Goal: Task Accomplishment & Management: Manage account settings

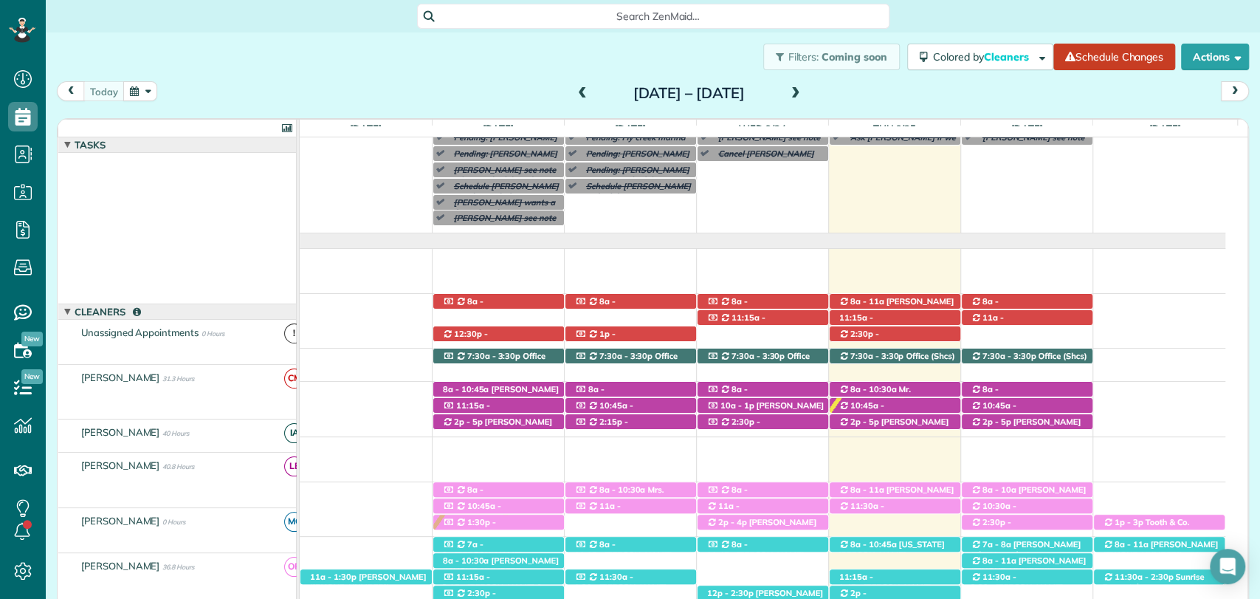
scroll to position [71, 0]
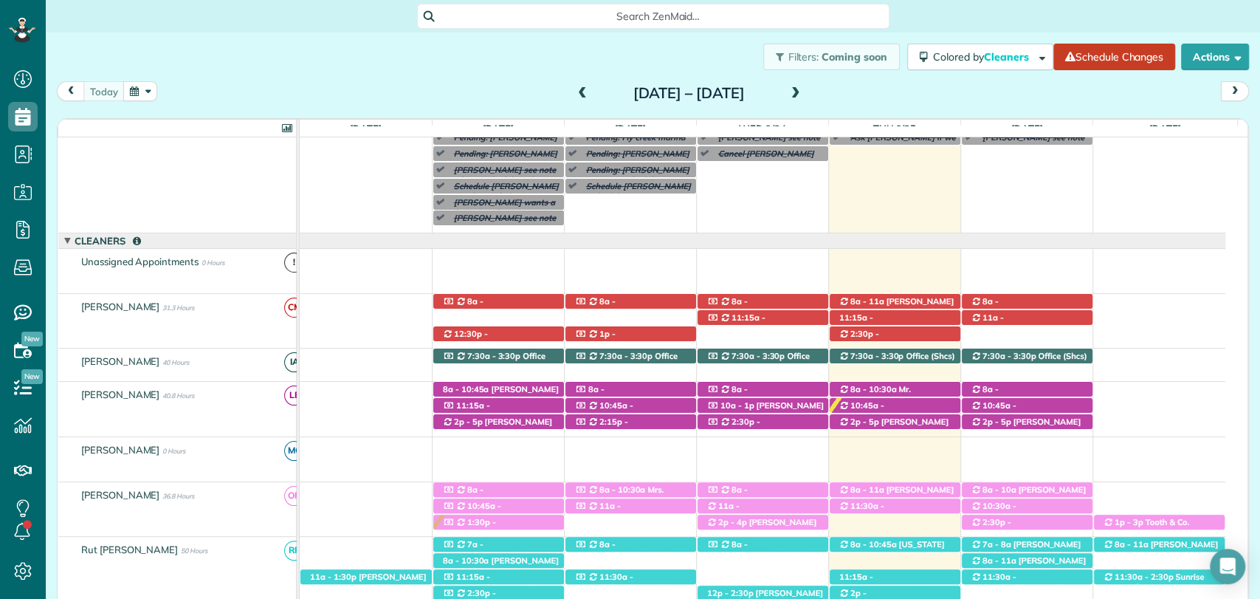
click at [434, 80] on div "Filters: Coming soon Colored by Cleaners Color by Cleaner Color by Team Color b…" at bounding box center [653, 56] width 1215 height 49
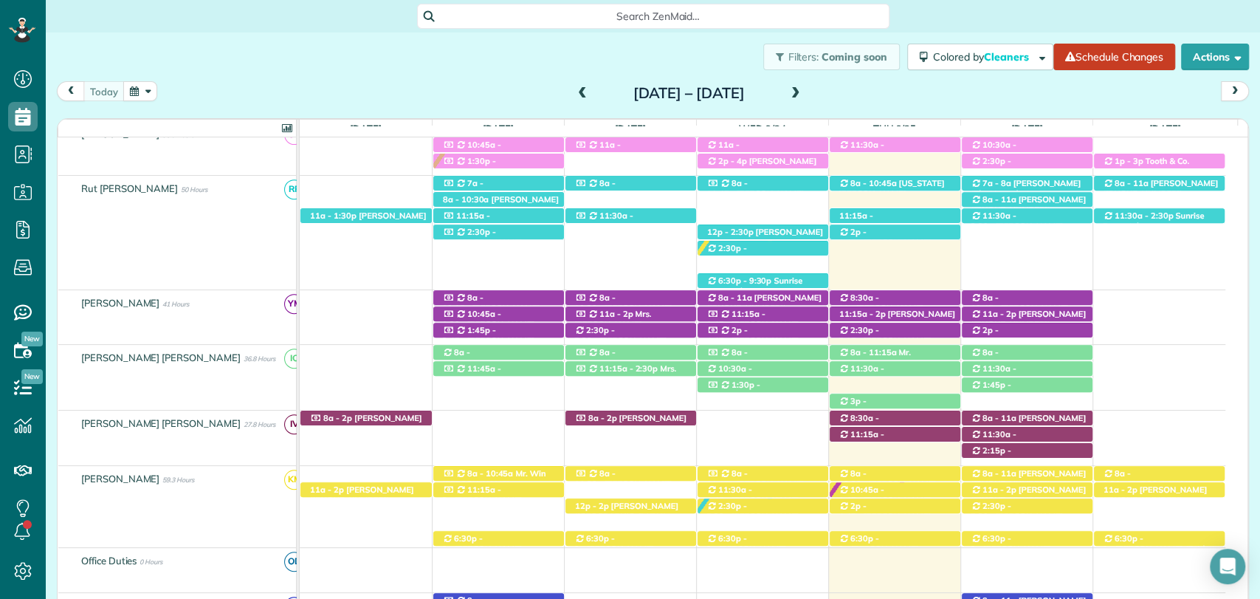
scroll to position [433, 0]
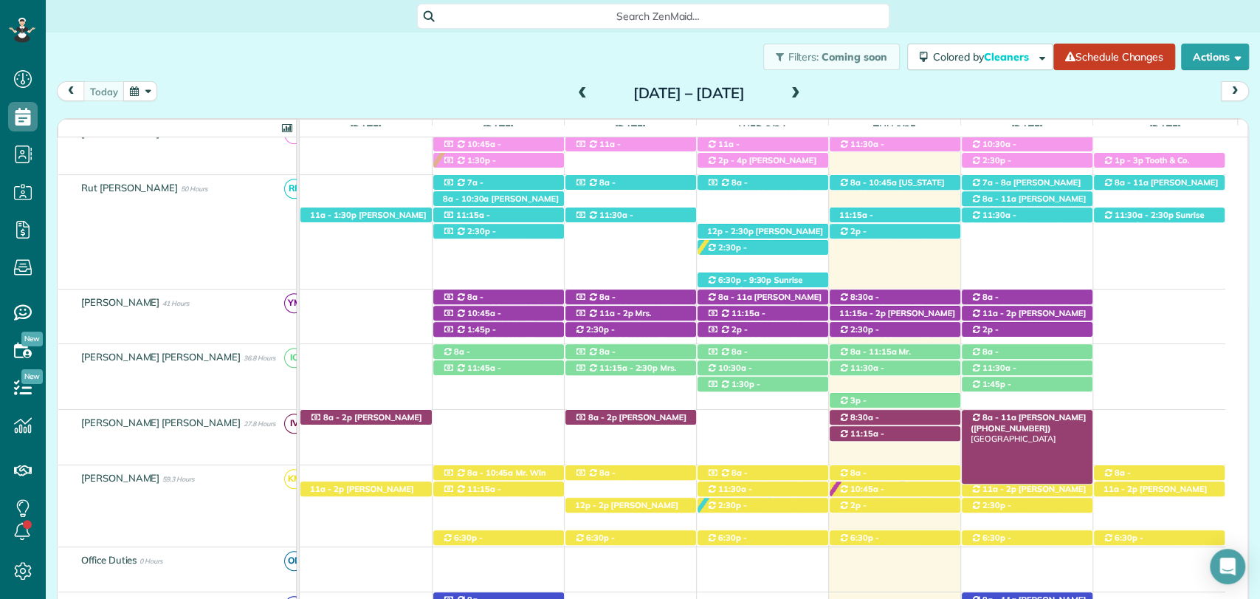
click at [1060, 416] on span "[PERSON_NAME] ([PHONE_NUMBER])" at bounding box center [1028, 422] width 115 height 21
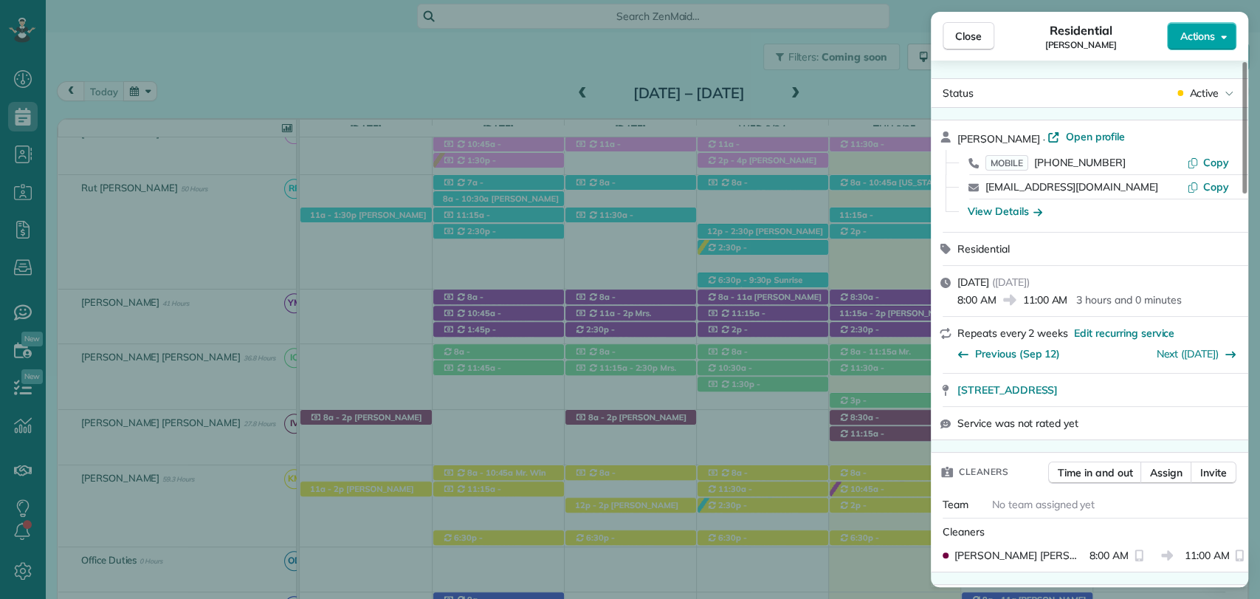
click at [1209, 38] on span "Actions" at bounding box center [1197, 36] width 35 height 15
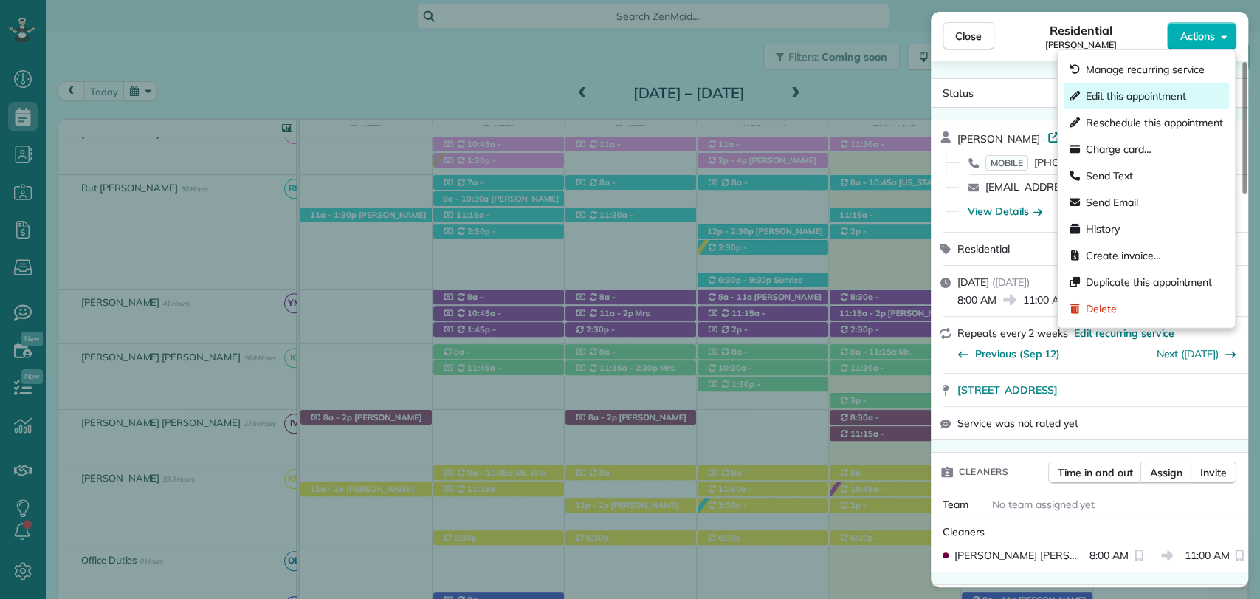
click at [1128, 102] on span "Edit this appointment" at bounding box center [1136, 96] width 100 height 15
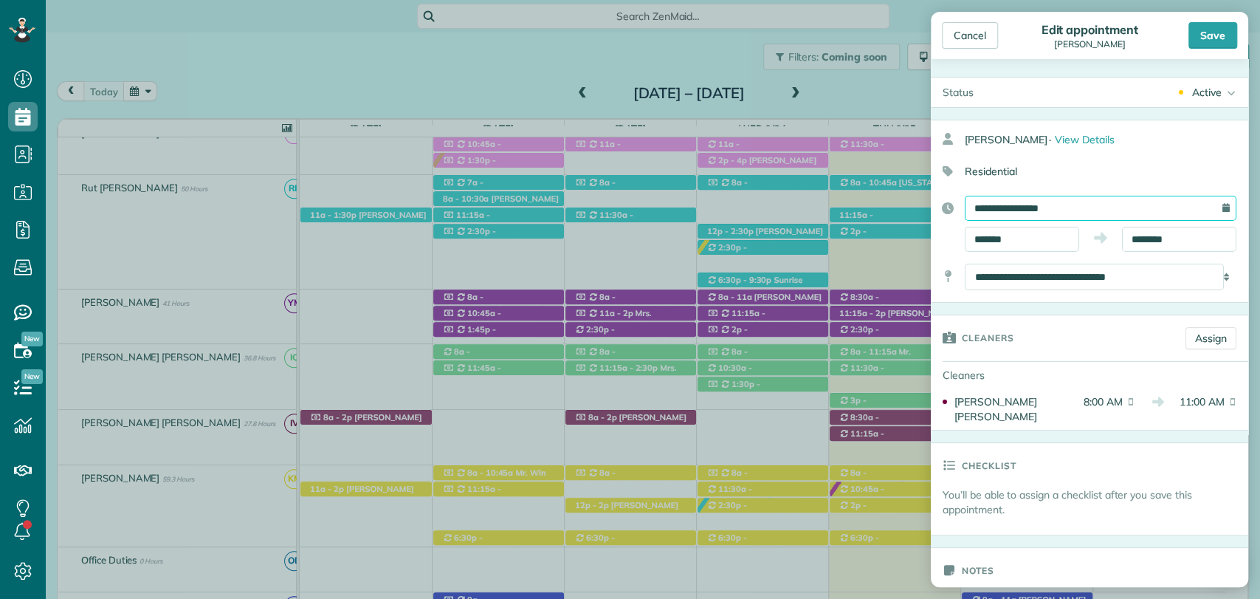
click at [1078, 210] on input "**********" at bounding box center [1101, 208] width 272 height 25
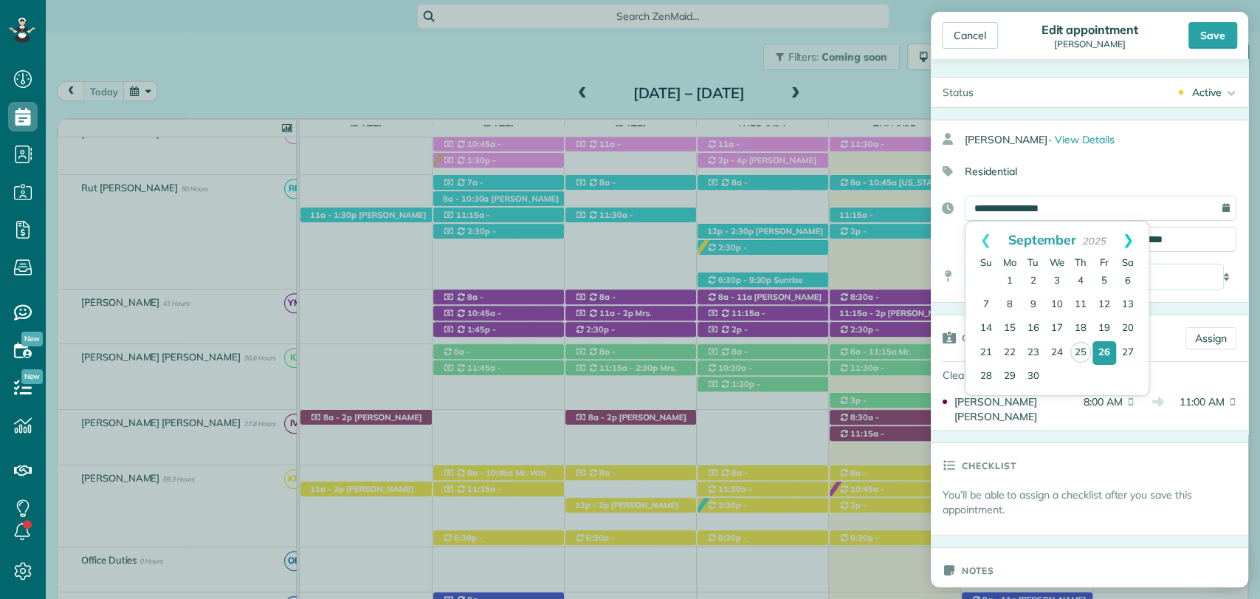
click at [1128, 235] on link "Next" at bounding box center [1128, 240] width 41 height 37
click at [1108, 283] on link "3" at bounding box center [1105, 282] width 24 height 24
type input "**********"
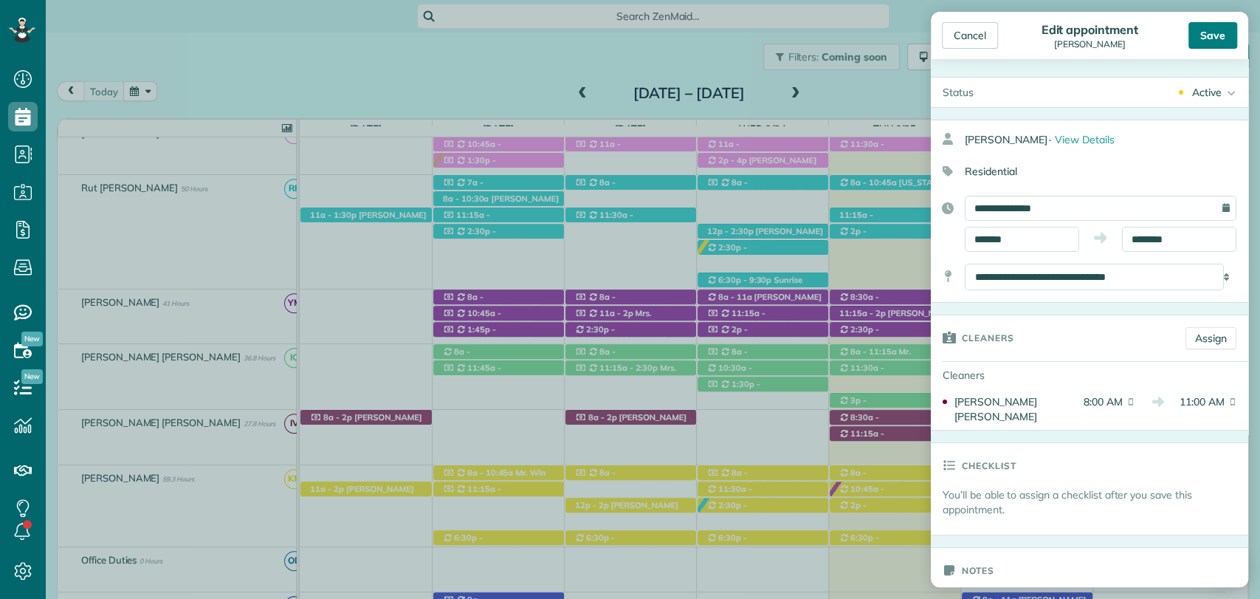
click at [1230, 40] on div "Save" at bounding box center [1213, 35] width 49 height 27
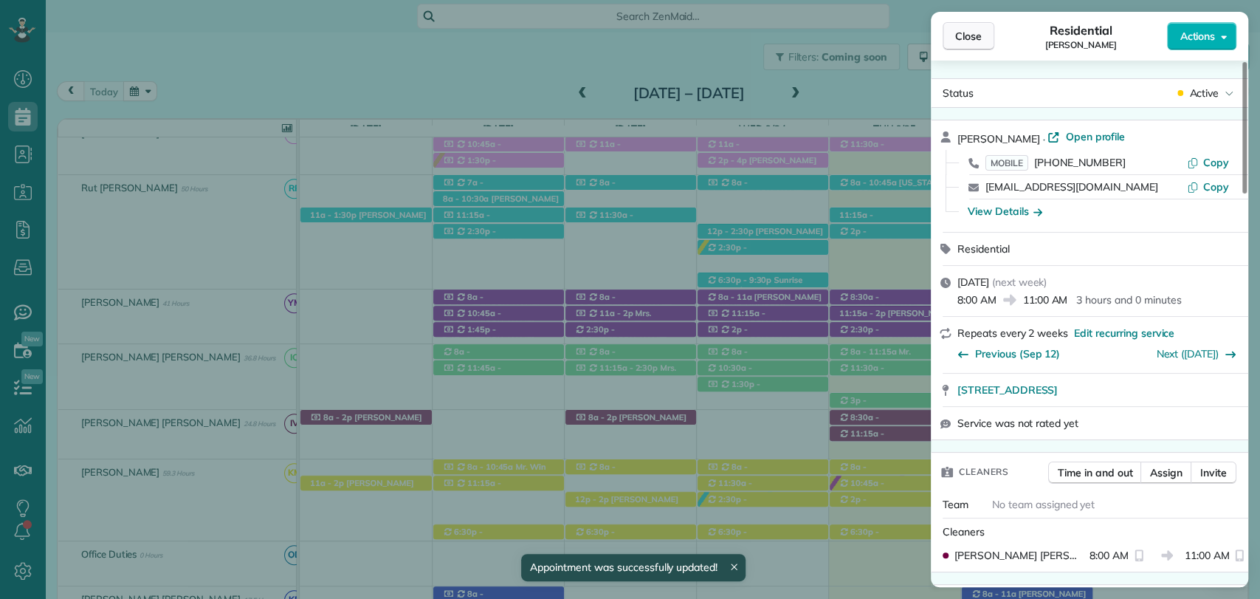
click at [963, 32] on span "Close" at bounding box center [968, 36] width 27 height 15
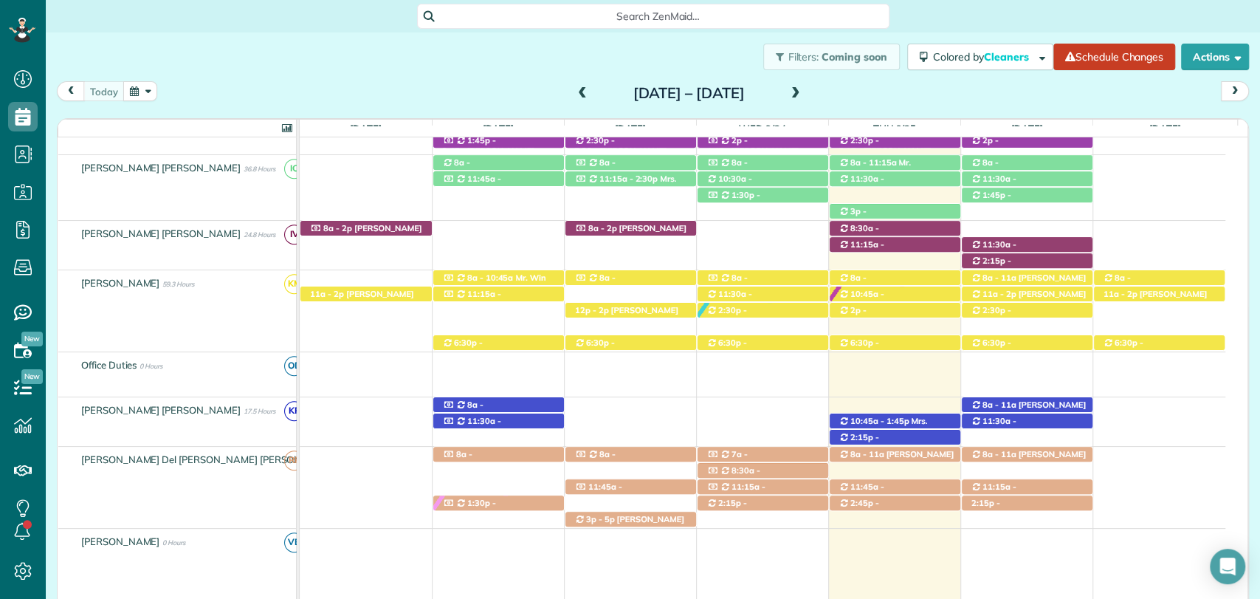
click at [505, 62] on div "Filters: Coming soon Colored by Cleaners Color by Cleaner Color by Team Color b…" at bounding box center [653, 56] width 1215 height 49
click at [804, 89] on span at bounding box center [796, 93] width 16 height 13
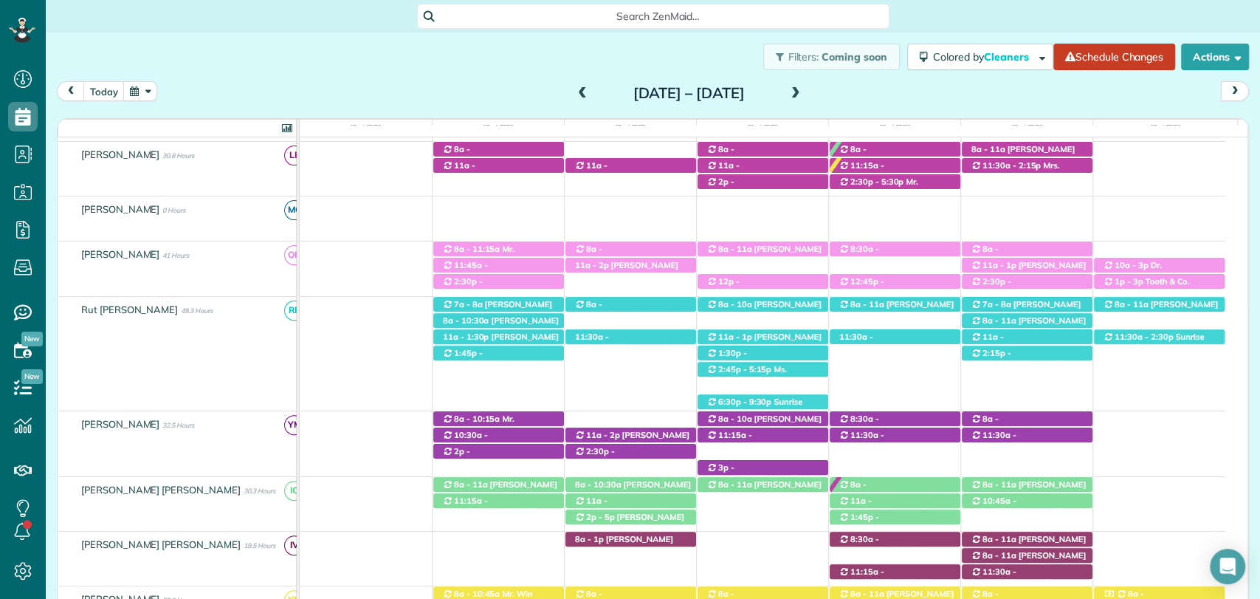
scroll to position [306, 0]
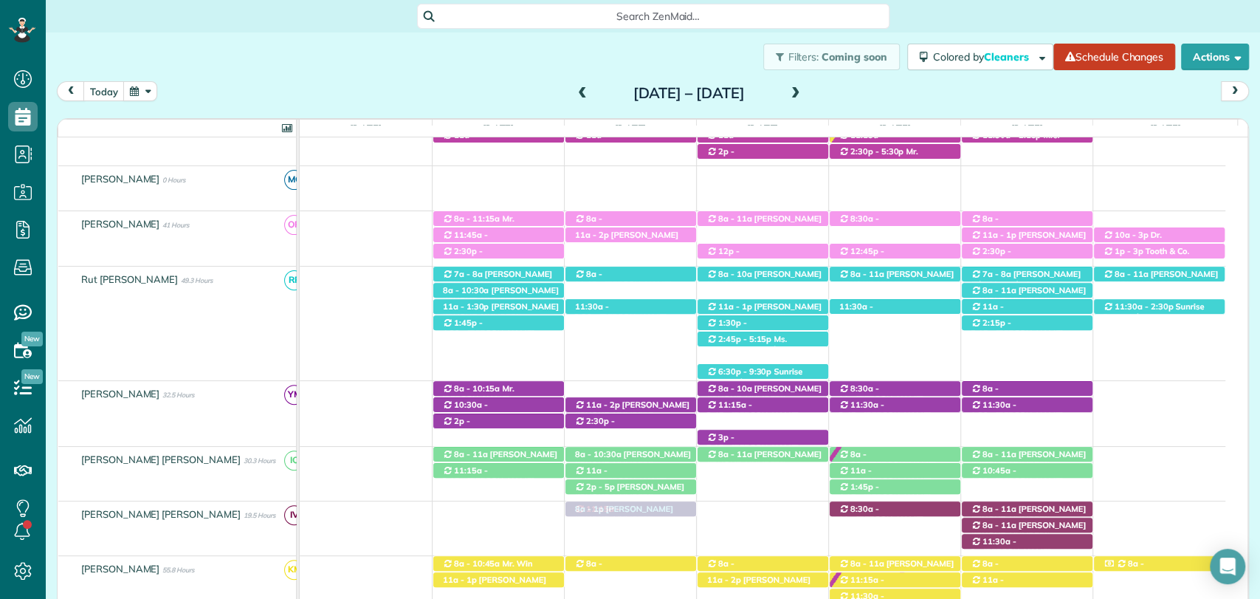
drag, startPoint x: 877, startPoint y: 543, endPoint x: 634, endPoint y: 520, distance: 244.1
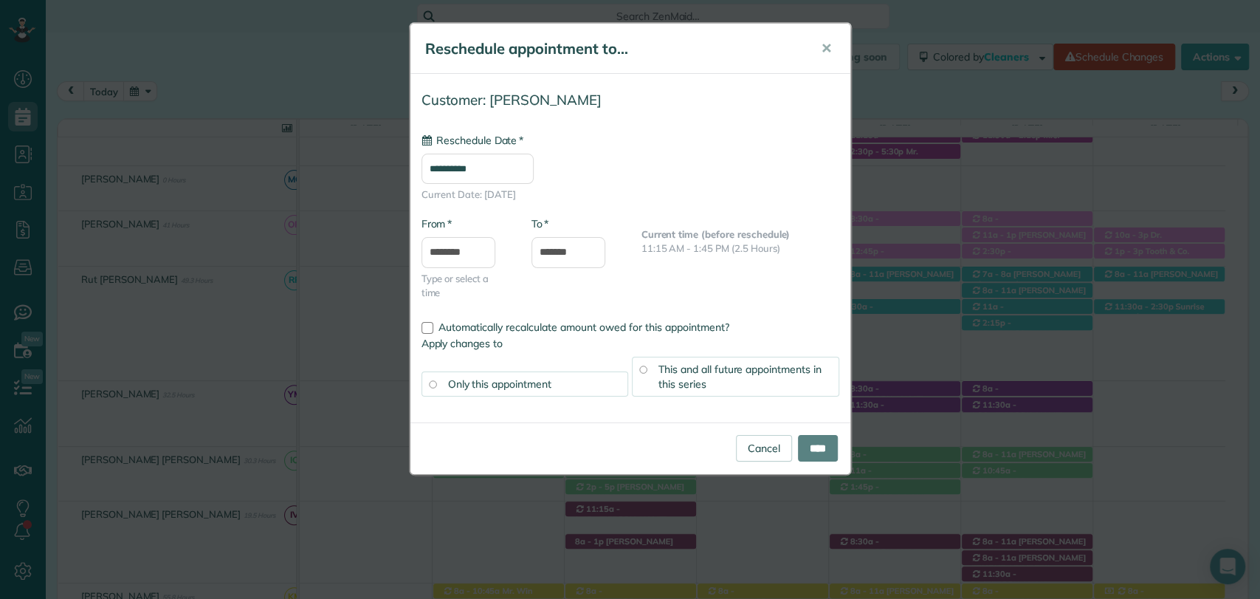
type input "**********"
click at [473, 258] on input "********" at bounding box center [459, 252] width 74 height 31
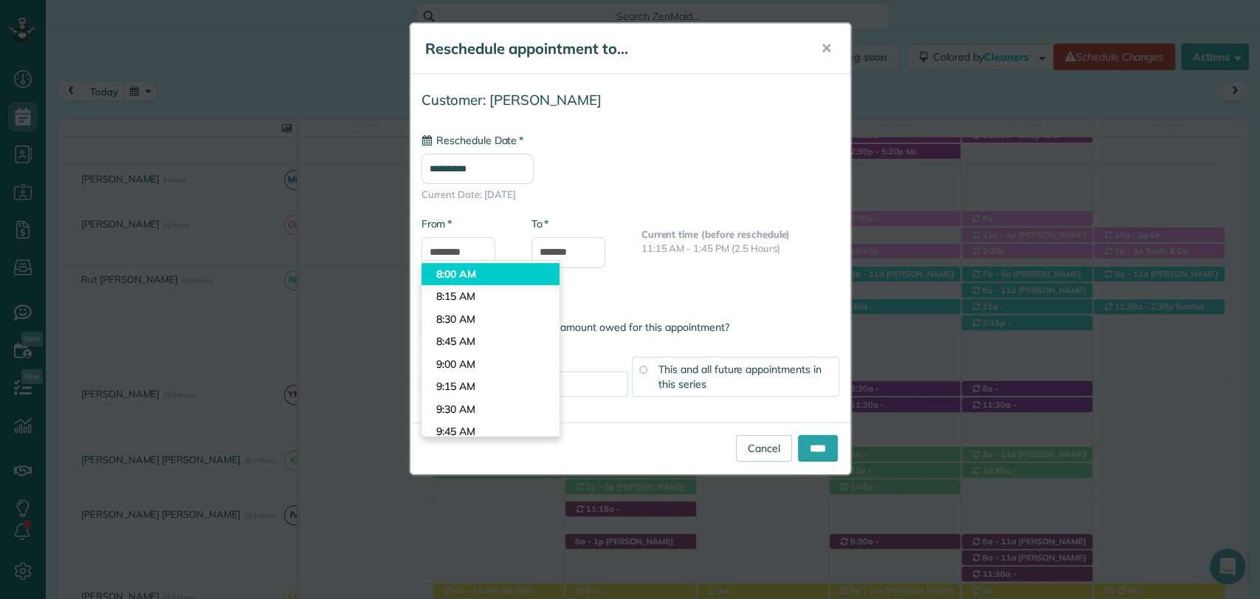
type input "*******"
click at [461, 278] on body "Dashboard Scheduling Calendar View List View Dispatch View - Weekly scheduling …" at bounding box center [630, 299] width 1260 height 599
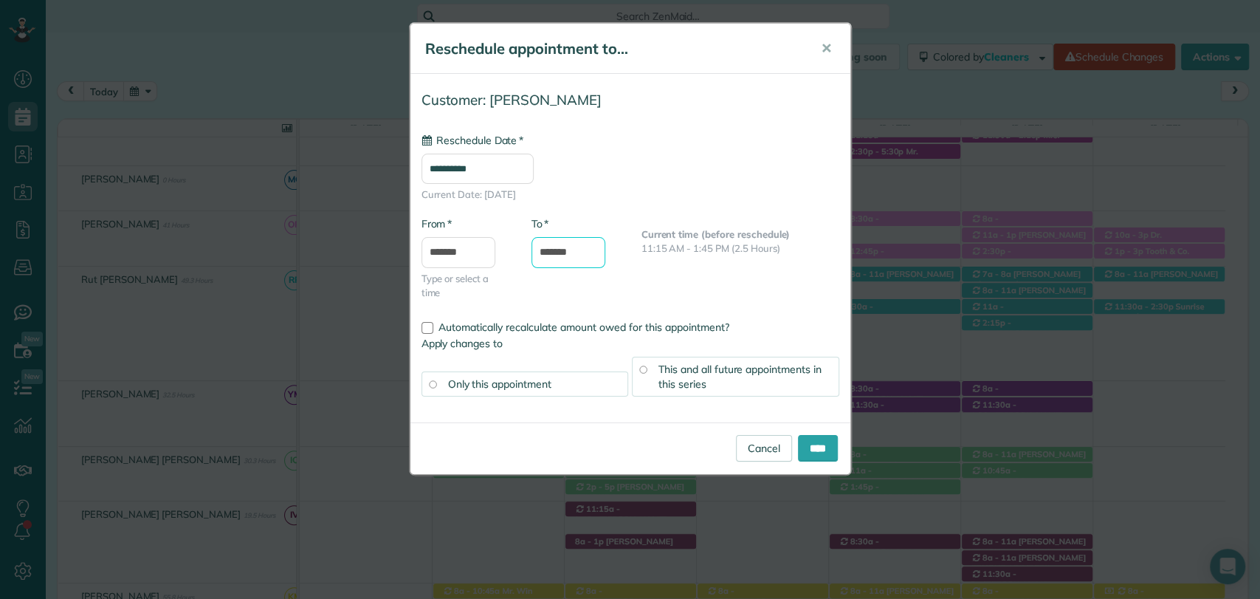
click at [574, 246] on input "*******" at bounding box center [569, 252] width 74 height 31
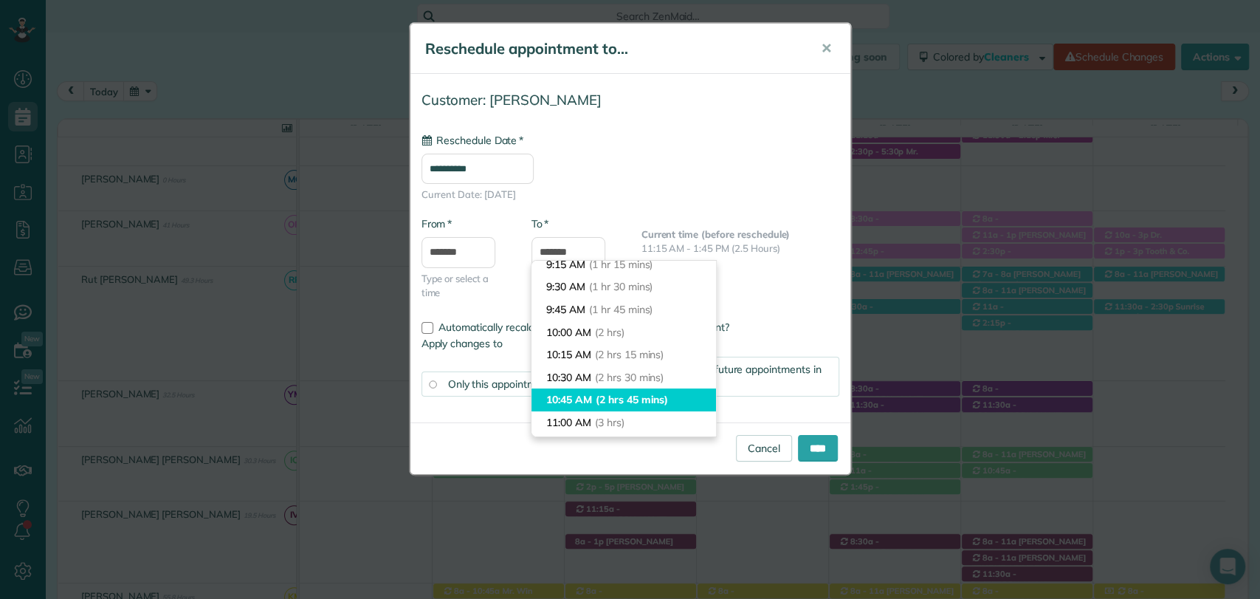
type input "********"
click at [603, 396] on span "(2 hrs 45 mins)" at bounding box center [632, 399] width 72 height 13
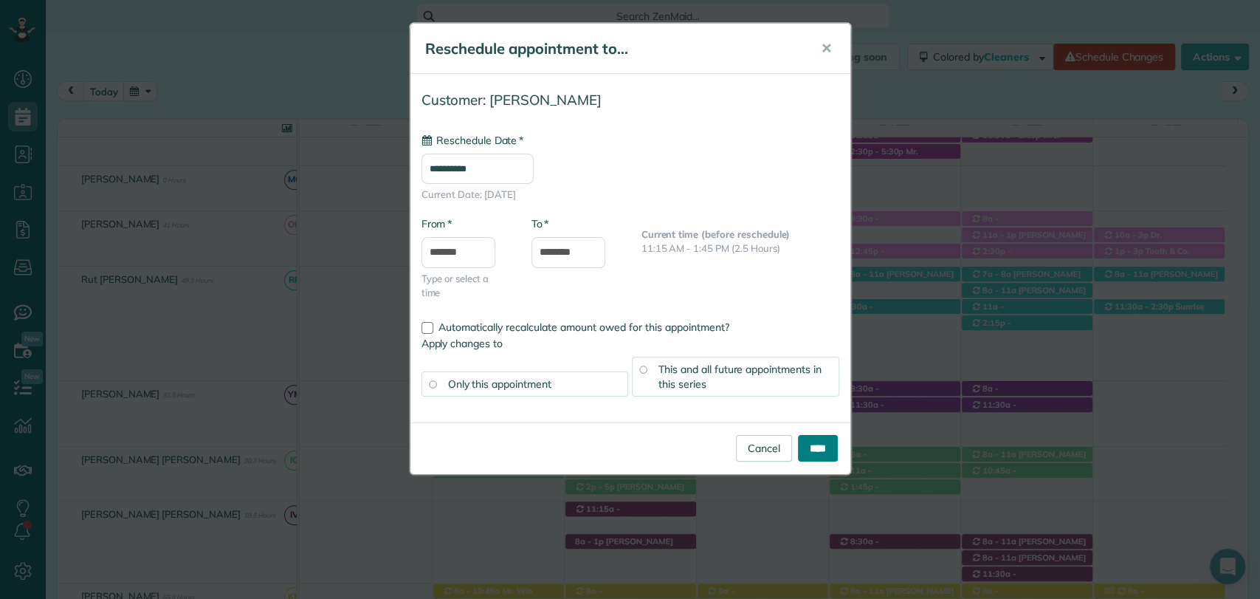
click at [810, 456] on input "****" at bounding box center [818, 448] width 40 height 27
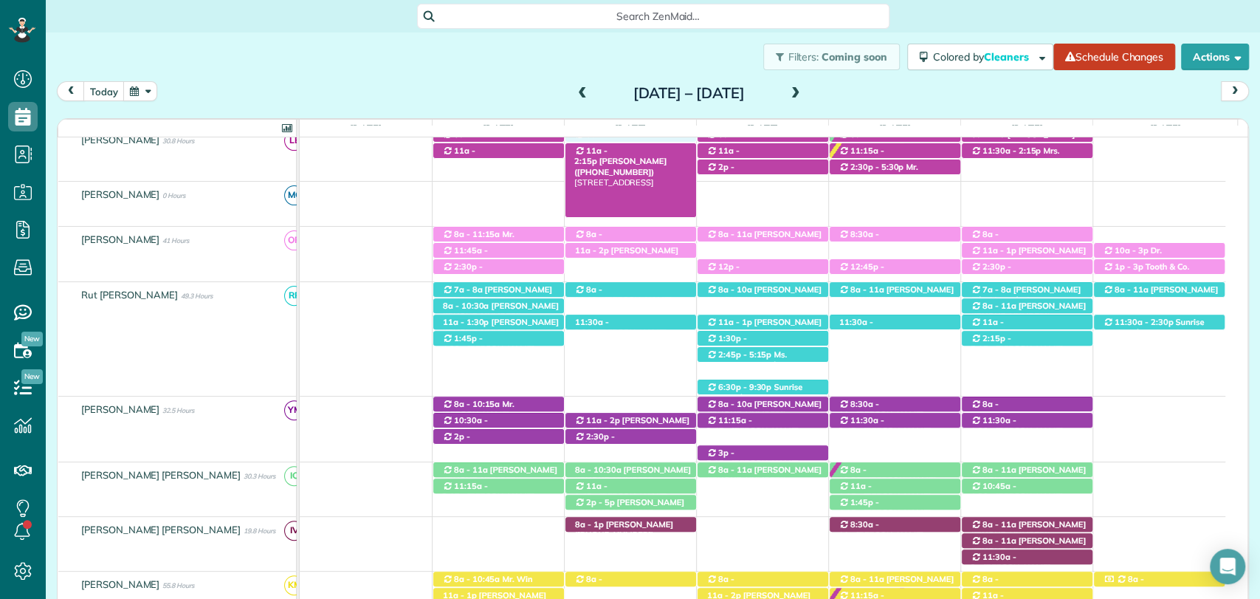
scroll to position [310, 0]
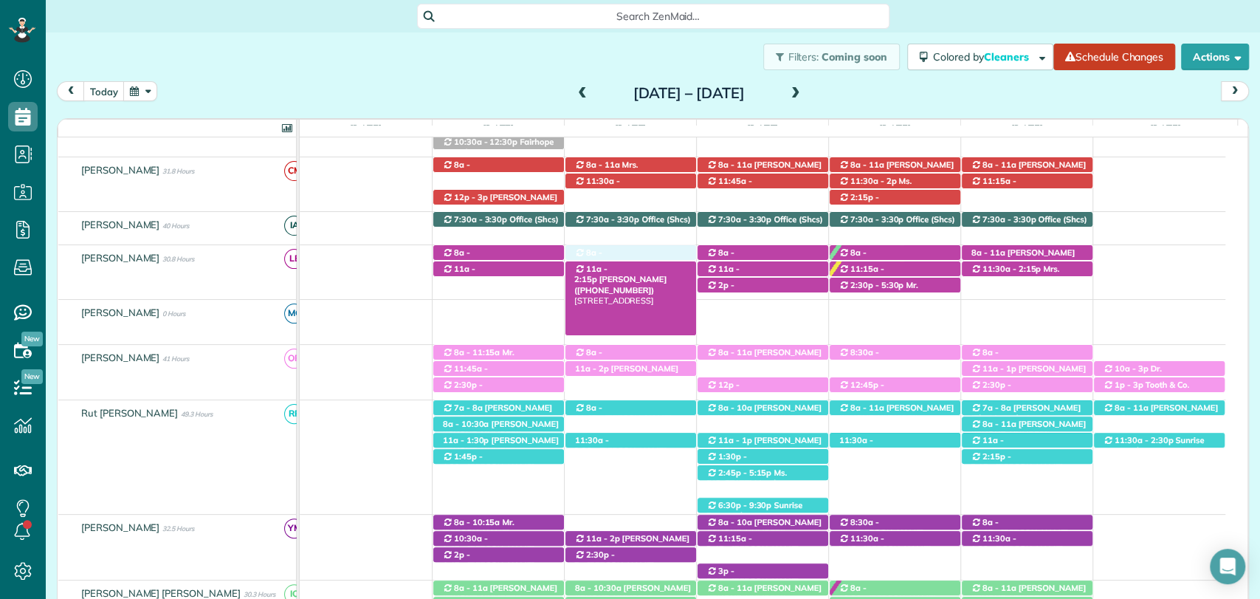
drag, startPoint x: 624, startPoint y: 527, endPoint x: 620, endPoint y: 266, distance: 261.4
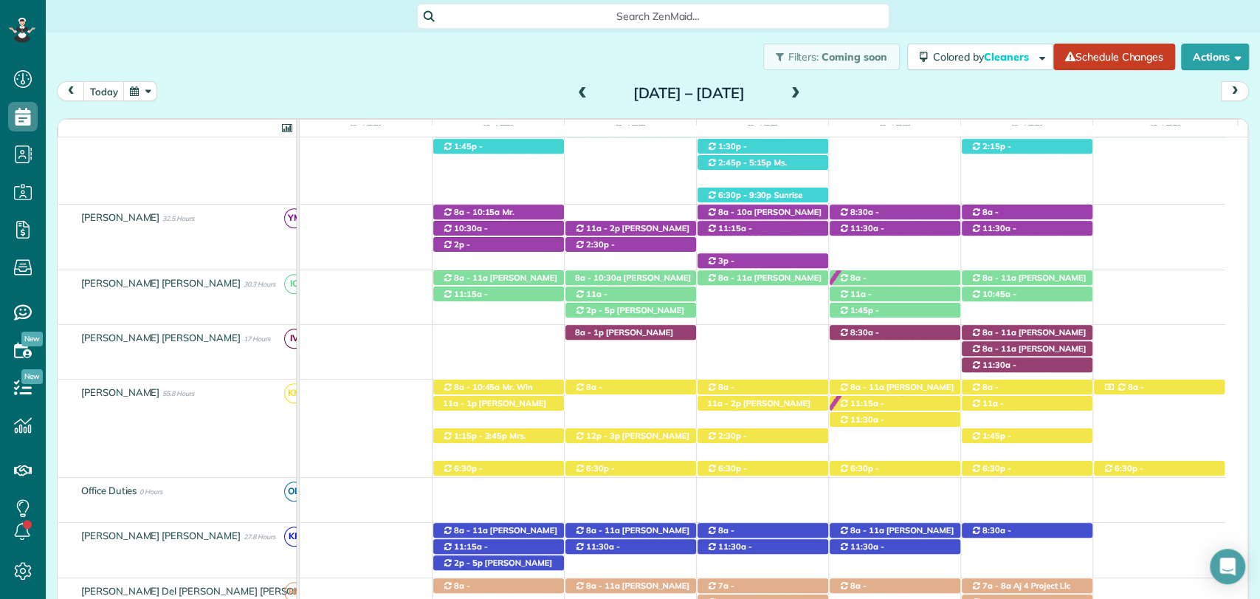
scroll to position [510, 0]
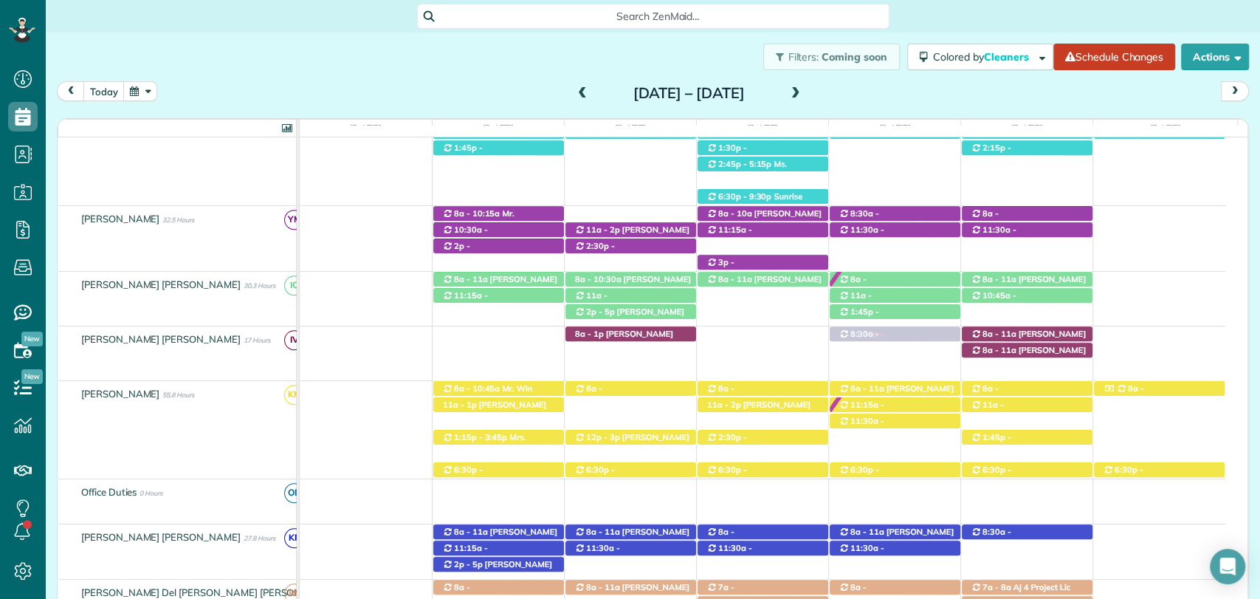
drag, startPoint x: 1011, startPoint y: 366, endPoint x: 922, endPoint y: 369, distance: 89.4
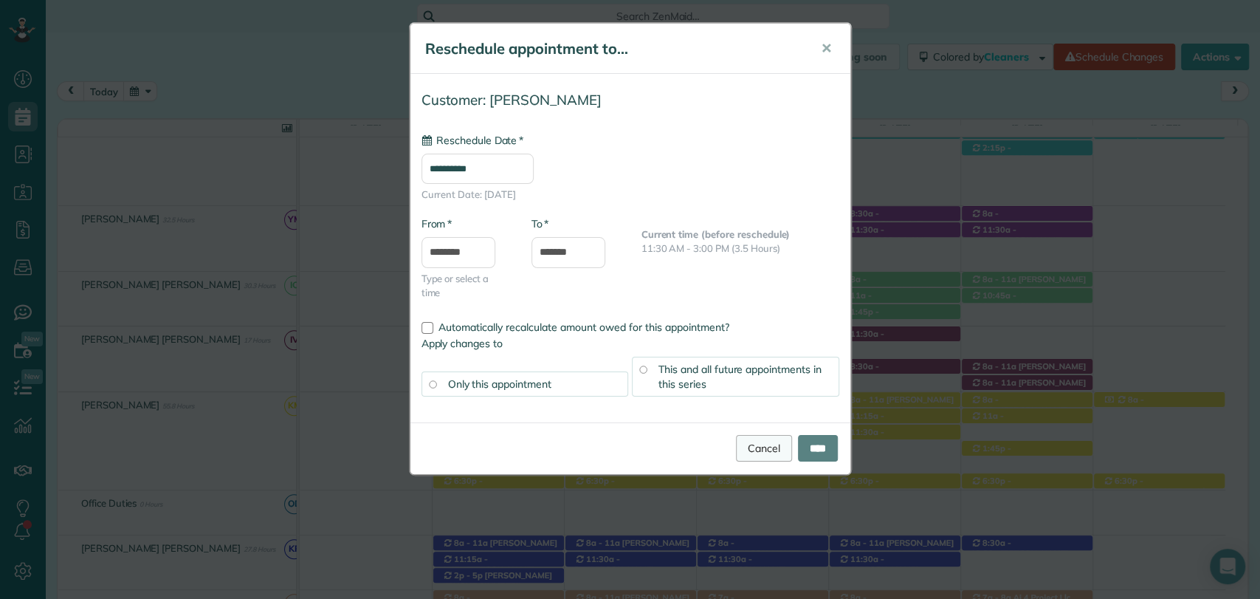
type input "**********"
click at [766, 450] on link "Cancel" at bounding box center [764, 448] width 56 height 27
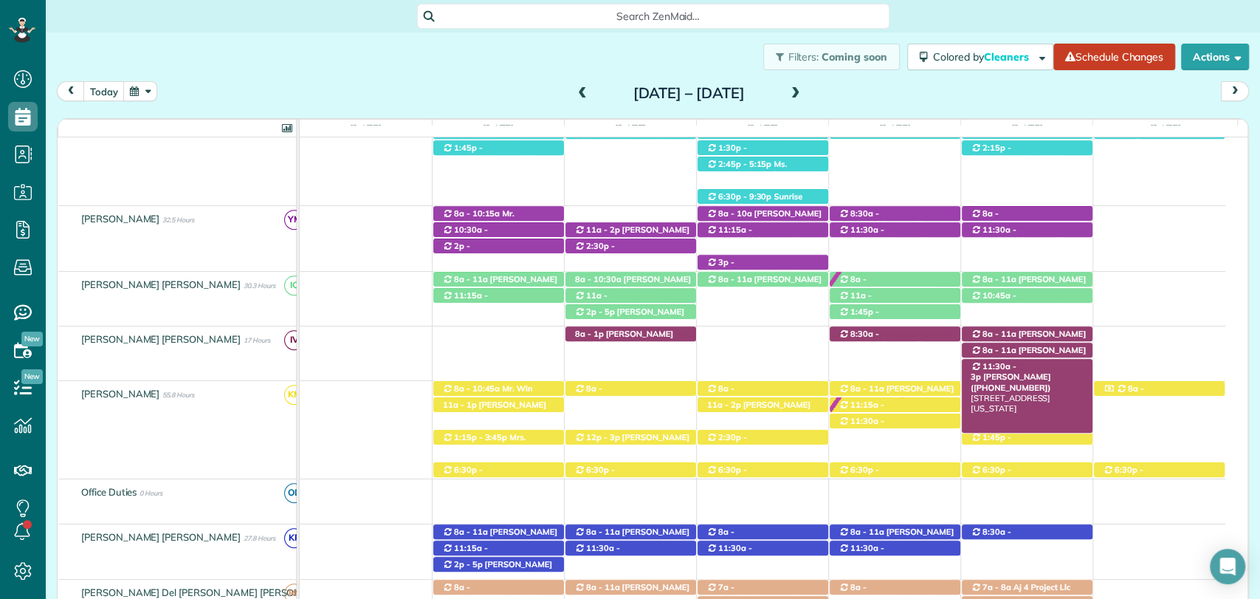
click at [1014, 366] on span "11:30a - 3p" at bounding box center [994, 371] width 46 height 21
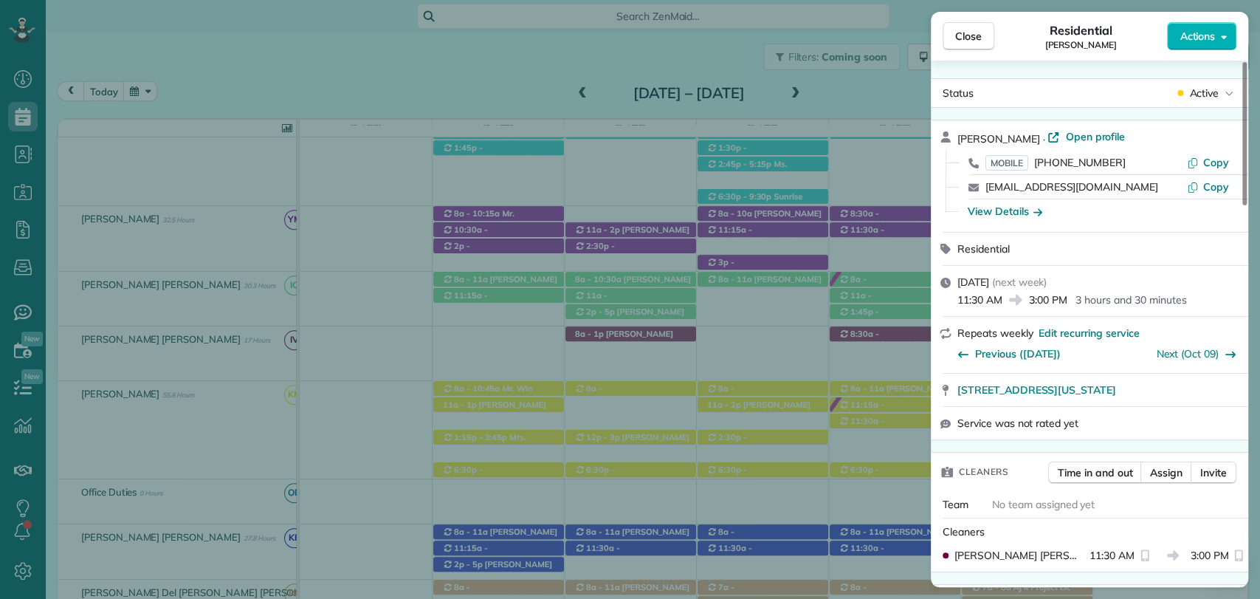
click at [1198, 97] on span "Active" at bounding box center [1205, 93] width 30 height 15
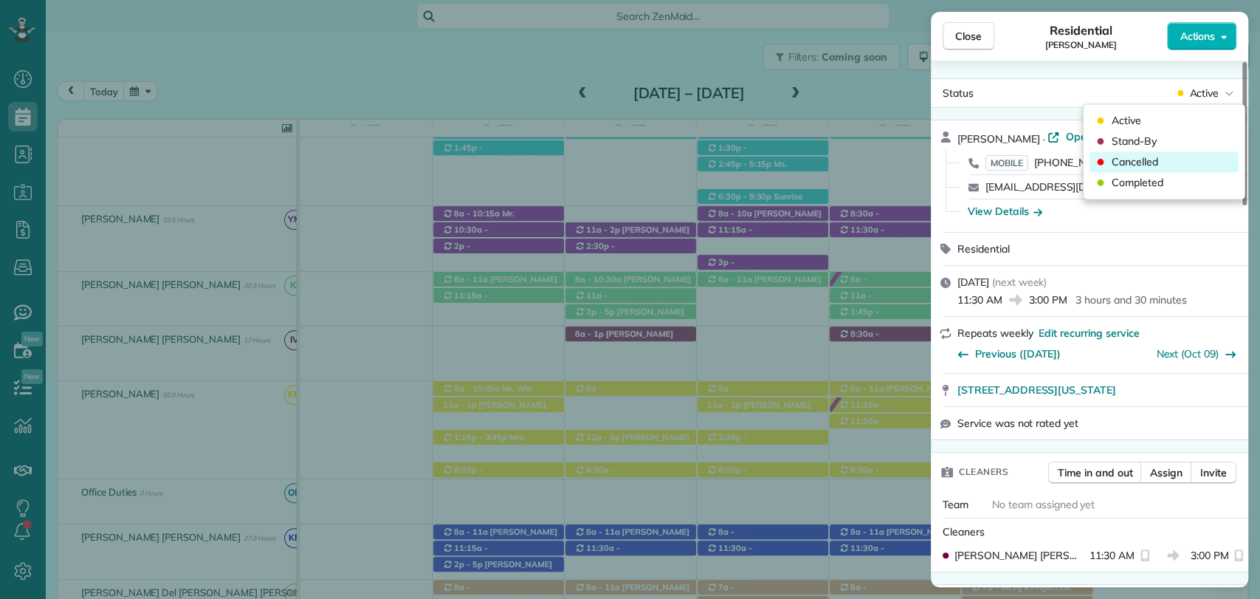
click at [1152, 159] on span "Cancelled" at bounding box center [1135, 161] width 47 height 15
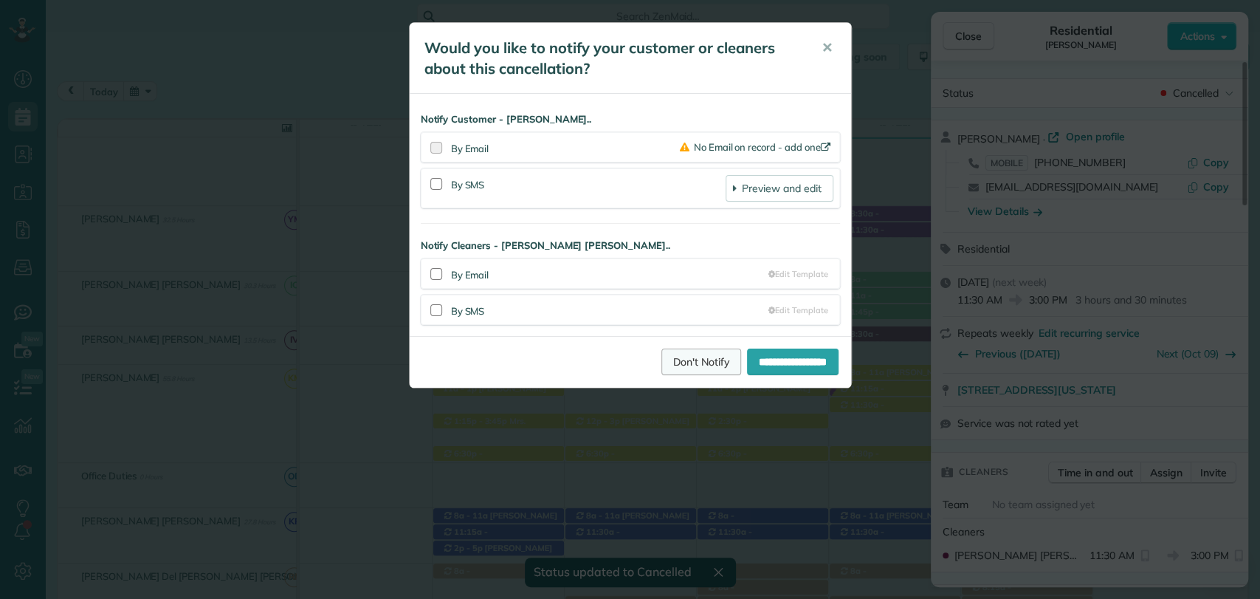
click at [675, 363] on link "Don't Notify" at bounding box center [702, 362] width 80 height 27
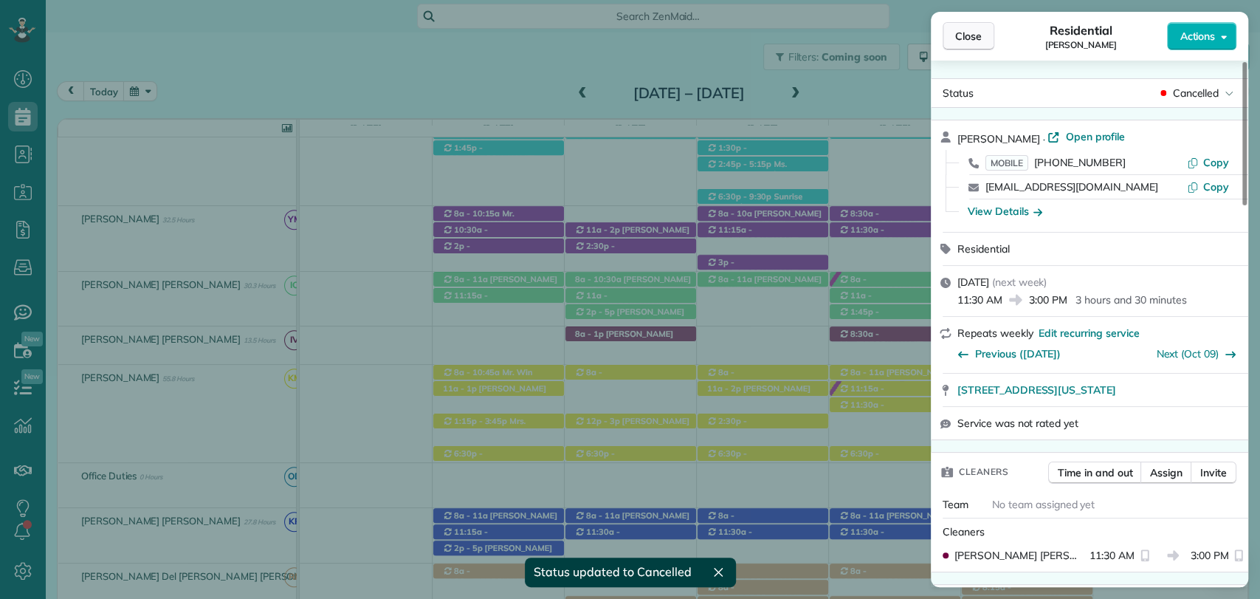
click at [964, 38] on span "Close" at bounding box center [968, 36] width 27 height 15
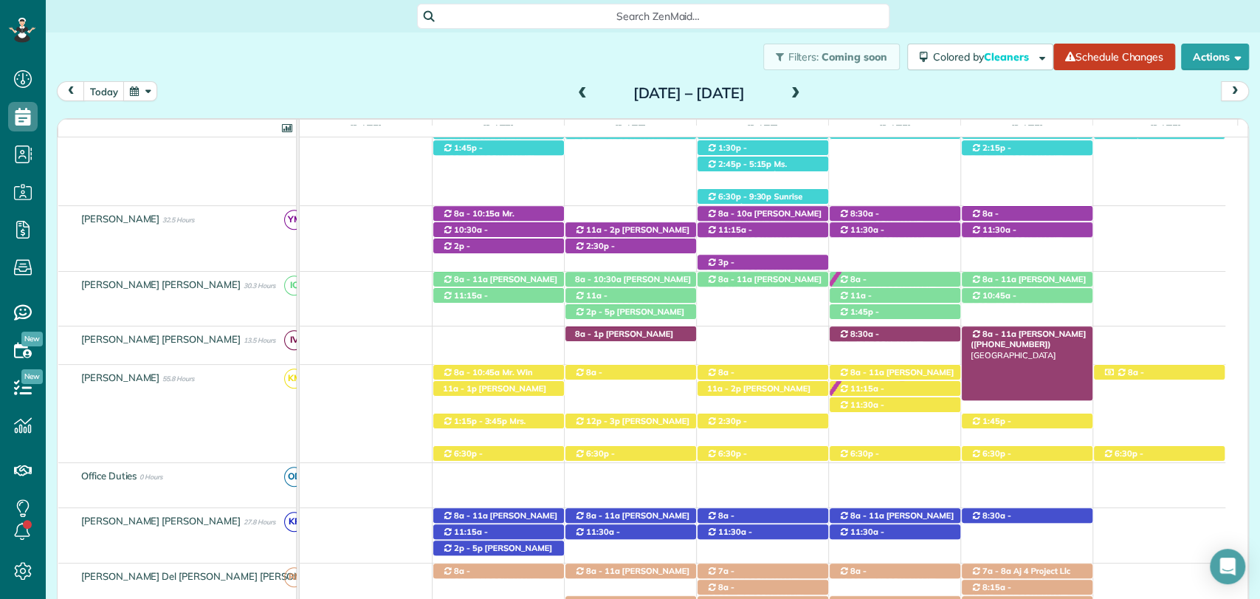
click at [1049, 331] on span "Brittany Wallace (+12516567145)" at bounding box center [1028, 339] width 115 height 21
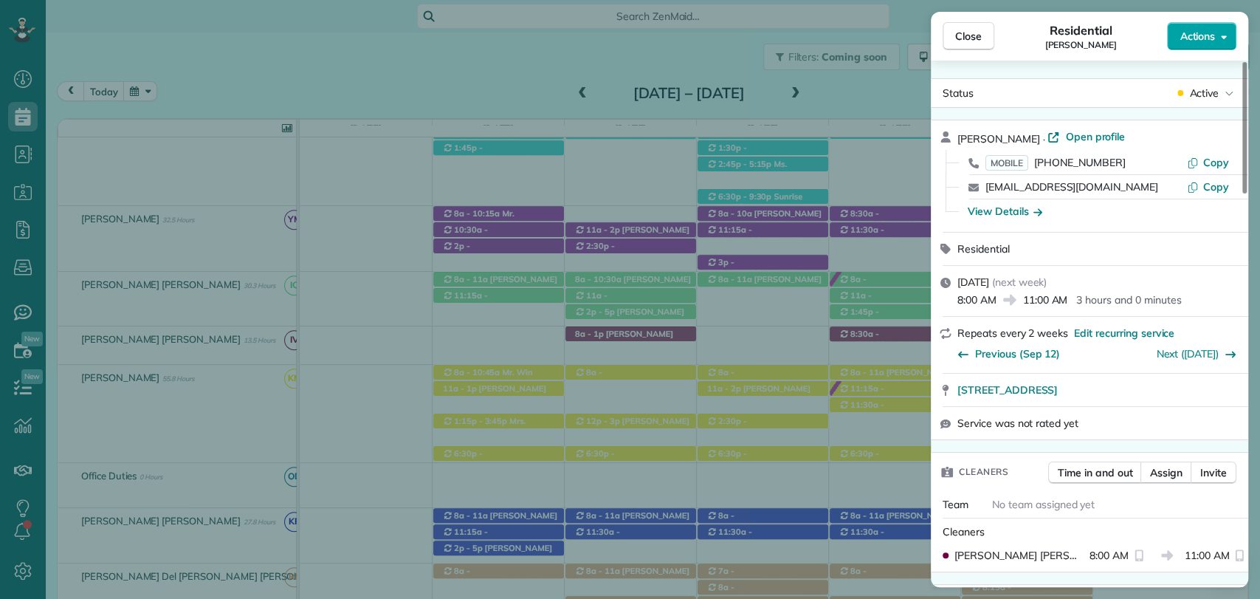
click at [1217, 34] on button "Actions" at bounding box center [1201, 36] width 69 height 28
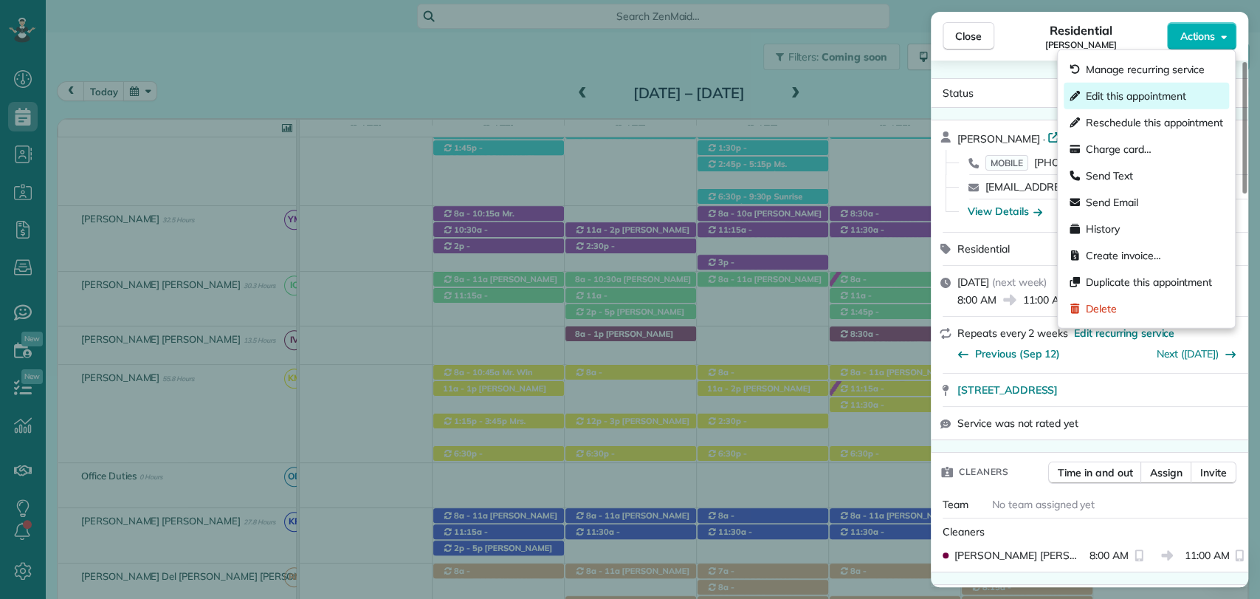
click at [1150, 103] on div "Edit this appointment" at bounding box center [1146, 96] width 165 height 27
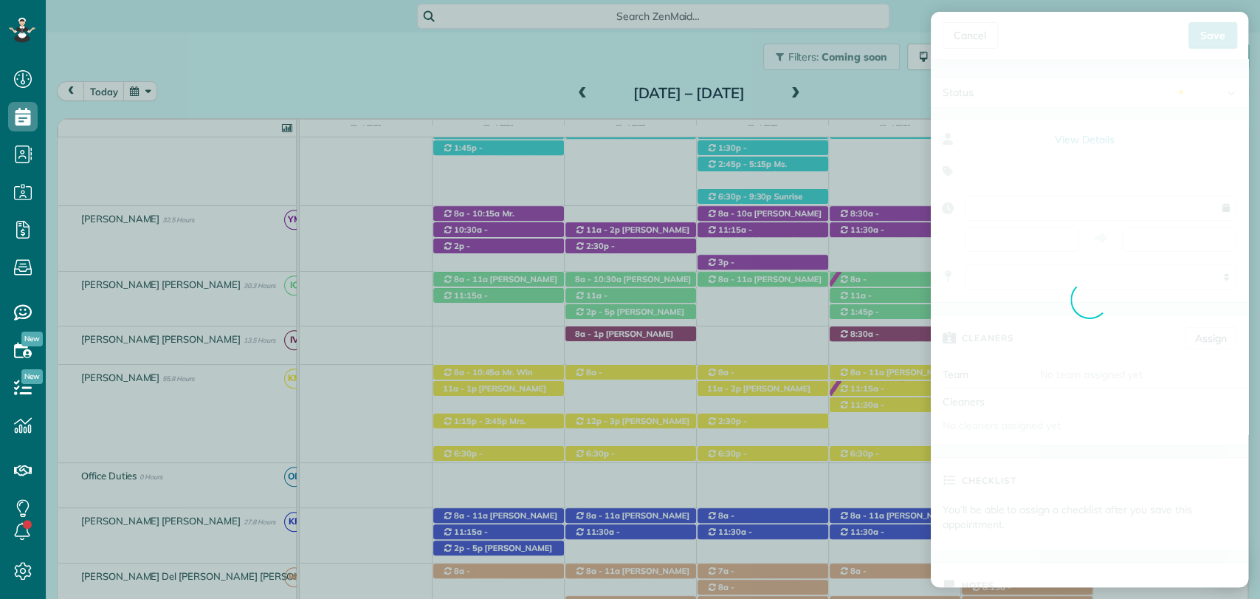
type input "**********"
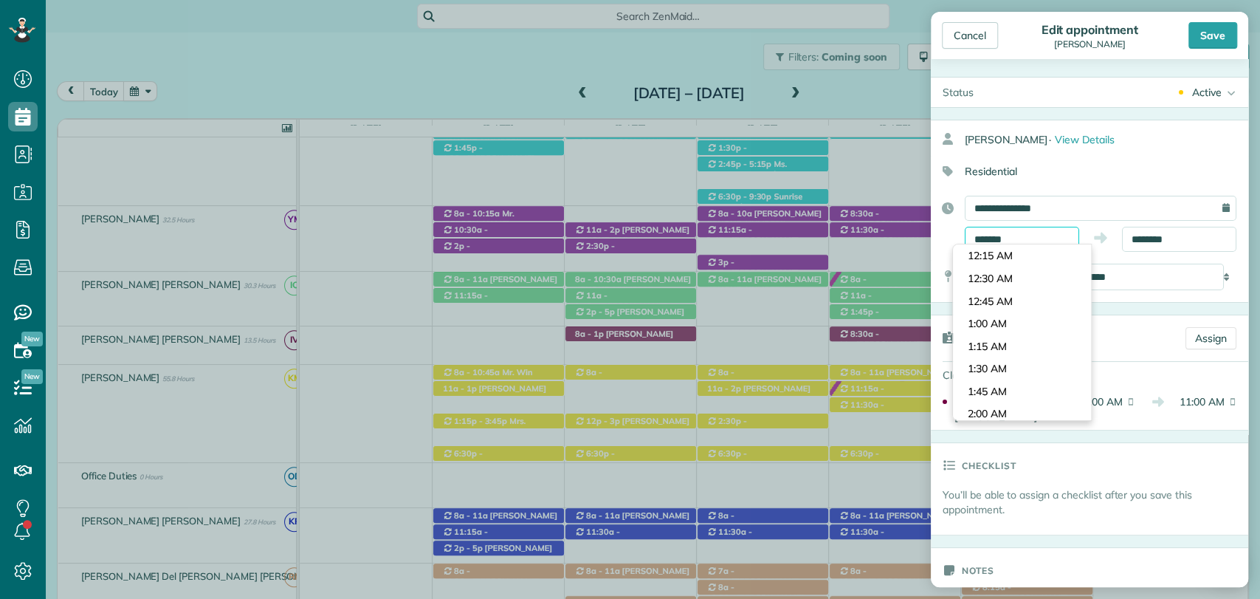
click at [1002, 233] on input "*******" at bounding box center [1022, 239] width 114 height 25
type input "********"
click at [1004, 330] on body "Dashboard Scheduling Calendar View List View Dispatch View - Weekly scheduling …" at bounding box center [630, 299] width 1260 height 599
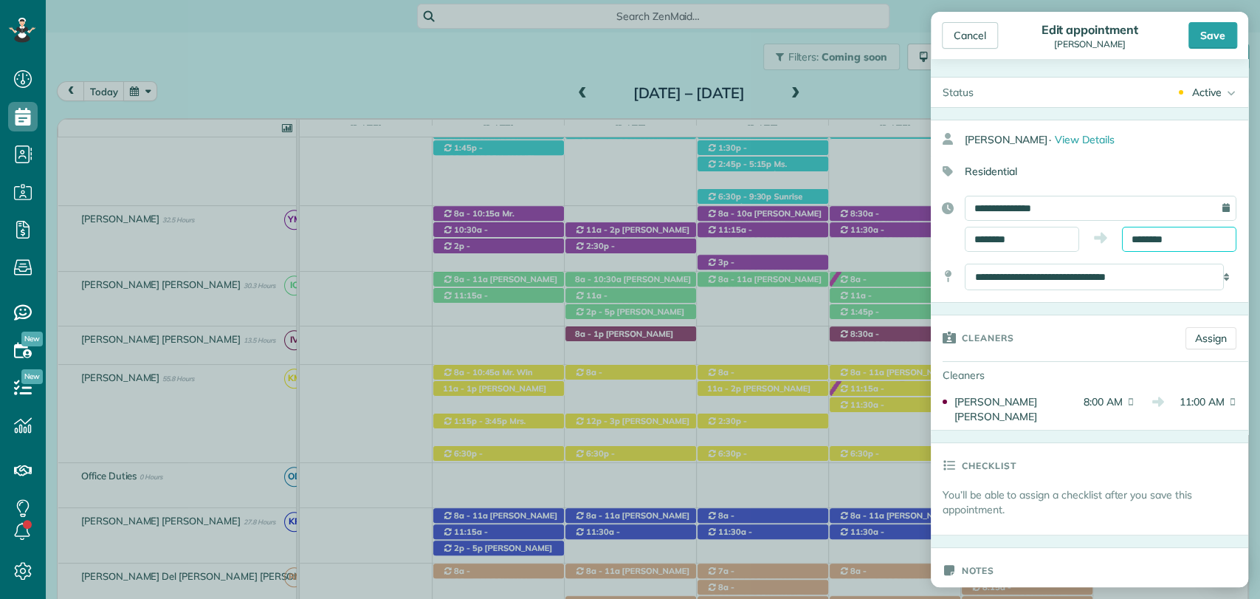
click at [1181, 232] on input "********" at bounding box center [1179, 239] width 114 height 25
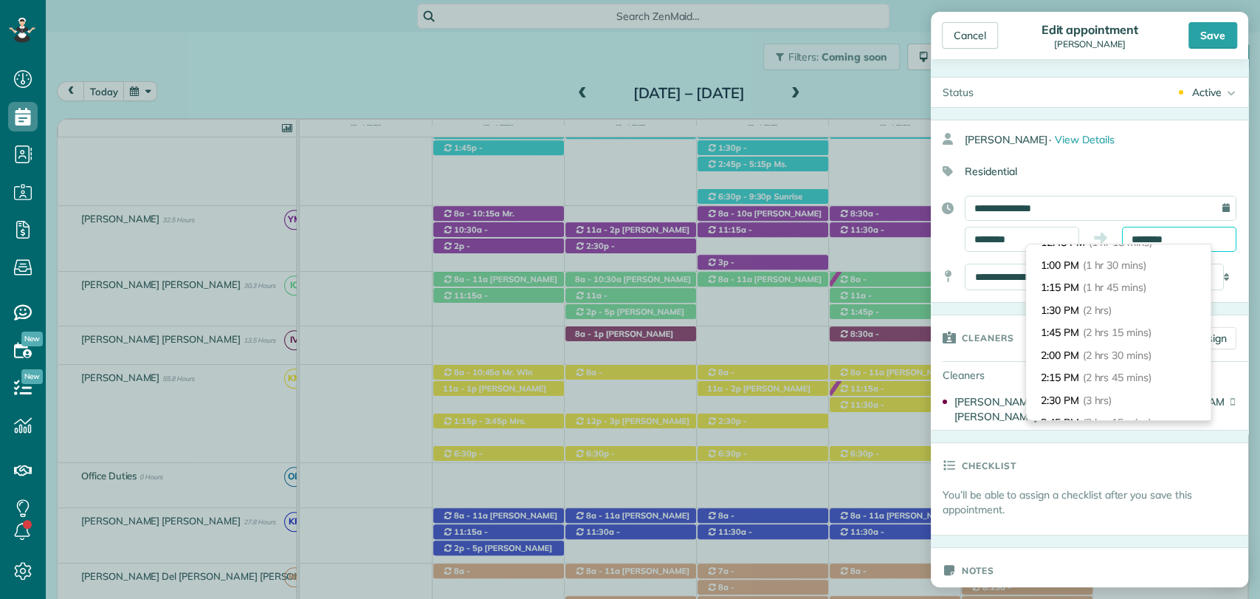
scroll to position [148, 0]
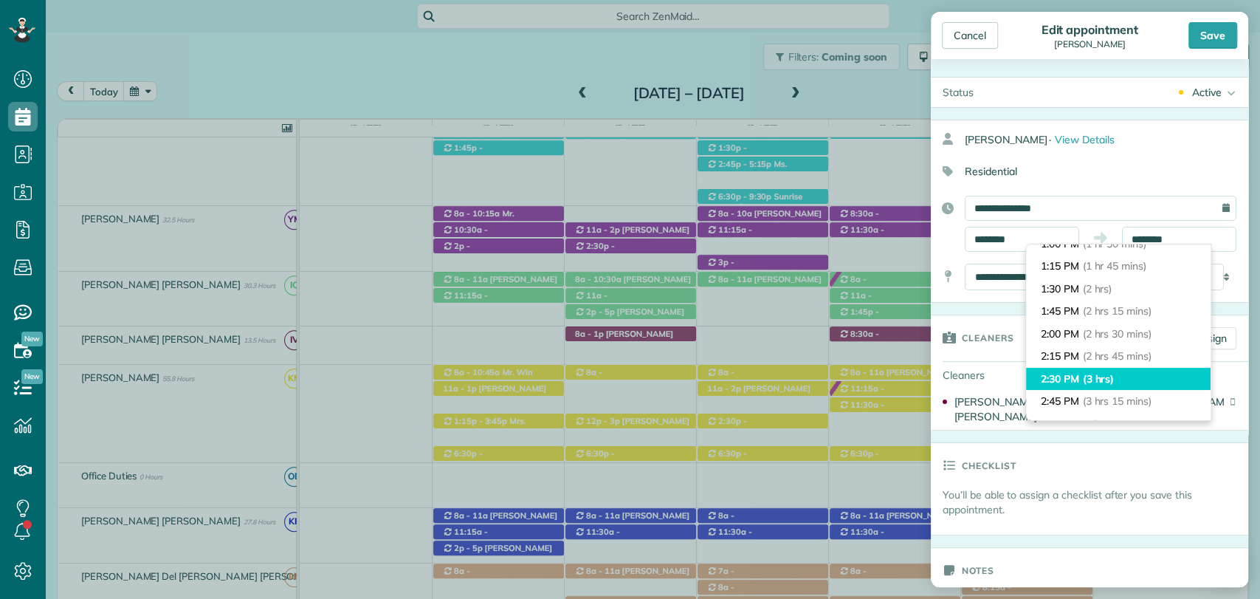
type input "*******"
click at [1108, 380] on span "(3 hrs)" at bounding box center [1099, 378] width 32 height 13
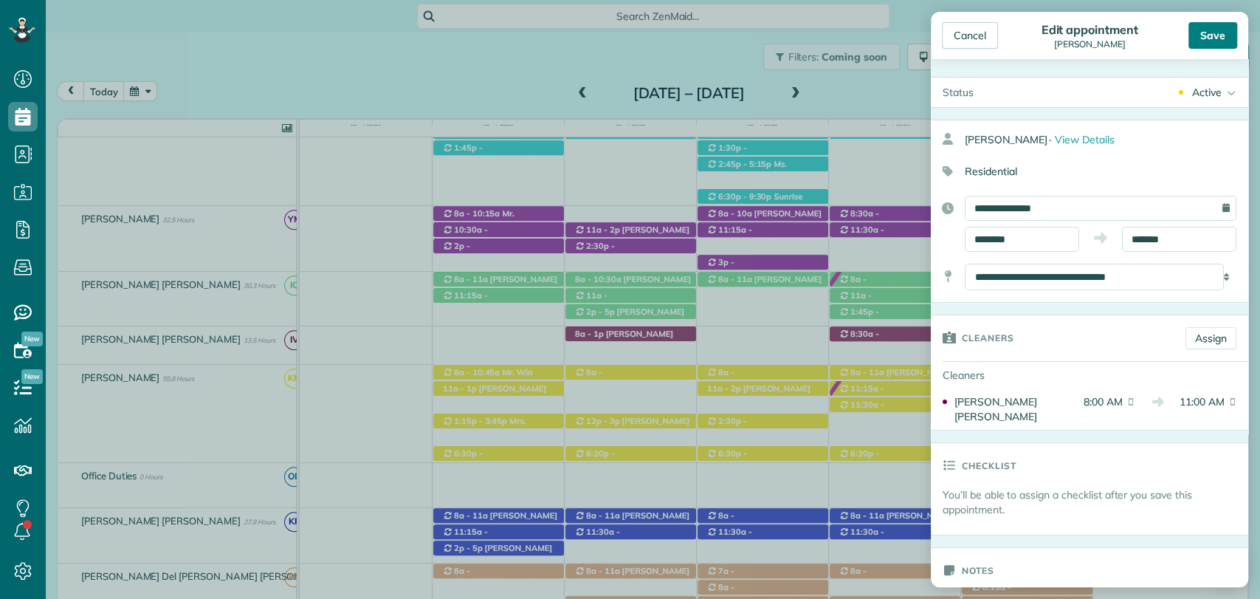
click at [1213, 28] on div "Save" at bounding box center [1213, 35] width 49 height 27
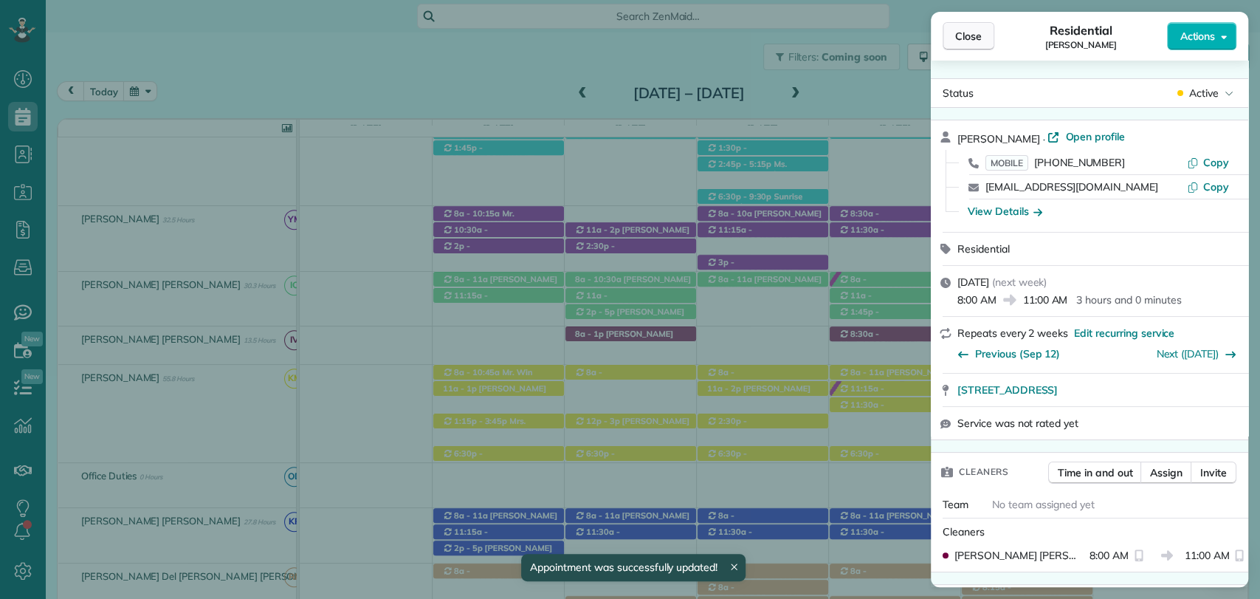
click at [963, 36] on span "Close" at bounding box center [968, 36] width 27 height 15
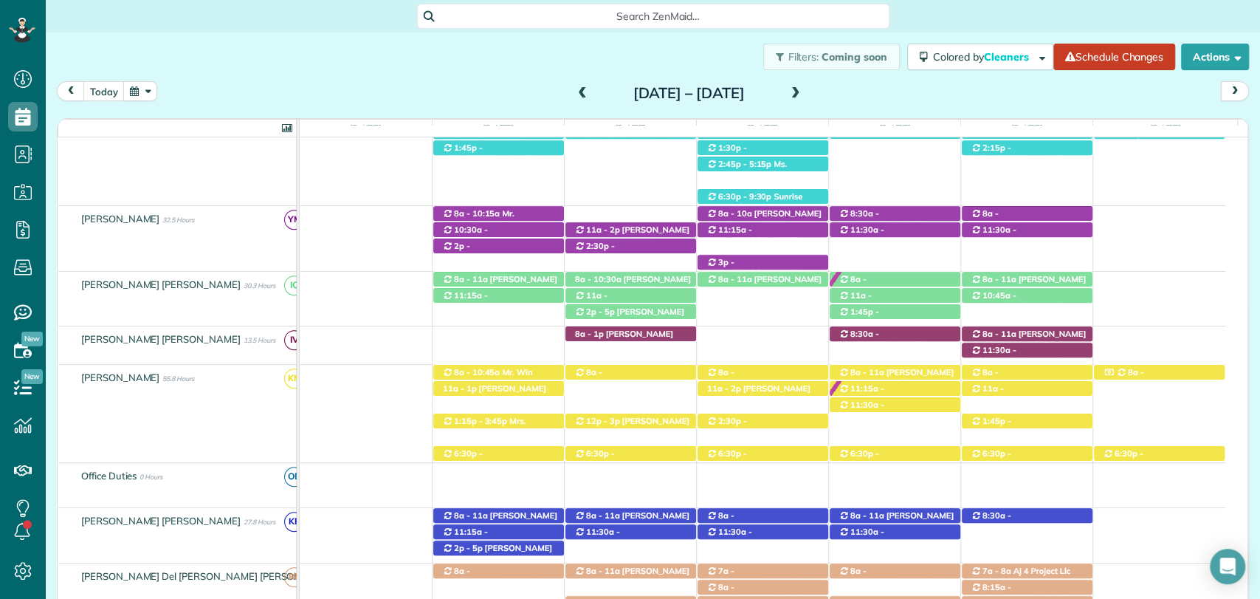
click at [473, 72] on div "Filters: Coming soon Colored by Cleaners Color by Cleaner Color by Team Color b…" at bounding box center [653, 56] width 1215 height 49
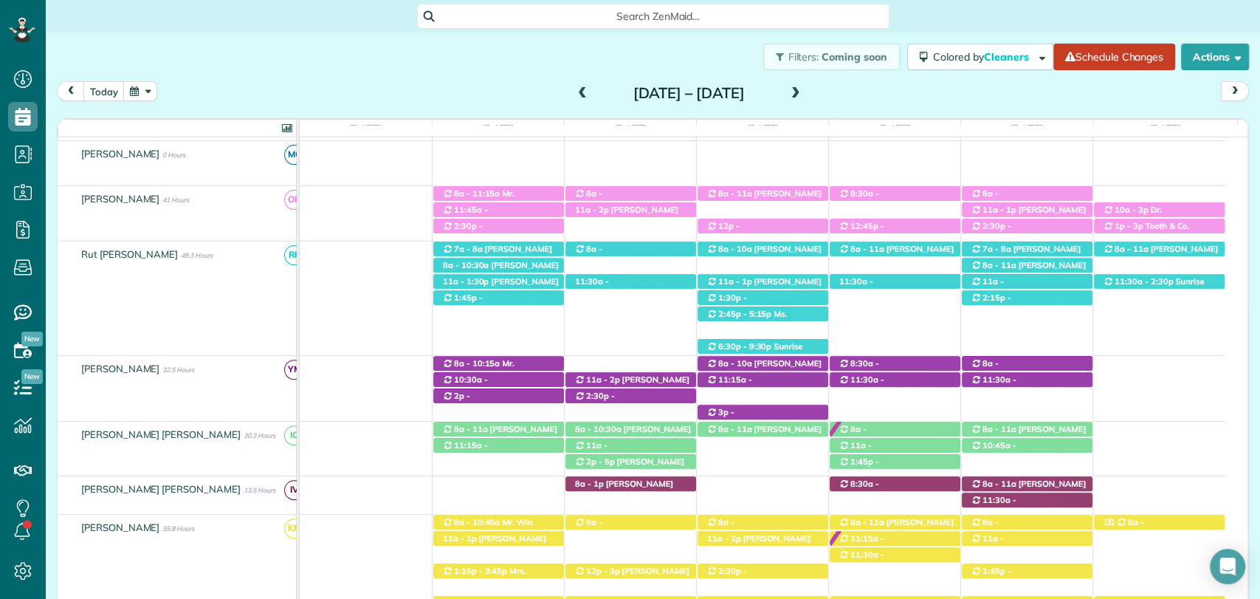
scroll to position [373, 0]
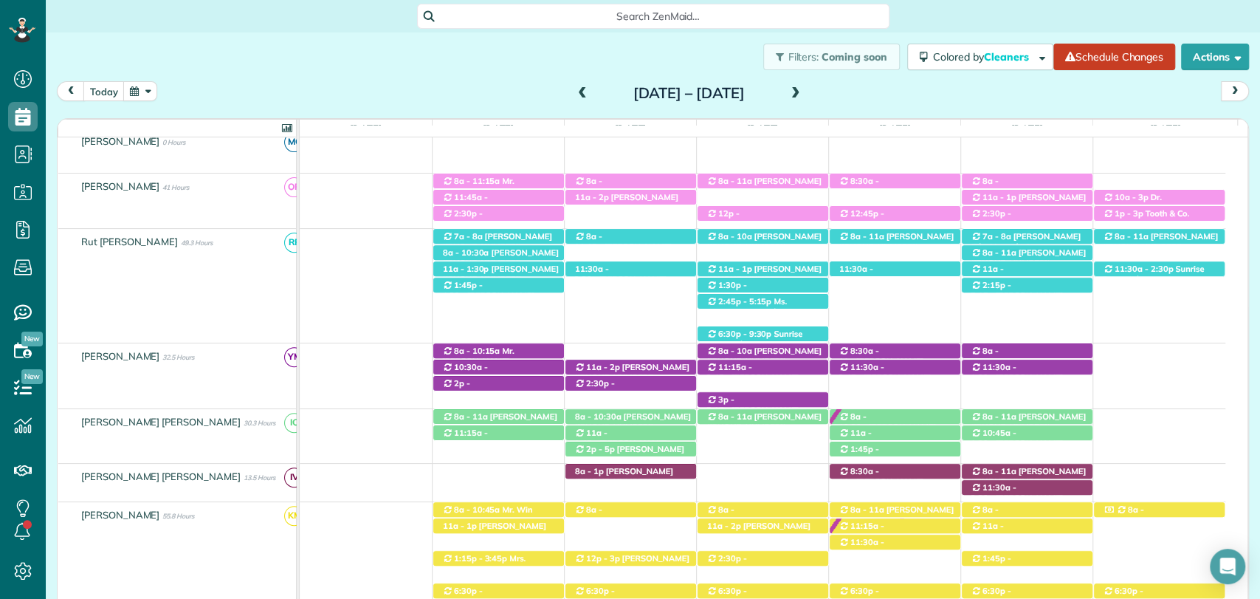
click at [168, 90] on div "today Sunday Sep 28 – Saturday Oct 4, 2025" at bounding box center [653, 94] width 1192 height 27
click at [574, 93] on span at bounding box center [582, 93] width 16 height 13
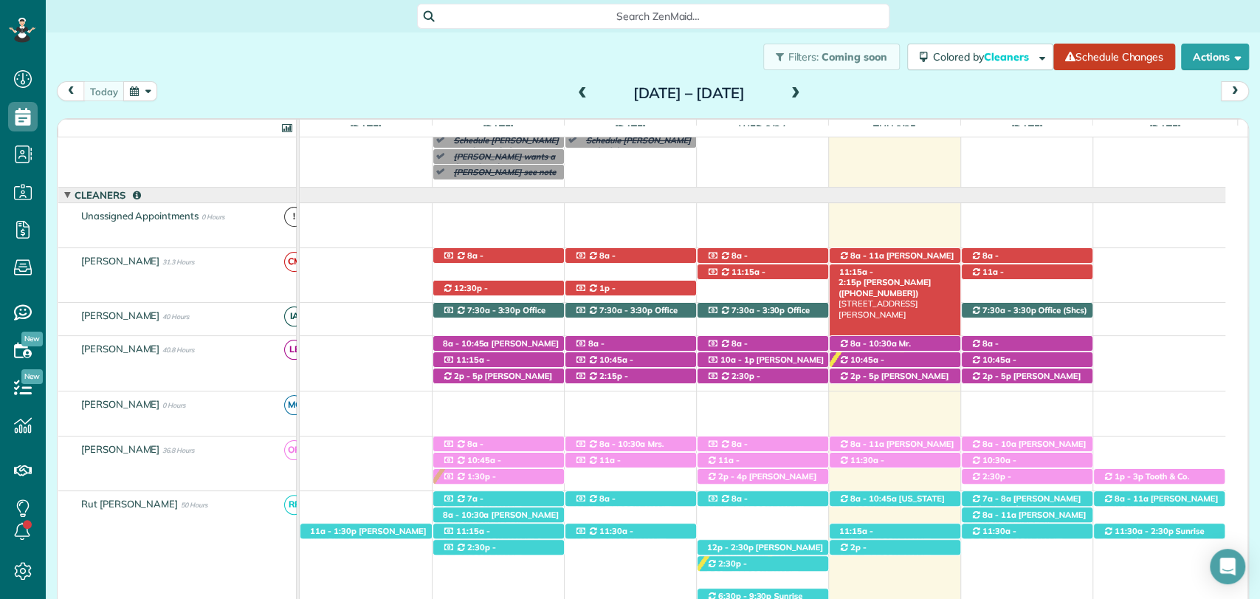
scroll to position [0, 0]
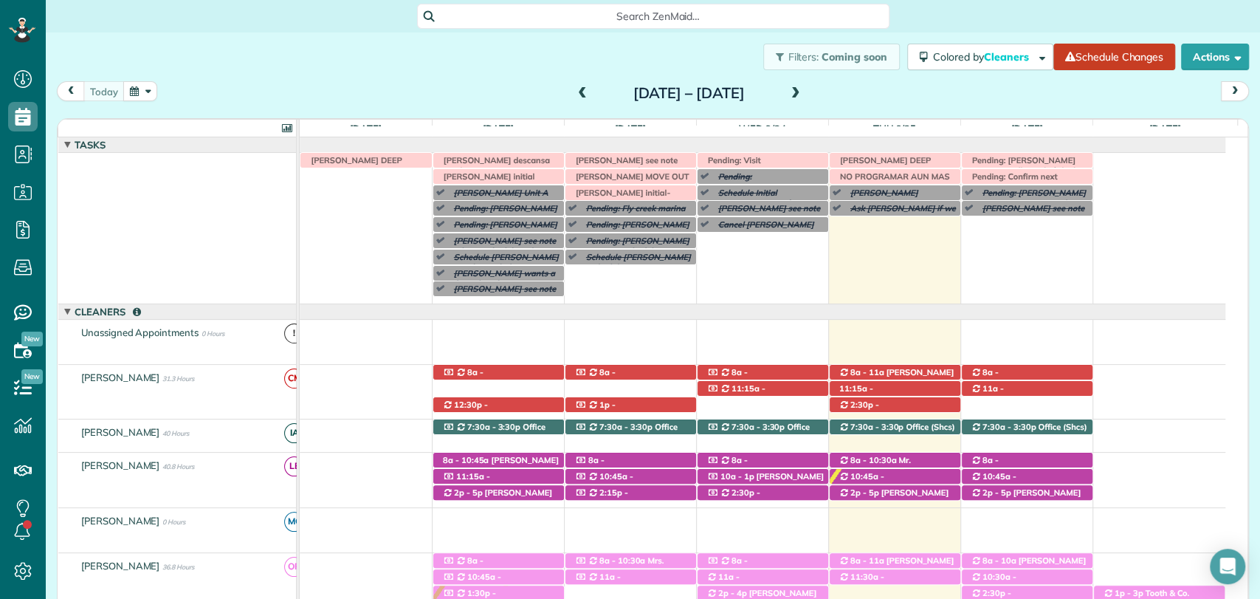
click at [284, 78] on div "Filters: Coming soon Colored by Cleaners Color by Cleaner Color by Team Color b…" at bounding box center [653, 56] width 1215 height 49
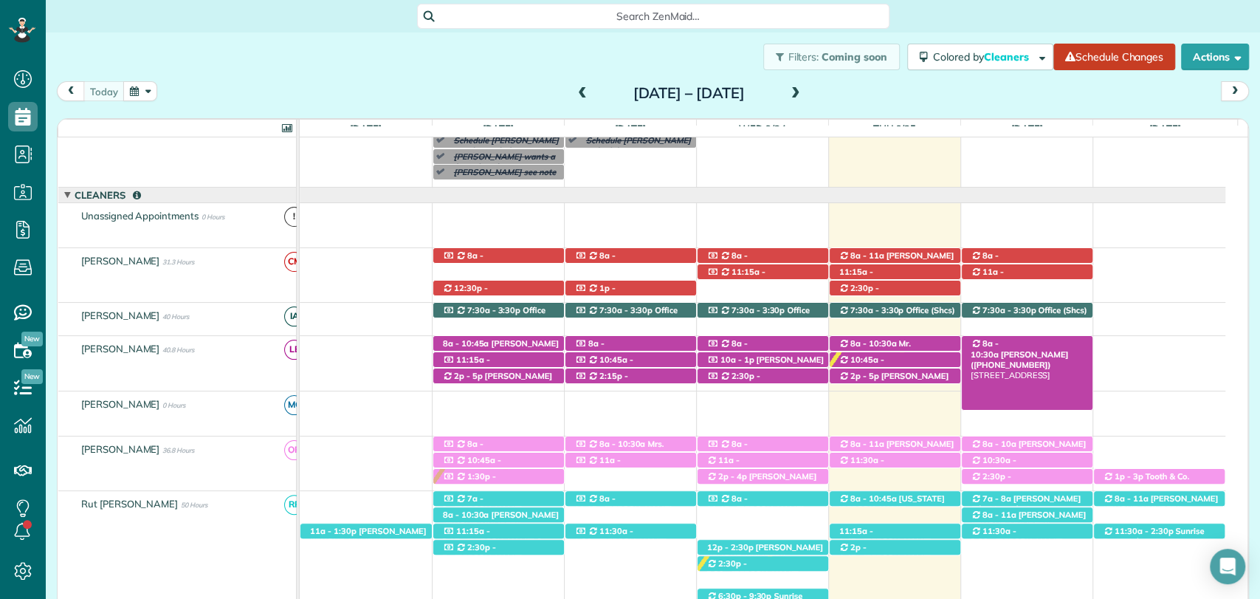
scroll to position [123, 0]
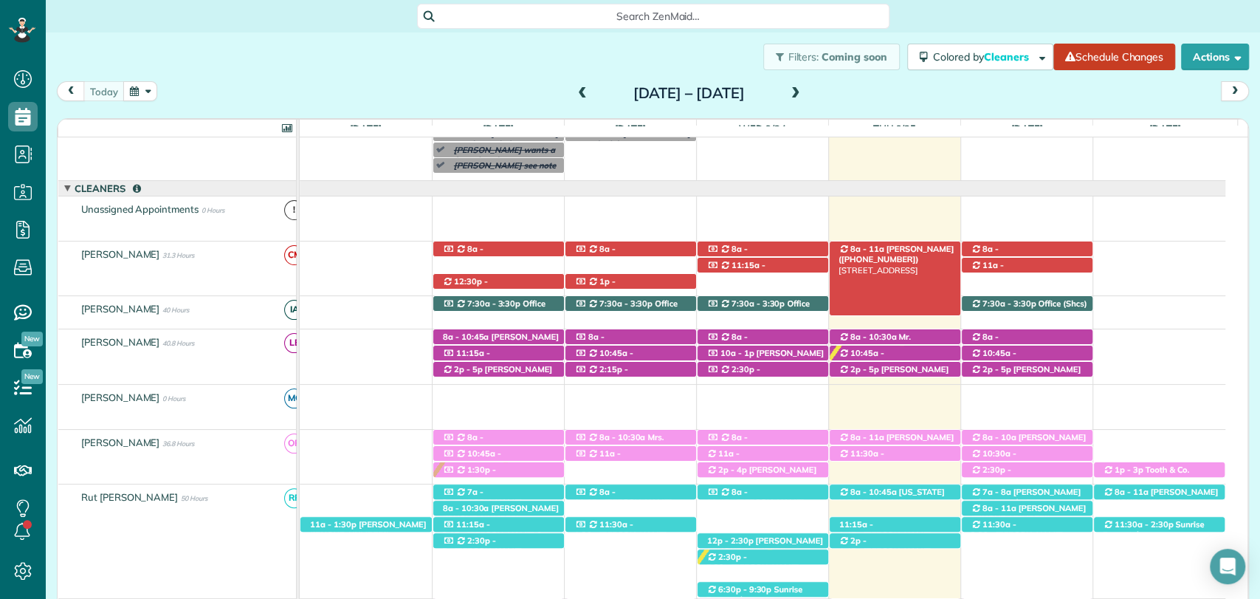
click at [909, 242] on div "8a - 11a Meg Willett (+13193215981) 151 Willow Lake Drive - Fairhope, AL, 36532" at bounding box center [895, 249] width 131 height 16
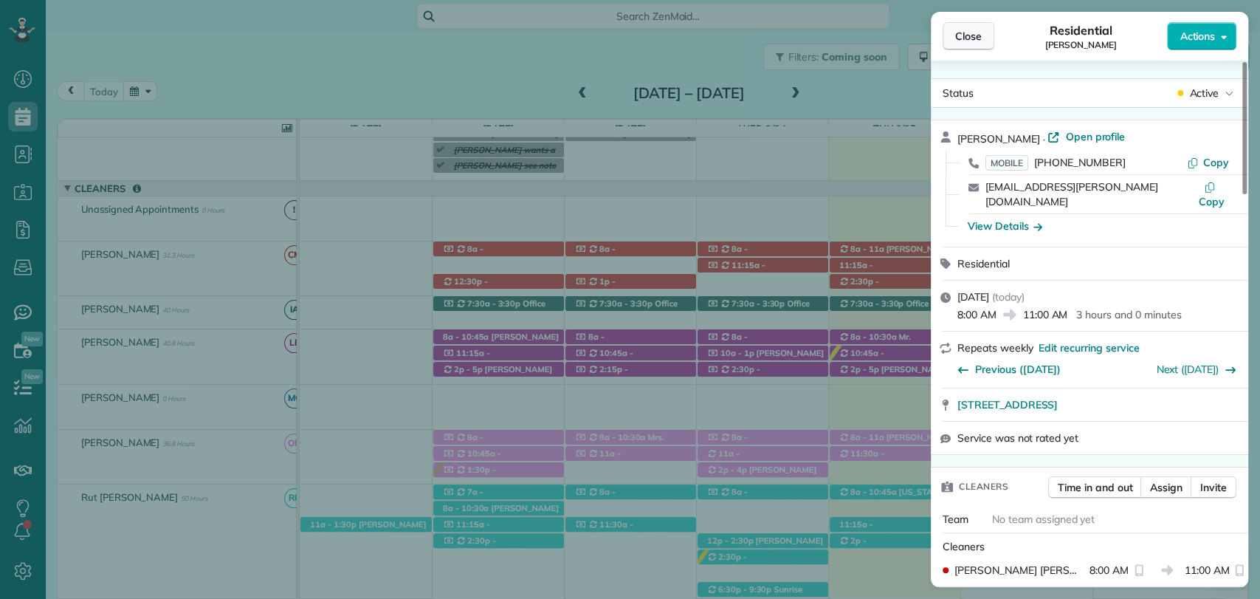
click at [971, 38] on span "Close" at bounding box center [968, 36] width 27 height 15
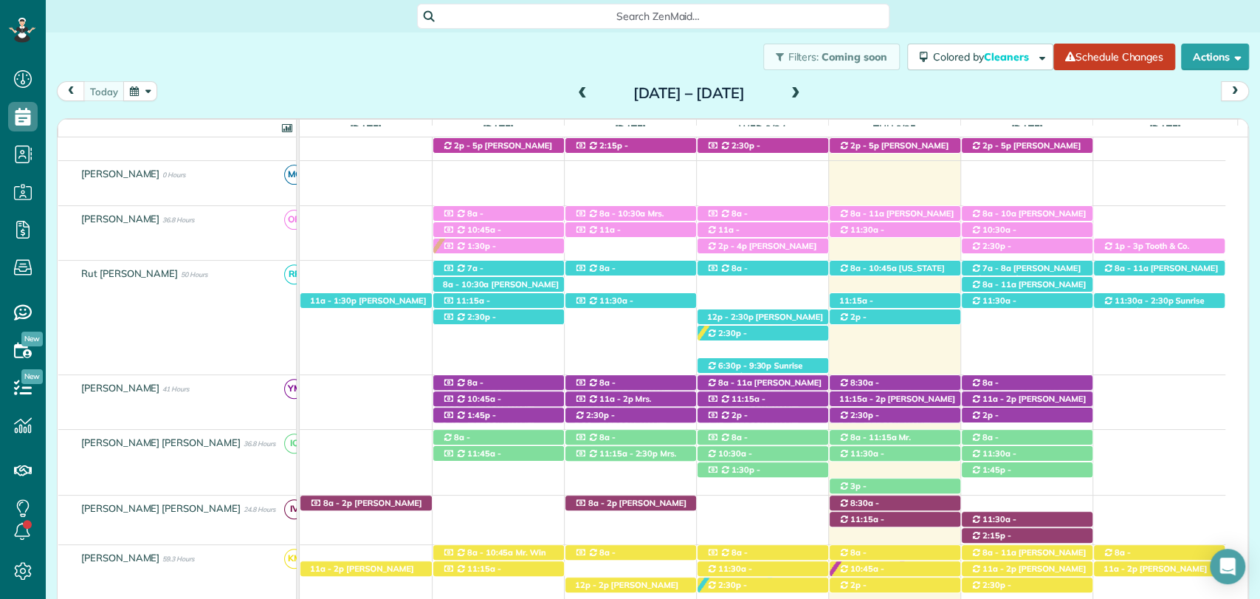
scroll to position [202, 0]
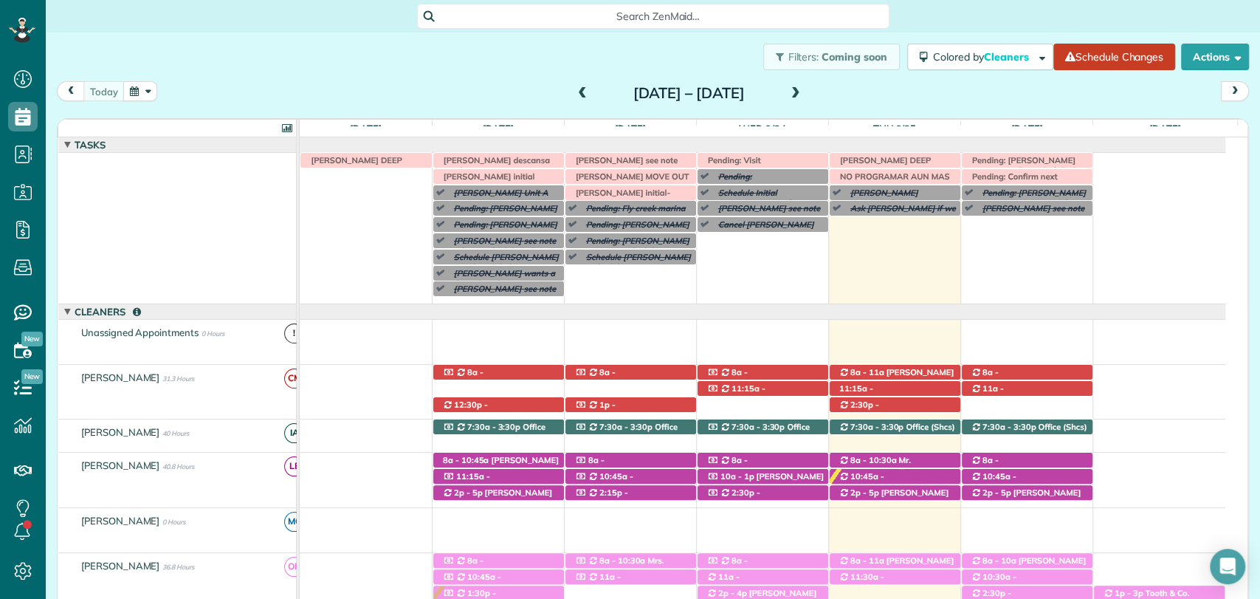
click at [1175, 101] on div "today Sunday Sep 21 – Saturday Sep 27, 2025" at bounding box center [653, 94] width 1192 height 27
click at [767, 159] on span "Pending: Visit [PERSON_NAME] 1 pm" at bounding box center [749, 165] width 96 height 21
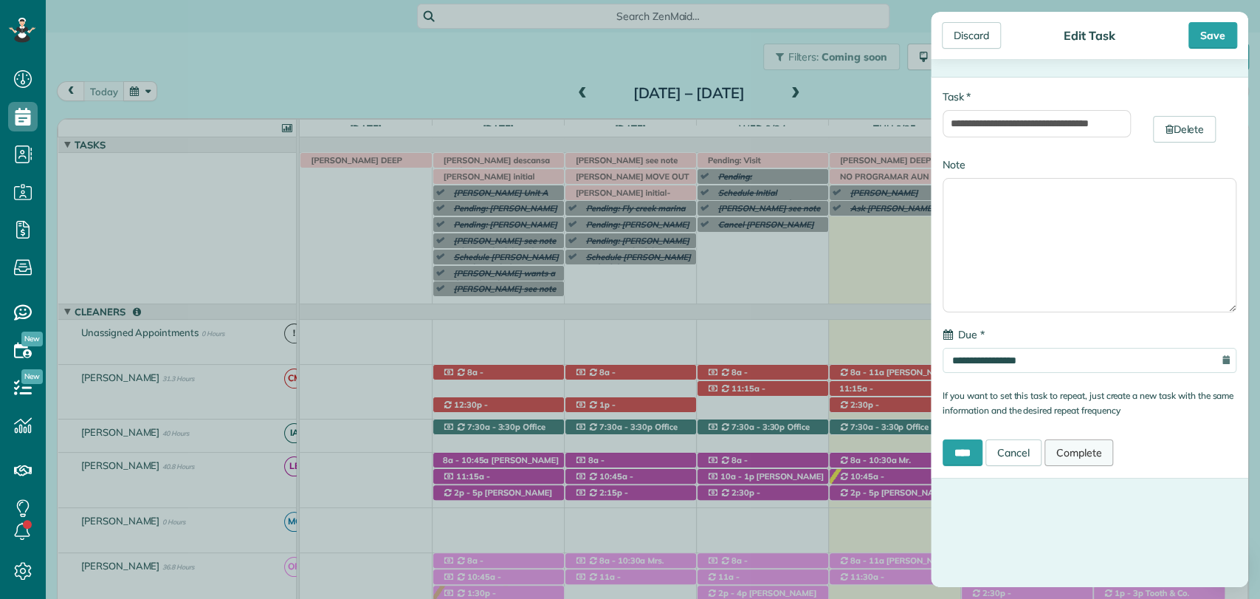
click at [1091, 456] on link "Complete" at bounding box center [1079, 452] width 69 height 27
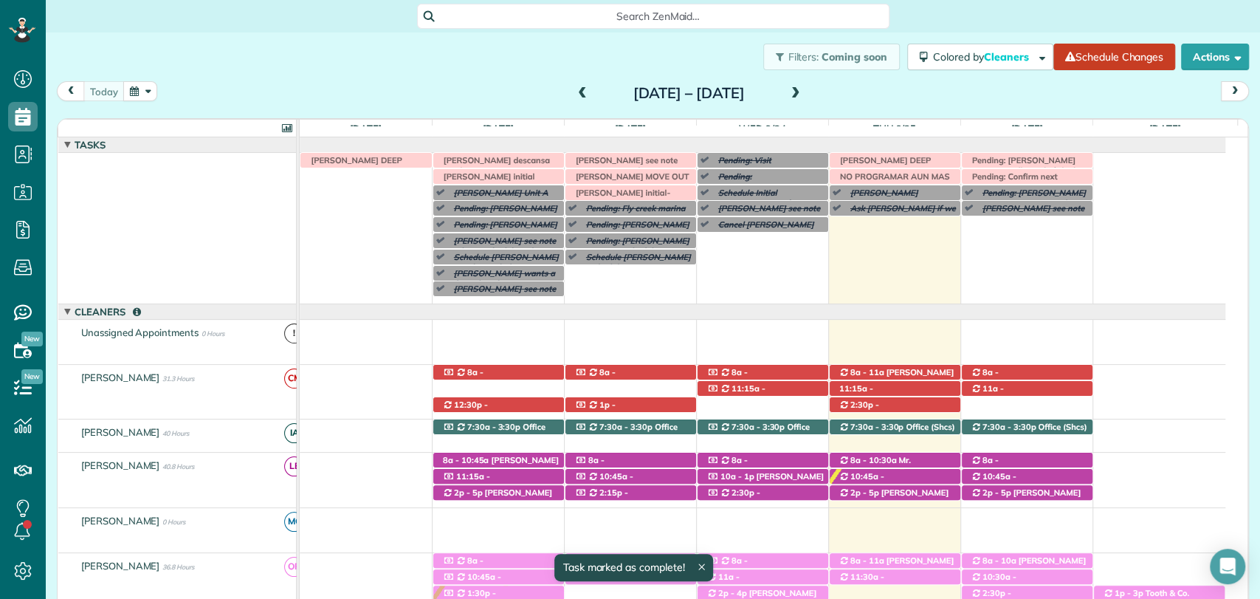
click at [905, 108] on div "today Sunday Sep 21 – Saturday Sep 27, 2025 Sun 9/21 11.5 Man Hours 3 Appointme…" at bounding box center [653, 327] width 1192 height 493
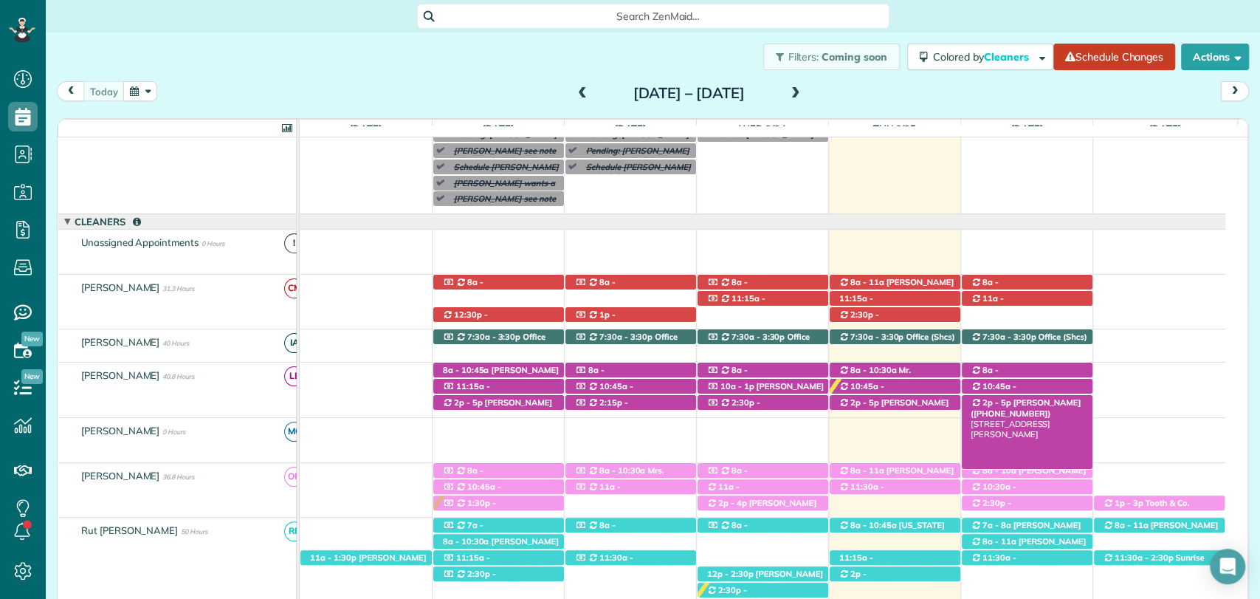
click at [1044, 399] on span "[PERSON_NAME] ([PHONE_NUMBER])" at bounding box center [1026, 407] width 110 height 21
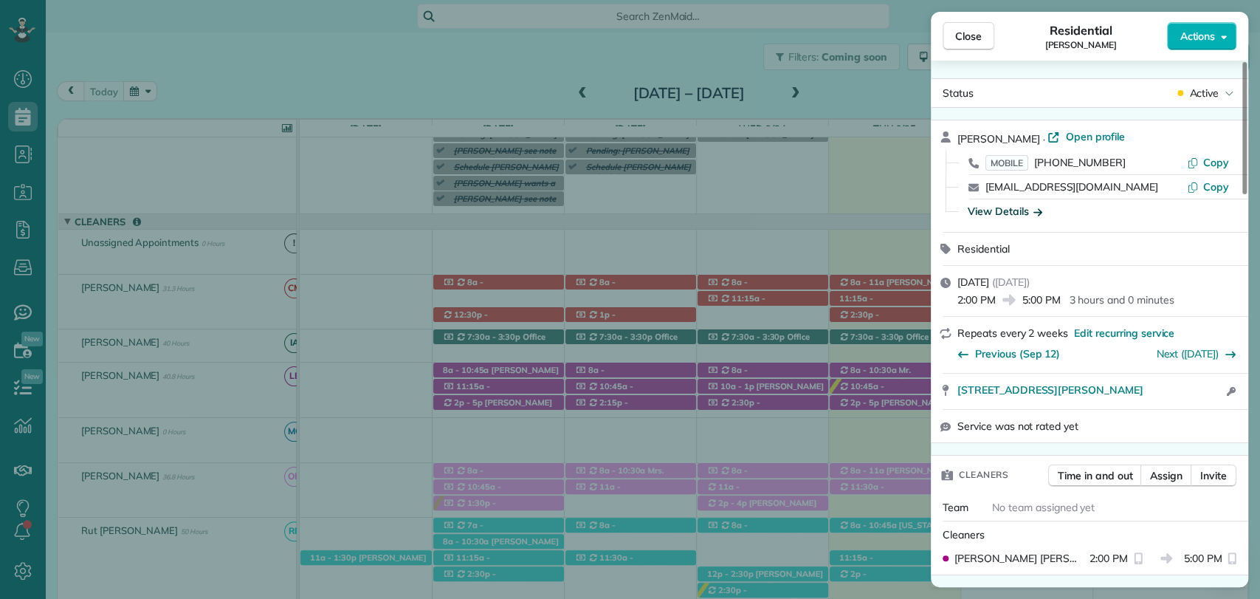
click at [1022, 210] on div "View Details" at bounding box center [1005, 211] width 75 height 15
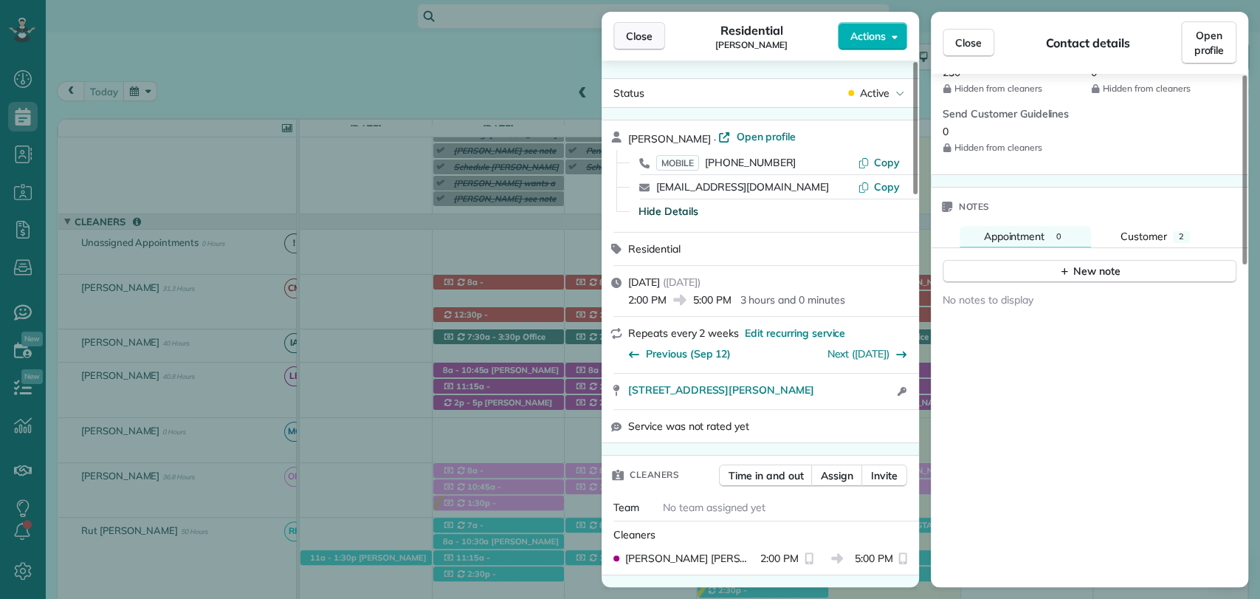
click at [653, 47] on button "Close" at bounding box center [640, 36] width 52 height 28
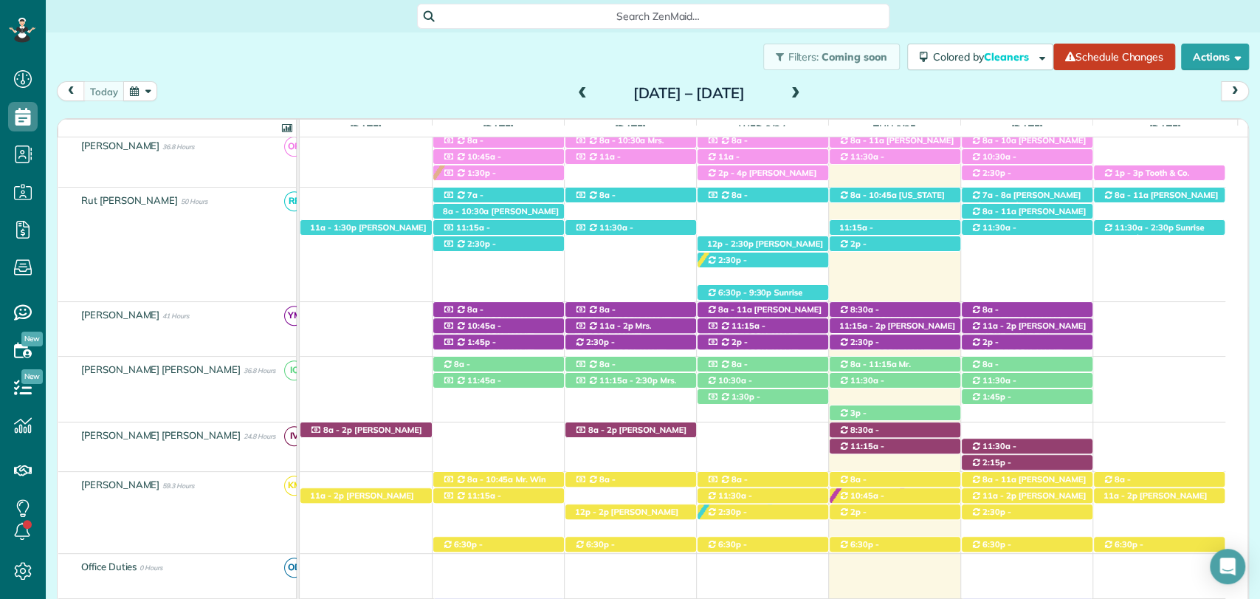
scroll to position [590, 0]
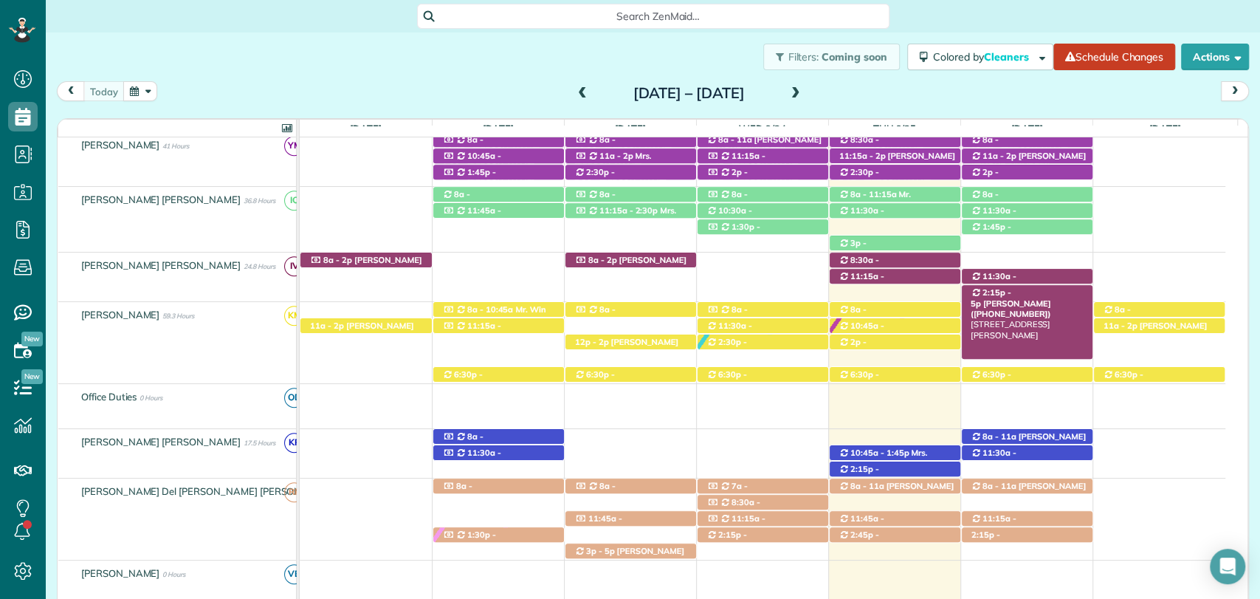
click at [1037, 298] on span "[PERSON_NAME] ([PHONE_NUMBER])" at bounding box center [1011, 308] width 80 height 21
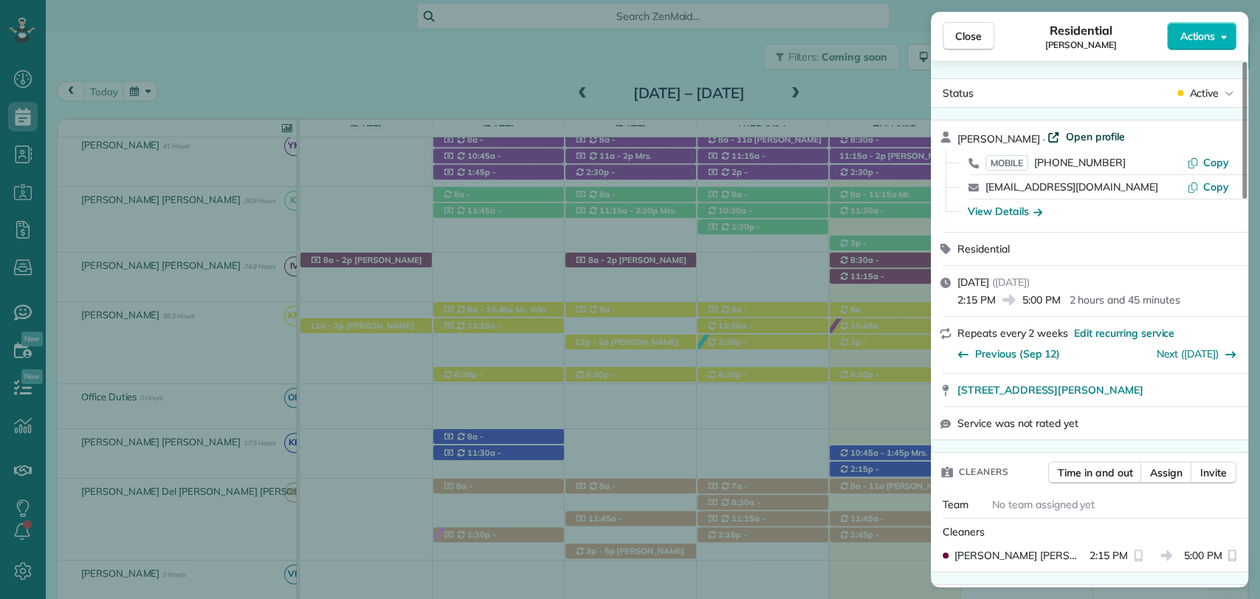
click at [1091, 136] on span "Open profile" at bounding box center [1095, 136] width 60 height 15
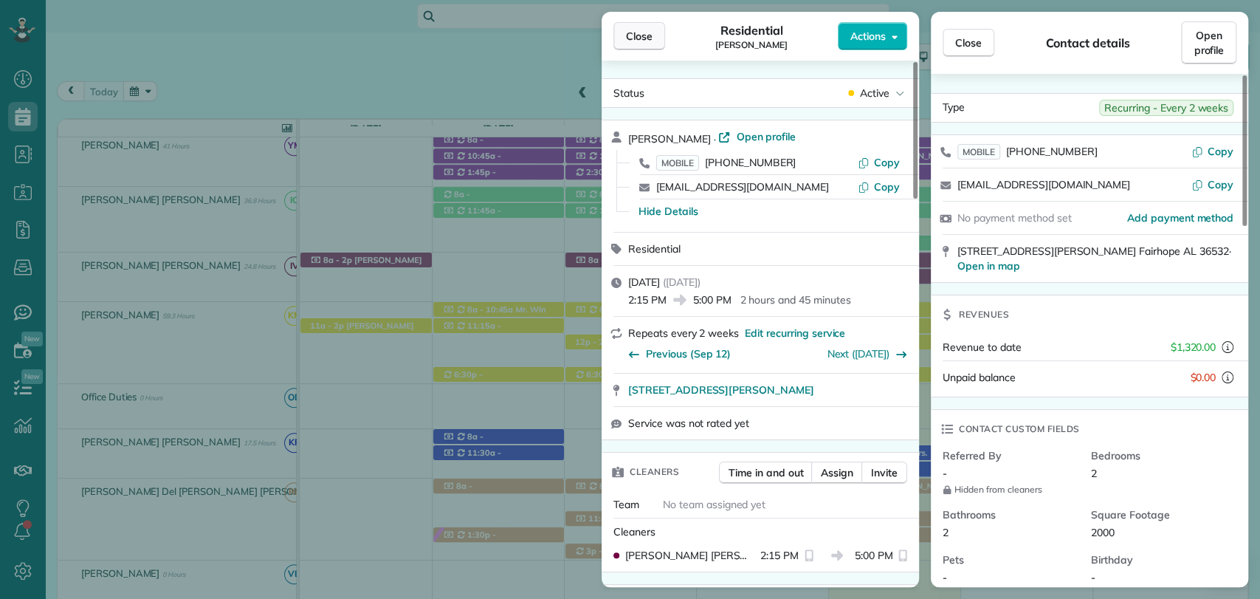
click at [642, 39] on span "Close" at bounding box center [639, 36] width 27 height 15
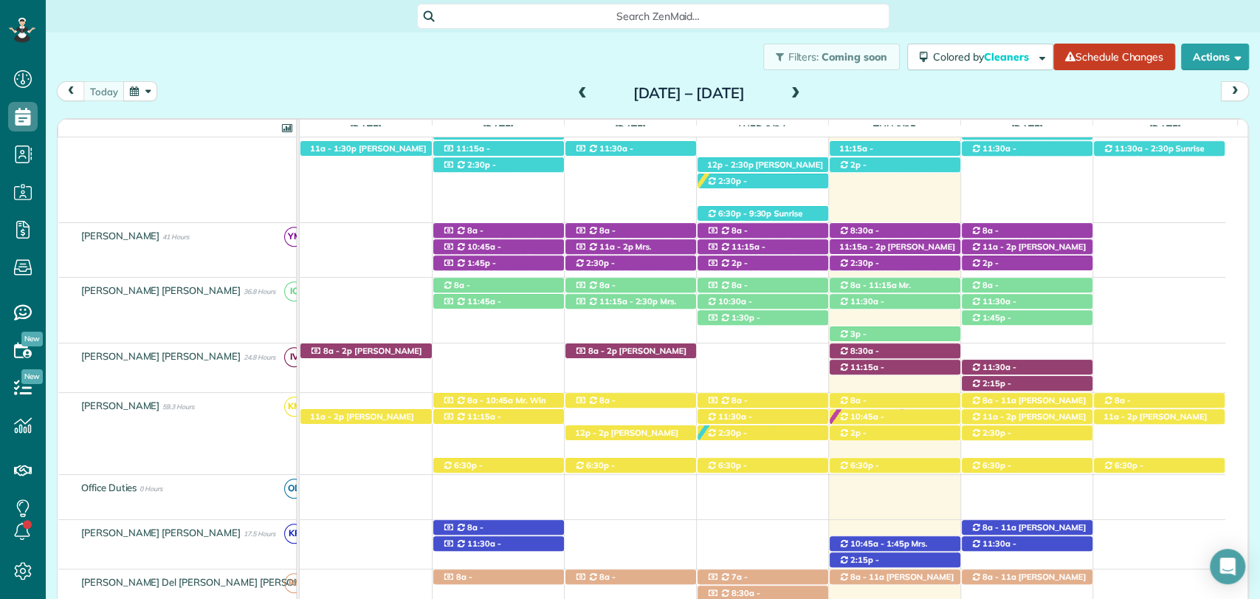
click at [1190, 89] on div "today Sunday Sep 21 – Saturday Sep 27, 2025" at bounding box center [653, 94] width 1192 height 27
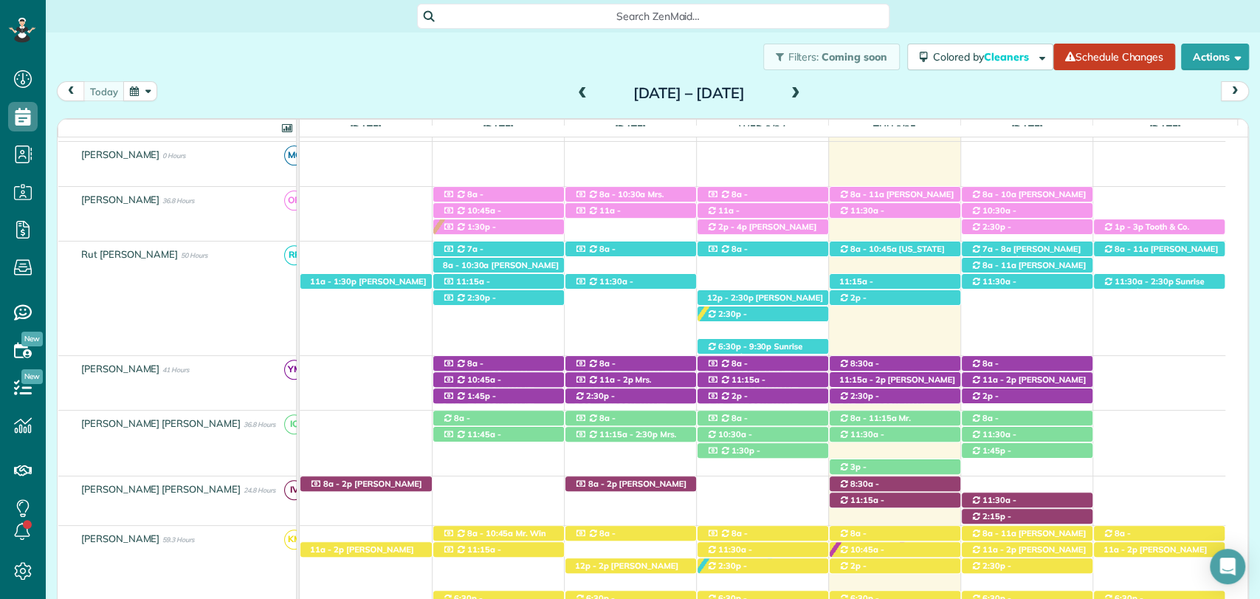
scroll to position [159, 0]
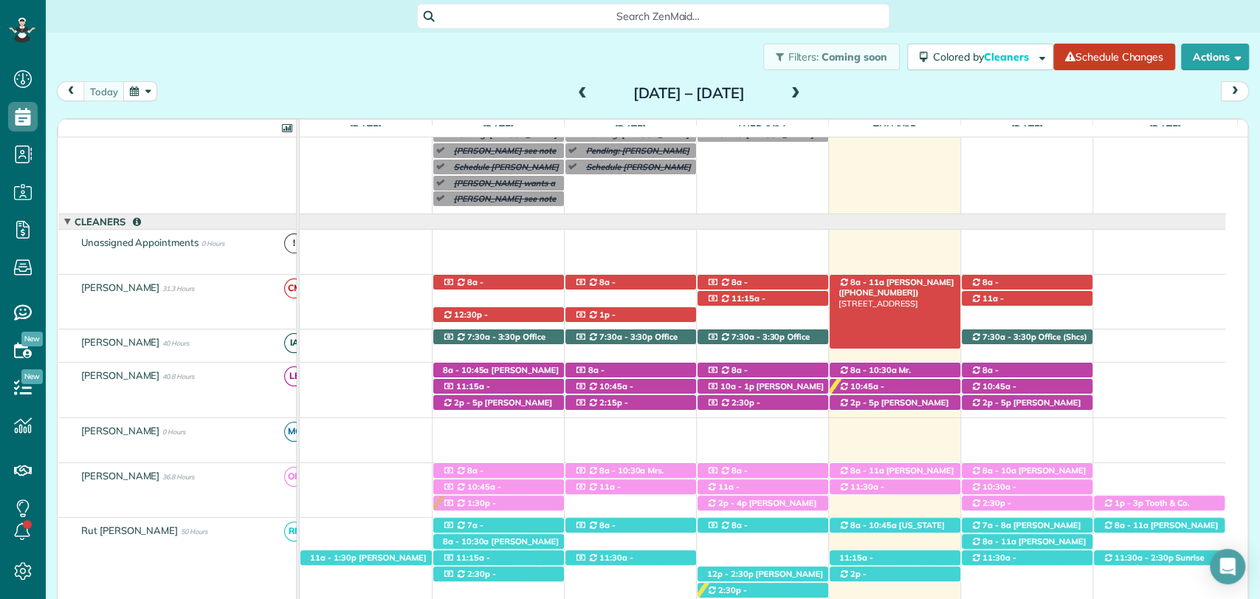
click at [933, 279] on div "8a - 11a Meg Willett (+13193215981) 151 Willow Lake Drive - Fairhope, AL, 36532" at bounding box center [895, 283] width 131 height 16
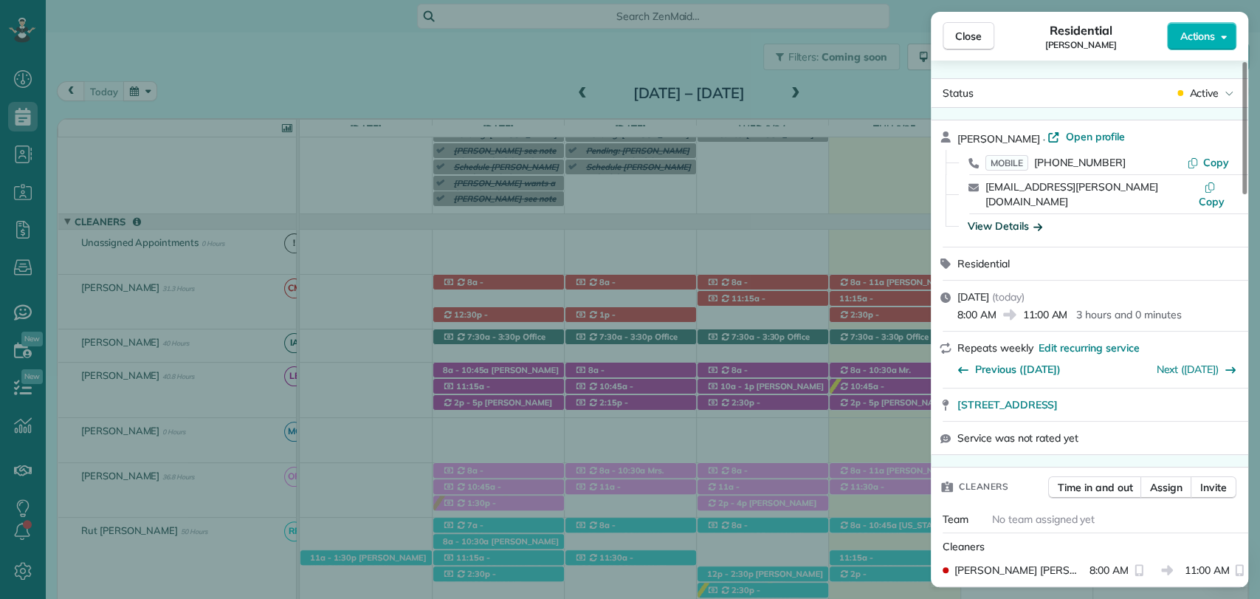
click at [1017, 219] on div "View Details" at bounding box center [1005, 226] width 75 height 15
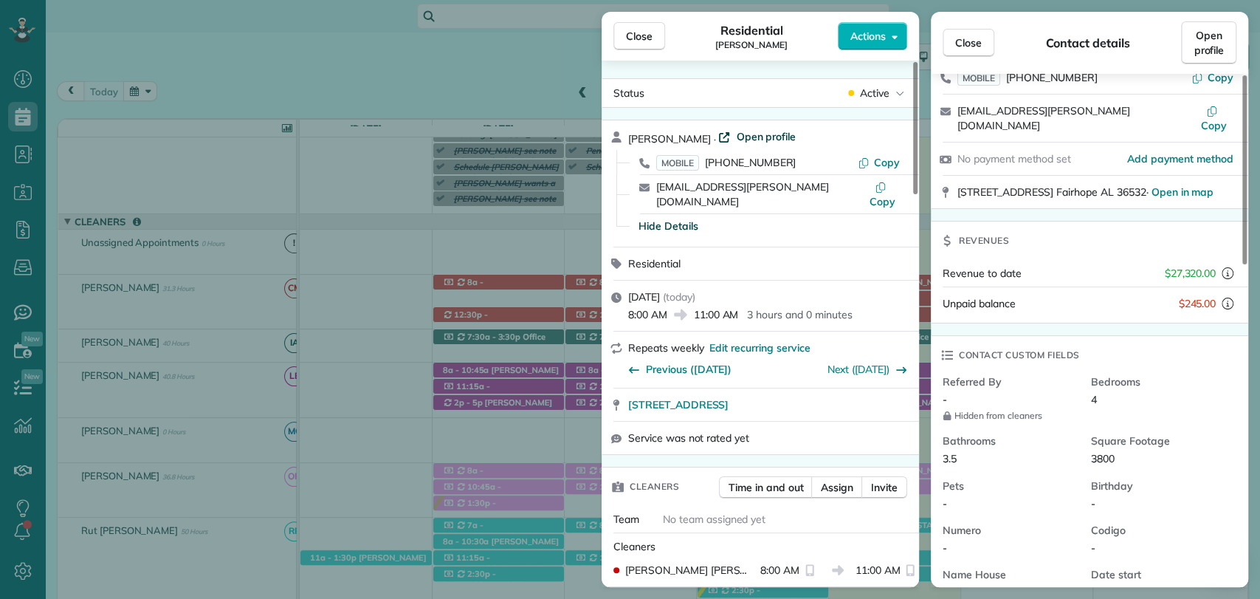
click at [736, 138] on span "Open profile" at bounding box center [766, 136] width 60 height 15
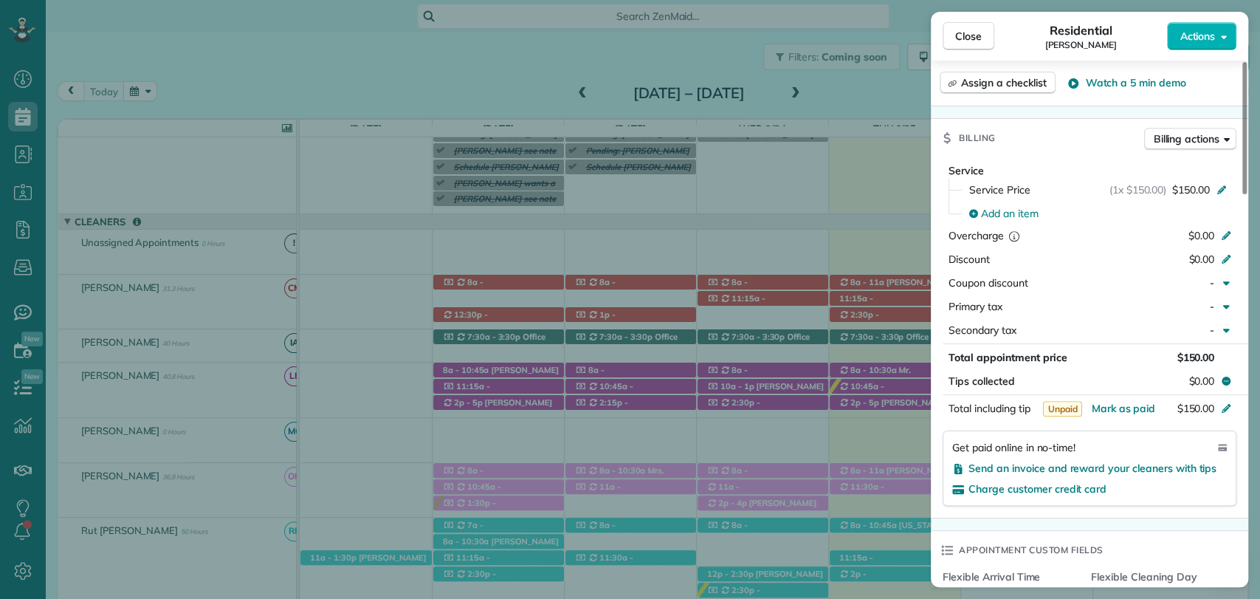
scroll to position [634, 0]
click at [986, 27] on button "Close" at bounding box center [969, 36] width 52 height 28
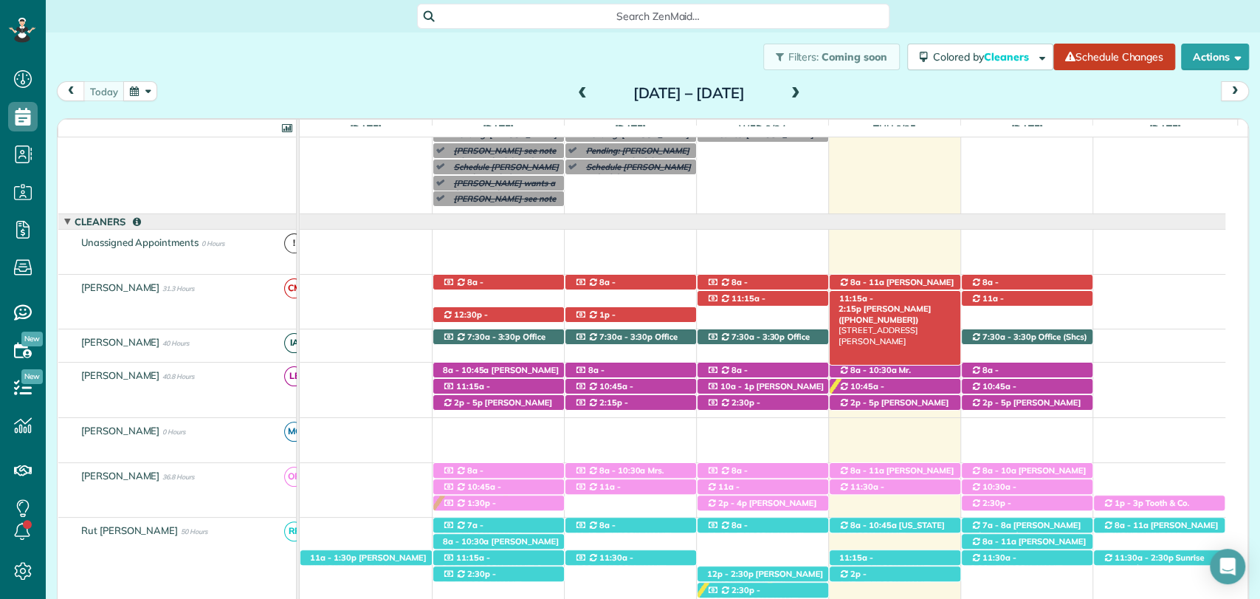
click at [896, 303] on span "Kristen Eberlein (+17703247138)" at bounding box center [885, 313] width 92 height 21
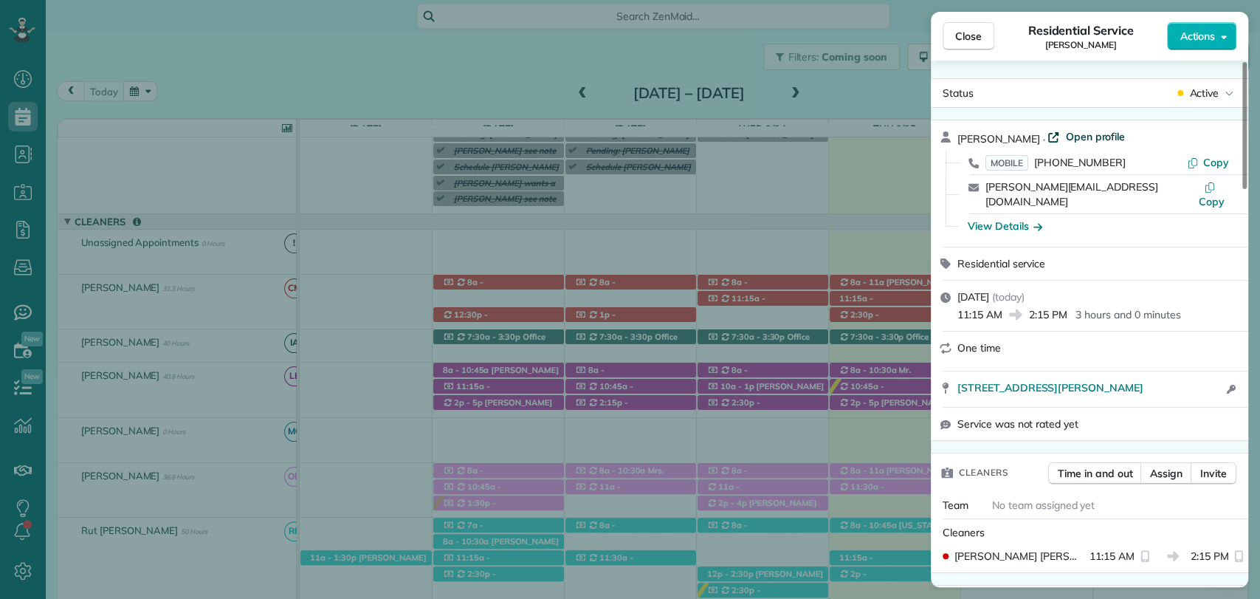
click at [1077, 135] on span "Open profile" at bounding box center [1095, 136] width 60 height 15
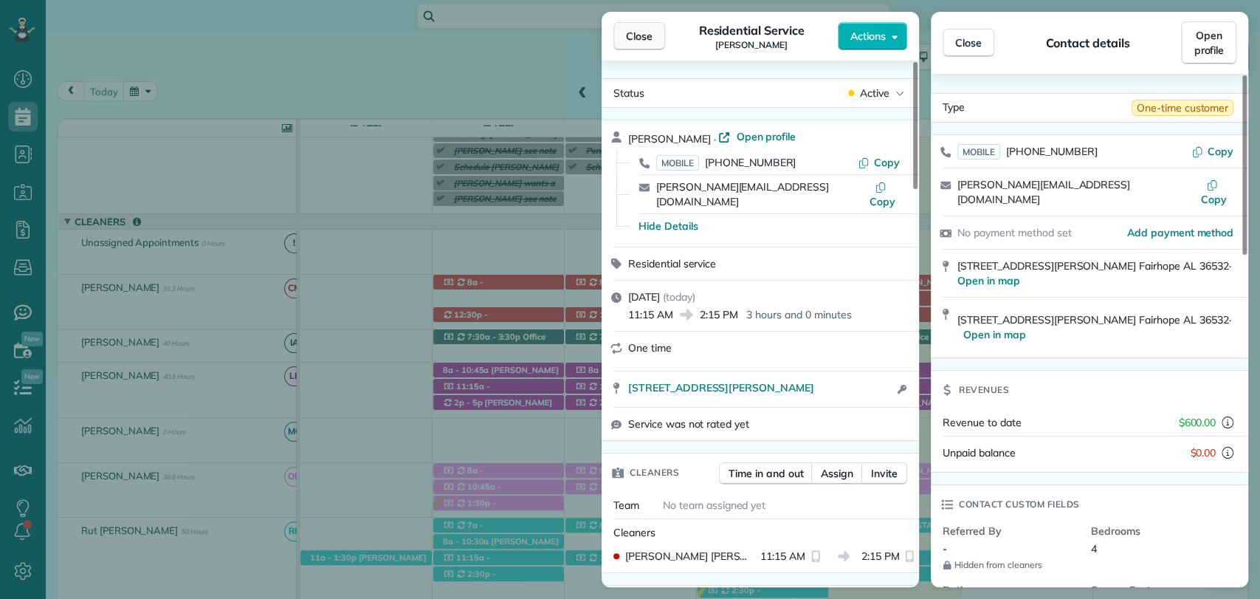
click at [633, 44] on button "Close" at bounding box center [640, 36] width 52 height 28
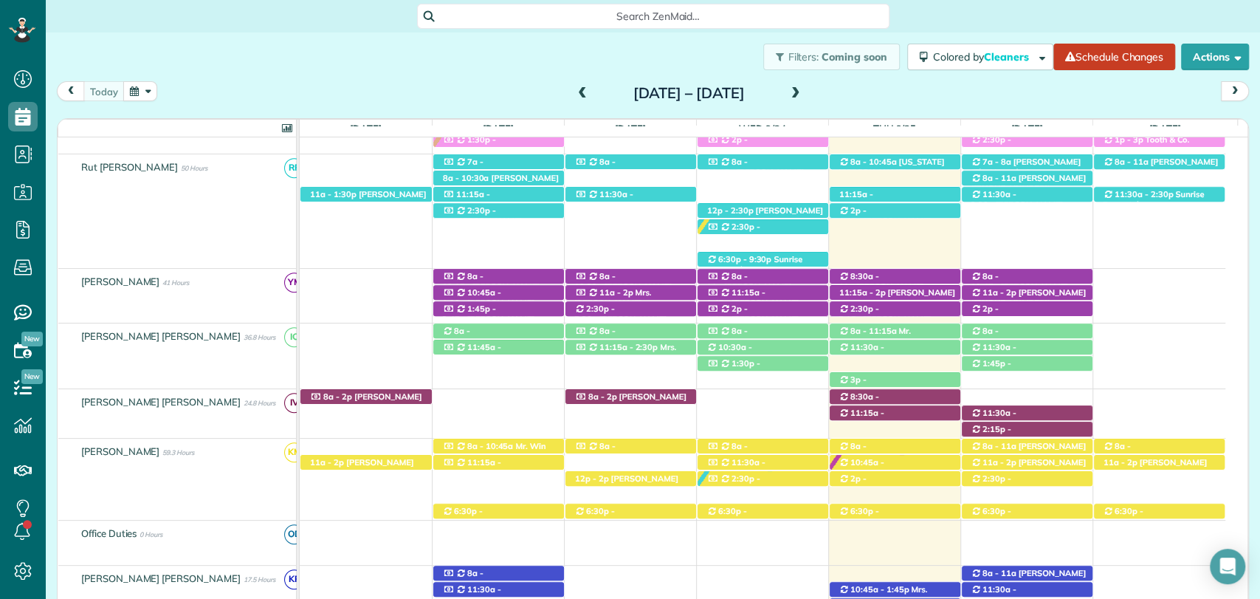
scroll to position [534, 0]
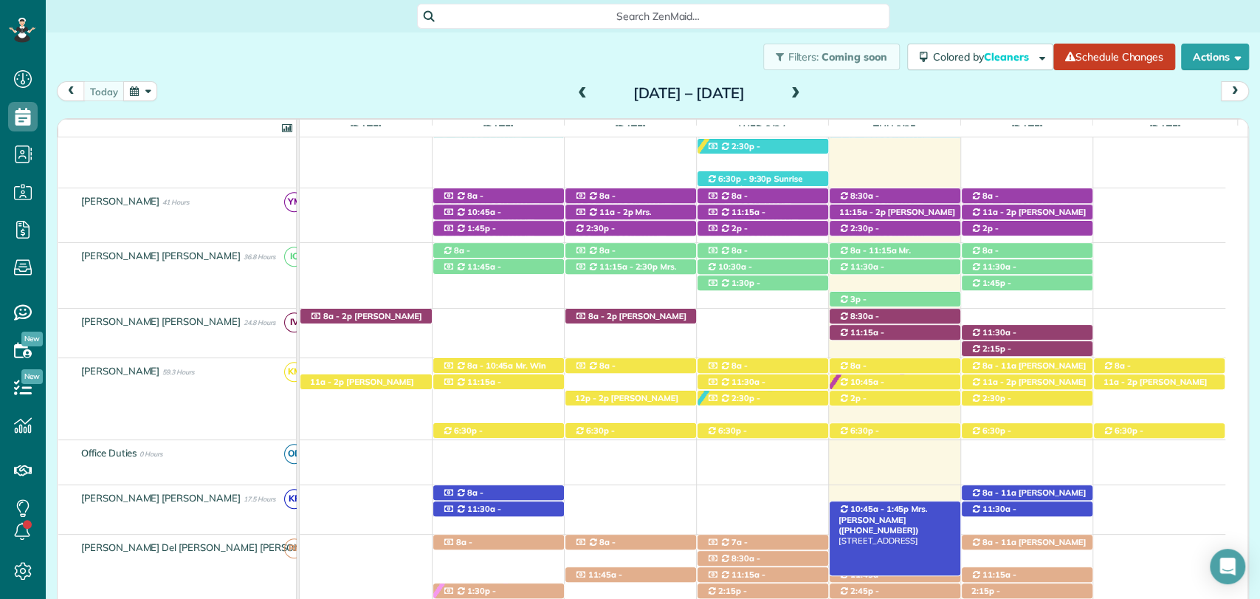
click at [898, 501] on div "10:45a - 1:45p Mrs. Kristine Smith (+12516044540) 22475 Sea Cliff Drive - Fairh…" at bounding box center [895, 509] width 131 height 16
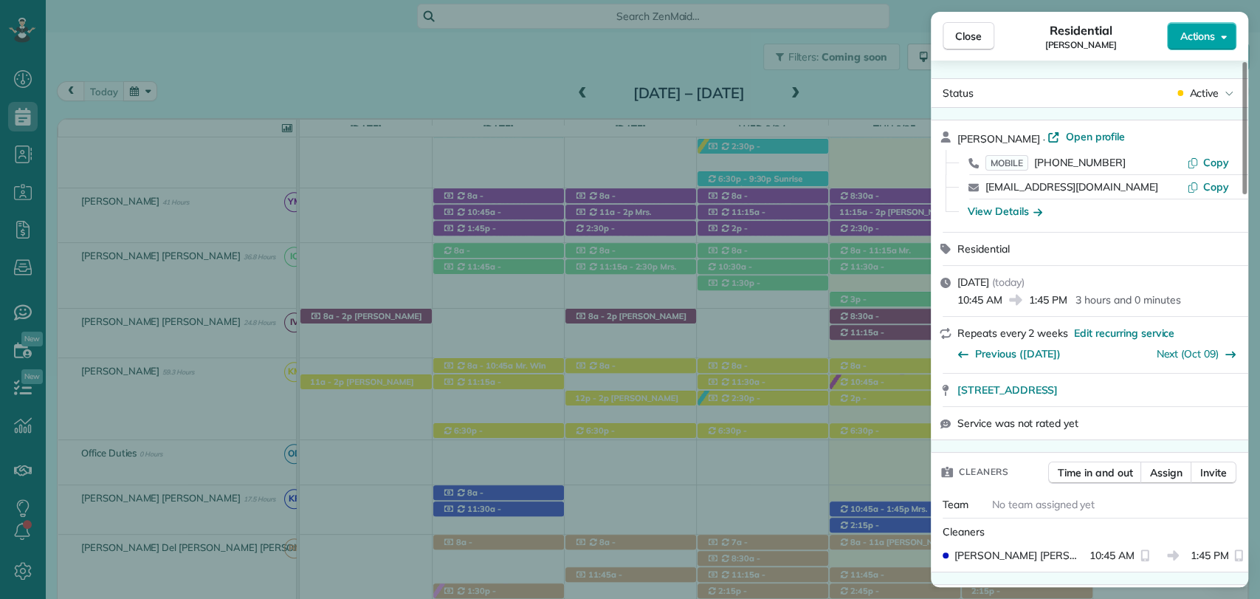
click at [1186, 41] on span "Actions" at bounding box center [1197, 36] width 35 height 15
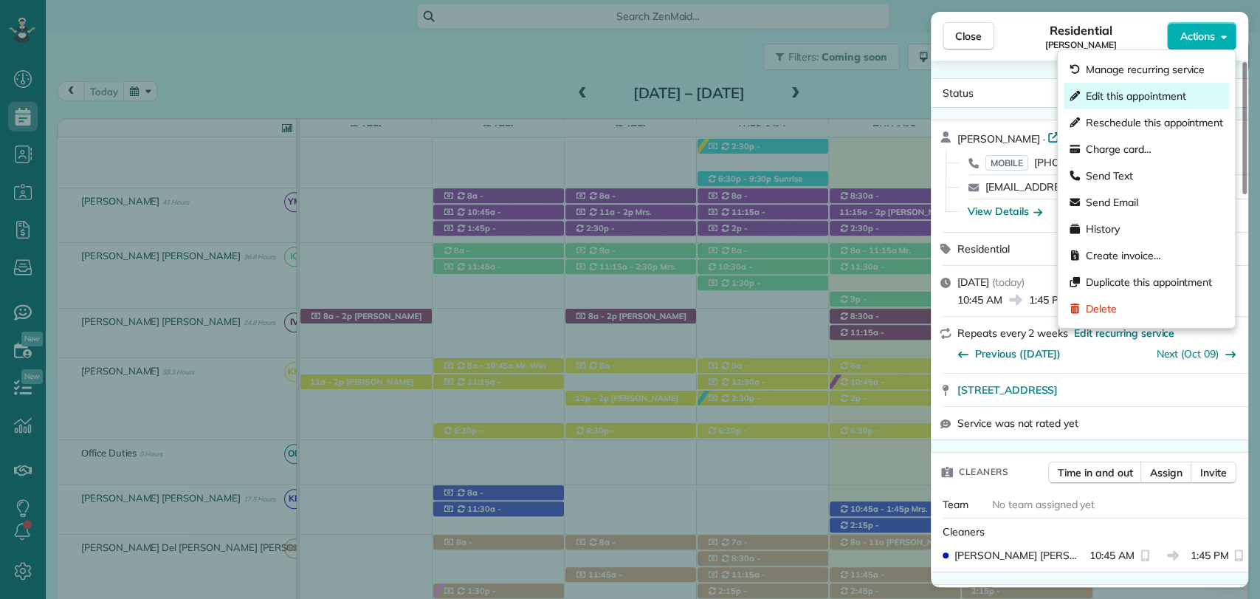
click at [1152, 96] on span "Edit this appointment" at bounding box center [1136, 96] width 100 height 15
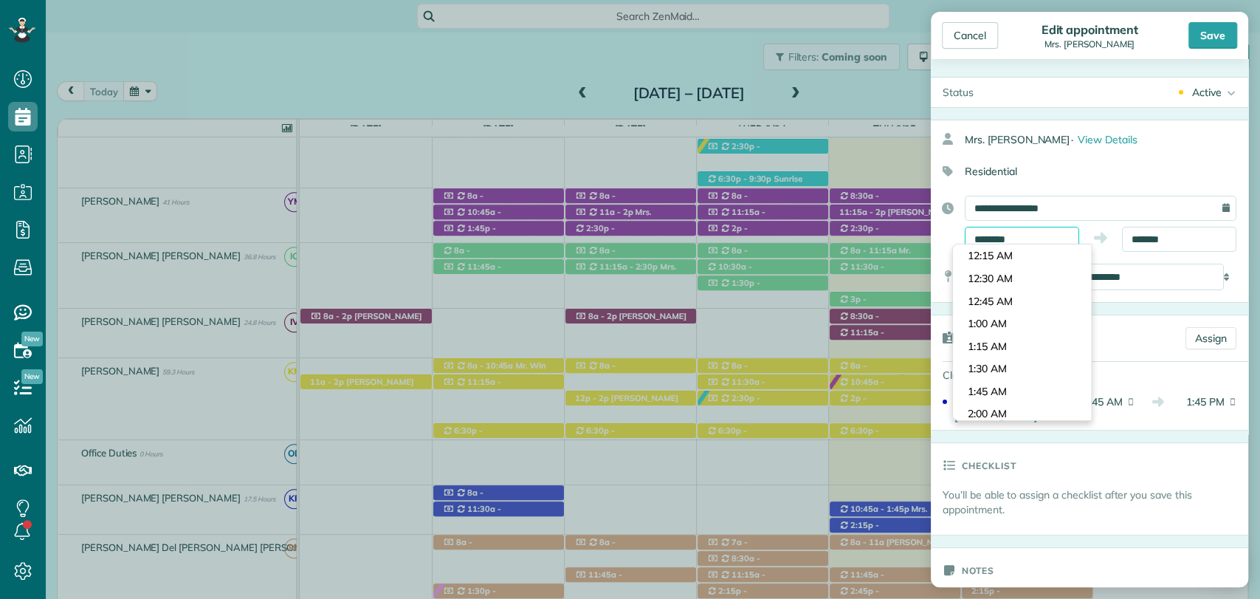
click at [981, 235] on input "********" at bounding box center [1022, 239] width 114 height 25
type input "********"
click at [982, 299] on body "Dashboard Scheduling Calendar View List View Dispatch View - Weekly scheduling …" at bounding box center [630, 299] width 1260 height 599
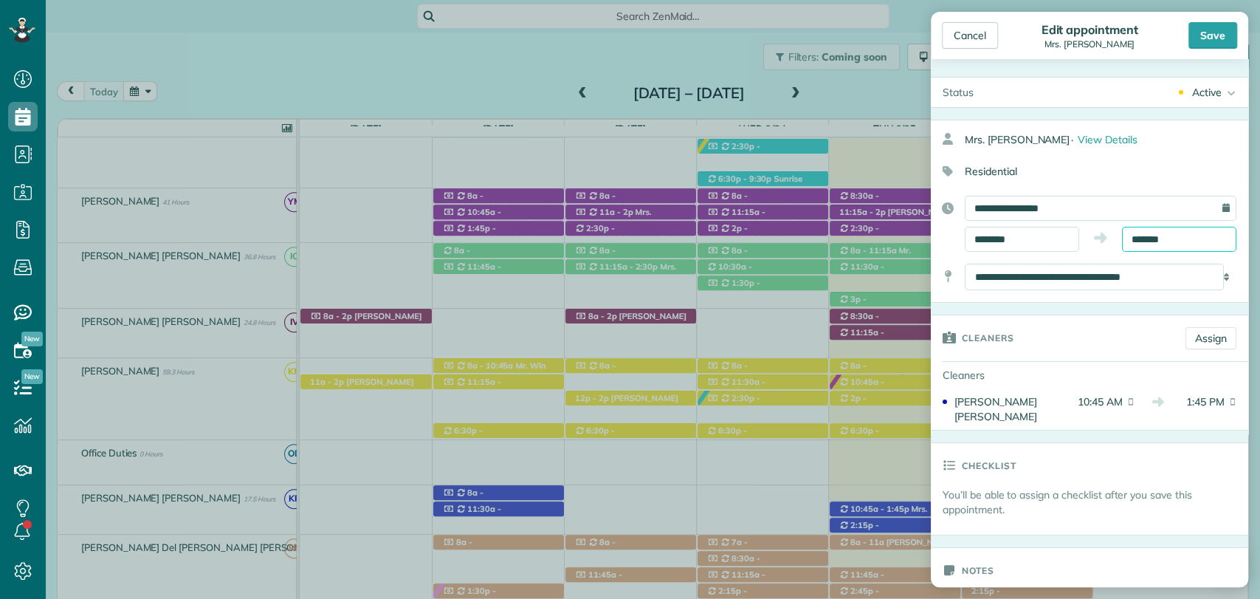
click at [1145, 238] on input "*******" at bounding box center [1179, 239] width 114 height 25
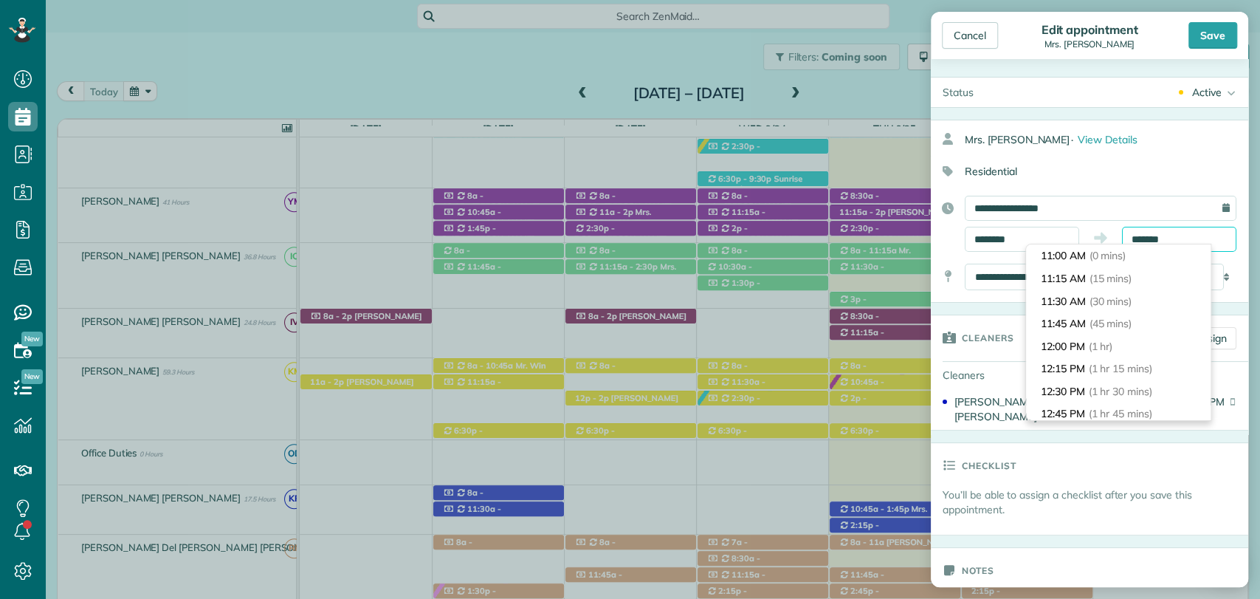
scroll to position [224, 0]
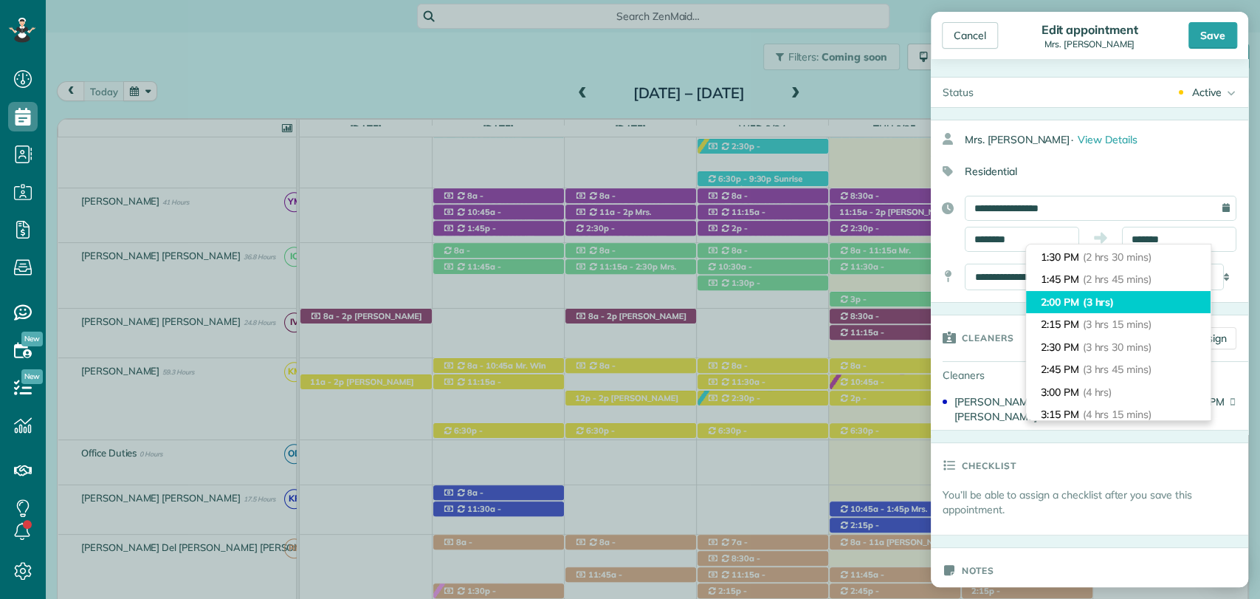
type input "*******"
click at [1110, 298] on span "(3 hrs)" at bounding box center [1099, 301] width 32 height 13
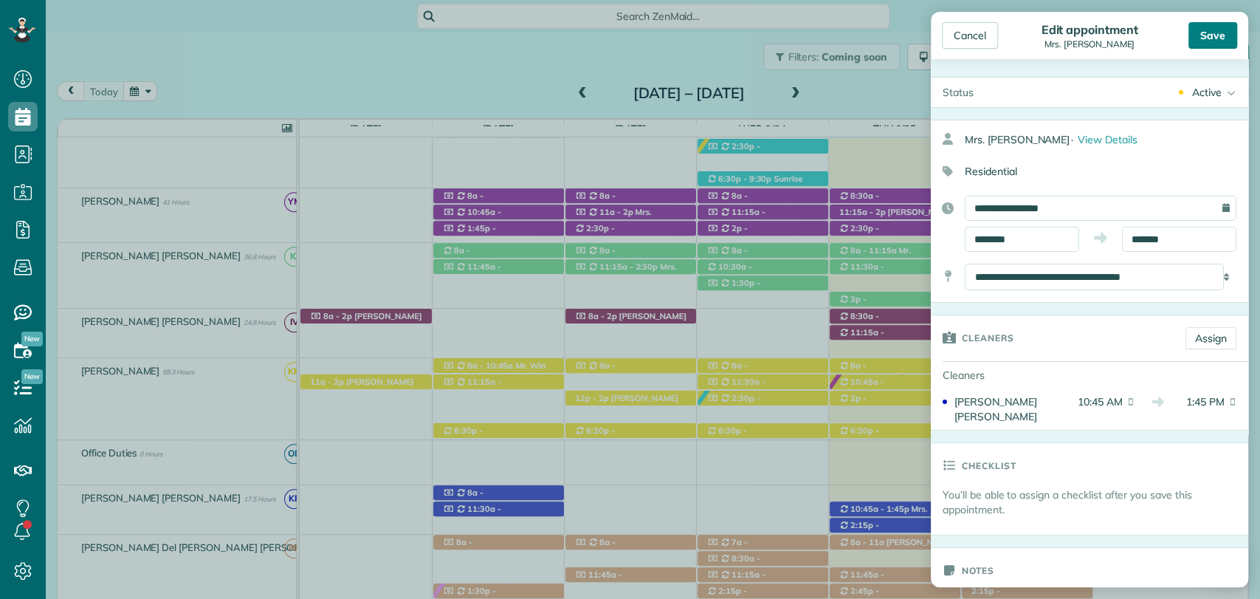
click at [1217, 28] on div "Save" at bounding box center [1213, 35] width 49 height 27
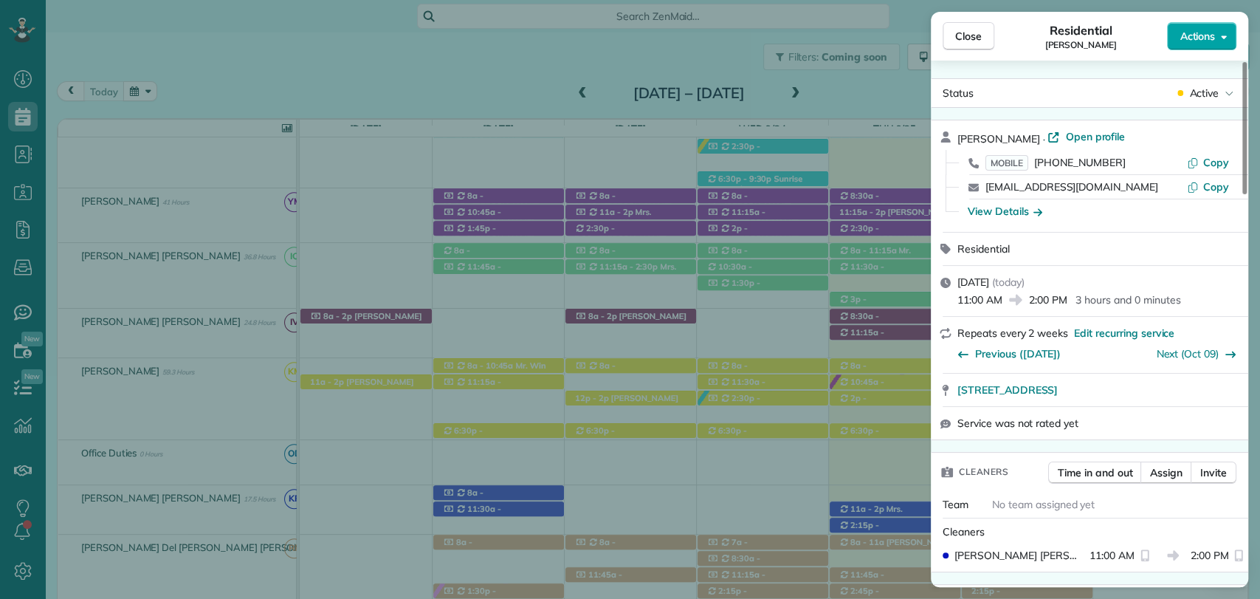
click at [1209, 38] on span "Actions" at bounding box center [1197, 36] width 35 height 15
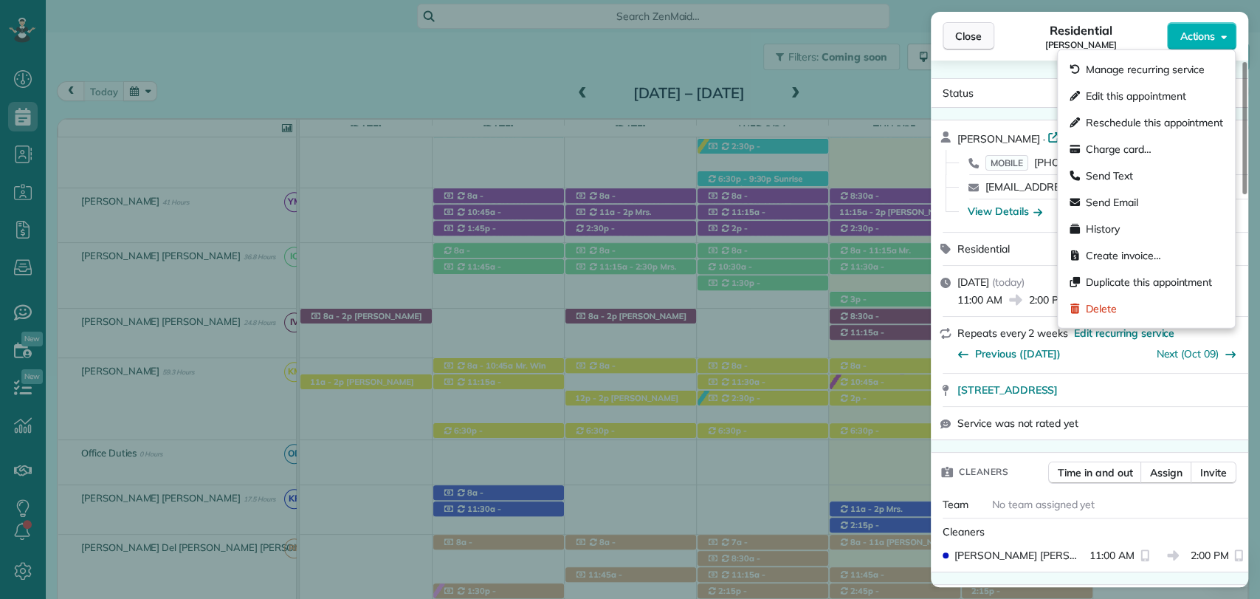
click at [981, 42] on span "Close" at bounding box center [968, 36] width 27 height 15
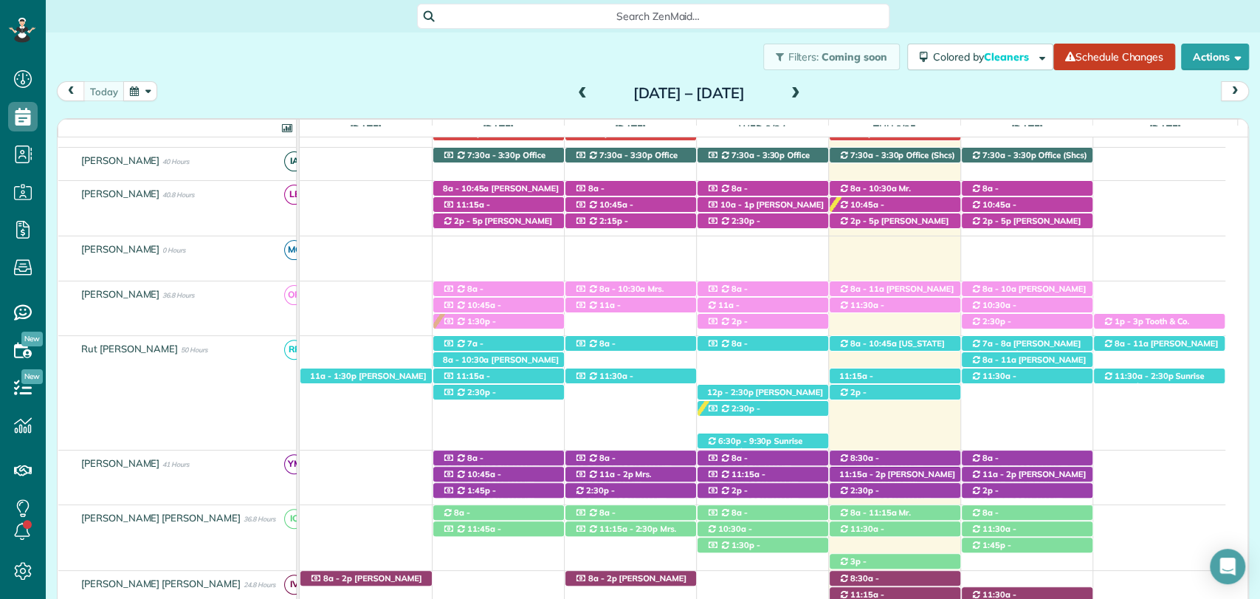
scroll to position [121, 0]
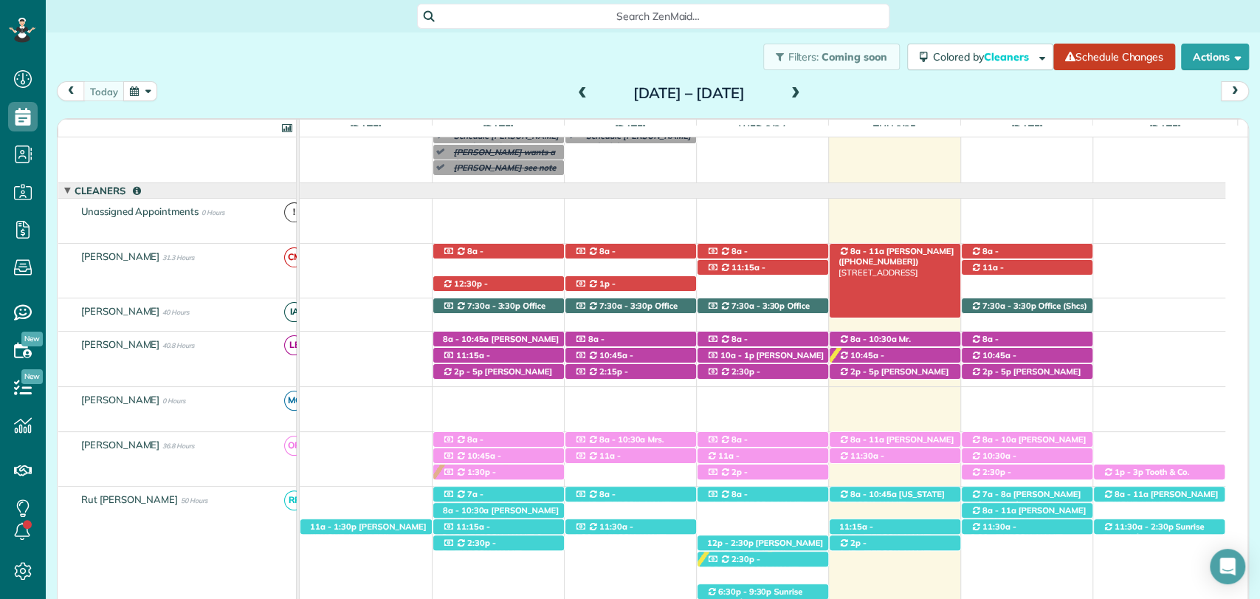
click at [871, 254] on span "8a - 11a" at bounding box center [867, 251] width 35 height 10
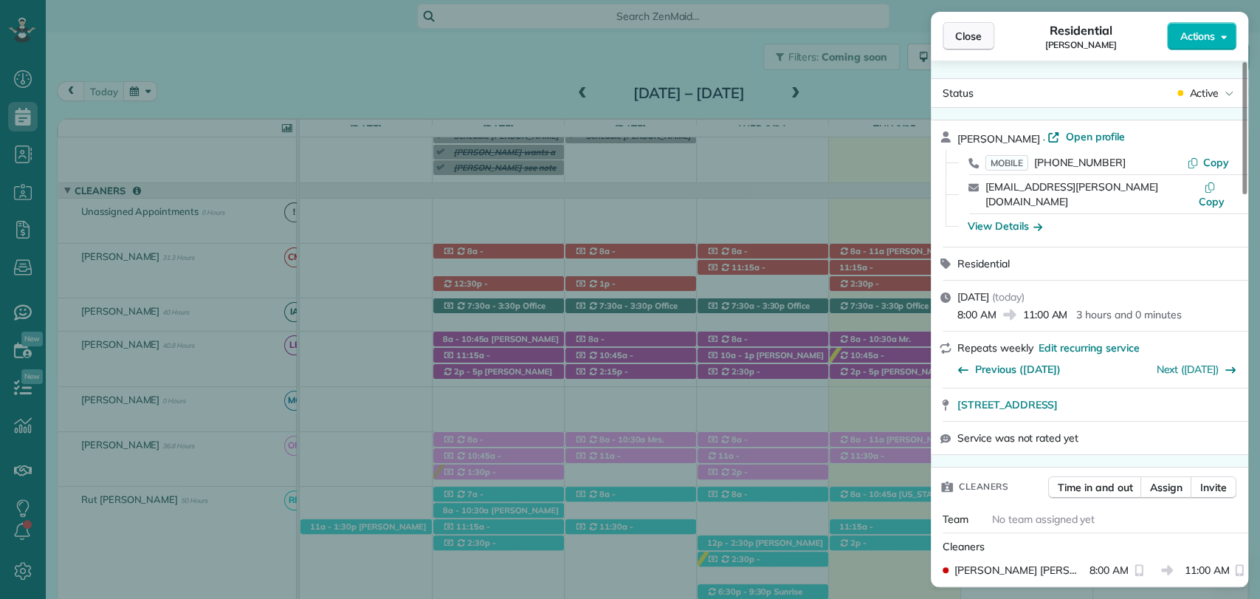
click at [975, 44] on button "Close" at bounding box center [969, 36] width 52 height 28
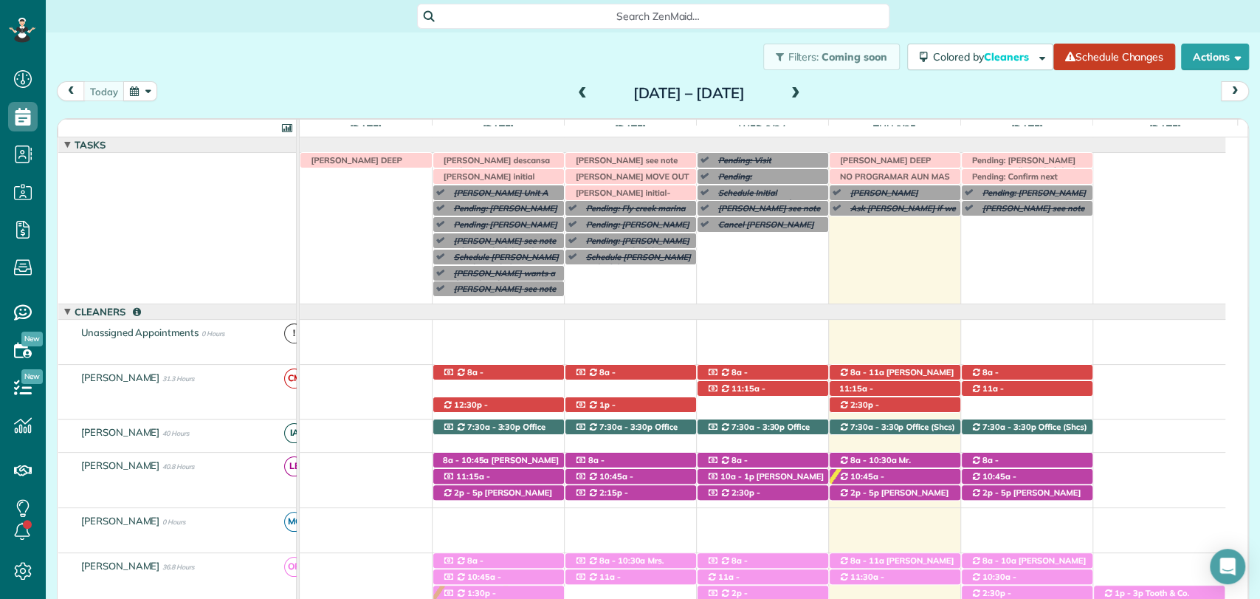
click at [804, 90] on span at bounding box center [796, 93] width 16 height 13
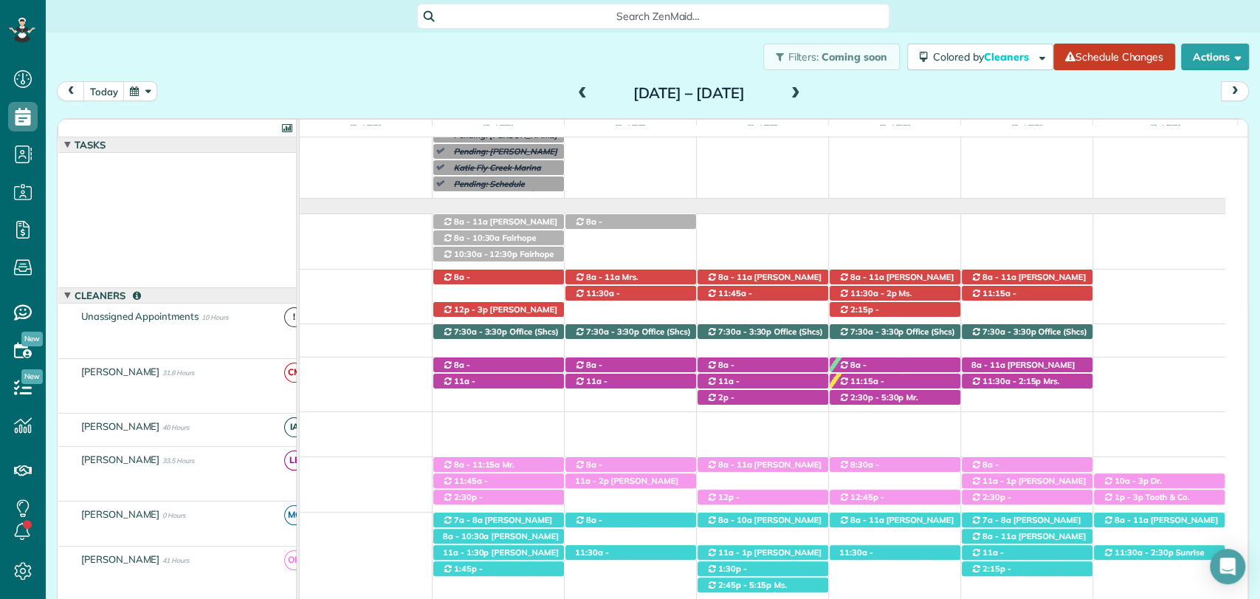
scroll to position [89, 0]
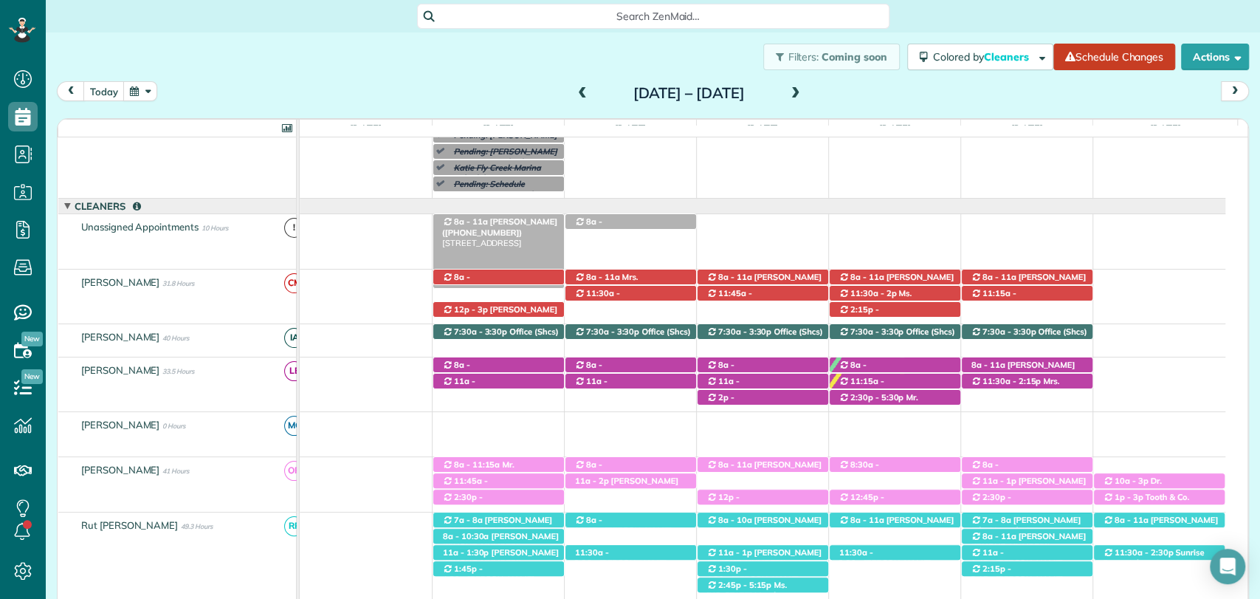
click at [496, 222] on span "[PERSON_NAME] ([PHONE_NUMBER])" at bounding box center [499, 226] width 115 height 21
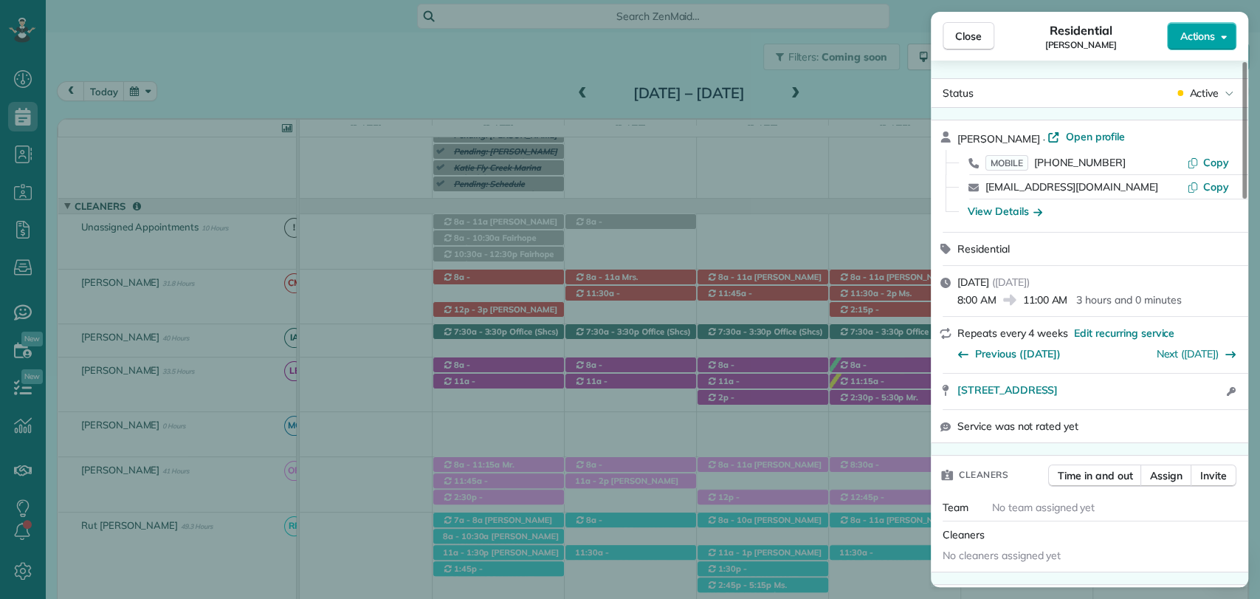
click at [1204, 35] on span "Actions" at bounding box center [1197, 36] width 35 height 15
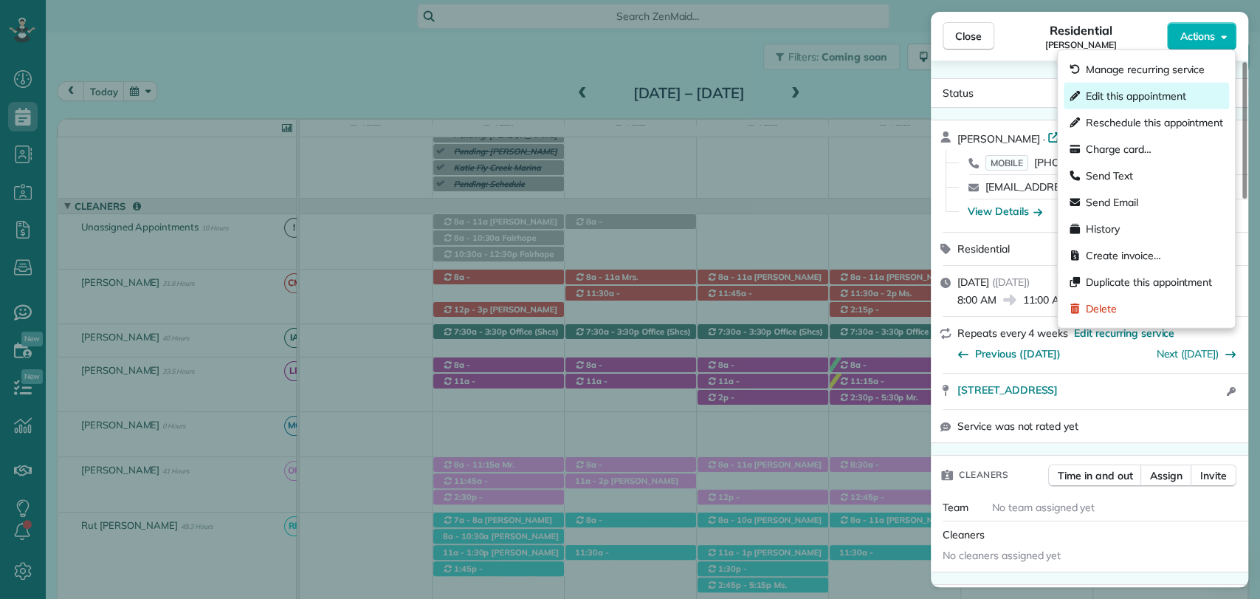
click at [1116, 100] on span "Edit this appointment" at bounding box center [1136, 96] width 100 height 15
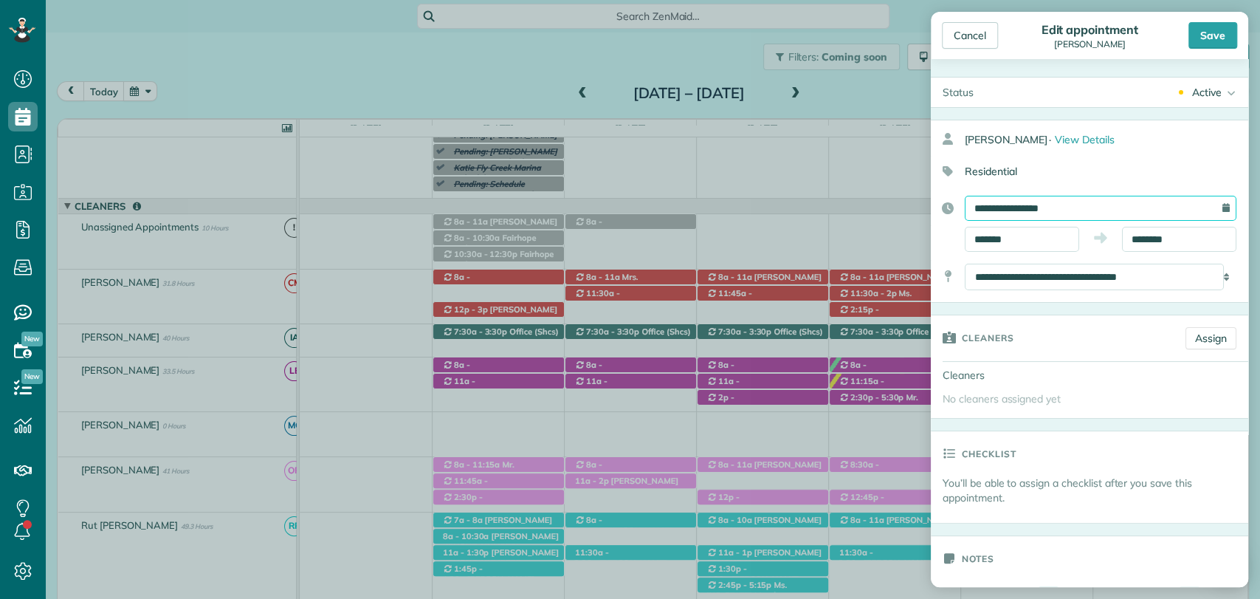
click at [1051, 213] on input "**********" at bounding box center [1101, 208] width 272 height 25
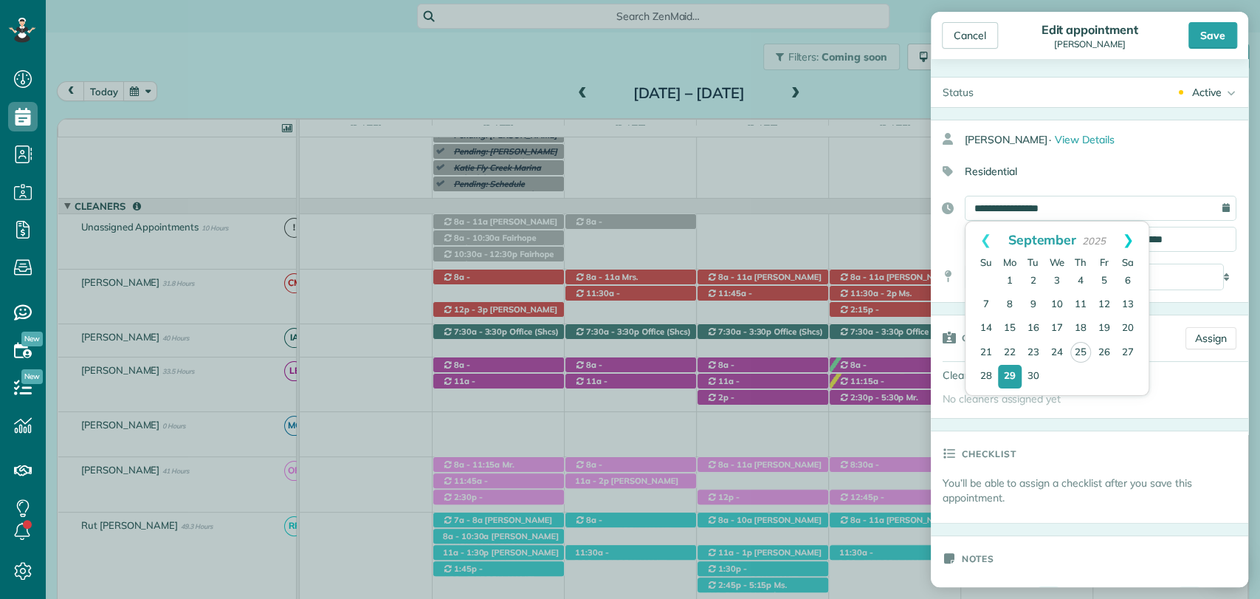
click at [1137, 241] on link "Next" at bounding box center [1128, 240] width 41 height 37
click at [1051, 309] on link "8" at bounding box center [1058, 305] width 24 height 24
type input "**********"
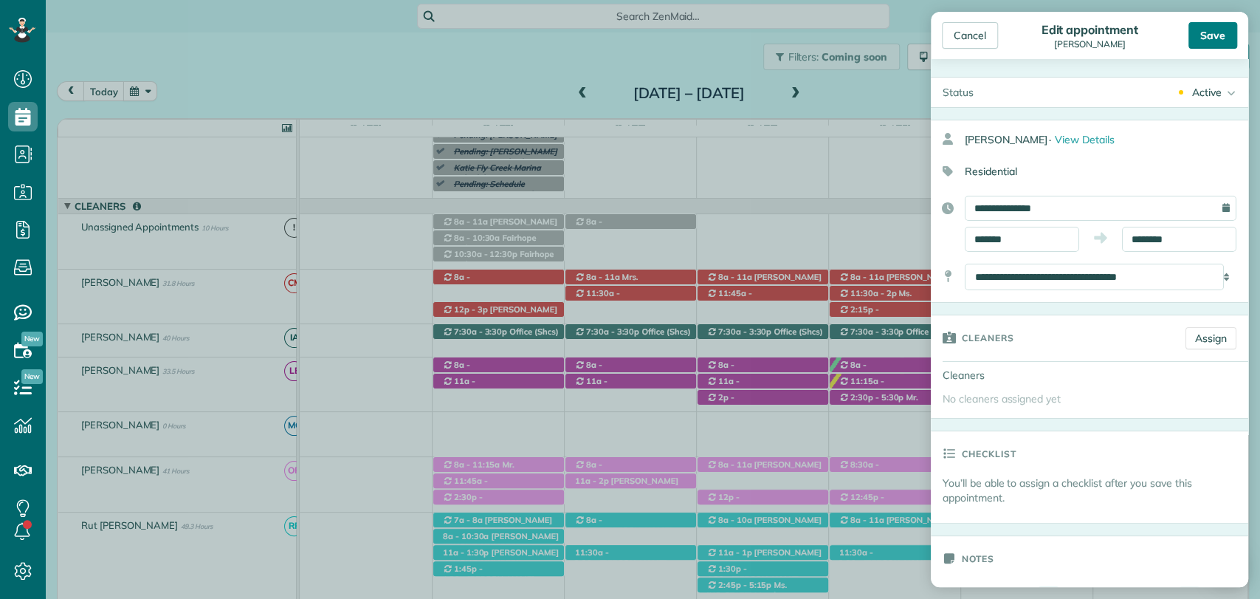
click at [1209, 41] on div "Save" at bounding box center [1213, 35] width 49 height 27
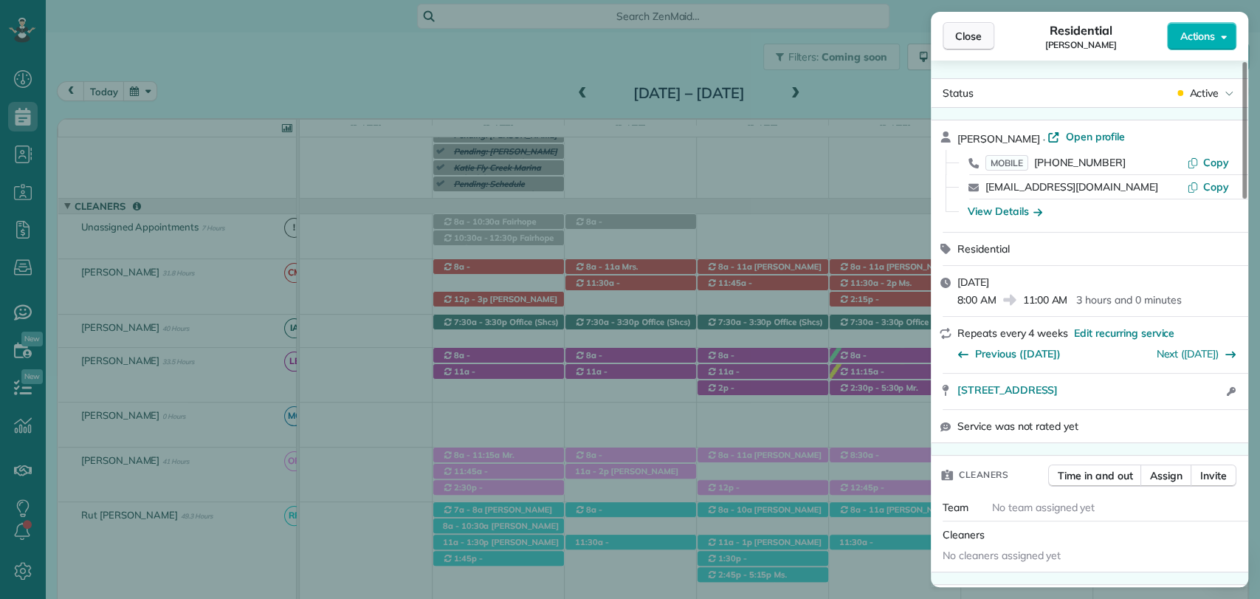
click at [963, 31] on span "Close" at bounding box center [968, 36] width 27 height 15
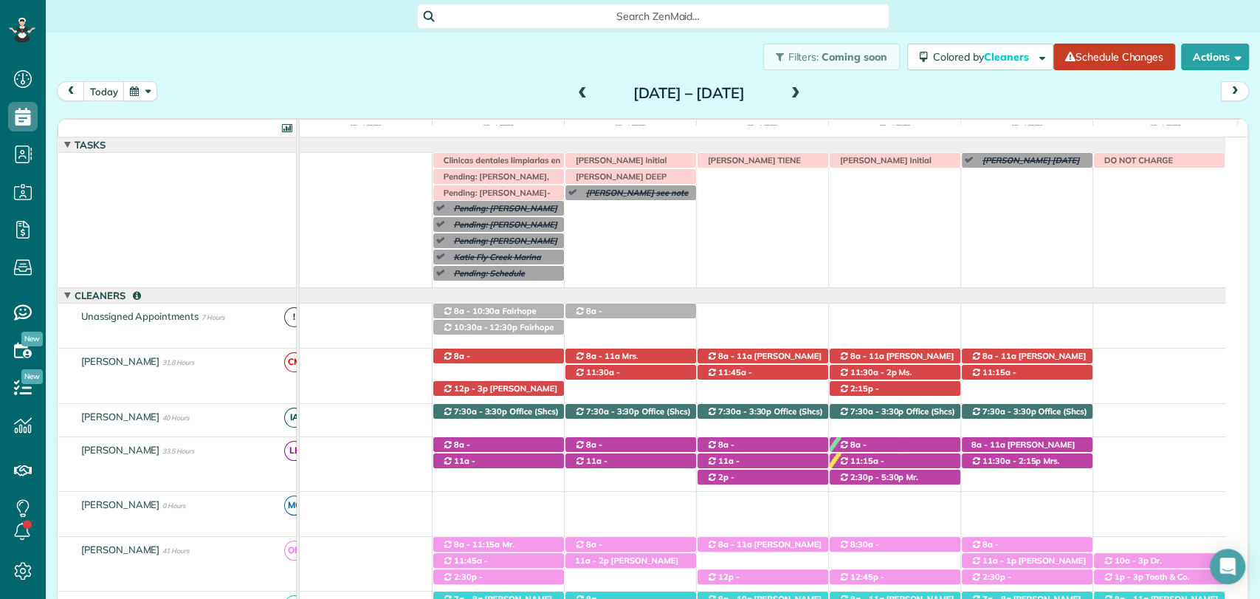
click at [804, 92] on span at bounding box center [796, 93] width 16 height 13
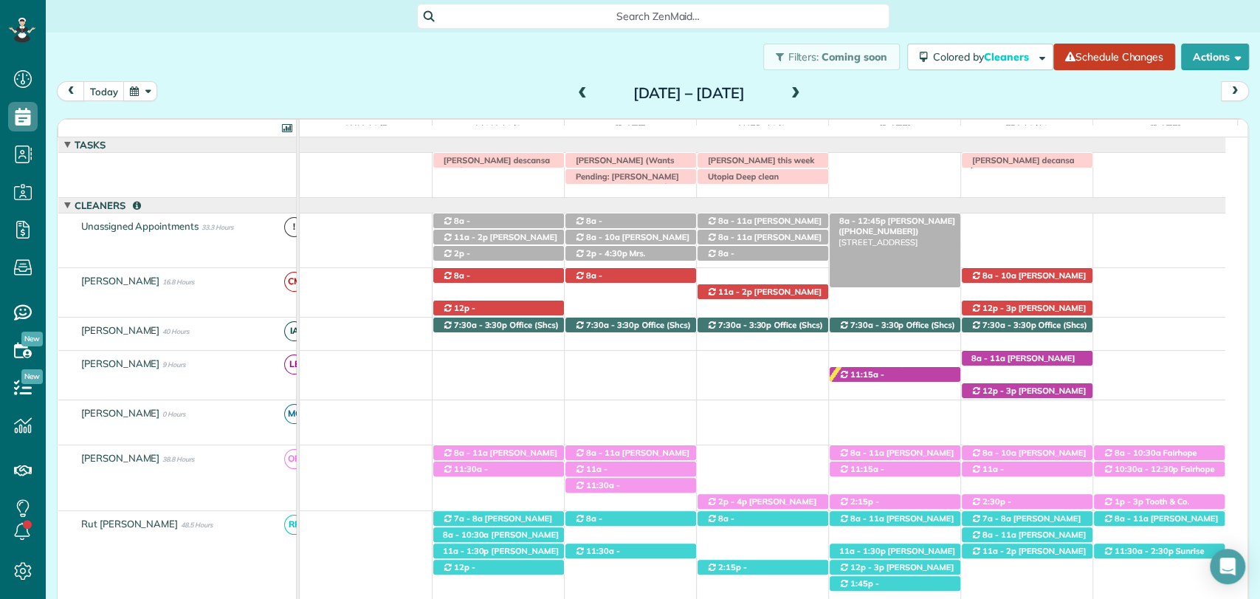
click at [908, 219] on span "[PERSON_NAME] ([PHONE_NUMBER])" at bounding box center [897, 226] width 117 height 21
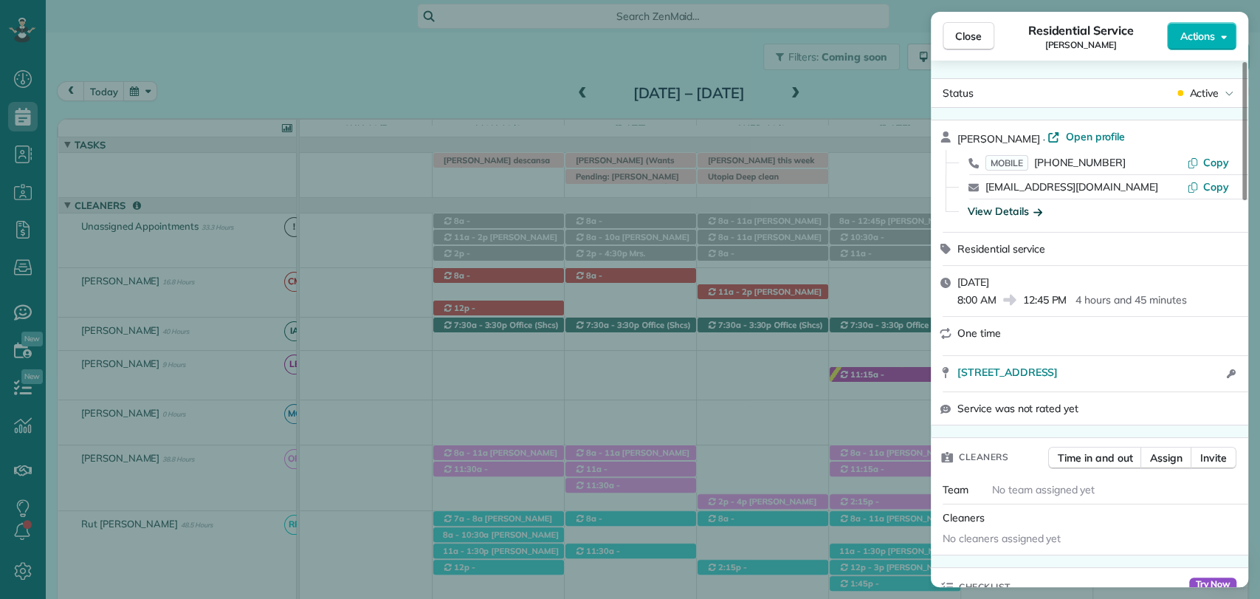
click at [999, 207] on div "View Details" at bounding box center [1005, 211] width 75 height 15
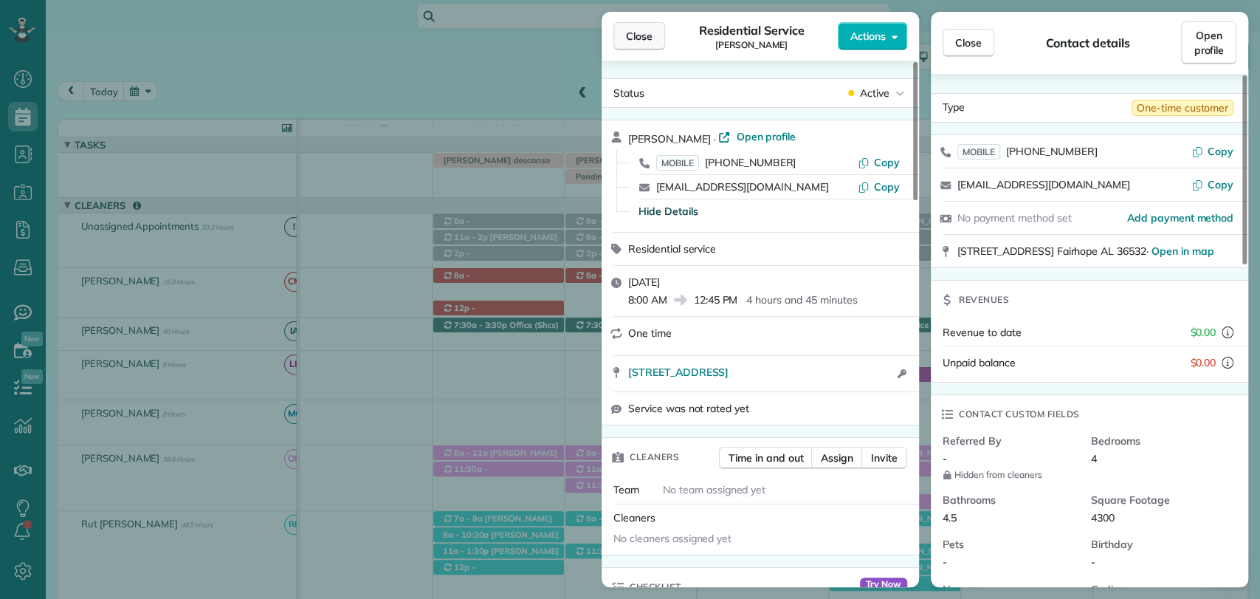
click at [638, 37] on span "Close" at bounding box center [639, 36] width 27 height 15
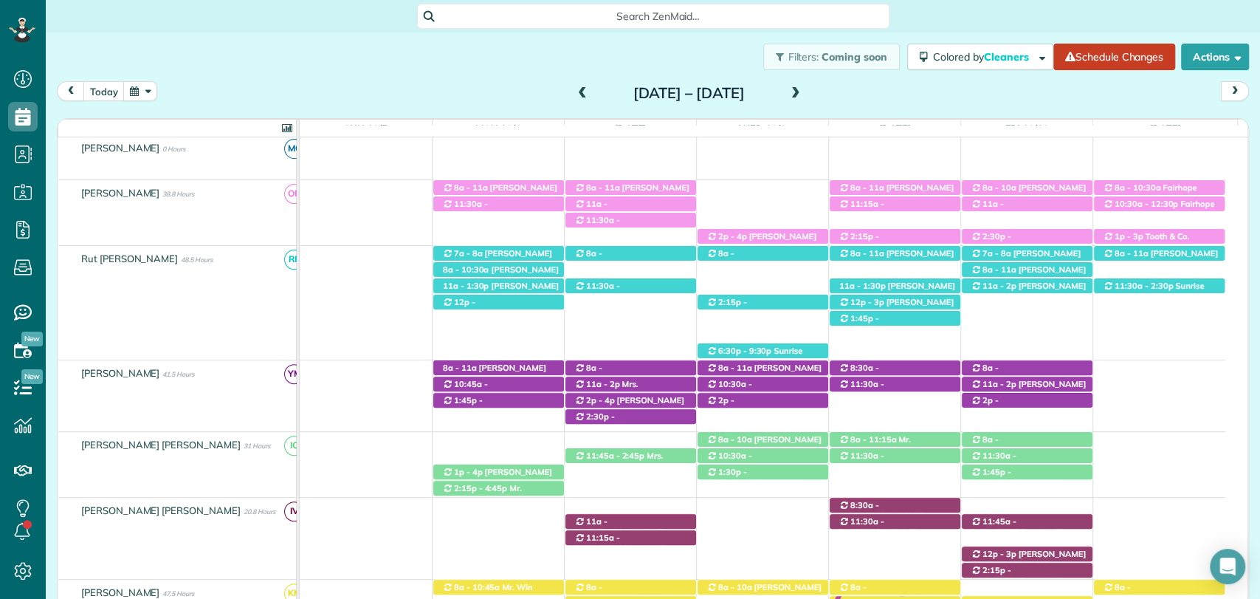
scroll to position [298, 0]
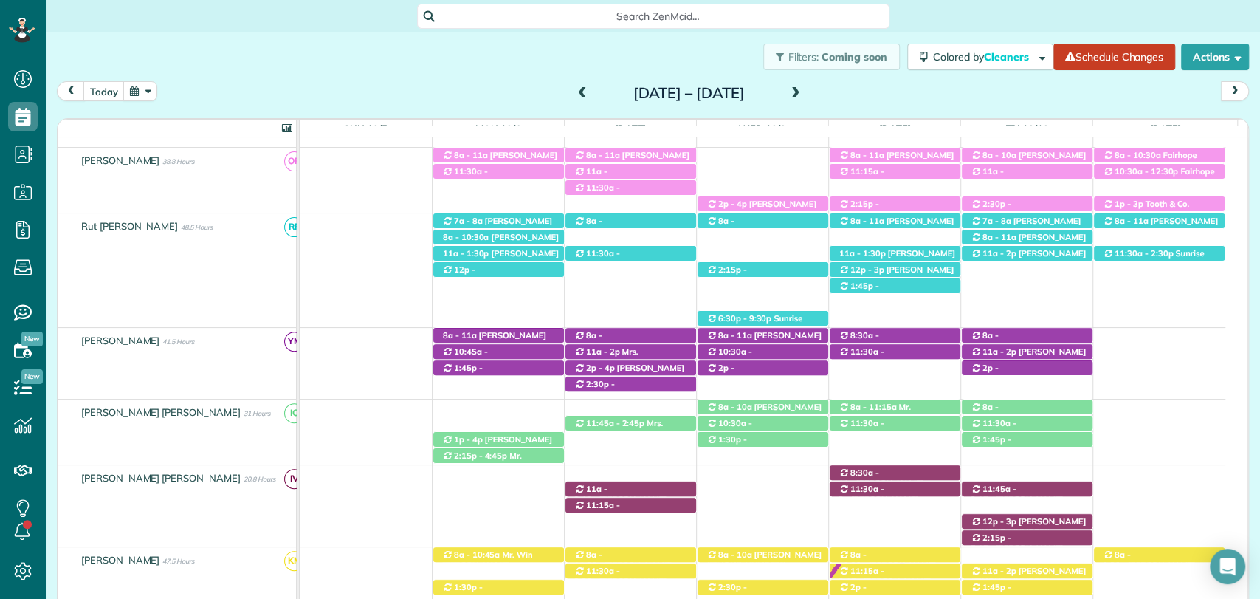
click at [574, 95] on span at bounding box center [582, 93] width 16 height 13
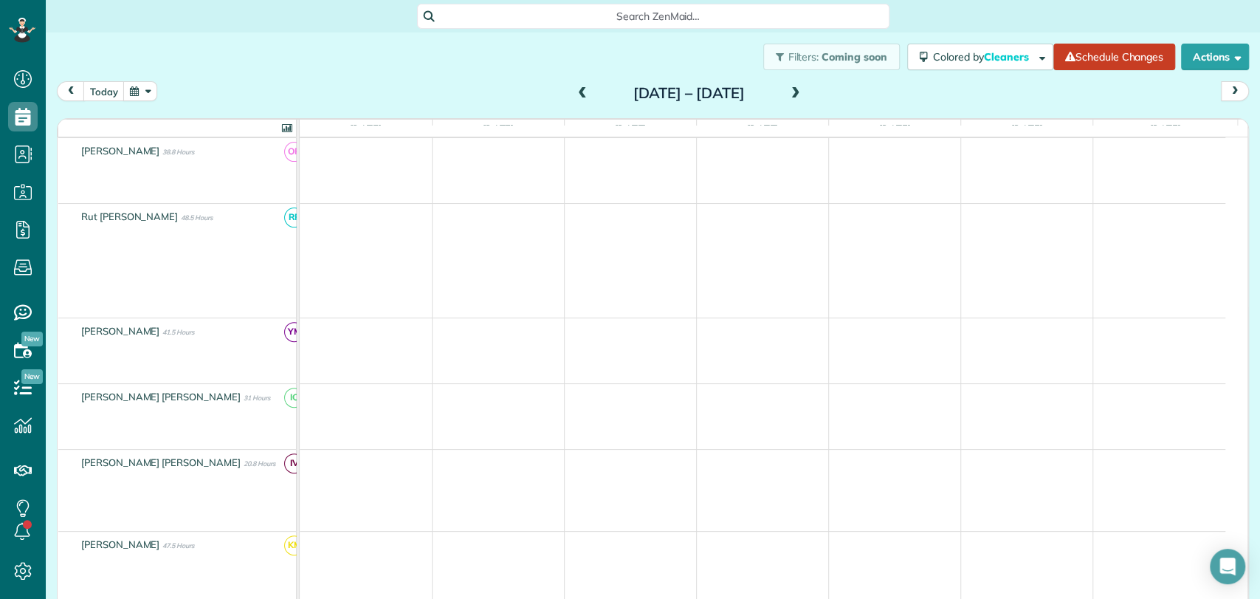
scroll to position [288, 0]
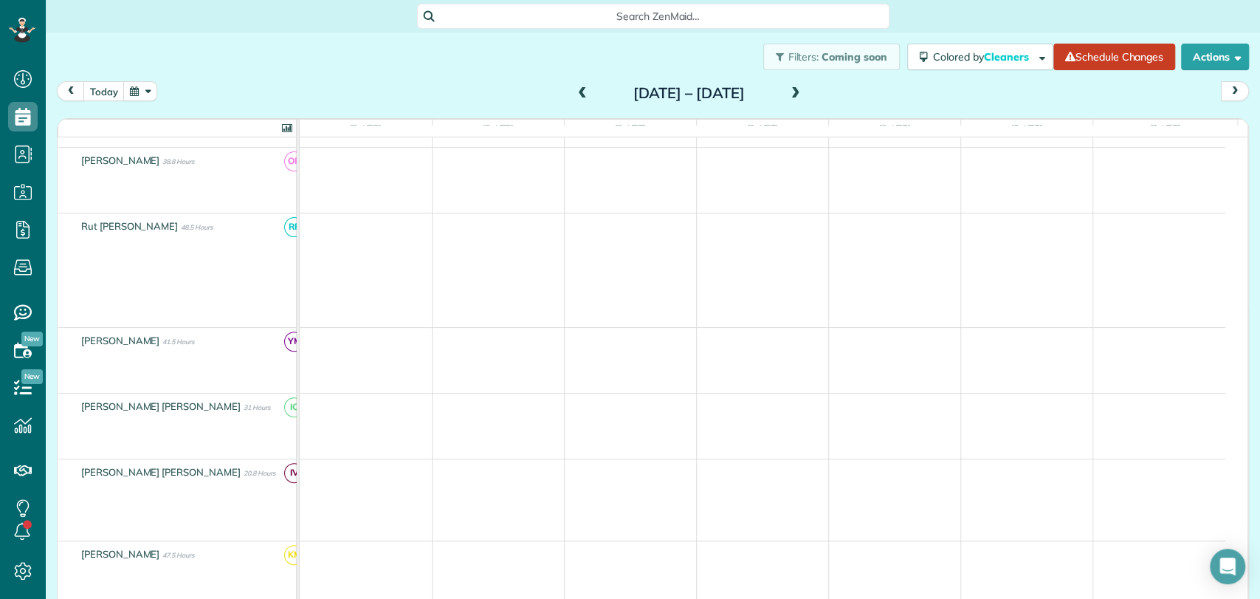
click at [574, 95] on span at bounding box center [582, 93] width 16 height 13
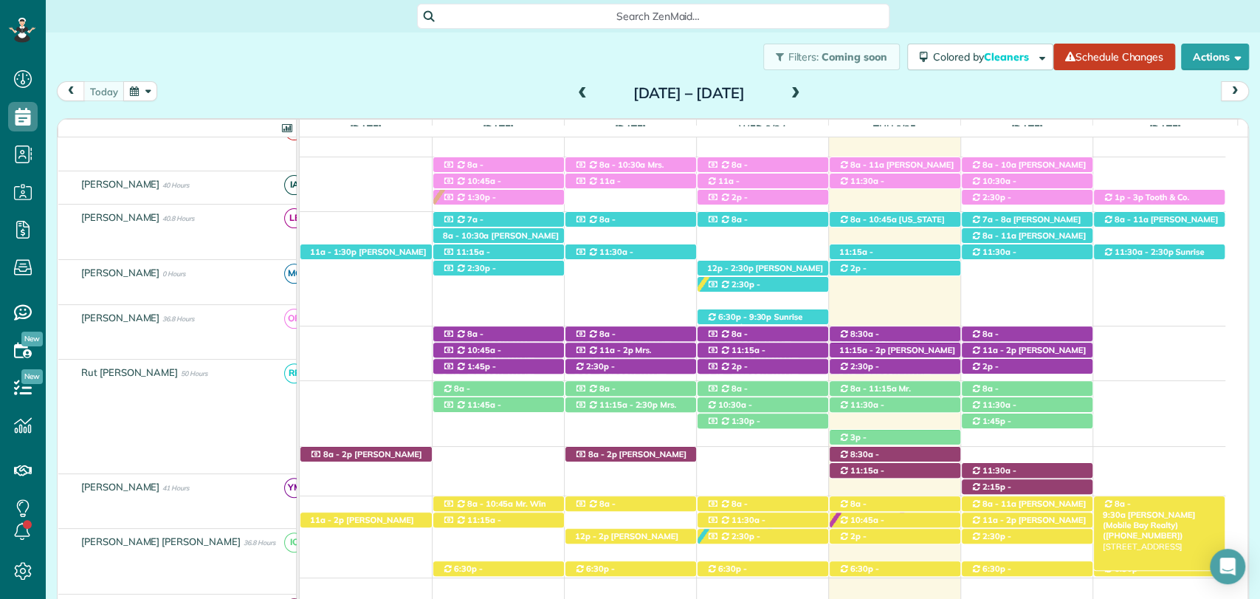
scroll to position [396, 0]
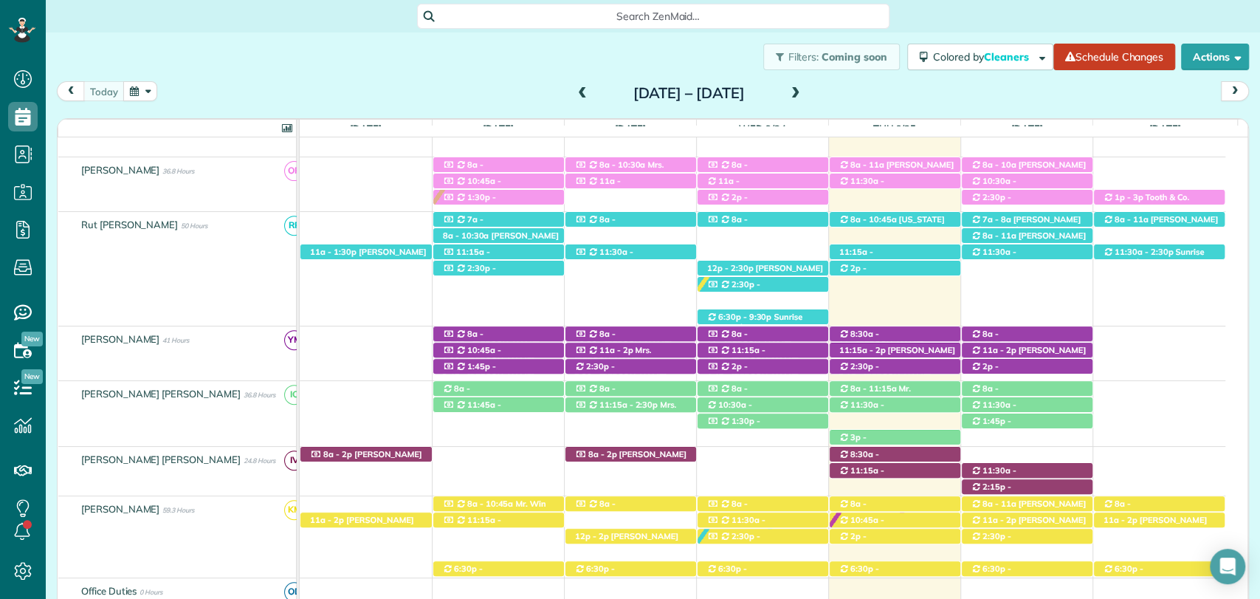
click at [467, 79] on div "Filters: Coming soon Colored by Cleaners Color by Cleaner Color by Team Color b…" at bounding box center [653, 56] width 1215 height 49
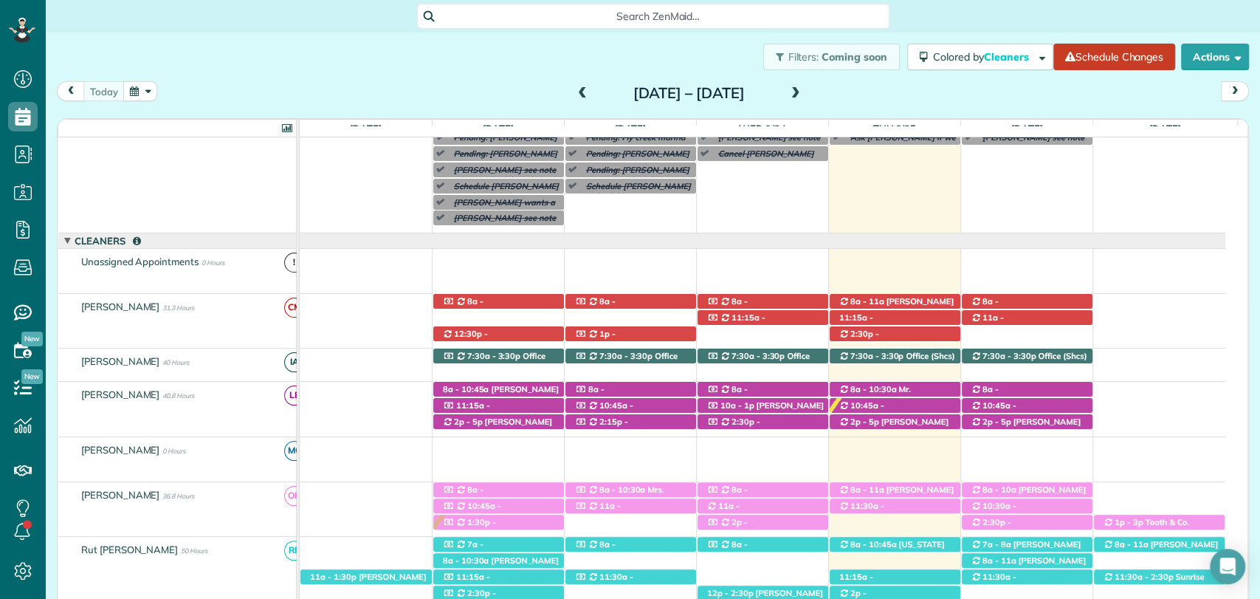
scroll to position [236, 0]
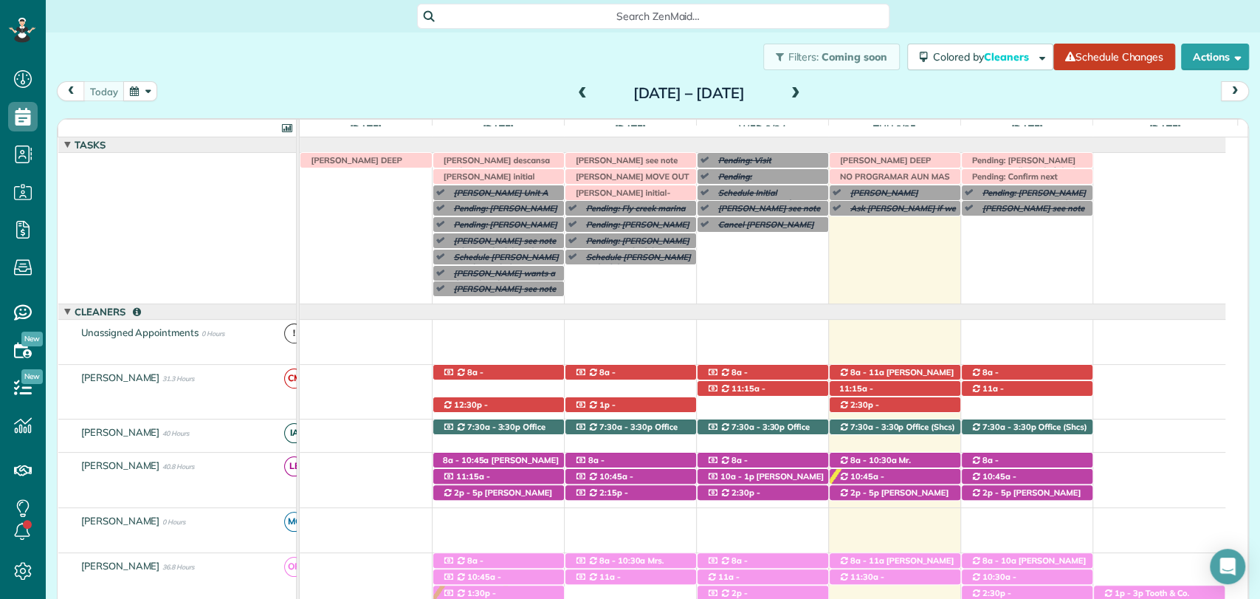
click at [804, 85] on span at bounding box center [796, 94] width 16 height 22
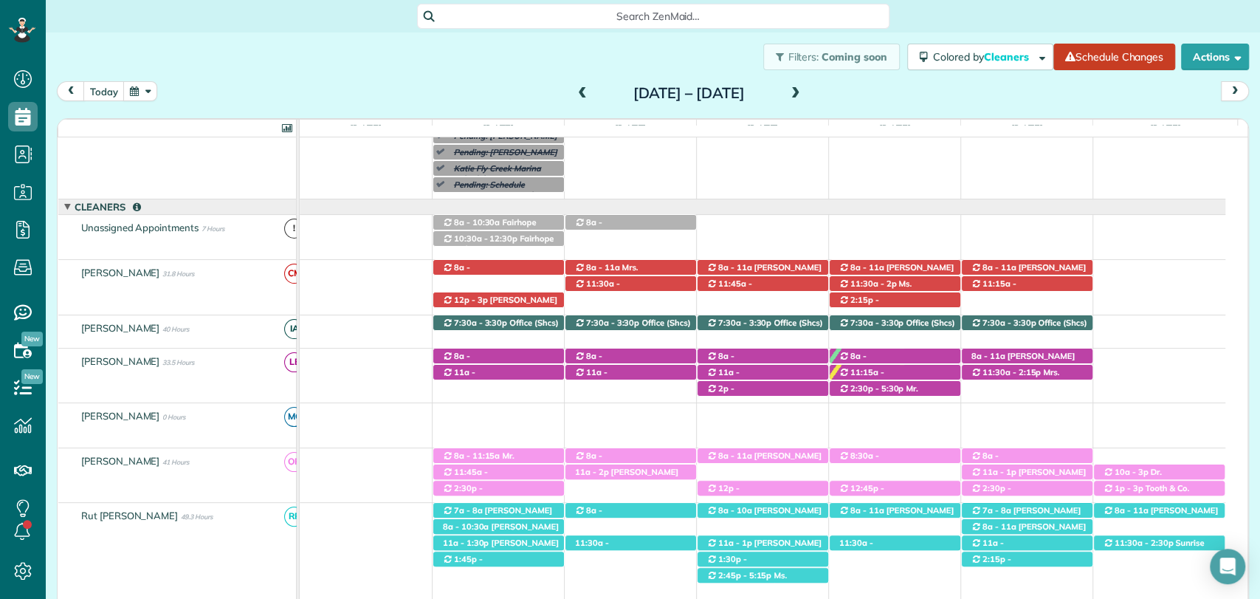
scroll to position [58, 0]
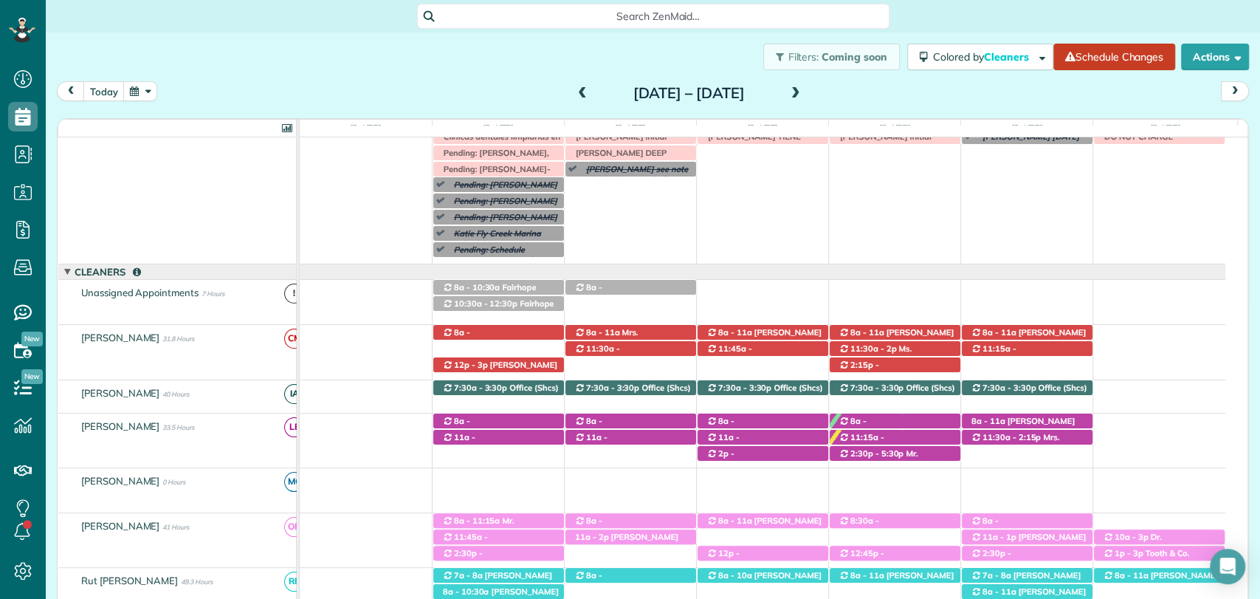
click at [261, 35] on div "Filters: Coming soon Colored by Cleaners Color by Cleaner Color by Team Color b…" at bounding box center [653, 56] width 1215 height 49
click at [574, 92] on span at bounding box center [582, 93] width 16 height 13
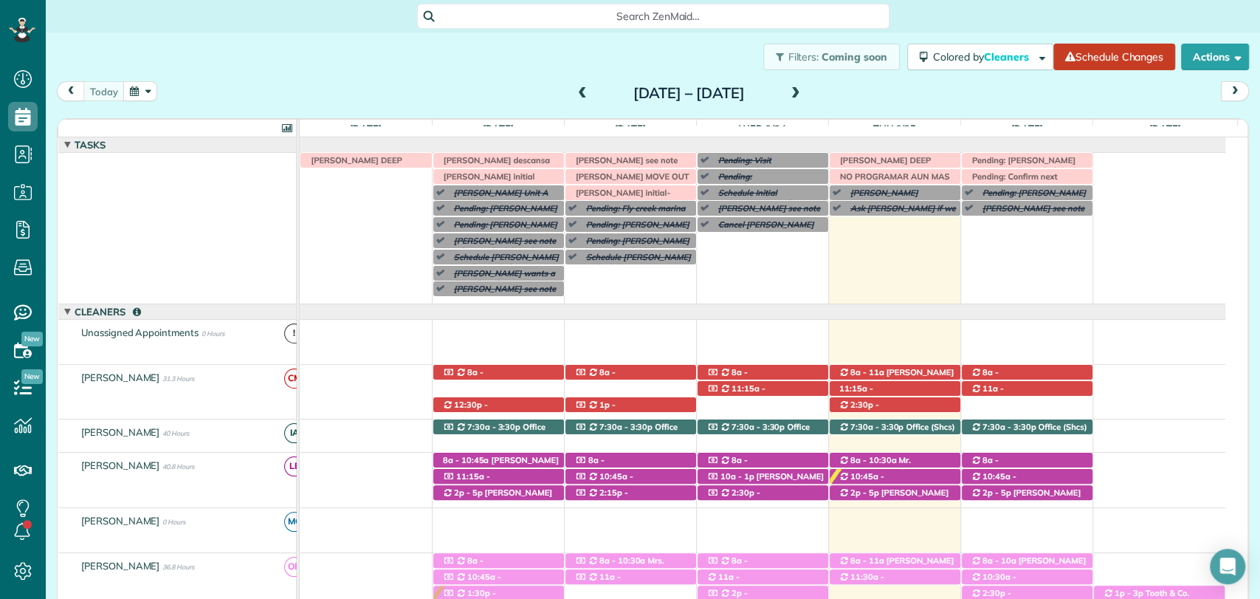
scroll to position [106, 0]
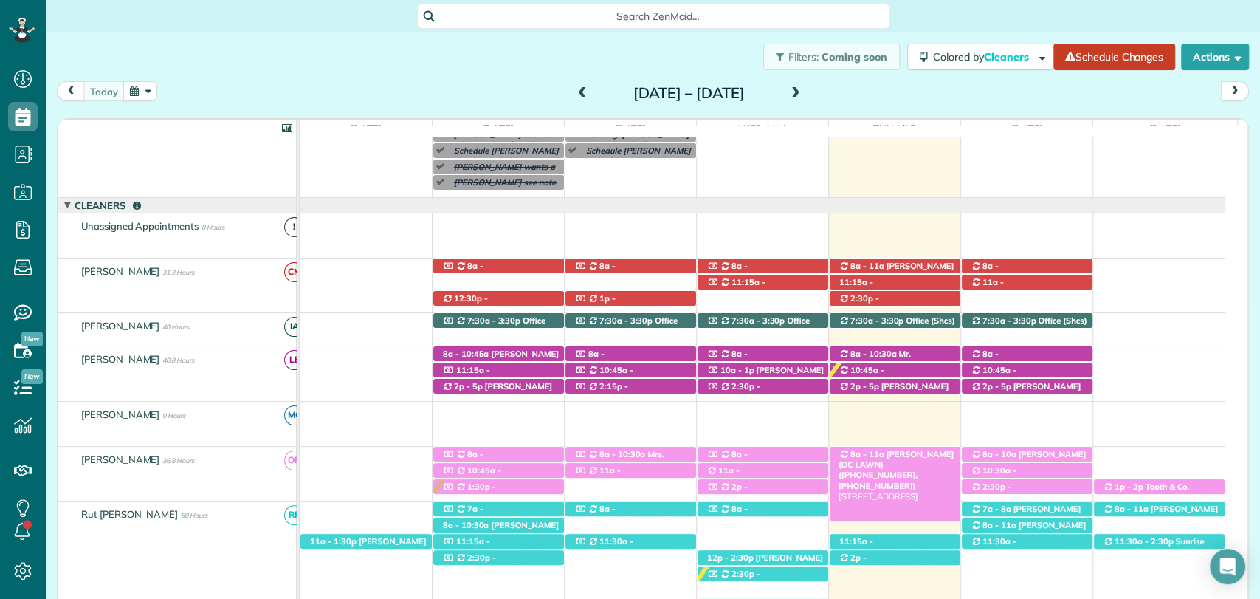
click at [902, 455] on span "[PERSON_NAME] (DC LAWN) ([PHONE_NUMBER], [PHONE_NUMBER])" at bounding box center [896, 470] width 115 height 42
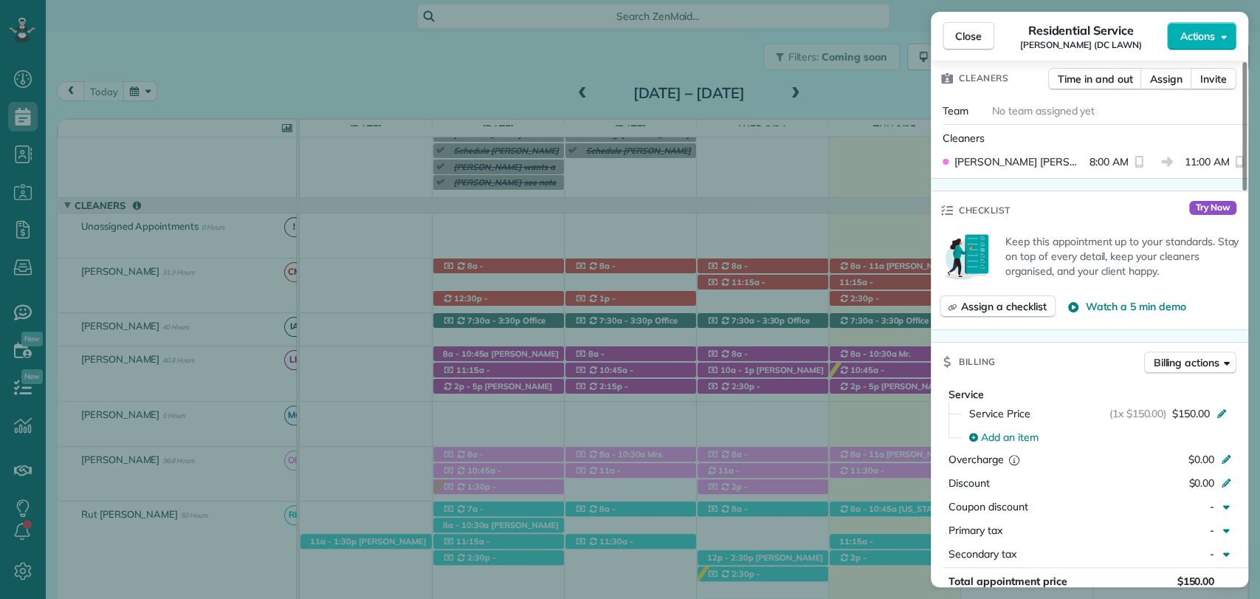
scroll to position [485, 0]
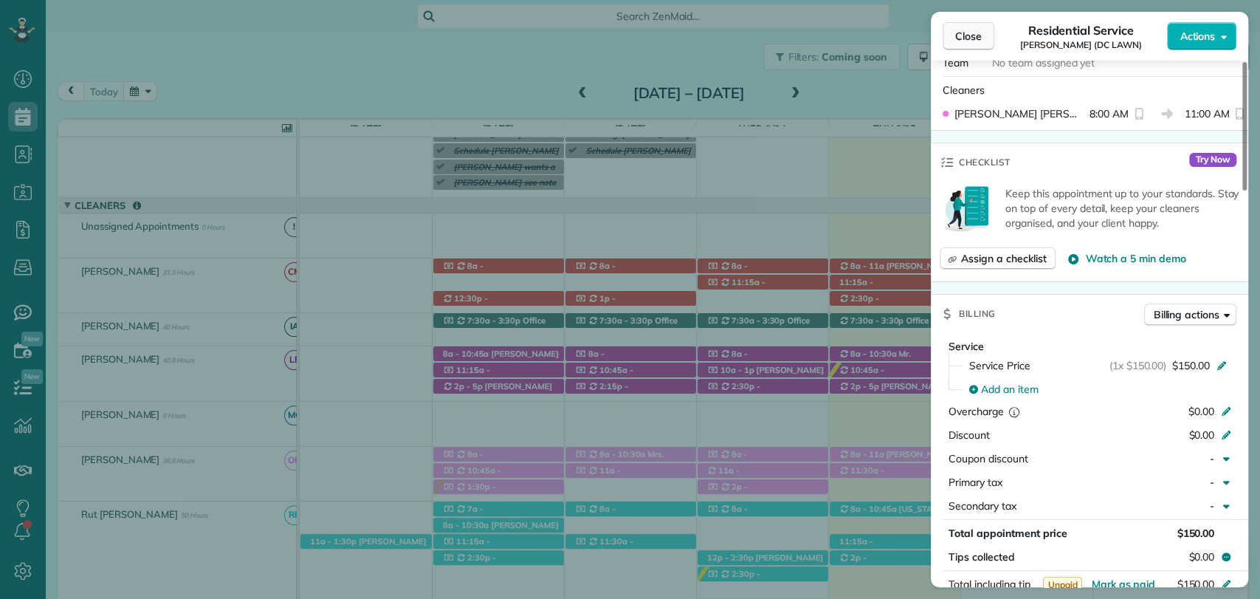
click at [961, 32] on span "Close" at bounding box center [968, 36] width 27 height 15
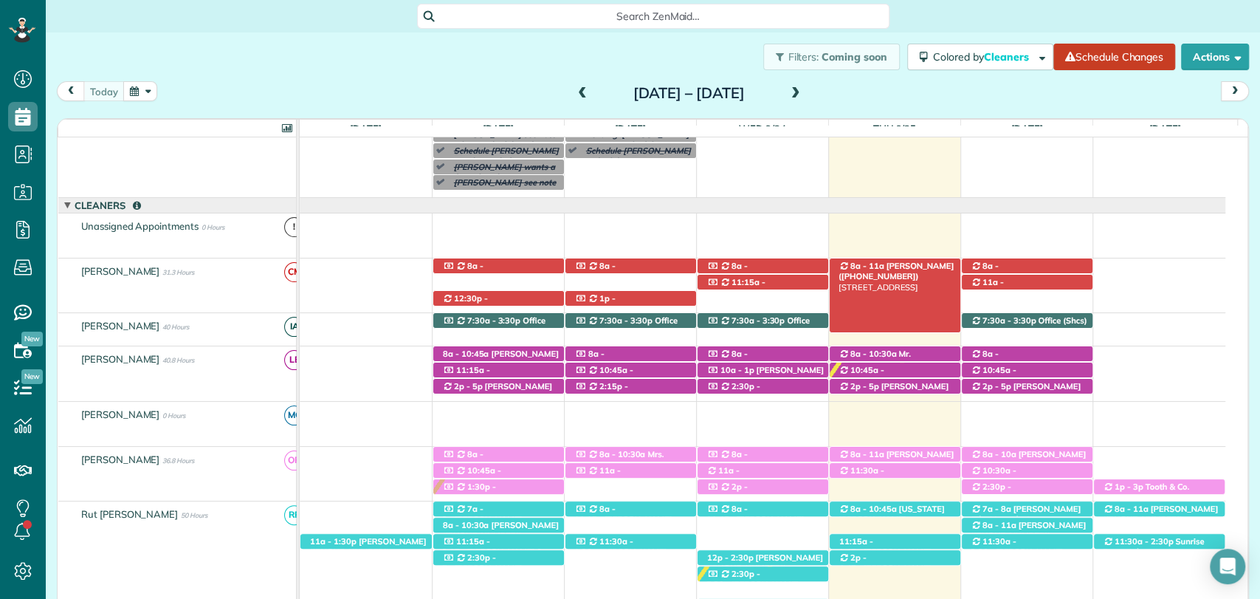
click at [916, 266] on span "[PERSON_NAME] ([PHONE_NUMBER])" at bounding box center [896, 271] width 115 height 21
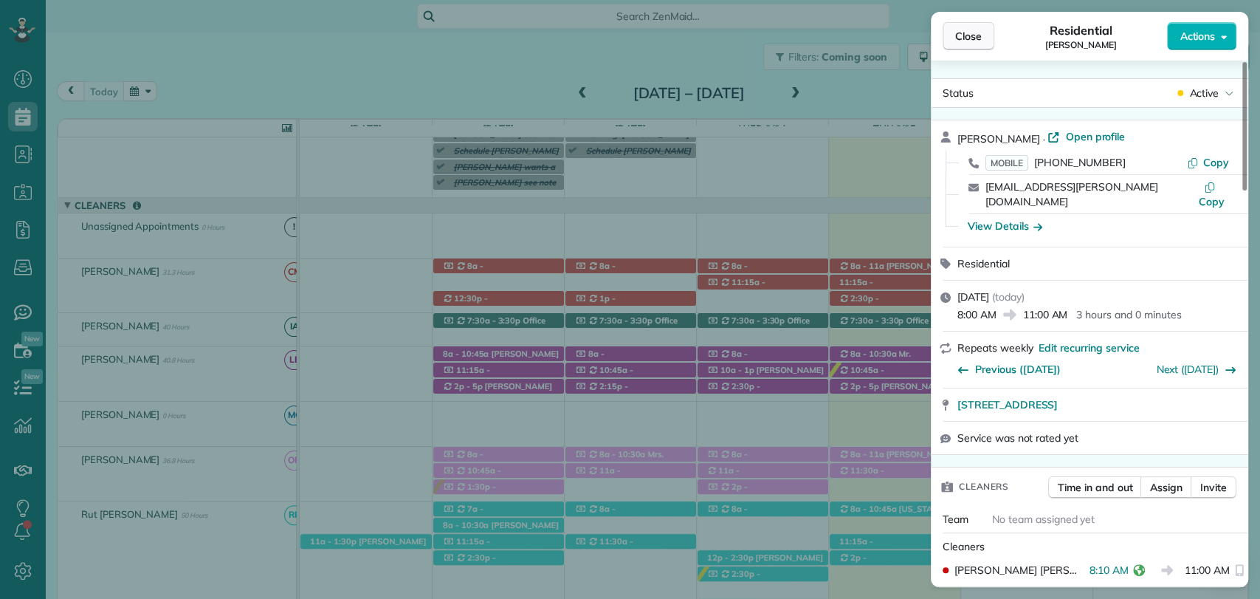
click at [960, 39] on span "Close" at bounding box center [968, 36] width 27 height 15
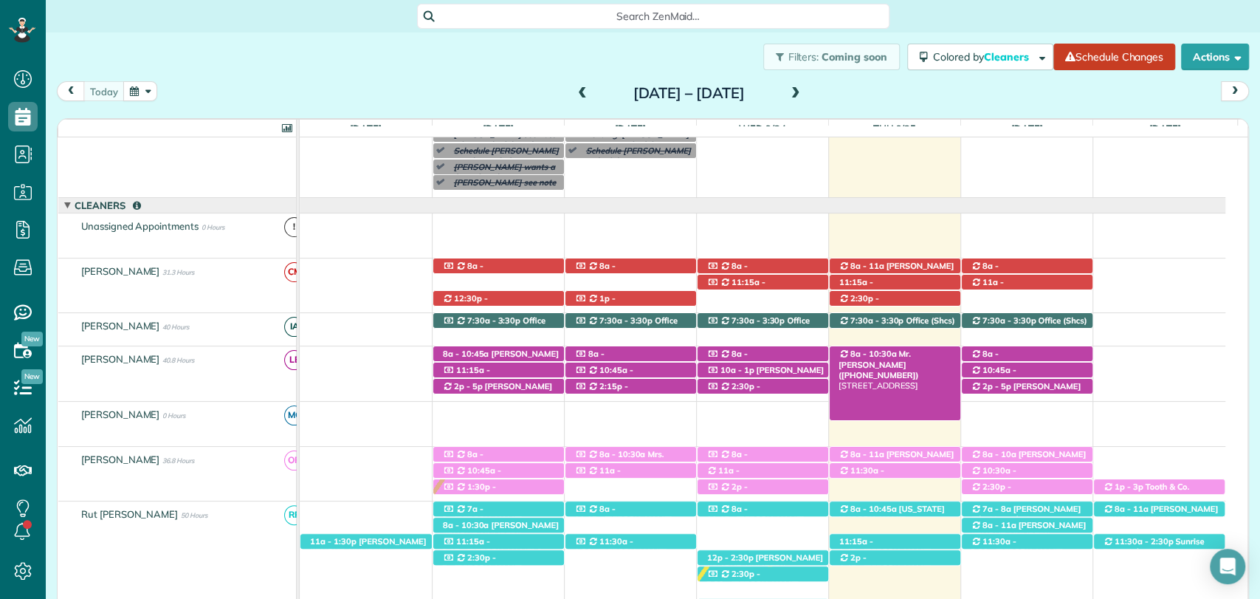
click at [868, 359] on span "Mr. [PERSON_NAME] ([PHONE_NUMBER])" at bounding box center [879, 365] width 80 height 32
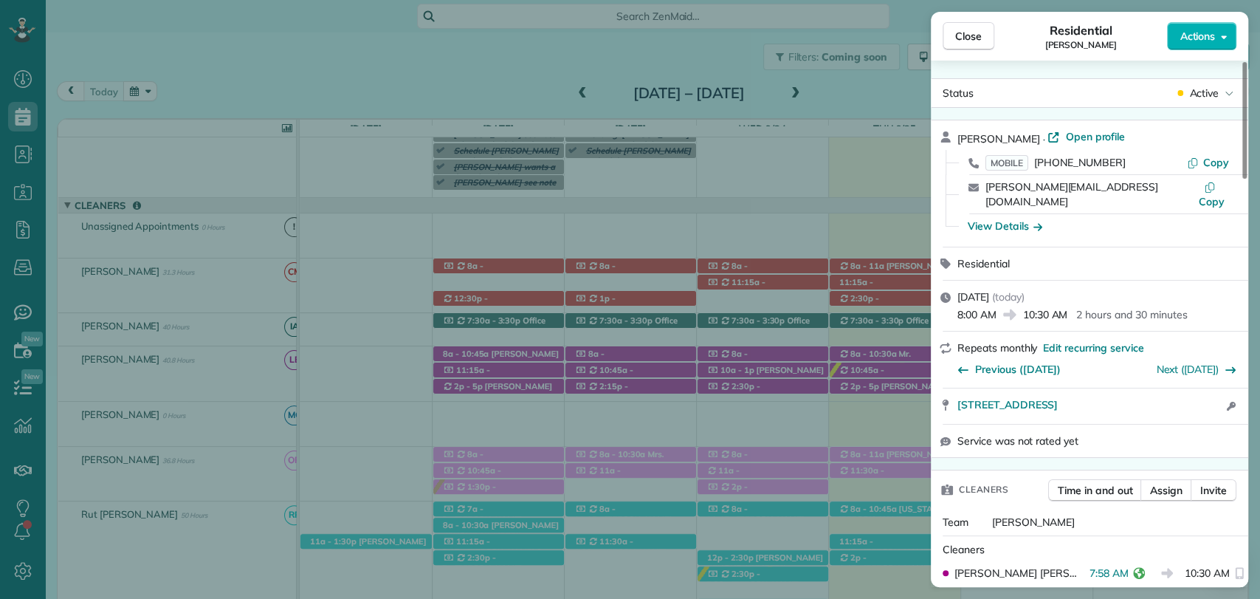
click at [977, 24] on button "Close" at bounding box center [969, 36] width 52 height 28
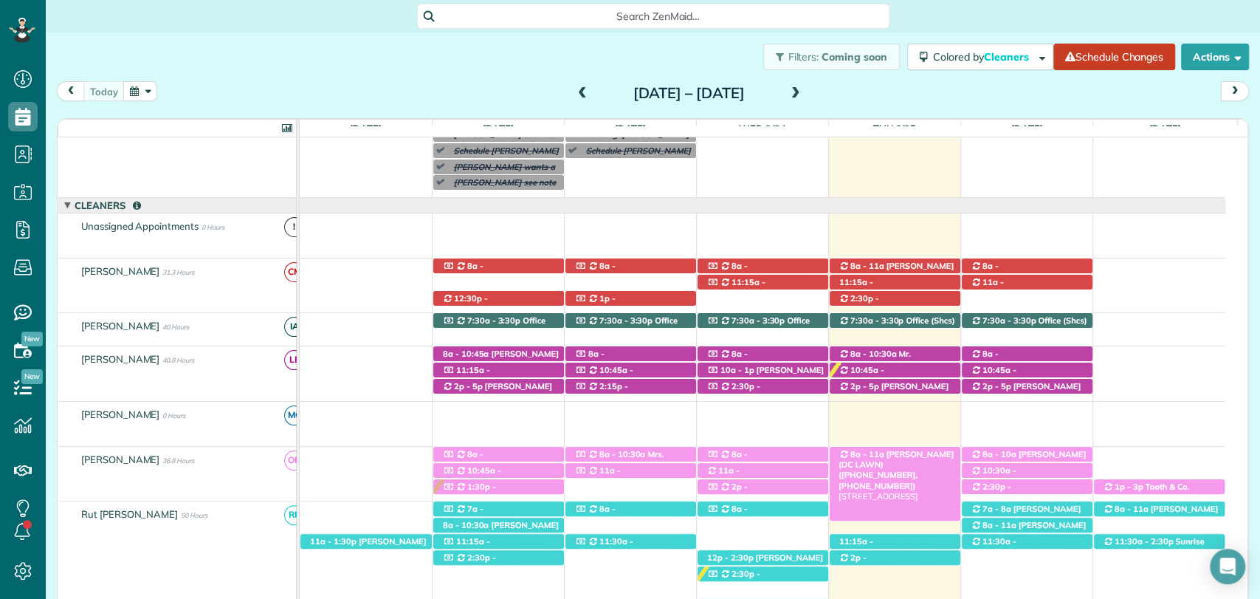
click at [856, 453] on span "8a - 11a" at bounding box center [867, 454] width 35 height 10
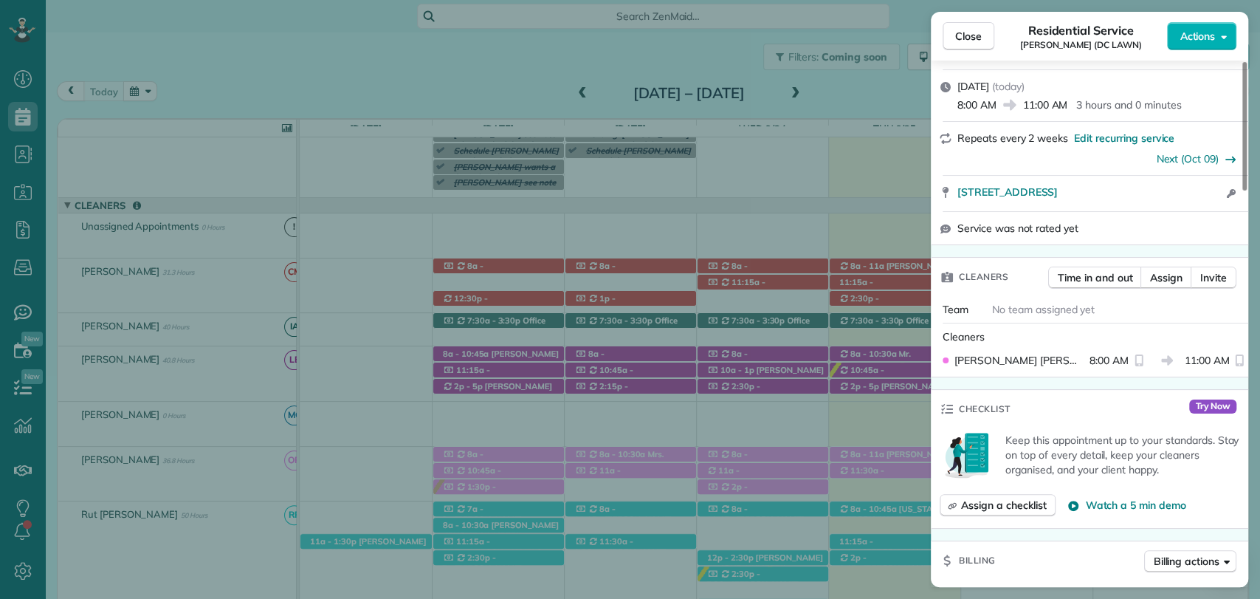
scroll to position [242, 0]
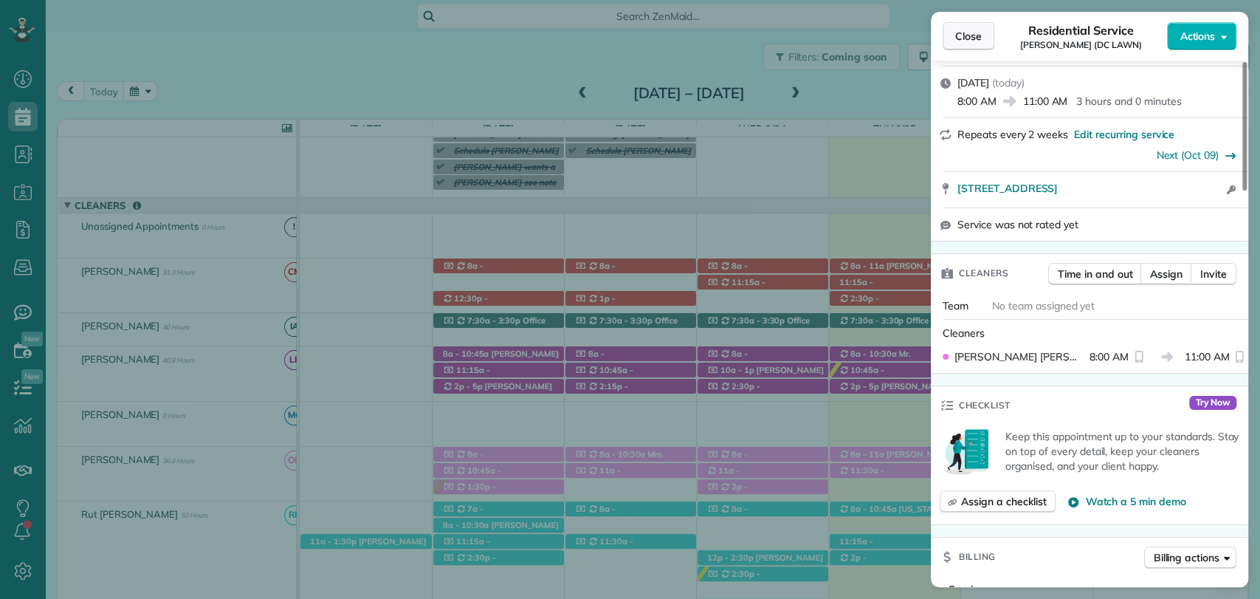
click at [958, 27] on button "Close" at bounding box center [969, 36] width 52 height 28
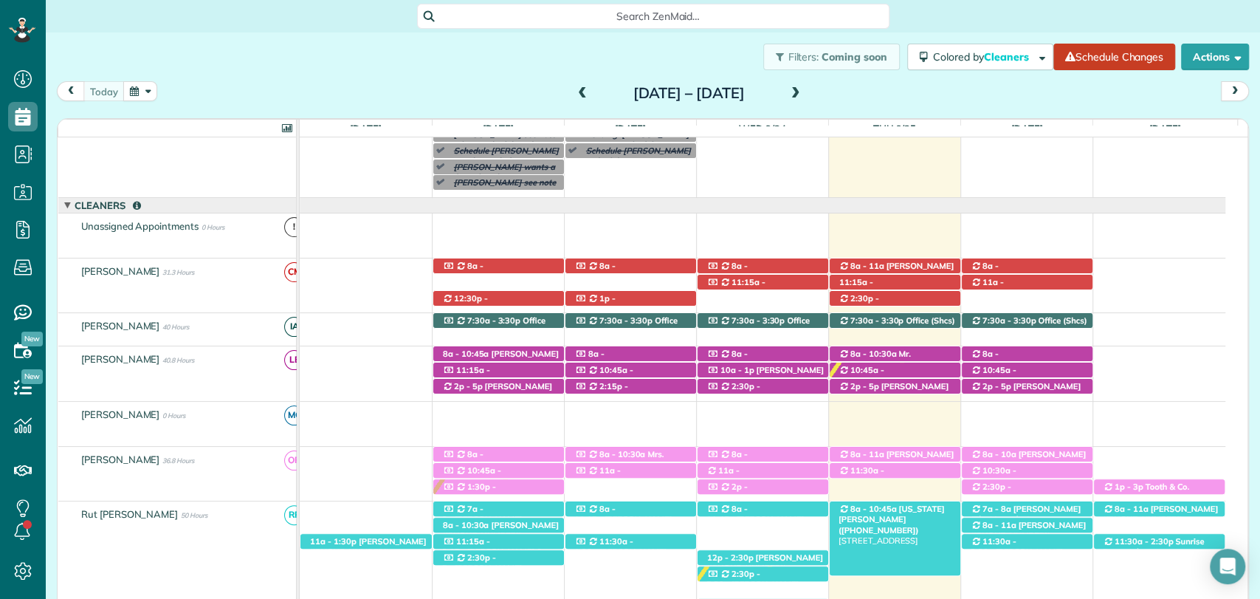
click at [880, 509] on span "8a - 10:45a" at bounding box center [874, 509] width 48 height 10
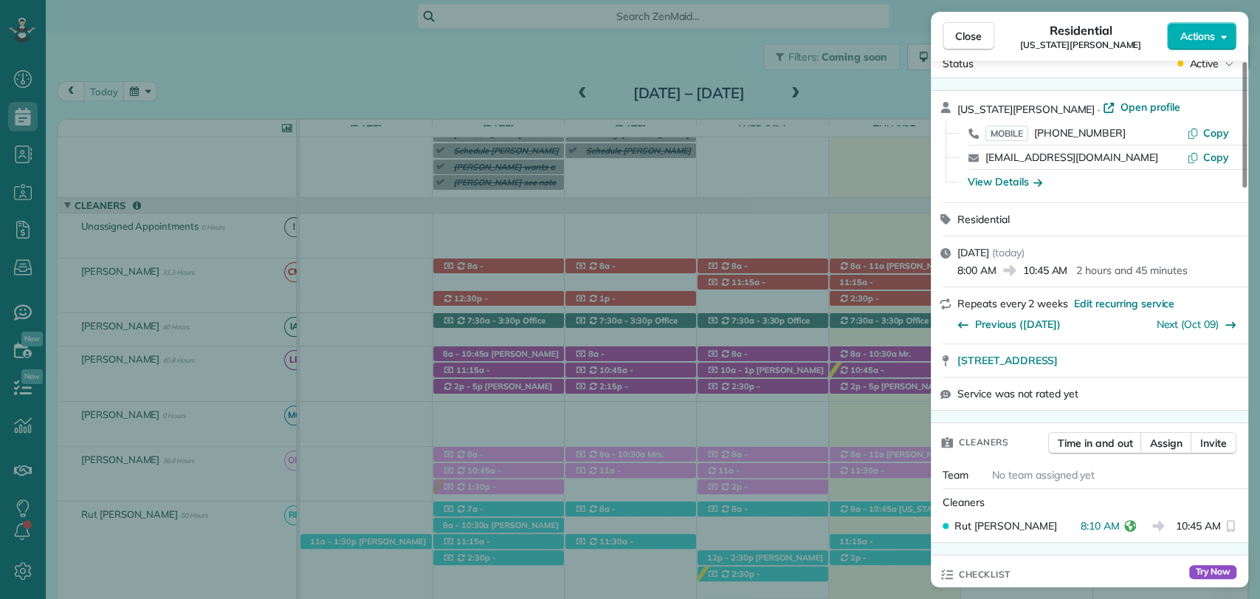
scroll to position [30, 0]
click at [970, 37] on span "Close" at bounding box center [968, 36] width 27 height 15
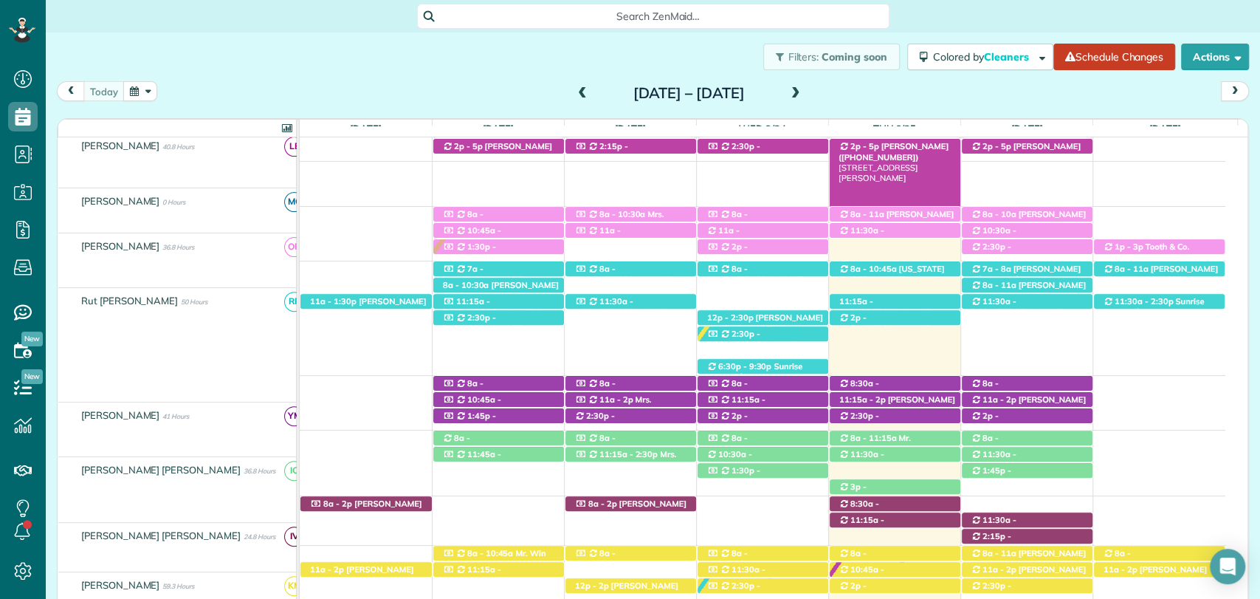
scroll to position [346, 0]
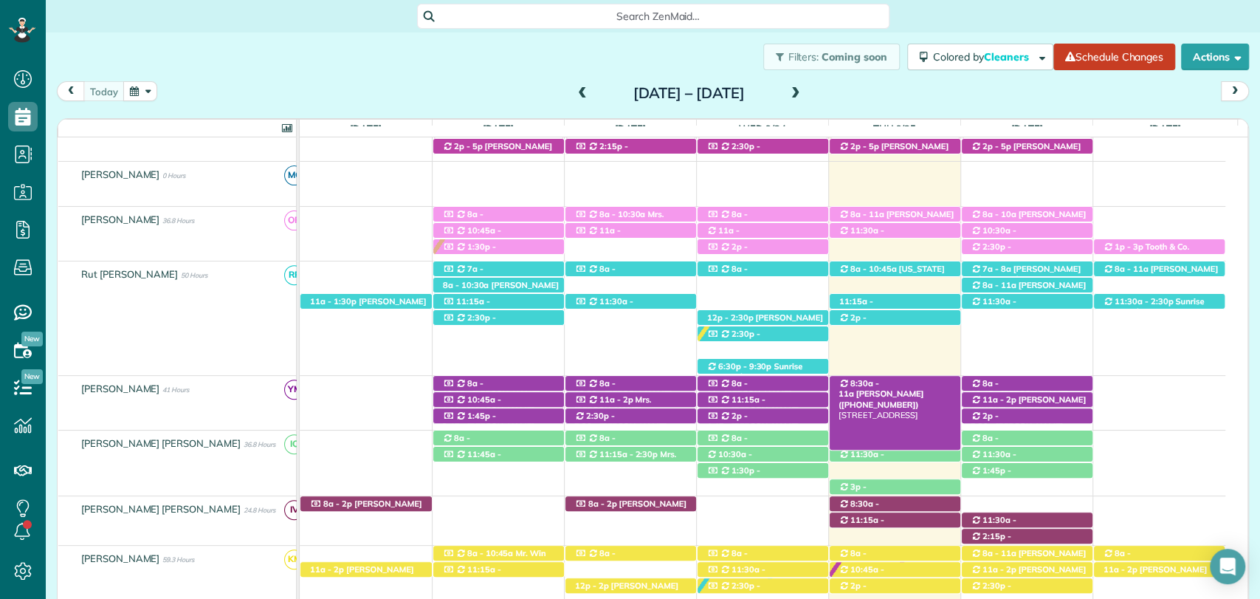
click at [879, 385] on span "8:30a - 11a" at bounding box center [859, 388] width 41 height 21
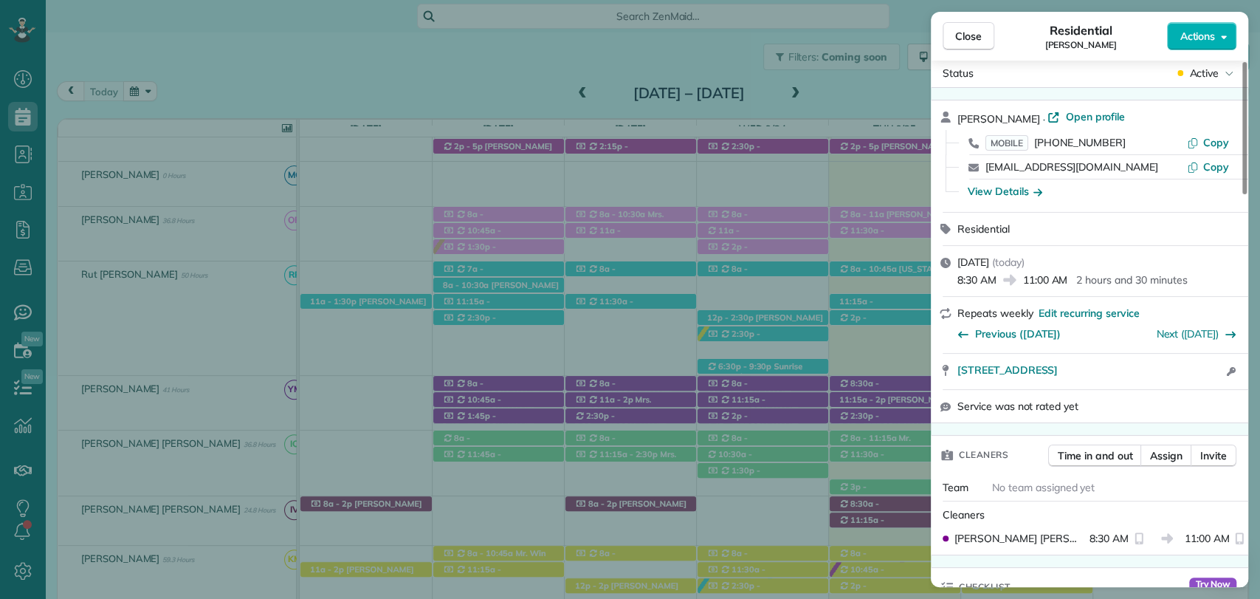
scroll to position [21, 0]
click at [964, 29] on span "Close" at bounding box center [968, 36] width 27 height 15
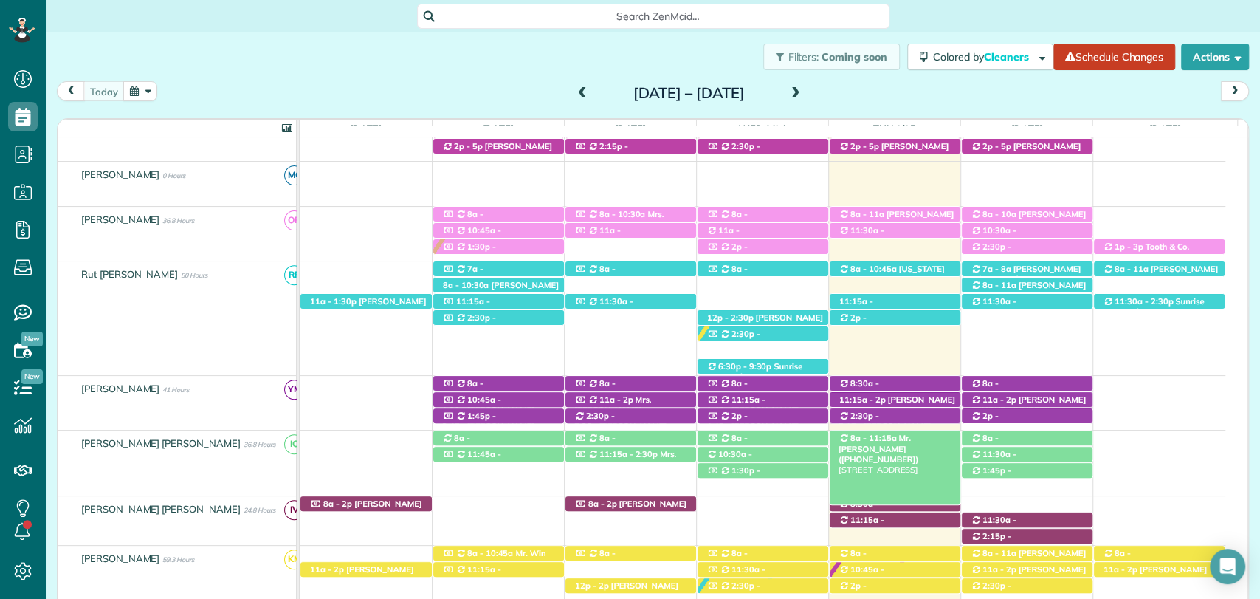
click at [854, 436] on span "8a - 11:15a" at bounding box center [874, 438] width 48 height 10
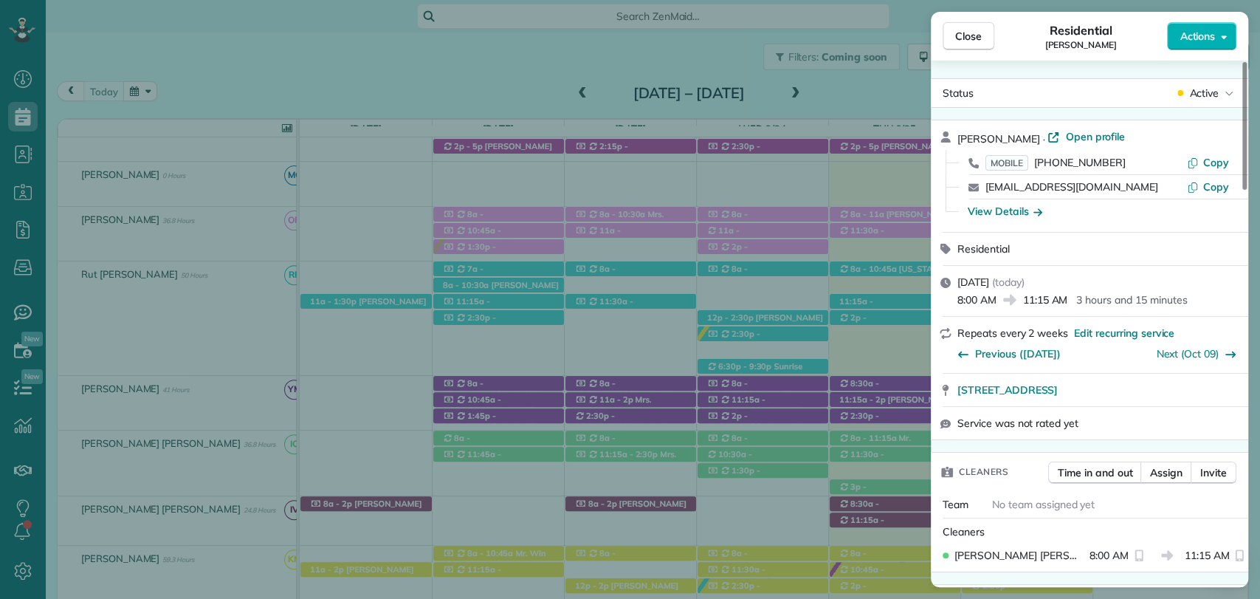
click at [892, 431] on div "Close Residential Kevin Hall Actions Status Active Kevin Hall · Open profile MO…" at bounding box center [630, 299] width 1260 height 599
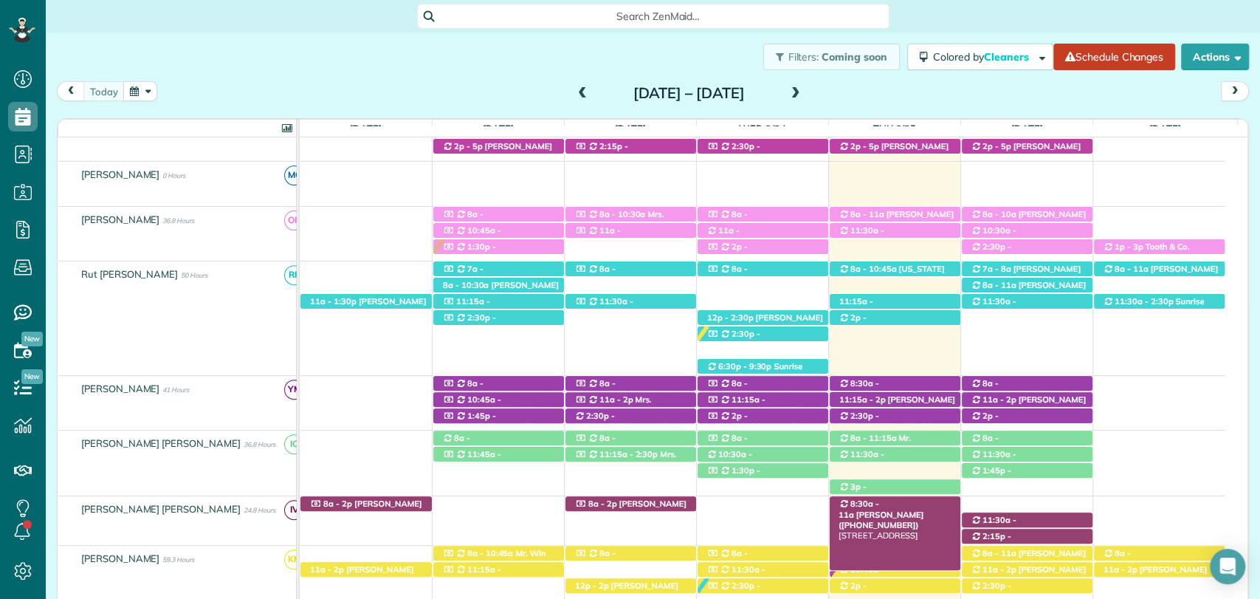
click at [907, 509] on span "Mrs. Evelyn Fusaiotti (+12515339455)" at bounding box center [881, 519] width 85 height 21
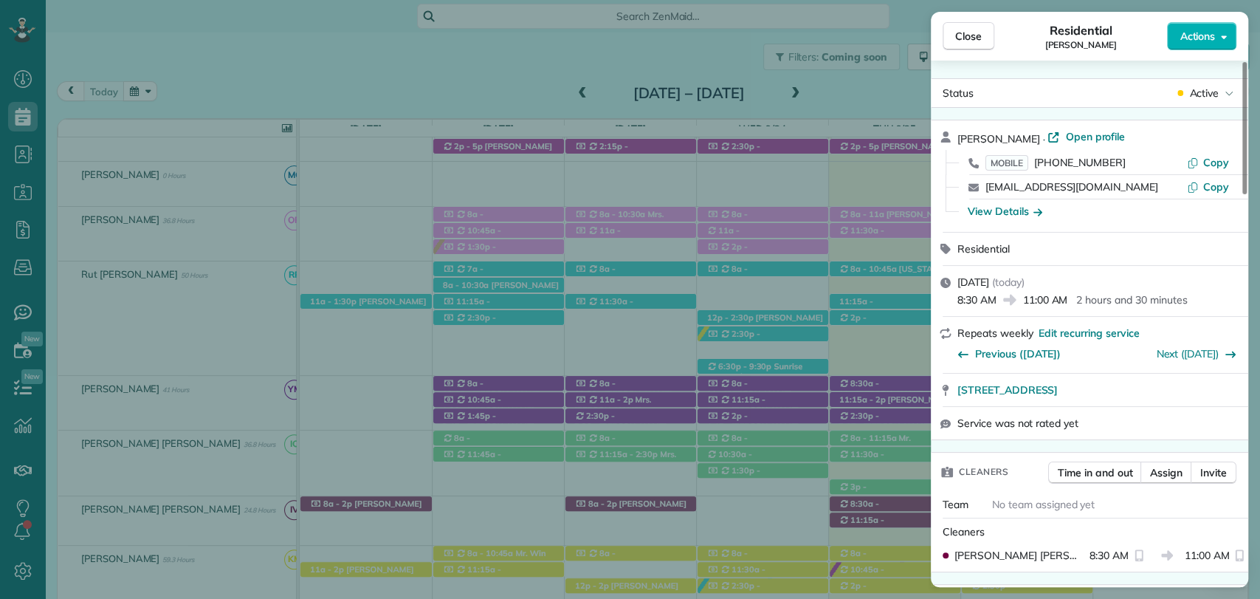
click at [874, 504] on div "Close Residential Evelyn Fusaiotti Actions Status Active Evelyn Fusaiotti · Ope…" at bounding box center [630, 299] width 1260 height 599
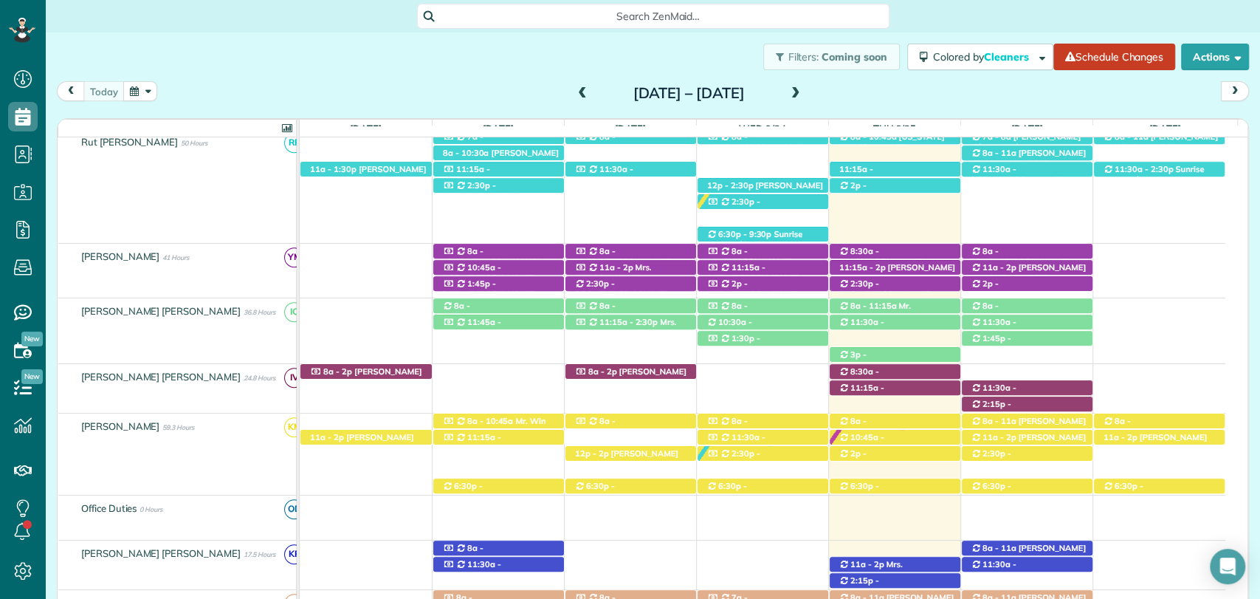
scroll to position [507, 0]
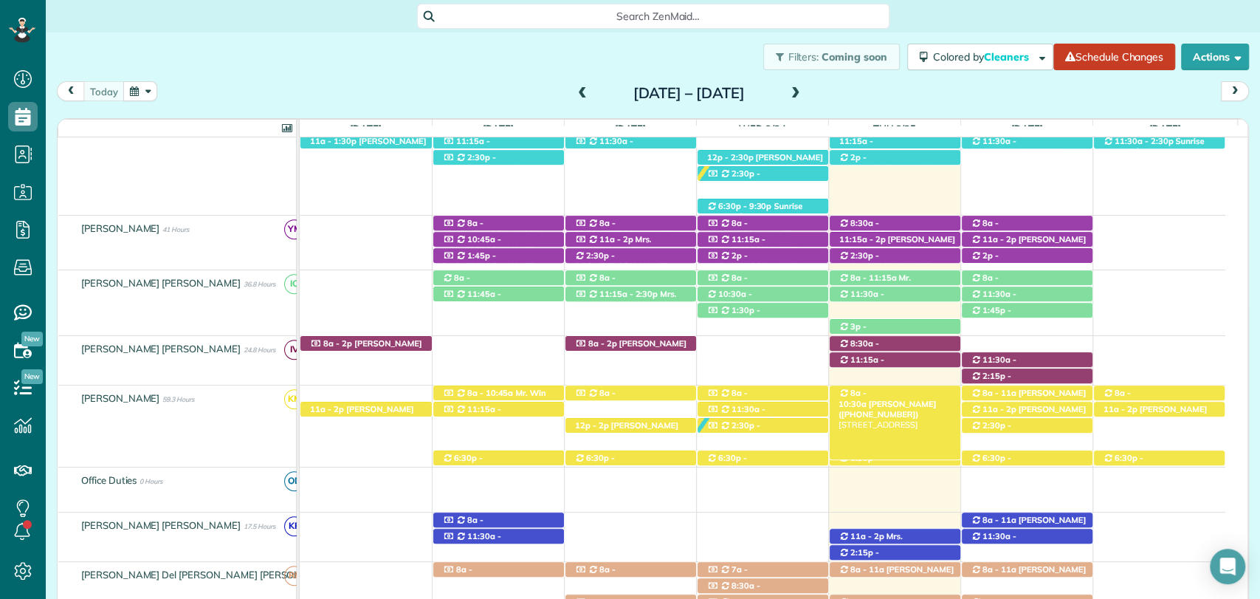
click at [868, 389] on span "8a - 10:30a" at bounding box center [853, 398] width 29 height 21
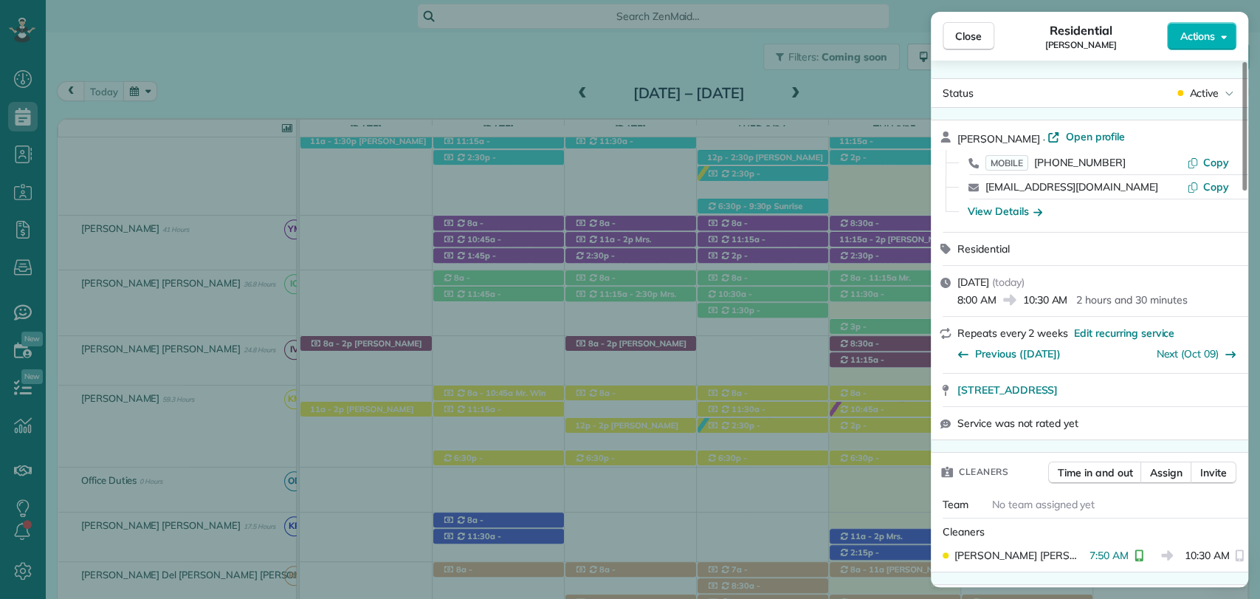
click at [892, 430] on div "Close Residential Andy Tubertini Actions Status Active Andy Tubertini · Open pr…" at bounding box center [630, 299] width 1260 height 599
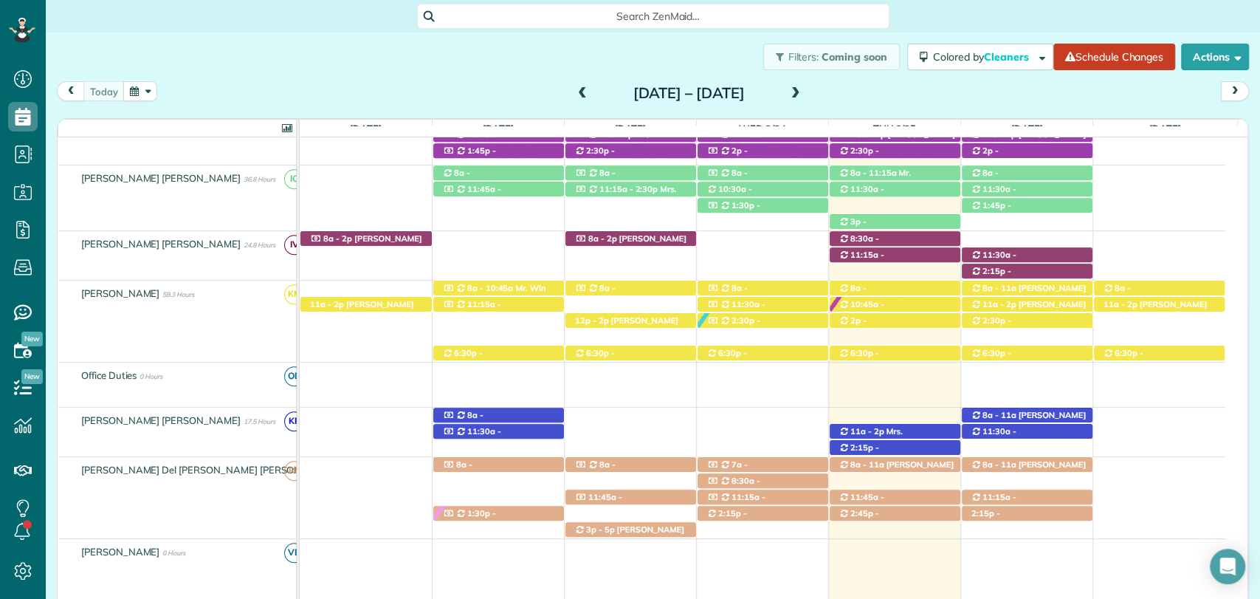
scroll to position [653, 0]
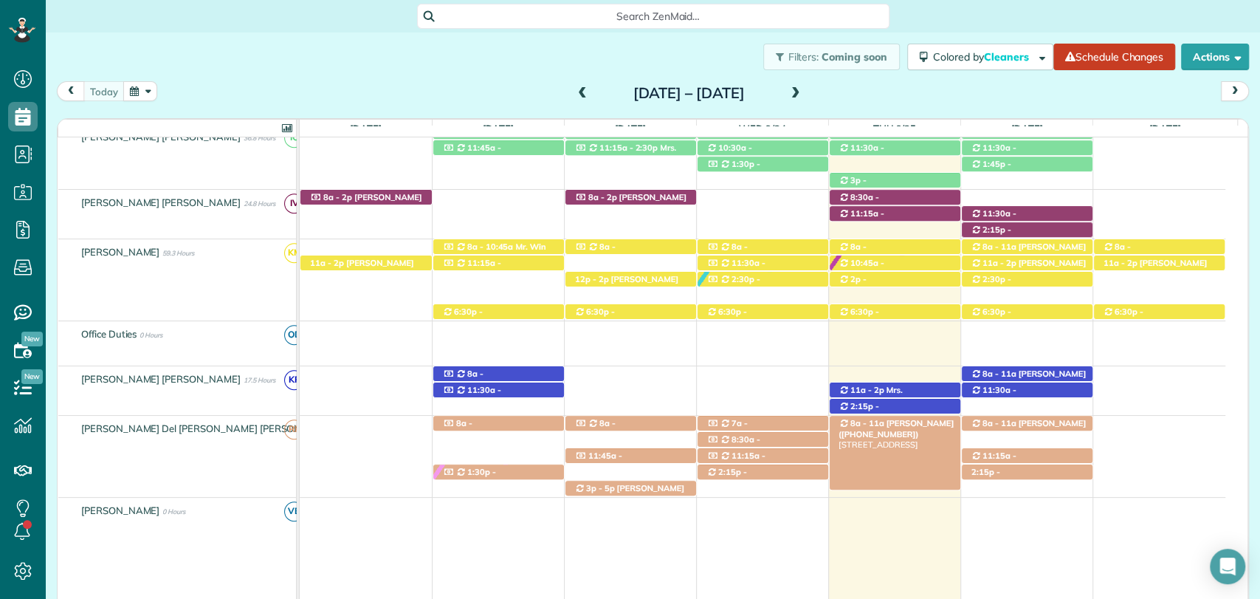
click at [870, 424] on span "8a - 11a" at bounding box center [867, 423] width 35 height 10
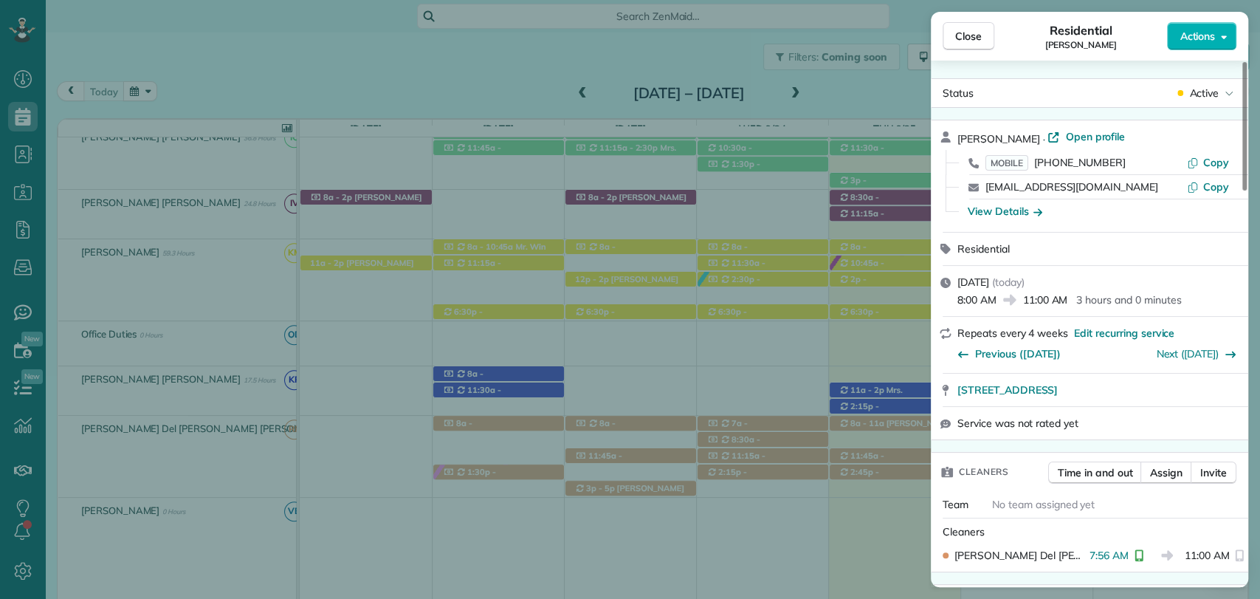
click at [870, 424] on div "Close Residential Lindsey VonCannon Actions Status Active Lindsey VonCannon · O…" at bounding box center [630, 299] width 1260 height 599
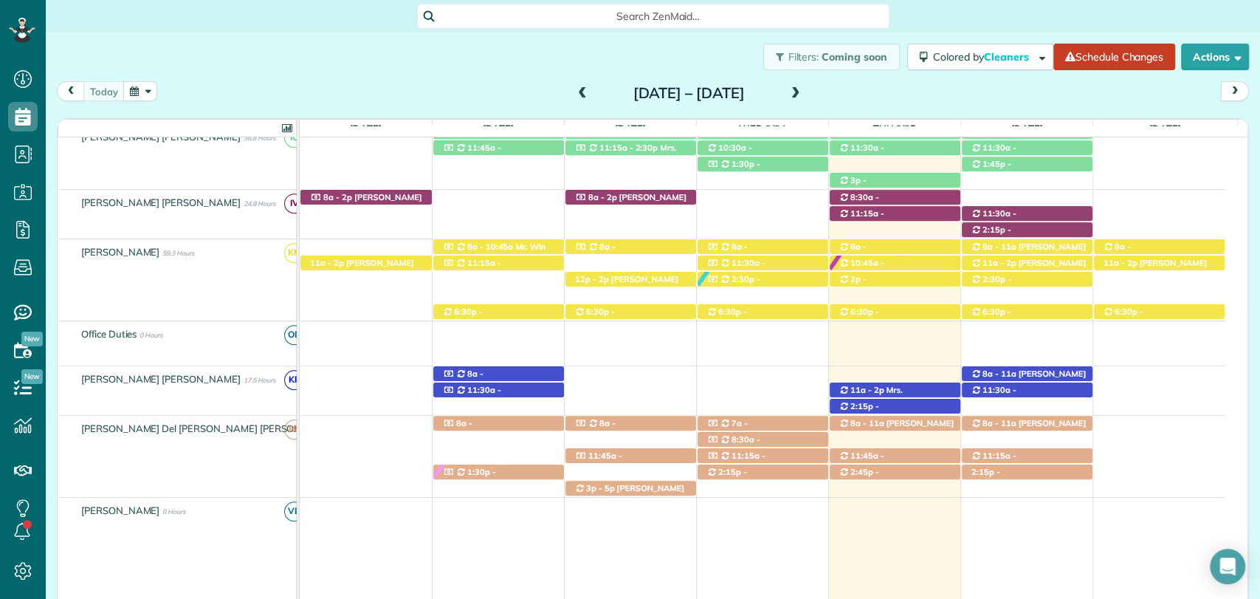
click at [264, 95] on div "today Sunday Sep 21 – Saturday Sep 27, 2025" at bounding box center [653, 94] width 1192 height 27
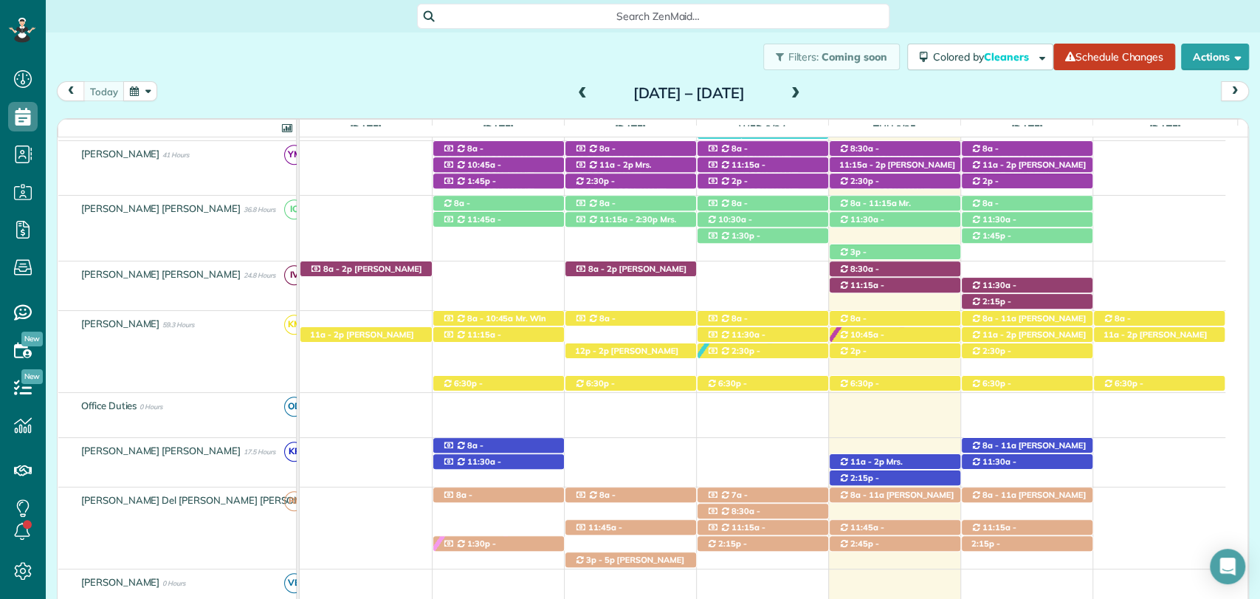
scroll to position [662, 0]
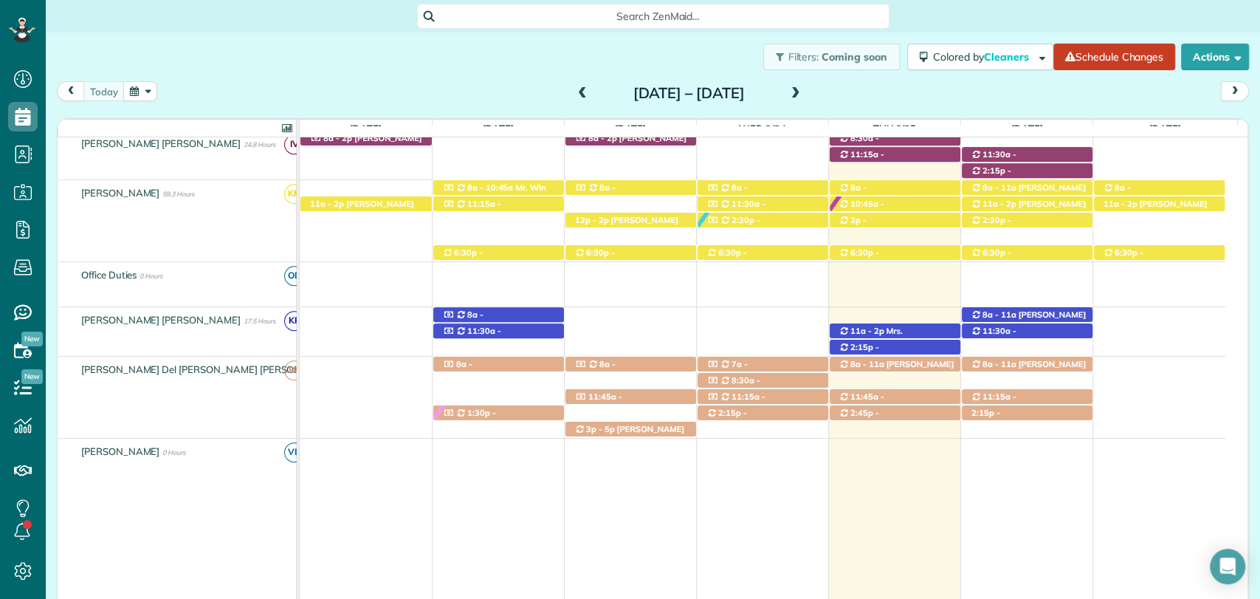
click at [919, 24] on div "Search ZenMaid…" at bounding box center [653, 16] width 1215 height 25
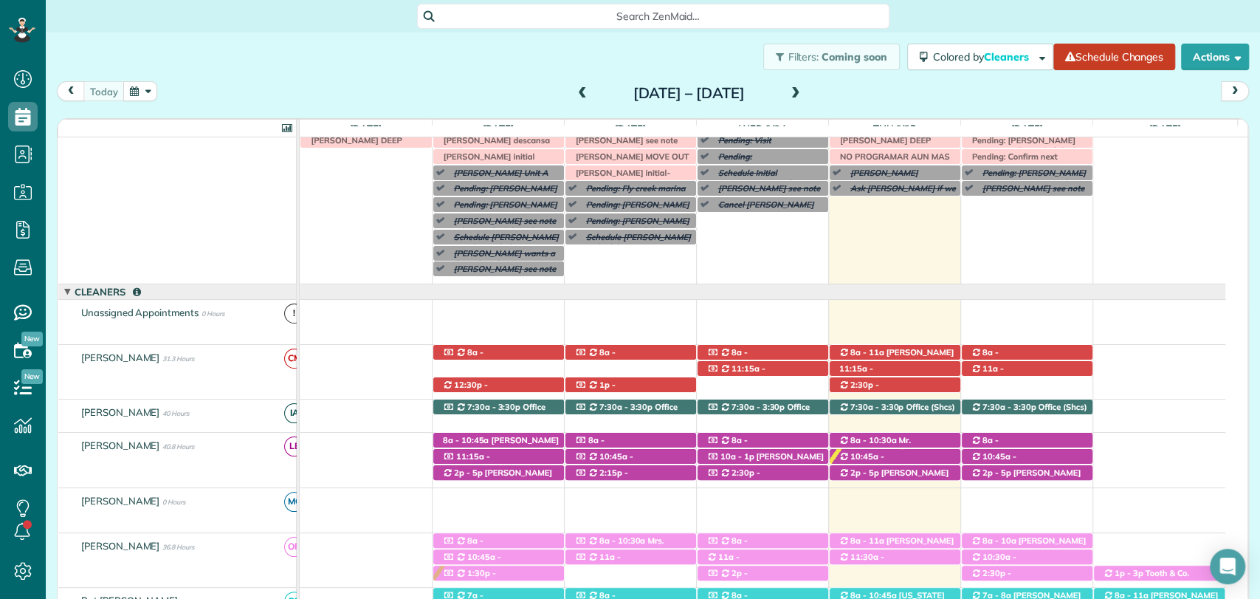
scroll to position [26, 0]
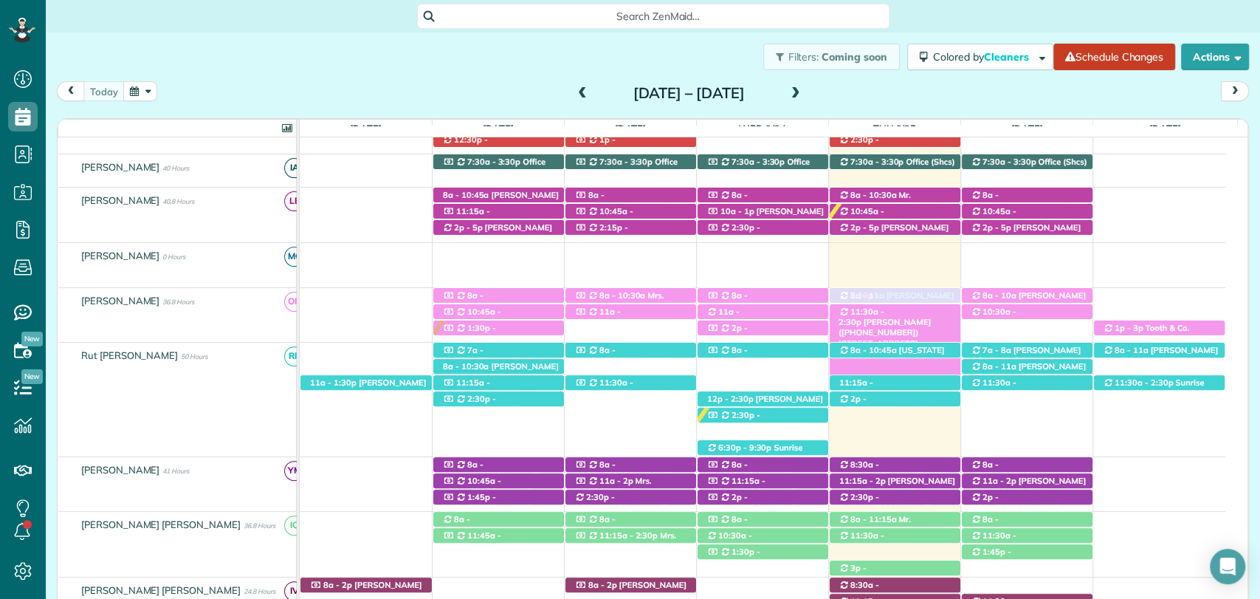
drag, startPoint x: 1003, startPoint y: 325, endPoint x: 918, endPoint y: 318, distance: 86.0
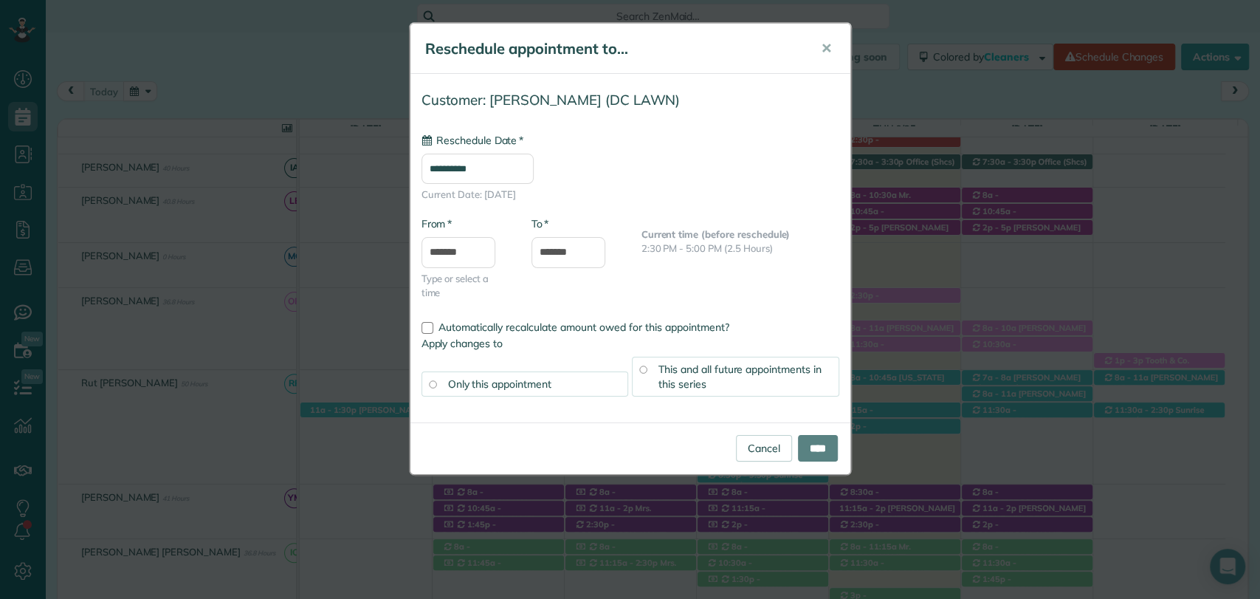
type input "**********"
click at [798, 439] on input "****" at bounding box center [818, 448] width 40 height 27
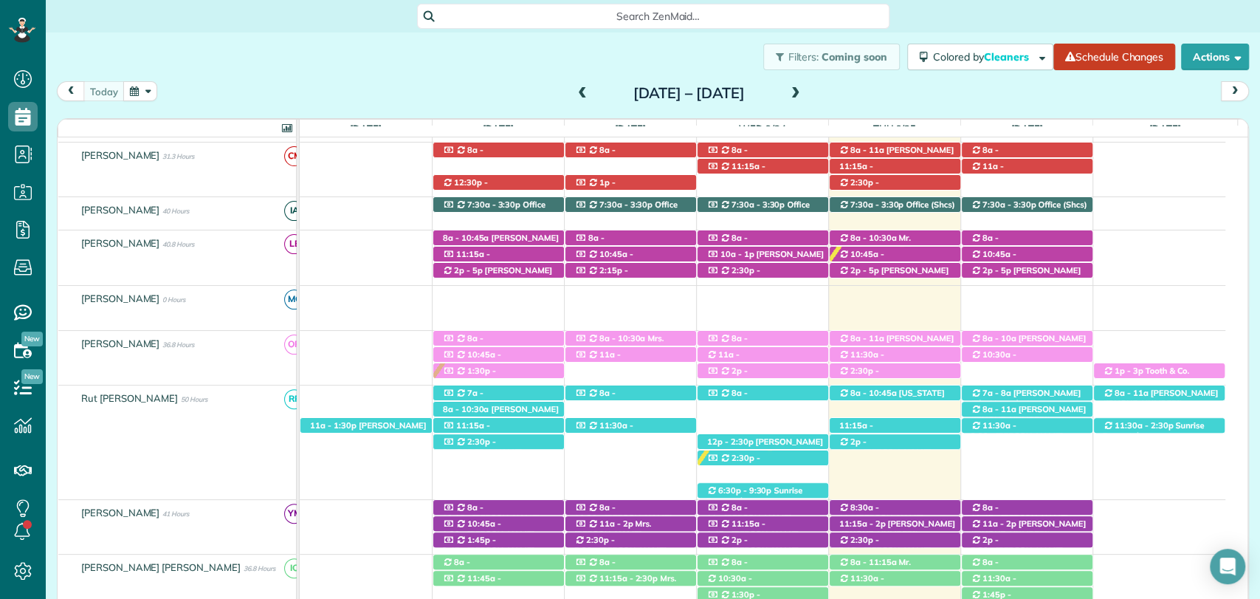
click at [1176, 102] on div "today Sunday Sep 21 – Saturday Sep 27, 2025" at bounding box center [653, 94] width 1192 height 27
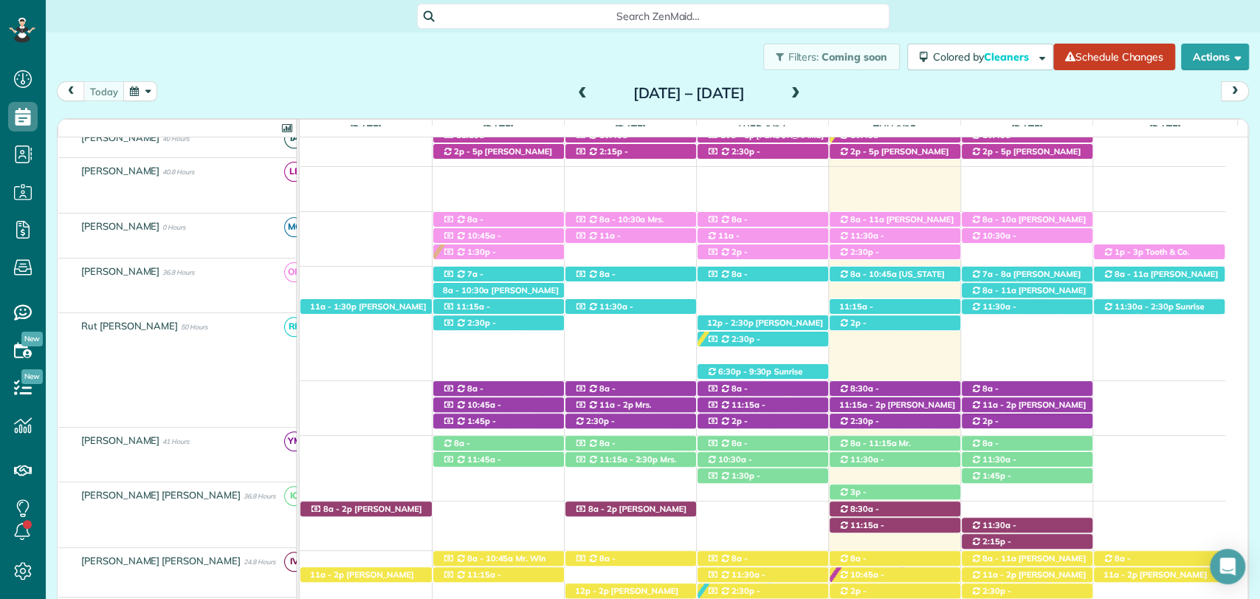
scroll to position [341, 0]
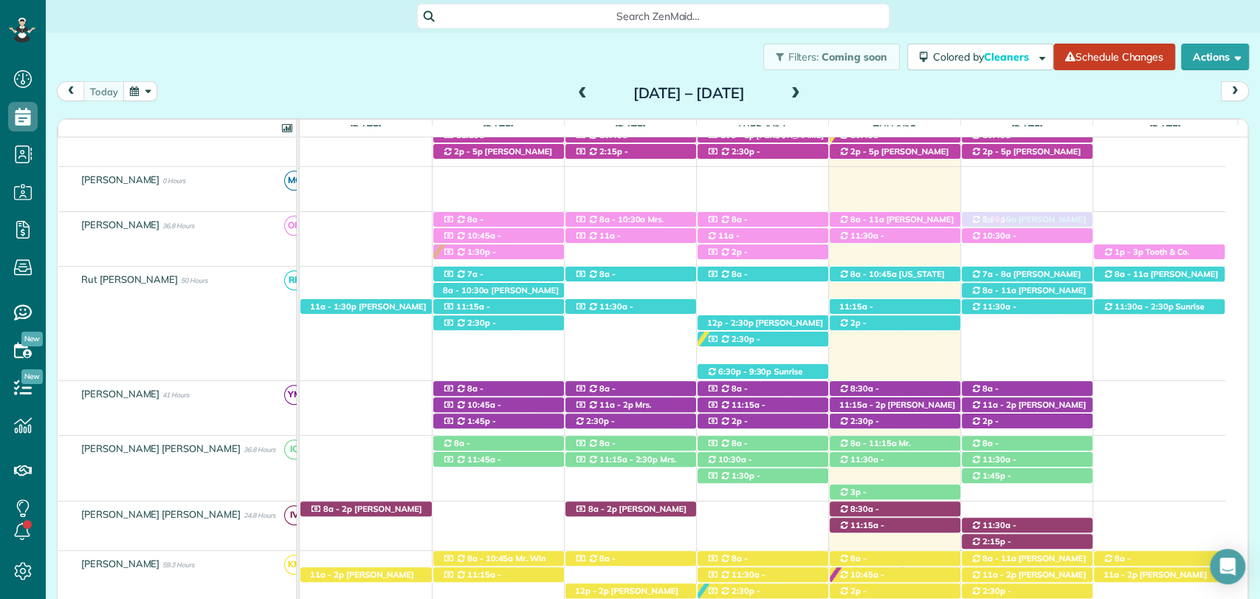
drag, startPoint x: 914, startPoint y: 253, endPoint x: 1017, endPoint y: 244, distance: 103.0
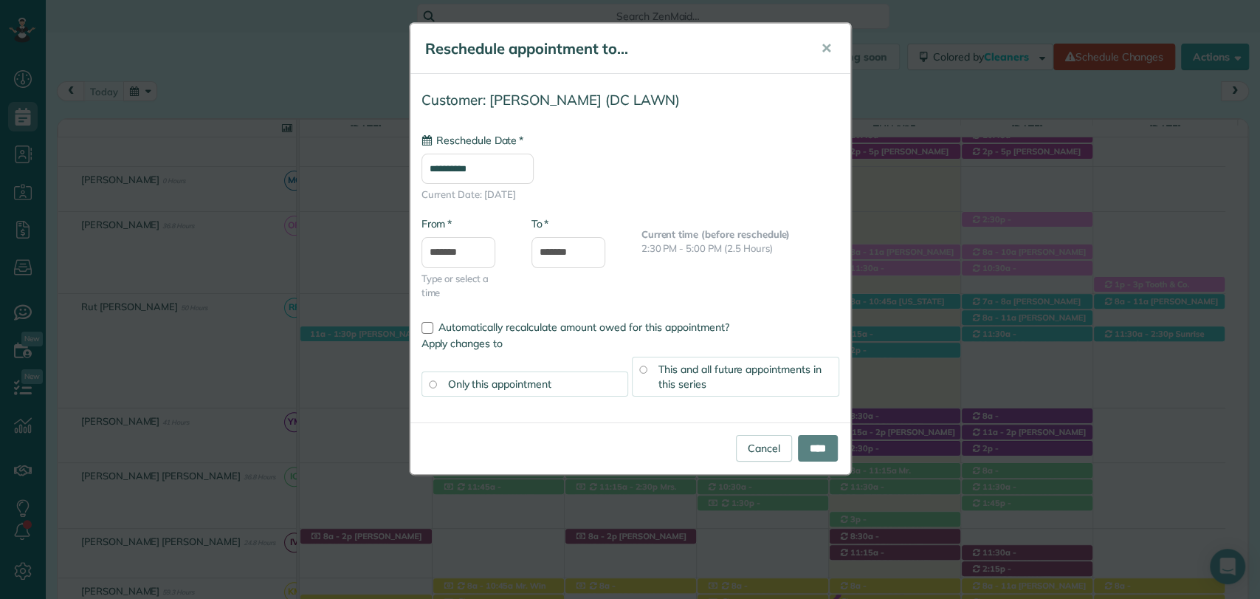
type input "**********"
click at [803, 439] on input "****" at bounding box center [818, 448] width 40 height 27
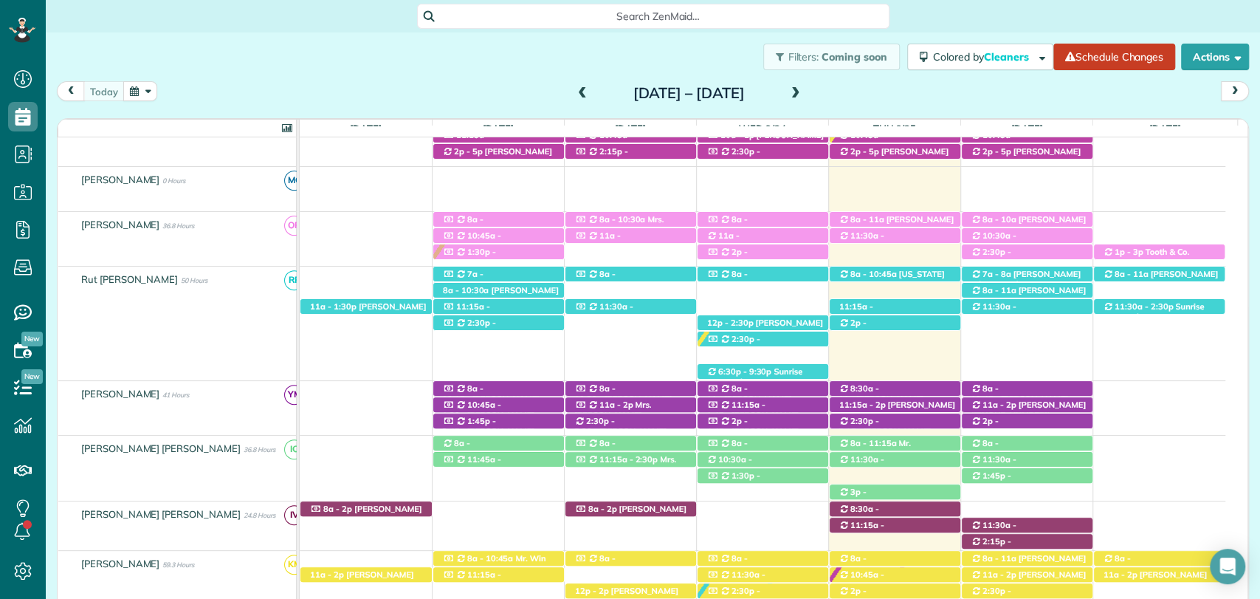
click at [1180, 101] on div "today Sunday Sep 21 – Saturday Sep 27, 2025" at bounding box center [653, 94] width 1192 height 27
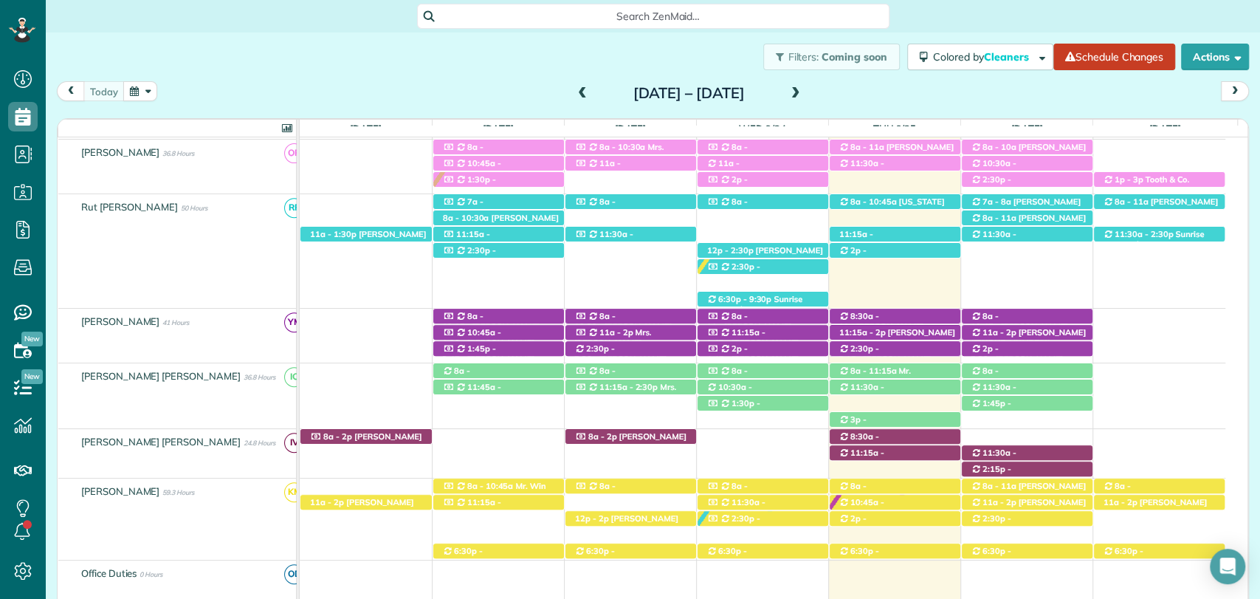
scroll to position [419, 0]
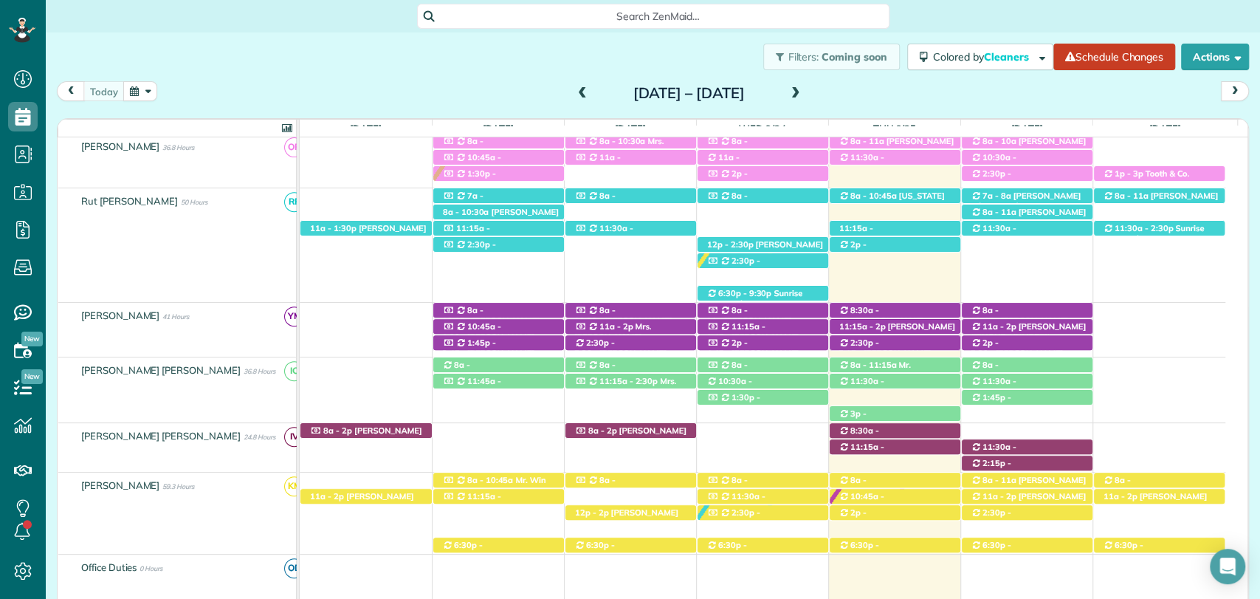
click at [433, 78] on div "Filters: Coming soon Colored by Cleaners Color by Cleaner Color by Team Color b…" at bounding box center [653, 56] width 1215 height 49
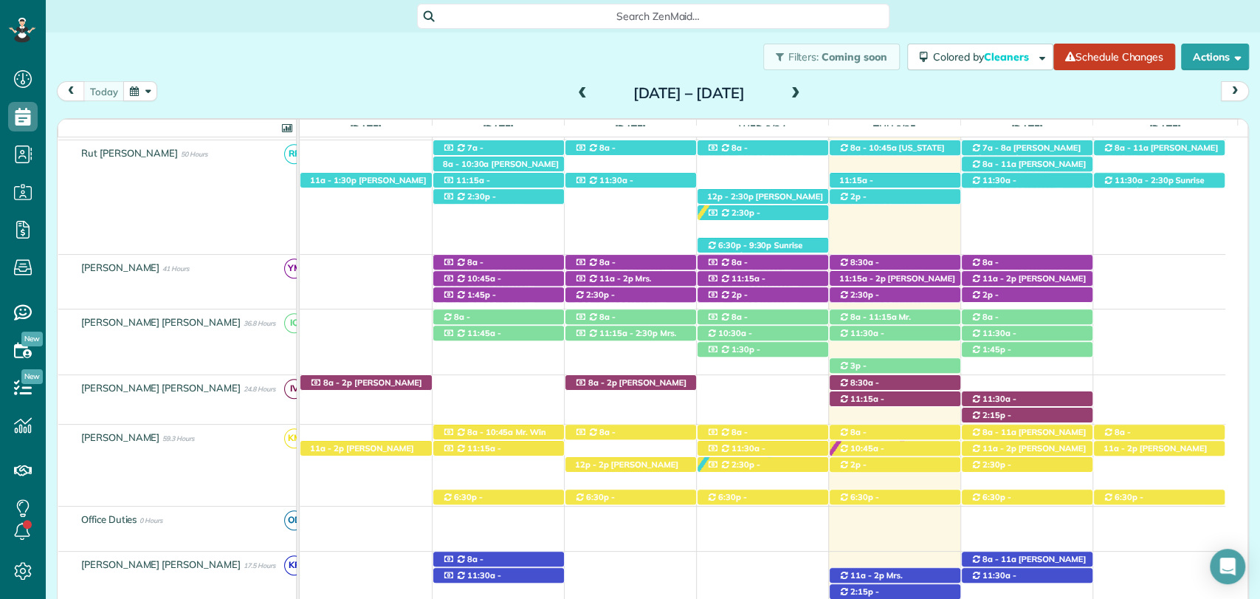
scroll to position [467, 0]
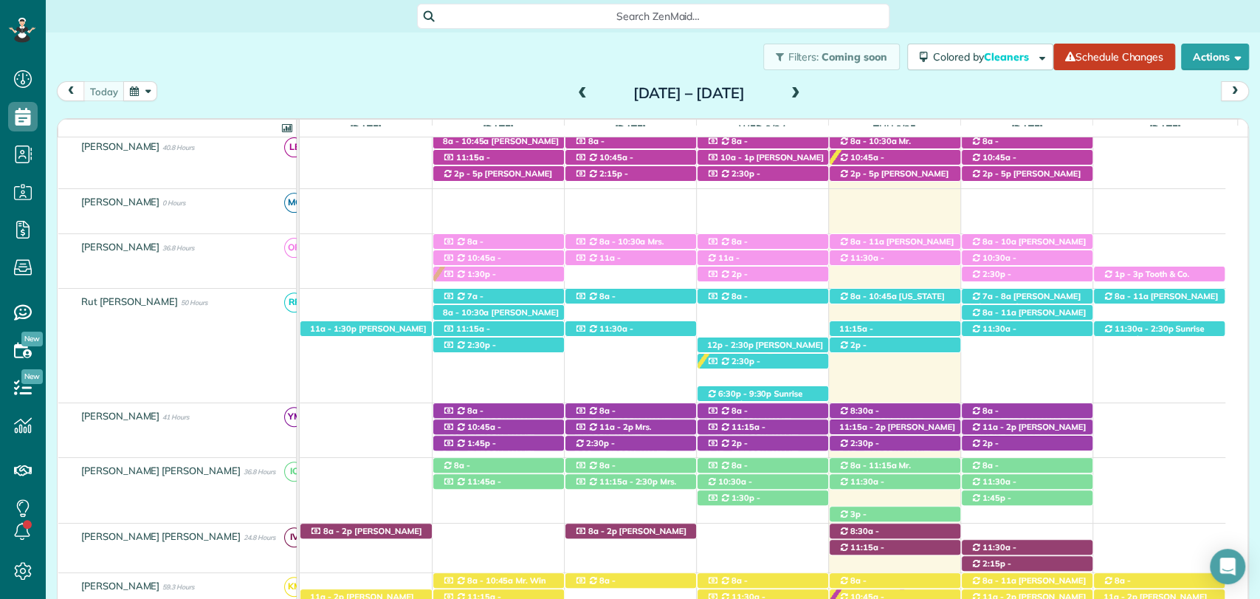
click at [456, 60] on div "Filters: Coming soon Colored by Cleaners Color by Cleaner Color by Team Color b…" at bounding box center [653, 56] width 1215 height 49
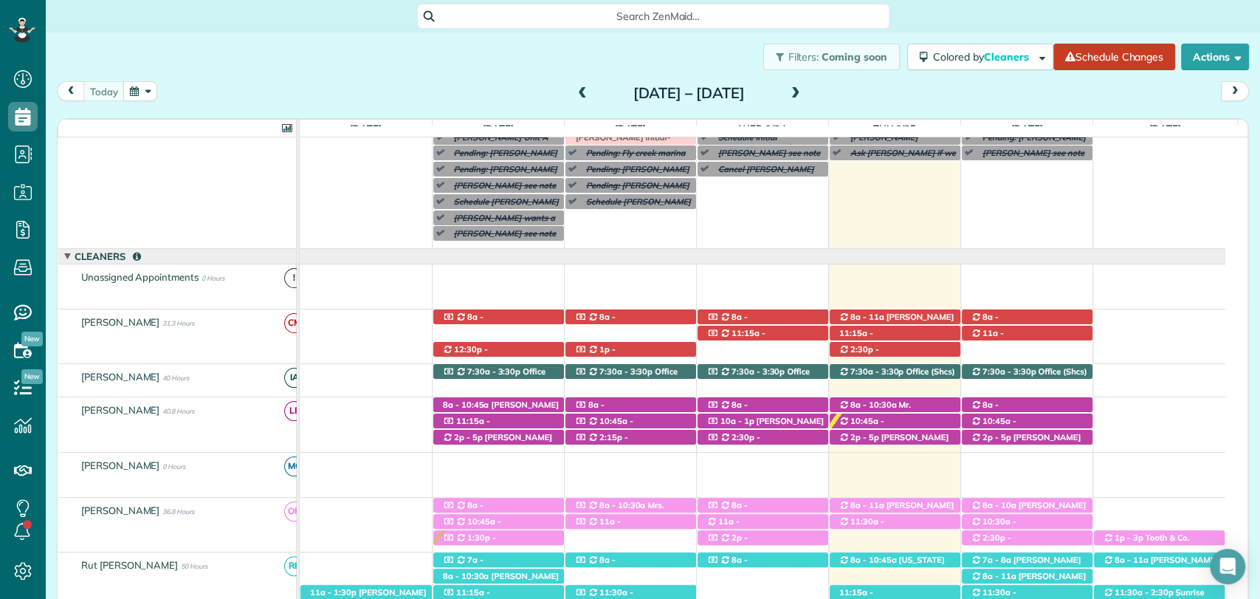
scroll to position [52, 0]
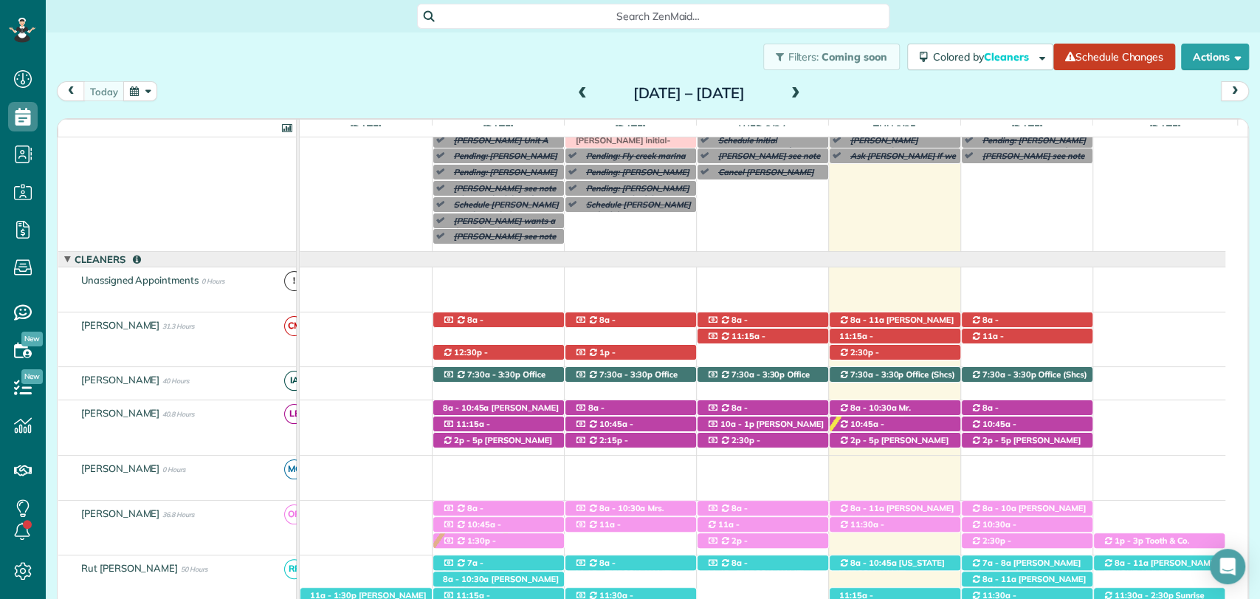
click at [457, 78] on div "Filters: Coming soon Colored by Cleaners Color by Cleaner Color by Team Color b…" at bounding box center [653, 56] width 1215 height 49
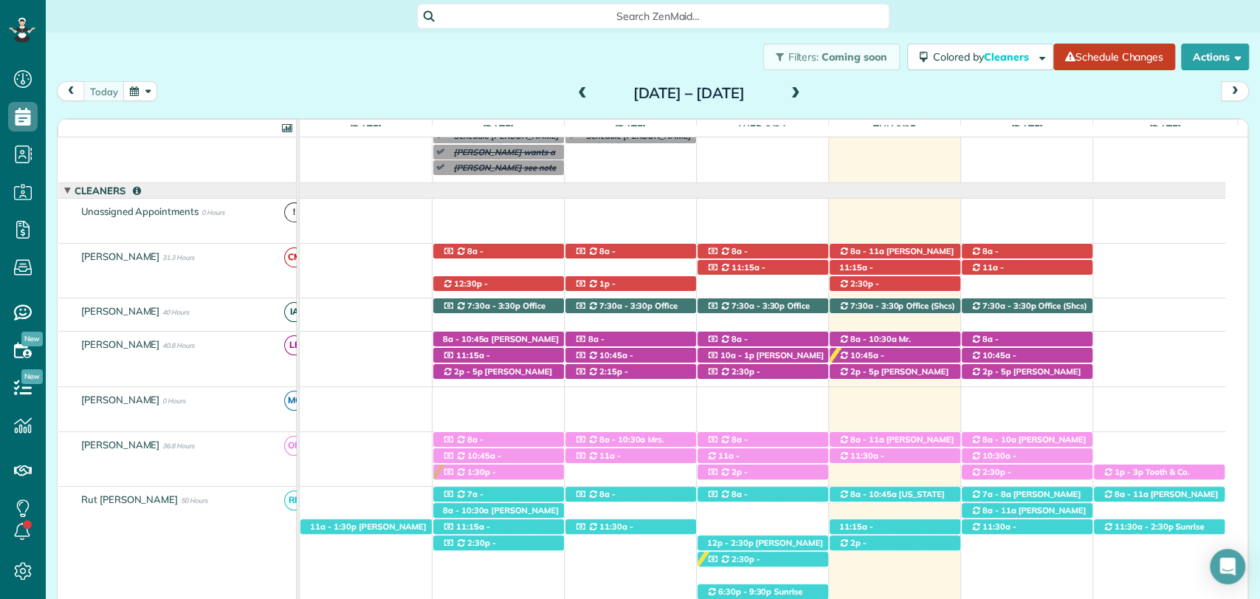
scroll to position [124, 0]
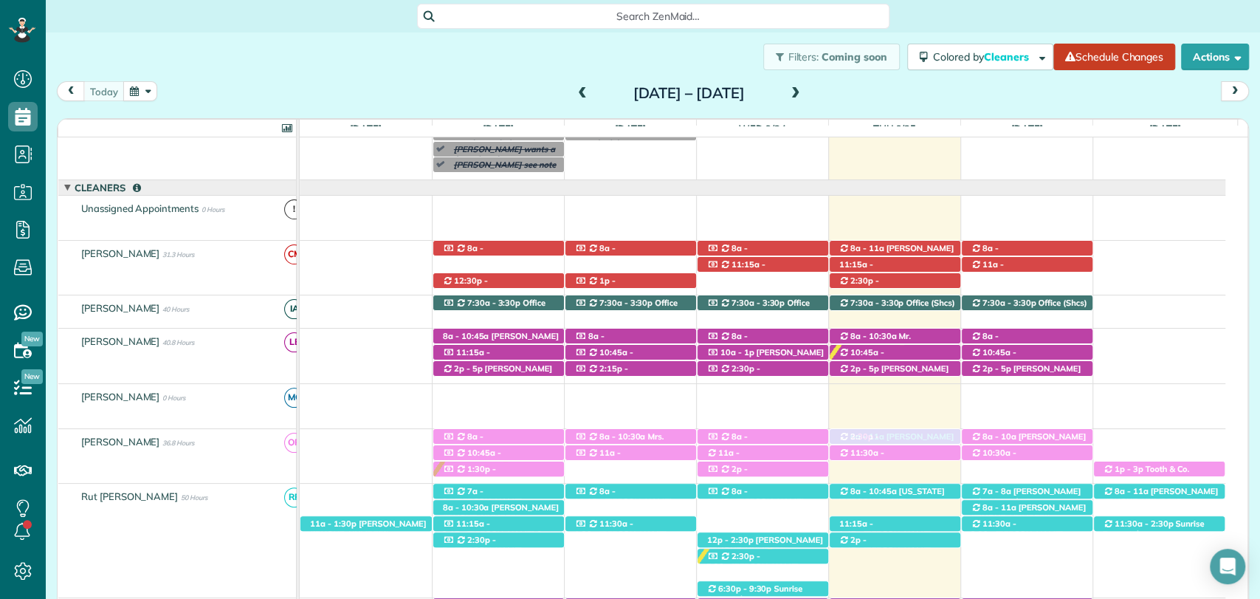
drag, startPoint x: 1006, startPoint y: 474, endPoint x: 922, endPoint y: 468, distance: 85.1
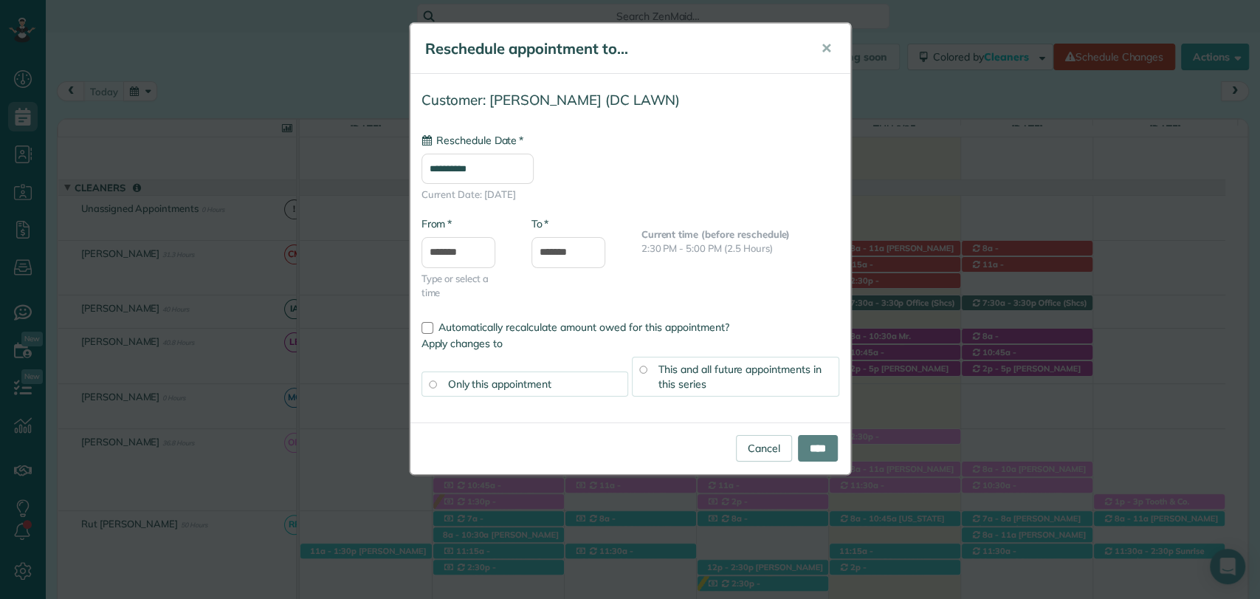
type input "**********"
click at [809, 443] on input "****" at bounding box center [818, 448] width 40 height 27
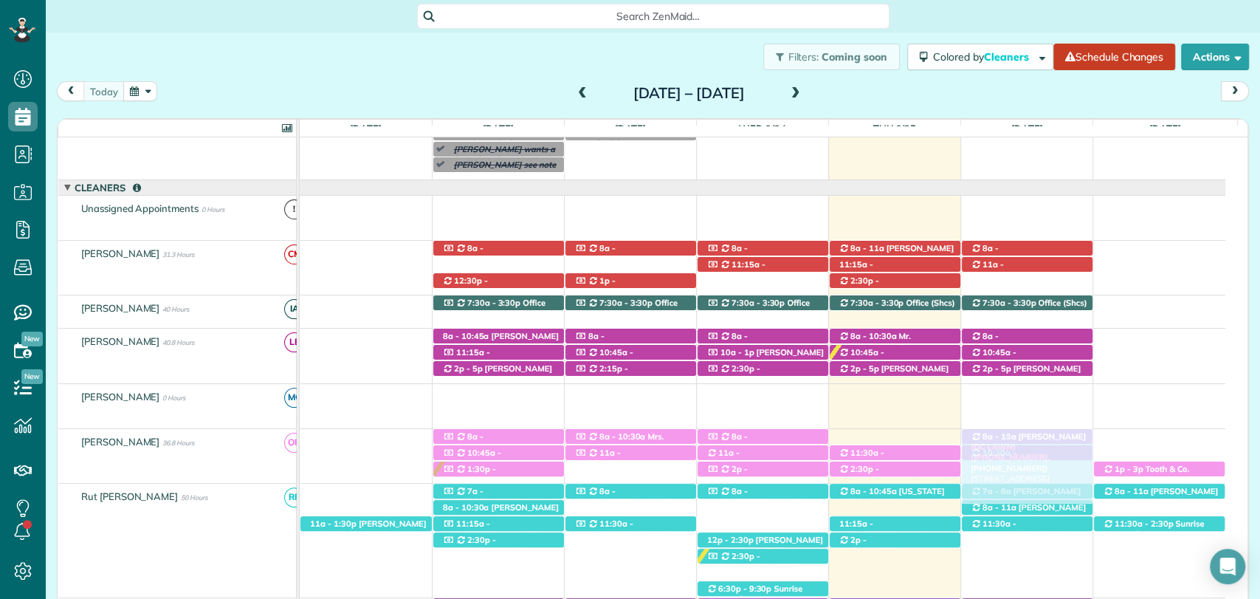
drag, startPoint x: 913, startPoint y: 433, endPoint x: 995, endPoint y: 444, distance: 82.0
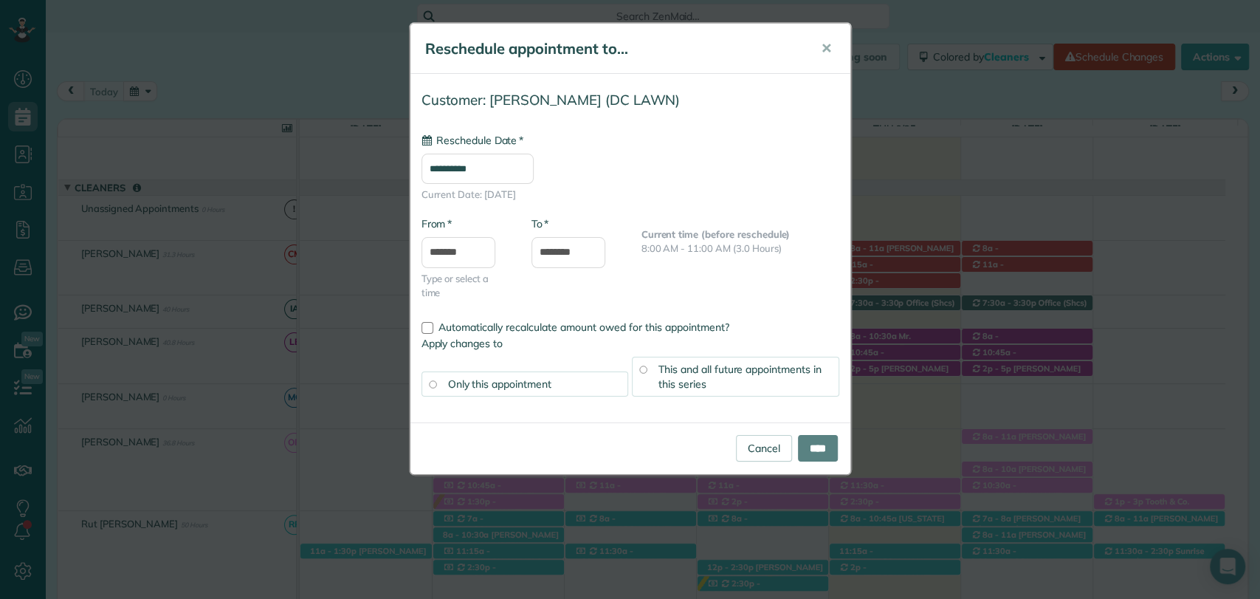
type input "**********"
drag, startPoint x: 761, startPoint y: 448, endPoint x: 869, endPoint y: 442, distance: 108.7
click at [761, 448] on link "Cancel" at bounding box center [764, 448] width 56 height 27
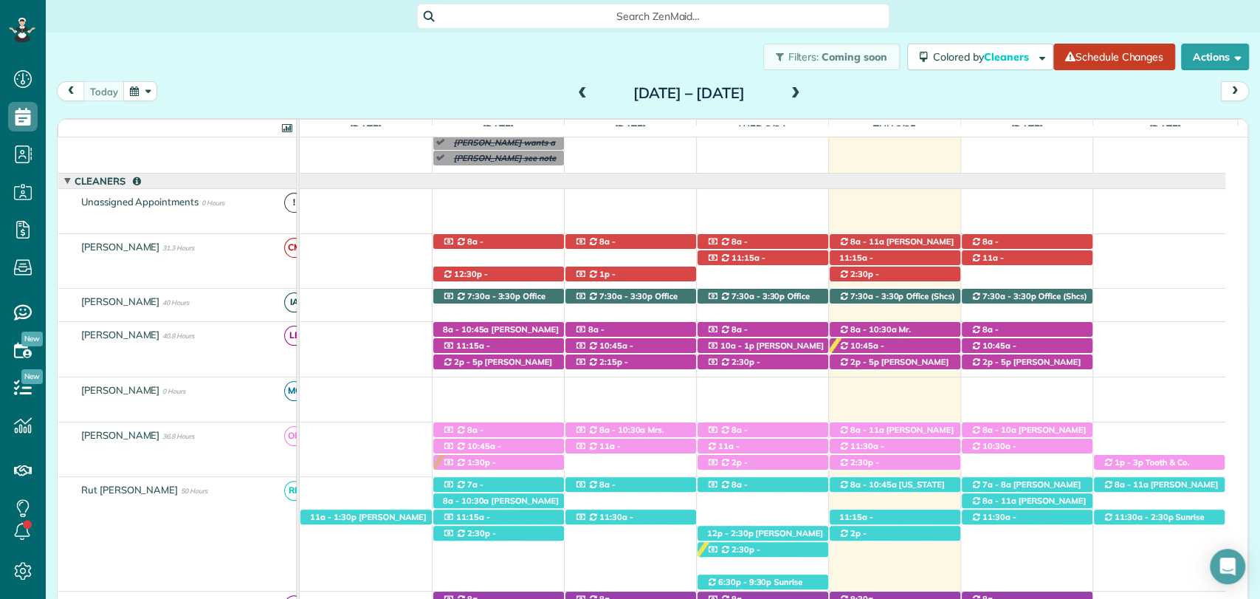
scroll to position [133, 0]
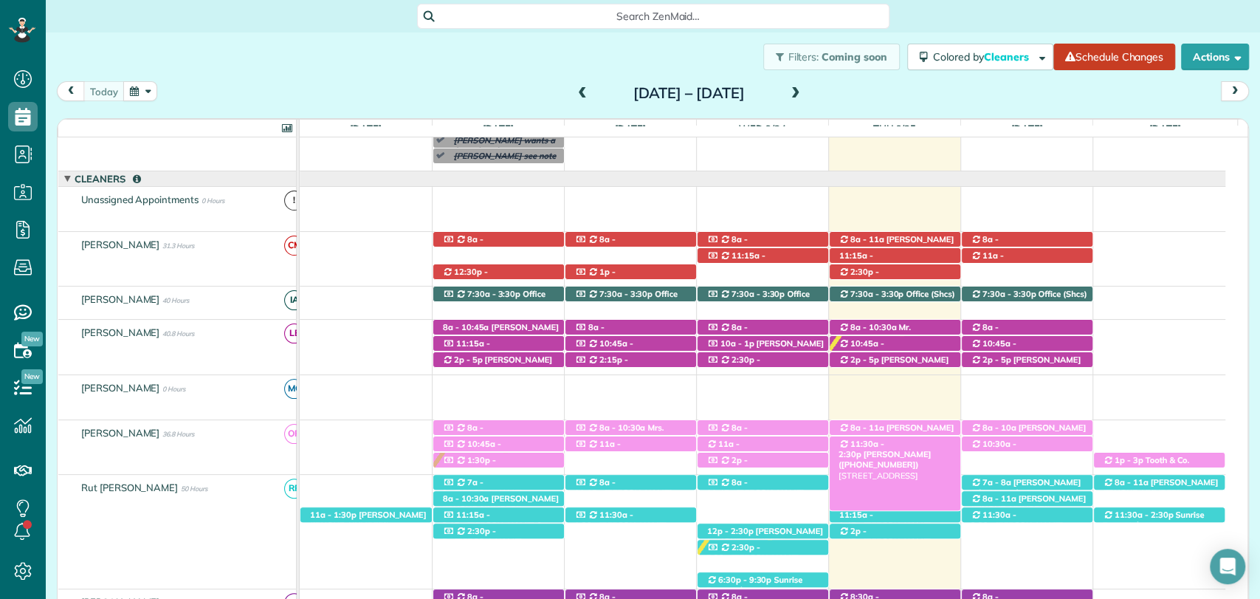
click at [885, 442] on span "11:30a - 2:30p" at bounding box center [862, 449] width 46 height 21
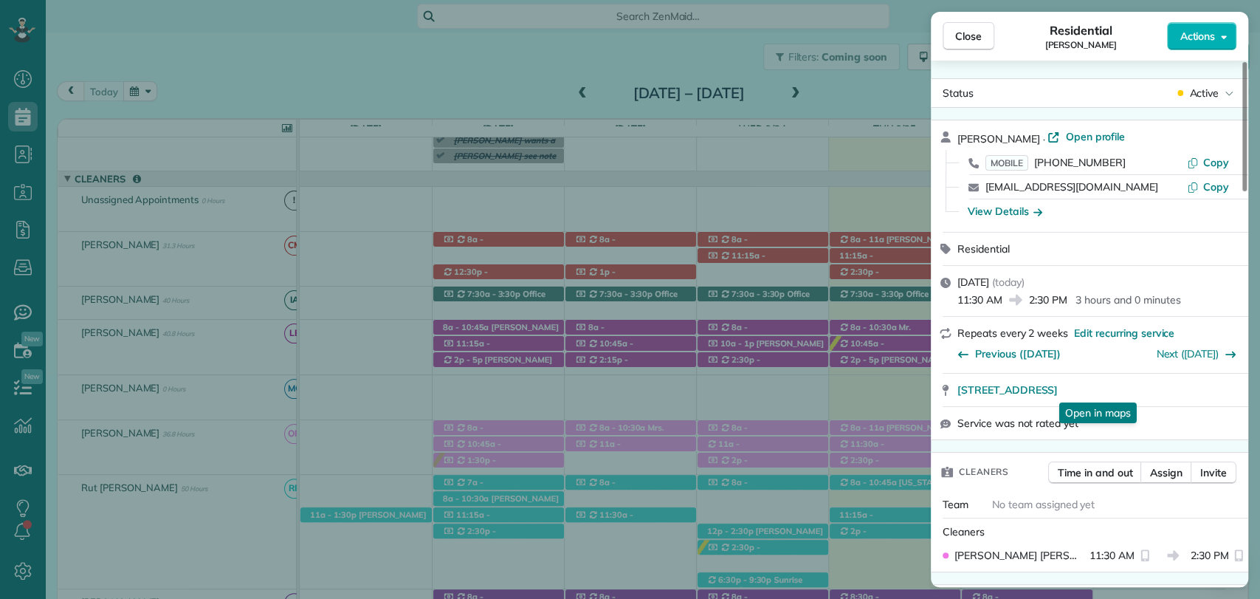
click at [1201, 43] on span "Actions" at bounding box center [1197, 36] width 35 height 15
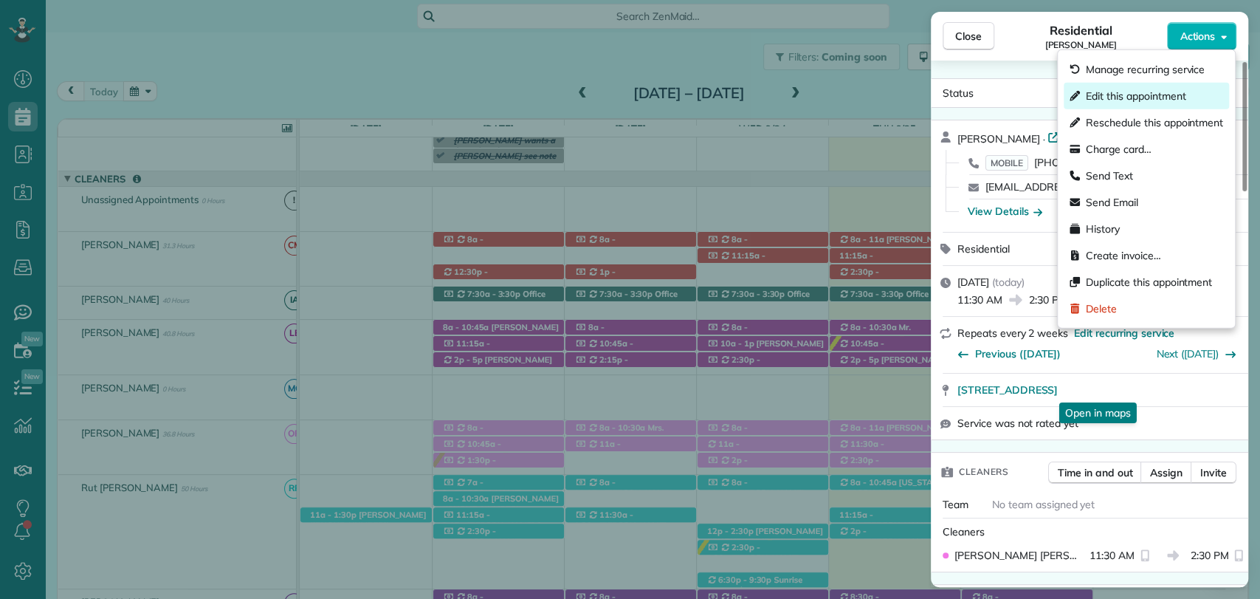
click at [1130, 97] on span "Edit this appointment" at bounding box center [1136, 96] width 100 height 15
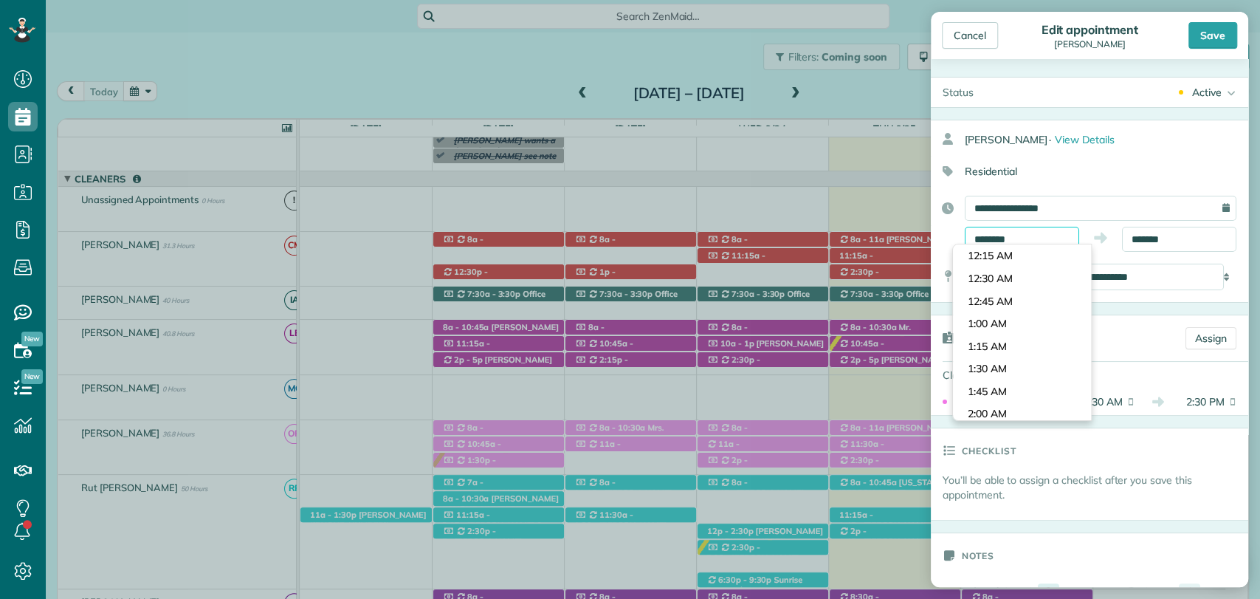
click at [1005, 236] on input "********" at bounding box center [1022, 239] width 114 height 25
type input "*******"
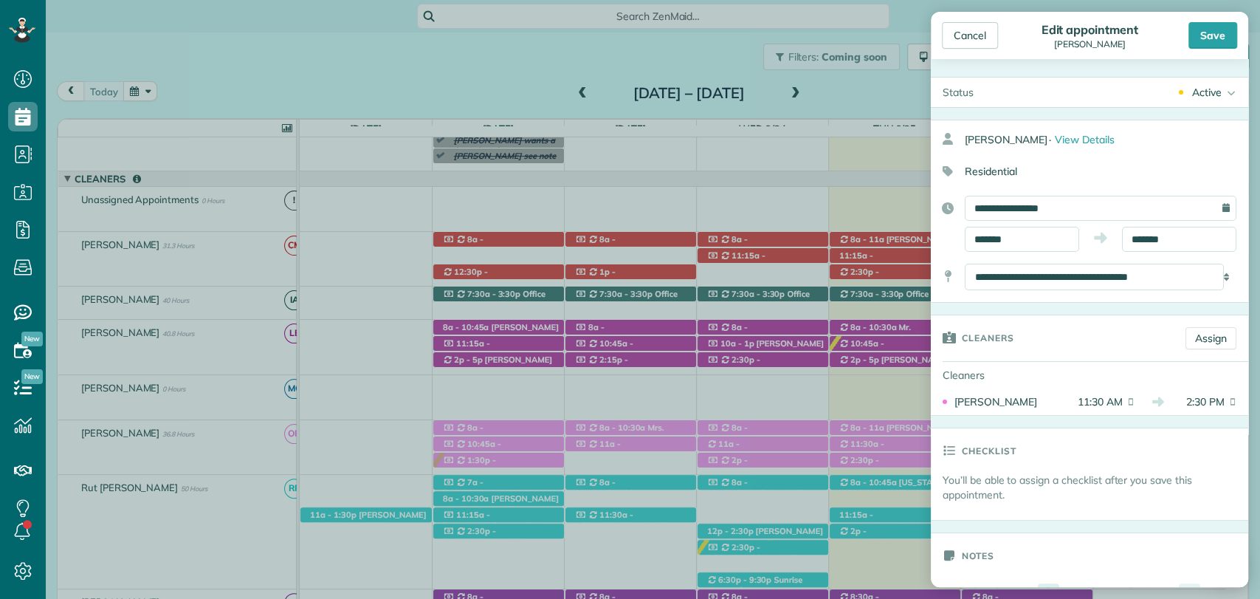
click at [980, 258] on body "Dashboard Scheduling Calendar View List View Dispatch View - Weekly scheduling …" at bounding box center [630, 299] width 1260 height 599
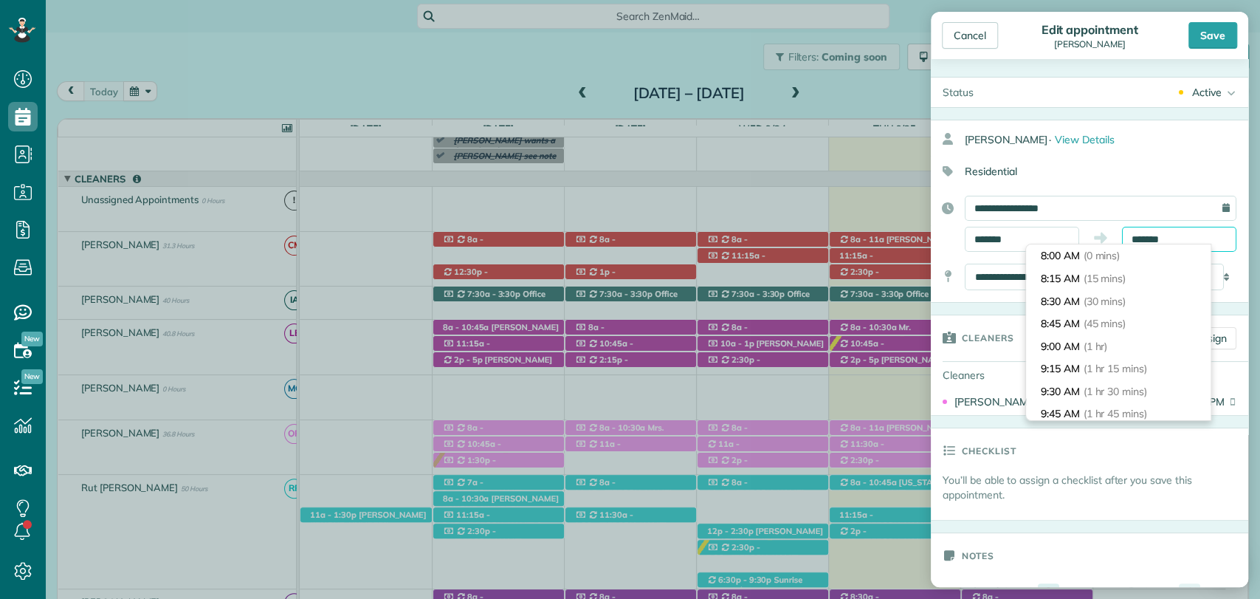
click at [1154, 234] on input "*******" at bounding box center [1179, 239] width 114 height 25
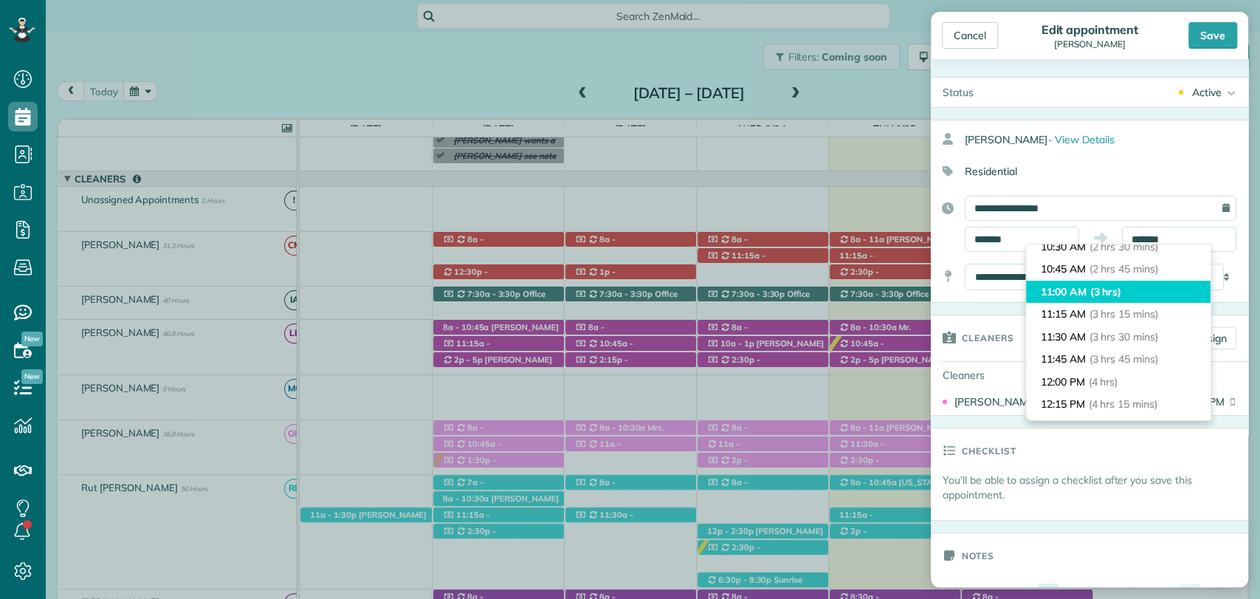
type input "********"
click at [1063, 286] on li "11:00 AM (3 hrs)" at bounding box center [1118, 292] width 185 height 23
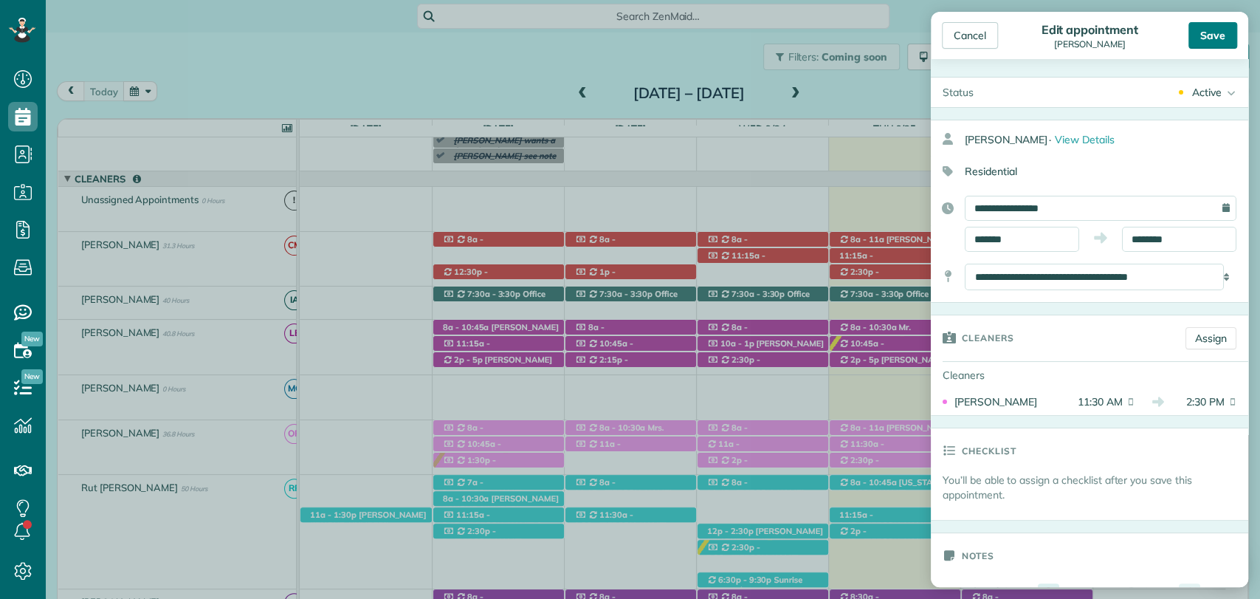
click at [1217, 47] on div "Save" at bounding box center [1213, 35] width 49 height 27
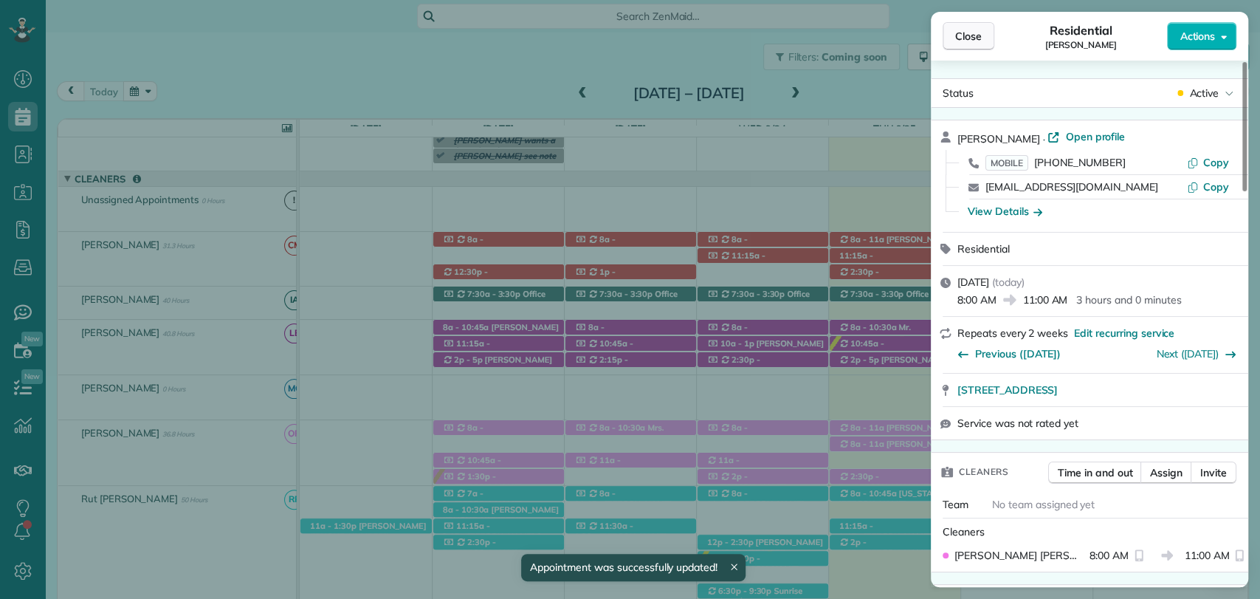
click at [971, 48] on button "Close" at bounding box center [969, 36] width 52 height 28
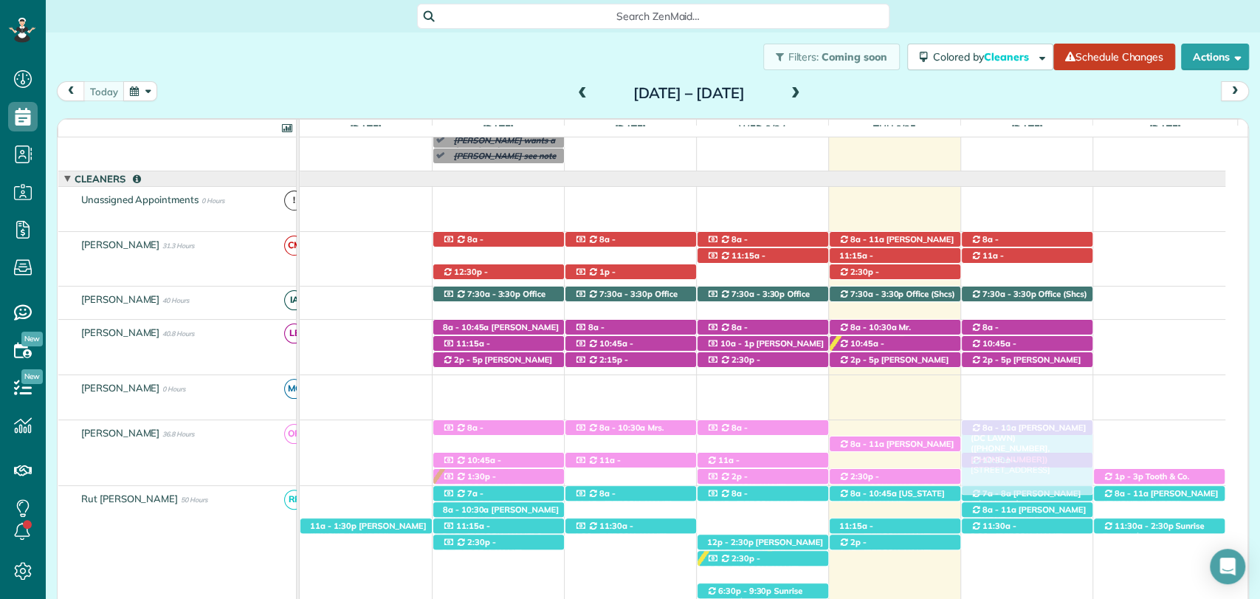
drag, startPoint x: 885, startPoint y: 427, endPoint x: 978, endPoint y: 425, distance: 92.3
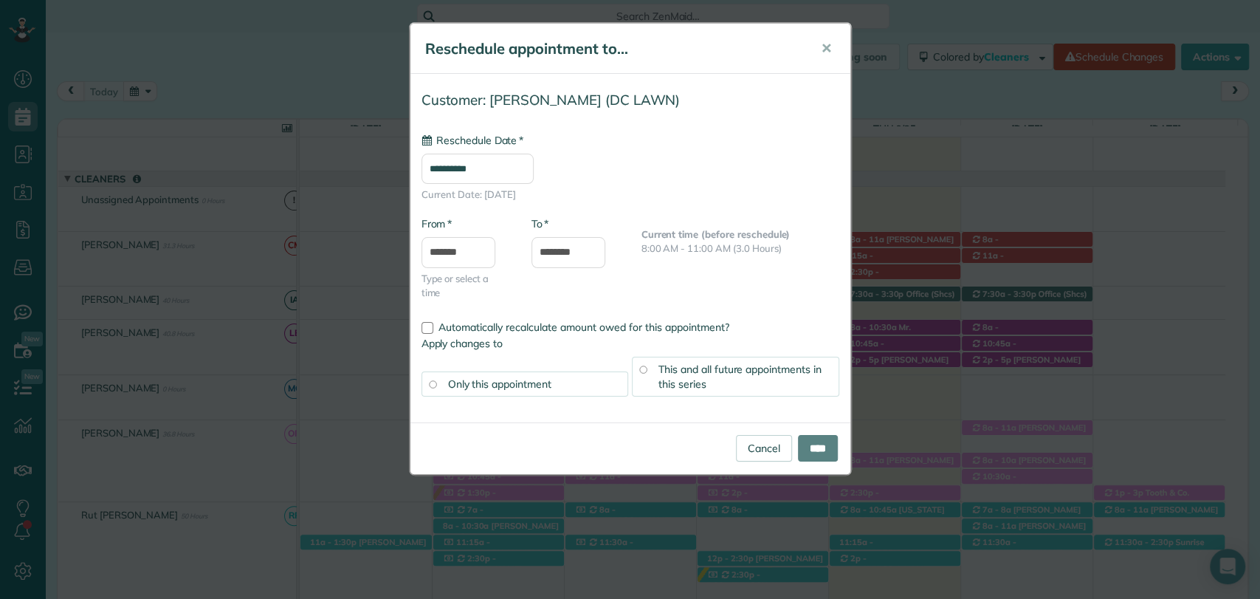
type input "**********"
click at [462, 248] on input "*******" at bounding box center [459, 252] width 74 height 31
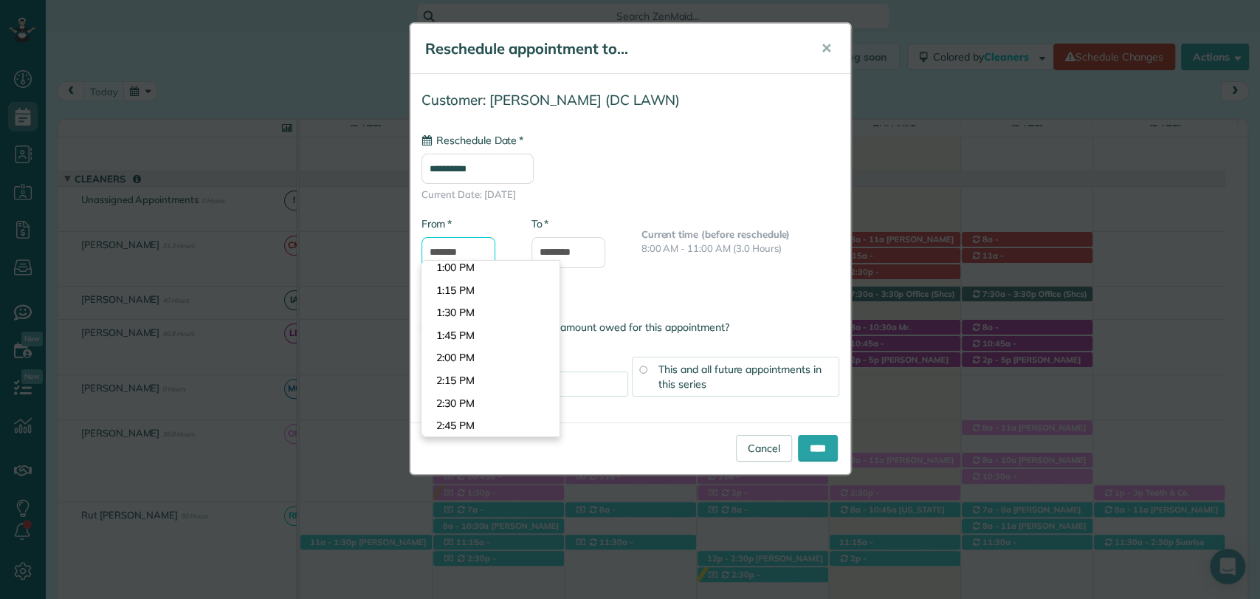
scroll to position [1155, 0]
type input "*******"
click at [456, 375] on body "Dashboard Scheduling Calendar View List View Dispatch View - Weekly scheduling …" at bounding box center [630, 299] width 1260 height 599
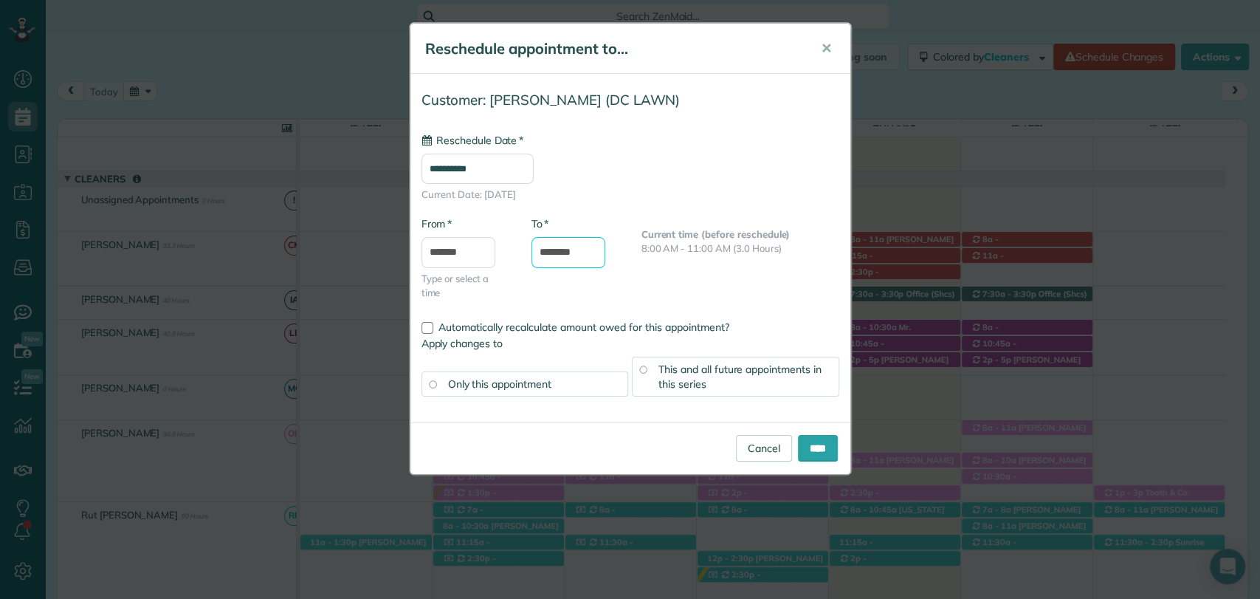
click at [564, 245] on input "********" at bounding box center [569, 252] width 74 height 31
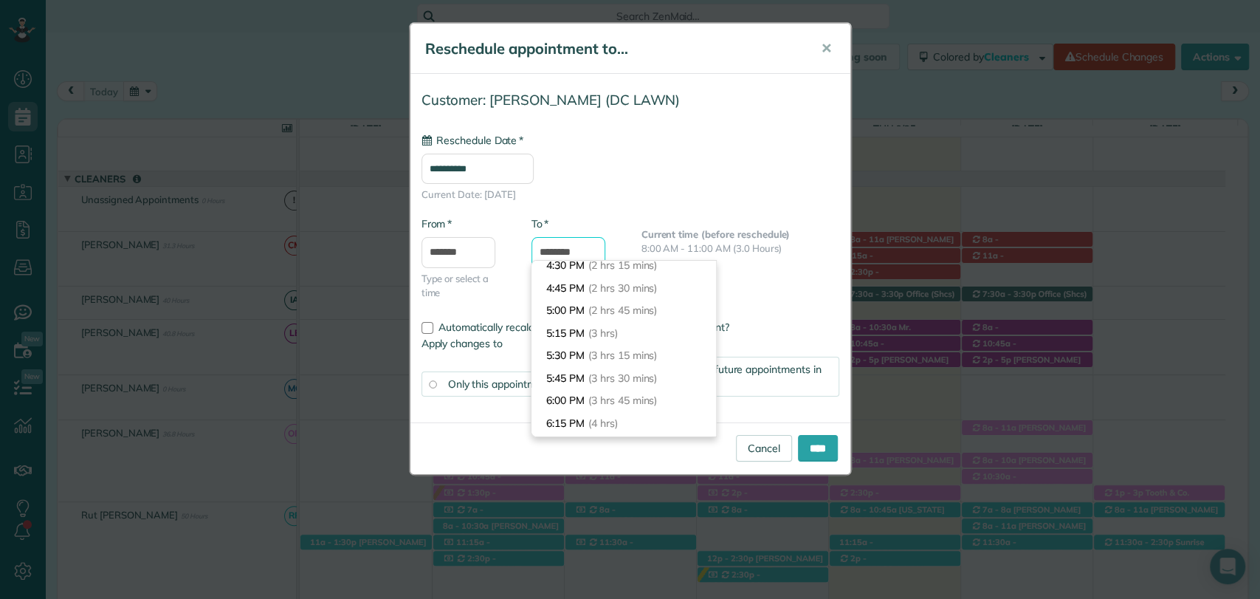
scroll to position [208, 0]
type input "*******"
click at [574, 332] on li "5:15 PM (3 hrs)" at bounding box center [624, 334] width 185 height 23
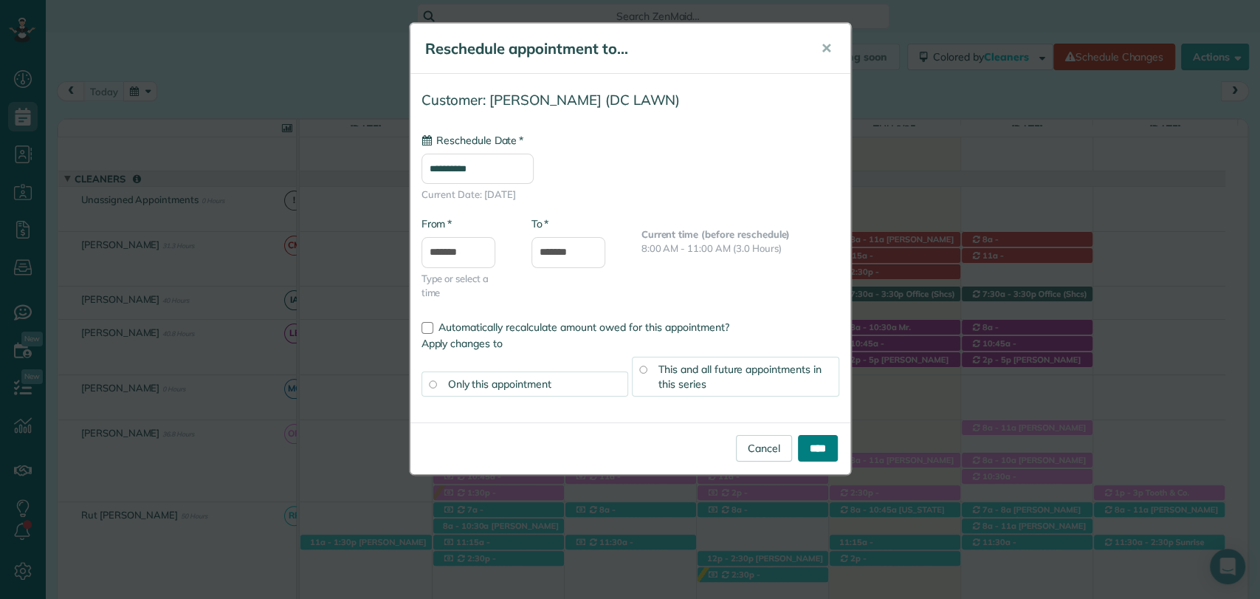
click at [810, 442] on input "****" at bounding box center [818, 448] width 40 height 27
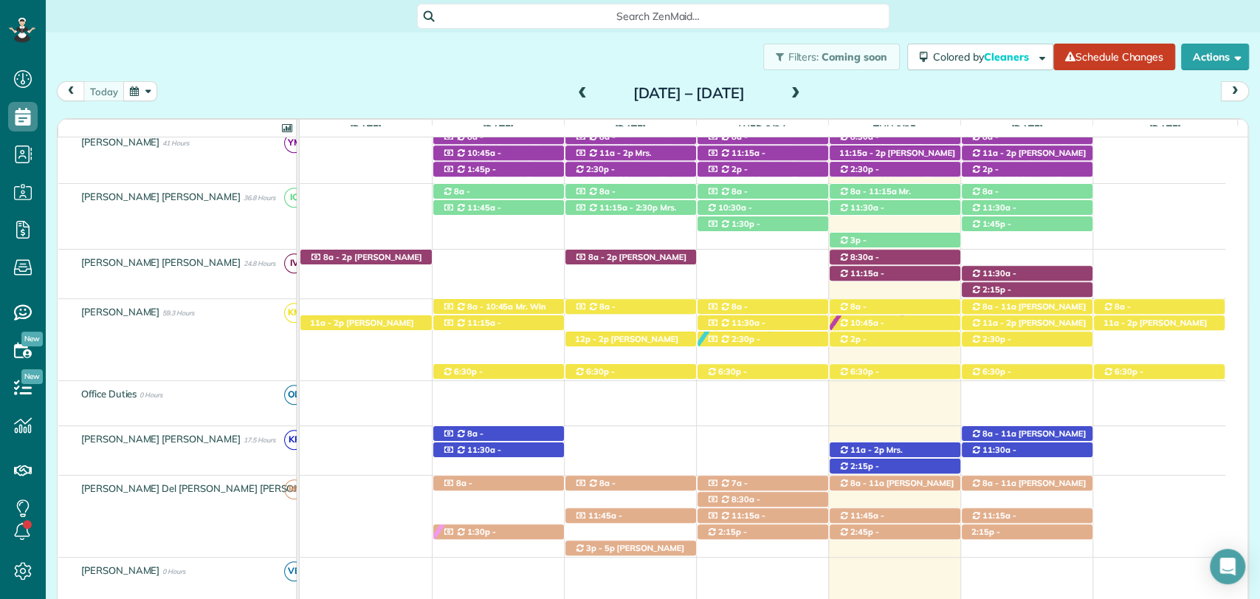
scroll to position [592, 0]
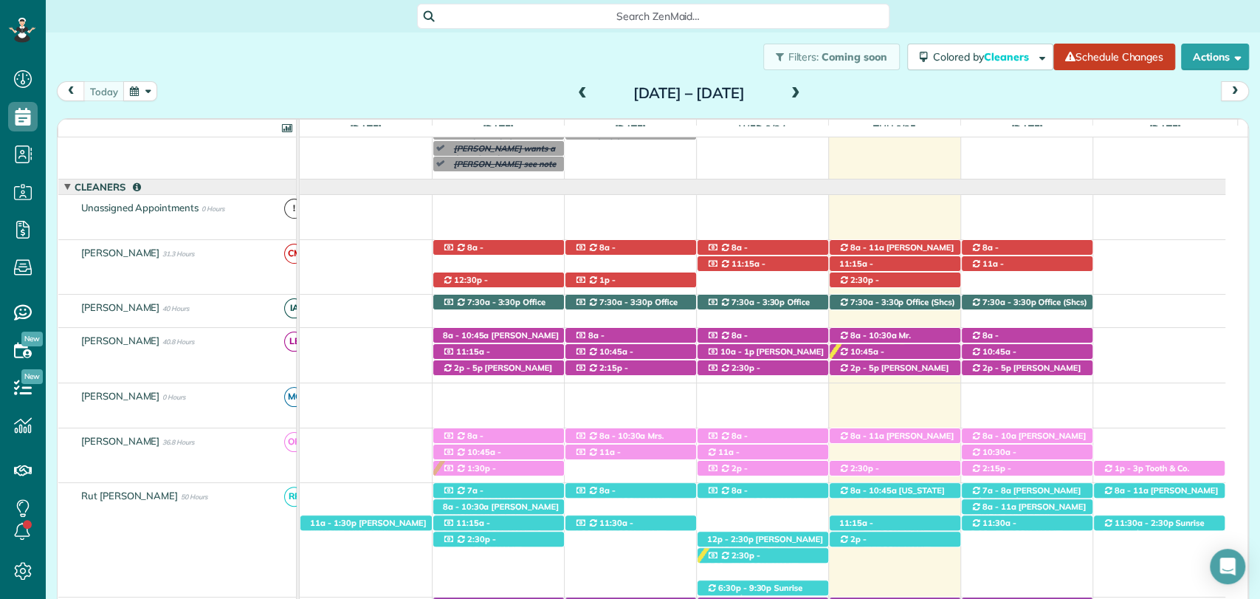
click at [945, 97] on div "today Sunday Sep 21 – Saturday Sep 27, 2025" at bounding box center [653, 94] width 1192 height 27
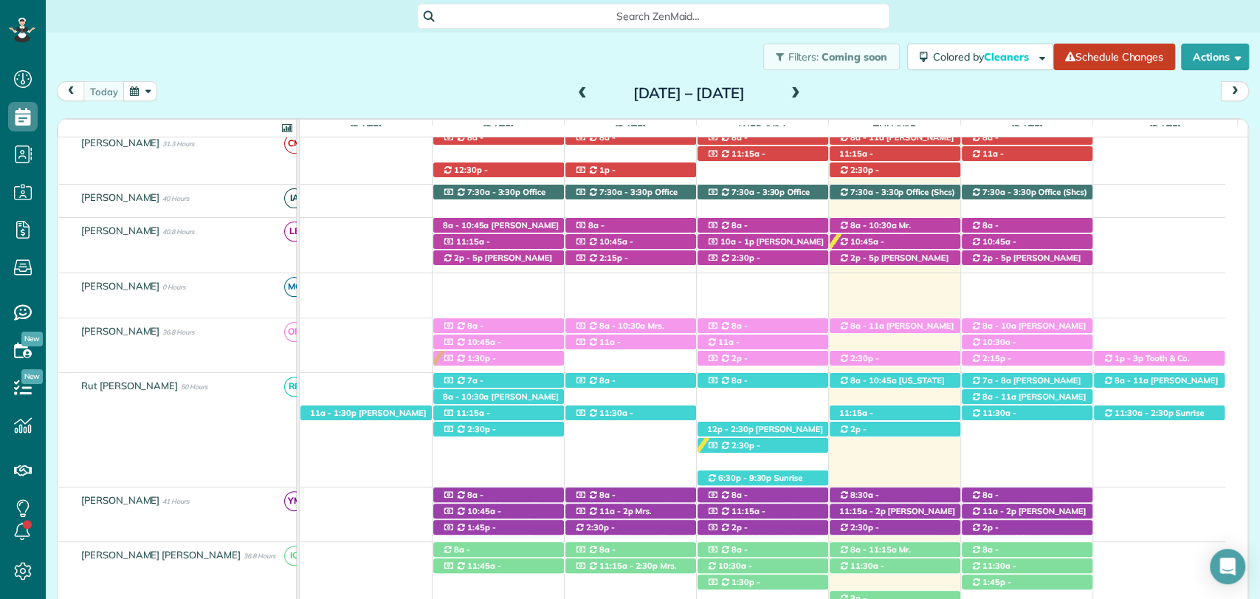
scroll to position [249, 0]
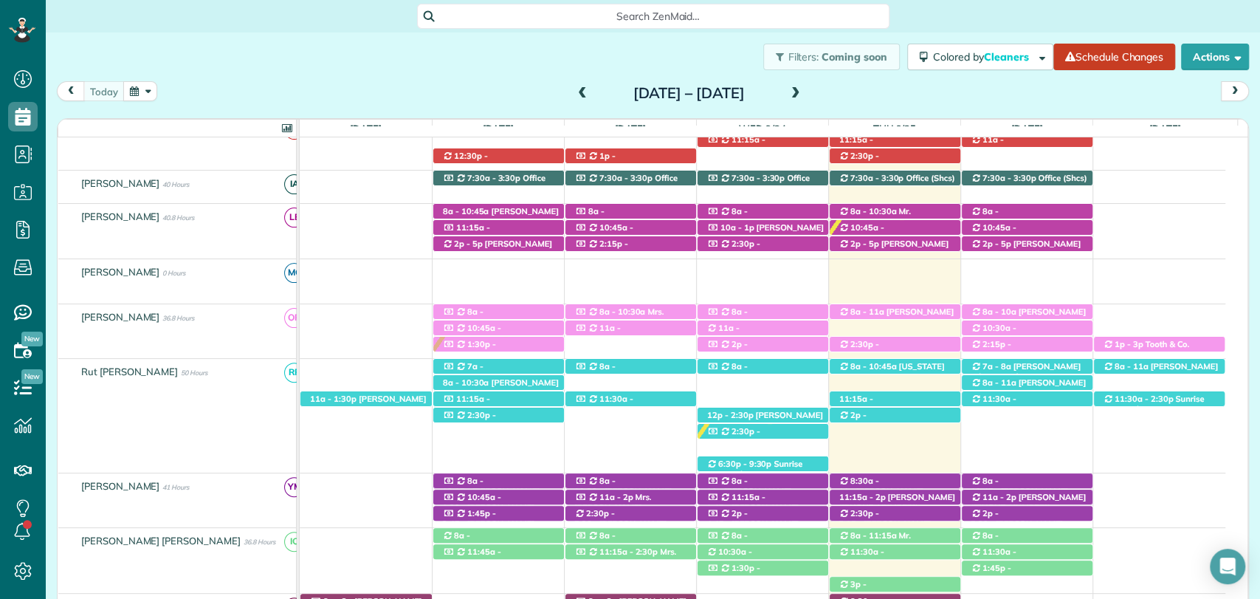
click at [941, 78] on div "Filters: Coming soon Colored by Cleaners Color by Cleaner Color by Team Color b…" at bounding box center [653, 56] width 1215 height 49
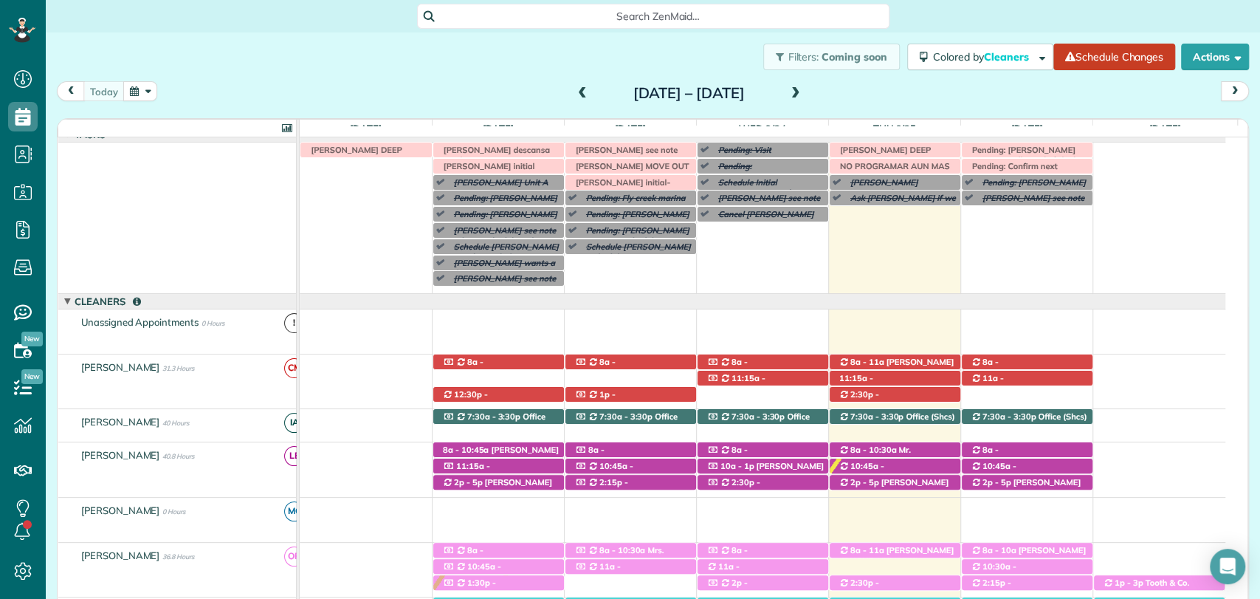
scroll to position [12, 0]
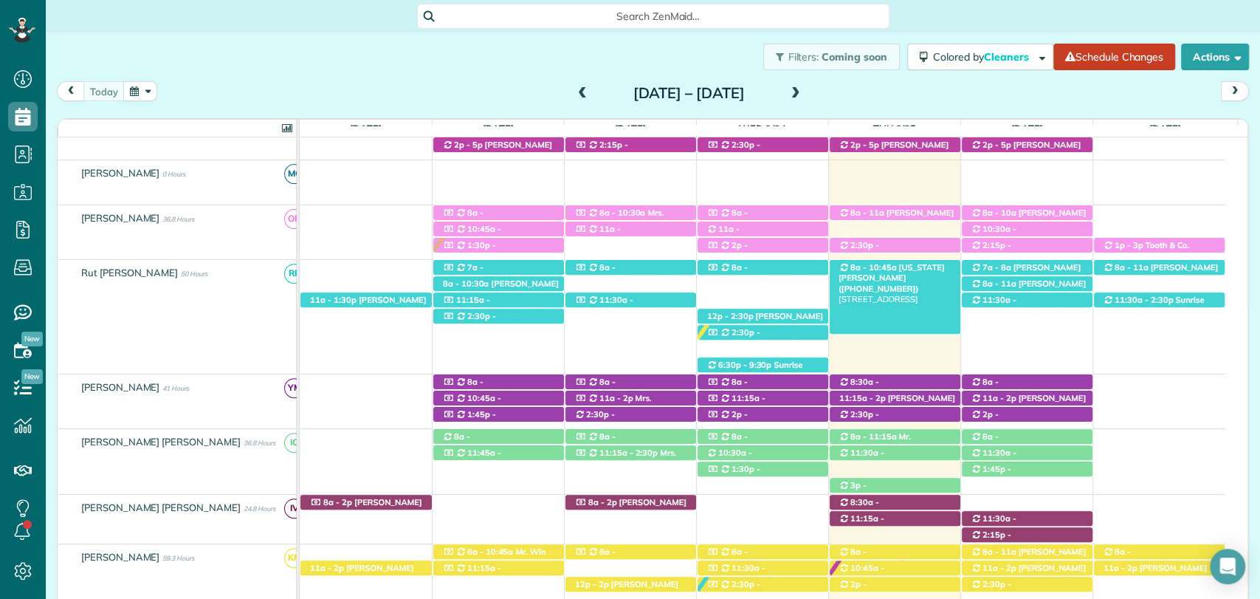
click at [894, 269] on span "Virginia Seebrat (+13343205377)" at bounding box center [892, 278] width 106 height 32
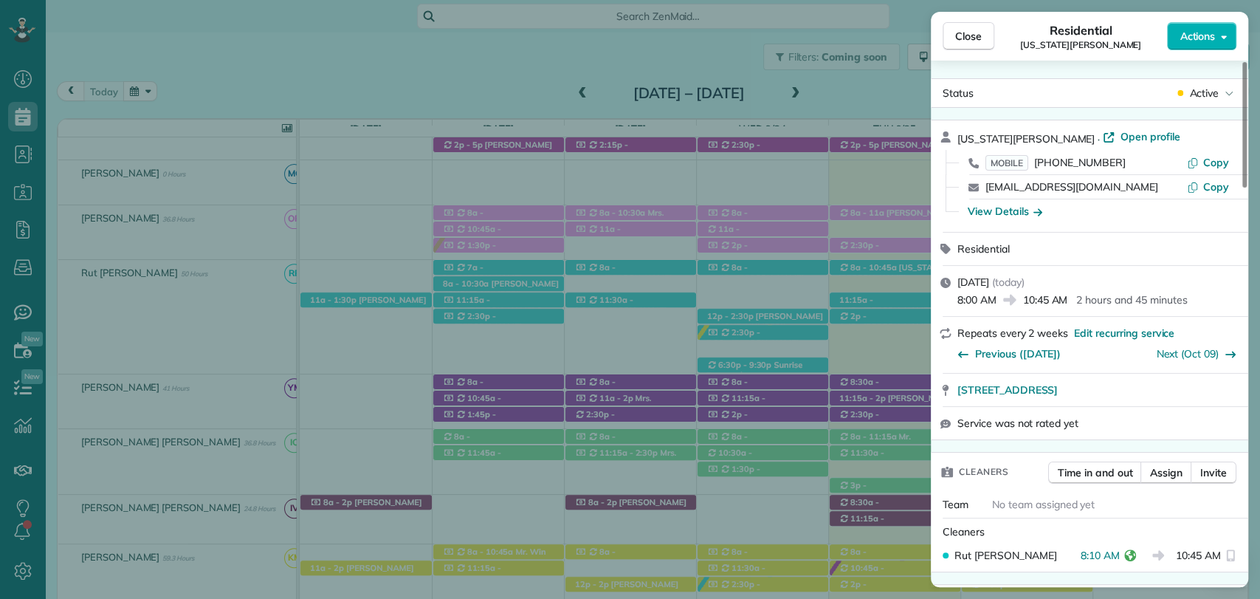
click at [972, 38] on span "Close" at bounding box center [968, 36] width 27 height 15
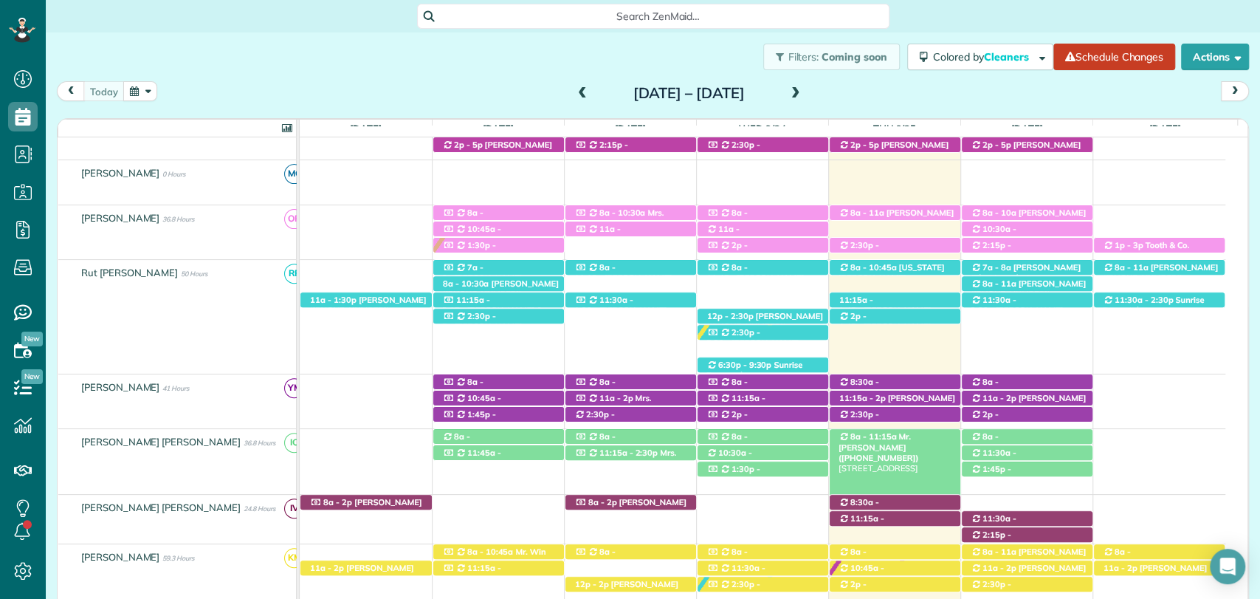
click at [879, 432] on span "8a - 11:15a" at bounding box center [874, 436] width 48 height 10
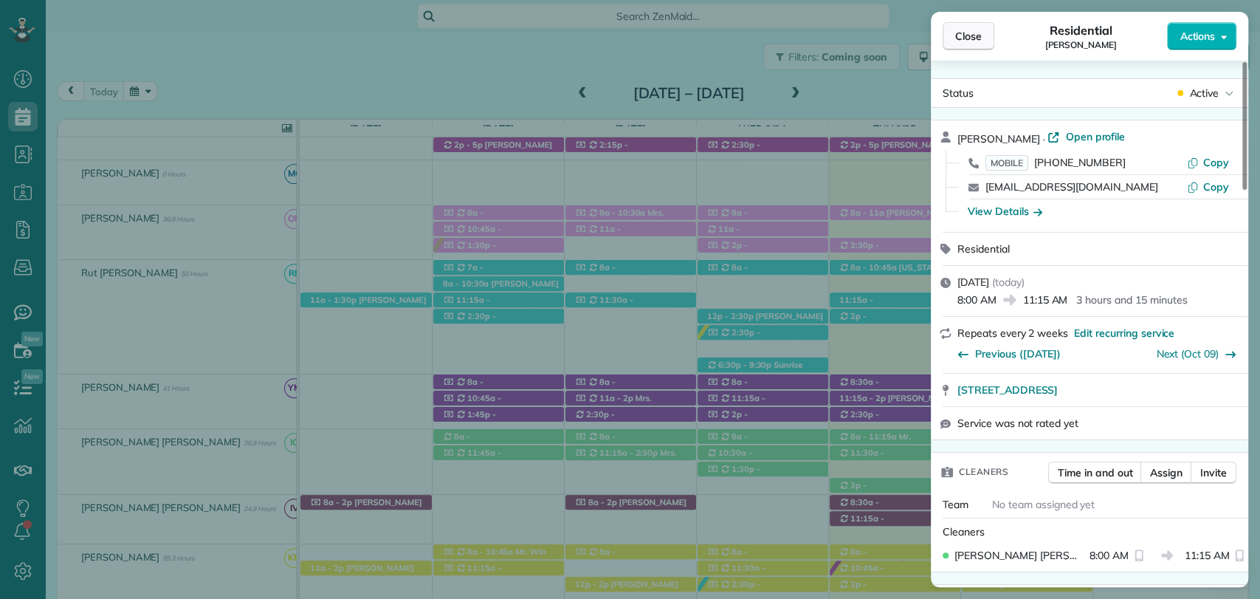
click at [960, 35] on span "Close" at bounding box center [968, 36] width 27 height 15
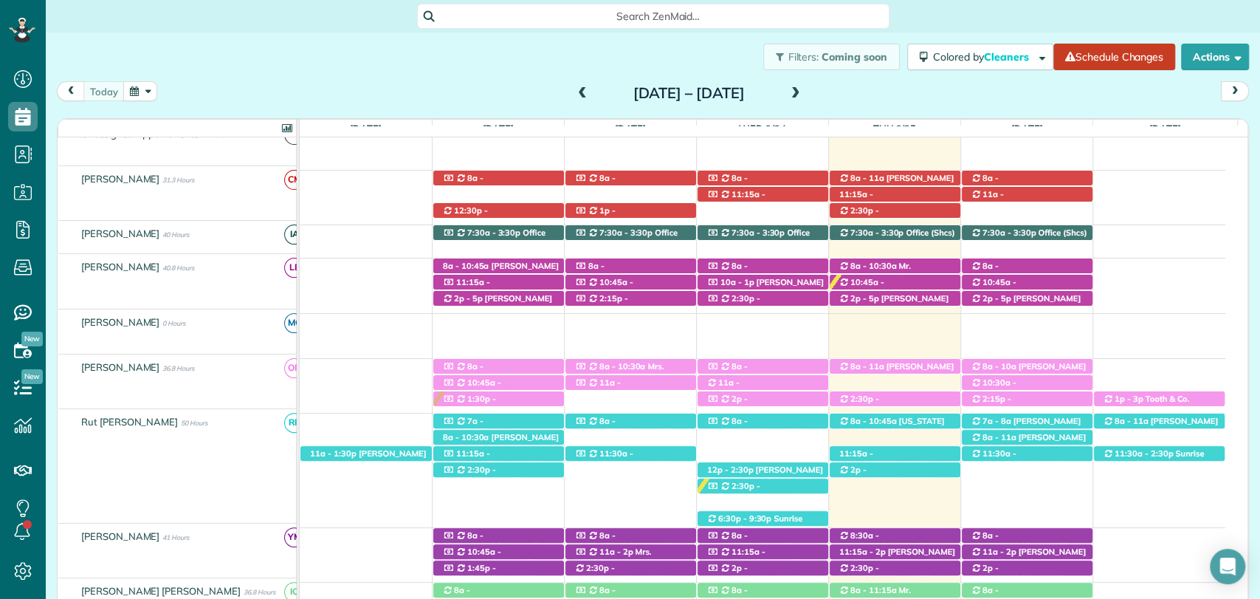
scroll to position [194, 0]
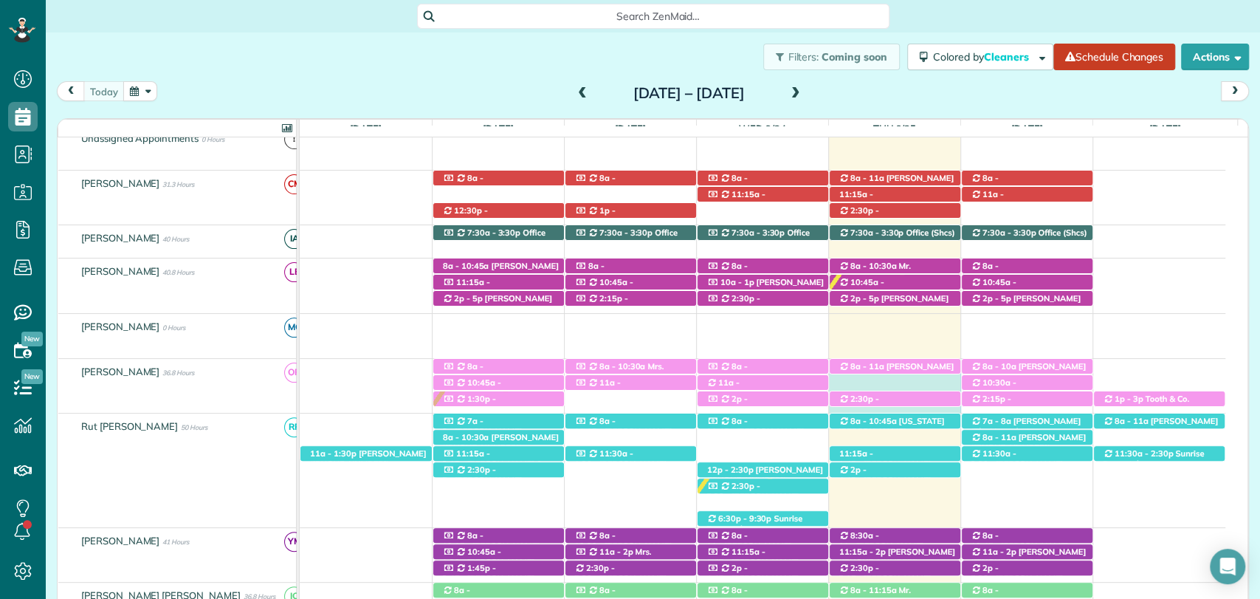
click at [924, 377] on div "2:15p - 5:15p Mandy King (DC LAWN) (+12512709897, +12059027602) 16520 Gaineswoo…" at bounding box center [763, 386] width 926 height 54
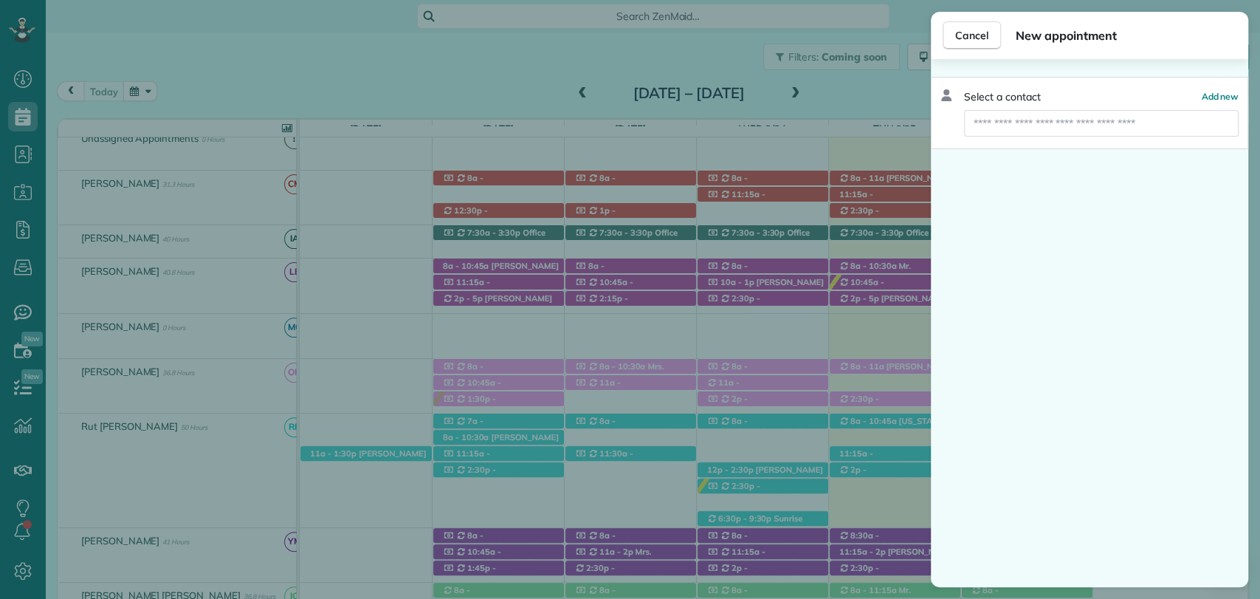
click at [953, 49] on div "Cancel New appointment" at bounding box center [1090, 35] width 318 height 47
click at [963, 39] on span "Cancel" at bounding box center [971, 35] width 33 height 15
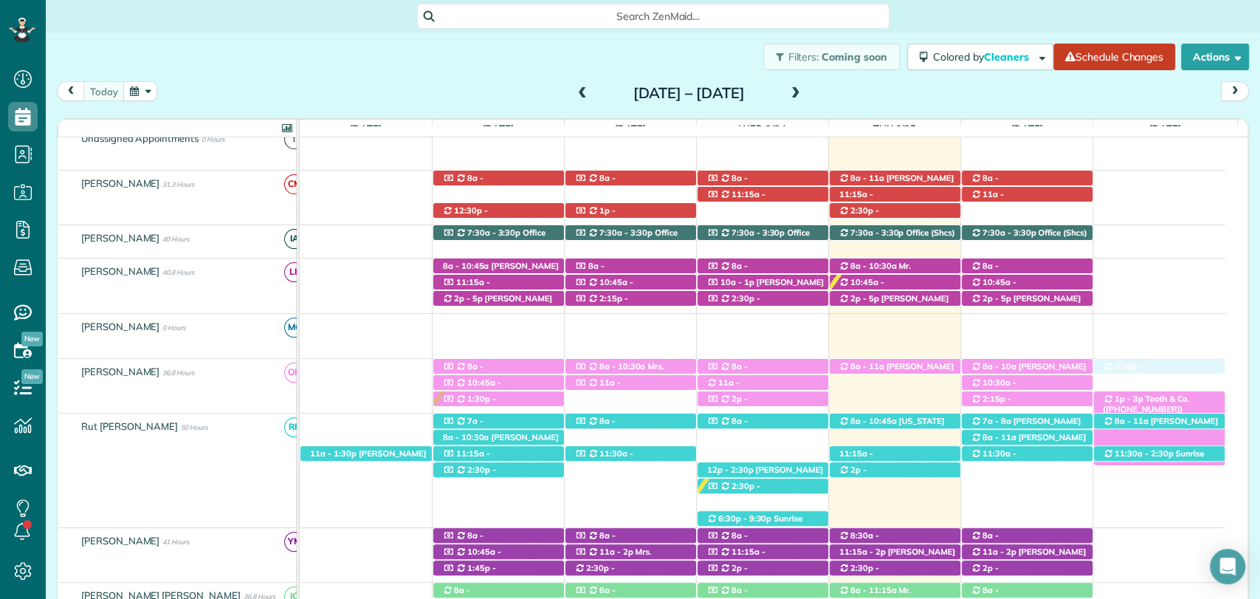
drag, startPoint x: 936, startPoint y: 397, endPoint x: 1160, endPoint y: 399, distance: 224.5
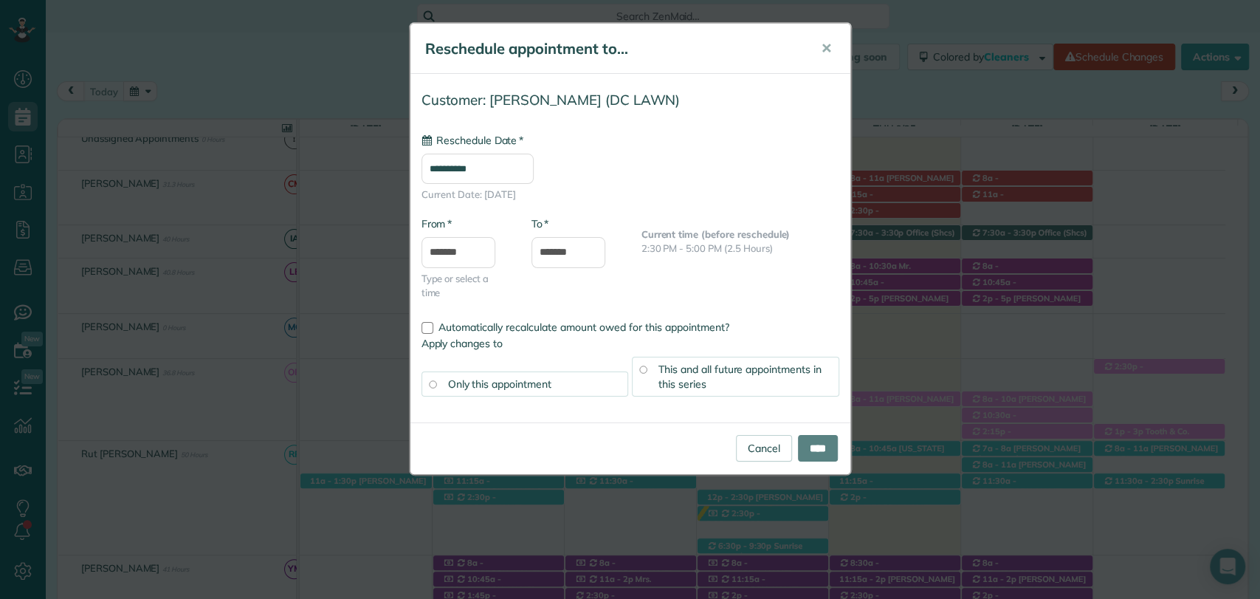
type input "**********"
click at [807, 454] on input "****" at bounding box center [818, 448] width 40 height 27
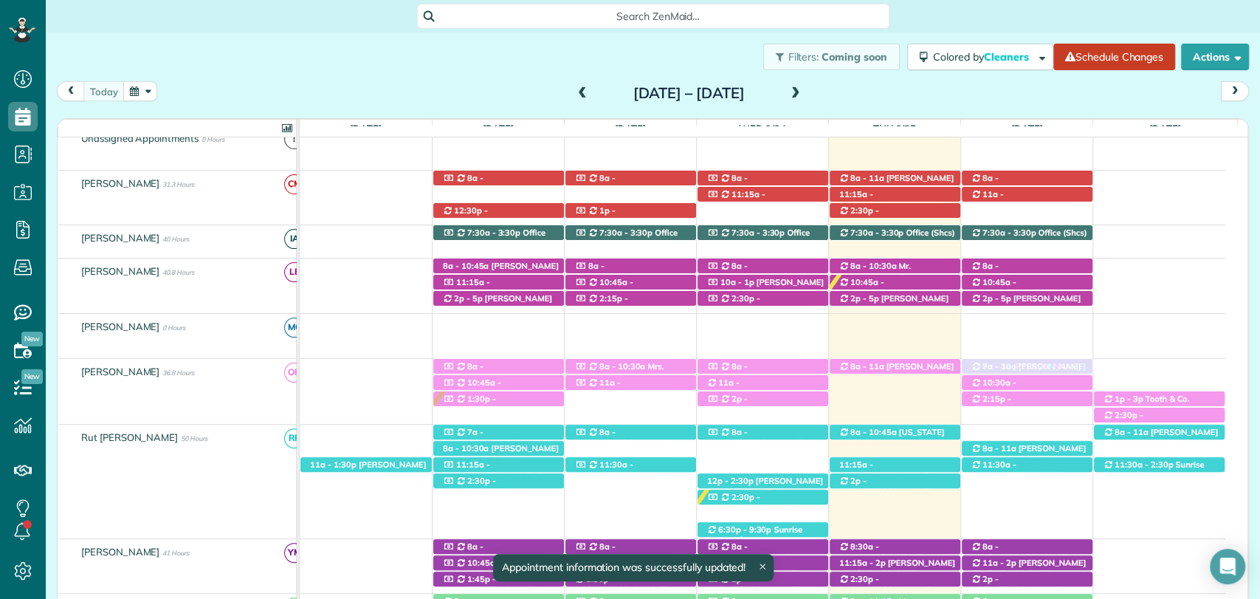
drag, startPoint x: 995, startPoint y: 414, endPoint x: 950, endPoint y: 406, distance: 45.8
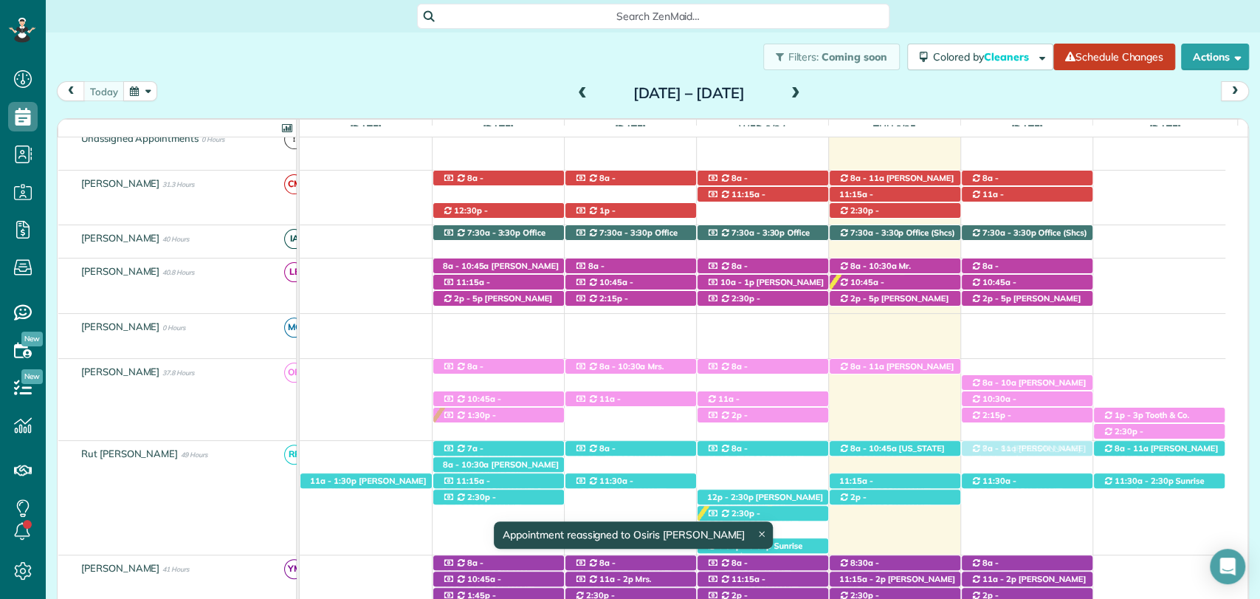
drag, startPoint x: 994, startPoint y: 408, endPoint x: 1000, endPoint y: 439, distance: 31.6
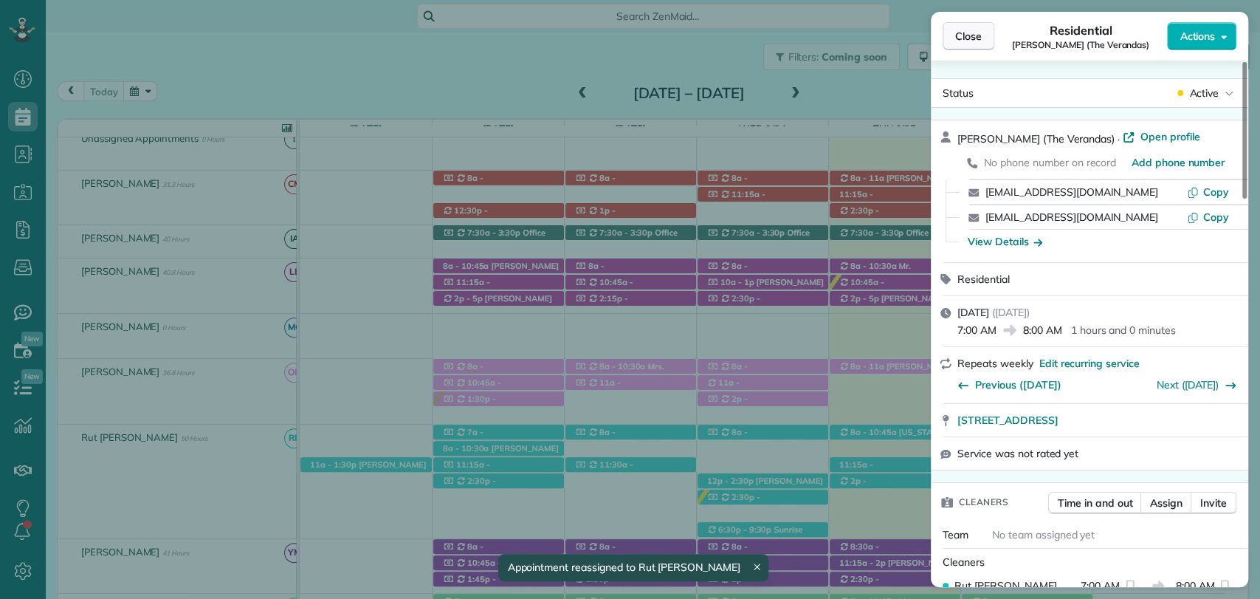
click at [964, 27] on button "Close" at bounding box center [969, 36] width 52 height 28
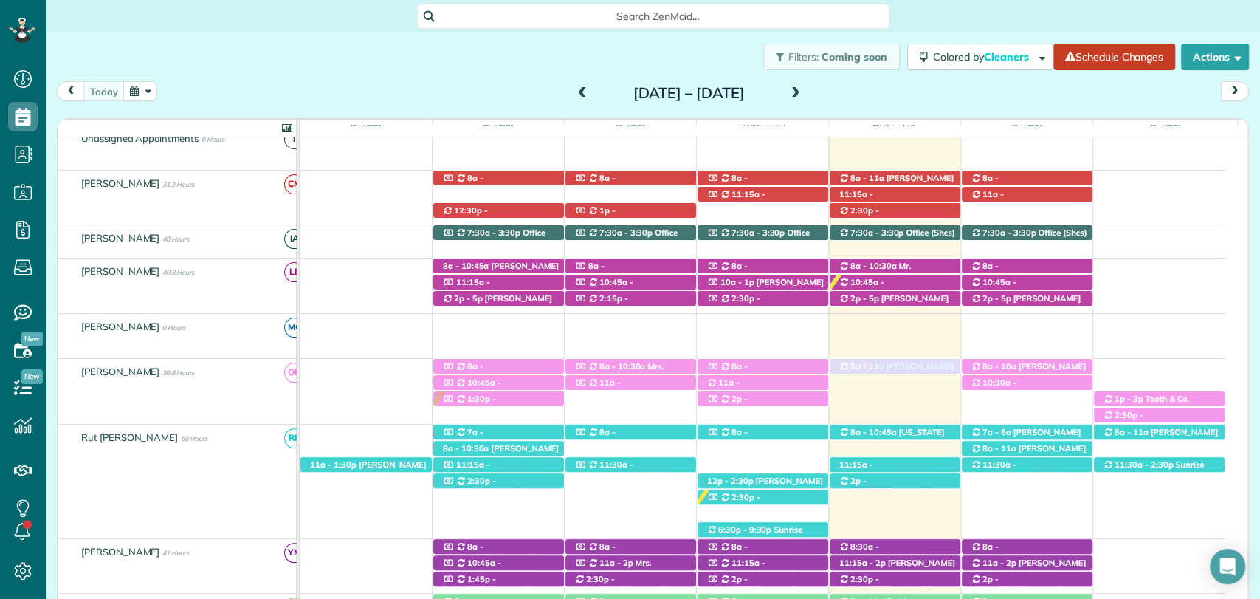
drag, startPoint x: 1009, startPoint y: 402, endPoint x: 906, endPoint y: 381, distance: 104.7
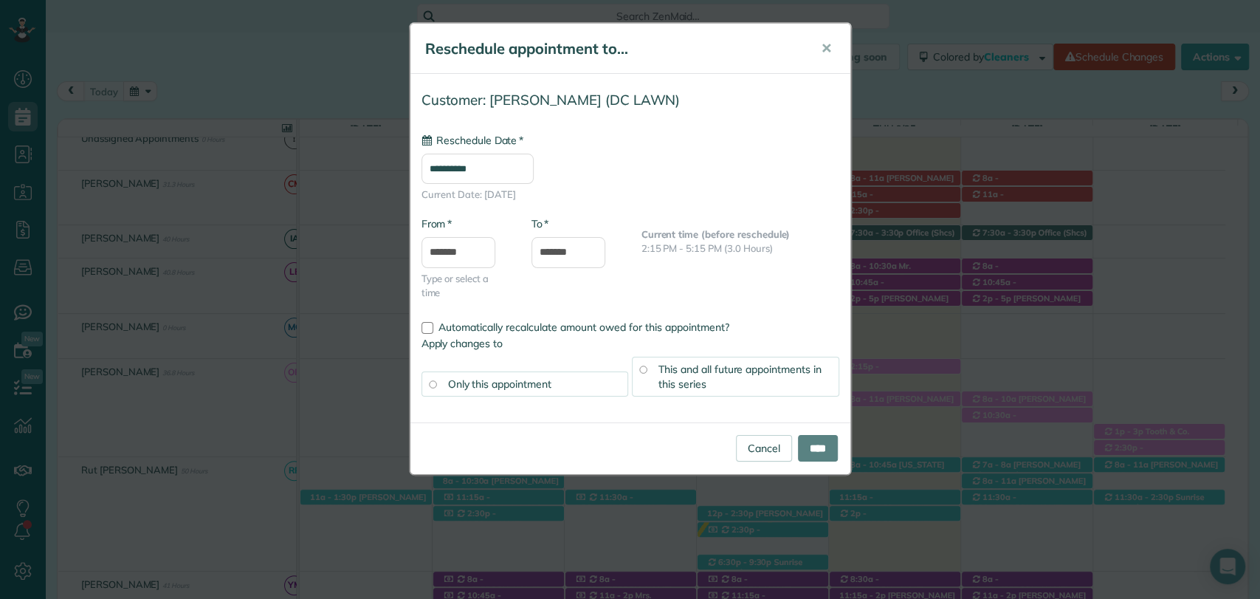
type input "**********"
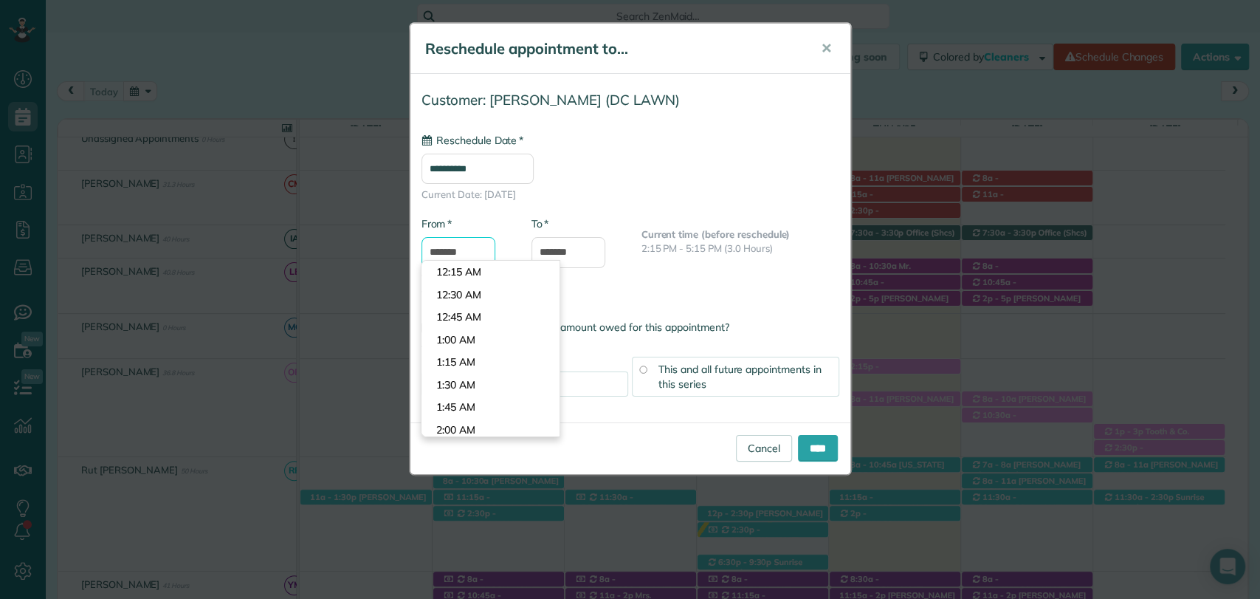
click at [464, 247] on input "*******" at bounding box center [459, 252] width 74 height 31
type input "********"
click at [470, 293] on body "Dashboard Scheduling Calendar View List View Dispatch View - Weekly scheduling …" at bounding box center [630, 299] width 1260 height 599
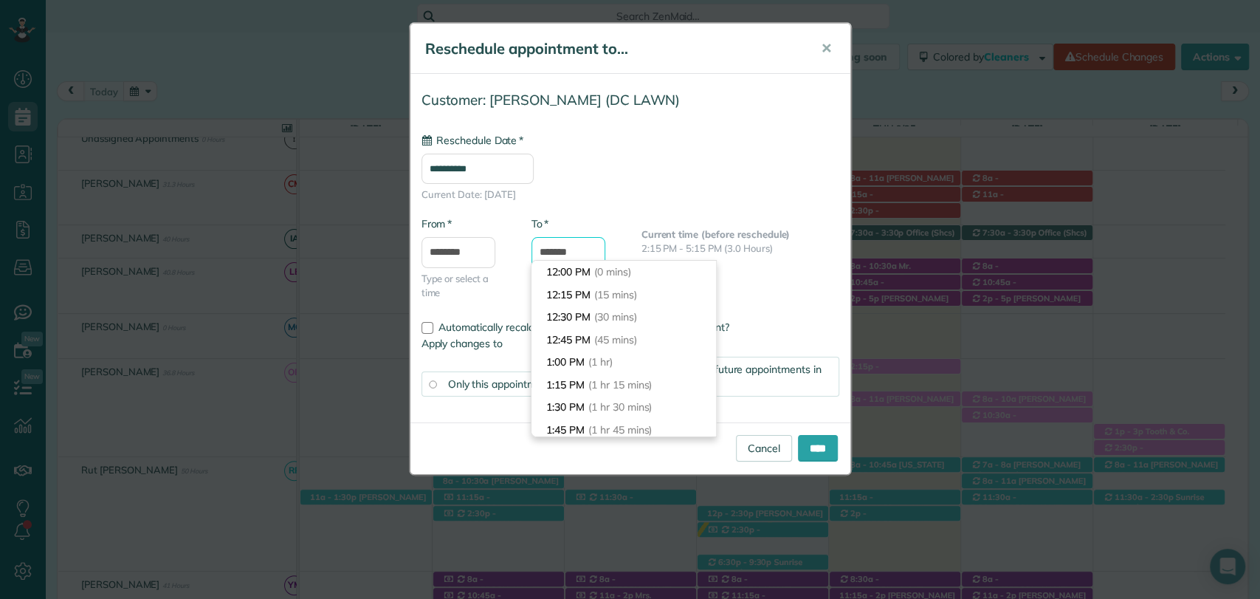
click at [569, 255] on input "*******" at bounding box center [569, 252] width 74 height 31
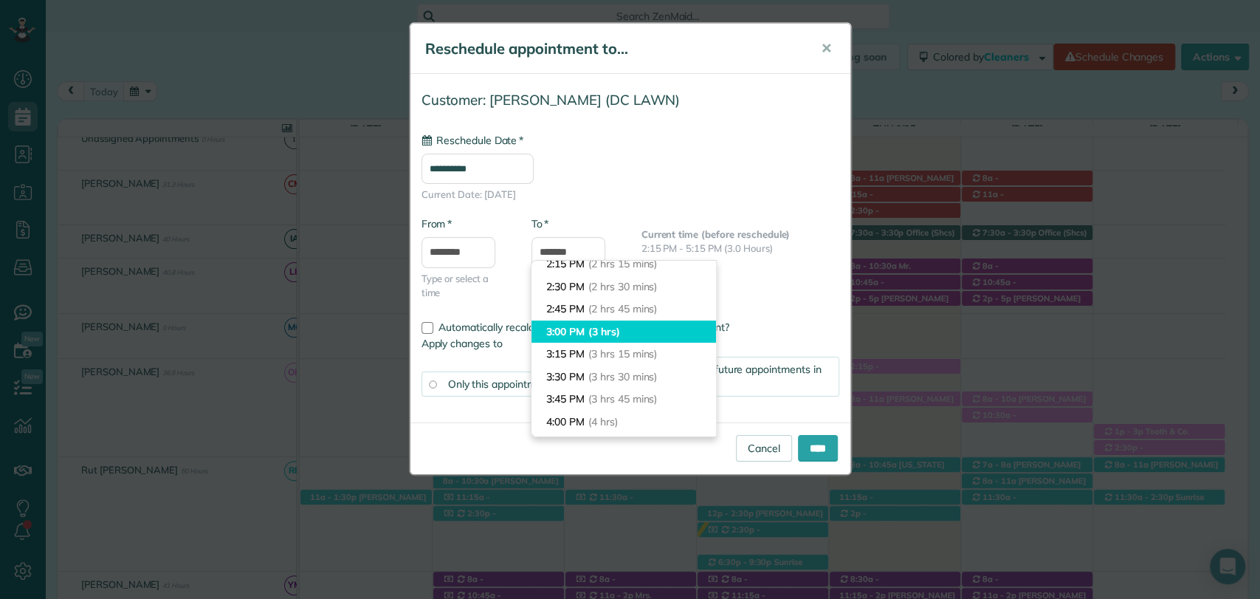
type input "*******"
click at [575, 333] on li "3:00 PM (3 hrs)" at bounding box center [624, 331] width 185 height 23
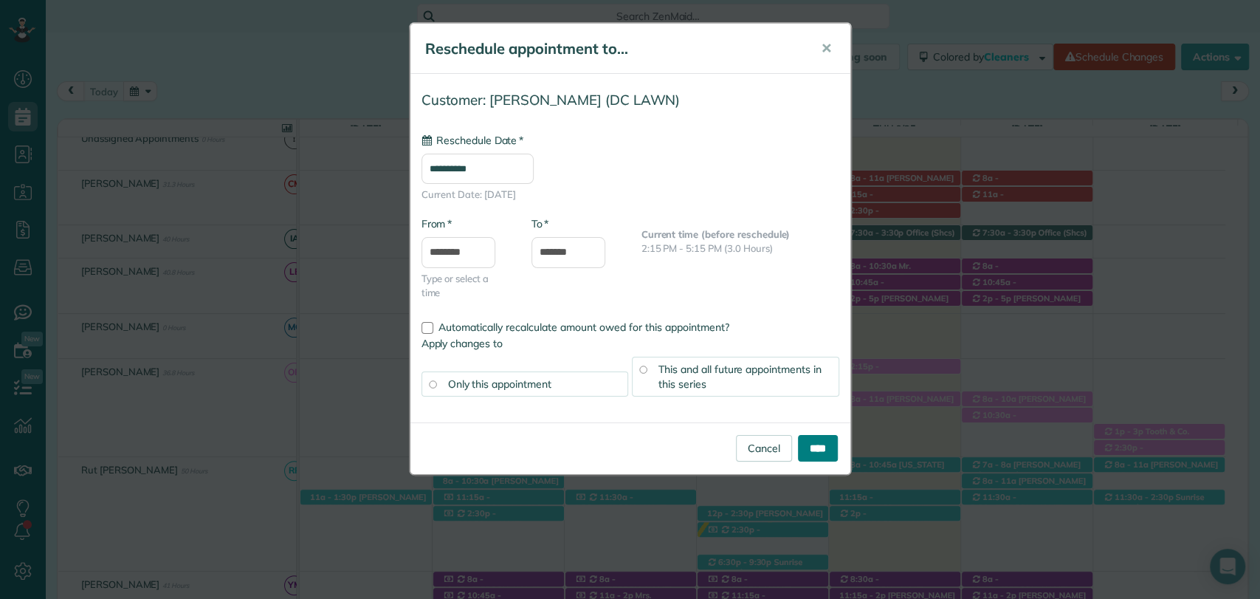
click at [827, 450] on input "****" at bounding box center [818, 448] width 40 height 27
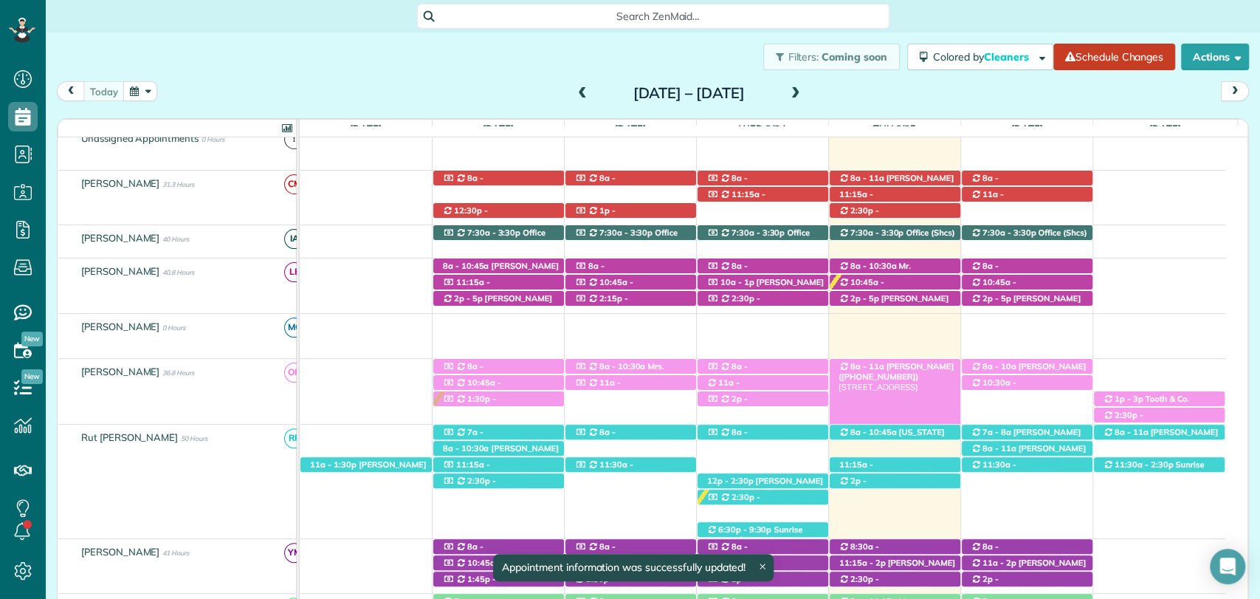
click at [871, 361] on span "8a - 11a" at bounding box center [867, 366] width 35 height 10
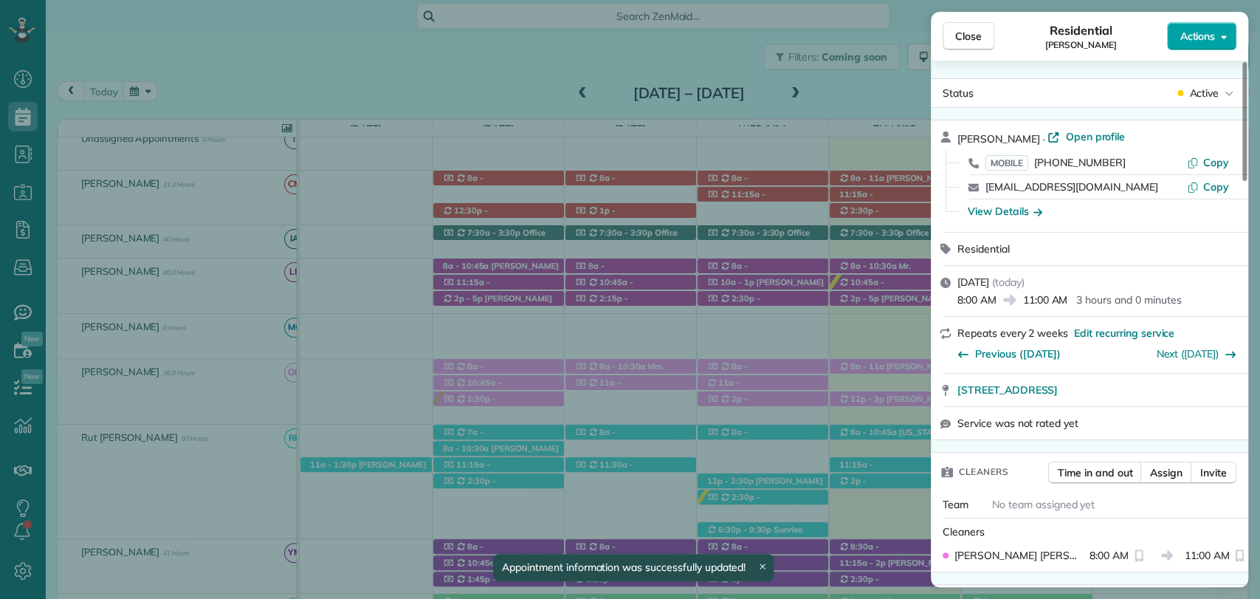
click at [1216, 37] on button "Actions" at bounding box center [1201, 36] width 69 height 28
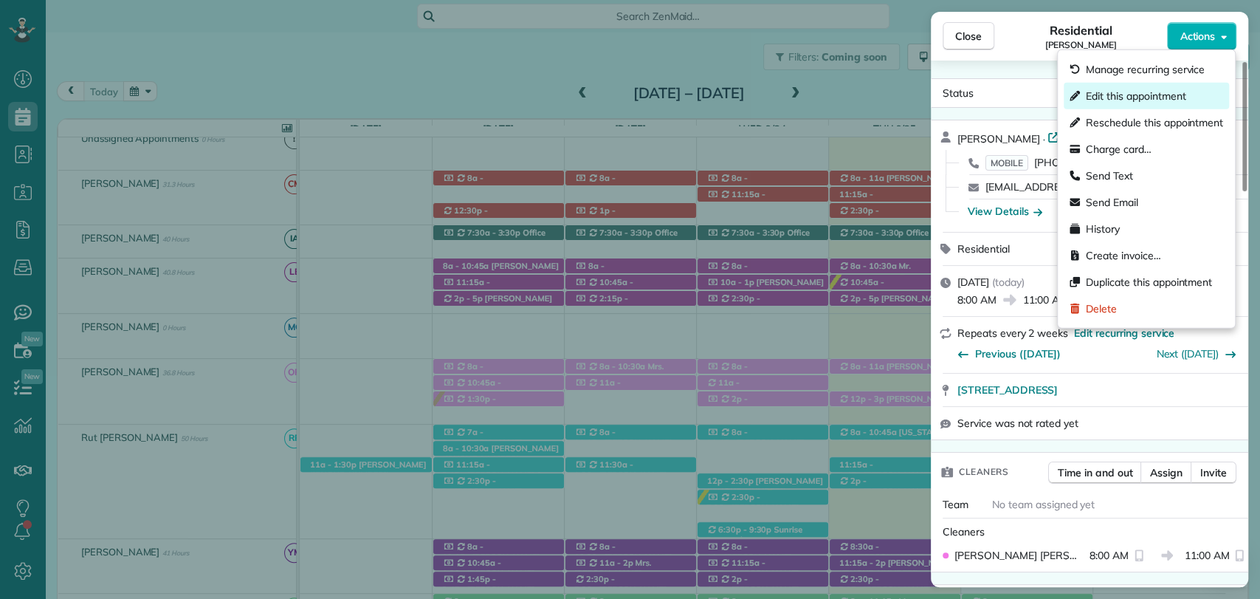
click at [1141, 89] on span "Edit this appointment" at bounding box center [1136, 96] width 100 height 15
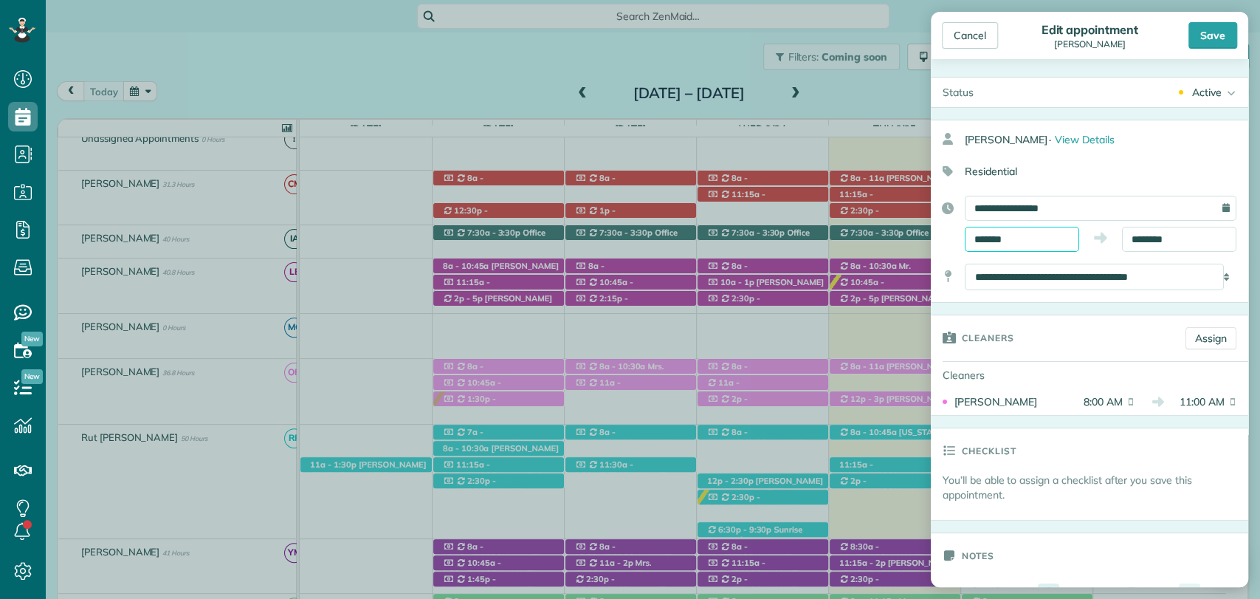
click at [1009, 248] on body "Dashboard Scheduling Calendar View List View Dispatch View - Weekly scheduling …" at bounding box center [630, 299] width 1260 height 599
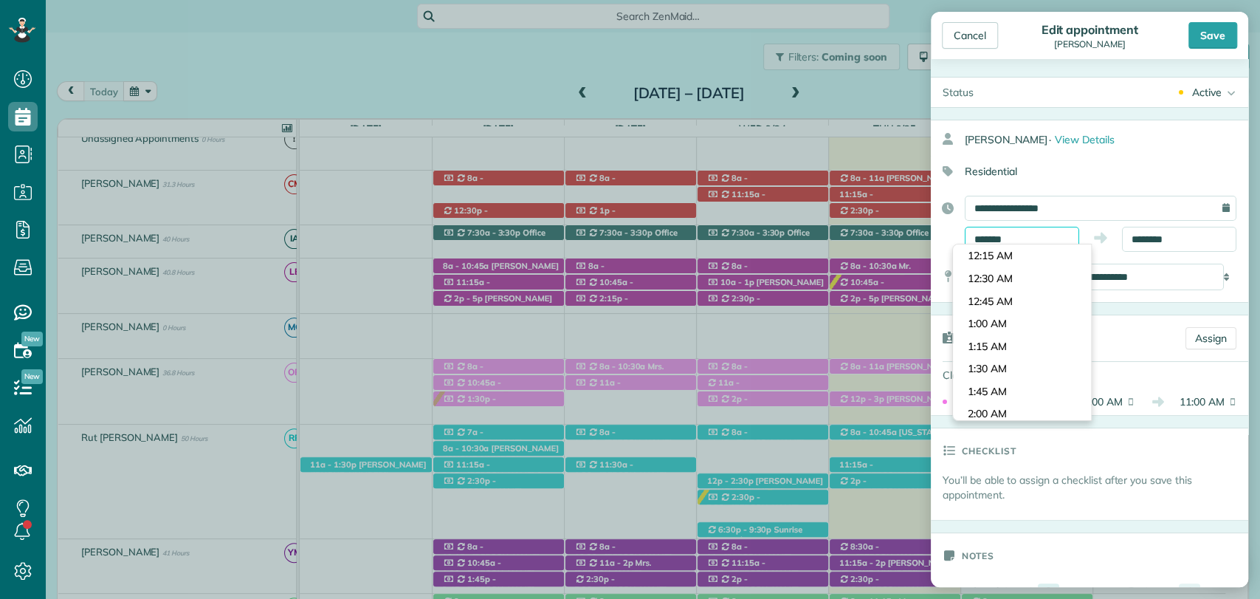
scroll to position [676, 0]
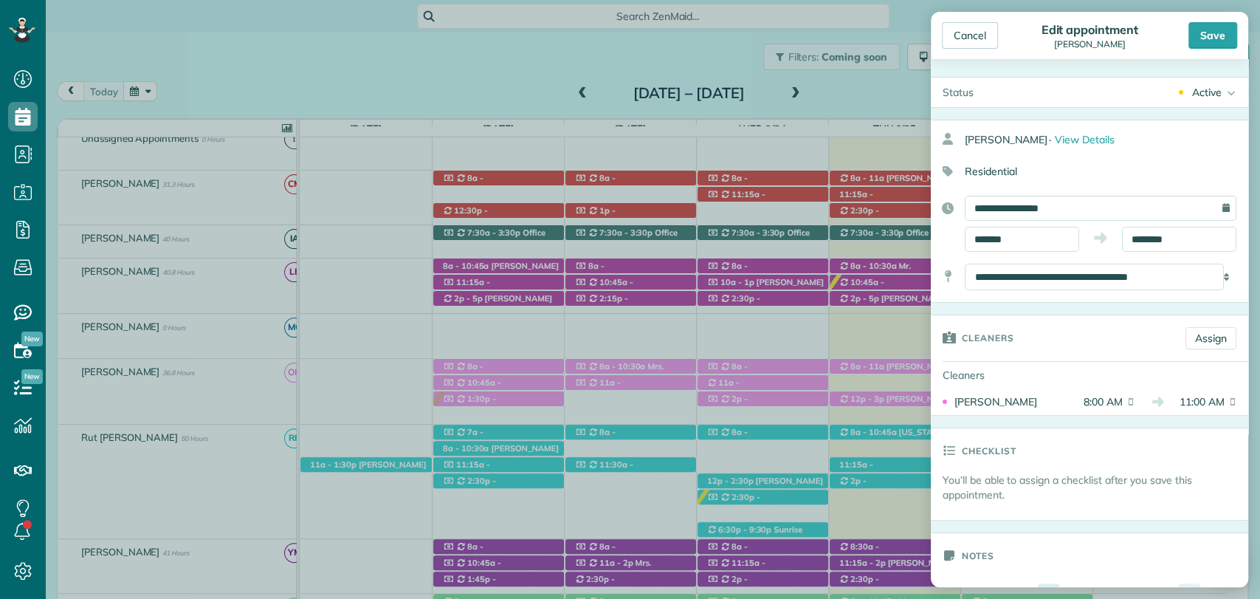
type input "*******"
click at [992, 325] on body "Dashboard Scheduling Calendar View List View Dispatch View - Weekly scheduling …" at bounding box center [630, 299] width 1260 height 599
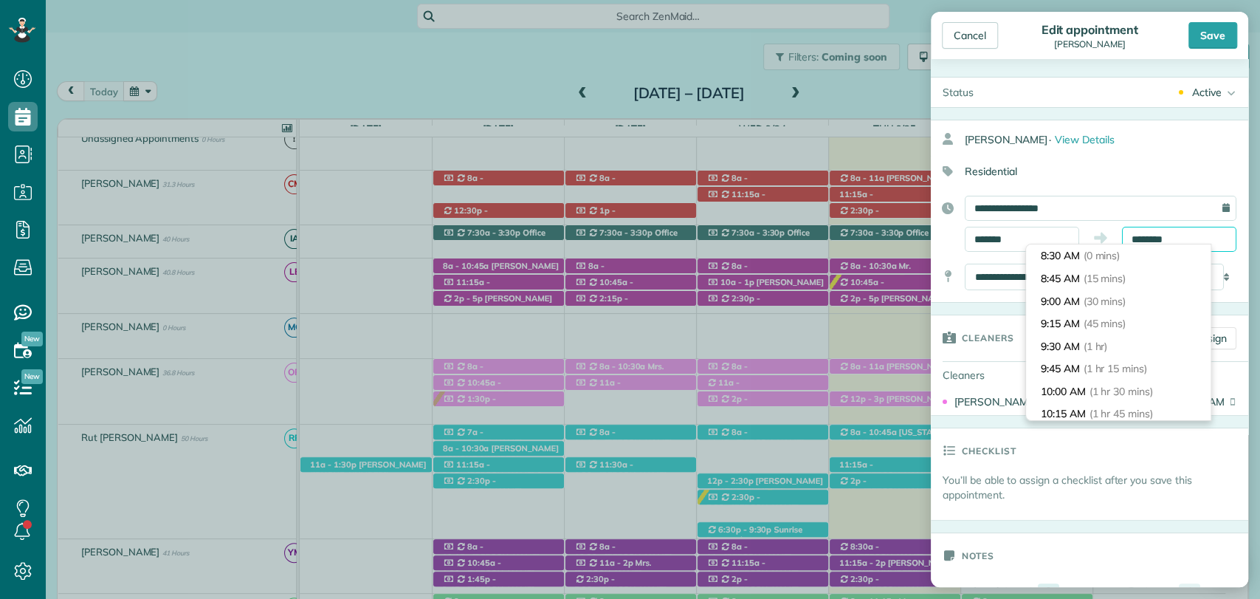
click at [1138, 238] on input "********" at bounding box center [1179, 239] width 114 height 25
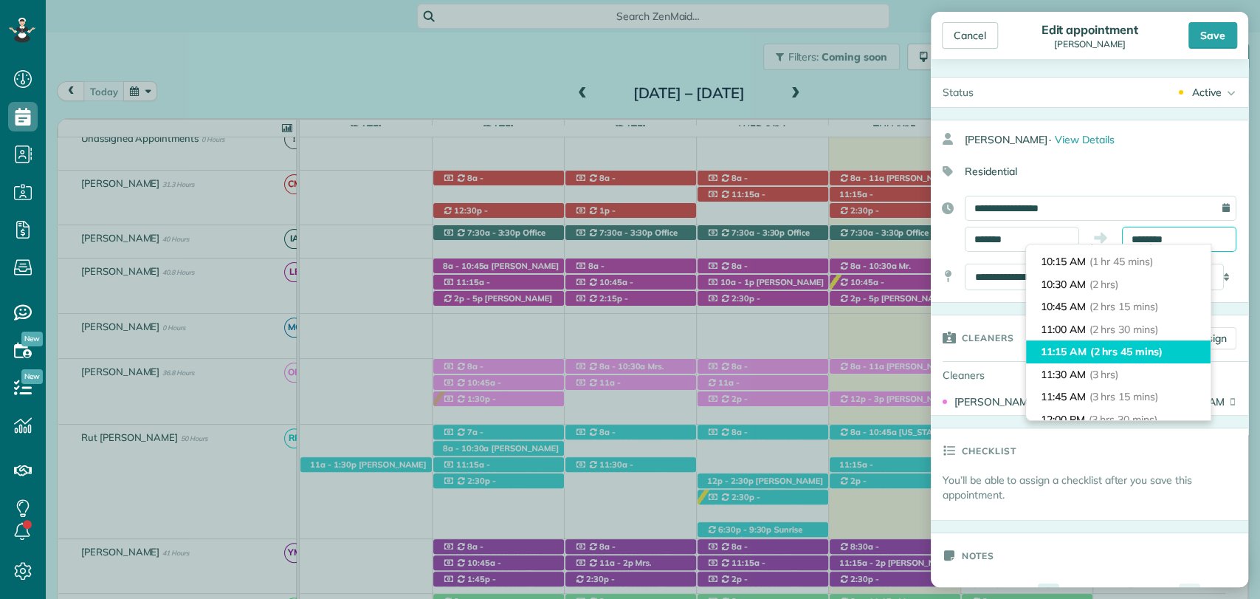
scroll to position [144, 0]
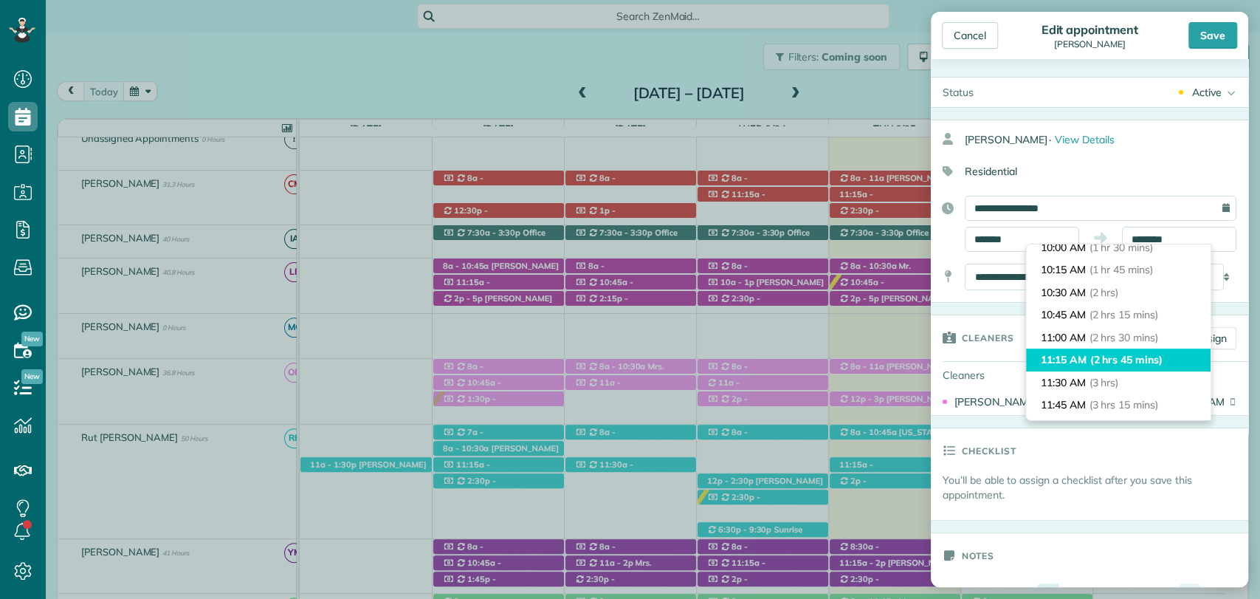
type input "********"
click at [1106, 361] on span "(2 hrs 45 mins)" at bounding box center [1127, 359] width 72 height 13
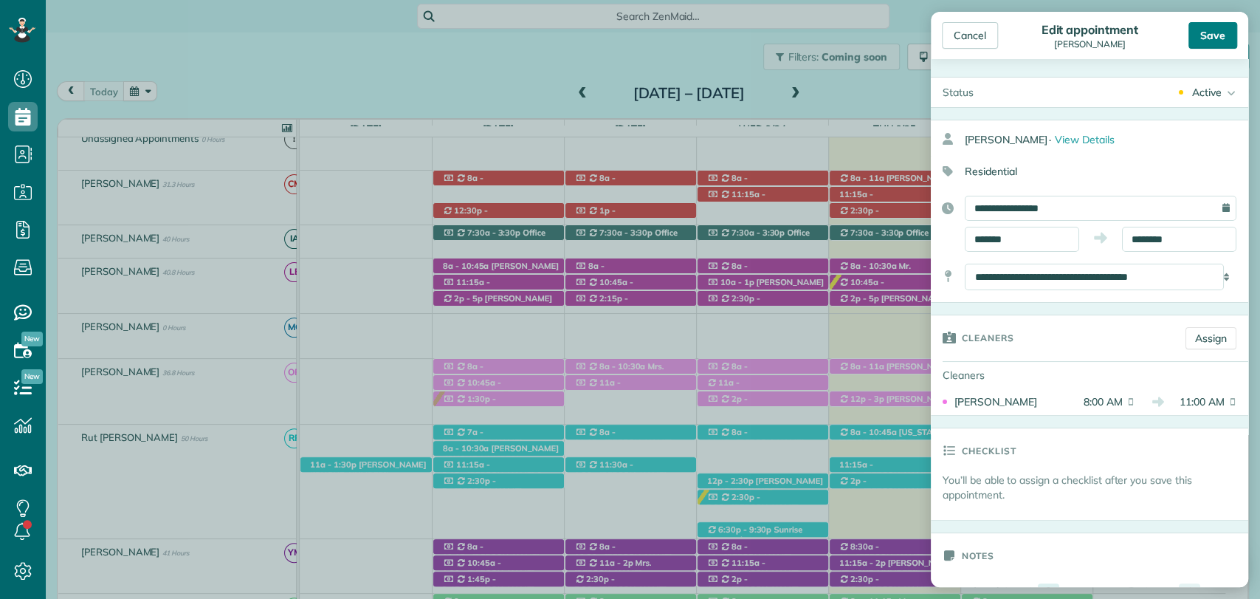
click at [1216, 35] on div "Save" at bounding box center [1213, 35] width 49 height 27
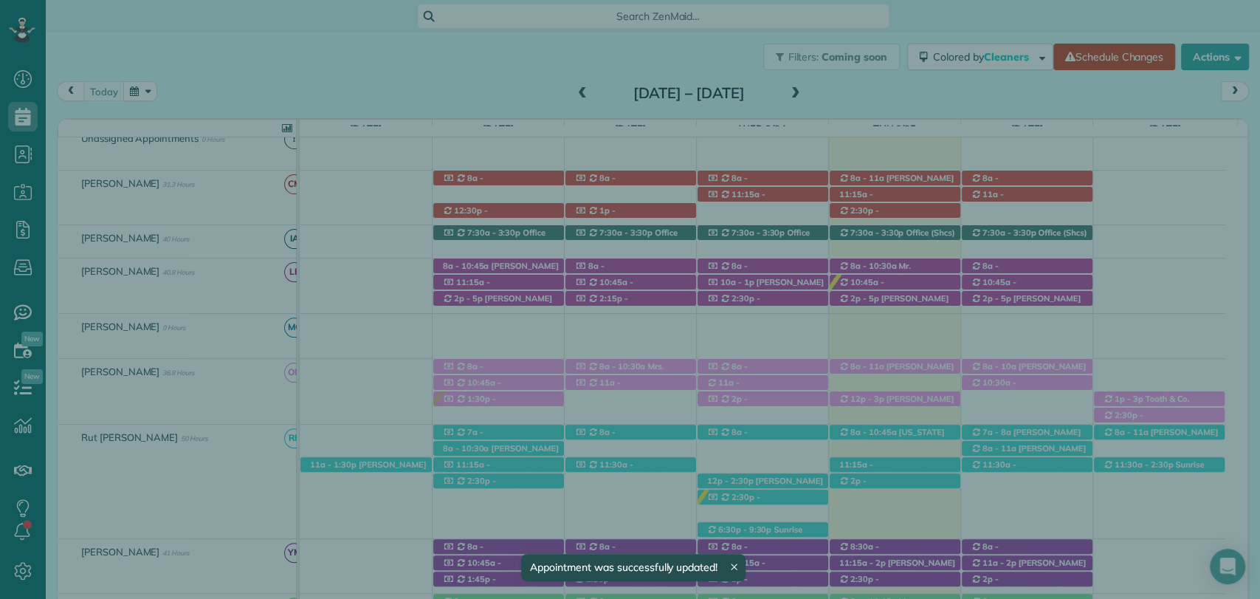
click at [975, 38] on span "Close" at bounding box center [968, 36] width 27 height 15
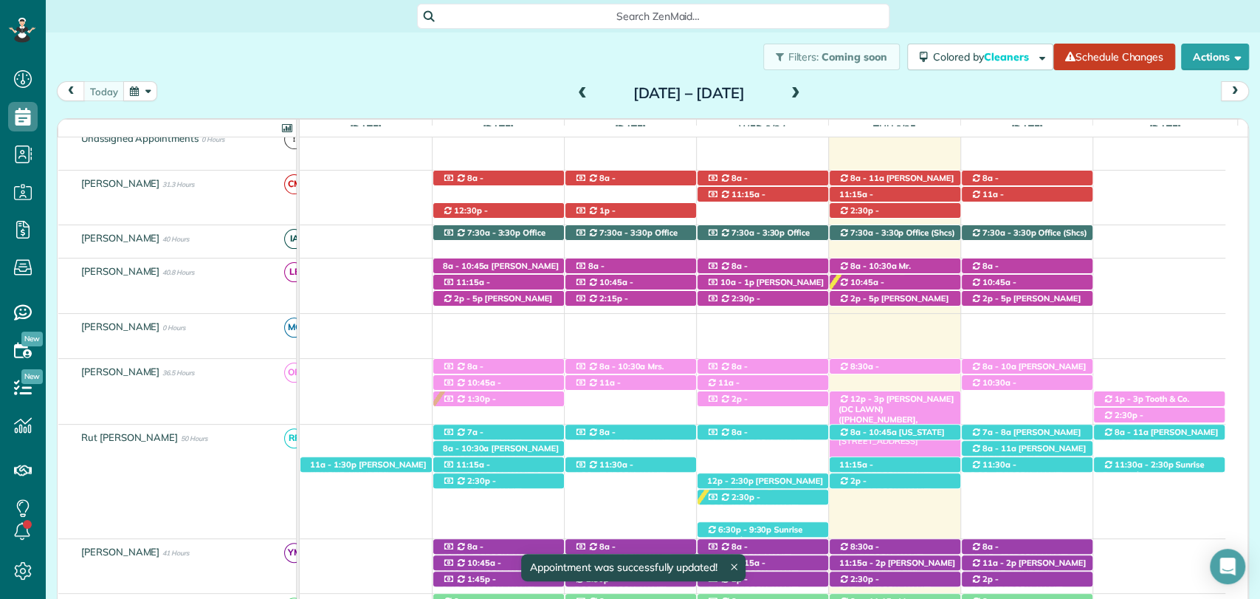
click at [874, 392] on div "12p - 3p Mandy King (DC LAWN) (+12512709897, +12059027602) 16520 Gaineswood Dri…" at bounding box center [895, 399] width 131 height 16
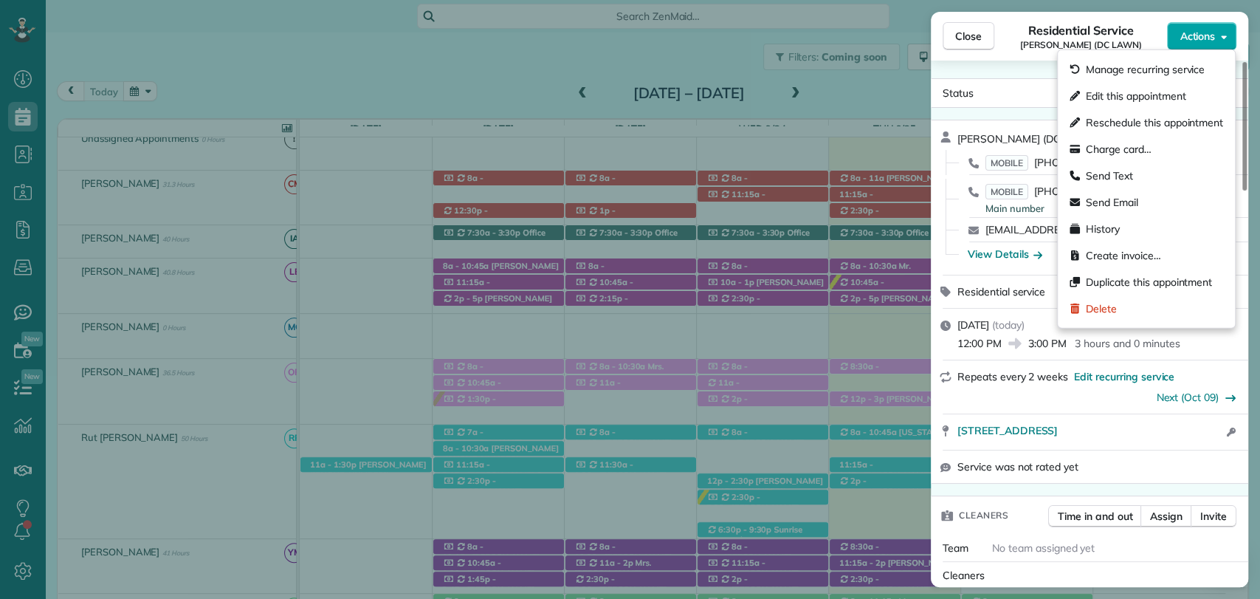
click at [1202, 33] on span "Actions" at bounding box center [1197, 36] width 35 height 15
click at [1146, 96] on span "Edit this appointment" at bounding box center [1136, 96] width 100 height 15
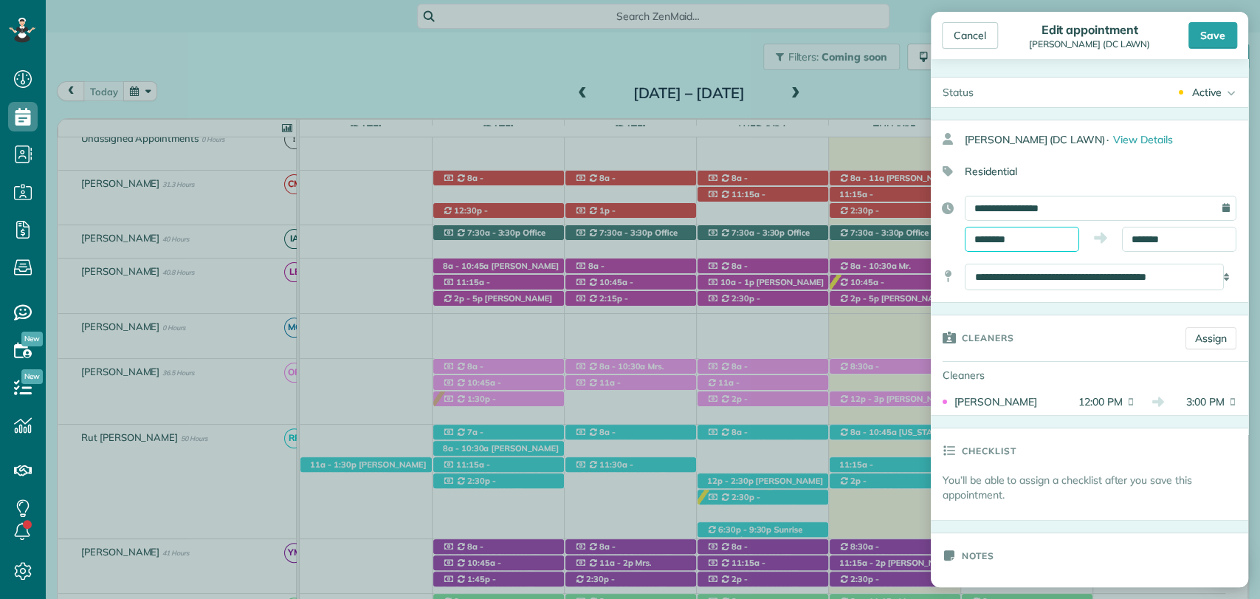
click at [1006, 242] on input "********" at bounding box center [1022, 239] width 114 height 25
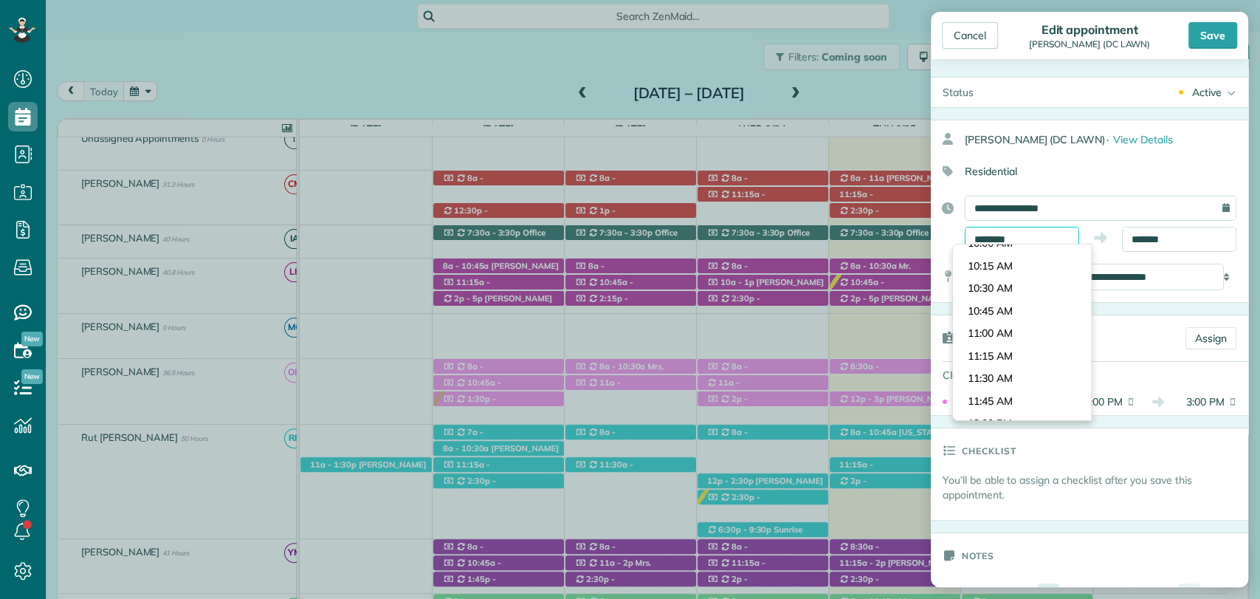
scroll to position [902, 0]
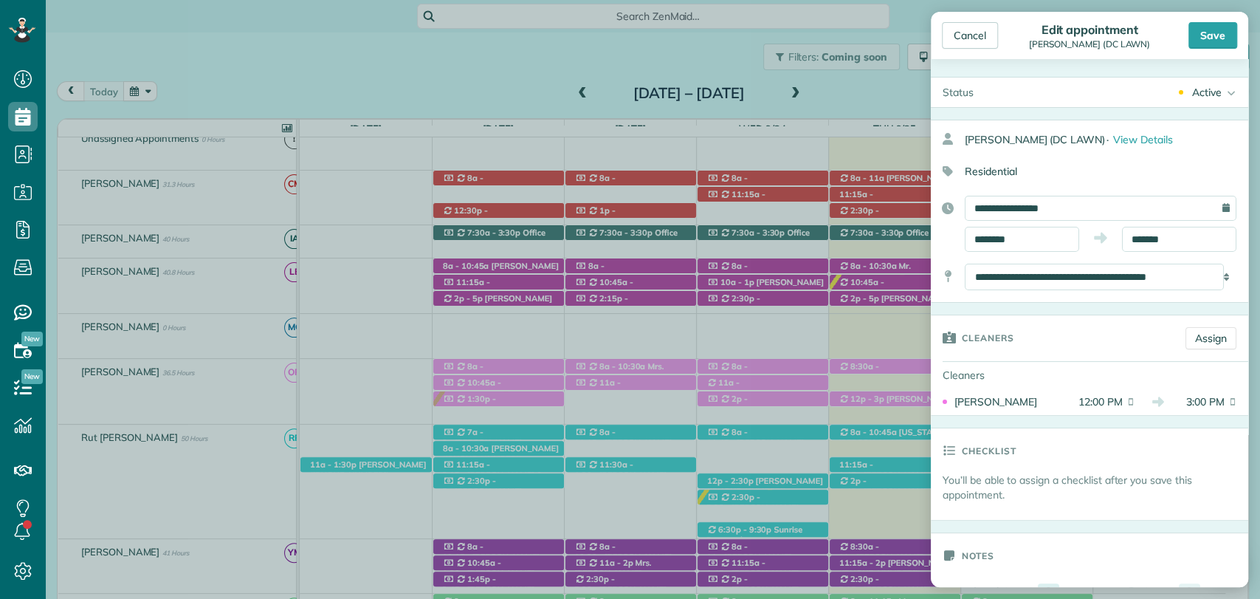
type input "********"
click at [986, 389] on body "Dashboard Scheduling Calendar View List View Dispatch View - Weekly scheduling …" at bounding box center [630, 299] width 1260 height 599
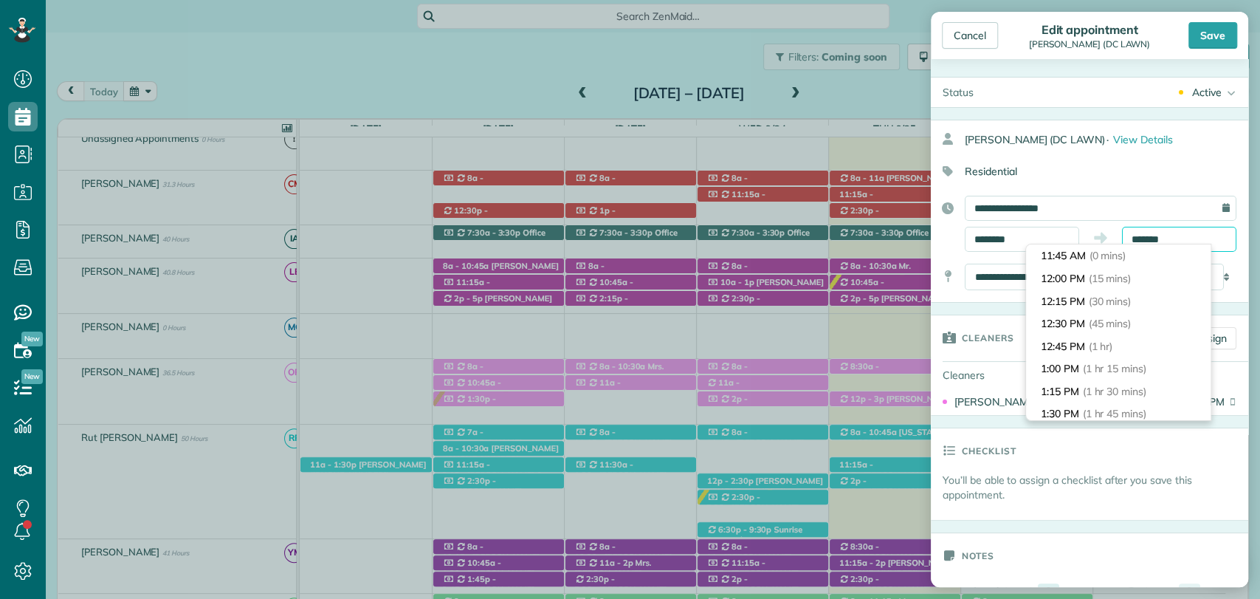
click at [1164, 233] on input "*******" at bounding box center [1179, 239] width 114 height 25
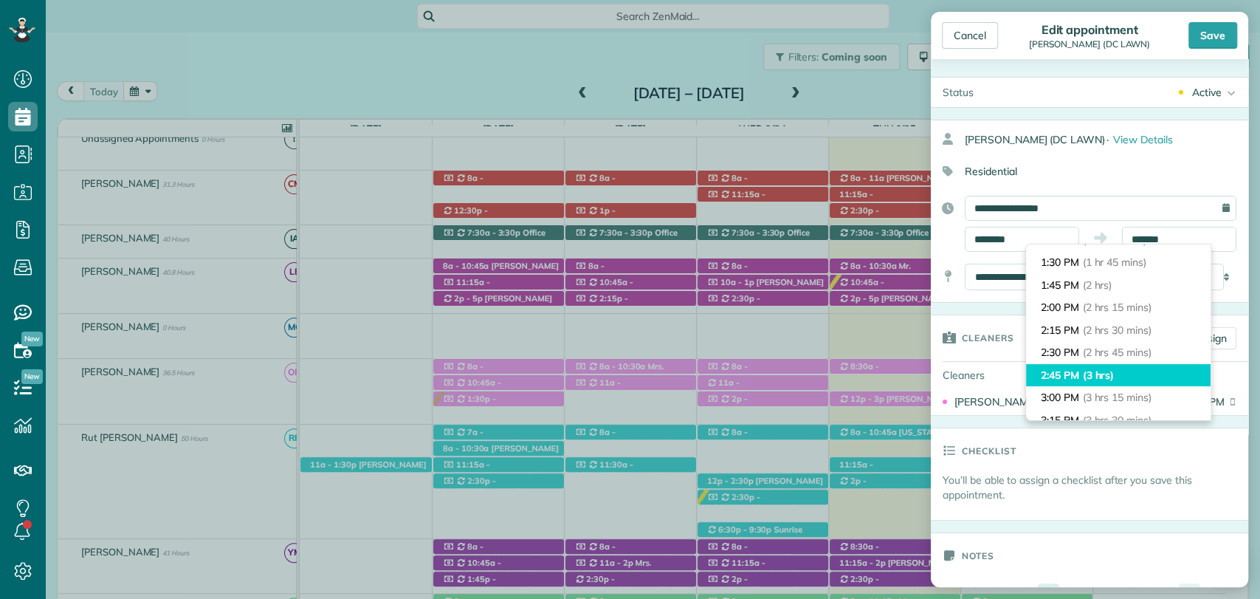
type input "*******"
click at [1077, 380] on li "2:45 PM (3 hrs)" at bounding box center [1118, 375] width 185 height 23
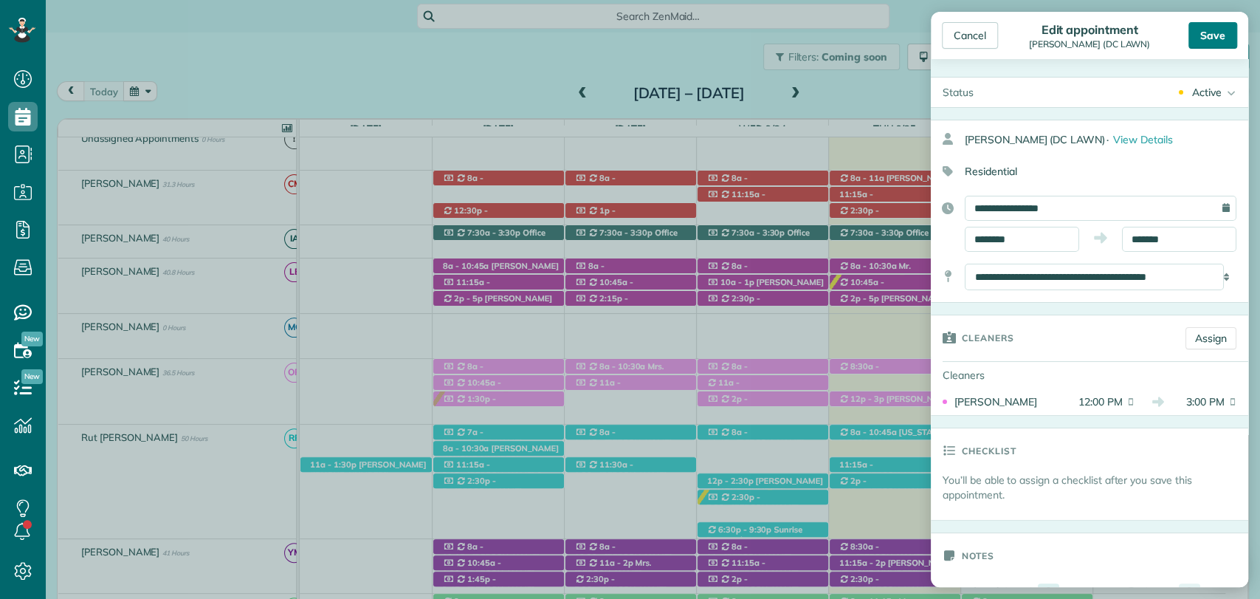
click at [1216, 32] on div "Save" at bounding box center [1213, 35] width 49 height 27
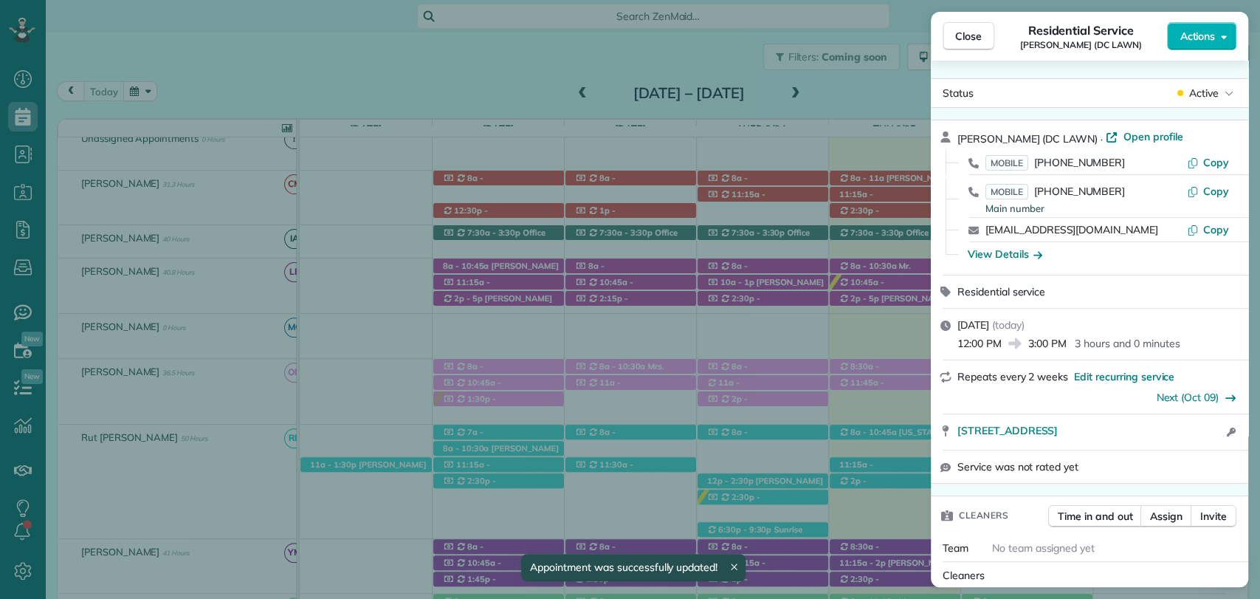
click at [965, 39] on span "Close" at bounding box center [968, 36] width 27 height 15
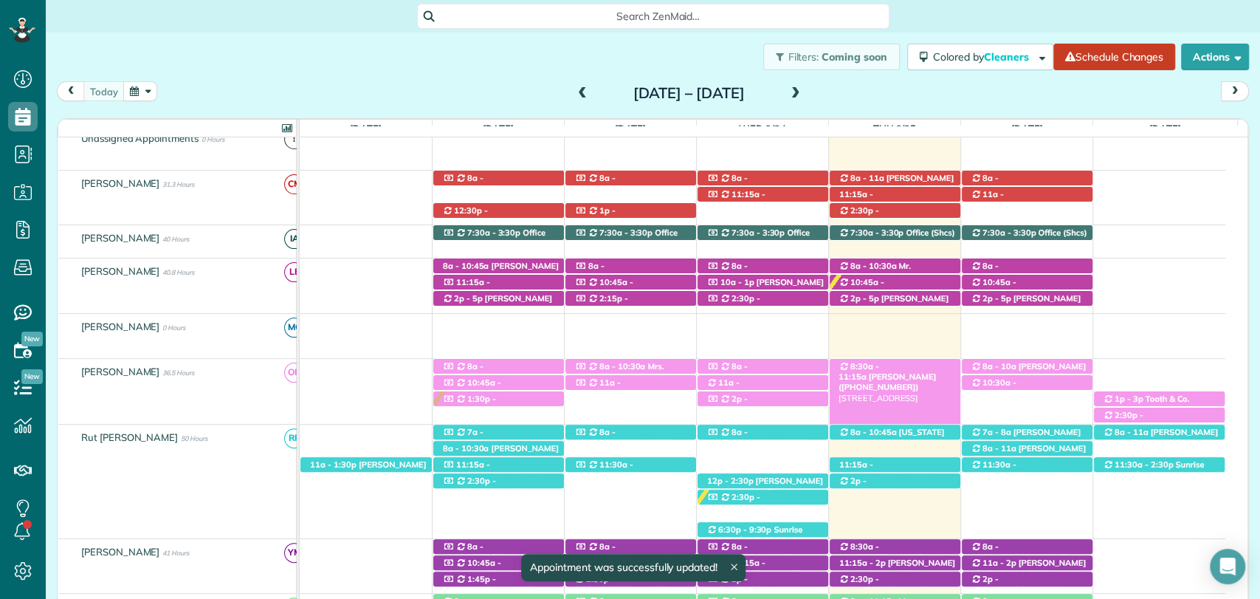
click at [898, 371] on span "Patty Cummin (+14046255055)" at bounding box center [887, 381] width 97 height 21
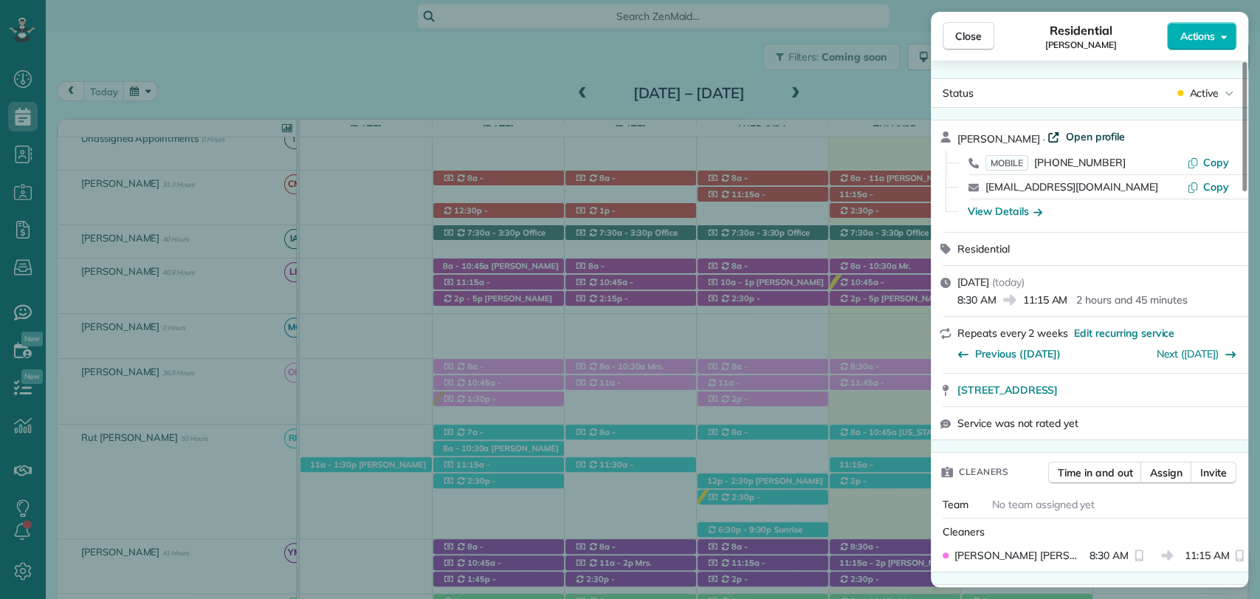
click at [1081, 130] on span "Open profile" at bounding box center [1095, 136] width 60 height 15
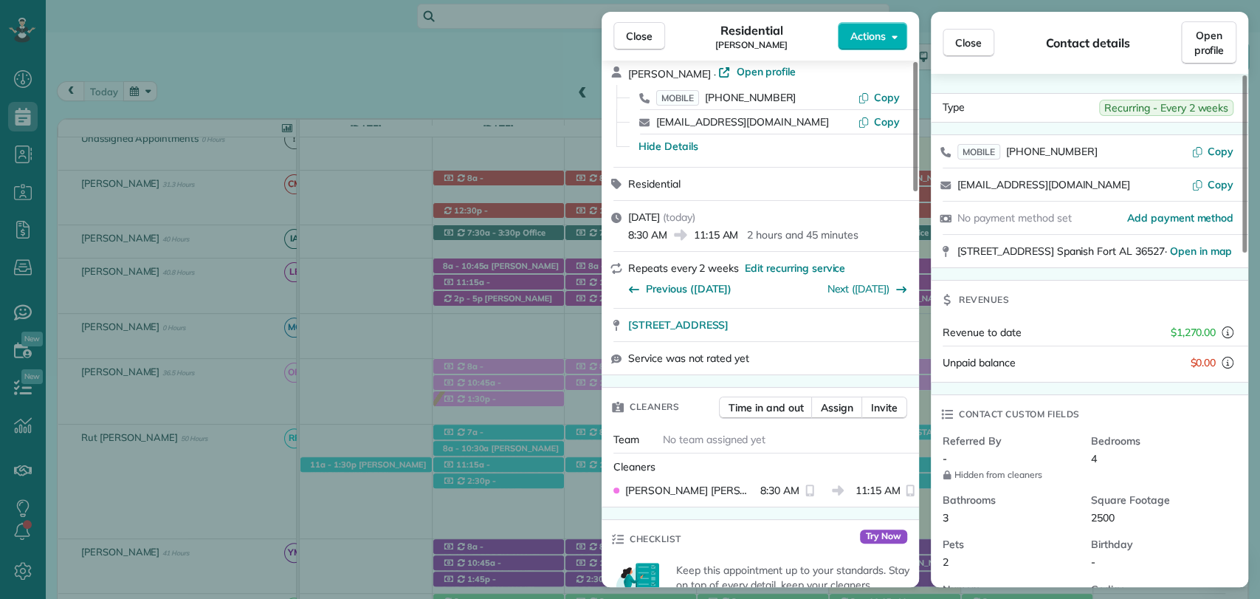
scroll to position [66, 0]
click at [880, 44] on button "Actions" at bounding box center [872, 36] width 69 height 28
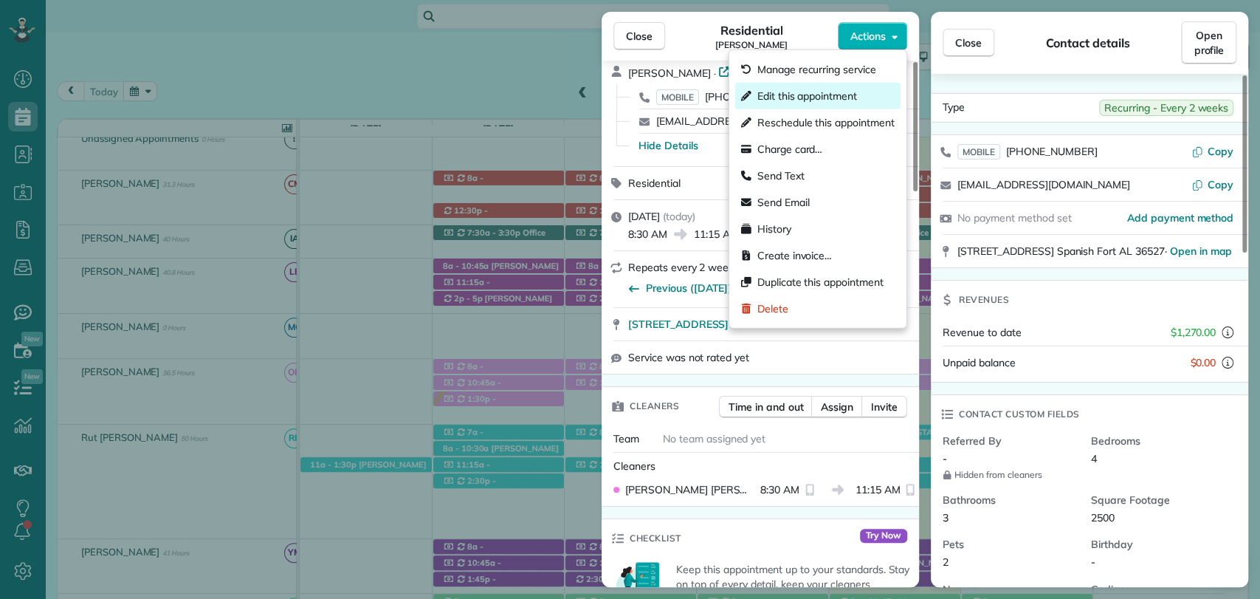
click at [799, 90] on span "Edit this appointment" at bounding box center [808, 96] width 100 height 15
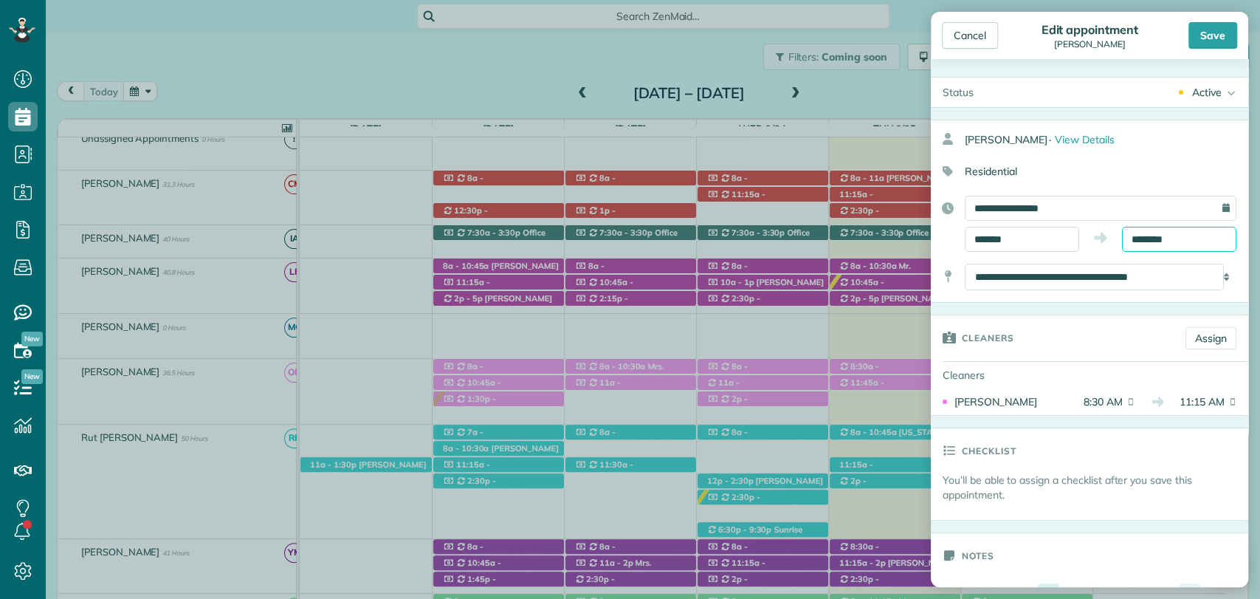
click at [1144, 233] on input "********" at bounding box center [1179, 239] width 114 height 25
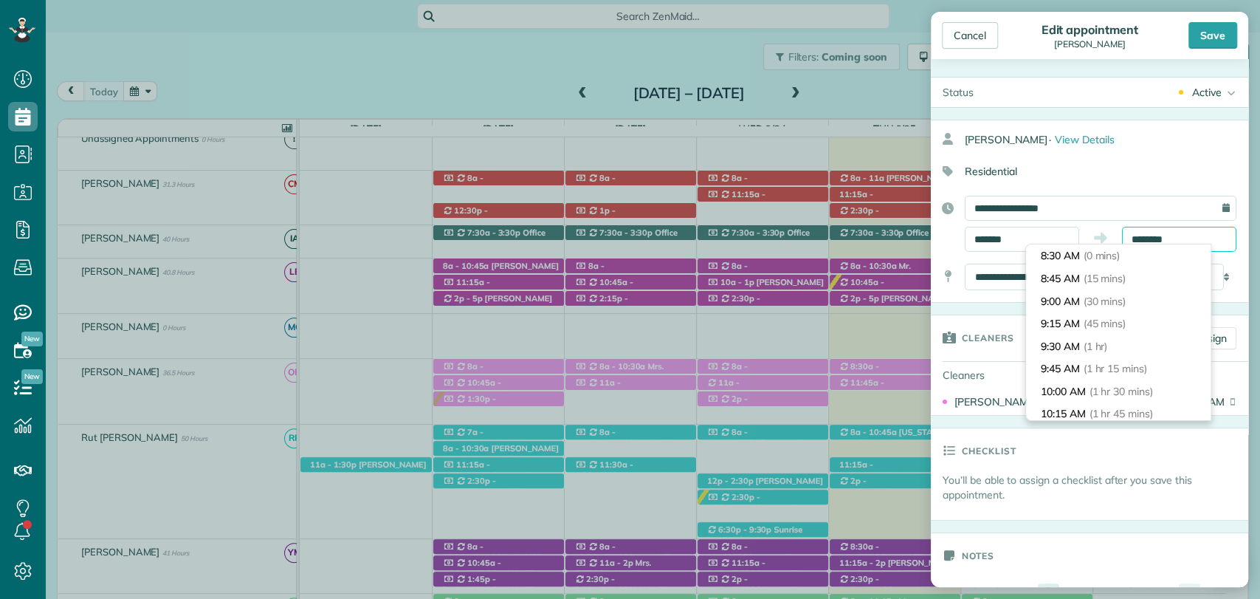
scroll to position [224, 0]
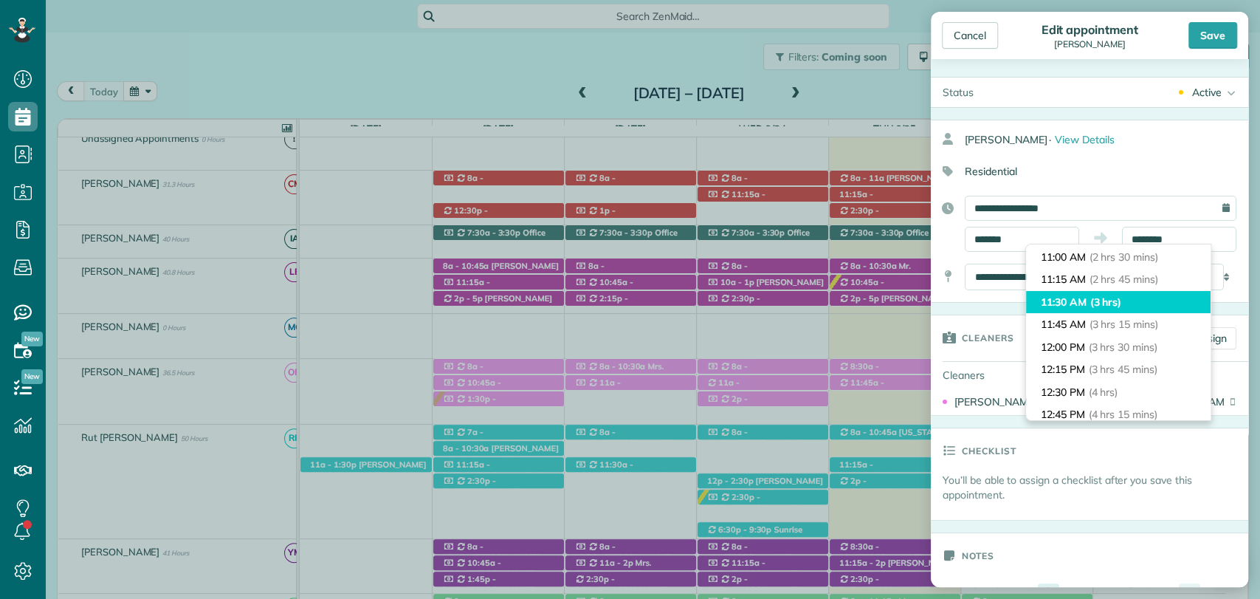
type input "********"
click at [1102, 305] on span "(3 hrs)" at bounding box center [1107, 301] width 32 height 13
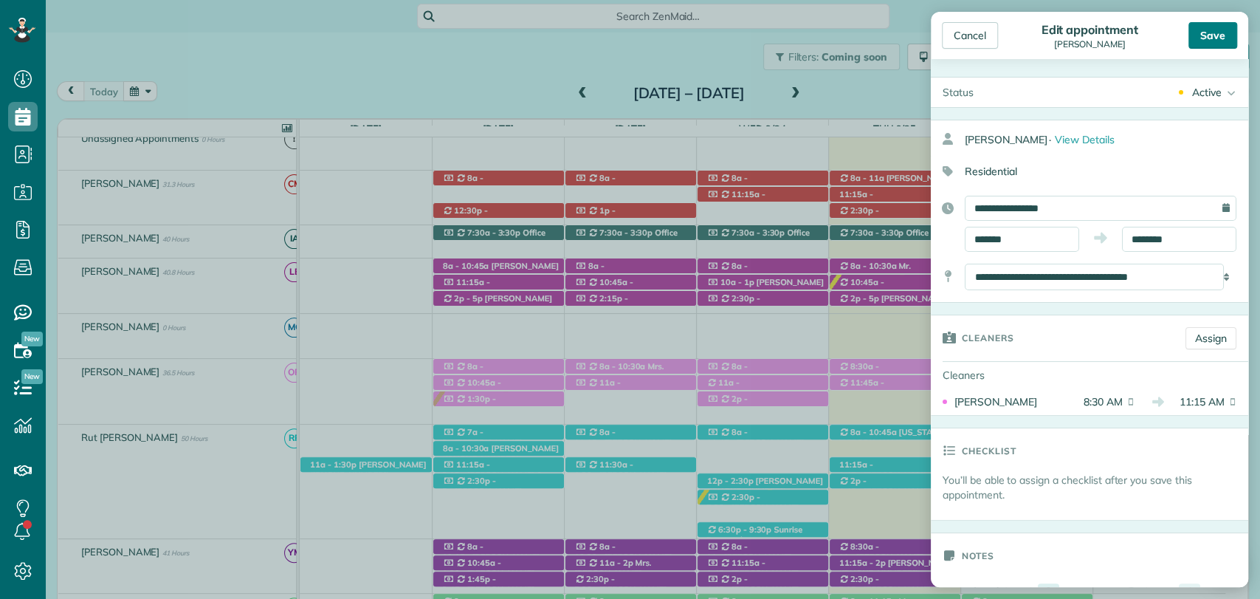
click at [1218, 34] on div "Save" at bounding box center [1213, 35] width 49 height 27
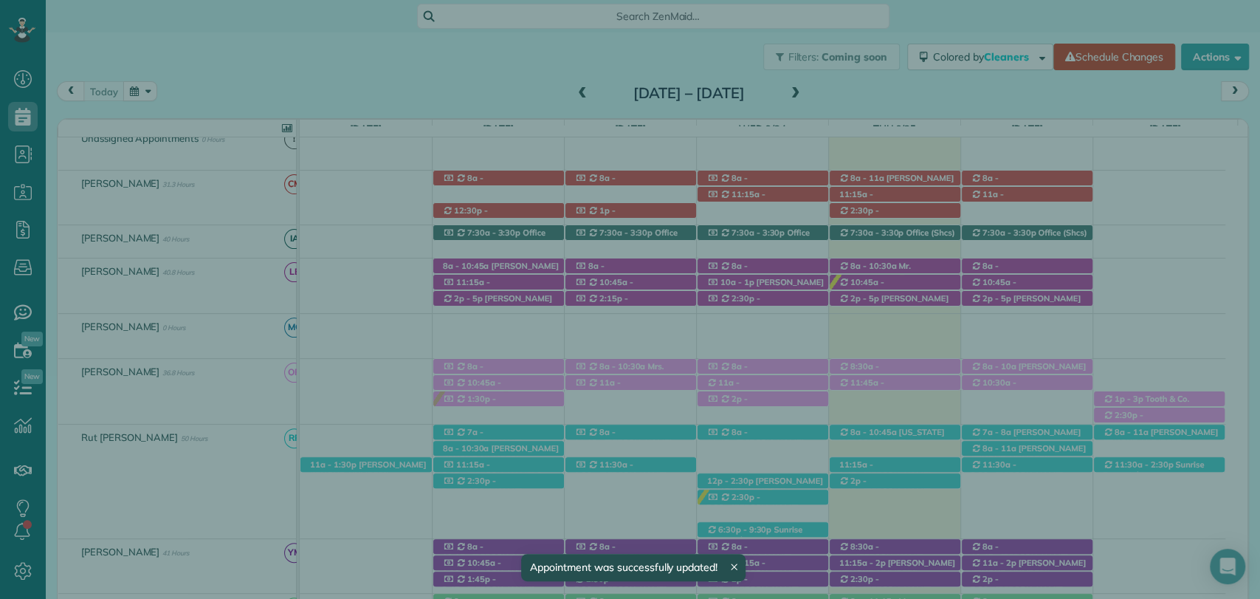
click at [984, 30] on button "Close" at bounding box center [969, 36] width 52 height 28
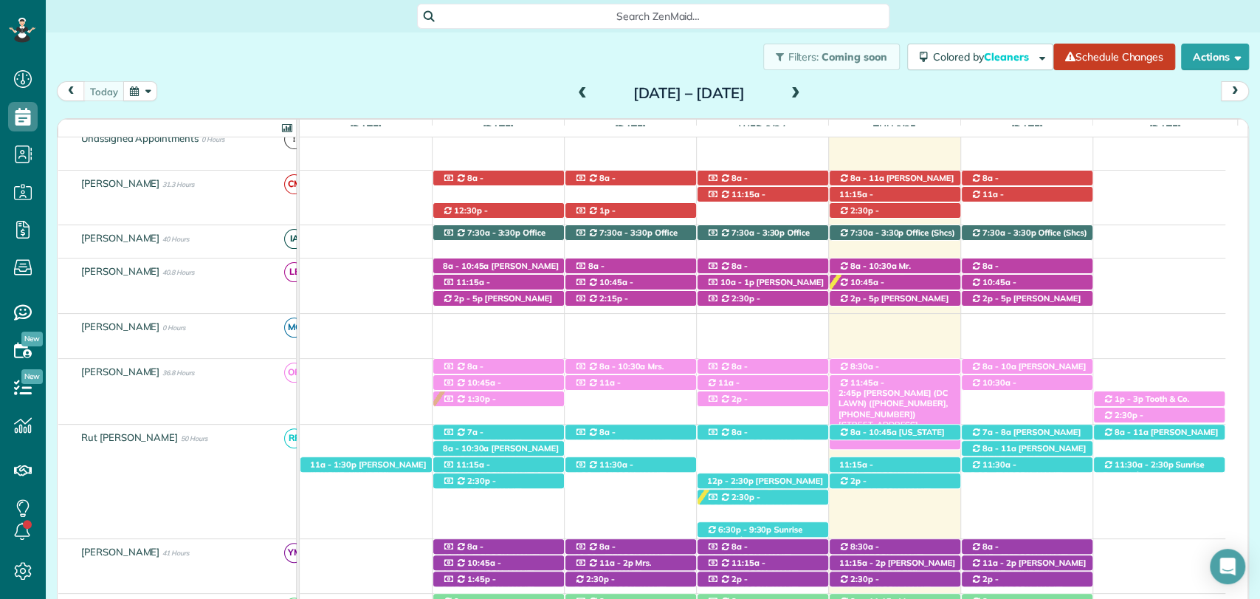
click at [885, 385] on span "11:45a - 2:45p" at bounding box center [862, 387] width 46 height 21
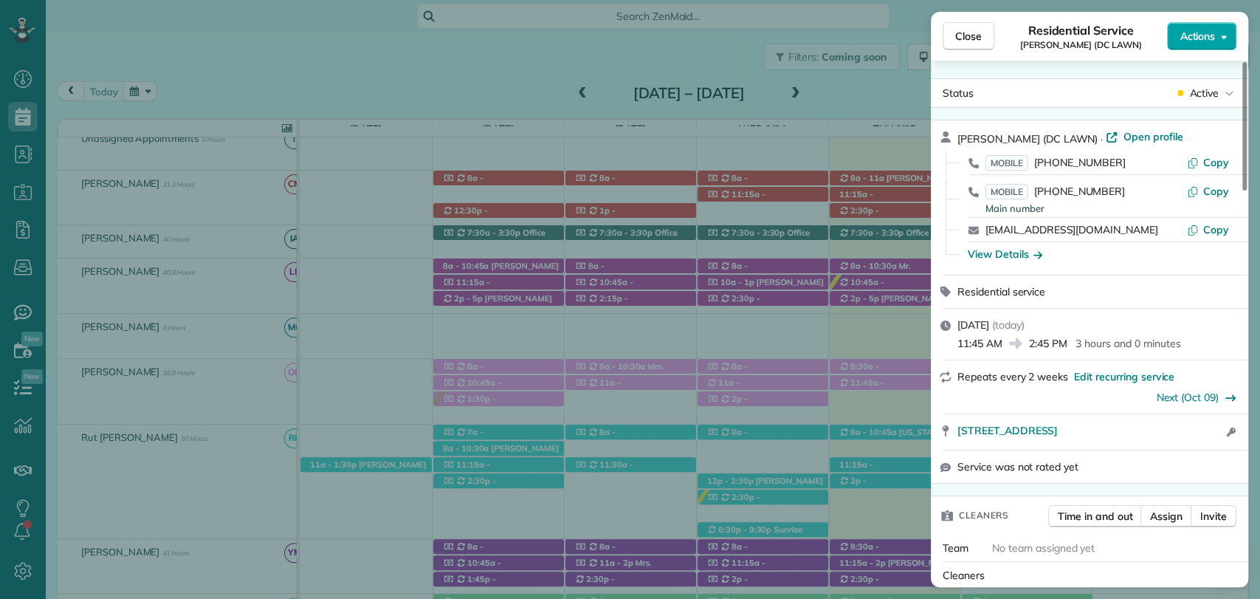
click at [1205, 41] on span "Actions" at bounding box center [1197, 36] width 35 height 15
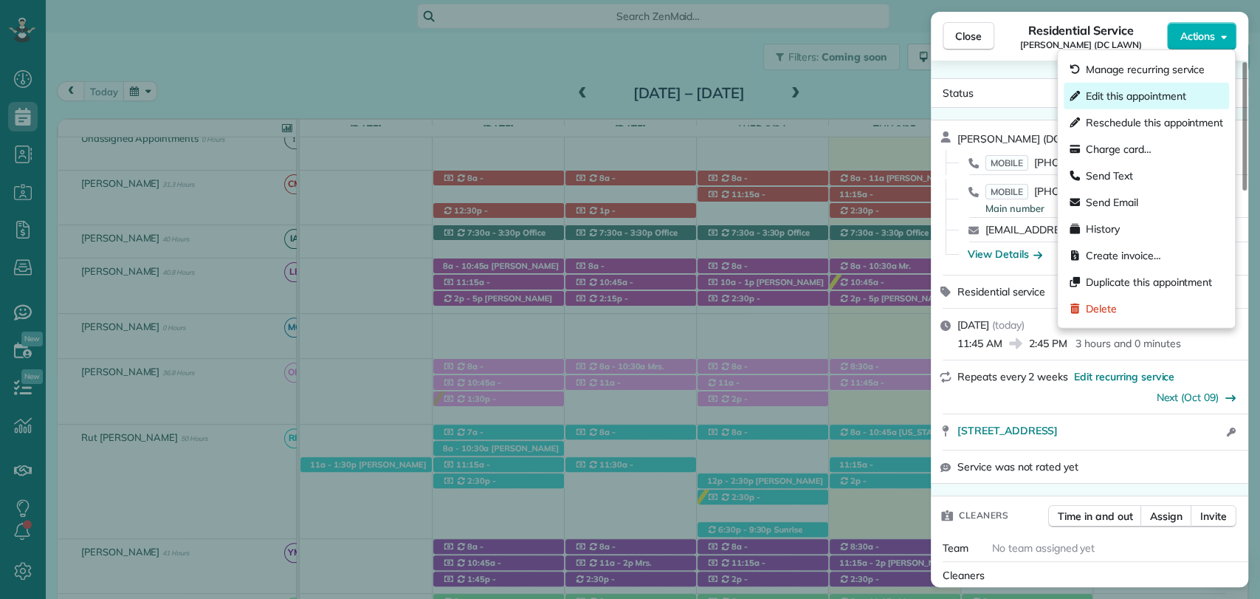
click at [1131, 100] on span "Edit this appointment" at bounding box center [1136, 96] width 100 height 15
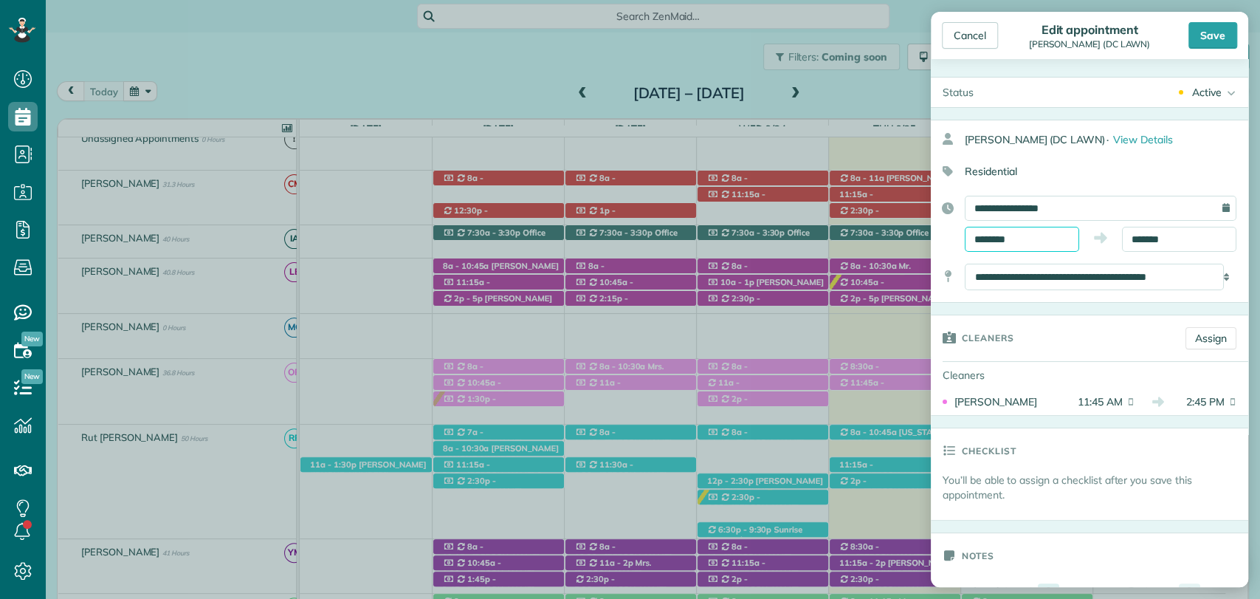
click at [986, 243] on input "********" at bounding box center [1022, 239] width 114 height 25
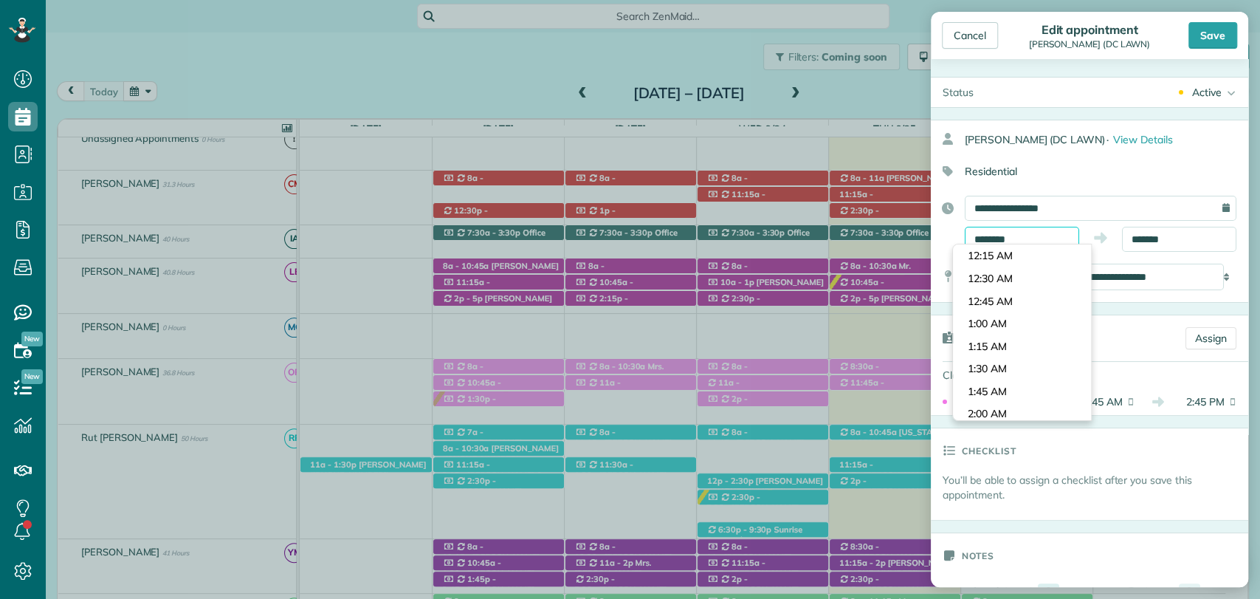
scroll to position [1014, 0]
type input "********"
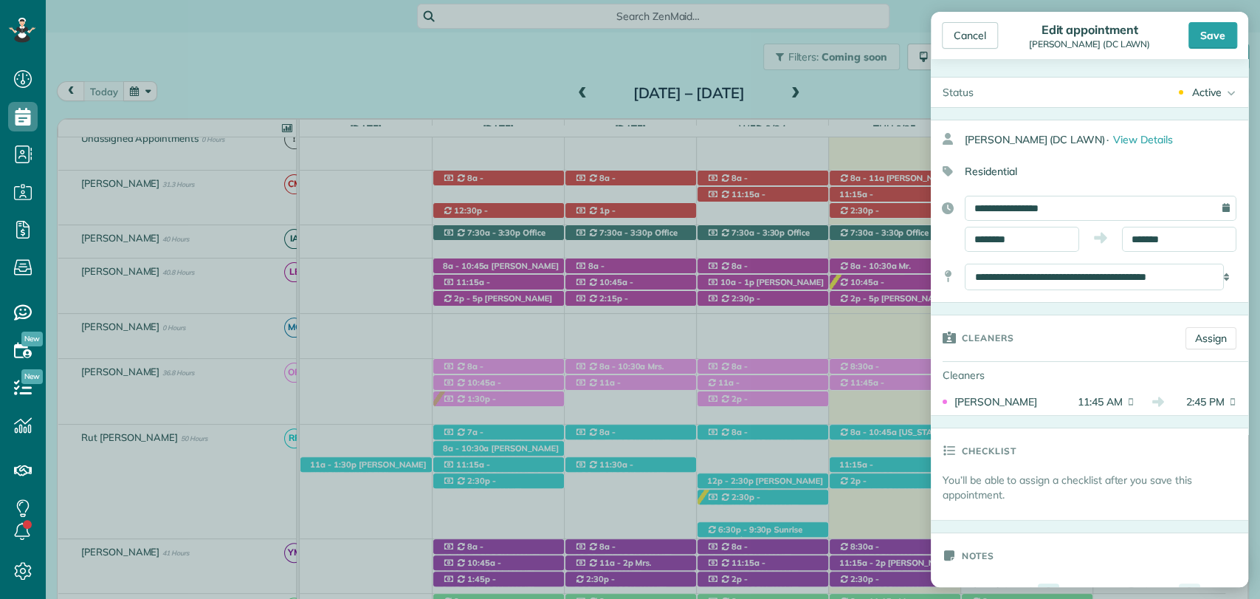
click at [986, 300] on body "Dashboard Scheduling Calendar View List View Dispatch View - Weekly scheduling …" at bounding box center [630, 299] width 1260 height 599
click at [1142, 237] on input "*******" at bounding box center [1179, 239] width 114 height 25
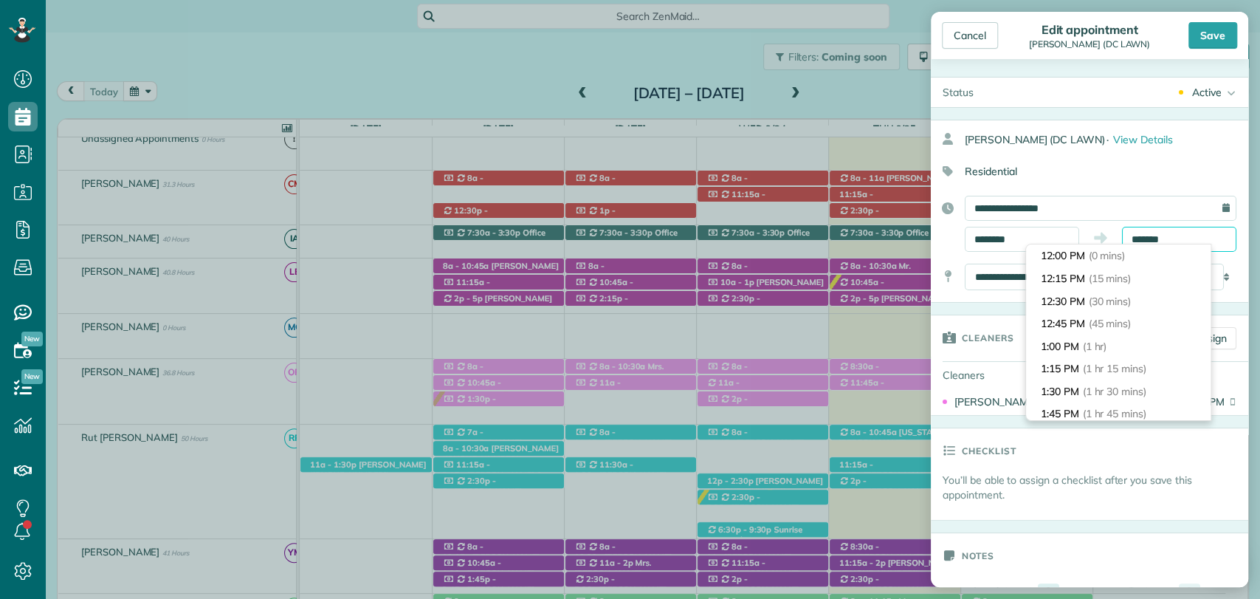
scroll to position [224, 0]
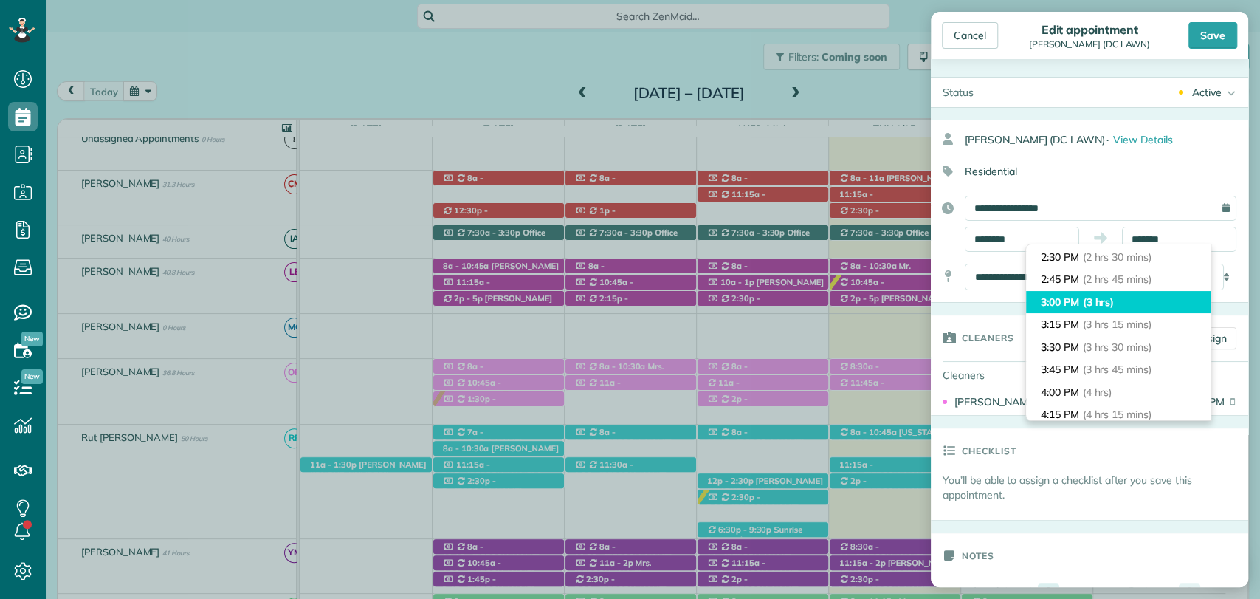
type input "*******"
click at [1103, 307] on span "(3 hrs)" at bounding box center [1099, 301] width 32 height 13
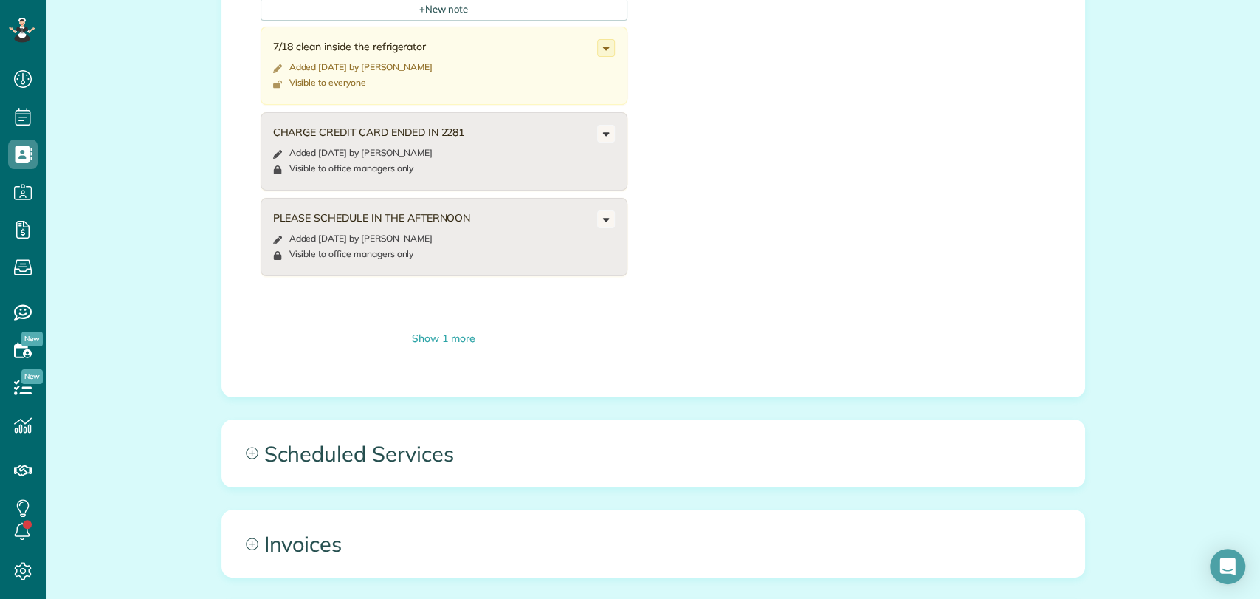
scroll to position [823, 0]
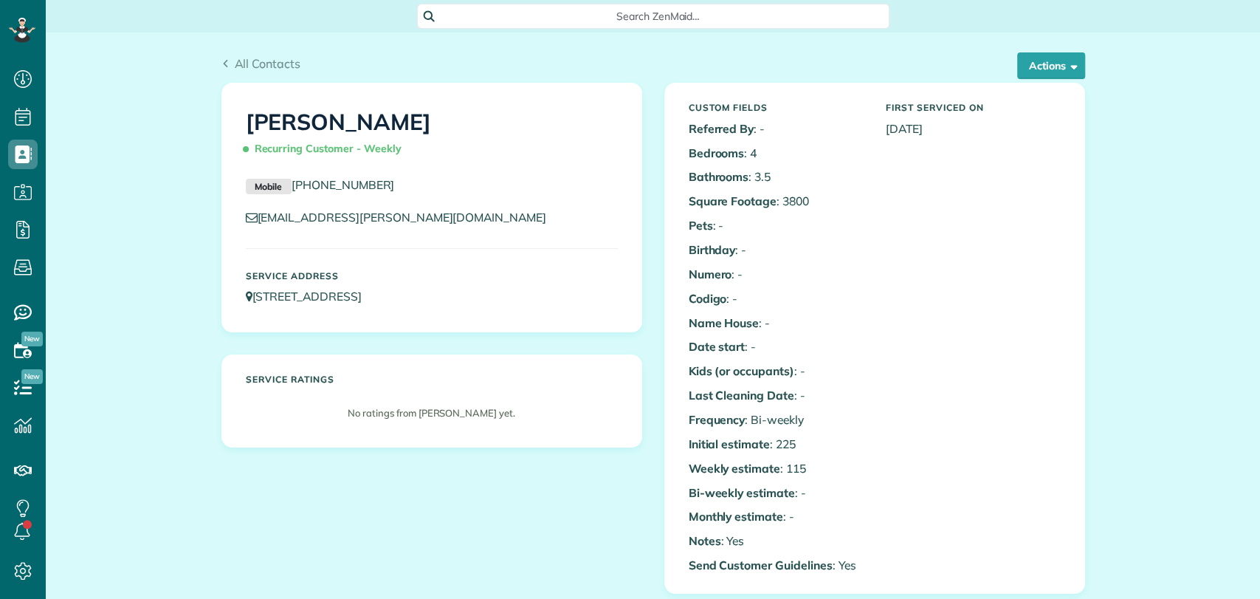
scroll to position [747, 0]
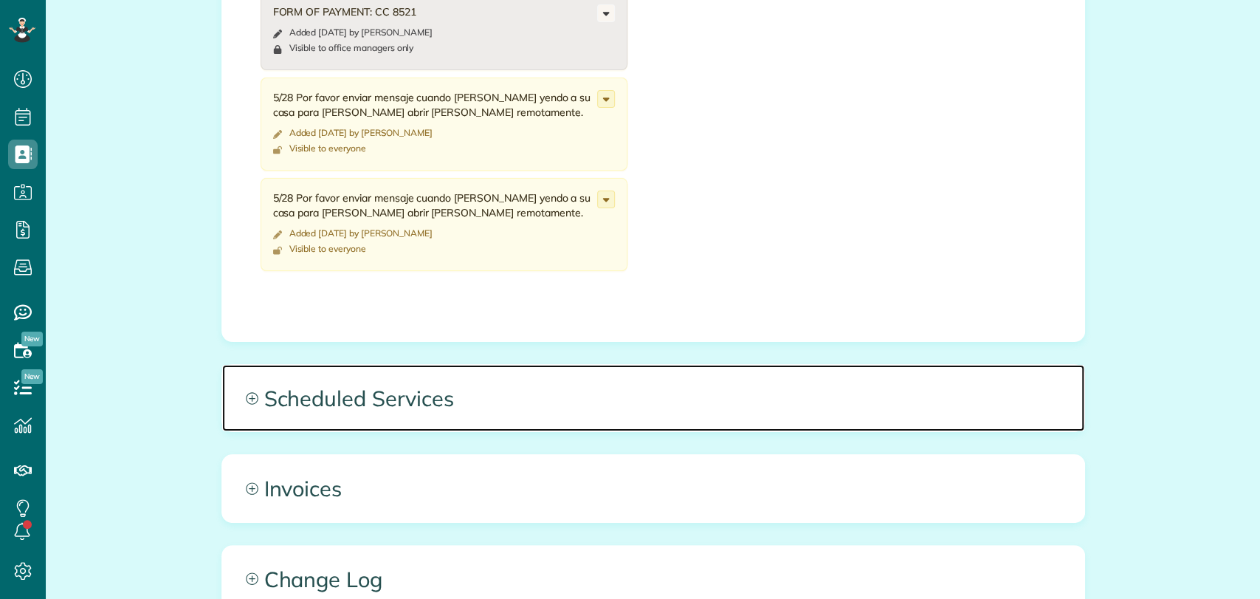
click at [394, 374] on span "Scheduled Services" at bounding box center [653, 398] width 862 height 66
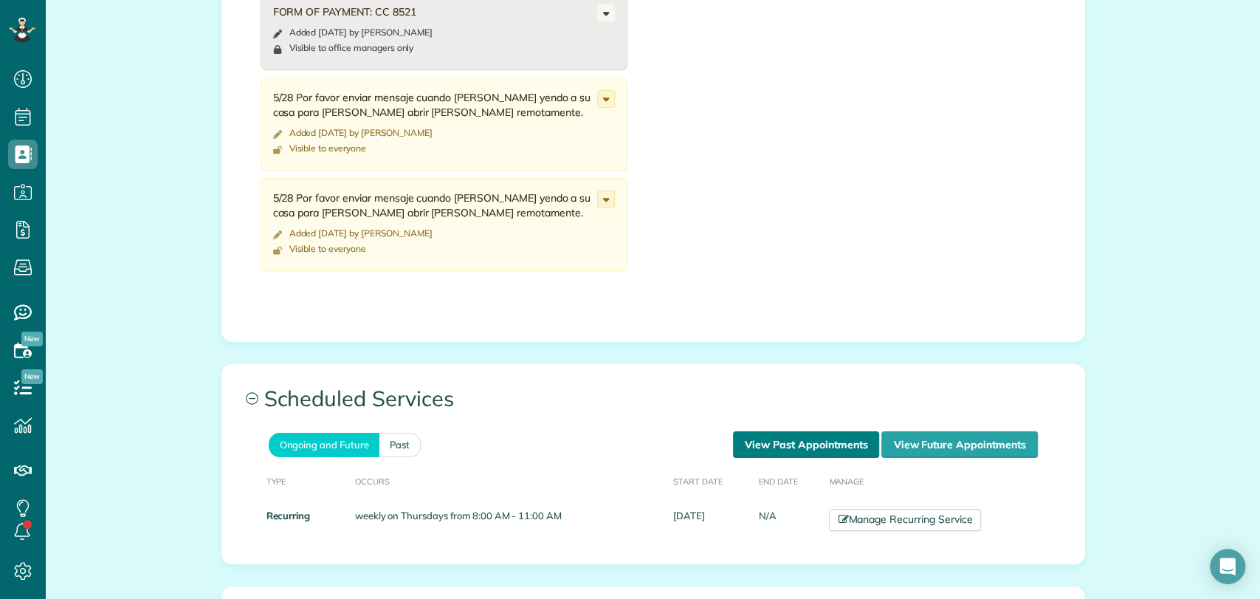
click at [769, 438] on link "View Past Appointments" at bounding box center [806, 444] width 146 height 27
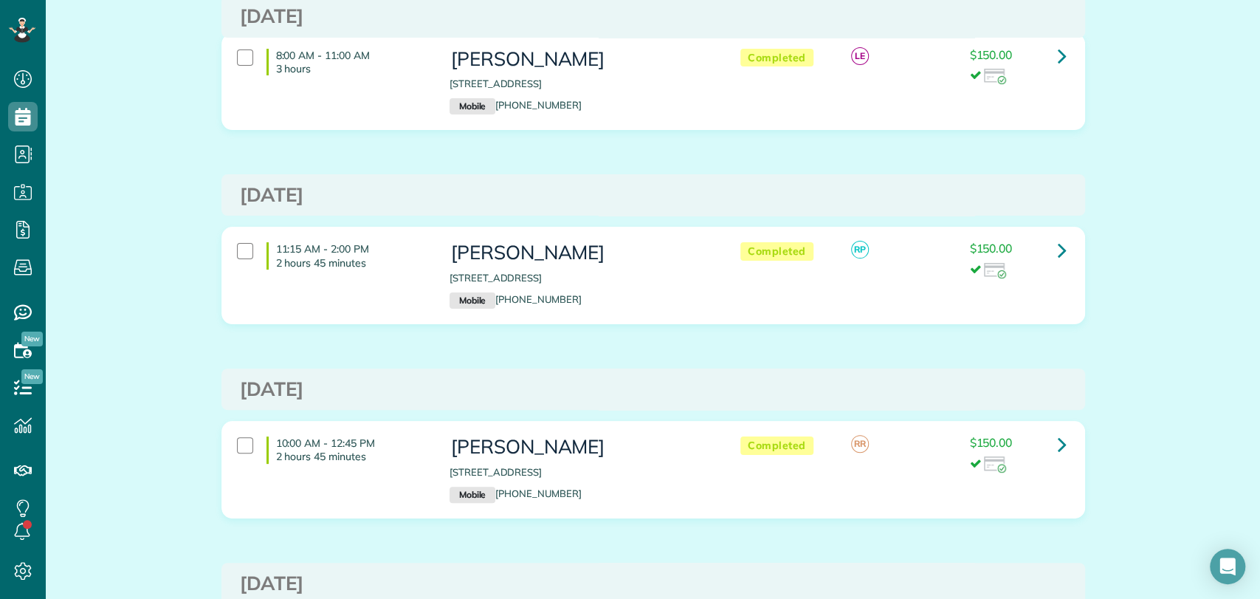
scroll to position [134, 0]
click at [1058, 250] on icon at bounding box center [1062, 249] width 9 height 26
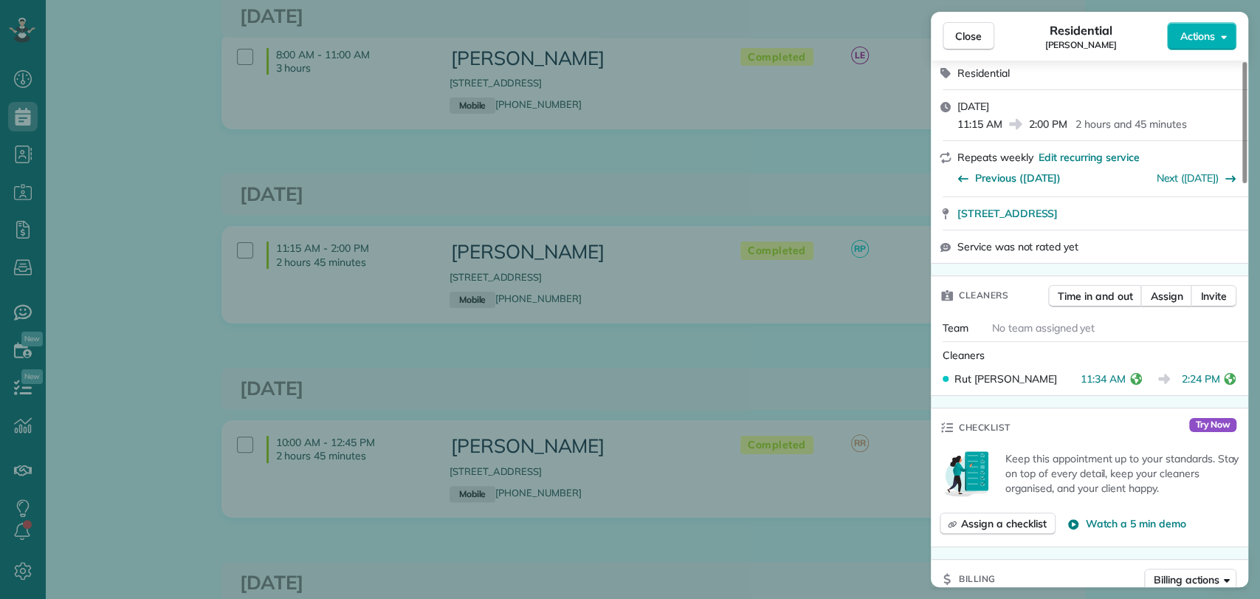
scroll to position [274, 0]
click at [967, 35] on span "Close" at bounding box center [968, 36] width 27 height 15
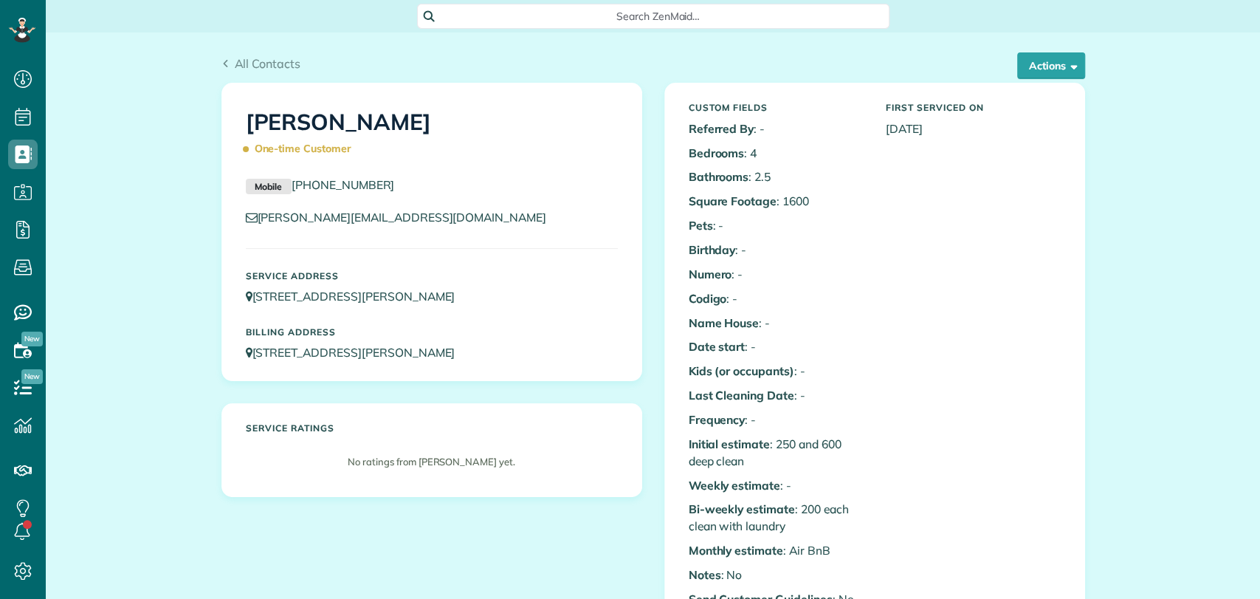
scroll to position [6, 6]
click at [236, 491] on div "Service ratings No ratings from [PERSON_NAME] yet." at bounding box center [431, 450] width 419 height 92
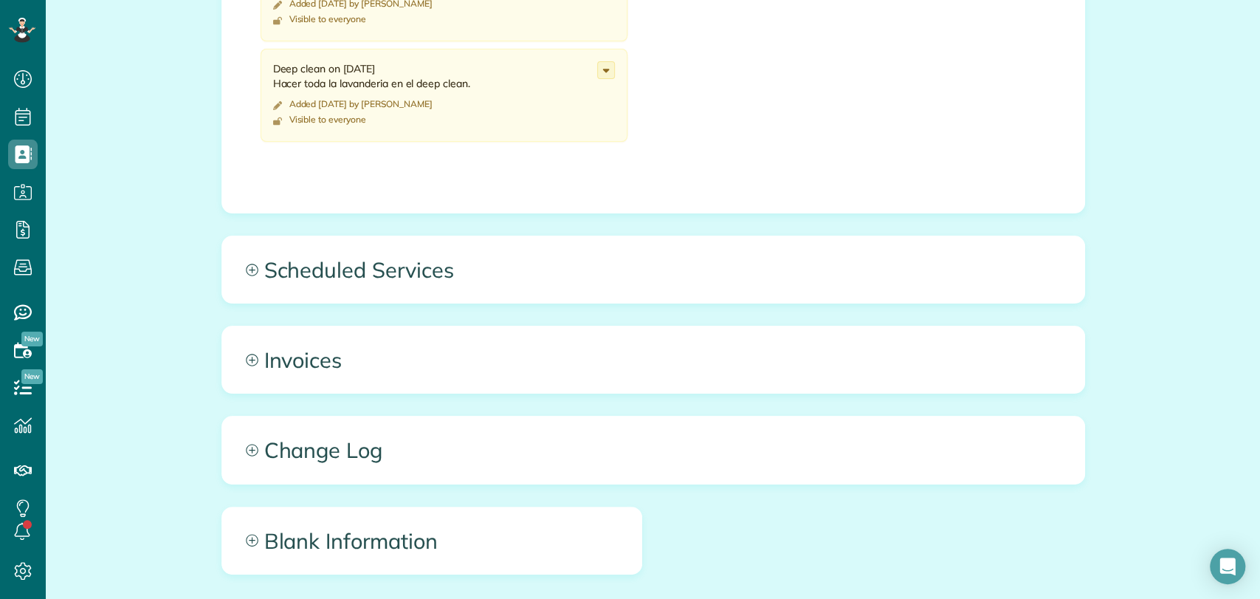
scroll to position [992, 0]
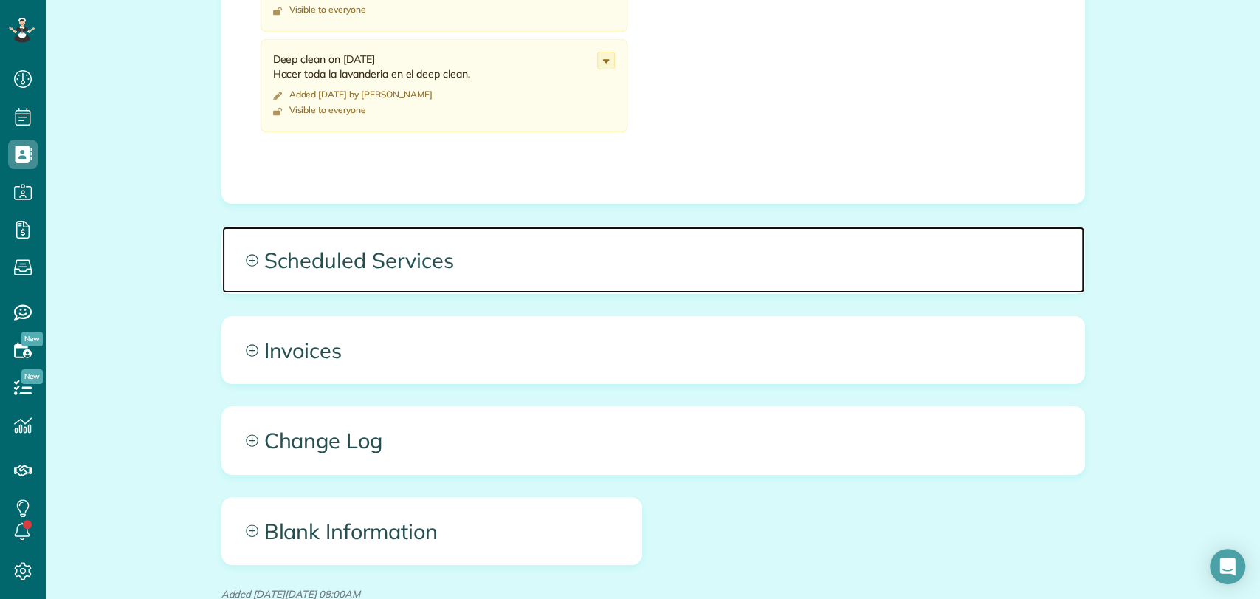
click at [420, 274] on span "Scheduled Services" at bounding box center [653, 260] width 862 height 66
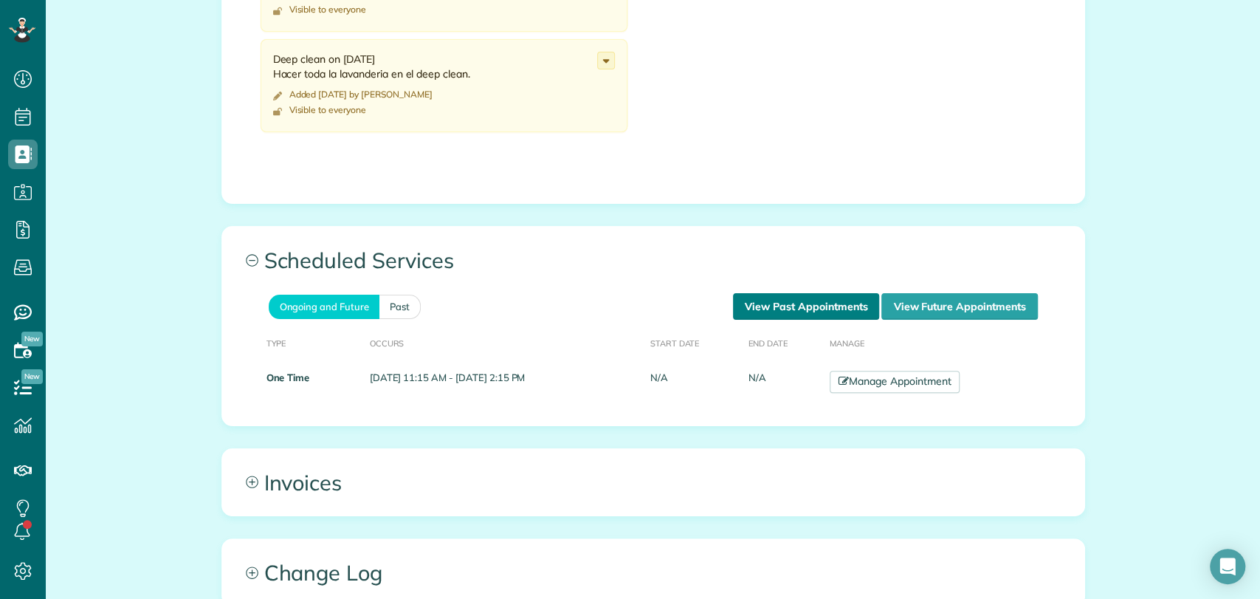
click at [800, 303] on link "View Past Appointments" at bounding box center [806, 306] width 146 height 27
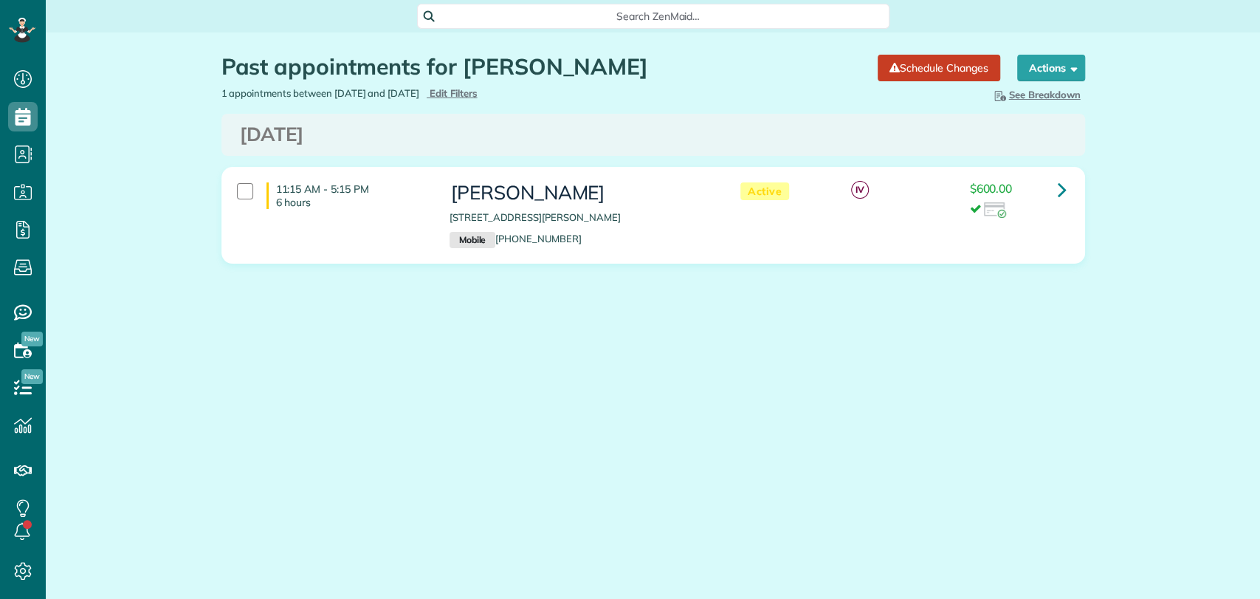
scroll to position [6, 6]
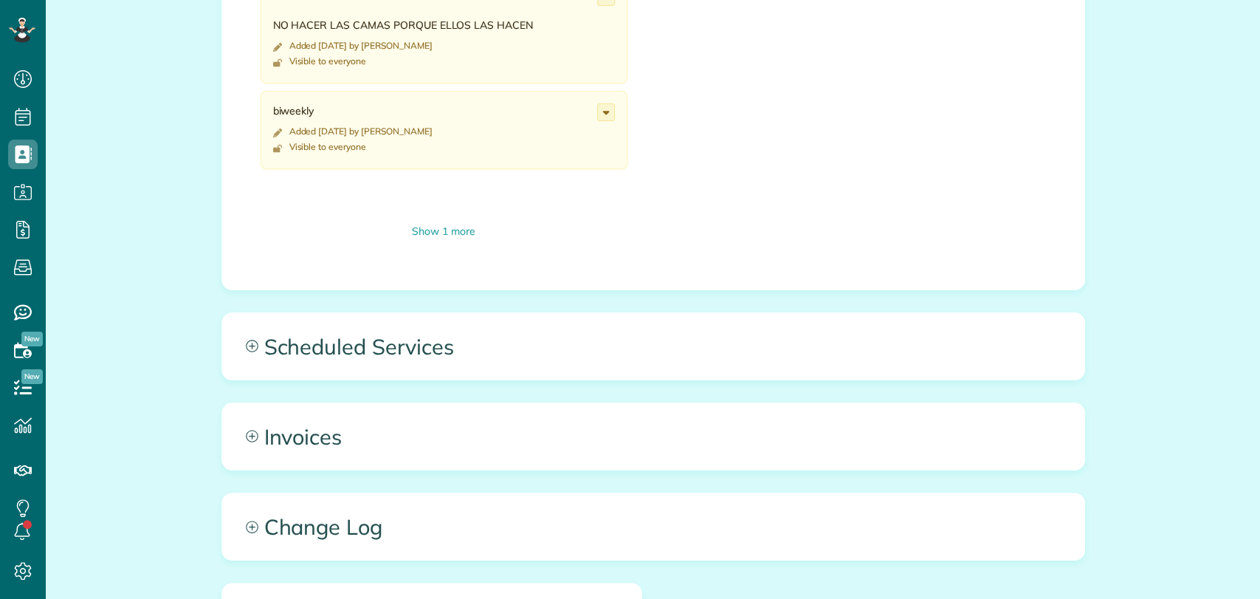
scroll to position [854, 0]
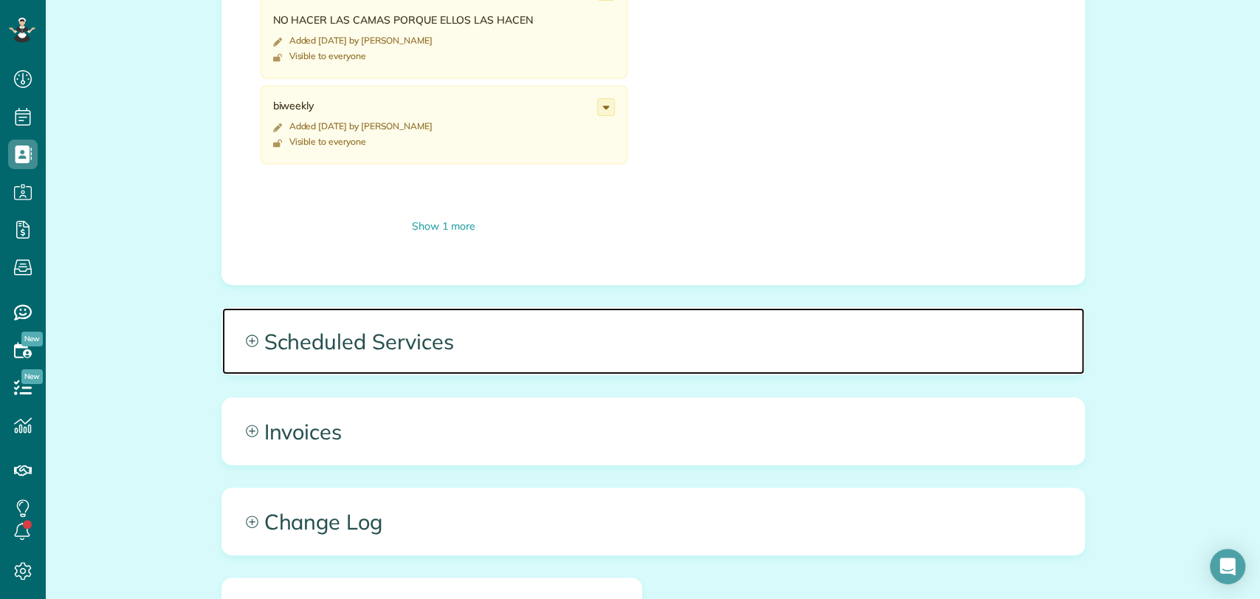
click at [459, 326] on span "Scheduled Services" at bounding box center [653, 341] width 862 height 66
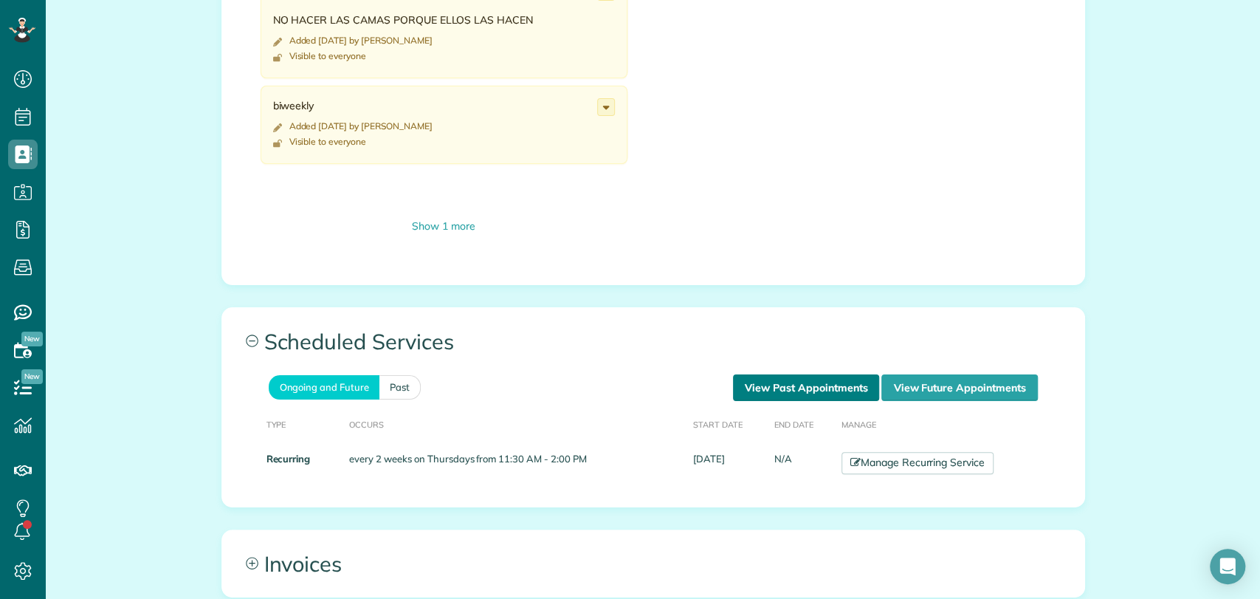
click at [769, 380] on link "View Past Appointments" at bounding box center [806, 387] width 146 height 27
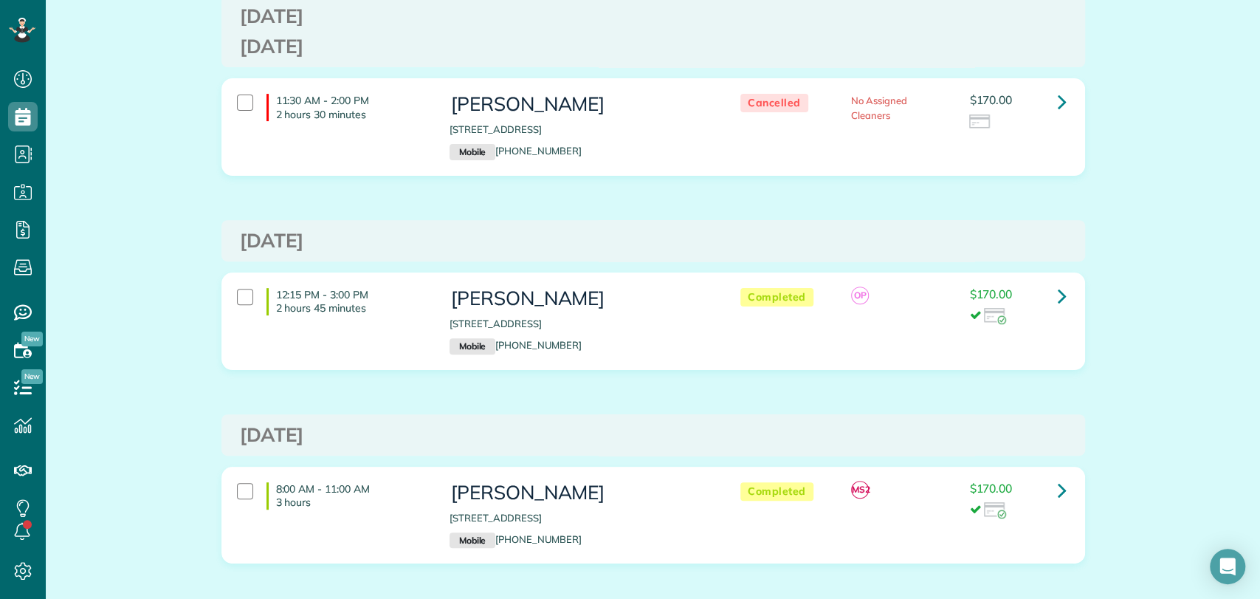
scroll to position [281, 0]
click at [1049, 293] on link at bounding box center [1063, 296] width 30 height 30
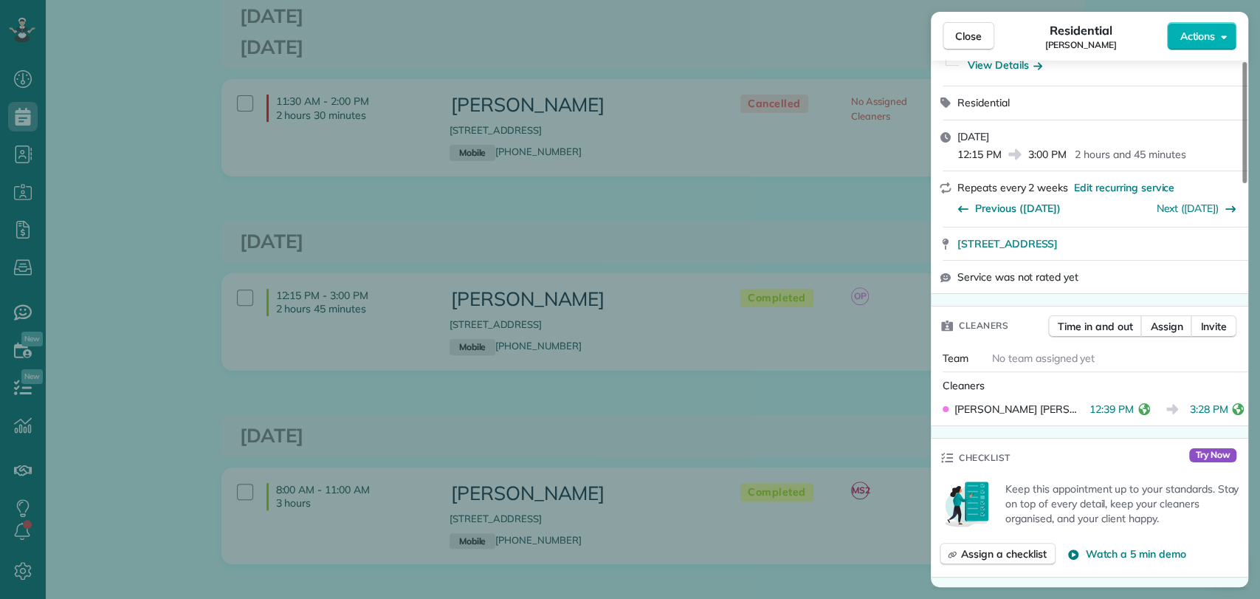
scroll to position [232, 0]
click at [964, 32] on span "Close" at bounding box center [968, 36] width 27 height 15
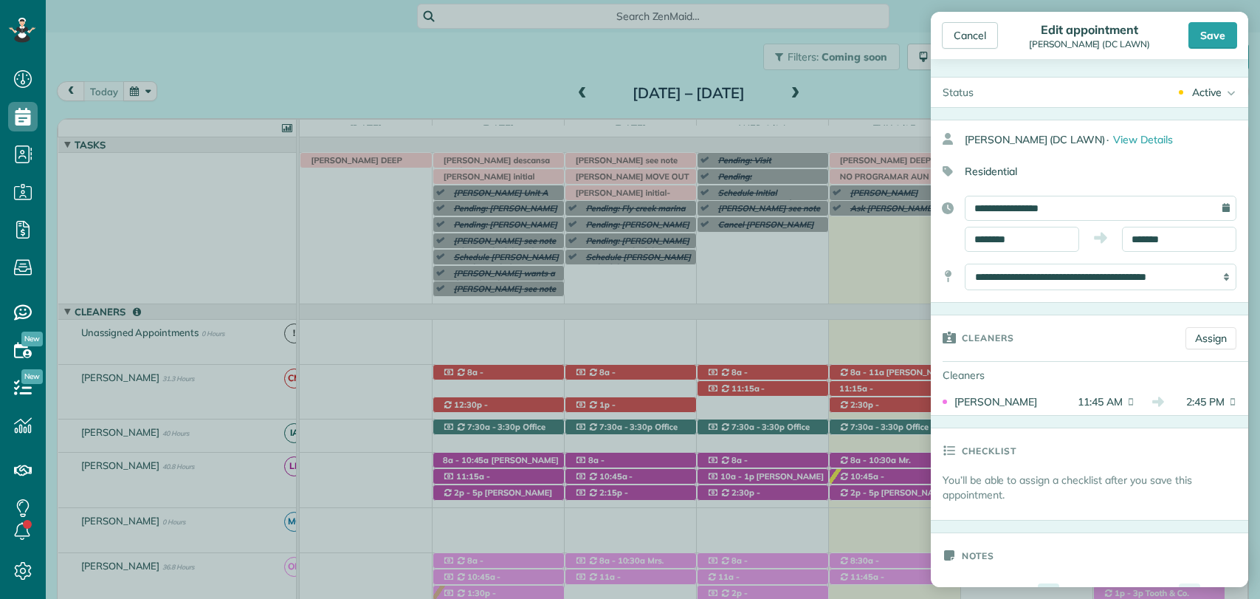
click at [1213, 39] on div "Save" at bounding box center [1213, 35] width 49 height 27
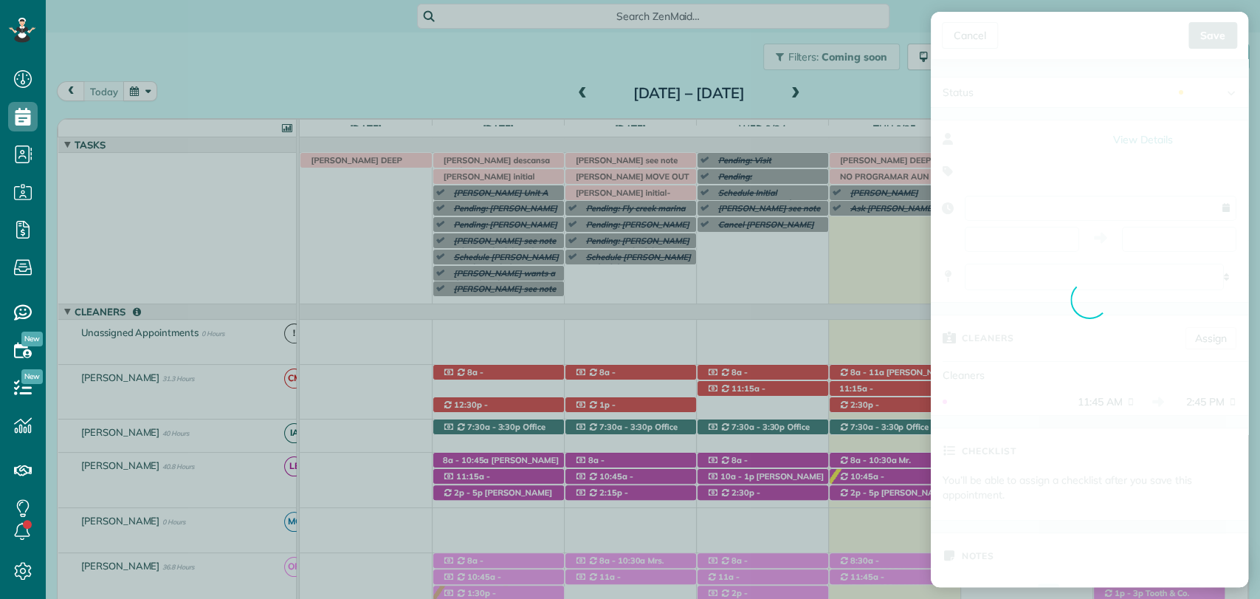
scroll to position [194, 0]
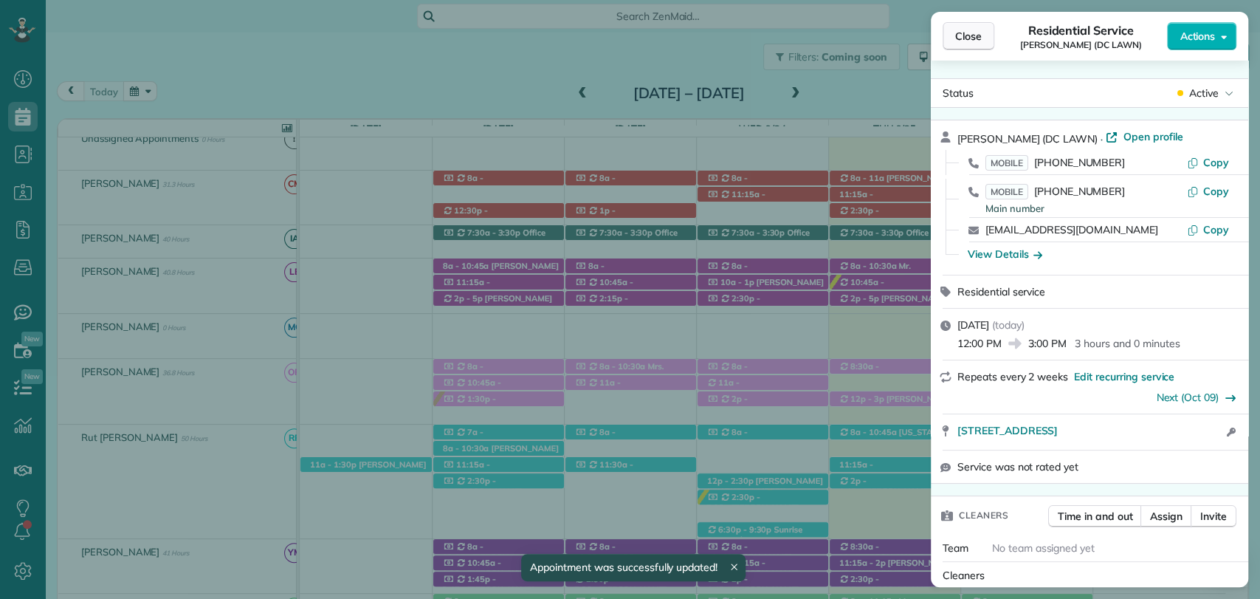
click at [964, 41] on span "Close" at bounding box center [968, 36] width 27 height 15
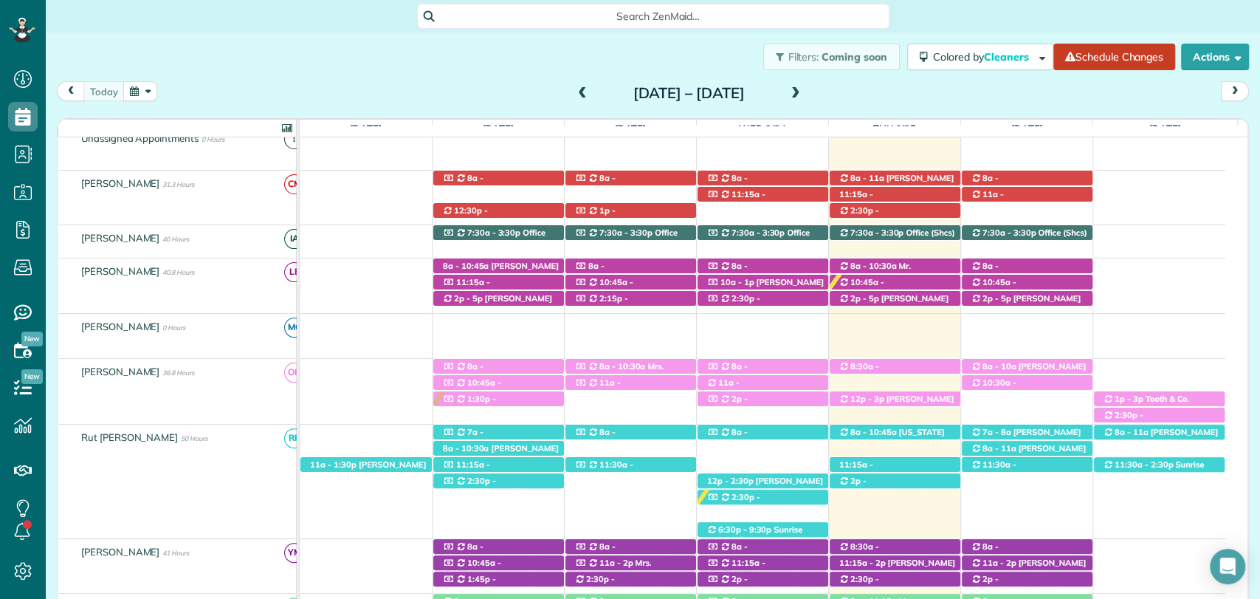
click at [880, 96] on div "today Sunday Sep 21 – Saturday Sep 27, 2025" at bounding box center [653, 94] width 1192 height 27
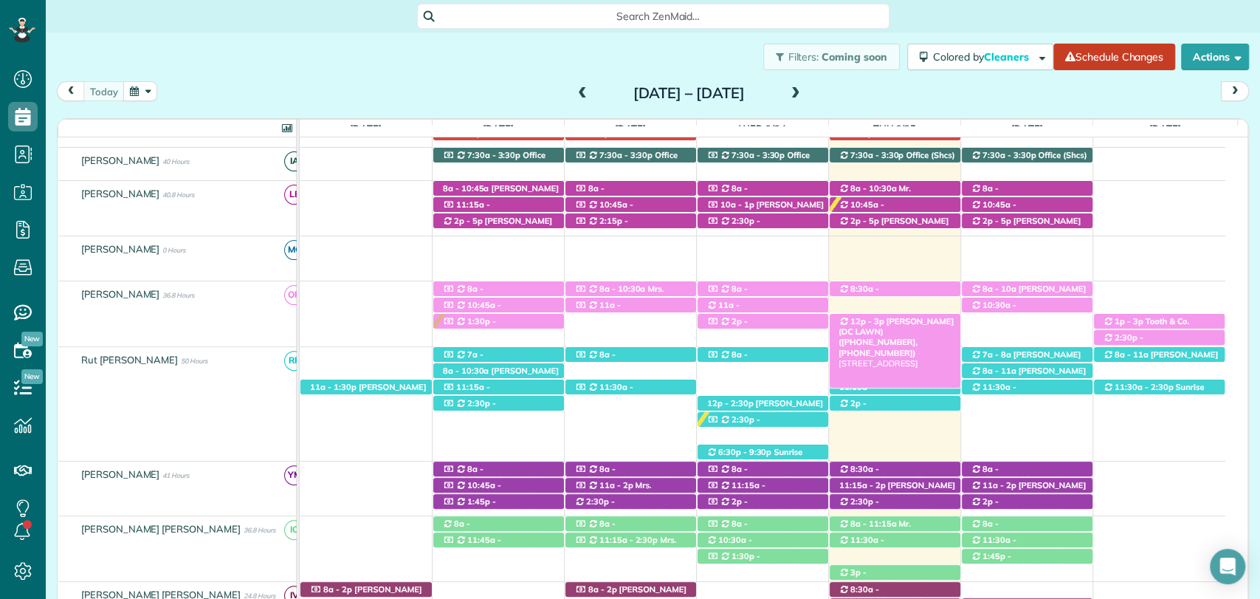
scroll to position [309, 0]
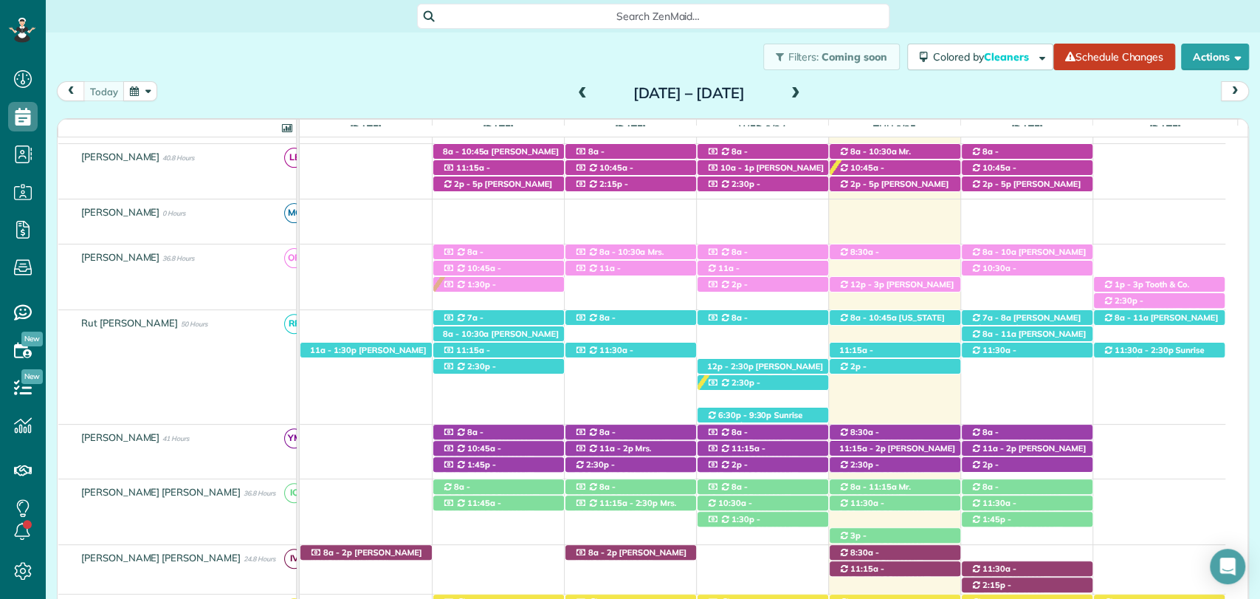
click at [901, 295] on div "12p - 3p Mandy King (DC LAWN) (+12512709897, +12059027602) 16520 Gaineswood Dri…" at bounding box center [763, 271] width 926 height 54
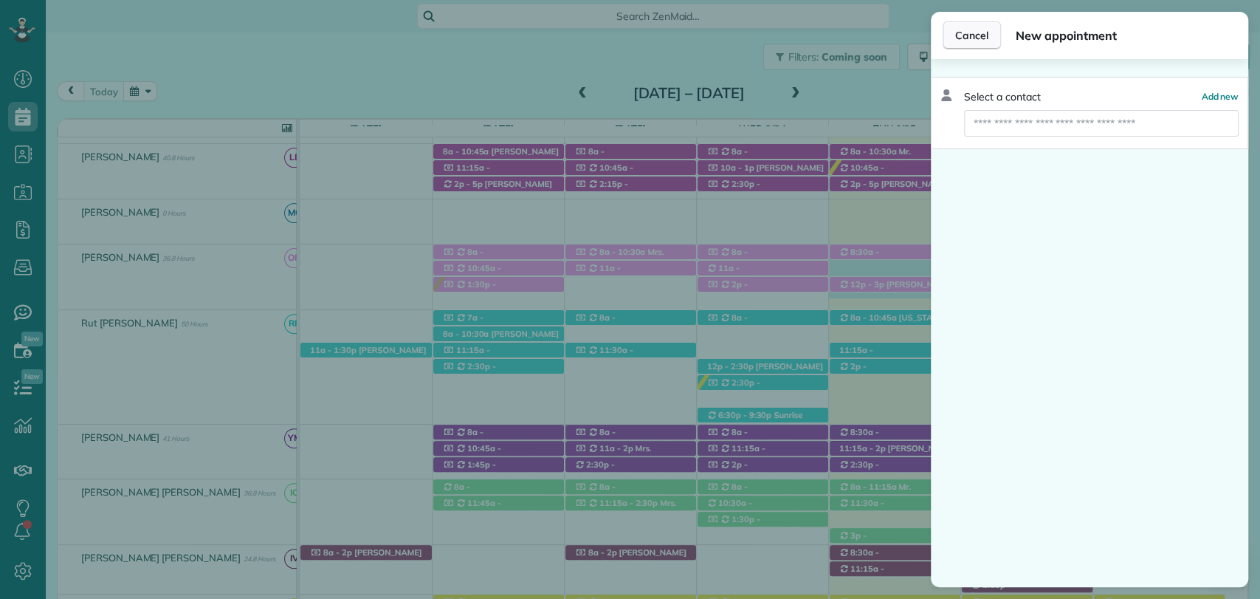
click at [973, 24] on button "Cancel" at bounding box center [972, 35] width 58 height 28
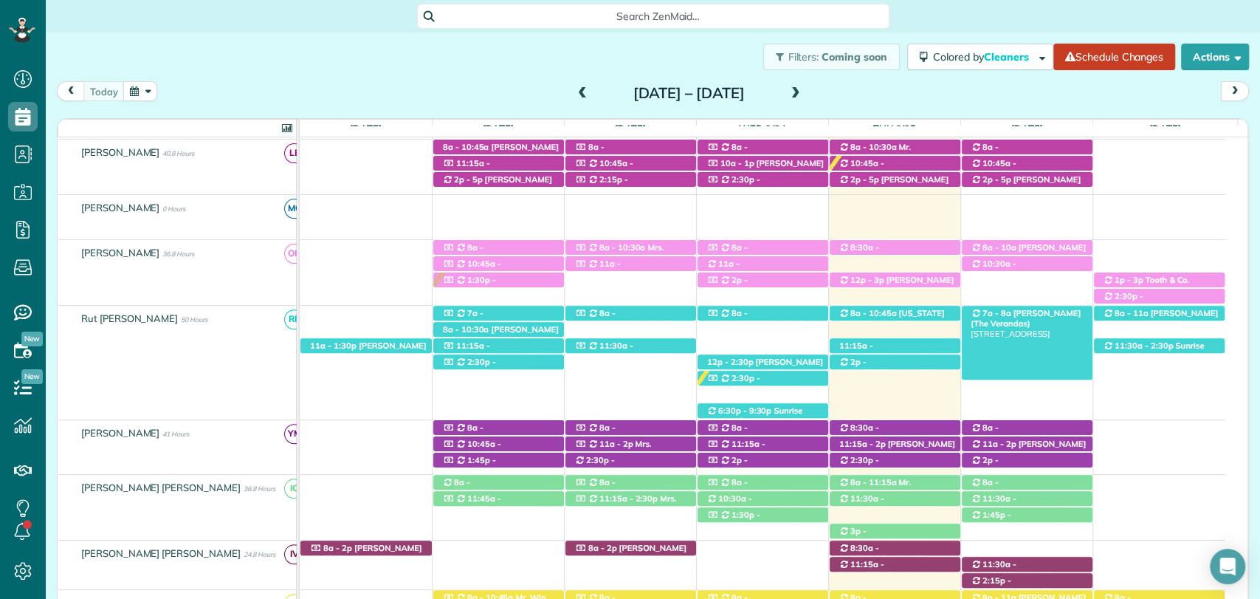
scroll to position [299, 0]
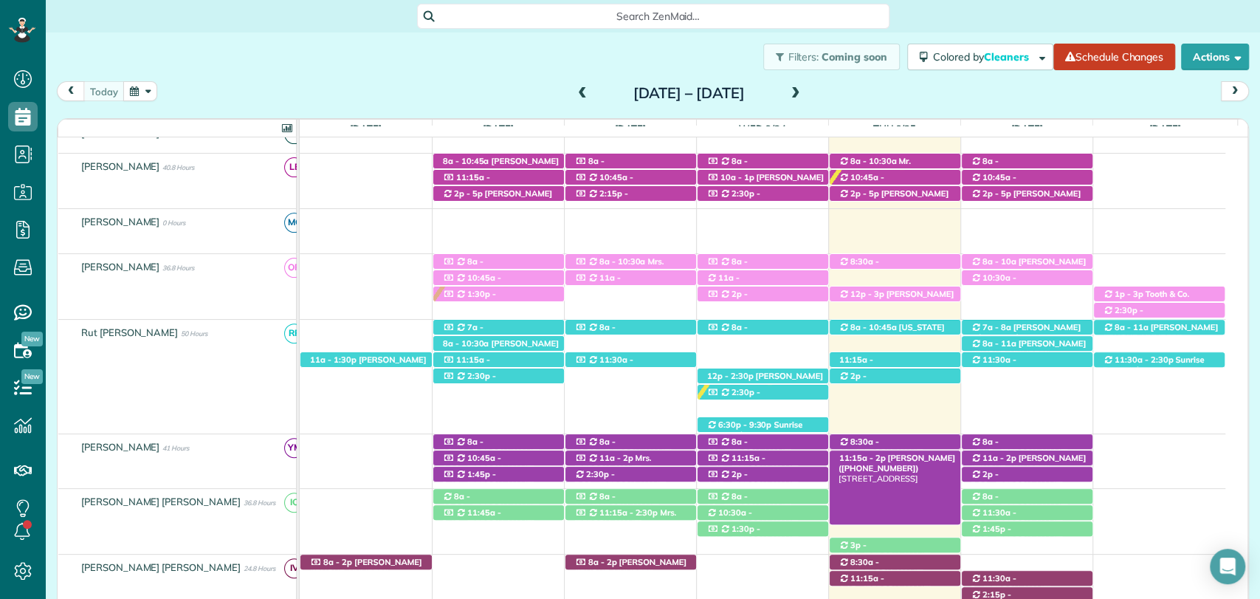
click at [902, 456] on span "[PERSON_NAME] ([PHONE_NUMBER])" at bounding box center [897, 463] width 117 height 21
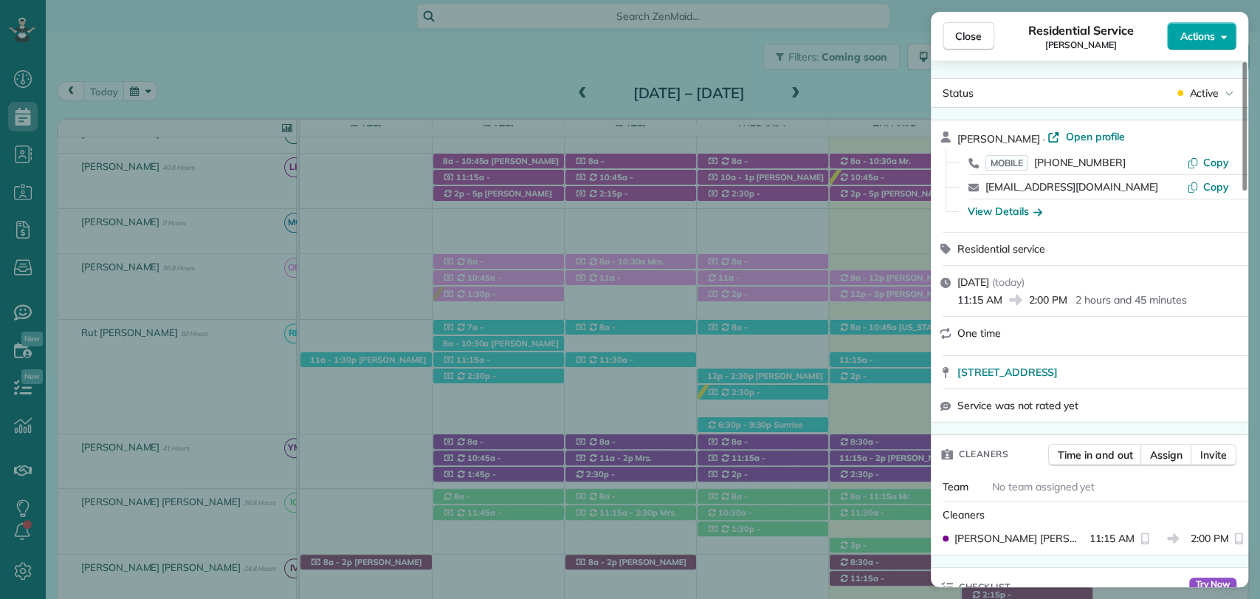
click at [1207, 34] on span "Actions" at bounding box center [1197, 36] width 35 height 15
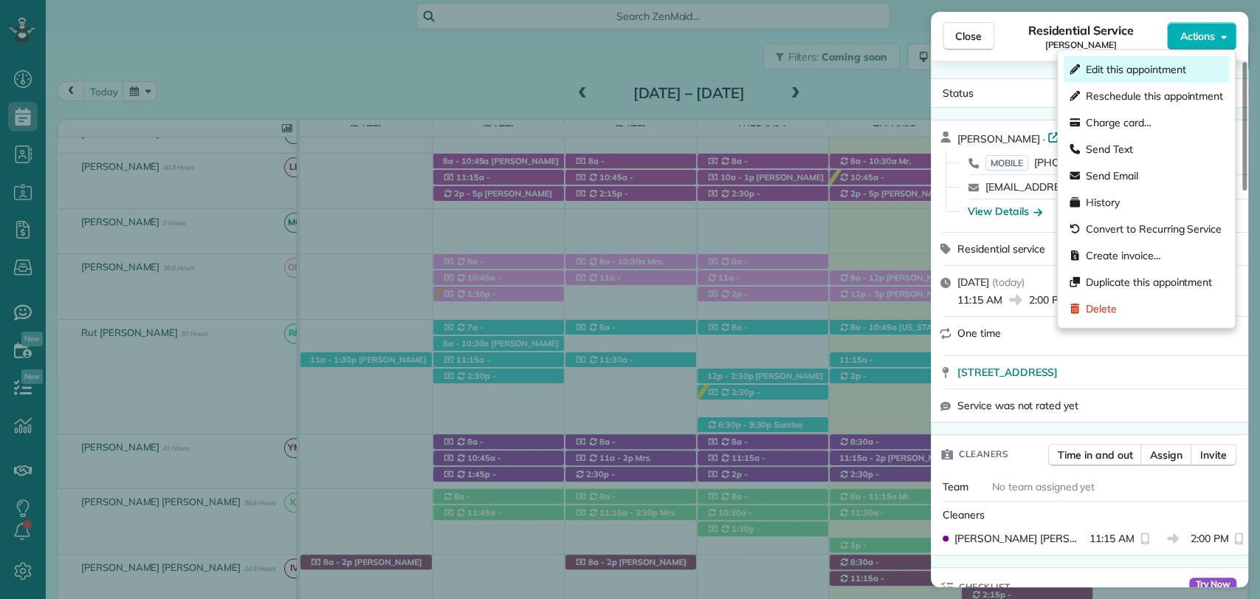
click at [1125, 66] on span "Edit this appointment" at bounding box center [1136, 69] width 100 height 15
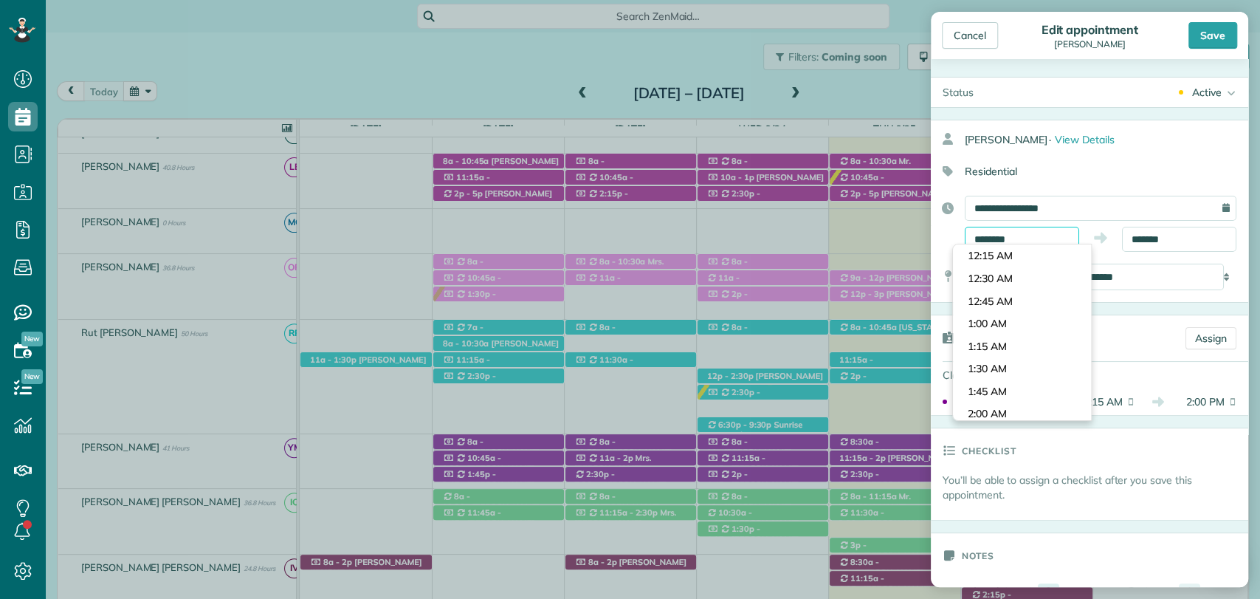
click at [986, 230] on input "********" at bounding box center [1022, 239] width 114 height 25
type input "********"
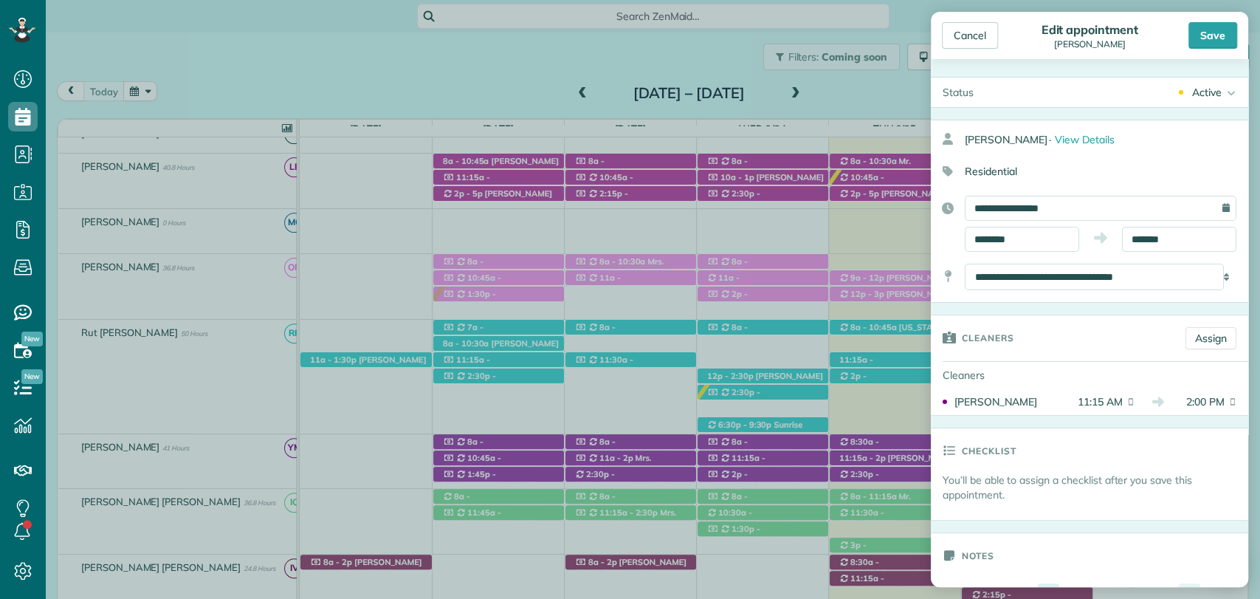
click at [992, 343] on body "Dashboard Scheduling Calendar View List View Dispatch View - Weekly scheduling …" at bounding box center [630, 299] width 1260 height 599
click at [1169, 238] on input "*******" at bounding box center [1179, 239] width 114 height 25
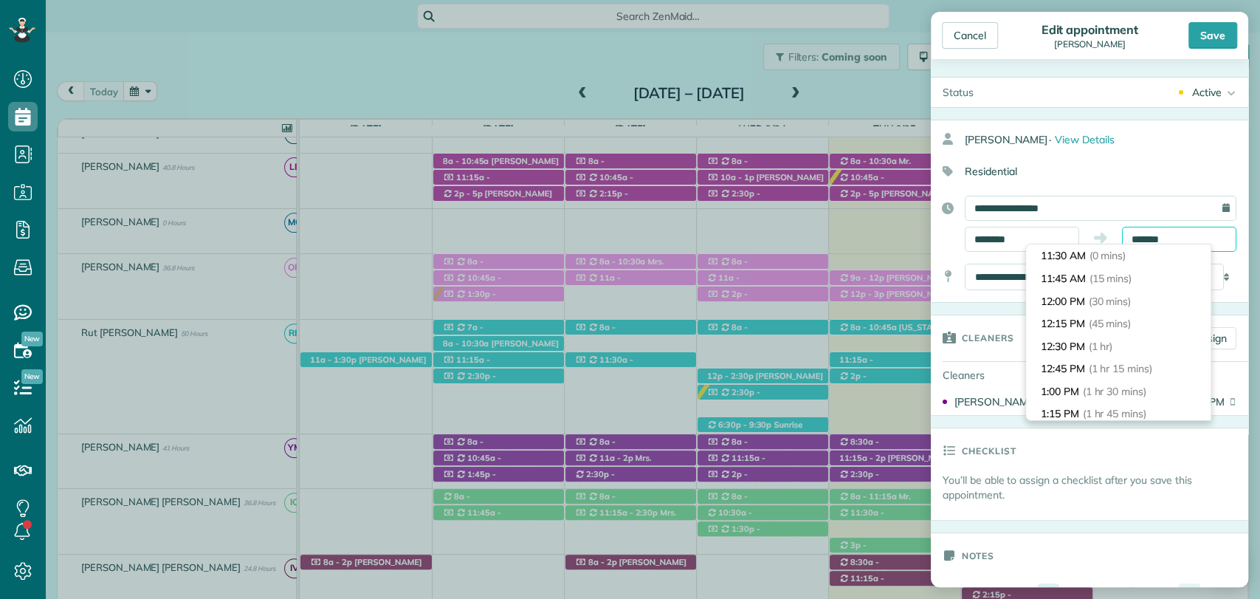
scroll to position [202, 0]
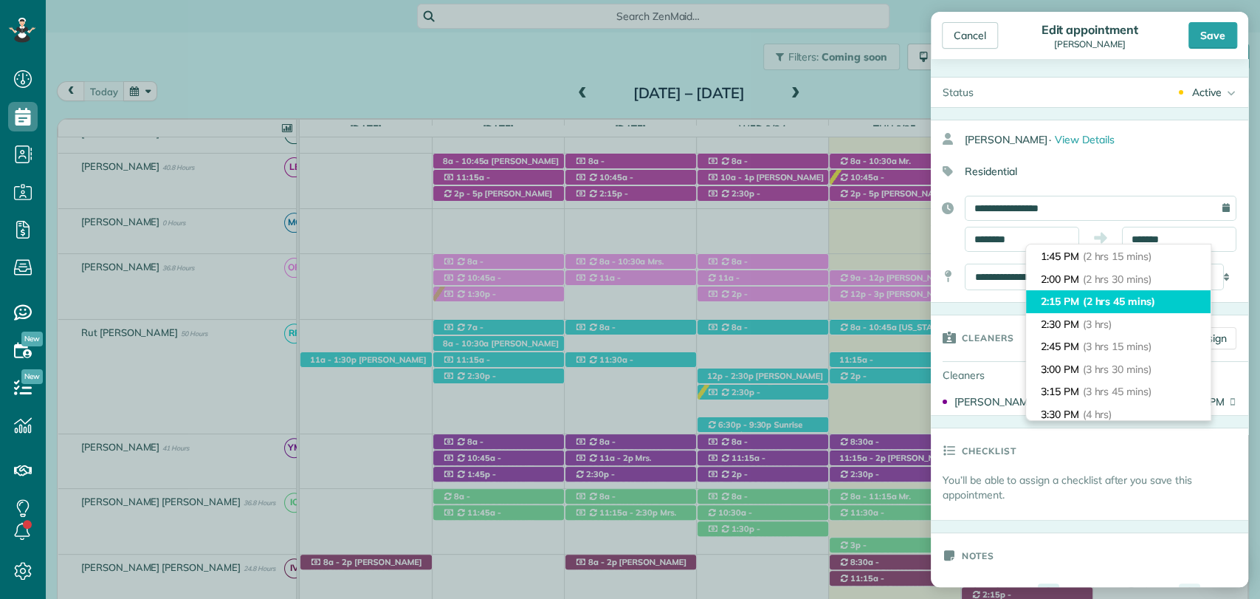
type input "*******"
click at [1095, 297] on span "(2 hrs 45 mins)" at bounding box center [1119, 301] width 72 height 13
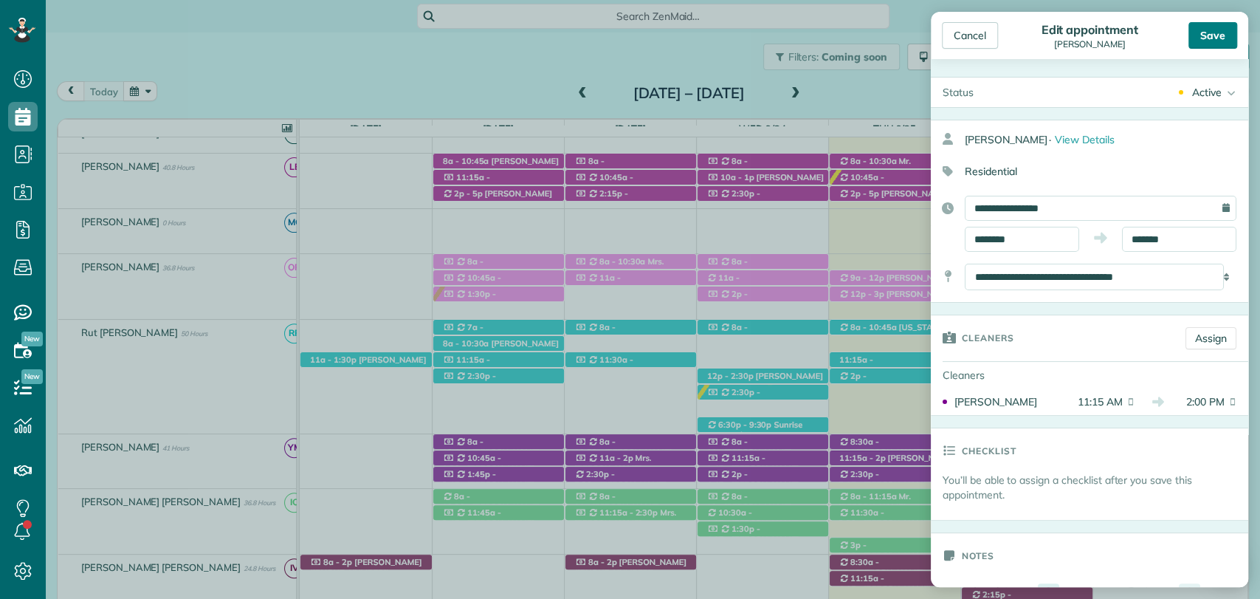
click at [1221, 31] on div "Save" at bounding box center [1213, 35] width 49 height 27
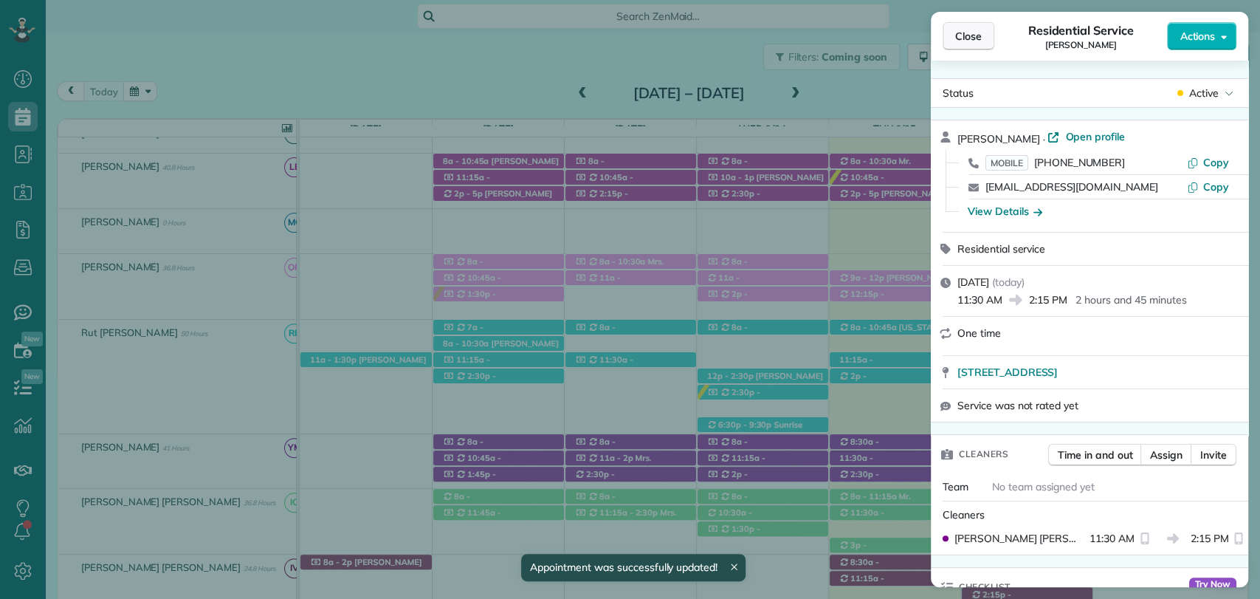
click at [986, 38] on button "Close" at bounding box center [969, 36] width 52 height 28
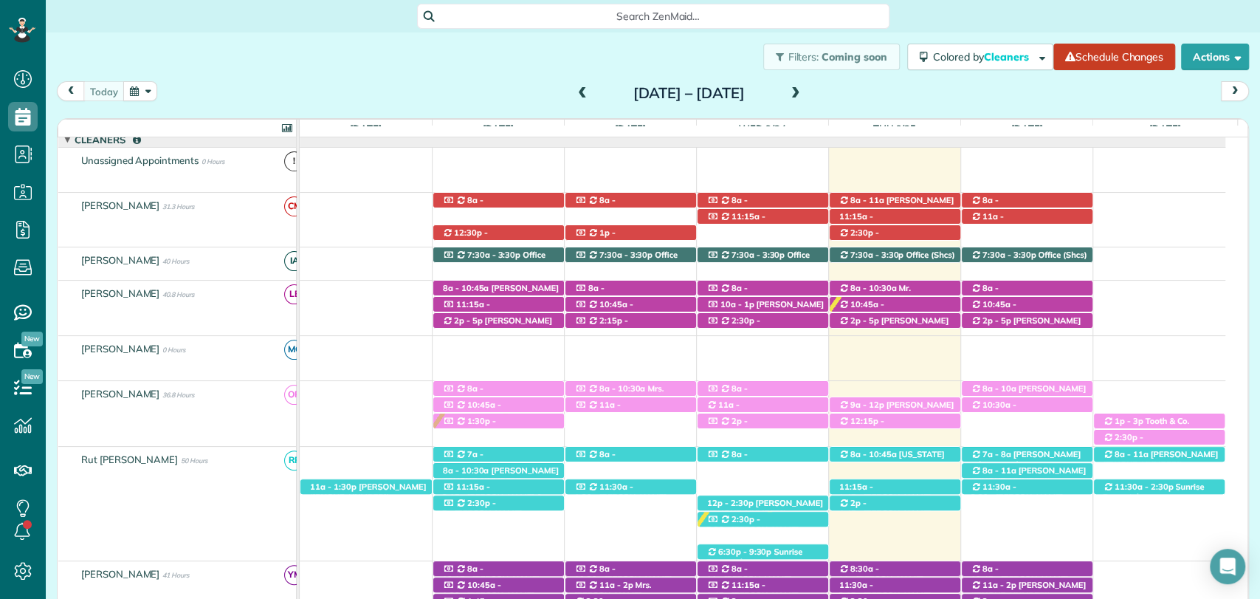
scroll to position [174, 0]
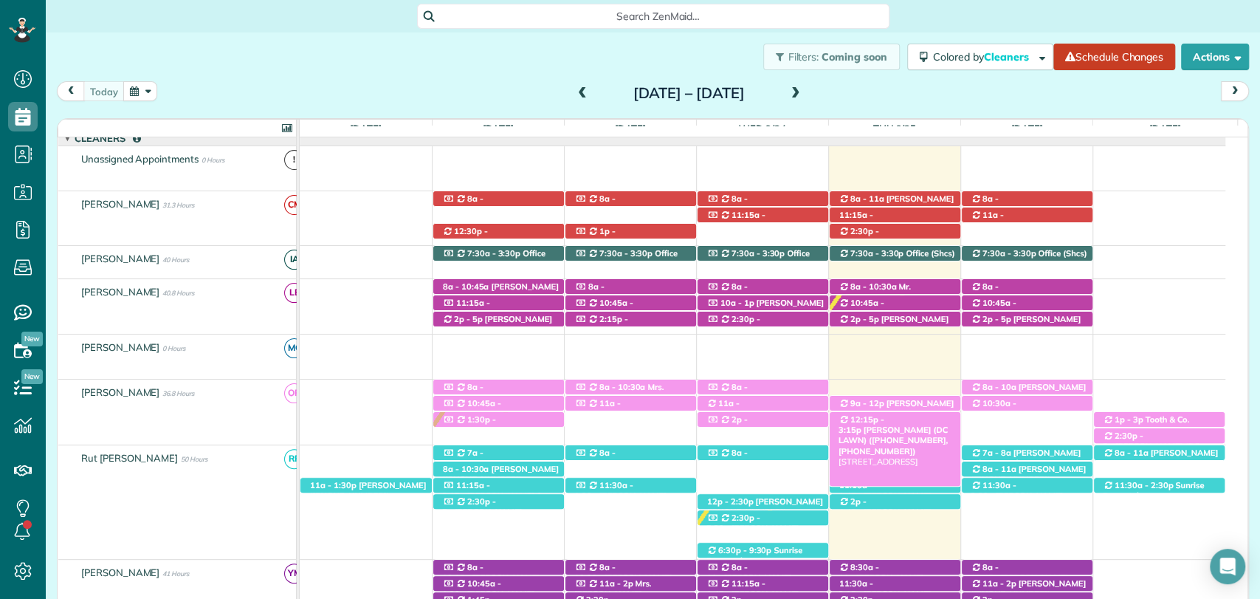
click at [913, 425] on span "[PERSON_NAME] (DC LAWN) ([PHONE_NUMBER], [PHONE_NUMBER])" at bounding box center [893, 441] width 109 height 32
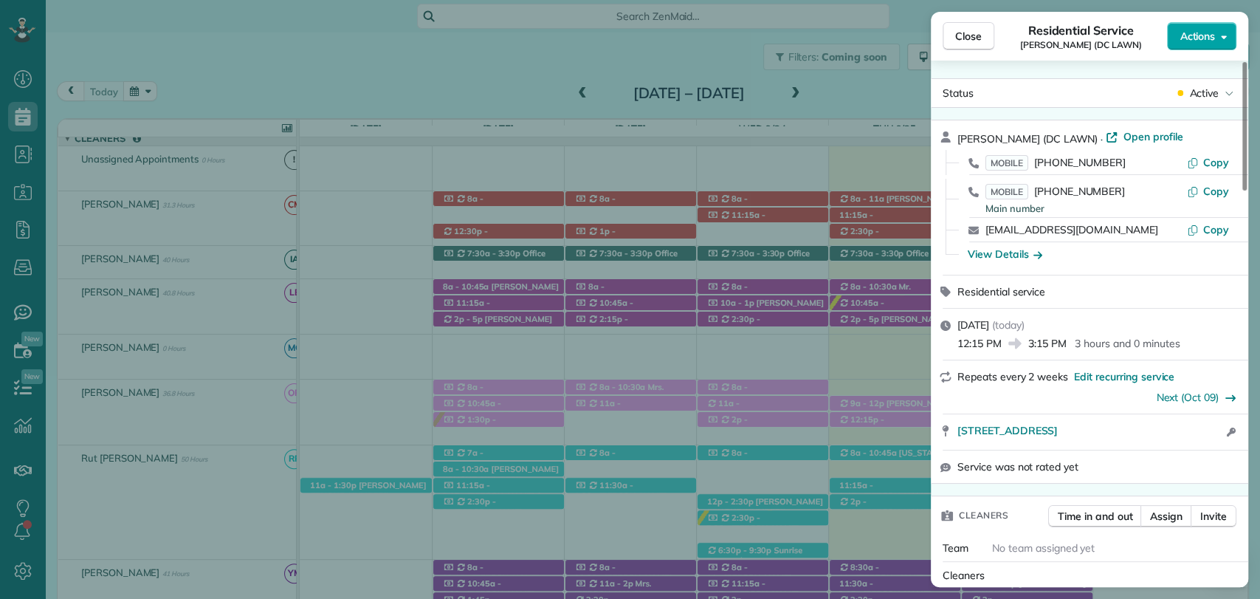
click at [1193, 41] on span "Actions" at bounding box center [1197, 36] width 35 height 15
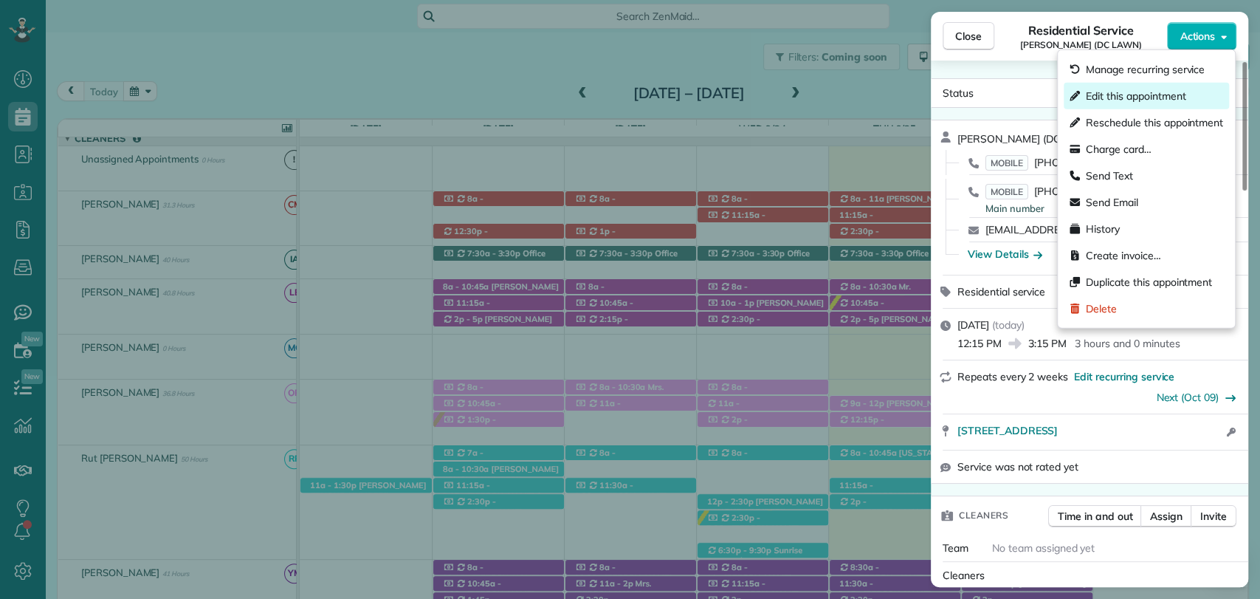
click at [1119, 97] on span "Edit this appointment" at bounding box center [1136, 96] width 100 height 15
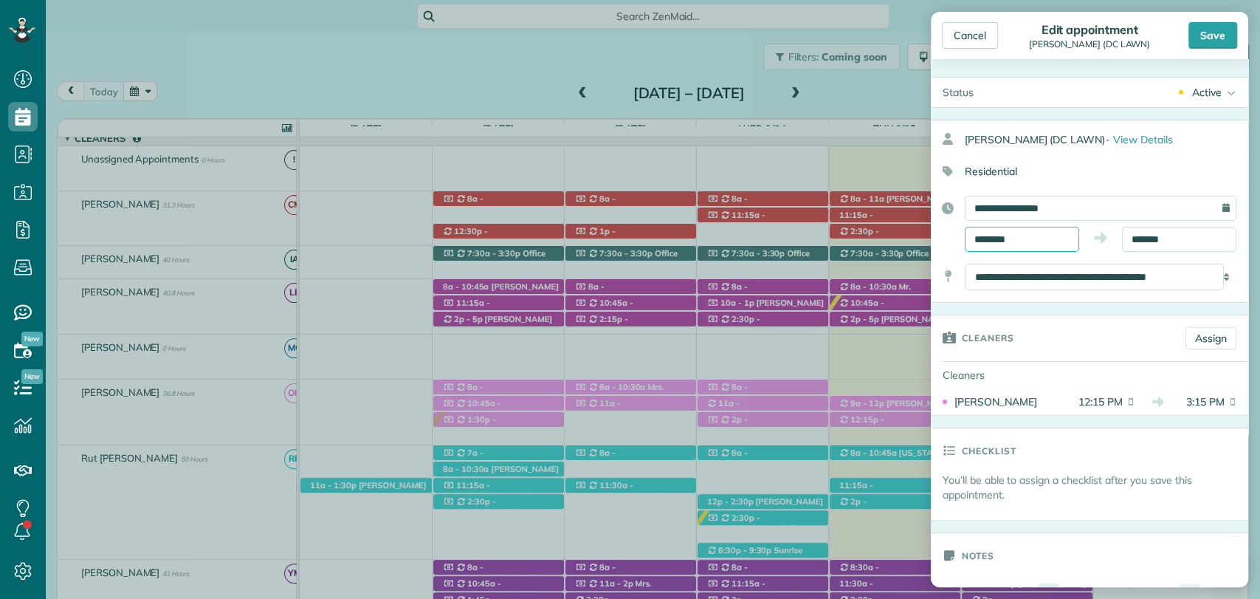
click at [1009, 238] on input "********" at bounding box center [1022, 239] width 114 height 25
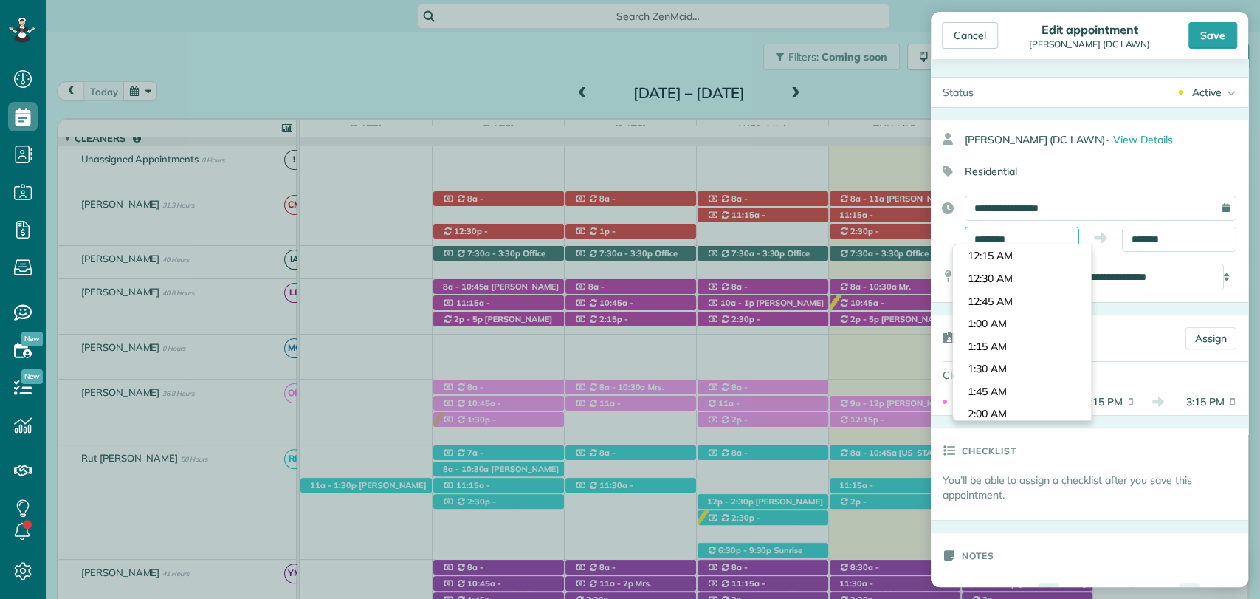
scroll to position [1059, 0]
type input "********"
click at [1012, 299] on body "Dashboard Scheduling Calendar View List View Dispatch View - Weekly scheduling …" at bounding box center [630, 299] width 1260 height 599
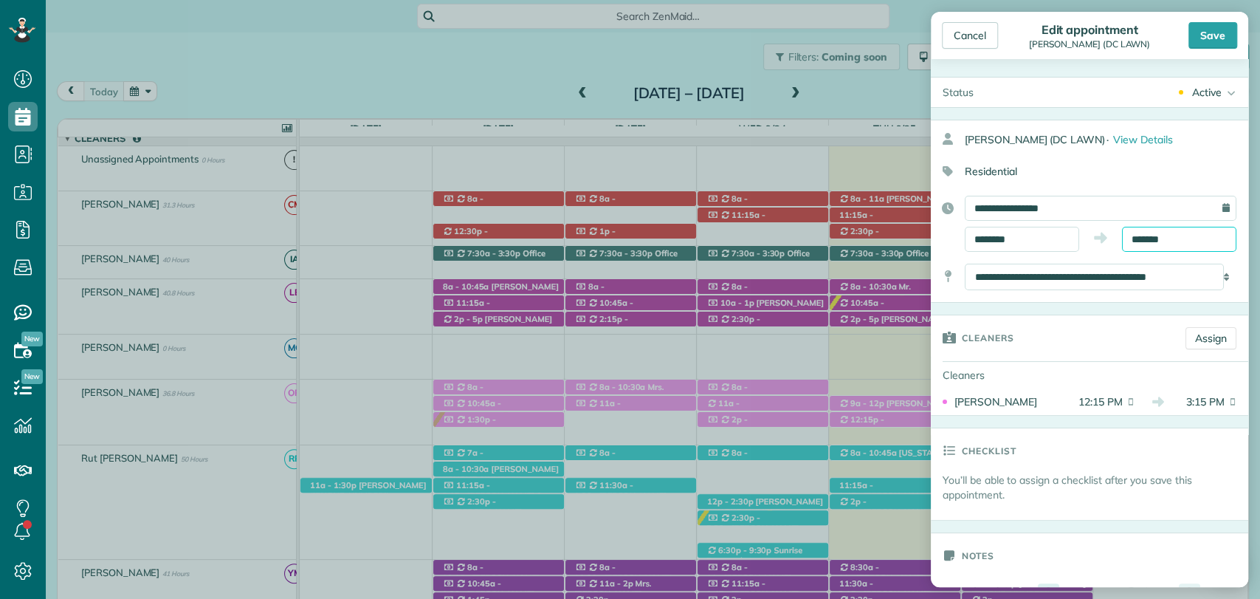
click at [1157, 236] on input "*******" at bounding box center [1179, 239] width 114 height 25
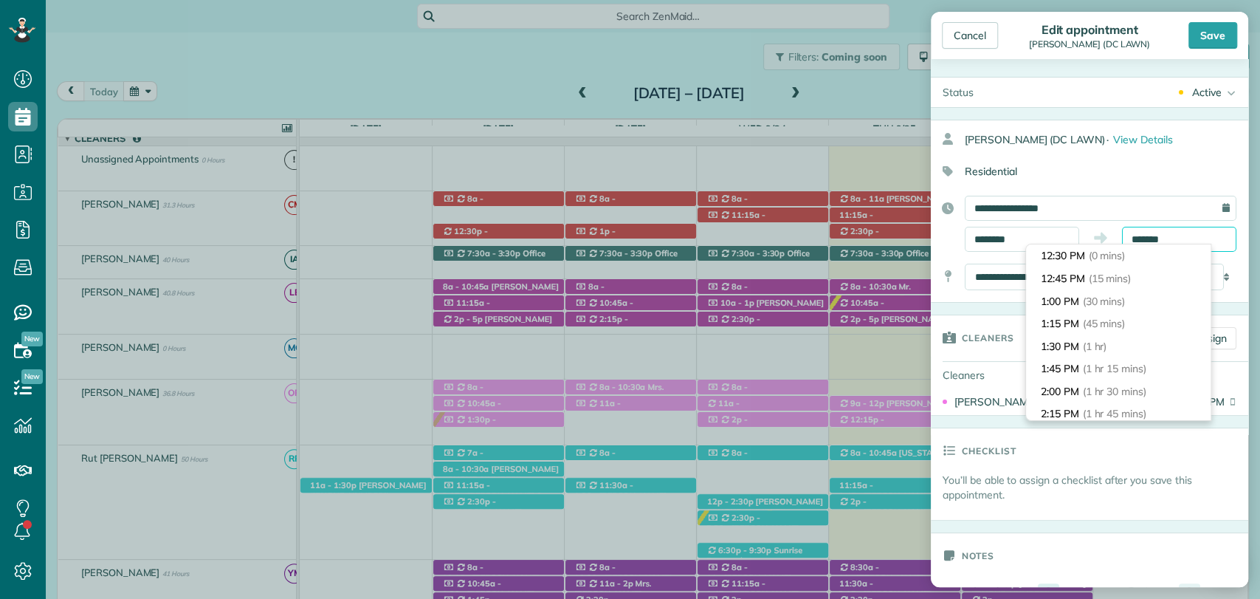
scroll to position [224, 0]
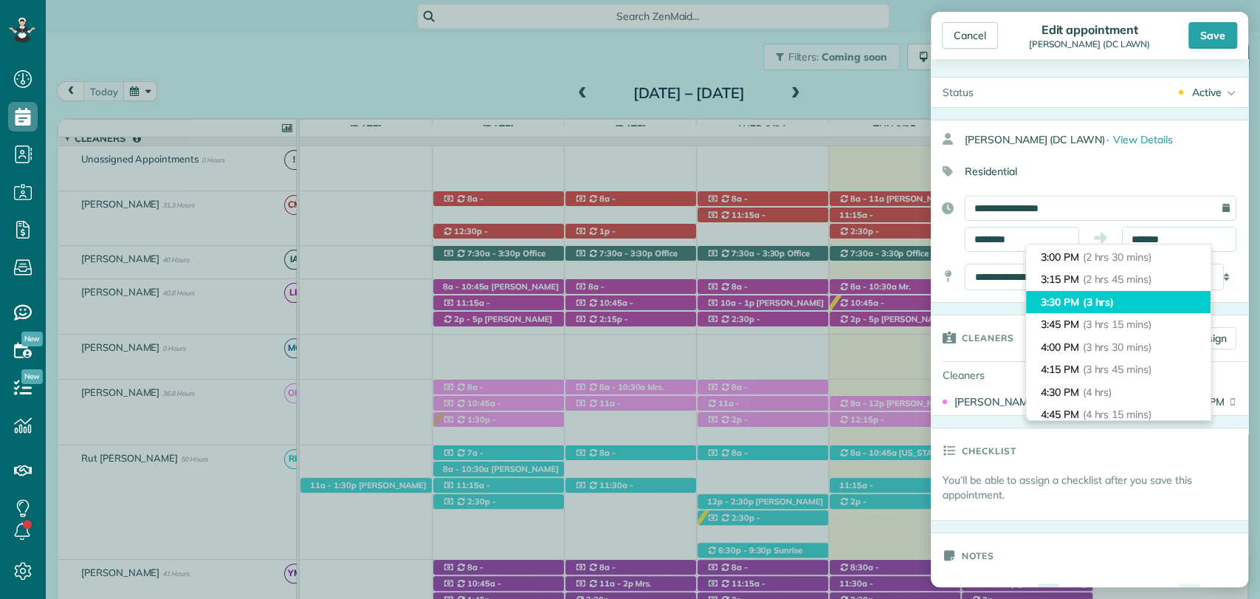
type input "*******"
click at [1119, 303] on li "3:30 PM (3 hrs)" at bounding box center [1118, 302] width 185 height 23
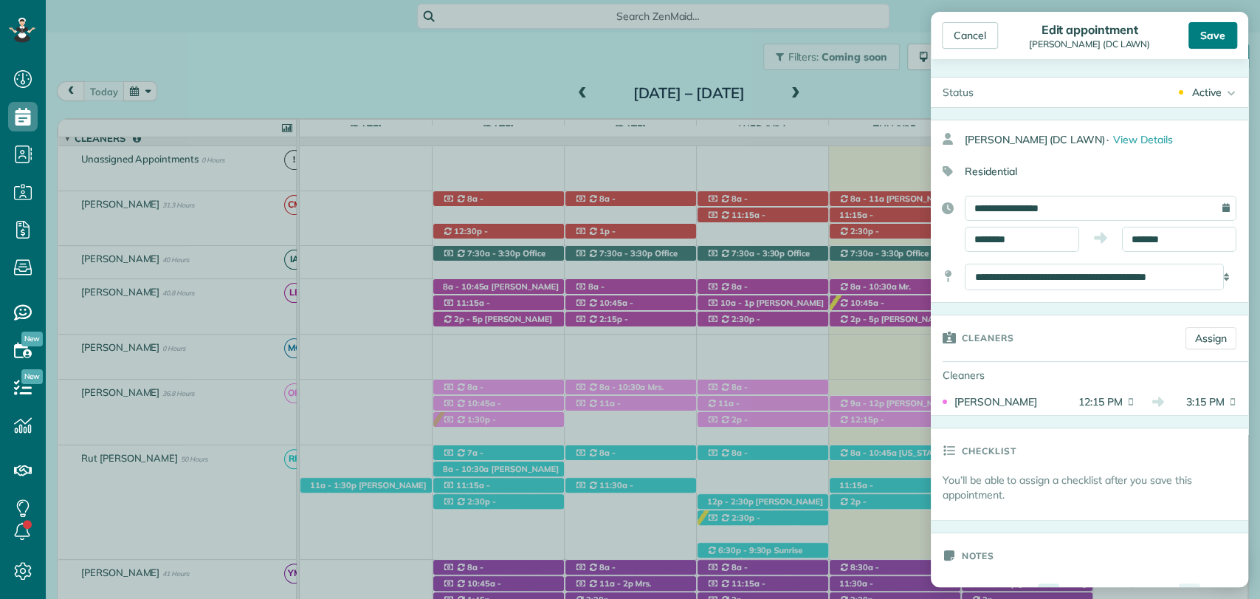
click at [1209, 32] on div "Save" at bounding box center [1213, 35] width 49 height 27
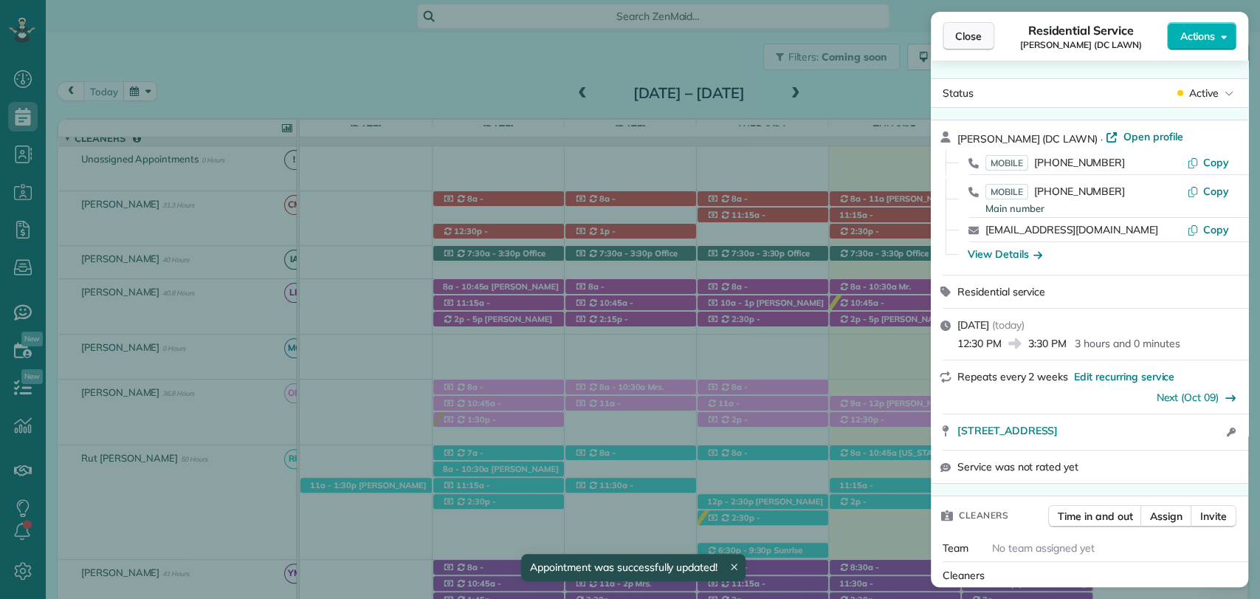
click at [961, 37] on span "Close" at bounding box center [968, 36] width 27 height 15
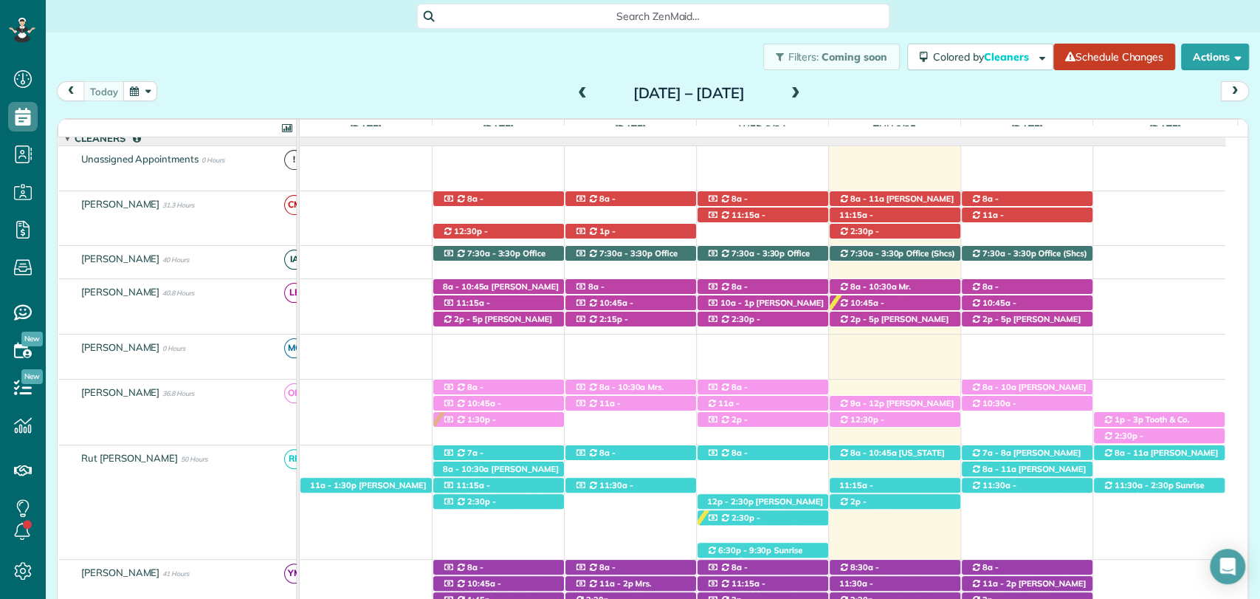
click at [984, 103] on div "[DATE] [DATE] – [DATE]" at bounding box center [653, 94] width 1192 height 27
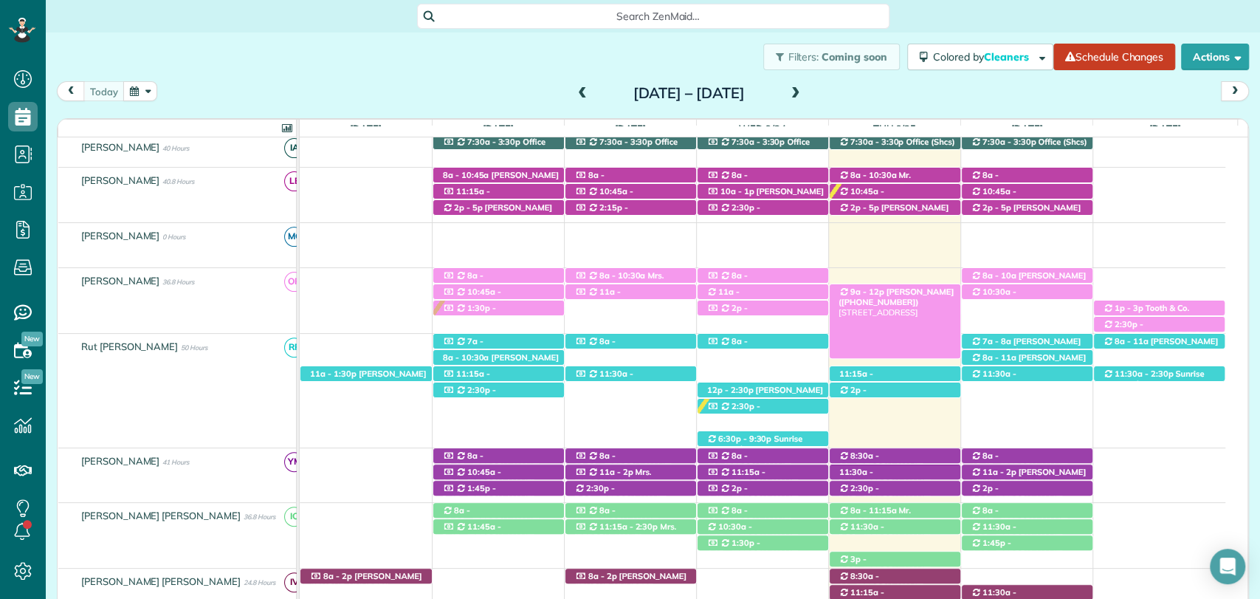
click at [881, 284] on link "9a - 12p [PERSON_NAME] ([PHONE_NUMBER]) [STREET_ADDRESS]" at bounding box center [895, 321] width 132 height 75
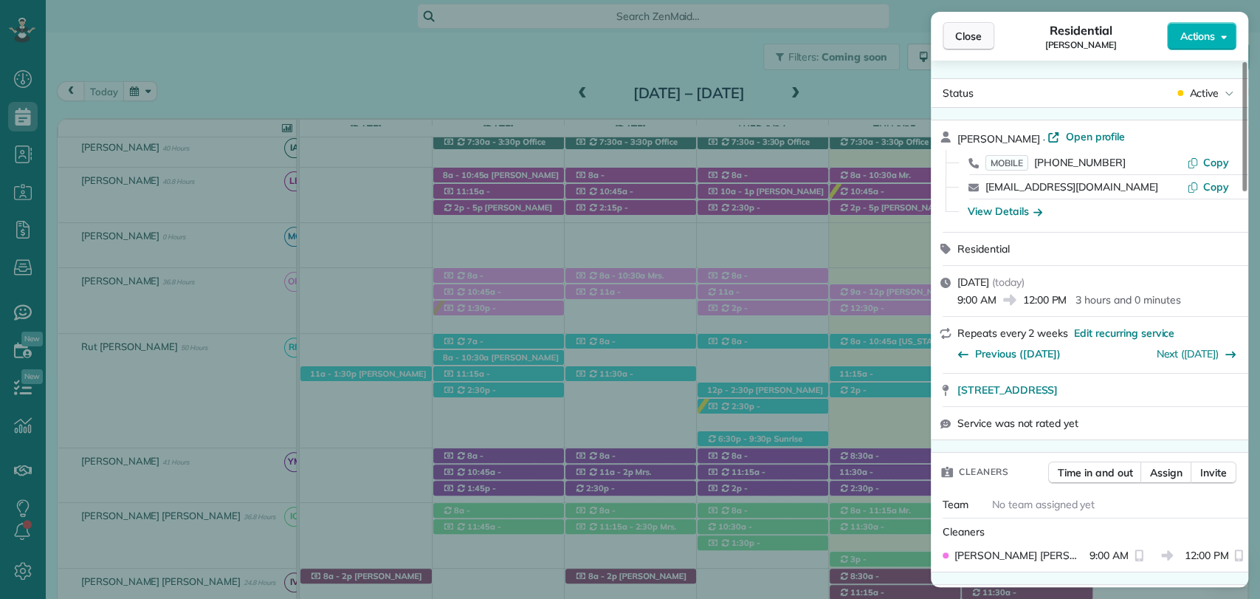
click at [968, 35] on span "Close" at bounding box center [968, 36] width 27 height 15
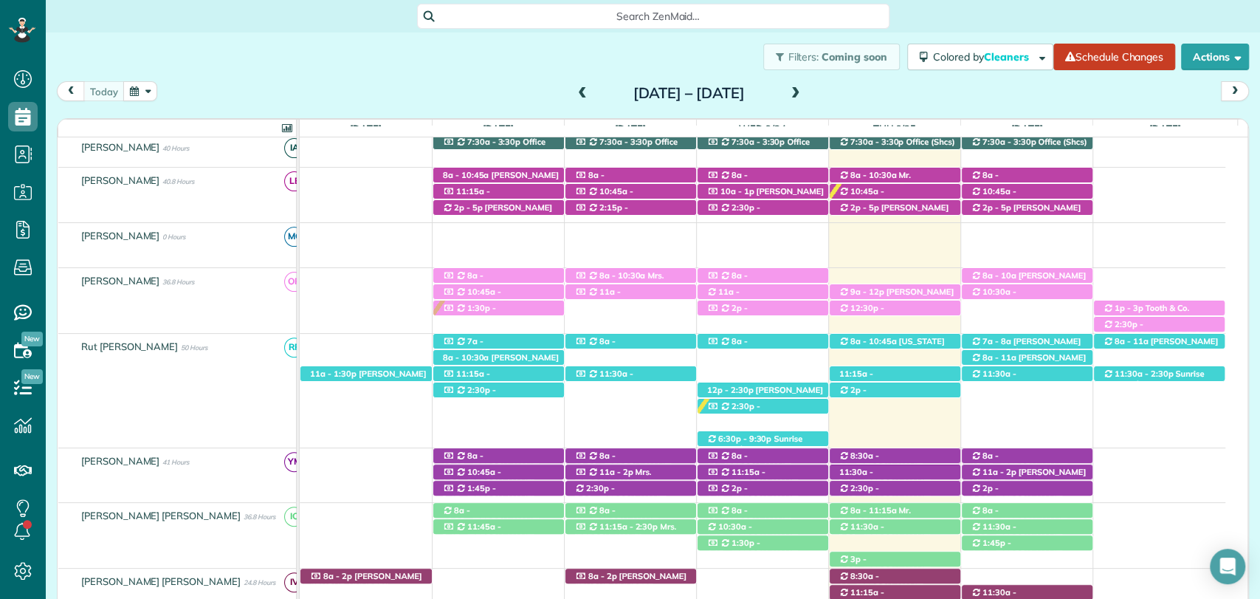
click at [920, 92] on div "today Sunday Sep 21 – Saturday Sep 27, 2025" at bounding box center [653, 94] width 1192 height 27
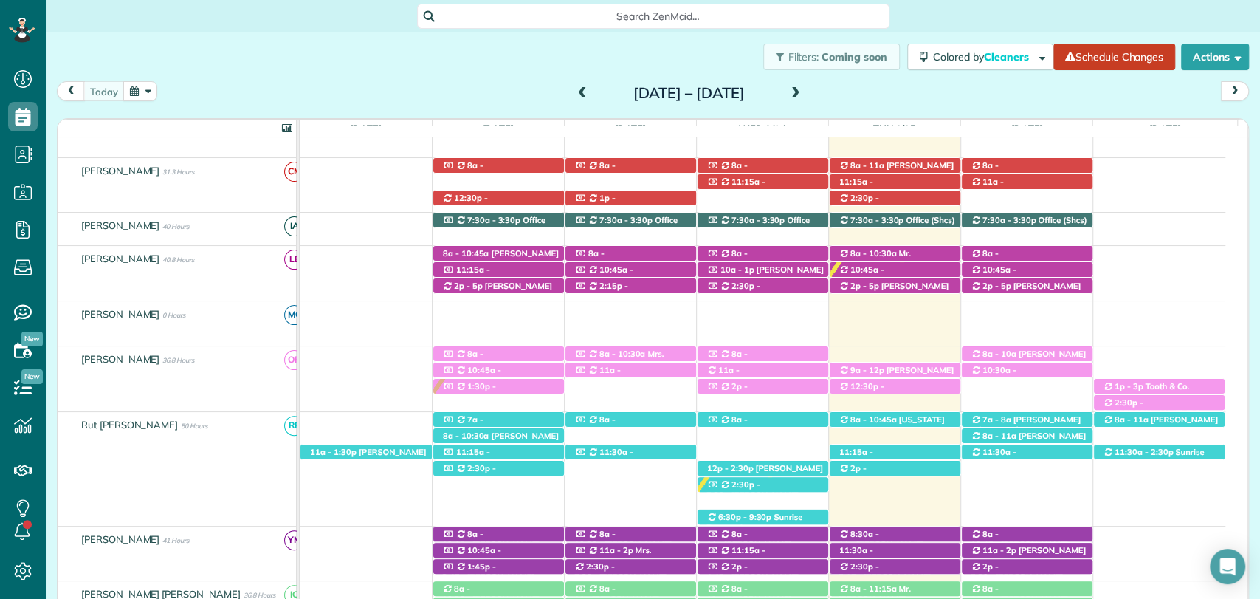
click at [933, 89] on div "today Sunday Sep 21 – Saturday Sep 27, 2025" at bounding box center [653, 94] width 1192 height 27
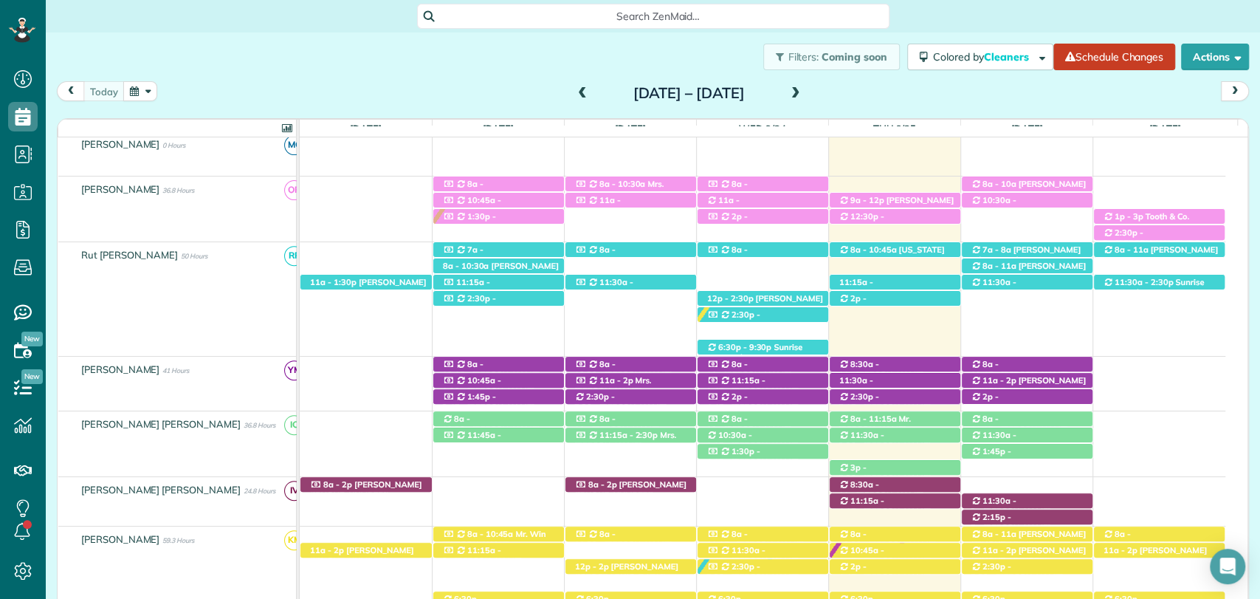
click at [873, 96] on div "today Sunday Sep 21 – Saturday Sep 27, 2025" at bounding box center [653, 94] width 1192 height 27
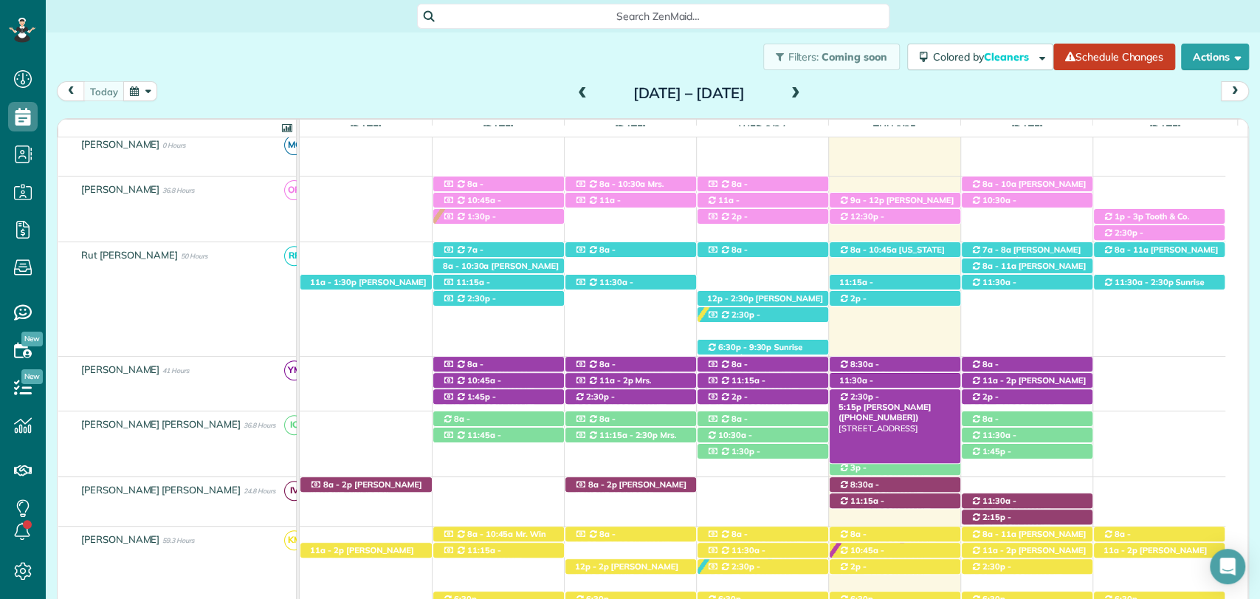
click at [910, 402] on span "Breanne Moulton (+14256159662)" at bounding box center [885, 412] width 92 height 21
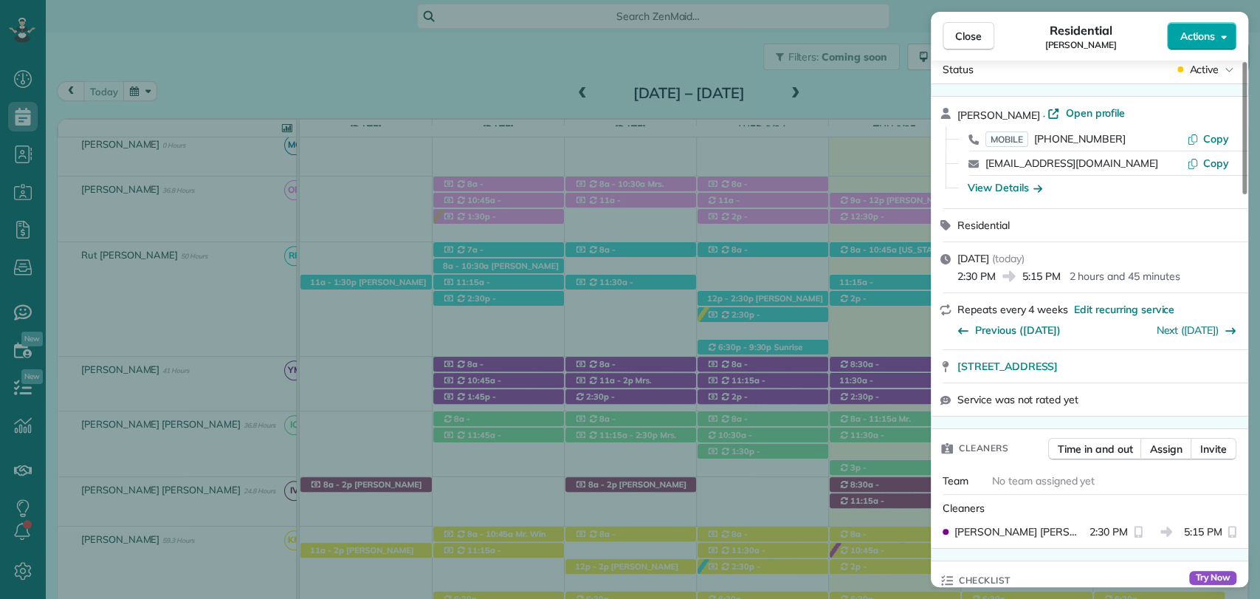
click at [1206, 34] on span "Actions" at bounding box center [1197, 36] width 35 height 15
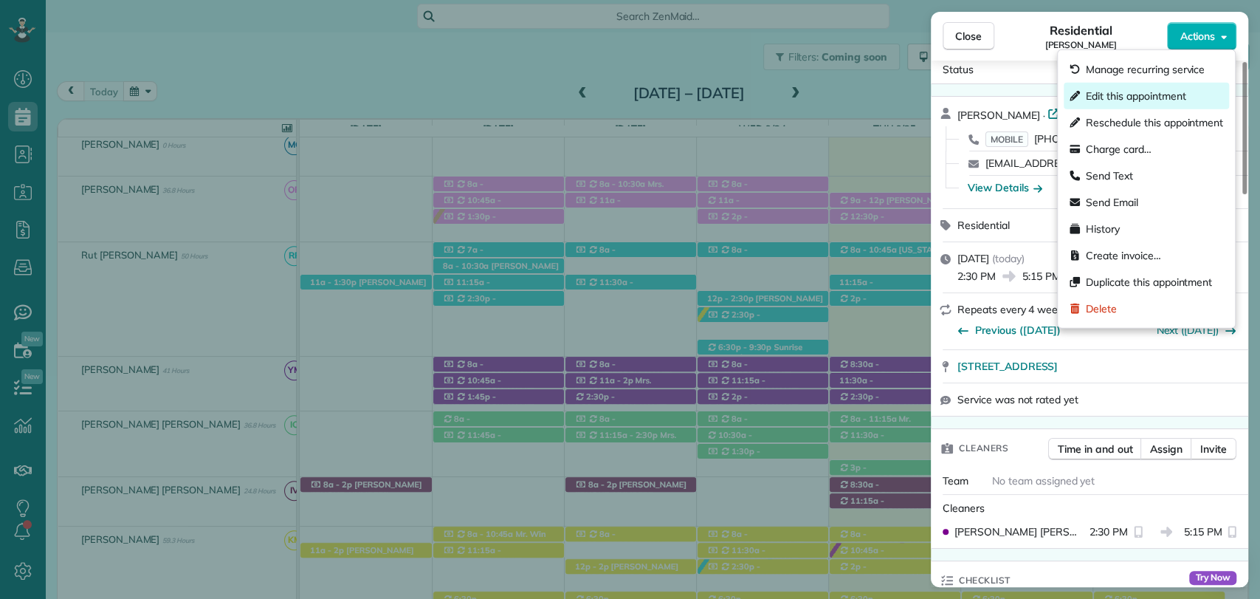
click at [1116, 96] on span "Edit this appointment" at bounding box center [1136, 96] width 100 height 15
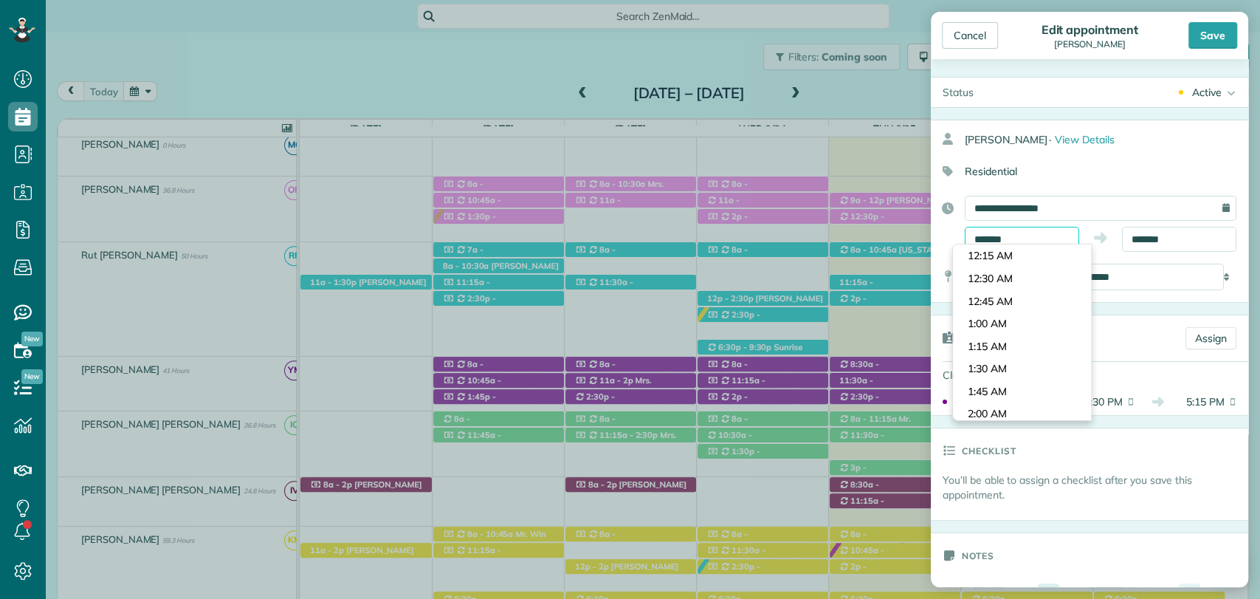
click at [1015, 249] on body "Dashboard Scheduling Calendar View List View Dispatch View - Weekly scheduling …" at bounding box center [630, 299] width 1260 height 599
type input "*******"
click at [992, 307] on body "Dashboard Scheduling Calendar View List View Dispatch View - Weekly scheduling …" at bounding box center [630, 299] width 1260 height 599
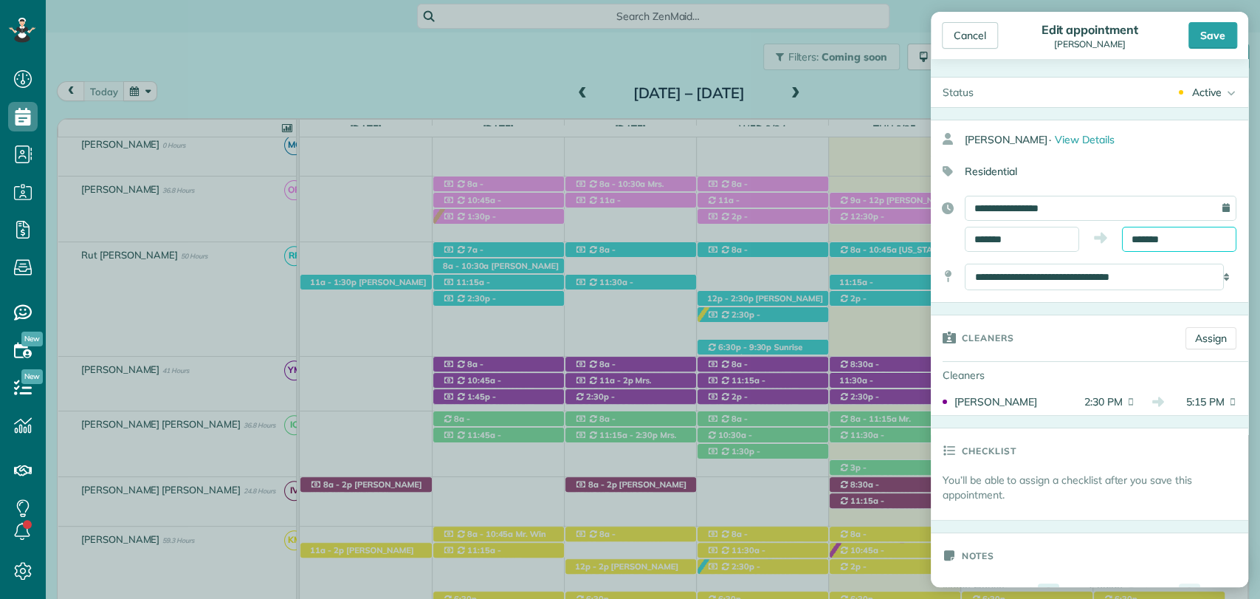
click at [1145, 244] on body "Dashboard Scheduling Calendar View List View Dispatch View - Weekly scheduling …" at bounding box center [630, 299] width 1260 height 599
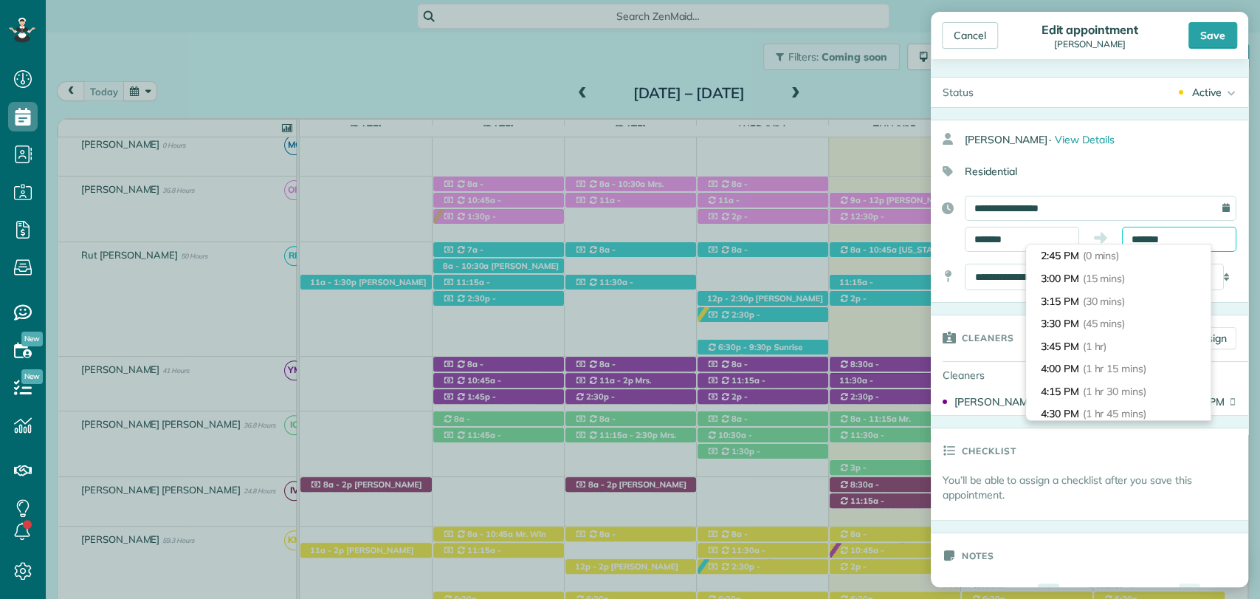
scroll to position [202, 0]
type input "*******"
click at [1108, 301] on span "(2 hrs 45 mins)" at bounding box center [1119, 301] width 72 height 13
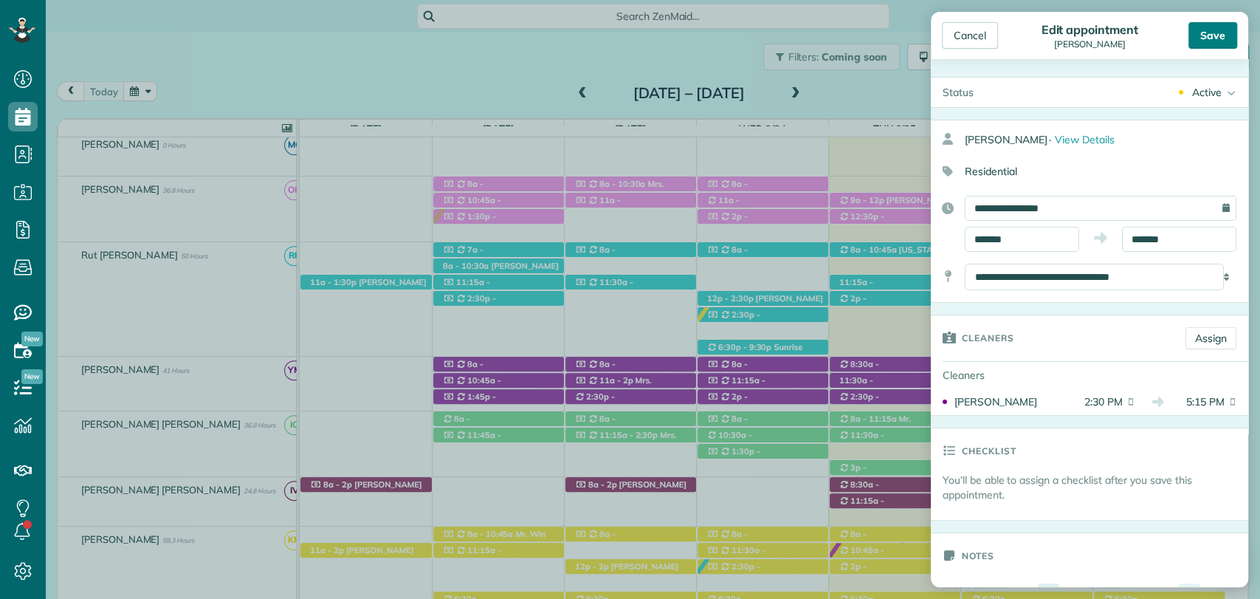
click at [1214, 26] on div "Save" at bounding box center [1213, 35] width 49 height 27
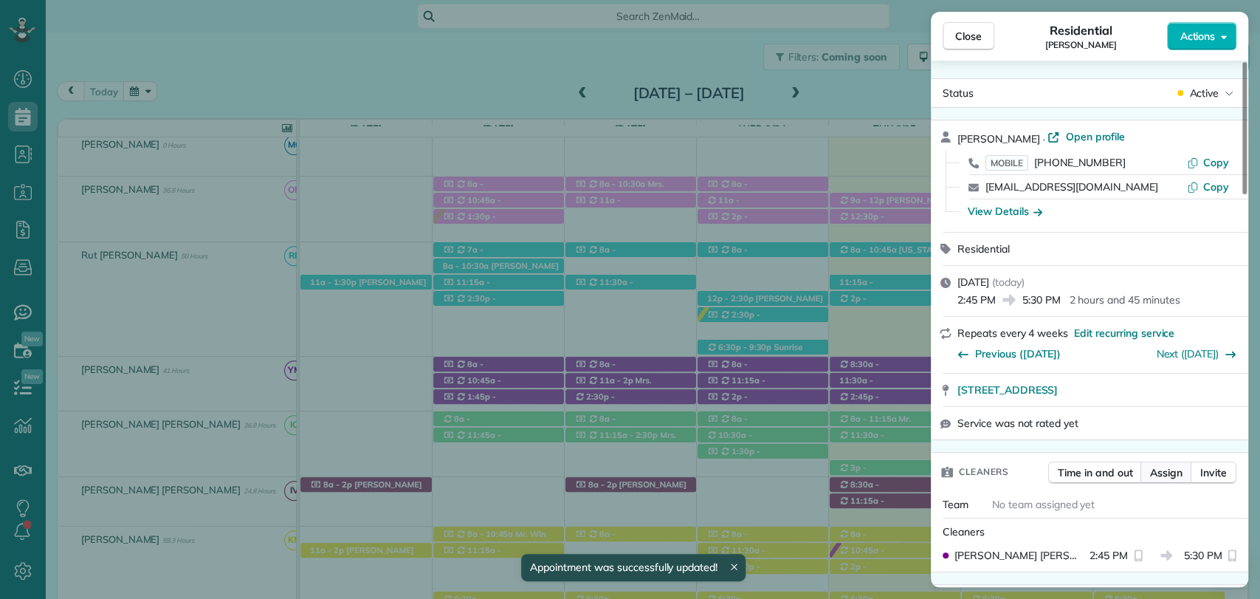
click at [1166, 465] on span "Assign" at bounding box center [1166, 472] width 32 height 15
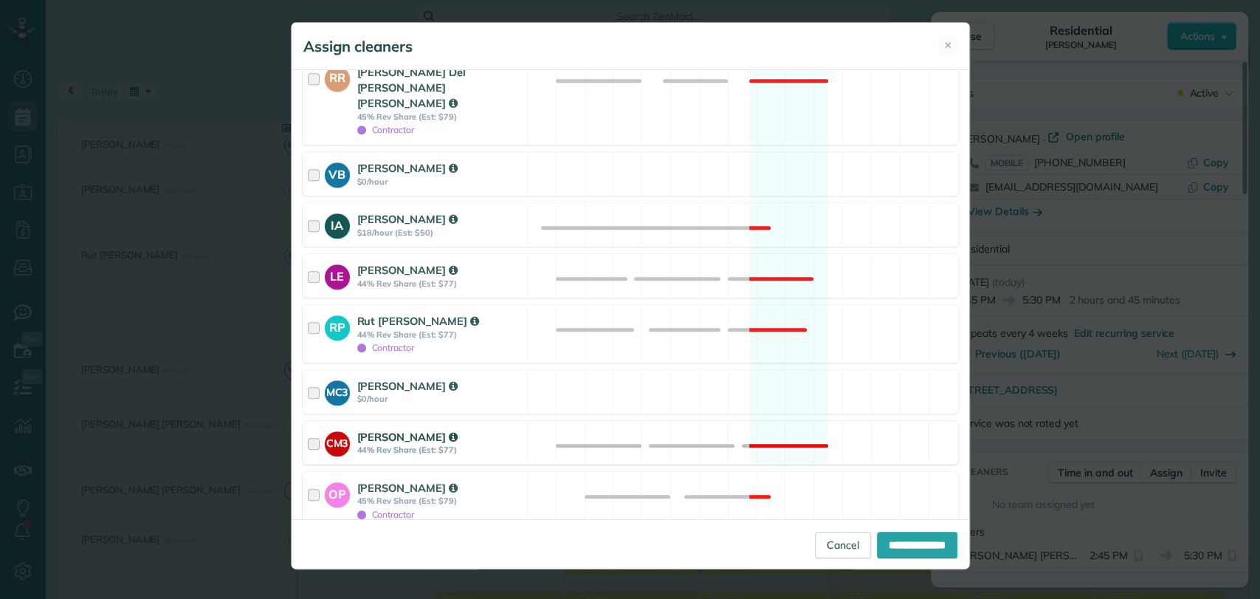
scroll to position [729, 0]
click at [308, 481] on div at bounding box center [316, 501] width 17 height 41
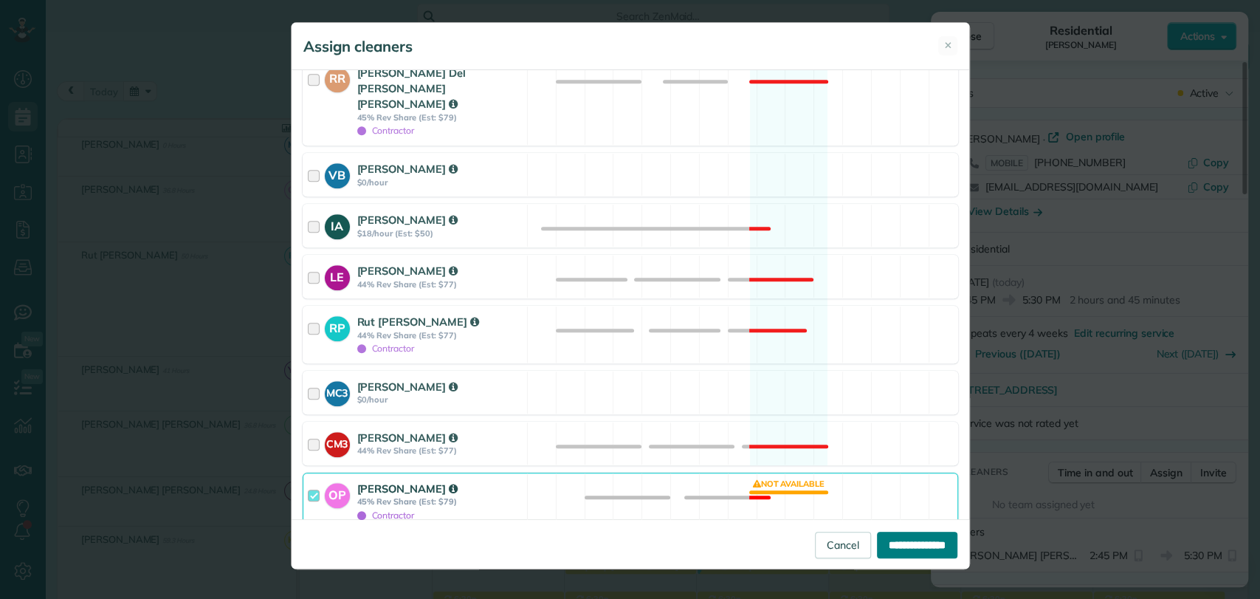
click at [919, 539] on input "**********" at bounding box center [917, 545] width 80 height 27
type input "**********"
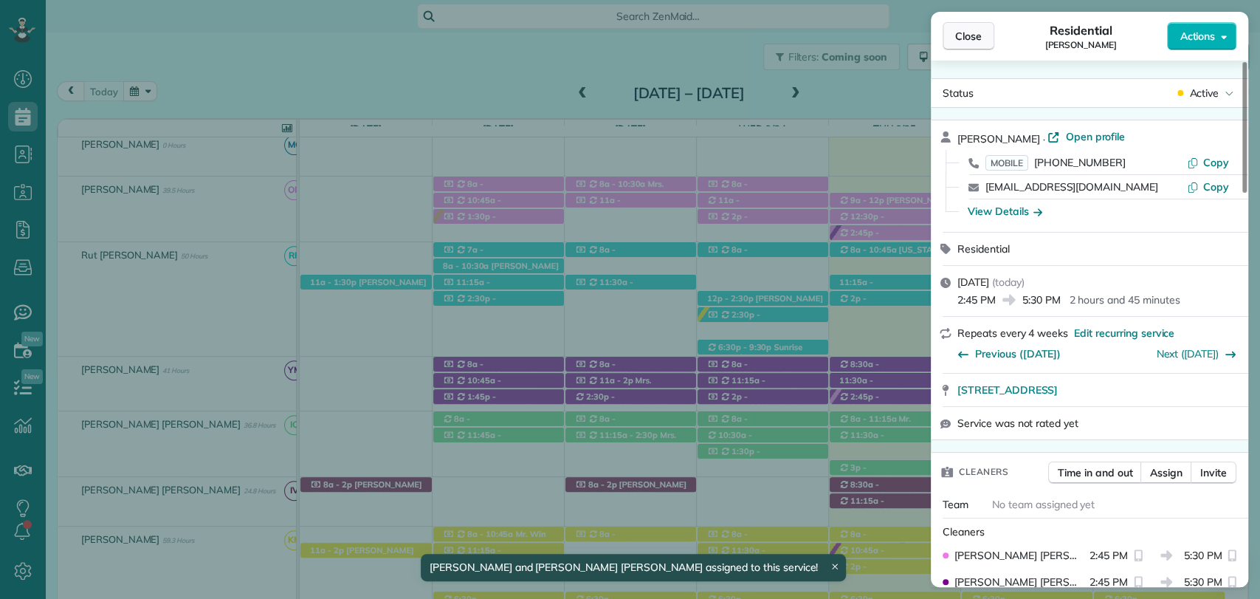
click at [961, 38] on span "Close" at bounding box center [968, 36] width 27 height 15
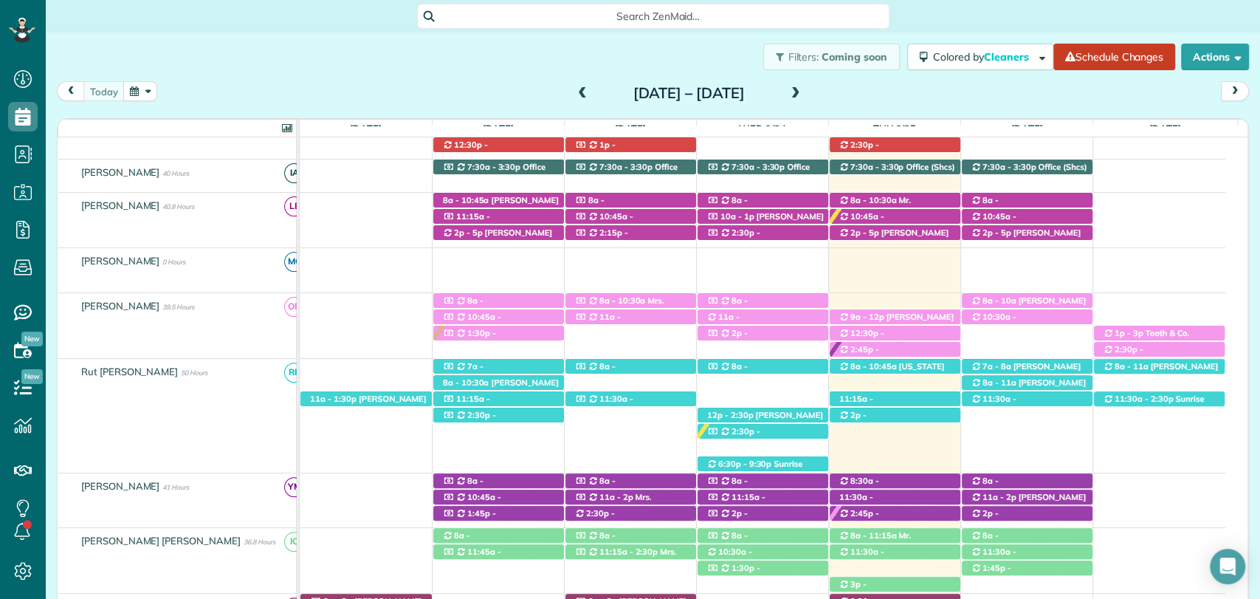
scroll to position [232, 0]
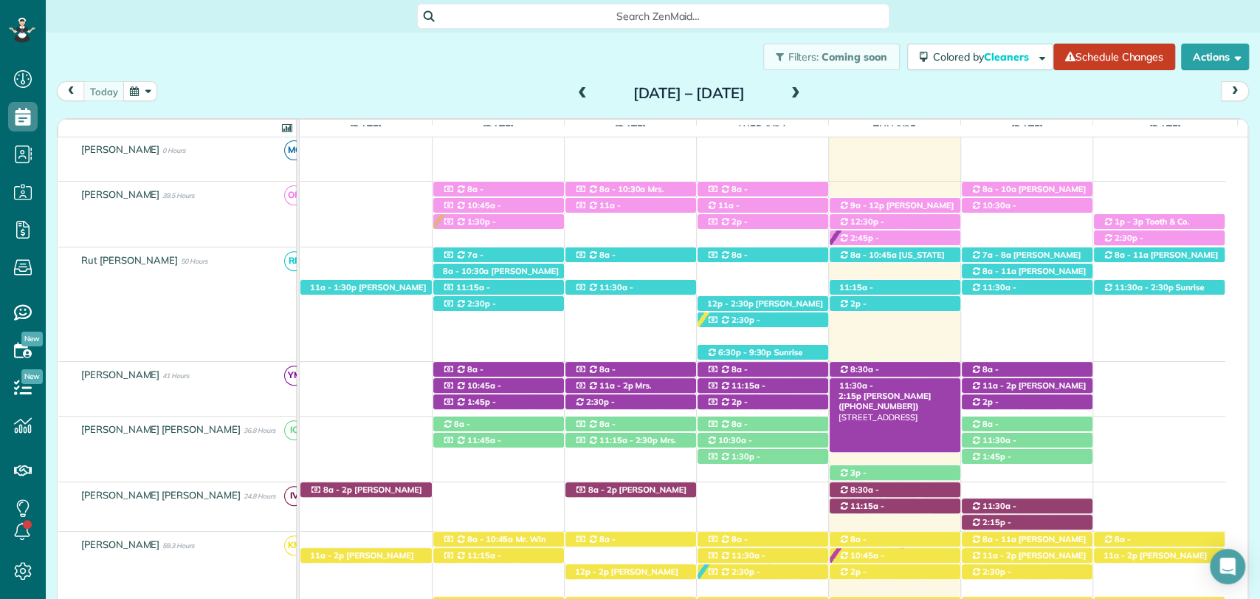
click at [926, 391] on span "[PERSON_NAME] ([PHONE_NUMBER])" at bounding box center [885, 401] width 92 height 21
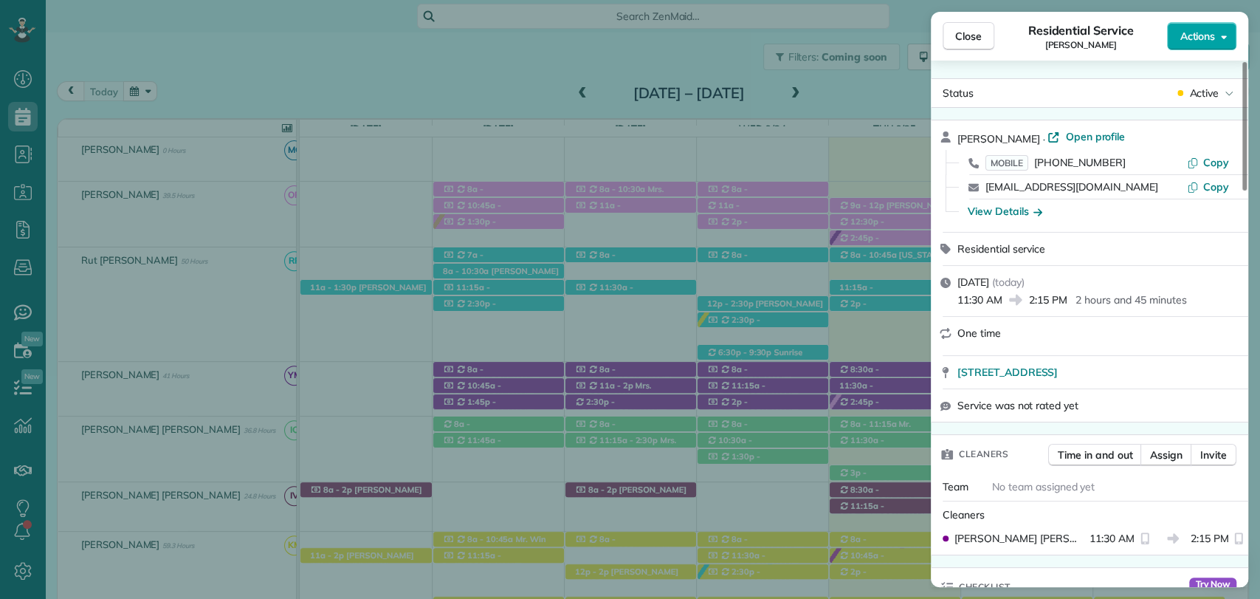
click at [1196, 37] on span "Actions" at bounding box center [1197, 36] width 35 height 15
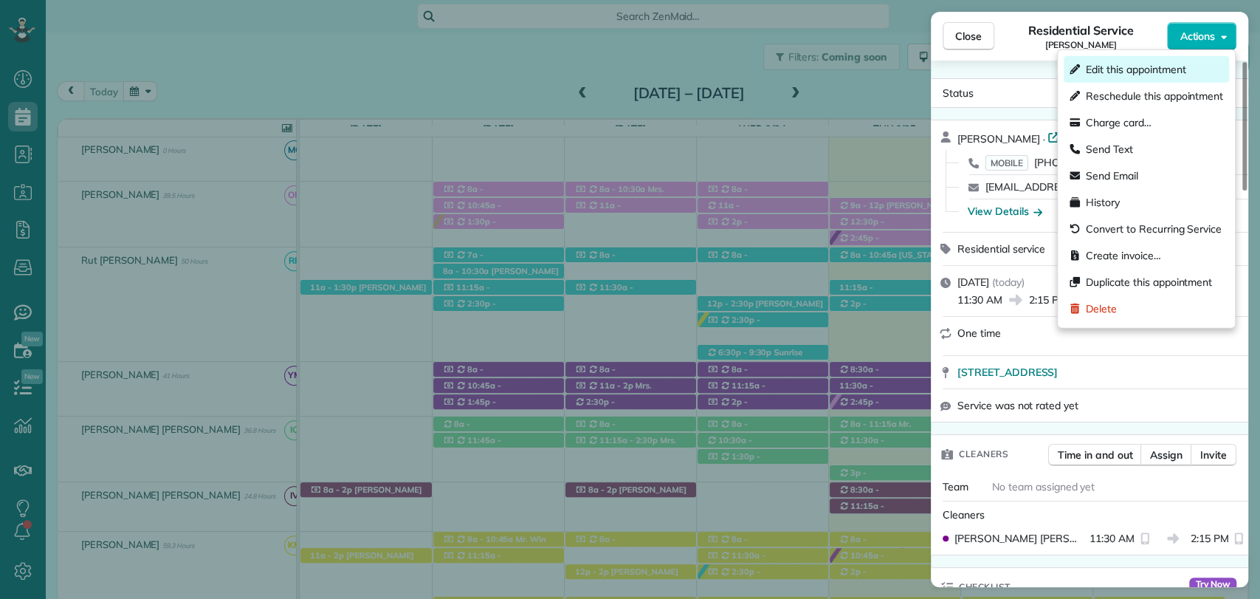
click at [1119, 66] on span "Edit this appointment" at bounding box center [1136, 69] width 100 height 15
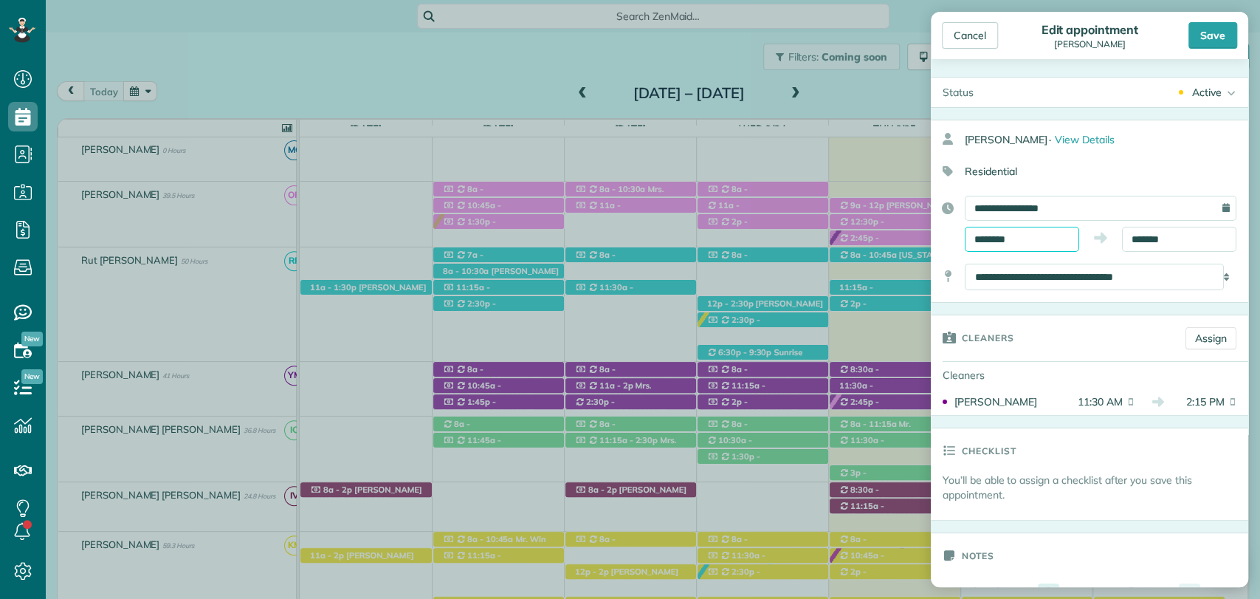
click at [1023, 235] on input "********" at bounding box center [1022, 239] width 114 height 25
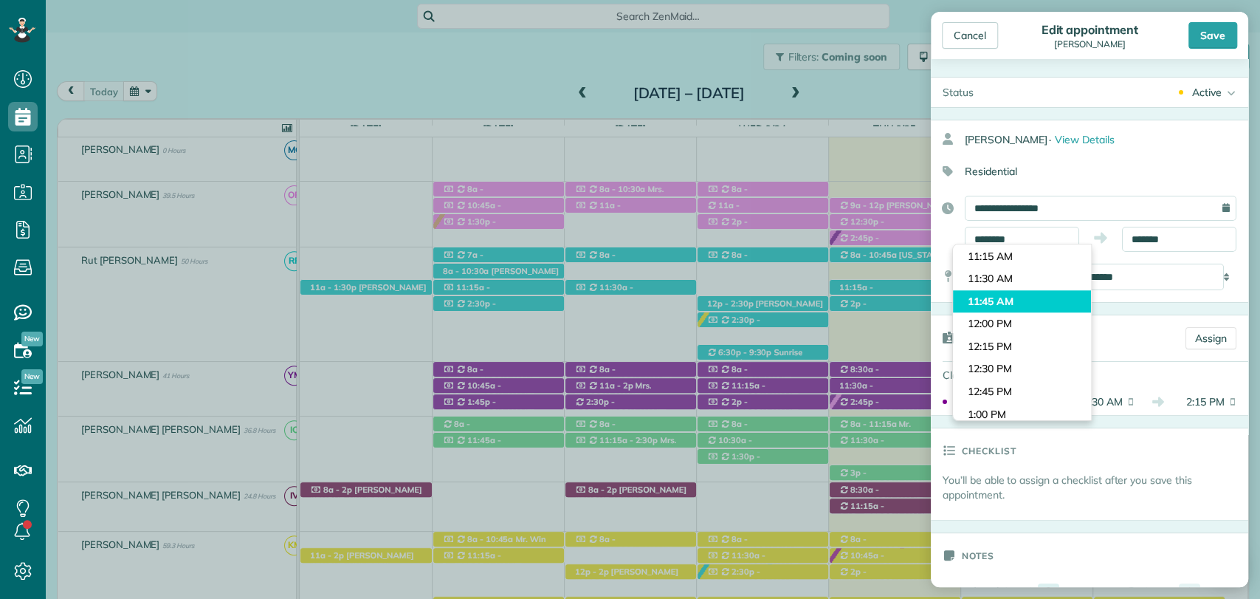
type input "********"
click at [992, 306] on body "Dashboard Scheduling Calendar View List View Dispatch View - Weekly scheduling …" at bounding box center [630, 299] width 1260 height 599
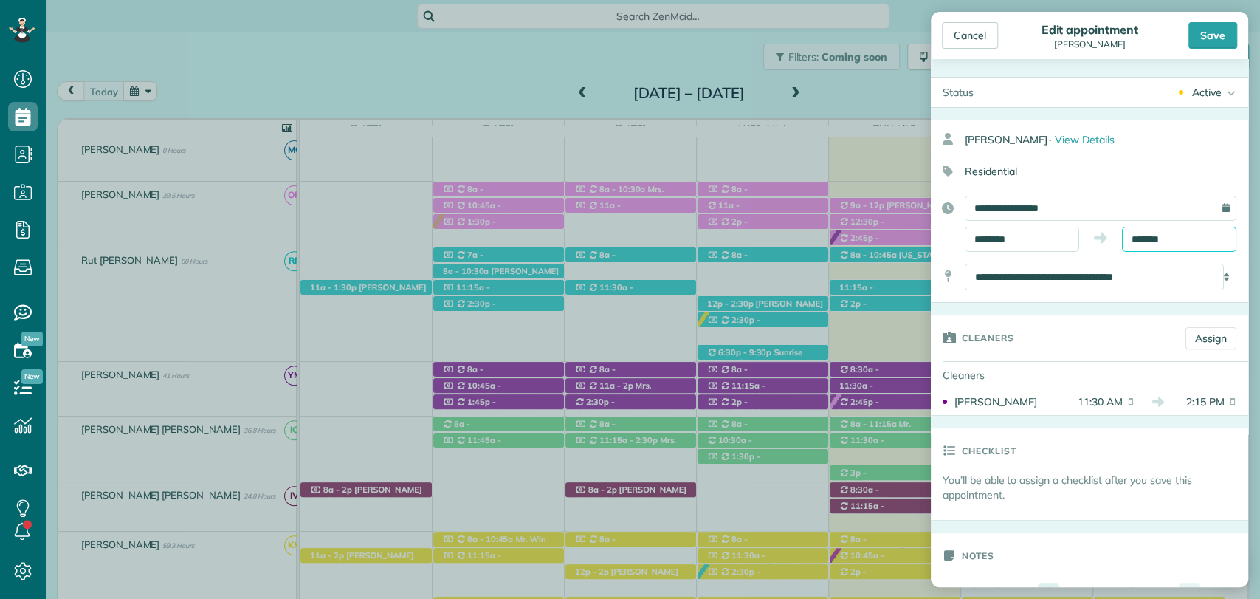
click at [1138, 238] on input "*******" at bounding box center [1179, 239] width 114 height 25
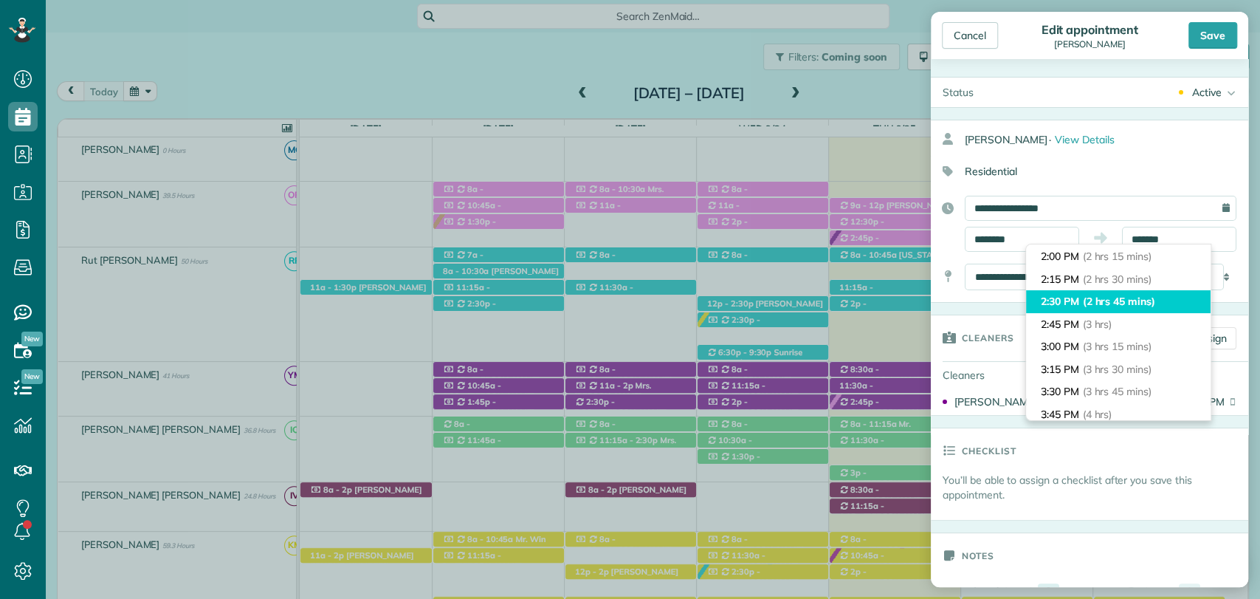
type input "*******"
click at [1103, 301] on span "(2 hrs 45 mins)" at bounding box center [1119, 301] width 72 height 13
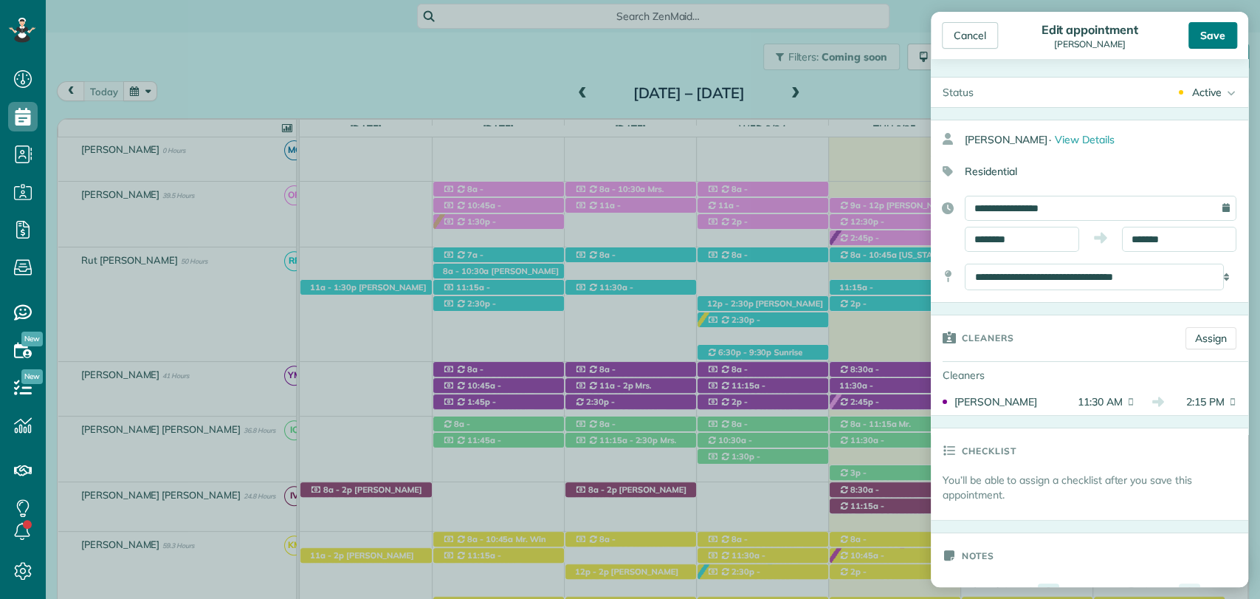
click at [1208, 39] on div "Save" at bounding box center [1213, 35] width 49 height 27
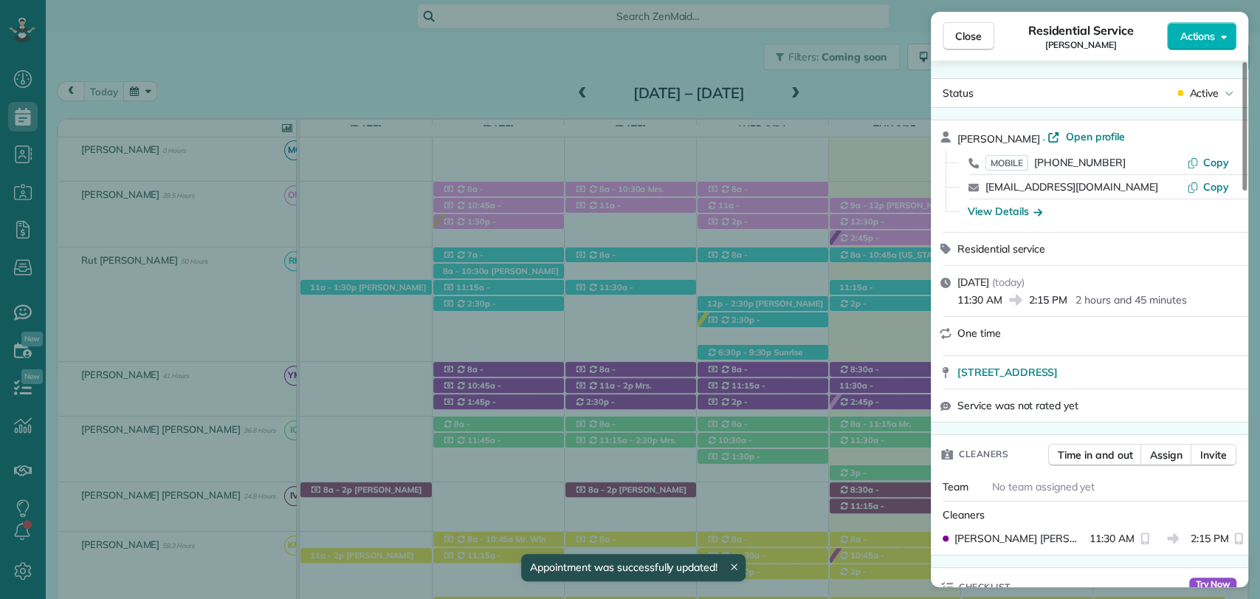
click at [967, 27] on button "Close" at bounding box center [969, 36] width 52 height 28
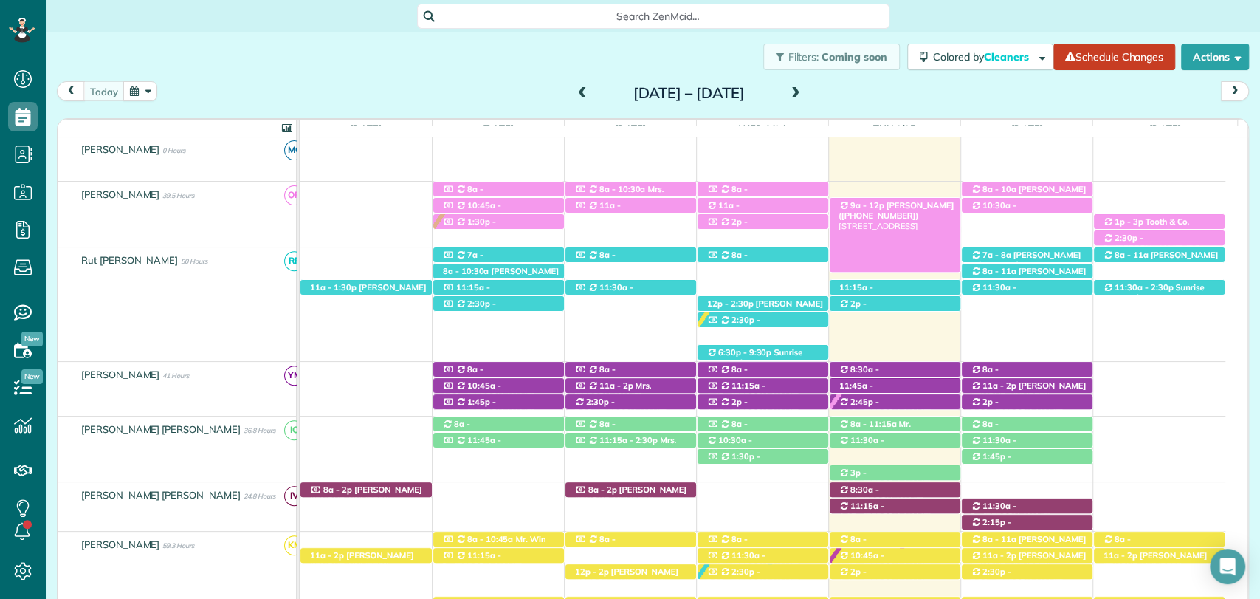
click at [917, 202] on span "[PERSON_NAME] ([PHONE_NUMBER])" at bounding box center [896, 210] width 115 height 21
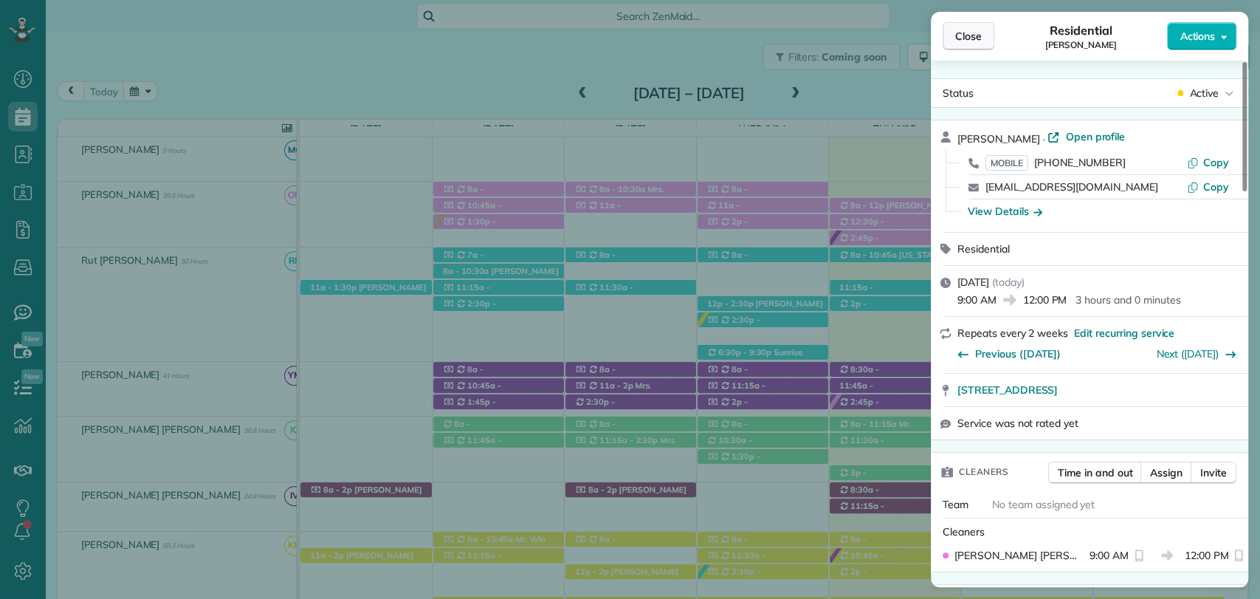
click at [978, 30] on span "Close" at bounding box center [968, 36] width 27 height 15
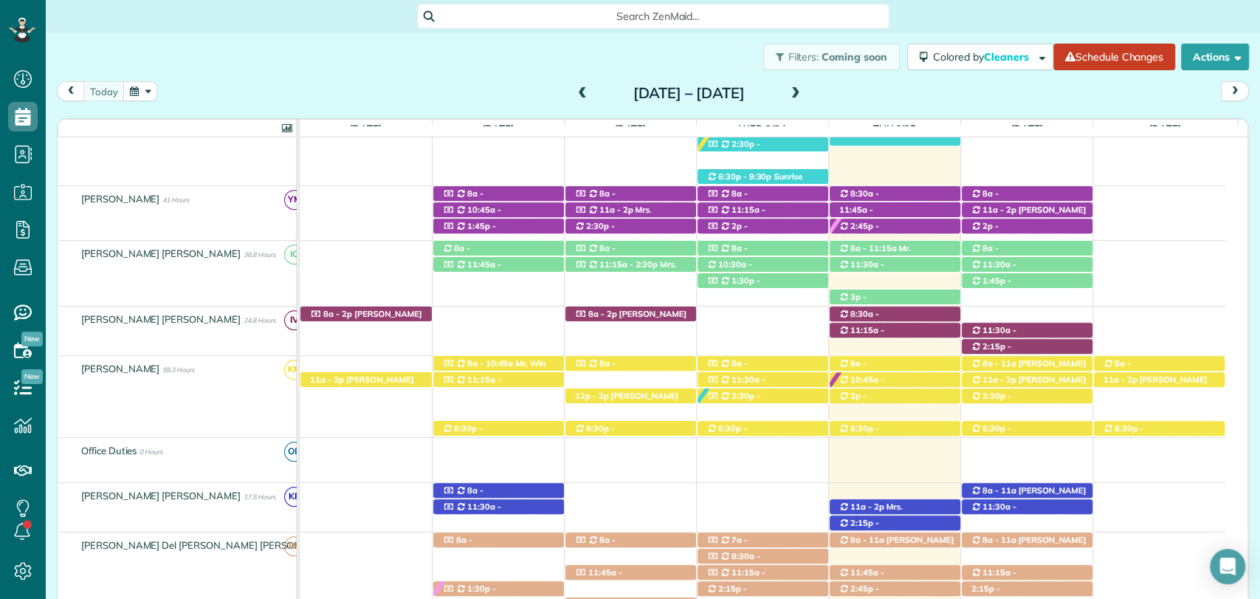
scroll to position [536, 0]
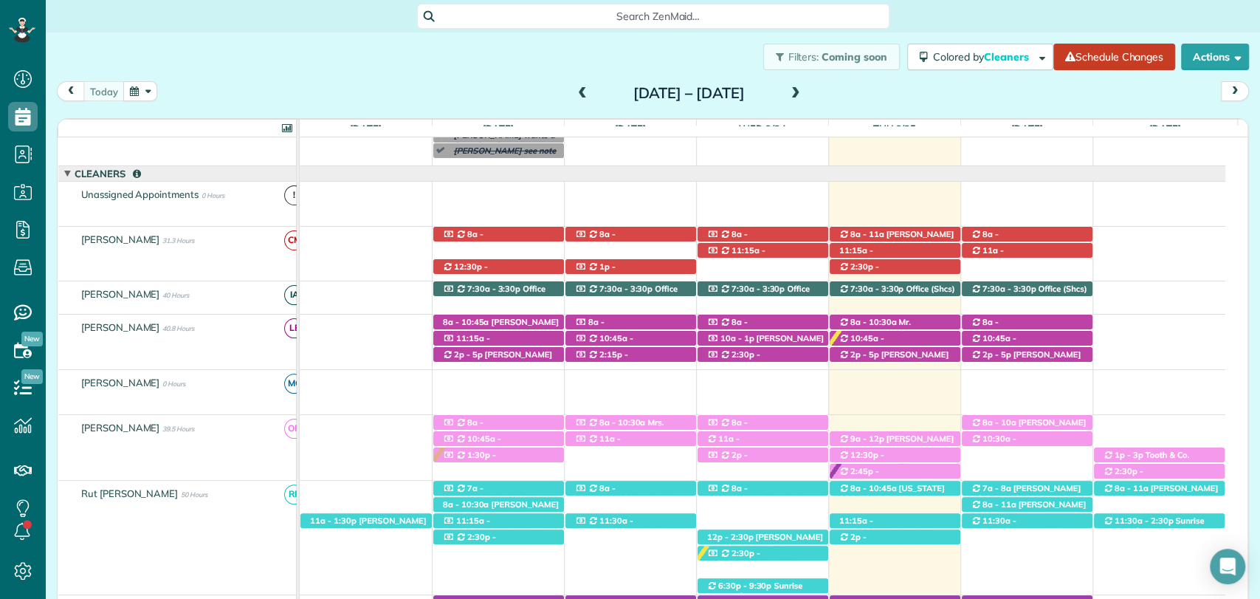
click at [901, 84] on div "today Sunday Sep 21 – Saturday Sep 27, 2025" at bounding box center [653, 94] width 1192 height 27
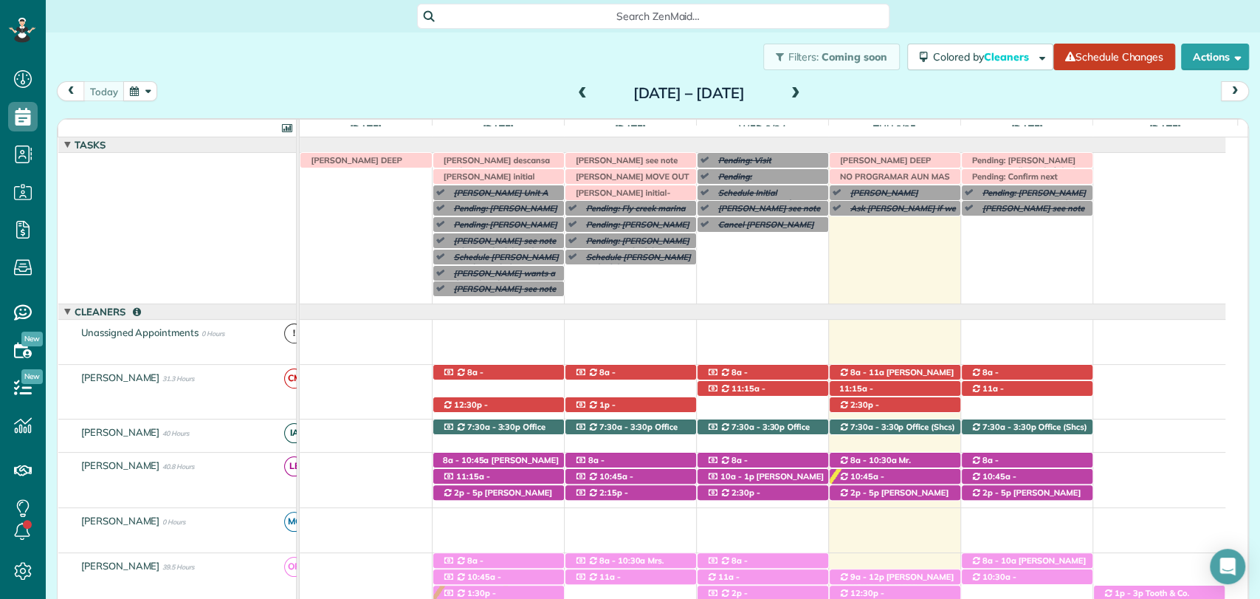
click at [804, 89] on span at bounding box center [796, 93] width 16 height 13
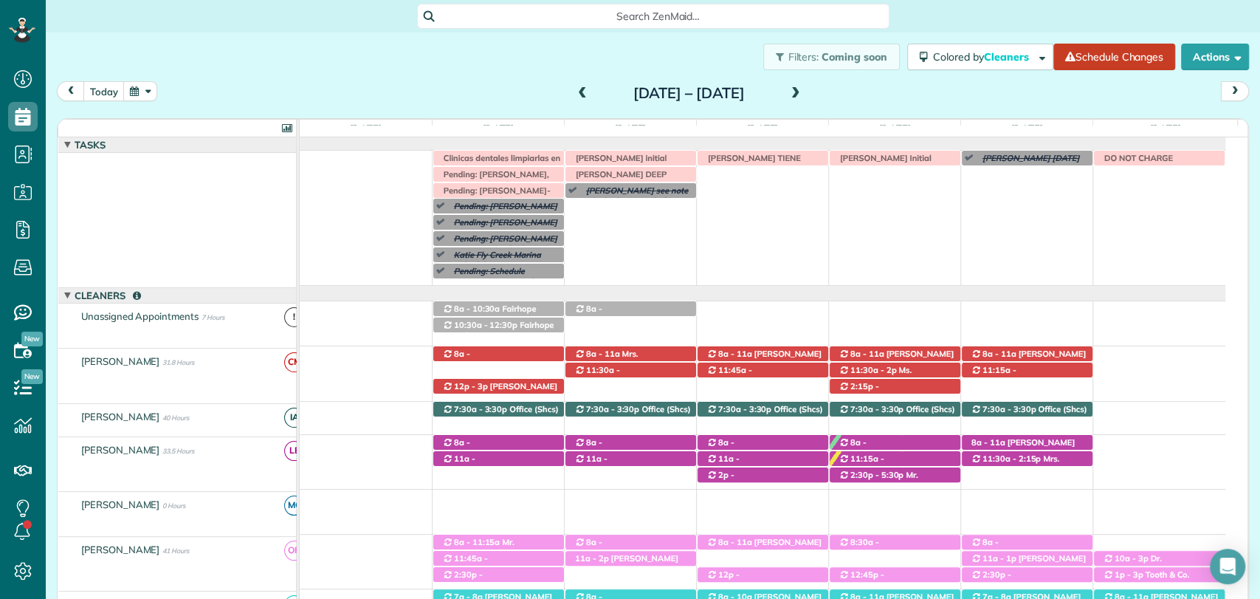
scroll to position [2, 0]
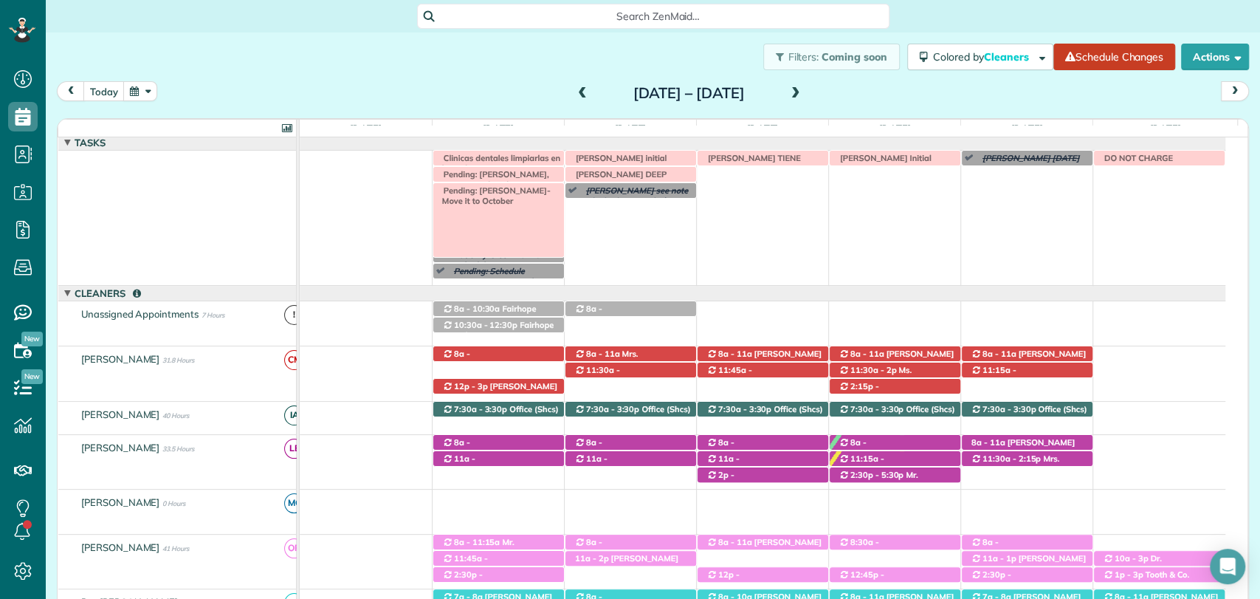
click at [540, 185] on span "Pending: Tara Elliot-Move it to October" at bounding box center [493, 195] width 114 height 21
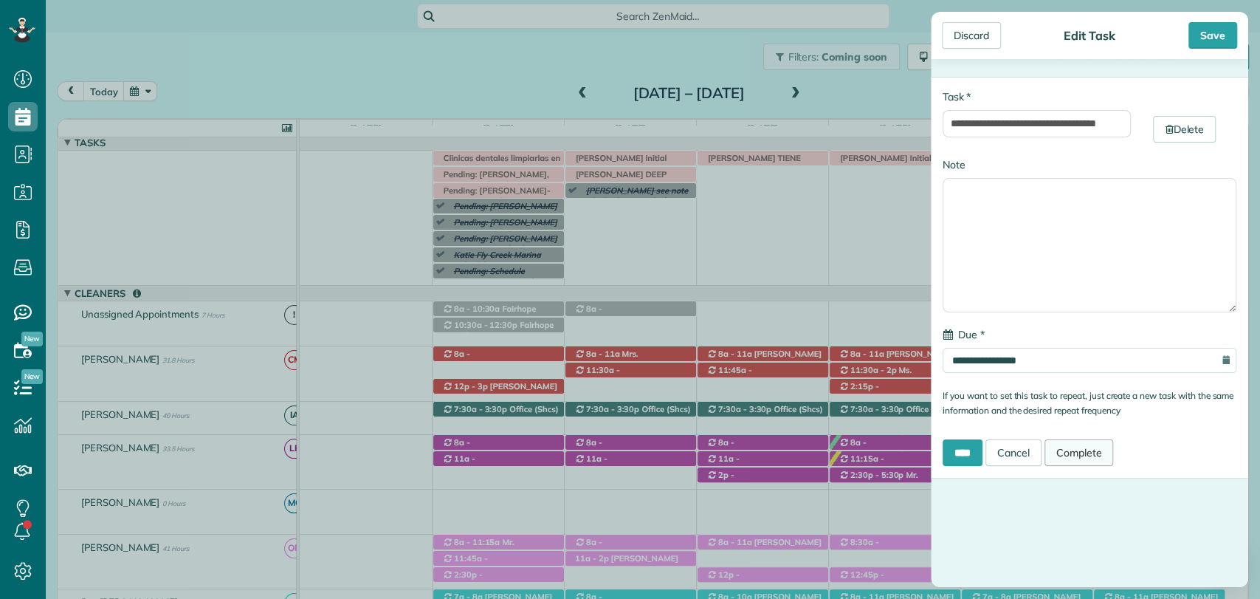
click at [1066, 453] on link "Complete" at bounding box center [1079, 452] width 69 height 27
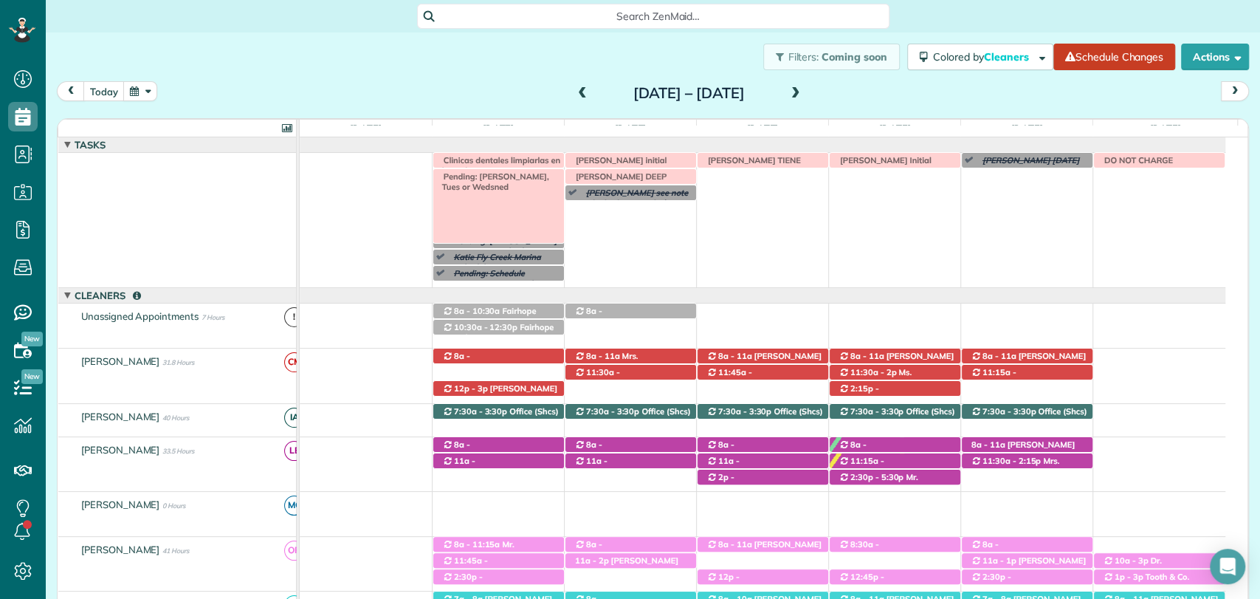
click at [487, 176] on span "Pending: Emily Determan Mon, Tues or Wedsned" at bounding box center [492, 181] width 113 height 21
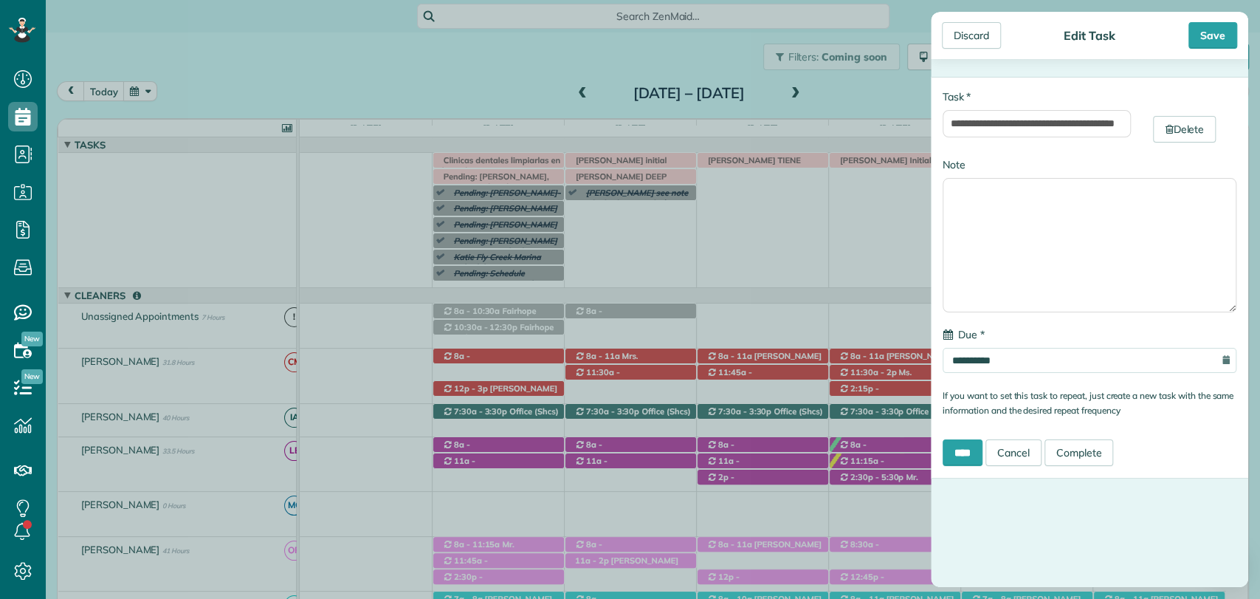
type input "**********"
click at [1096, 458] on link "Complete" at bounding box center [1079, 452] width 69 height 27
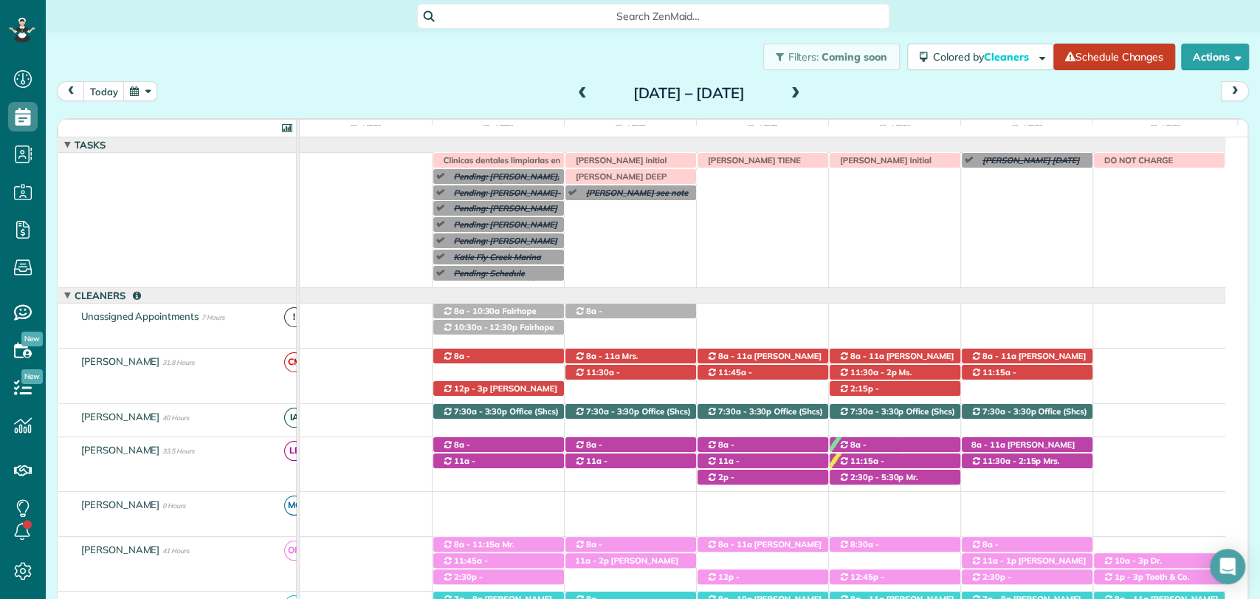
click at [907, 105] on div "[DATE] [DATE] – [DATE]" at bounding box center [653, 94] width 1192 height 27
click at [574, 97] on span at bounding box center [582, 93] width 16 height 13
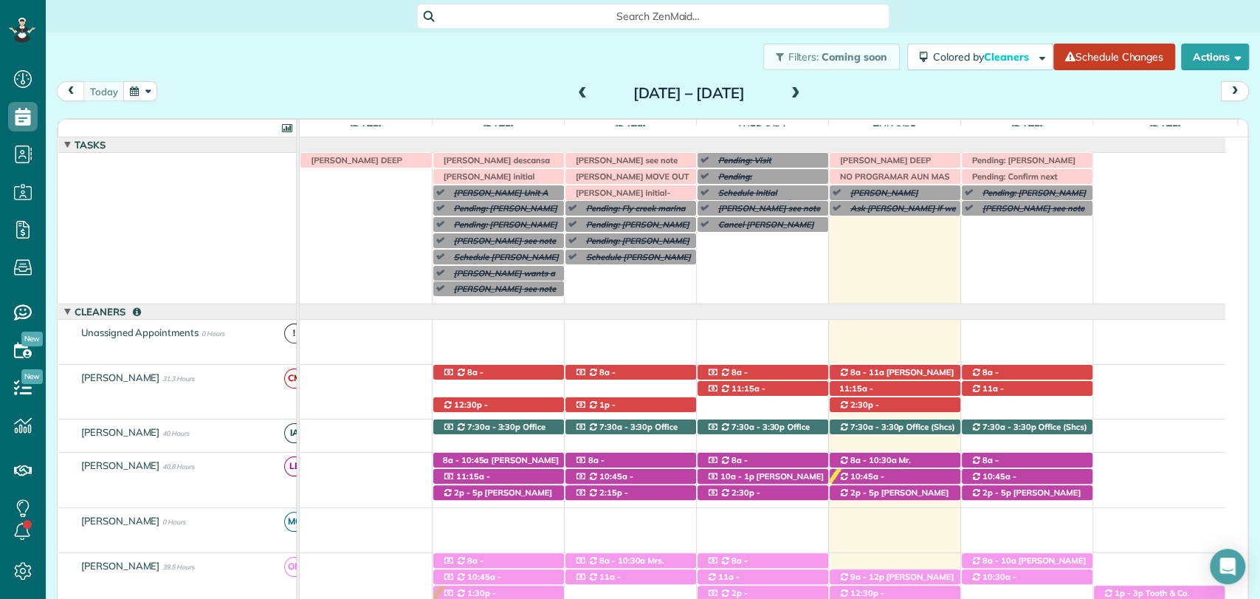
scroll to position [106, 0]
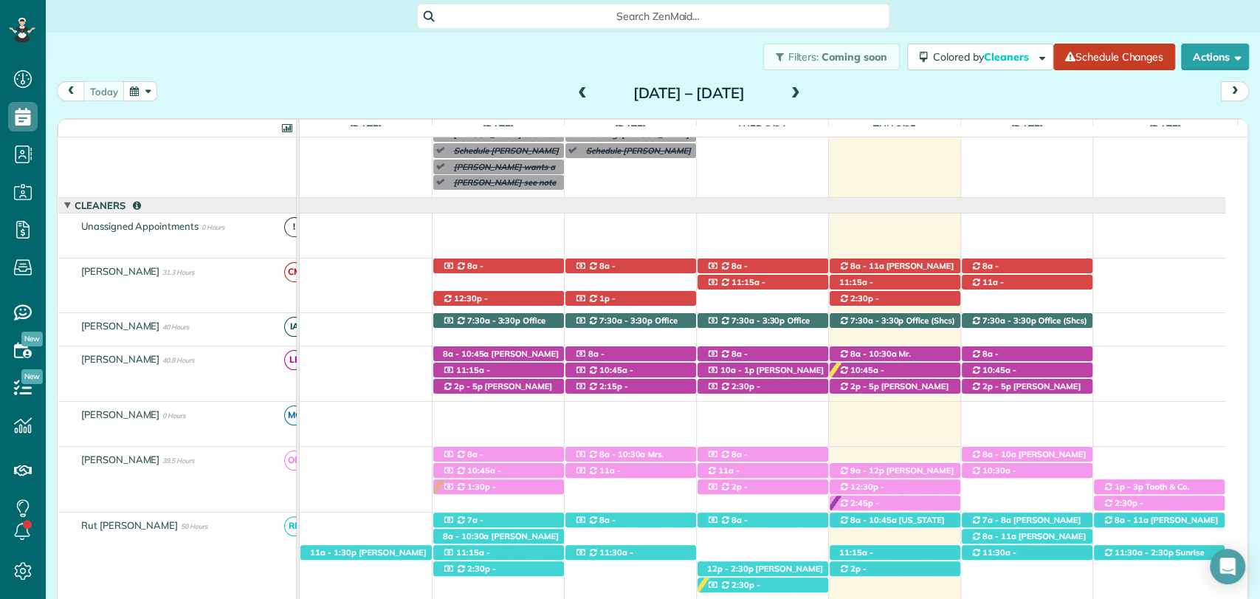
click at [804, 92] on span at bounding box center [796, 93] width 16 height 13
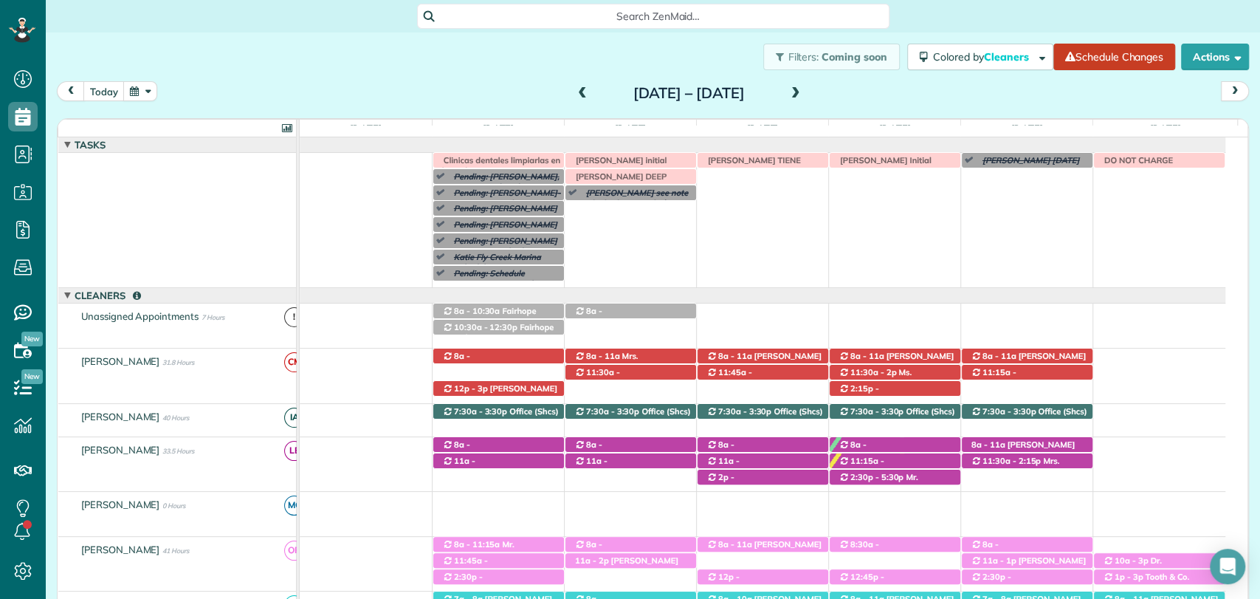
scroll to position [48, 0]
click at [804, 96] on span at bounding box center [796, 93] width 16 height 13
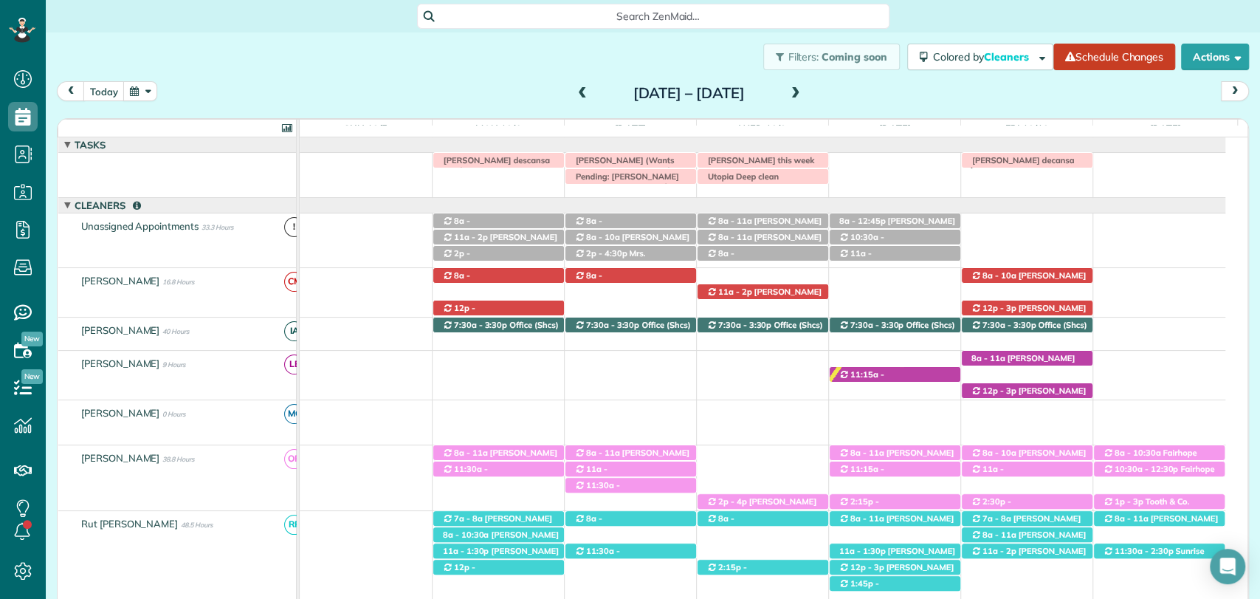
click at [910, 86] on div "[DATE] [DATE] – [DATE]" at bounding box center [653, 94] width 1192 height 27
click at [574, 102] on span at bounding box center [582, 94] width 16 height 22
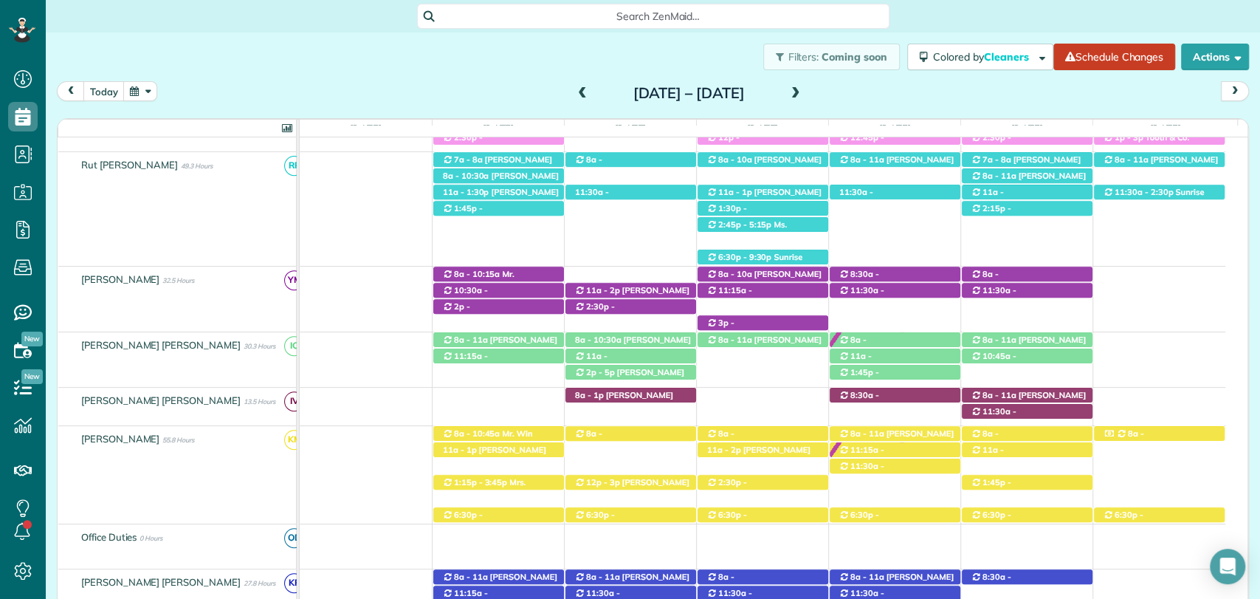
scroll to position [440, 0]
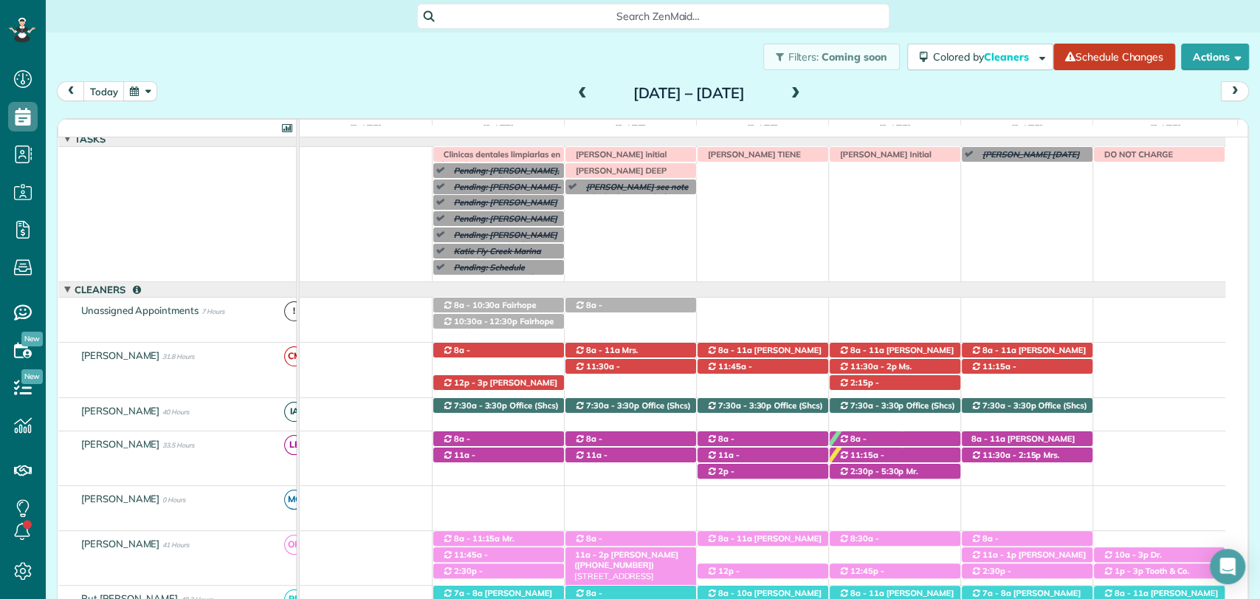
click at [622, 557] on span "[PERSON_NAME] ([PHONE_NUMBER])" at bounding box center [626, 559] width 104 height 21
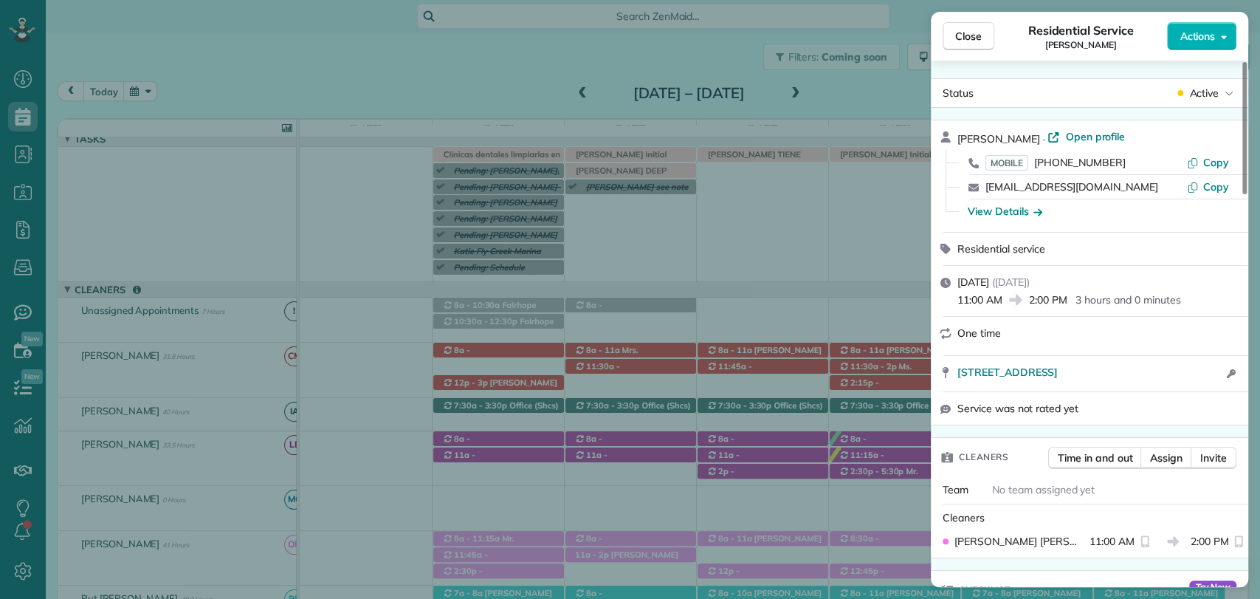
click at [1209, 37] on span "Actions" at bounding box center [1197, 36] width 35 height 15
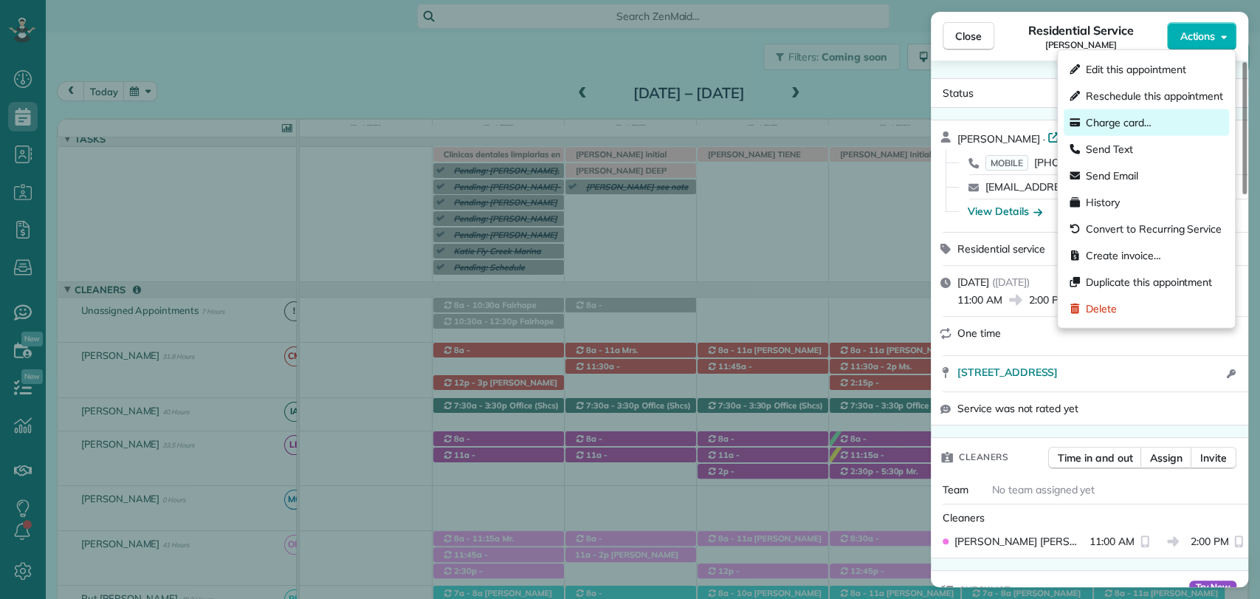
click at [1128, 127] on span "Charge card…" at bounding box center [1119, 122] width 66 height 15
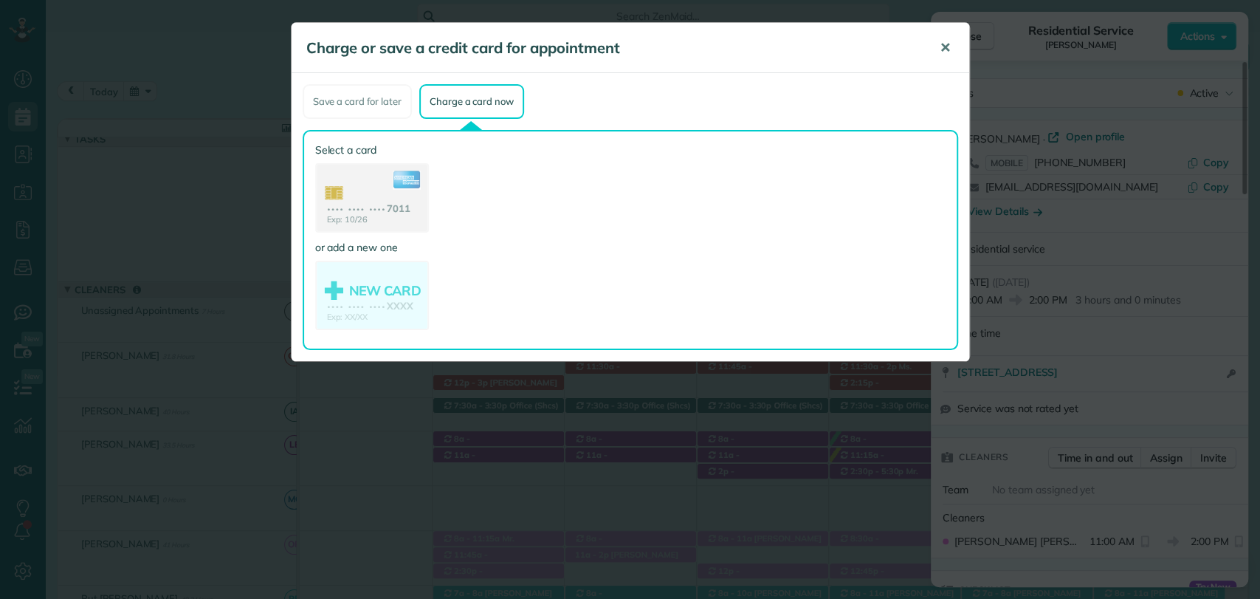
click at [947, 49] on span "✕" at bounding box center [945, 47] width 11 height 17
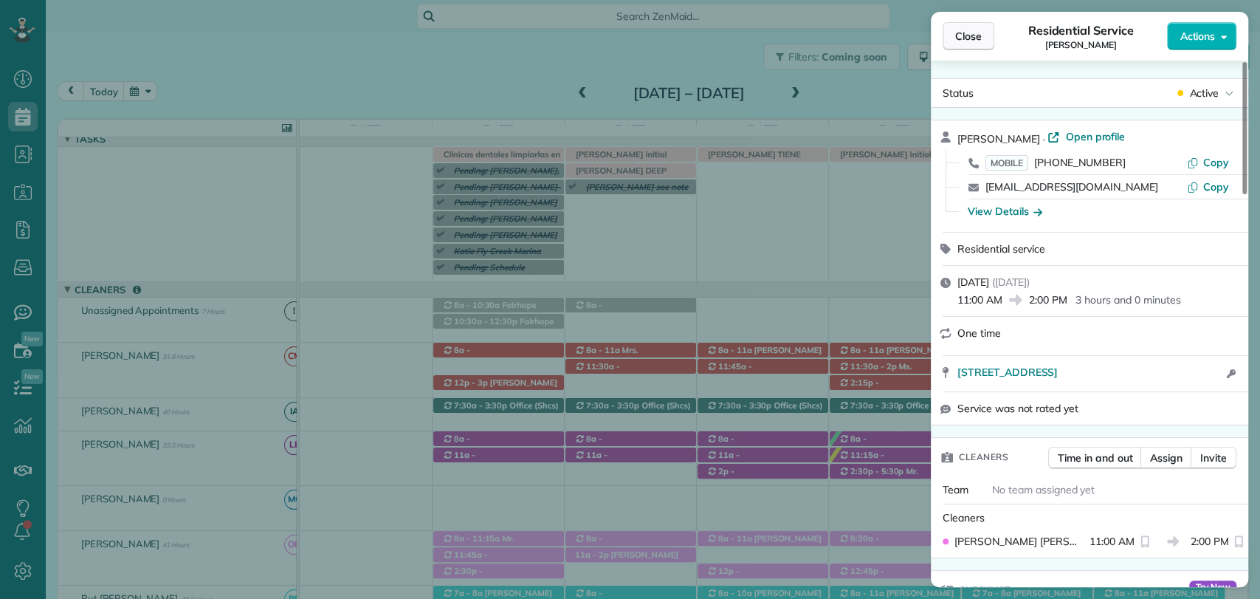
click at [972, 39] on span "Close" at bounding box center [968, 36] width 27 height 15
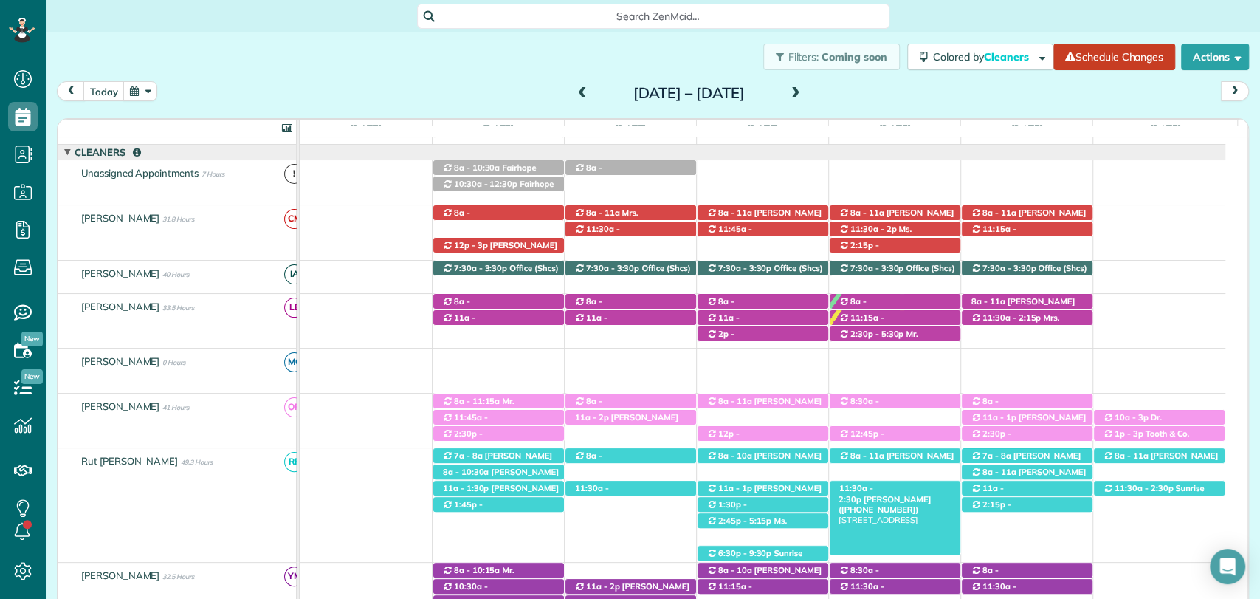
click at [918, 494] on span "[PERSON_NAME] ([PHONE_NUMBER])" at bounding box center [885, 504] width 92 height 21
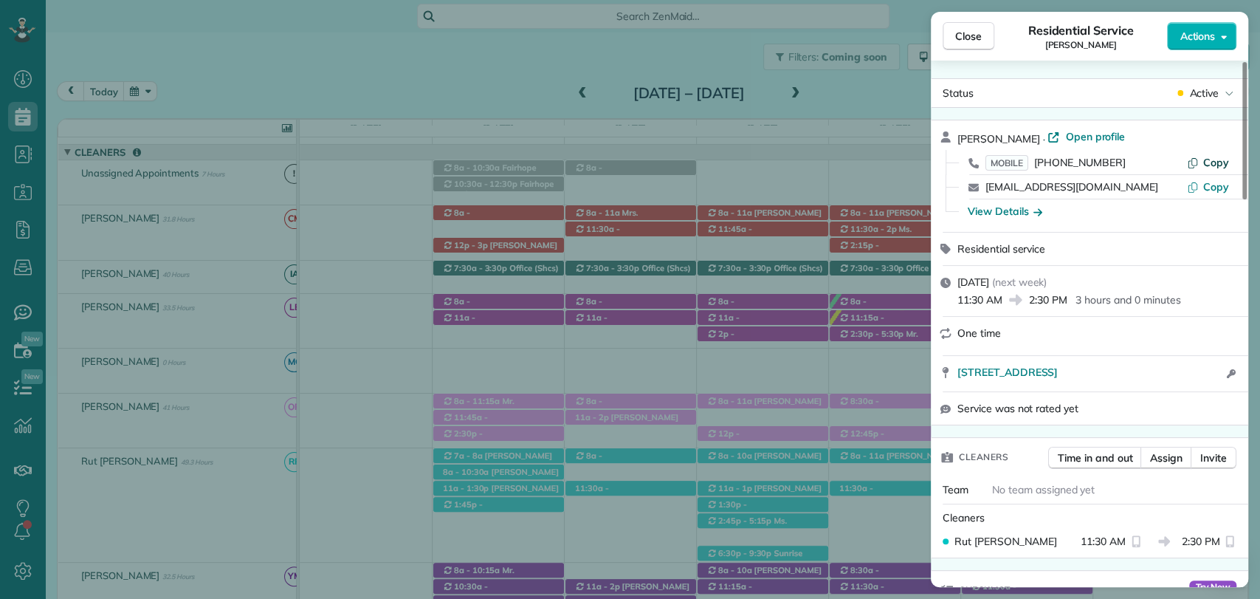
click at [1203, 165] on button "Copy" at bounding box center [1208, 162] width 42 height 15
click at [961, 31] on span "Close" at bounding box center [968, 36] width 27 height 15
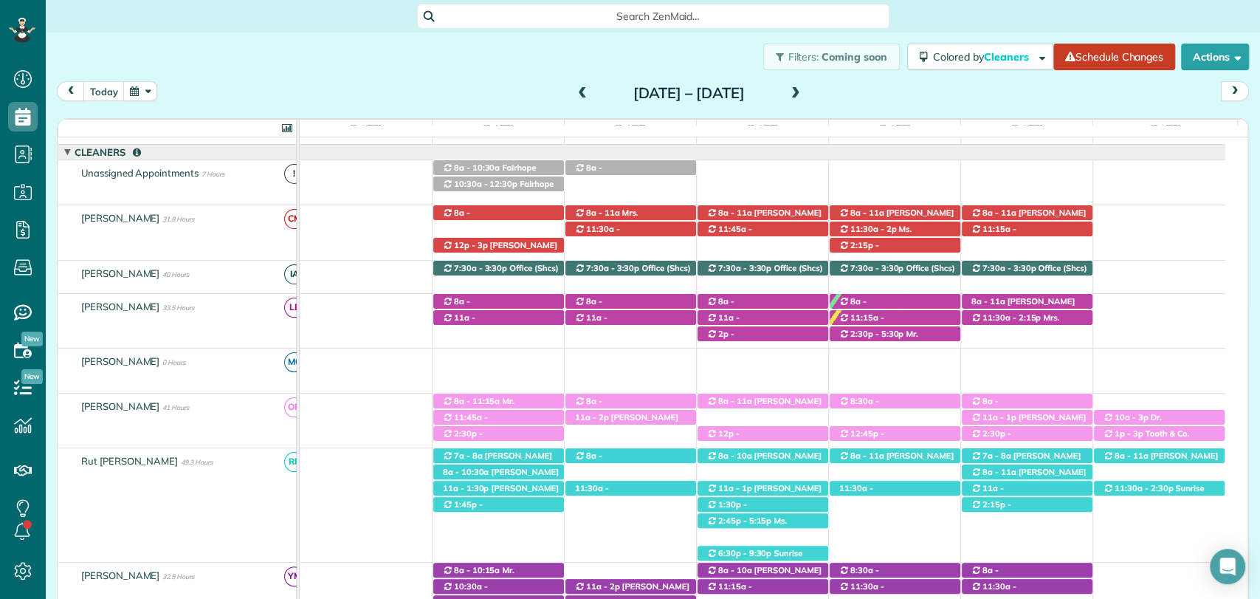
click at [455, 51] on div "Filters: Coming soon Colored by Cleaners Color by Cleaner Color by Team Color b…" at bounding box center [653, 56] width 1215 height 49
click at [487, 72] on div "Filters: Coming soon Colored by Cleaners Color by Cleaner Color by Team Color b…" at bounding box center [653, 56] width 1215 height 49
click at [924, 117] on div "today Sunday Sep 28 – Saturday Oct 4, 2025 Sun 9/28 No Appointments Mon 9/29 76…" at bounding box center [653, 327] width 1192 height 493
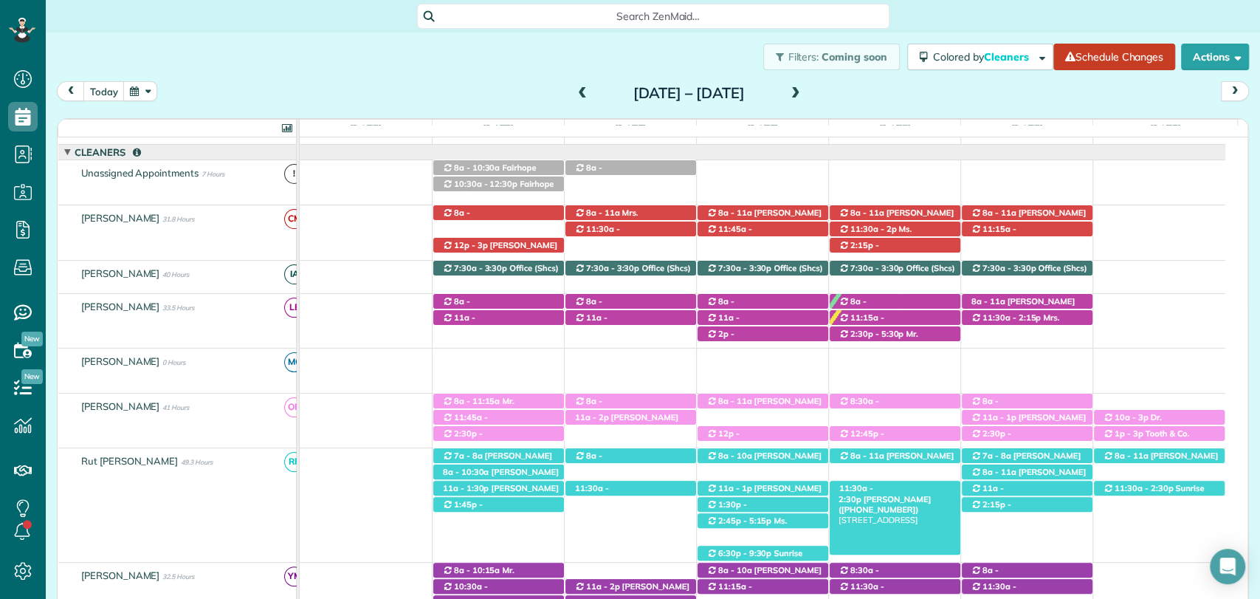
click at [901, 495] on div "11:30a - 2:30p Marcee (+13347998539) 23312 Aberdeen Court - Foley, AL, 36535" at bounding box center [895, 489] width 131 height 16
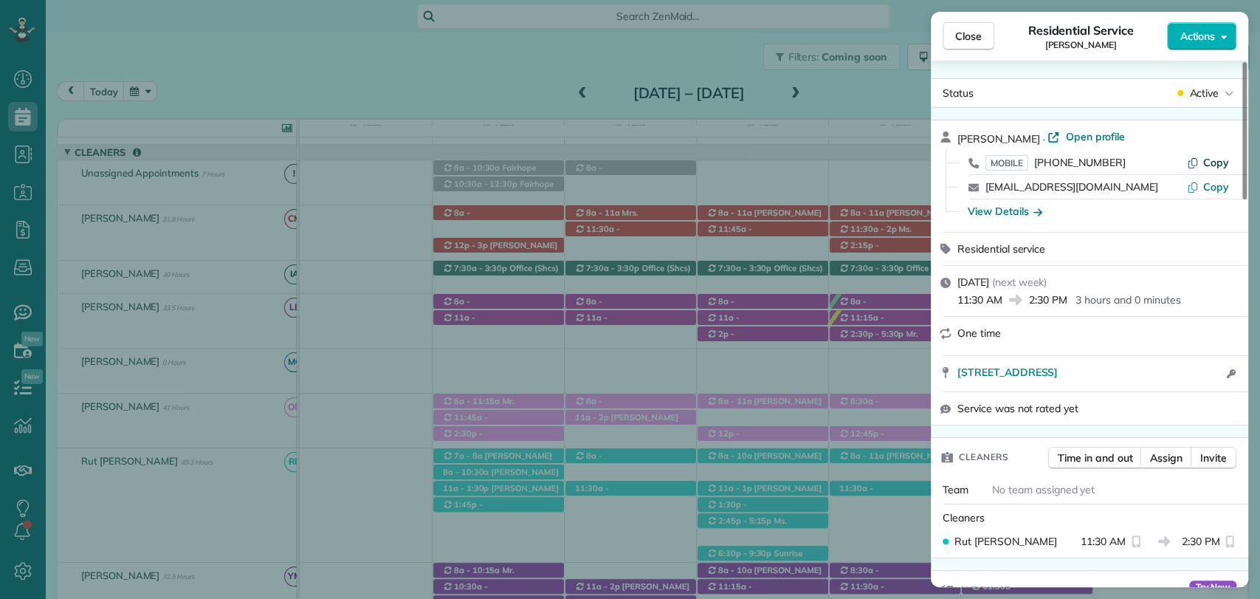
click at [1204, 163] on button "Copy" at bounding box center [1208, 162] width 42 height 15
click at [993, 572] on div "Checklist" at bounding box center [975, 590] width 89 height 38
click at [1006, 571] on div "Checklist" at bounding box center [975, 590] width 89 height 38
click at [981, 37] on span "Close" at bounding box center [968, 36] width 27 height 15
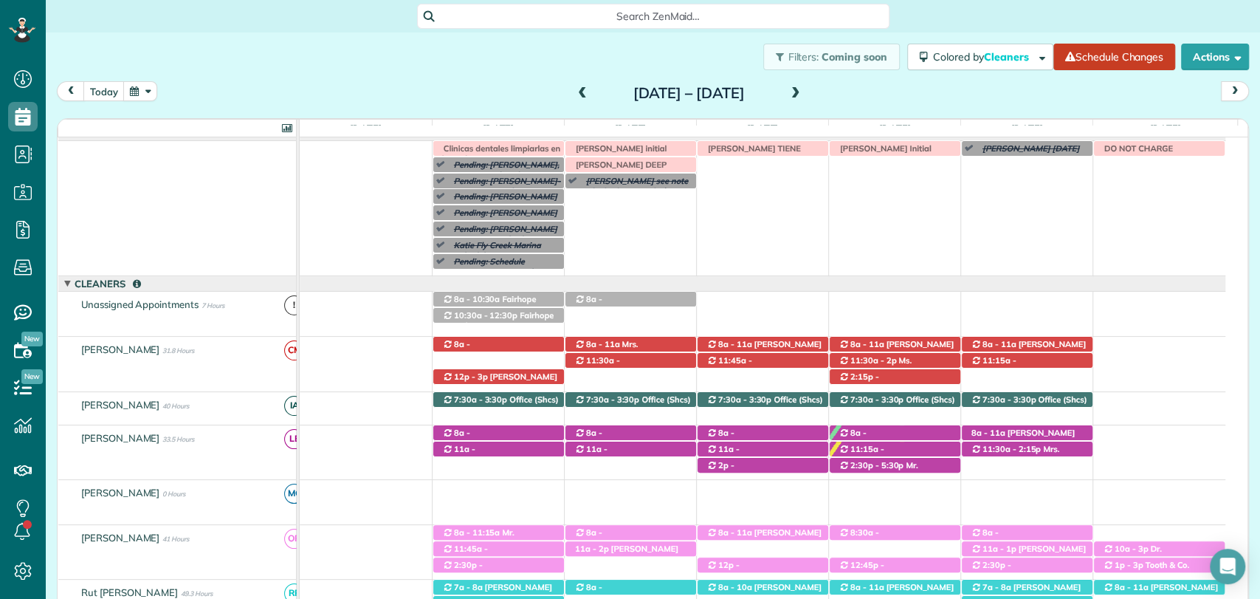
scroll to position [13, 0]
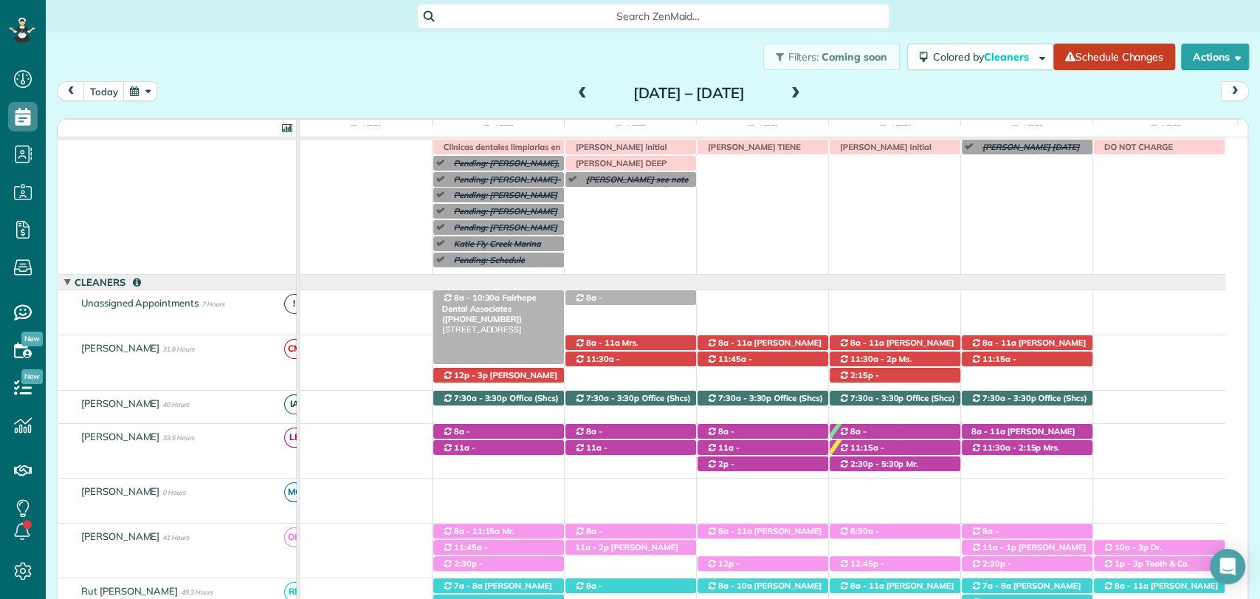
click at [501, 301] on span "Fairhope Dental Associates ([PHONE_NUMBER])" at bounding box center [489, 308] width 95 height 32
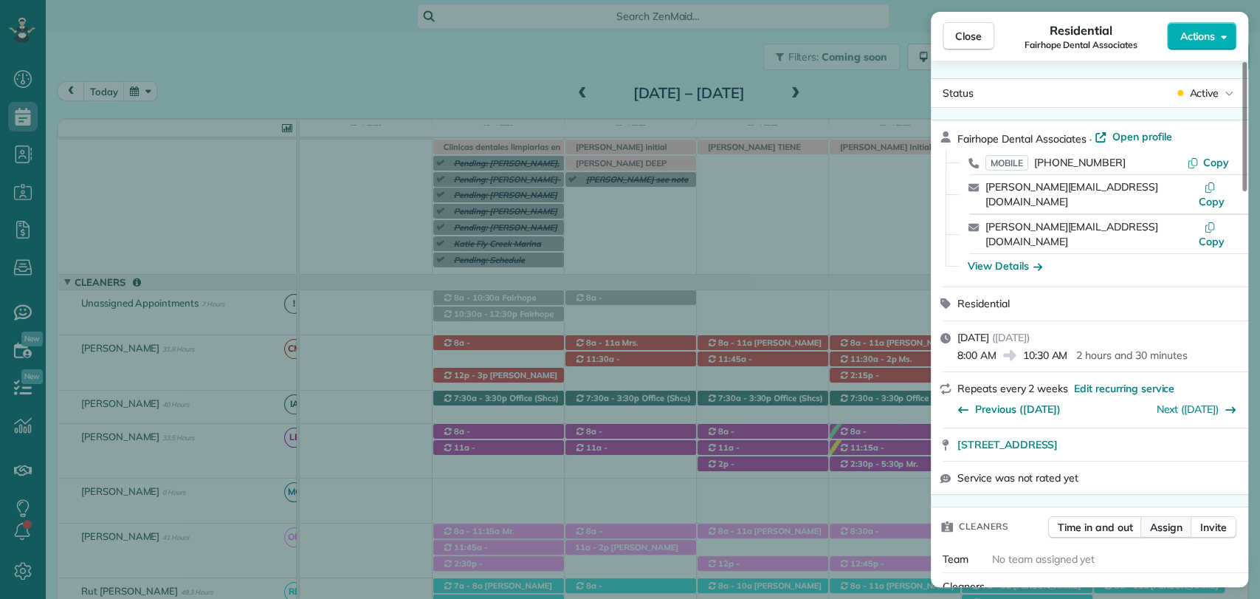
click at [1173, 516] on button "Assign" at bounding box center [1167, 527] width 52 height 22
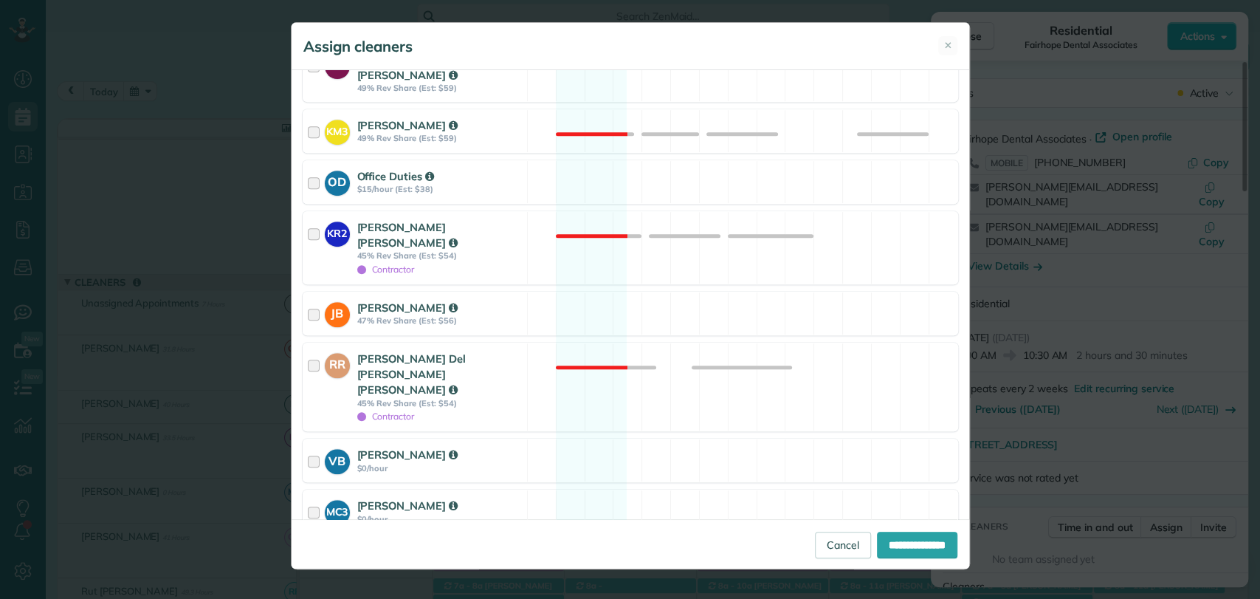
scroll to position [730, 0]
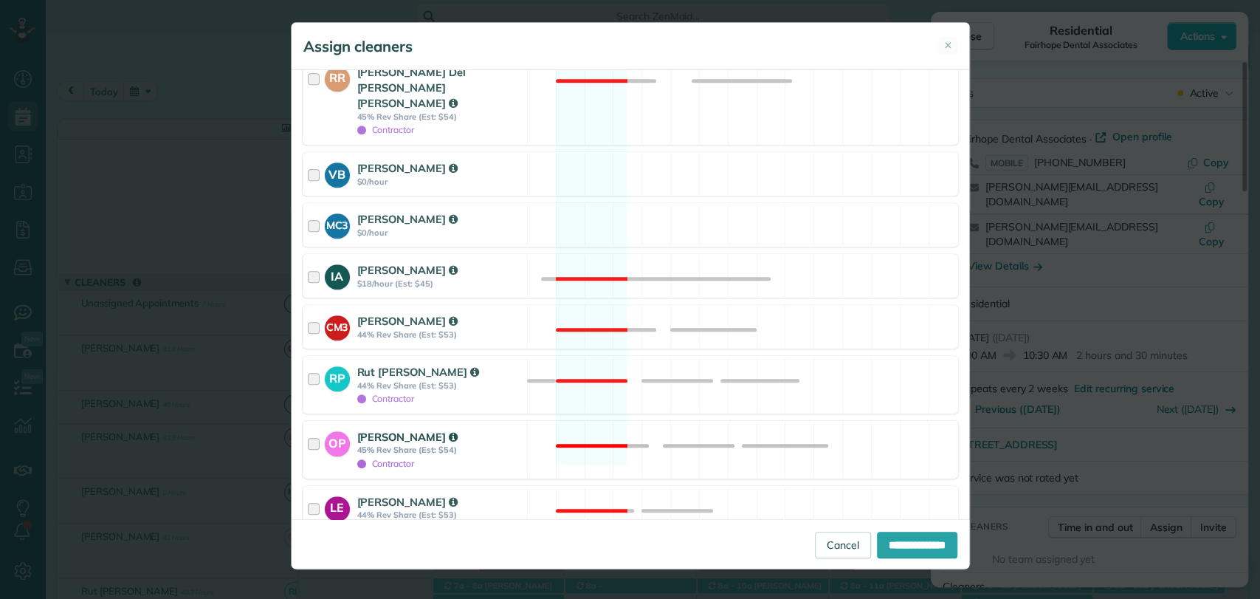
click at [320, 429] on div at bounding box center [316, 449] width 17 height 41
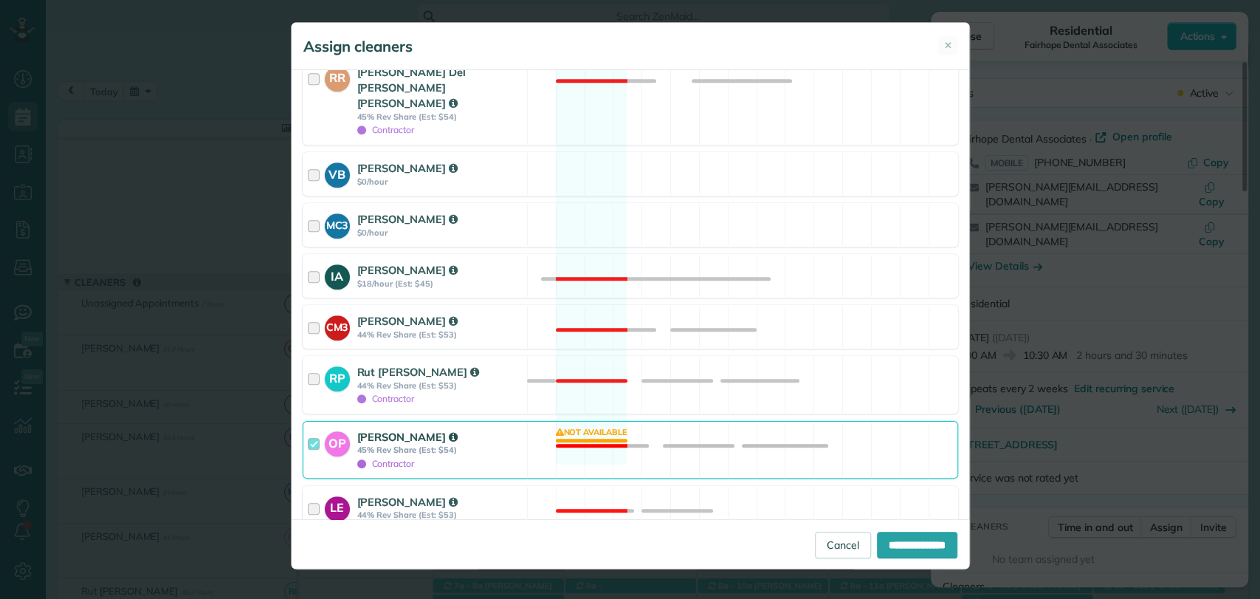
click at [320, 429] on div at bounding box center [316, 449] width 17 height 41
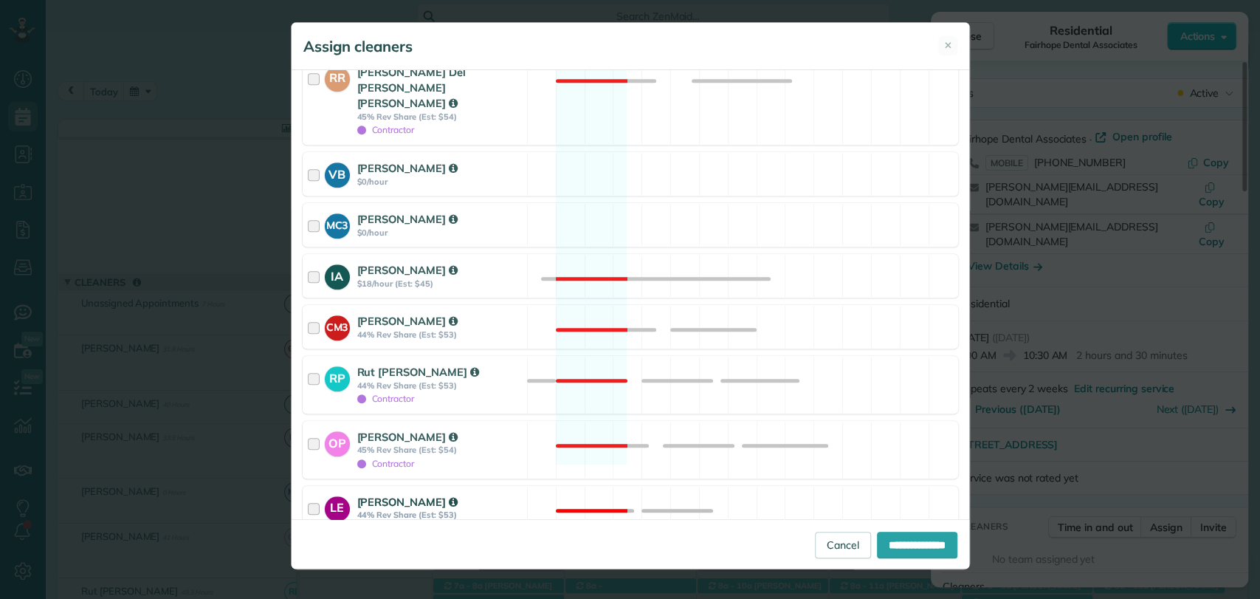
click at [320, 494] on div at bounding box center [316, 507] width 17 height 27
click at [318, 544] on label "Assign selected cleaners to all future appointments in this recurring service?" at bounding box center [631, 549] width 656 height 10
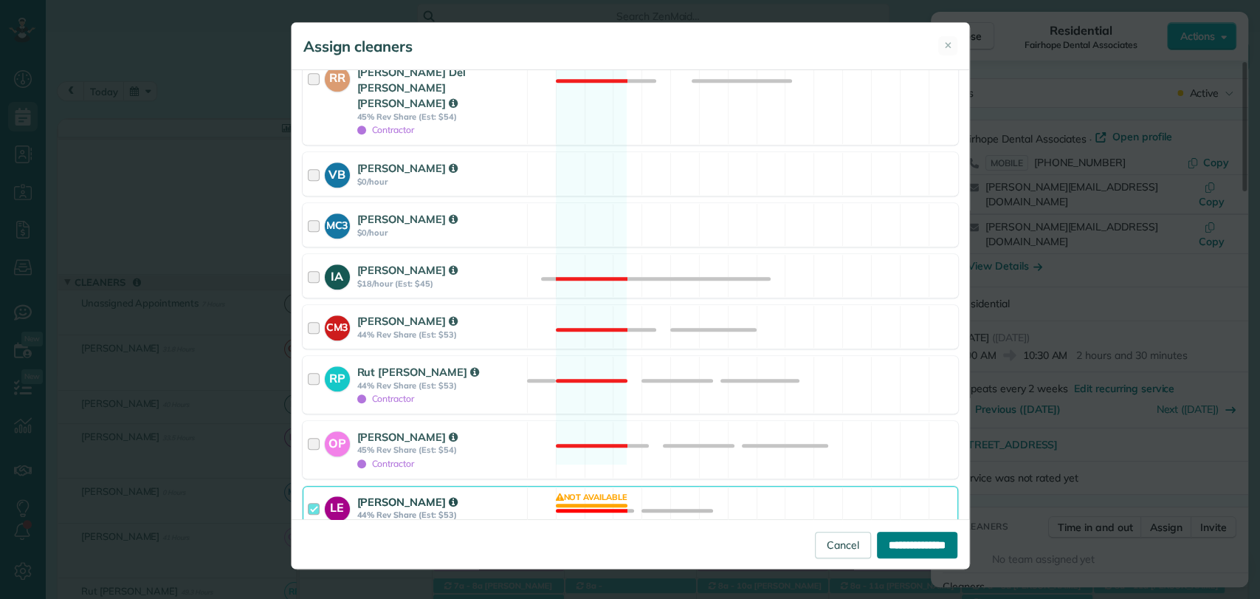
click at [895, 549] on input "**********" at bounding box center [917, 545] width 80 height 27
type input "**********"
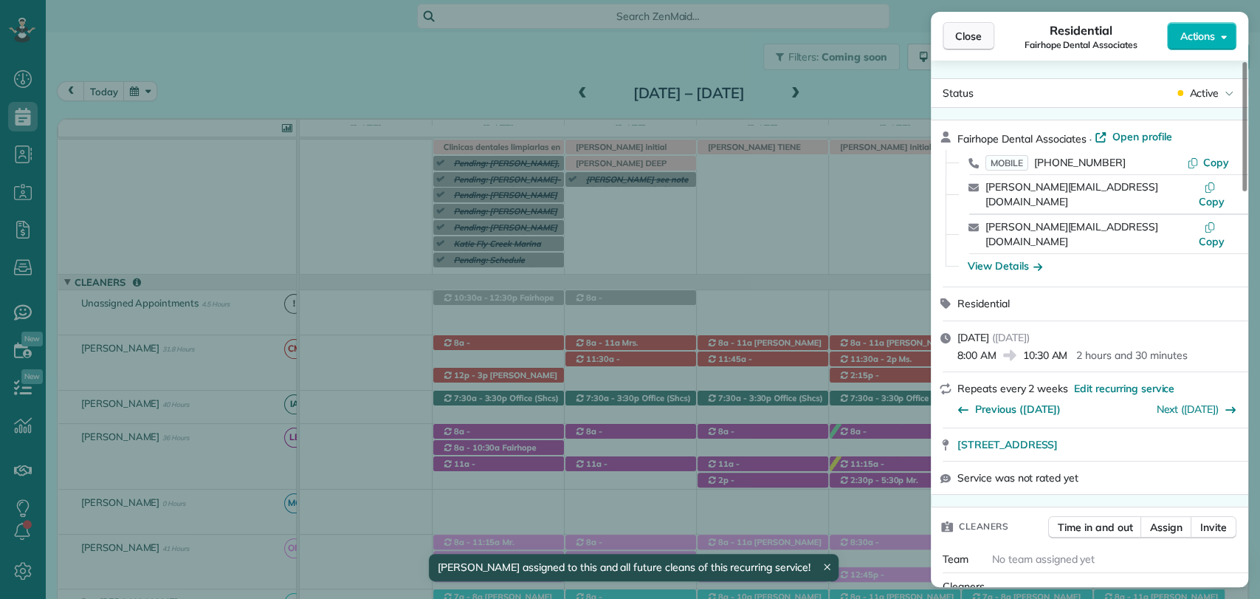
click at [981, 33] on span "Close" at bounding box center [968, 36] width 27 height 15
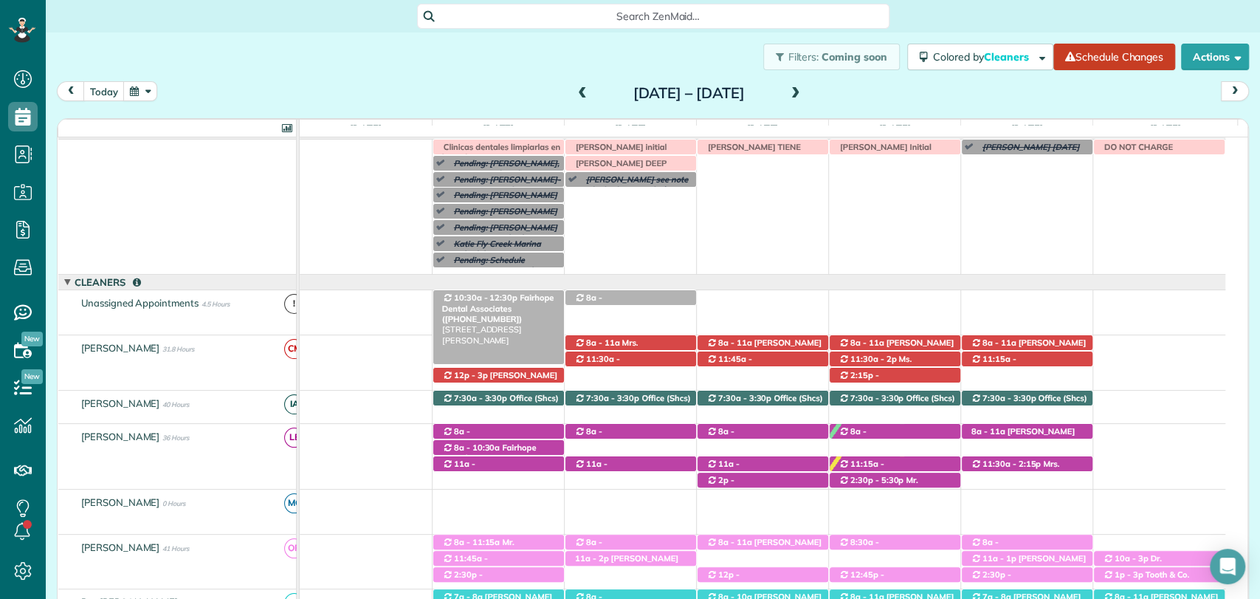
click at [497, 296] on span "10:30a - 12:30p" at bounding box center [485, 297] width 65 height 10
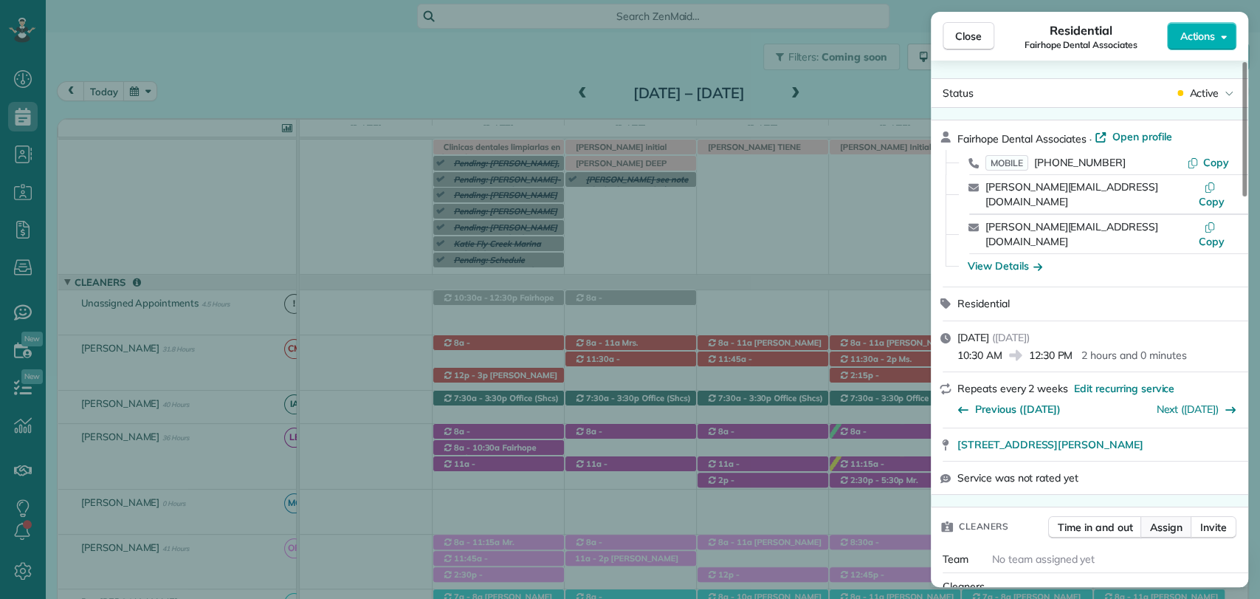
click at [1164, 516] on button "Assign" at bounding box center [1167, 527] width 52 height 22
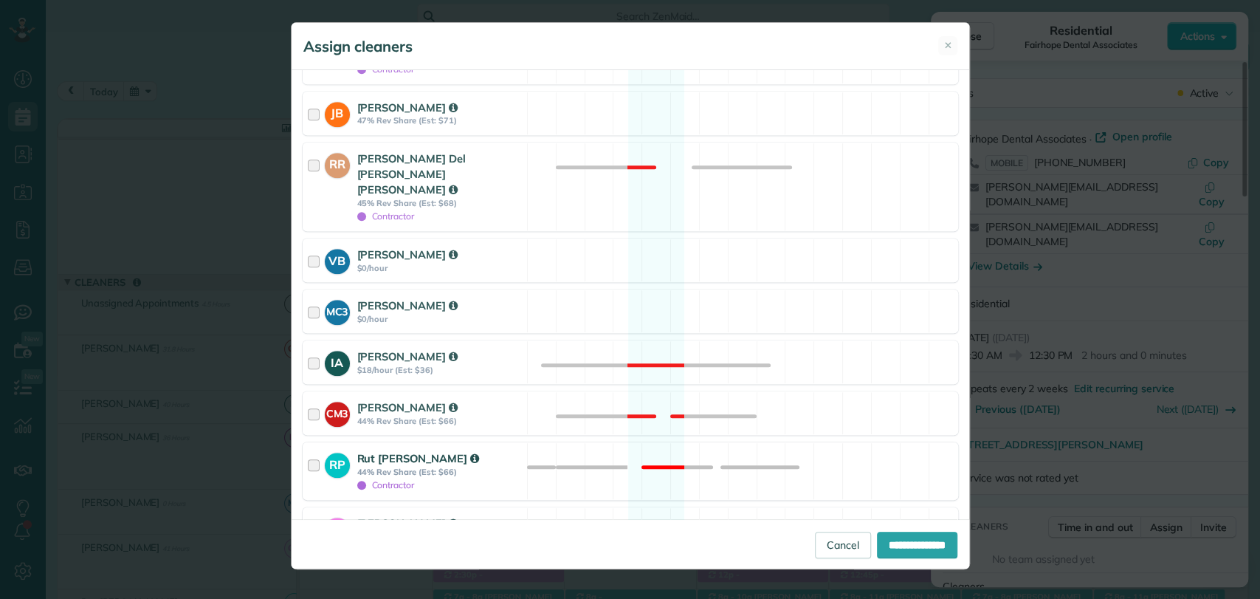
scroll to position [730, 0]
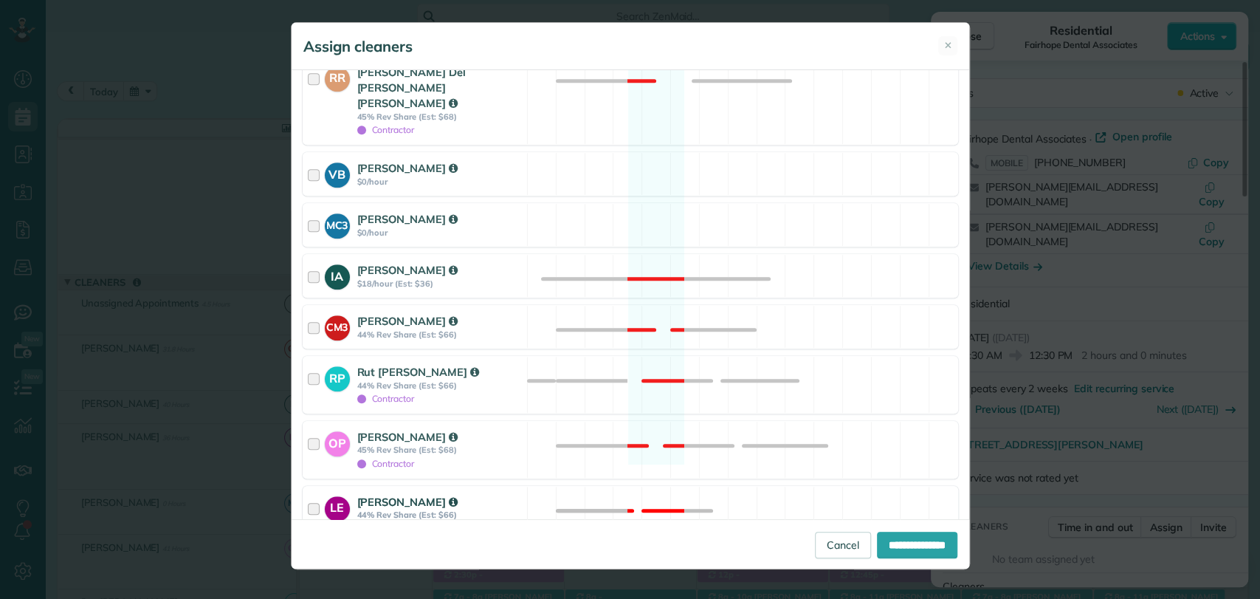
click at [313, 494] on div at bounding box center [316, 507] width 17 height 27
click at [308, 544] on div at bounding box center [309, 550] width 12 height 12
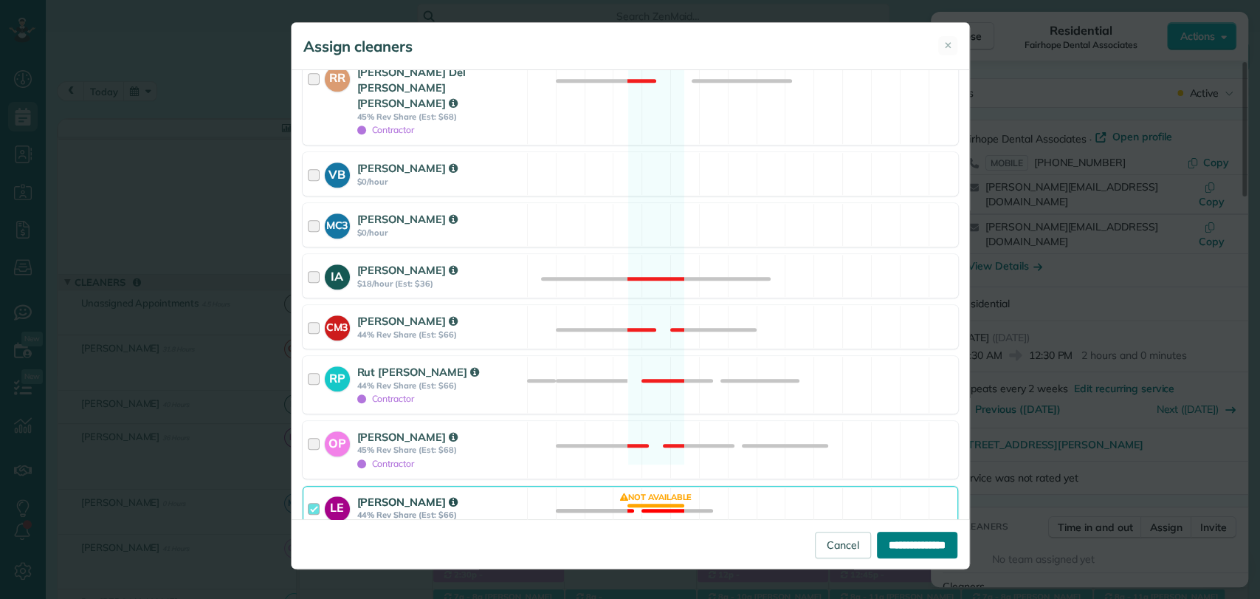
click at [886, 539] on input "**********" at bounding box center [917, 545] width 80 height 27
type input "**********"
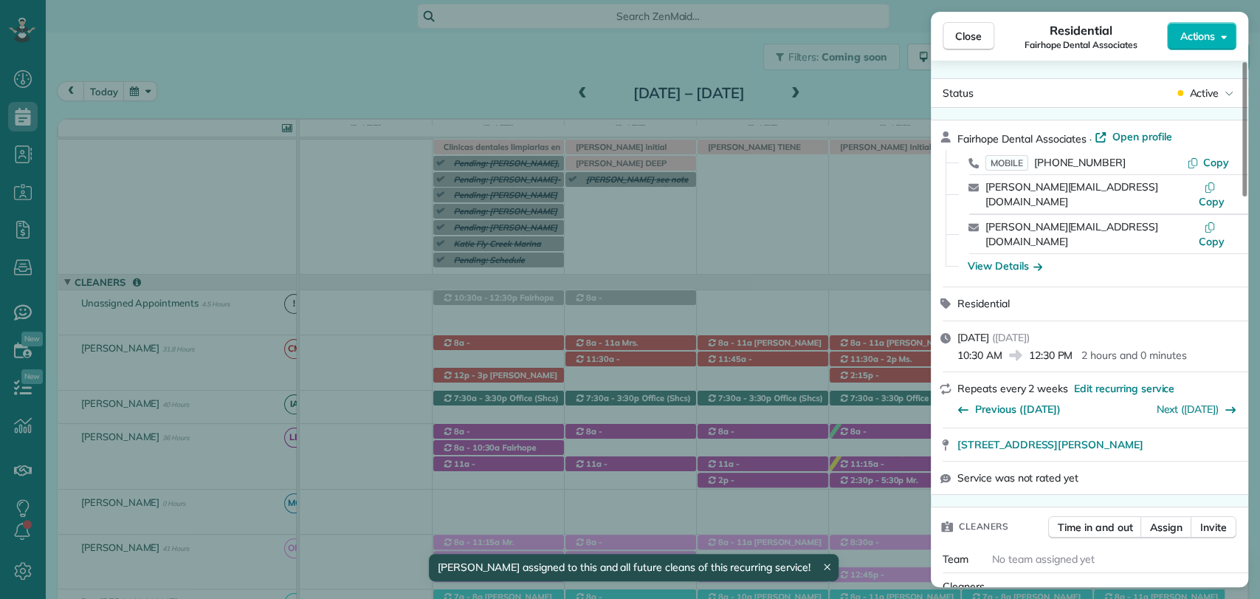
click at [955, 37] on span "Close" at bounding box center [968, 36] width 27 height 15
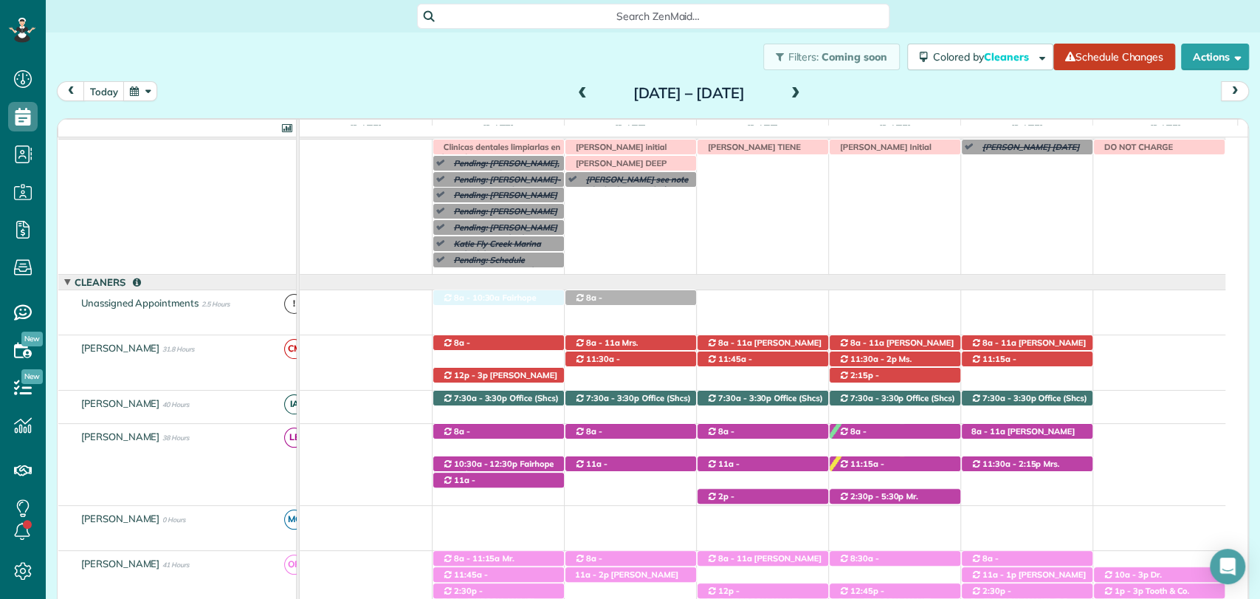
drag, startPoint x: 499, startPoint y: 447, endPoint x: 501, endPoint y: 306, distance: 141.8
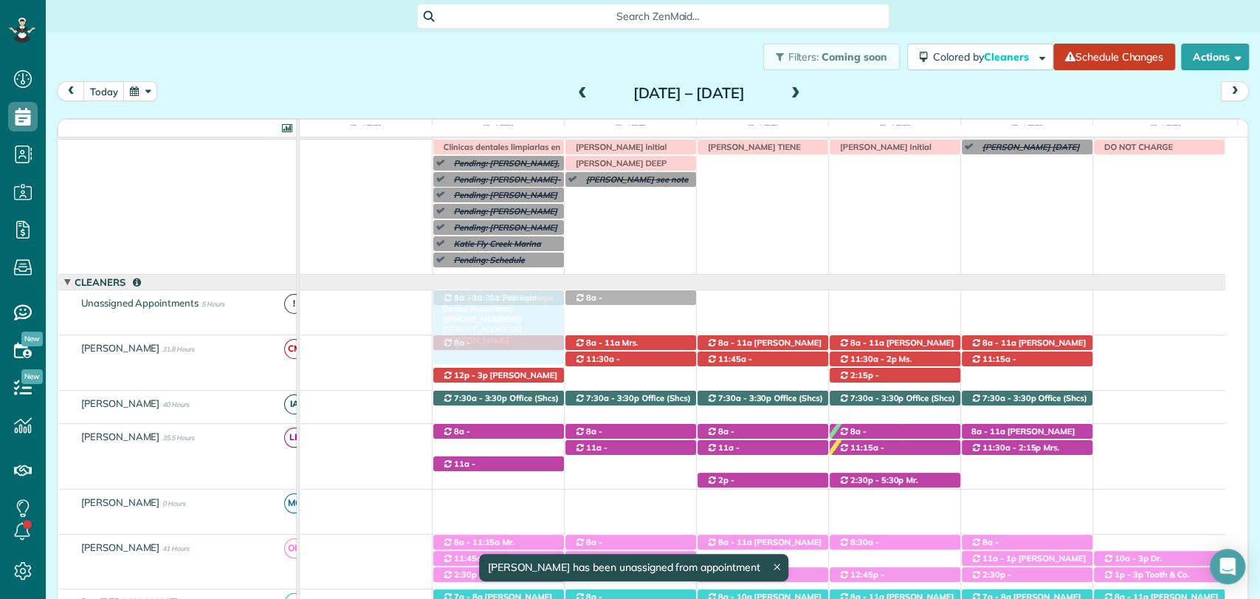
drag, startPoint x: 491, startPoint y: 447, endPoint x: 512, endPoint y: 303, distance: 146.3
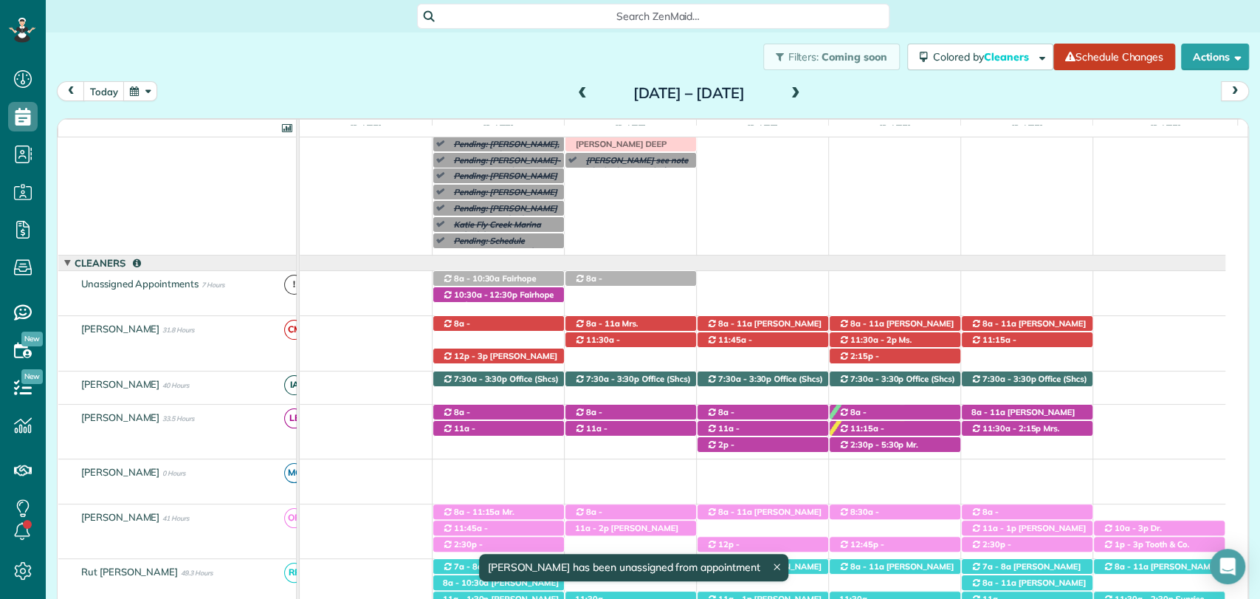
scroll to position [35, 0]
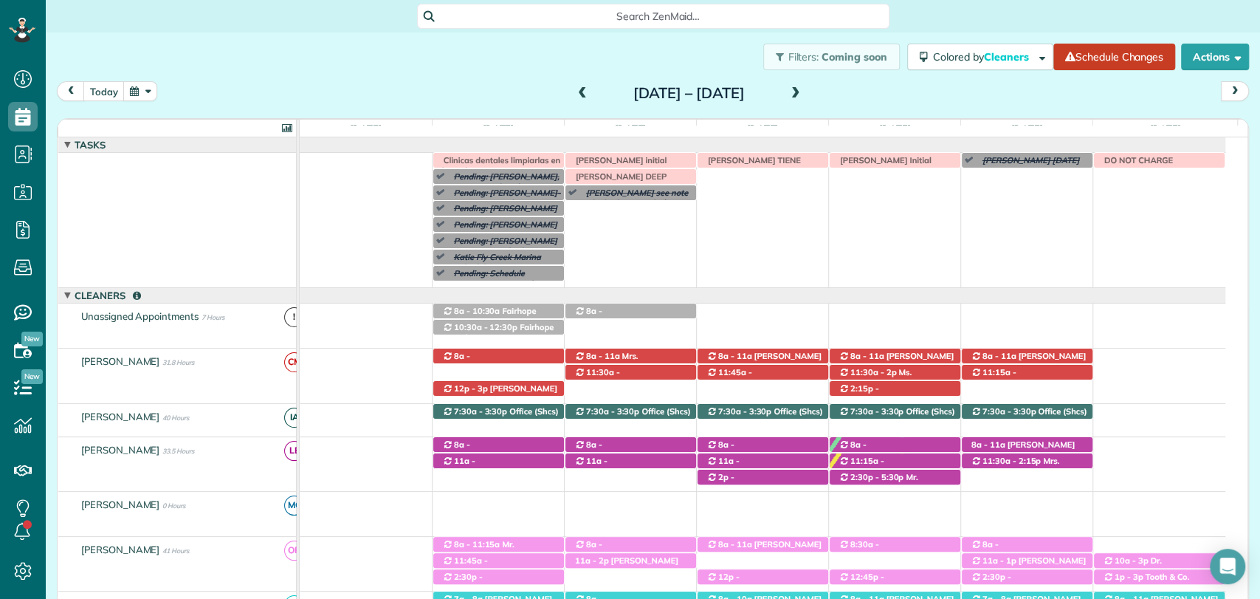
click at [886, 102] on div "[DATE] [DATE] – [DATE]" at bounding box center [653, 94] width 1192 height 27
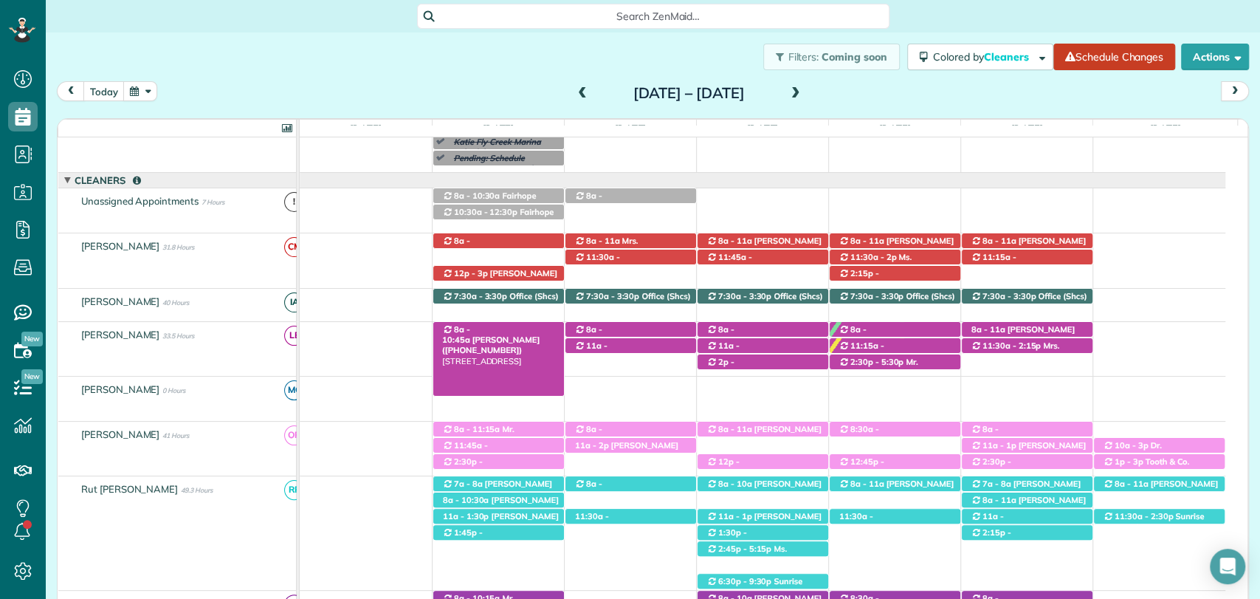
scroll to position [124, 0]
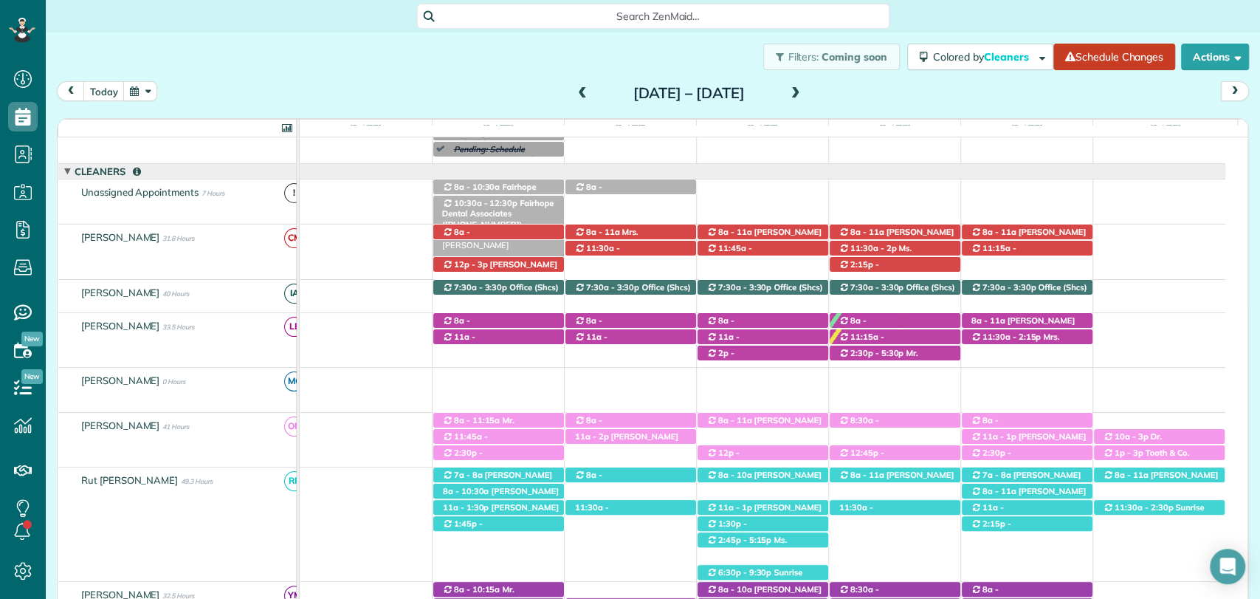
click at [508, 198] on span "Fairhope Dental Associates ([PHONE_NUMBER])" at bounding box center [497, 214] width 111 height 32
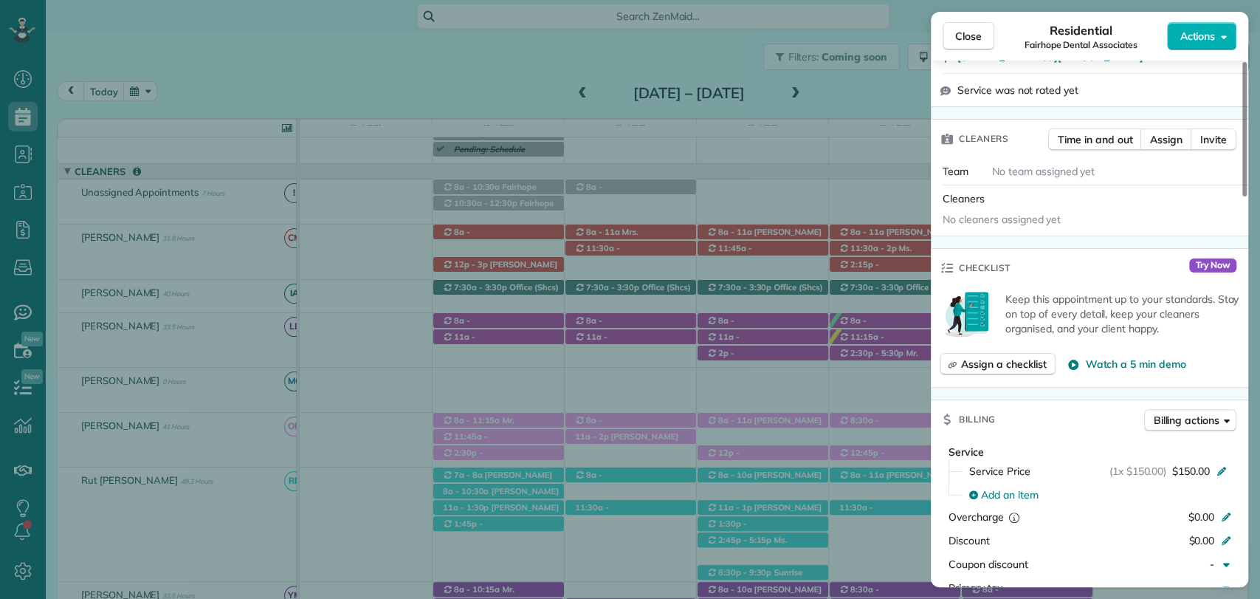
scroll to position [394, 0]
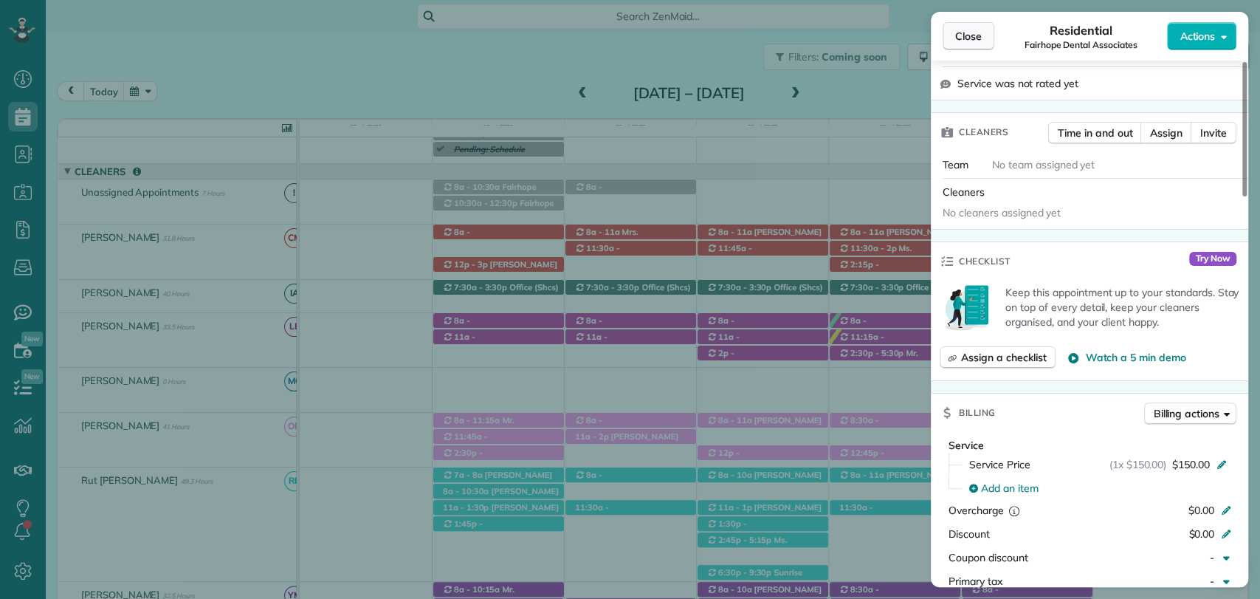
click at [975, 37] on span "Close" at bounding box center [968, 36] width 27 height 15
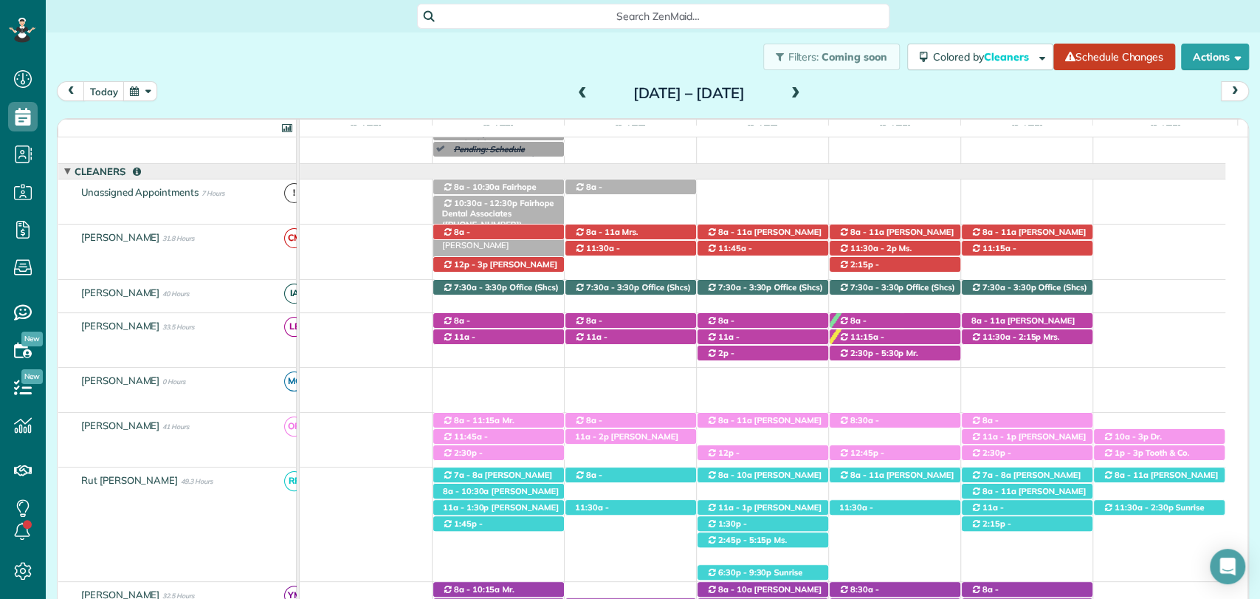
click at [504, 204] on span "10:30a - 12:30p" at bounding box center [485, 203] width 65 height 10
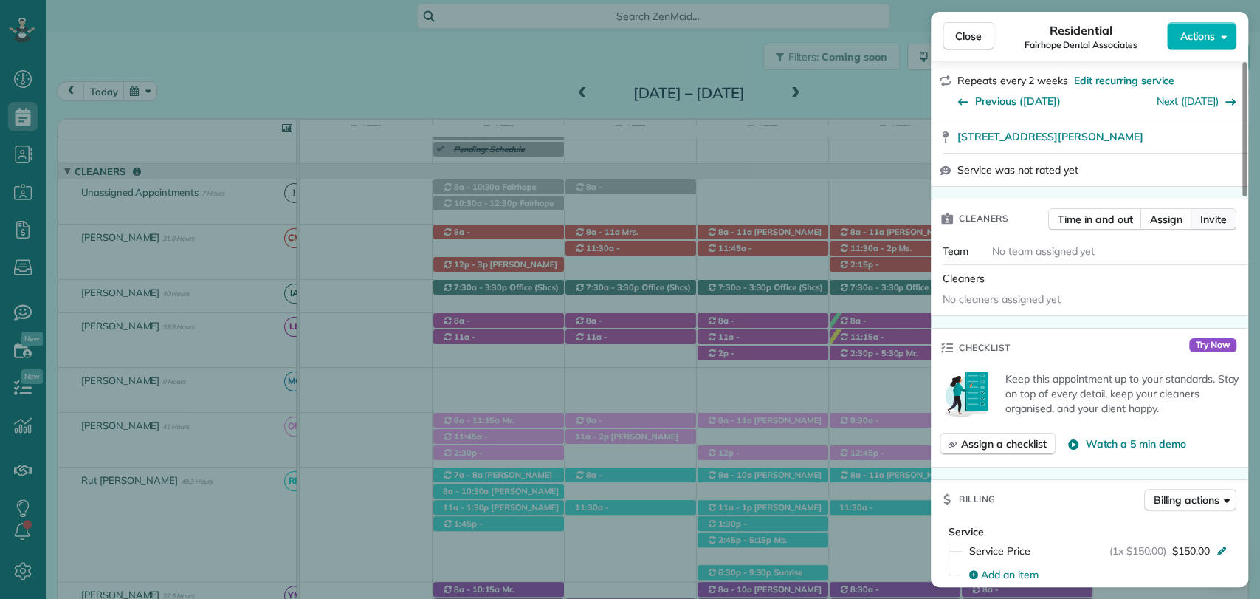
scroll to position [344, 0]
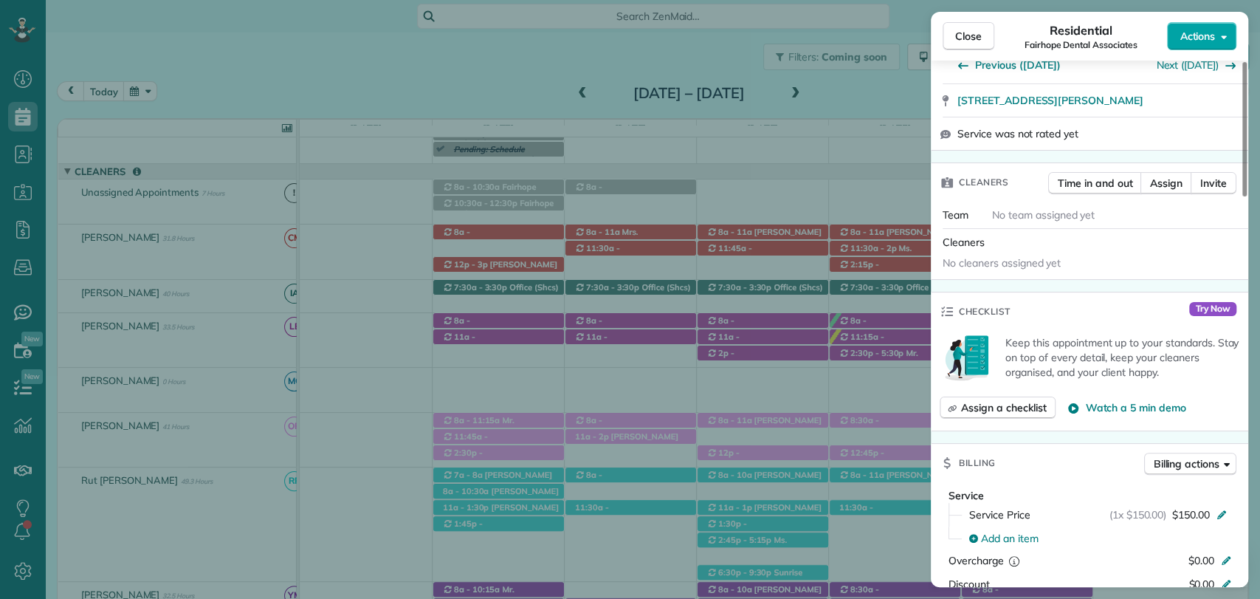
click at [1196, 41] on span "Actions" at bounding box center [1197, 36] width 35 height 15
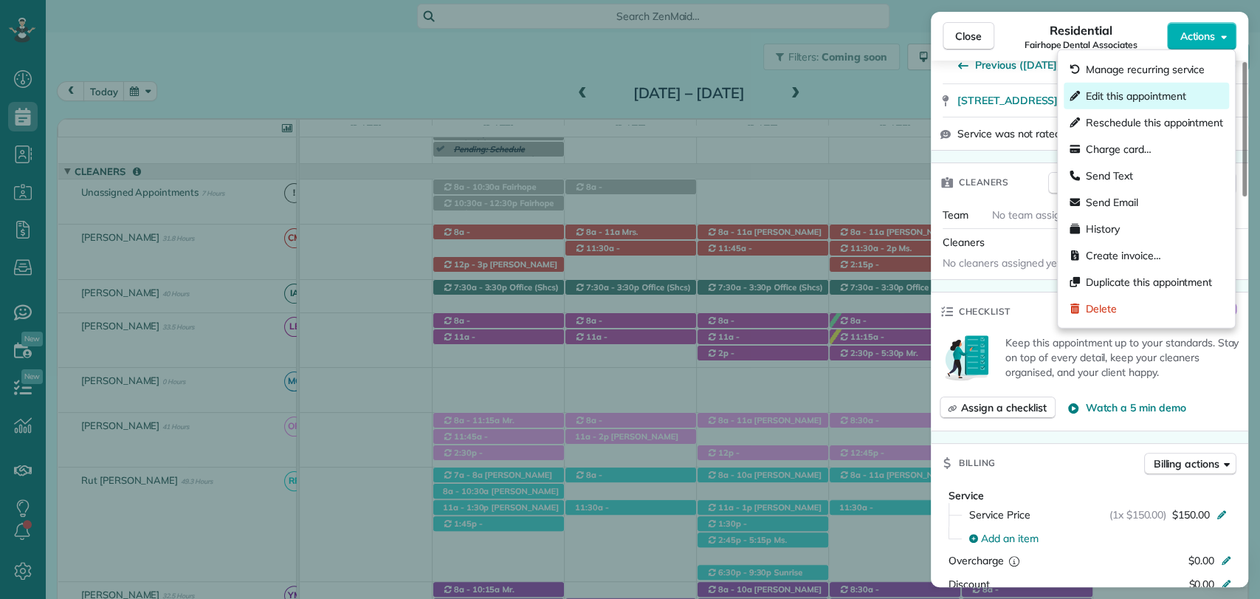
click at [1103, 96] on span "Edit this appointment" at bounding box center [1136, 96] width 100 height 15
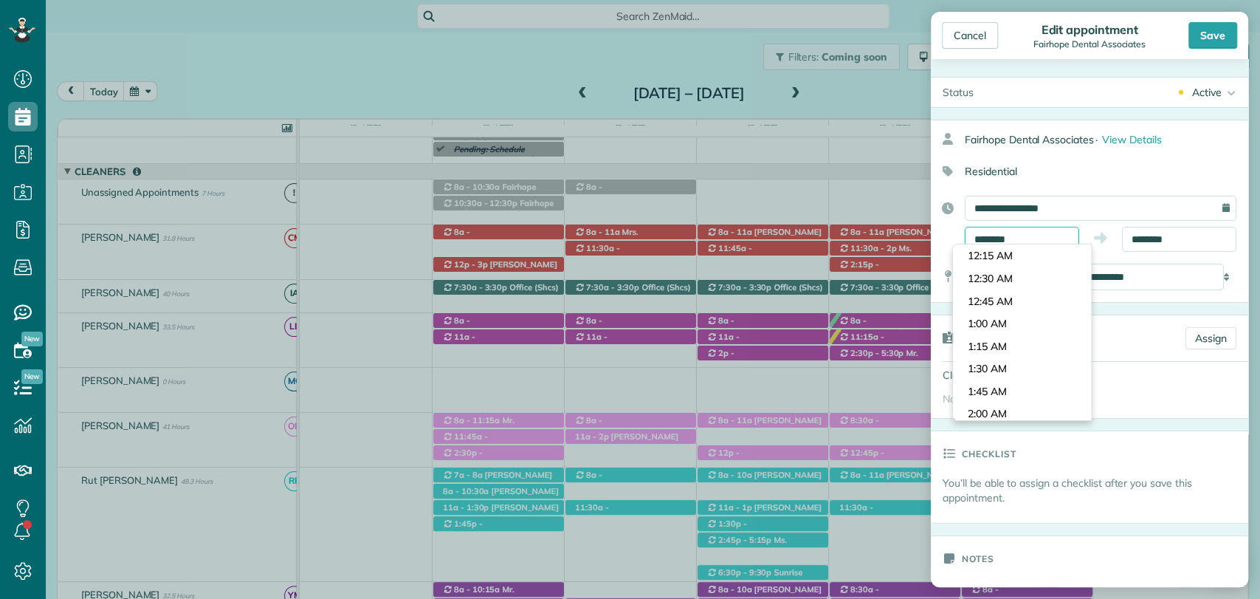
click at [986, 233] on input "********" at bounding box center [1022, 239] width 114 height 25
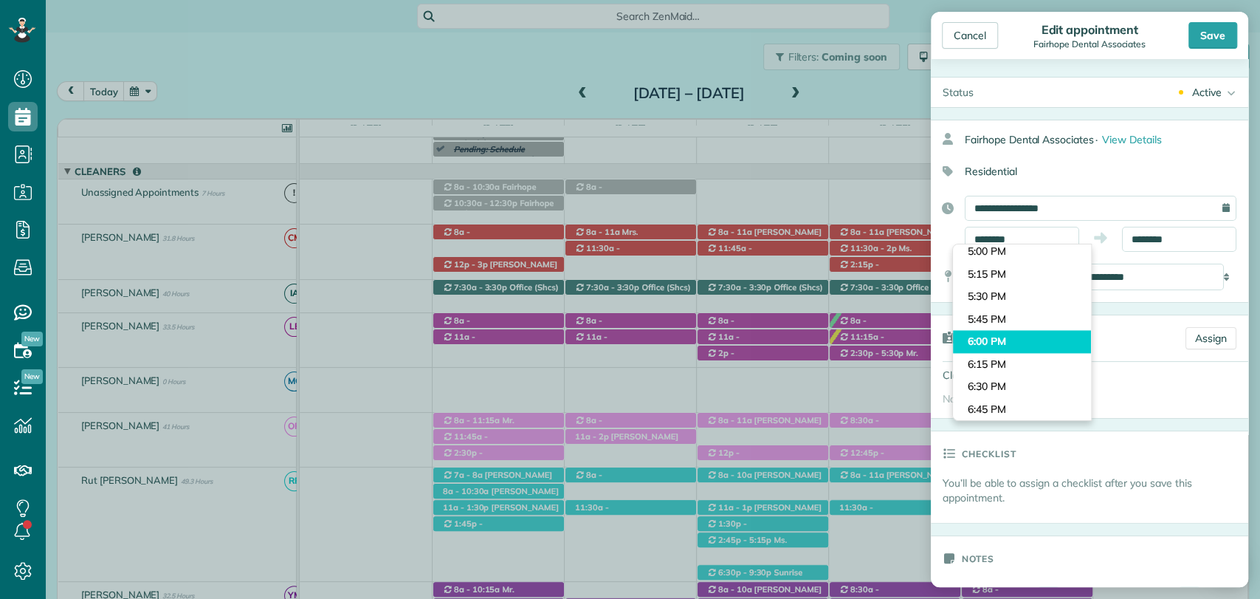
type input "*******"
click at [987, 347] on body "Dashboard Scheduling Calendar View List View Dispatch View - Weekly scheduling …" at bounding box center [630, 299] width 1260 height 599
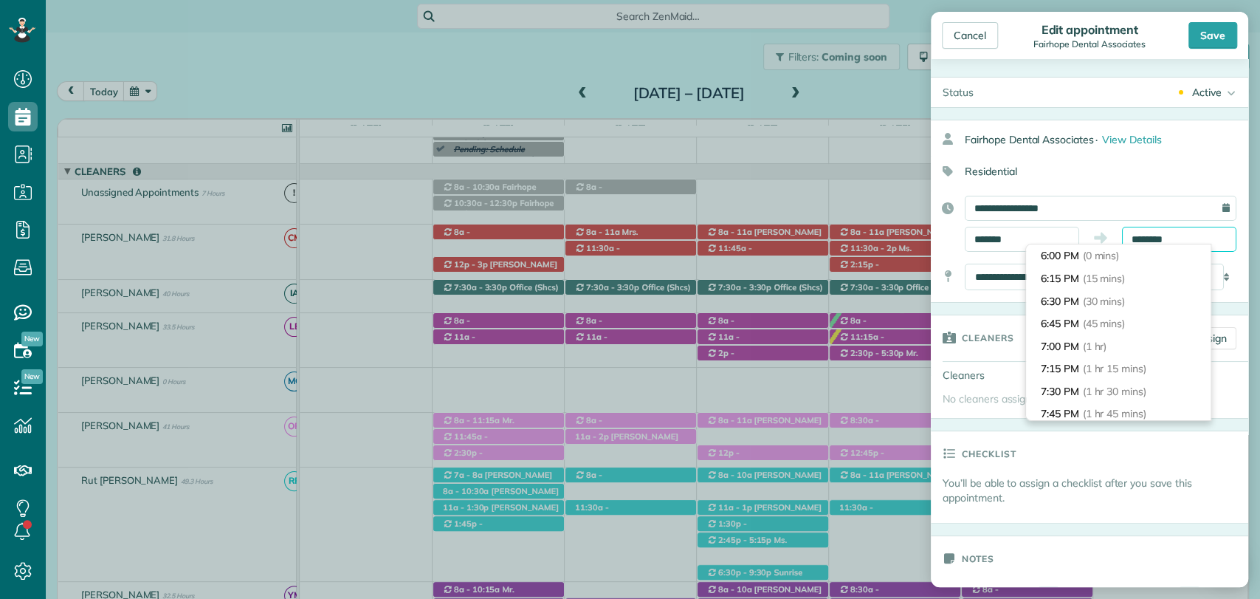
click at [1152, 229] on input "********" at bounding box center [1179, 239] width 114 height 25
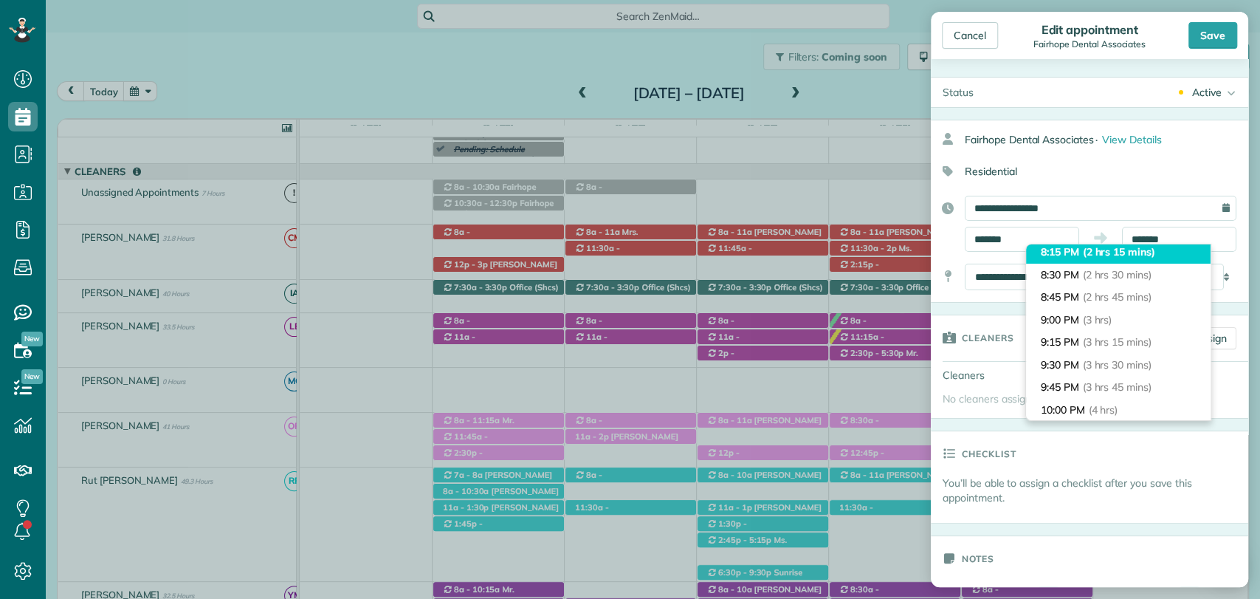
click at [1105, 250] on span "(2 hrs 15 mins)" at bounding box center [1119, 251] width 72 height 13
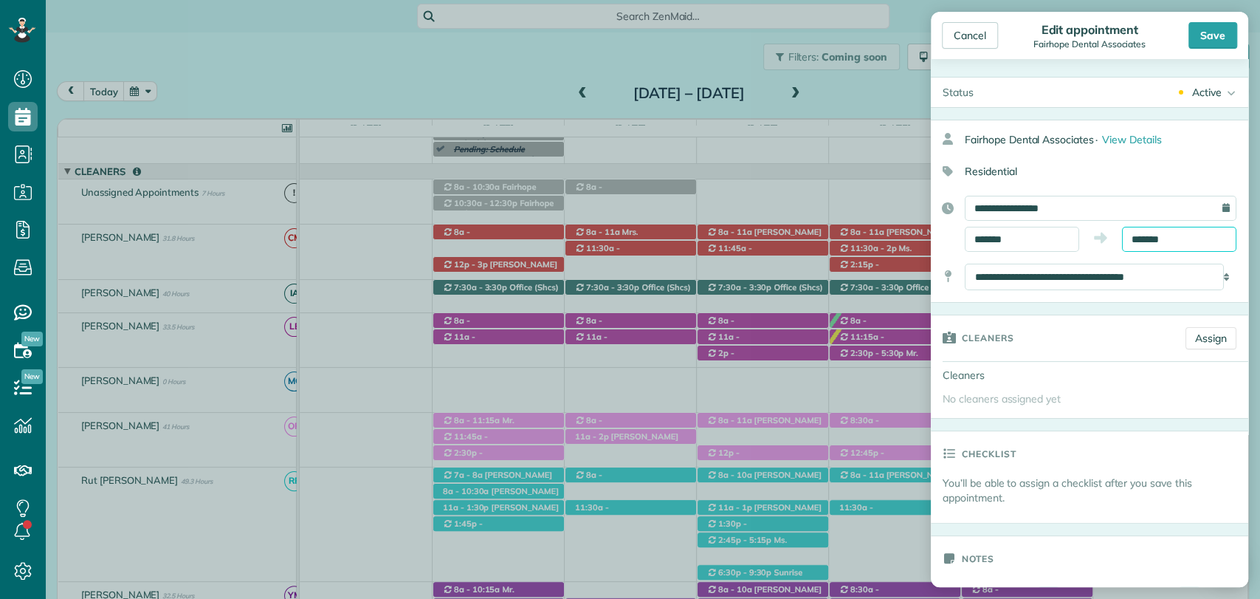
click at [1134, 235] on input "*******" at bounding box center [1179, 239] width 114 height 25
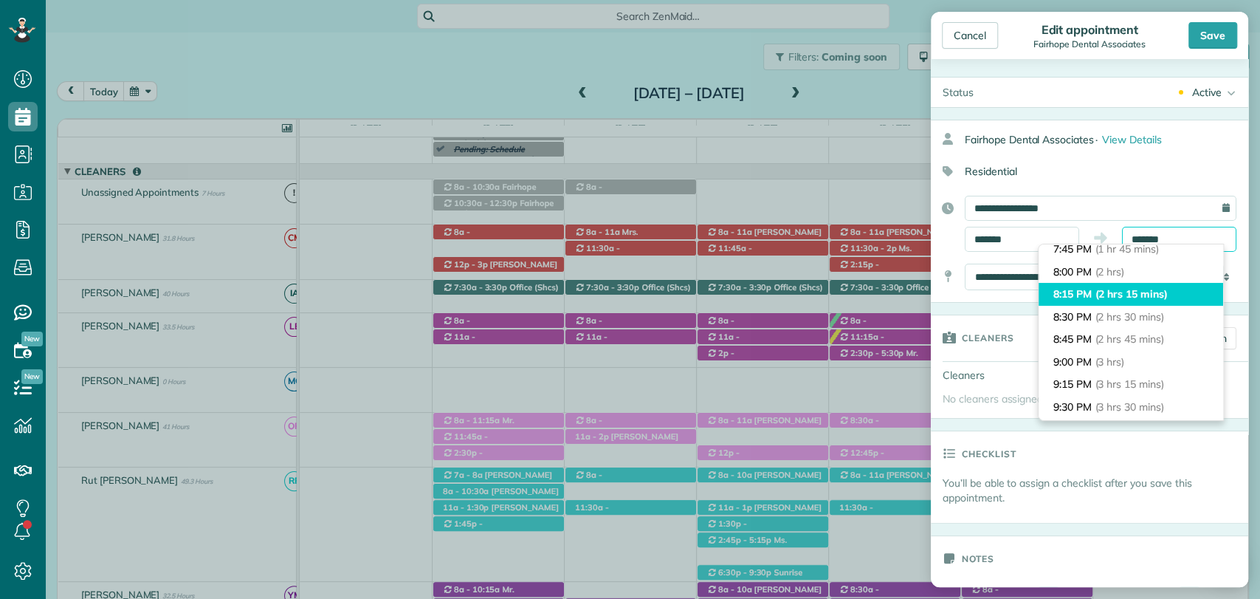
scroll to position [159, 0]
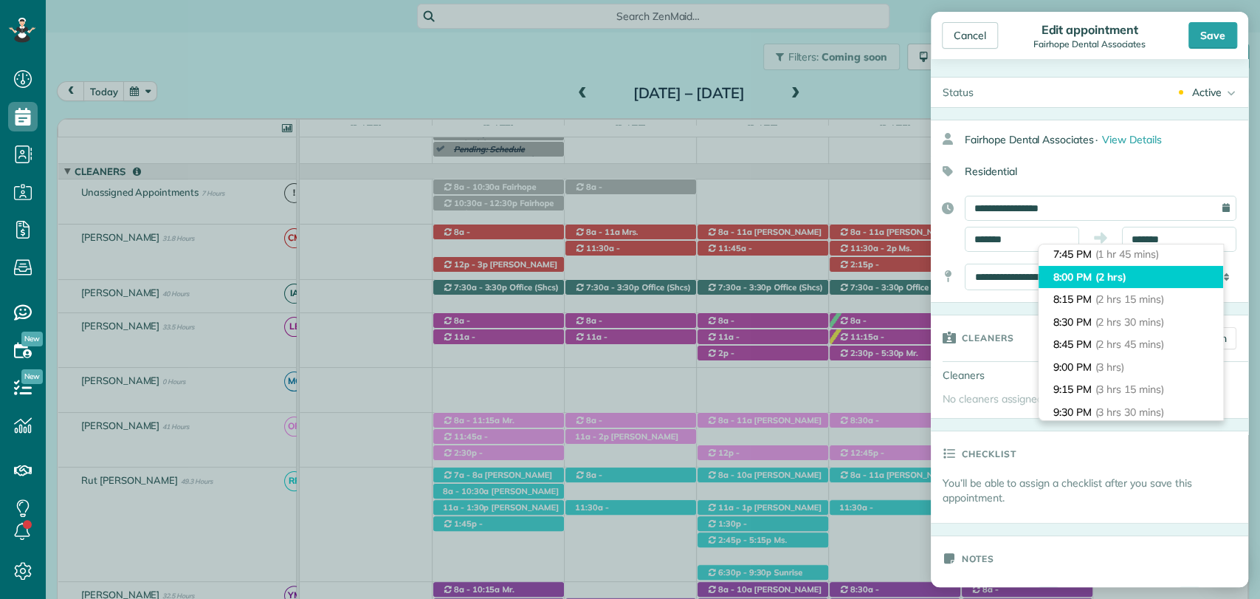
type input "*******"
click at [1095, 279] on li "8:00 PM (2 hrs)" at bounding box center [1131, 277] width 185 height 23
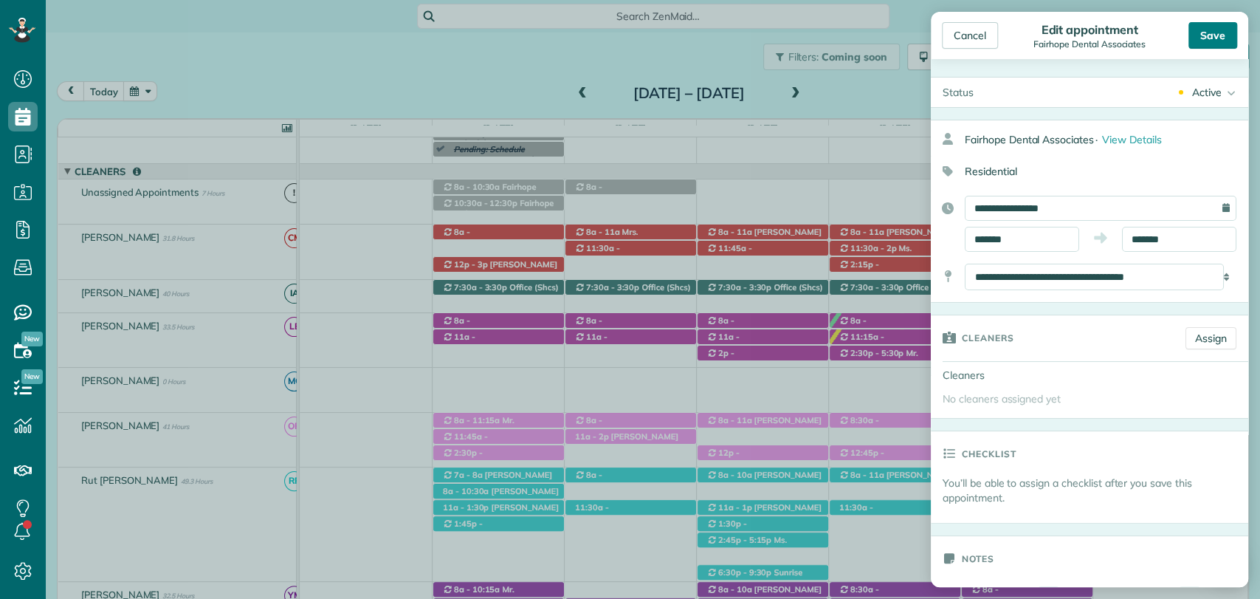
click at [1223, 37] on div "Save" at bounding box center [1213, 35] width 49 height 27
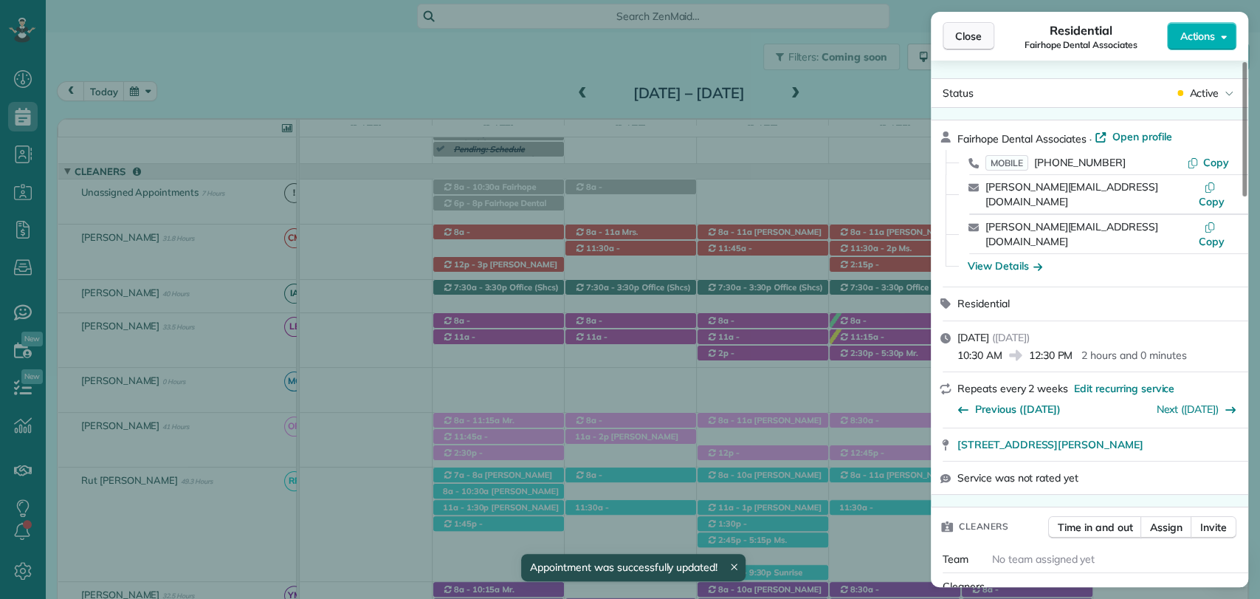
click at [972, 37] on span "Close" at bounding box center [968, 36] width 27 height 15
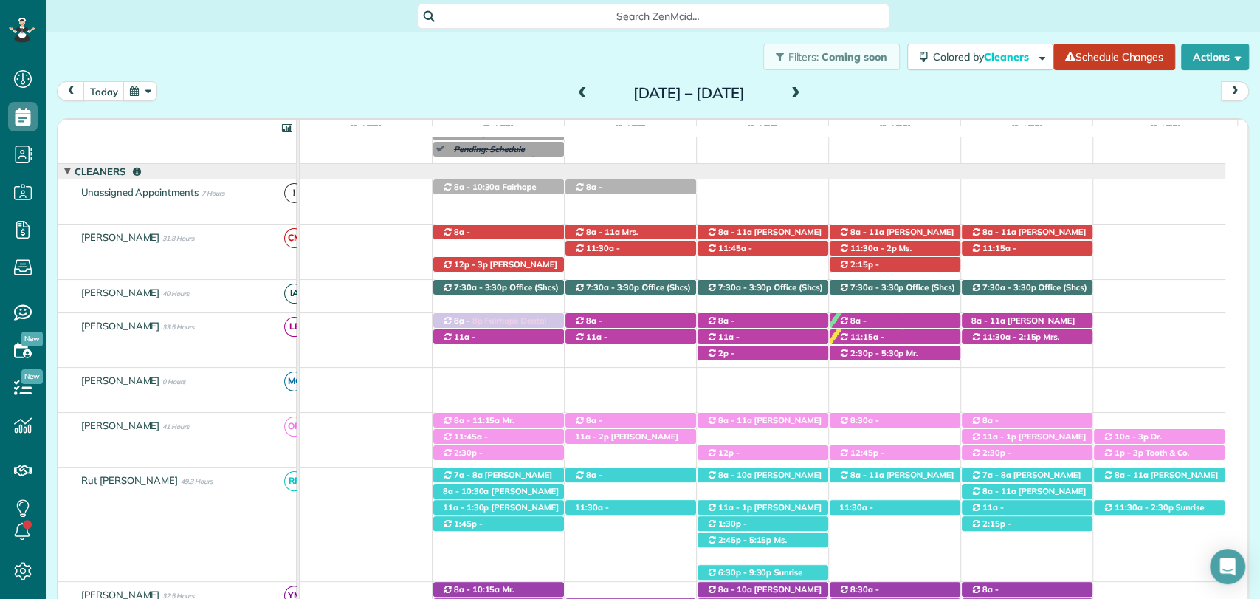
drag, startPoint x: 478, startPoint y: 203, endPoint x: 479, endPoint y: 354, distance: 150.6
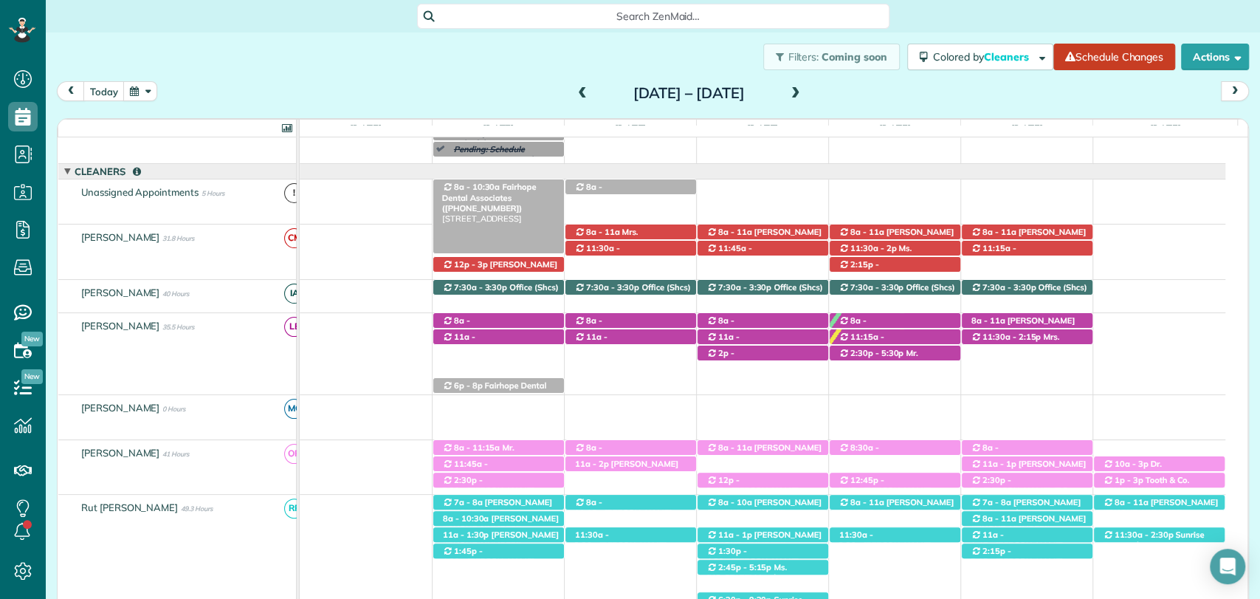
click at [474, 190] on span "8a - 10:30a" at bounding box center [477, 187] width 48 height 10
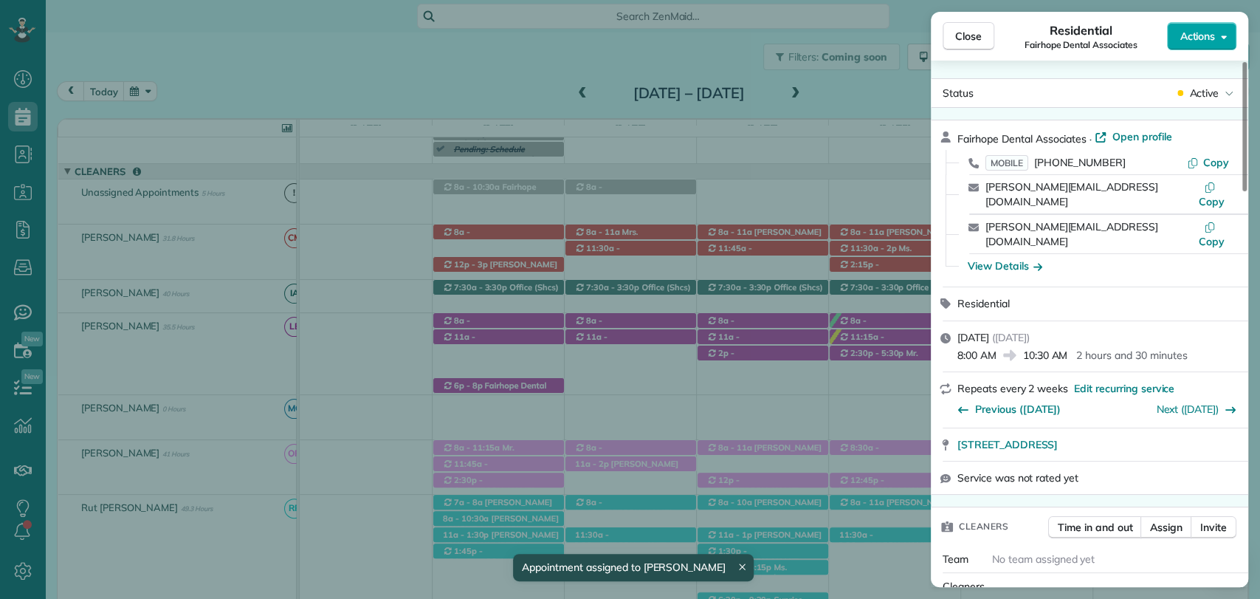
click at [1195, 32] on span "Actions" at bounding box center [1197, 36] width 35 height 15
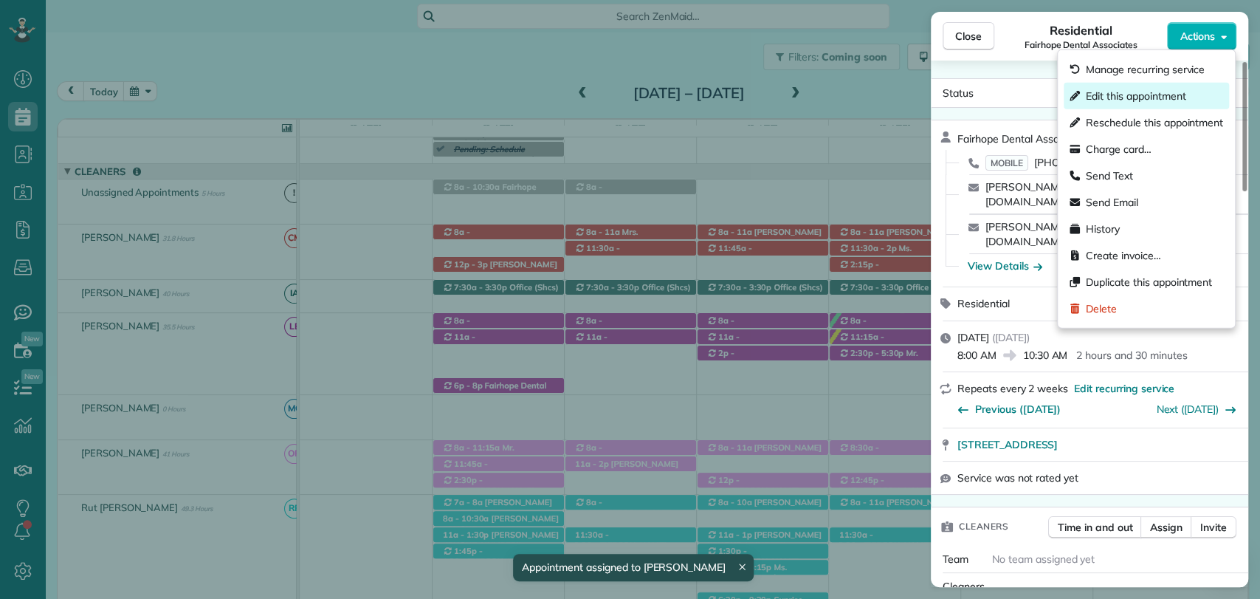
click at [1118, 92] on span "Edit this appointment" at bounding box center [1136, 96] width 100 height 15
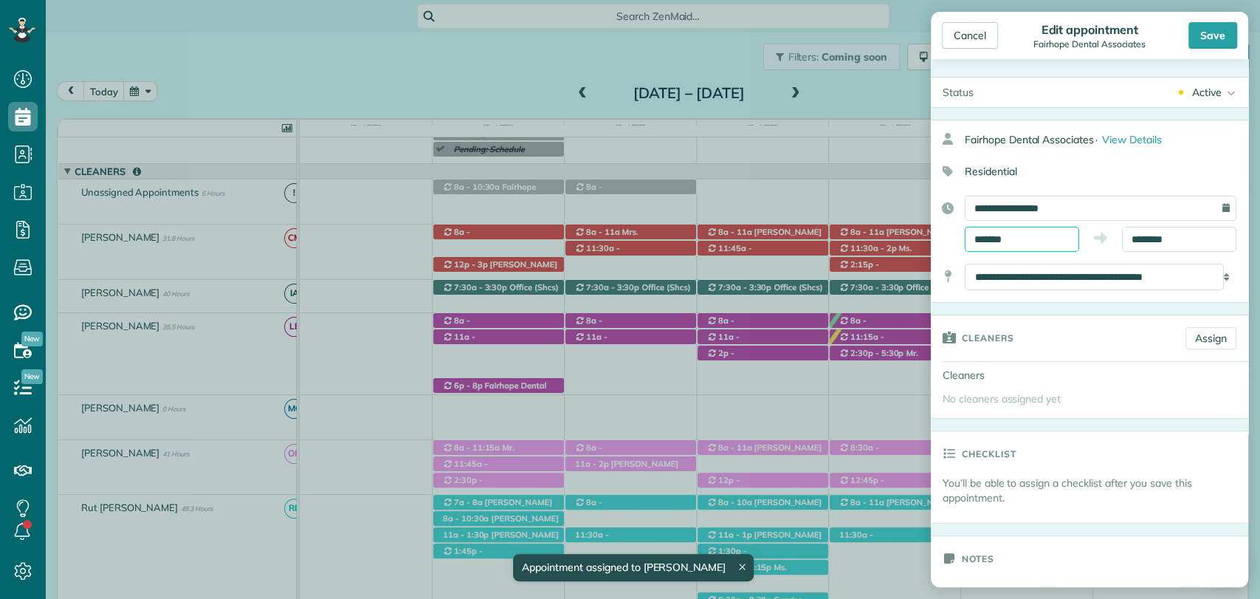
click at [988, 246] on body "Dashboard Scheduling Calendar View List View Dispatch View - Weekly scheduling …" at bounding box center [630, 299] width 1260 height 599
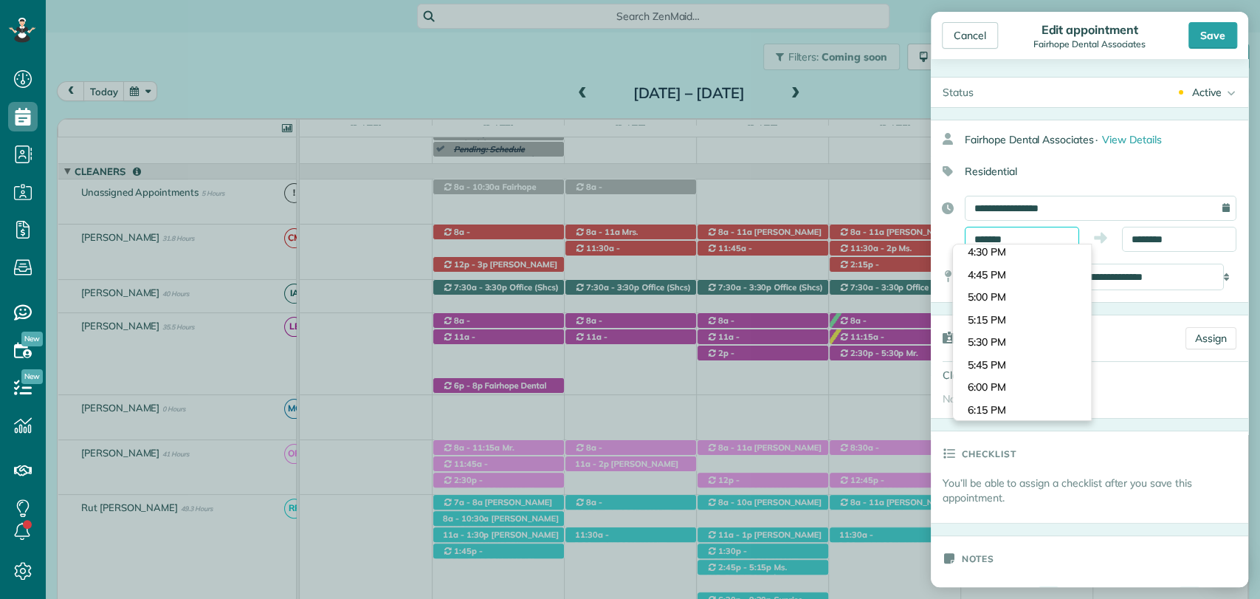
scroll to position [1479, 0]
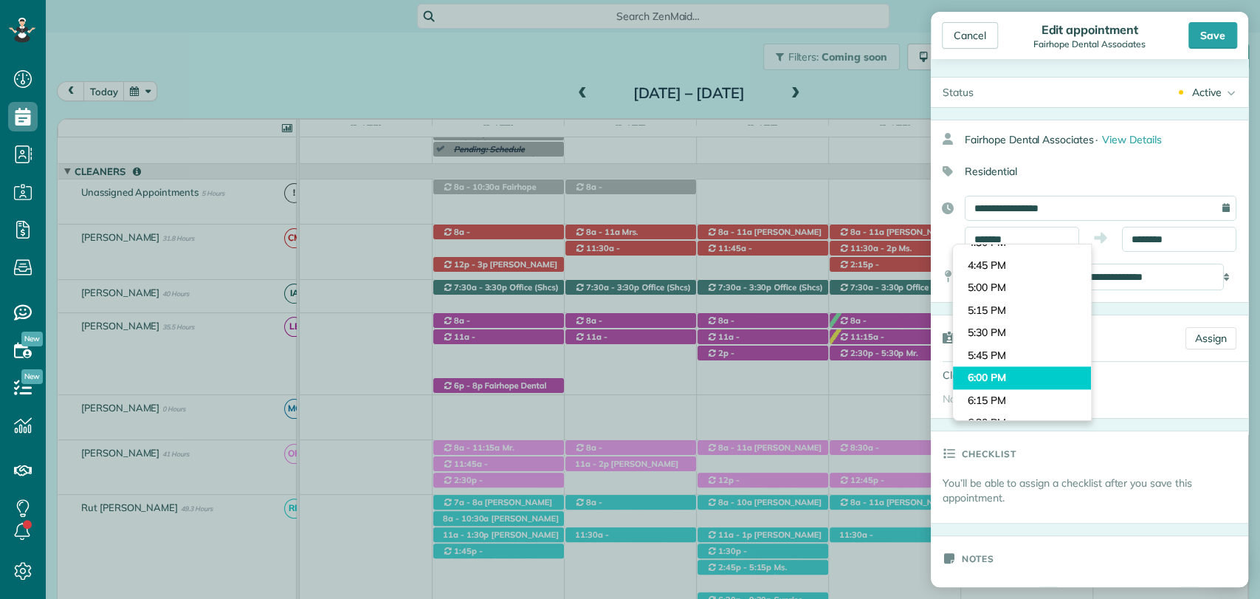
type input "*******"
click at [998, 374] on body "Dashboard Scheduling Calendar View List View Dispatch View - Weekly scheduling …" at bounding box center [630, 299] width 1260 height 599
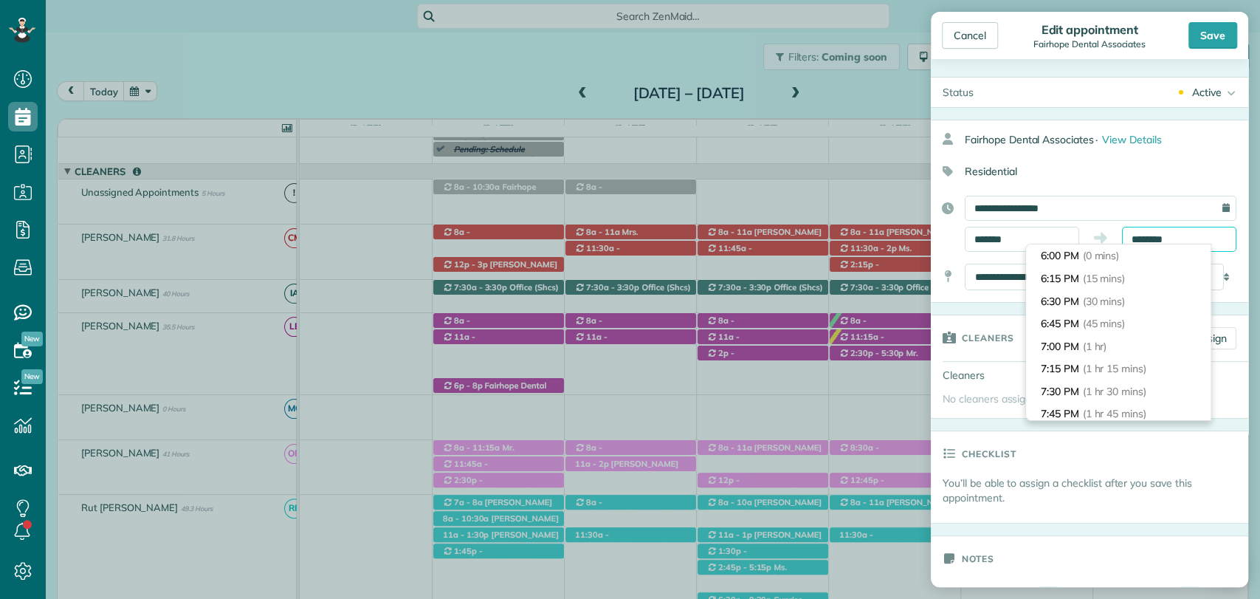
click at [1130, 244] on body "Dashboard Scheduling Calendar View List View Dispatch View - Weekly scheduling …" at bounding box center [630, 299] width 1260 height 599
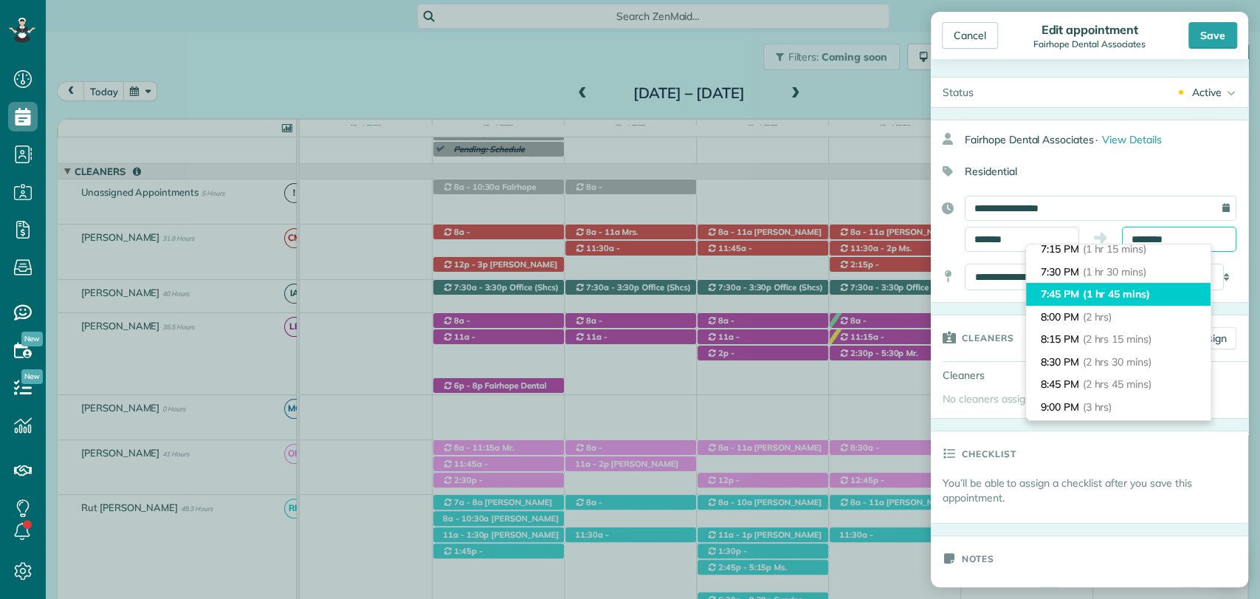
scroll to position [120, 0]
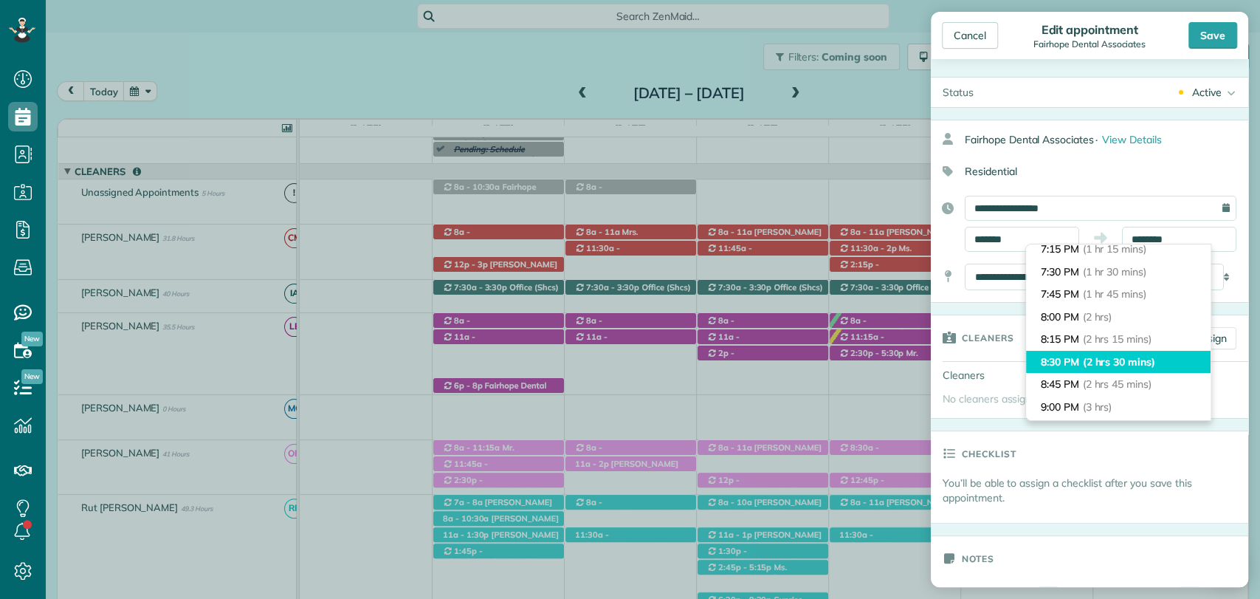
type input "*******"
click at [1067, 356] on li "8:30 PM (2 hrs 30 mins)" at bounding box center [1118, 362] width 185 height 23
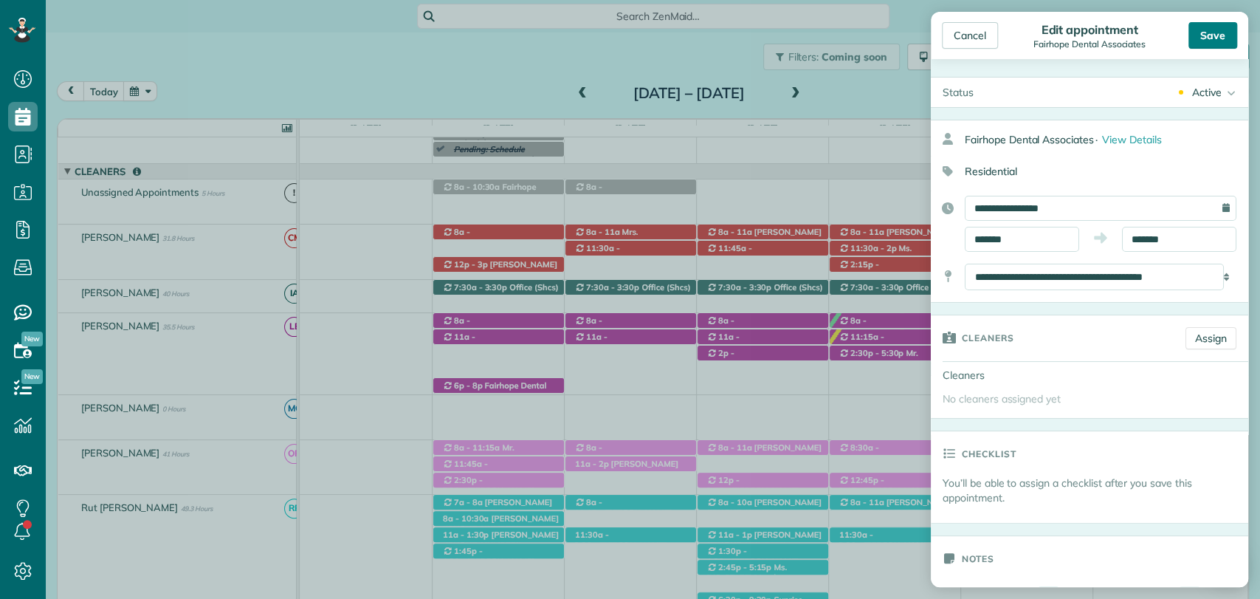
click at [1221, 44] on div "Save" at bounding box center [1213, 35] width 49 height 27
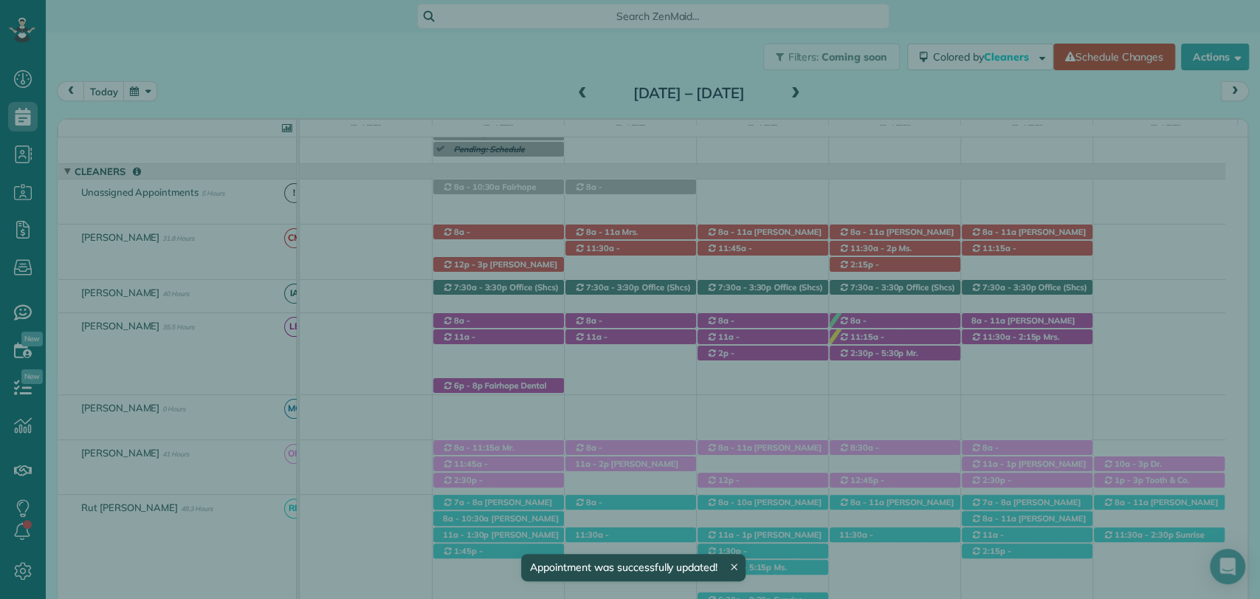
click at [967, 30] on span "Close" at bounding box center [968, 36] width 27 height 15
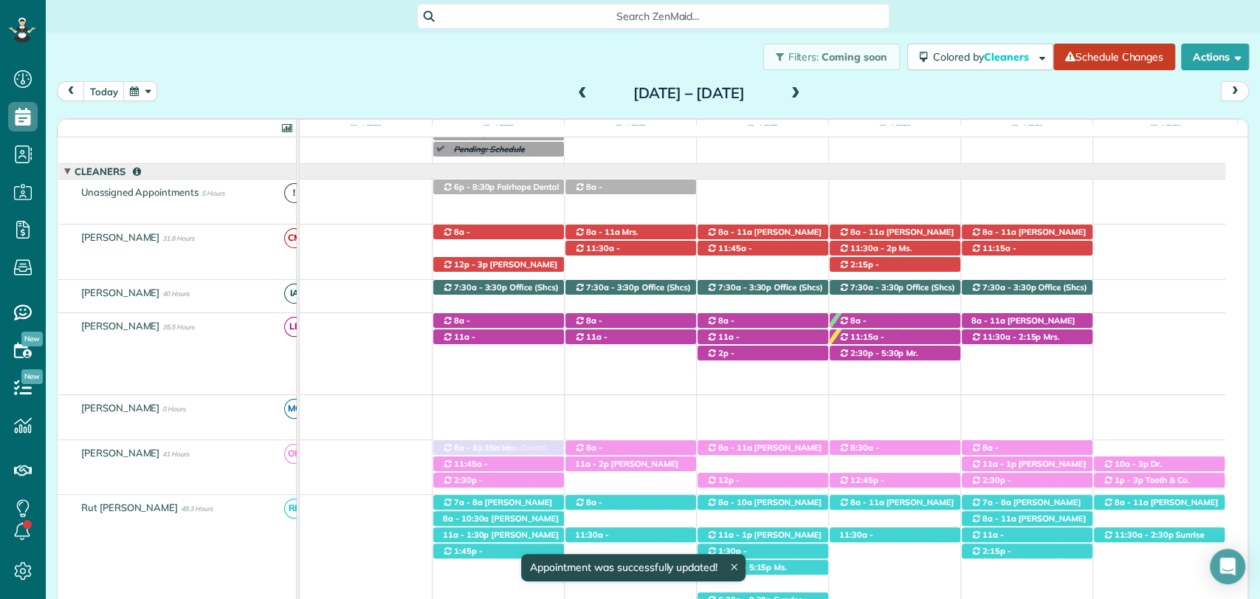
drag, startPoint x: 486, startPoint y: 386, endPoint x: 484, endPoint y: 464, distance: 77.6
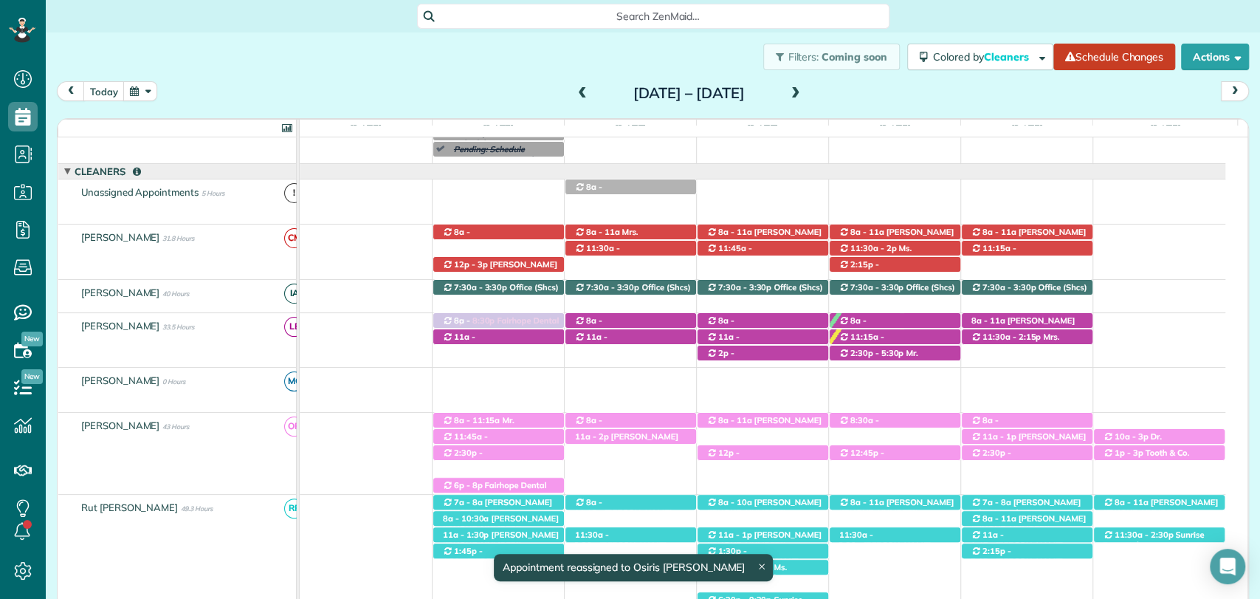
drag, startPoint x: 473, startPoint y: 185, endPoint x: 484, endPoint y: 350, distance: 165.8
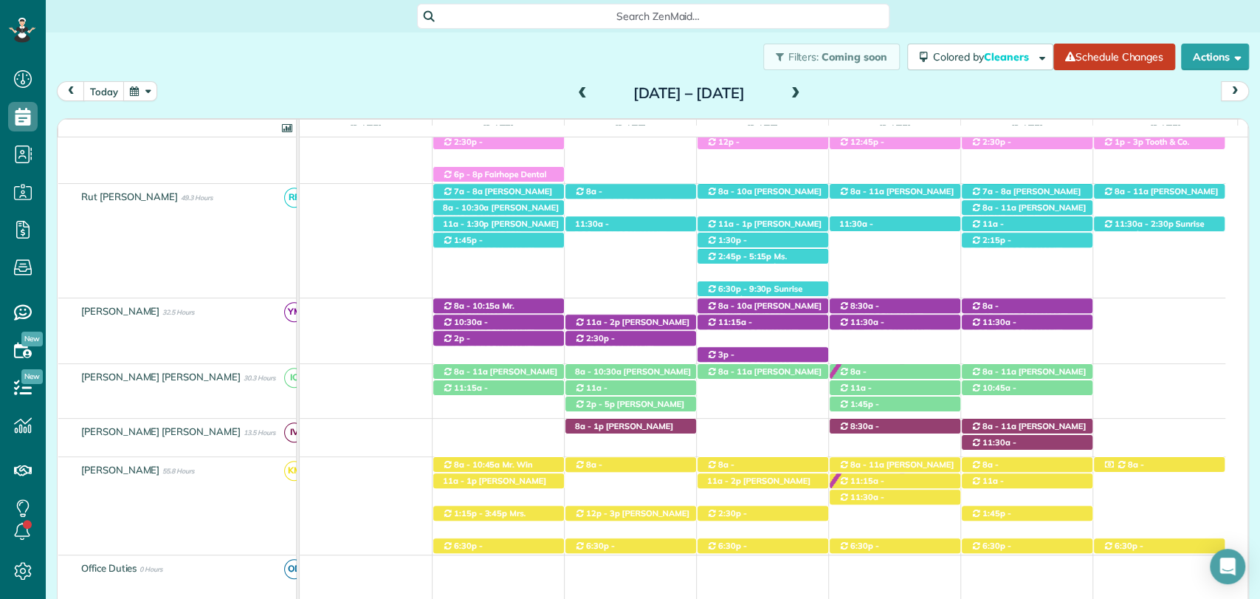
scroll to position [461, 0]
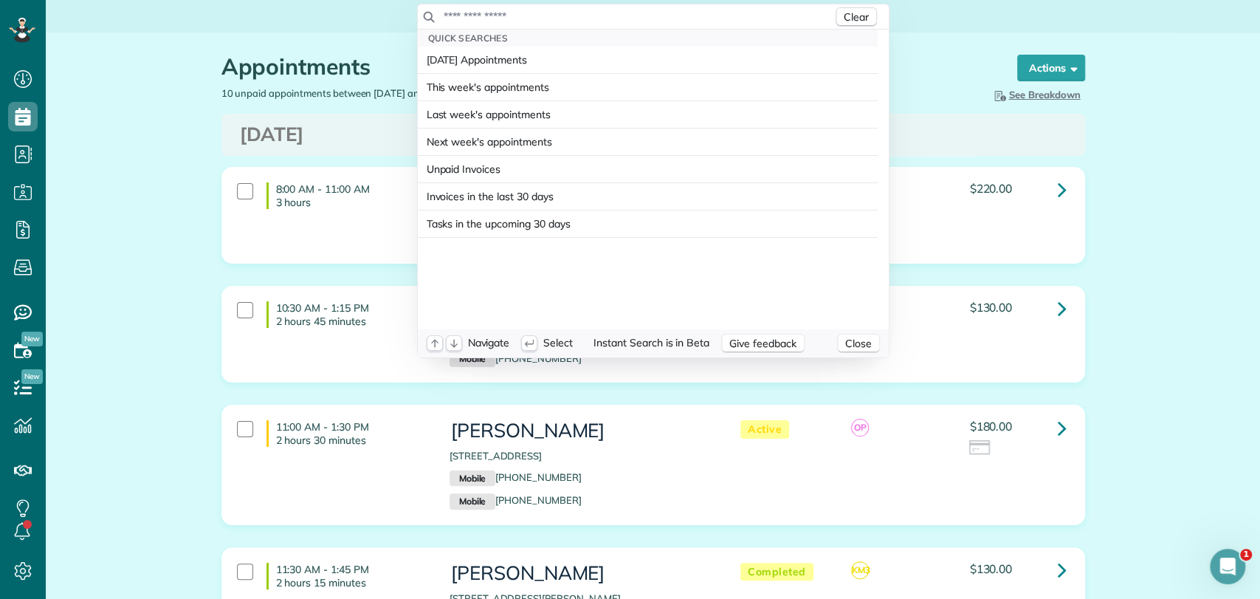
scroll to position [6, 6]
click at [474, 18] on input "text" at bounding box center [638, 16] width 390 height 15
type input "**********"
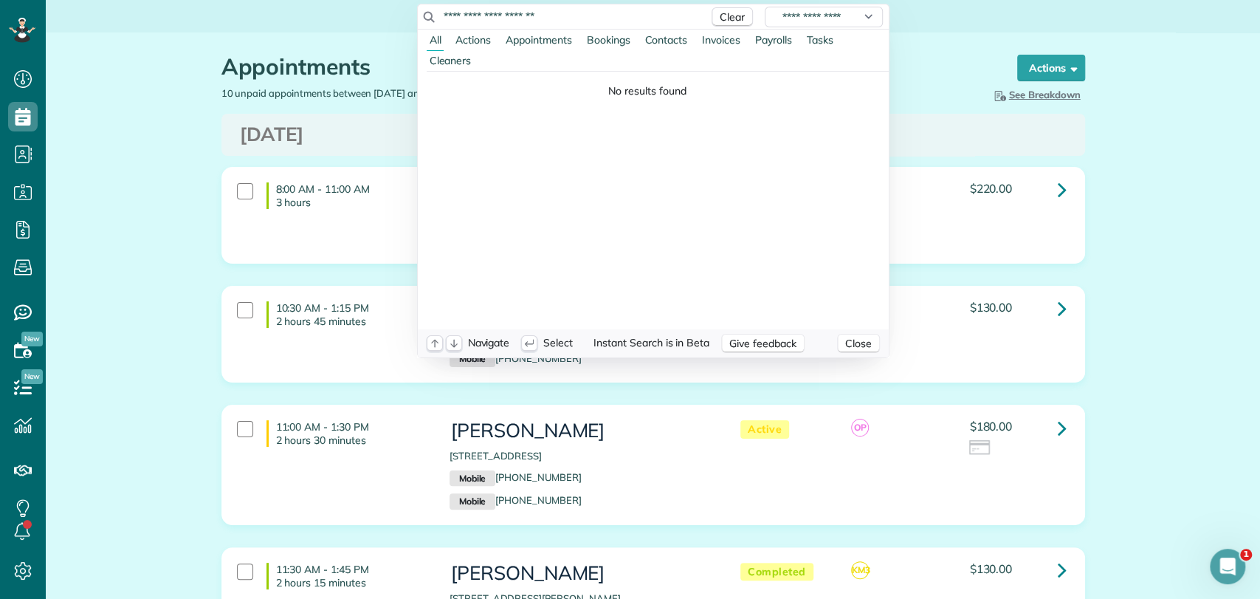
click at [563, 18] on input "**********" at bounding box center [572, 16] width 258 height 15
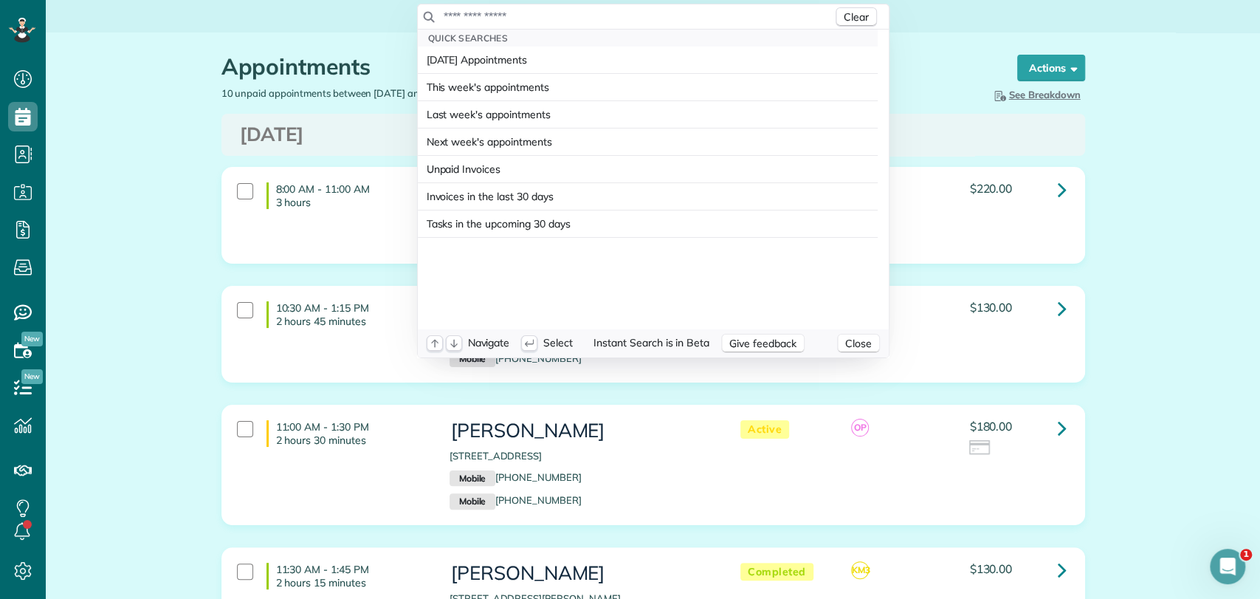
scroll to position [6, 6]
click at [20, 162] on html "Dashboard Scheduling Calendar View List View Dispatch View - Weekly scheduling …" at bounding box center [630, 299] width 1260 height 599
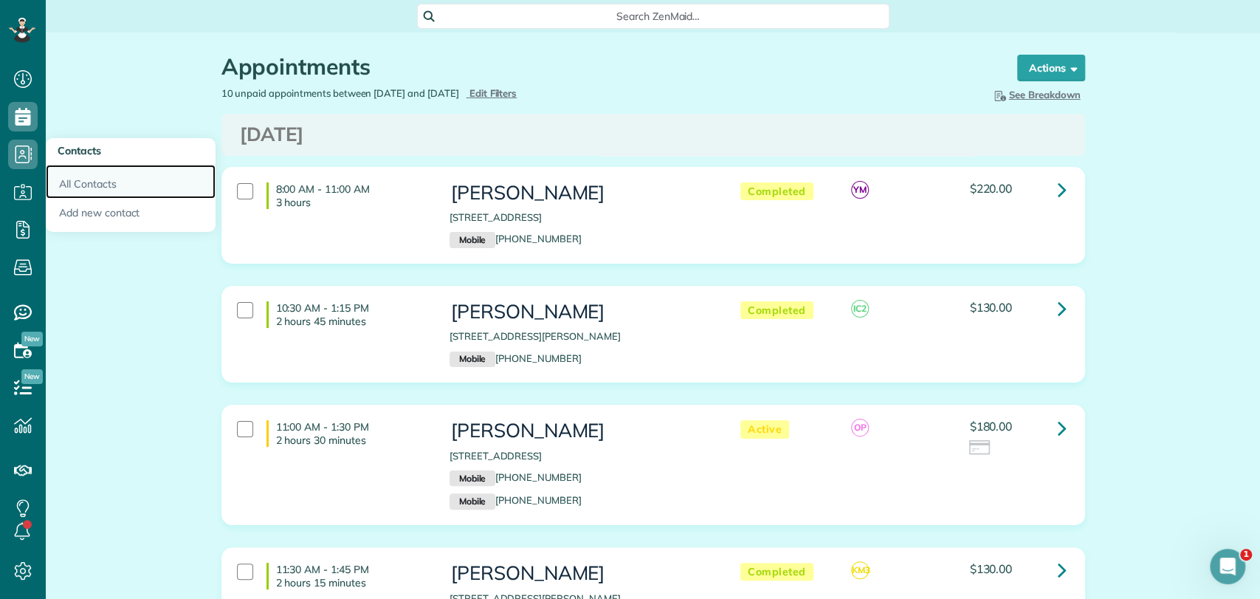
click at [77, 182] on link "All Contacts" at bounding box center [131, 182] width 170 height 34
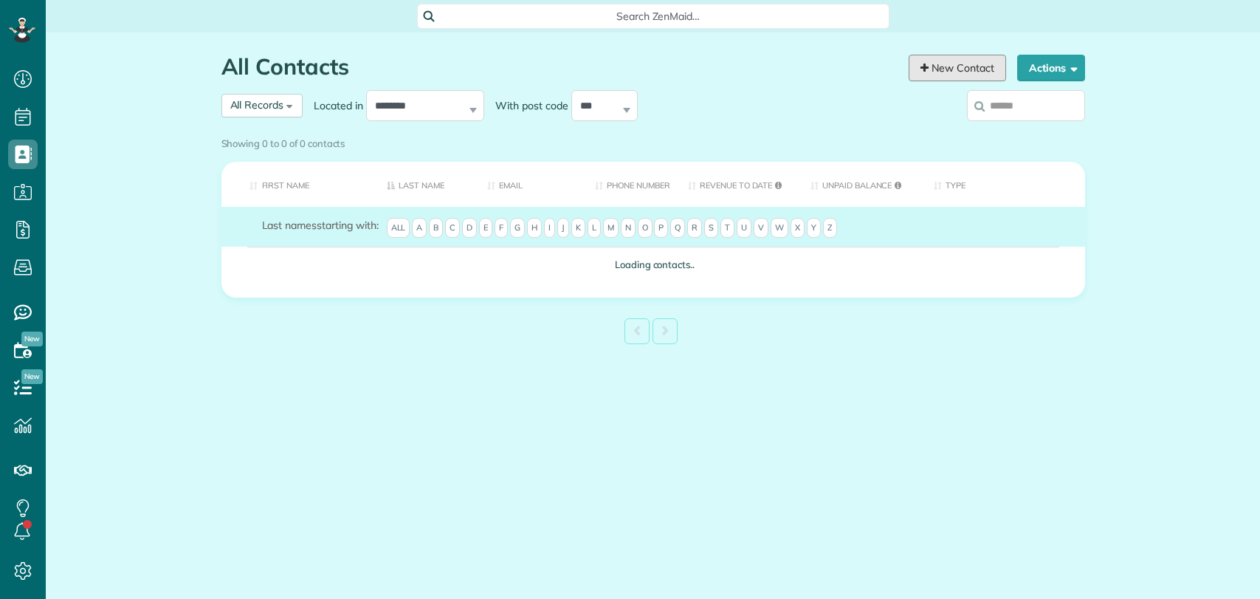
click at [922, 69] on icon at bounding box center [925, 68] width 8 height 10
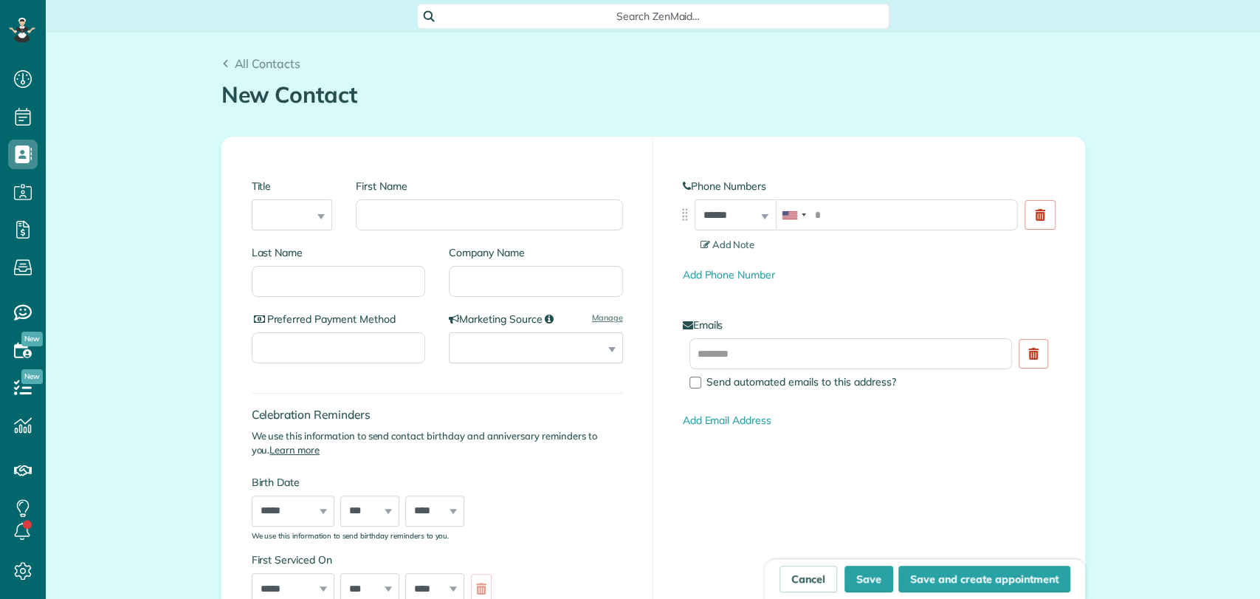
scroll to position [6, 6]
click at [834, 213] on input "tel" at bounding box center [897, 214] width 242 height 31
paste input "**********"
click at [834, 213] on input "**********" at bounding box center [897, 214] width 242 height 31
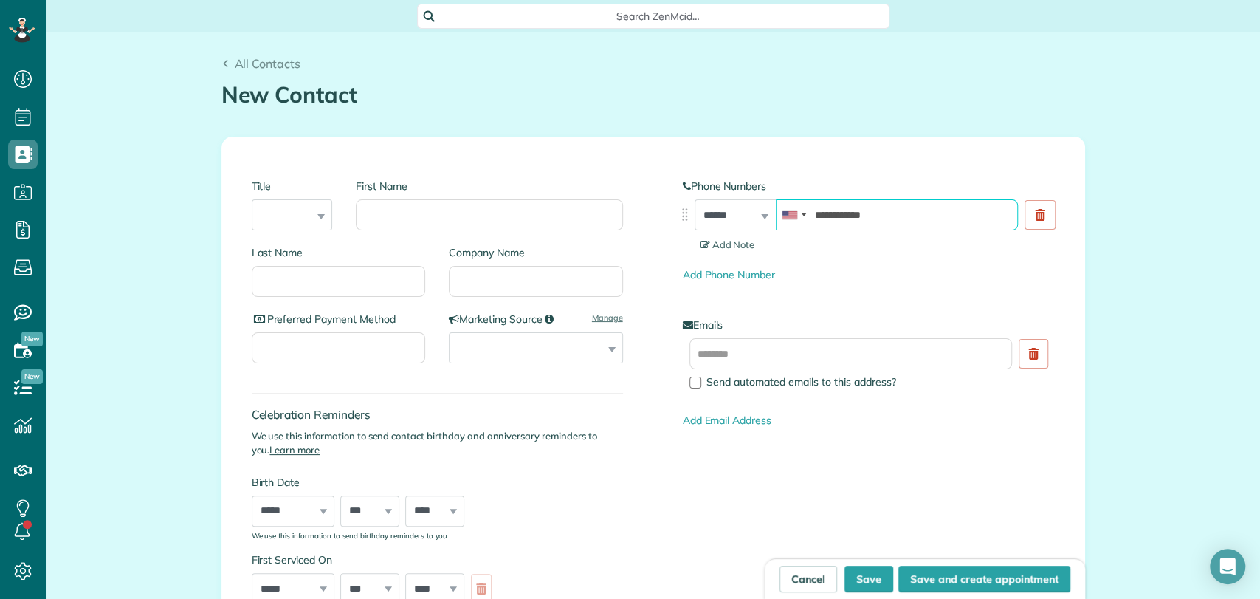
click at [834, 213] on input "**********" at bounding box center [897, 214] width 242 height 31
type input "**********"
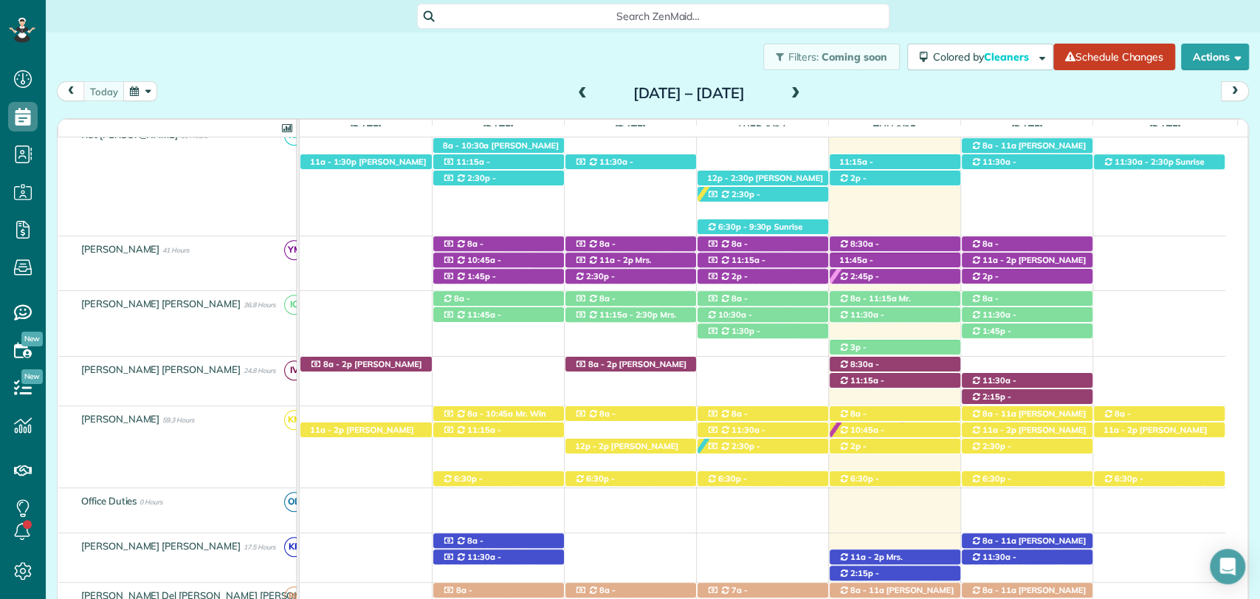
scroll to position [619, 0]
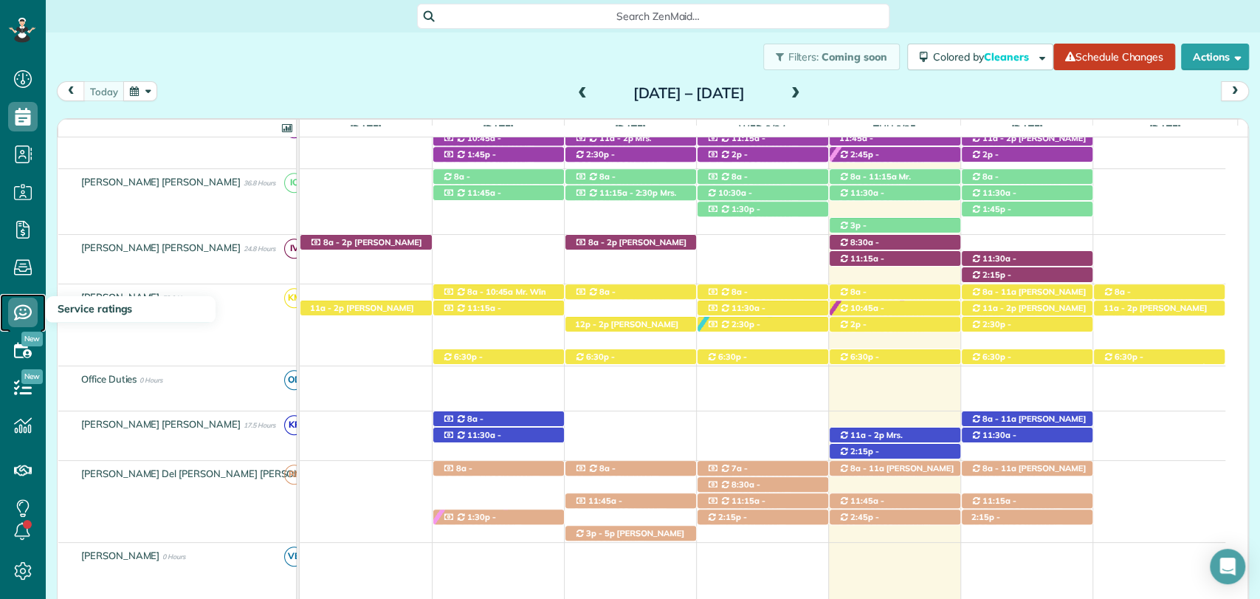
click at [23, 315] on use at bounding box center [23, 313] width 18 height 16
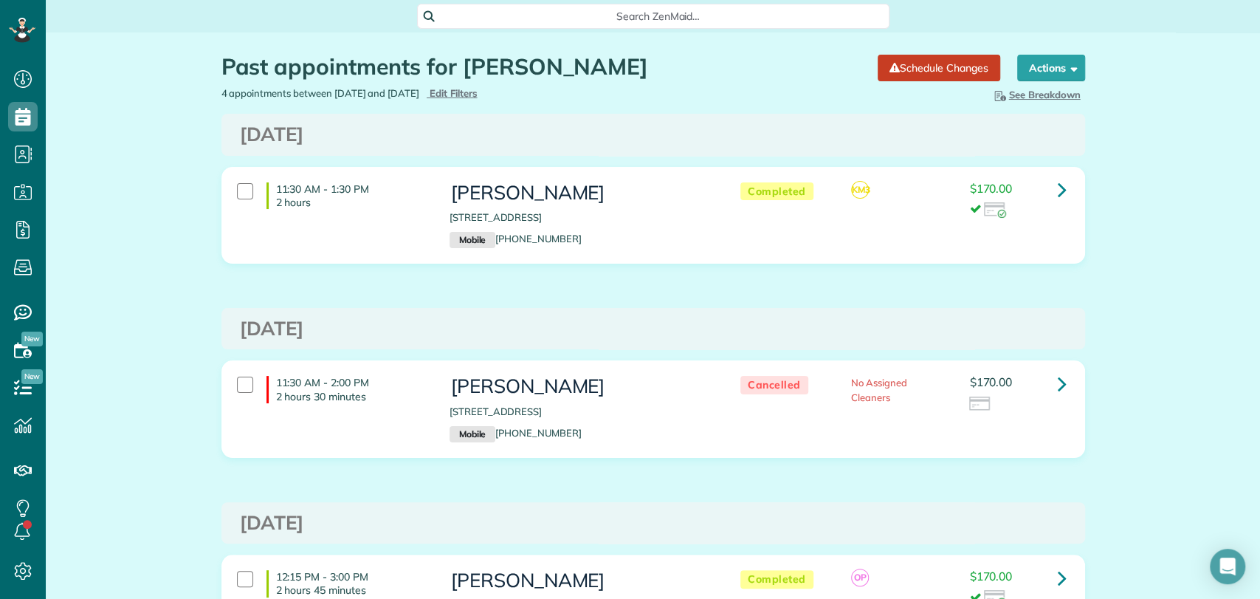
scroll to position [6, 6]
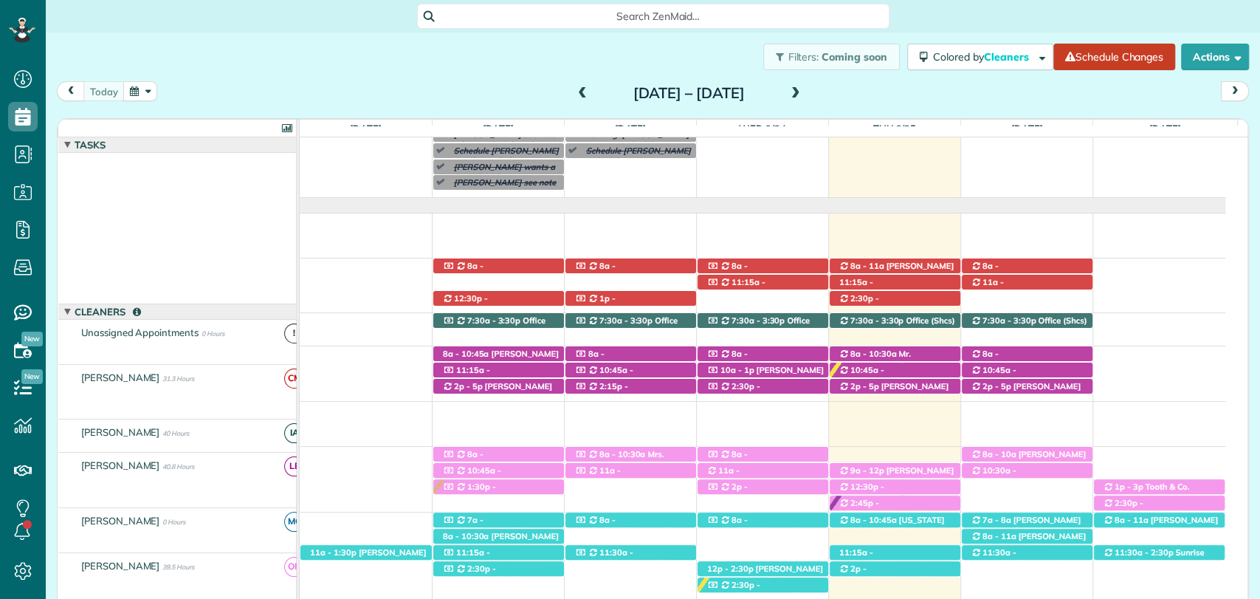
scroll to position [106, 0]
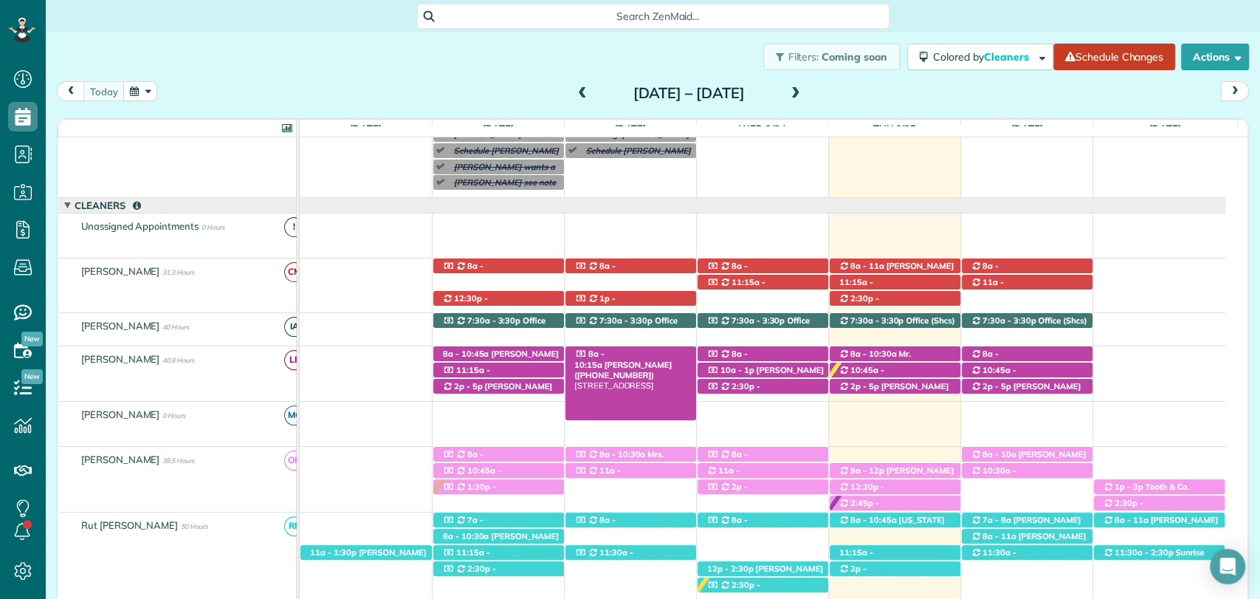
click at [650, 360] on span "[PERSON_NAME] ([PHONE_NUMBER])" at bounding box center [622, 370] width 97 height 21
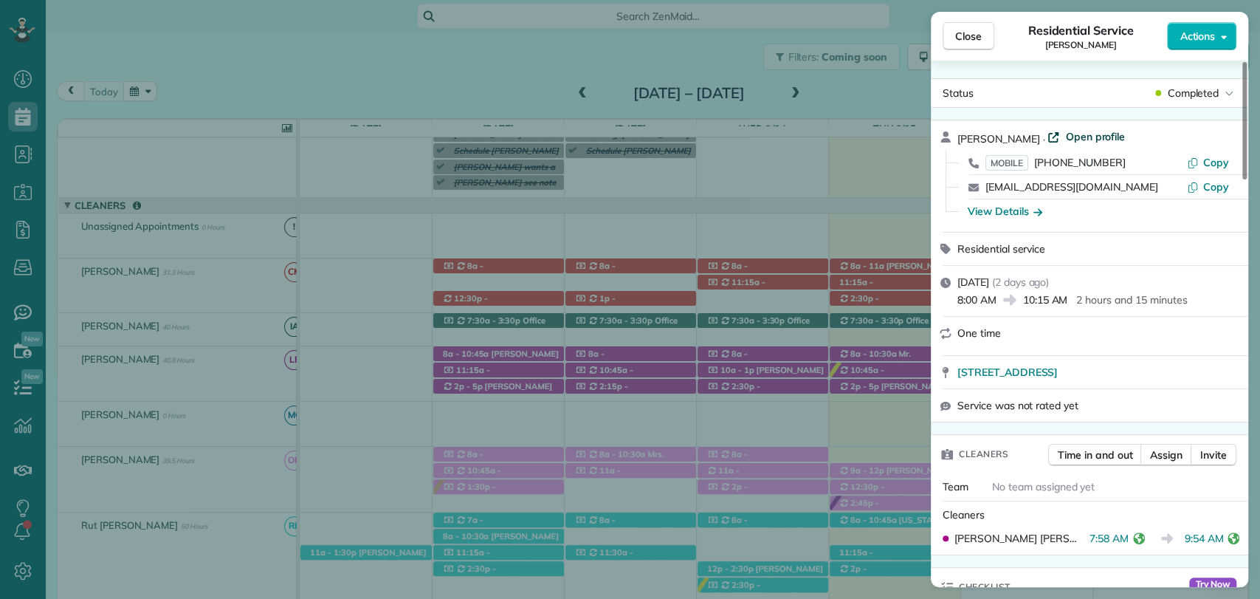
click at [1066, 138] on span "Open profile" at bounding box center [1095, 136] width 60 height 15
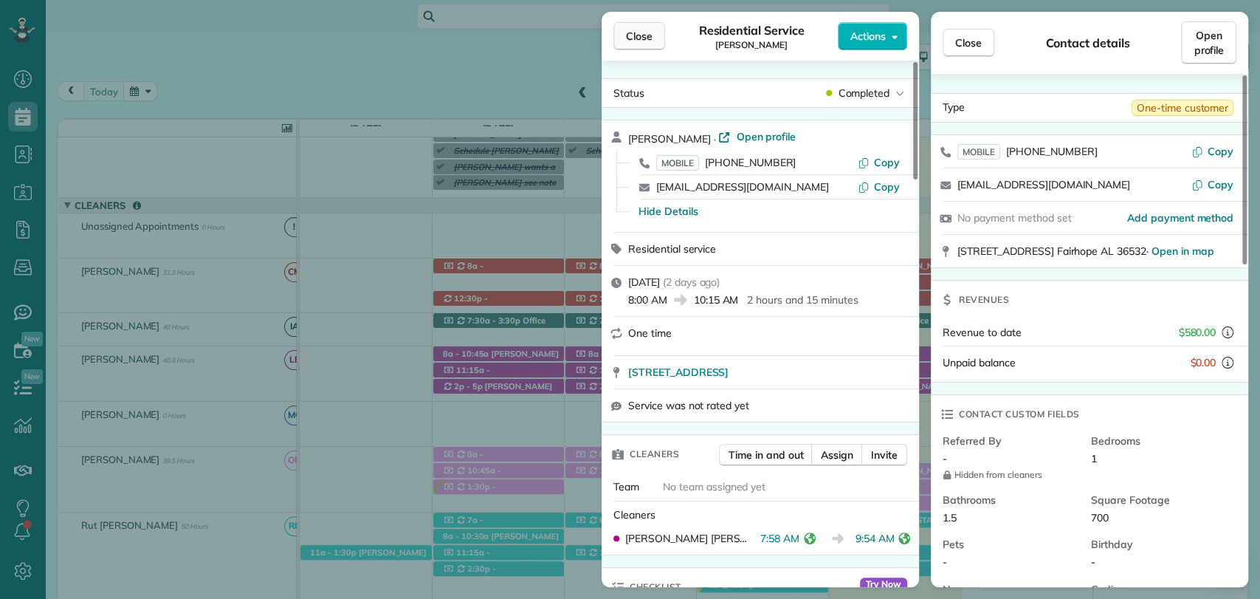
click at [628, 37] on span "Close" at bounding box center [639, 36] width 27 height 15
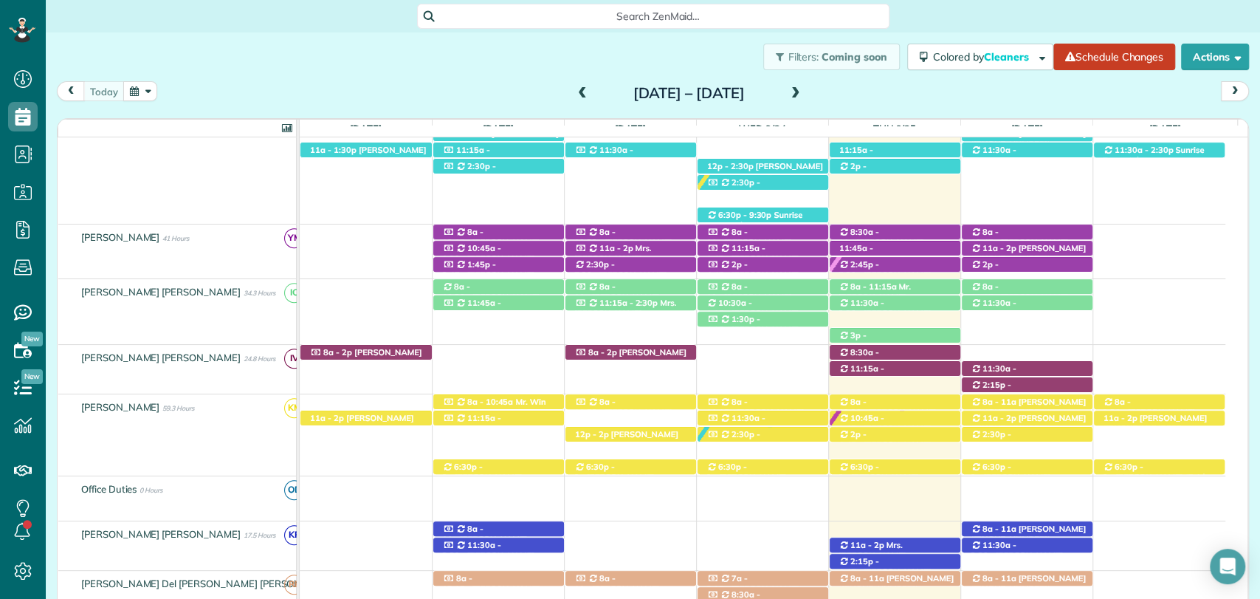
scroll to position [564, 0]
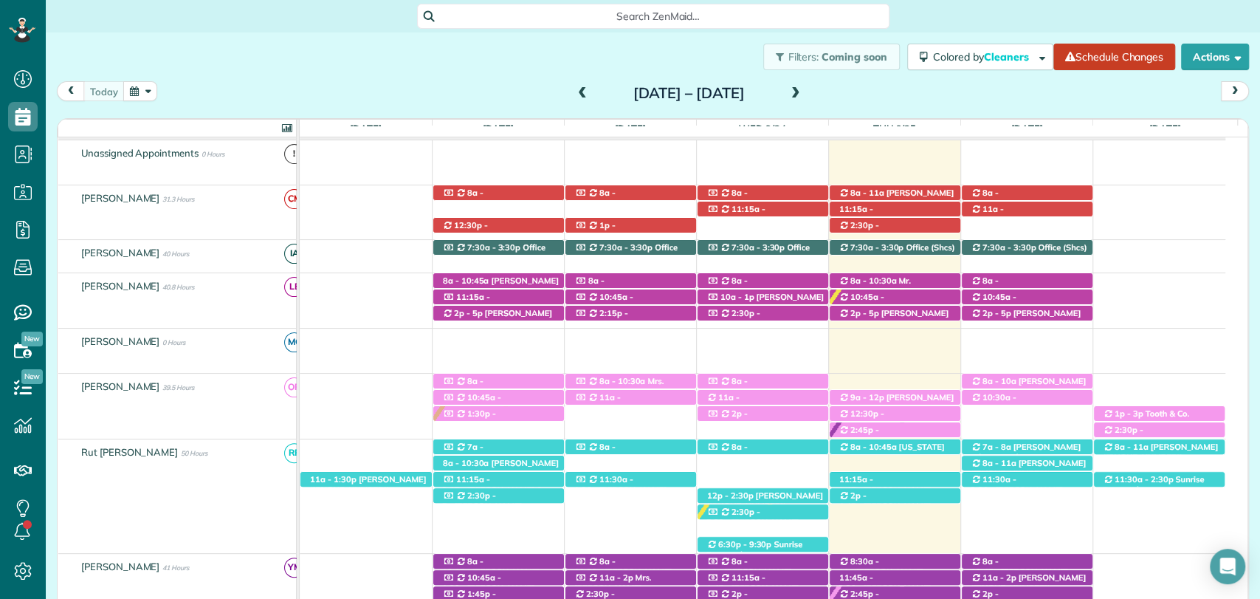
click at [899, 598] on span "[PERSON_NAME] ([PHONE_NUMBER])" at bounding box center [885, 609] width 92 height 21
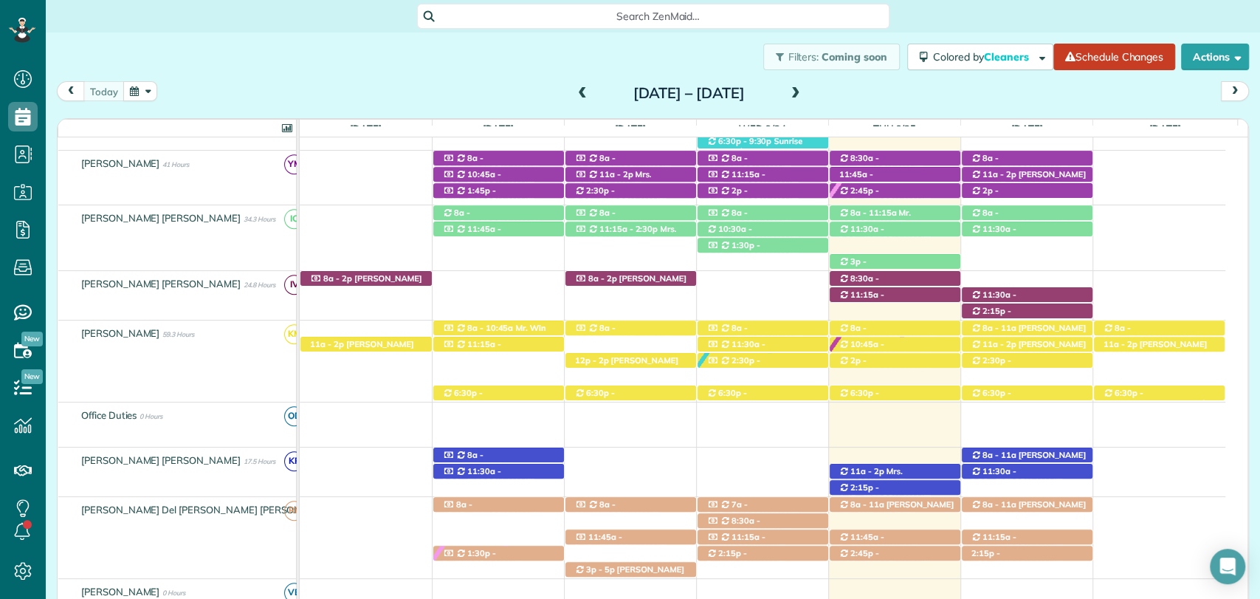
scroll to position [590, 0]
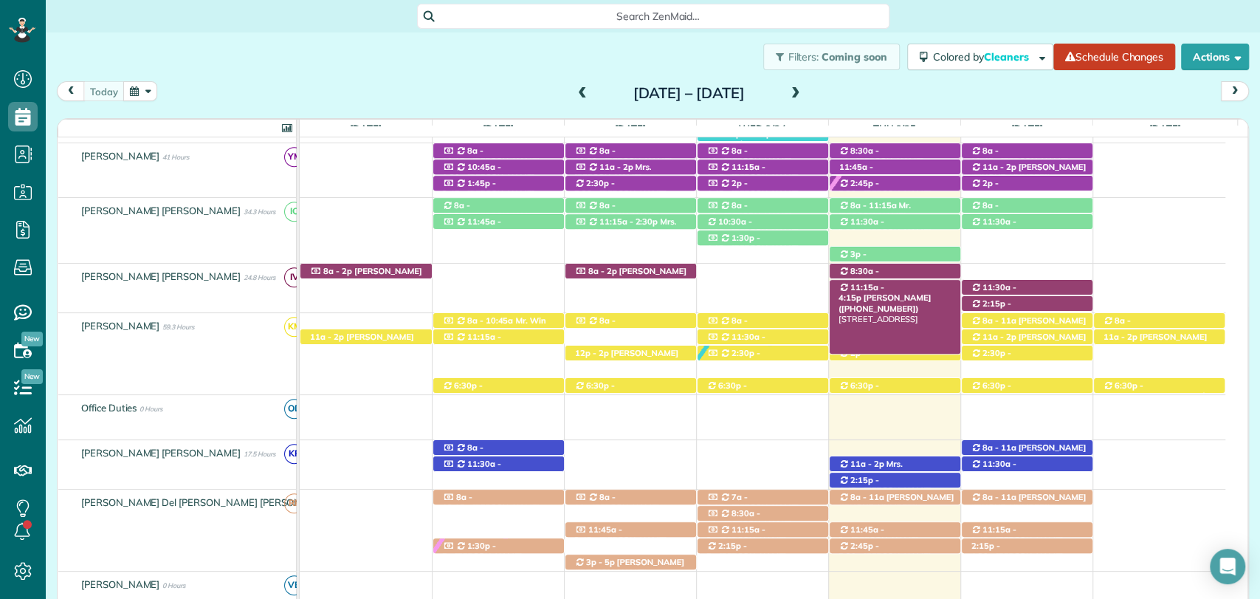
click at [885, 286] on span "11:15a - 4:15p" at bounding box center [862, 292] width 46 height 21
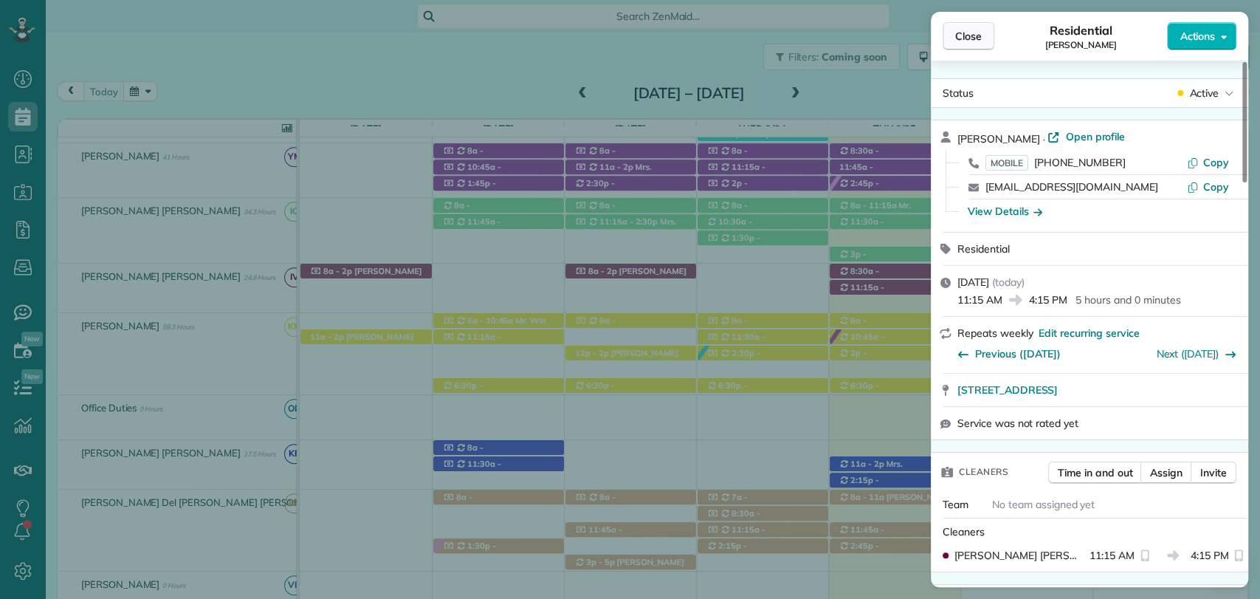
drag, startPoint x: 969, startPoint y: 41, endPoint x: 957, endPoint y: 48, distance: 13.9
click at [969, 41] on span "Close" at bounding box center [968, 36] width 27 height 15
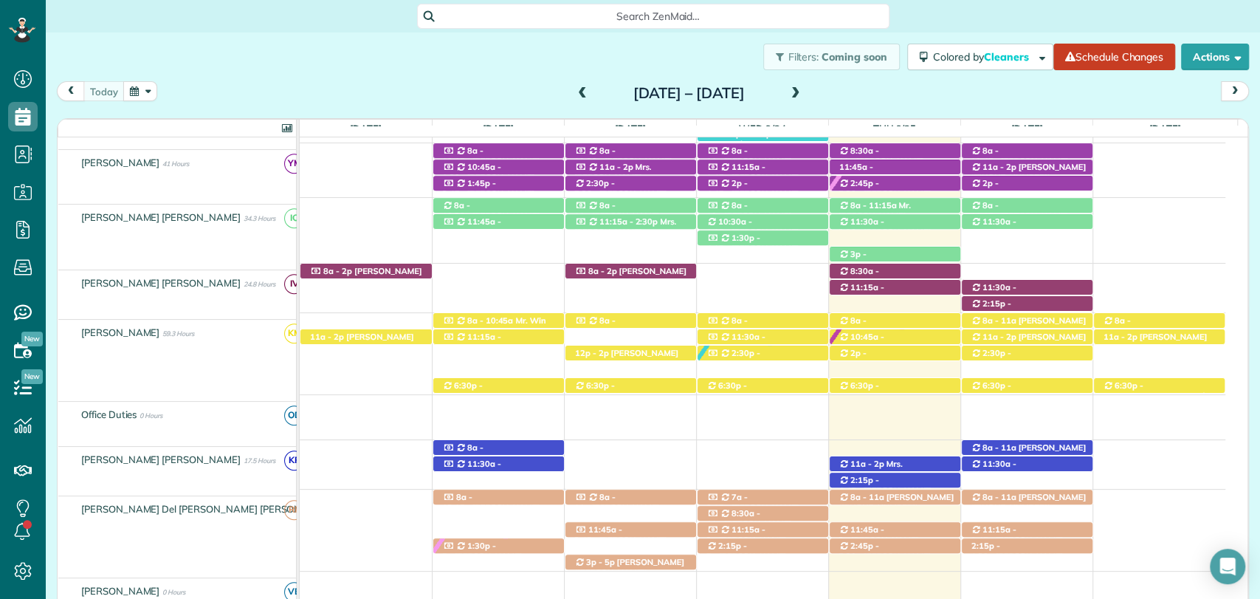
scroll to position [590, 0]
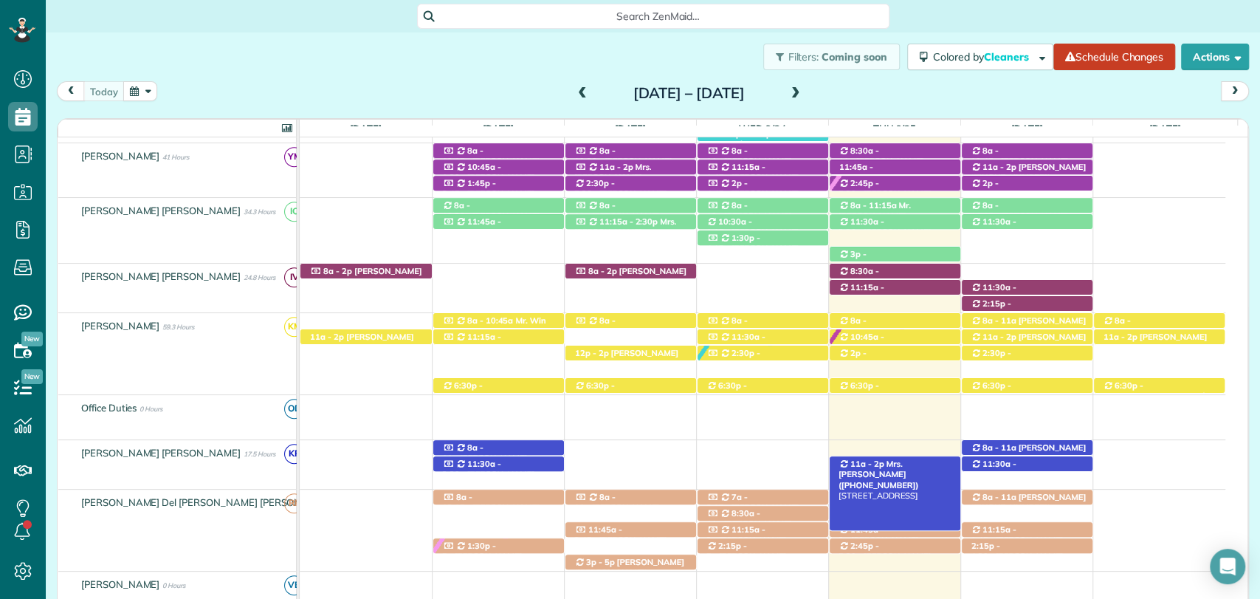
click at [891, 462] on span "Mrs. Kristine Smith (+12516044540)" at bounding box center [879, 475] width 80 height 32
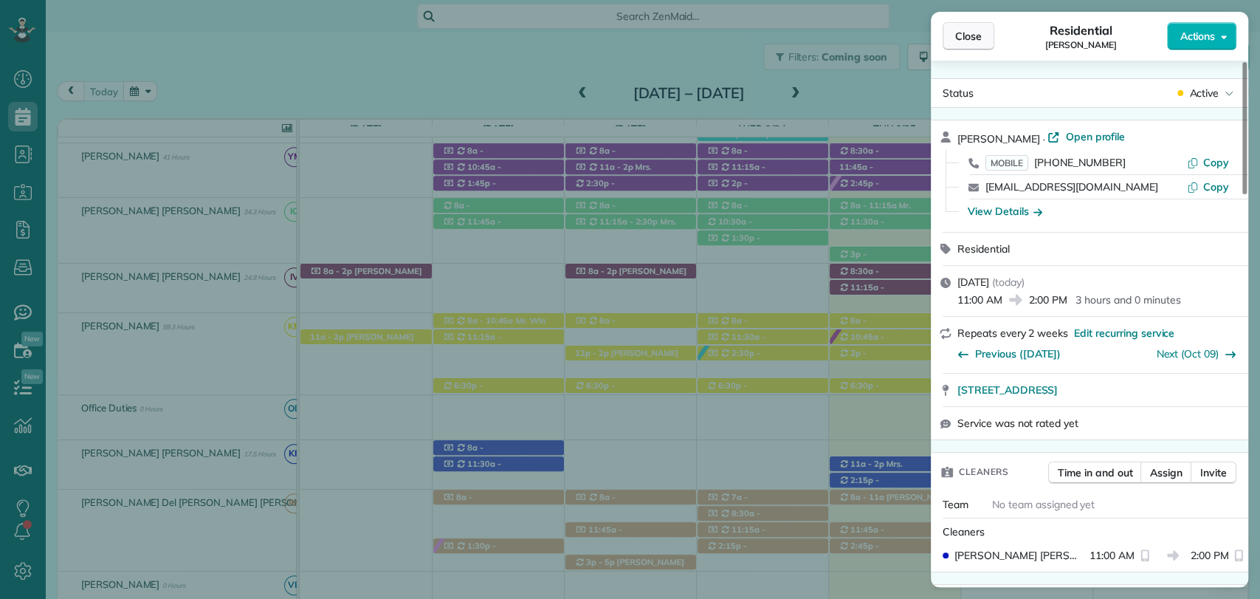
click at [963, 26] on button "Close" at bounding box center [969, 36] width 52 height 28
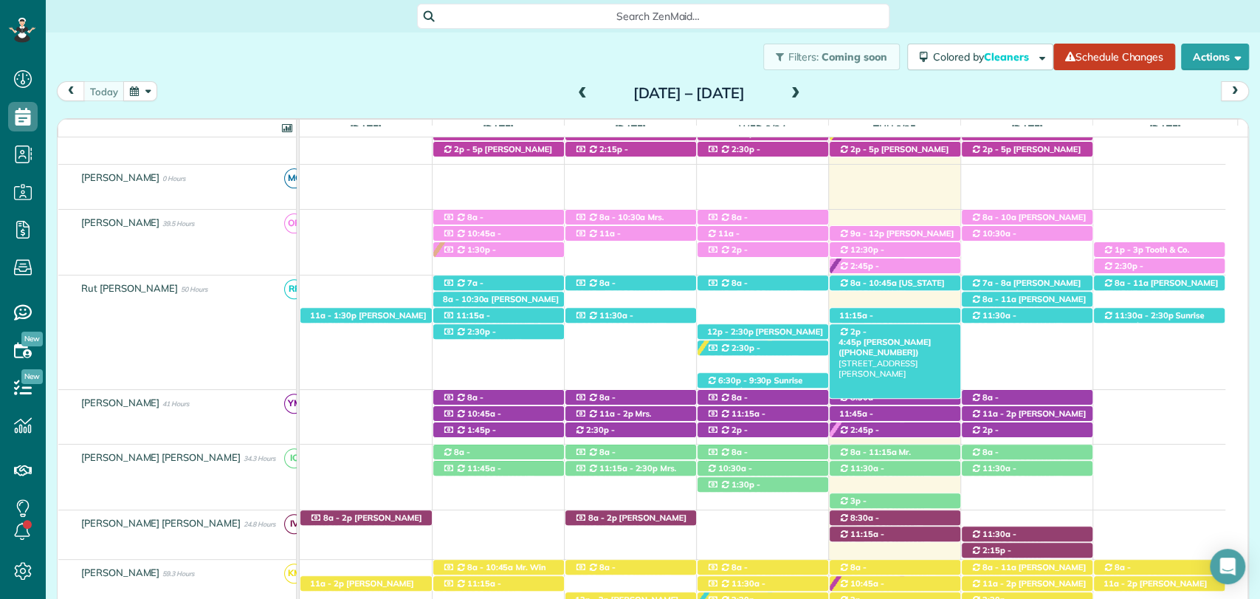
scroll to position [179, 0]
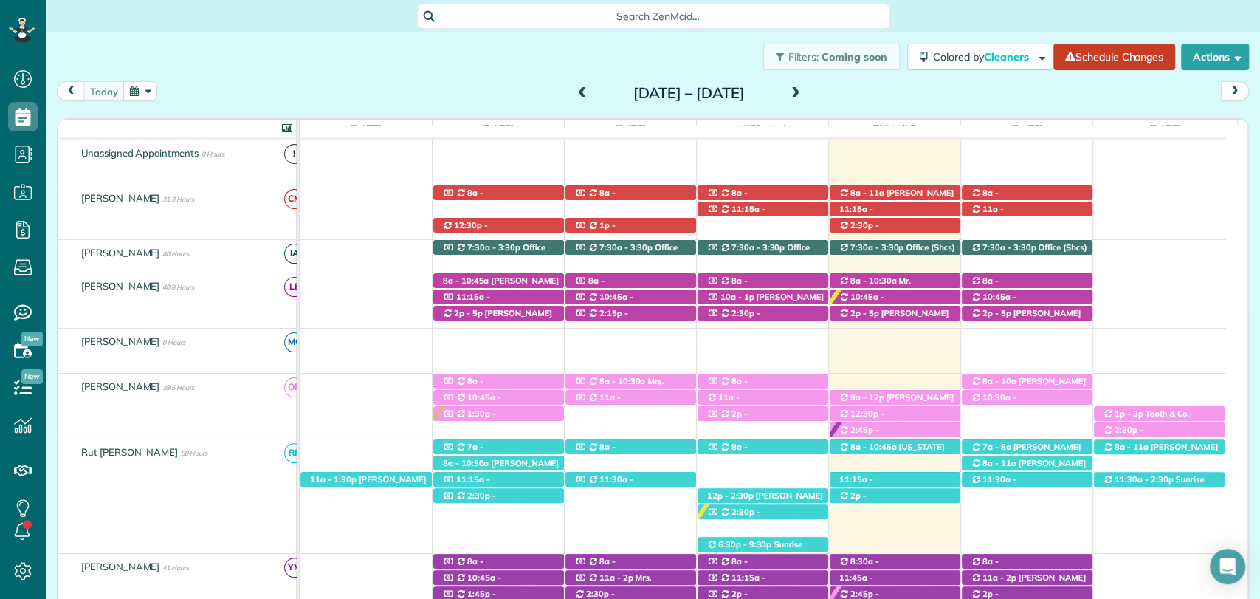
click at [949, 96] on div "today Sunday Sep 21 – Saturday Sep 27, 2025" at bounding box center [653, 94] width 1192 height 27
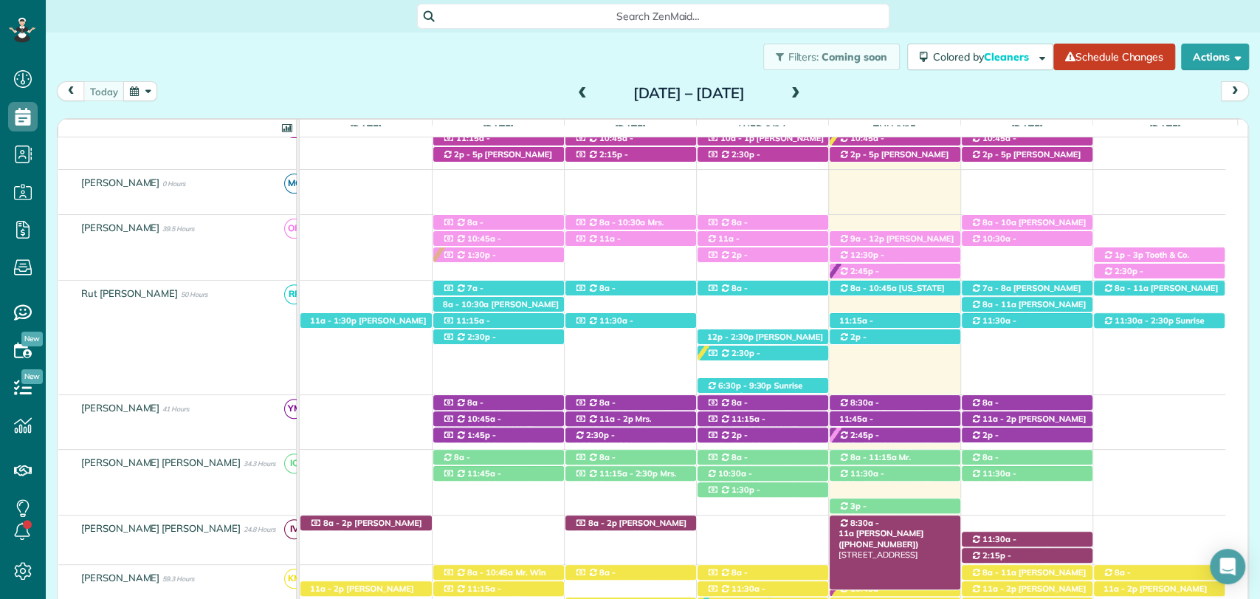
scroll to position [343, 0]
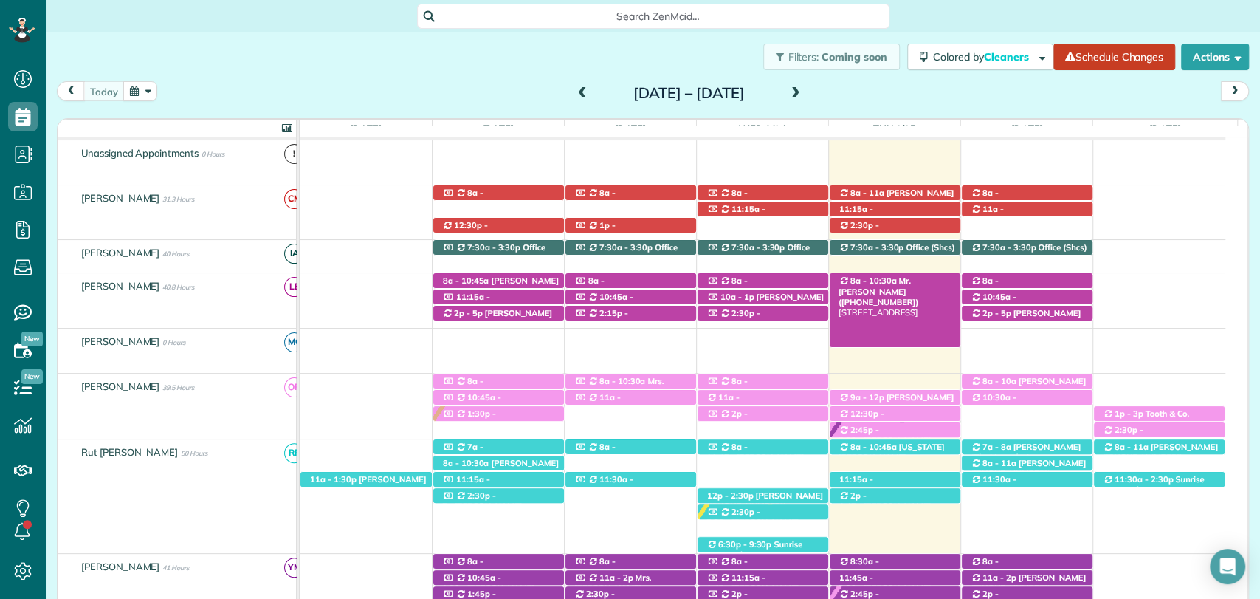
click at [913, 279] on span "Mr. Ryan Campbell (+12516435880)" at bounding box center [879, 291] width 80 height 32
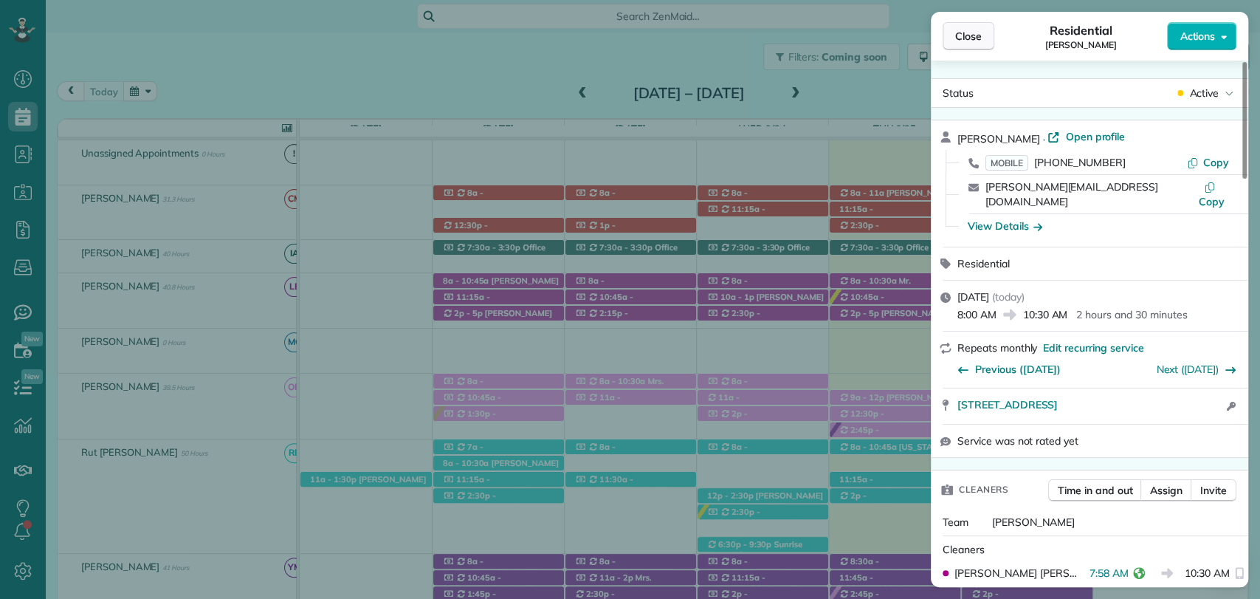
click at [969, 48] on button "Close" at bounding box center [969, 36] width 52 height 28
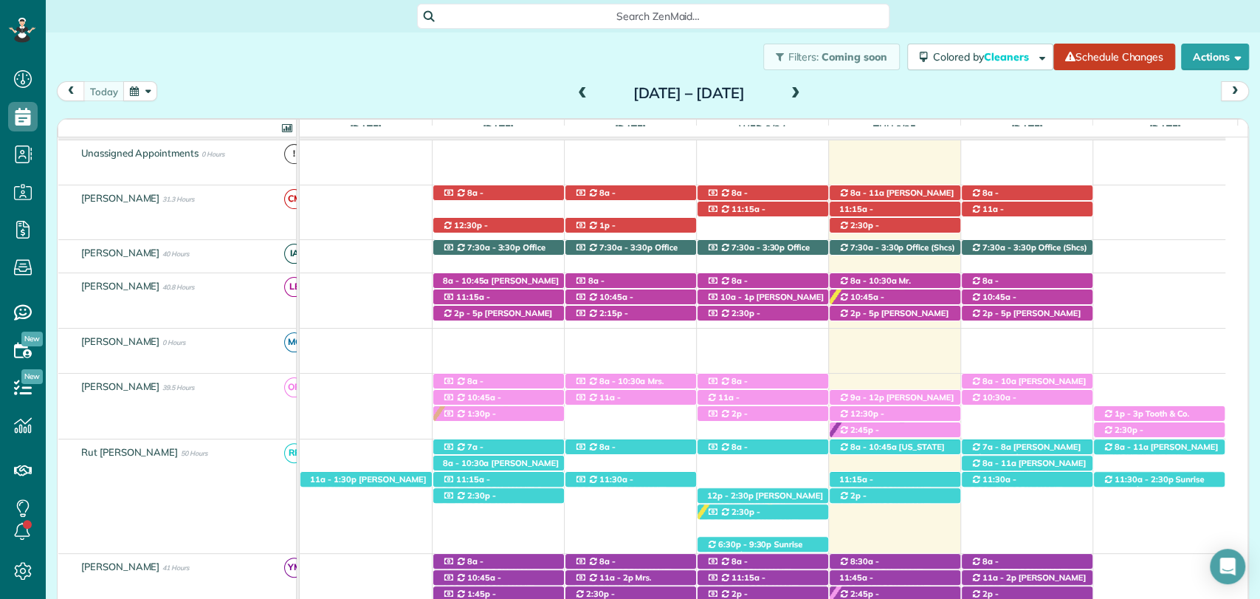
click at [913, 89] on div "today Sunday Sep 21 – Saturday Sep 27, 2025" at bounding box center [653, 94] width 1192 height 27
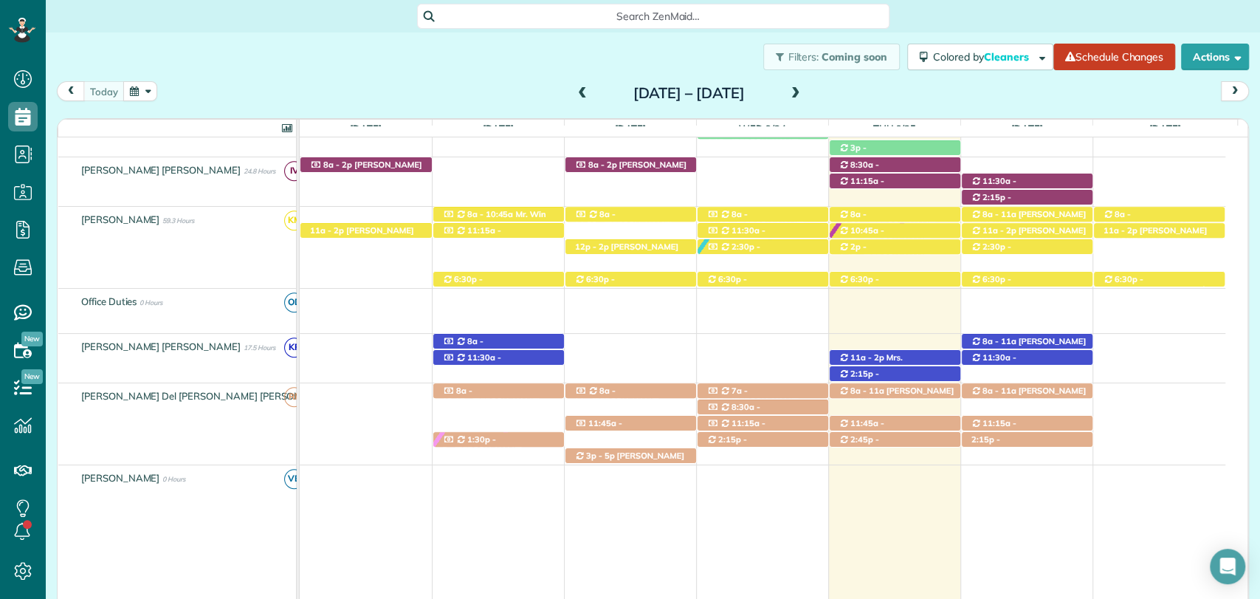
scroll to position [754, 0]
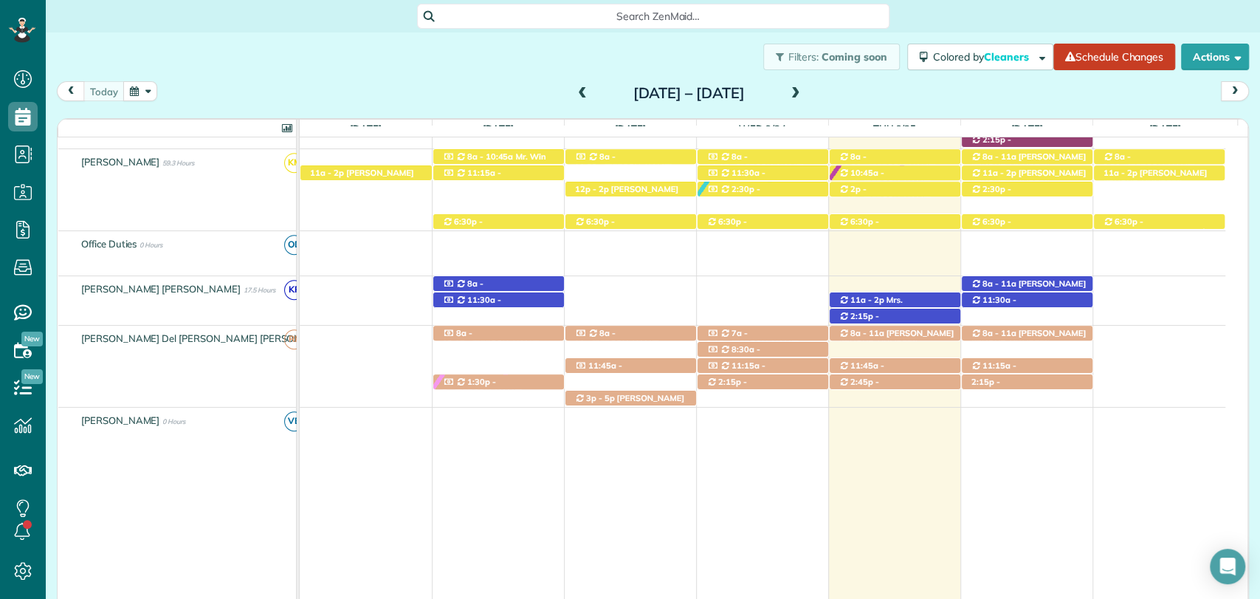
click at [895, 99] on div "today Sunday Sep 21 – Saturday Sep 27, 2025" at bounding box center [653, 94] width 1192 height 27
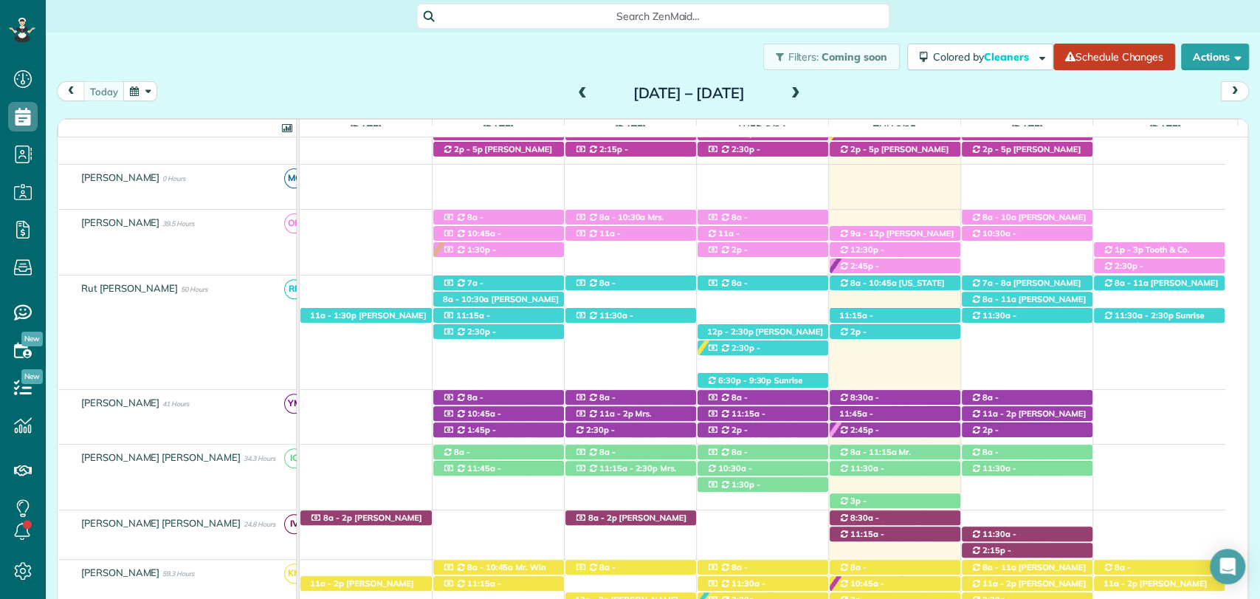
scroll to position [16, 0]
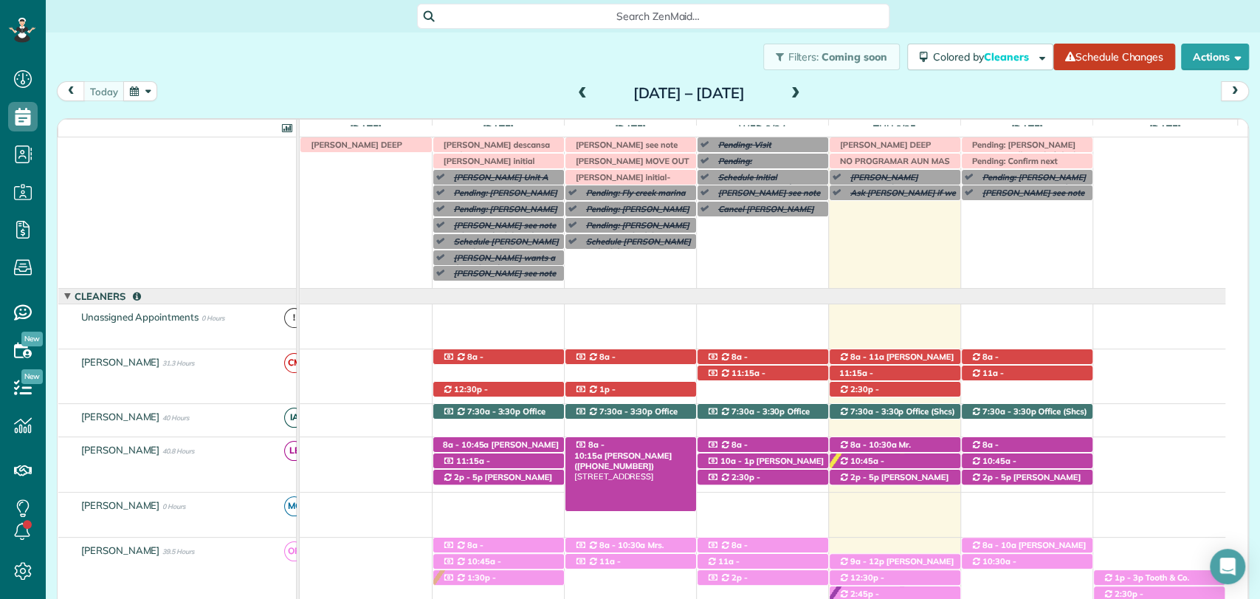
click at [629, 450] on span "Nina Lipsey (+17737062226)" at bounding box center [622, 460] width 97 height 21
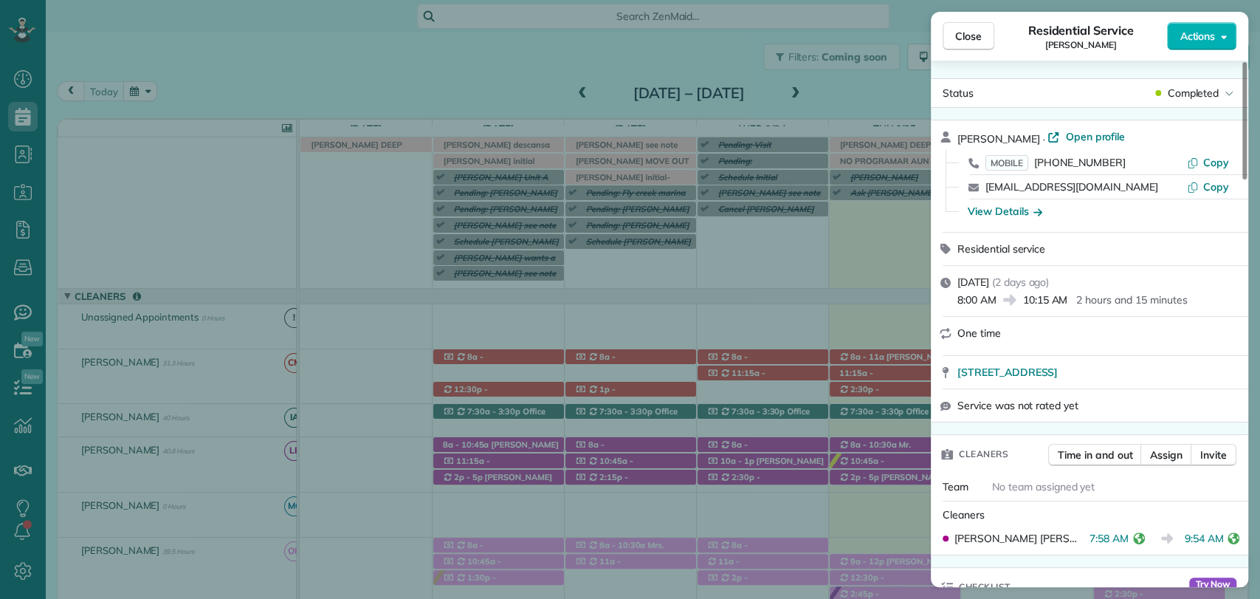
click at [956, 18] on div "Close Residential Service Nina Lipsey Actions" at bounding box center [1090, 36] width 318 height 49
click at [958, 30] on span "Close" at bounding box center [968, 36] width 27 height 15
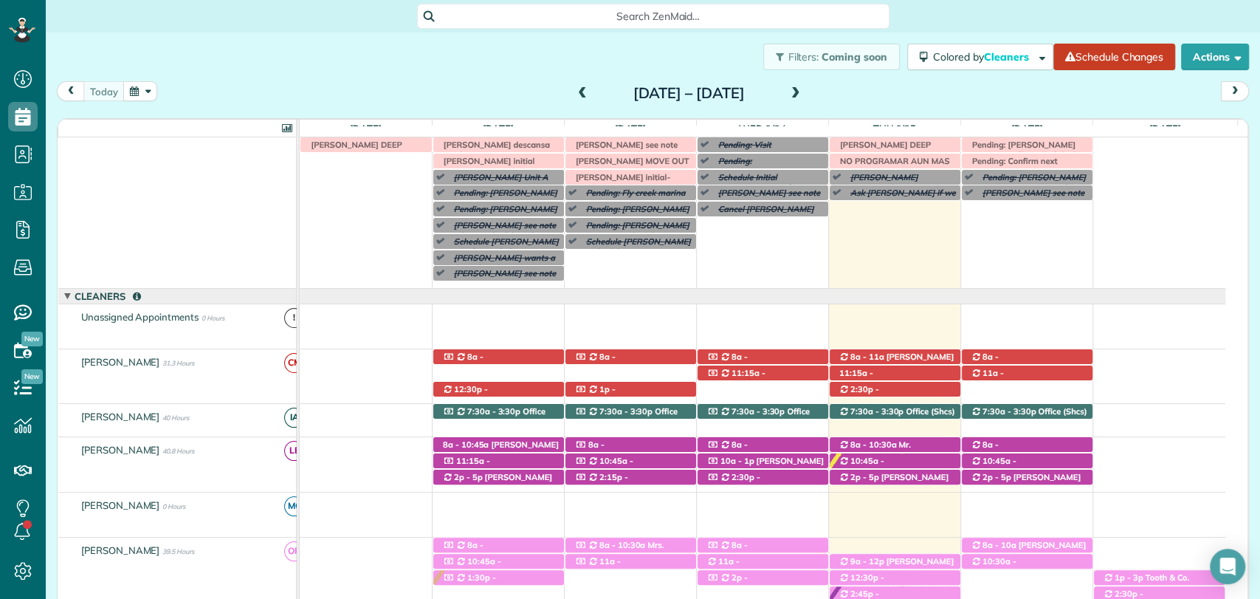
drag, startPoint x: 371, startPoint y: 69, endPoint x: 406, endPoint y: 48, distance: 41.0
click at [371, 69] on div "Filters: Coming soon Colored by Cleaners Color by Cleaner Color by Team Color b…" at bounding box center [653, 56] width 1215 height 49
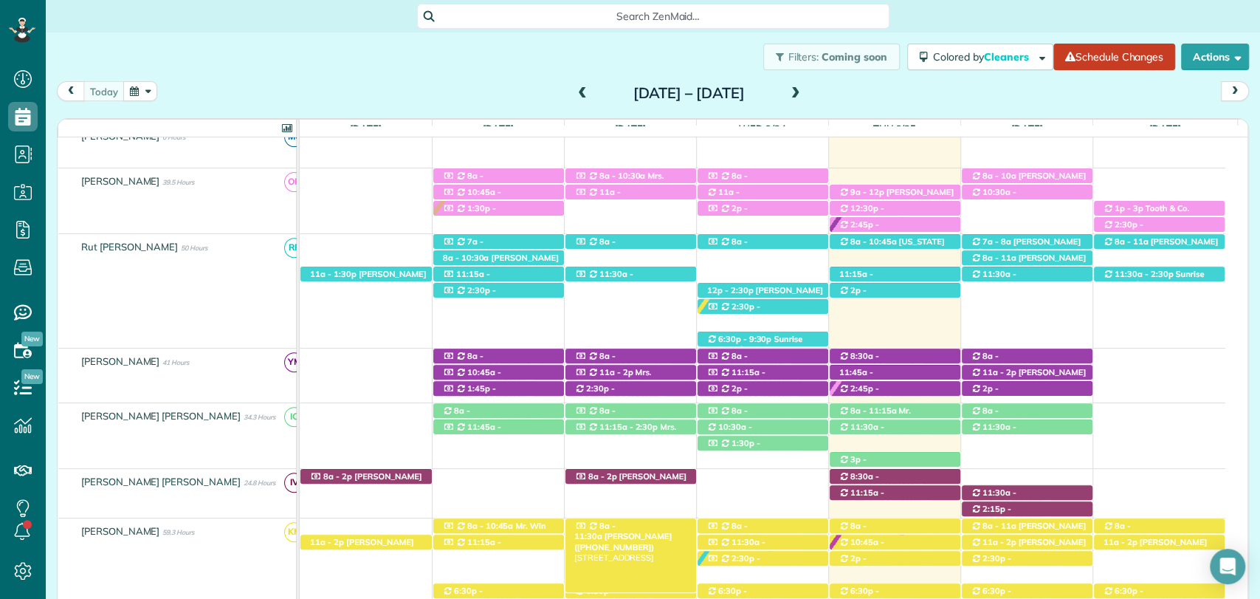
scroll to position [97, 0]
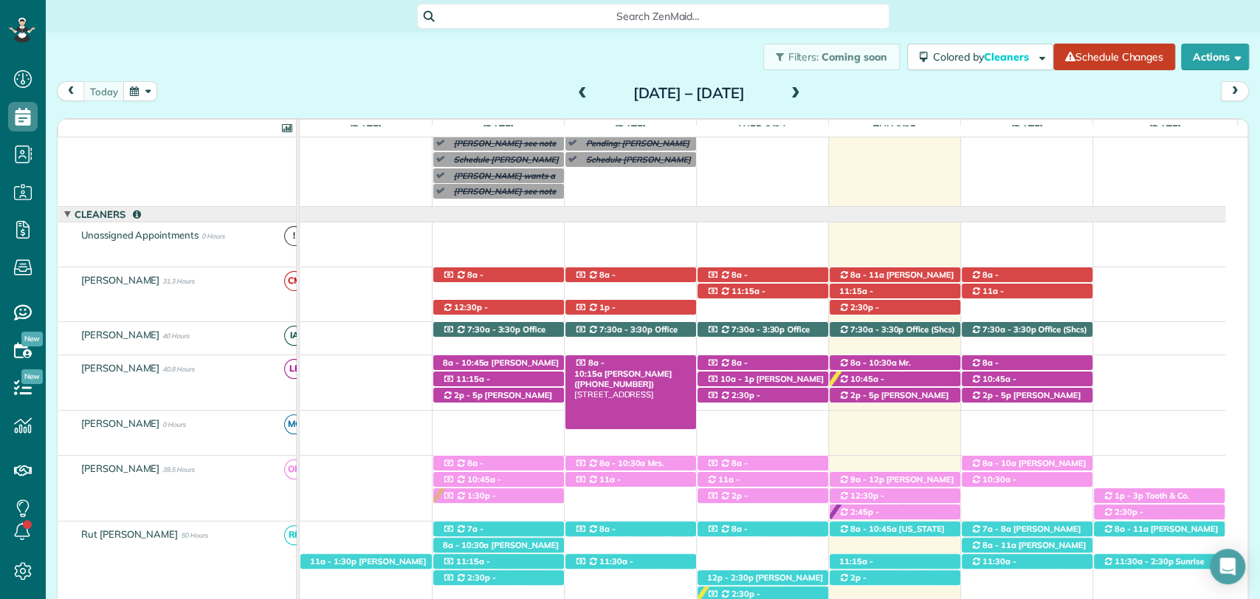
click at [658, 368] on span "Nina Lipsey (+17737062226)" at bounding box center [622, 378] width 97 height 21
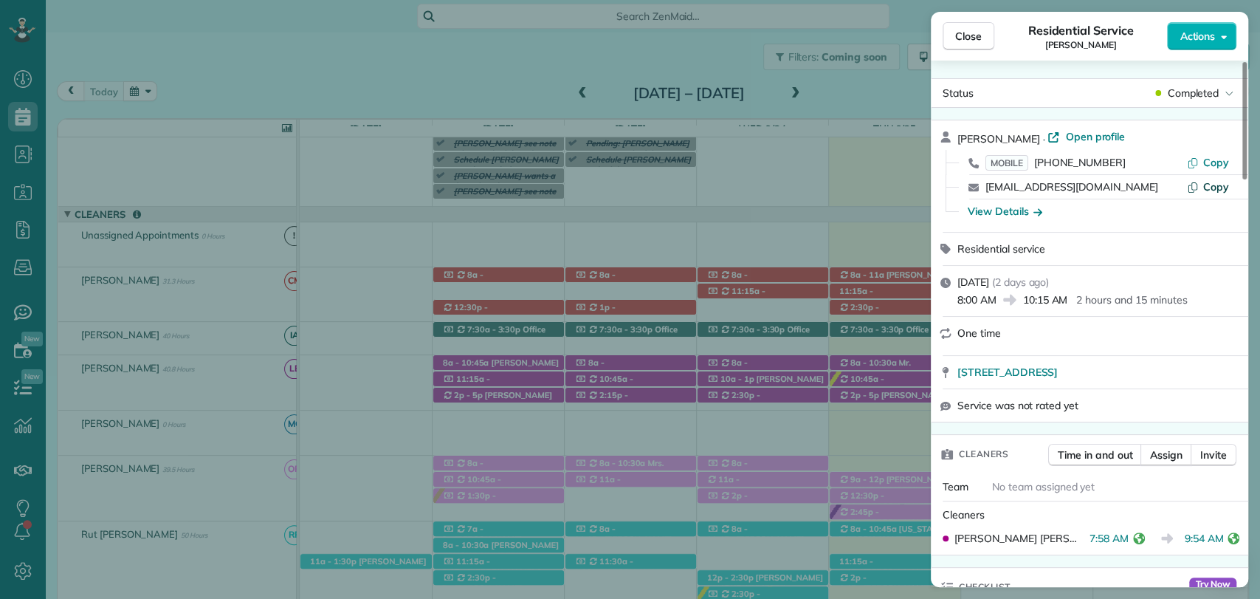
click at [1211, 190] on span "Copy" at bounding box center [1217, 186] width 26 height 13
drag, startPoint x: 969, startPoint y: 40, endPoint x: 953, endPoint y: 128, distance: 90.1
click at [969, 39] on span "Close" at bounding box center [968, 36] width 27 height 15
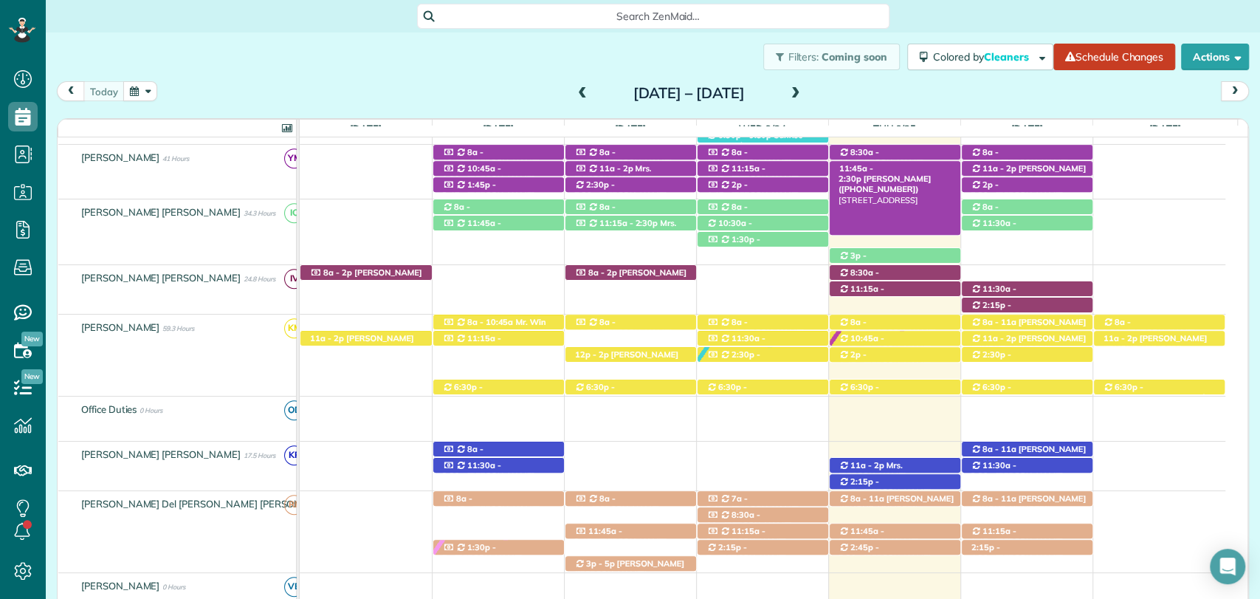
scroll to position [754, 0]
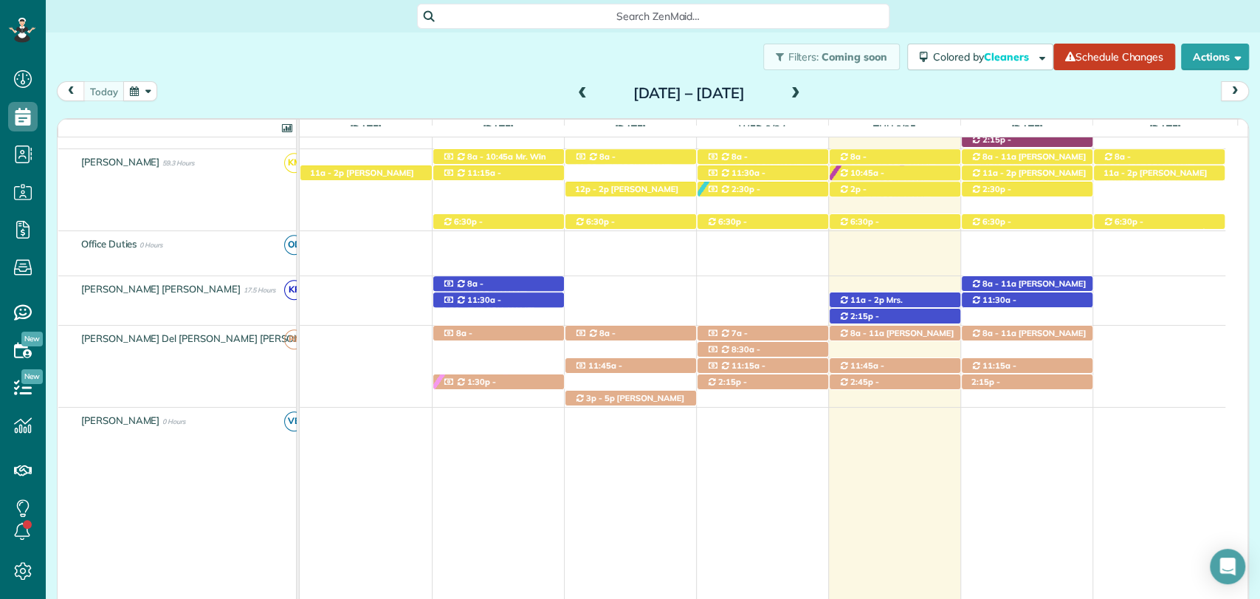
click at [880, 282] on div "8a - 11a Chris Altermatt (+17703632196) 110 Pecan Ave - Fairhope, AL, 36532 11a…" at bounding box center [763, 295] width 926 height 38
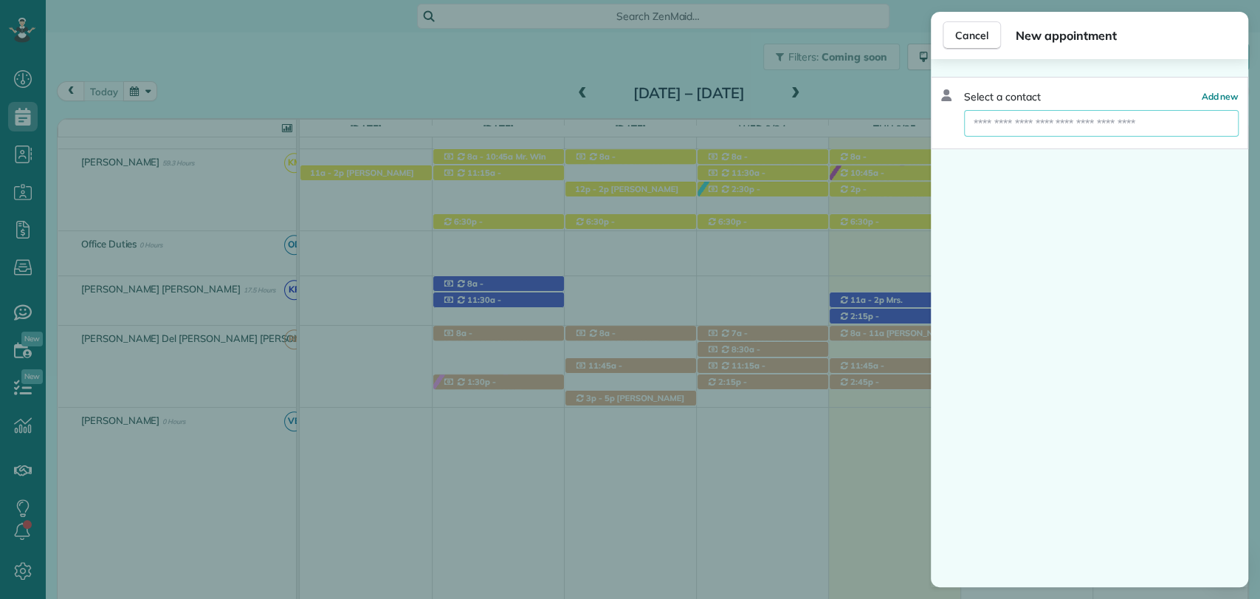
click at [1063, 126] on input "text" at bounding box center [1101, 123] width 275 height 27
type input "*"
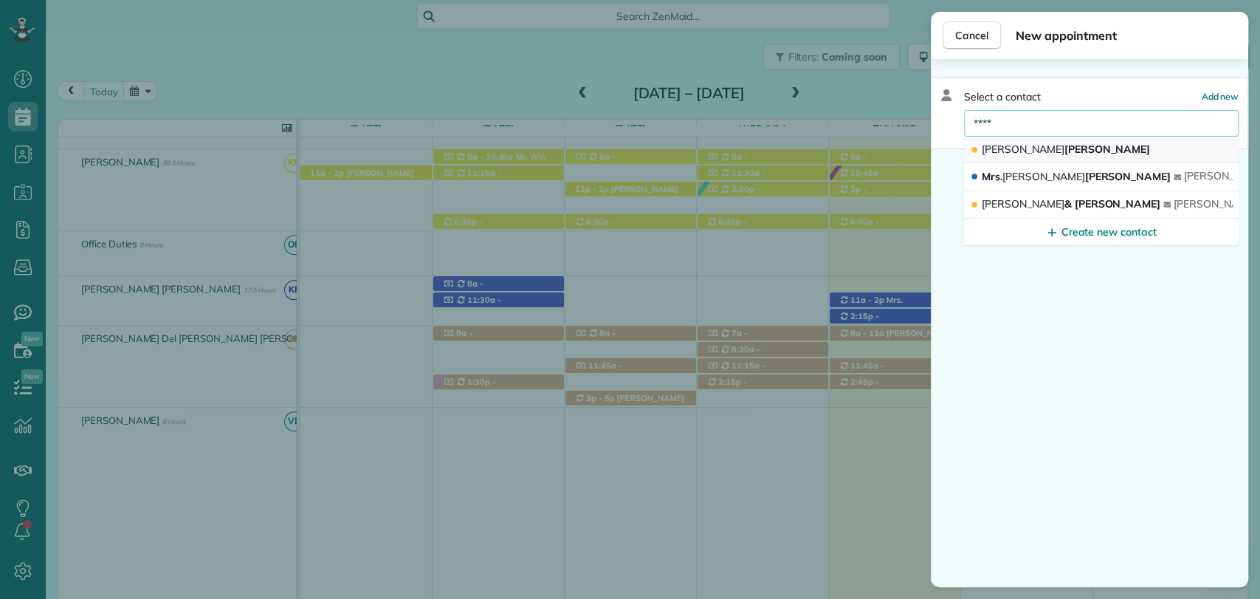
type input "****"
click at [1056, 146] on button "Nina Lipsey" at bounding box center [1101, 150] width 275 height 27
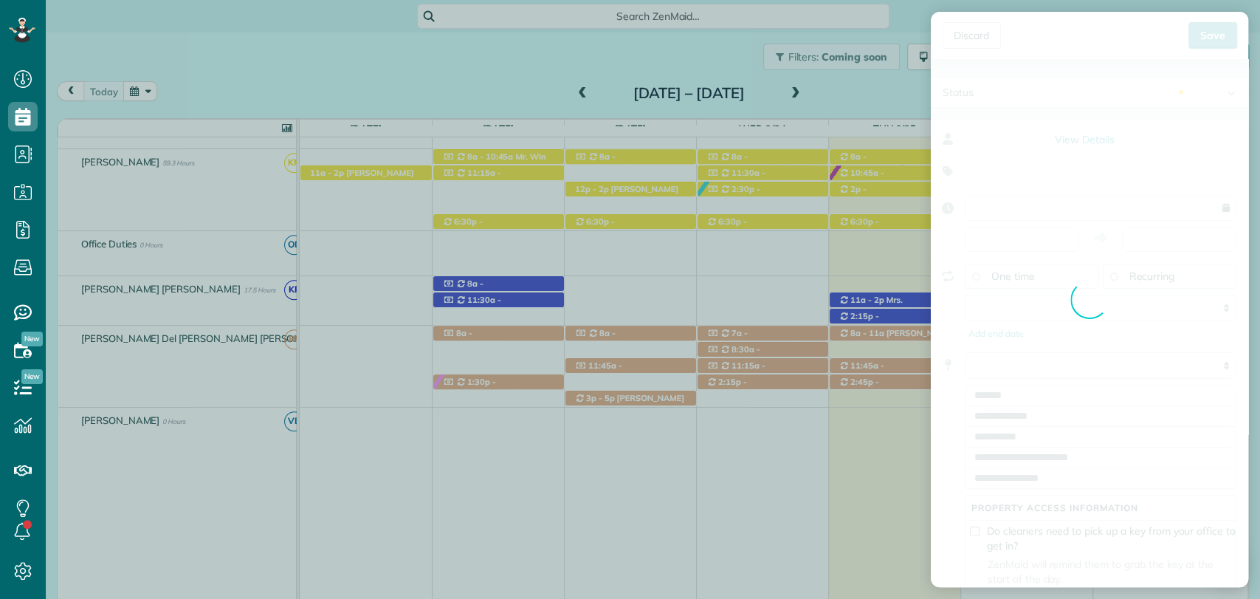
type input "**********"
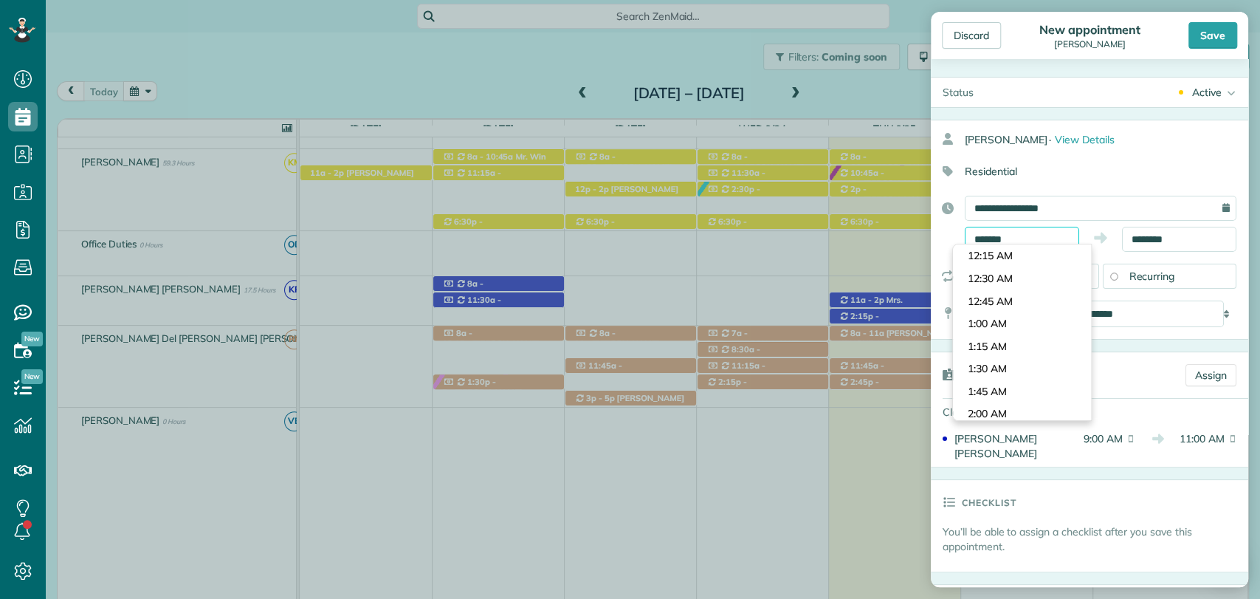
click at [1002, 236] on input "*******" at bounding box center [1022, 239] width 114 height 25
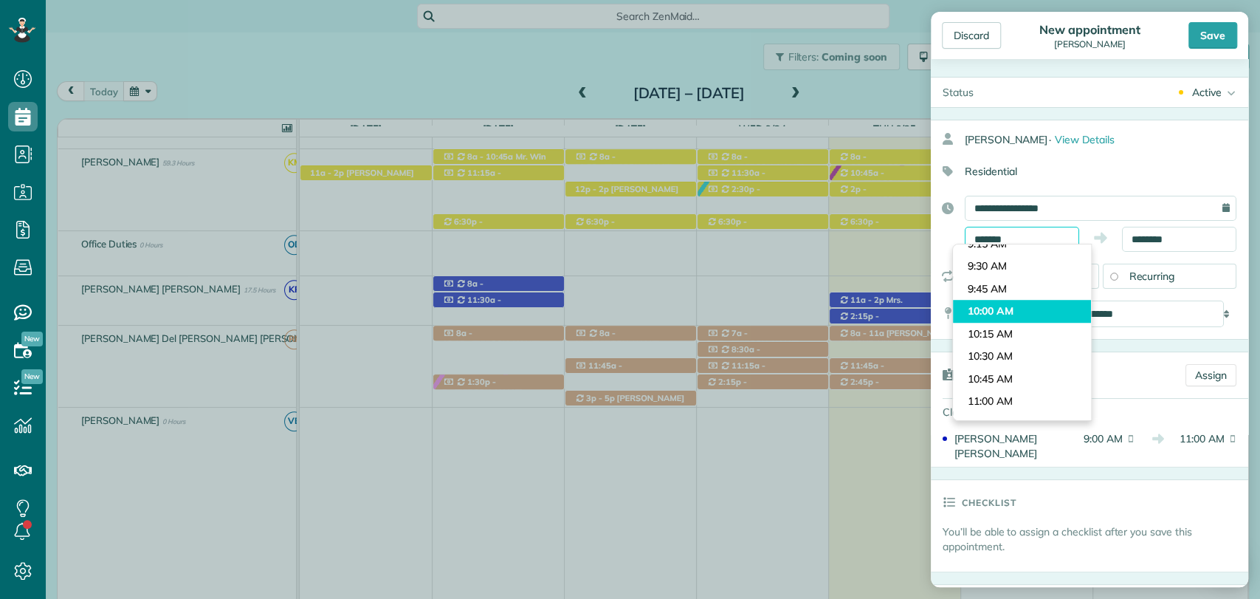
scroll to position [848, 0]
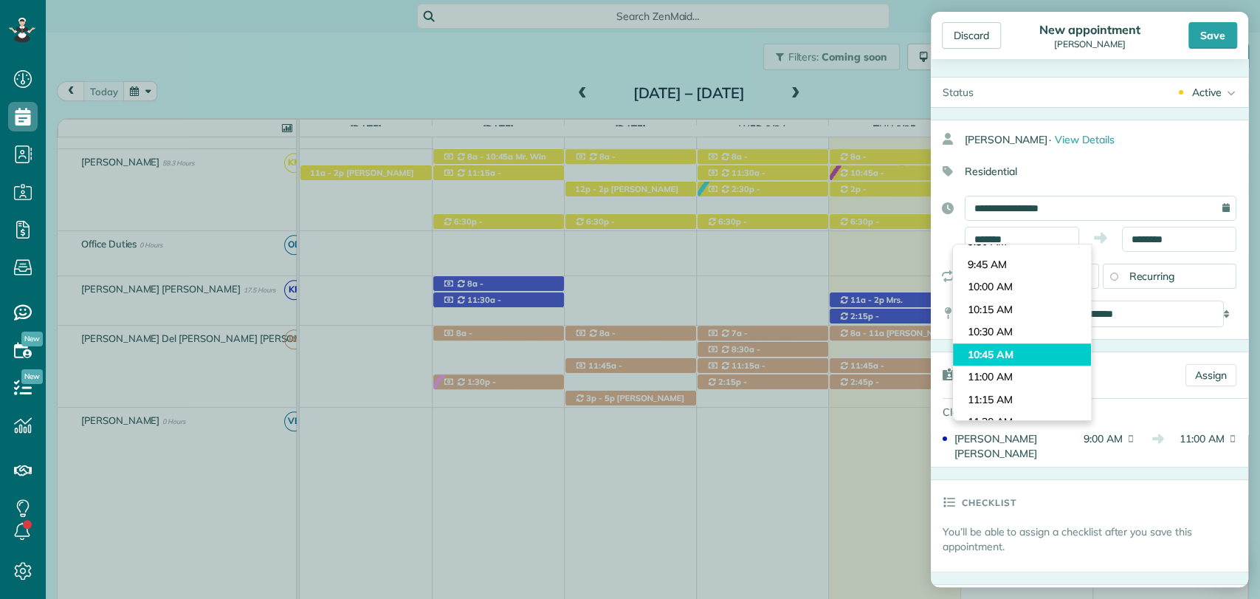
type input "********"
click at [993, 357] on body "Dashboard Scheduling Calendar View List View Dispatch View - Weekly scheduling …" at bounding box center [630, 299] width 1260 height 599
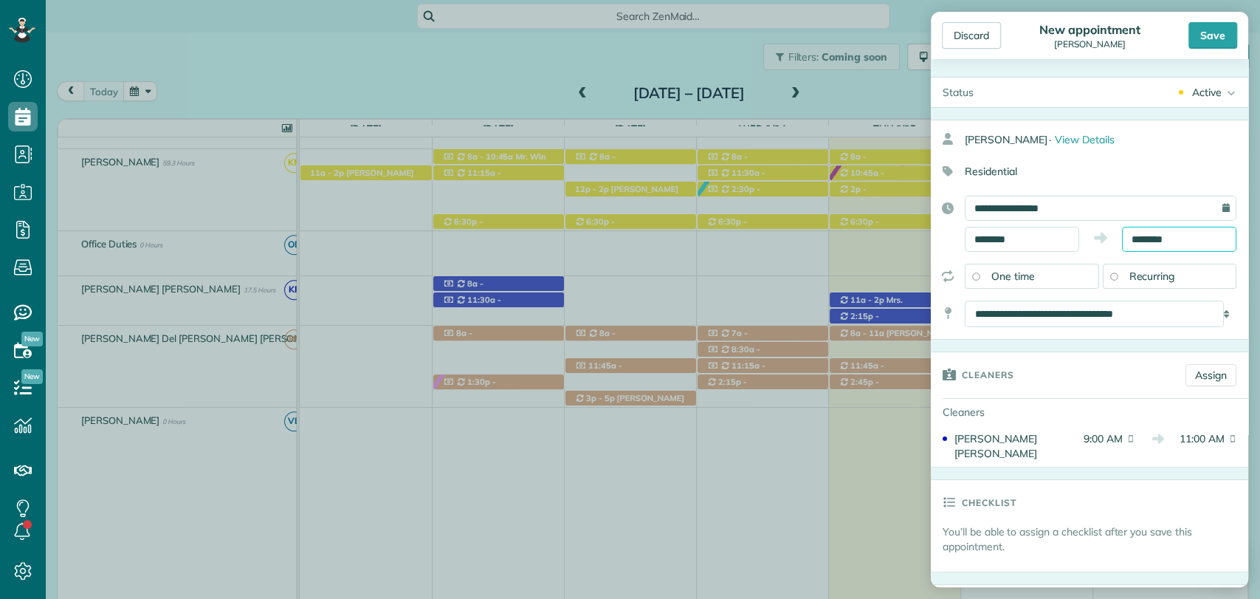
click at [1128, 248] on body "Dashboard Scheduling Calendar View List View Dispatch View - Weekly scheduling …" at bounding box center [630, 299] width 1260 height 599
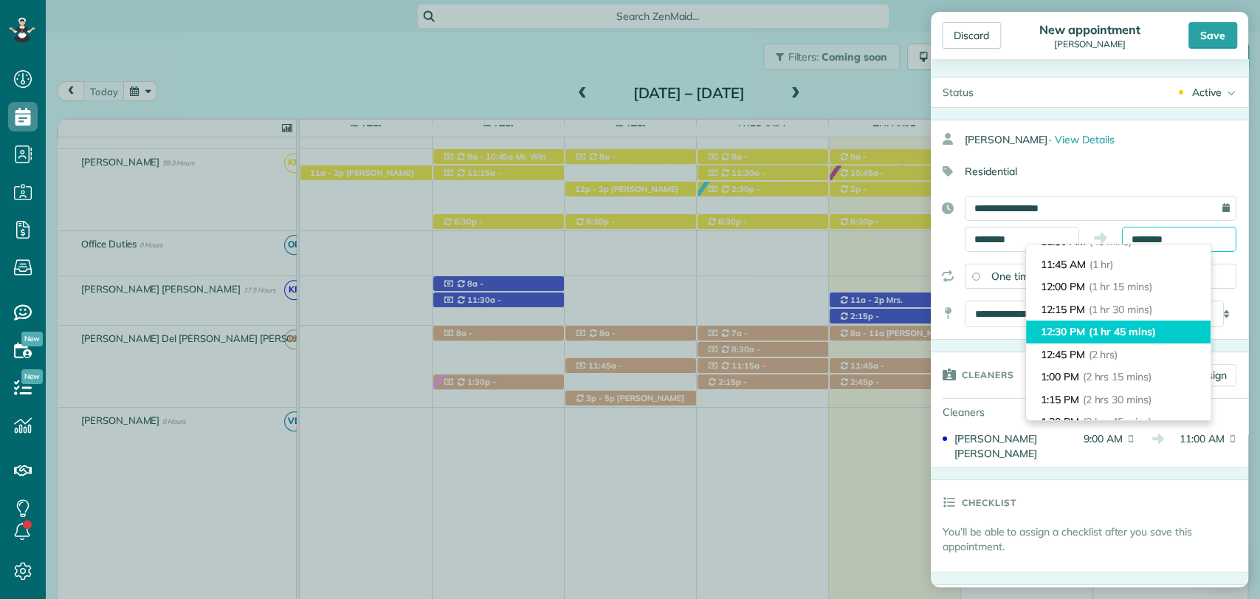
scroll to position [0, 0]
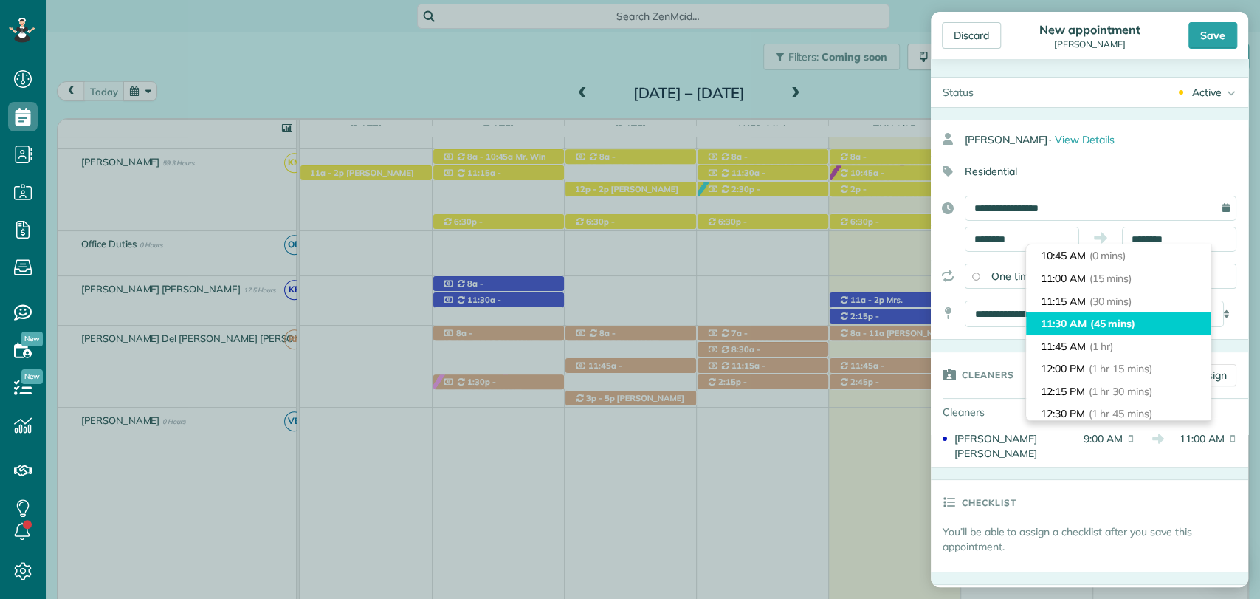
type input "********"
click at [1090, 318] on li "11:30 AM (45 mins)" at bounding box center [1118, 323] width 185 height 23
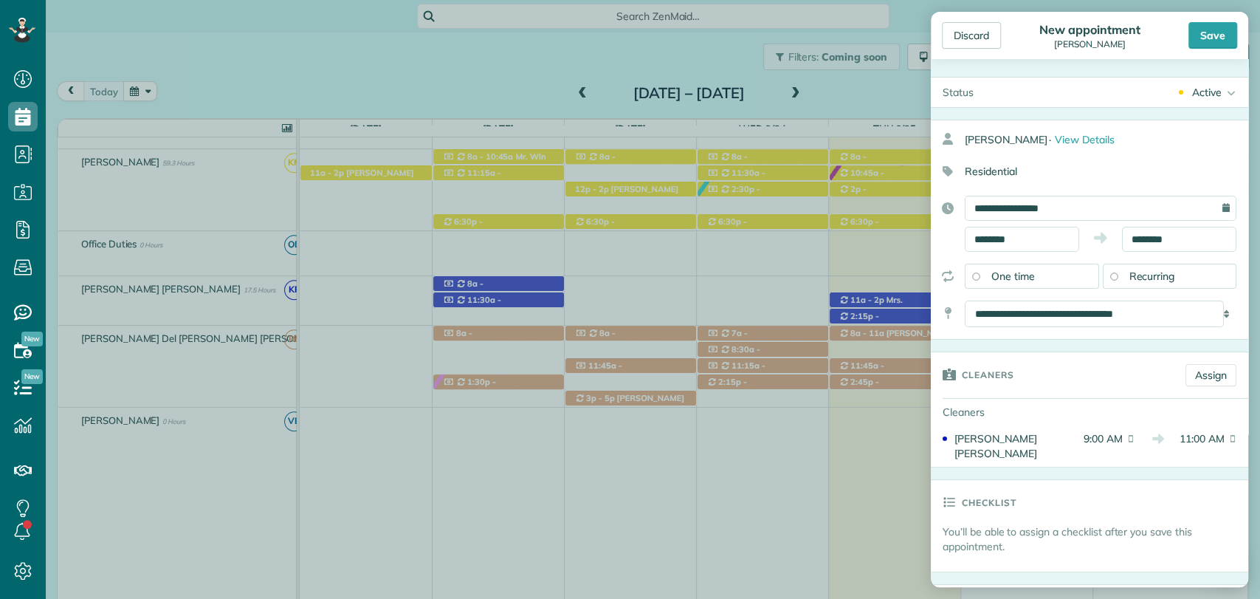
click at [441, 87] on div "Discard New appointment Nina Lipsey Save Status Active Active Stand-By Cancelle…" at bounding box center [630, 299] width 1260 height 599
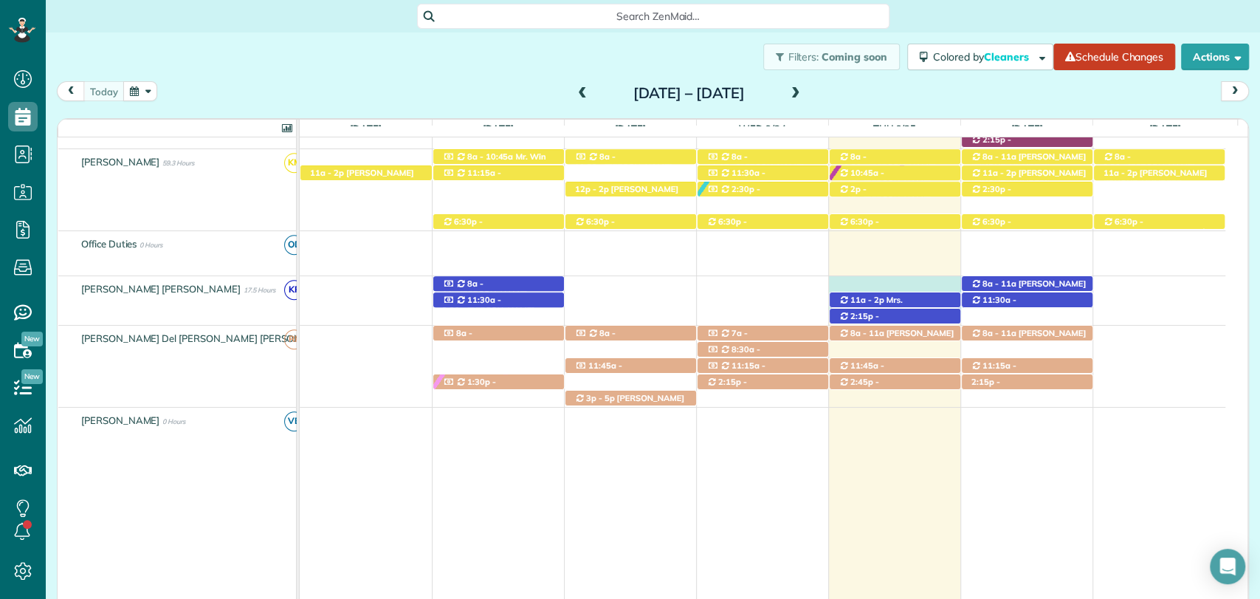
click at [899, 279] on div "8a - 11a Chris Altermatt (+17703632196) 110 Pecan Ave - Fairhope, AL, 36532 11a…" at bounding box center [763, 295] width 926 height 38
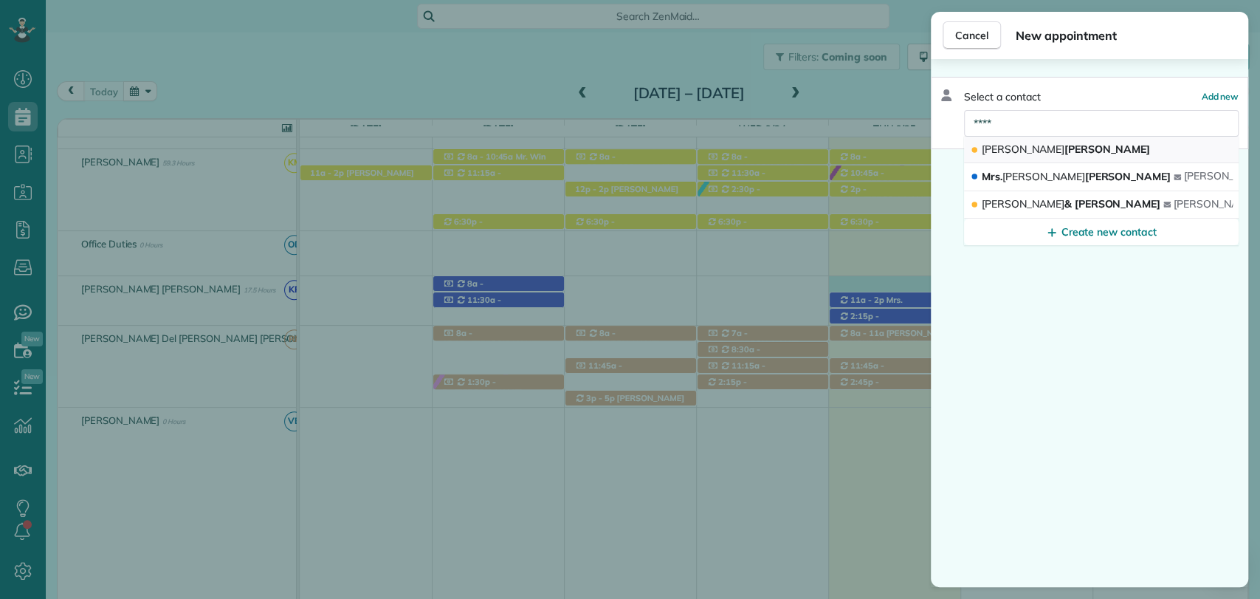
click at [1012, 143] on span "Nina Lipsey" at bounding box center [1066, 149] width 168 height 13
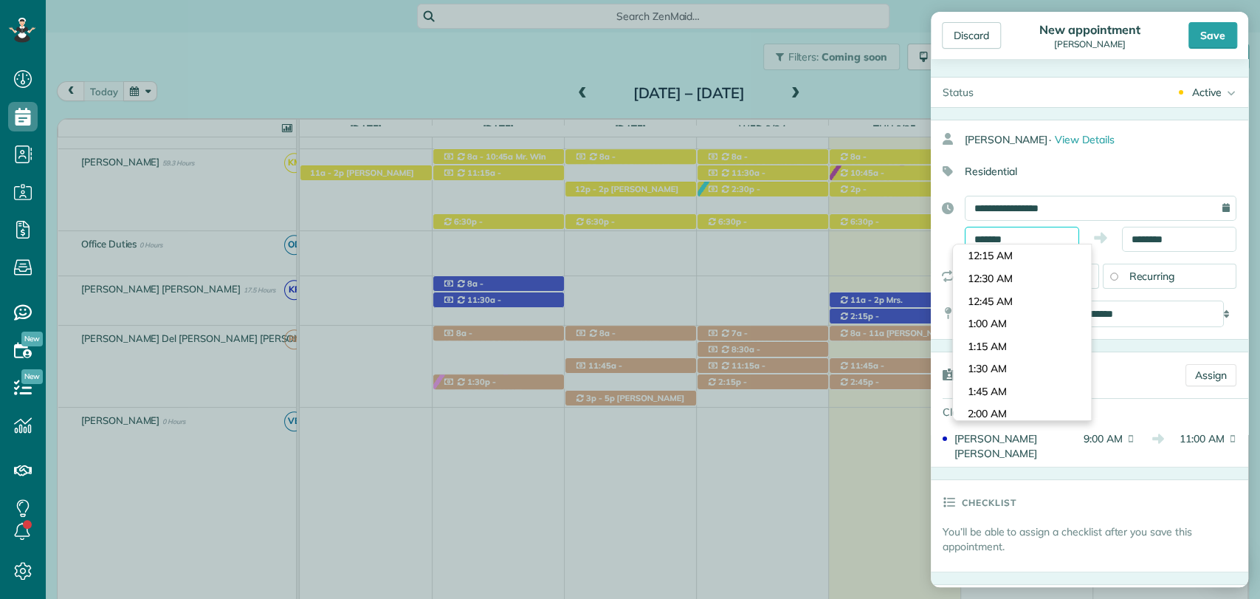
click at [1013, 244] on body "Dashboard Scheduling Calendar View List View Dispatch View - Weekly scheduling …" at bounding box center [630, 299] width 1260 height 599
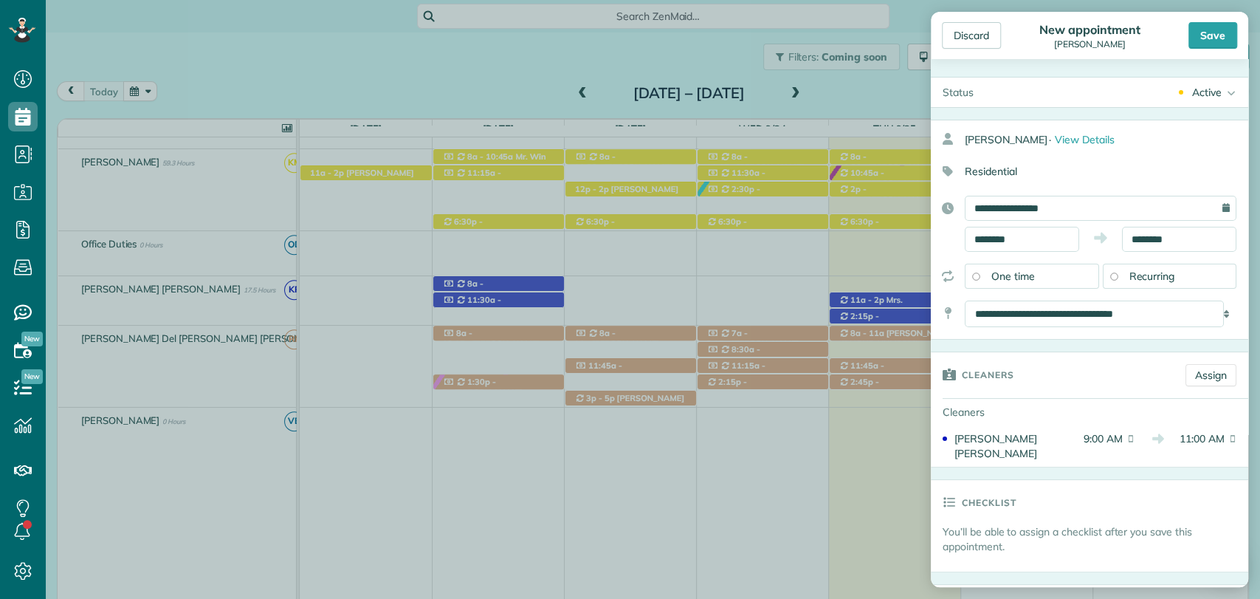
click at [1004, 295] on body "Dashboard Scheduling Calendar View List View Dispatch View - Weekly scheduling …" at bounding box center [630, 299] width 1260 height 599
click at [989, 235] on input "********" at bounding box center [1022, 239] width 114 height 25
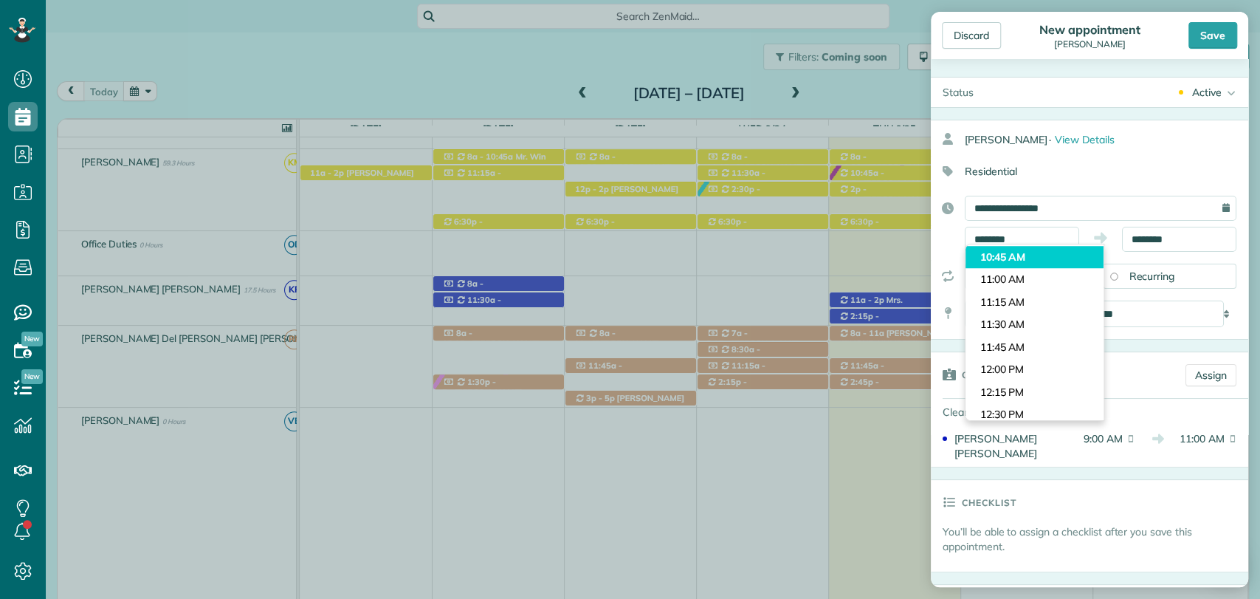
type input "********"
click at [1010, 252] on body "Dashboard Scheduling Calendar View List View Dispatch View - Weekly scheduling …" at bounding box center [630, 299] width 1260 height 599
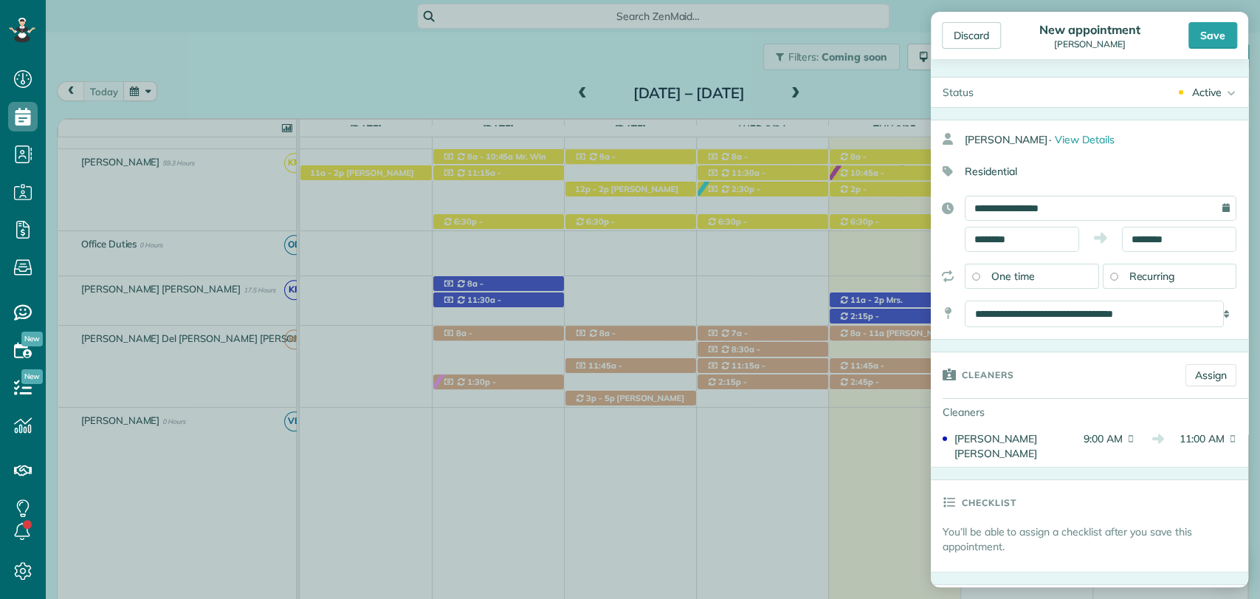
click at [1094, 232] on icon at bounding box center [1100, 237] width 13 height 15
click at [1125, 228] on input "********" at bounding box center [1179, 239] width 114 height 25
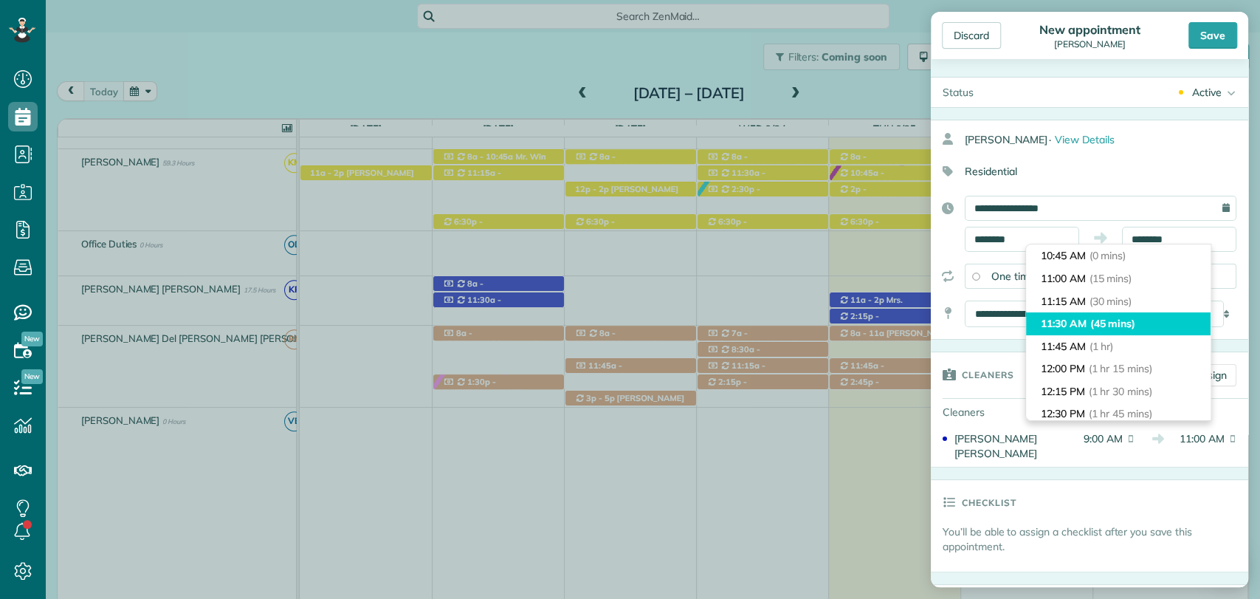
type input "********"
click at [1081, 323] on li "11:30 AM (45 mins)" at bounding box center [1118, 323] width 185 height 23
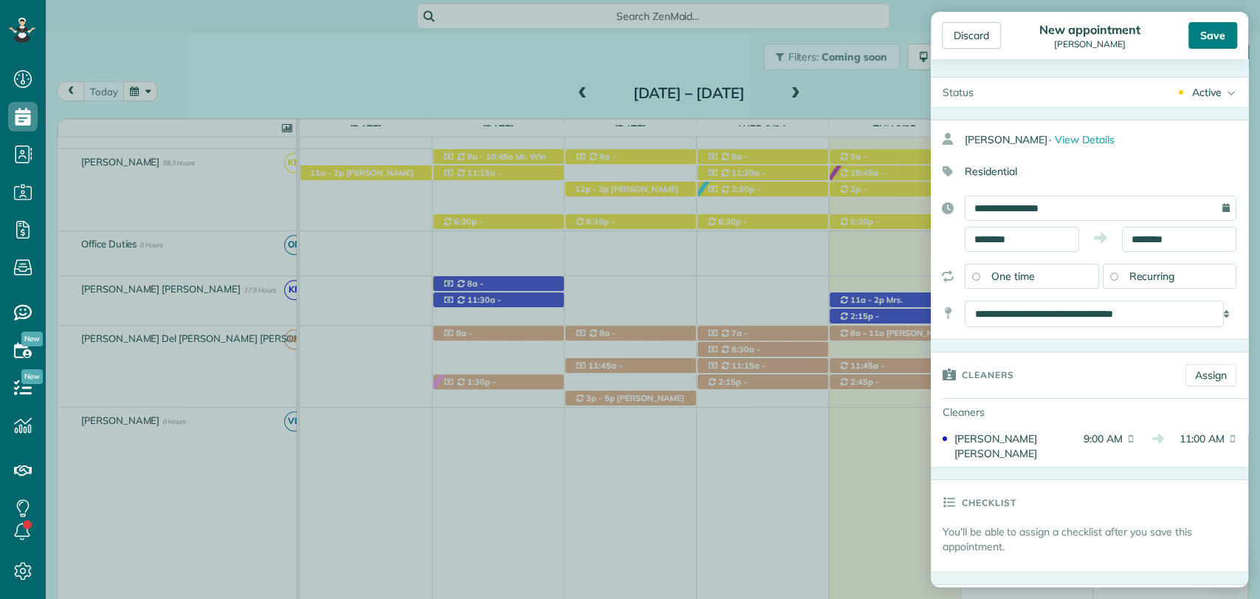
click at [1211, 25] on div "Save" at bounding box center [1213, 35] width 49 height 27
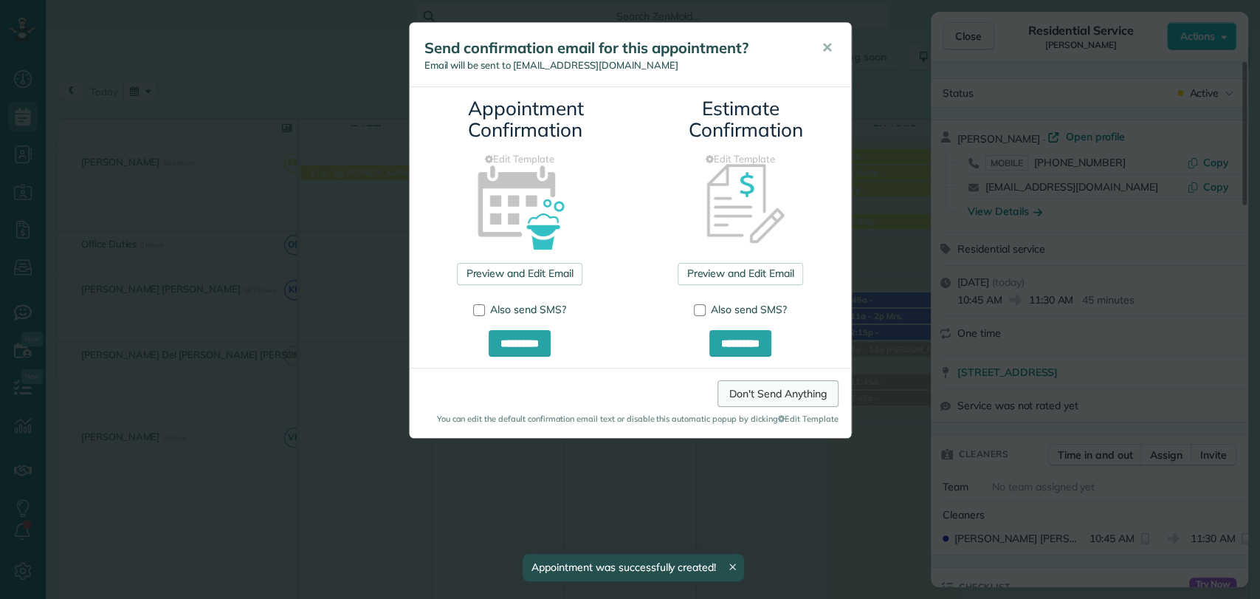
click at [792, 385] on link "Don't Send Anything" at bounding box center [778, 393] width 120 height 27
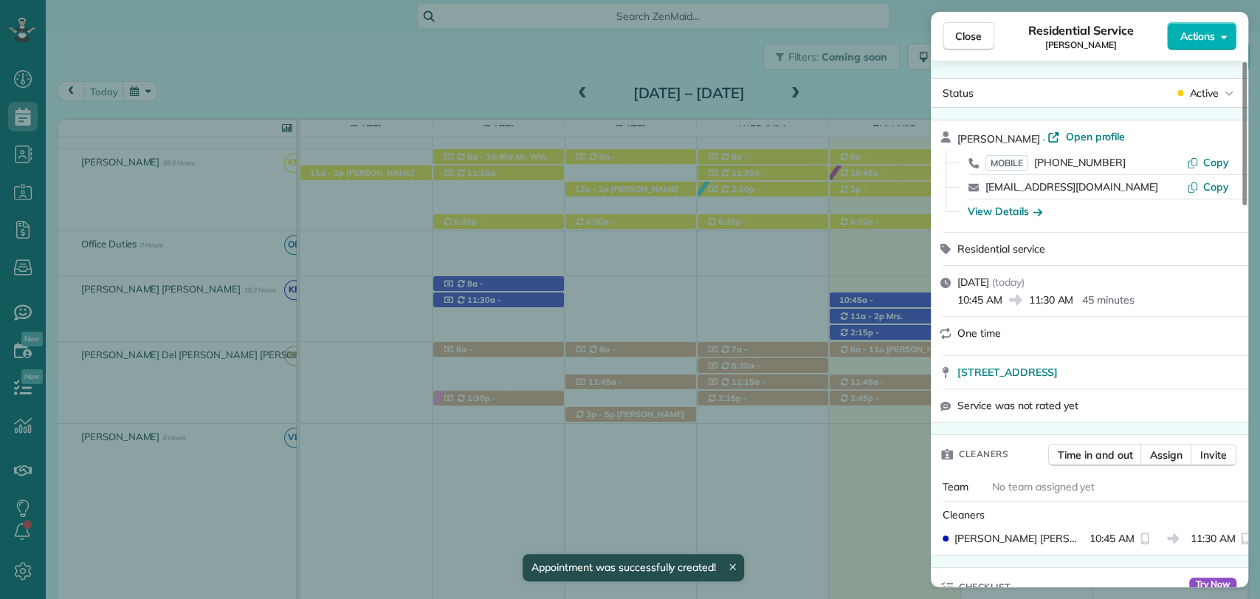
click at [974, 37] on span "Close" at bounding box center [968, 36] width 27 height 15
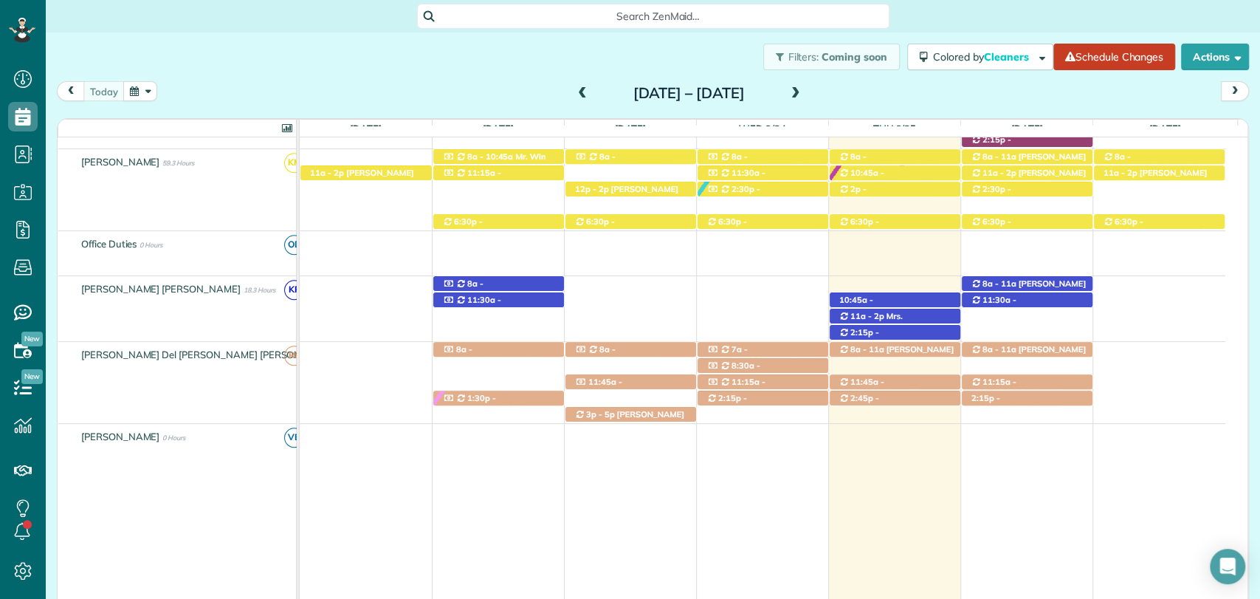
drag, startPoint x: 487, startPoint y: 84, endPoint x: 496, endPoint y: 81, distance: 9.3
click at [487, 84] on div "today Sunday Sep 21 – Saturday Sep 27, 2025" at bounding box center [653, 94] width 1192 height 27
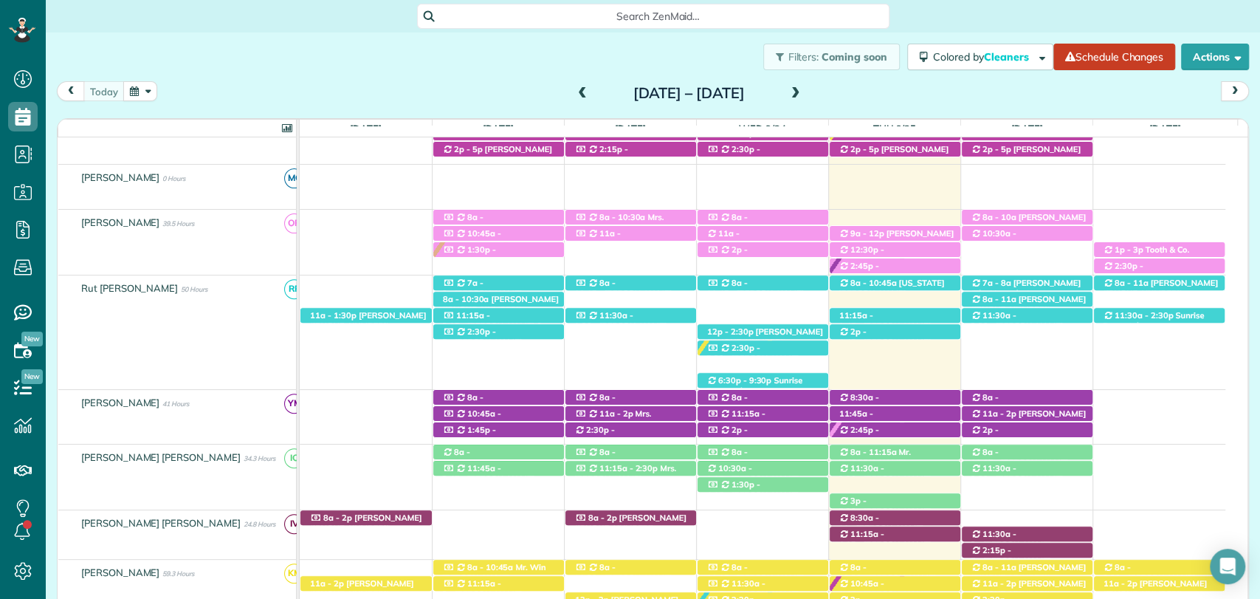
scroll to position [672, 0]
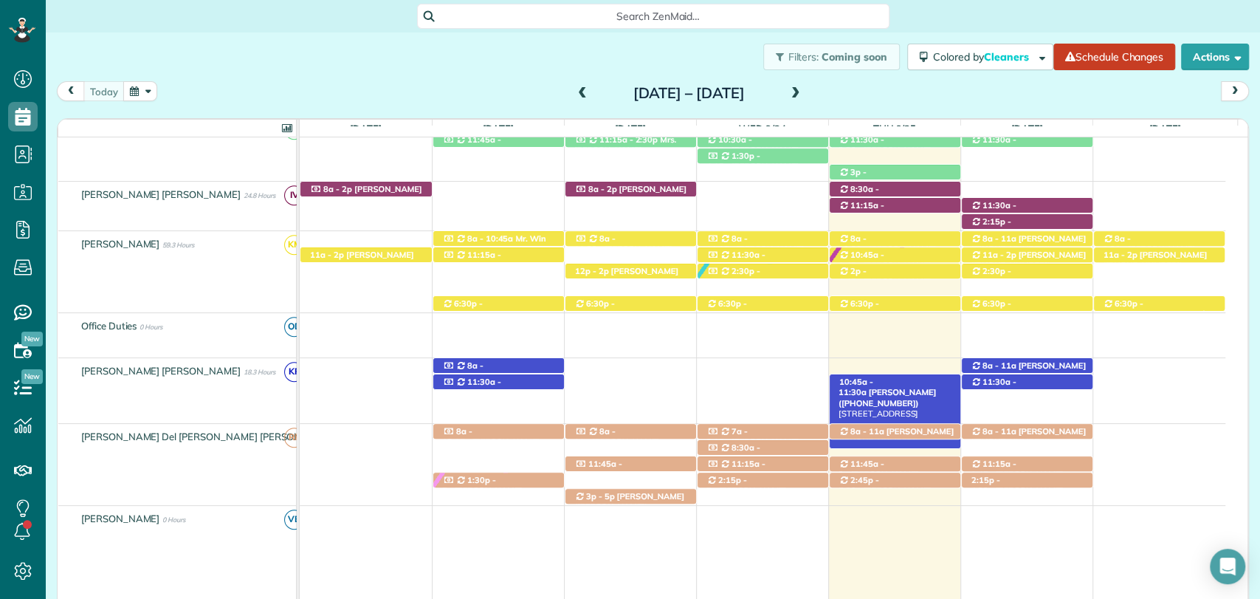
click at [917, 387] on span "Nina Lipsey (+17737062226)" at bounding box center [887, 397] width 97 height 21
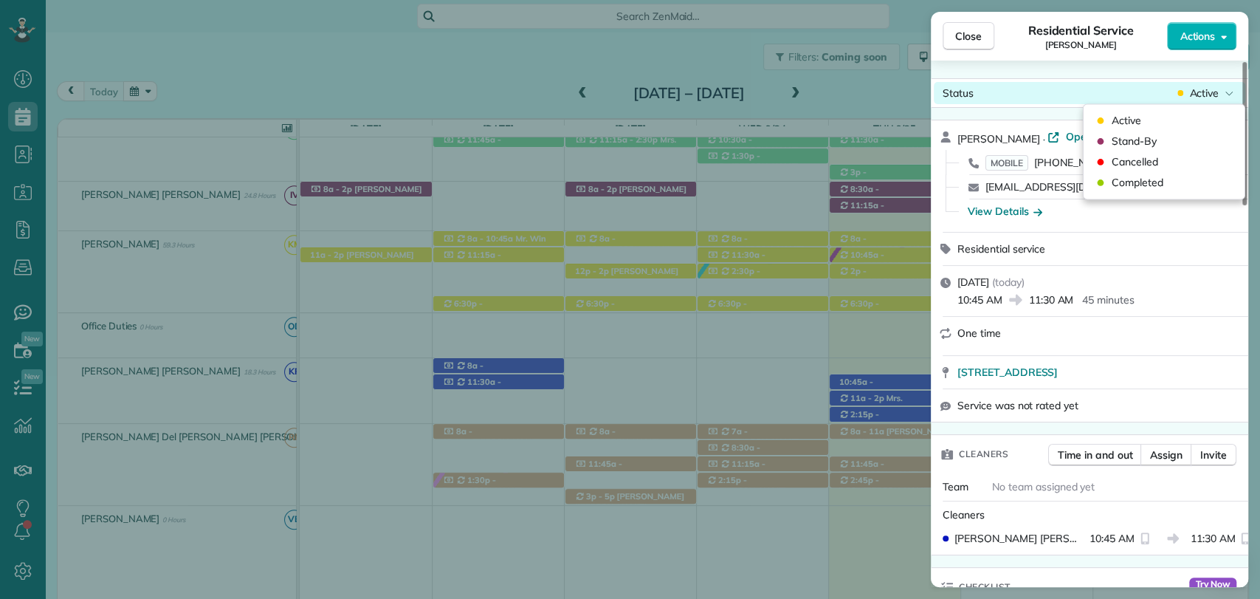
click at [1211, 89] on span "Active" at bounding box center [1205, 93] width 30 height 15
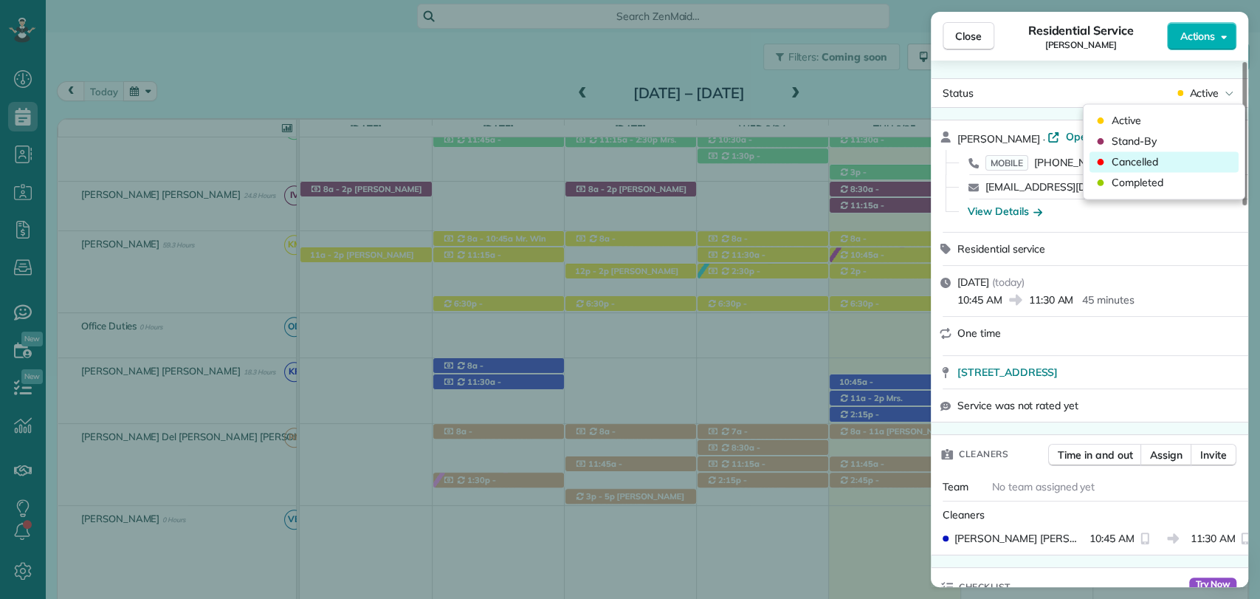
click at [1156, 161] on span "Cancelled" at bounding box center [1135, 161] width 47 height 15
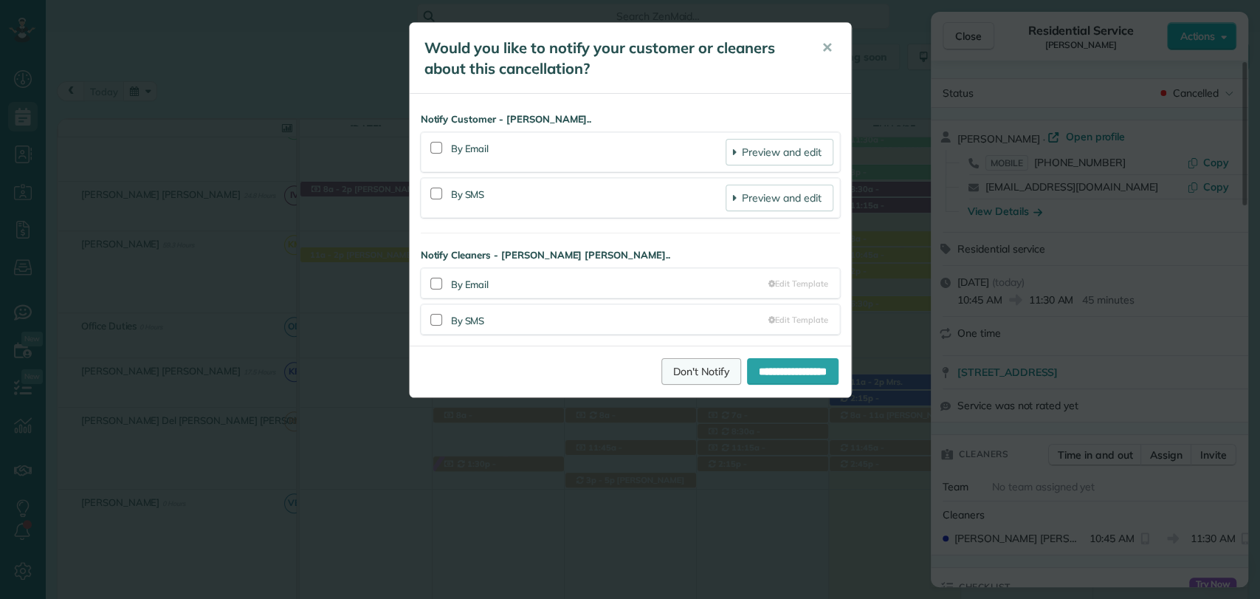
click at [688, 366] on link "Don't Notify" at bounding box center [702, 371] width 80 height 27
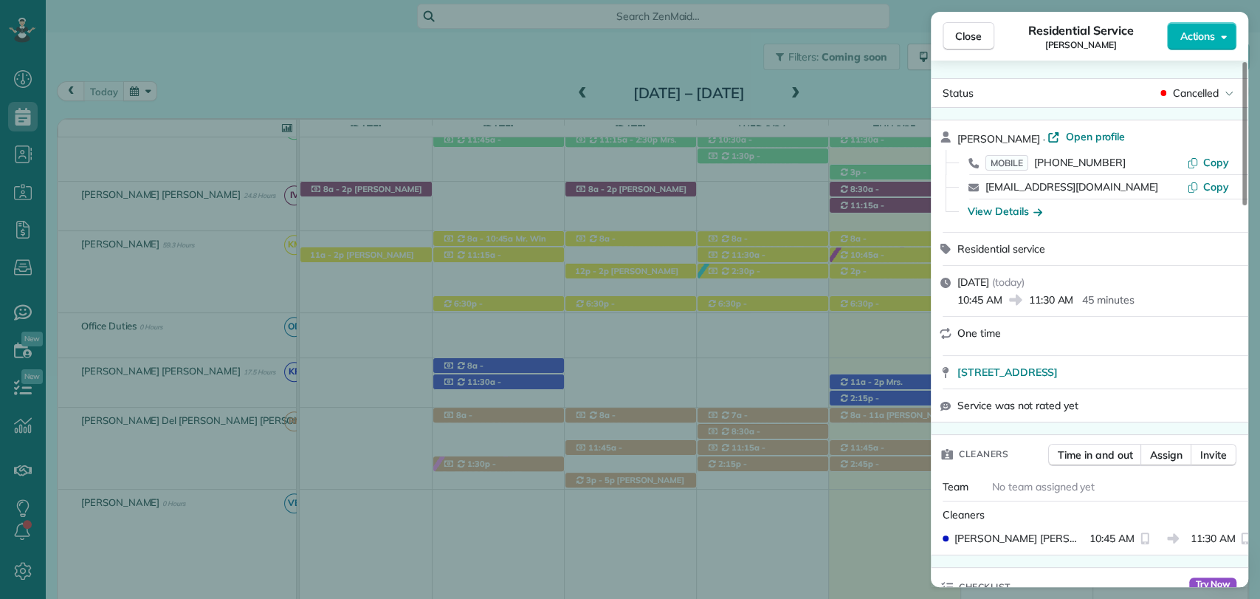
click at [970, 38] on span "Close" at bounding box center [968, 36] width 27 height 15
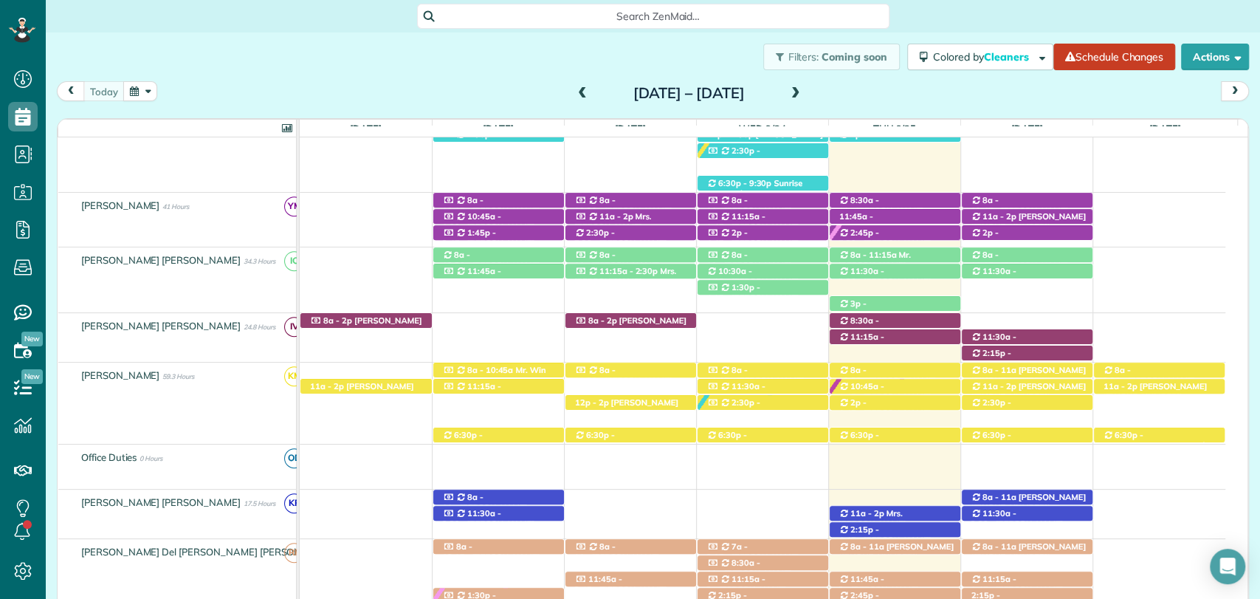
scroll to position [343, 0]
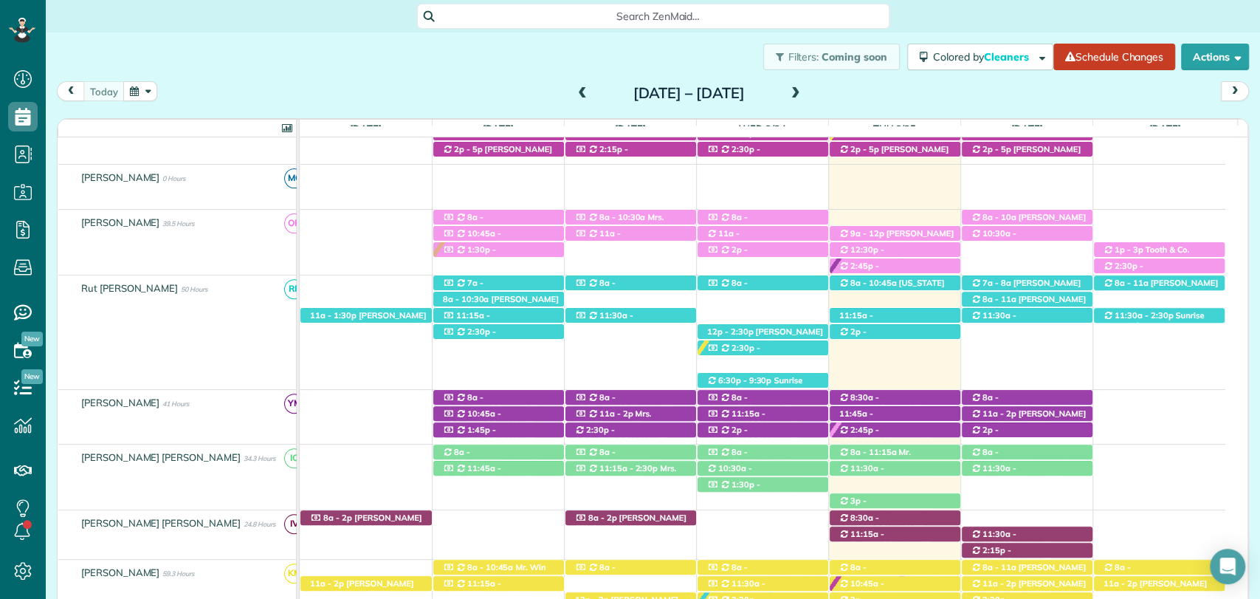
click at [402, 59] on div "Filters: Coming soon Colored by Cleaners Color by Cleaner Color by Team Color b…" at bounding box center [653, 56] width 1215 height 49
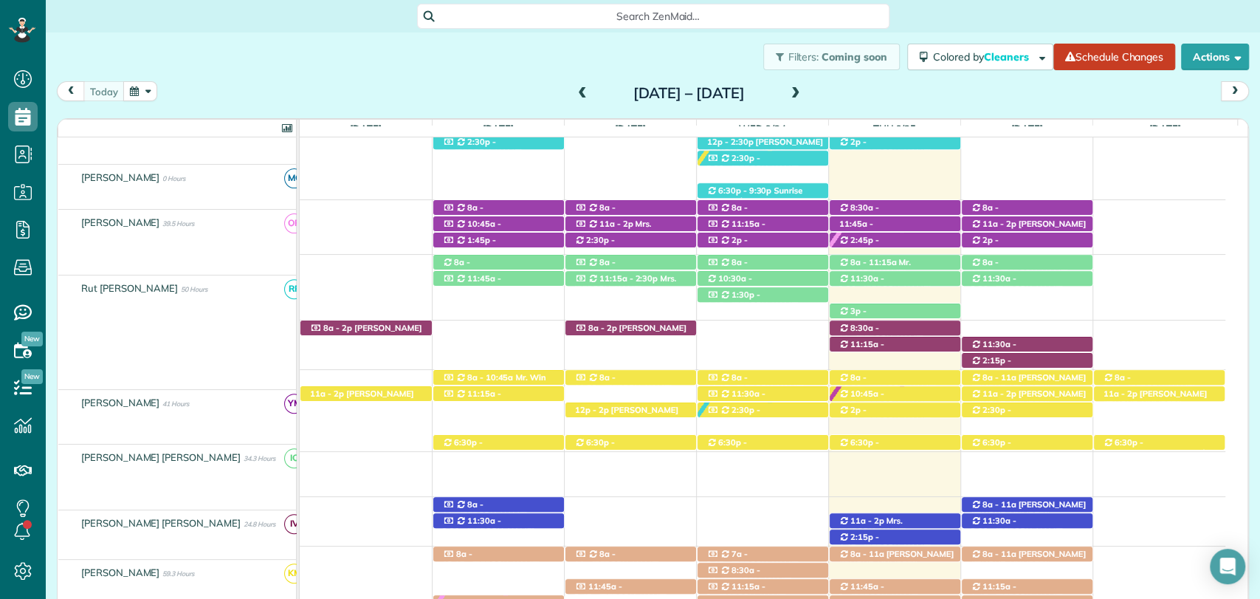
scroll to position [672, 0]
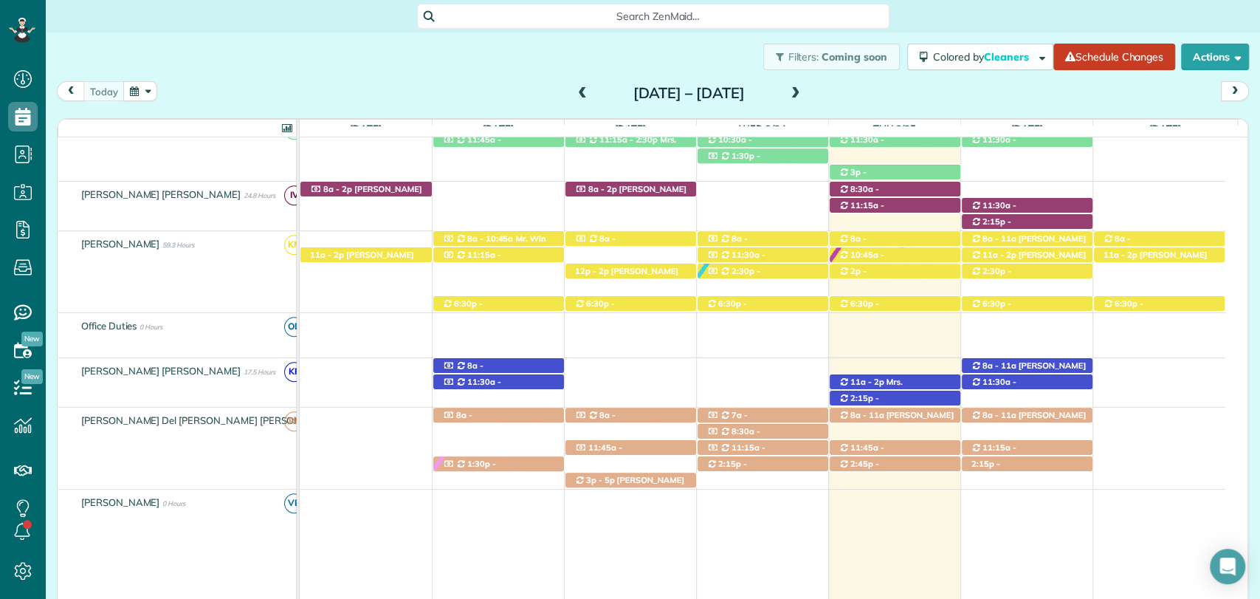
click at [884, 97] on div "today Sunday Sep 21 – Saturday Sep 27, 2025" at bounding box center [653, 94] width 1192 height 27
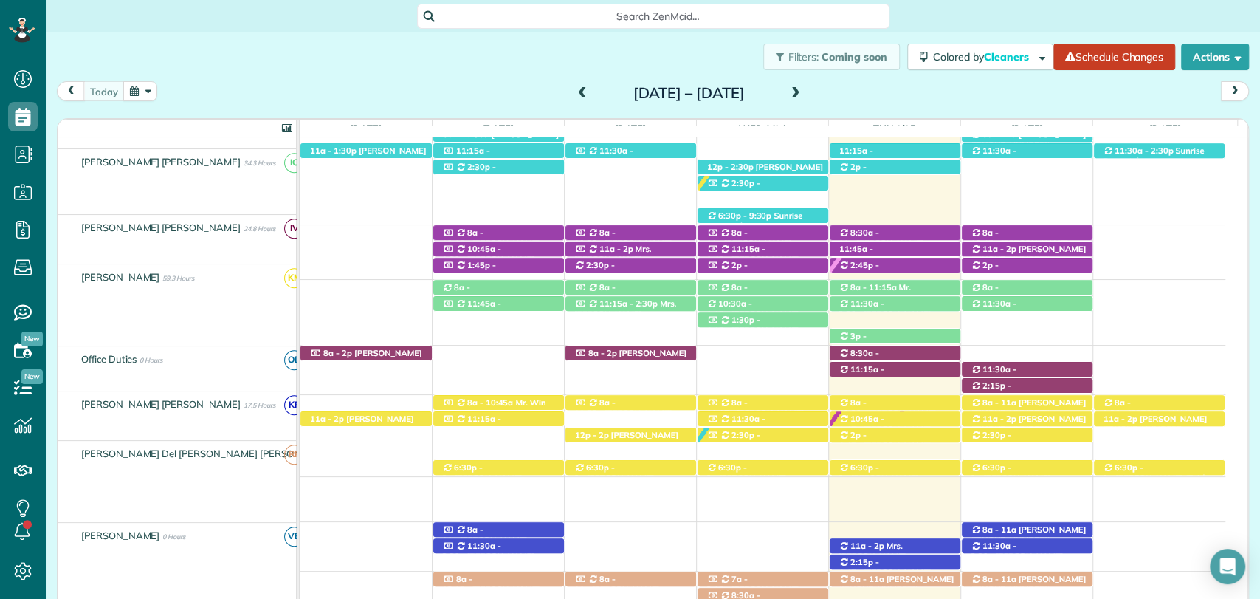
scroll to position [508, 0]
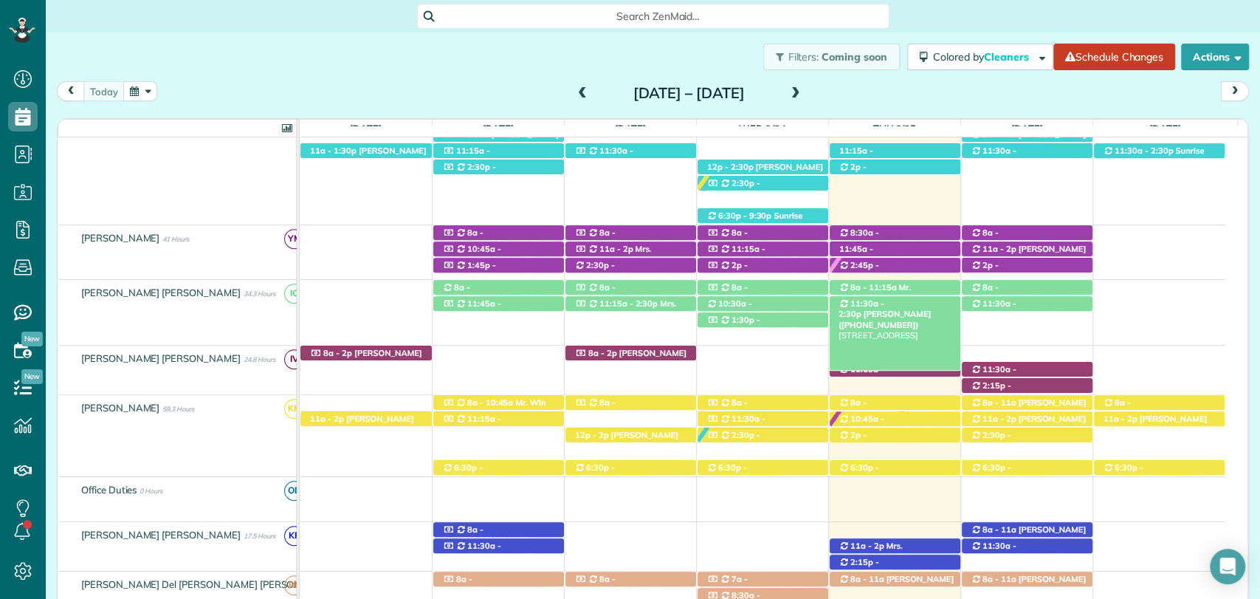
click at [902, 309] on span "Mrs. Abbie McCullogh (+12516544825)" at bounding box center [885, 319] width 92 height 21
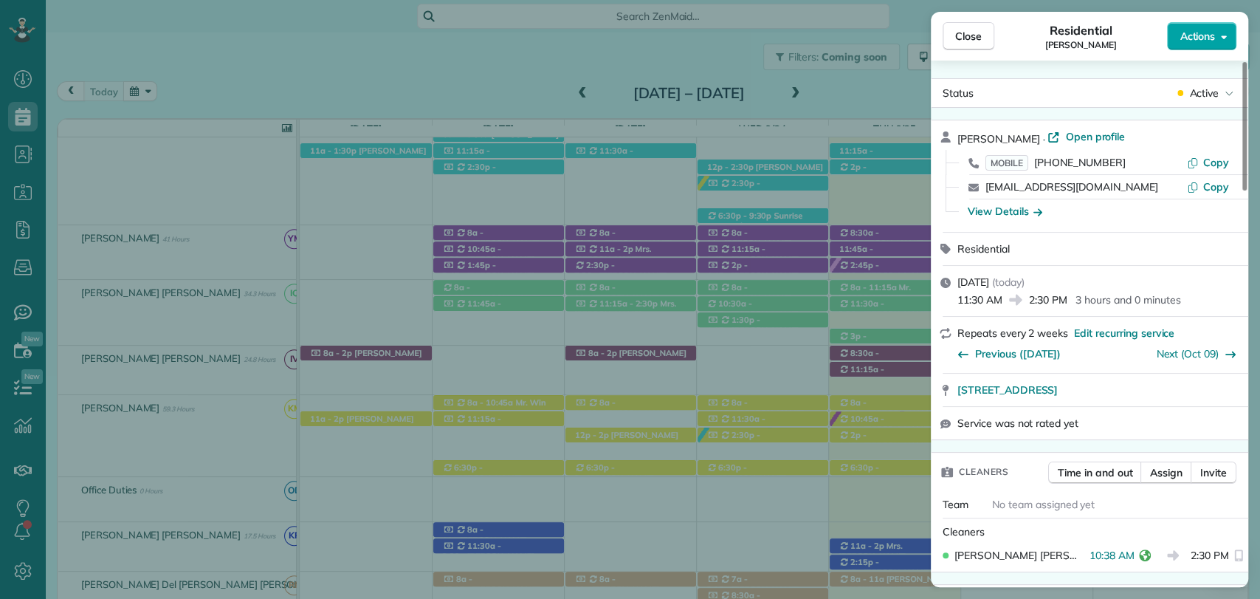
click at [1193, 27] on button "Actions" at bounding box center [1201, 36] width 69 height 28
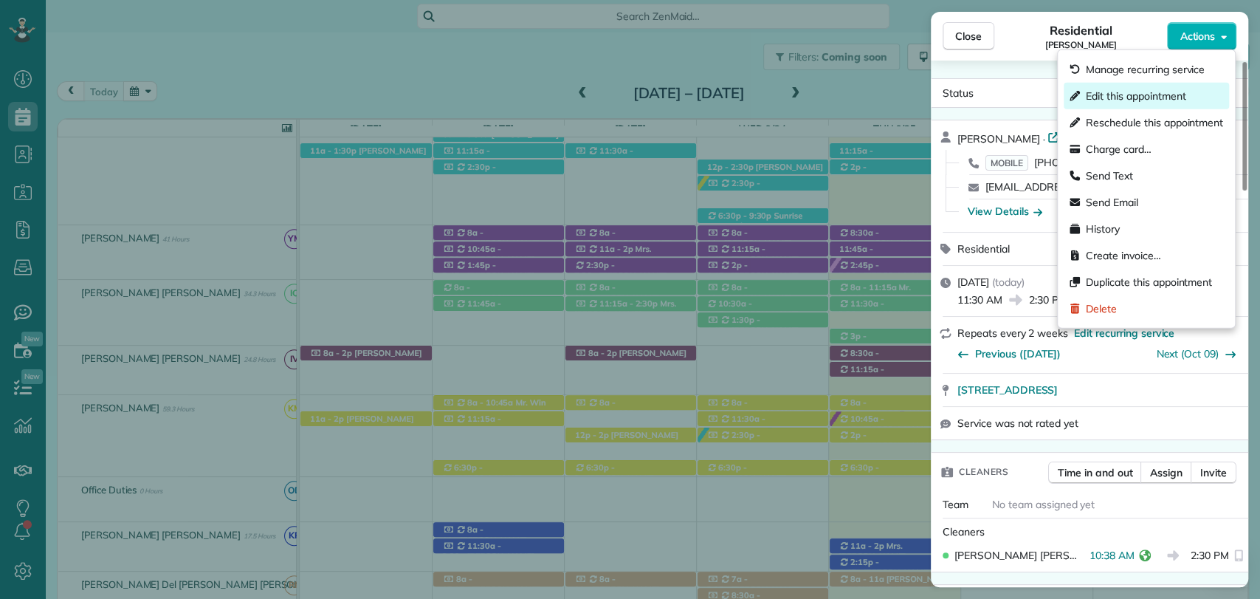
click at [1146, 96] on span "Edit this appointment" at bounding box center [1136, 96] width 100 height 15
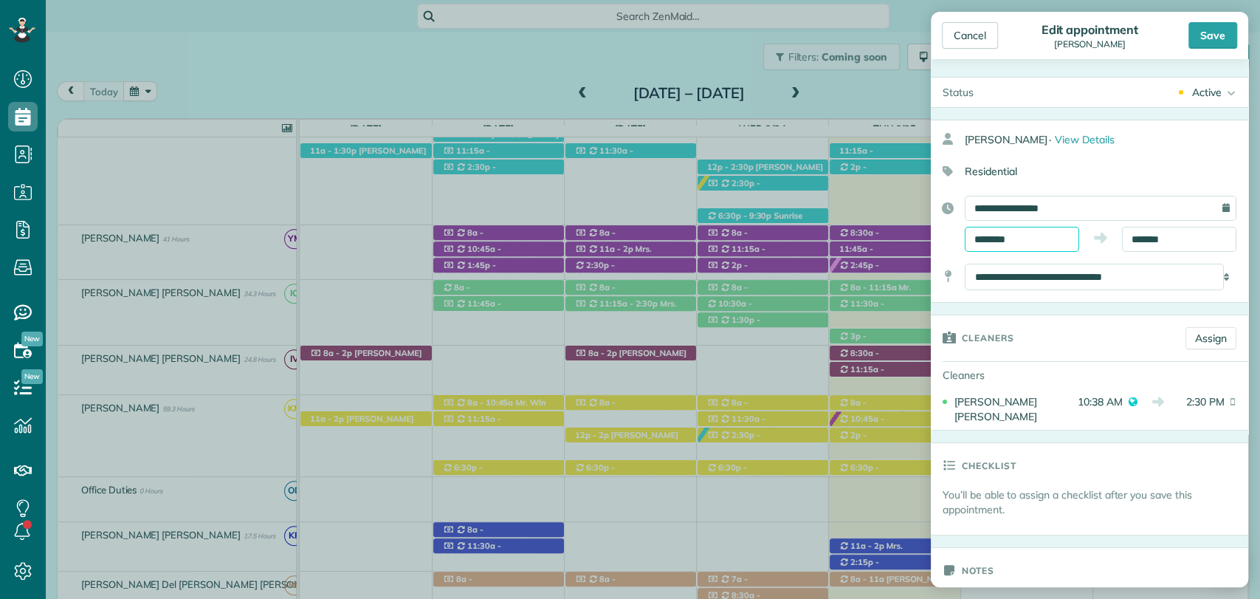
click at [998, 247] on body "Dashboard Scheduling Calendar View List View Dispatch View - Weekly scheduling …" at bounding box center [630, 299] width 1260 height 599
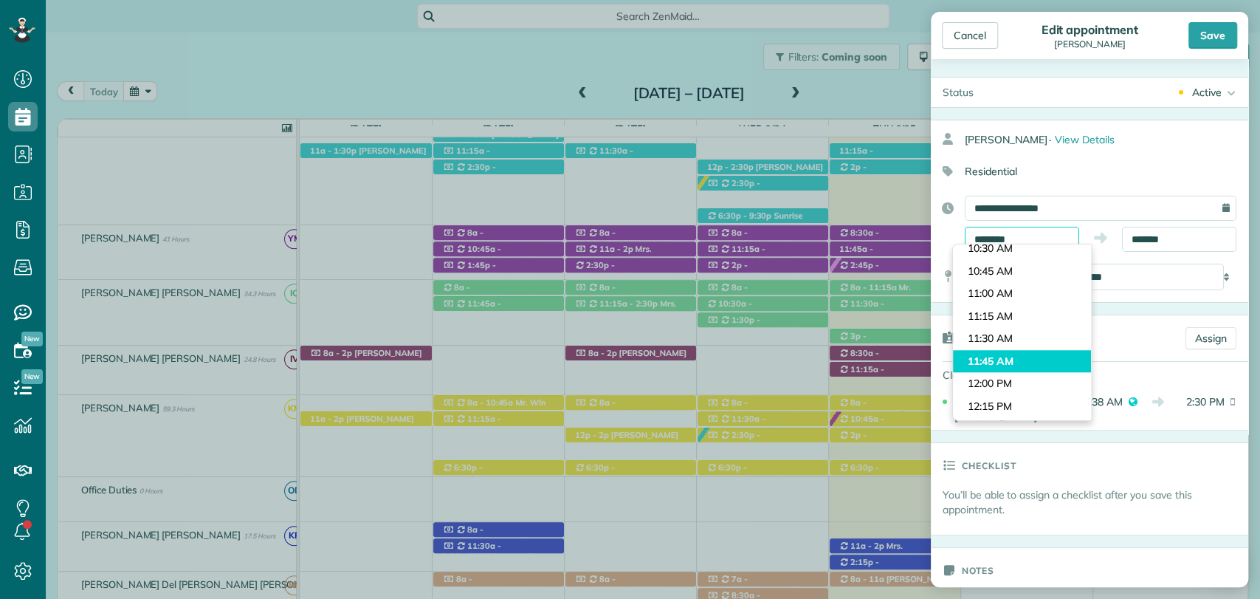
scroll to position [910, 0]
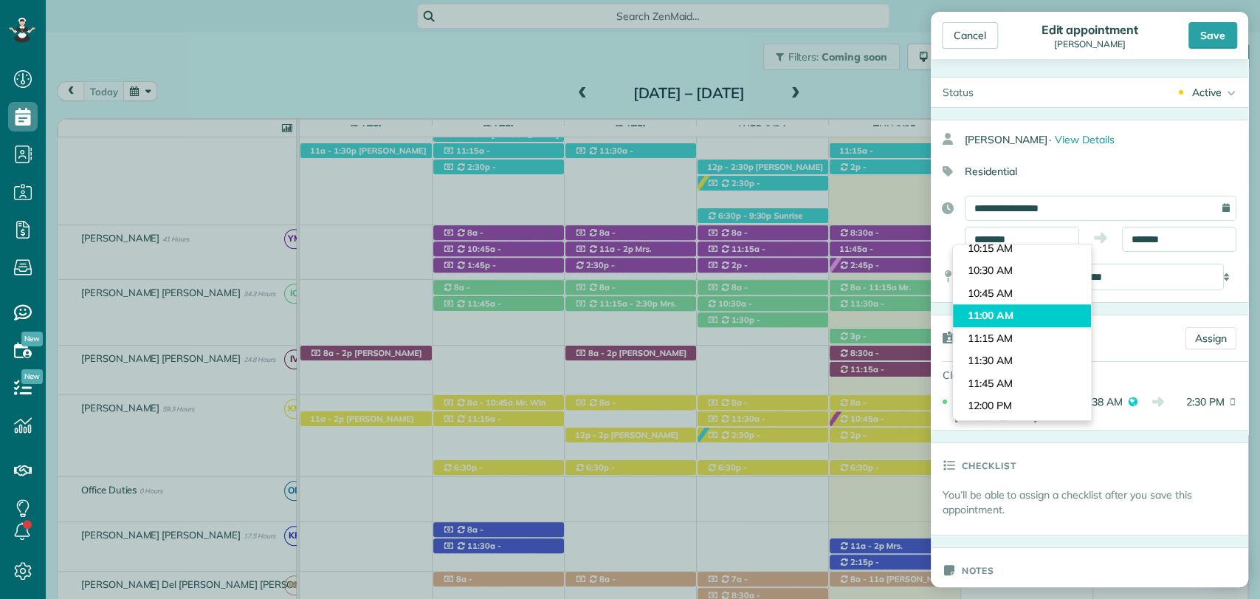
type input "********"
click at [997, 319] on body "Dashboard Scheduling Calendar View List View Dispatch View - Weekly scheduling …" at bounding box center [630, 299] width 1260 height 599
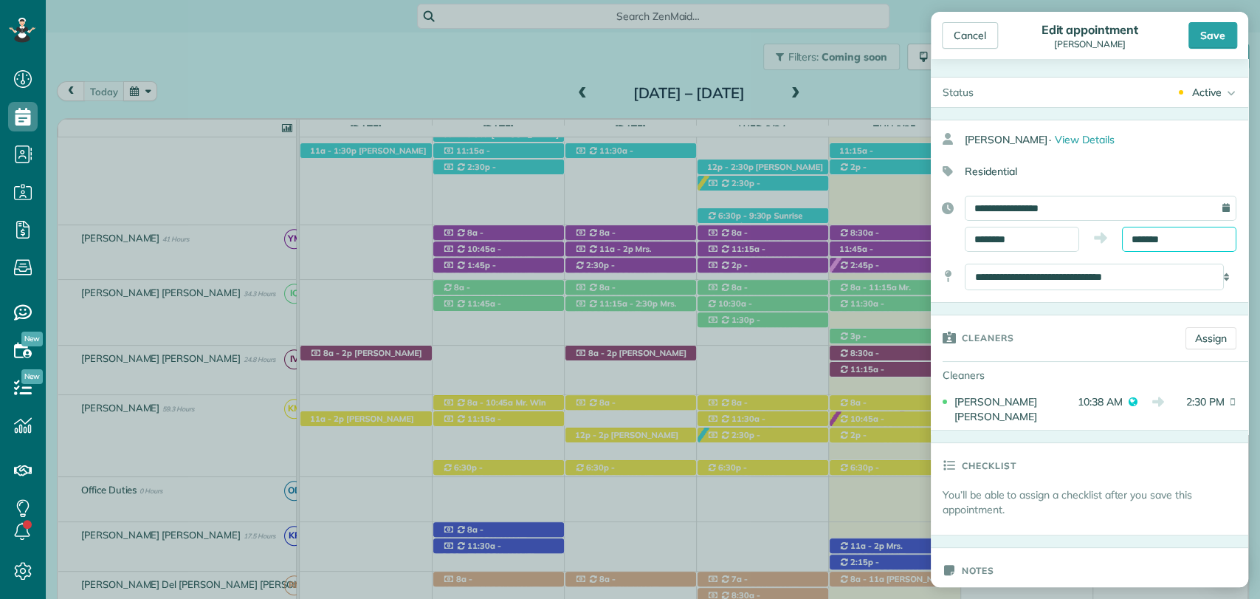
click at [1133, 241] on input "*******" at bounding box center [1179, 239] width 114 height 25
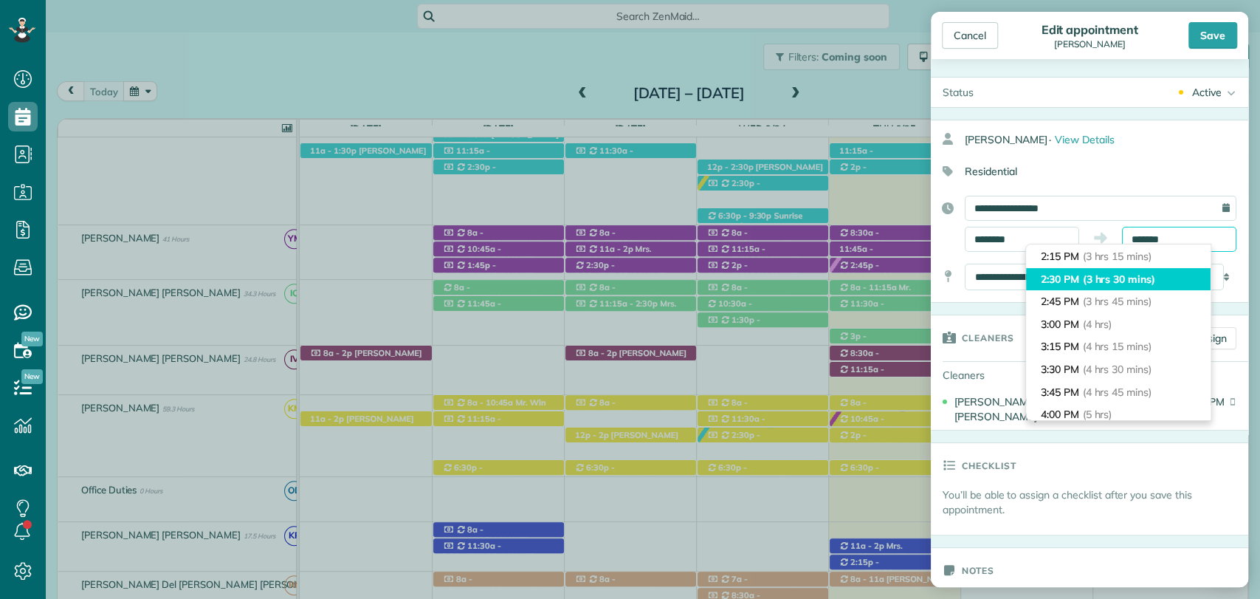
scroll to position [210, 0]
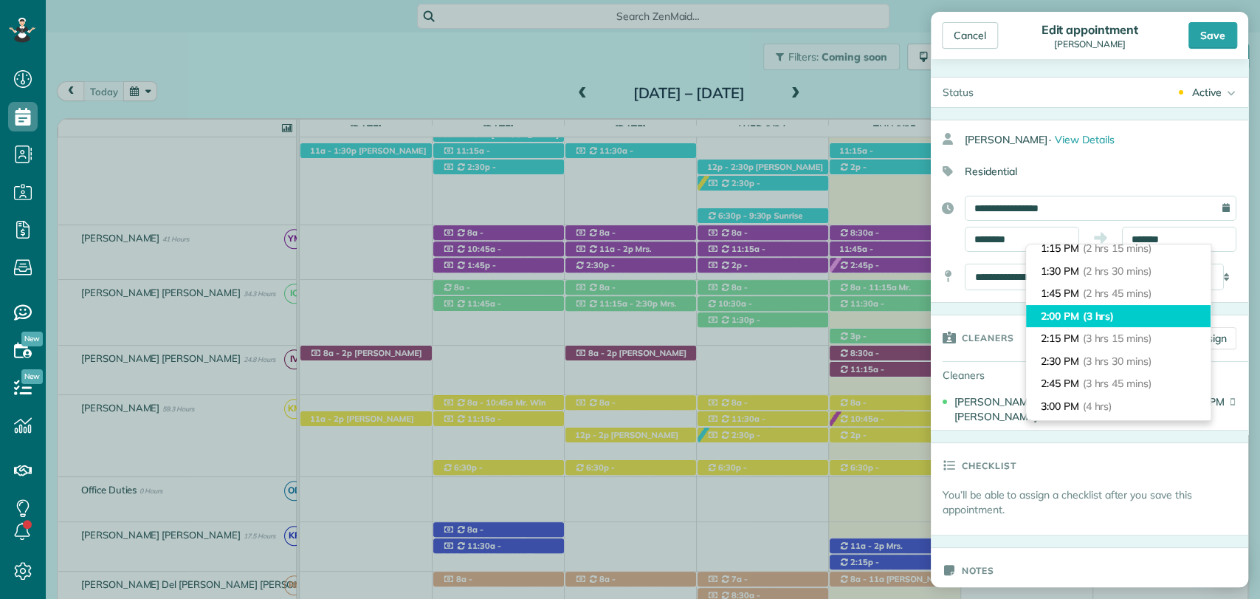
type input "*******"
click at [1071, 313] on li "2:00 PM (3 hrs)" at bounding box center [1118, 316] width 185 height 23
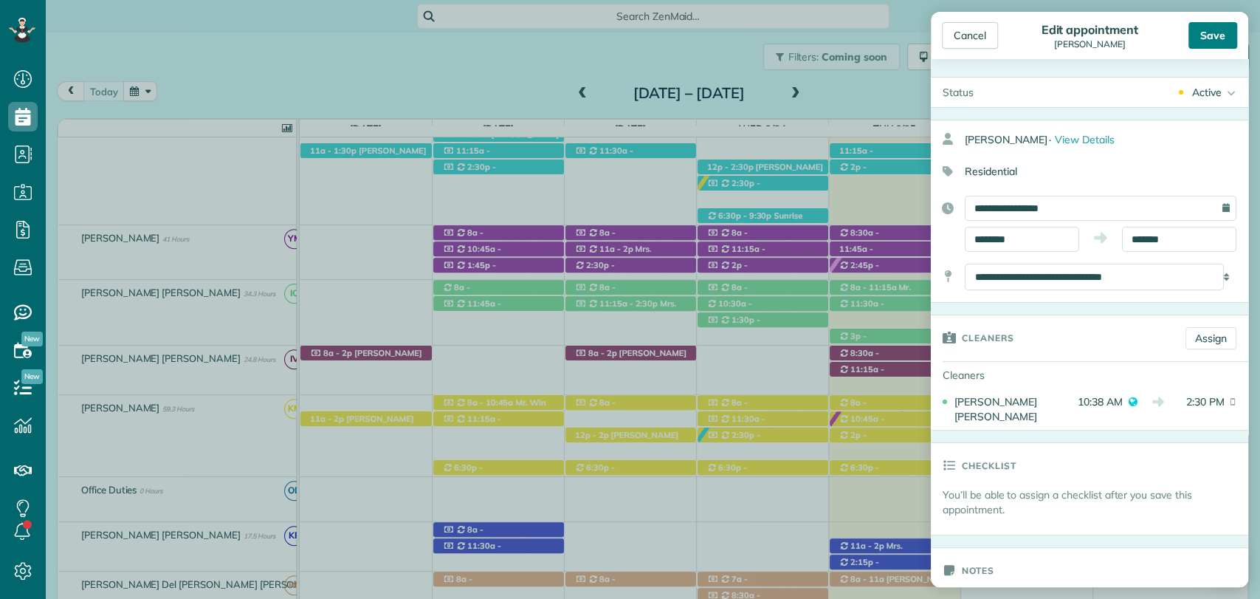
click at [1209, 27] on div "Save" at bounding box center [1213, 35] width 49 height 27
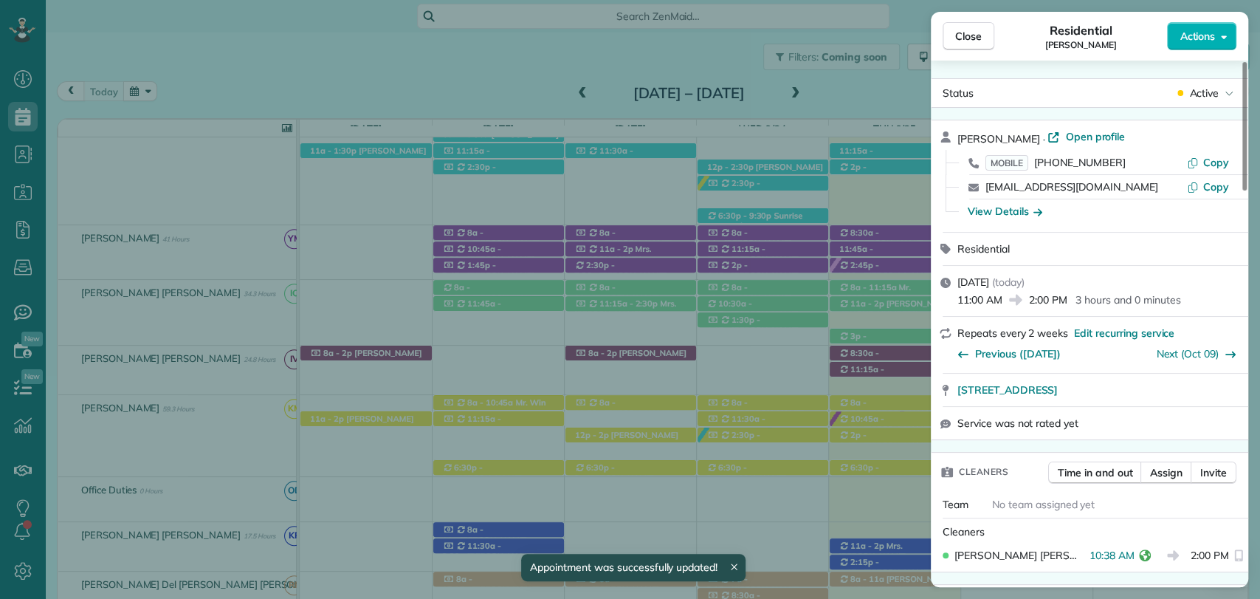
click at [874, 338] on div "Close Residential Abbie McCullogh Actions Status Active Abbie McCullogh · Open …" at bounding box center [630, 299] width 1260 height 599
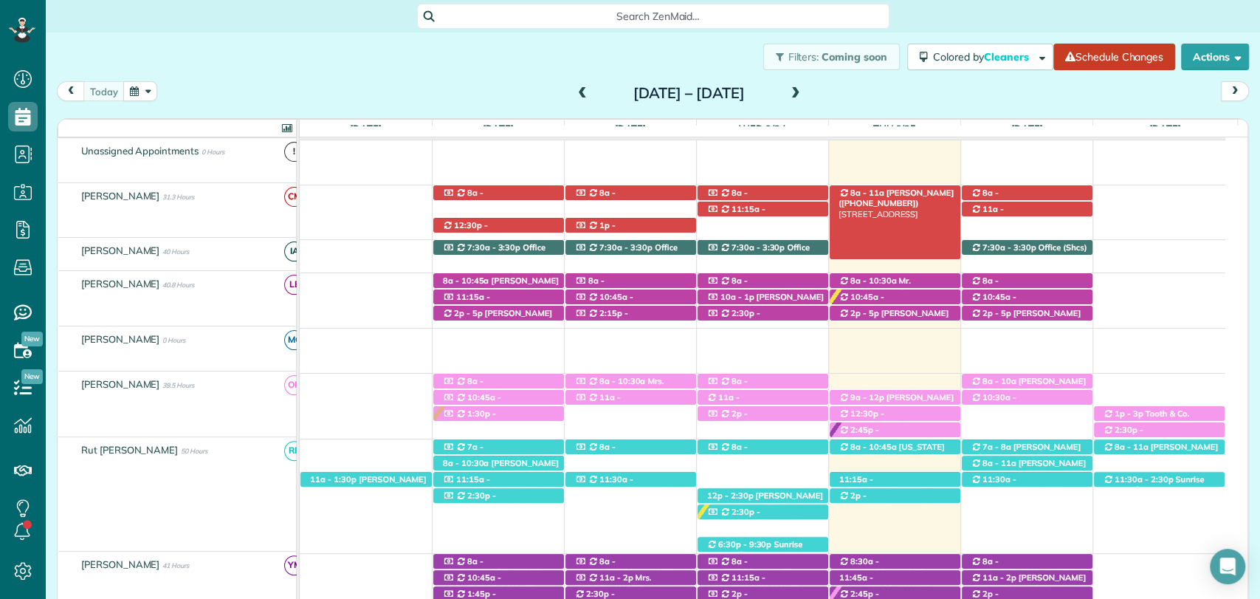
scroll to position [179, 0]
click at [804, 99] on span at bounding box center [796, 93] width 16 height 13
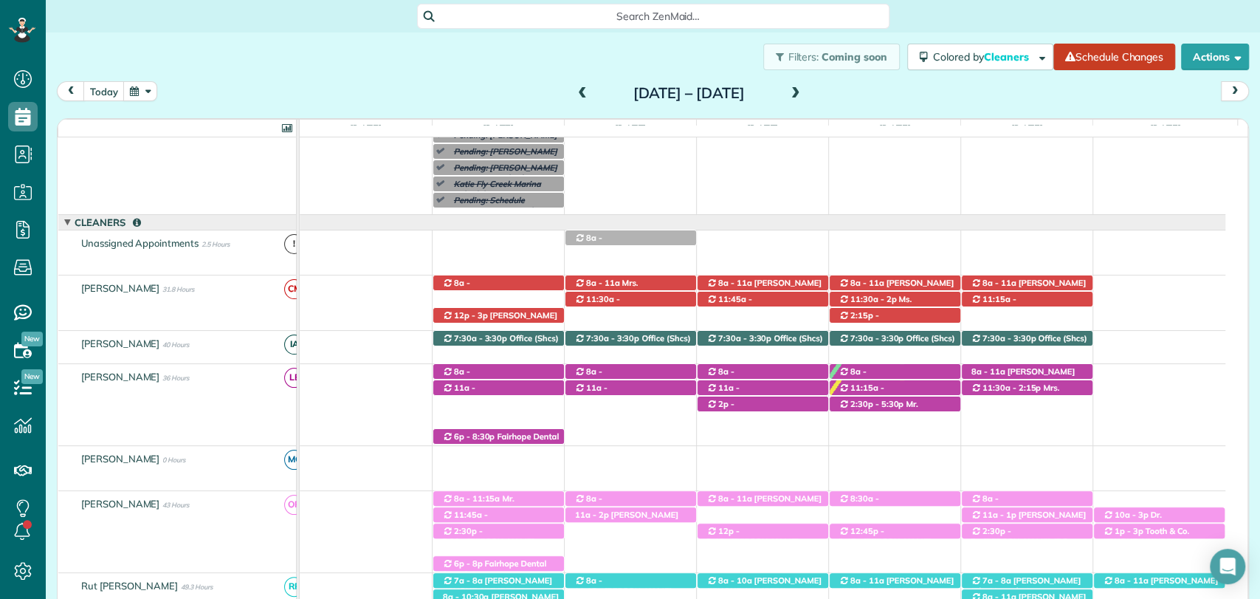
scroll to position [163, 0]
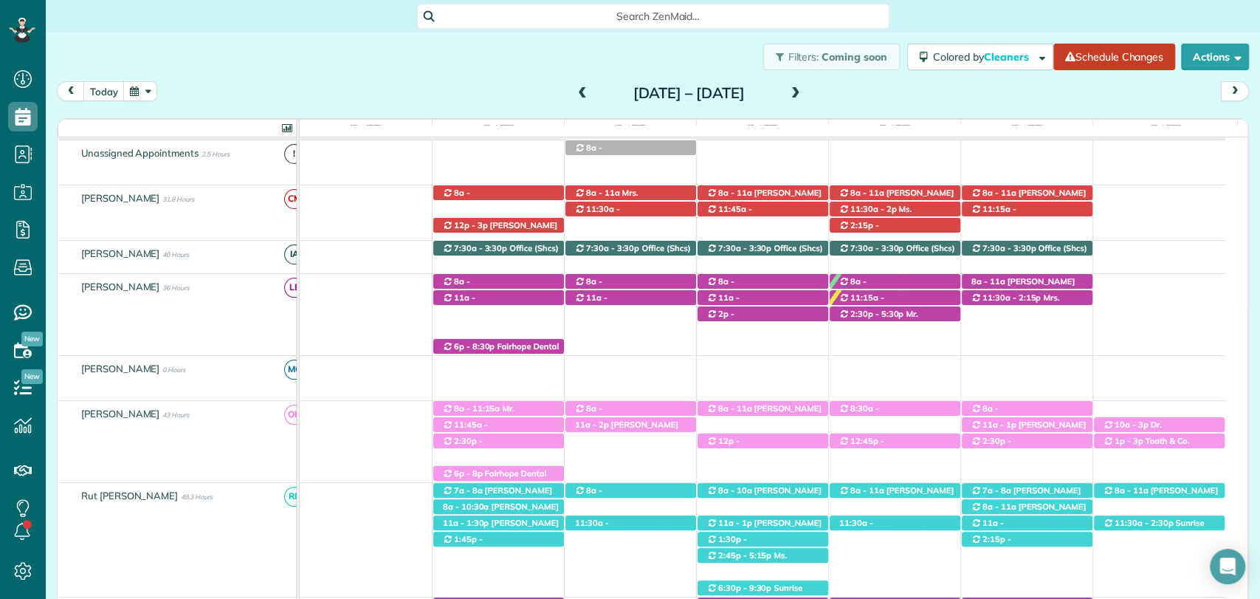
click at [804, 92] on span at bounding box center [796, 93] width 16 height 13
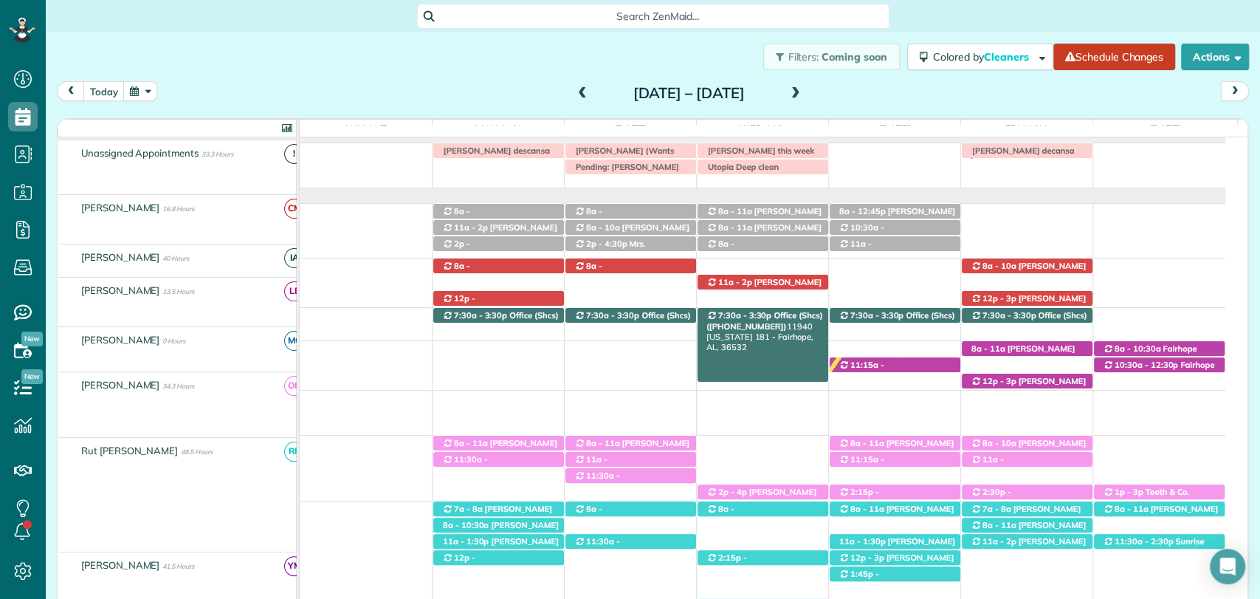
scroll to position [10, 0]
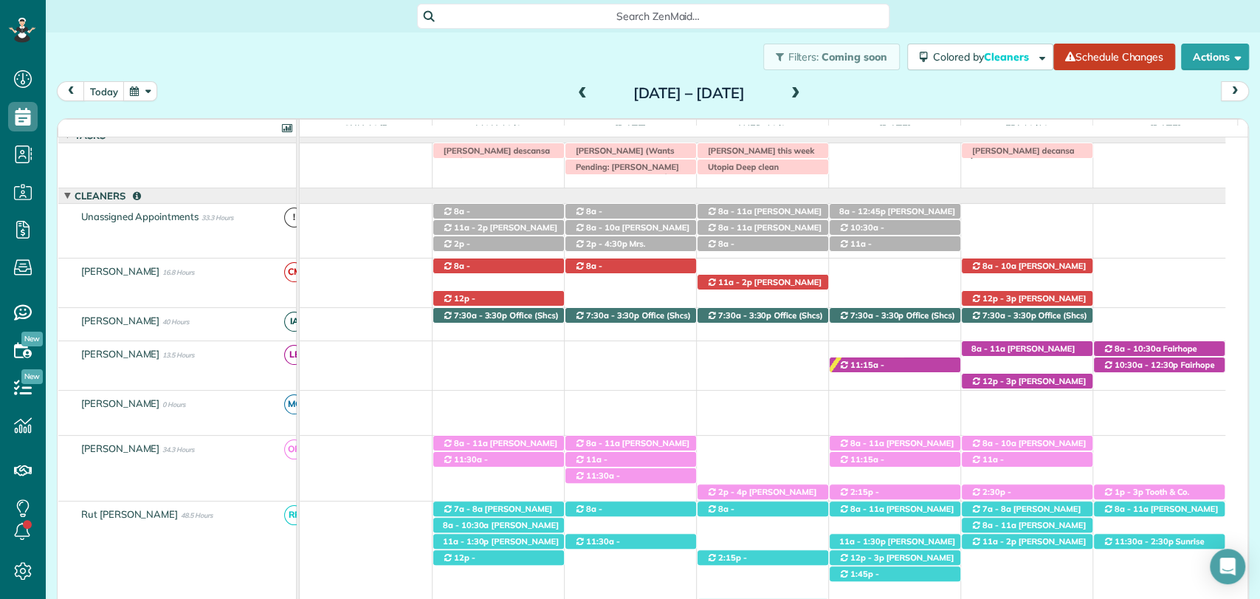
click at [804, 89] on span at bounding box center [796, 93] width 16 height 13
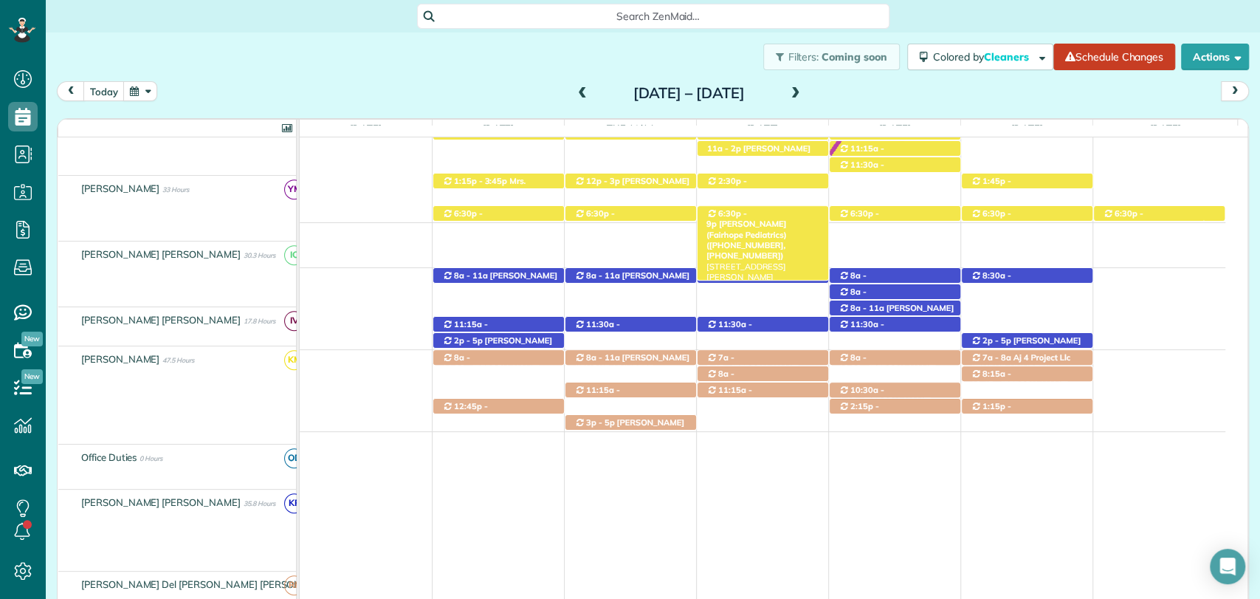
scroll to position [738, 0]
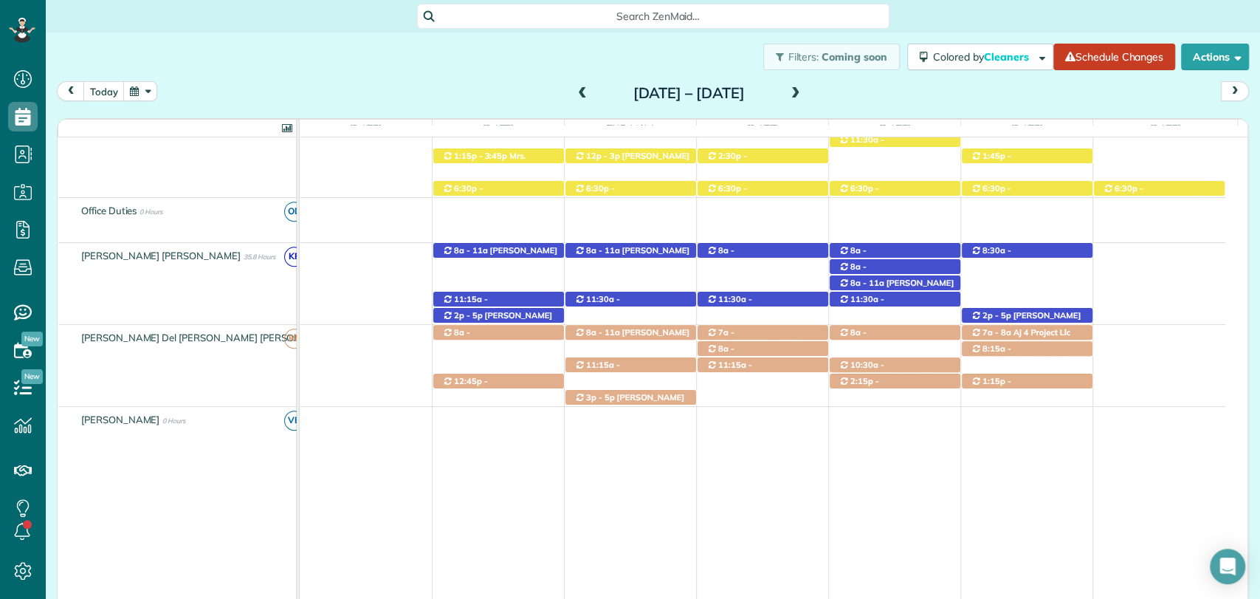
click at [451, 63] on div "Filters: Coming soon Colored by Cleaners Color by Cleaner Color by Team Color b…" at bounding box center [653, 56] width 1215 height 49
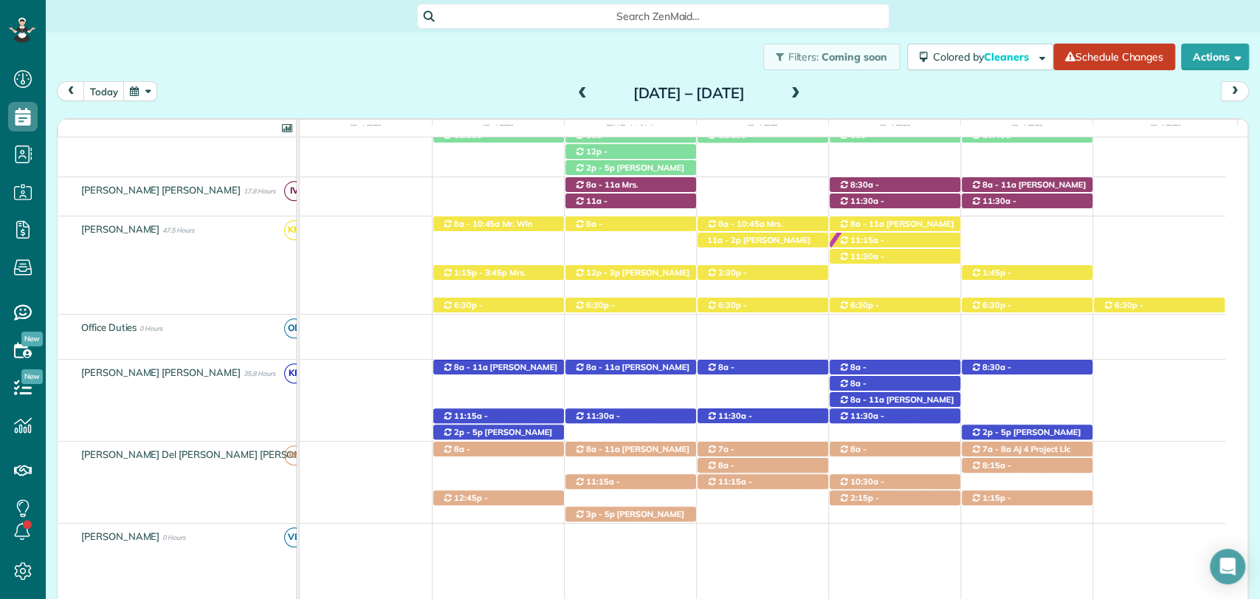
scroll to position [410, 0]
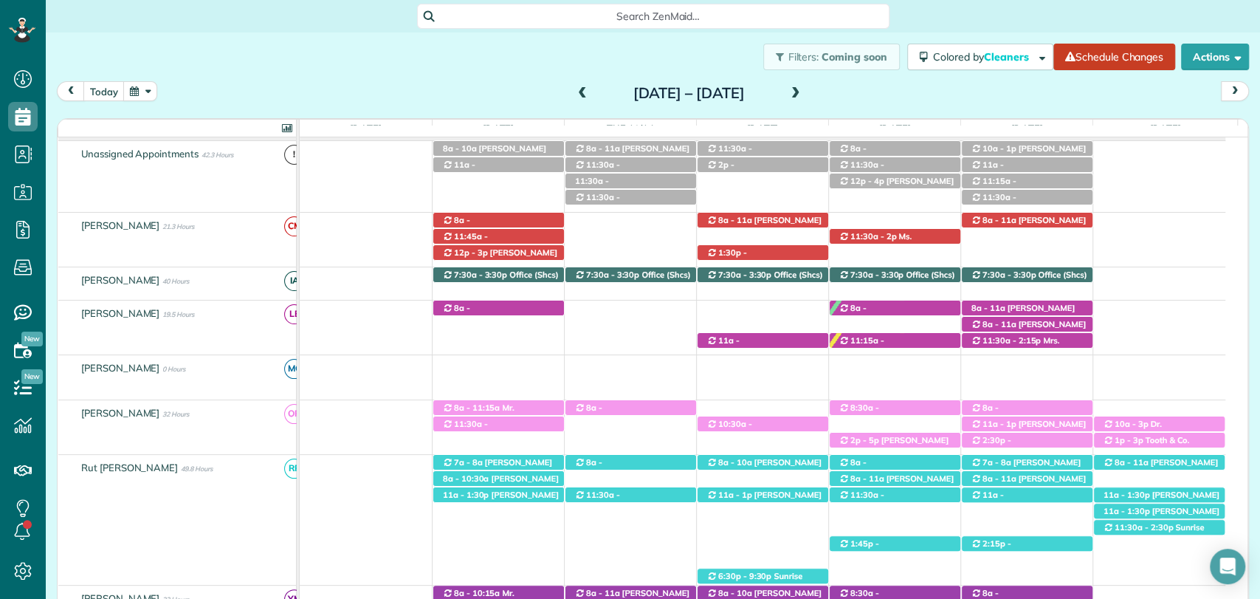
click at [478, 71] on div "Filters: Coming soon Colored by Cleaners Color by Cleaner Color by Team Color b…" at bounding box center [653, 56] width 1215 height 49
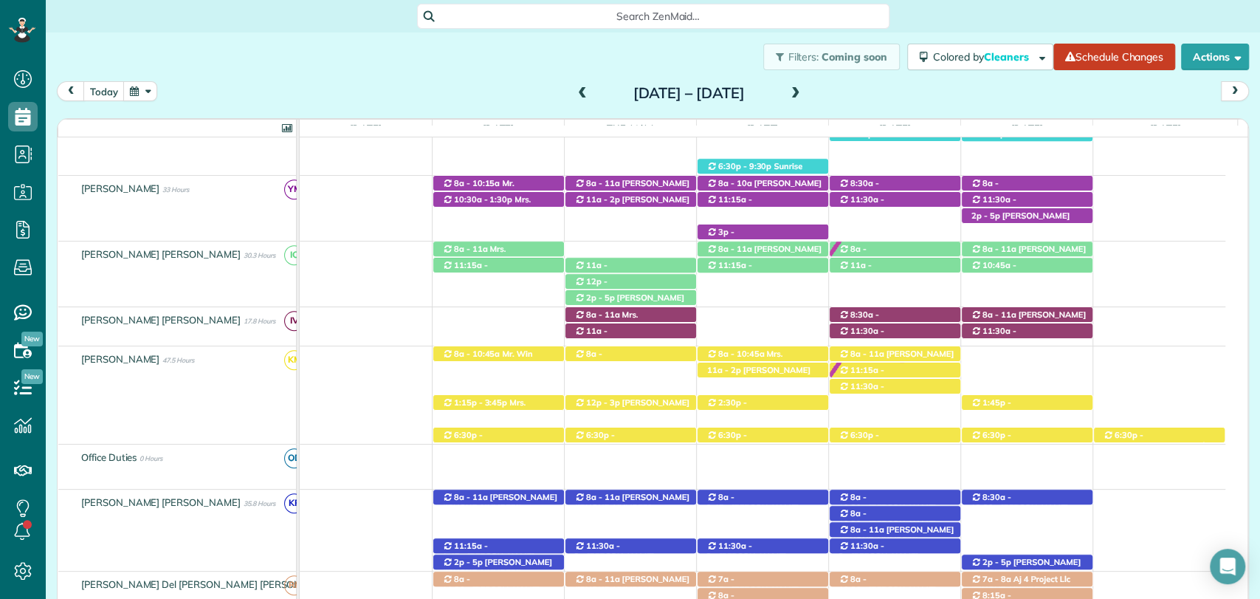
scroll to position [574, 0]
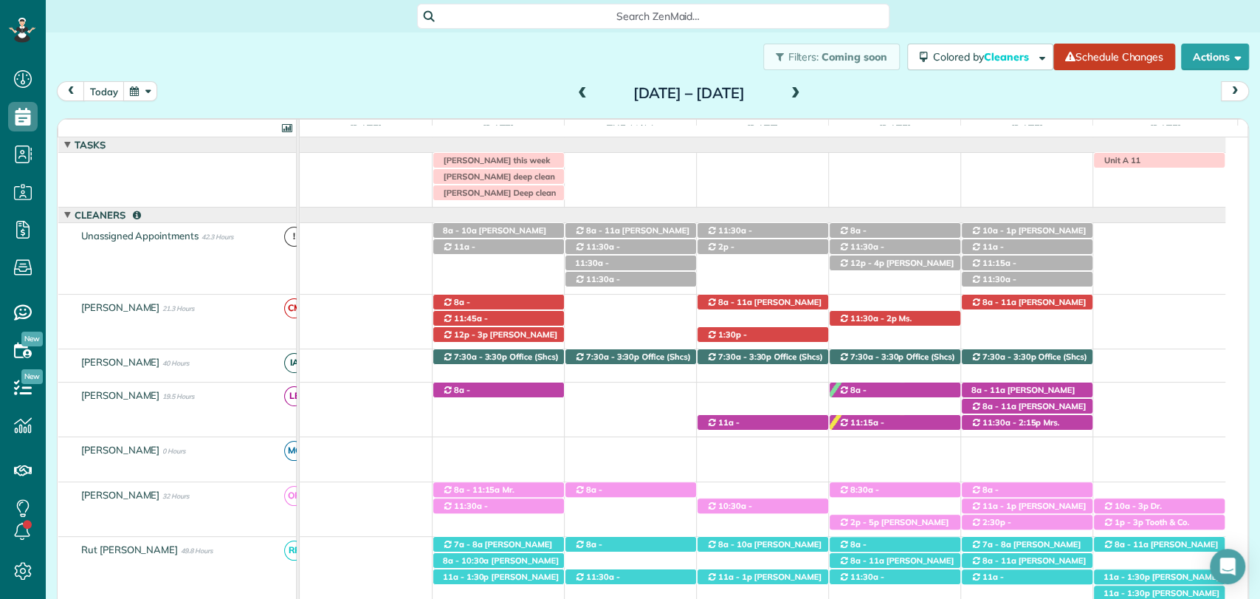
click at [417, 63] on div "Filters: Coming soon Colored by Cleaners Color by Cleaner Color by Team Color b…" at bounding box center [653, 56] width 1215 height 49
click at [574, 101] on span at bounding box center [582, 94] width 16 height 22
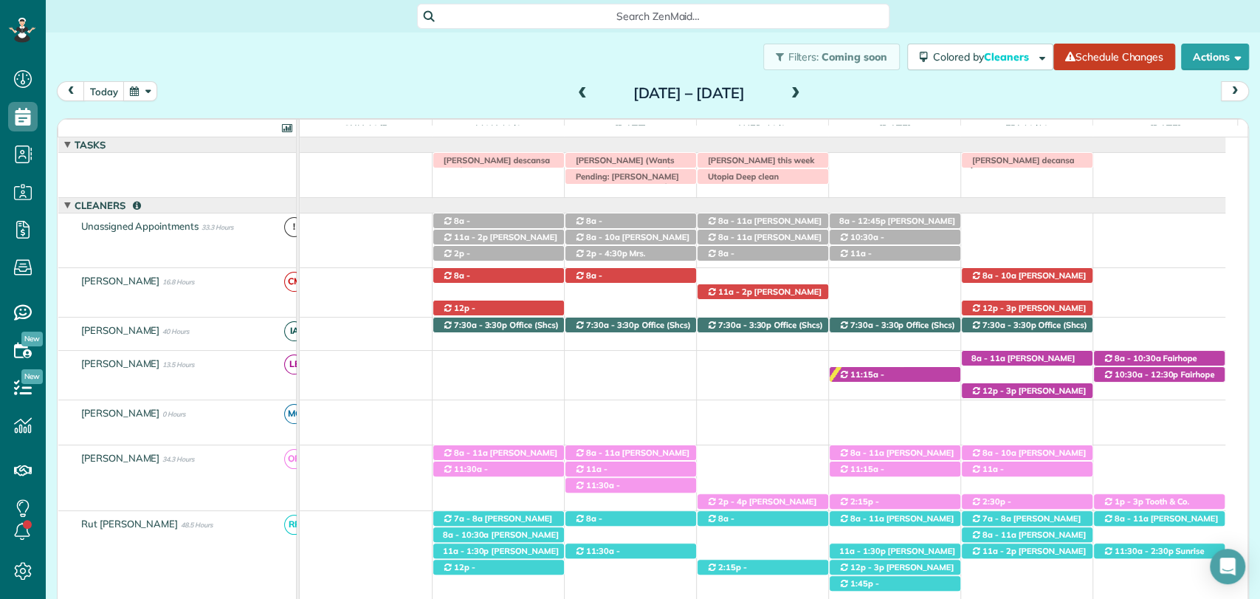
click at [574, 100] on span at bounding box center [582, 94] width 16 height 22
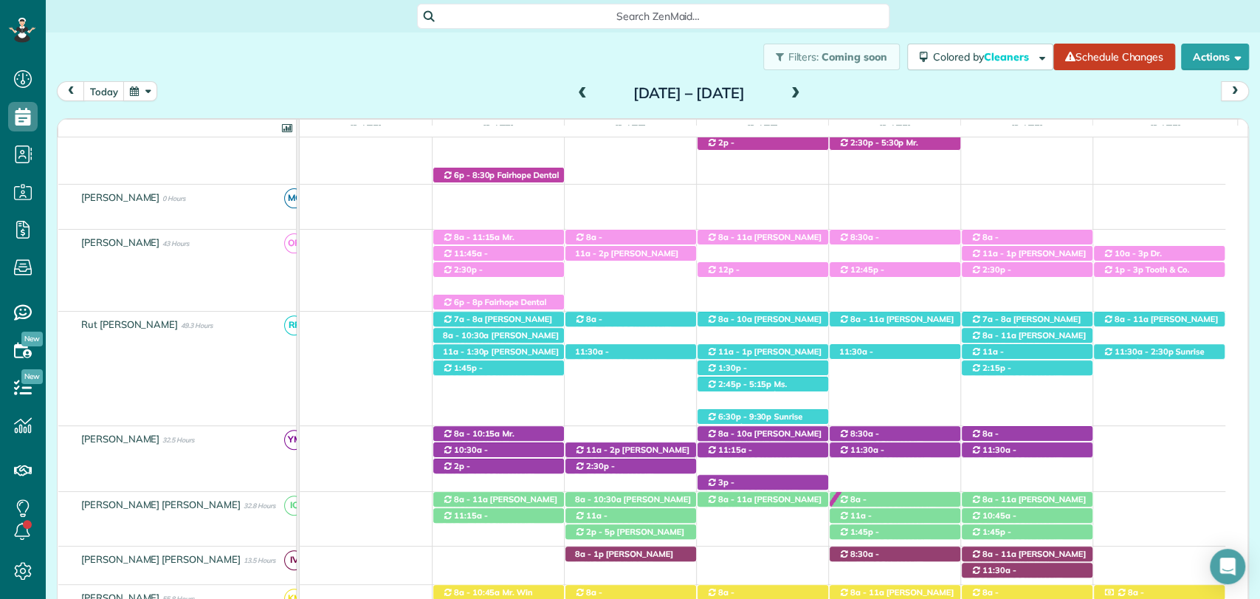
scroll to position [410, 0]
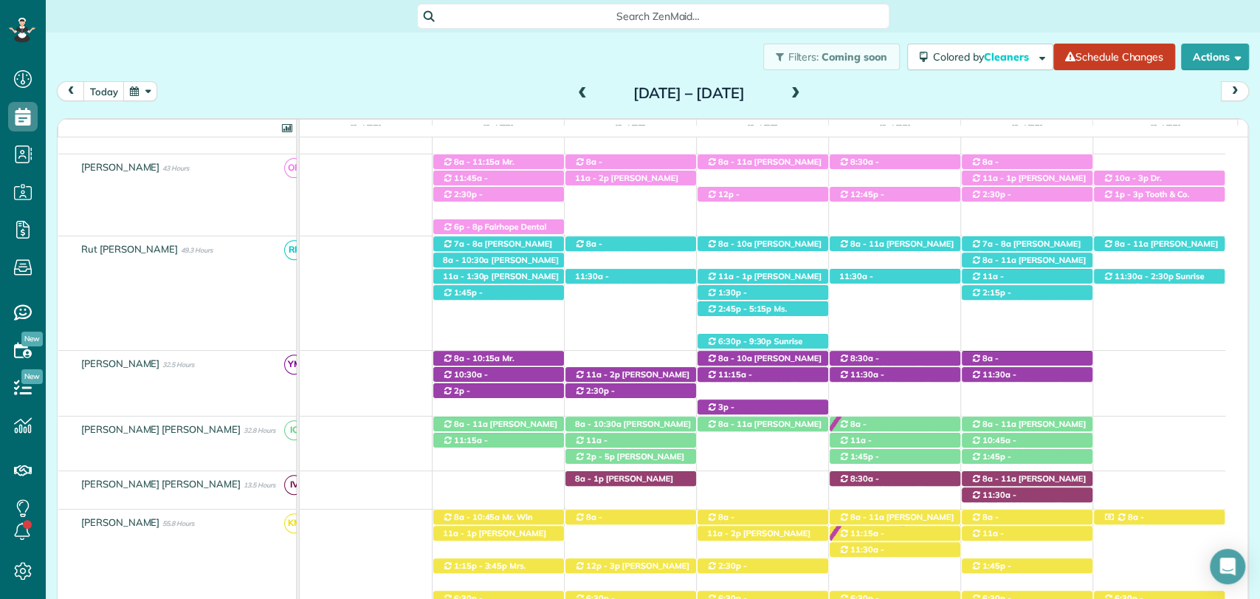
click at [574, 86] on span at bounding box center [582, 94] width 16 height 22
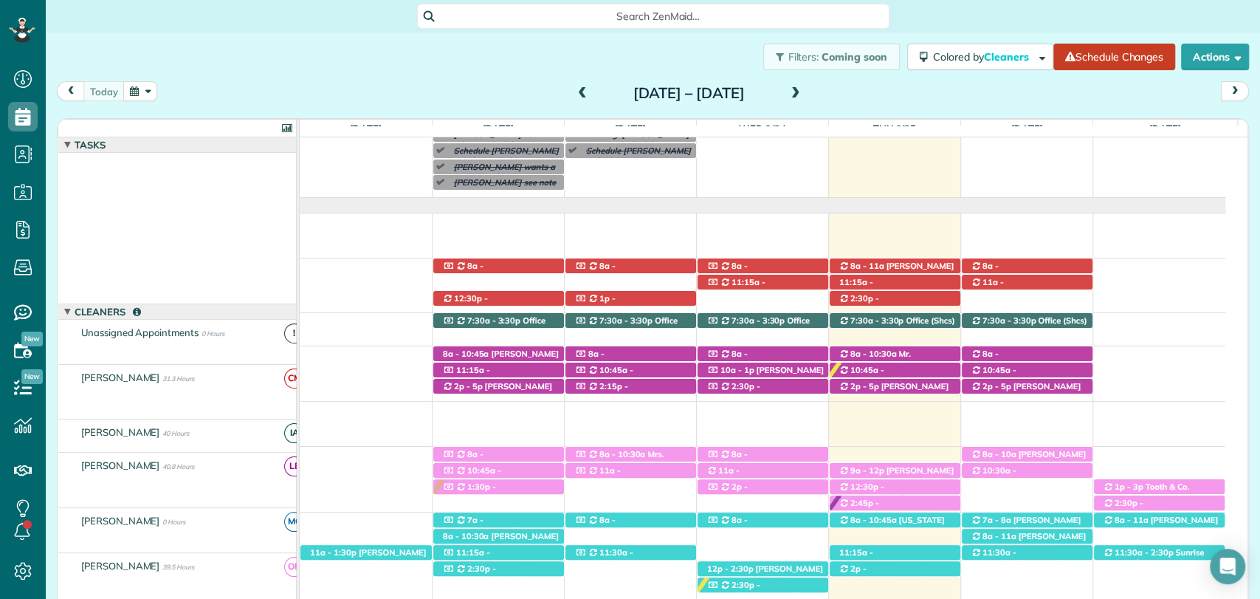
scroll to position [106, 0]
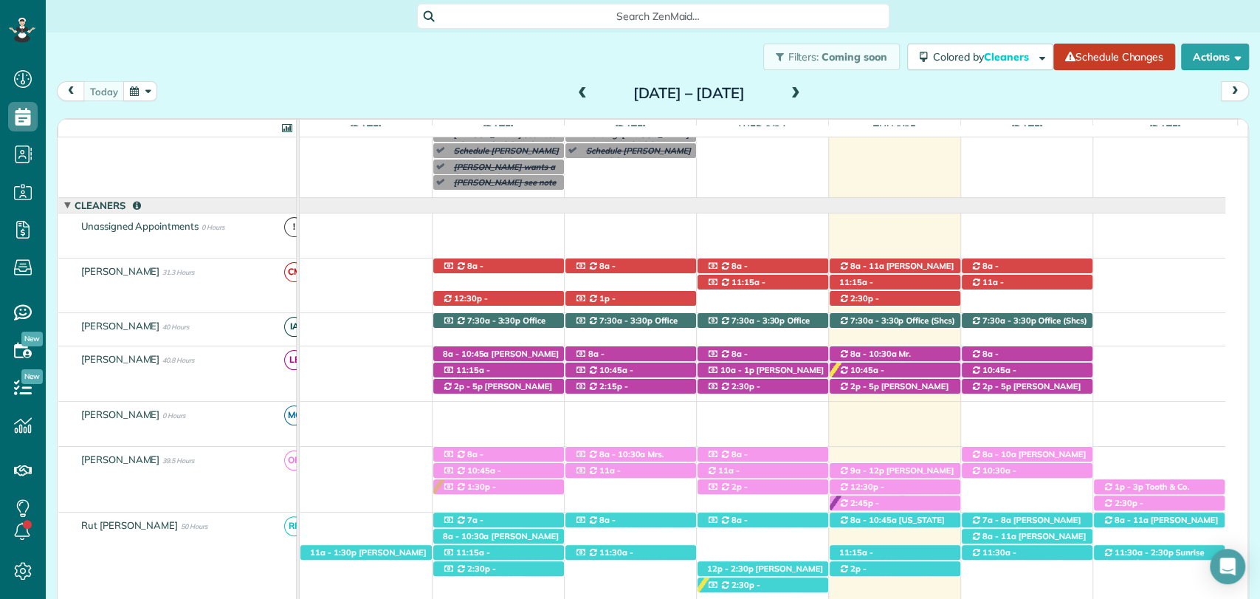
click at [941, 89] on div "today Sunday Sep 21 – Saturday Sep 27, 2025" at bounding box center [653, 94] width 1192 height 27
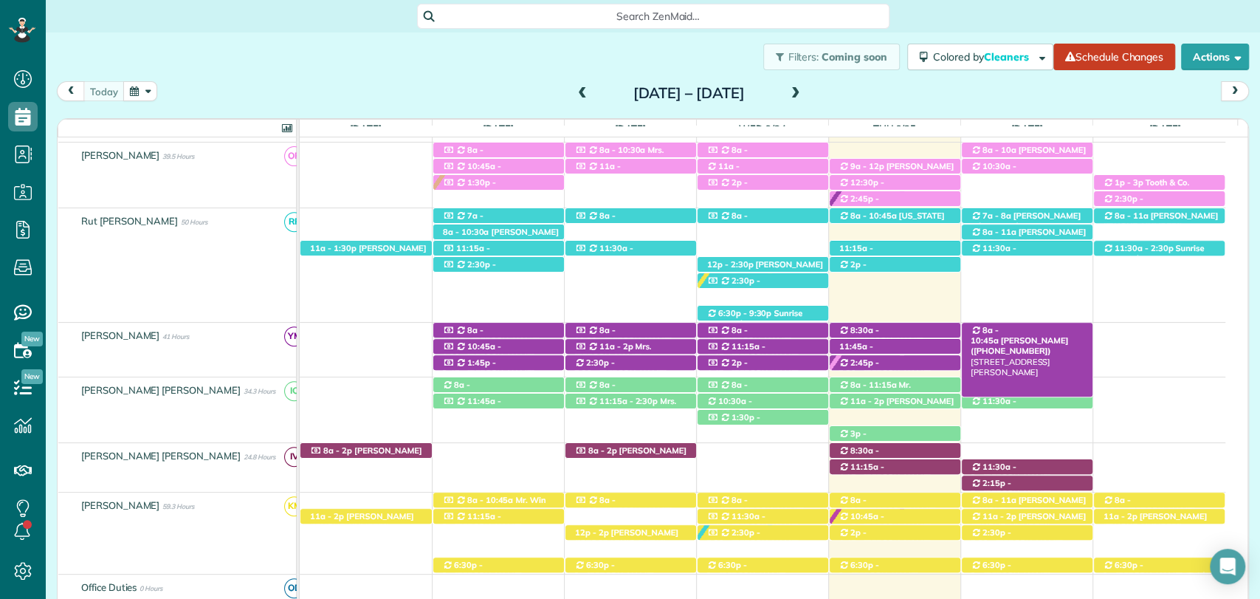
scroll to position [516, 0]
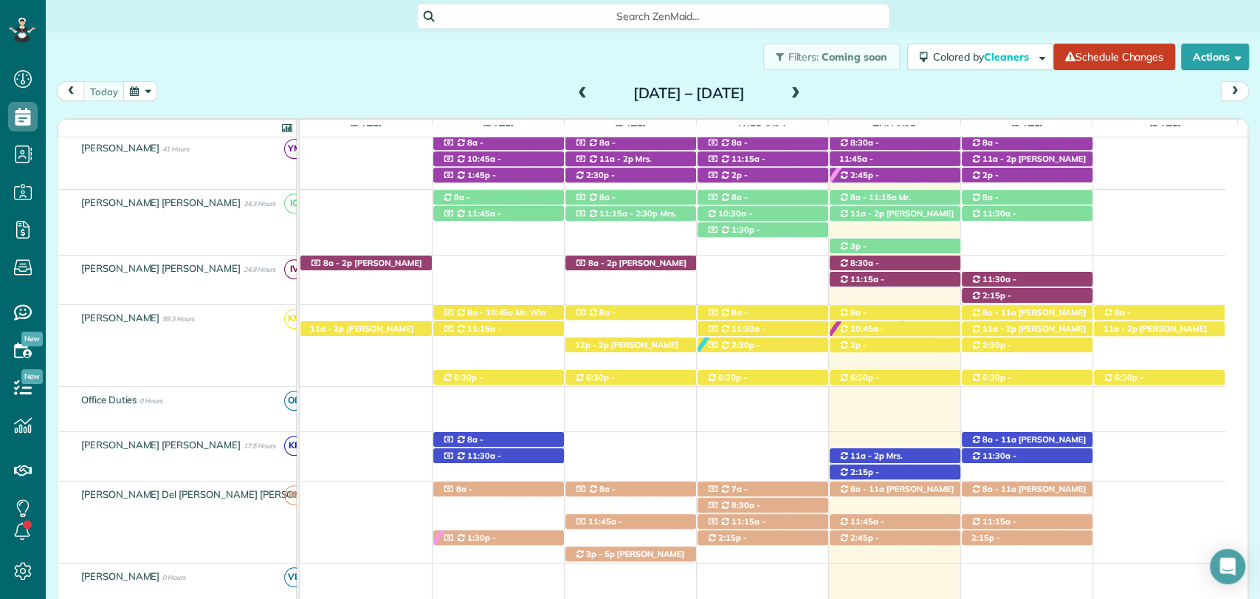
click at [478, 75] on div "Filters: Coming soon Colored by Cleaners Color by Cleaner Color by Team Color b…" at bounding box center [653, 56] width 1215 height 49
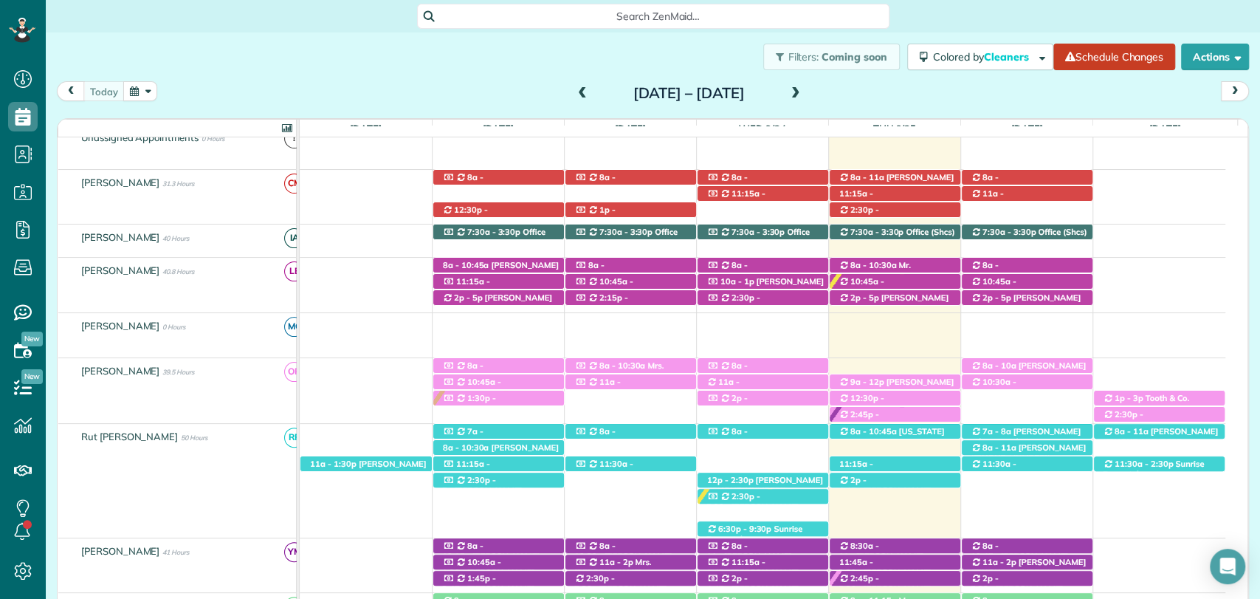
scroll to position [188, 0]
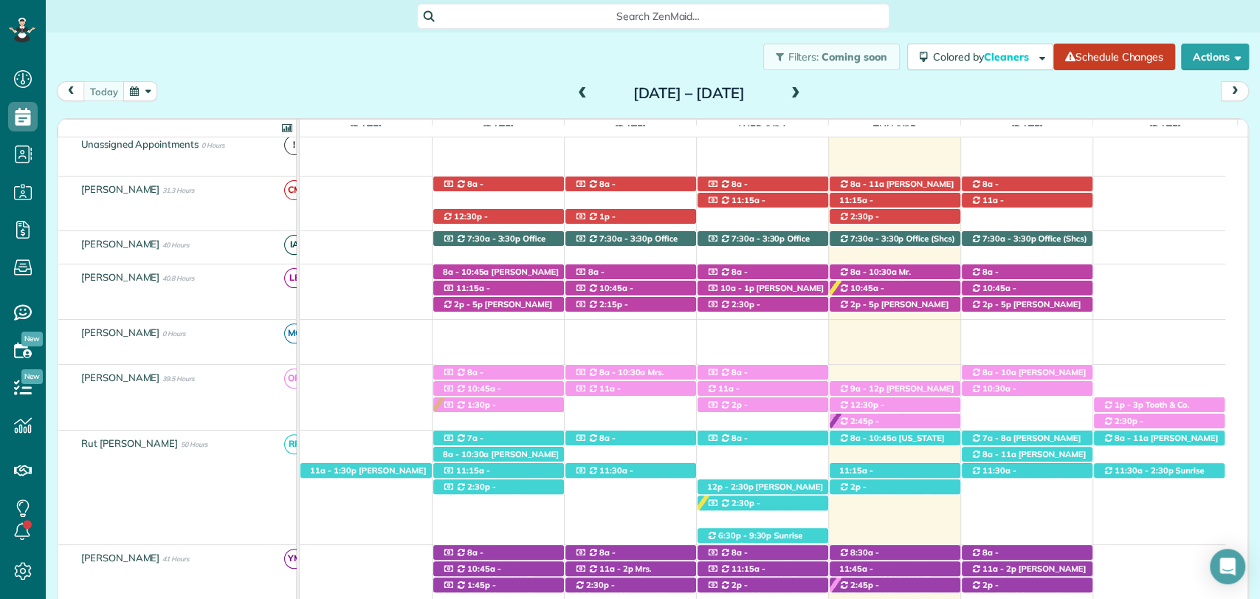
click at [804, 87] on span at bounding box center [796, 93] width 16 height 13
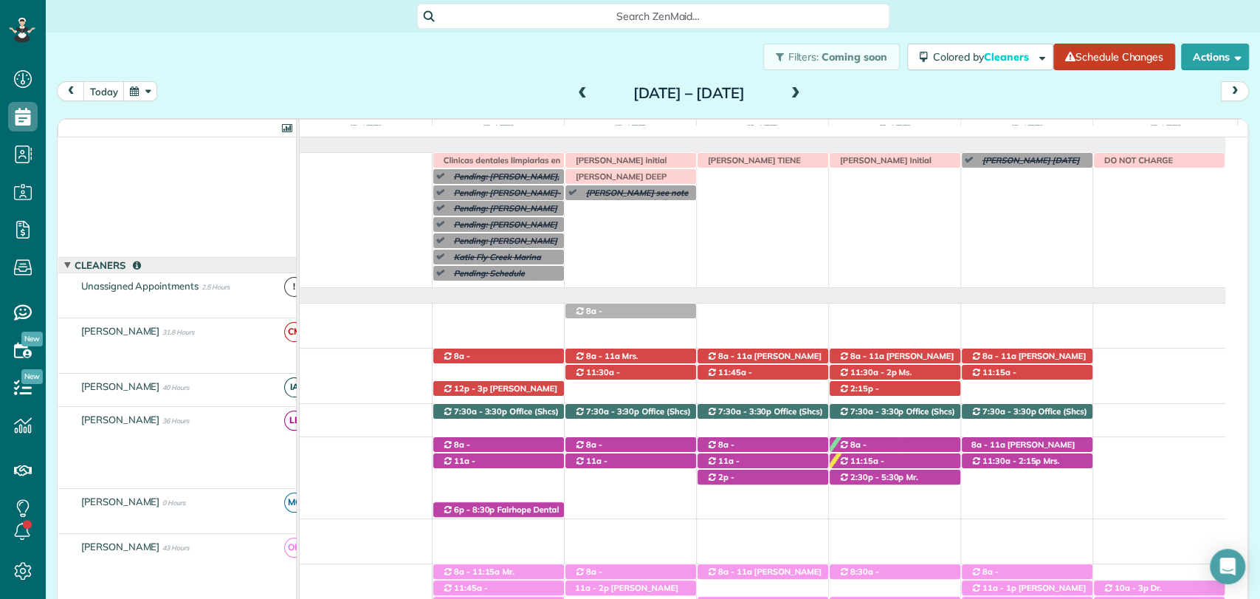
scroll to position [0, 0]
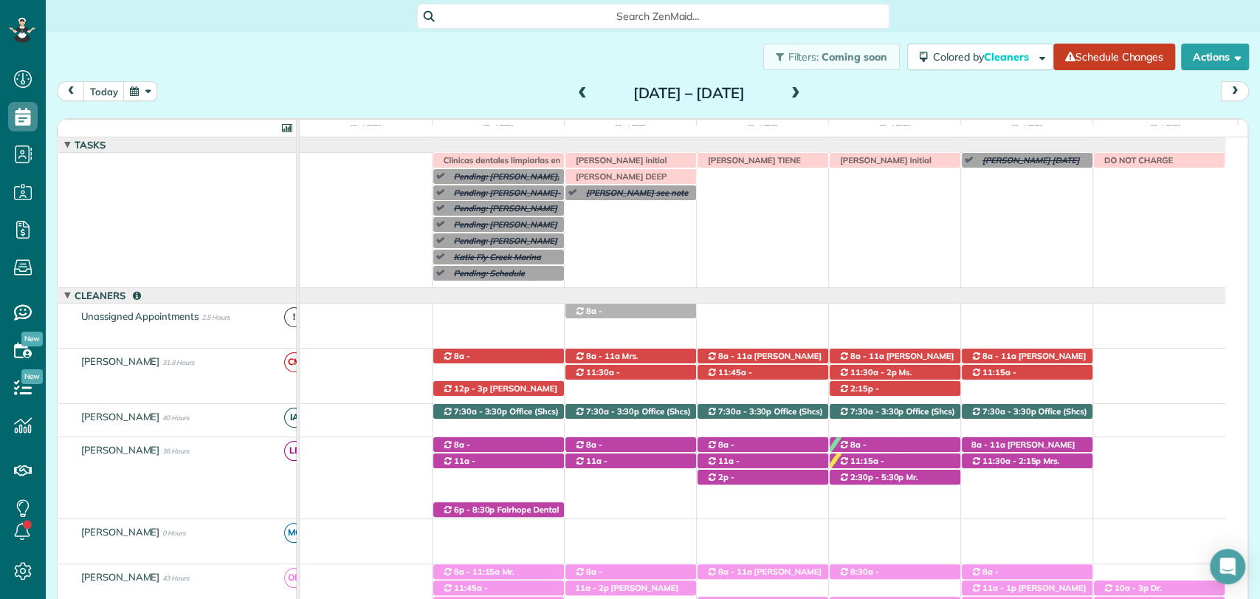
click at [804, 90] on span at bounding box center [796, 93] width 16 height 13
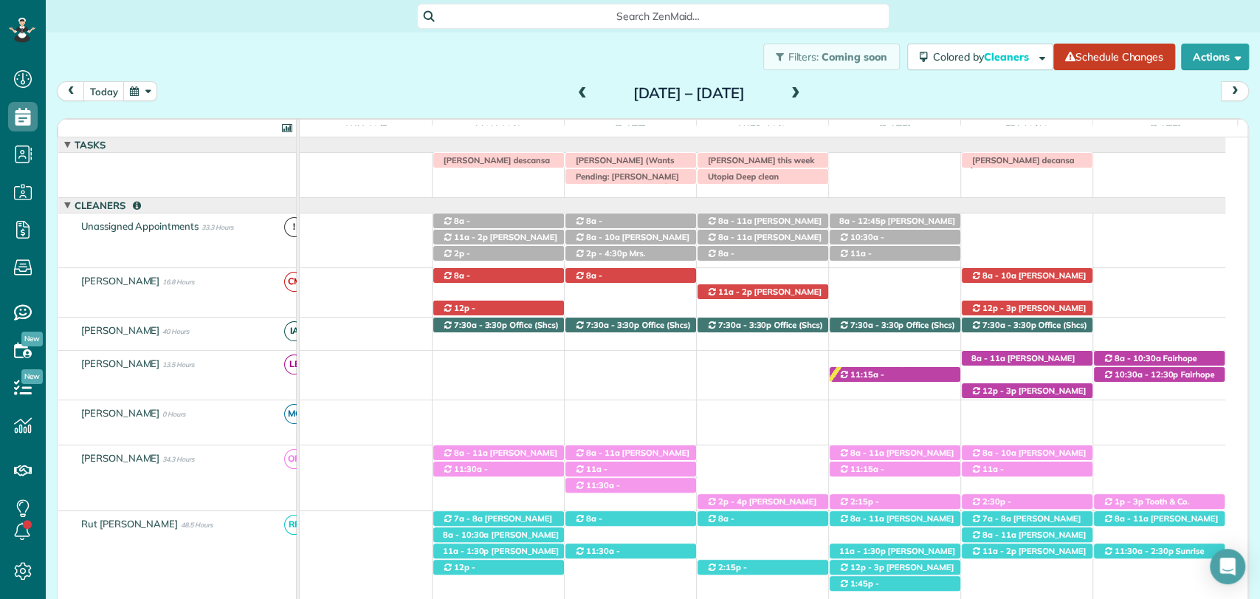
click at [476, 92] on div "today Sunday Oct 5 – Saturday Oct 11, 2025" at bounding box center [653, 94] width 1192 height 27
click at [804, 100] on span at bounding box center [796, 93] width 16 height 13
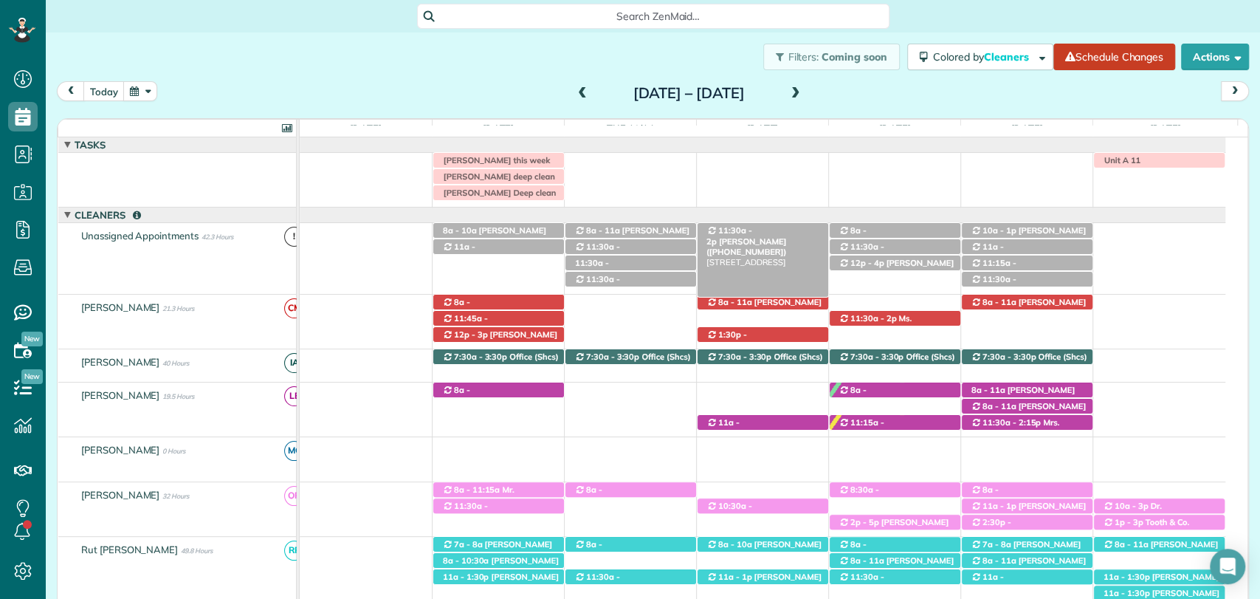
scroll to position [10, 0]
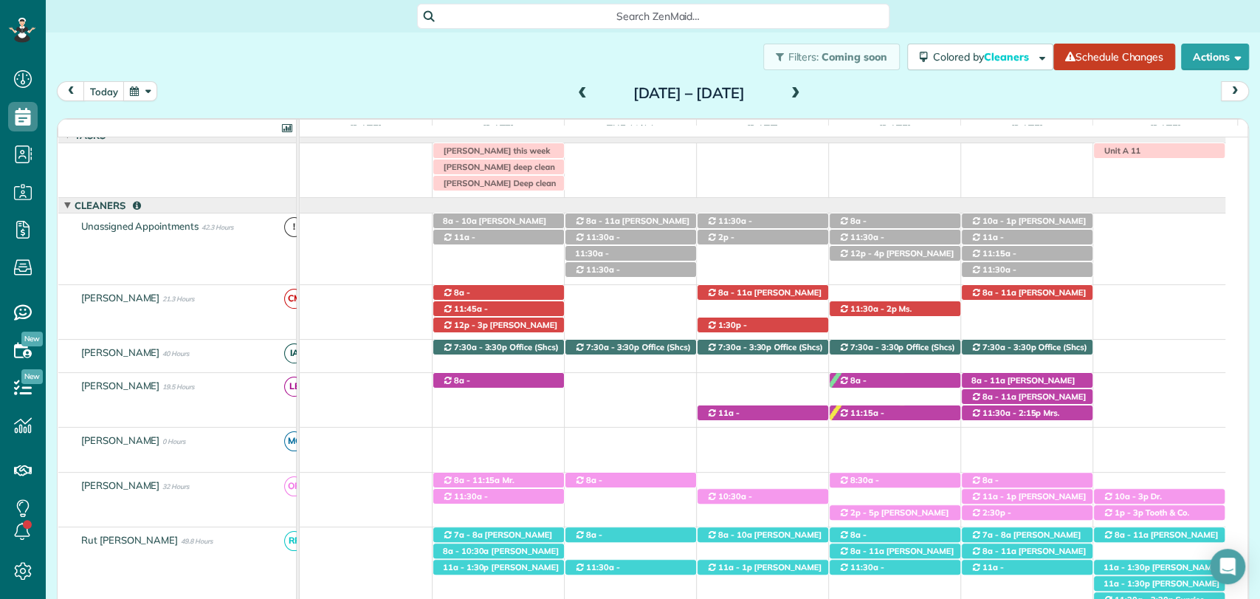
click at [608, 501] on div "2:30p - 5p Mandy King (DC LAWN) (+12059027602, +12512709897) 19272 Alabama 181 …" at bounding box center [763, 500] width 926 height 54
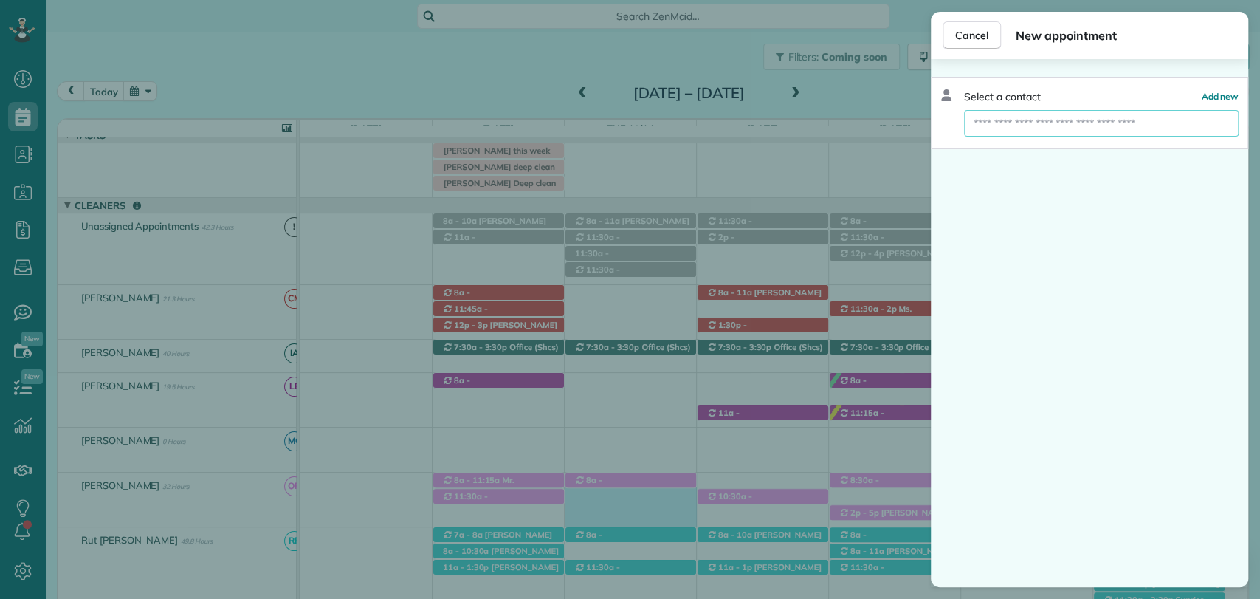
click at [1063, 125] on input "text" at bounding box center [1101, 123] width 275 height 27
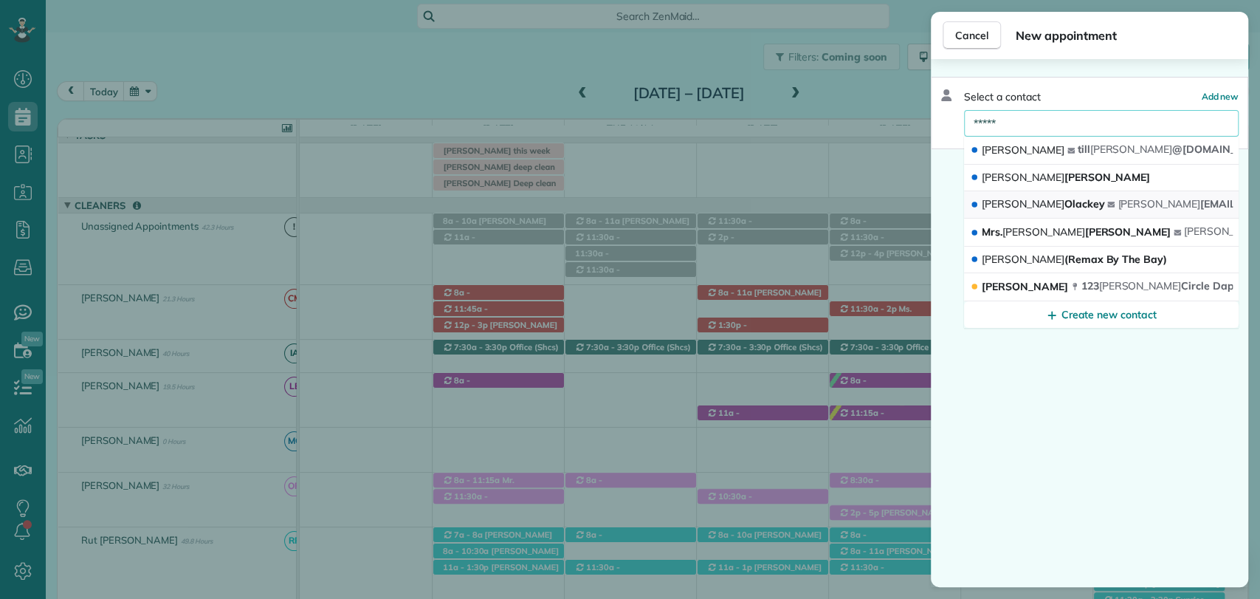
type input "*****"
click at [1055, 207] on div "Donna Olackey" at bounding box center [1038, 205] width 137 height 16
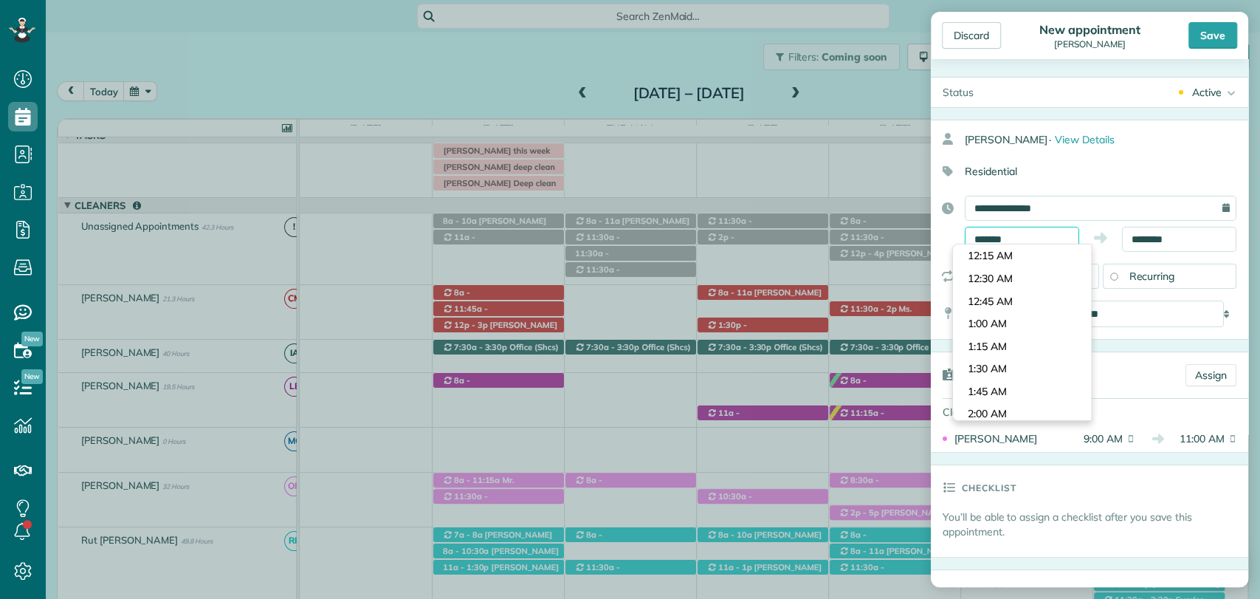
click at [1024, 238] on input "*******" at bounding box center [1022, 239] width 114 height 25
type input "********"
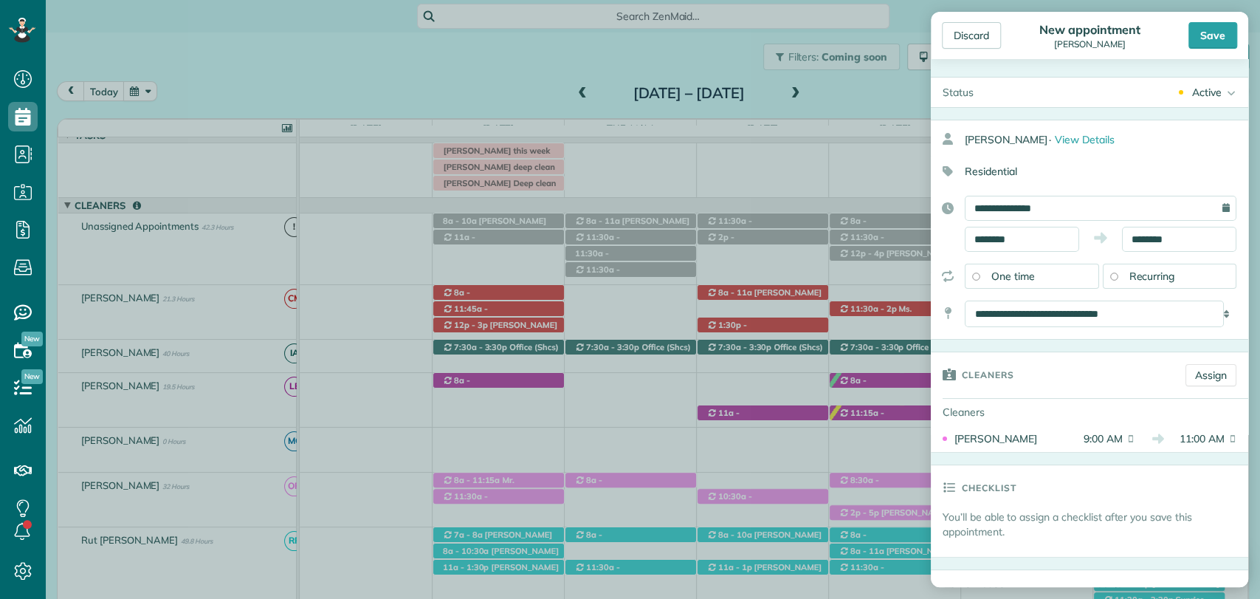
click at [999, 295] on body "Dashboard Scheduling Calendar View List View Dispatch View - Weekly scheduling …" at bounding box center [630, 299] width 1260 height 599
click at [1144, 244] on body "Dashboard Scheduling Calendar View List View Dispatch View - Weekly scheduling …" at bounding box center [630, 299] width 1260 height 599
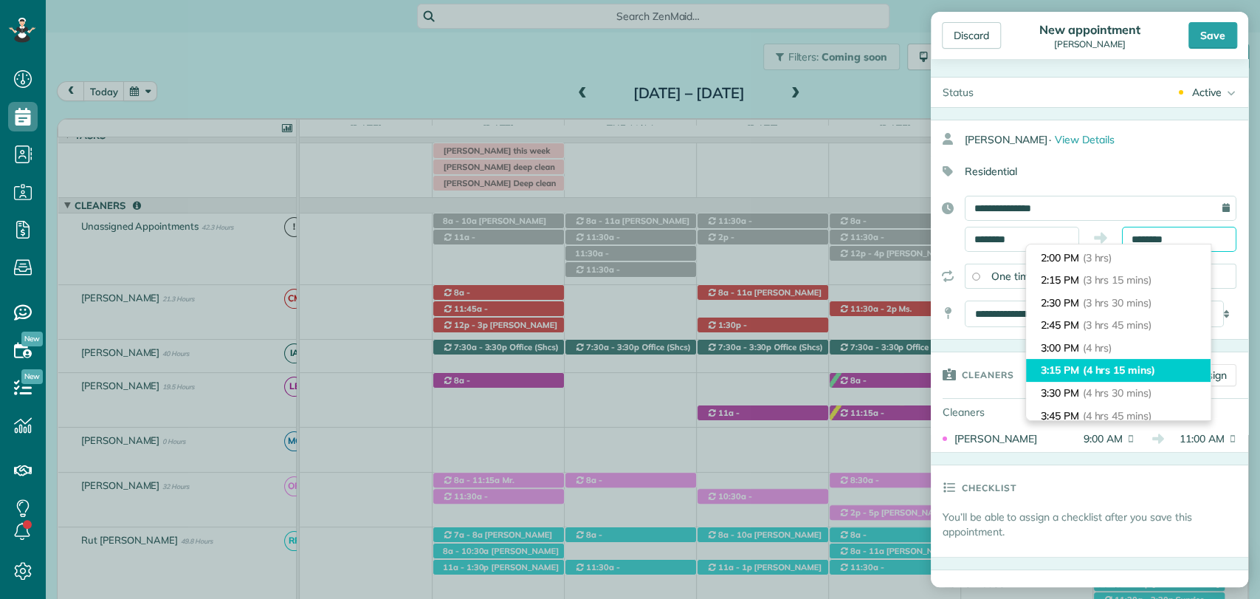
scroll to position [246, 0]
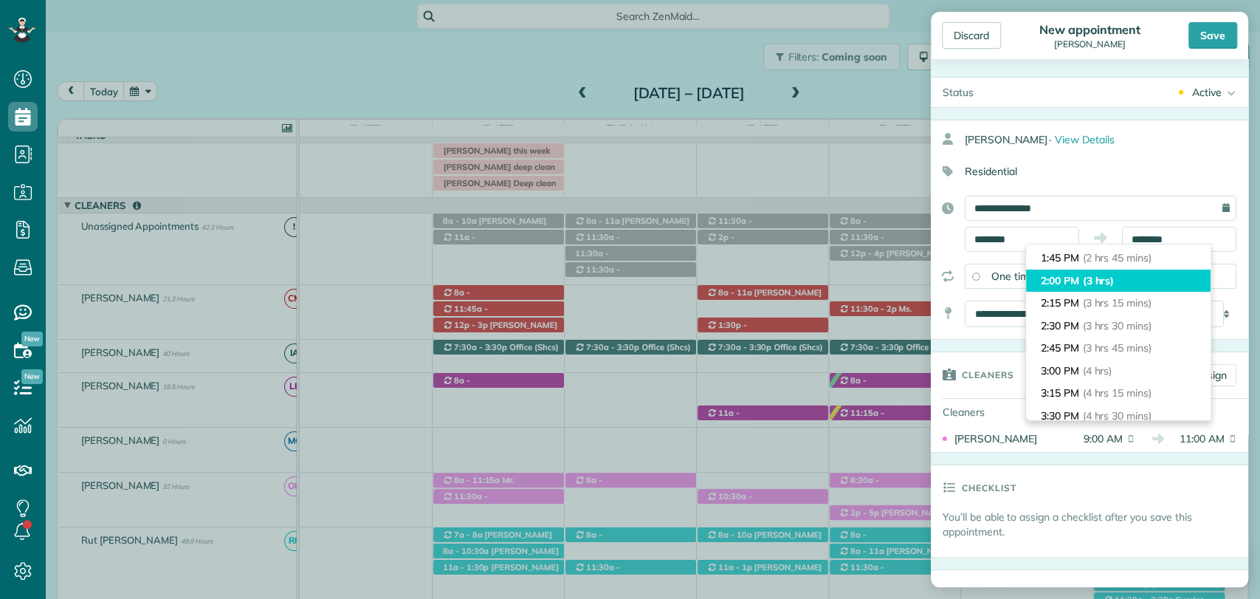
type input "*******"
click at [1100, 286] on li "2:00 PM (3 hrs)" at bounding box center [1118, 281] width 185 height 23
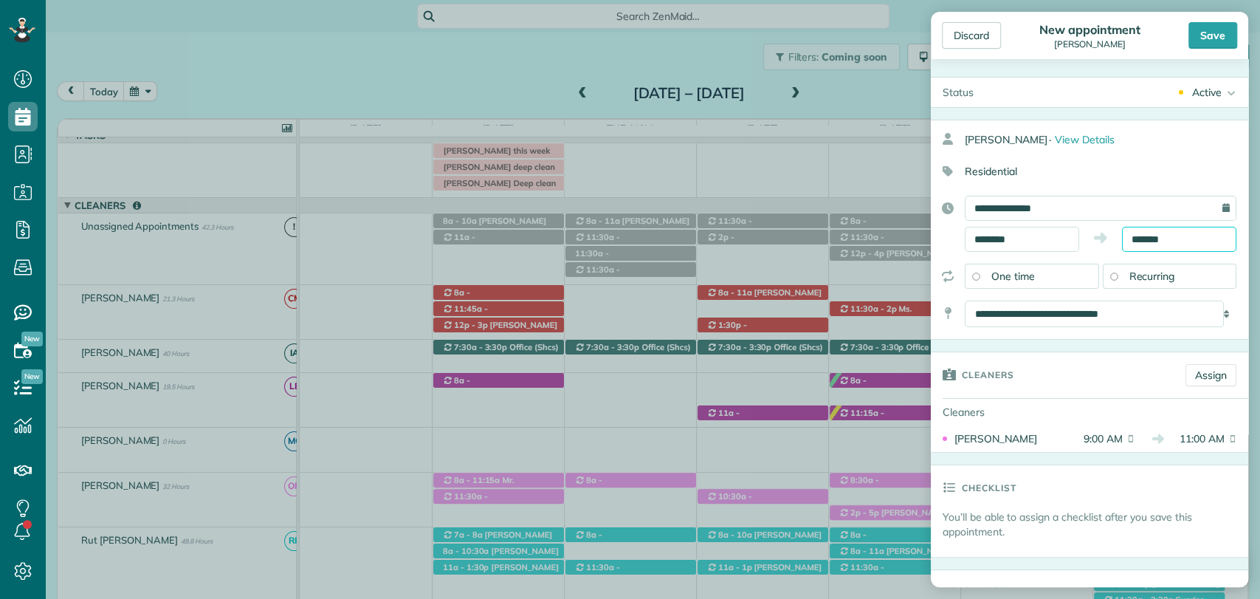
scroll to position [248, 0]
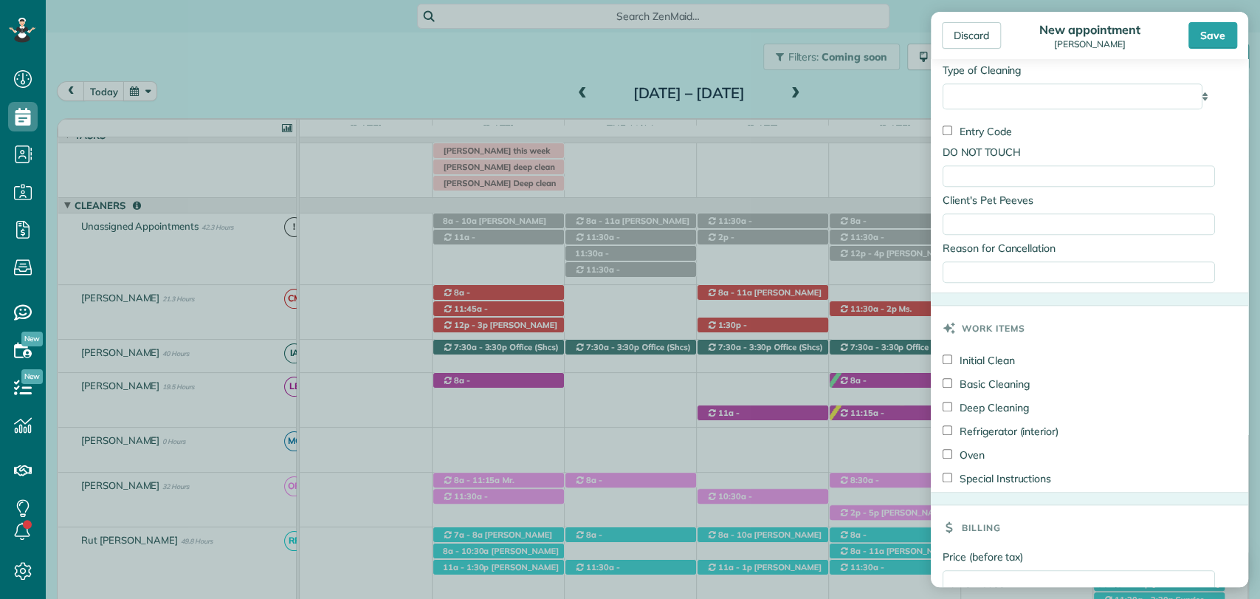
scroll to position [957, 0]
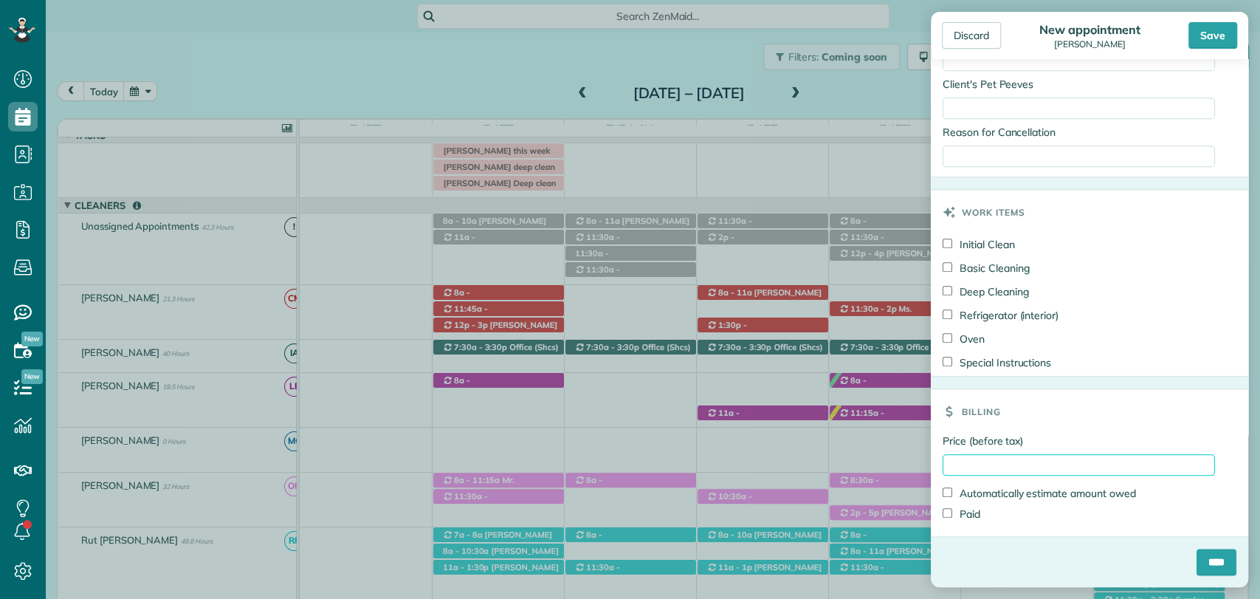
click at [998, 473] on input "Price (before tax)" at bounding box center [1079, 464] width 272 height 21
type input "***"
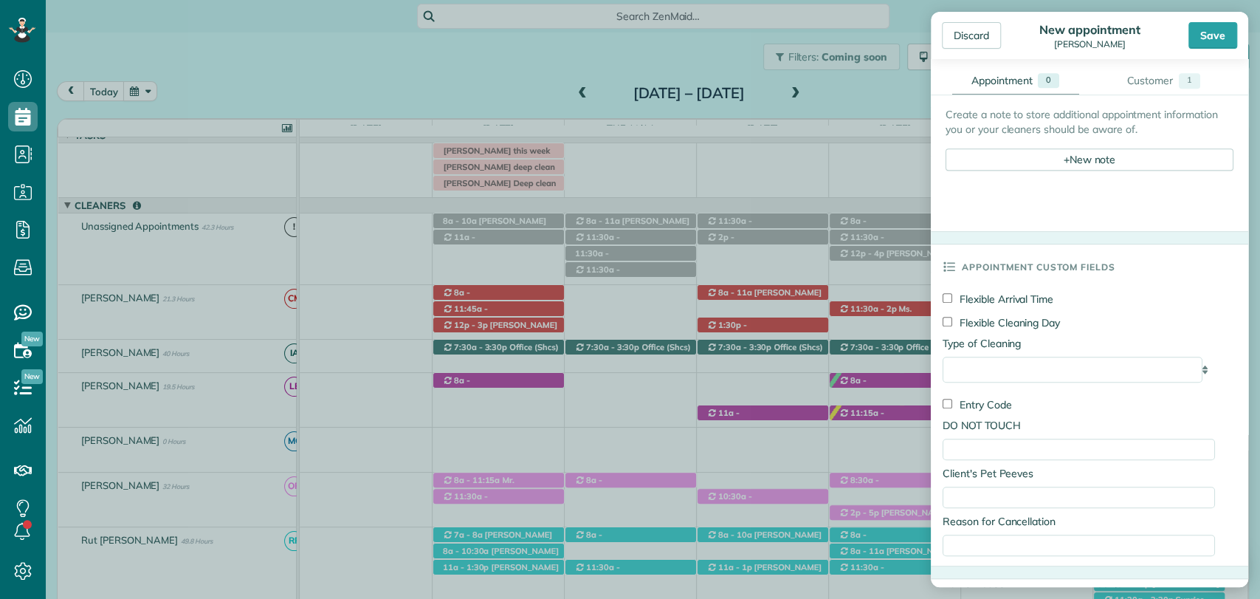
scroll to position [465, 0]
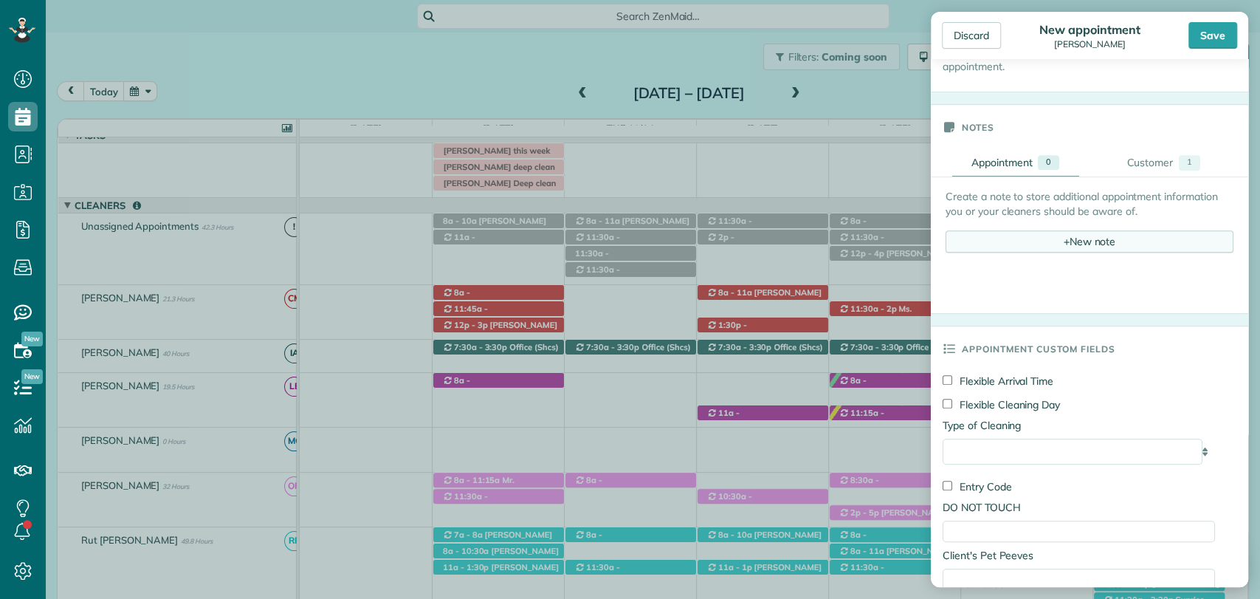
click at [1077, 250] on div "+ New note" at bounding box center [1090, 241] width 288 height 22
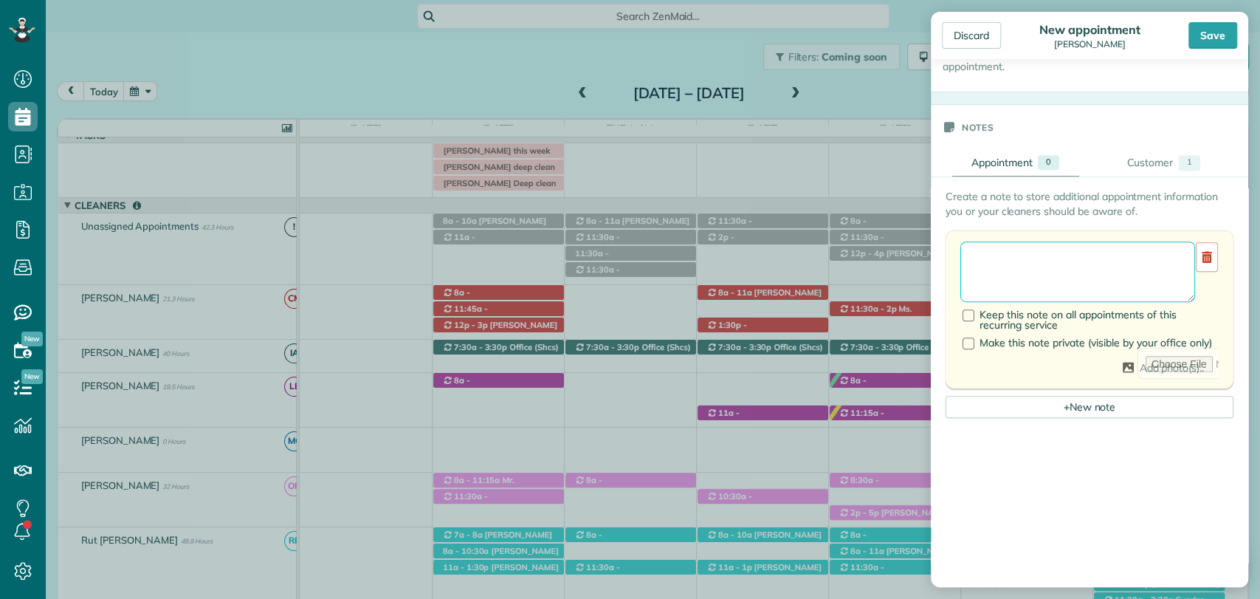
click at [1028, 272] on textarea at bounding box center [1078, 271] width 235 height 61
type textarea "**********"
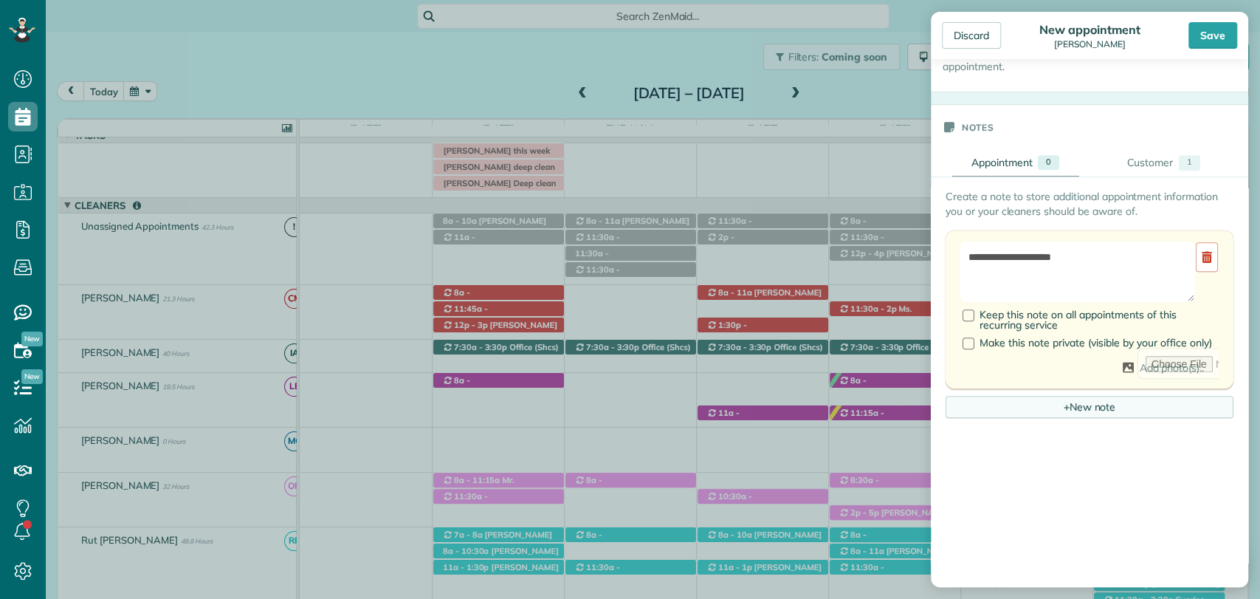
click at [1034, 418] on div "+ New note" at bounding box center [1090, 407] width 288 height 22
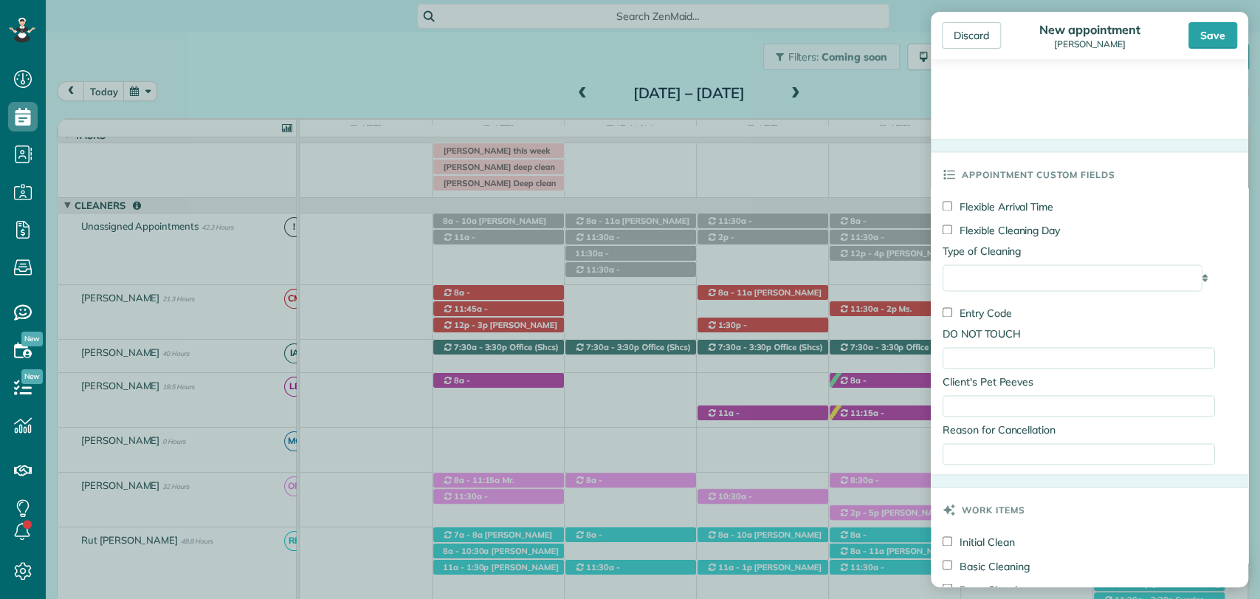
scroll to position [1449, 0]
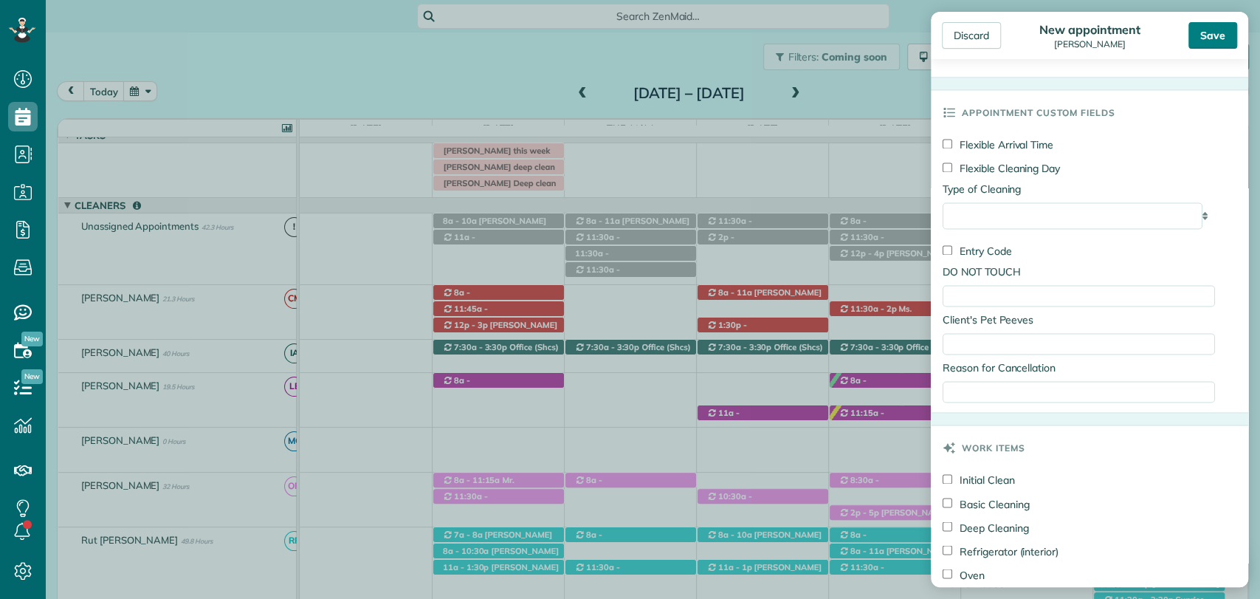
click at [1207, 41] on div "Save" at bounding box center [1213, 35] width 49 height 27
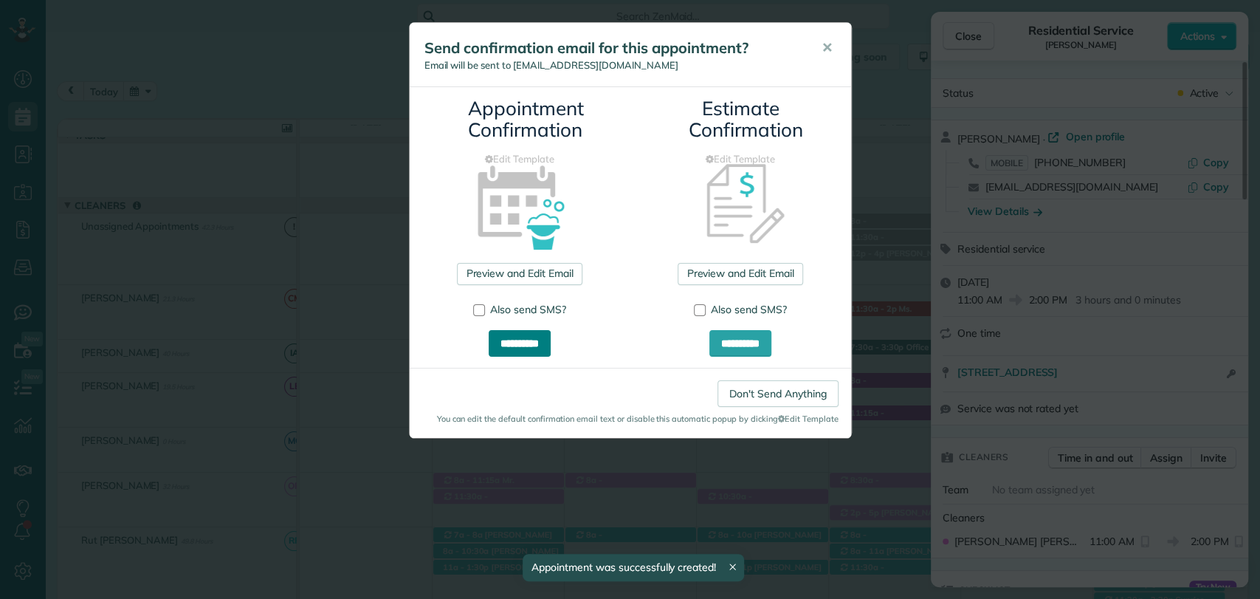
click at [529, 351] on input "**********" at bounding box center [520, 343] width 62 height 27
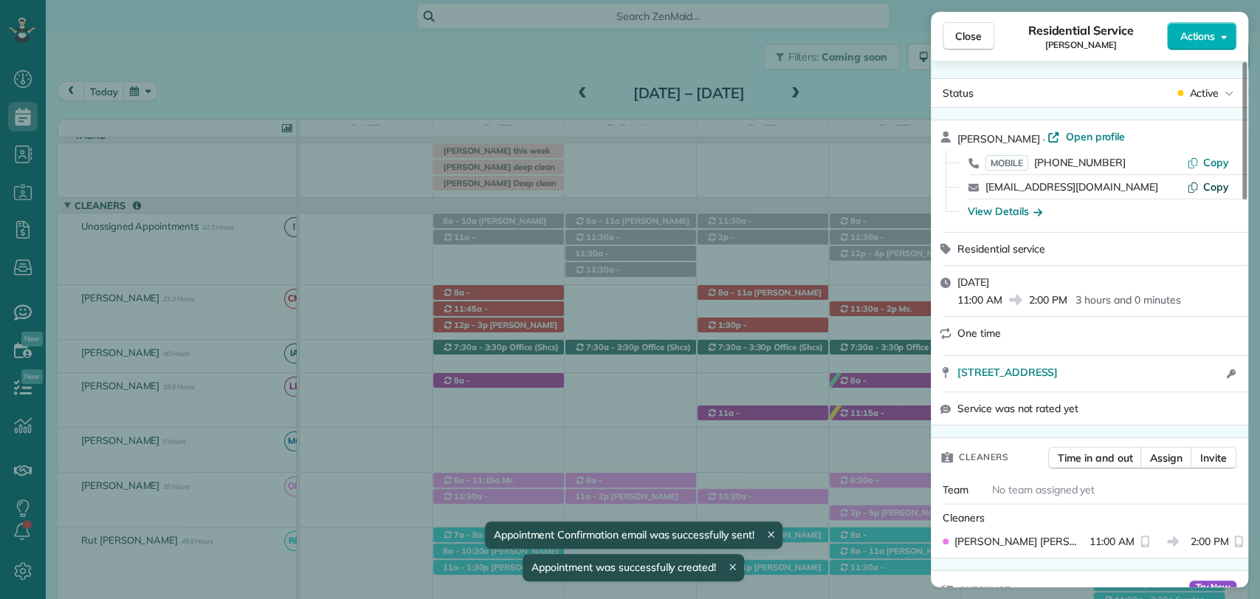
click at [1207, 187] on span "Copy" at bounding box center [1217, 186] width 26 height 13
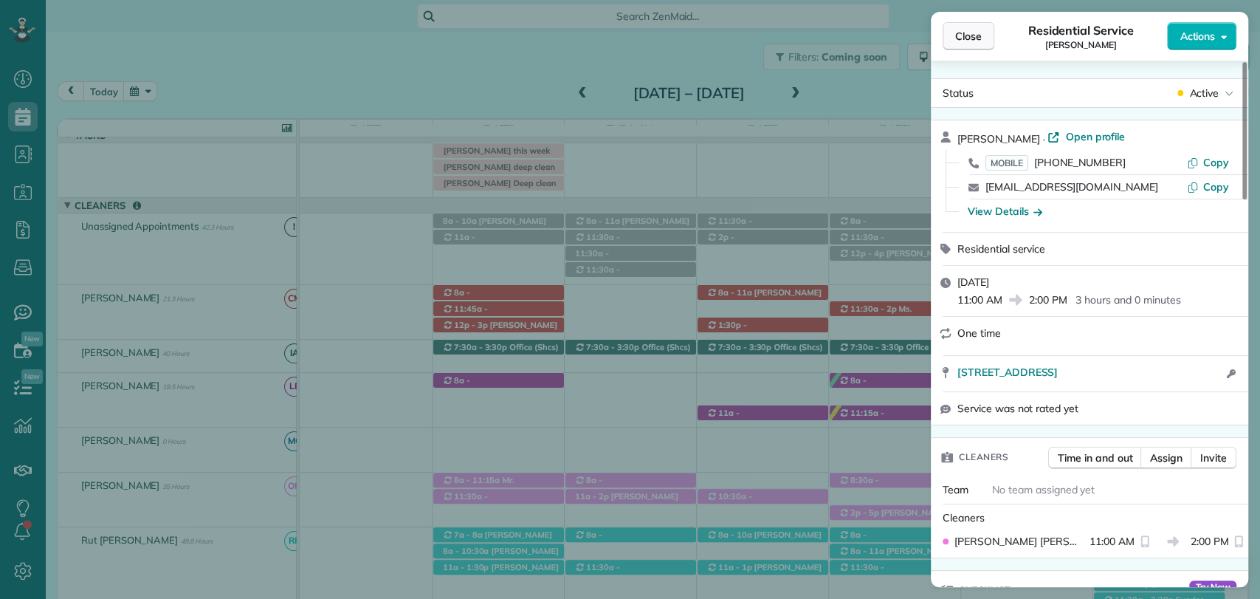
click at [975, 35] on span "Close" at bounding box center [968, 36] width 27 height 15
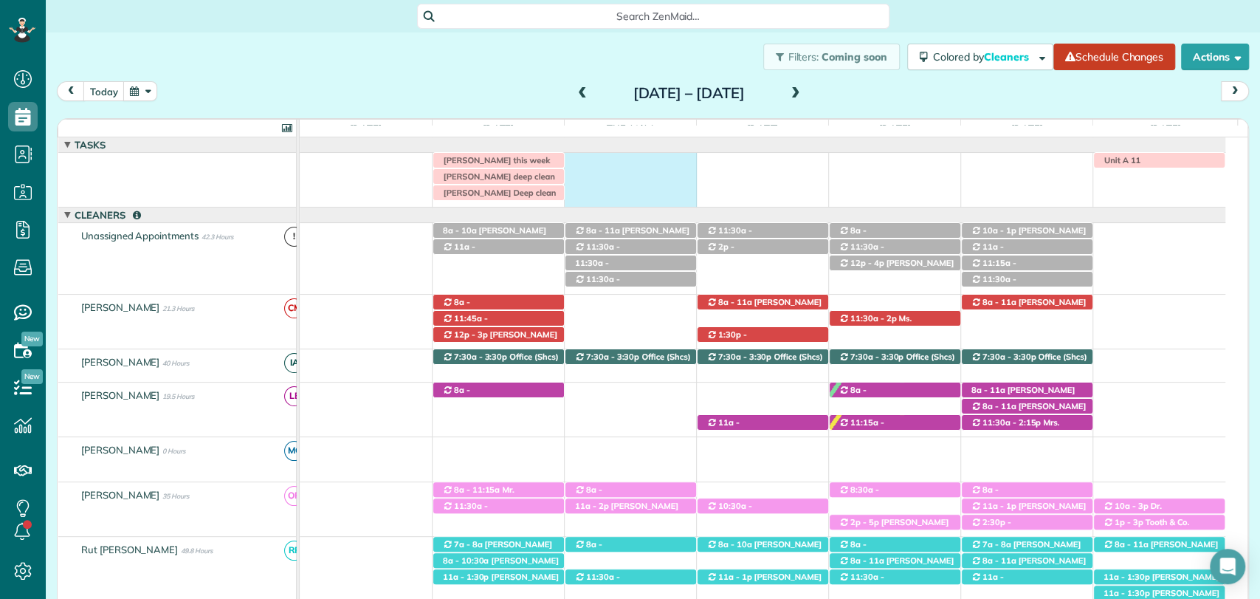
click at [618, 168] on div "Morgen Stalder this week Jaya Trusell deep clean today 8 am Sam Sells Deep clea…" at bounding box center [763, 180] width 926 height 54
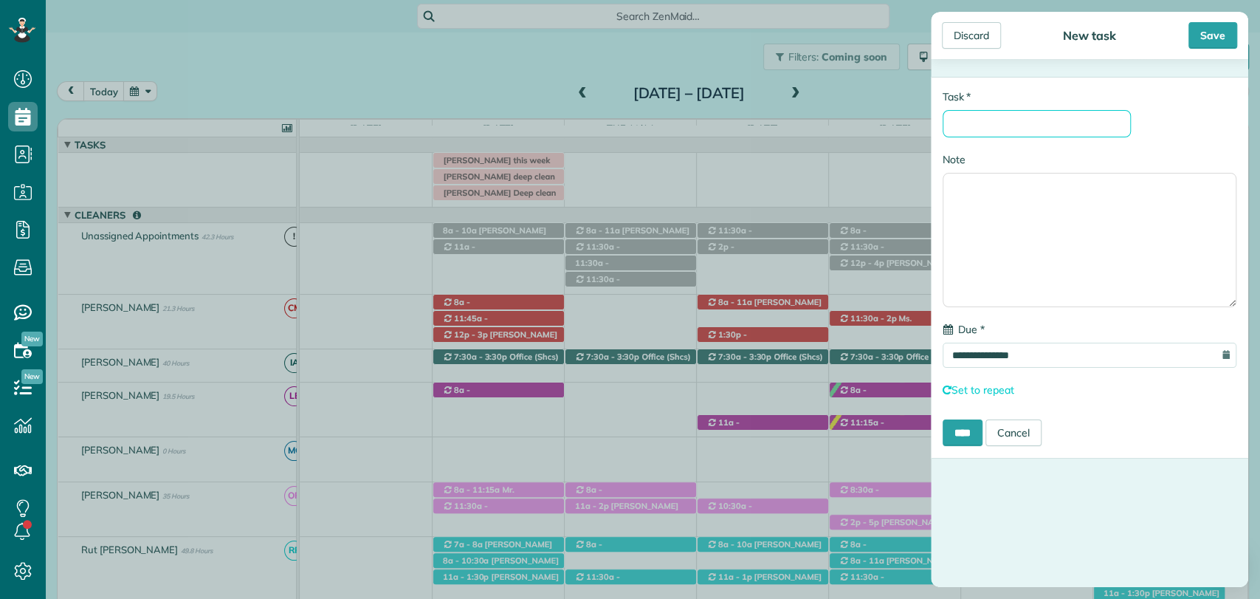
click at [1082, 114] on input "* Task" at bounding box center [1037, 123] width 188 height 27
type input "**********"
click at [1205, 47] on div "Save" at bounding box center [1213, 35] width 49 height 27
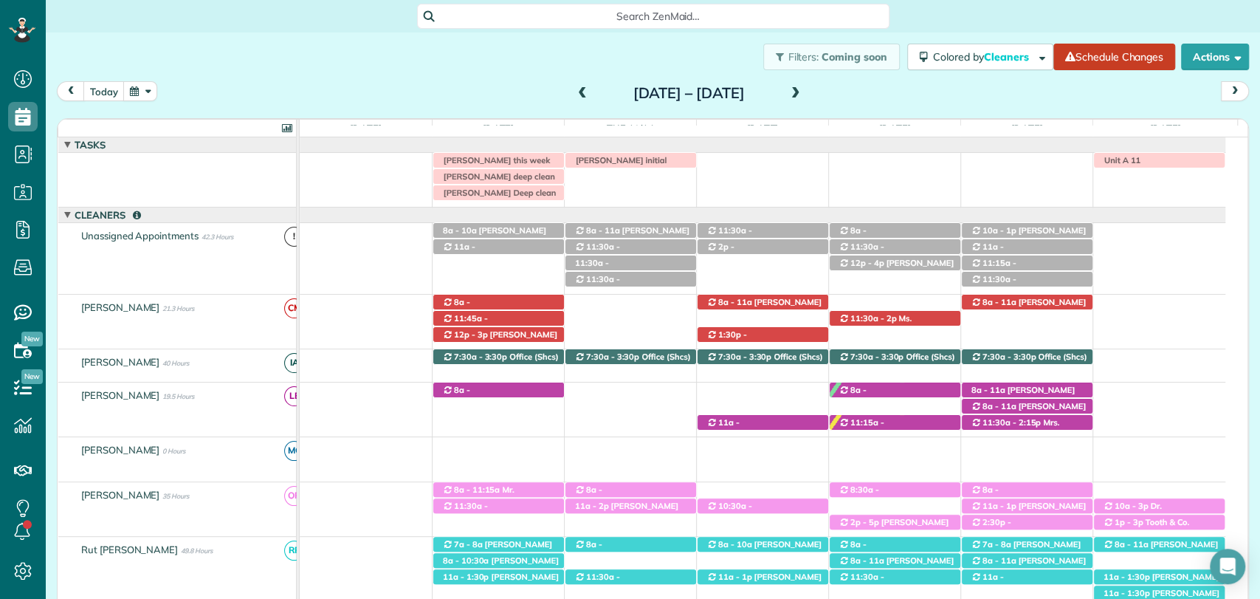
drag, startPoint x: 422, startPoint y: 80, endPoint x: 516, endPoint y: 10, distance: 117.7
click at [422, 80] on div "Filters: Coming soon Colored by Cleaners Color by Cleaner Color by Team Color b…" at bounding box center [653, 56] width 1215 height 49
click at [574, 92] on span at bounding box center [582, 93] width 16 height 13
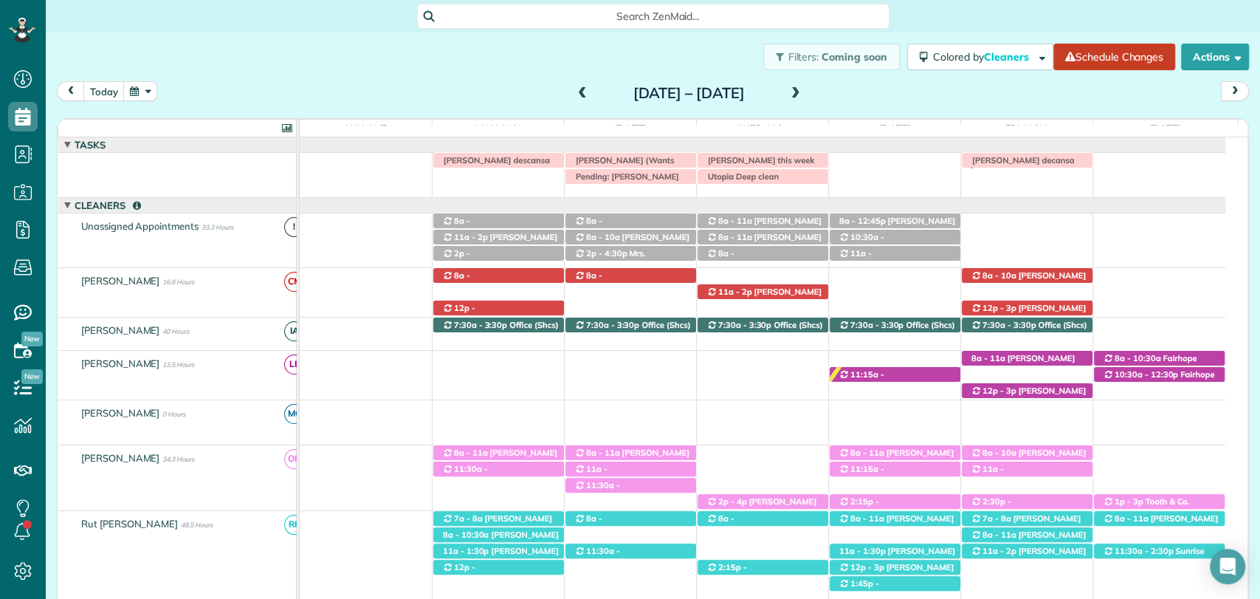
click at [574, 97] on span at bounding box center [582, 93] width 16 height 13
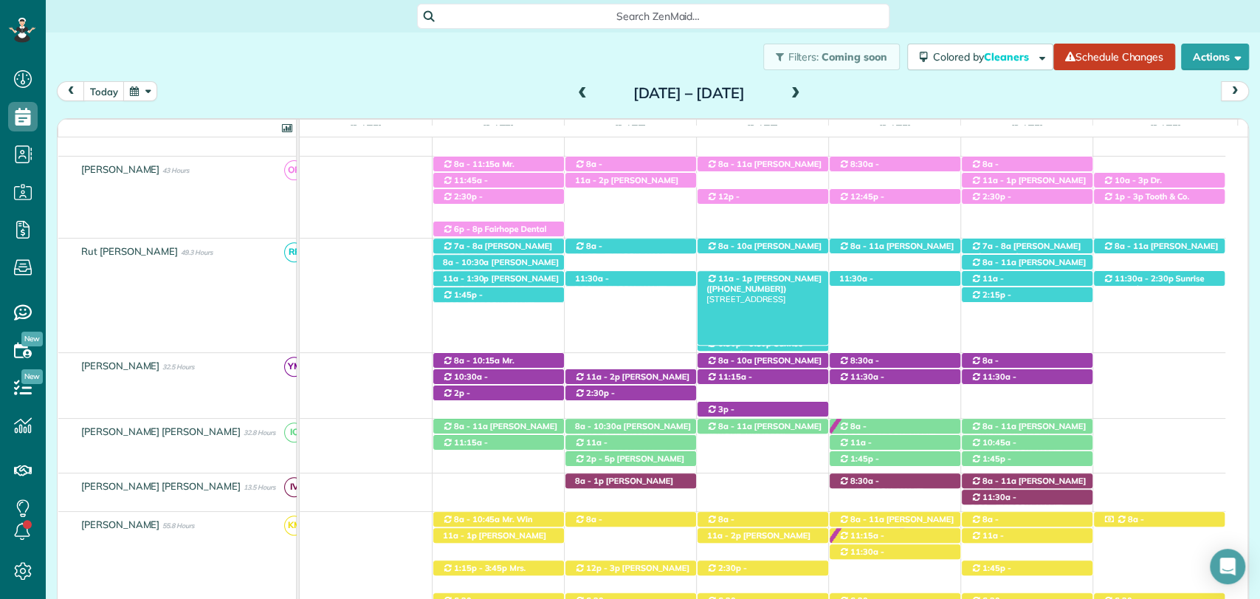
scroll to position [410, 0]
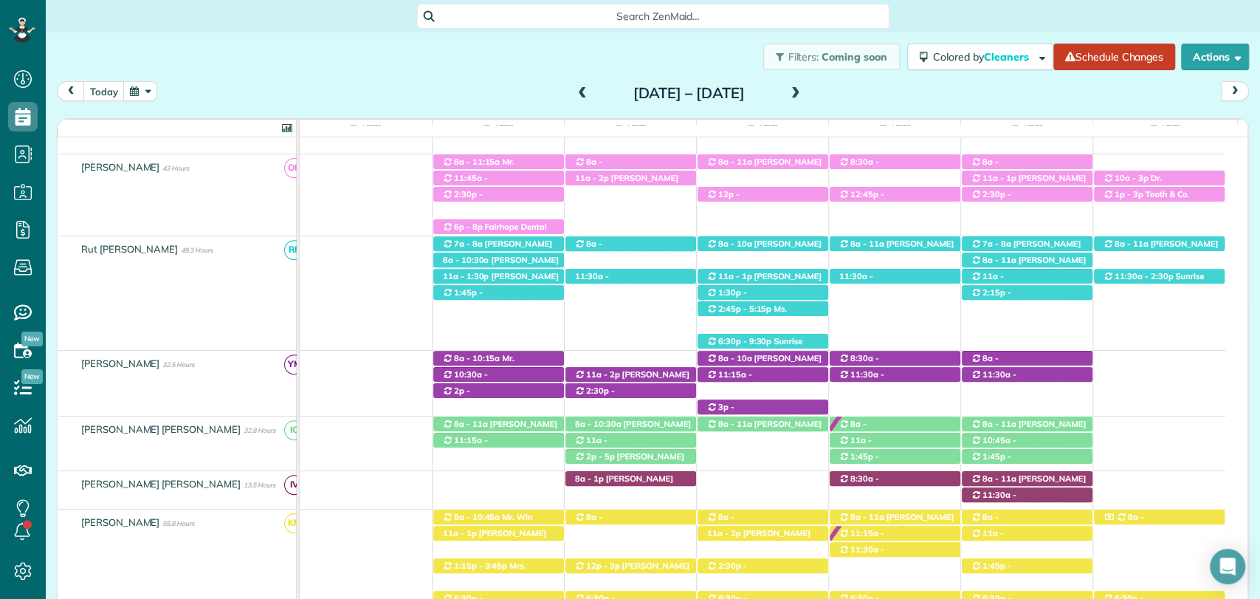
click at [482, 70] on div "Filters: Coming soon Colored by Cleaners Color by Cleaner Color by Team Color b…" at bounding box center [653, 56] width 1215 height 49
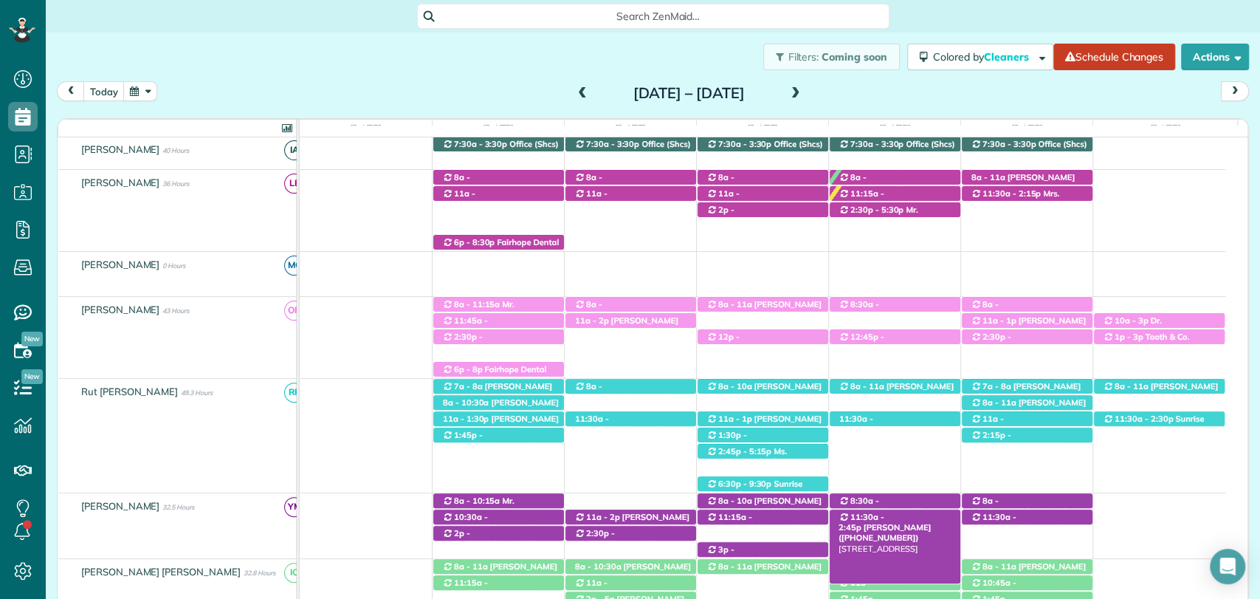
scroll to position [328, 0]
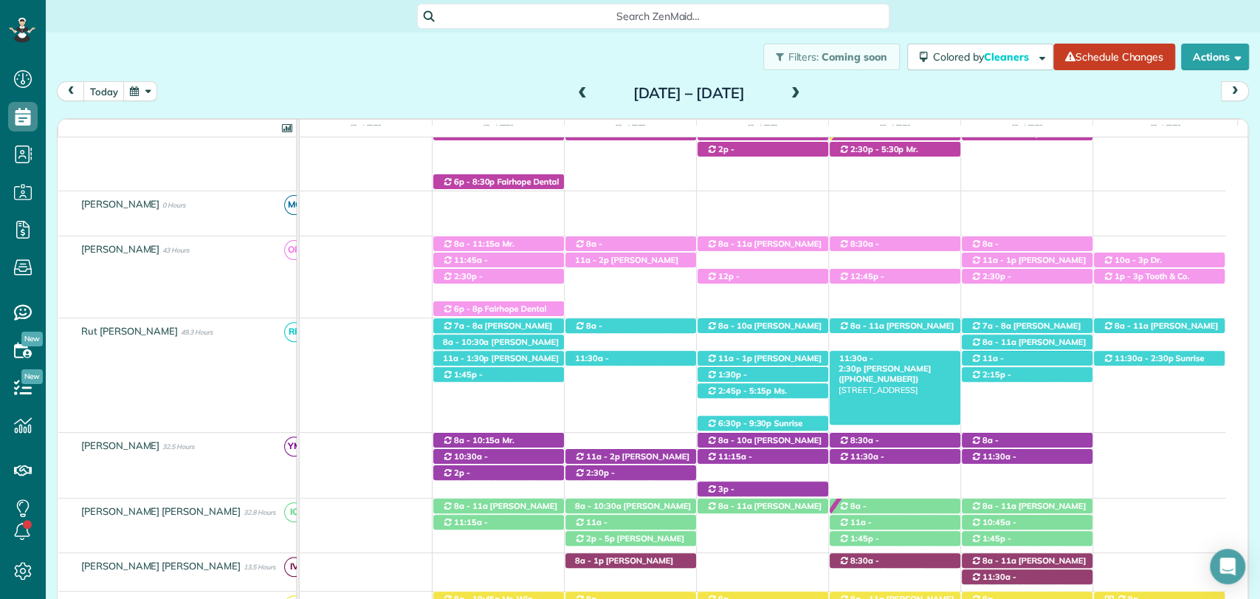
click at [868, 361] on span "11:30a - 2:30p" at bounding box center [856, 363] width 35 height 21
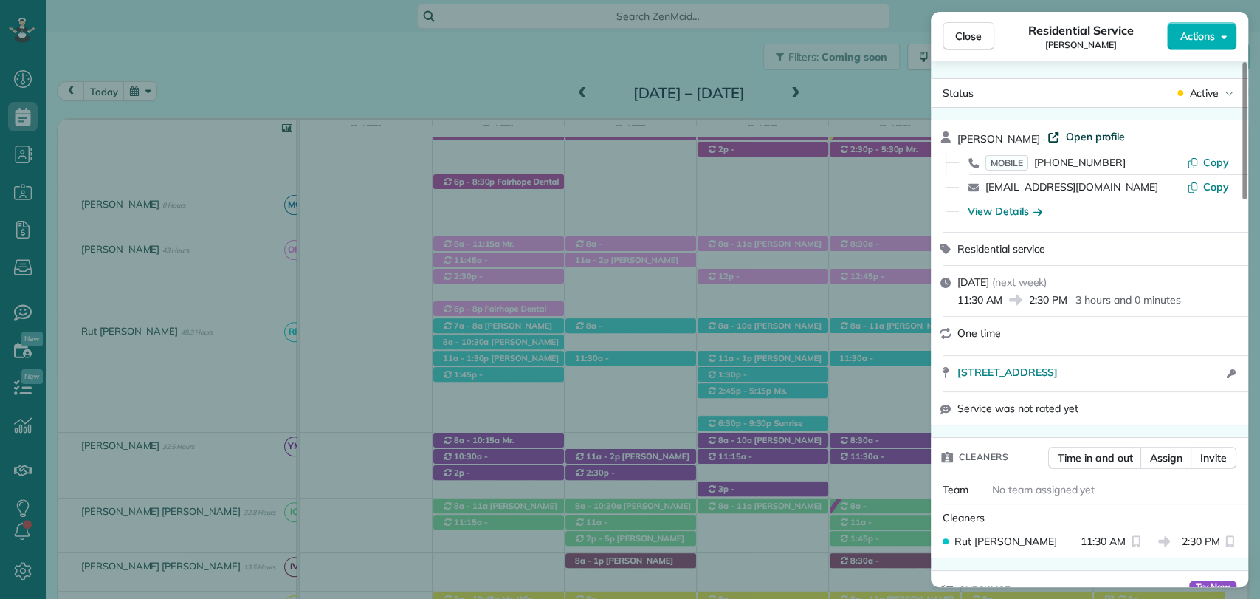
click at [1065, 134] on span "Open profile" at bounding box center [1095, 136] width 60 height 15
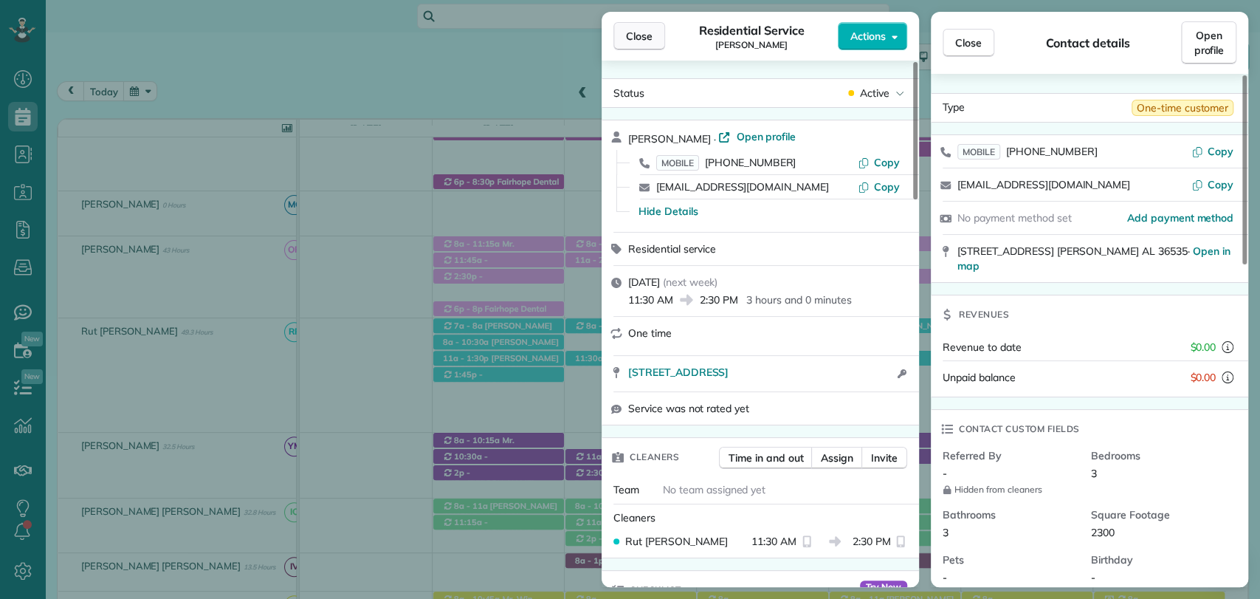
click at [637, 32] on span "Close" at bounding box center [639, 36] width 27 height 15
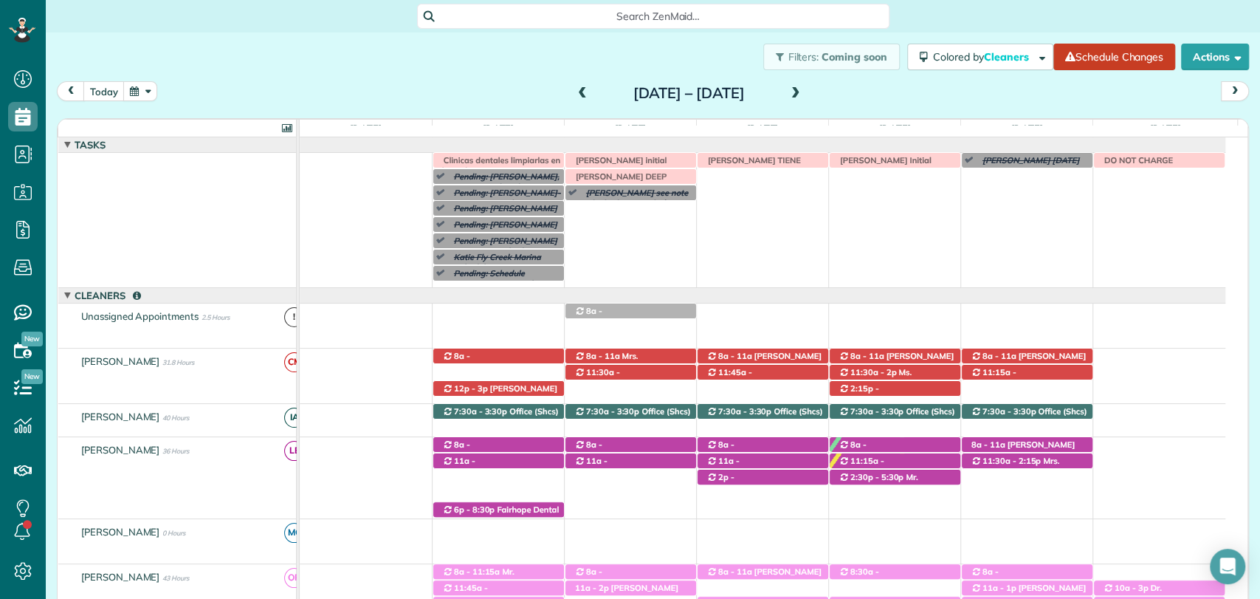
click at [574, 90] on span at bounding box center [582, 93] width 16 height 13
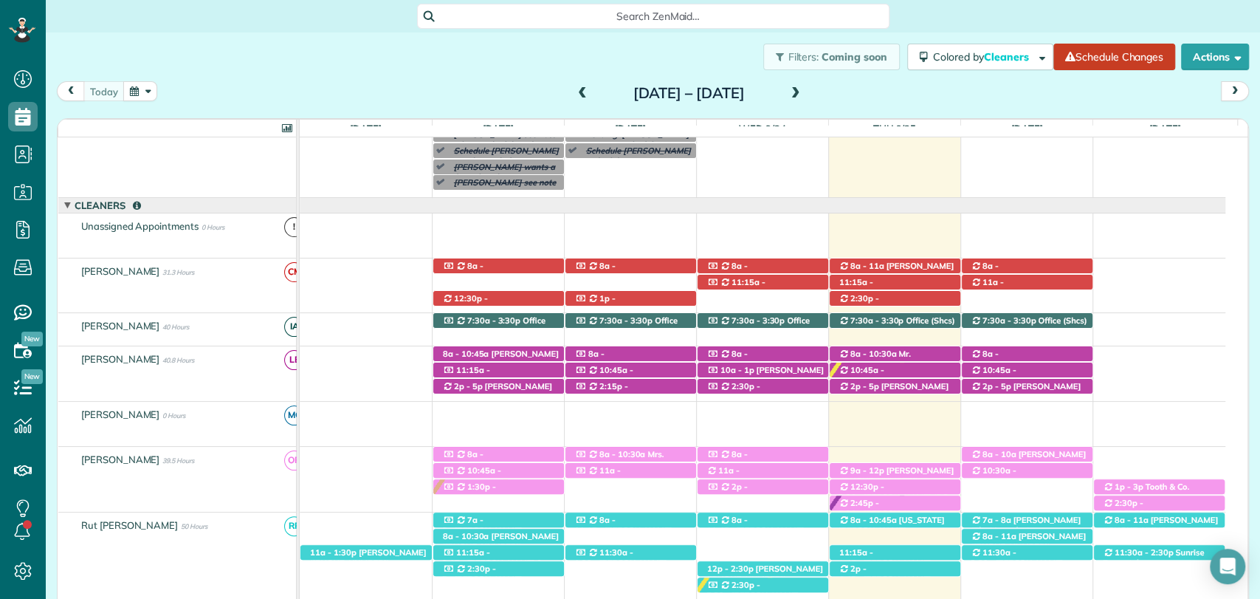
click at [804, 91] on span at bounding box center [796, 93] width 16 height 13
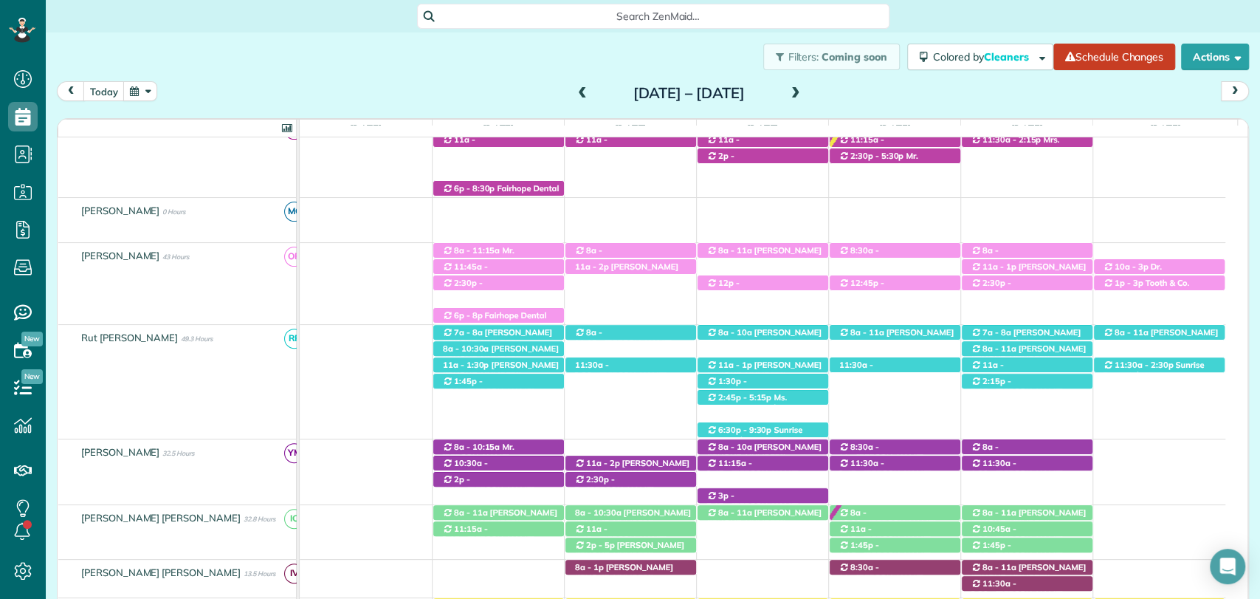
scroll to position [328, 0]
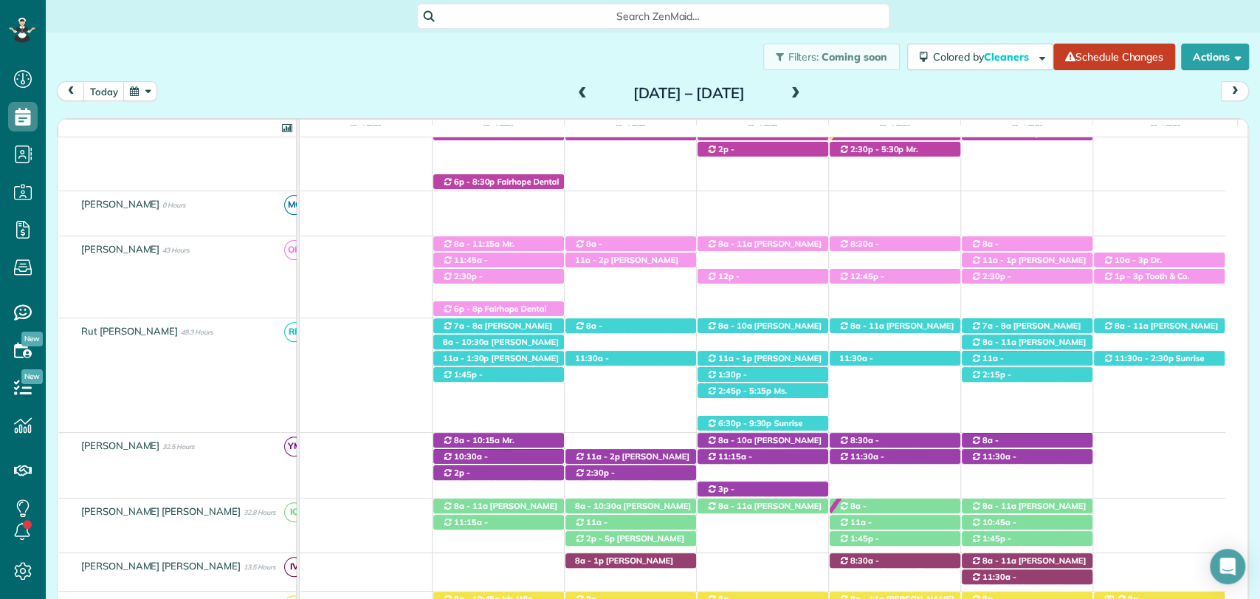
click at [804, 97] on span at bounding box center [796, 93] width 16 height 13
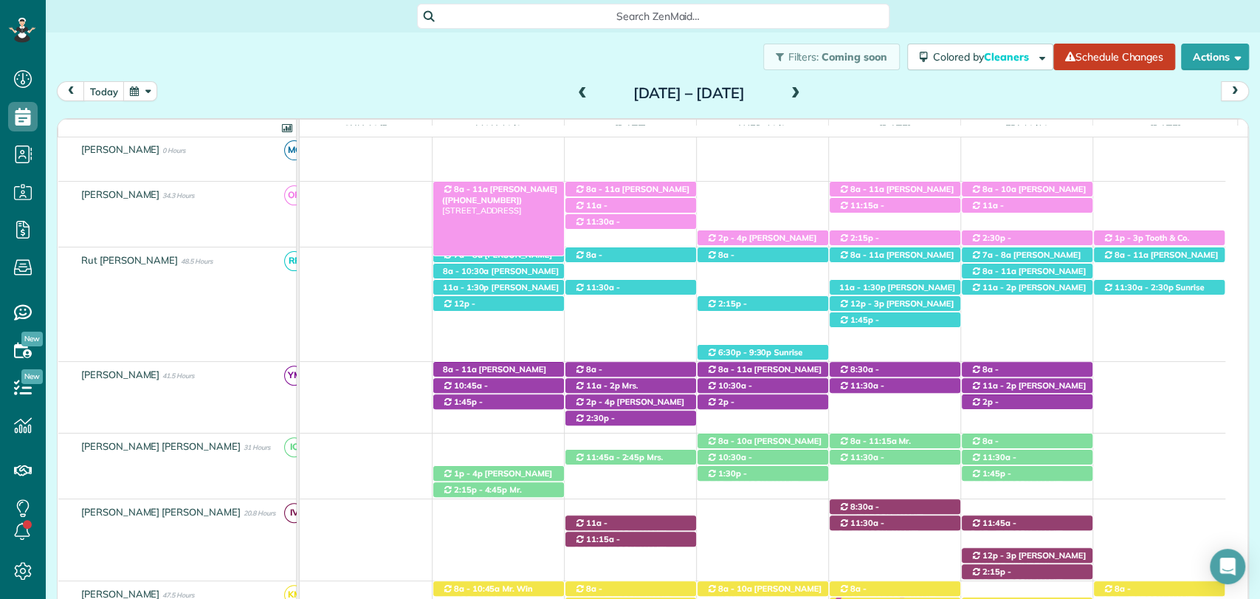
scroll to position [209, 0]
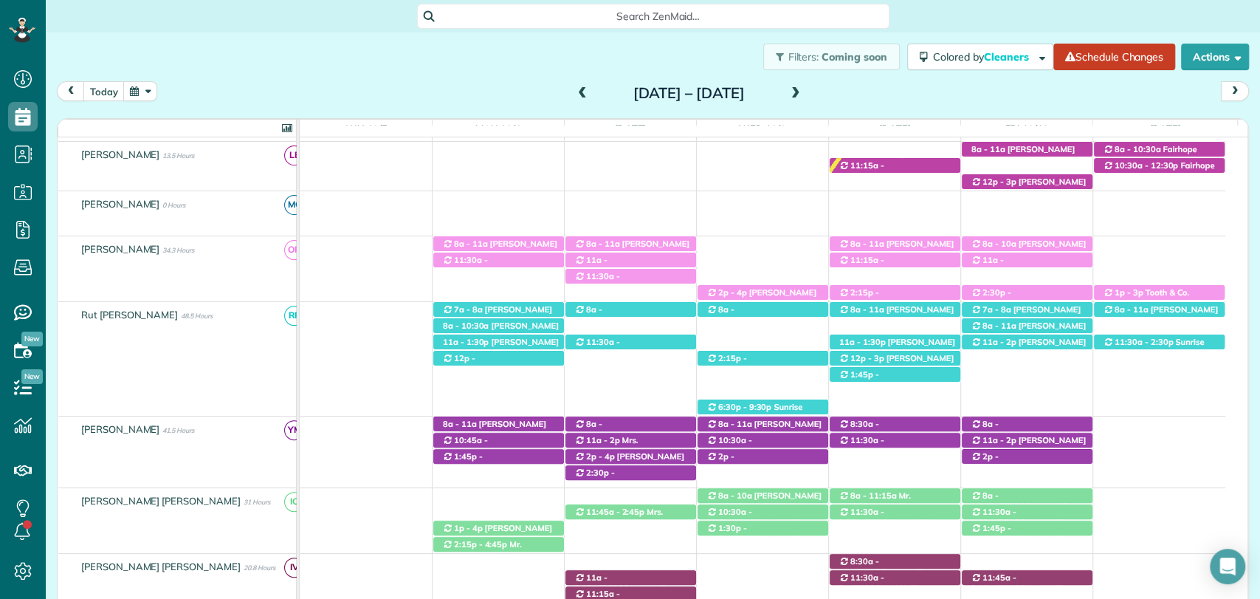
click at [574, 90] on span at bounding box center [582, 93] width 16 height 13
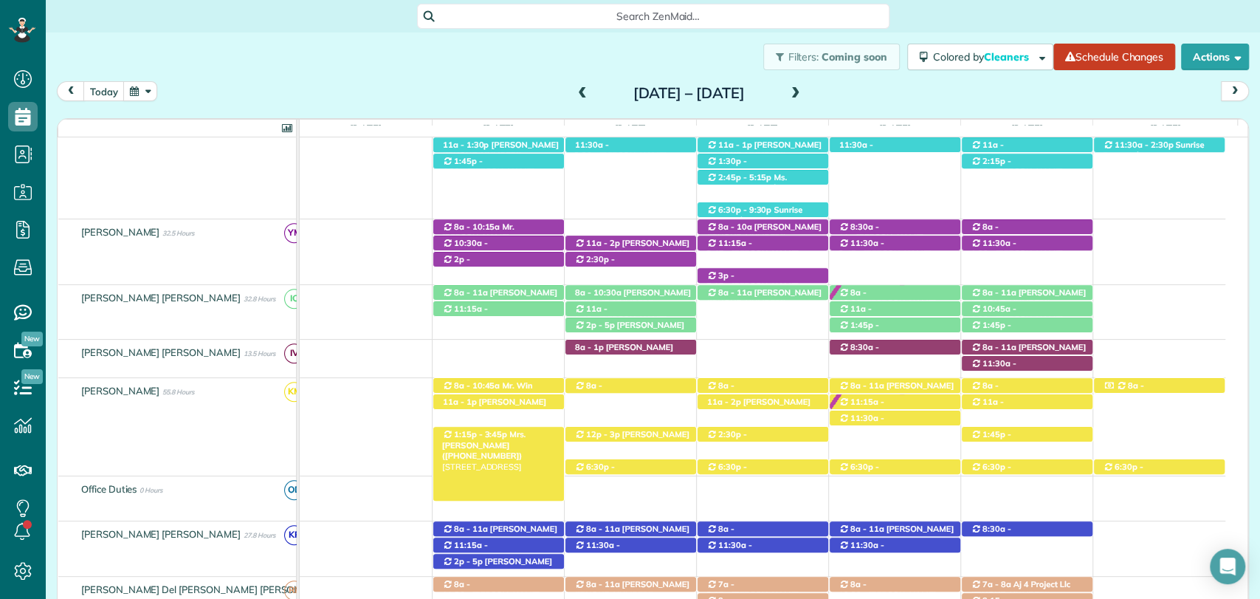
scroll to position [705, 0]
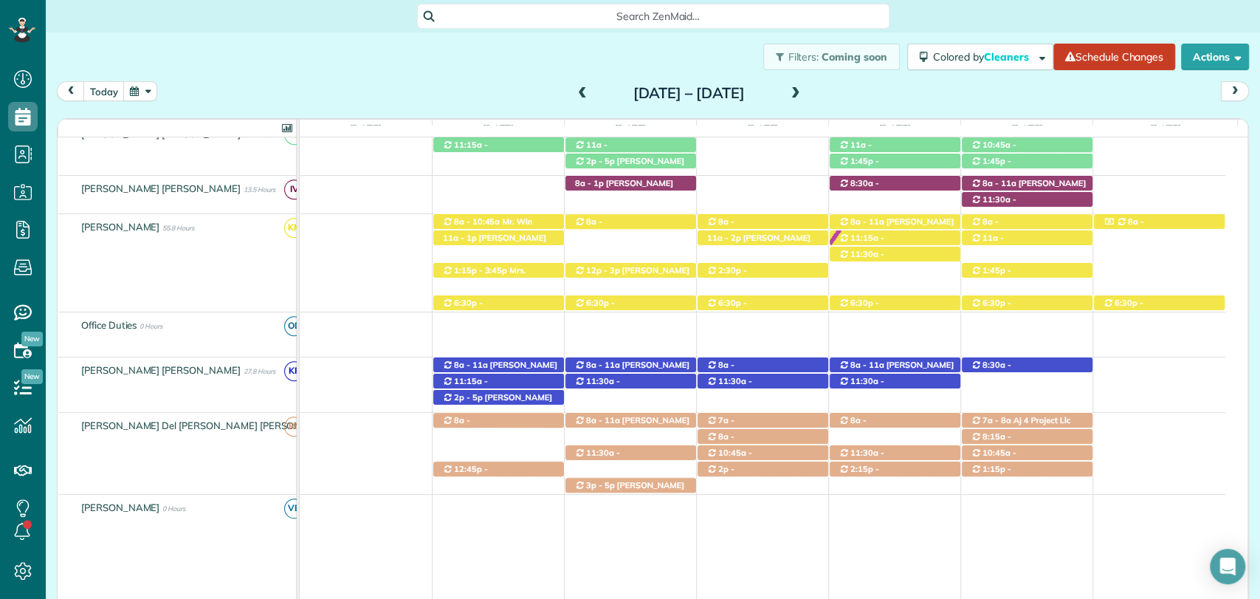
click at [916, 92] on div "today Sunday Sep 28 – Saturday Oct 4, 2025" at bounding box center [653, 94] width 1192 height 27
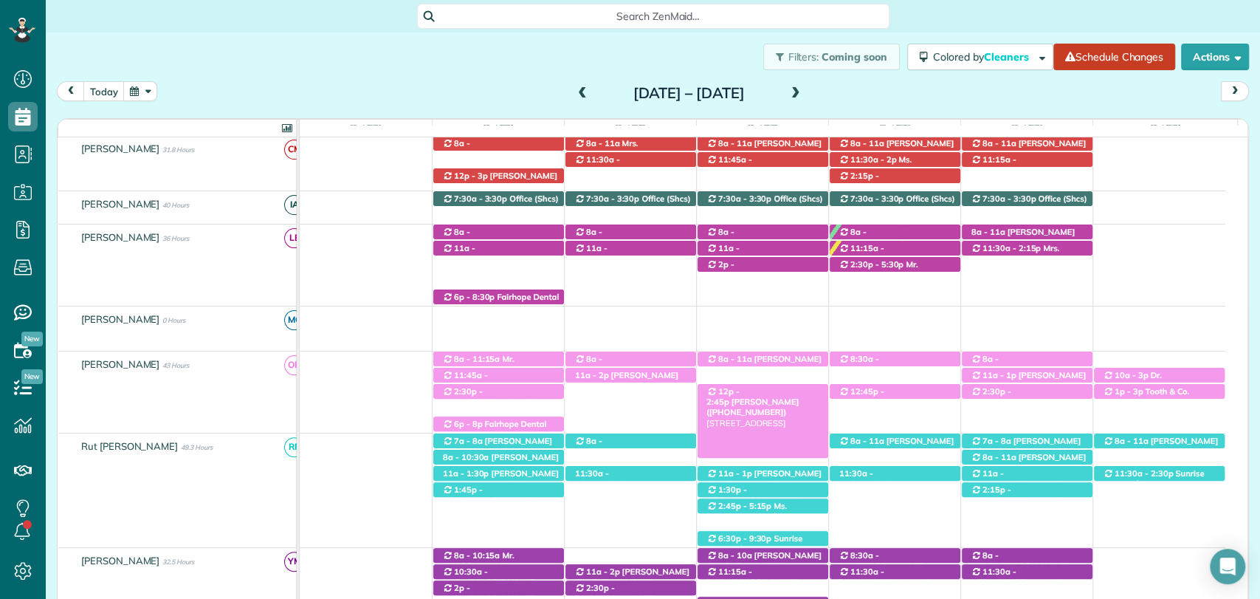
scroll to position [295, 0]
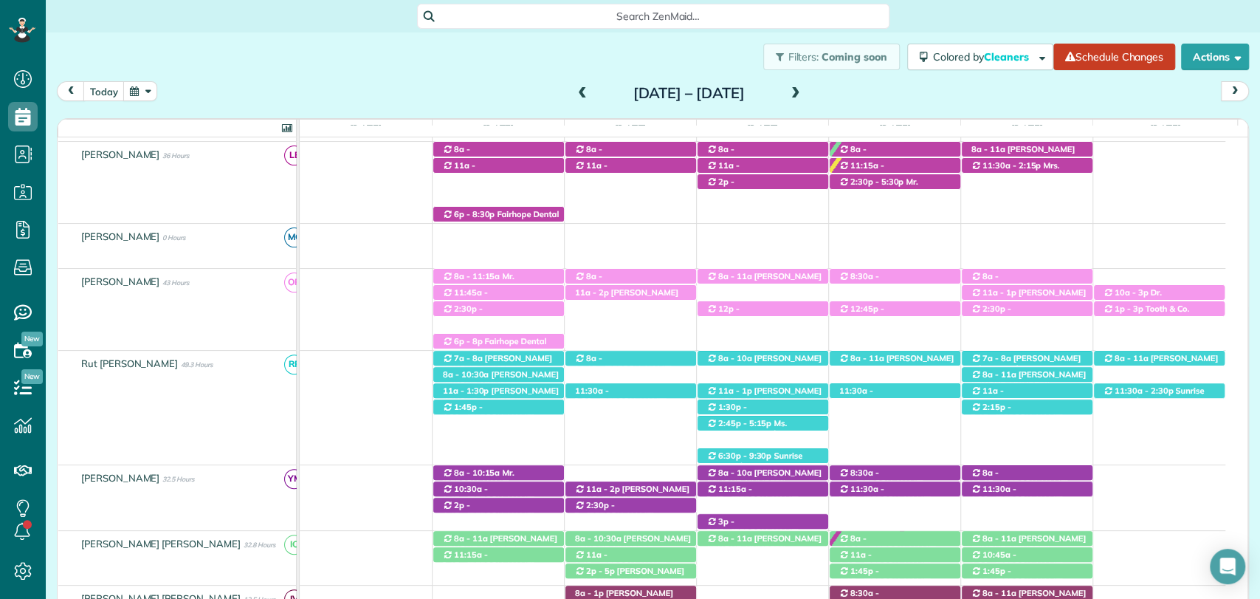
click at [906, 99] on div "today Sunday Sep 28 – Saturday Oct 4, 2025" at bounding box center [653, 94] width 1192 height 27
click at [574, 89] on span at bounding box center [582, 93] width 16 height 13
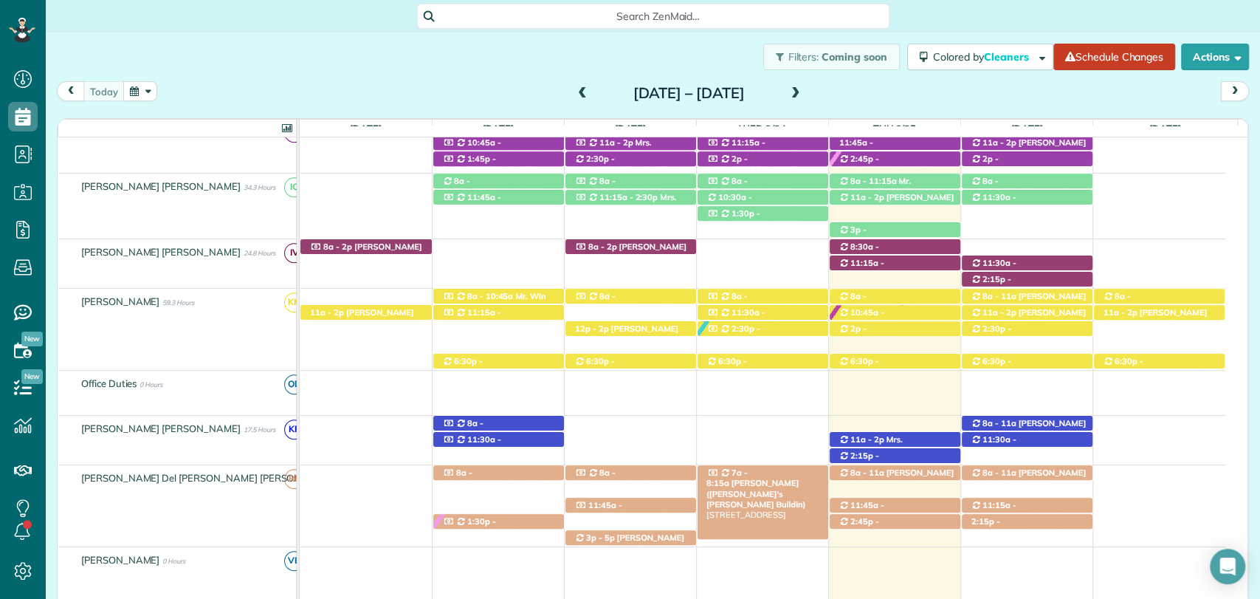
scroll to position [656, 0]
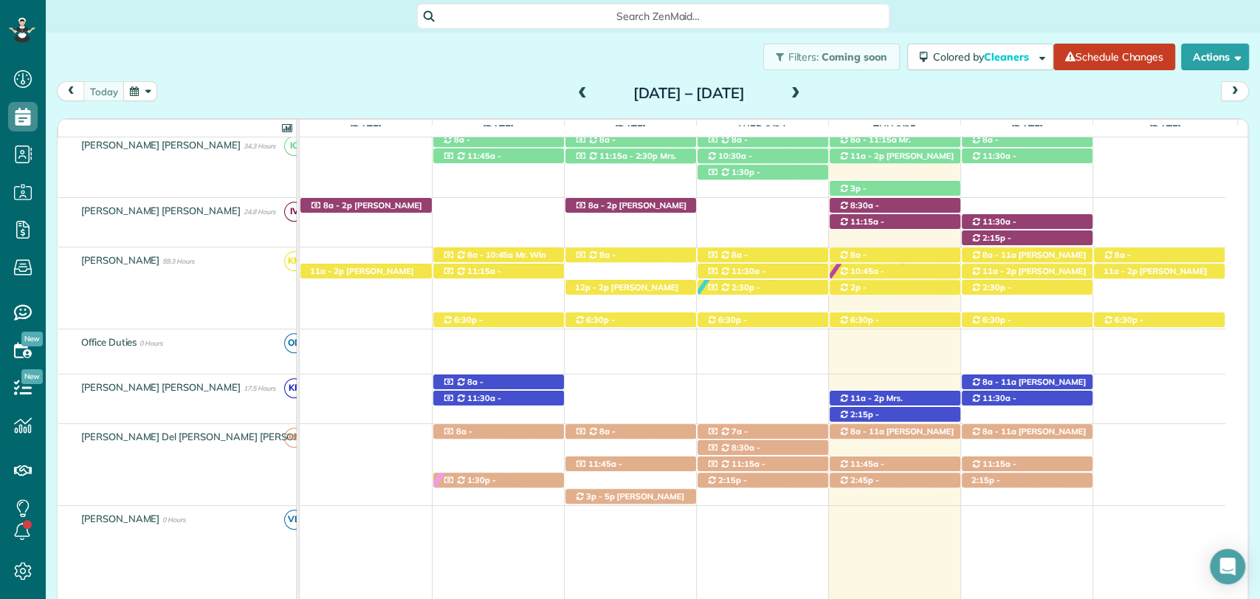
click at [908, 90] on div "today Sunday Sep 21 – Saturday Sep 27, 2025" at bounding box center [653, 94] width 1192 height 27
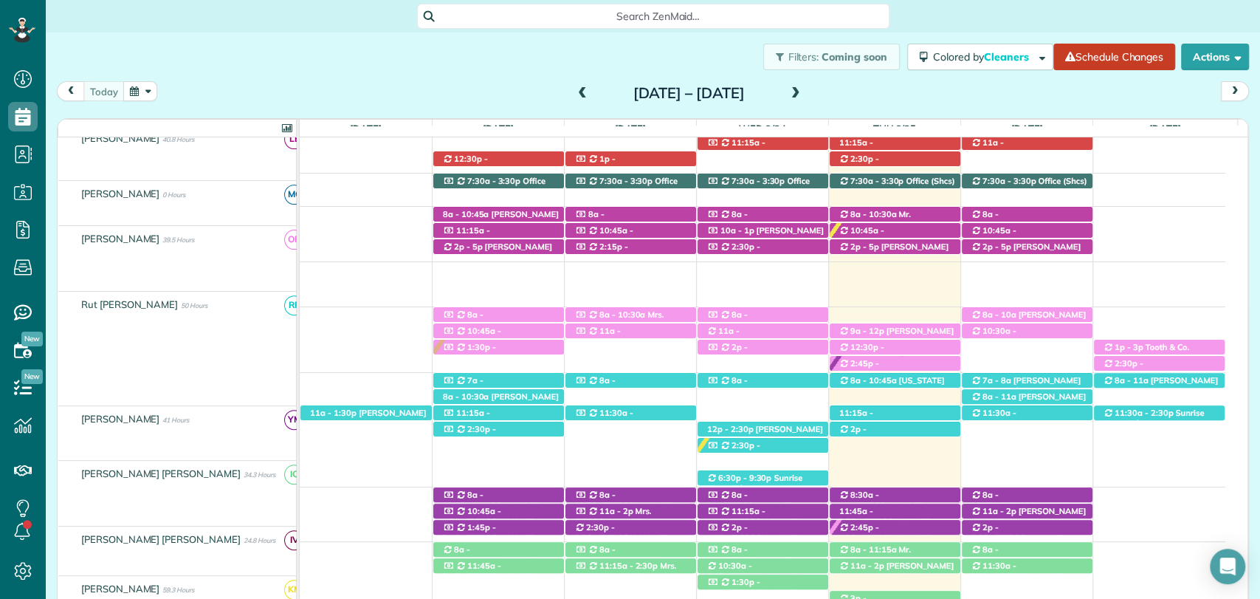
scroll to position [246, 0]
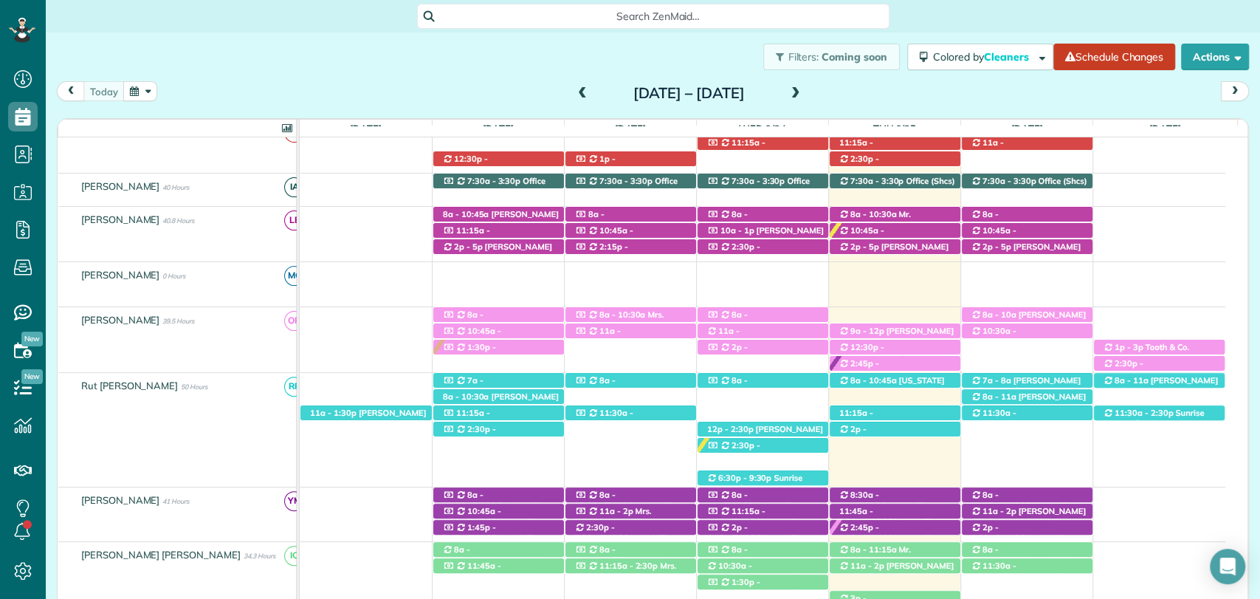
click at [871, 87] on div "today Sunday Sep 21 – Saturday Sep 27, 2025" at bounding box center [653, 94] width 1192 height 27
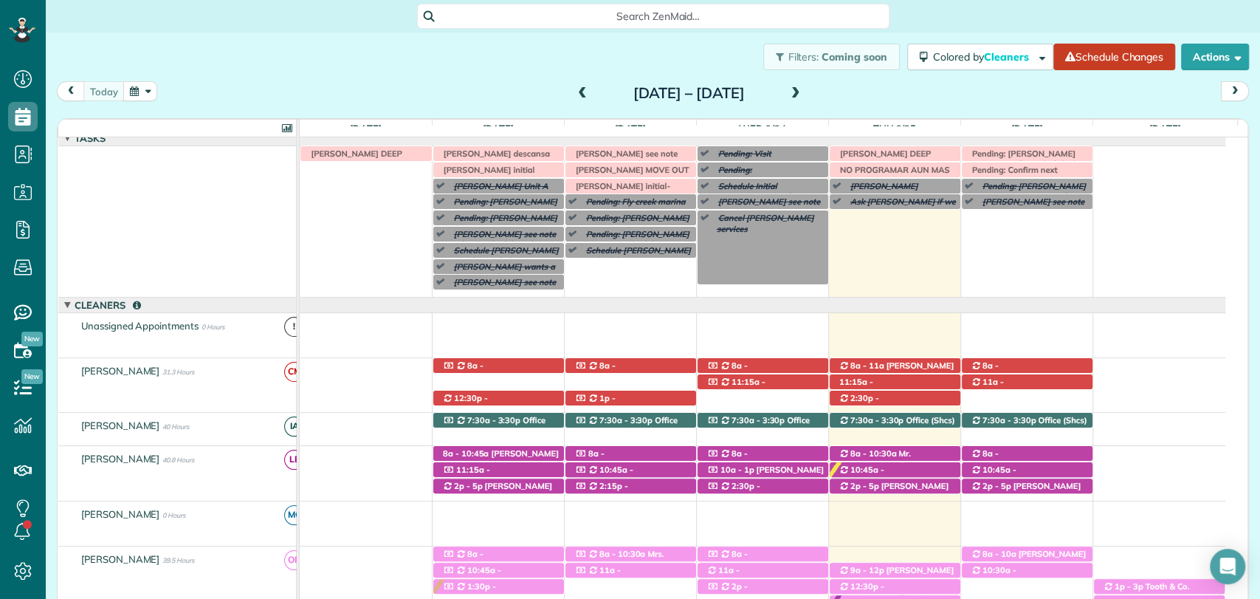
scroll to position [0, 0]
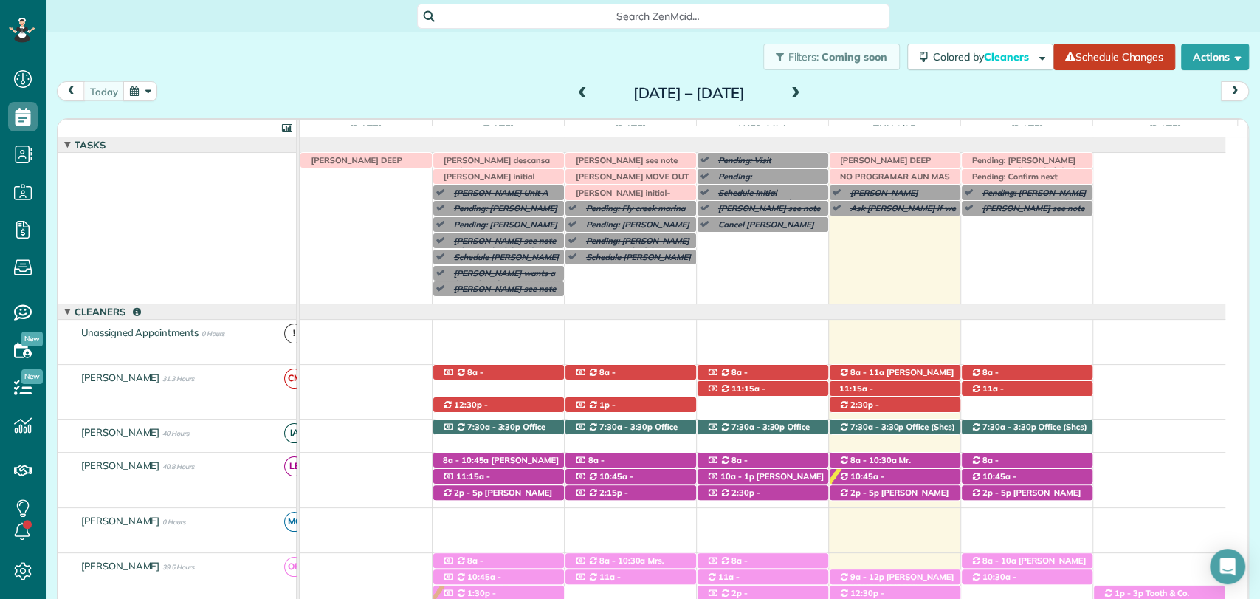
click at [804, 87] on span at bounding box center [796, 93] width 16 height 13
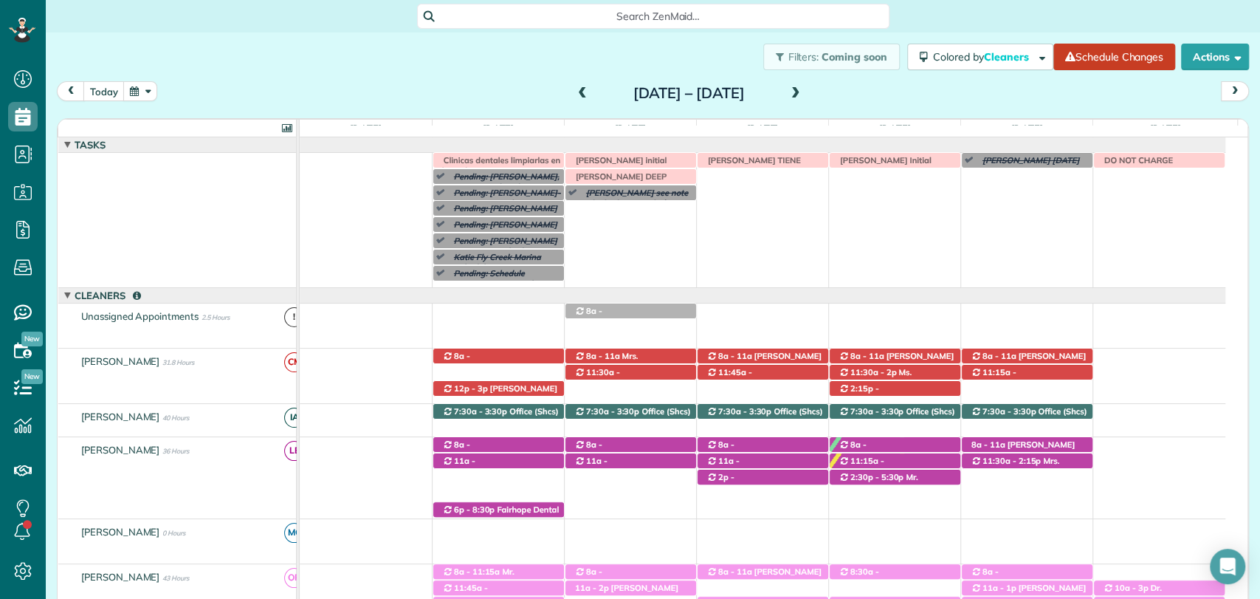
scroll to position [100, 0]
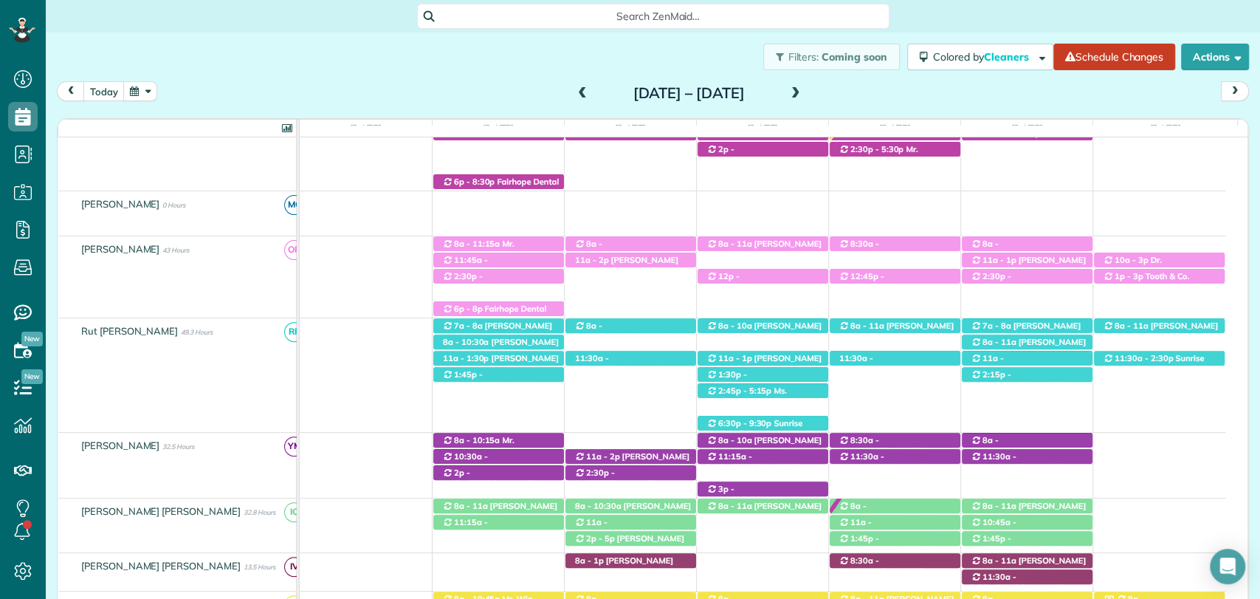
click at [912, 96] on div "today Sunday Sep 28 – Saturday Oct 4, 2025" at bounding box center [653, 94] width 1192 height 27
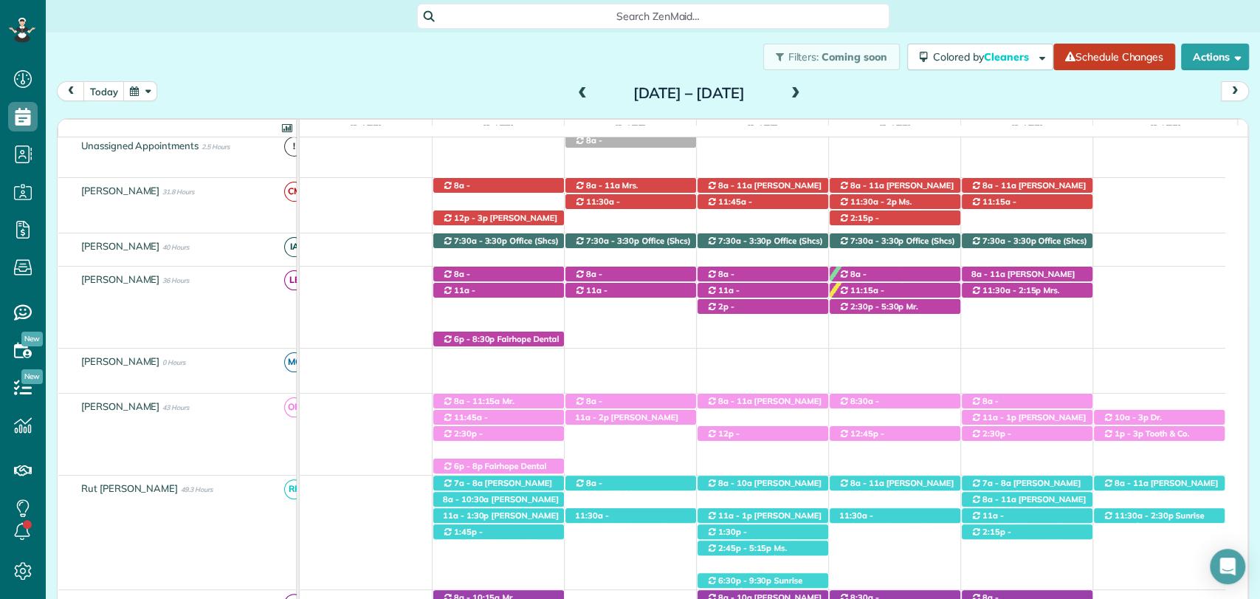
scroll to position [164, 0]
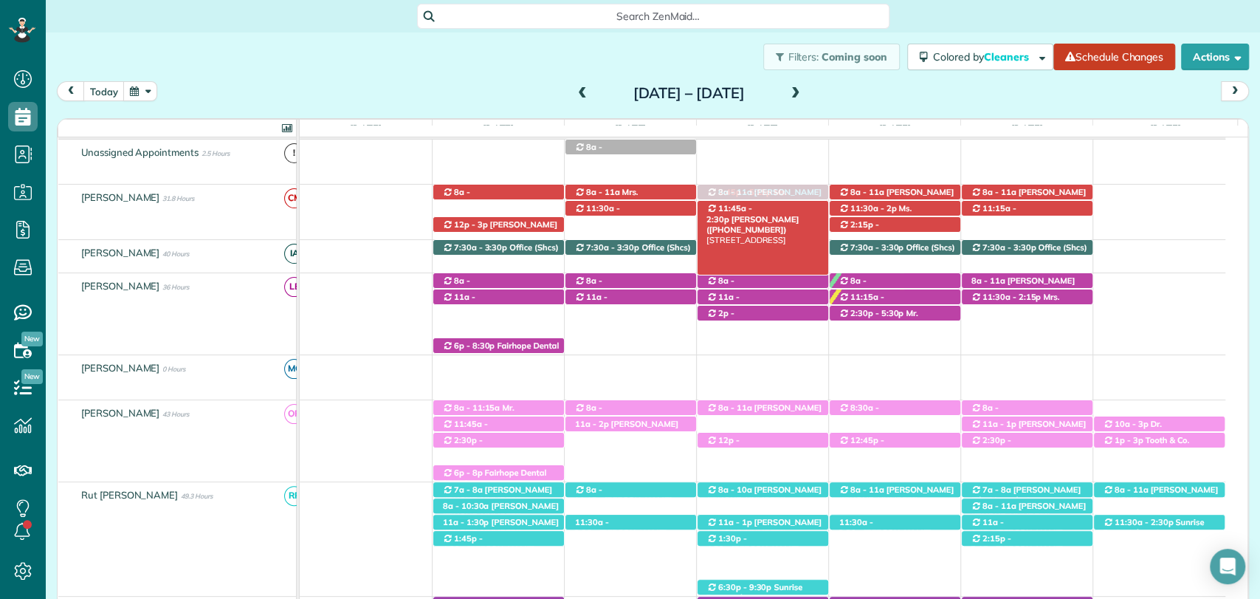
drag, startPoint x: 782, startPoint y: 553, endPoint x: 781, endPoint y: 216, distance: 337.4
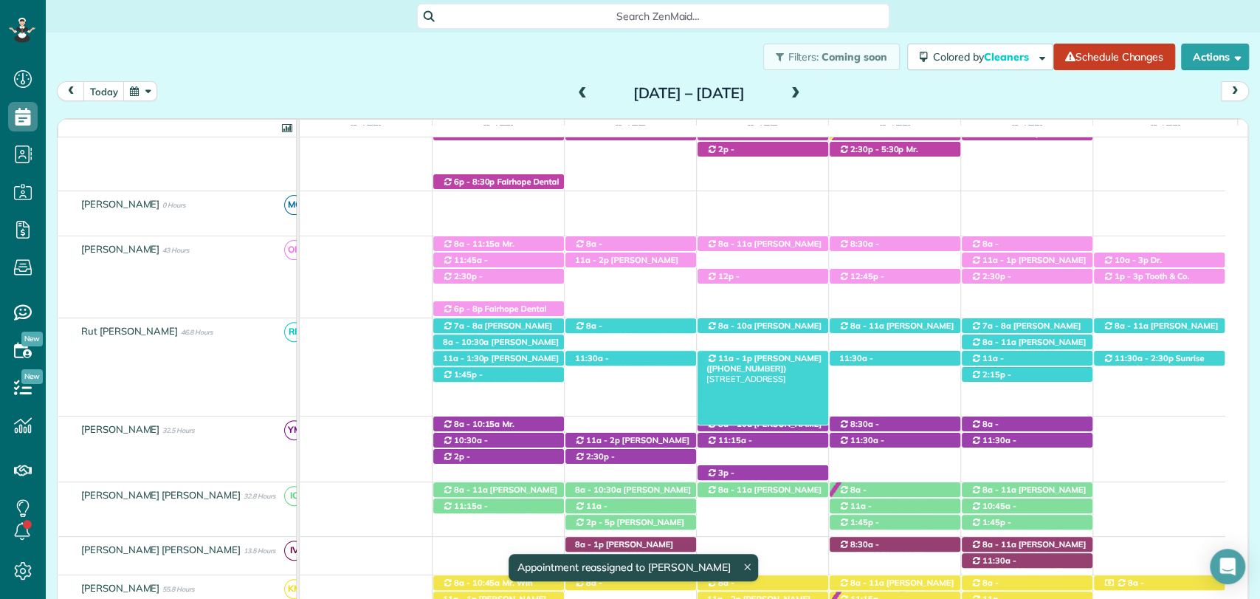
scroll to position [252, 0]
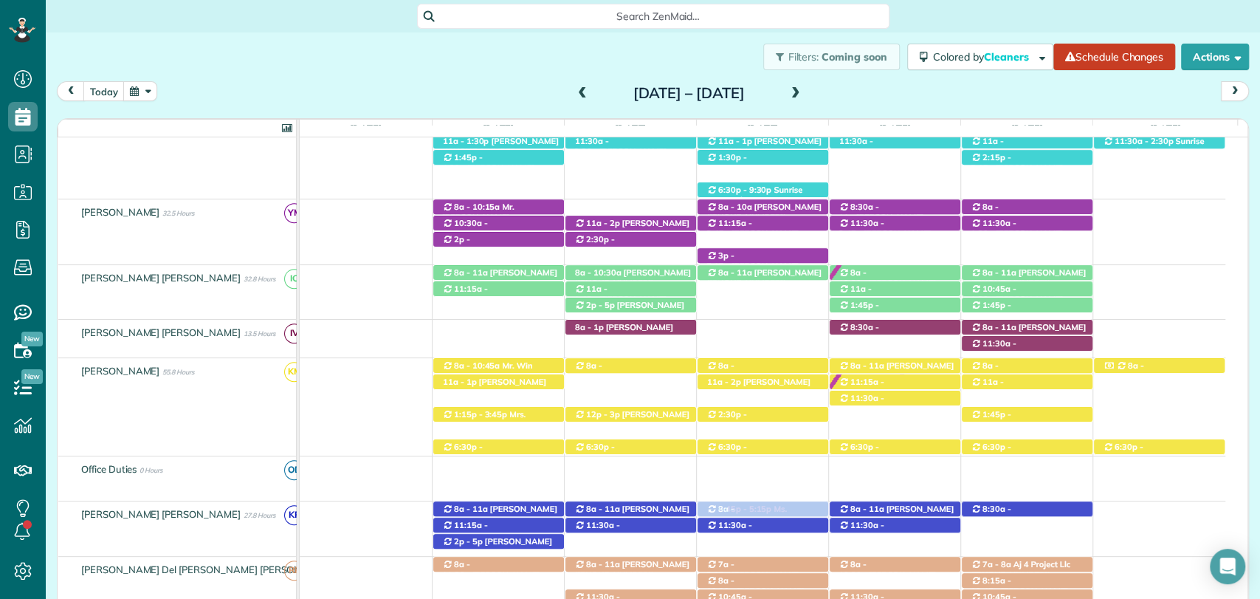
drag, startPoint x: 780, startPoint y: 388, endPoint x: 800, endPoint y: 536, distance: 149.0
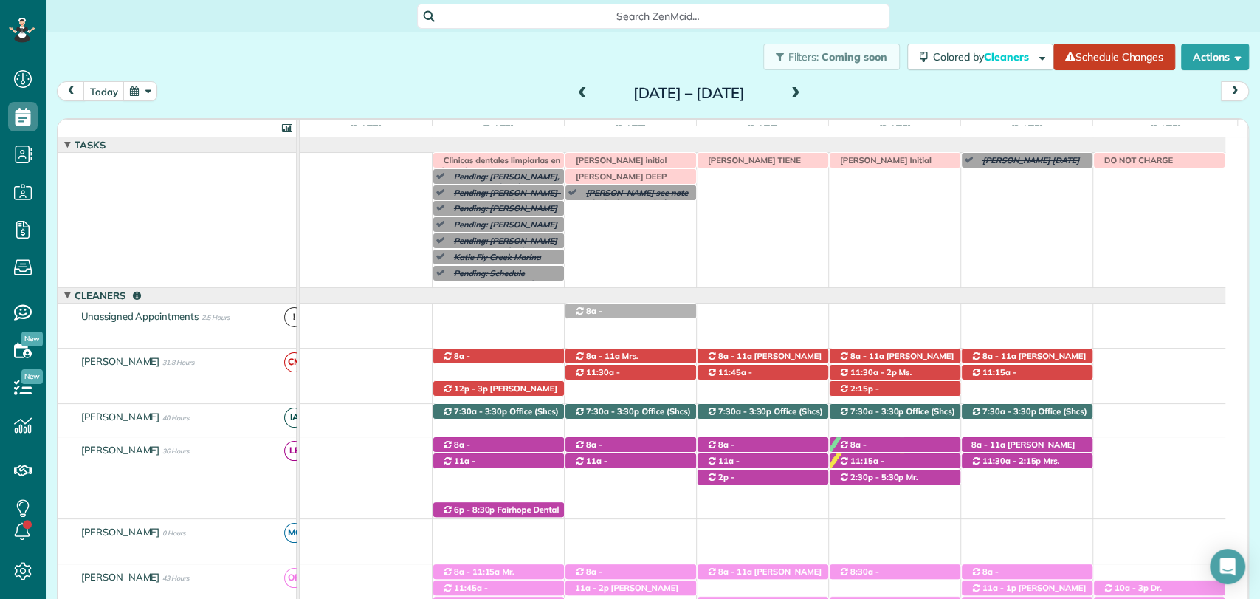
click at [894, 230] on div "Pending: Betty Bell see note (Condo cleaning Magnolia Beach for September 29th,…" at bounding box center [763, 220] width 926 height 134
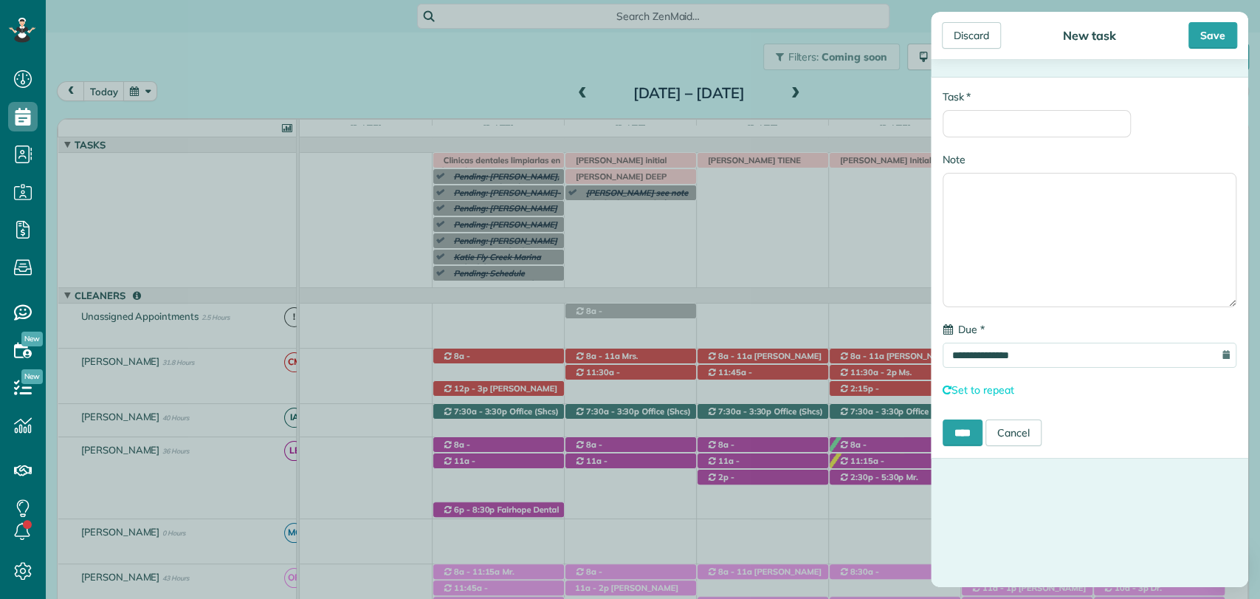
click at [996, 106] on div "* Task" at bounding box center [1037, 113] width 188 height 48
click at [993, 129] on input "* Task" at bounding box center [1037, 123] width 188 height 27
type input "**********"
click at [1210, 33] on div "Save" at bounding box center [1213, 35] width 49 height 27
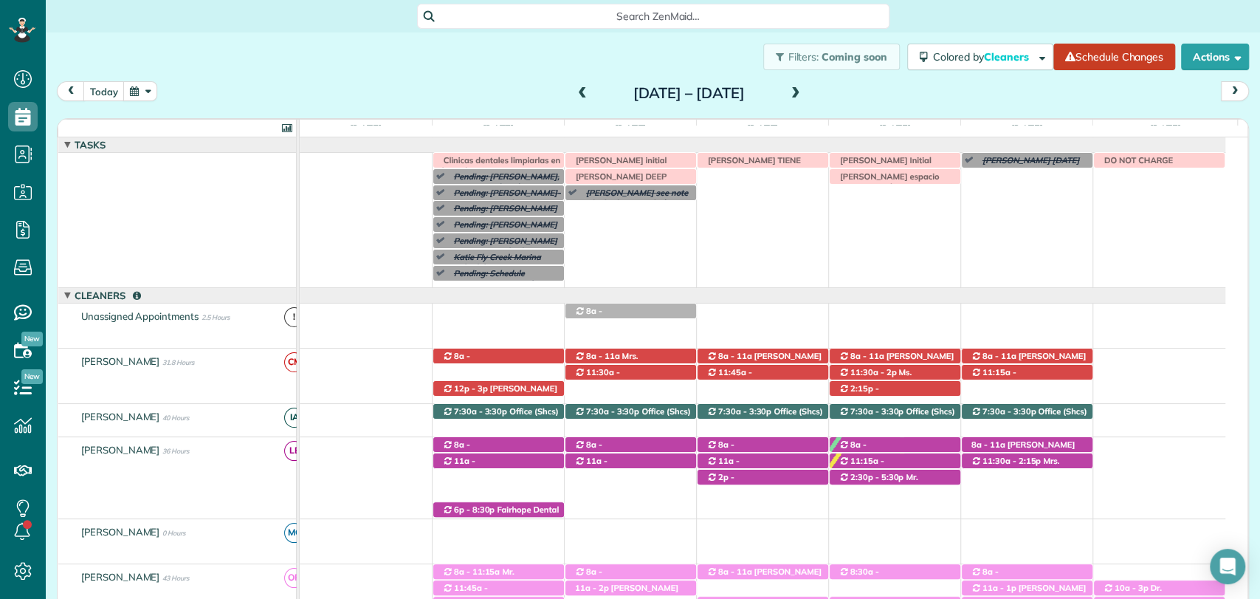
click at [709, 291] on div at bounding box center [763, 295] width 926 height 15
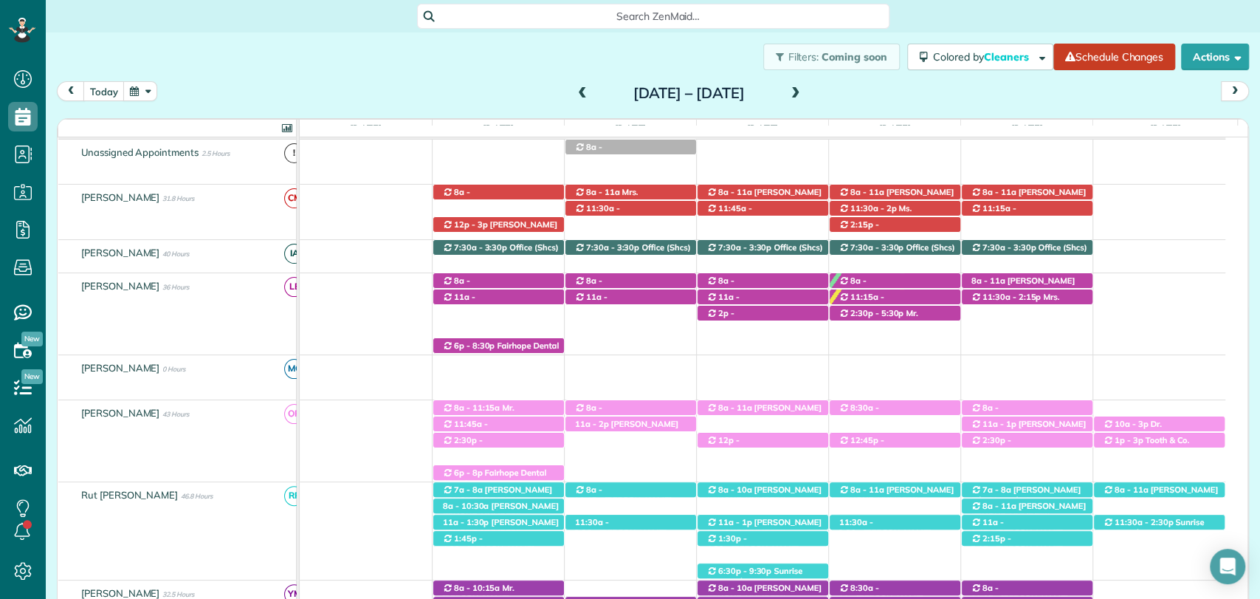
scroll to position [0, 0]
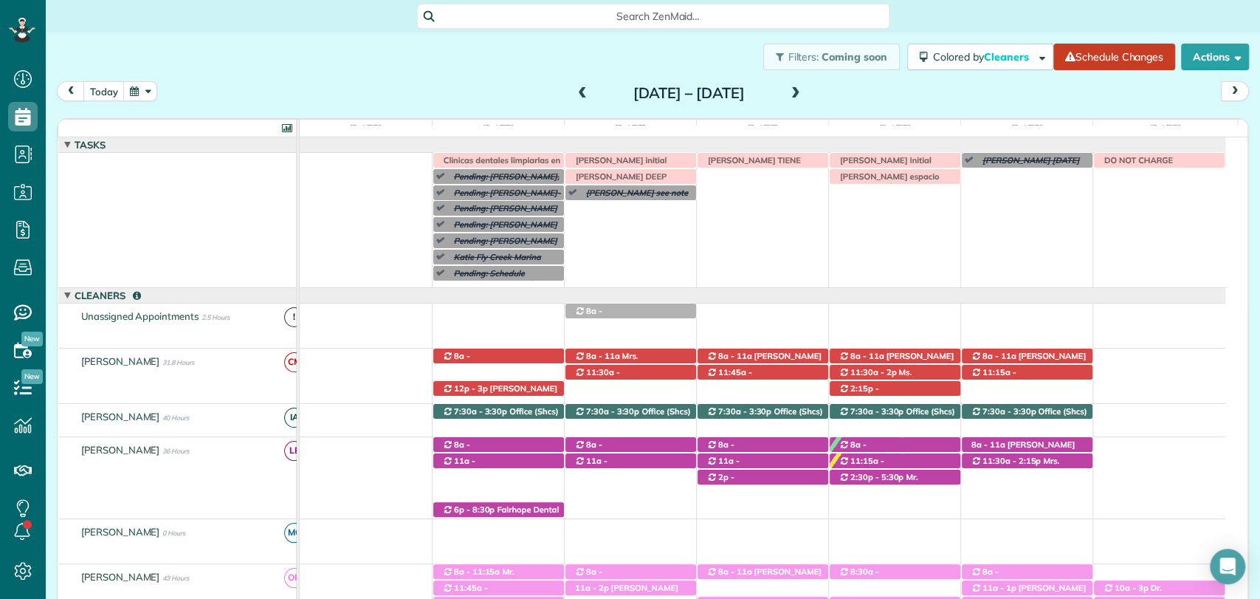
click at [900, 5] on div "Search ZenMaid…" at bounding box center [653, 16] width 1215 height 25
click at [571, 96] on div "Sunday Sep 28 – Saturday Oct 4, 2025" at bounding box center [689, 93] width 236 height 24
click at [574, 87] on span at bounding box center [582, 93] width 16 height 13
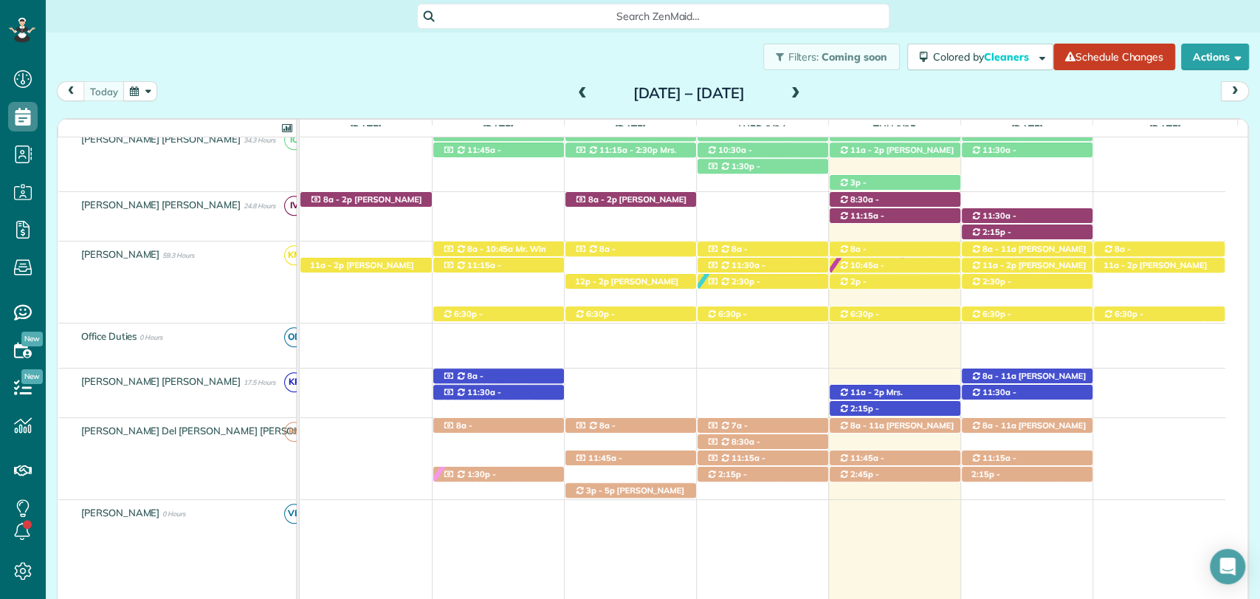
scroll to position [598, 0]
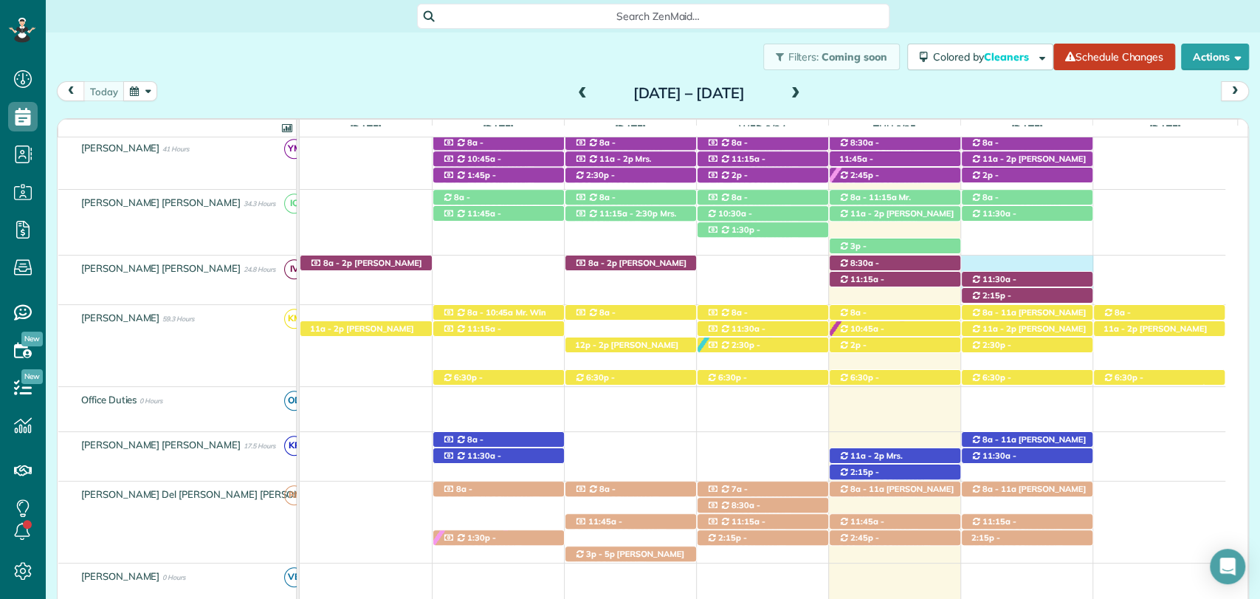
click at [1038, 259] on div "11:30a - 2p Eliana Joines (+12518957185) 21761 Veranda Blvd - FAIRHOPE, Alabama…" at bounding box center [763, 274] width 926 height 38
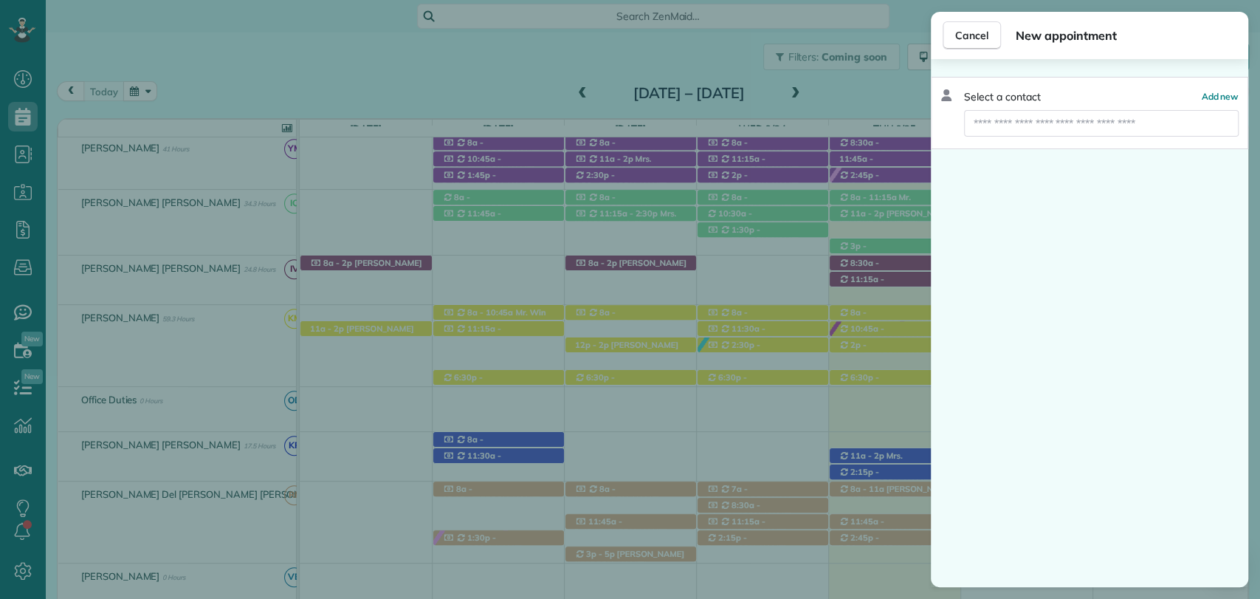
click at [1025, 139] on div "Select a contact Add new" at bounding box center [1090, 113] width 318 height 72
click at [1022, 123] on input "text" at bounding box center [1101, 123] width 275 height 27
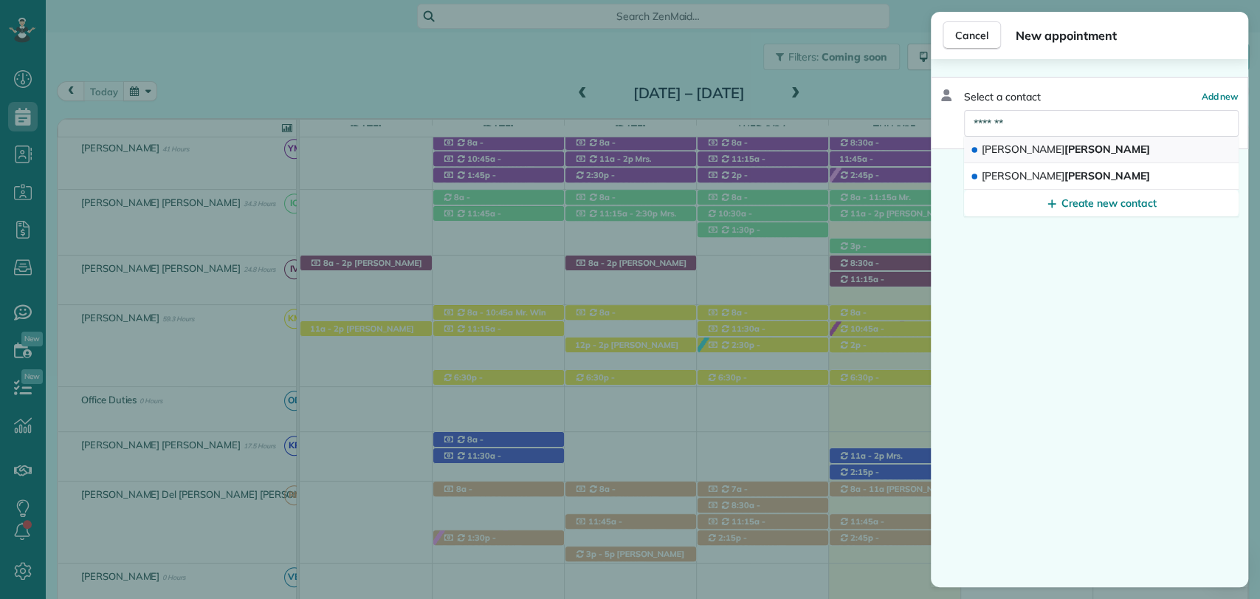
type input "*******"
click at [1018, 150] on span "Krystal Haywood" at bounding box center [1066, 149] width 168 height 13
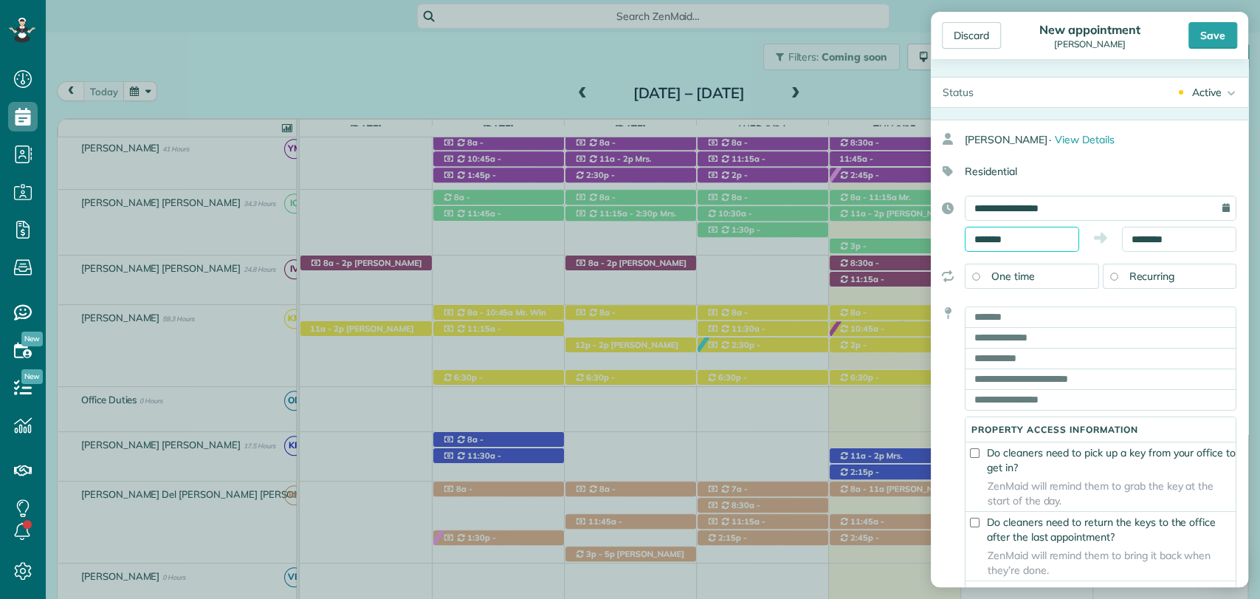
click at [1031, 236] on input "*******" at bounding box center [1022, 239] width 114 height 25
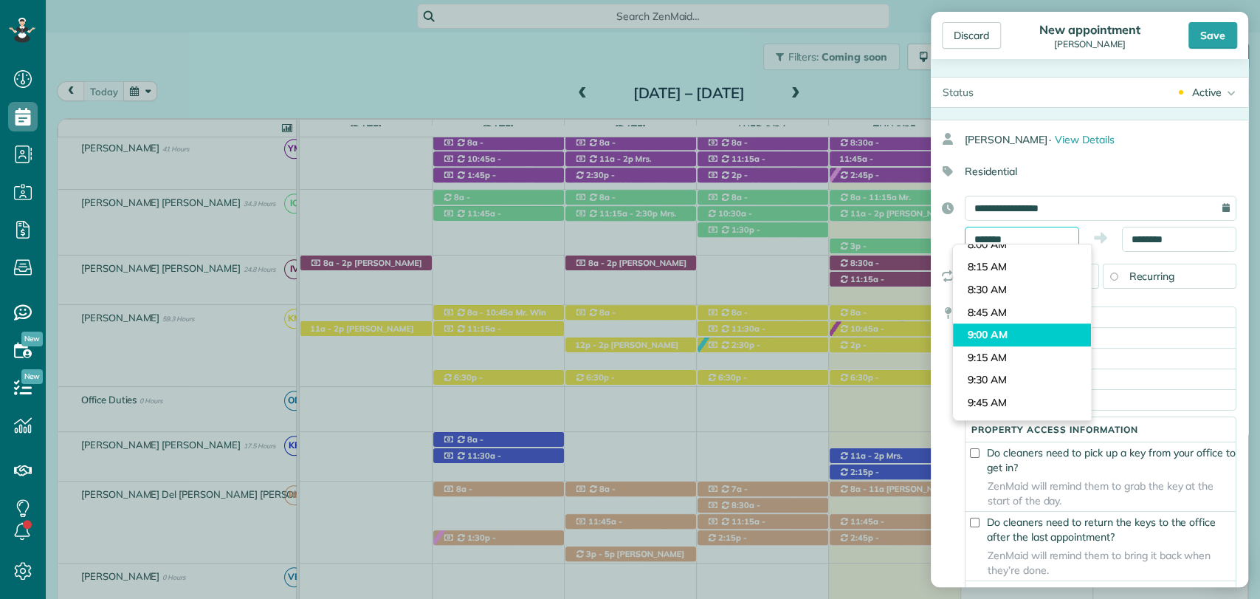
scroll to position [684, 0]
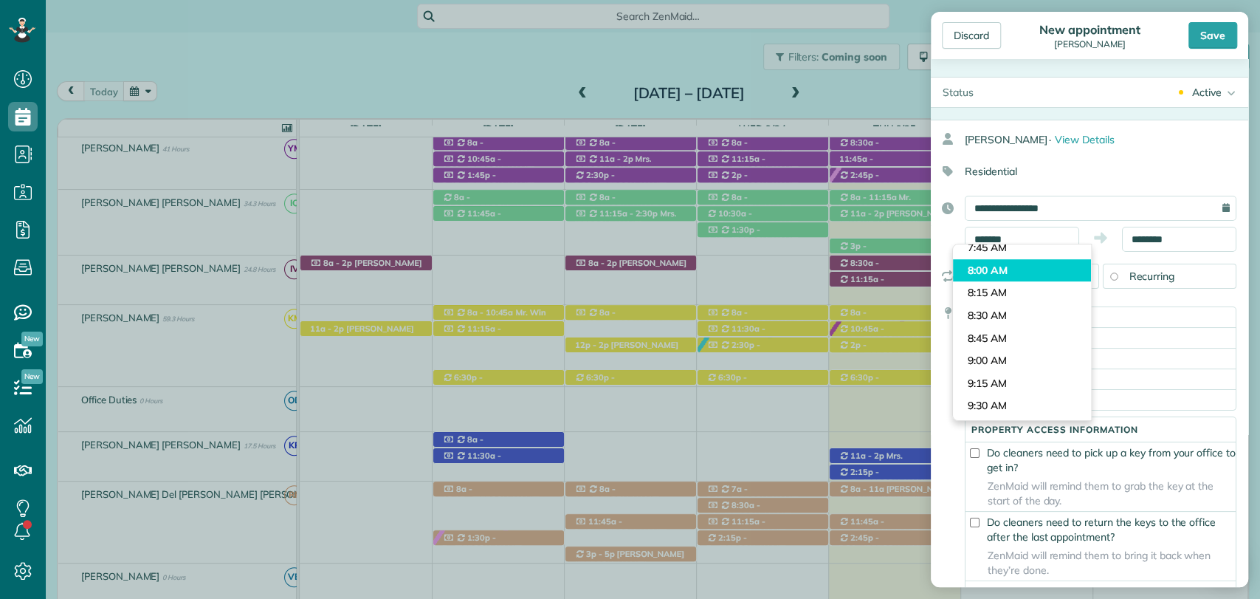
type input "*******"
click at [993, 274] on body "Dashboard Scheduling Calendar View List View Dispatch View - Weekly scheduling …" at bounding box center [630, 299] width 1260 height 599
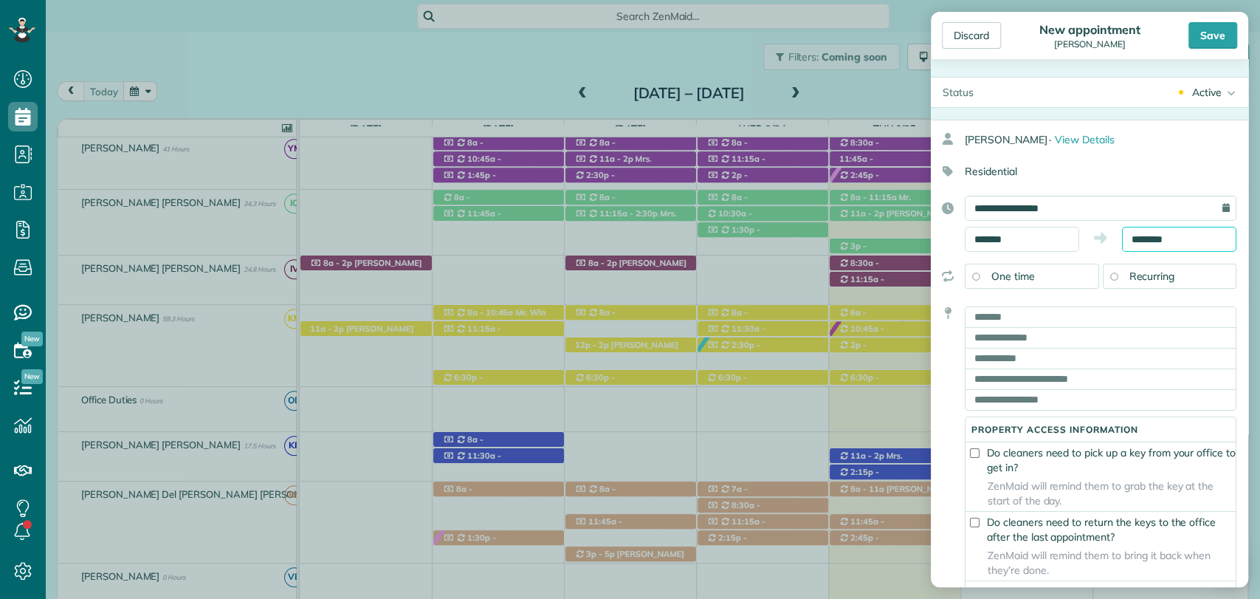
click at [1159, 233] on input "********" at bounding box center [1179, 239] width 114 height 25
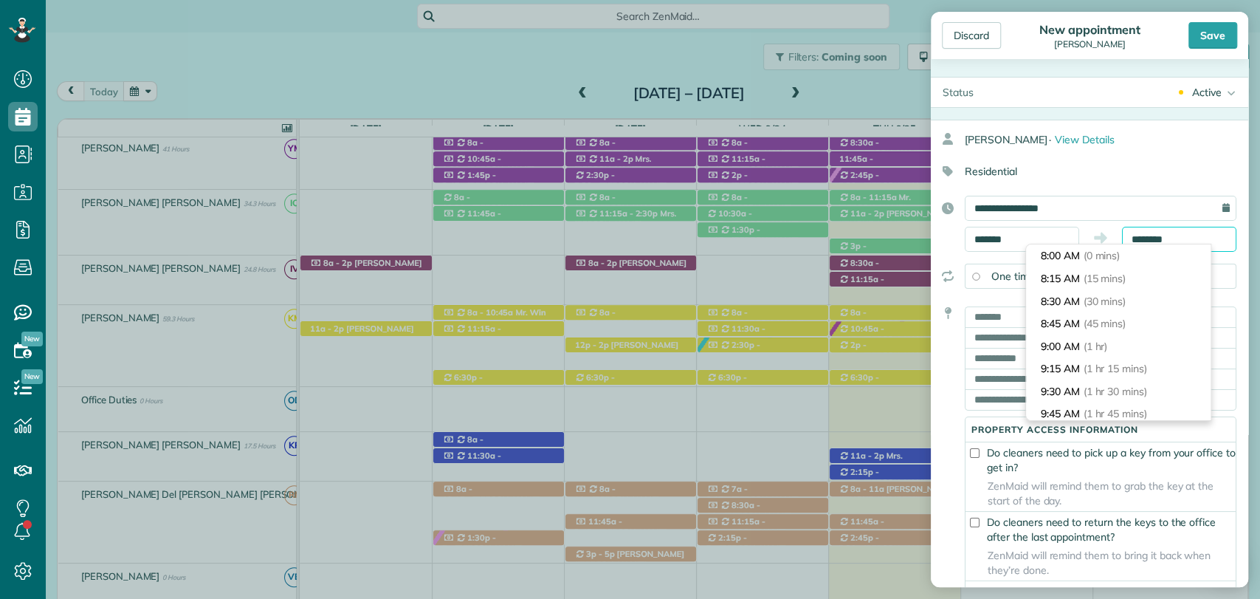
scroll to position [248, 0]
click at [1159, 233] on input "********" at bounding box center [1179, 239] width 114 height 25
click at [1006, 318] on input "text" at bounding box center [1101, 316] width 272 height 21
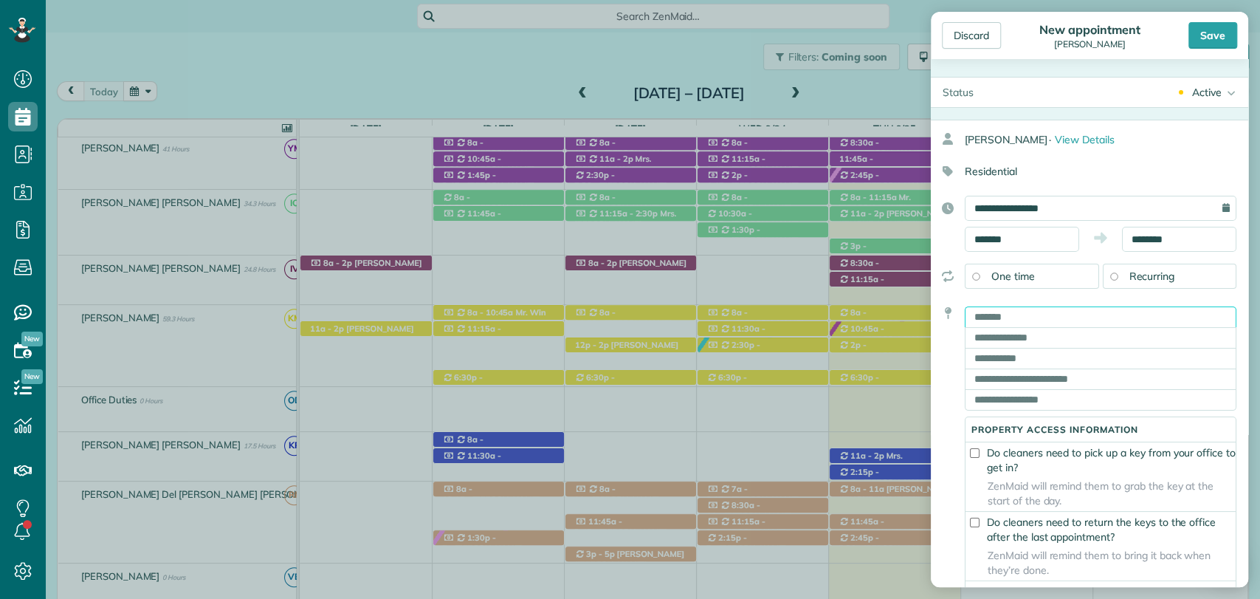
click at [1065, 309] on input "text" at bounding box center [1101, 316] width 272 height 21
paste input "**********"
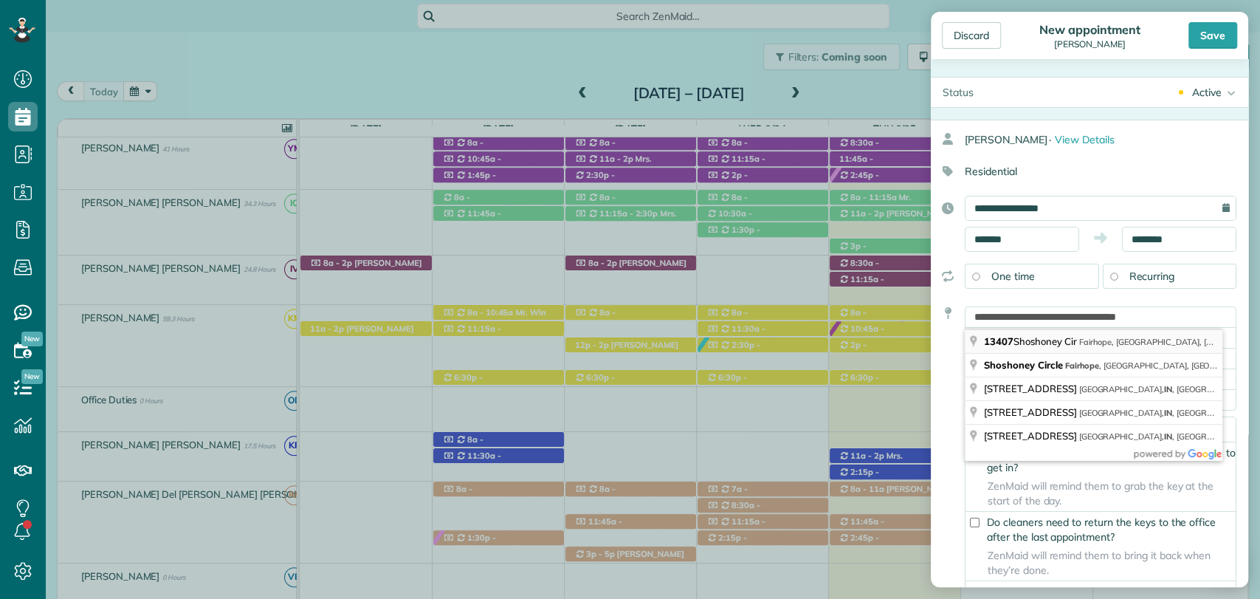
type input "**********"
type input "********"
type input "**"
type input "*****"
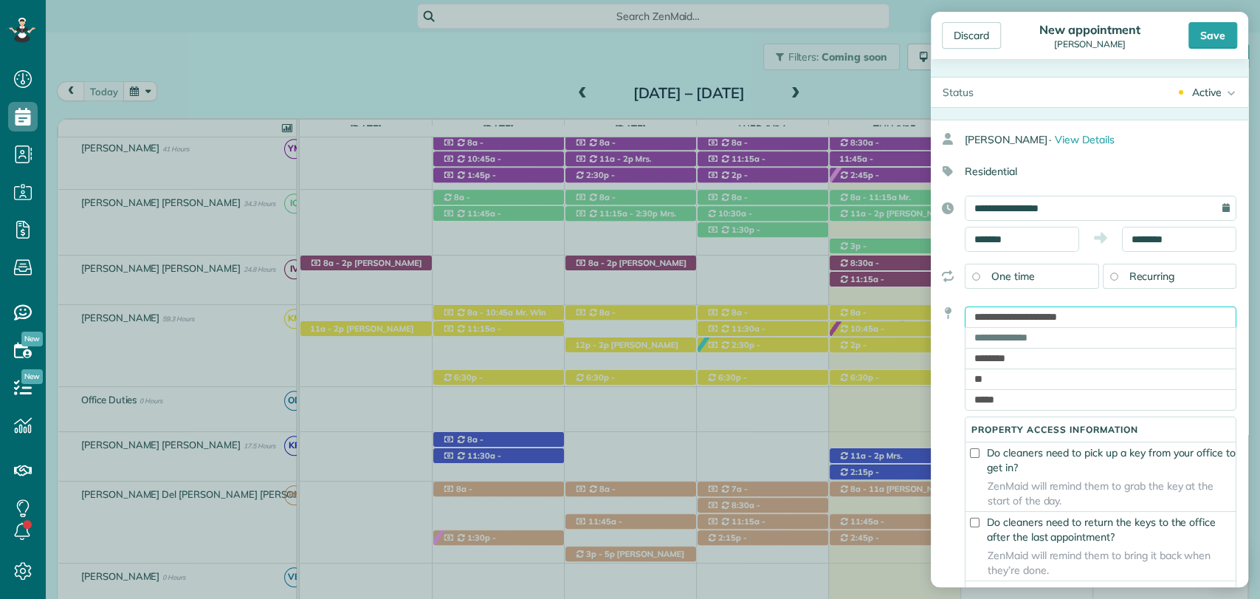
click at [1016, 321] on input "**********" at bounding box center [1101, 316] width 272 height 21
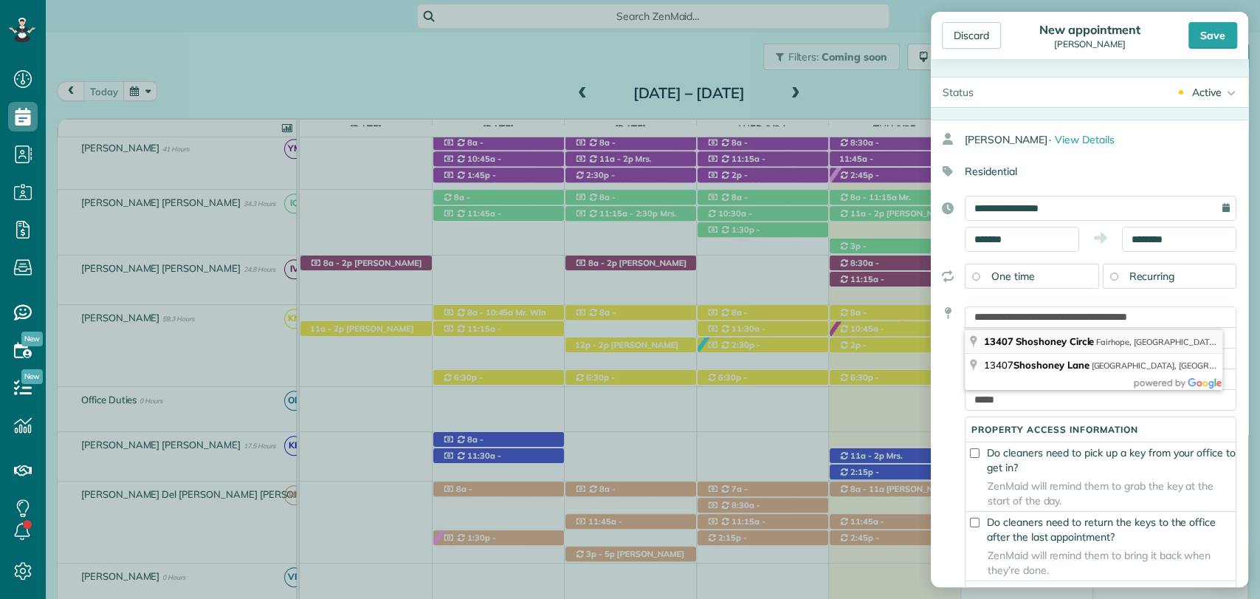
type input "**********"
type input "********"
type input "**"
type input "*****"
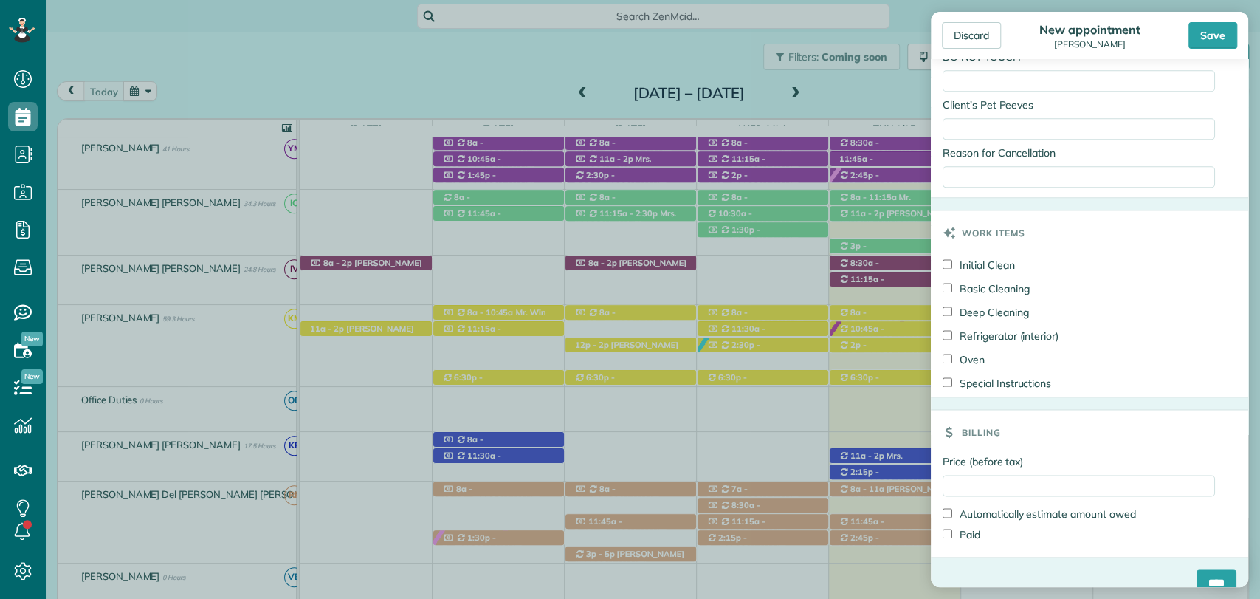
scroll to position [1266, 0]
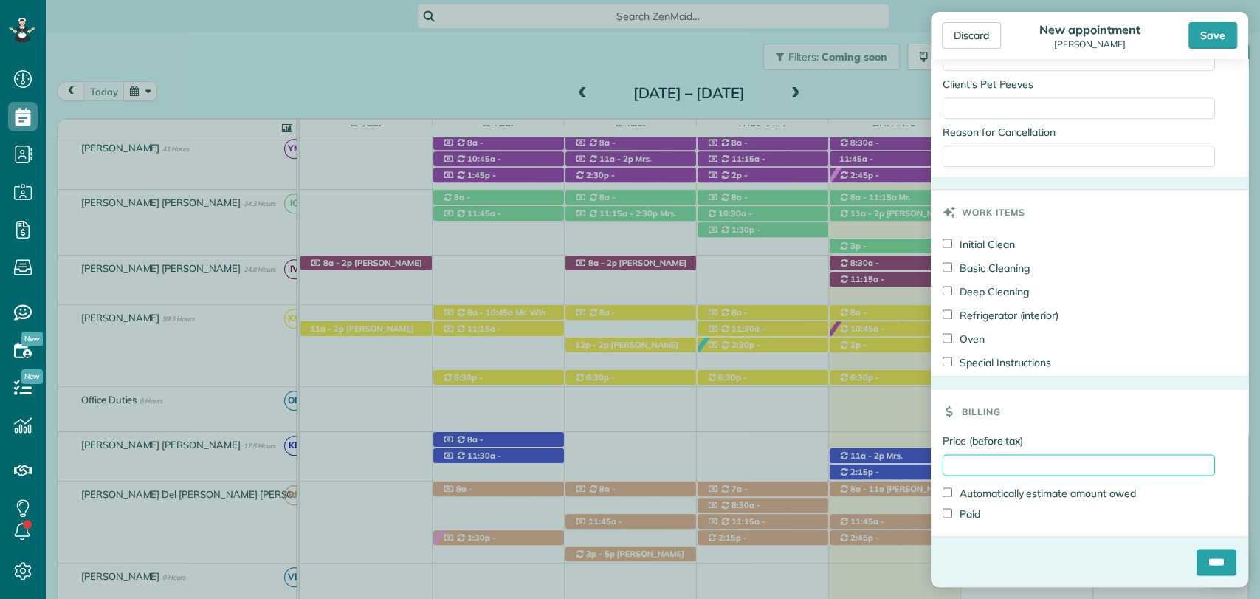
click at [992, 468] on input "Price (before tax)" at bounding box center [1079, 464] width 272 height 21
click at [990, 467] on input "**" at bounding box center [1079, 464] width 272 height 21
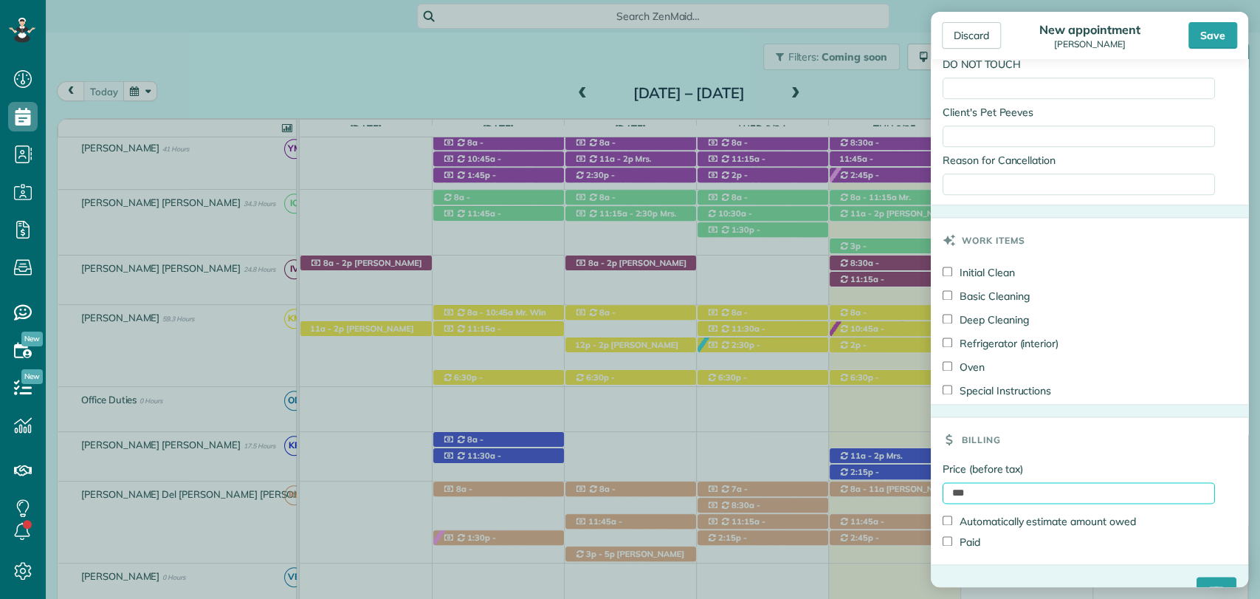
scroll to position [1184, 0]
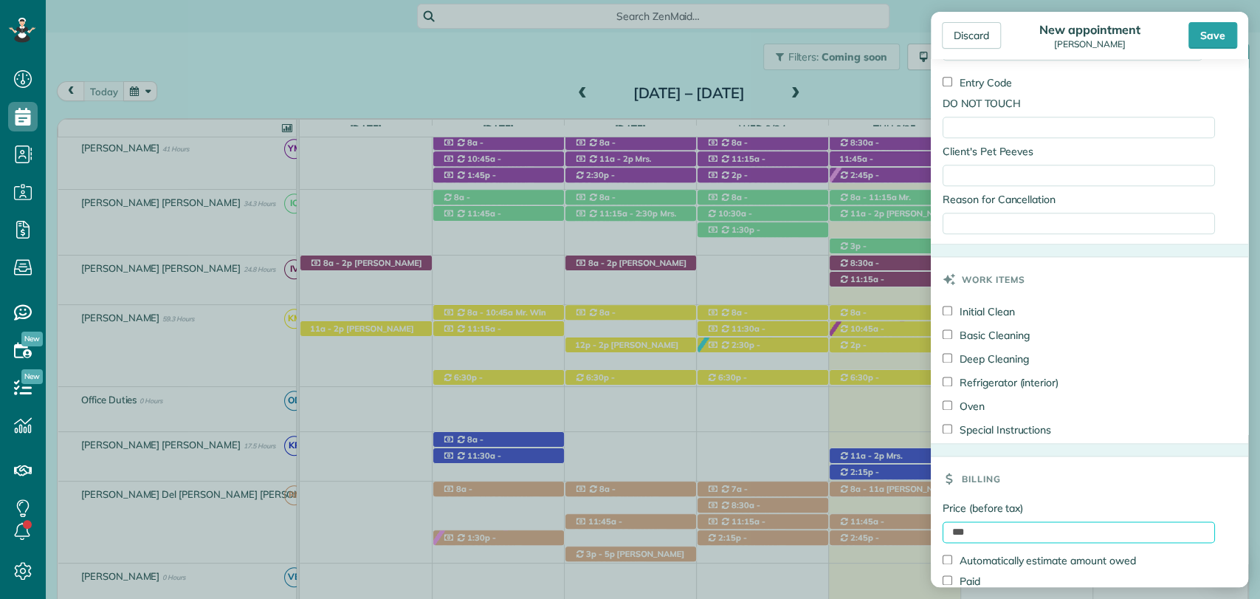
type input "***"
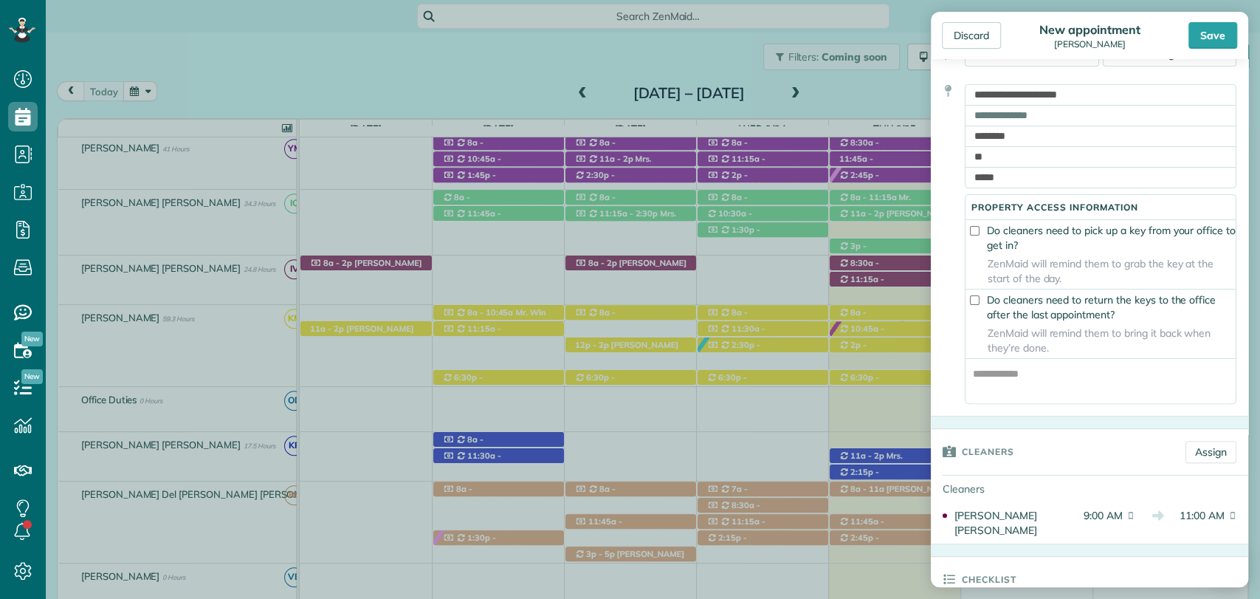
scroll to position [0, 0]
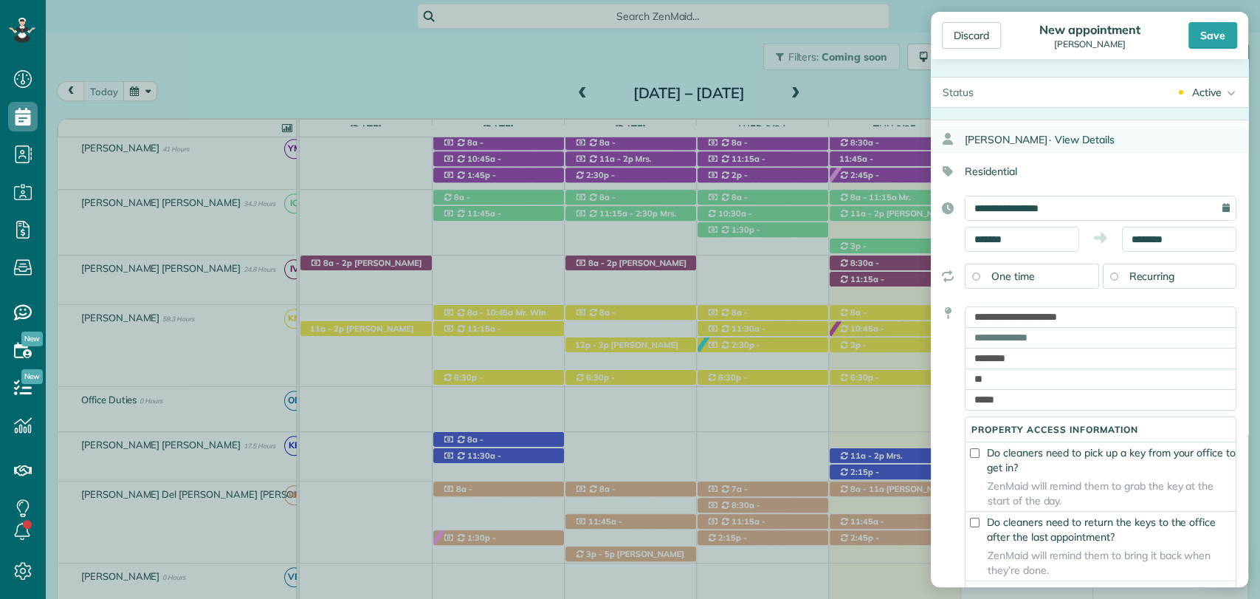
click at [1091, 138] on span "View Details" at bounding box center [1085, 139] width 60 height 13
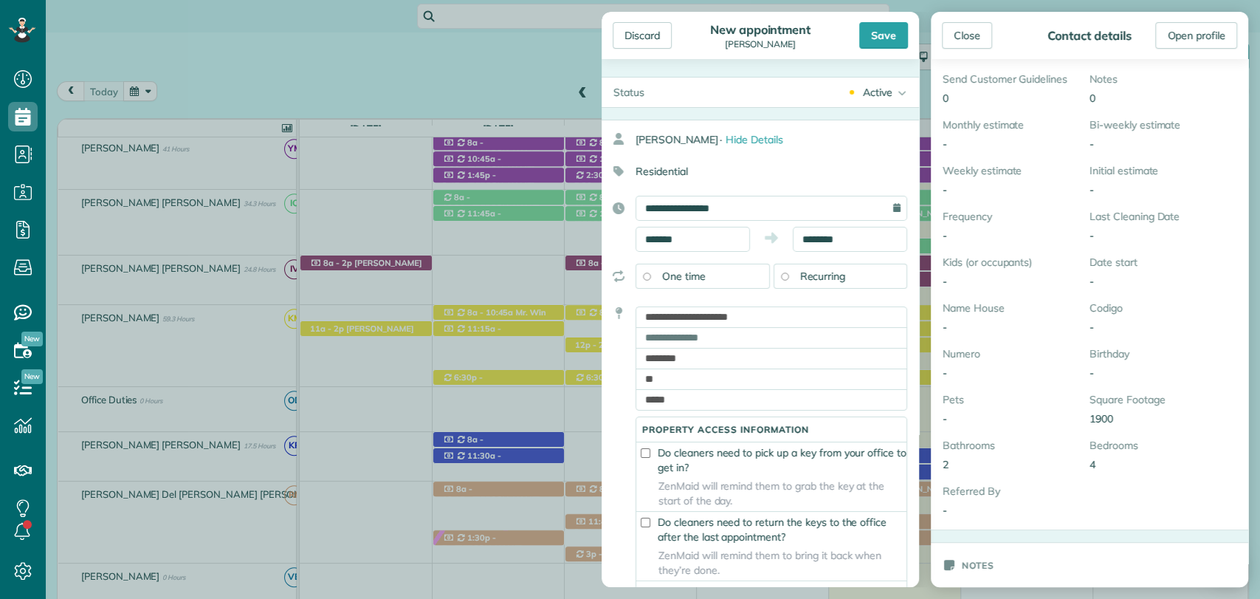
scroll to position [328, 0]
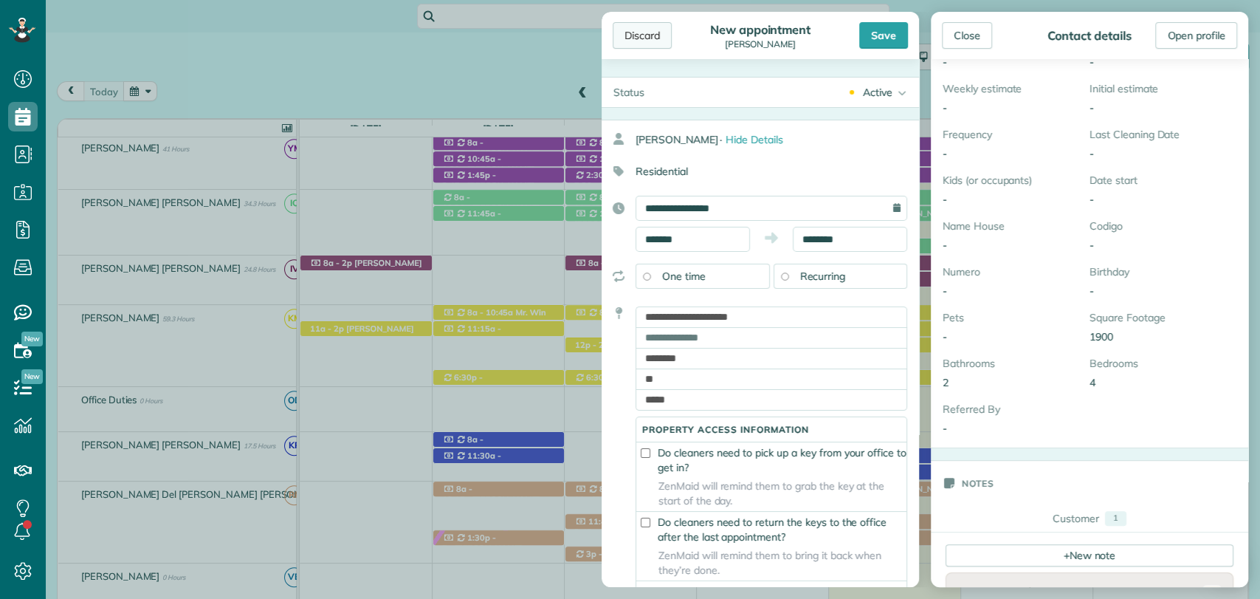
click at [655, 47] on div "Discard" at bounding box center [642, 35] width 59 height 27
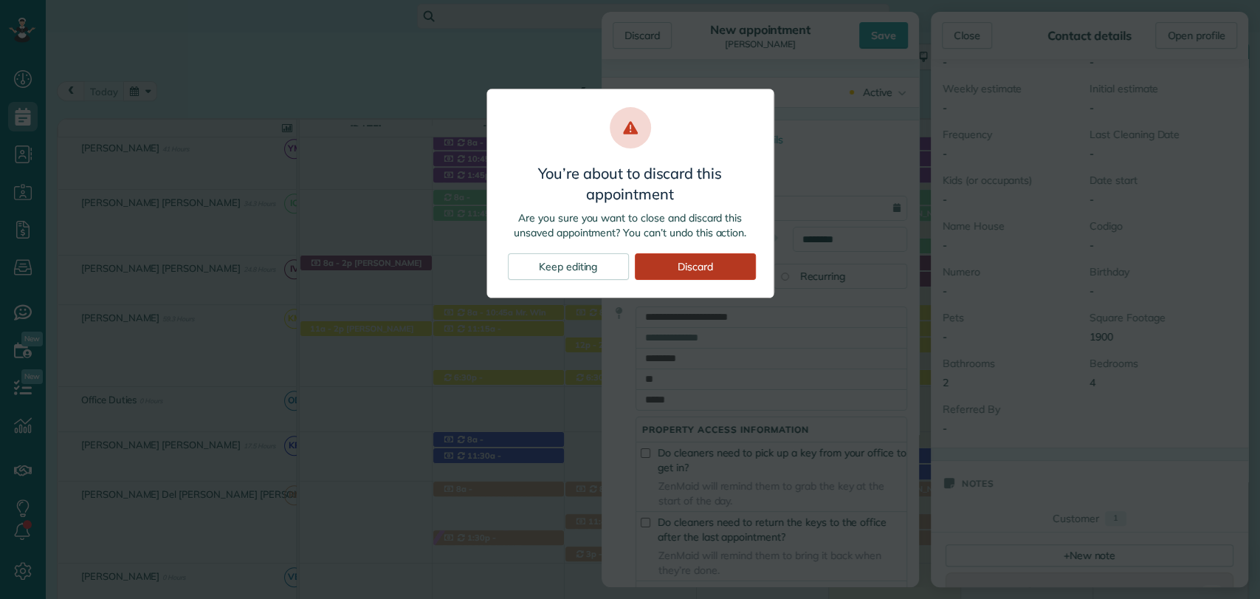
click at [666, 264] on div "Discard" at bounding box center [695, 266] width 121 height 27
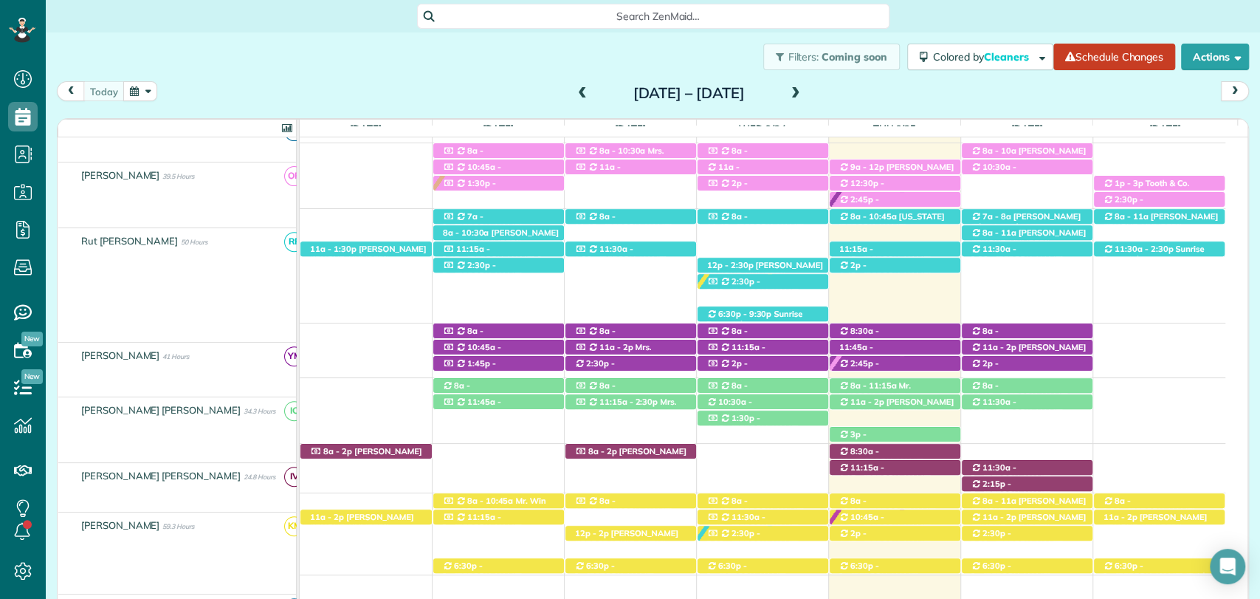
scroll to position [410, 0]
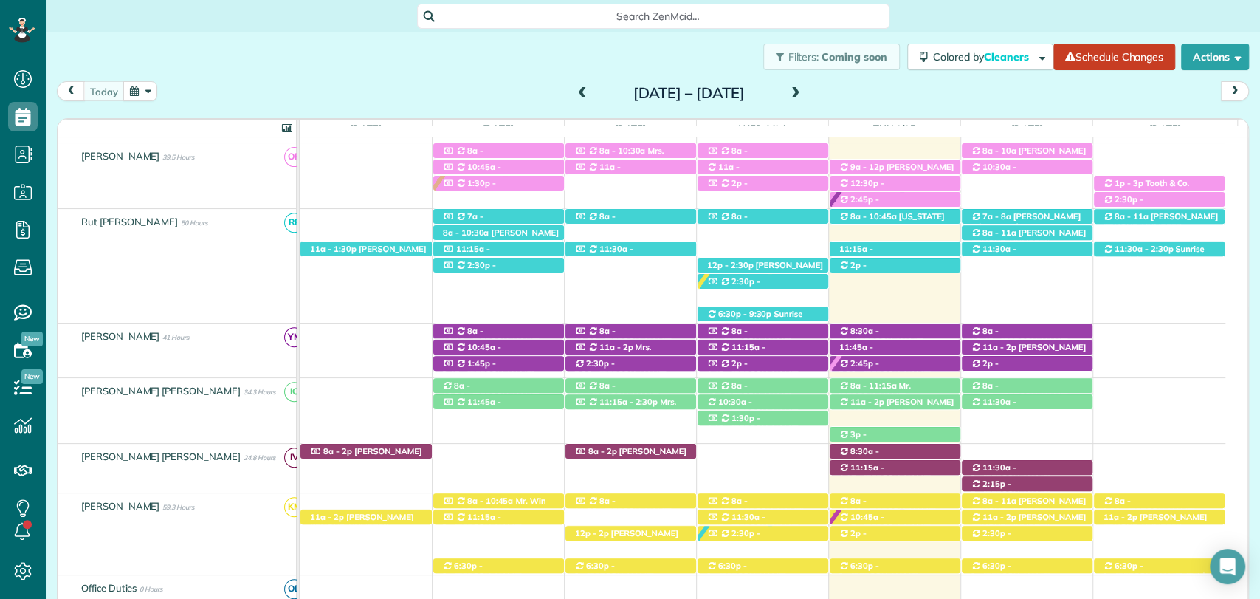
click at [1022, 451] on div "11:30a - 2p Eliana Joines (+12518957185) 21761 Veranda Blvd - FAIRHOPE, Alabama…" at bounding box center [763, 463] width 926 height 38
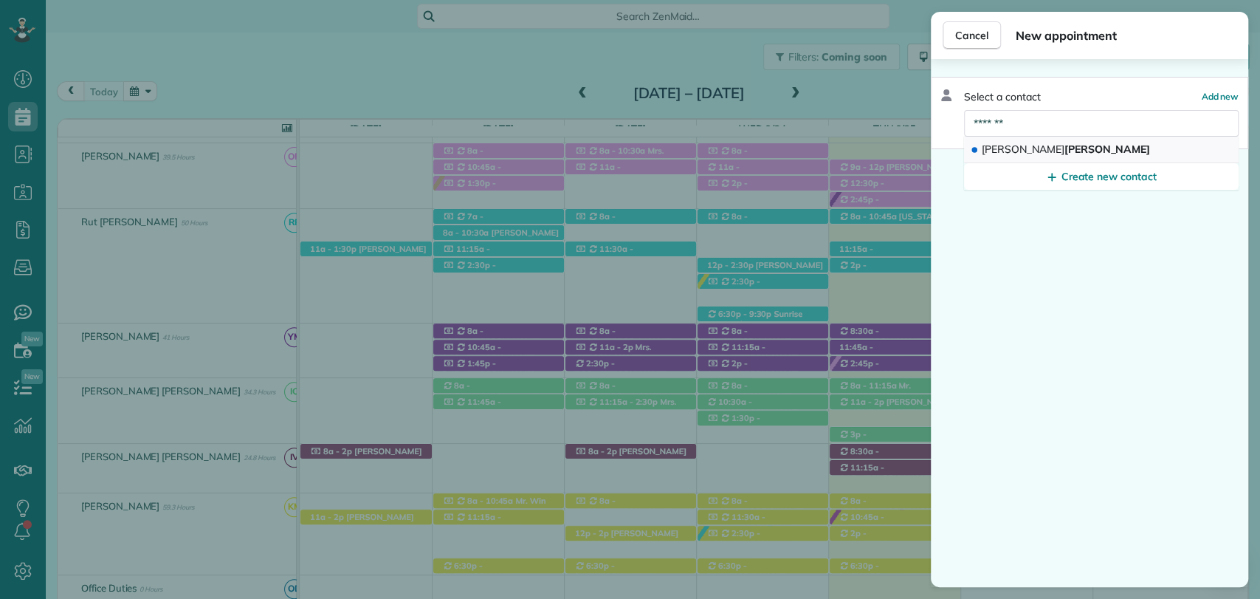
click at [1028, 150] on span "Krystal Haywood" at bounding box center [1066, 149] width 168 height 13
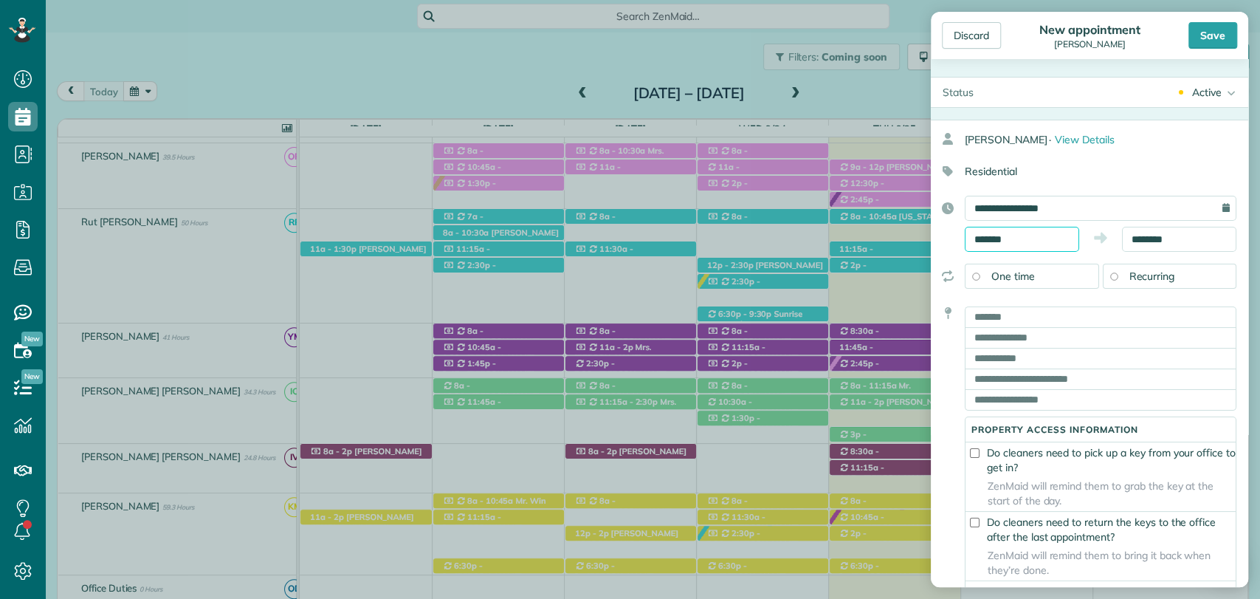
click at [1024, 241] on input "*******" at bounding box center [1022, 239] width 114 height 25
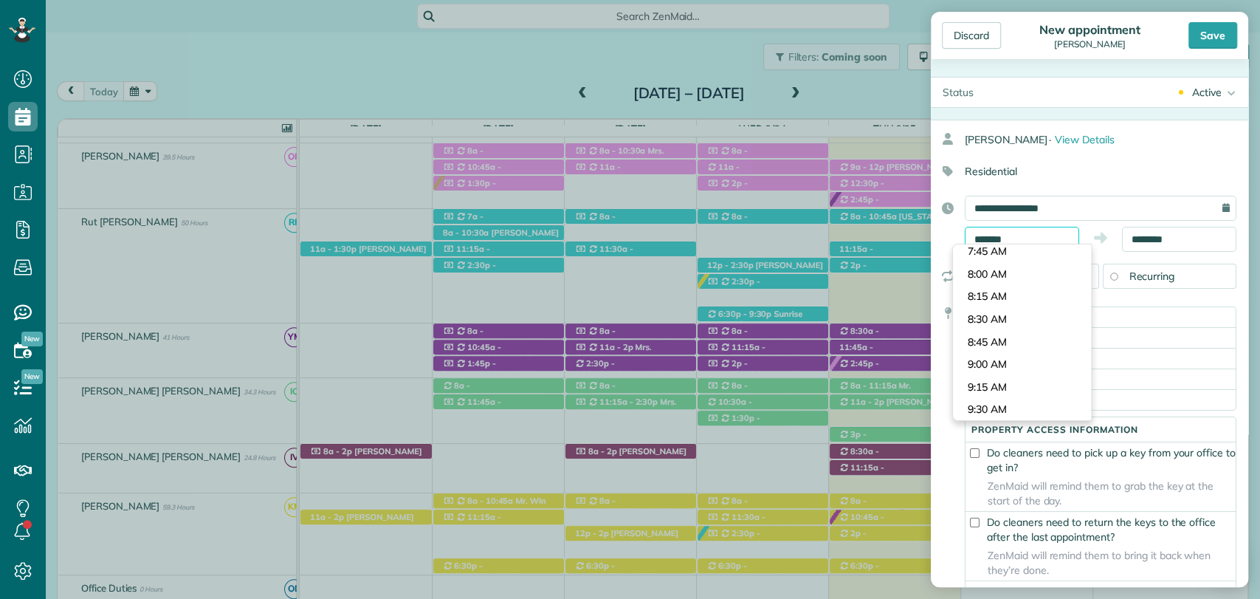
scroll to position [684, 0]
type input "*******"
click at [999, 278] on body "Dashboard Scheduling Calendar View List View Dispatch View - Weekly scheduling …" at bounding box center [630, 299] width 1260 height 599
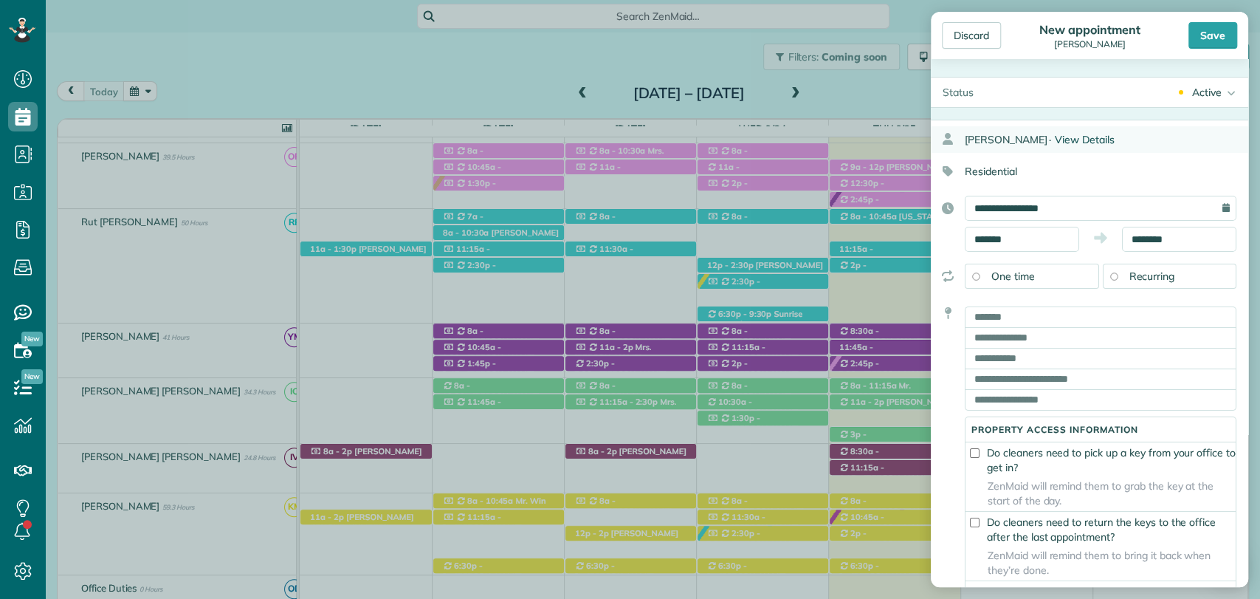
click at [1094, 143] on span "View Details" at bounding box center [1085, 139] width 60 height 13
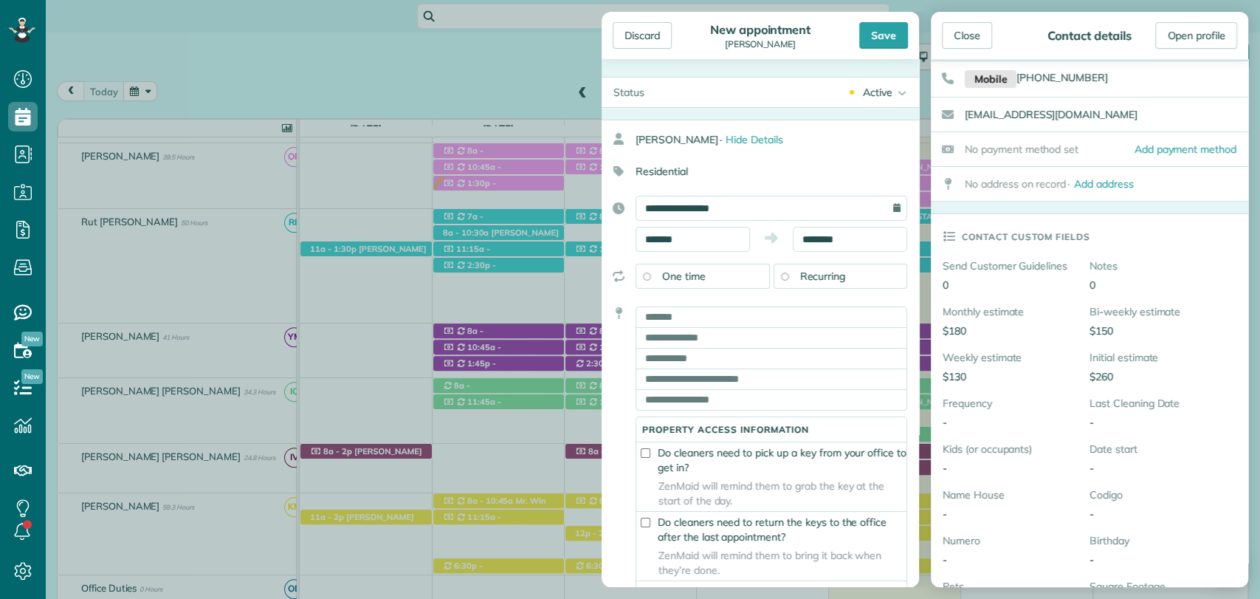
scroll to position [0, 0]
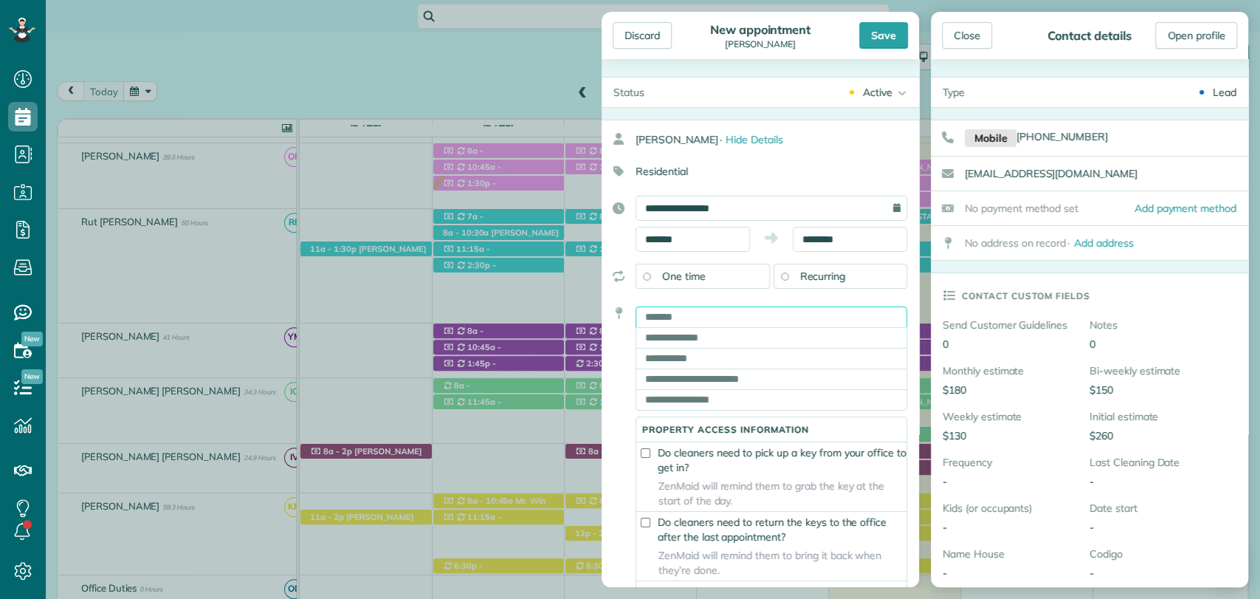
click at [733, 318] on input "text" at bounding box center [772, 316] width 272 height 21
click at [749, 315] on input "text" at bounding box center [772, 316] width 272 height 21
paste input "**********"
type input "**********"
type input "********"
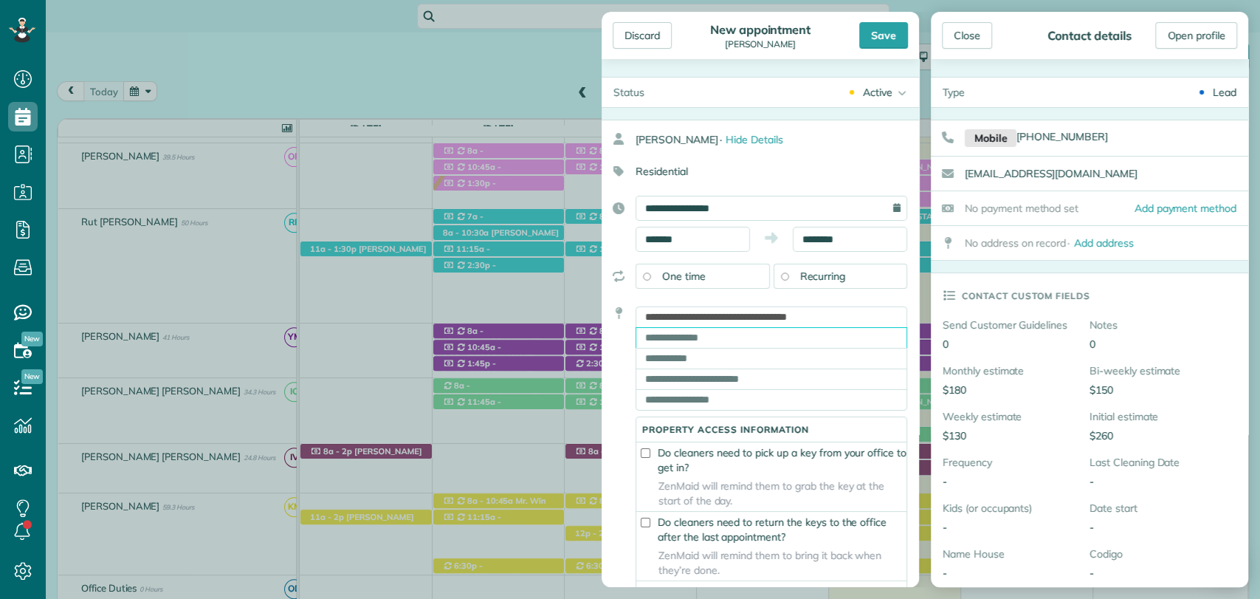
type input "**"
type input "*****"
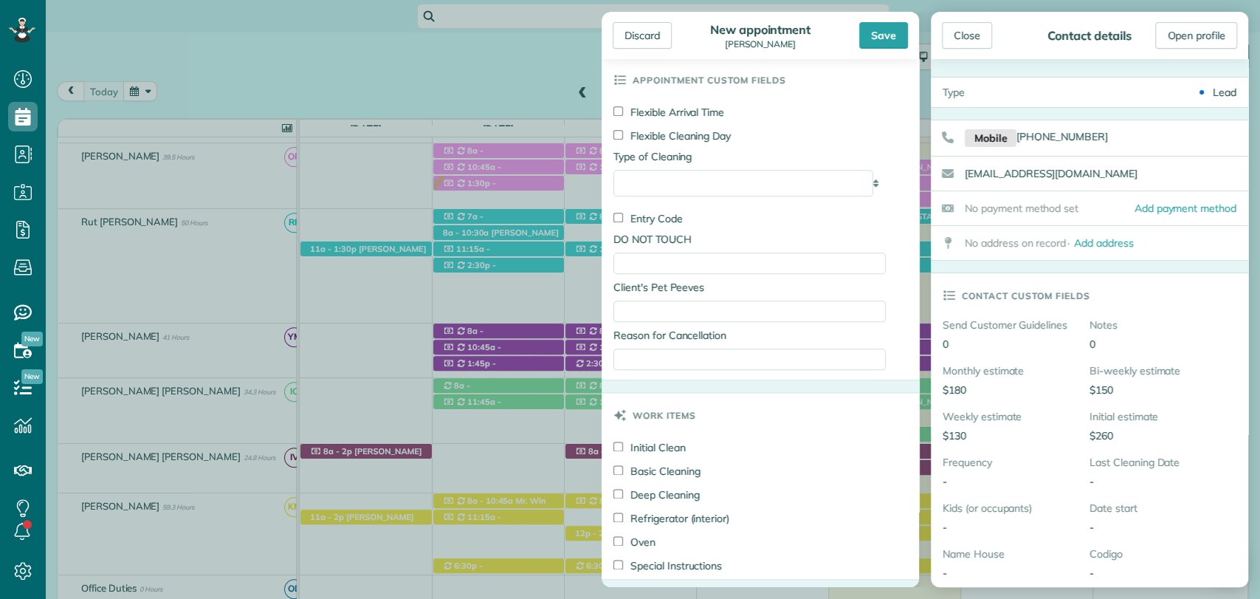
scroll to position [1230, 0]
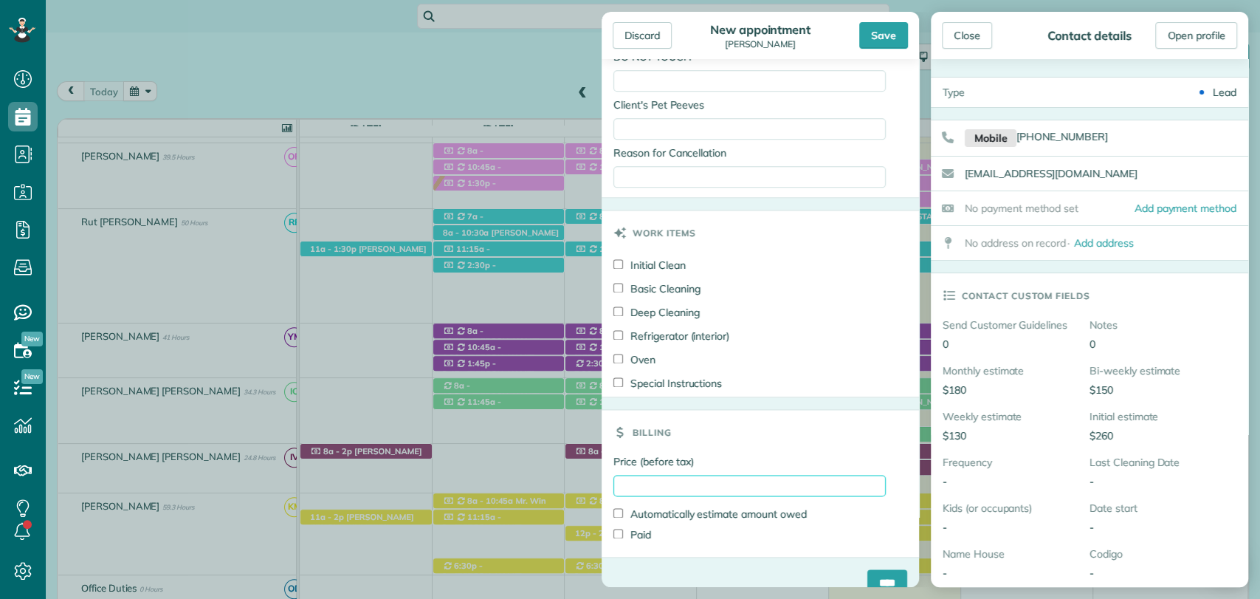
click at [687, 496] on input "Price (before tax)" at bounding box center [750, 485] width 272 height 21
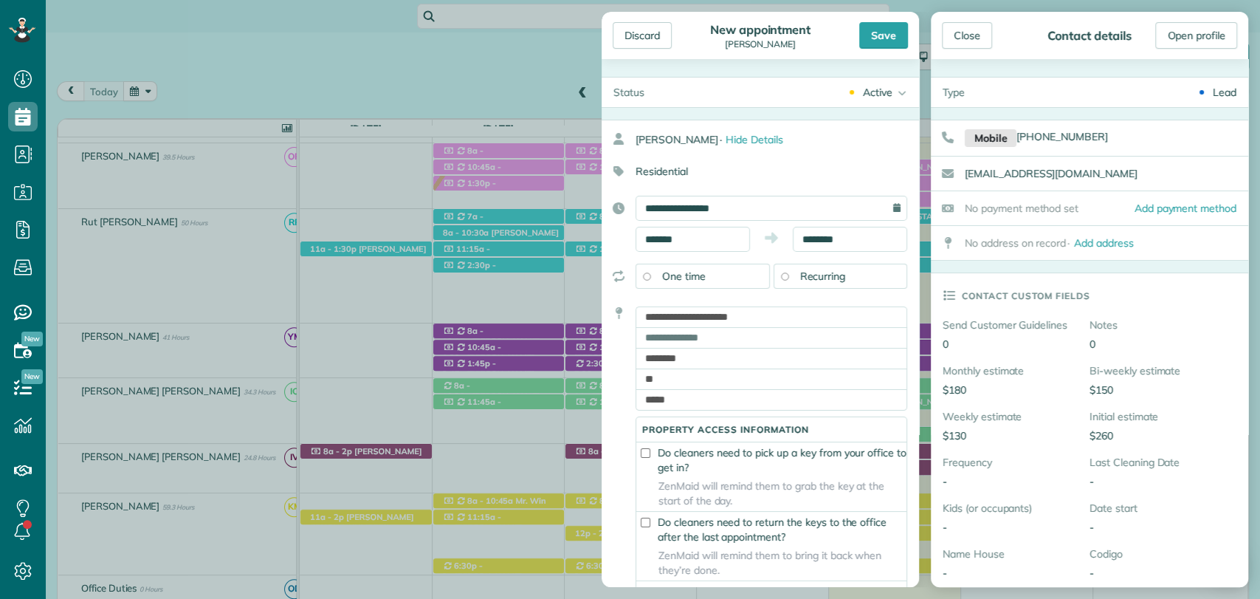
type input "***"
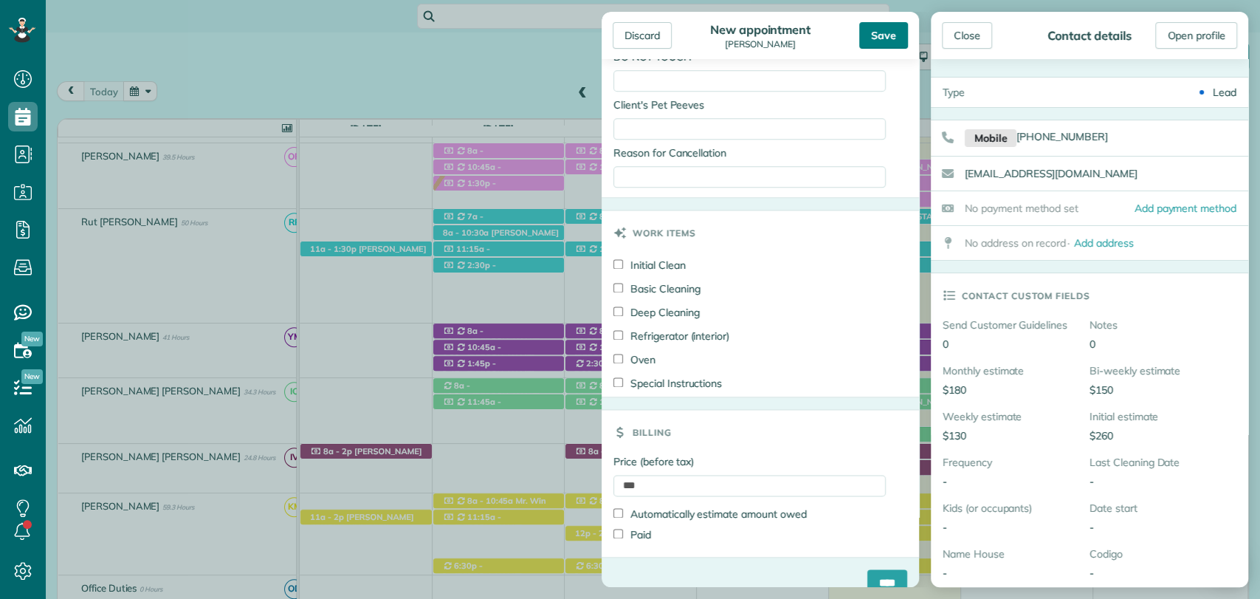
click at [886, 29] on div "Save" at bounding box center [883, 35] width 49 height 27
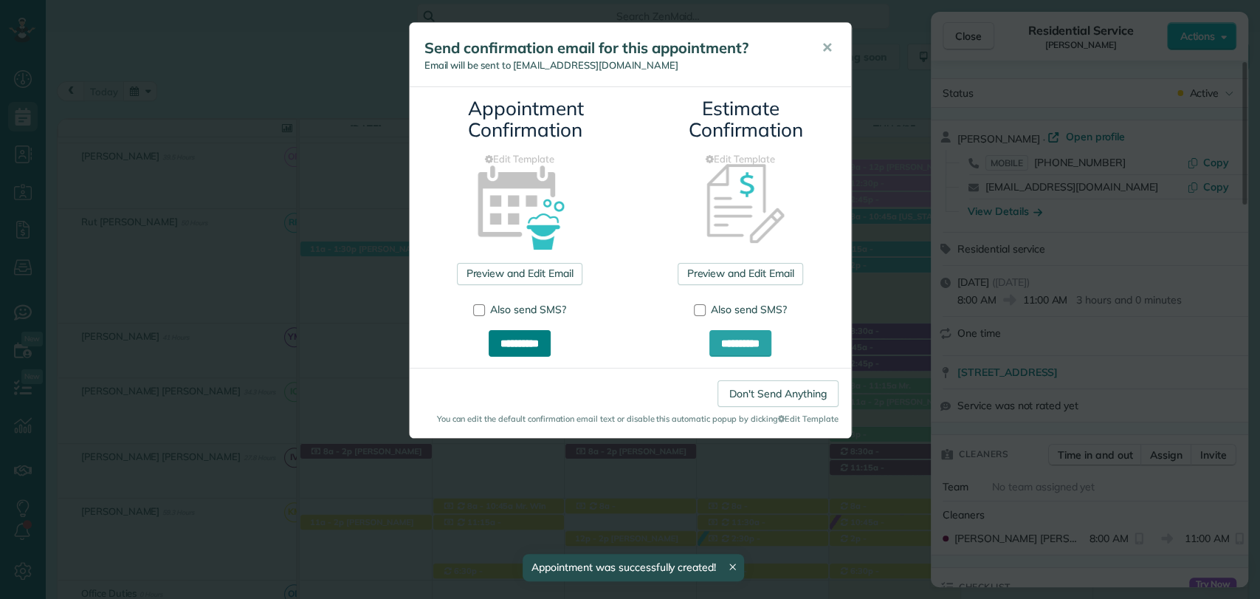
click at [514, 344] on input "**********" at bounding box center [520, 343] width 62 height 27
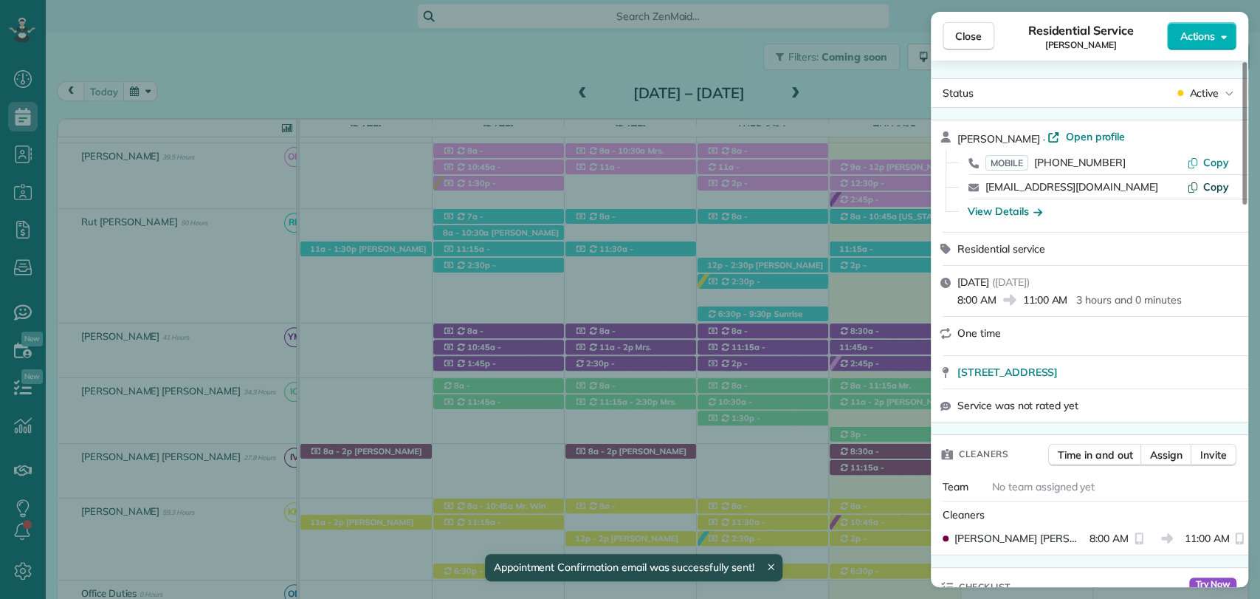
click at [1204, 186] on button "Copy" at bounding box center [1208, 186] width 42 height 15
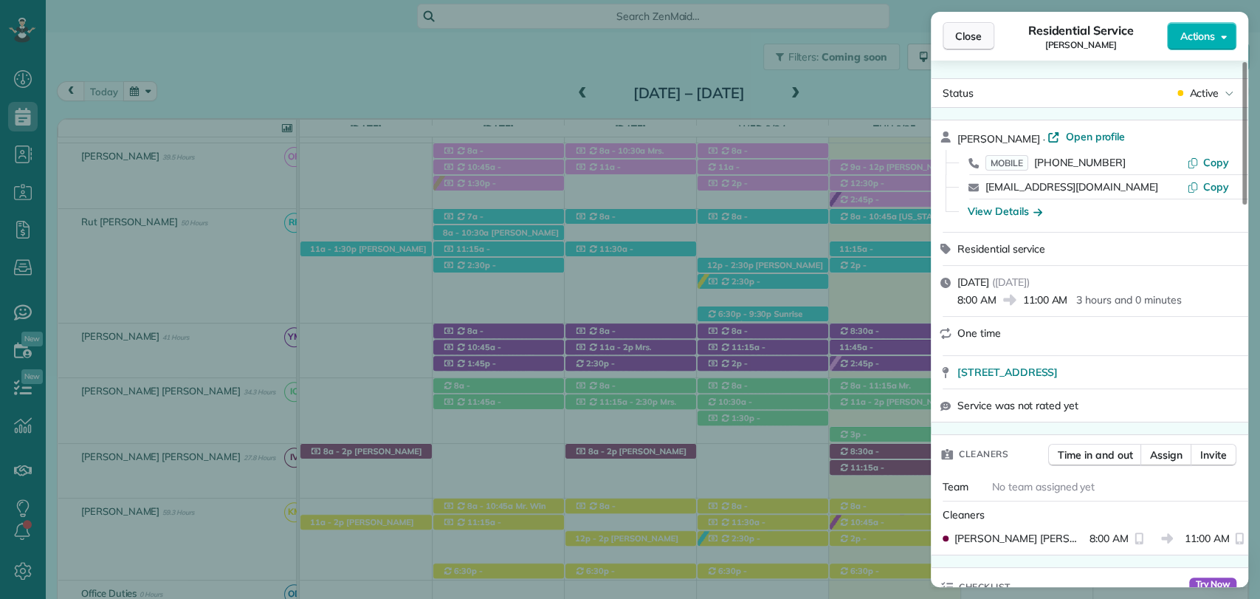
click at [980, 34] on span "Close" at bounding box center [968, 36] width 27 height 15
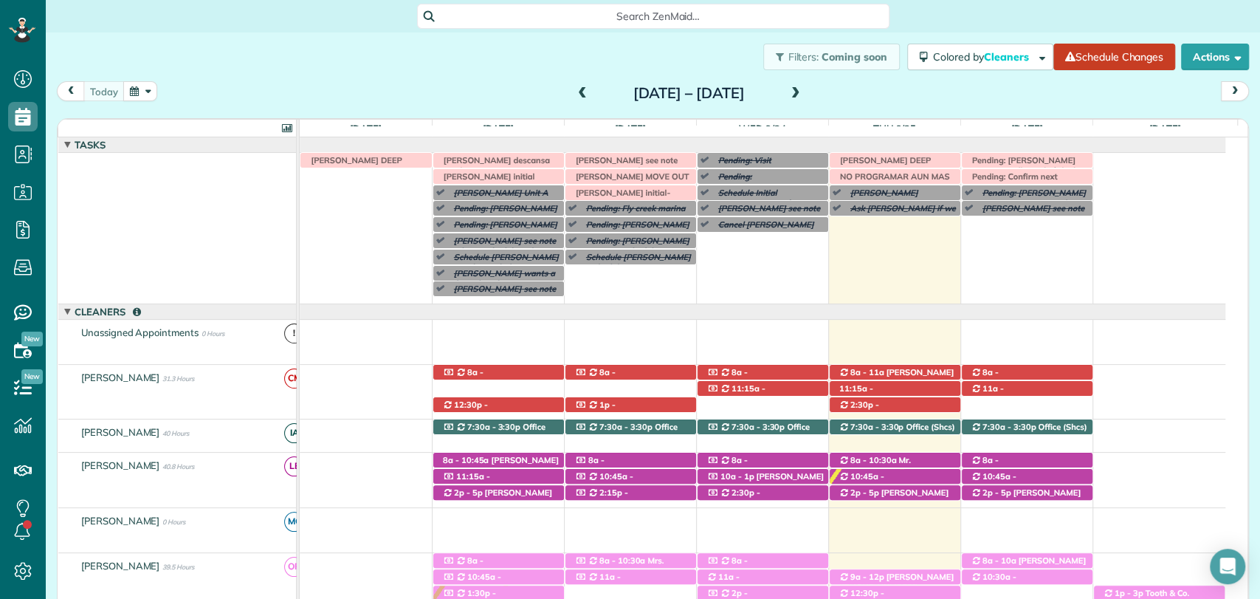
click at [1042, 263] on div "Irma V descansa este lunes Pending: Caroline Byars see note (Call to ask if she…" at bounding box center [763, 228] width 926 height 151
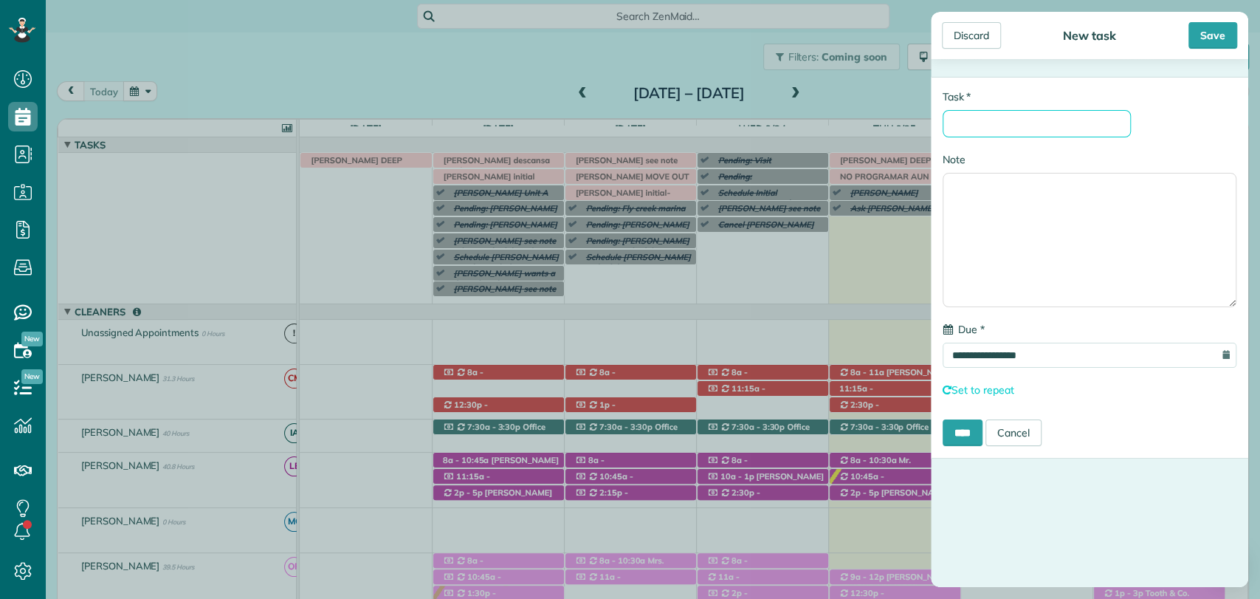
click at [1020, 128] on input "* Task" at bounding box center [1037, 123] width 188 height 27
type input "**********"
click at [1213, 36] on div "Save" at bounding box center [1213, 35] width 49 height 27
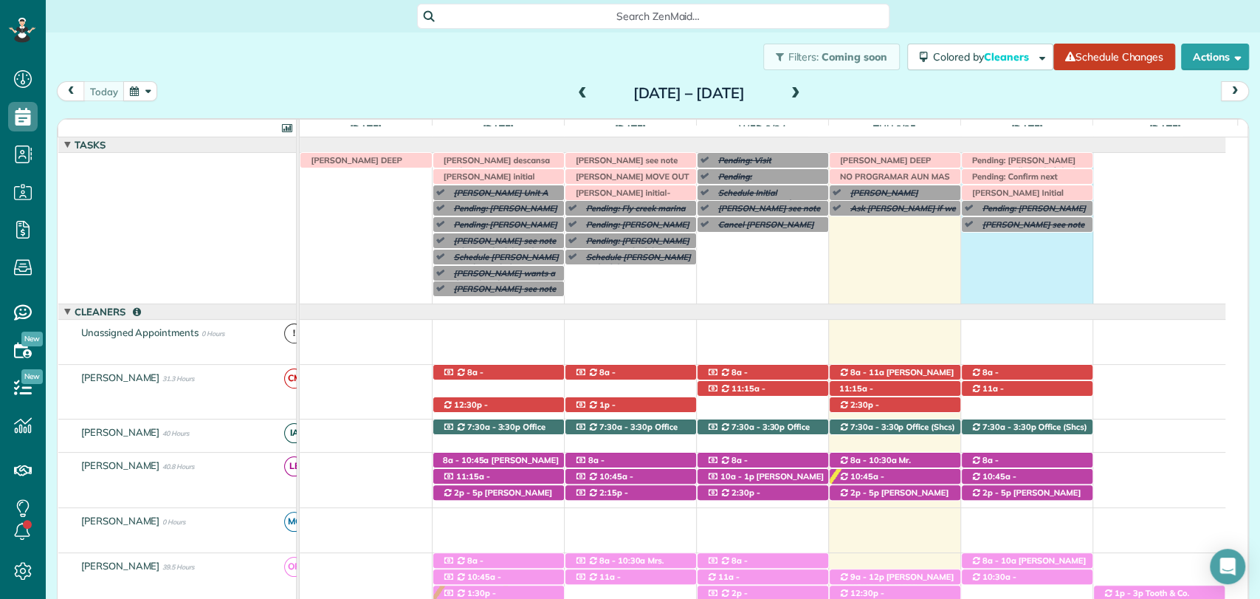
click at [1029, 270] on div "Irma V descansa este lunes Pending: Caroline Byars see note (Call to ask if she…" at bounding box center [763, 228] width 926 height 151
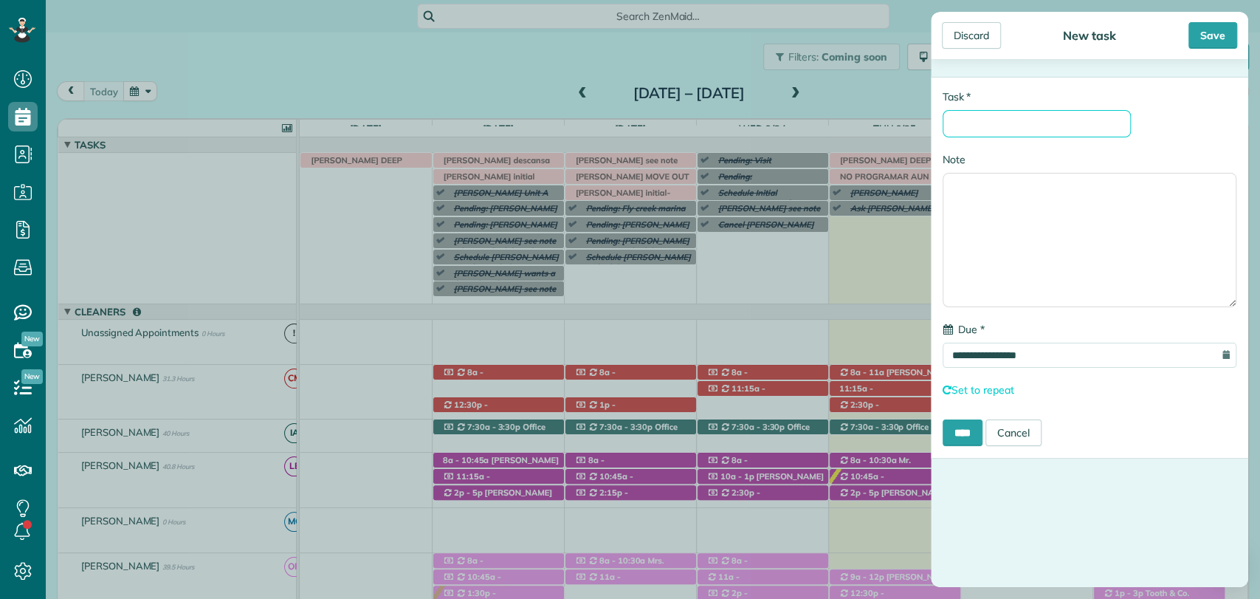
click at [1007, 133] on input "* Task" at bounding box center [1037, 123] width 188 height 27
click at [972, 24] on div "Discard" at bounding box center [971, 35] width 59 height 27
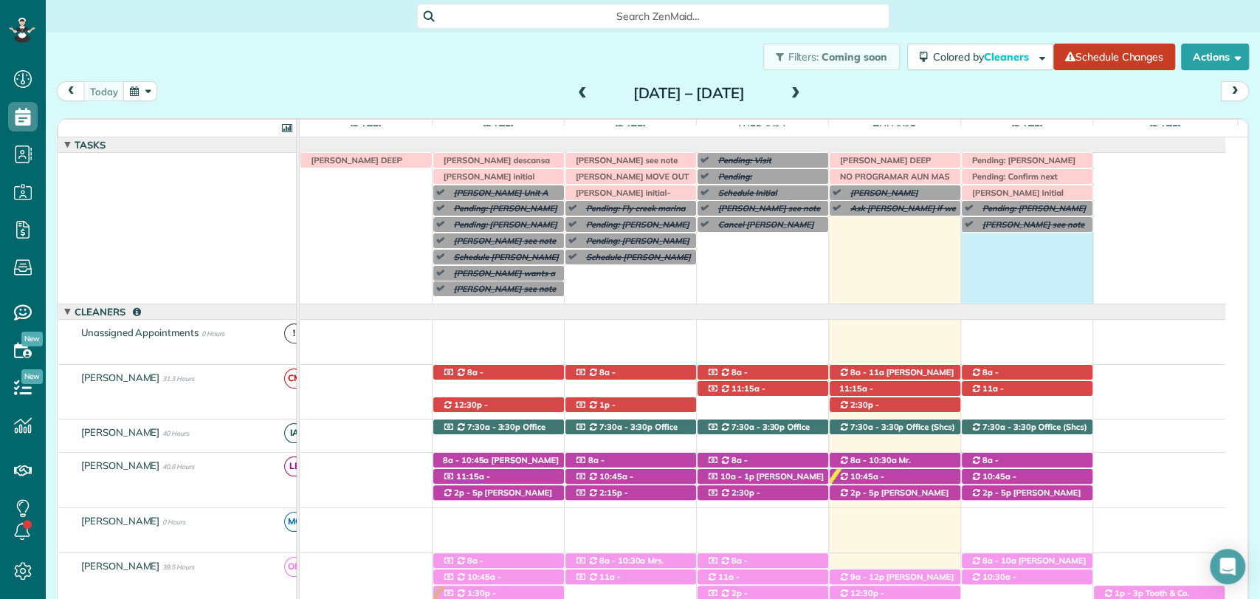
click at [998, 260] on div "Irma V descansa este lunes Pending: Caroline Byars see note (Call to ask if she…" at bounding box center [763, 228] width 926 height 151
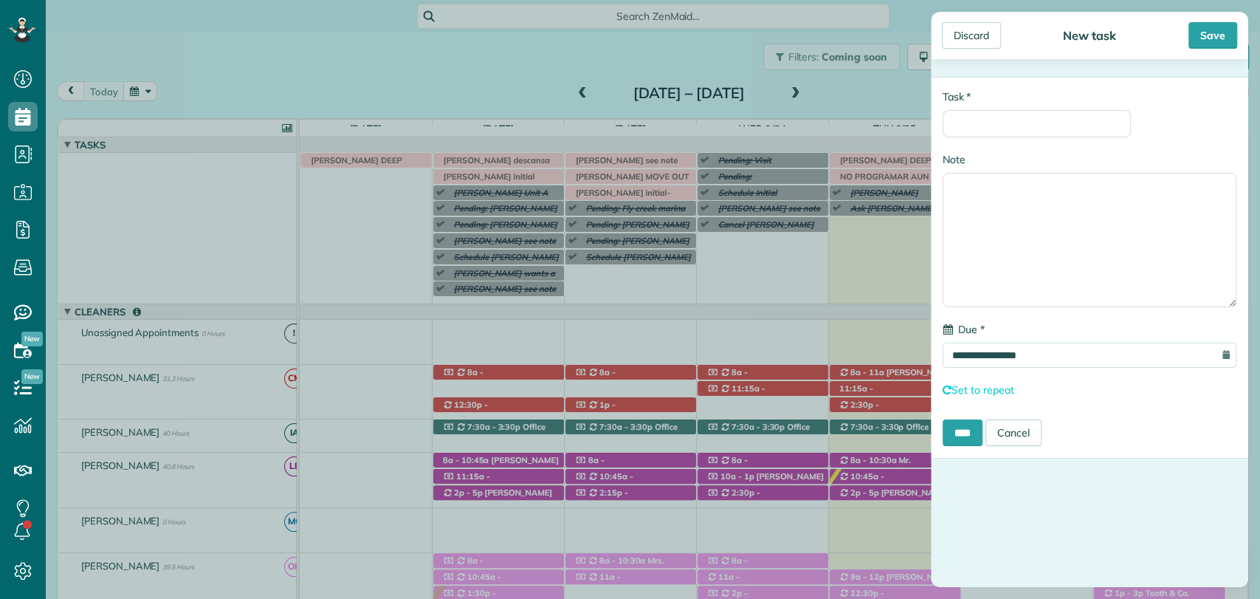
drag, startPoint x: 982, startPoint y: 35, endPoint x: 1013, endPoint y: 56, distance: 37.7
click at [982, 35] on div "Discard" at bounding box center [971, 35] width 59 height 27
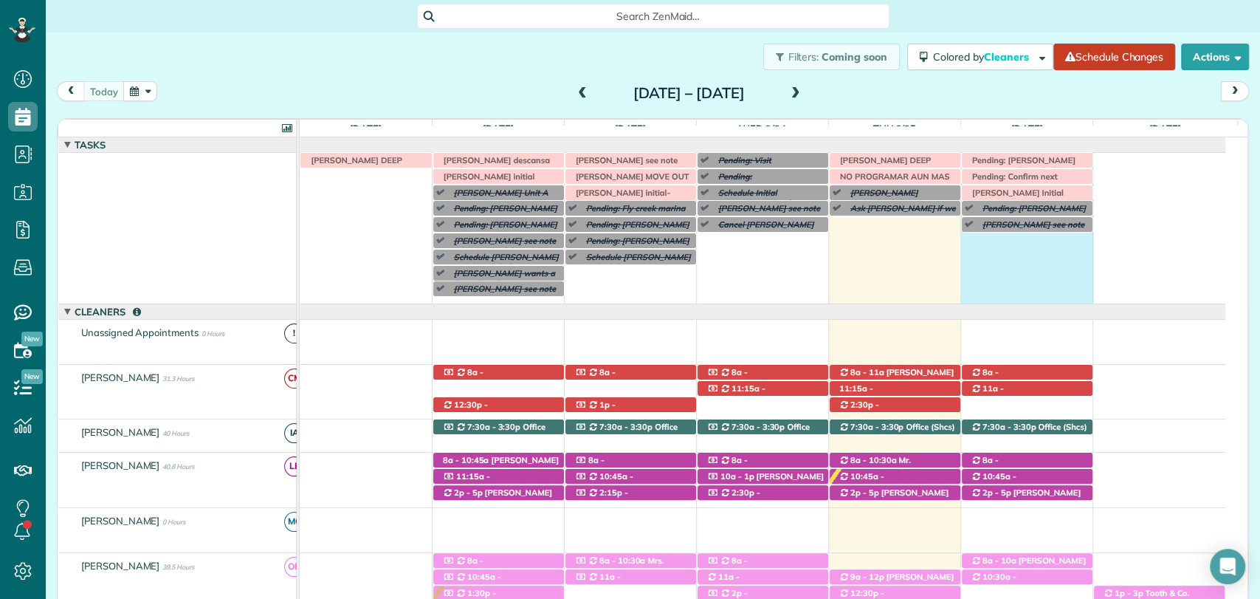
click at [1036, 273] on div "Irma V descansa este lunes Pending: Caroline Byars see note (Call to ask if she…" at bounding box center [763, 228] width 926 height 151
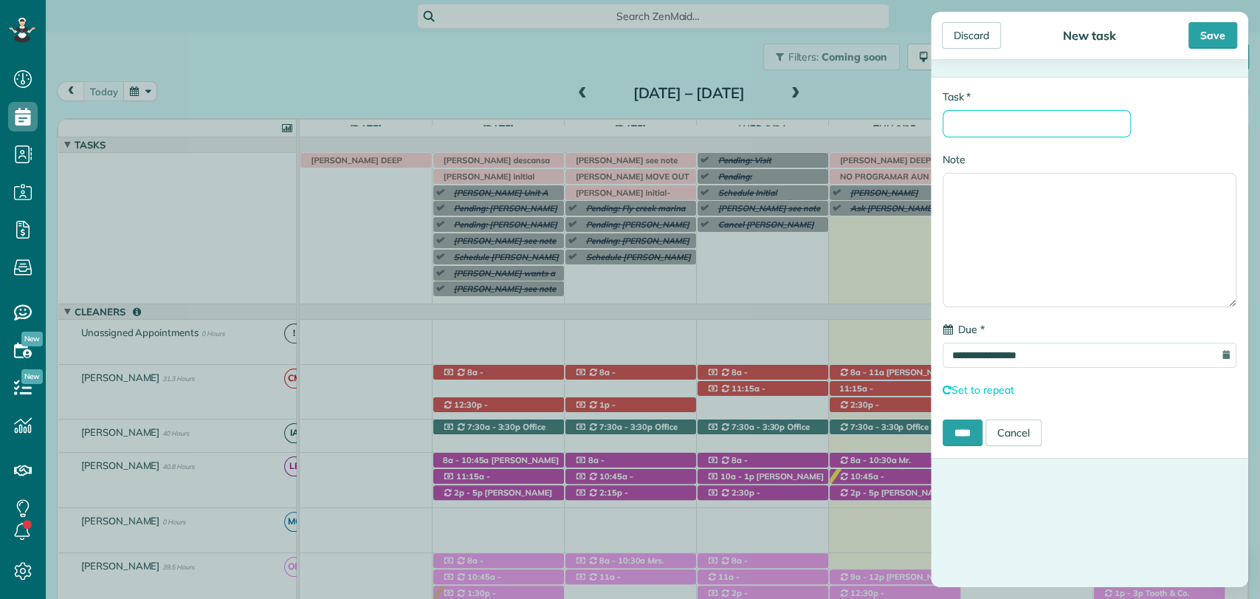
click at [1004, 117] on input "* Task" at bounding box center [1037, 123] width 188 height 27
click at [951, 124] on input "**********" at bounding box center [1037, 123] width 188 height 27
type input "**********"
click at [1202, 37] on div "Save" at bounding box center [1213, 35] width 49 height 27
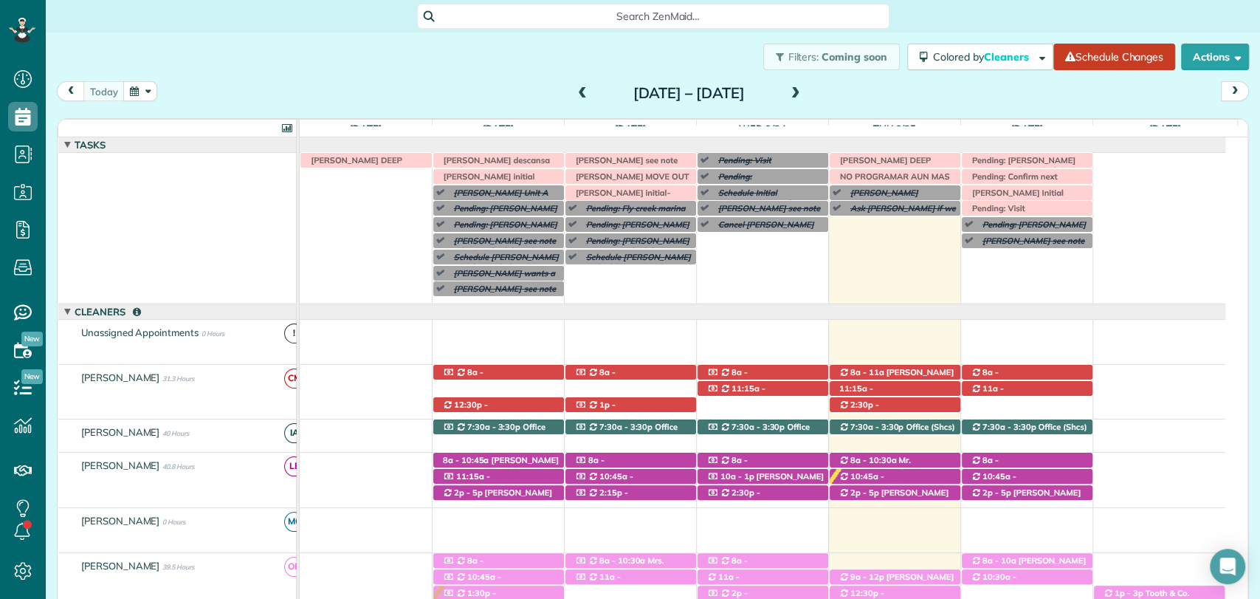
click at [936, 86] on div "today Sunday Sep 21 – Saturday Sep 27, 2025" at bounding box center [653, 94] width 1192 height 27
click at [916, 314] on div at bounding box center [763, 311] width 926 height 15
click at [901, 394] on span "Kristen Eberlein (+17703247138)" at bounding box center [885, 404] width 92 height 21
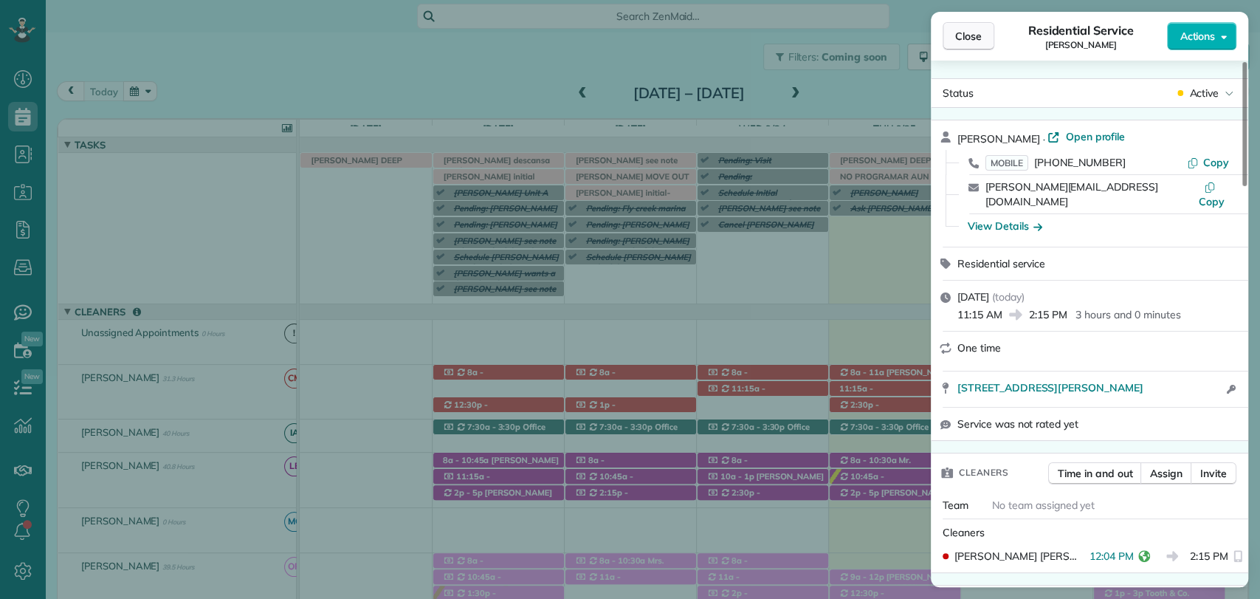
click at [976, 39] on span "Close" at bounding box center [968, 36] width 27 height 15
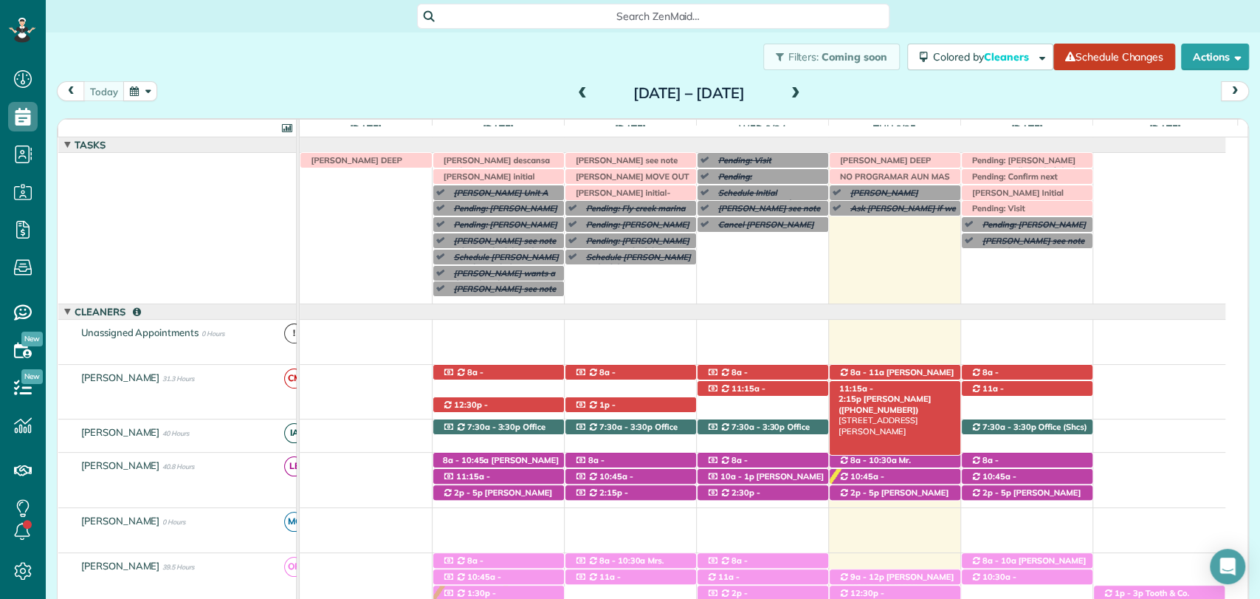
click at [887, 394] on span "Kristen Eberlein (+17703247138)" at bounding box center [885, 404] width 92 height 21
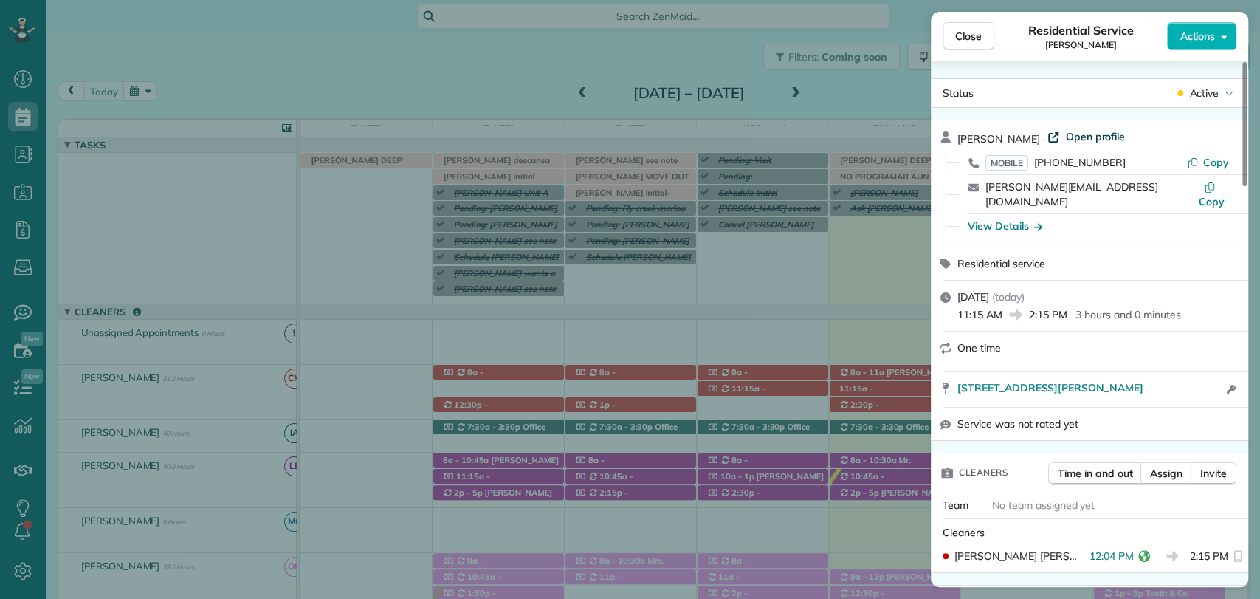
click at [1099, 137] on span "Open profile" at bounding box center [1095, 136] width 60 height 15
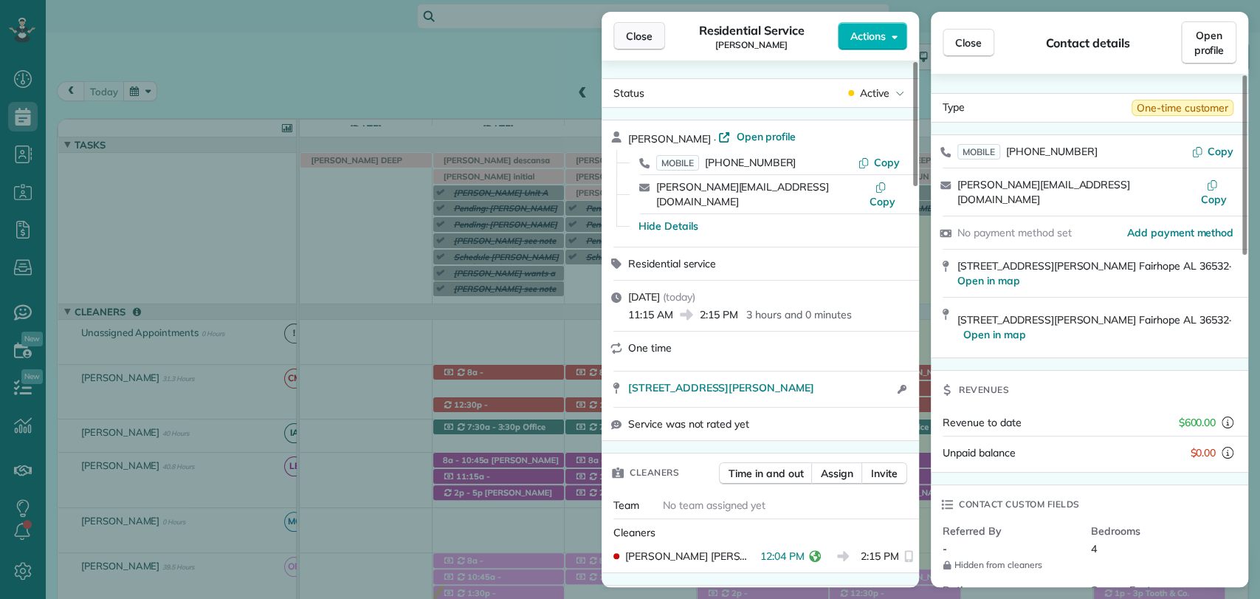
click at [643, 36] on span "Close" at bounding box center [639, 36] width 27 height 15
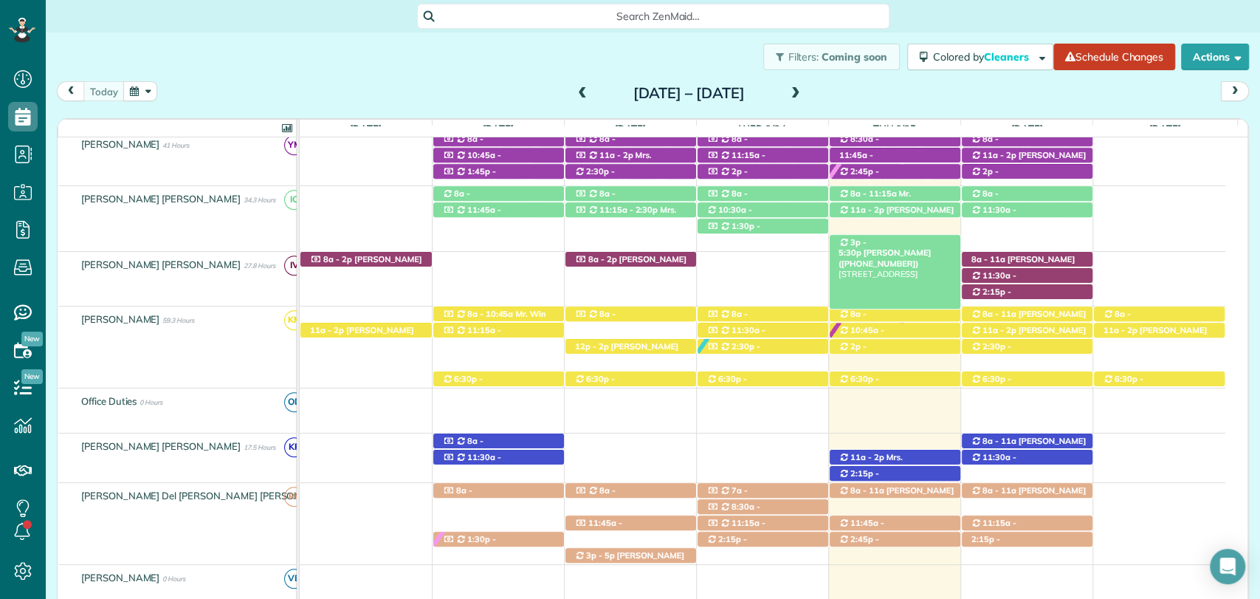
scroll to position [574, 0]
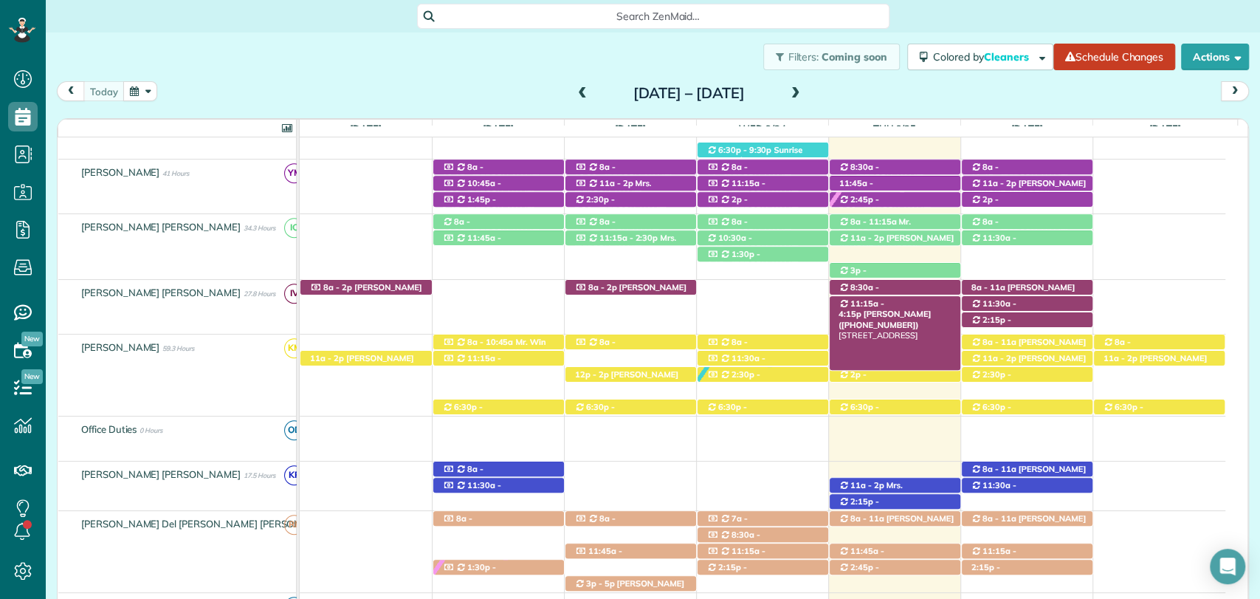
click at [916, 309] on span "Austin Gilchrist (+12512989438)" at bounding box center [885, 319] width 92 height 21
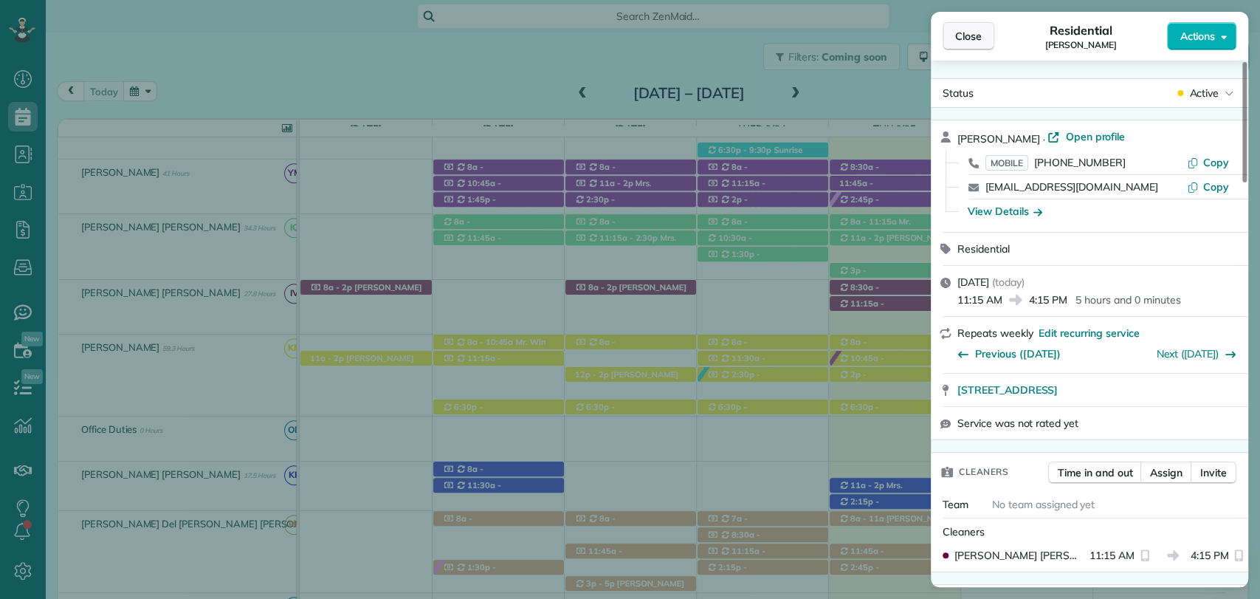
click at [951, 26] on button "Close" at bounding box center [969, 36] width 52 height 28
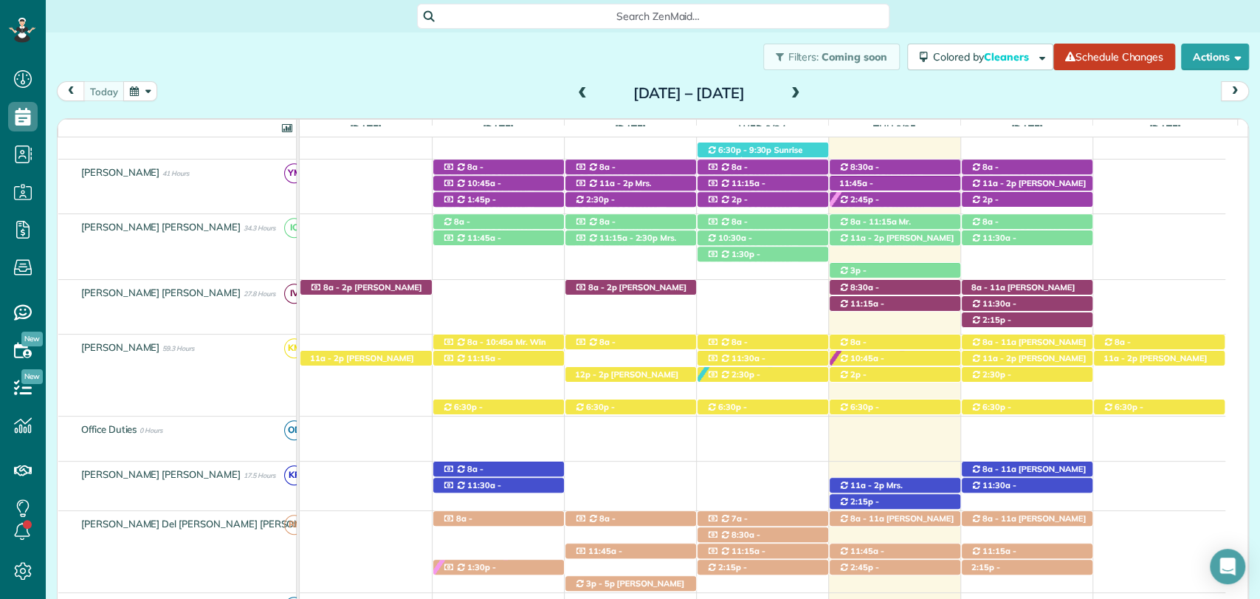
click at [910, 100] on div "today Sunday Sep 21 – Saturday Sep 27, 2025" at bounding box center [653, 94] width 1192 height 27
click at [888, 292] on span "Mrs. Evelyn Fusaiotti (+12515339455)" at bounding box center [881, 302] width 85 height 21
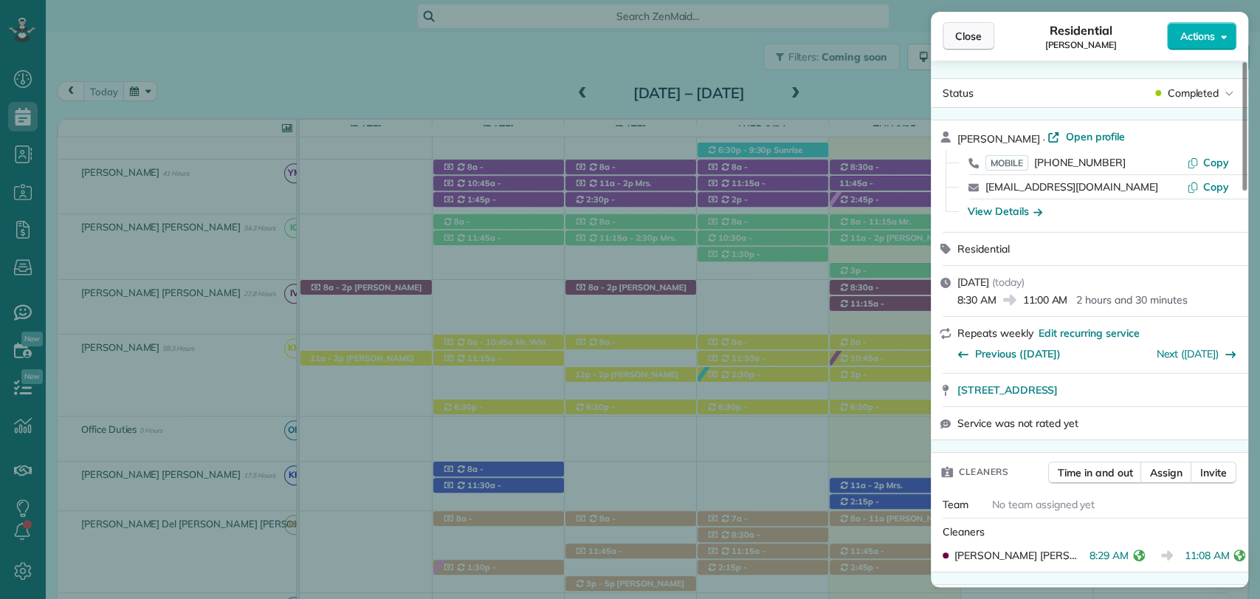
click at [971, 38] on span "Close" at bounding box center [968, 36] width 27 height 15
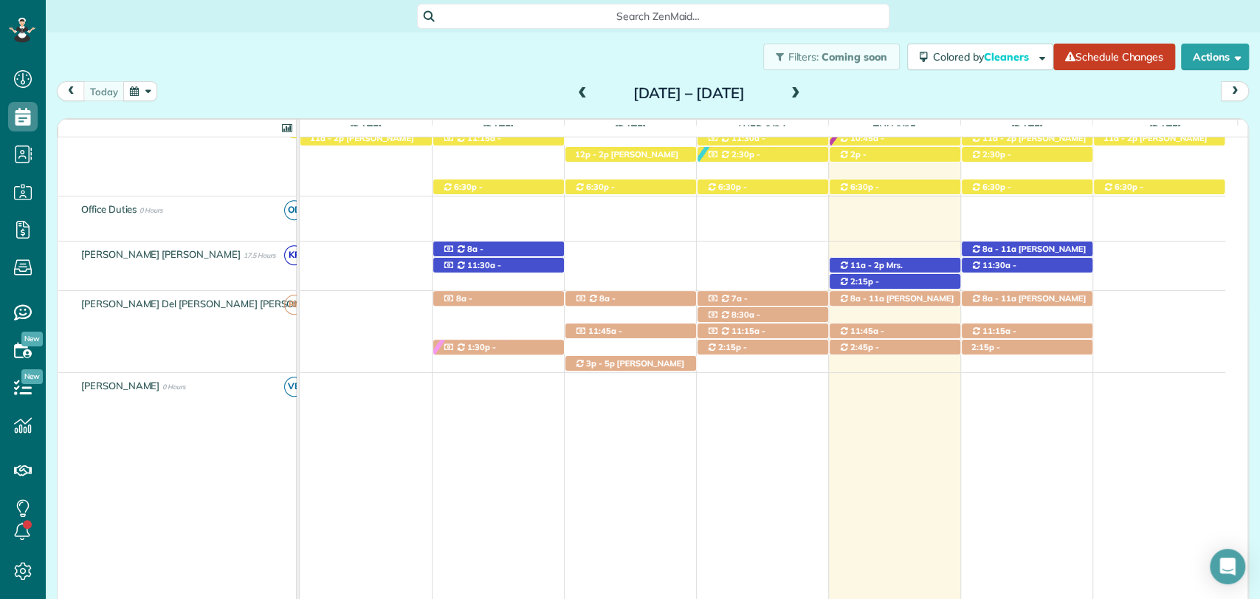
scroll to position [816, 0]
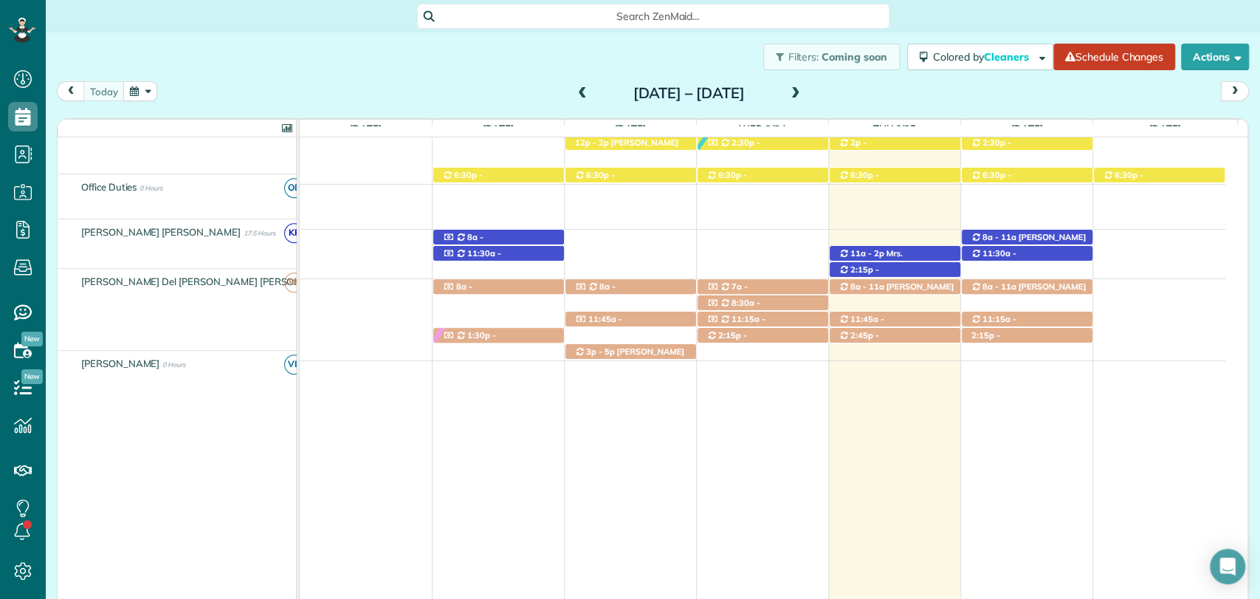
click at [906, 248] on span "Mrs. Kristine Smith (+12516044540)" at bounding box center [879, 264] width 80 height 32
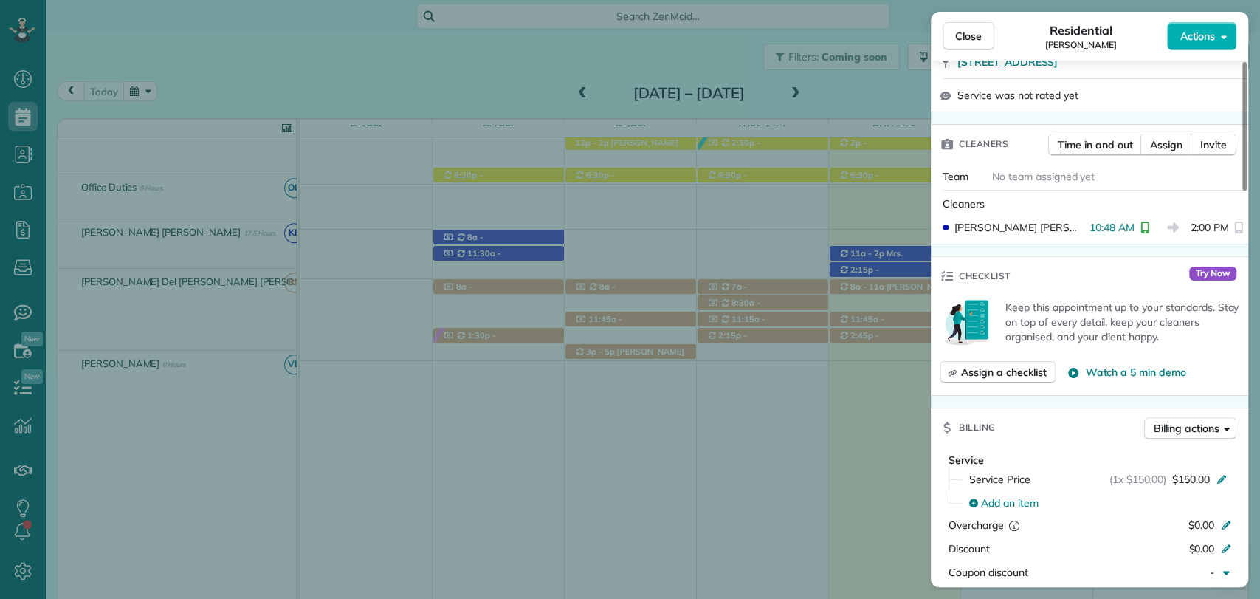
scroll to position [820, 0]
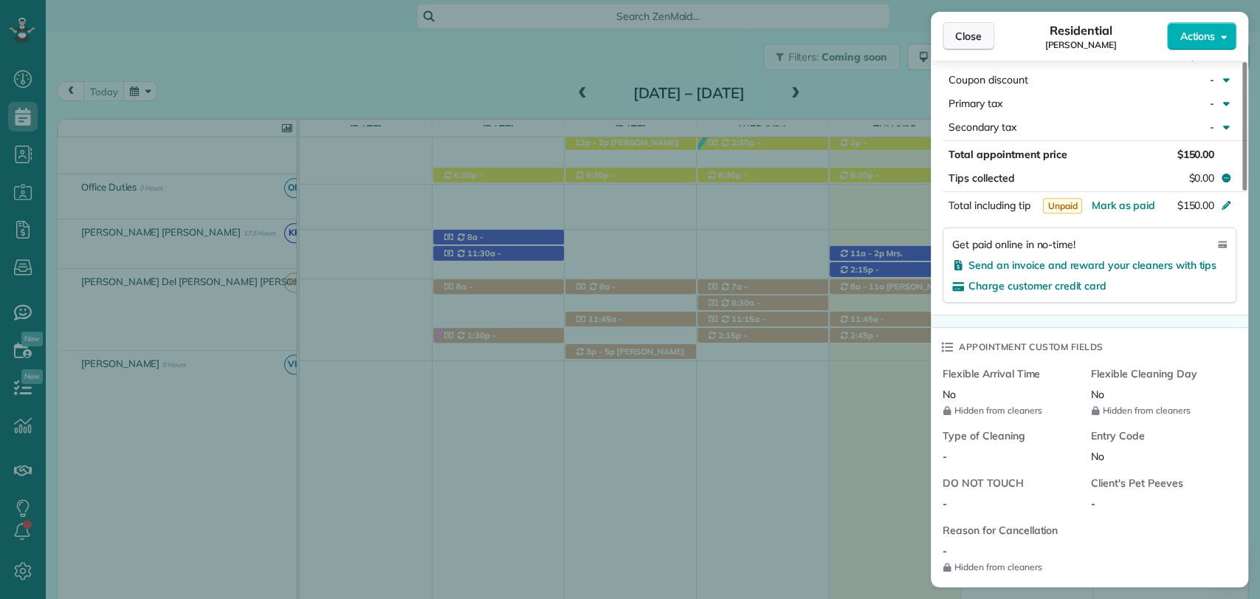
click at [980, 38] on span "Close" at bounding box center [968, 36] width 27 height 15
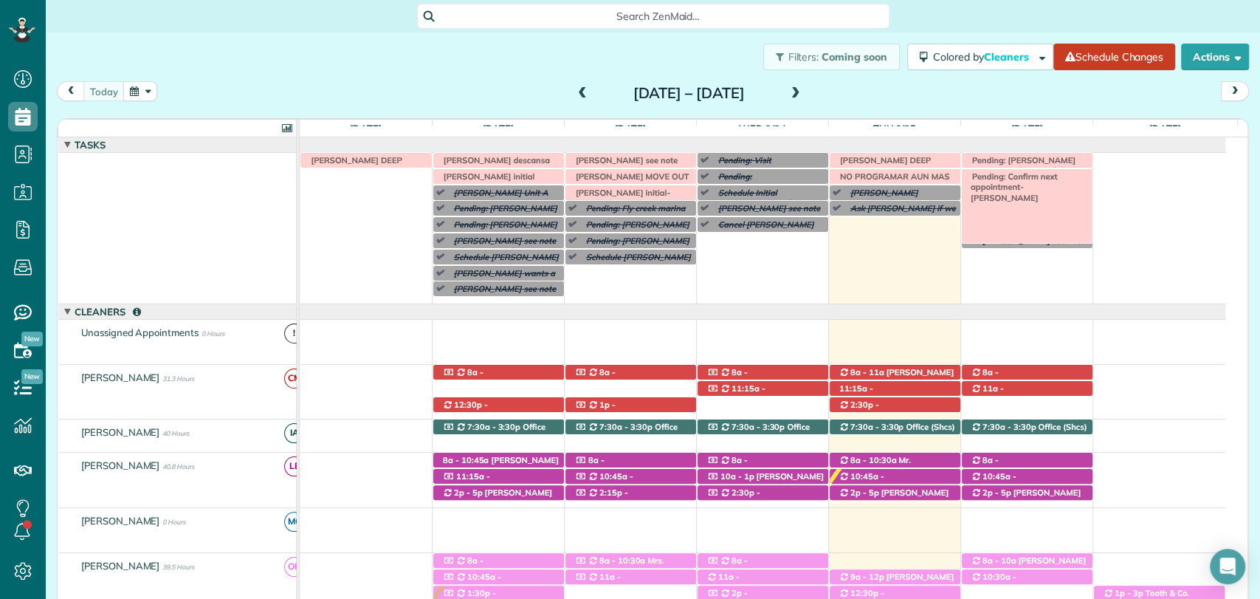
click at [1063, 179] on div "Pending: Confirm next appointment-Stephen Mallet" at bounding box center [1027, 177] width 131 height 16
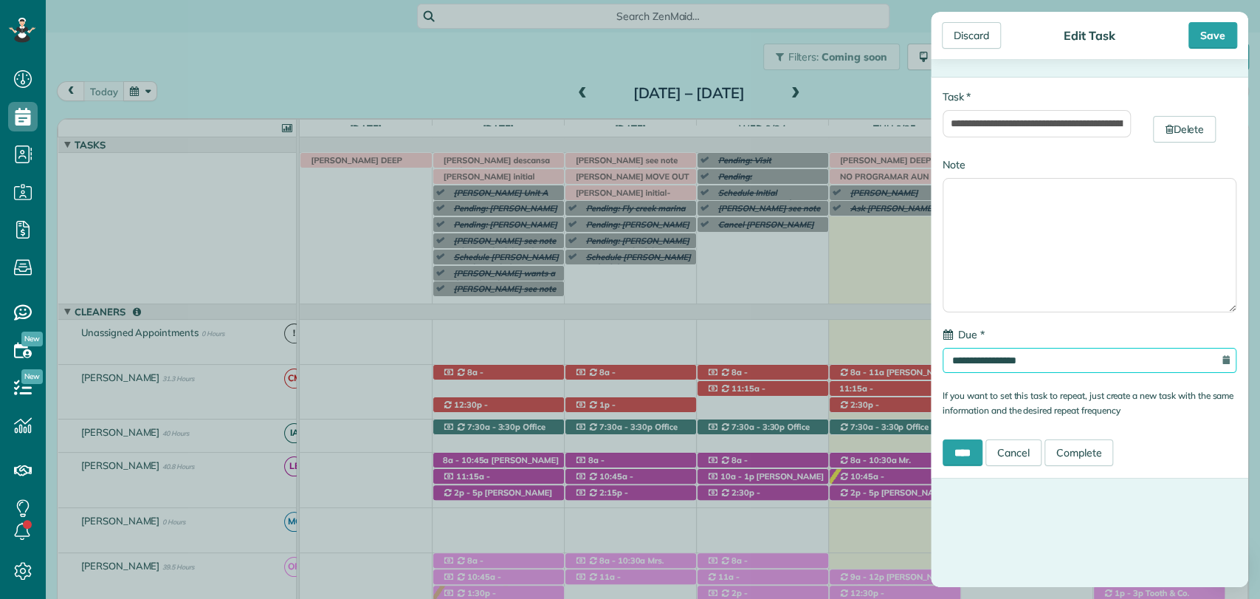
click at [1023, 363] on input "**********" at bounding box center [1090, 360] width 294 height 25
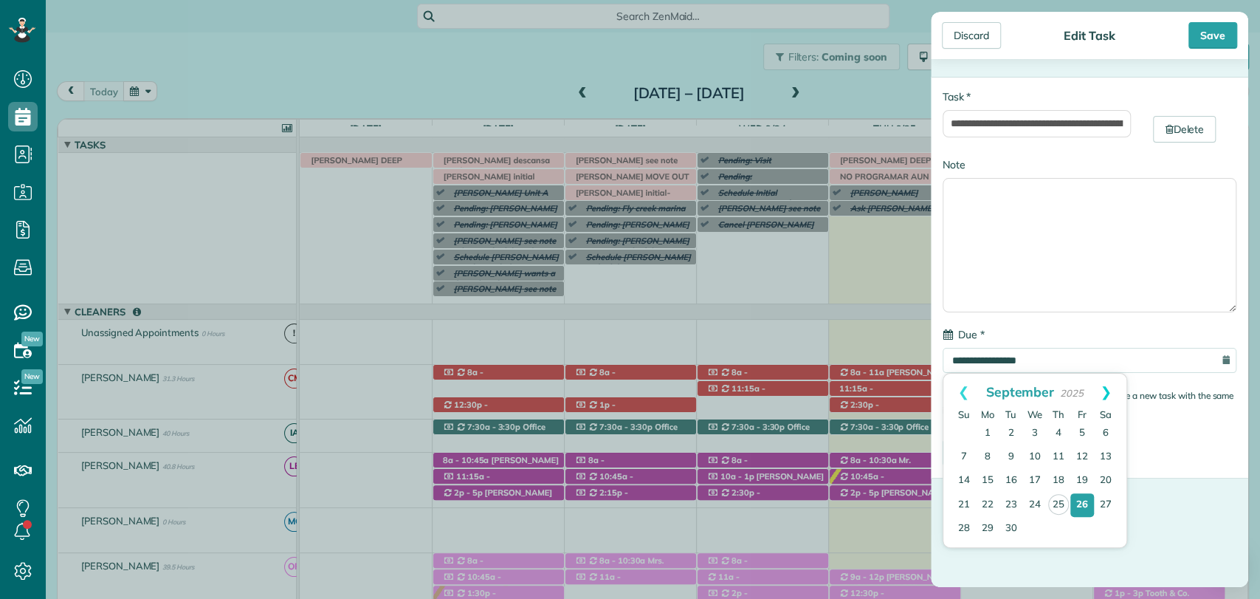
click at [1106, 393] on link "Next" at bounding box center [1106, 392] width 41 height 37
click at [963, 391] on link "Prev" at bounding box center [964, 392] width 41 height 37
click at [993, 526] on link "29" at bounding box center [988, 529] width 24 height 24
type input "**********"
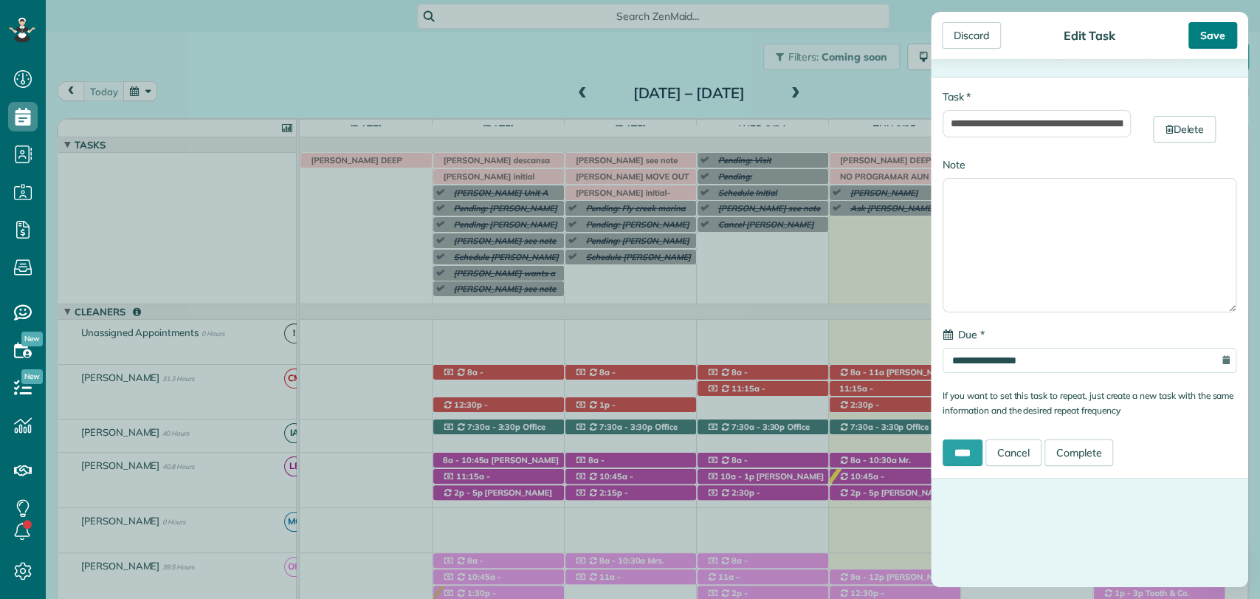
click at [1218, 37] on div "Save" at bounding box center [1213, 35] width 49 height 27
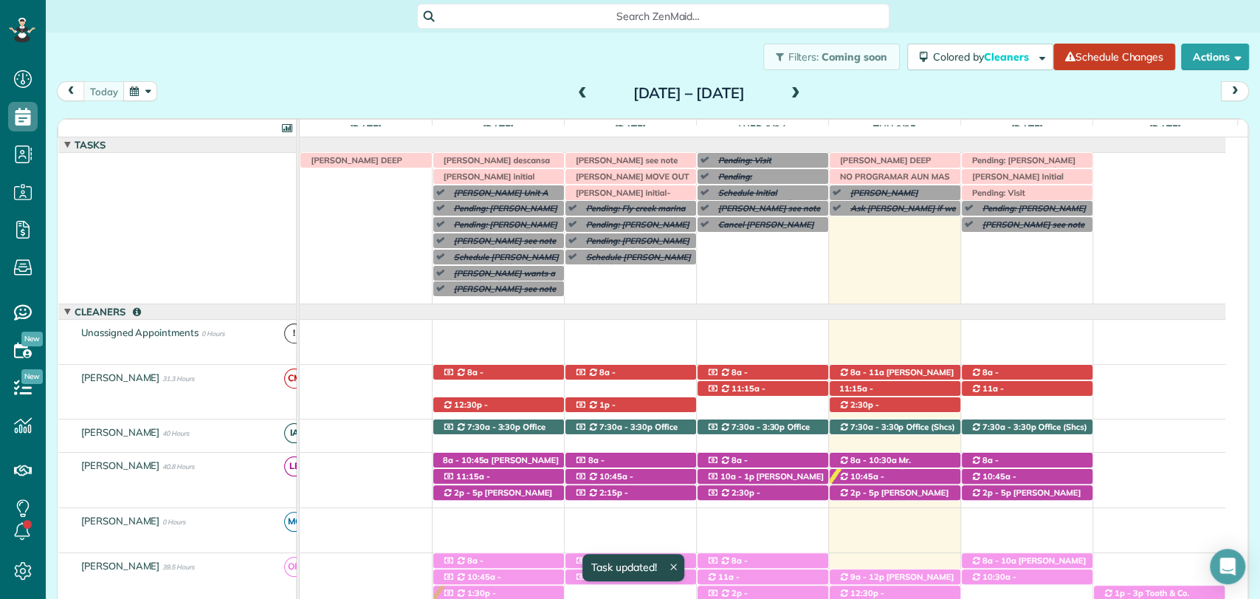
click at [916, 93] on div "today Sunday Sep 21 – Saturday Sep 27, 2025" at bounding box center [653, 94] width 1192 height 27
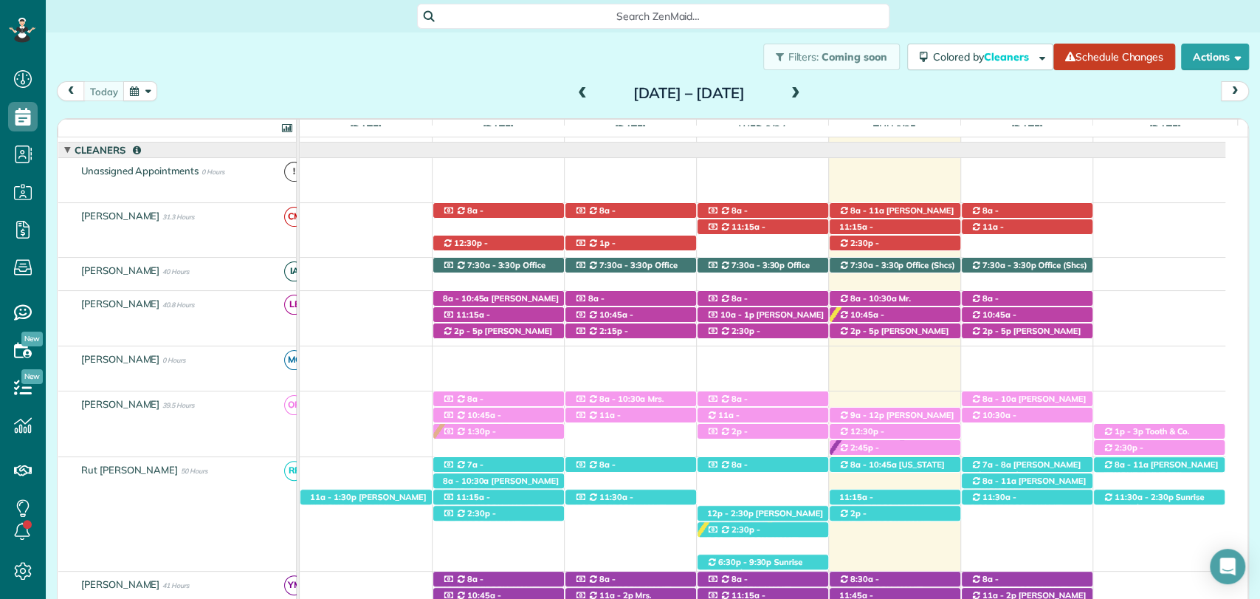
scroll to position [164, 0]
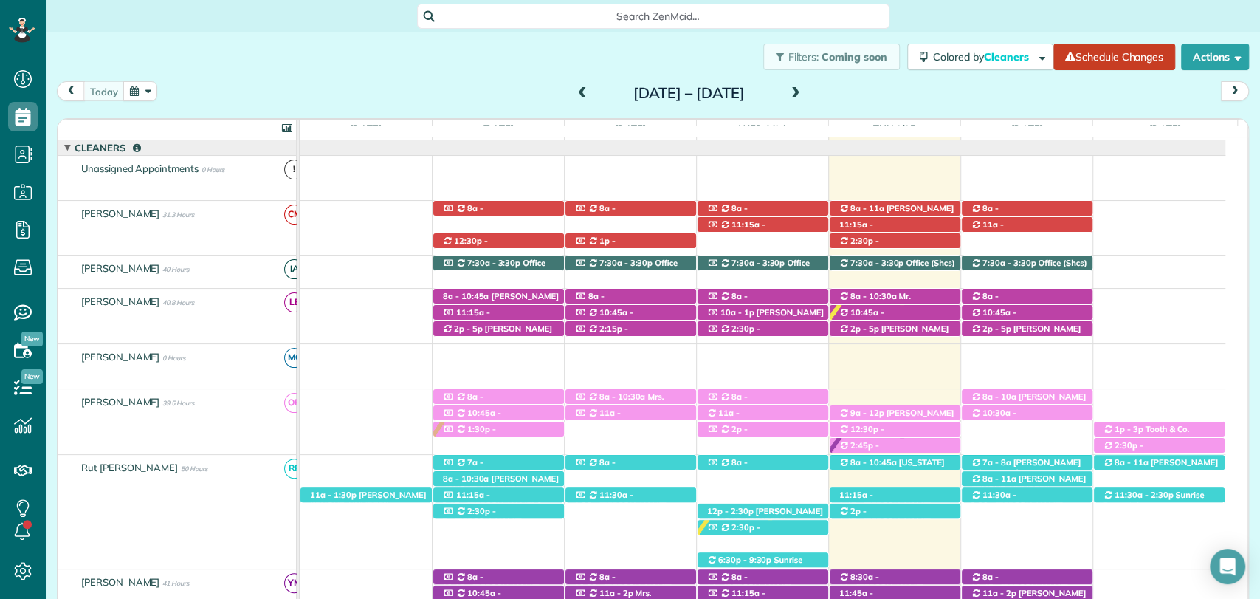
click at [984, 106] on div "today Sunday Sep 21 – Saturday Sep 27, 2025" at bounding box center [653, 94] width 1192 height 27
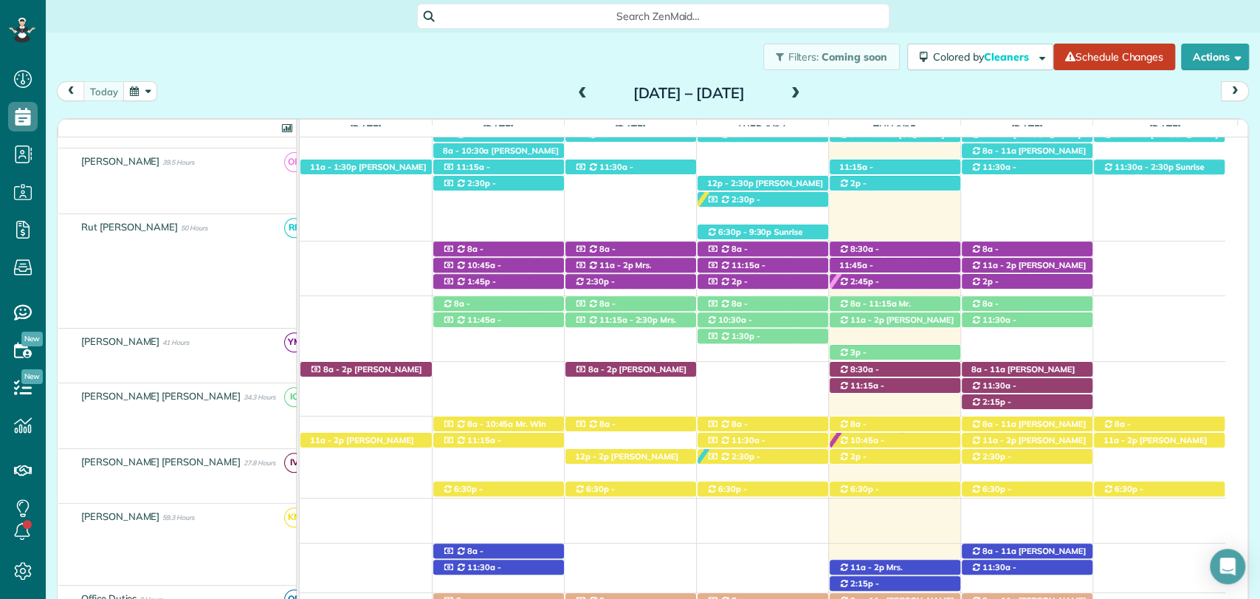
scroll to position [492, 0]
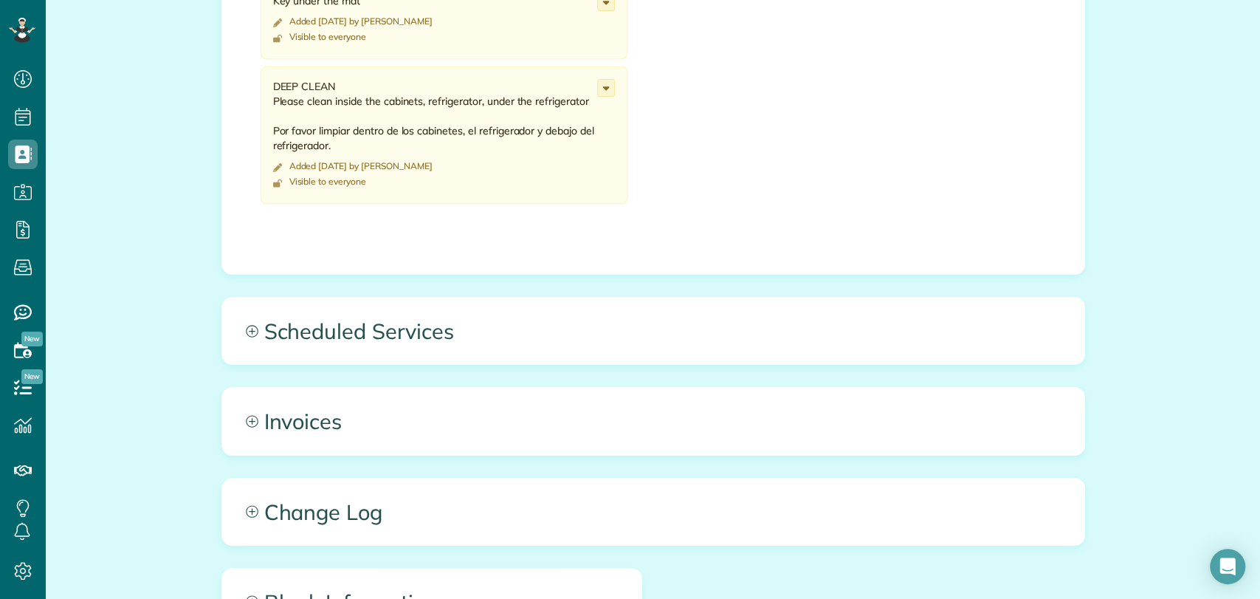
scroll to position [844, 0]
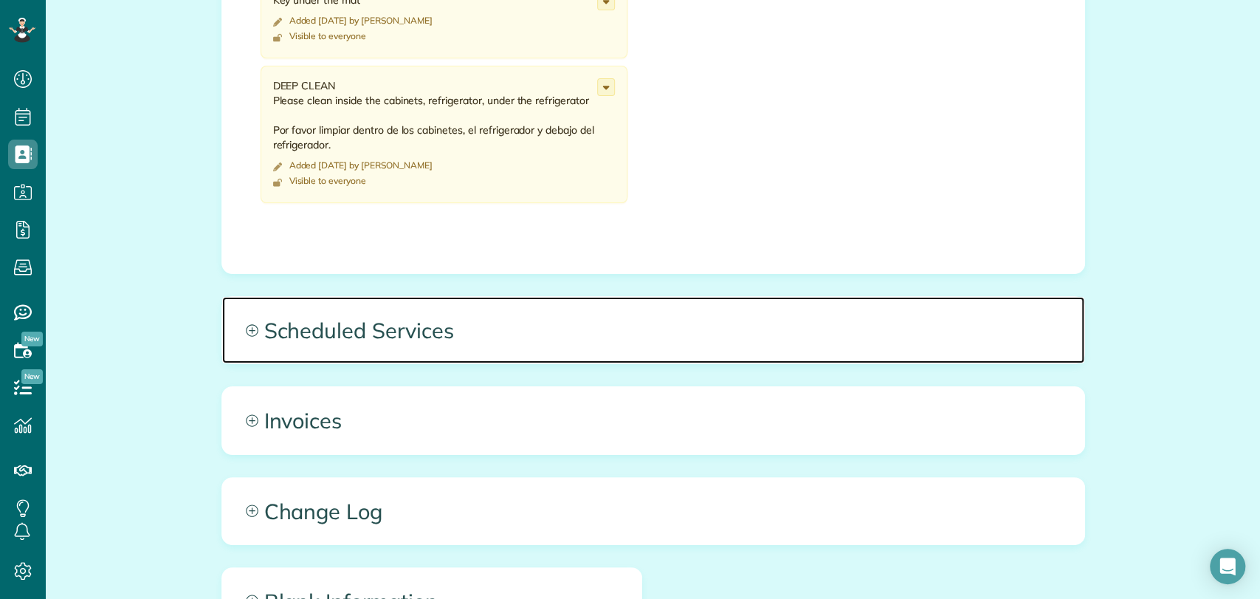
click at [345, 326] on span "Scheduled Services" at bounding box center [653, 330] width 862 height 66
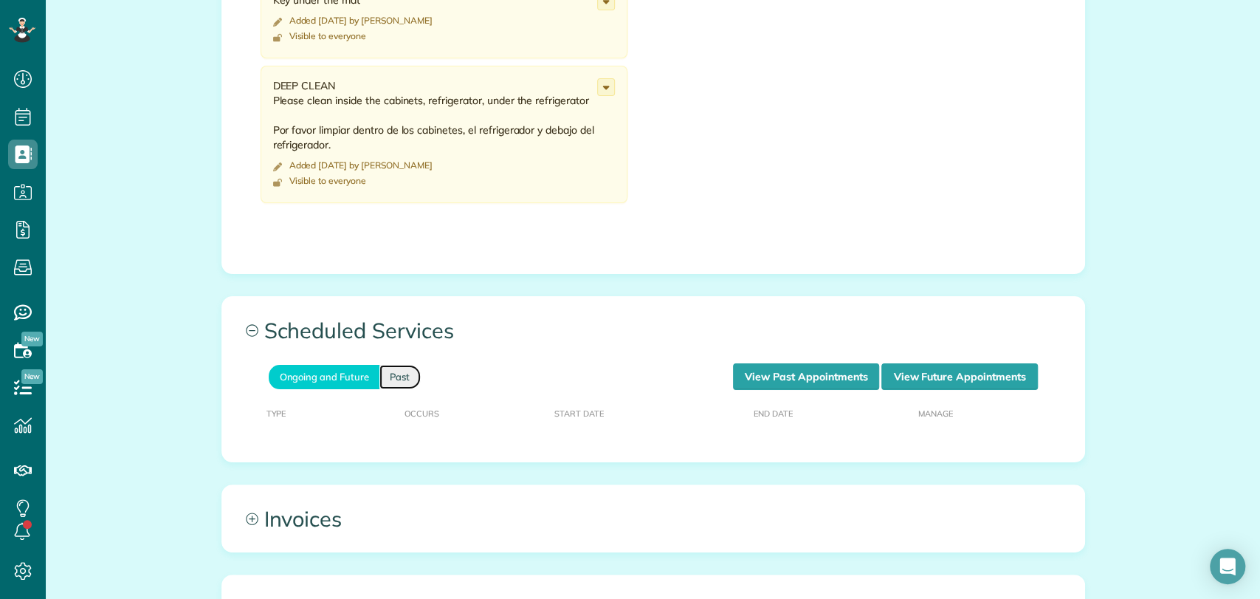
click at [382, 368] on link "Past" at bounding box center [400, 377] width 41 height 24
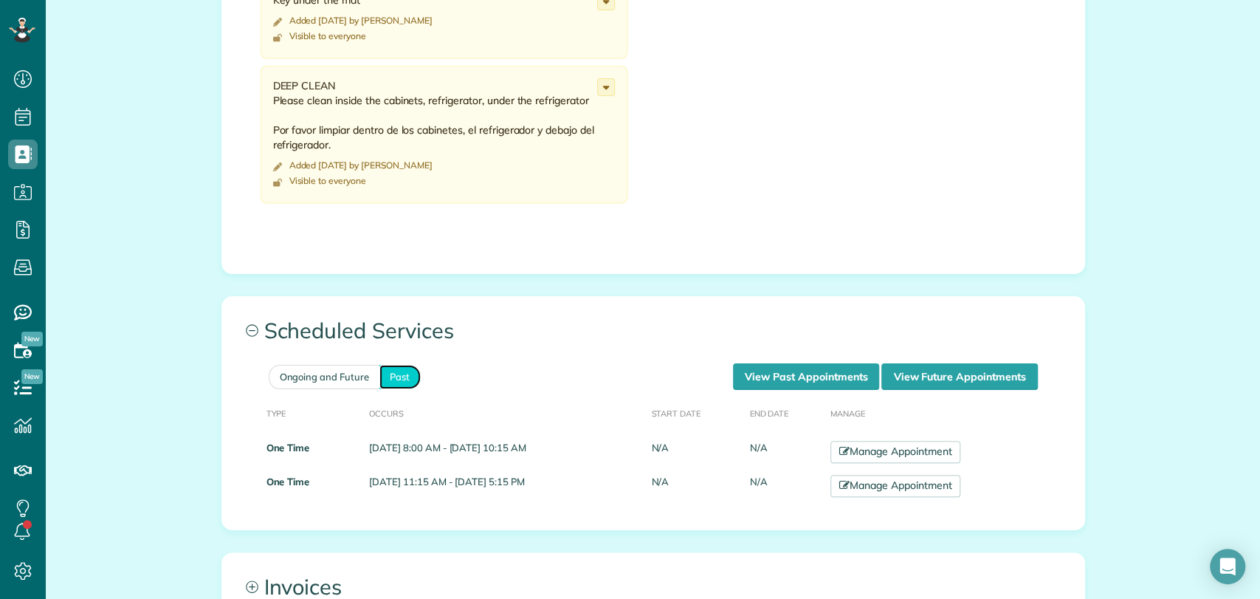
scroll to position [907, 0]
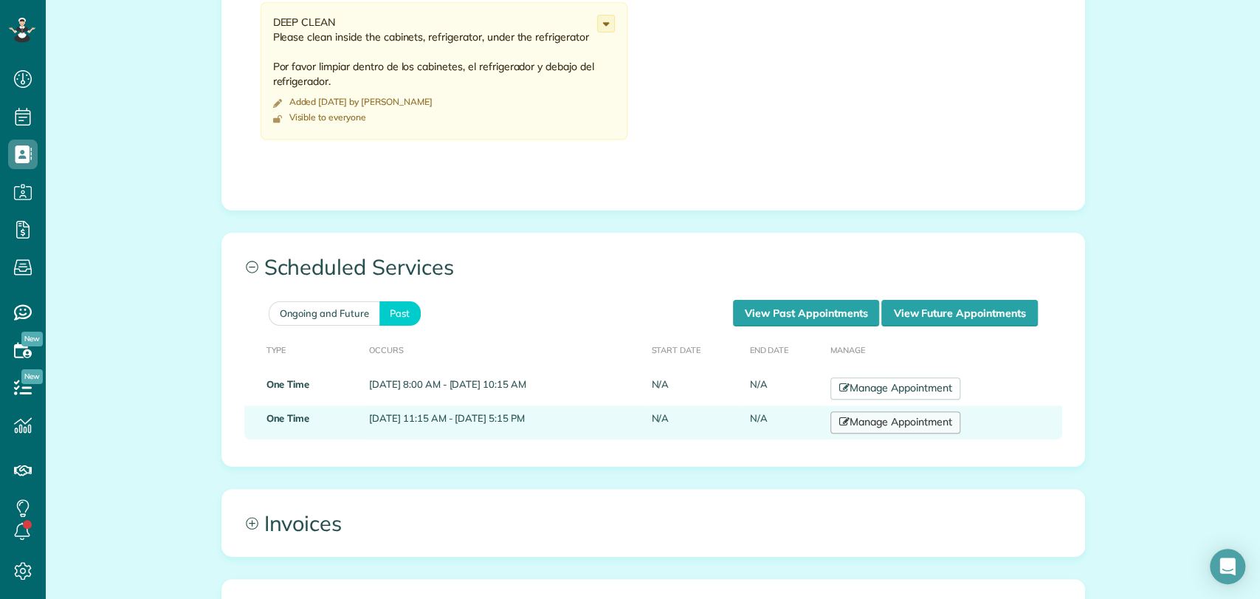
click at [922, 419] on link "Manage Appointment" at bounding box center [896, 422] width 130 height 22
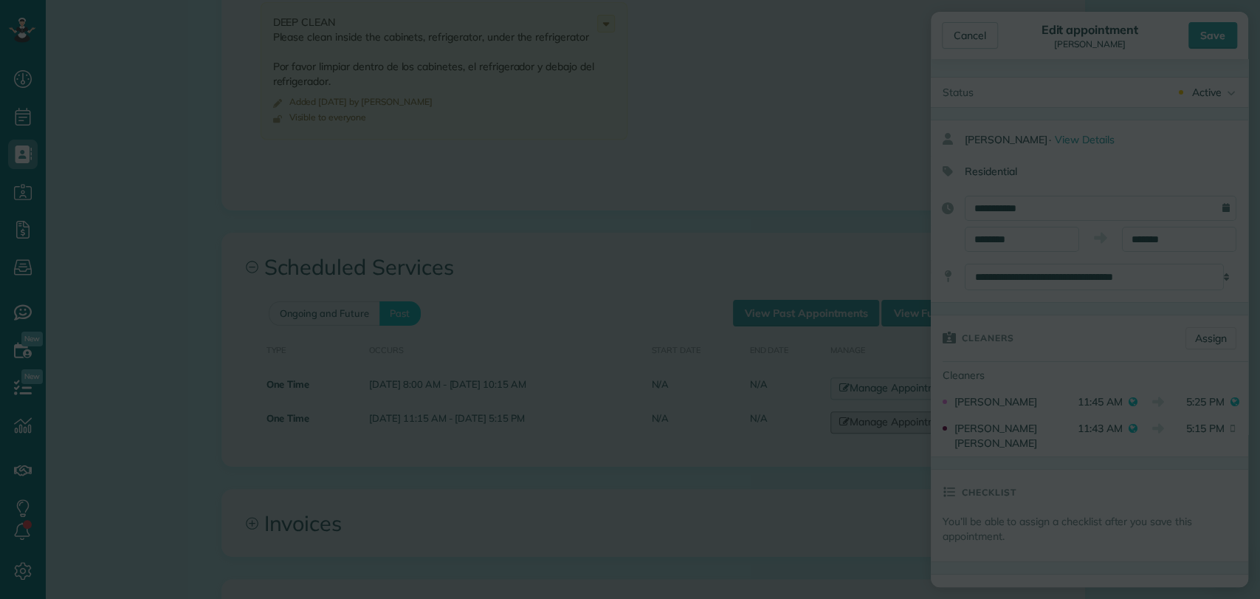
click at [448, 226] on body "Dashboard Scheduling Calendar View List View" at bounding box center [630, 299] width 1260 height 599
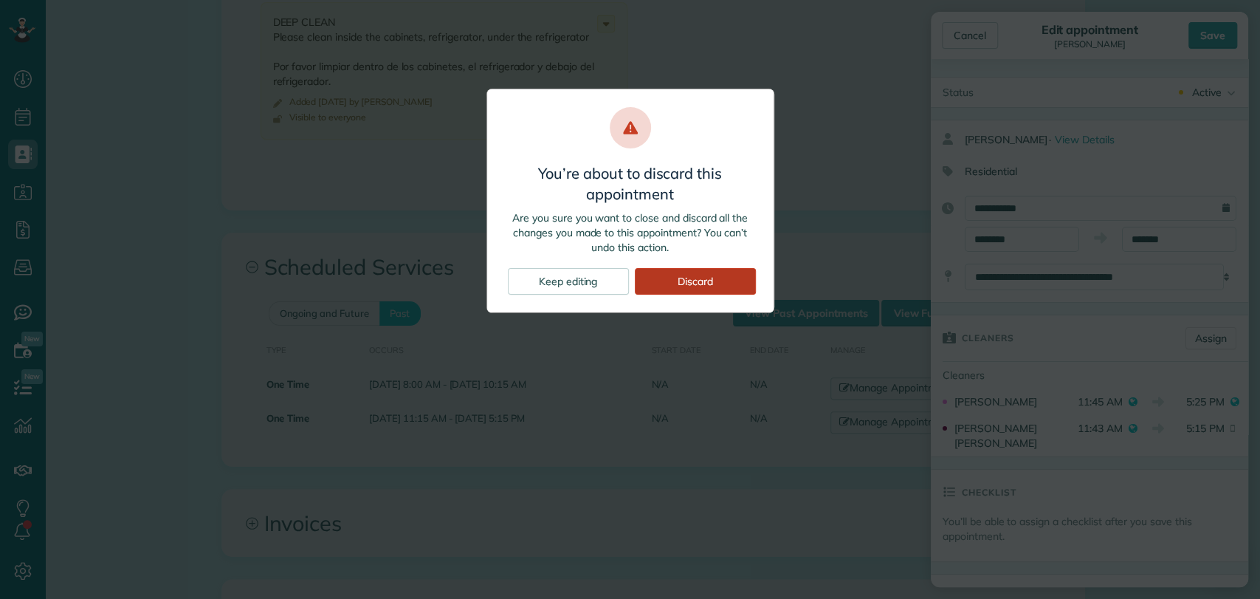
click at [665, 287] on div "Discard" at bounding box center [695, 281] width 121 height 27
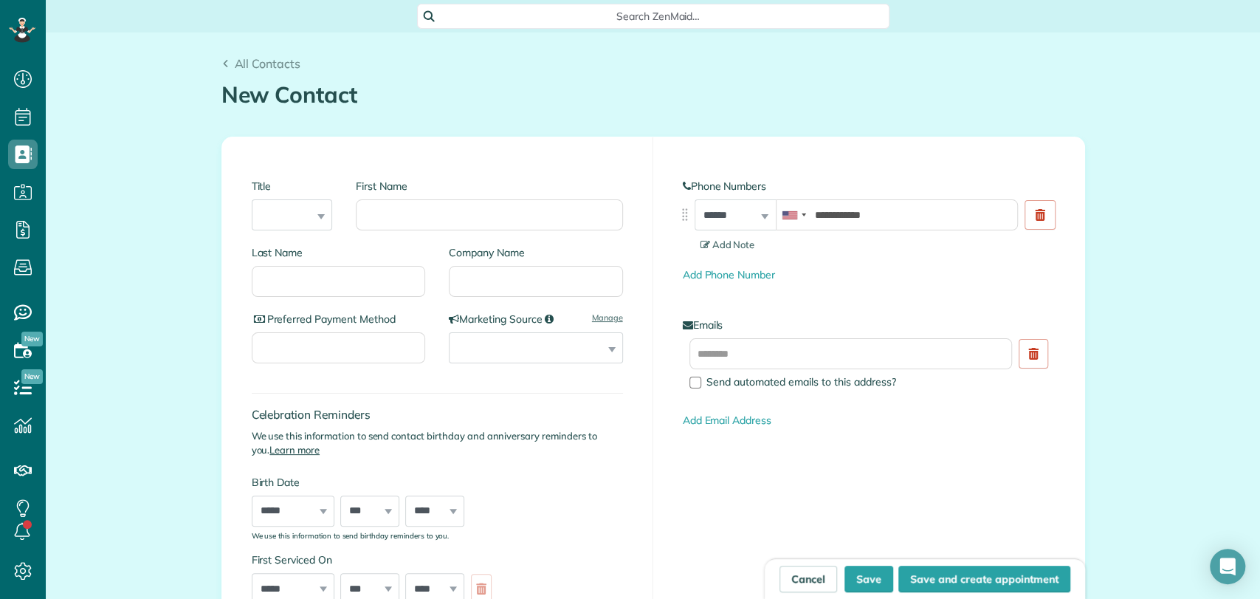
scroll to position [6, 6]
click at [724, 366] on input "text" at bounding box center [851, 353] width 323 height 31
paste input "**********"
type input "**********"
click at [407, 214] on input "First Name" at bounding box center [489, 214] width 267 height 31
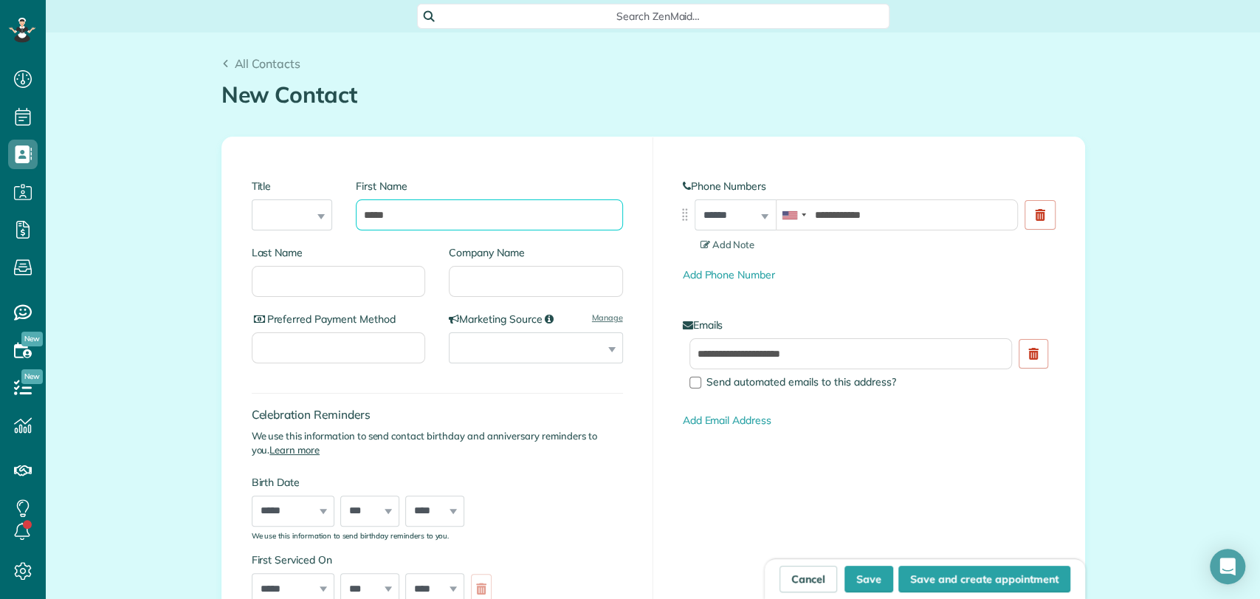
type input "*****"
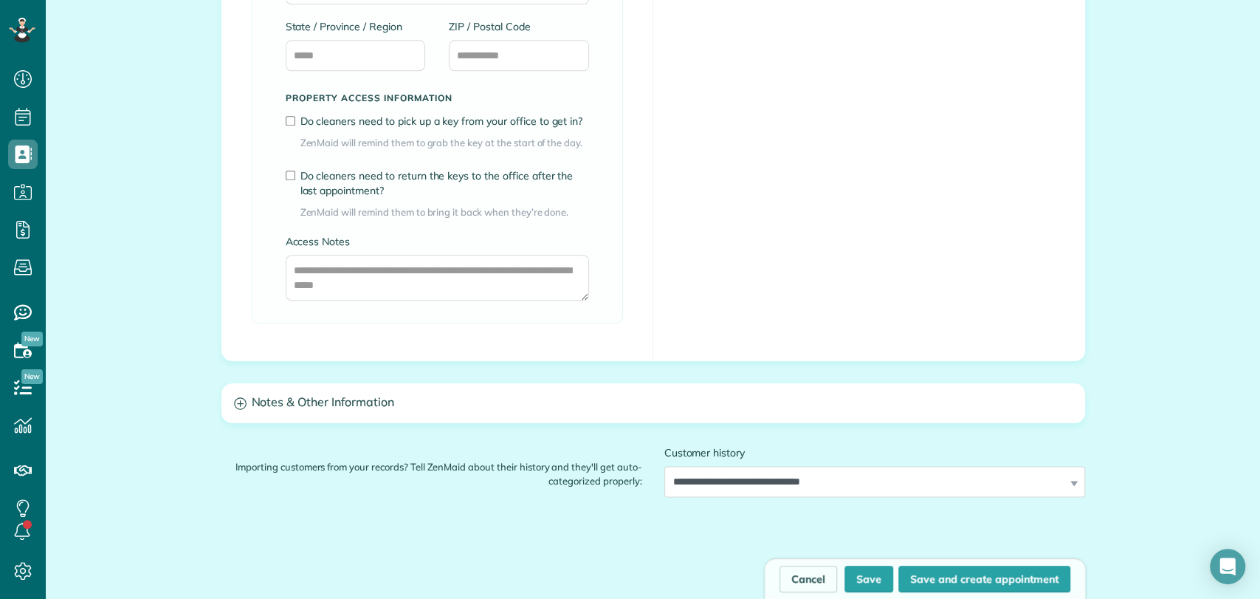
scroll to position [1230, 0]
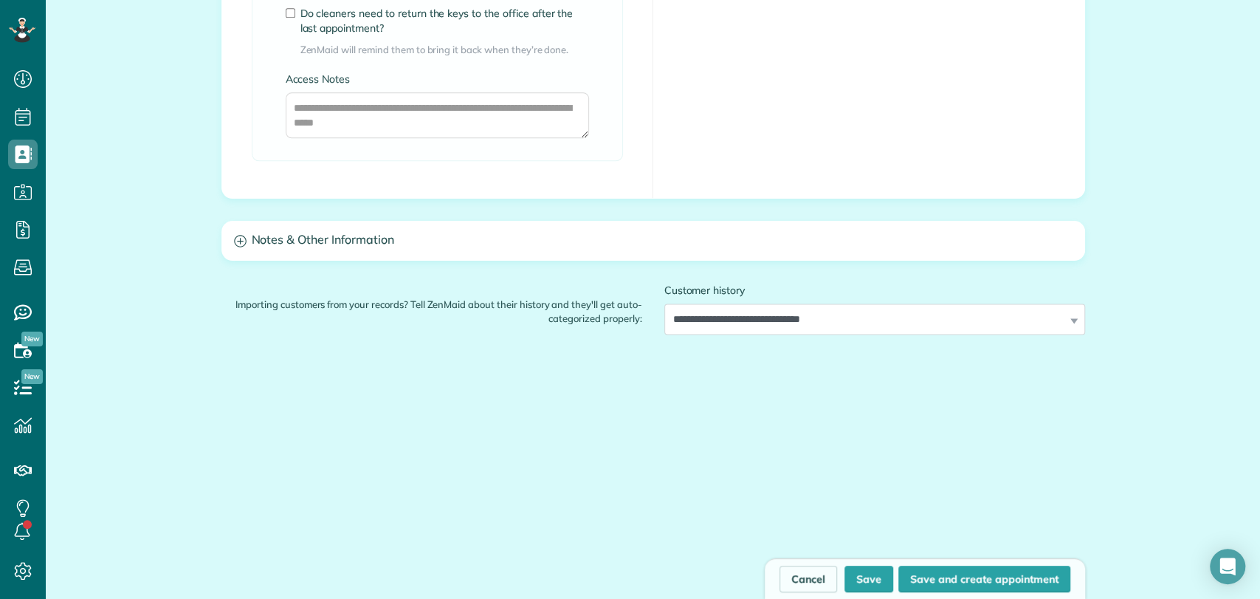
type input "*******"
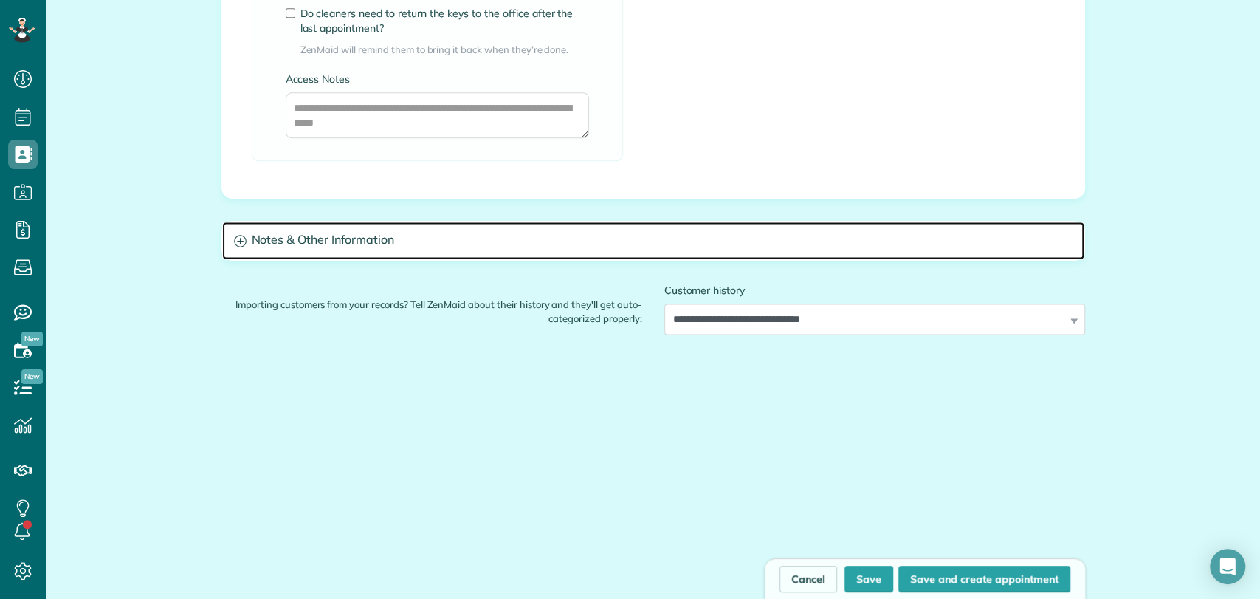
click at [379, 238] on h3 "Notes & Other Information" at bounding box center [653, 241] width 862 height 38
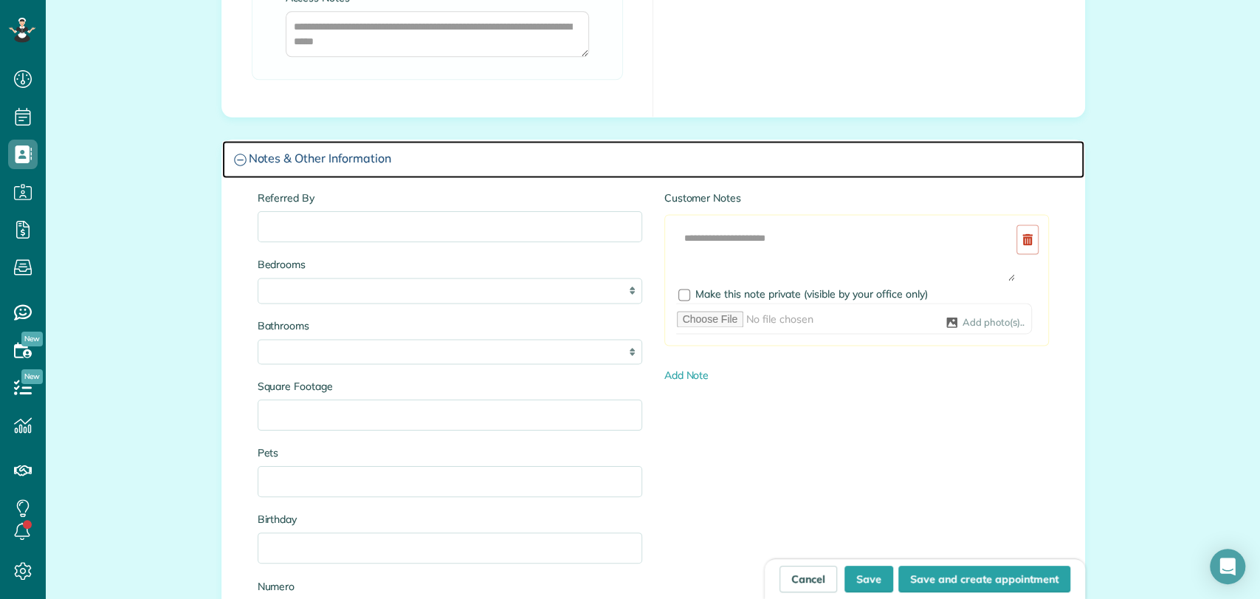
scroll to position [1312, 0]
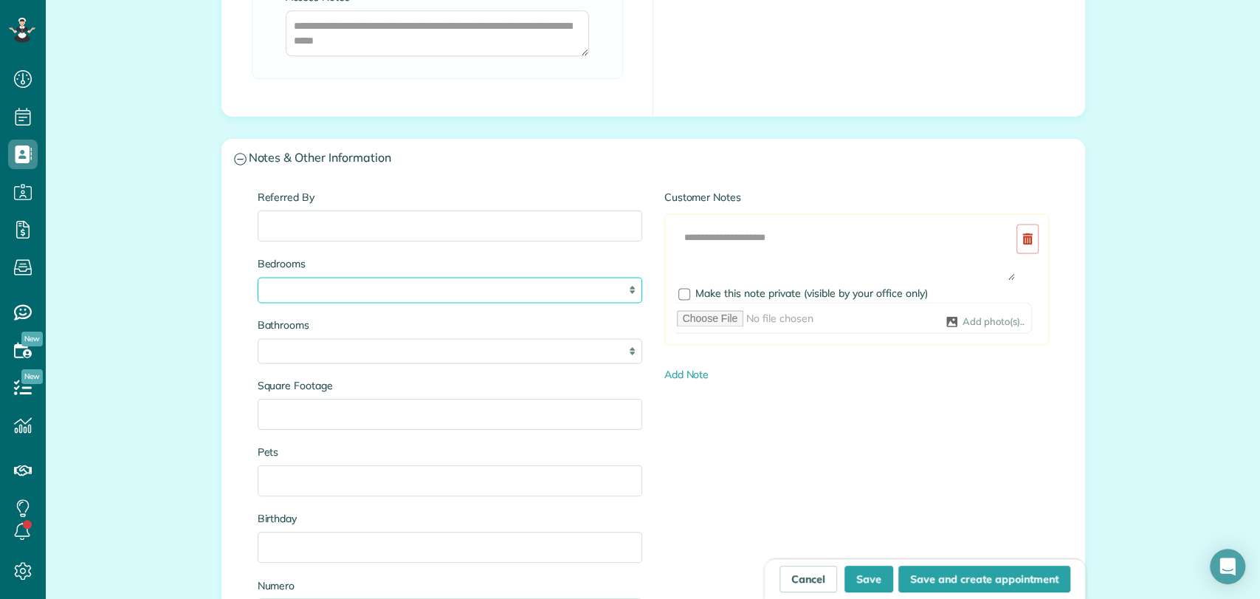
click at [339, 281] on select "* * * * **" at bounding box center [450, 290] width 385 height 26
select select "*"
click at [258, 277] on select "* * * * **" at bounding box center [450, 290] width 385 height 26
click at [296, 350] on select "* *** * *** * *** * *** **" at bounding box center [450, 351] width 385 height 26
select select "*"
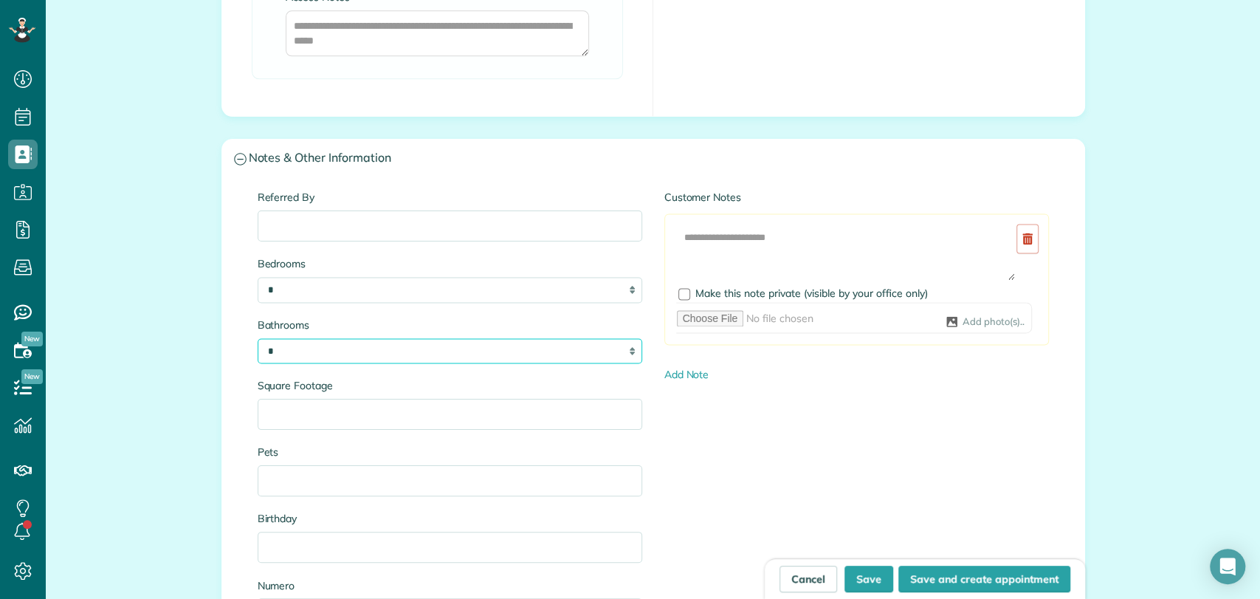
click at [258, 338] on select "* *** * *** * *** * *** **" at bounding box center [450, 351] width 385 height 26
click at [286, 416] on input "Square Footage" at bounding box center [450, 414] width 385 height 31
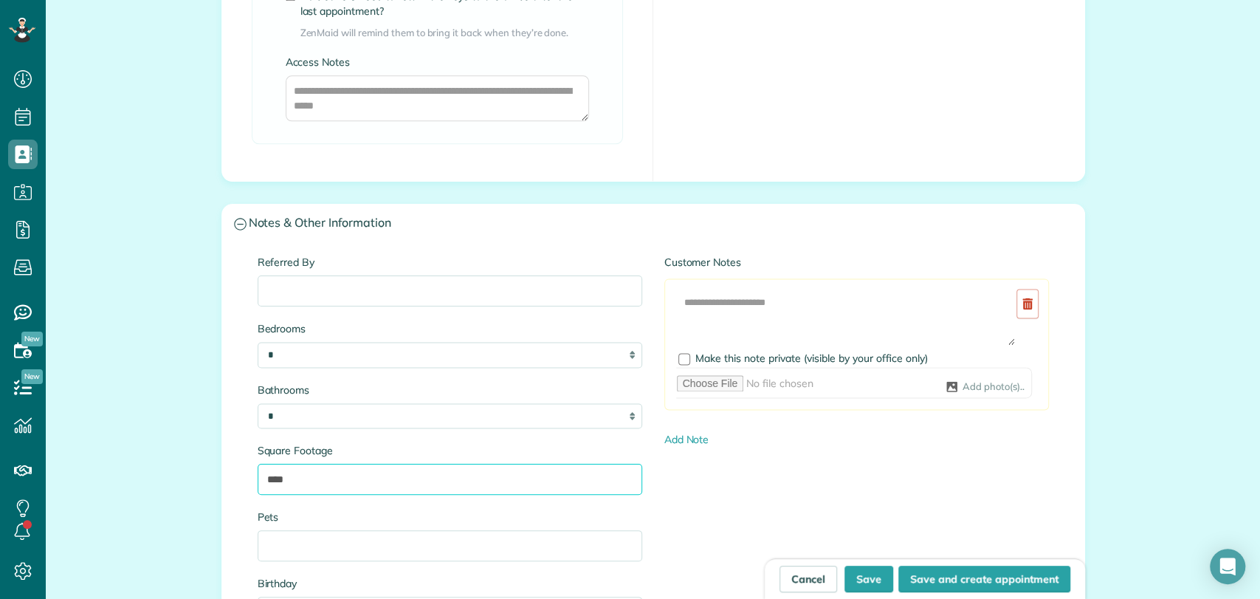
scroll to position [1230, 0]
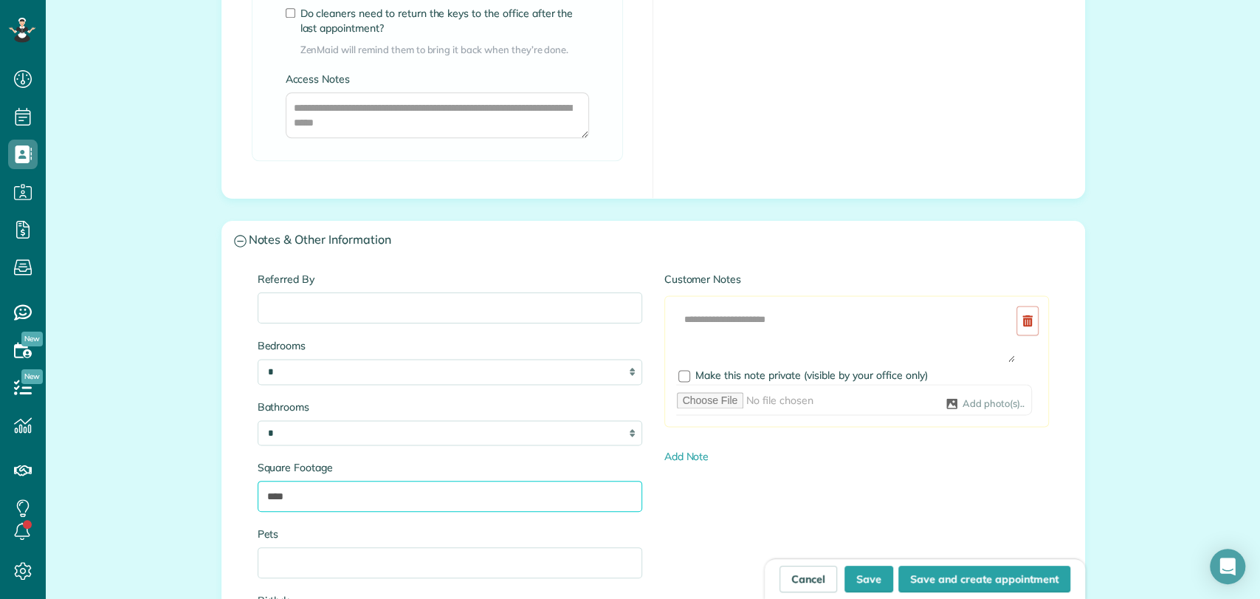
type input "****"
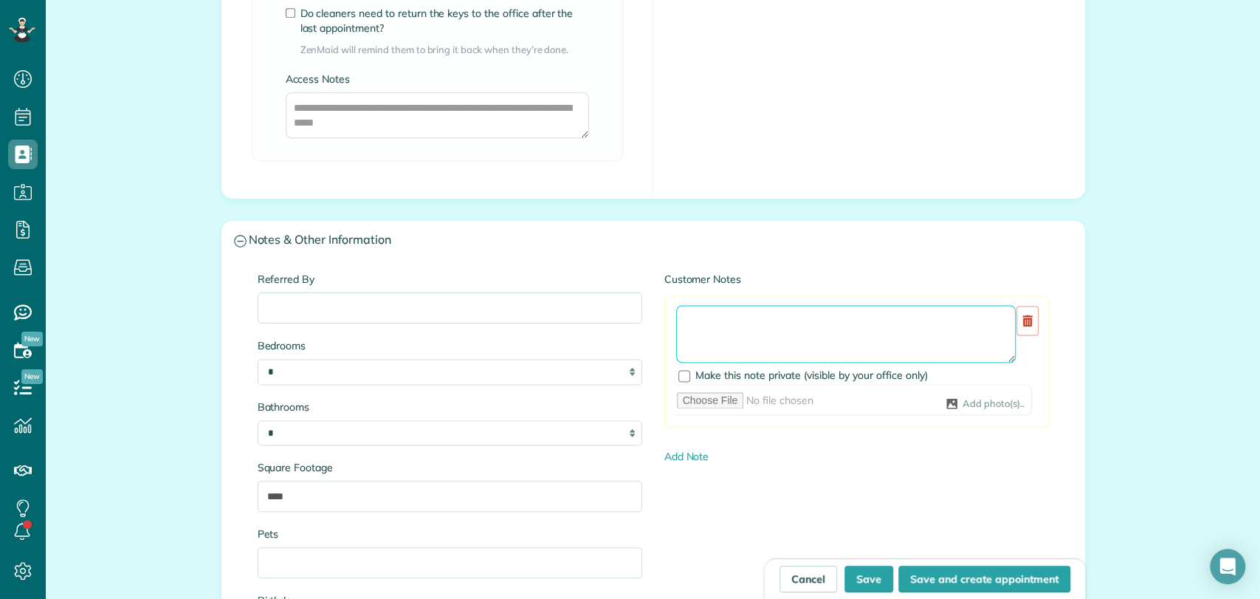
click at [718, 344] on textarea at bounding box center [846, 334] width 340 height 58
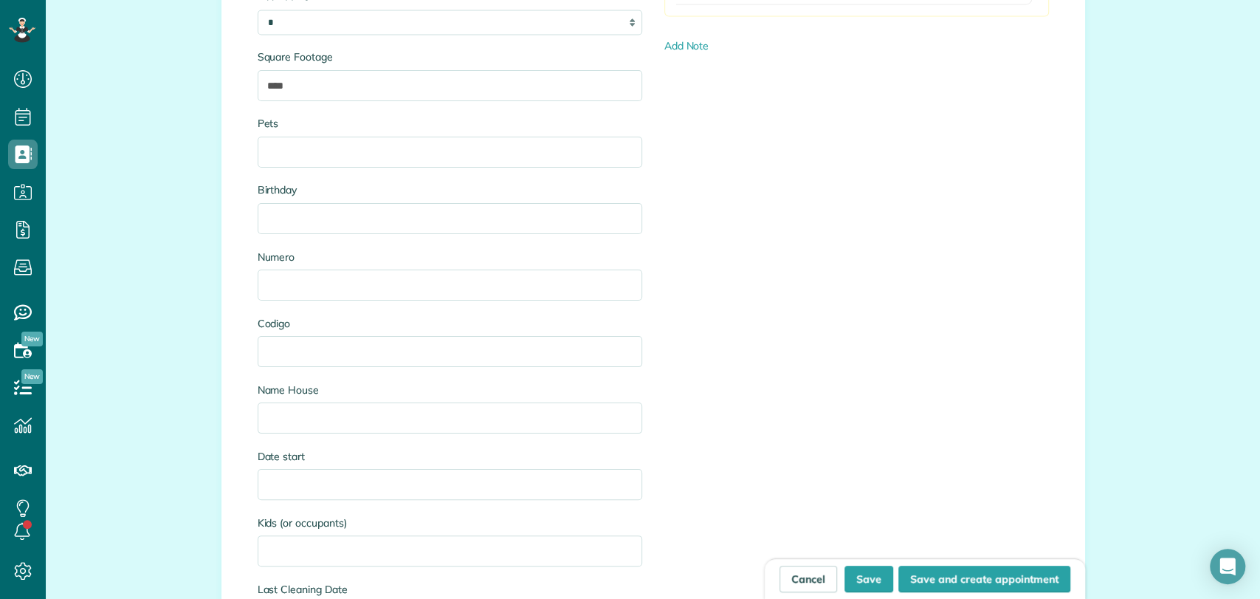
scroll to position [1969, 0]
type textarea "**********"
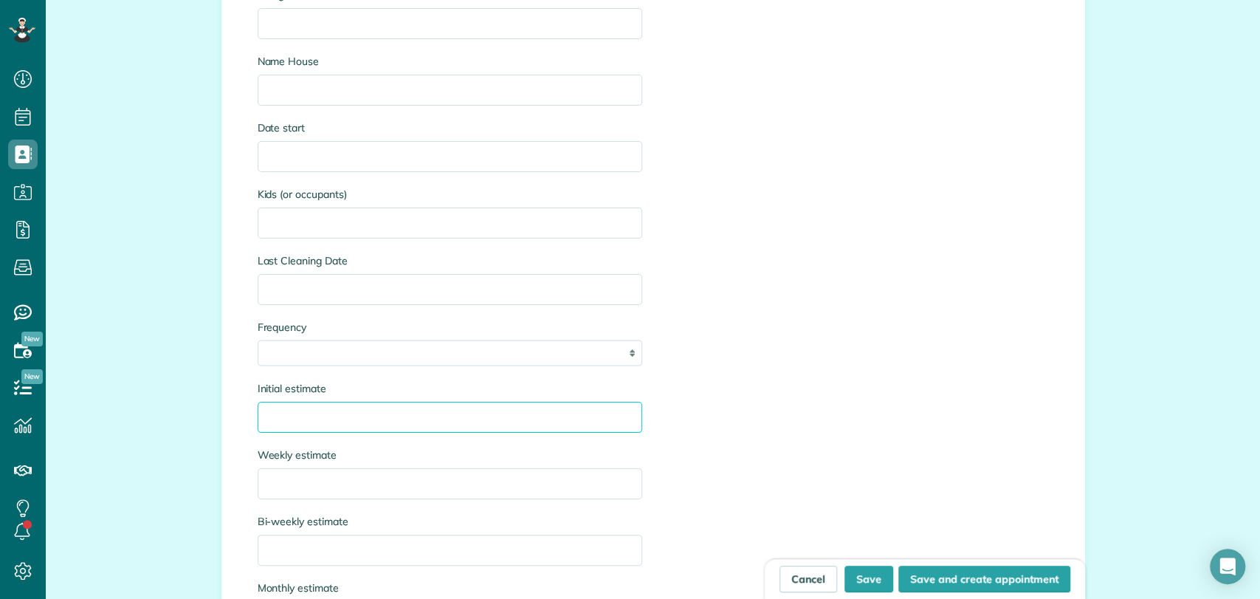
click at [307, 410] on input "Initial estimate" at bounding box center [450, 417] width 385 height 31
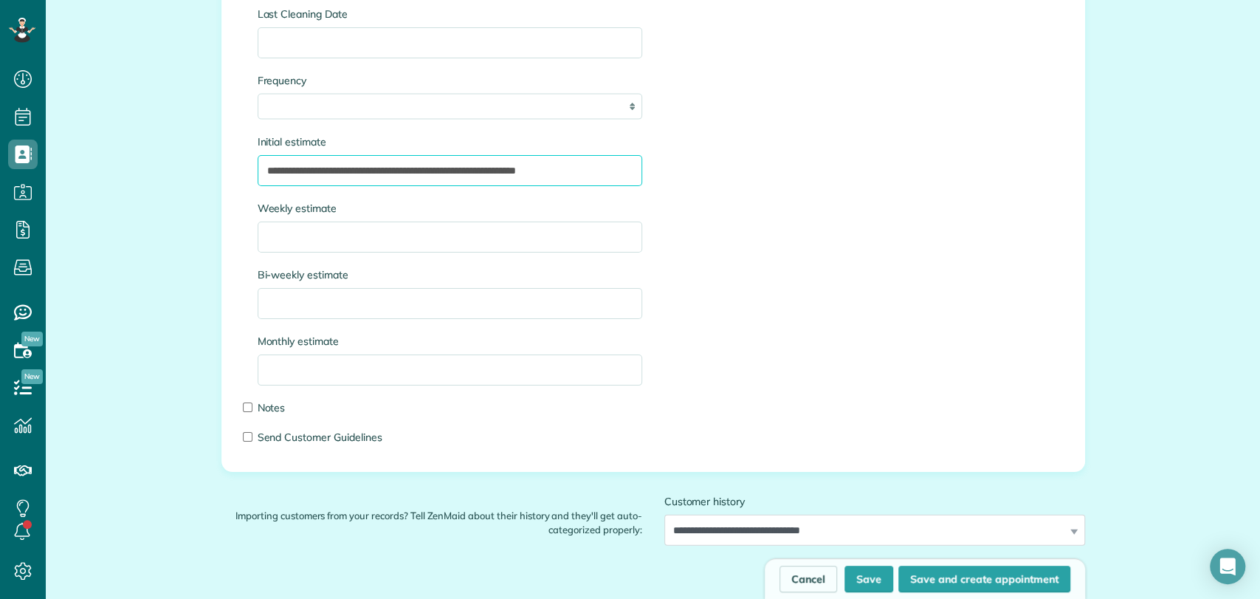
type input "**********"
click at [300, 222] on input "Weekly estimate" at bounding box center [450, 237] width 385 height 31
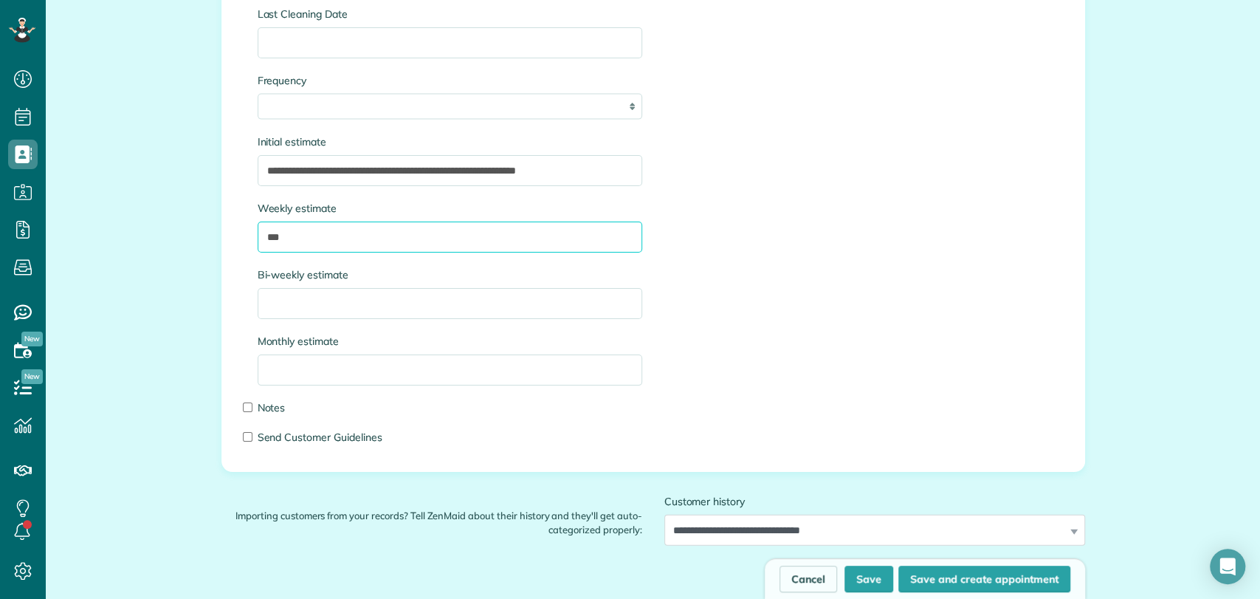
type input "***"
click at [281, 314] on input "Bi-weekly estimate" at bounding box center [450, 303] width 385 height 31
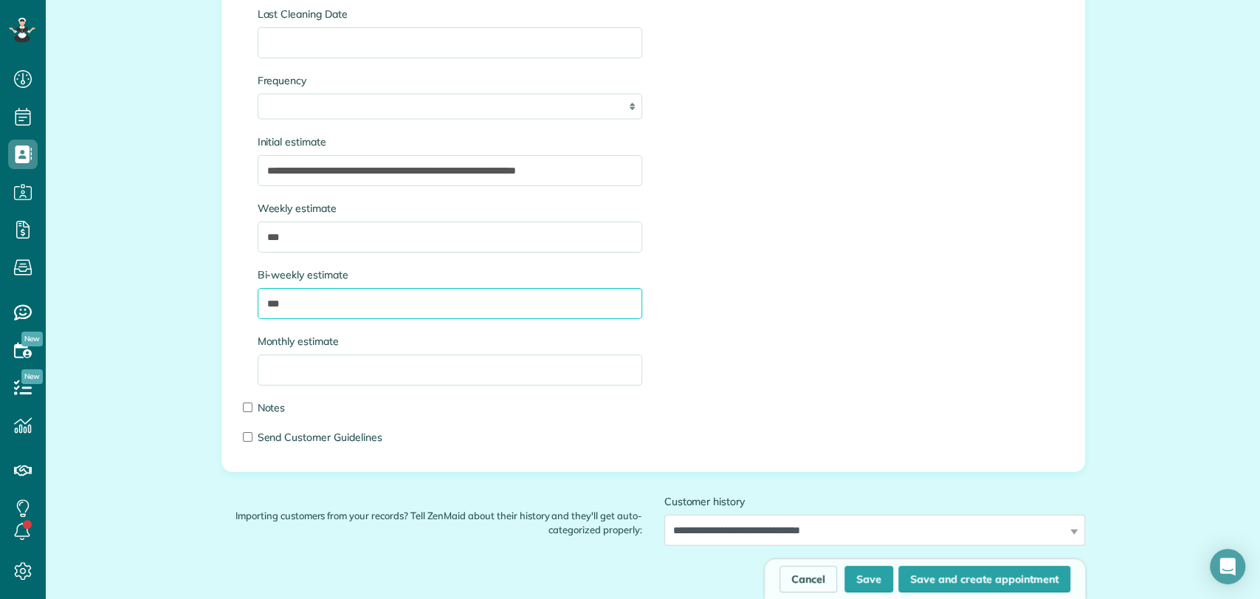
type input "***"
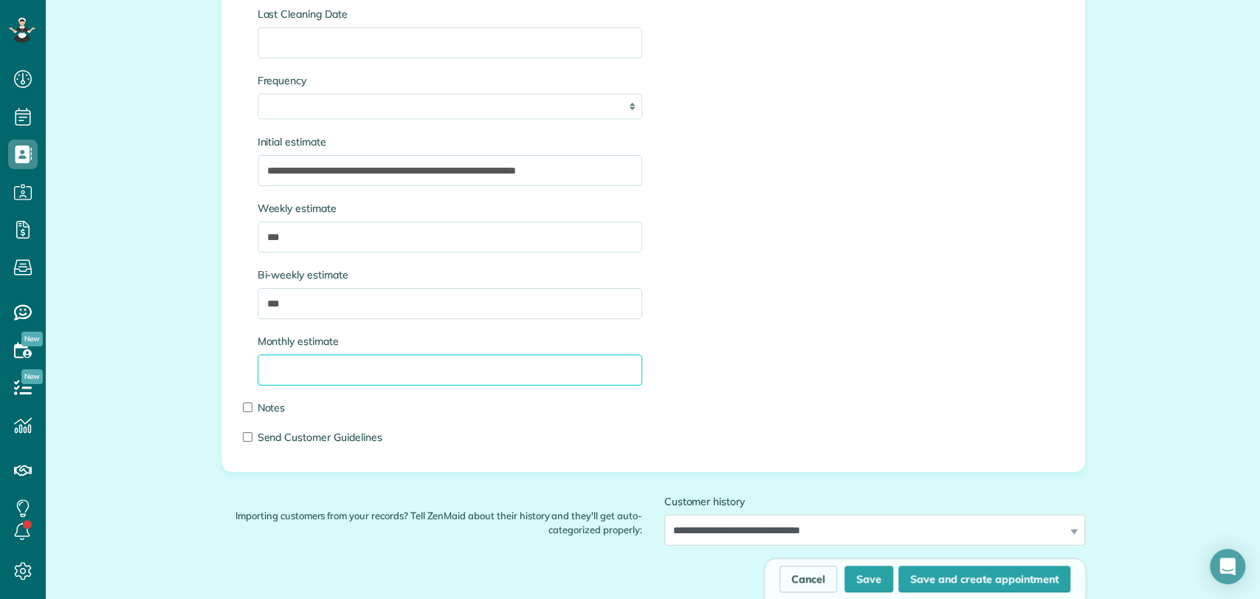
click at [309, 377] on input "Monthly estimate" at bounding box center [450, 369] width 385 height 31
type input "***"
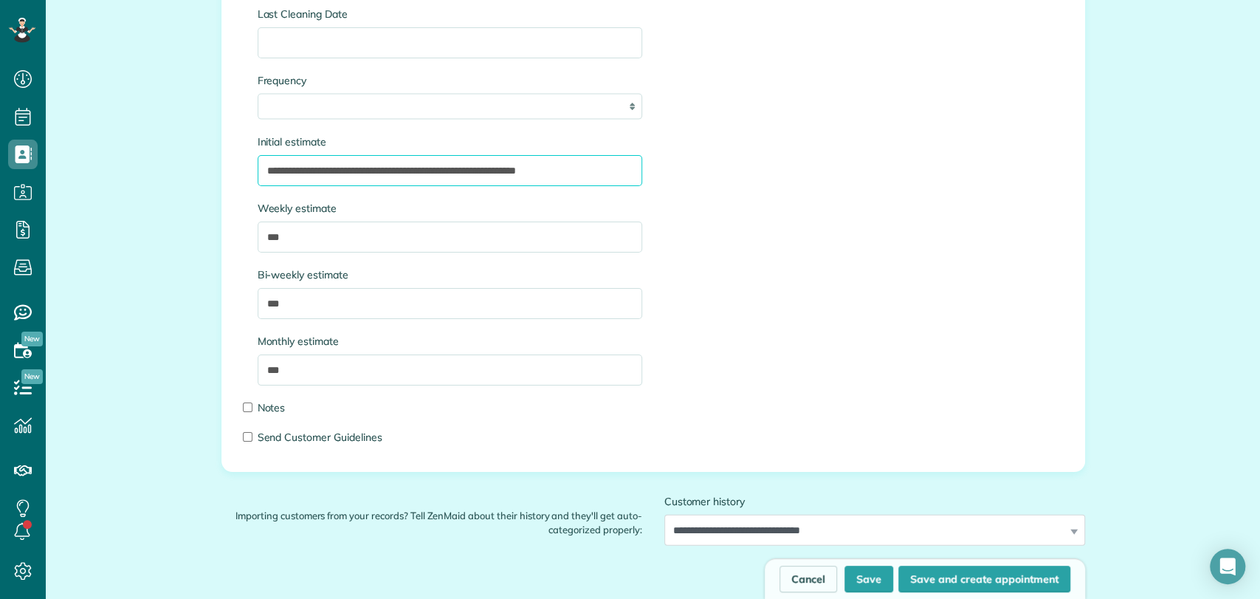
click at [481, 170] on input "**********" at bounding box center [450, 170] width 385 height 31
click at [588, 167] on input "**********" at bounding box center [450, 170] width 385 height 31
type input "**********"
click at [859, 571] on button "Save" at bounding box center [869, 579] width 49 height 27
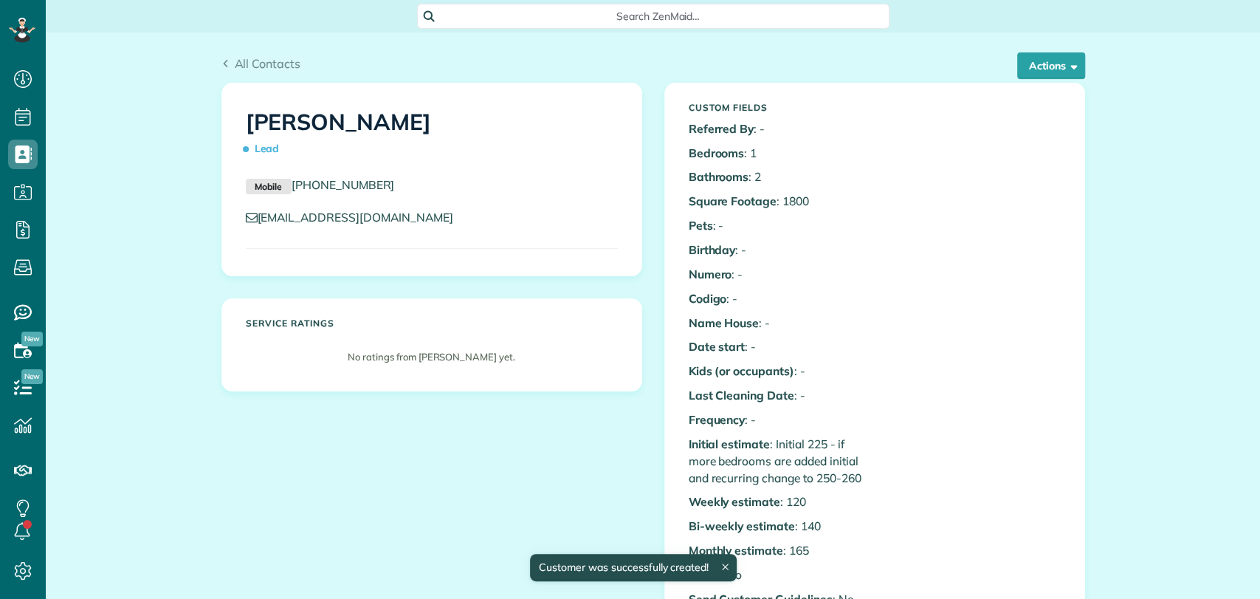
scroll to position [6, 6]
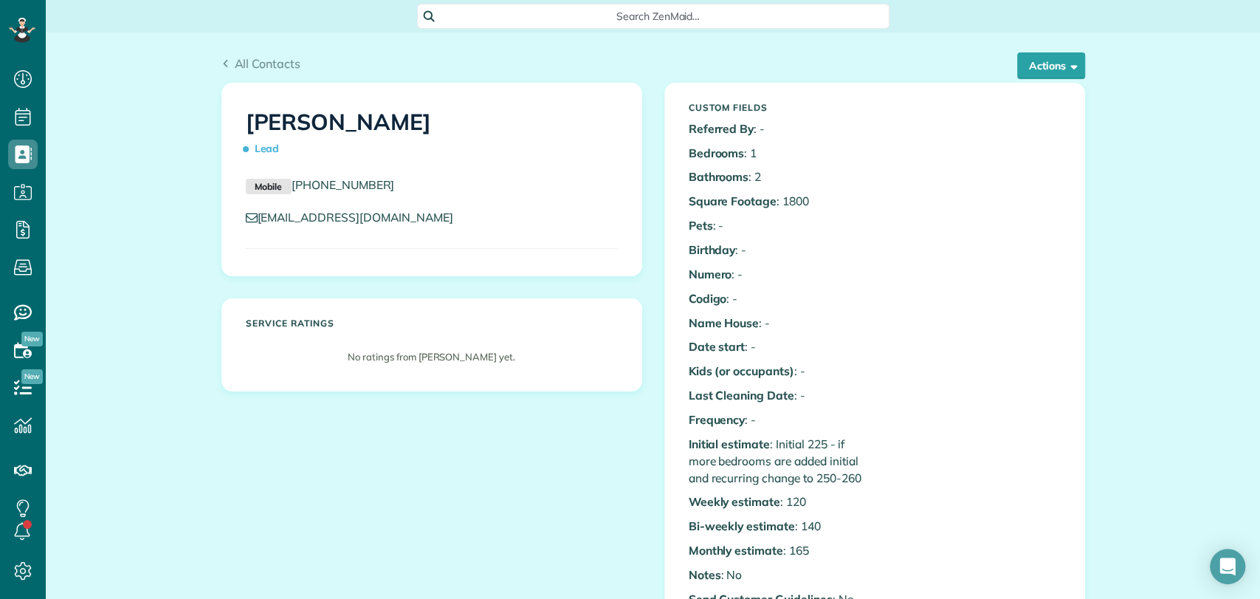
drag, startPoint x: 963, startPoint y: 220, endPoint x: 944, endPoint y: 202, distance: 25.6
click at [963, 220] on div "Custom Fields Referred By : - Bedrooms : 1 Bathrooms : 2 Square Footage : 1800 …" at bounding box center [875, 354] width 394 height 519
drag, startPoint x: 411, startPoint y: 227, endPoint x: 253, endPoint y: 213, distance: 159.3
click at [252, 214] on div "[EMAIL_ADDRESS][DOMAIN_NAME]" at bounding box center [432, 221] width 394 height 24
copy link "[EMAIL_ADDRESS][DOMAIN_NAME]"
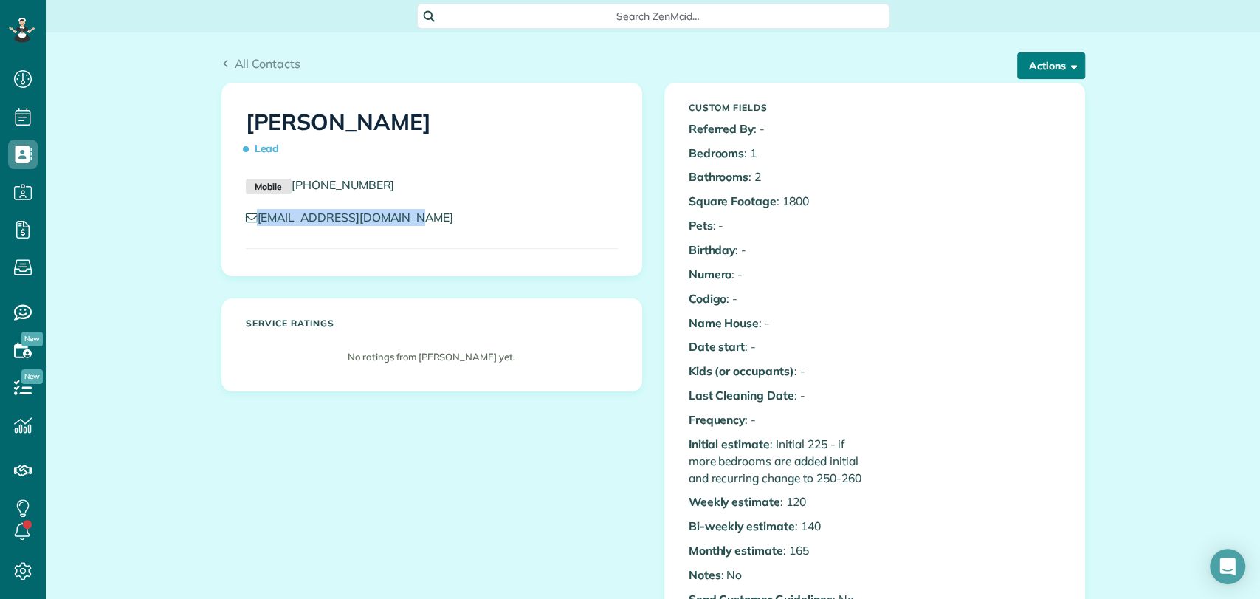
click at [1051, 72] on button "Actions" at bounding box center [1051, 65] width 68 height 27
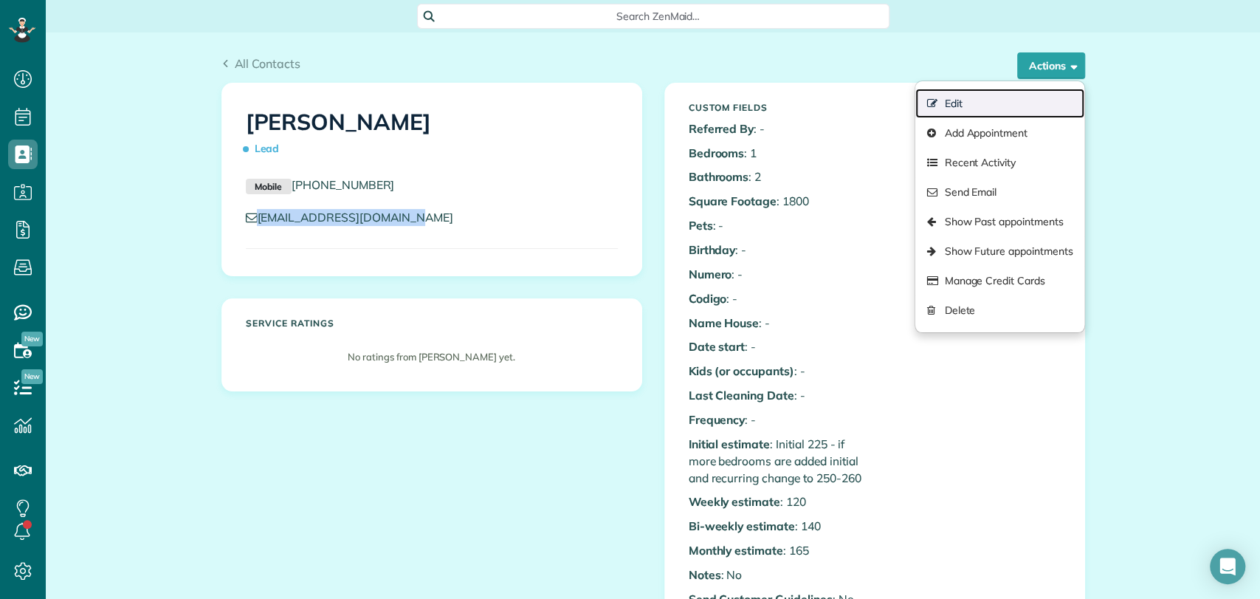
click at [983, 114] on link "Edit" at bounding box center [1000, 104] width 168 height 30
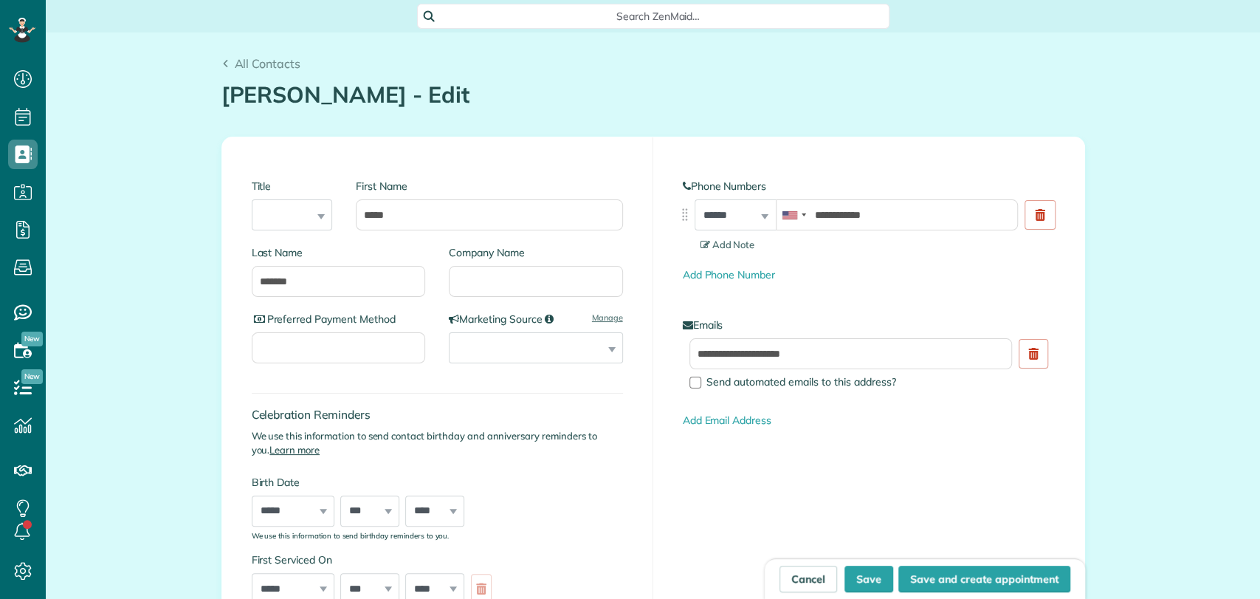
scroll to position [6, 6]
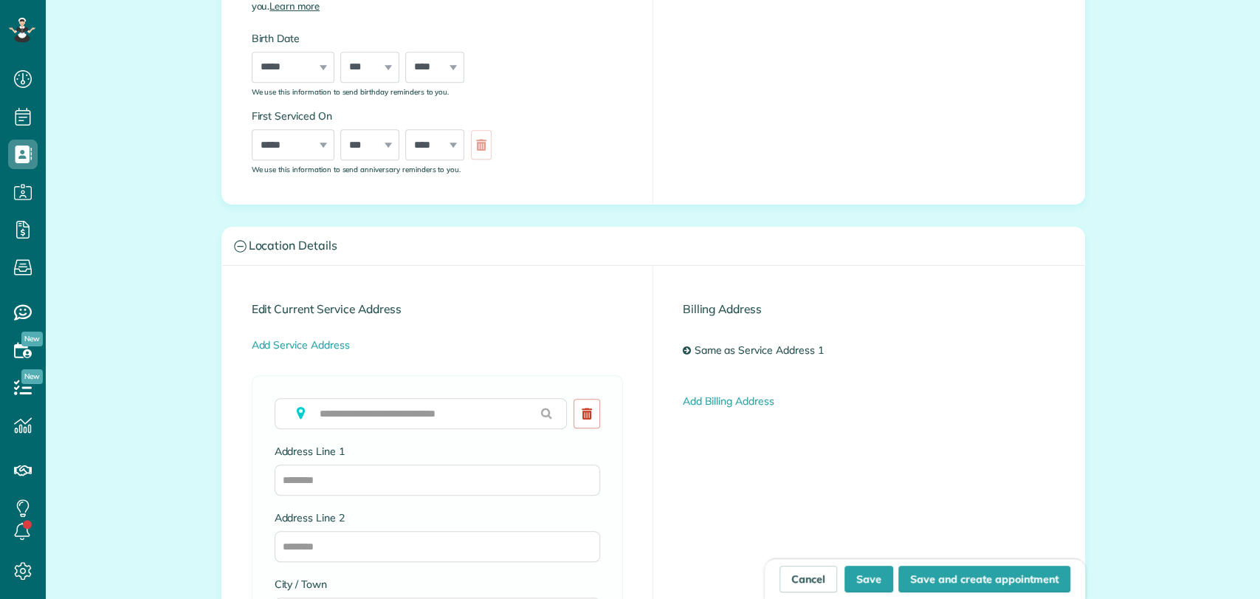
type input "**********"
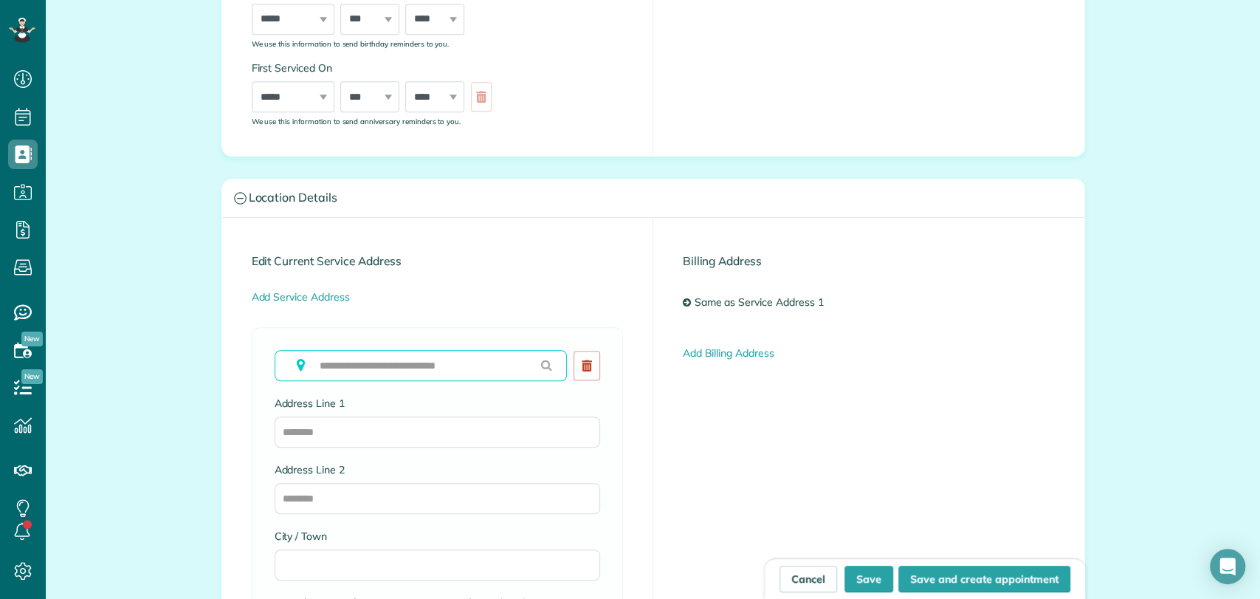
click at [381, 358] on input "text" at bounding box center [421, 365] width 292 height 31
paste input "**********"
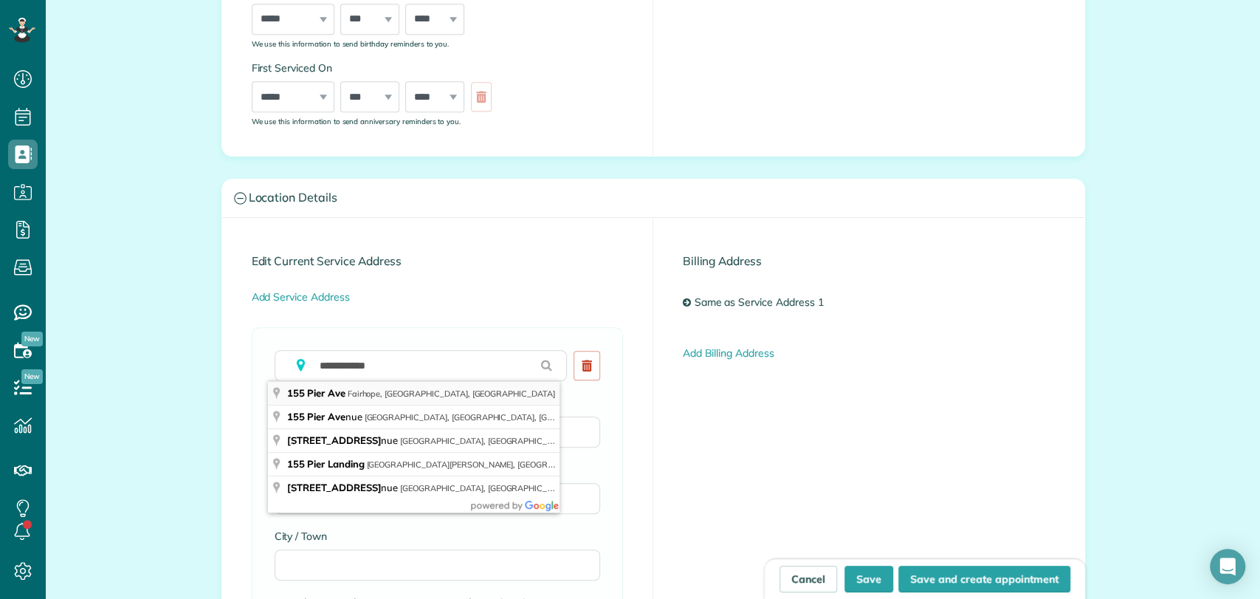
type input "**********"
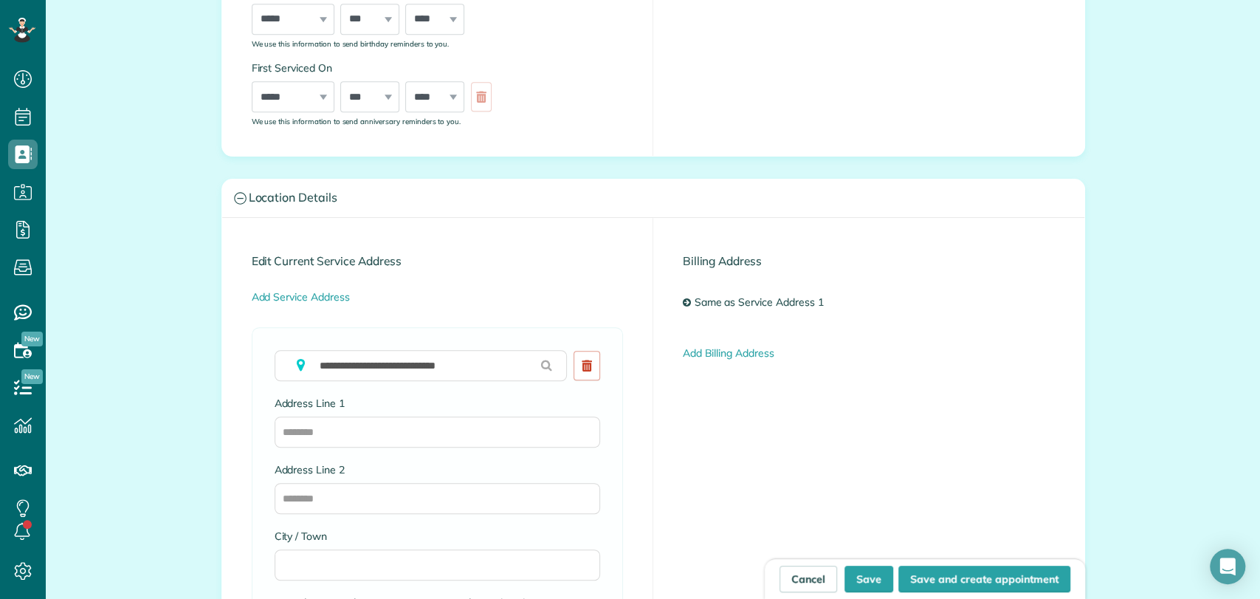
type input "**********"
type input "********"
type input "**"
type input "*****"
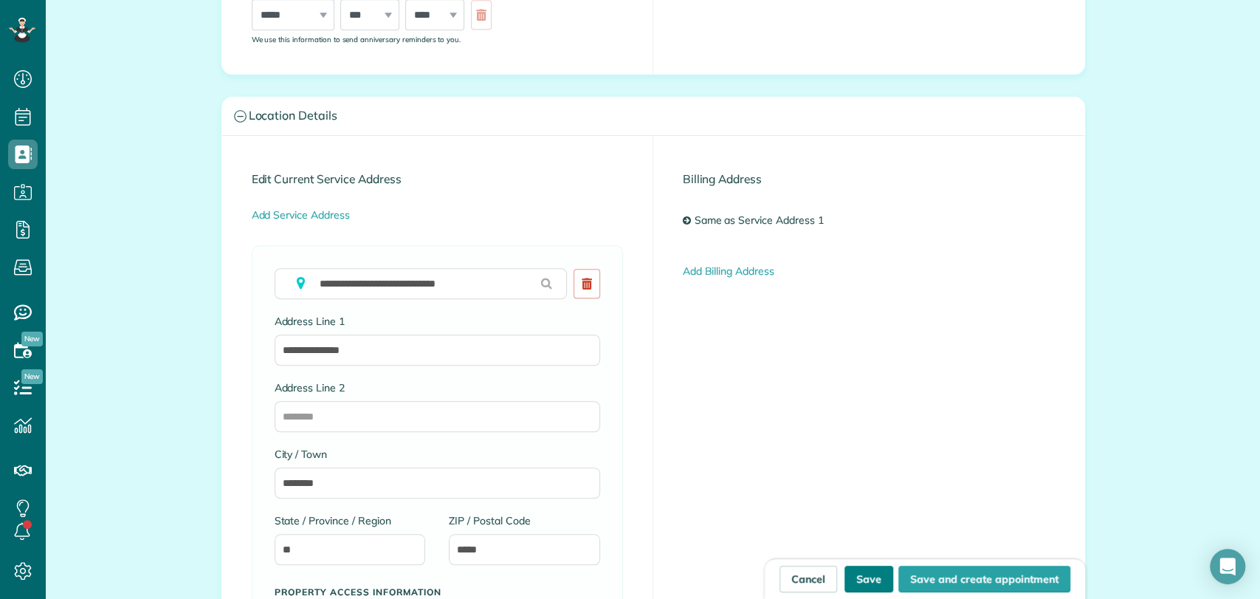
click at [856, 579] on button "Save" at bounding box center [869, 579] width 49 height 27
type input "**********"
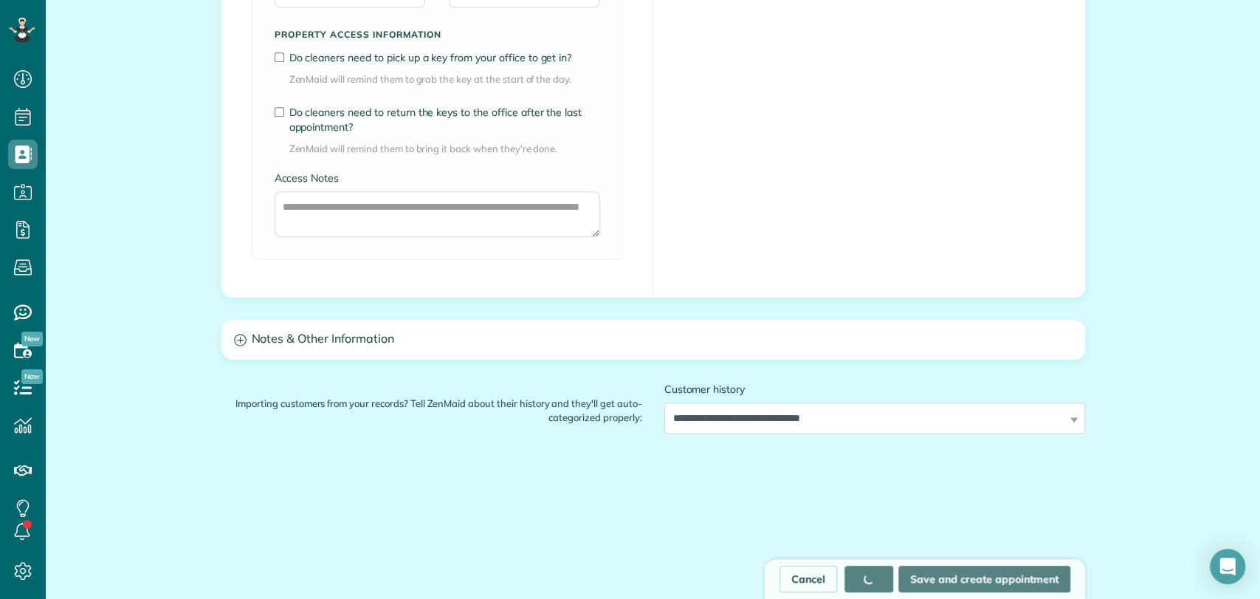
scroll to position [1246, 0]
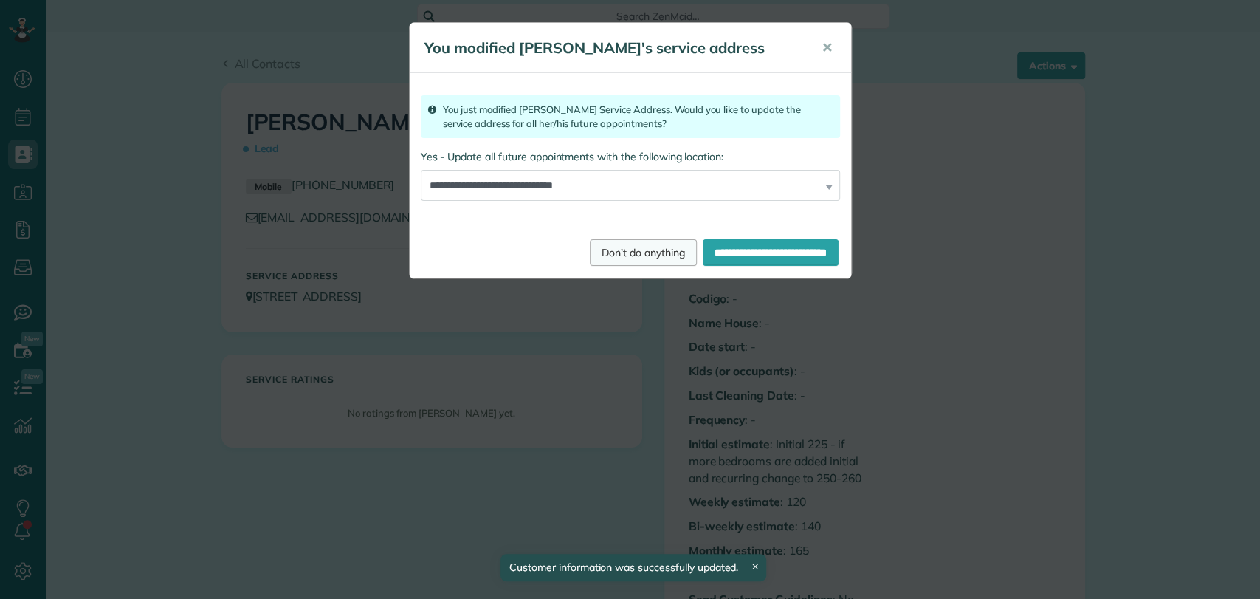
scroll to position [6, 6]
click at [721, 262] on input "**********" at bounding box center [771, 252] width 136 height 27
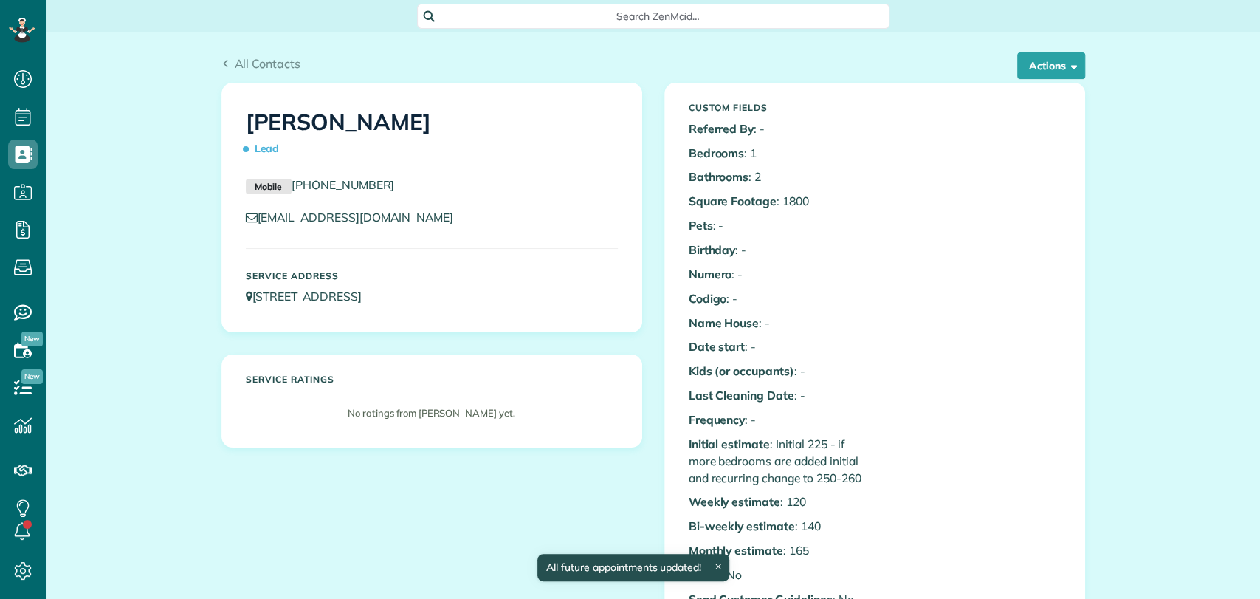
scroll to position [6, 6]
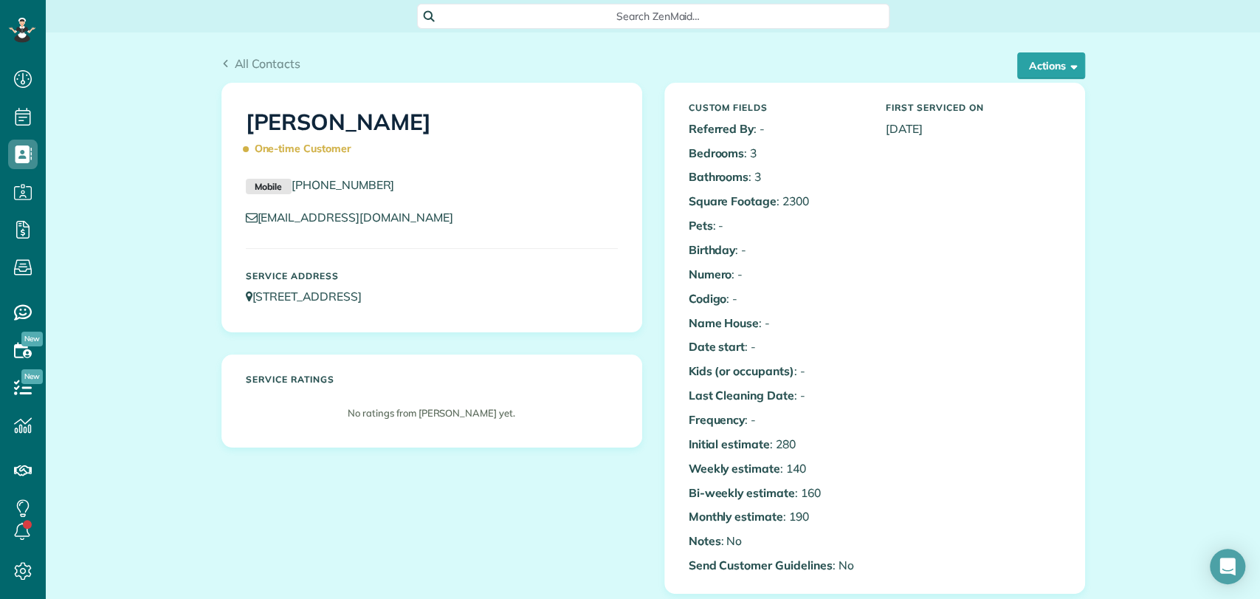
scroll to position [656, 0]
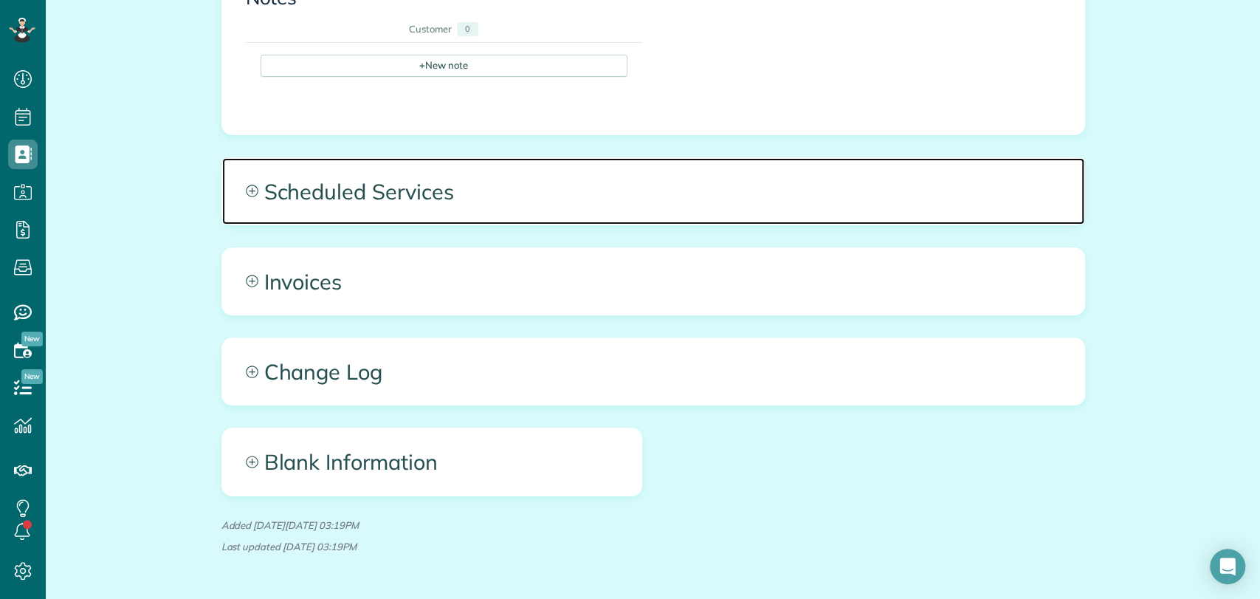
click at [432, 191] on span "Scheduled Services" at bounding box center [653, 191] width 862 height 66
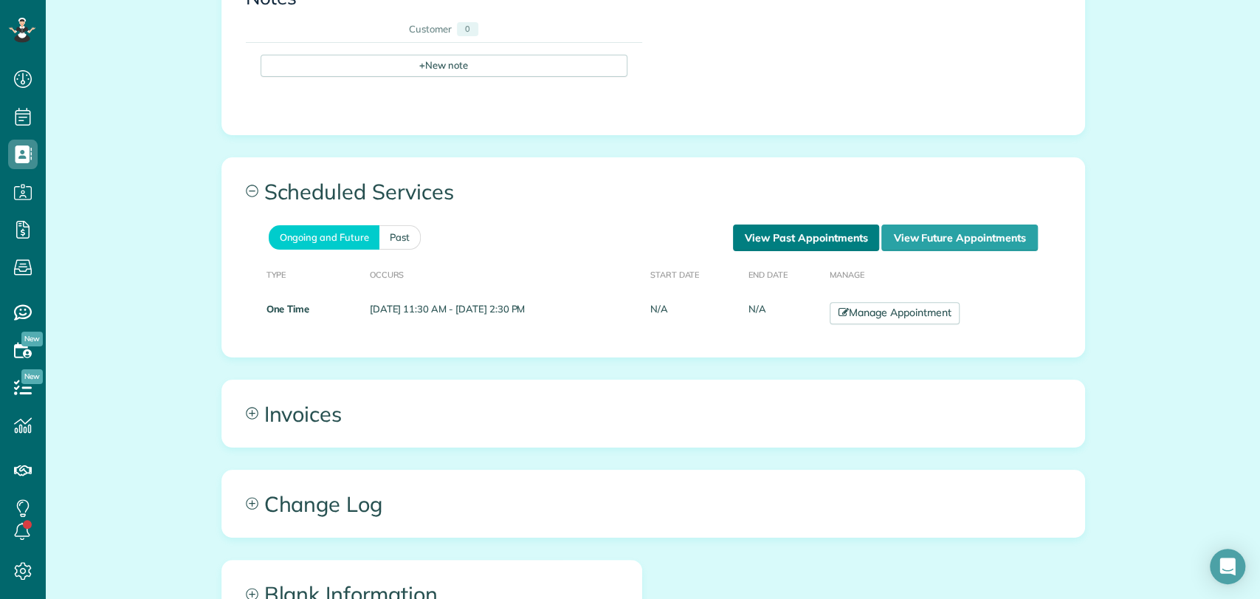
click at [773, 231] on link "View Past Appointments" at bounding box center [806, 237] width 146 height 27
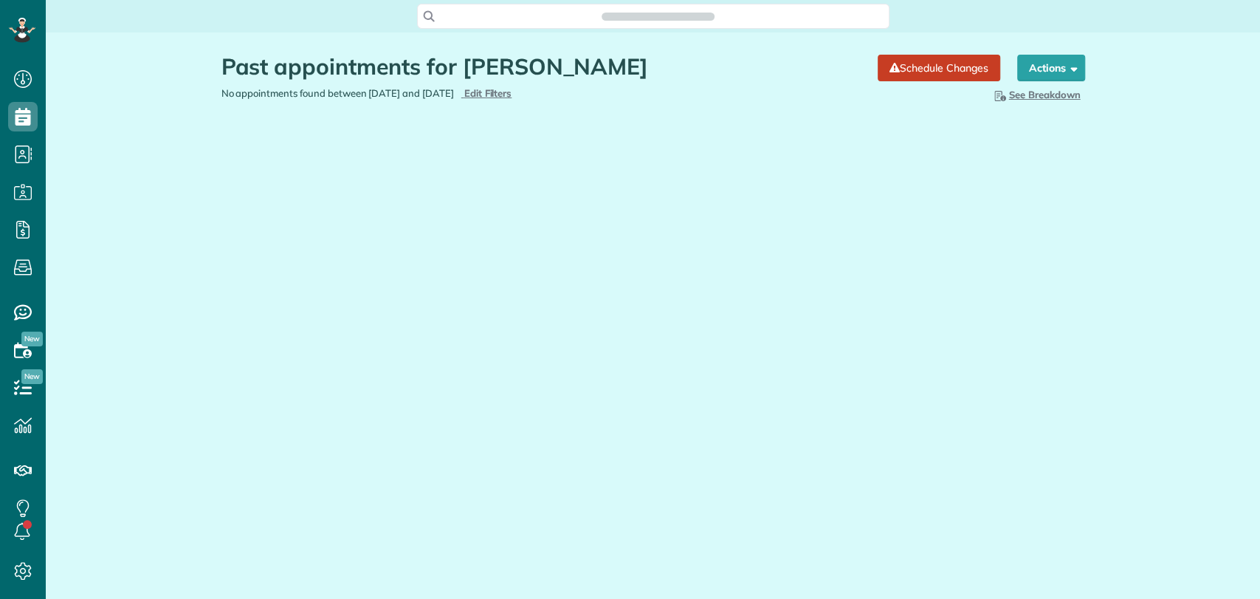
scroll to position [6, 6]
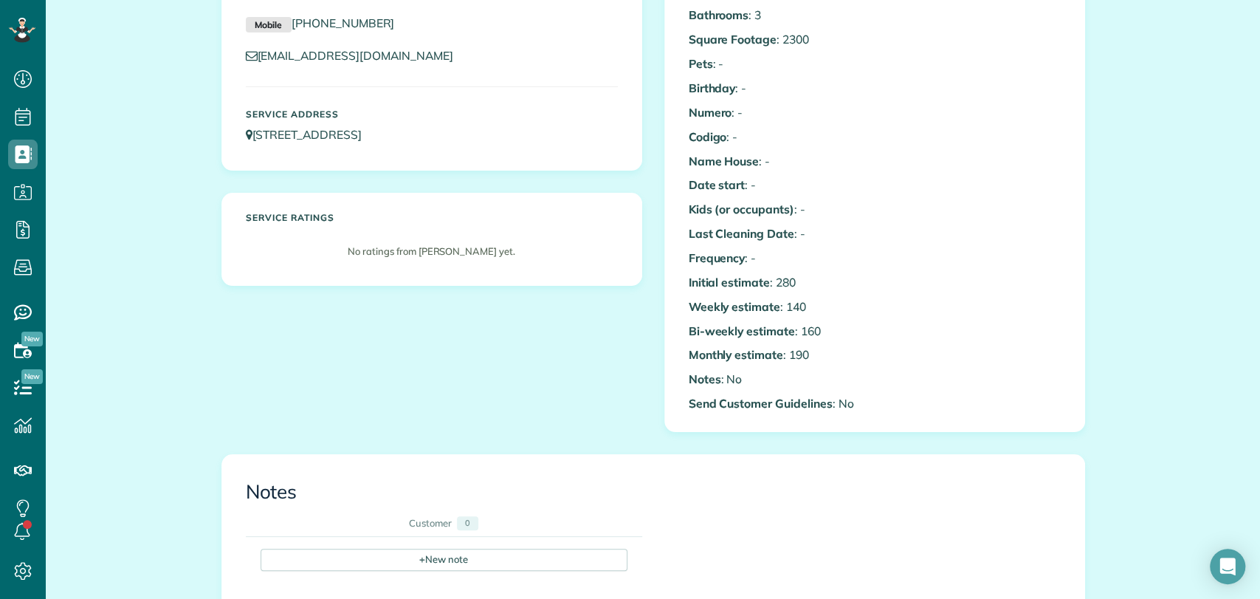
scroll to position [328, 0]
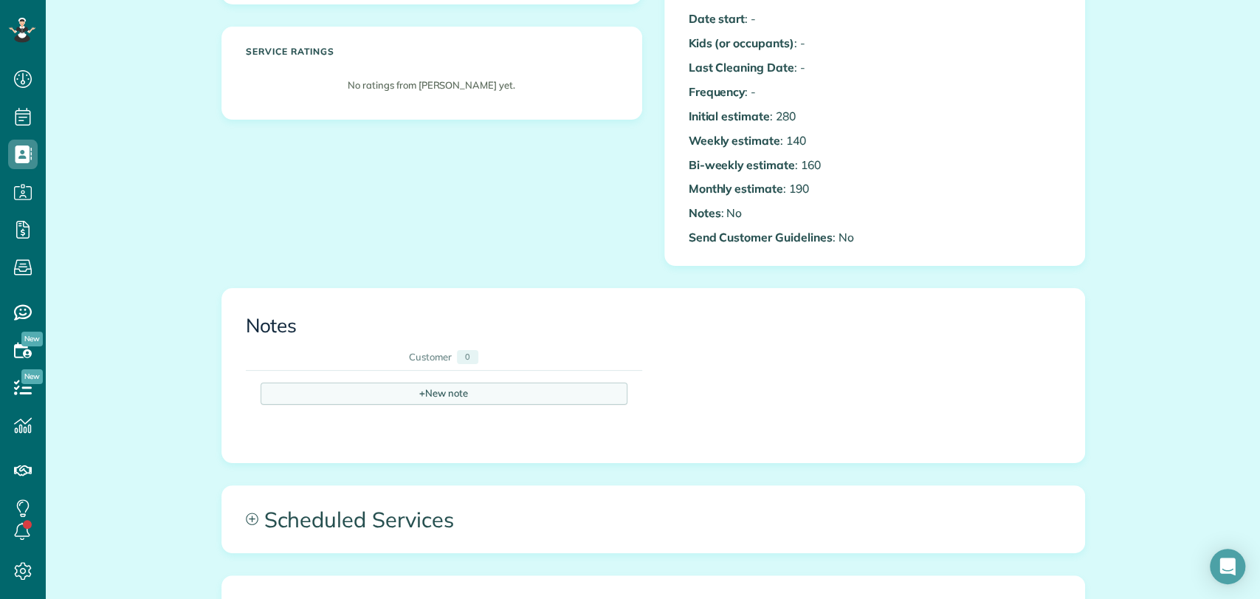
click at [393, 390] on div "+ New note" at bounding box center [444, 393] width 367 height 22
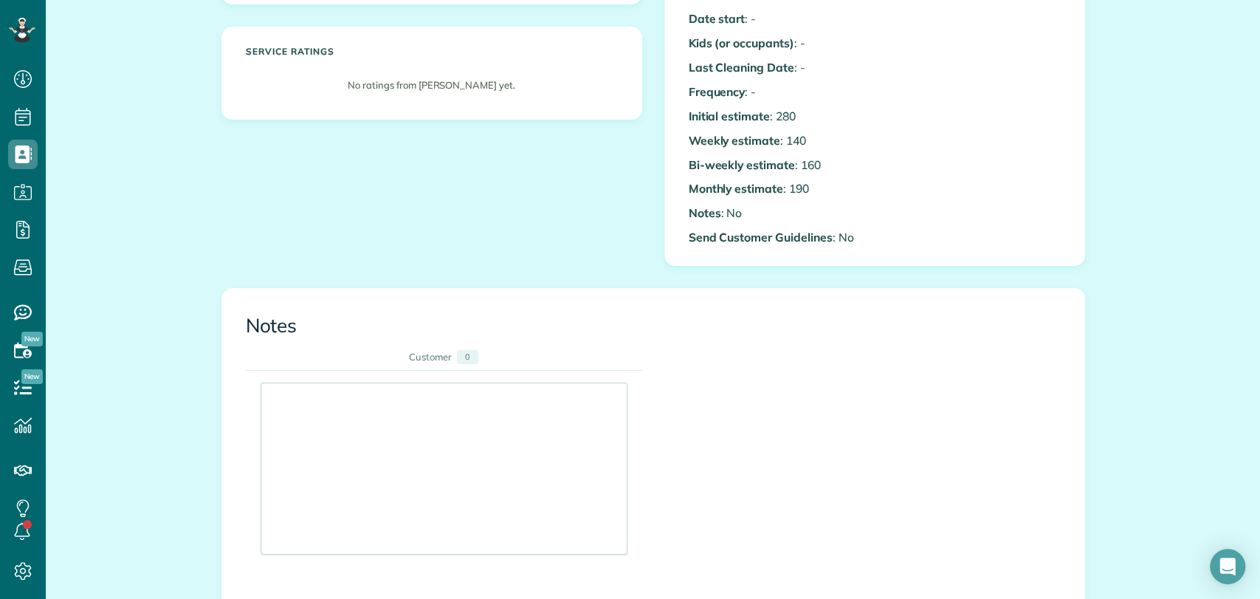
click at [378, 413] on div at bounding box center [444, 468] width 366 height 171
click at [378, 413] on textarea at bounding box center [443, 420] width 343 height 52
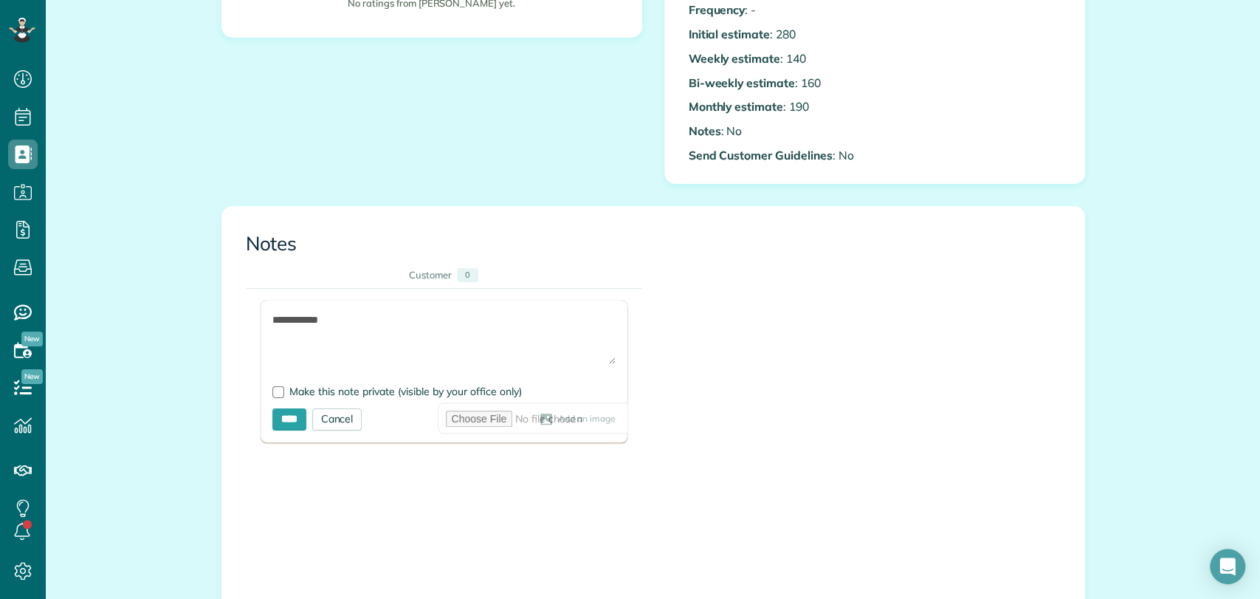
click at [286, 346] on textarea "**********" at bounding box center [443, 338] width 343 height 52
type textarea "**********"
drag, startPoint x: 332, startPoint y: 353, endPoint x: 220, endPoint y: 298, distance: 124.8
click at [222, 298] on div "**********" at bounding box center [653, 426] width 862 height 439
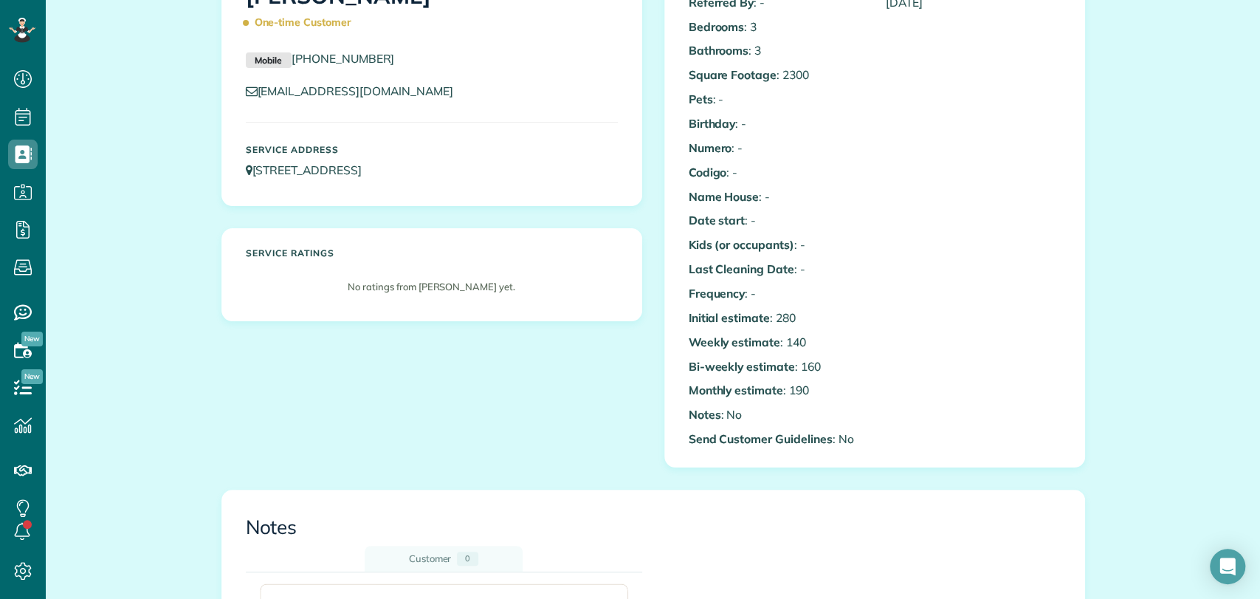
scroll to position [328, 0]
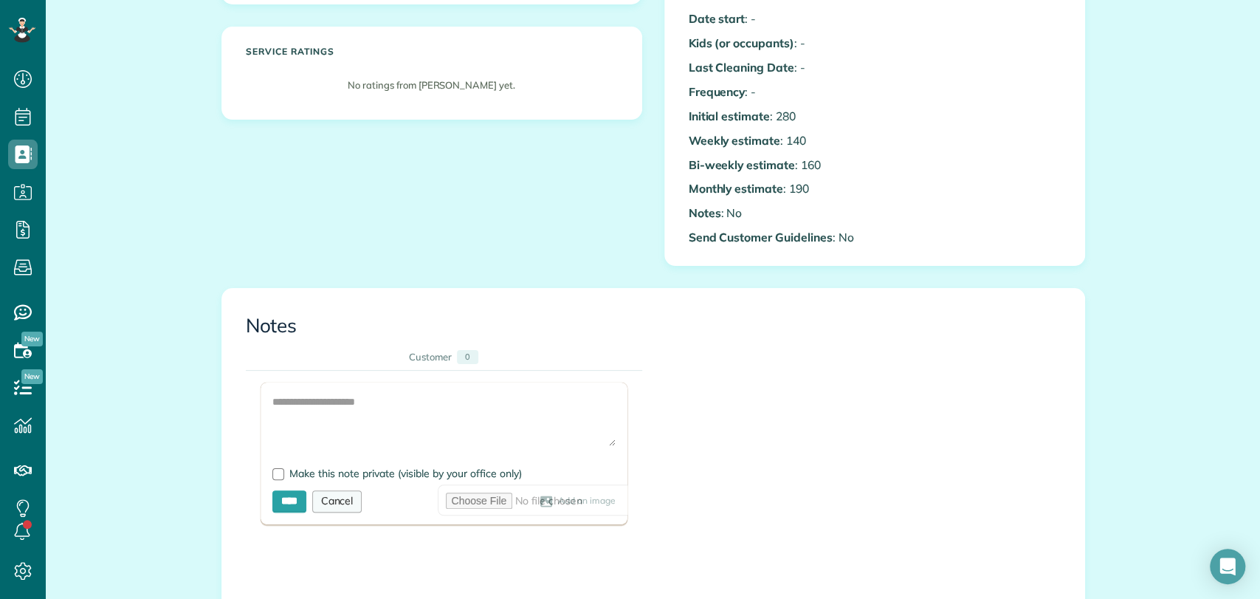
click at [337, 507] on div "Cancel" at bounding box center [337, 501] width 50 height 22
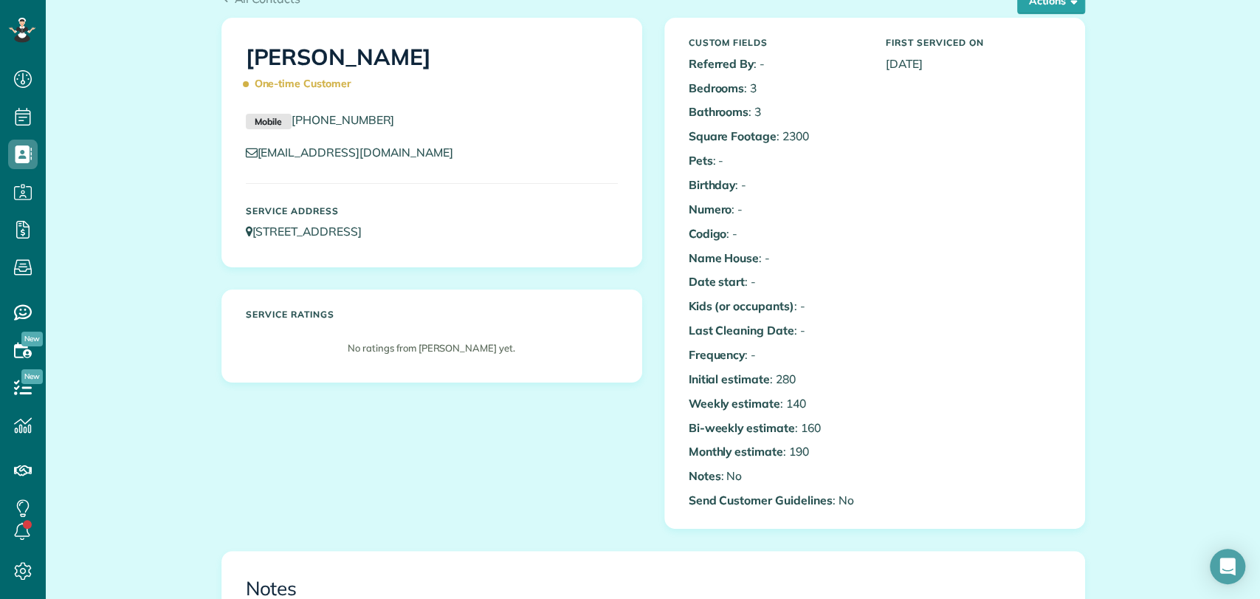
scroll to position [0, 0]
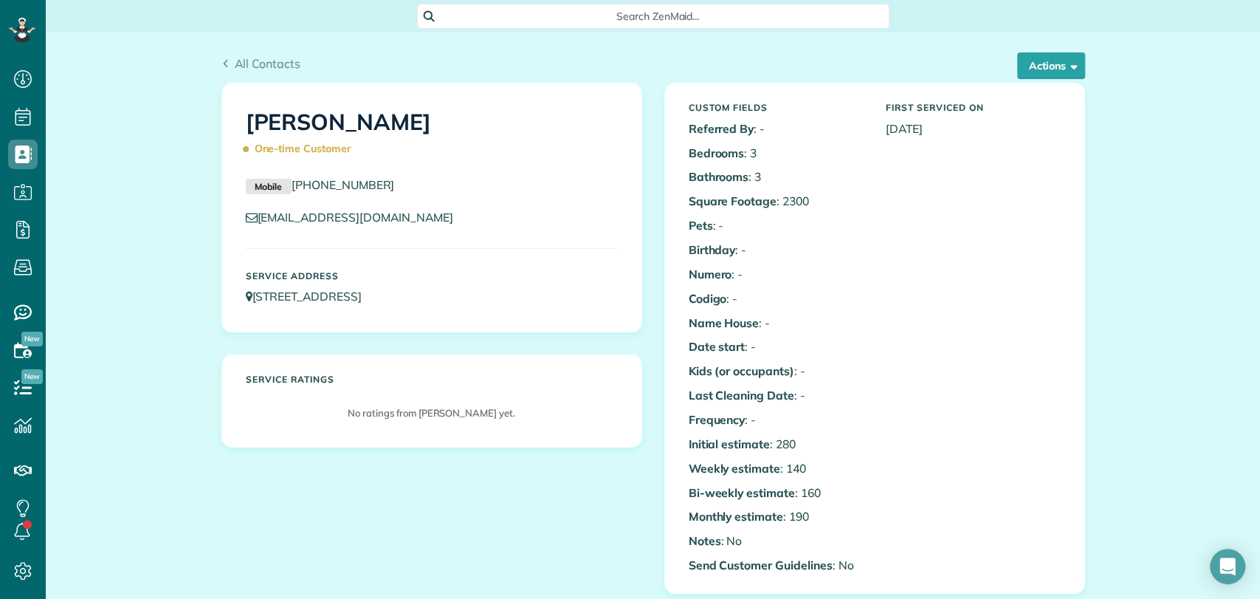
drag, startPoint x: 981, startPoint y: 303, endPoint x: 972, endPoint y: 234, distance: 69.3
click at [981, 303] on div "Custom Fields Referred By : - Bedrooms : 3 Bathrooms : 3 Square Footage : 2300 …" at bounding box center [875, 338] width 394 height 486
click at [626, 7] on div "Search ZenMaid…" at bounding box center [653, 16] width 473 height 25
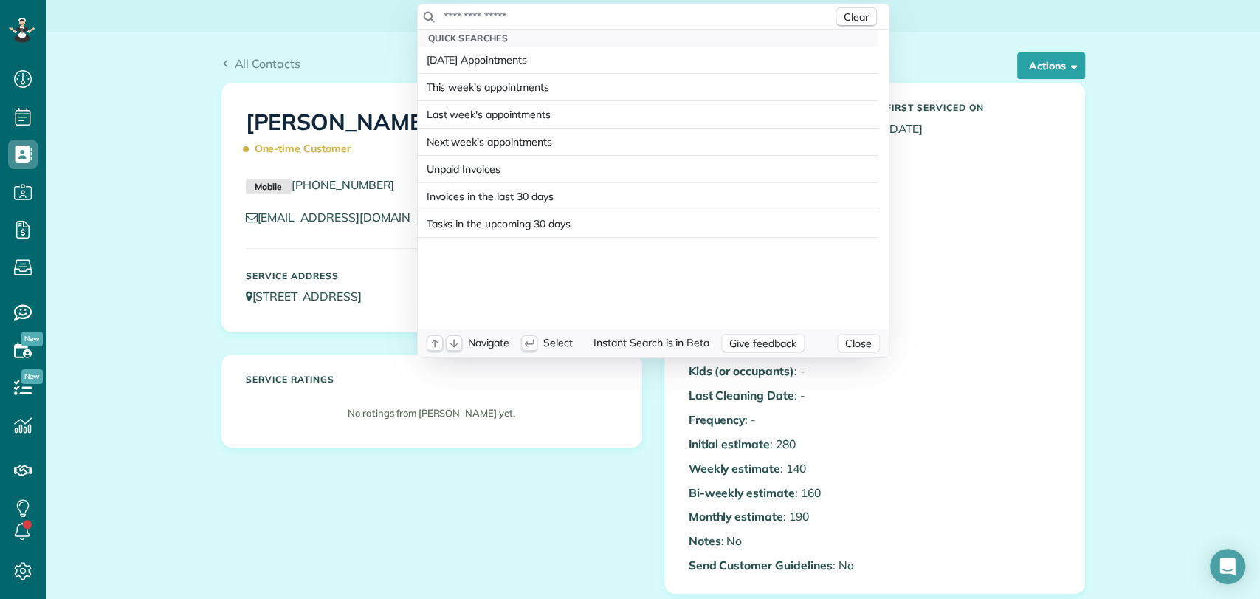
click at [543, 17] on input "text" at bounding box center [638, 16] width 390 height 15
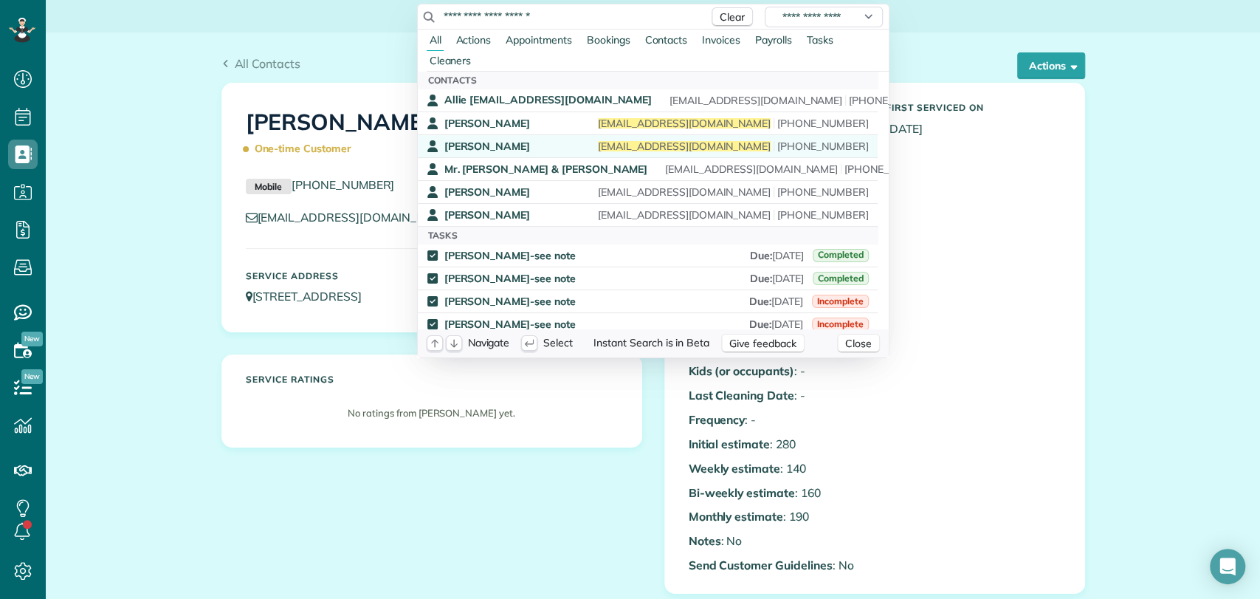
type input "**********"
click at [549, 143] on div "[PERSON_NAME] [EMAIL_ADDRESS][DOMAIN_NAME] [PHONE_NUMBER]" at bounding box center [657, 147] width 425 height 14
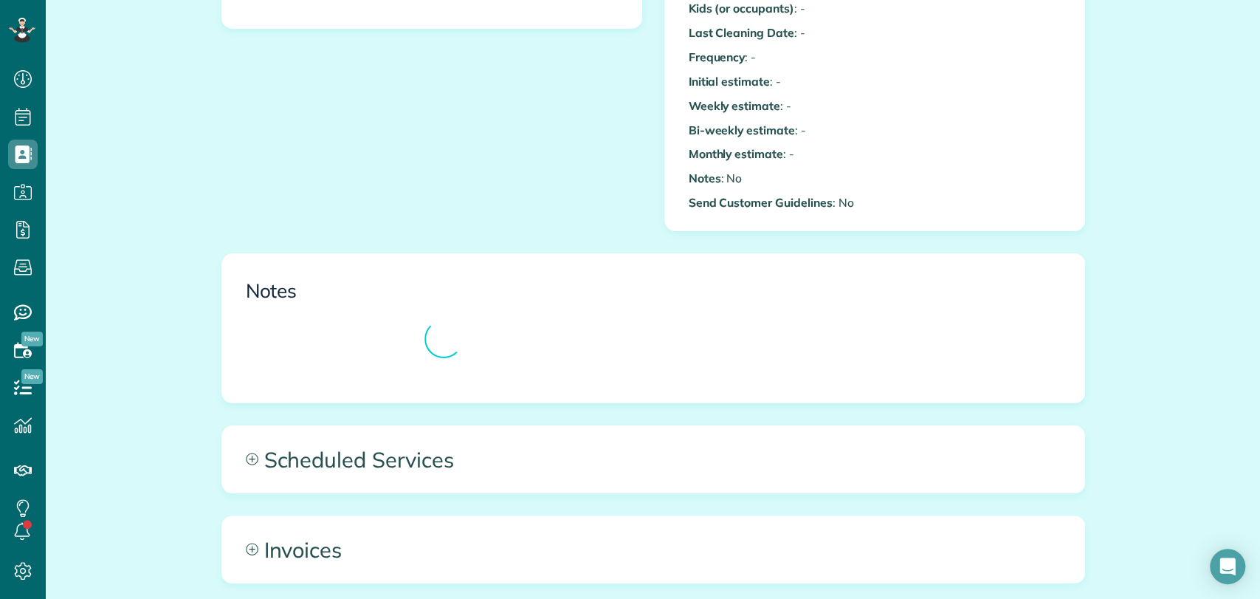
scroll to position [352, 0]
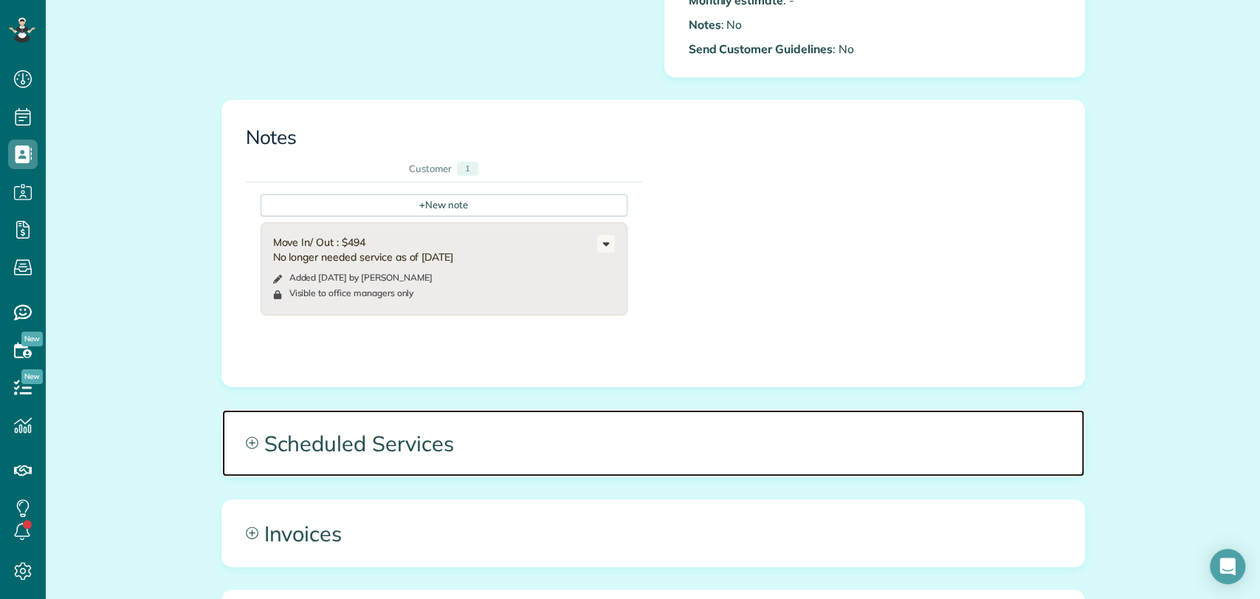
click at [409, 411] on span "Scheduled Services" at bounding box center [653, 443] width 862 height 66
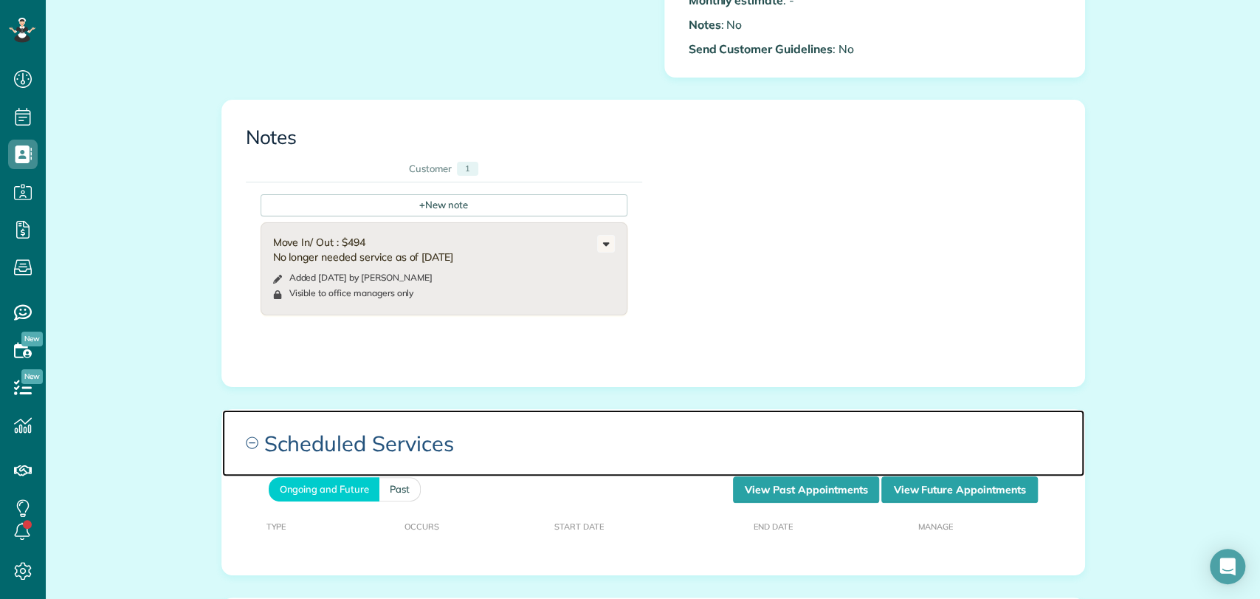
scroll to position [598, 0]
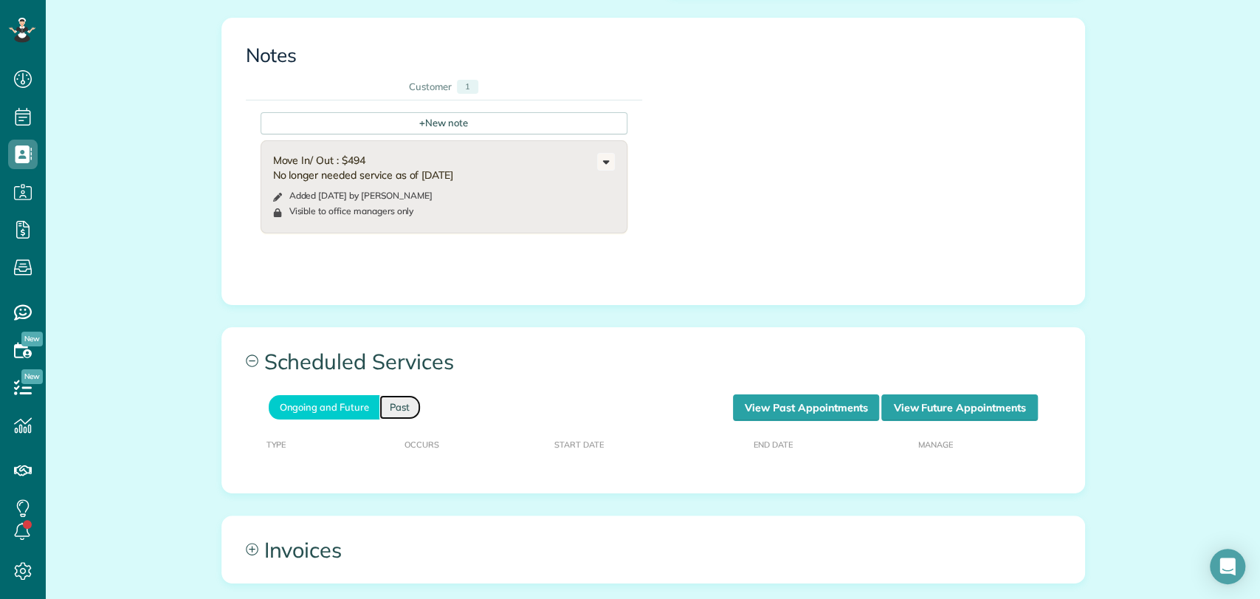
click at [382, 406] on link "Past" at bounding box center [400, 407] width 41 height 24
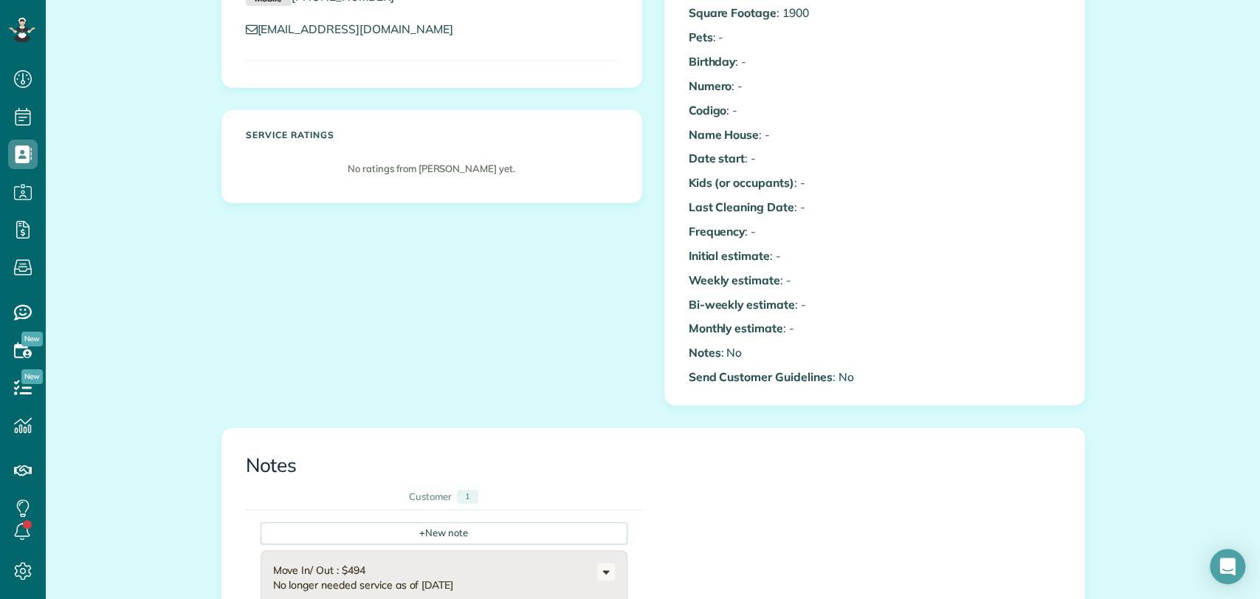
scroll to position [0, 0]
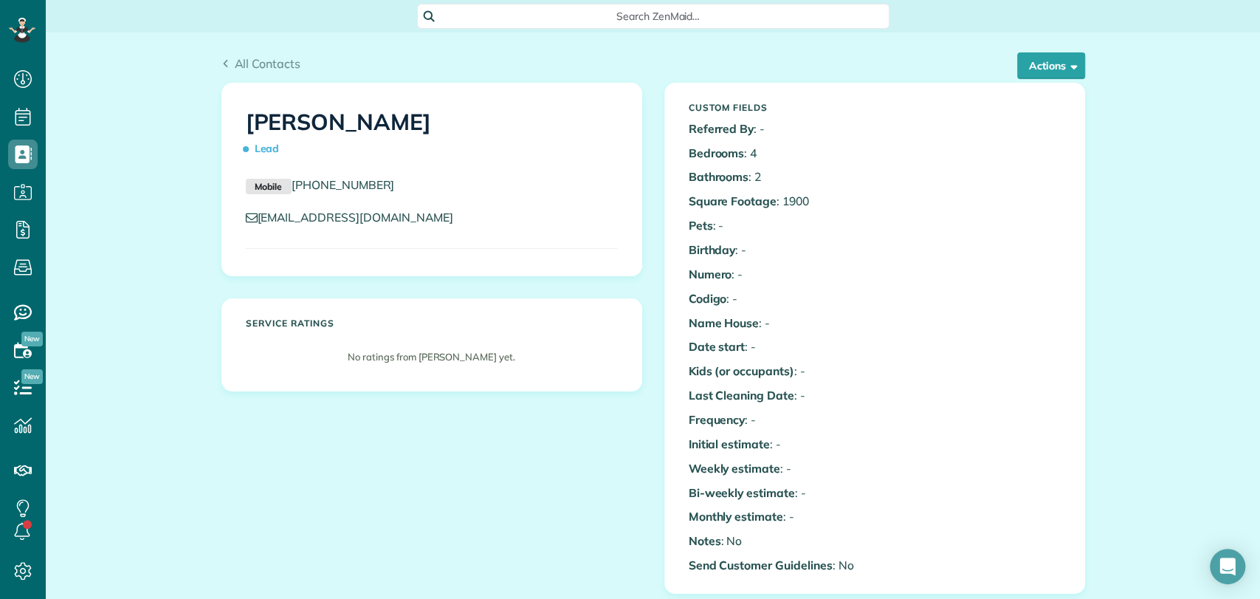
click at [465, 35] on div "All Contacts Actions Edit Add Appointment Recent Activity Send Email Show Past …" at bounding box center [653, 57] width 886 height 50
click at [470, 23] on span "Search ZenMaid…" at bounding box center [658, 16] width 449 height 15
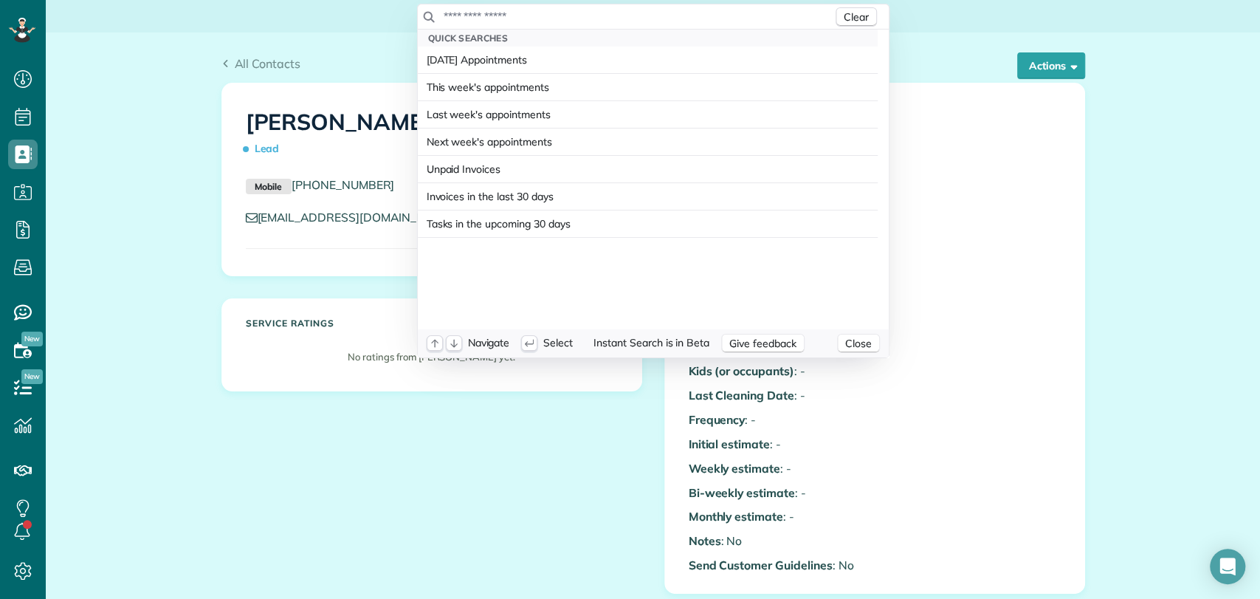
click at [471, 15] on input "text" at bounding box center [638, 16] width 390 height 15
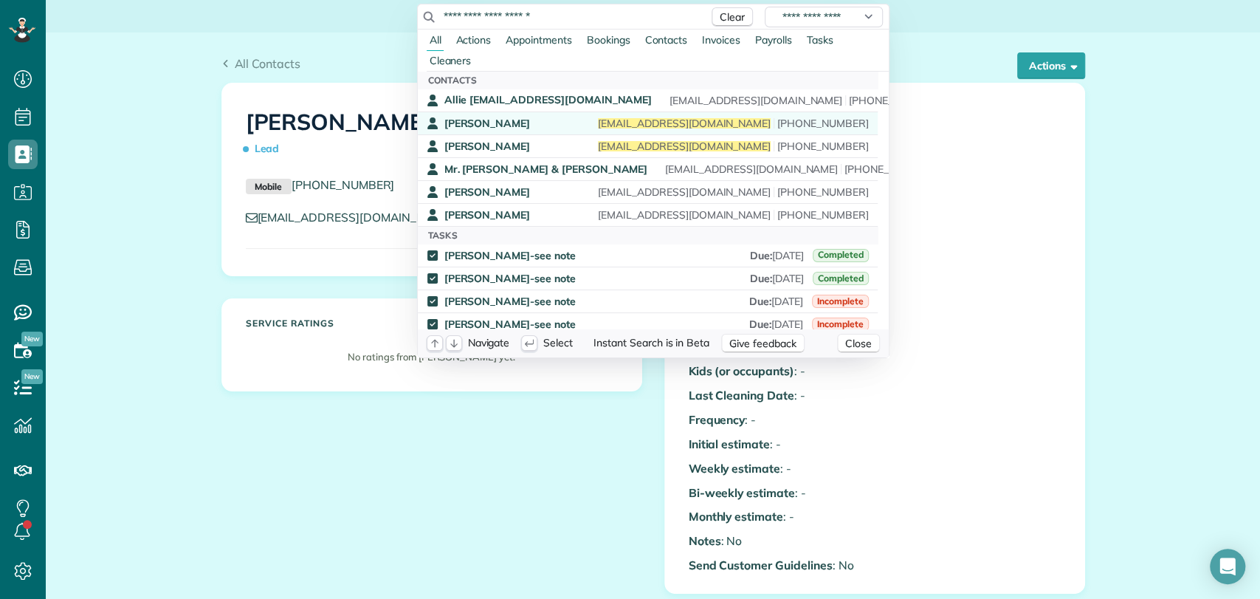
type input "**********"
click at [564, 119] on div "Krystal Haywood krhaywood01@gmail.com (909) 844-9929" at bounding box center [657, 124] width 425 height 14
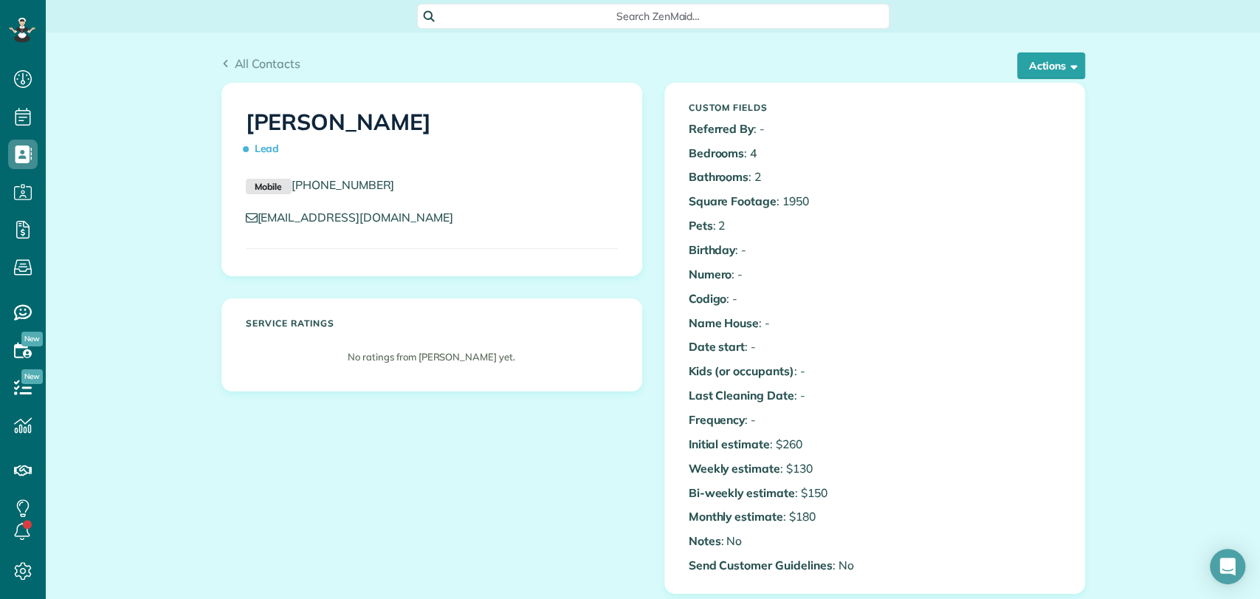
click at [560, 13] on span "Search ZenMaid…" at bounding box center [658, 16] width 449 height 15
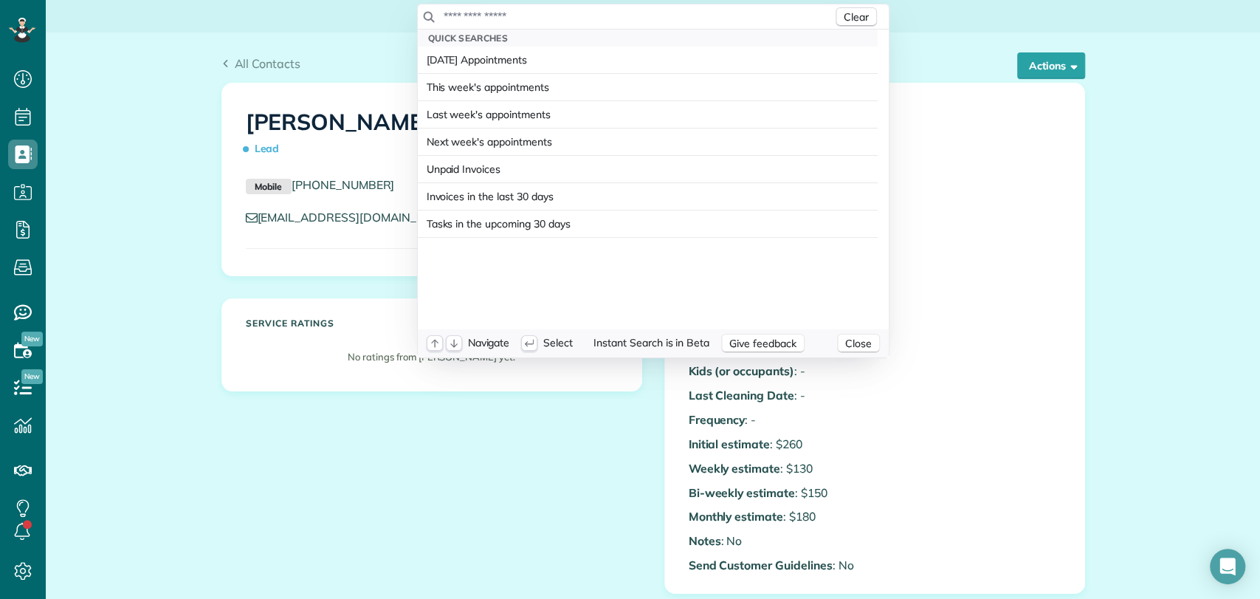
click at [560, 13] on input "text" at bounding box center [638, 16] width 390 height 15
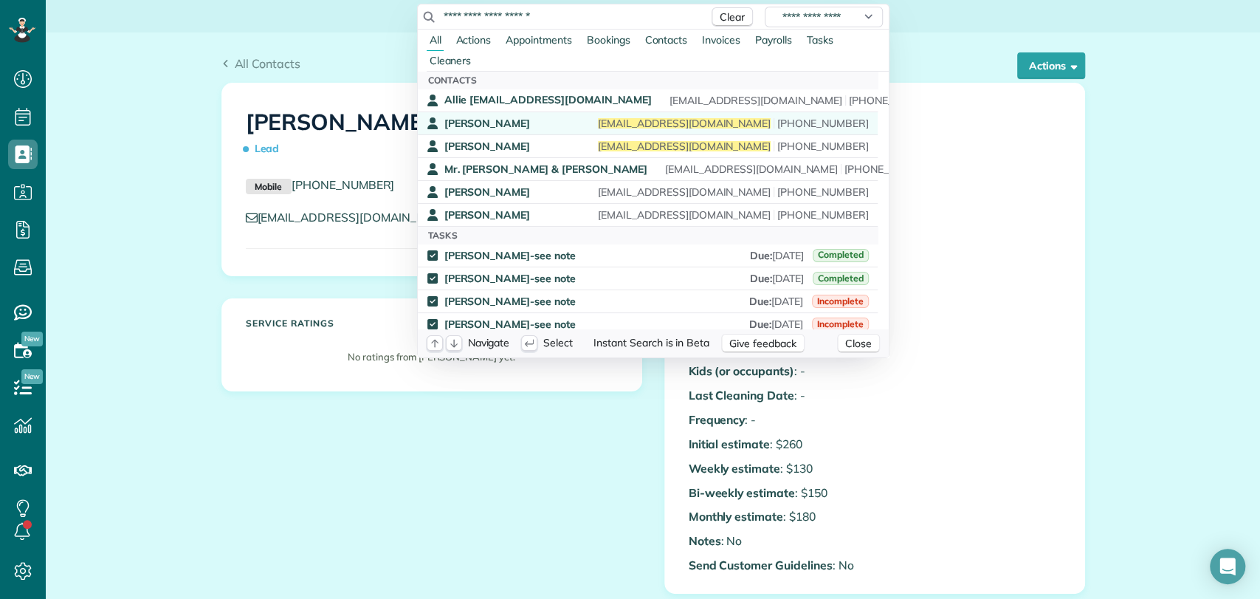
type input "**********"
click at [560, 118] on div "[PERSON_NAME] [EMAIL_ADDRESS][DOMAIN_NAME] [PHONE_NUMBER]" at bounding box center [657, 124] width 425 height 14
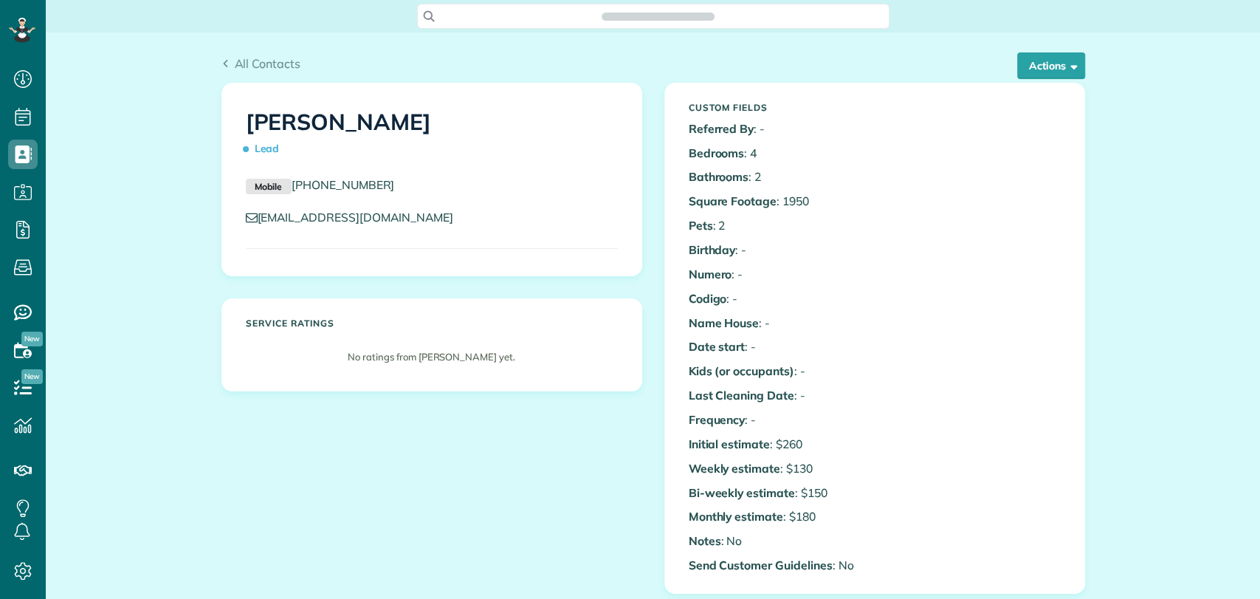
scroll to position [6, 6]
click at [562, 13] on span "Search ZenMaid…" at bounding box center [658, 16] width 449 height 15
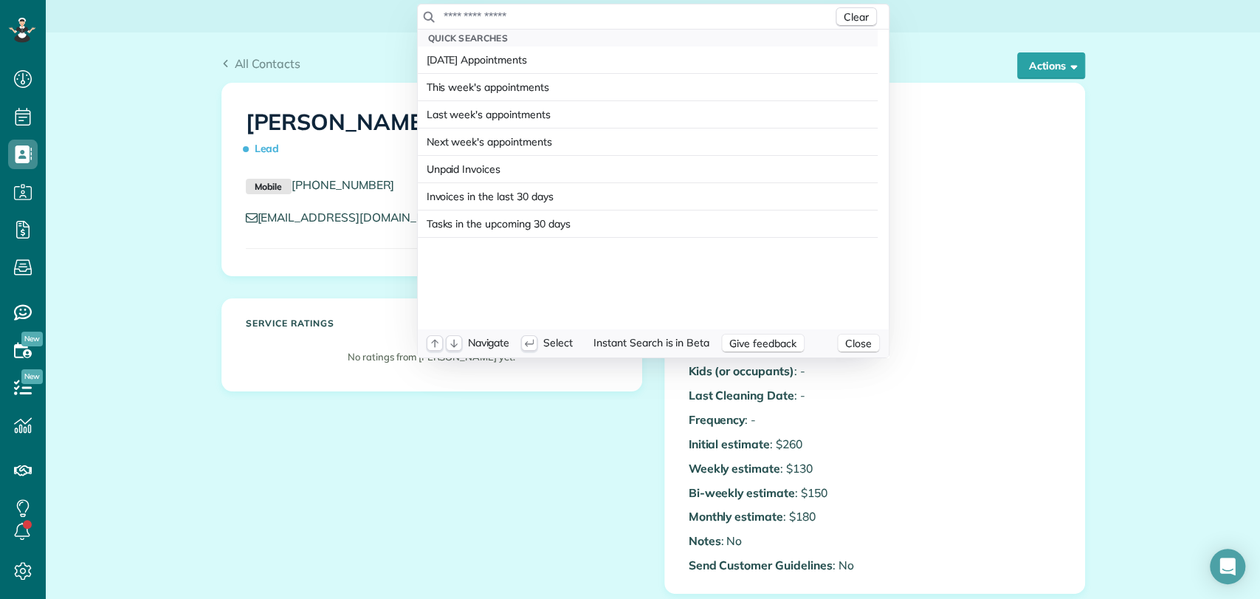
click at [562, 12] on input "text" at bounding box center [638, 16] width 390 height 15
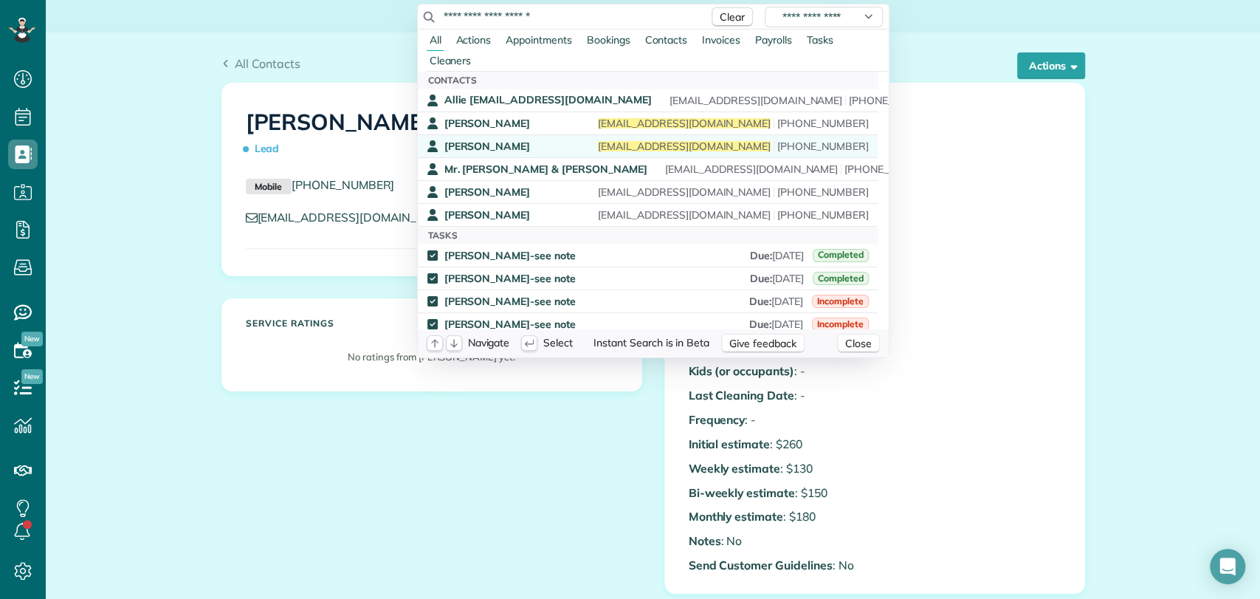
type input "**********"
click at [539, 140] on div "[PERSON_NAME] [EMAIL_ADDRESS][DOMAIN_NAME] [PHONE_NUMBER]" at bounding box center [657, 147] width 425 height 14
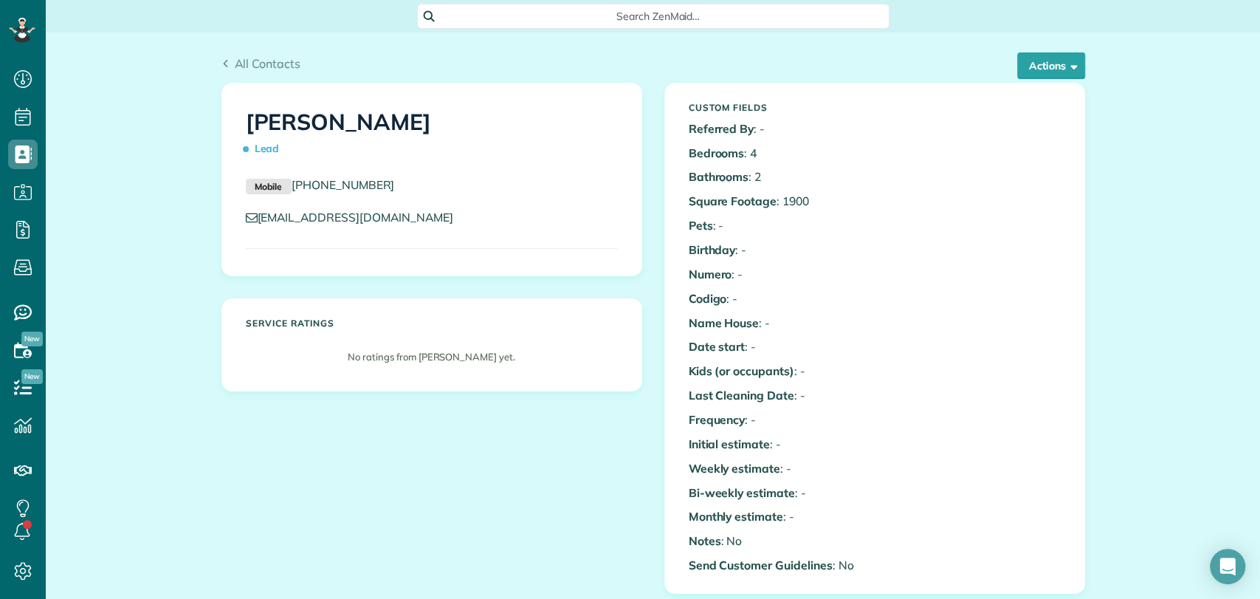
click at [543, 7] on div "Search ZenMaid…" at bounding box center [653, 16] width 473 height 25
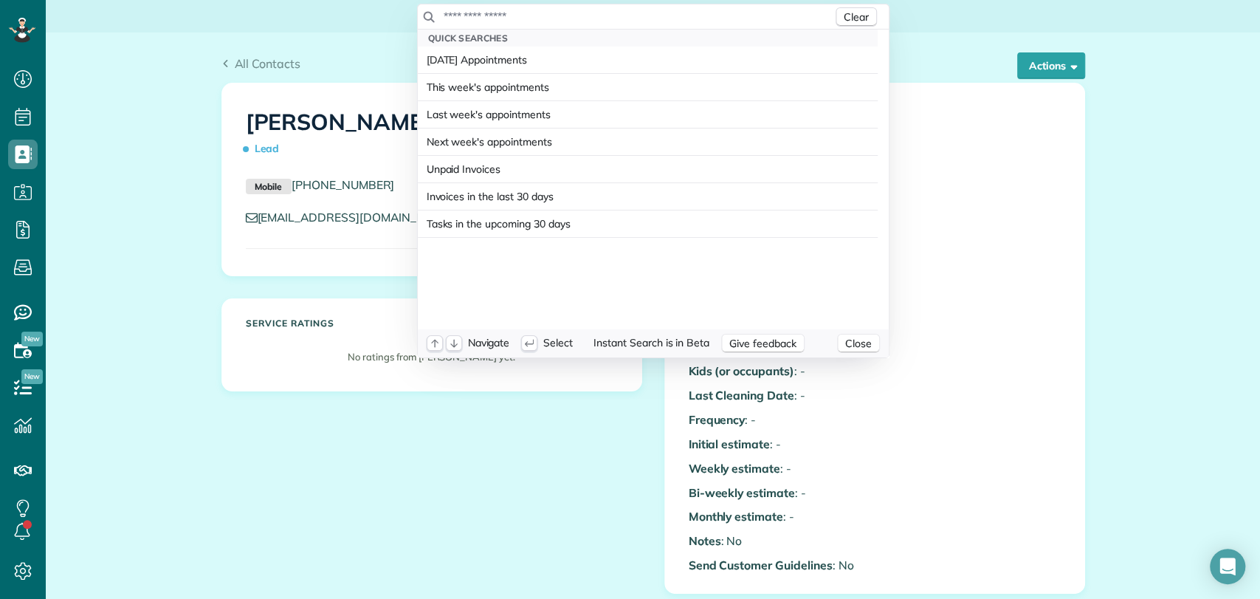
click at [545, 13] on input "text" at bounding box center [638, 16] width 390 height 15
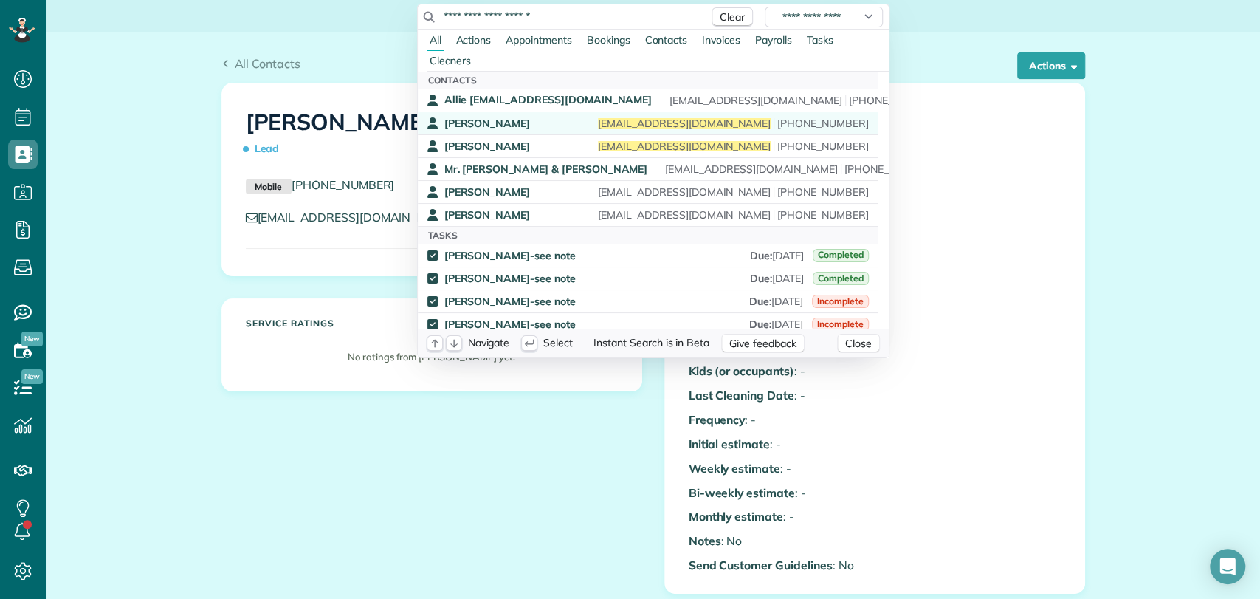
type input "**********"
click at [535, 120] on div "[PERSON_NAME] [EMAIL_ADDRESS][DOMAIN_NAME] [PHONE_NUMBER]" at bounding box center [657, 124] width 425 height 14
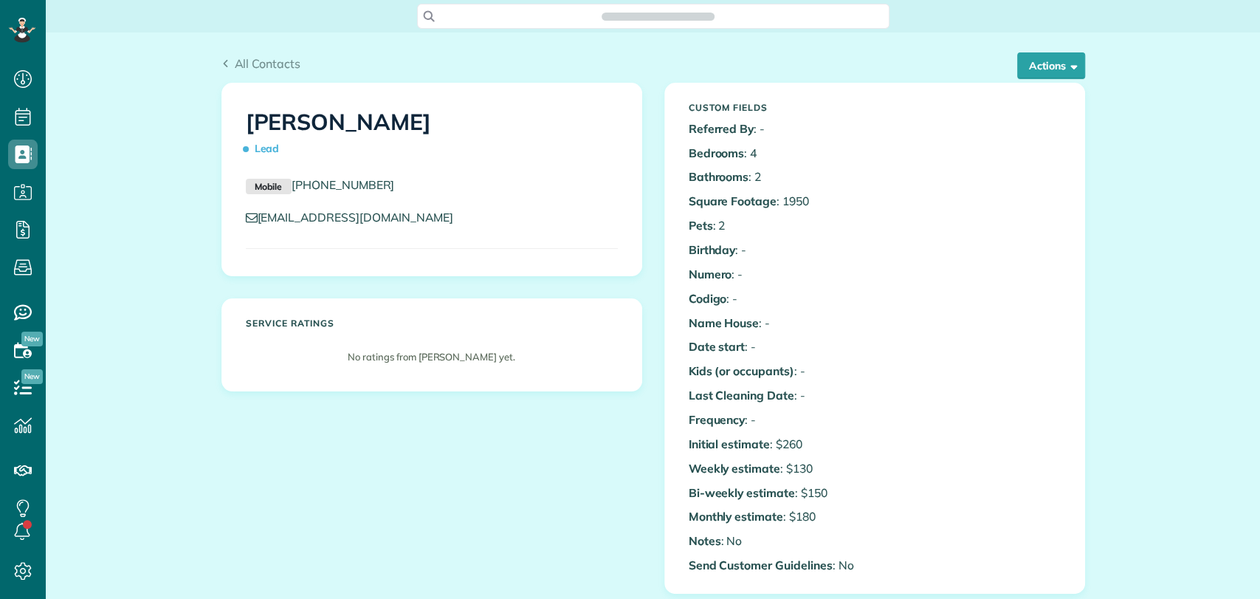
scroll to position [6, 6]
click at [510, 25] on div "Search ZenMaid…" at bounding box center [653, 16] width 473 height 25
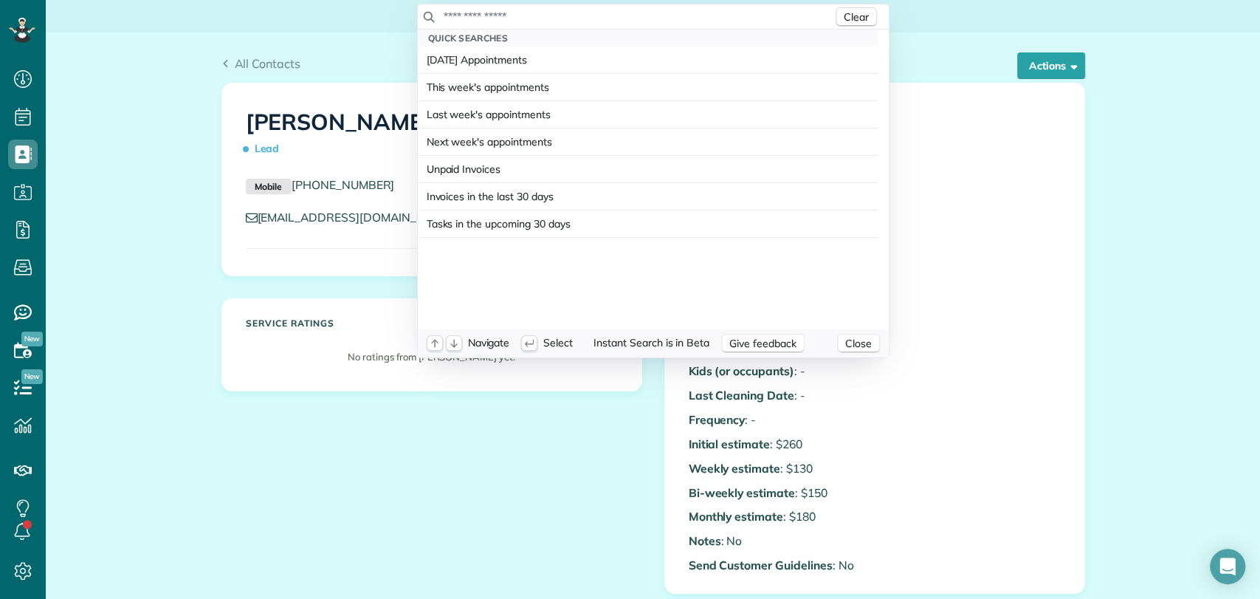
click at [510, 21] on input "text" at bounding box center [638, 16] width 390 height 15
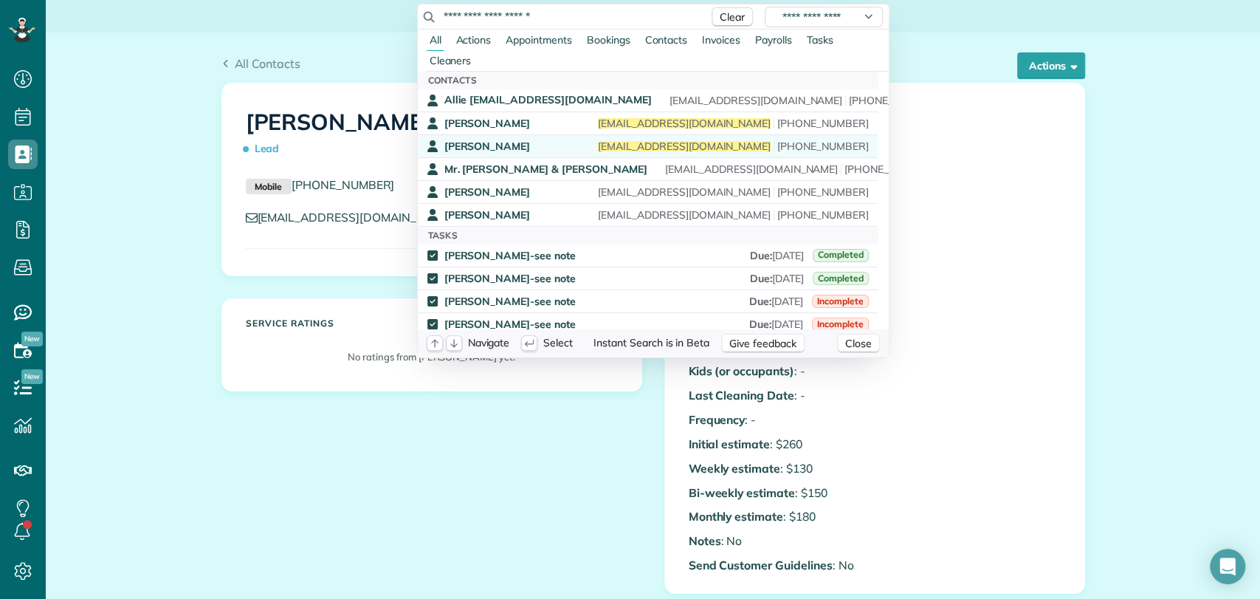
type input "**********"
click at [502, 143] on span "[PERSON_NAME]" at bounding box center [488, 146] width 86 height 13
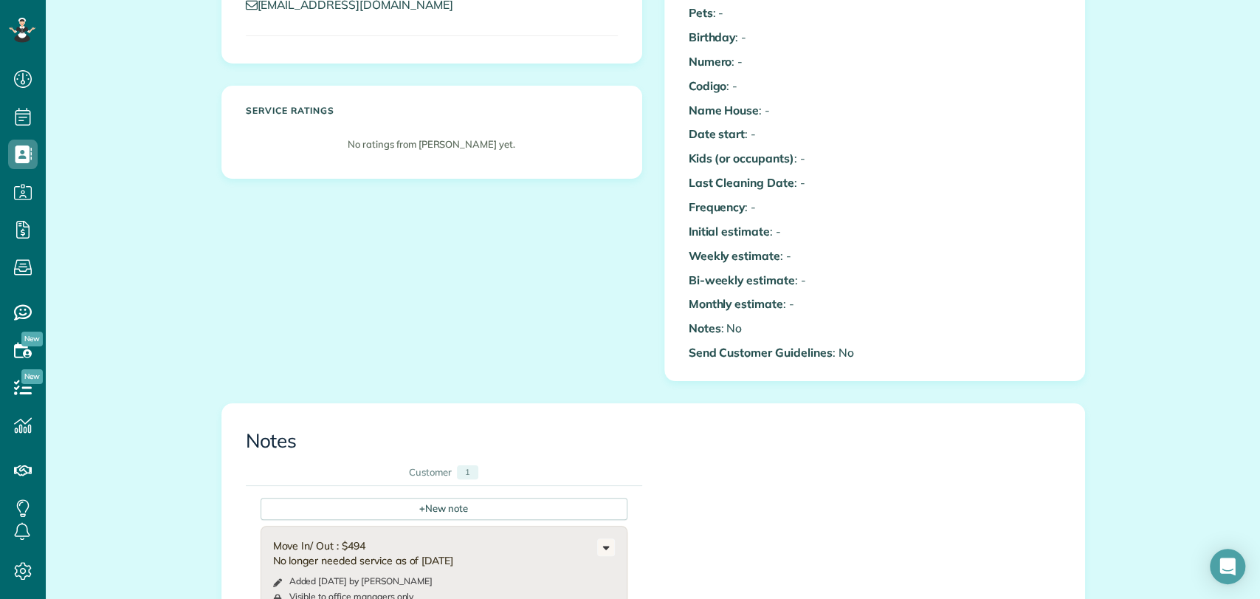
scroll to position [410, 0]
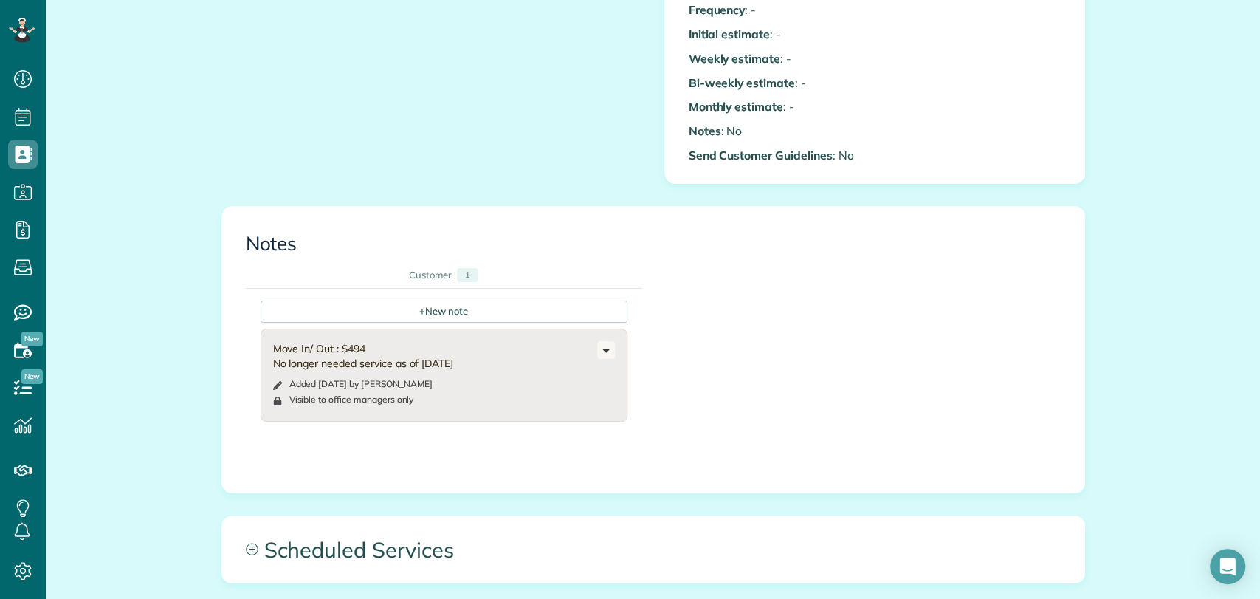
drag, startPoint x: 485, startPoint y: 364, endPoint x: 238, endPoint y: 344, distance: 248.2
click at [238, 344] on div "Customer 1 + New note Move In/ Out : $494 No longer needed service as of 05/30/…" at bounding box center [444, 360] width 419 height 196
copy div "Move In/ Out : $494 No longer needed service as of [DATE]"
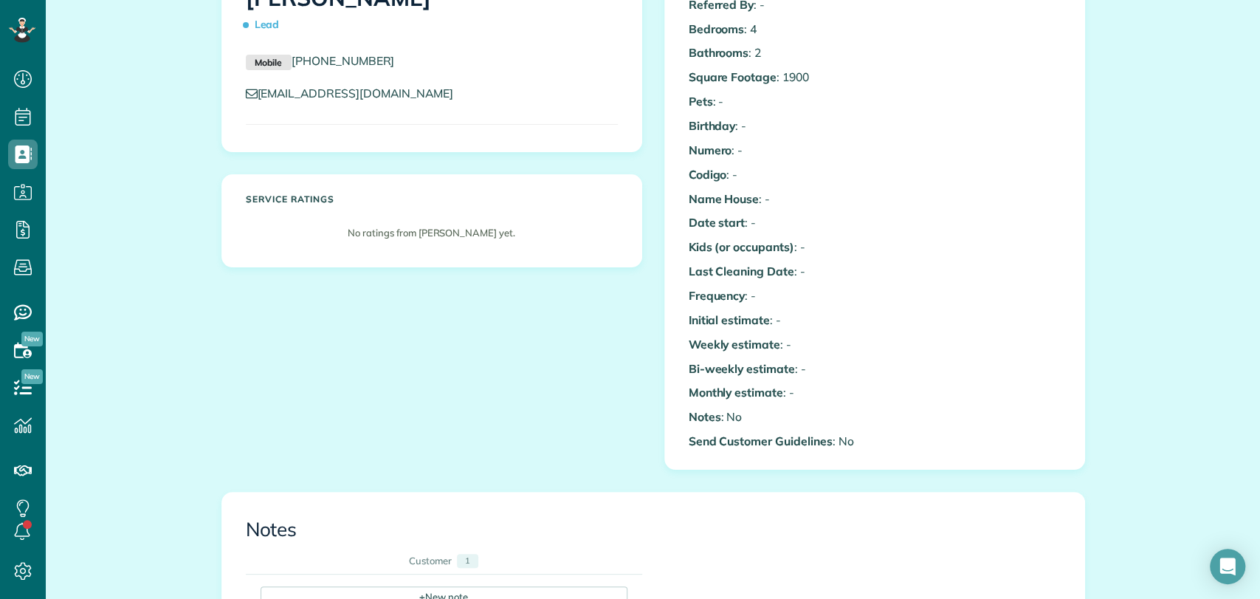
scroll to position [0, 0]
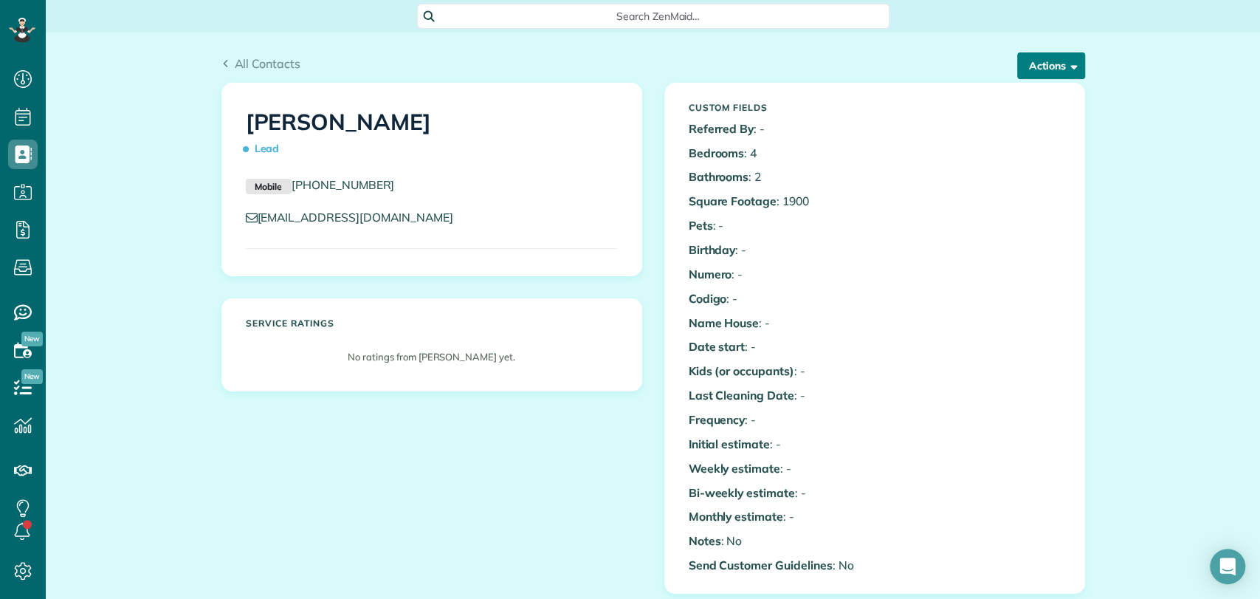
click at [1052, 73] on button "Actions" at bounding box center [1051, 65] width 68 height 27
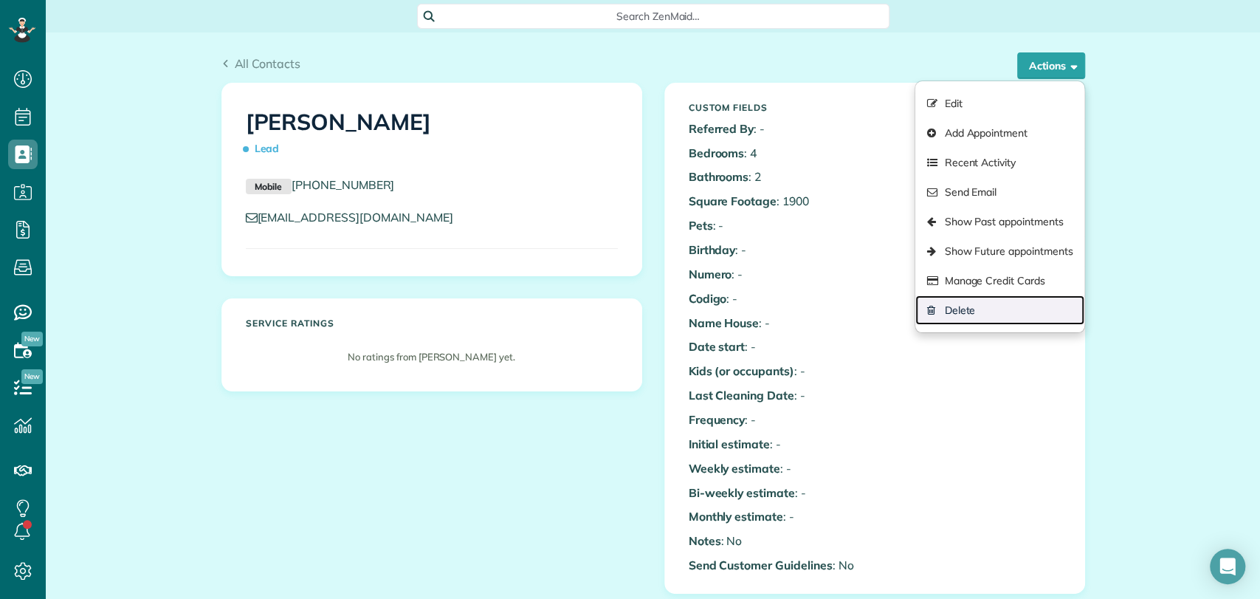
click at [968, 309] on link "Delete" at bounding box center [1000, 310] width 168 height 30
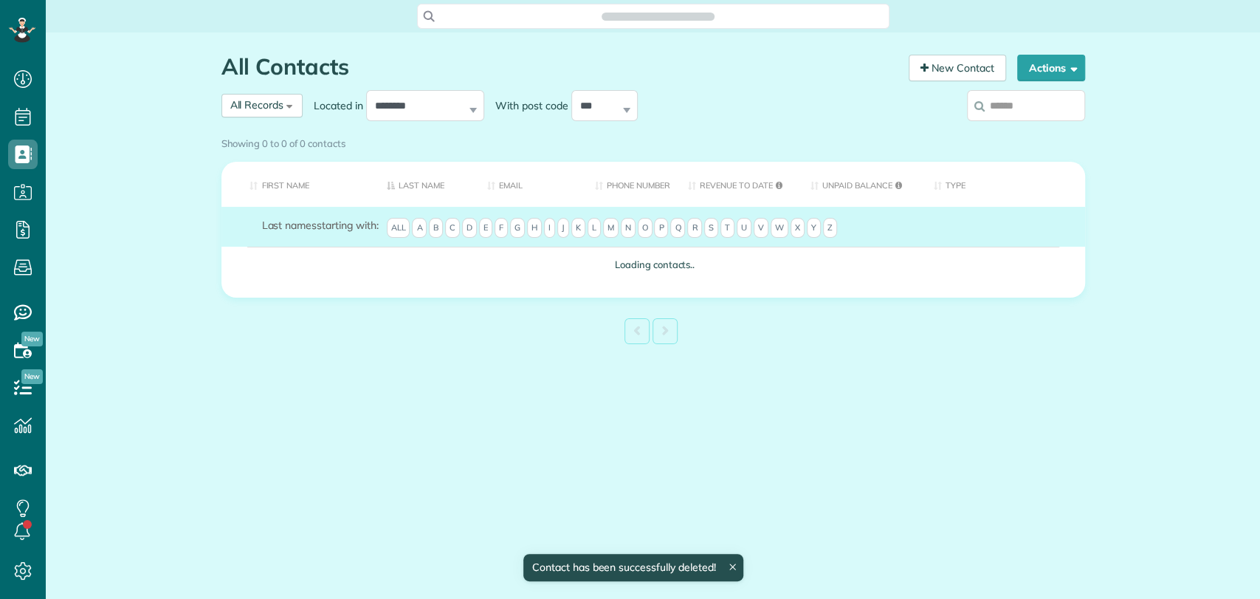
scroll to position [6, 6]
click at [560, 14] on div "Search ZenMaid…" at bounding box center [653, 16] width 473 height 25
click at [554, 14] on div "Search ZenMaid…" at bounding box center [653, 16] width 473 height 25
click at [679, 11] on span "Search ZenMaid…" at bounding box center [658, 16] width 83 height 15
click at [664, 19] on span "Search ZenMaid…" at bounding box center [658, 16] width 83 height 15
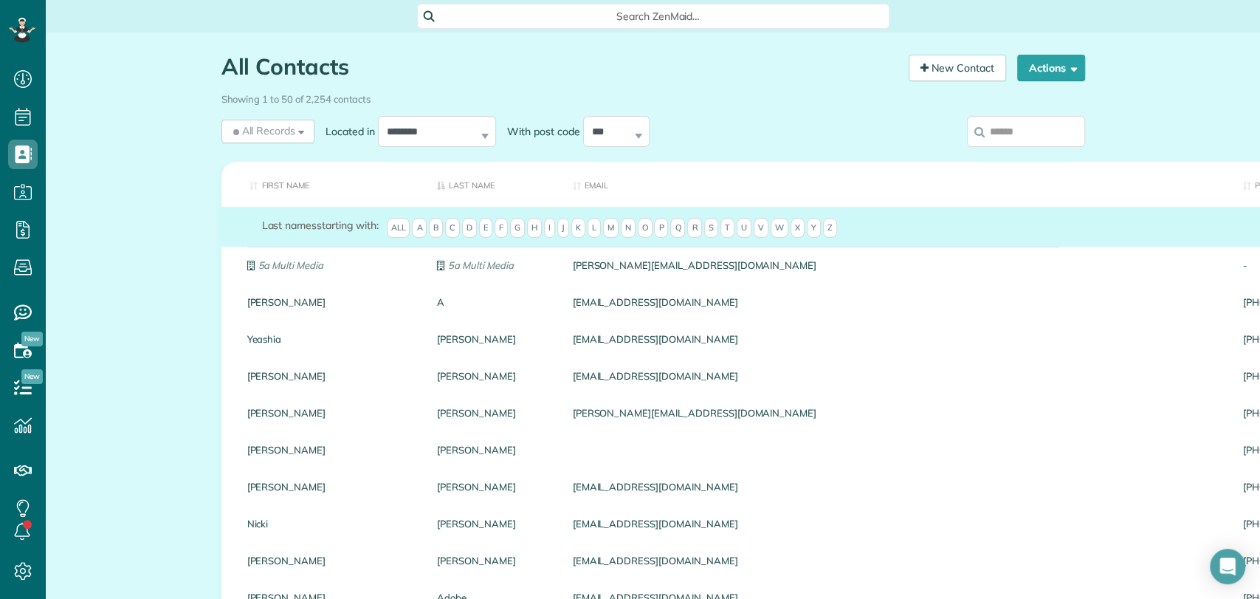
click at [569, 5] on div "Search ZenMaid…" at bounding box center [653, 16] width 473 height 25
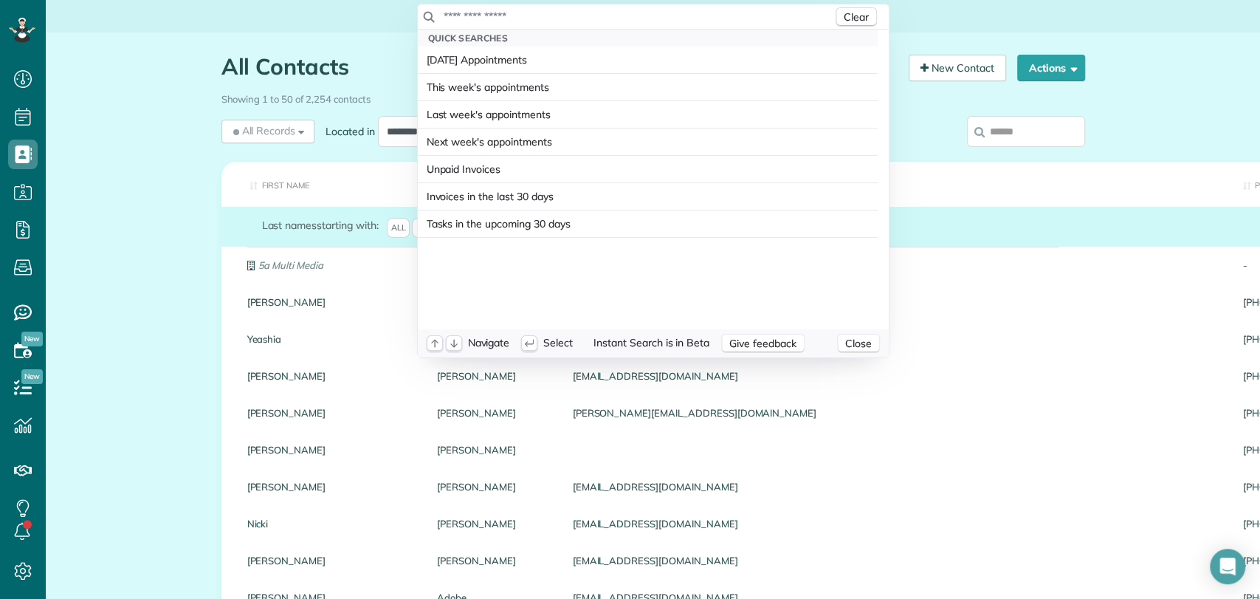
click at [571, 21] on input "text" at bounding box center [638, 16] width 390 height 15
type input "**********"
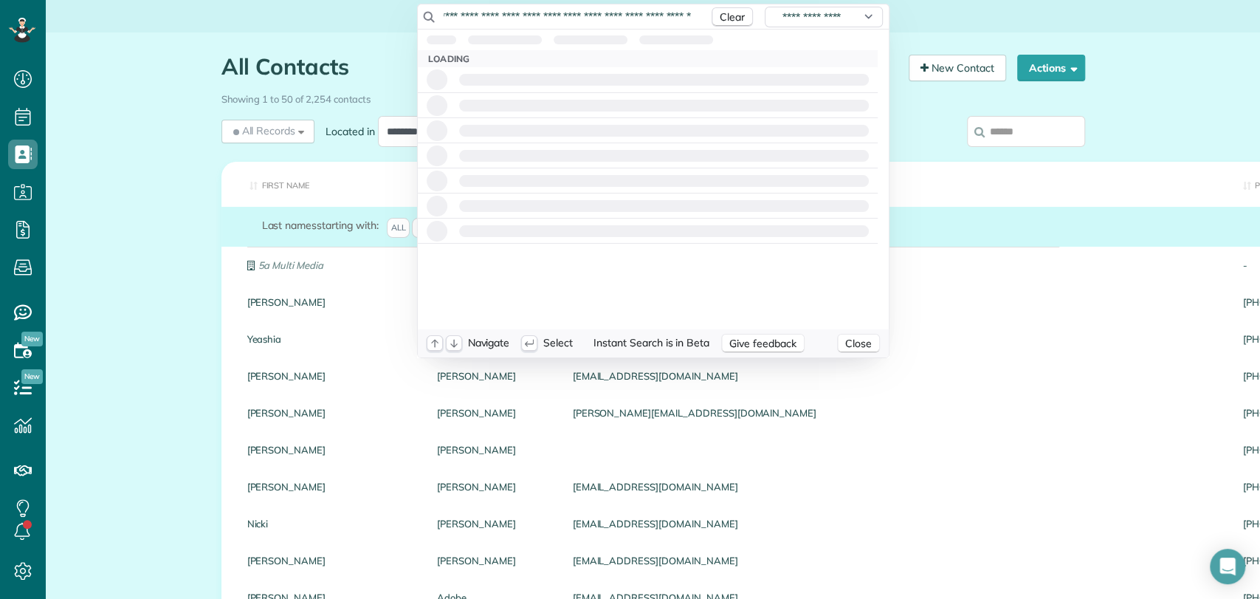
click at [569, 18] on input "**********" at bounding box center [572, 16] width 258 height 15
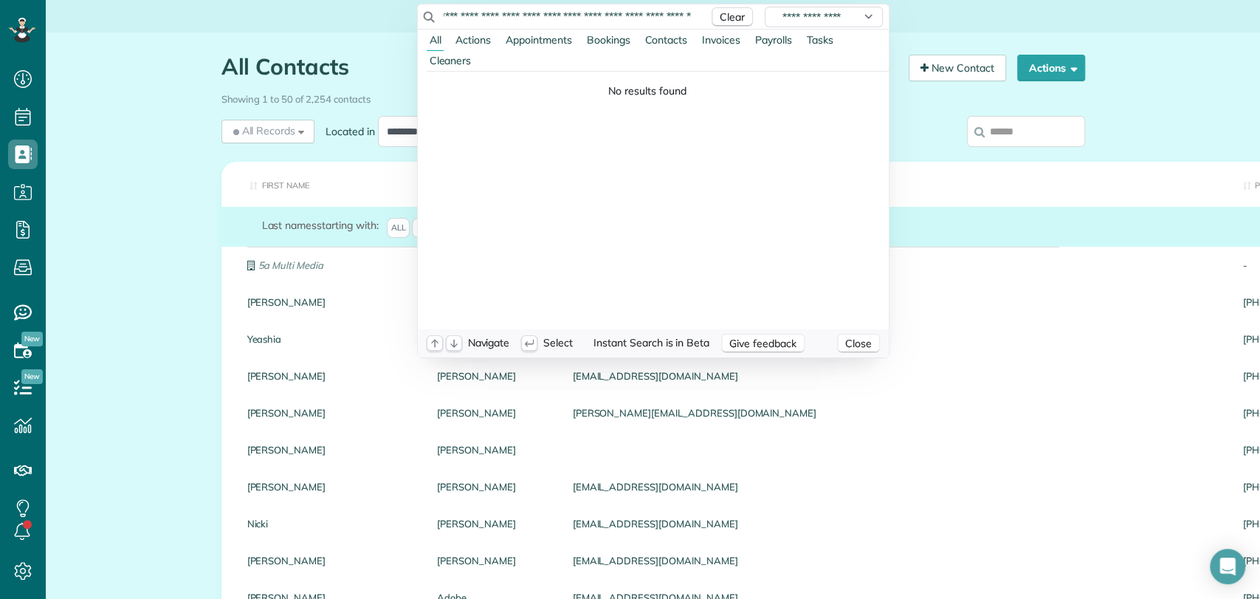
click at [569, 18] on input "**********" at bounding box center [572, 16] width 258 height 15
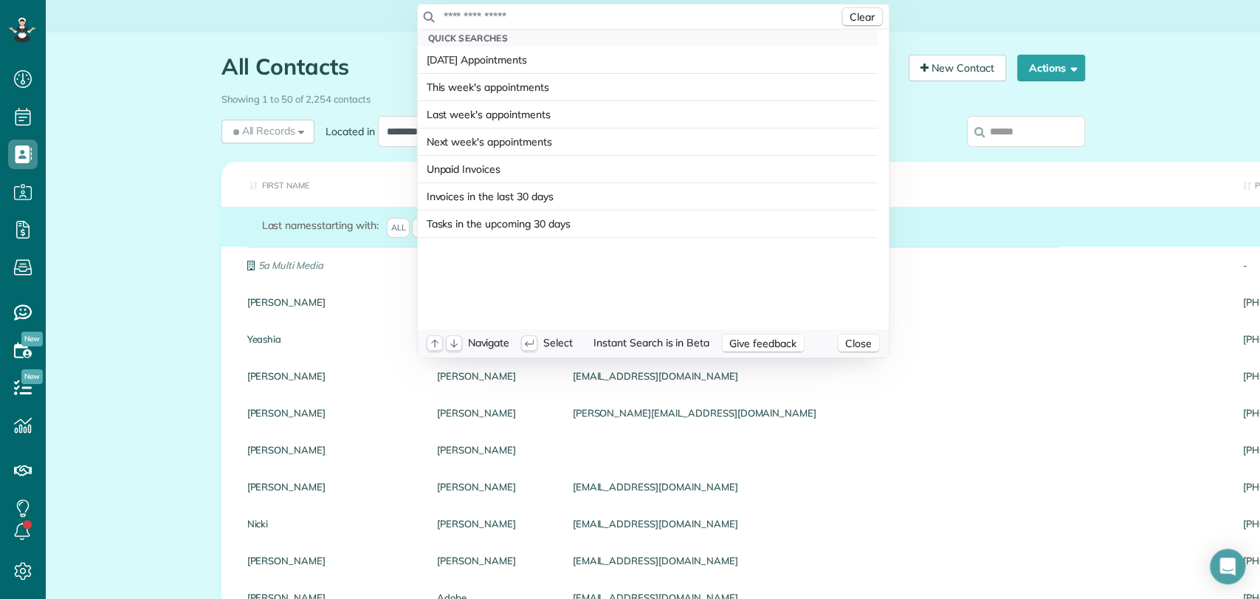
scroll to position [0, 0]
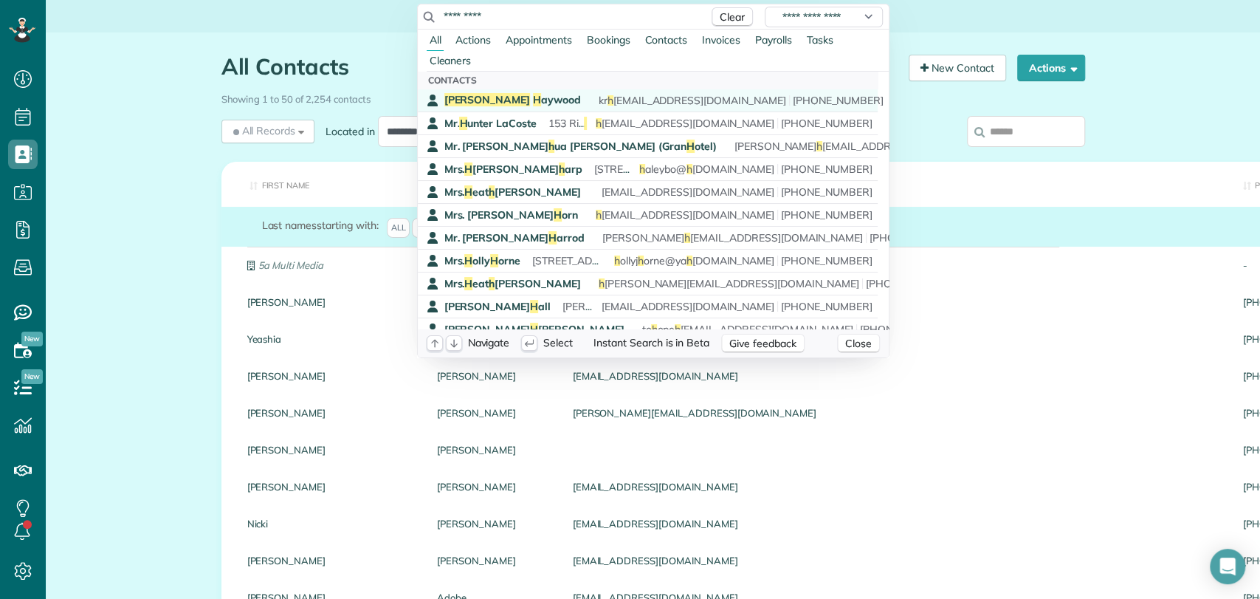
type input "*********"
click at [516, 100] on span "Krystal H aywood" at bounding box center [513, 99] width 137 height 13
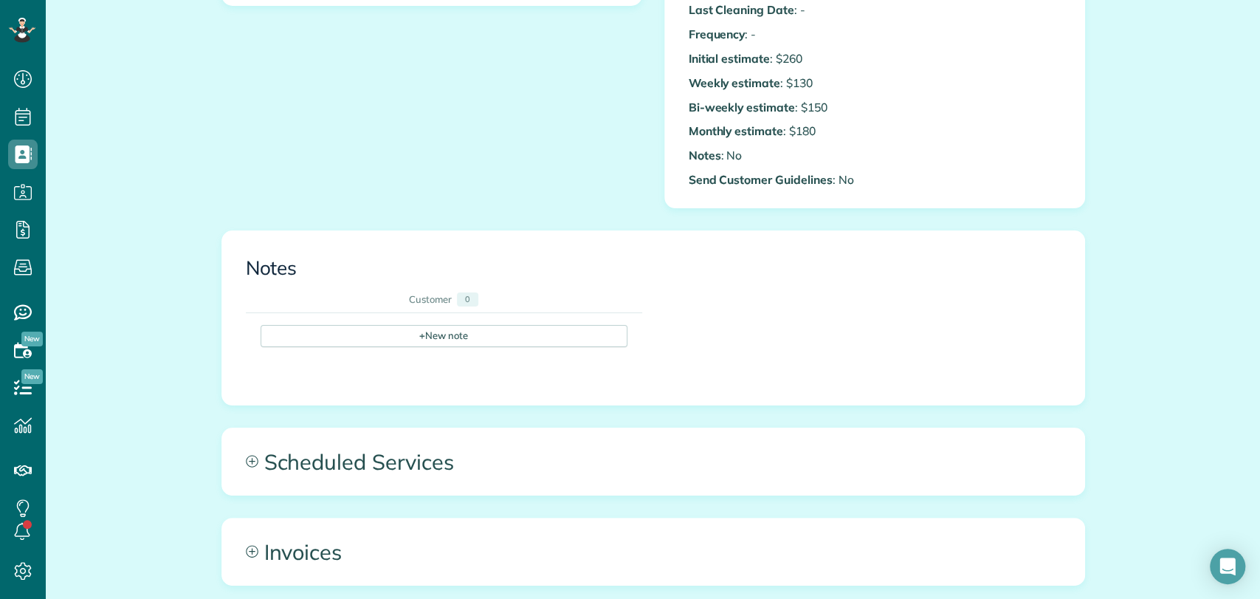
scroll to position [410, 0]
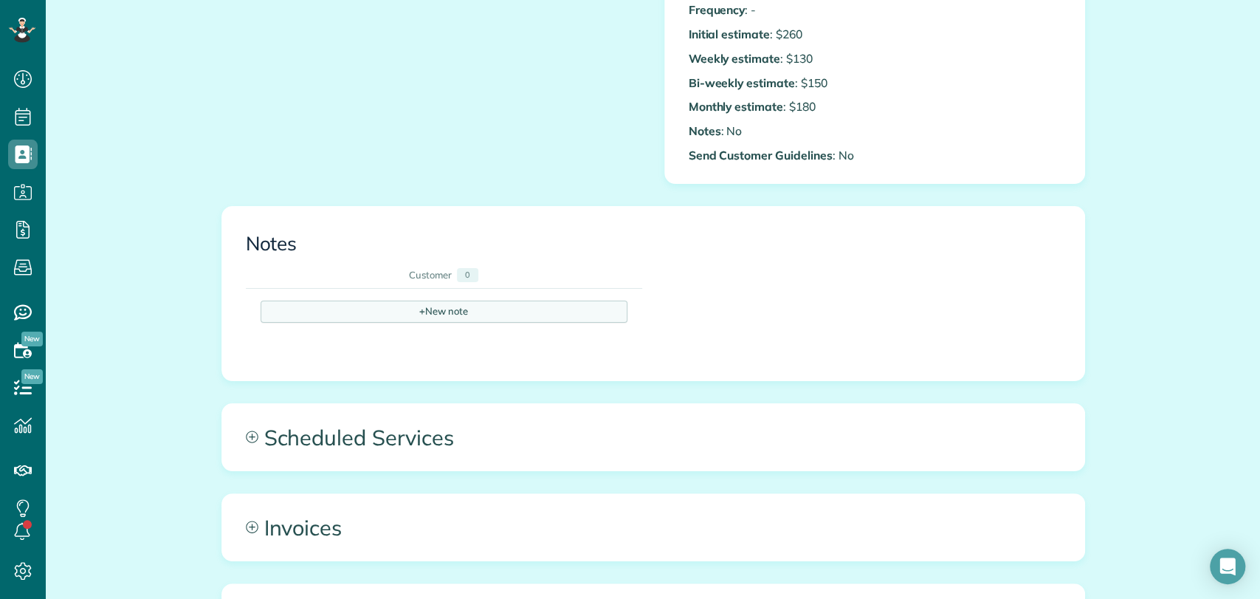
click at [471, 306] on div "+ New note" at bounding box center [444, 312] width 367 height 22
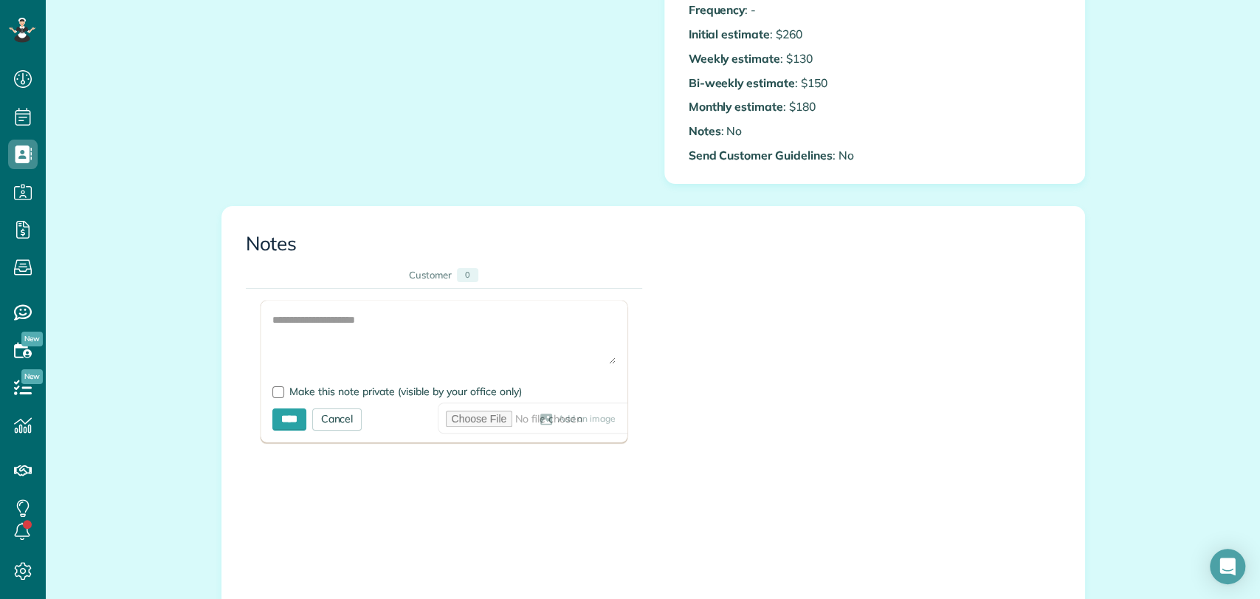
click at [368, 327] on div at bounding box center [444, 372] width 367 height 142
click at [367, 326] on textarea at bounding box center [443, 338] width 343 height 52
paste textarea "**********"
type textarea "**********"
click at [280, 392] on label "Make this note private (visible by your office only)" at bounding box center [443, 391] width 343 height 10
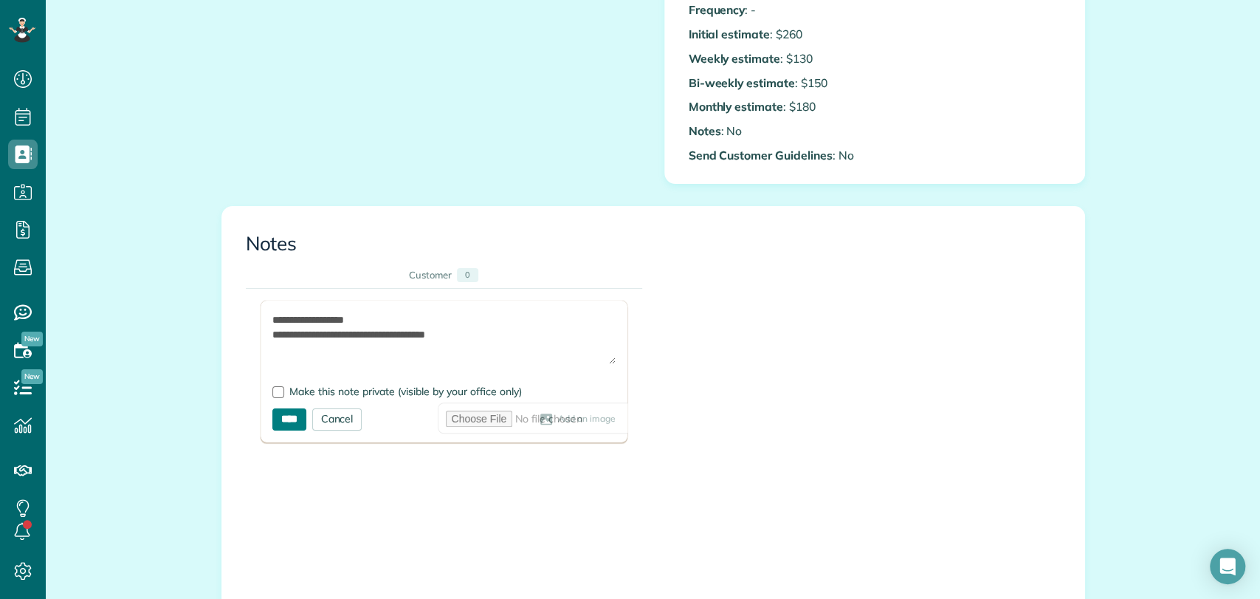
click at [282, 418] on input "****" at bounding box center [289, 419] width 34 height 22
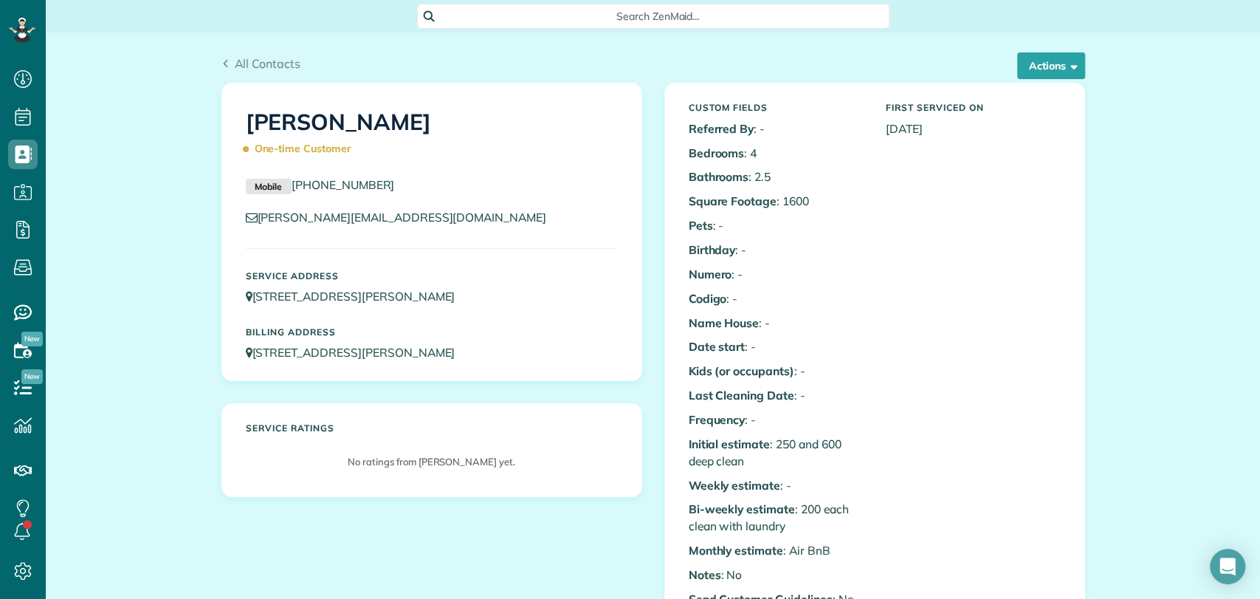
click at [871, 358] on div "Custom Fields Referred By : - Bedrooms : 4 Bathrooms : 2.5 Square Footage : 160…" at bounding box center [875, 354] width 394 height 519
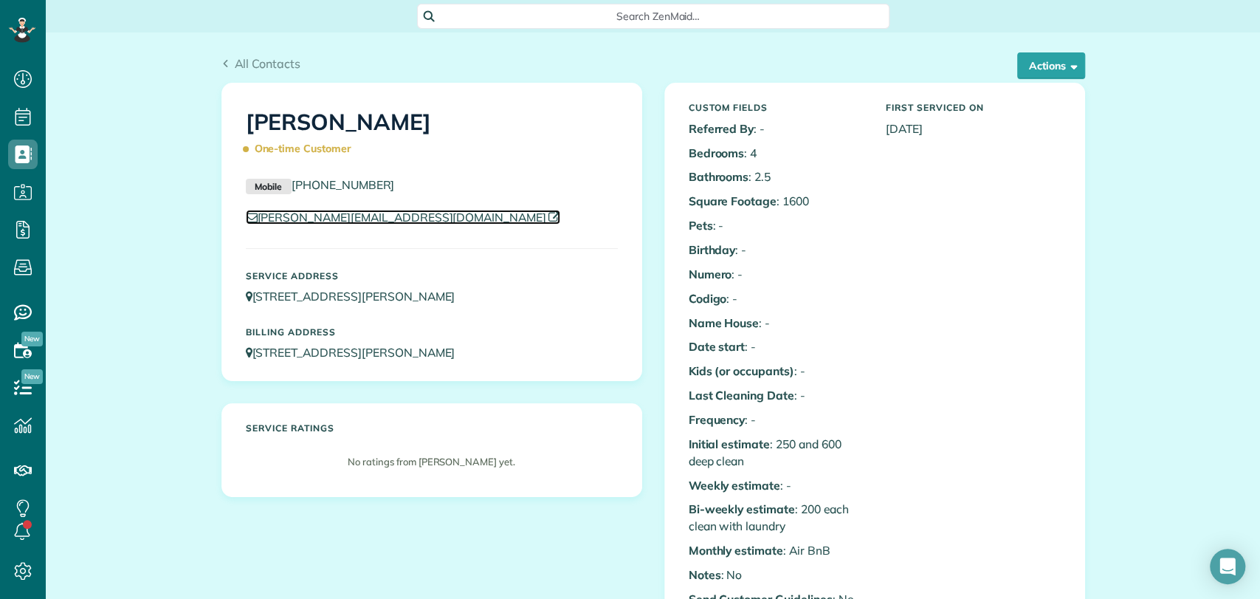
click at [332, 219] on link "[PERSON_NAME][EMAIL_ADDRESS][DOMAIN_NAME]" at bounding box center [403, 217] width 315 height 15
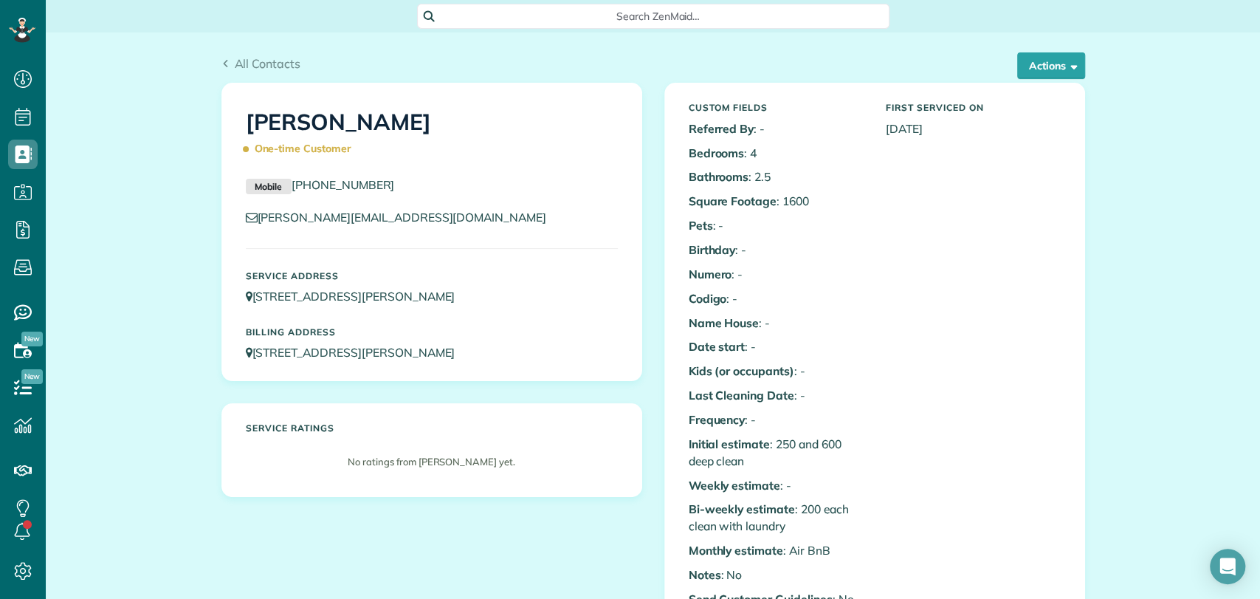
click at [893, 210] on div "Custom Fields Referred By : - Bedrooms : 4 Bathrooms : 2.5 Square Footage : 160…" at bounding box center [875, 354] width 394 height 519
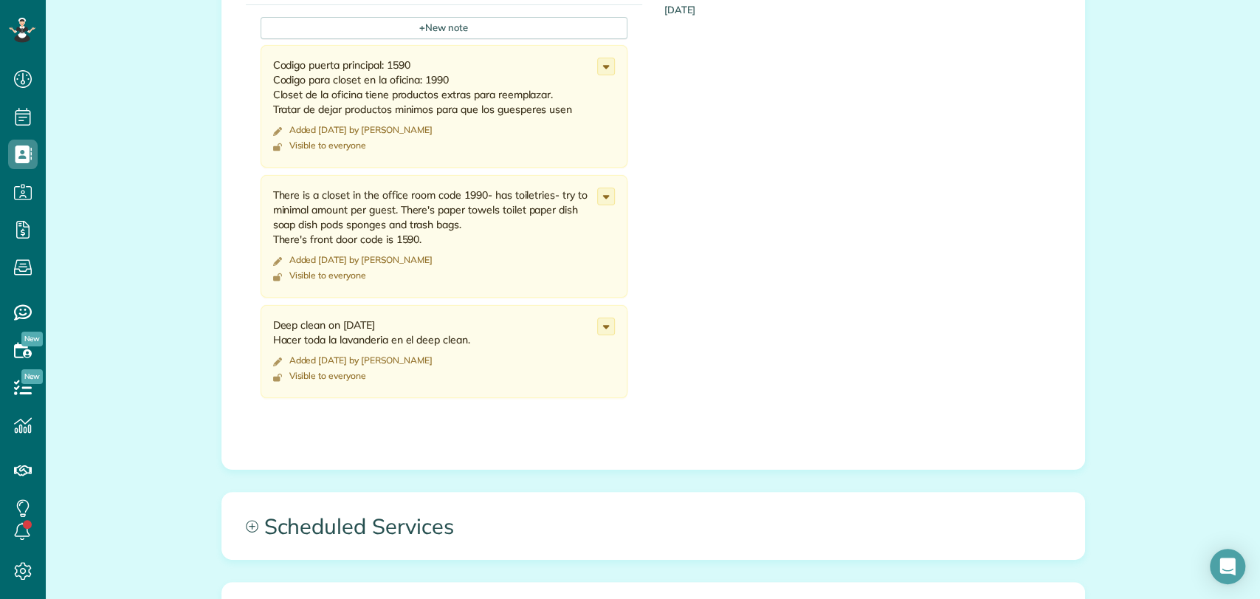
scroll to position [902, 0]
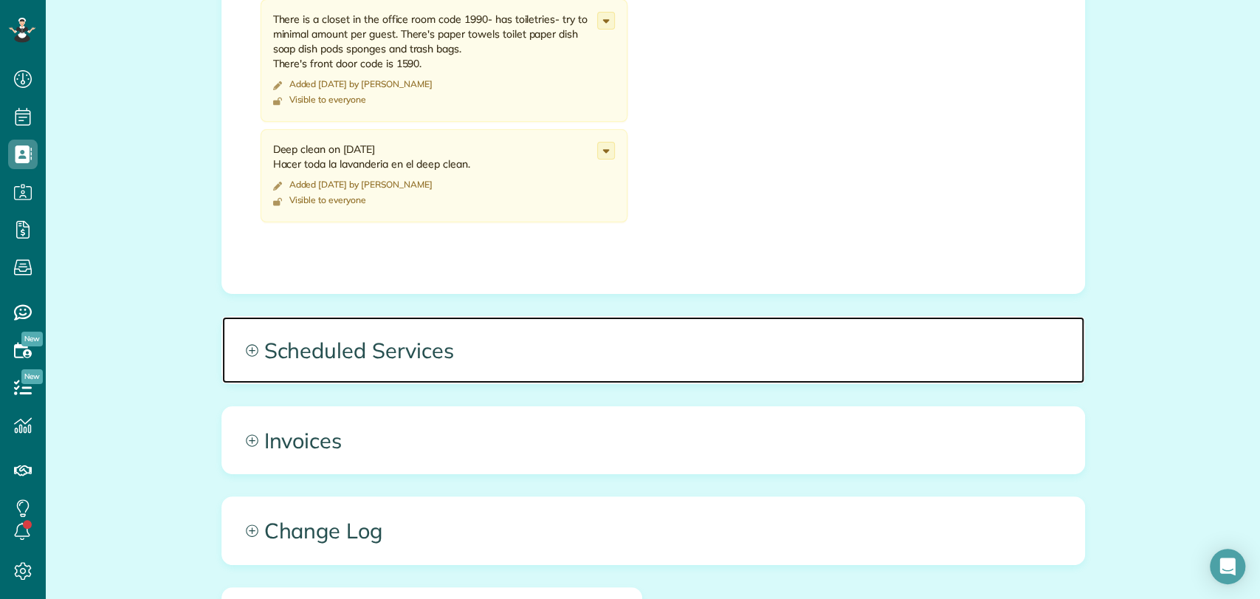
click at [470, 344] on span "Scheduled Services" at bounding box center [653, 350] width 862 height 66
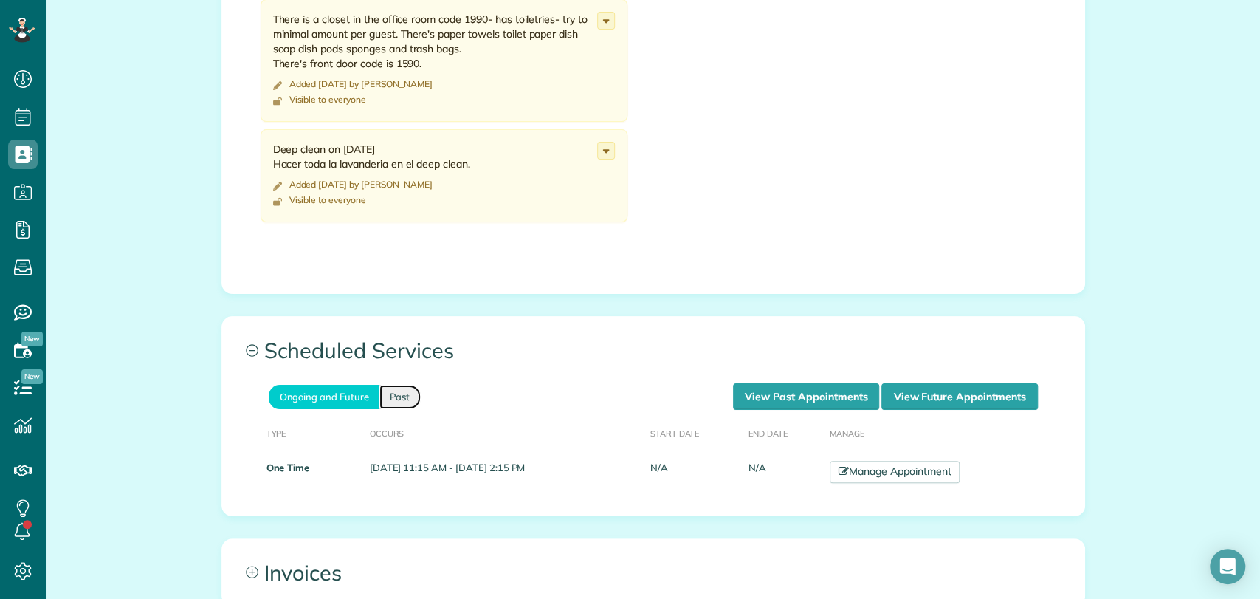
click at [399, 399] on link "Past" at bounding box center [400, 397] width 41 height 24
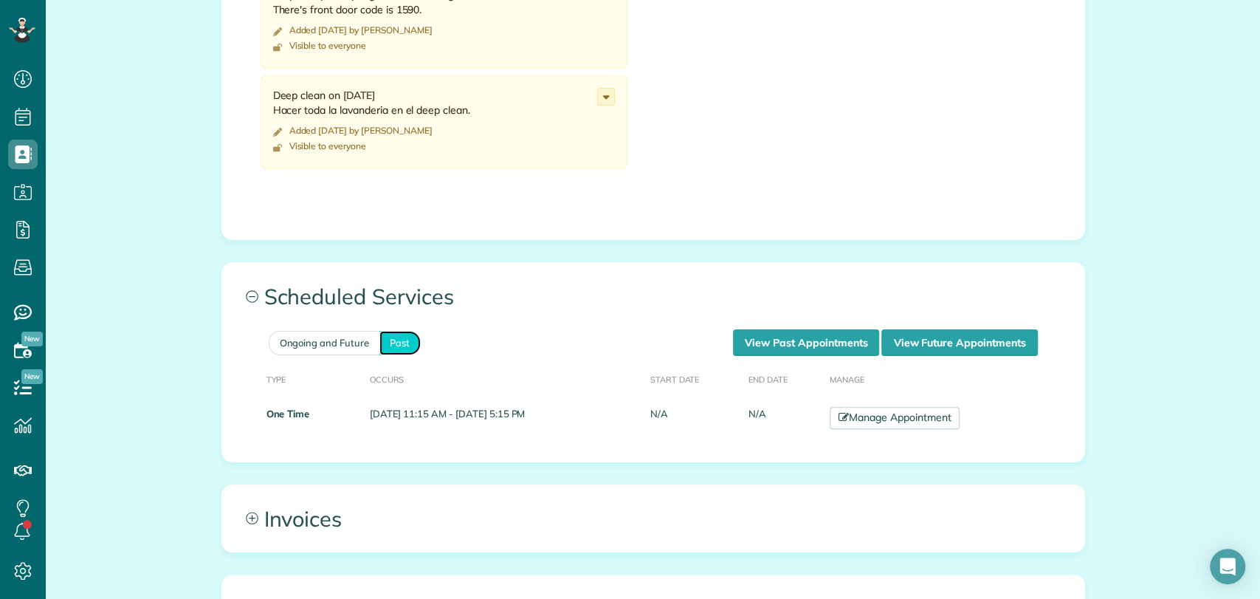
scroll to position [984, 0]
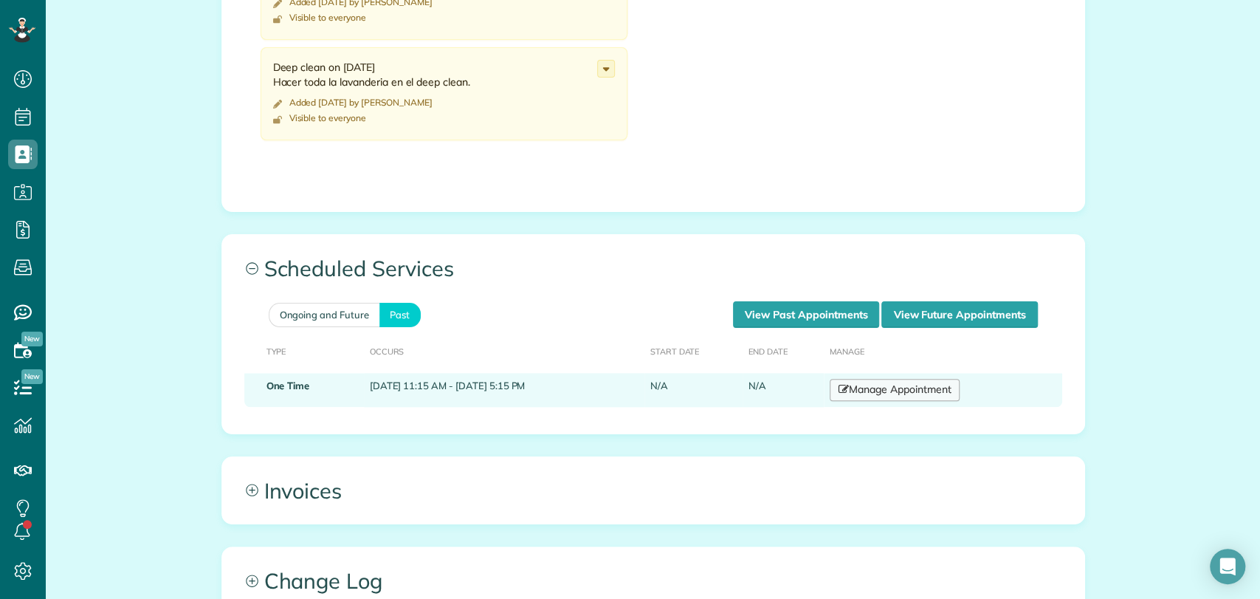
click at [886, 392] on link "Manage Appointment" at bounding box center [895, 390] width 130 height 22
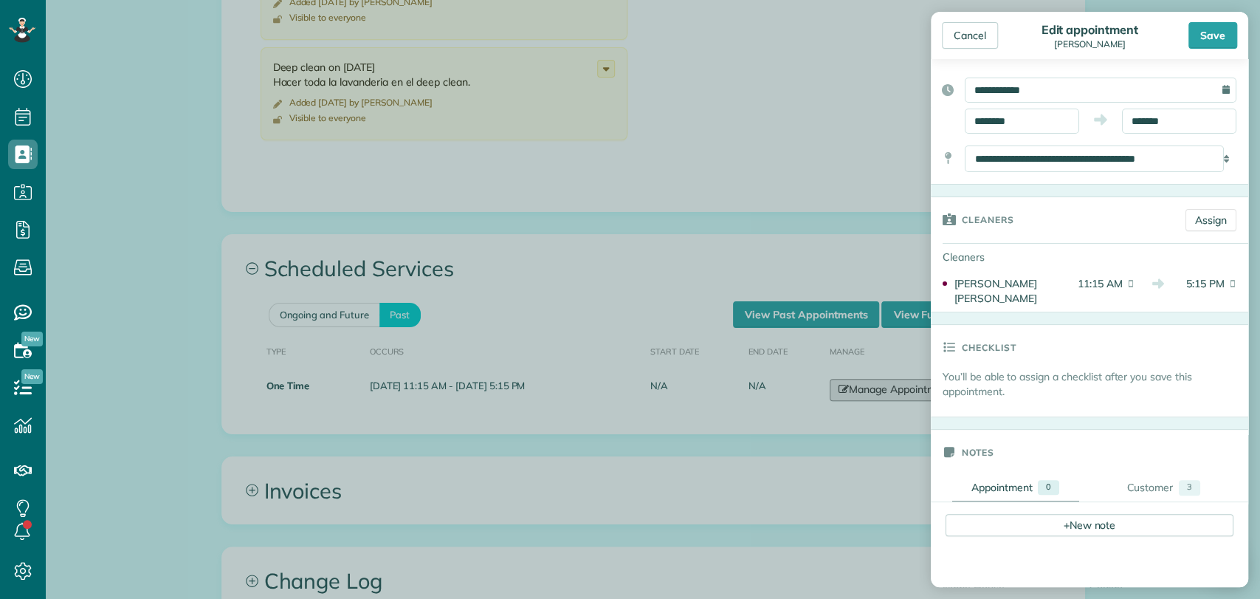
scroll to position [59, 0]
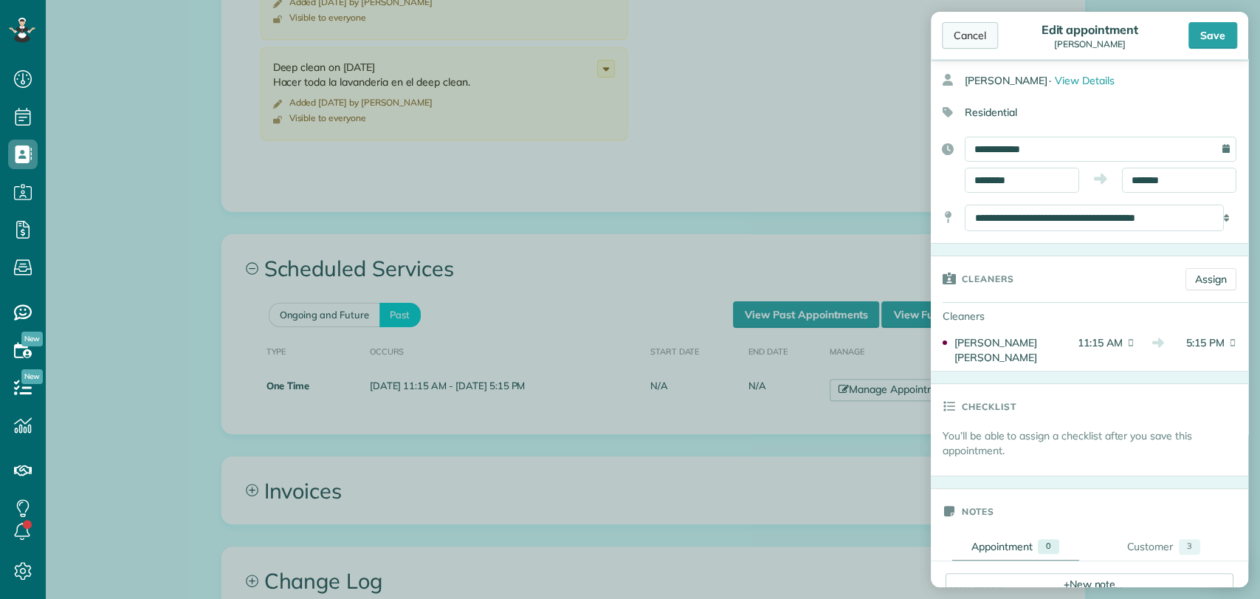
click at [996, 38] on div "Cancel" at bounding box center [970, 35] width 56 height 27
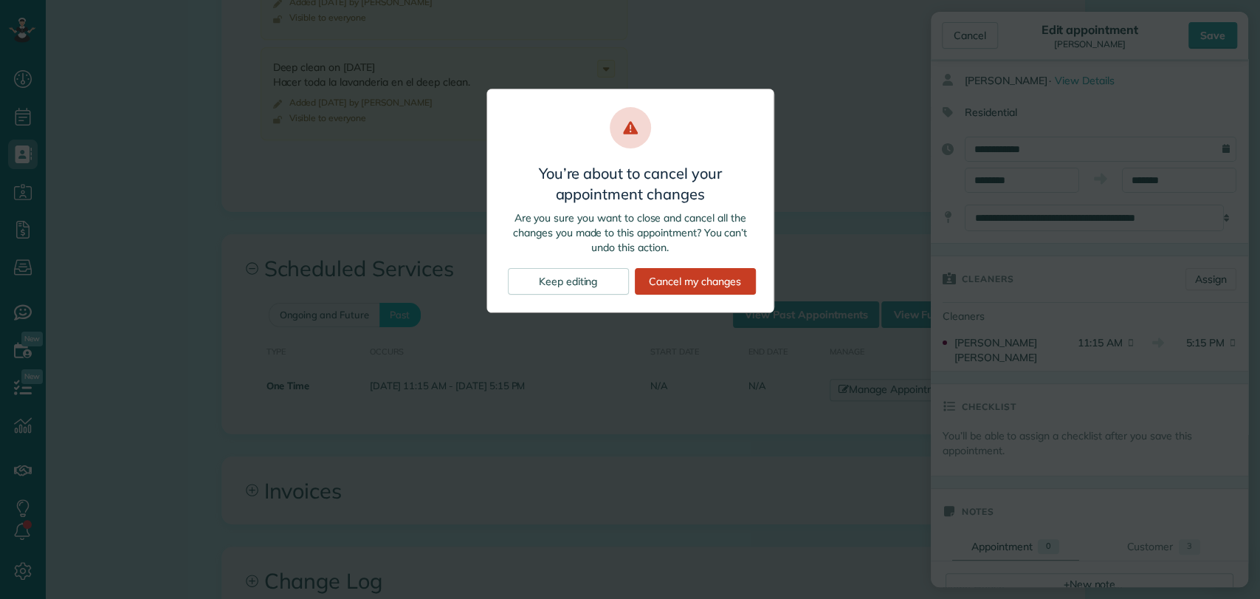
drag, startPoint x: 711, startPoint y: 284, endPoint x: 701, endPoint y: 286, distance: 10.8
click at [710, 284] on div "Cancel my changes" at bounding box center [695, 281] width 121 height 27
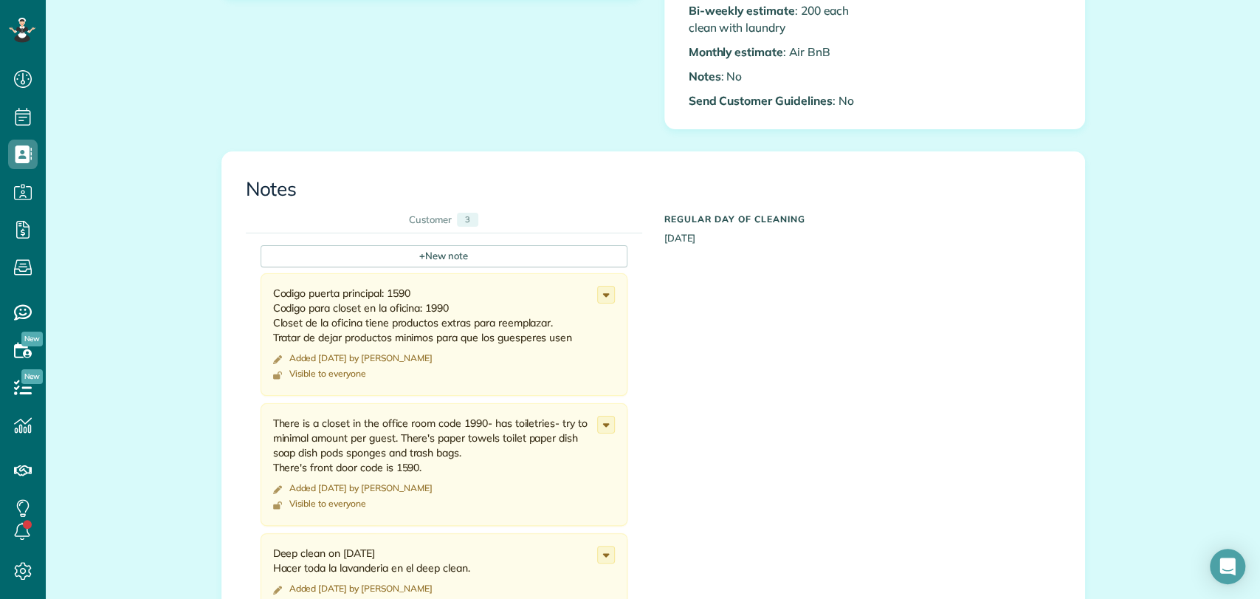
scroll to position [656, 0]
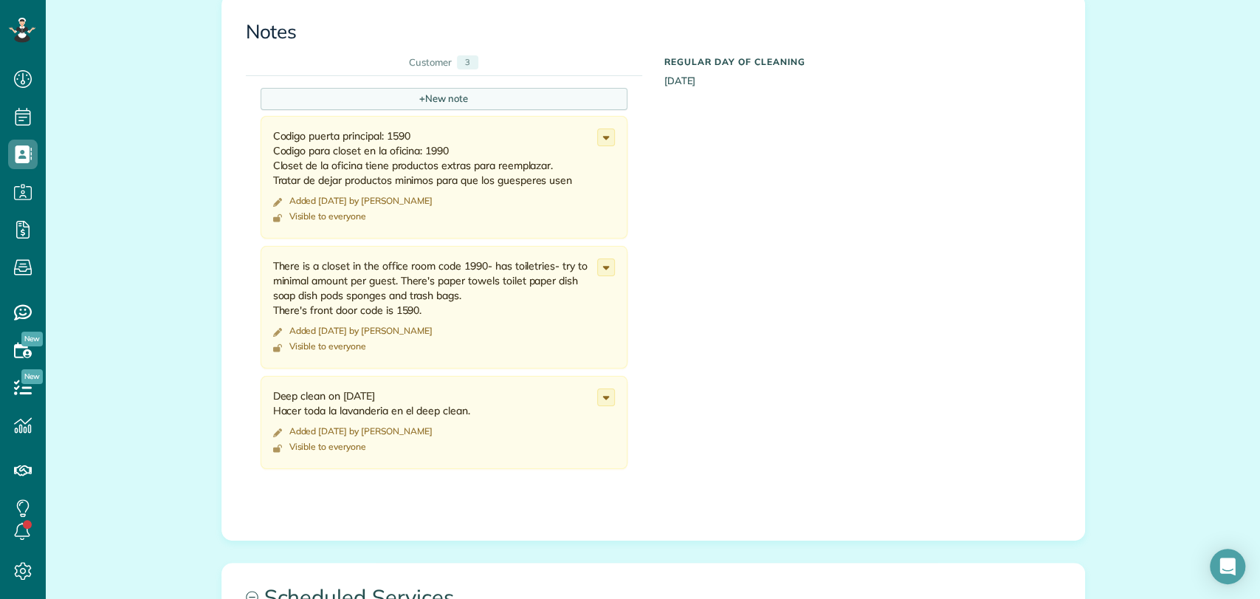
click at [437, 109] on div "+ New note" at bounding box center [444, 99] width 367 height 22
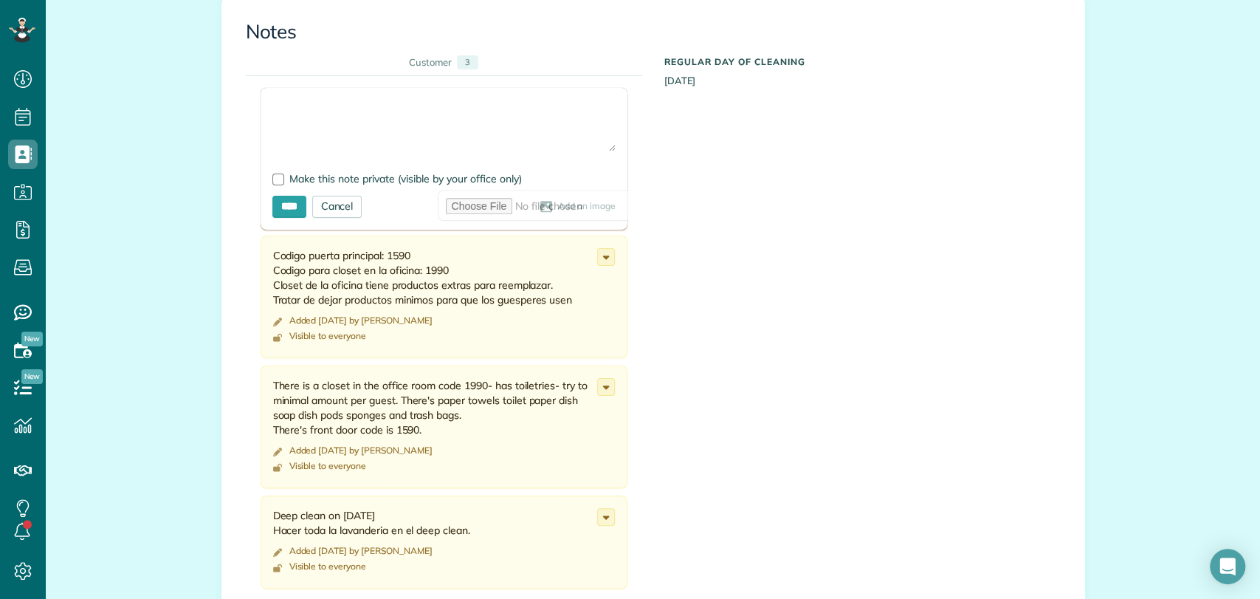
click at [335, 106] on textarea at bounding box center [443, 126] width 343 height 52
paste textarea "**********"
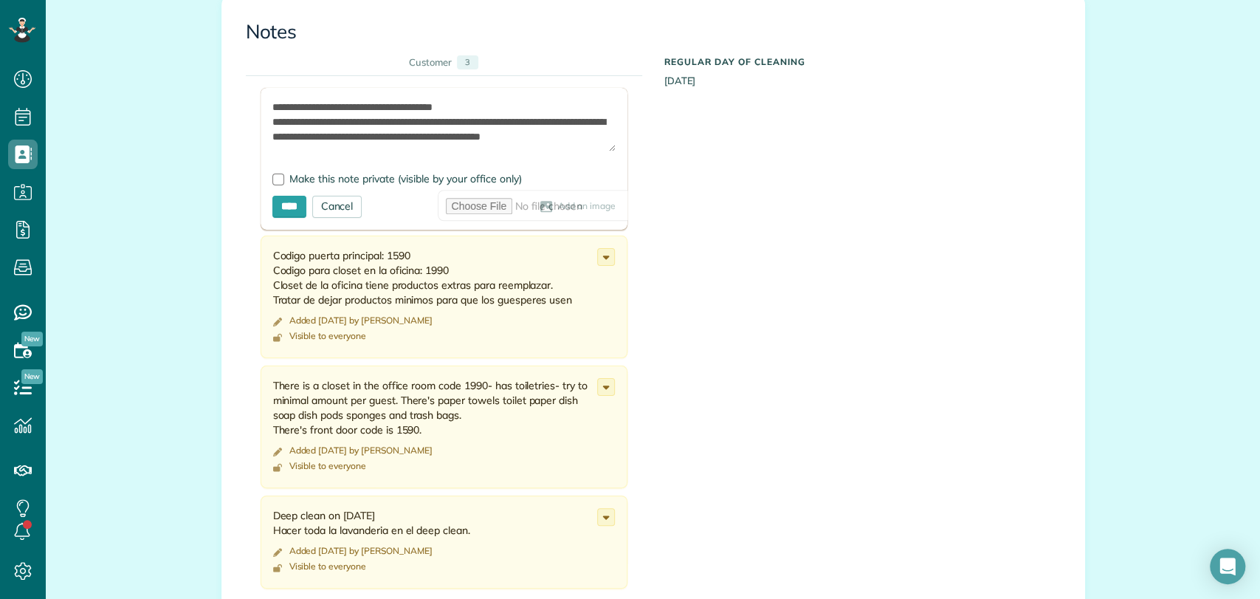
scroll to position [0, 0]
click at [544, 106] on textarea "**********" at bounding box center [443, 126] width 343 height 52
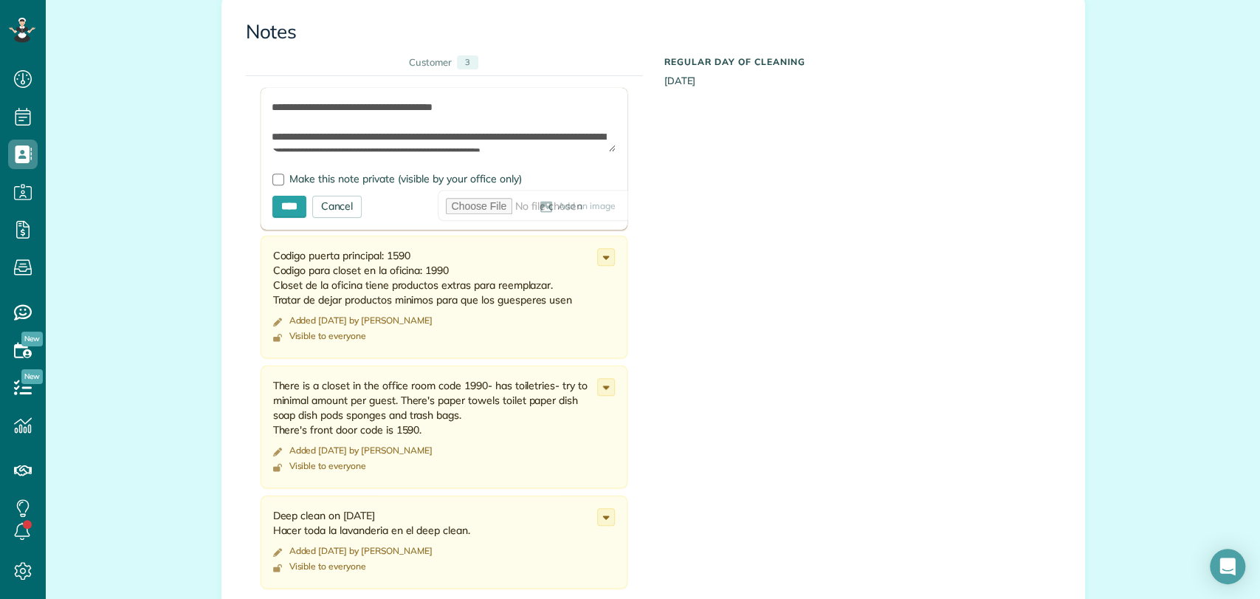
click at [544, 106] on textarea "**********" at bounding box center [443, 126] width 343 height 52
type textarea "**********"
click at [287, 207] on input "****" at bounding box center [289, 207] width 34 height 22
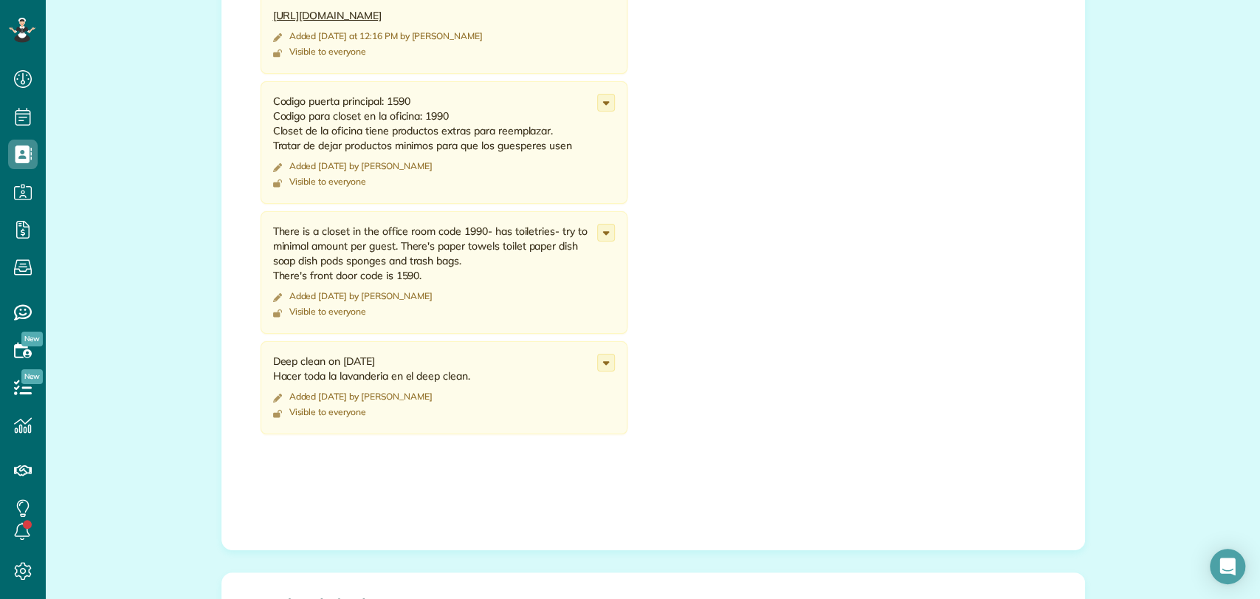
scroll to position [1230, 0]
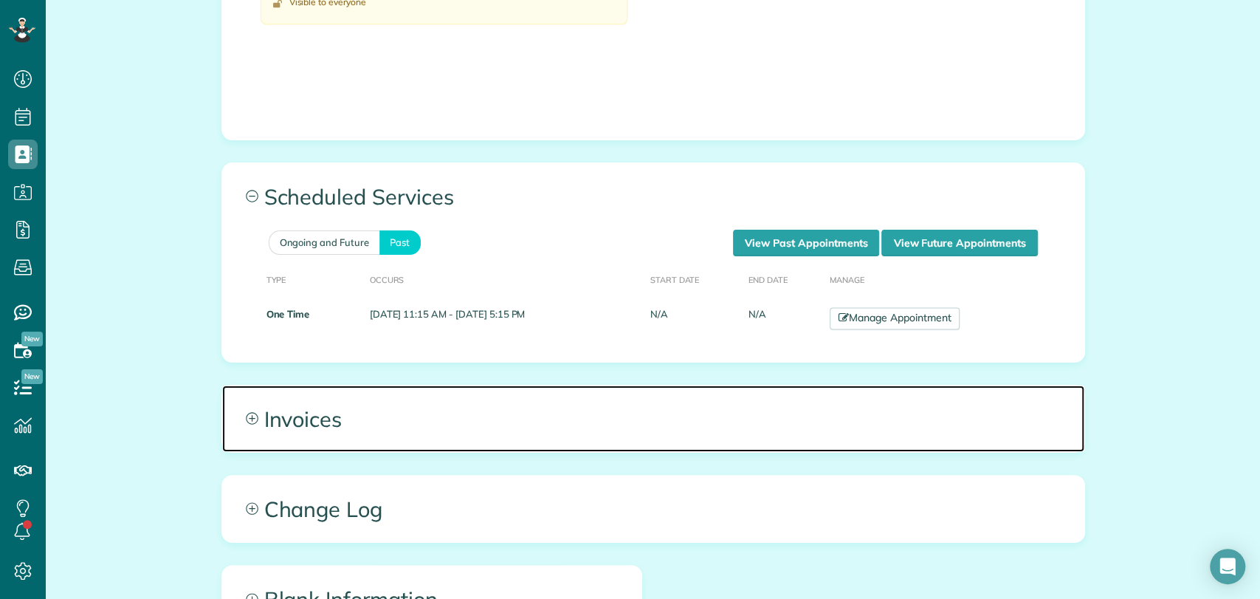
click at [344, 417] on span "Invoices" at bounding box center [653, 418] width 862 height 66
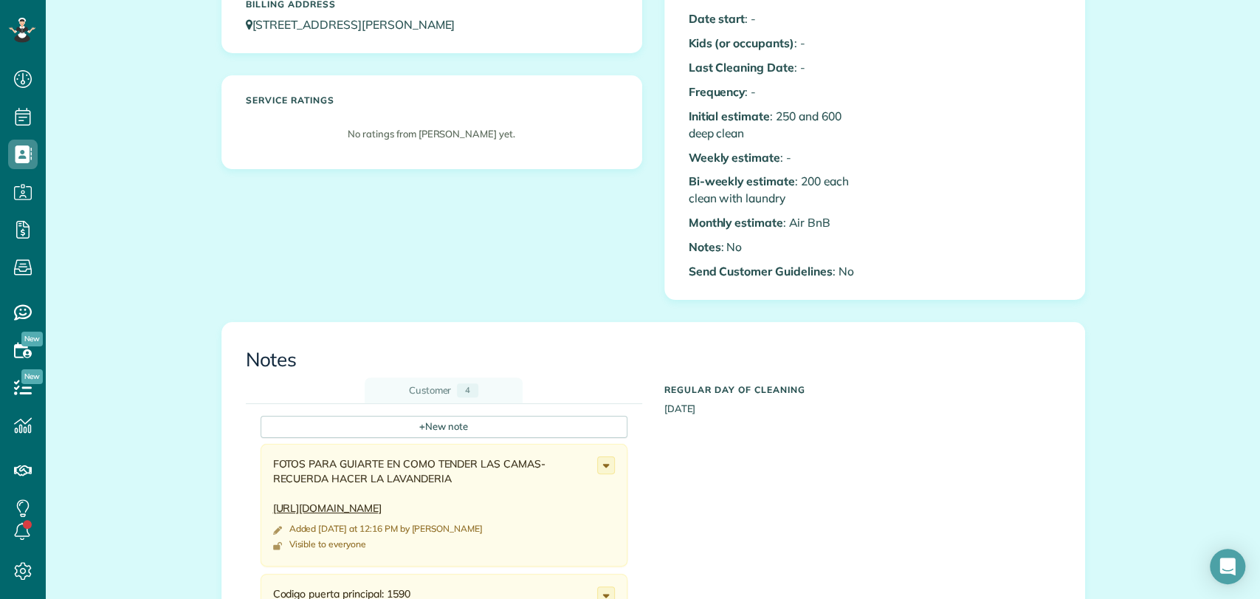
scroll to position [0, 0]
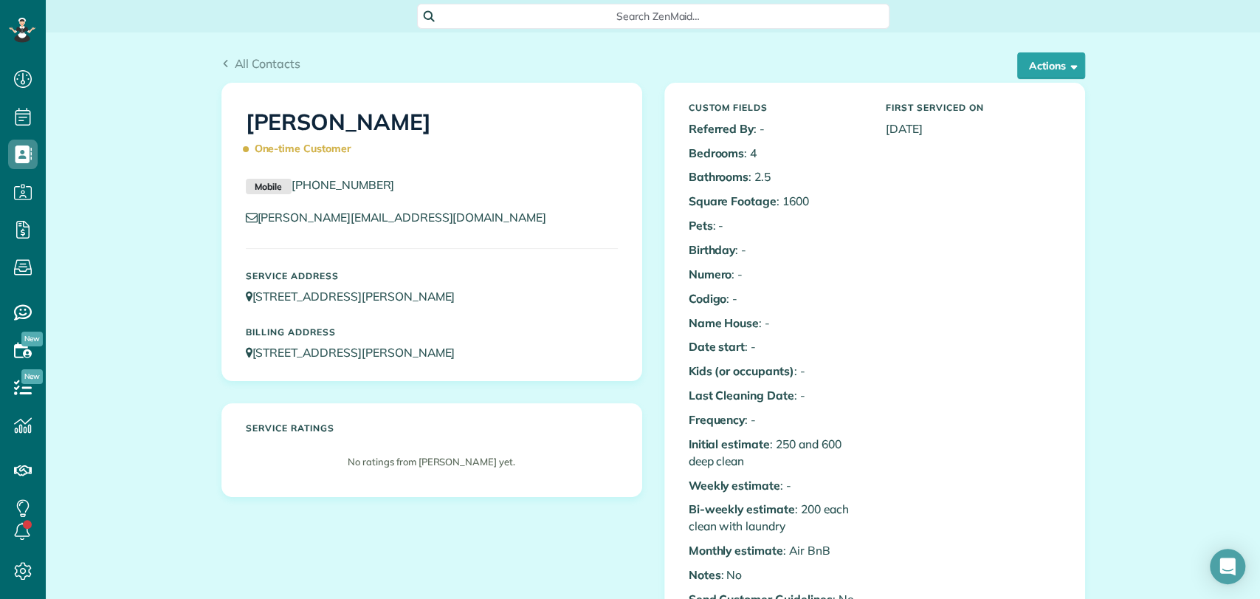
drag, startPoint x: 958, startPoint y: 294, endPoint x: 950, endPoint y: 286, distance: 10.4
click at [960, 292] on div "Custom Fields Referred By : - Bedrooms : 4 Bathrooms : 2.5 Square Footage : 160…" at bounding box center [875, 354] width 394 height 519
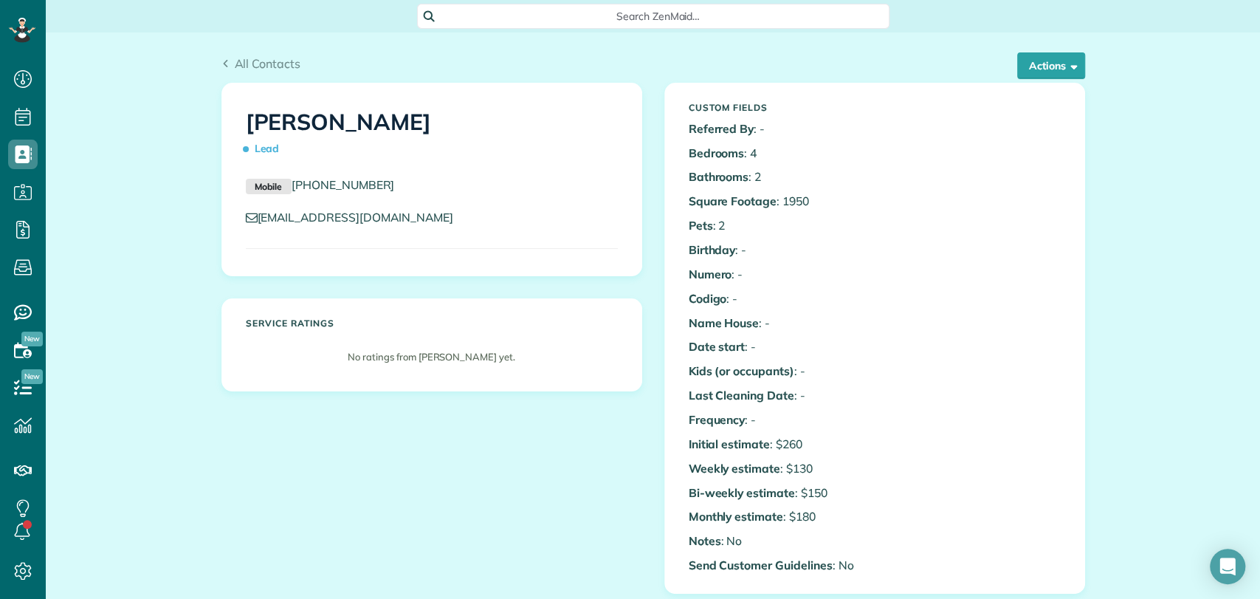
click at [567, 19] on span "Search ZenMaid…" at bounding box center [658, 16] width 449 height 15
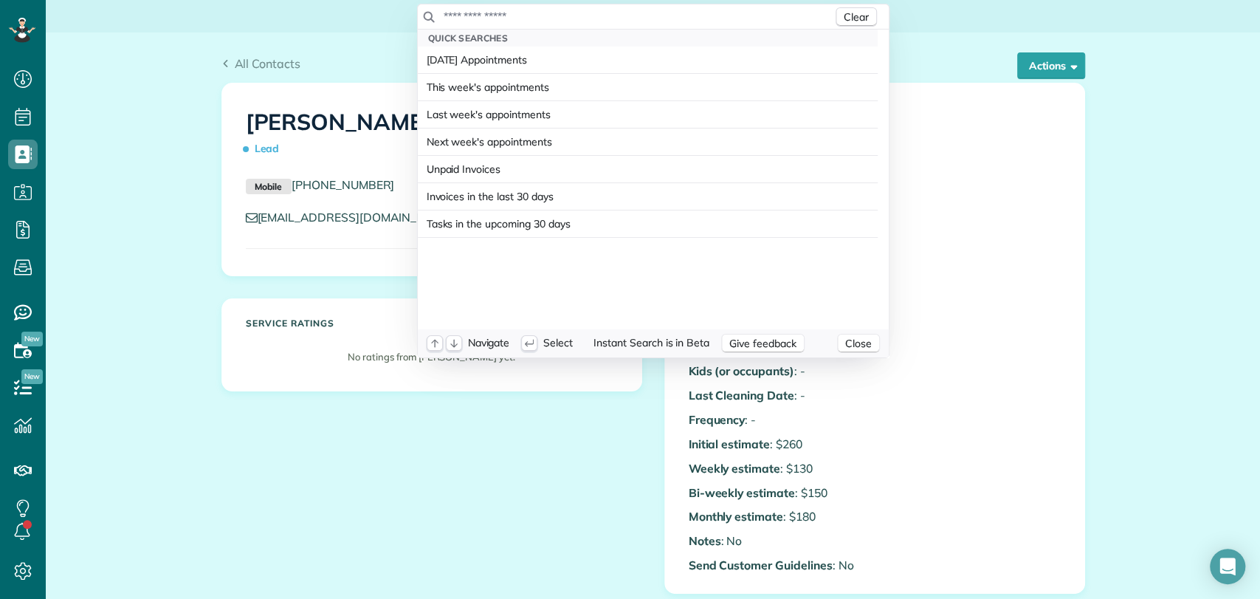
click at [568, 16] on input "text" at bounding box center [638, 16] width 390 height 15
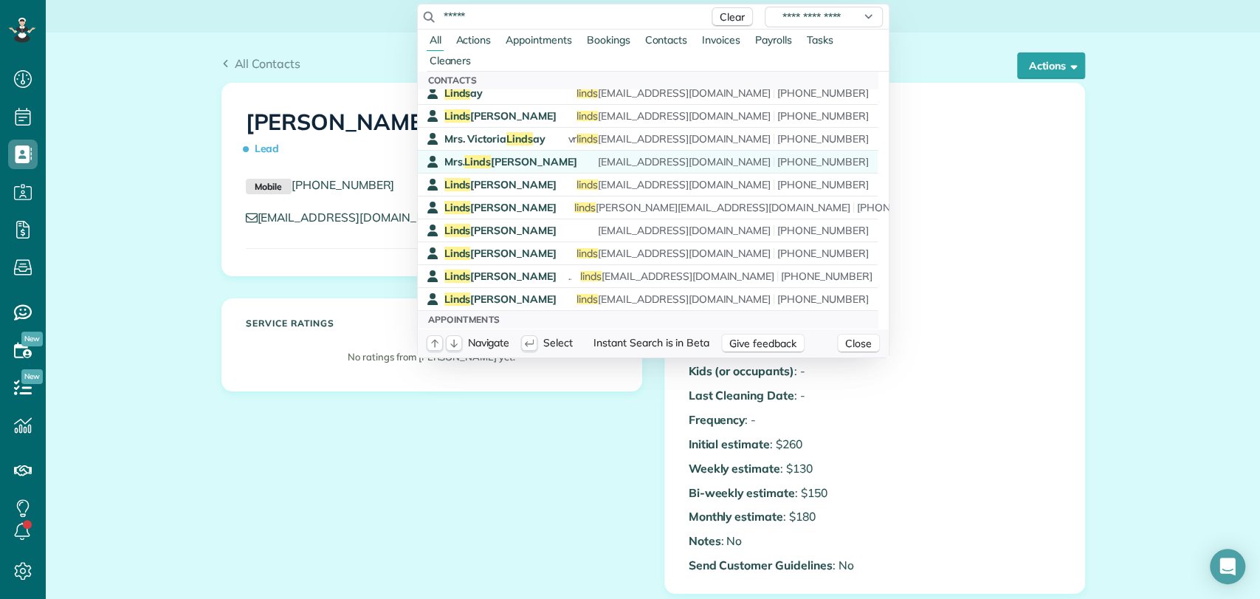
scroll to position [82, 0]
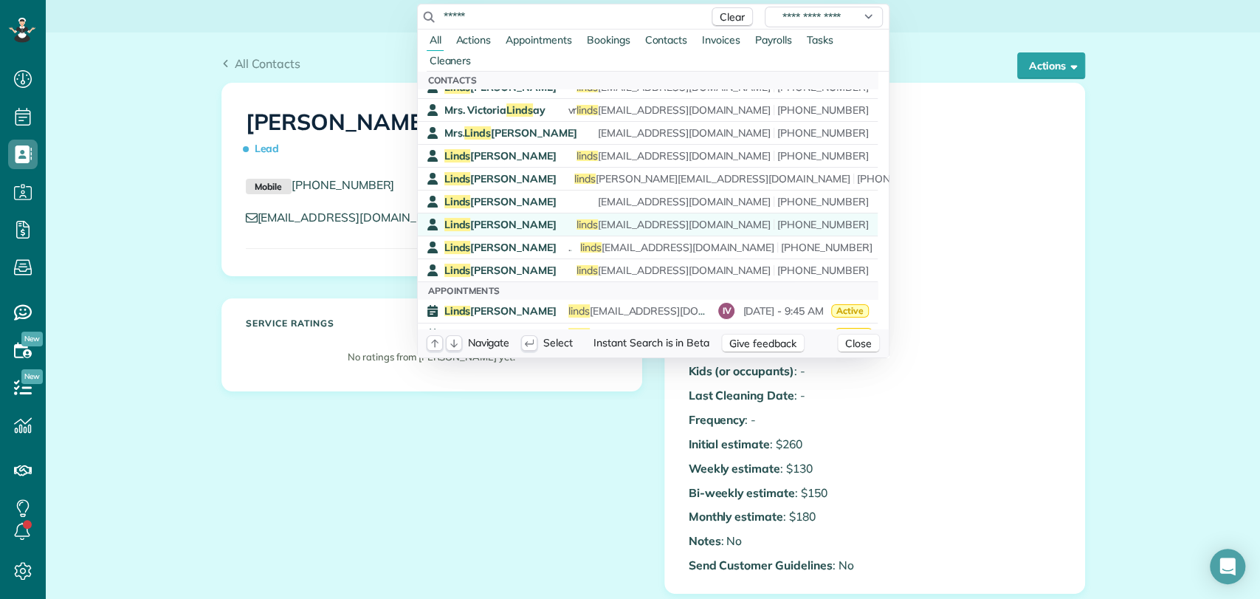
type input "*****"
click at [521, 220] on span "Linds [PERSON_NAME]" at bounding box center [501, 224] width 112 height 13
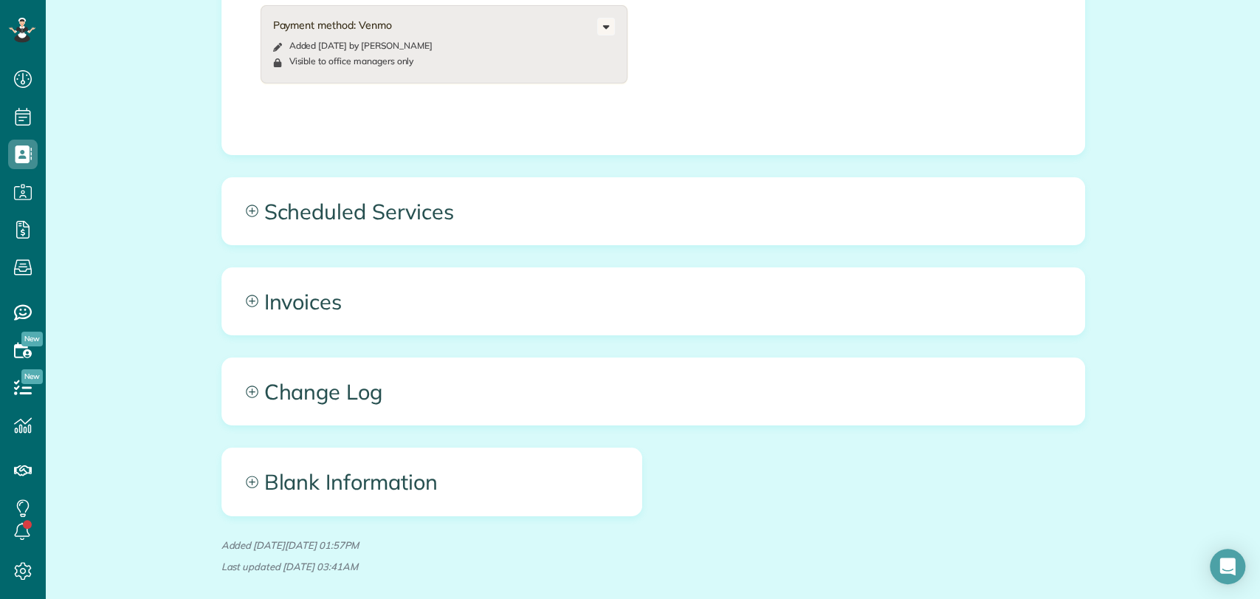
scroll to position [738, 0]
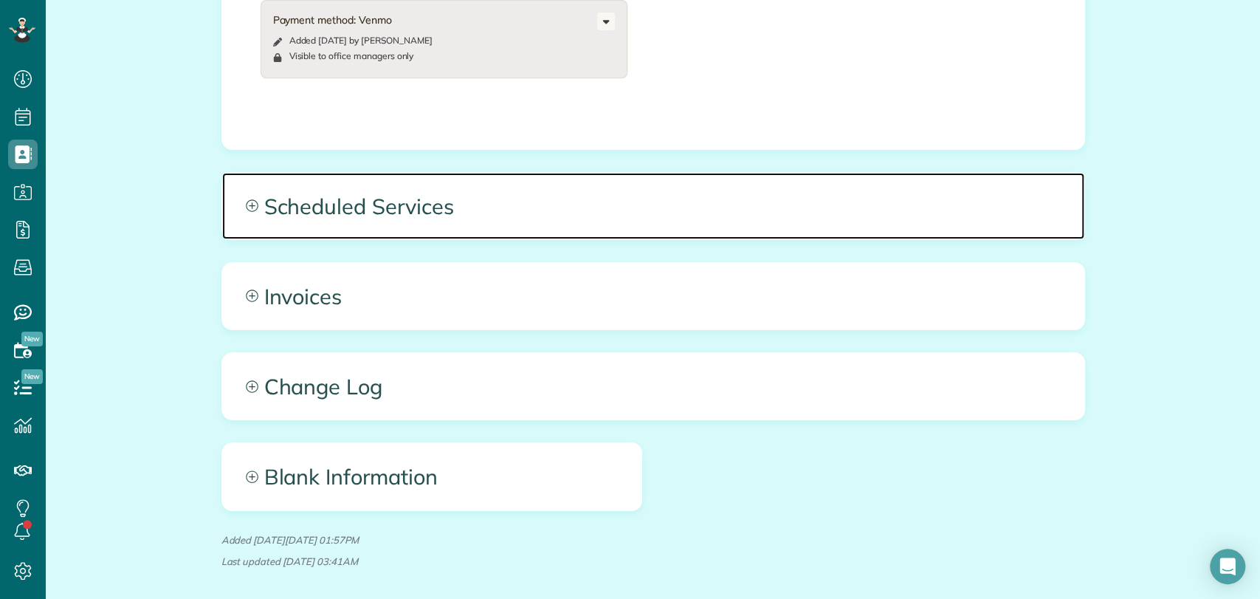
click at [426, 218] on span "Scheduled Services" at bounding box center [653, 206] width 862 height 66
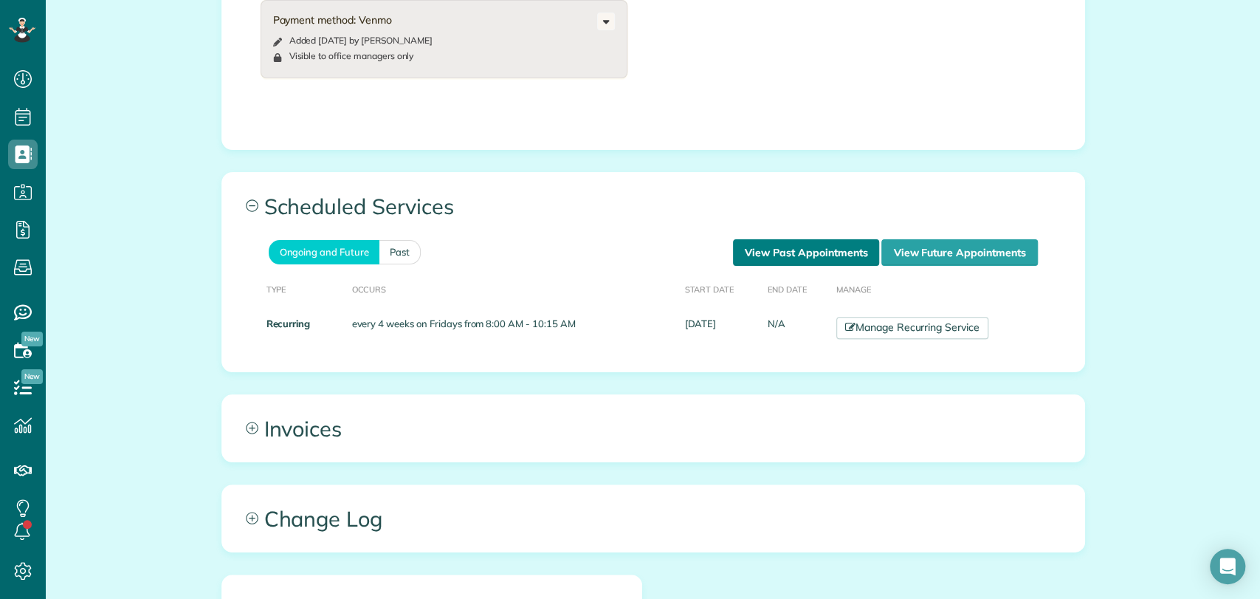
click at [749, 253] on link "View Past Appointments" at bounding box center [806, 252] width 146 height 27
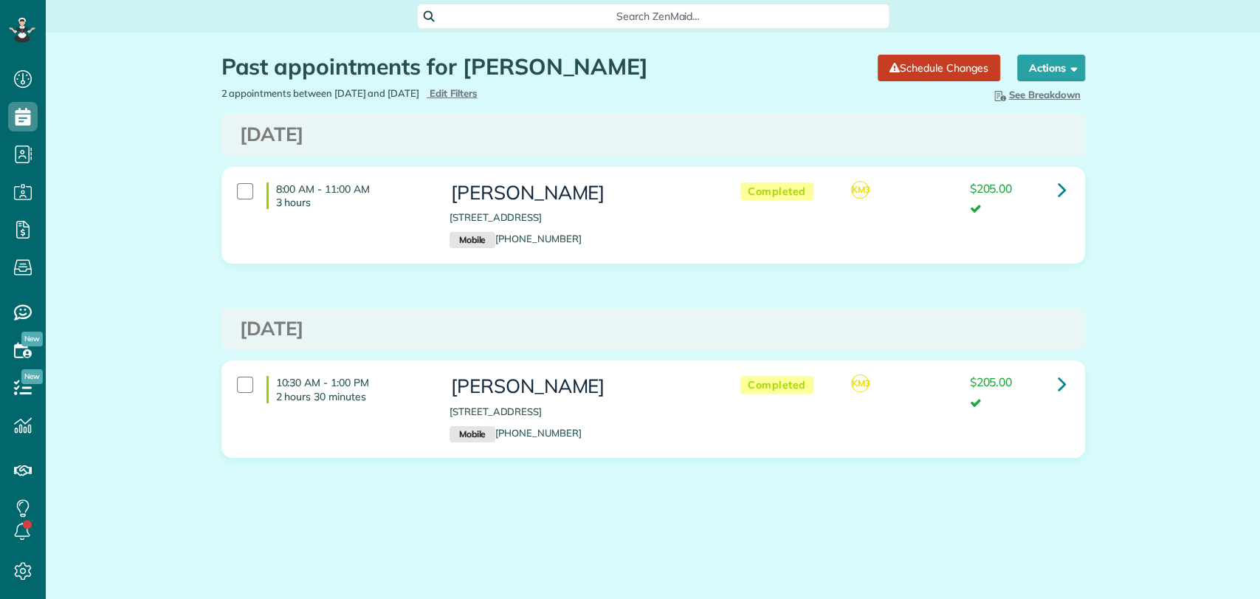
scroll to position [6, 6]
click at [1068, 387] on link at bounding box center [1063, 383] width 30 height 30
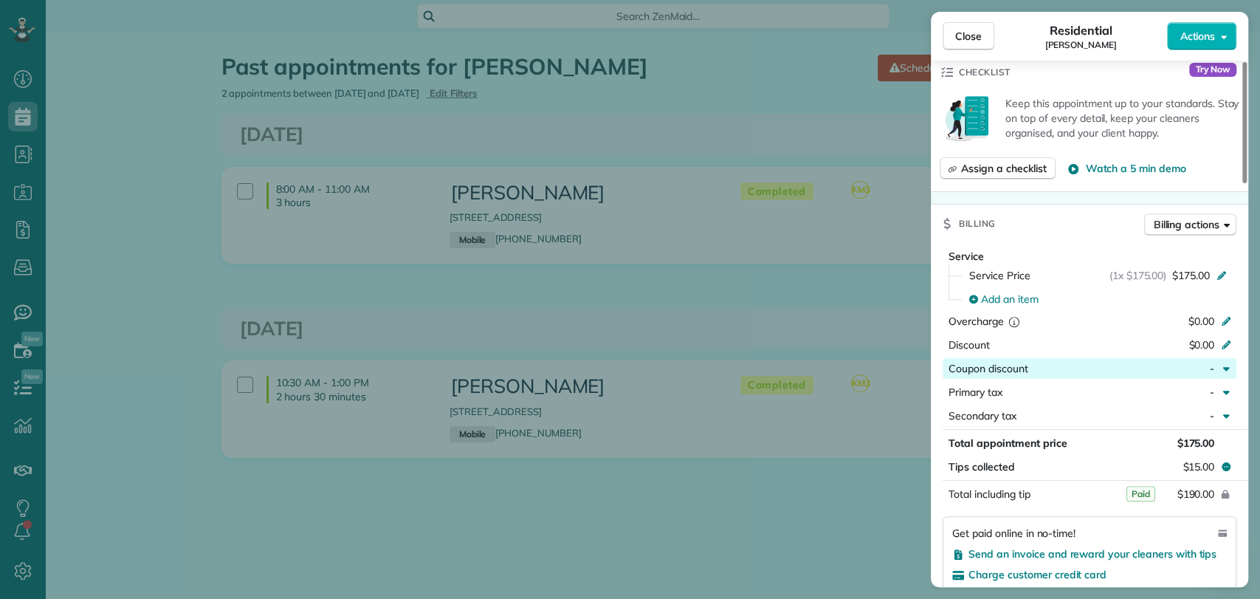
scroll to position [656, 0]
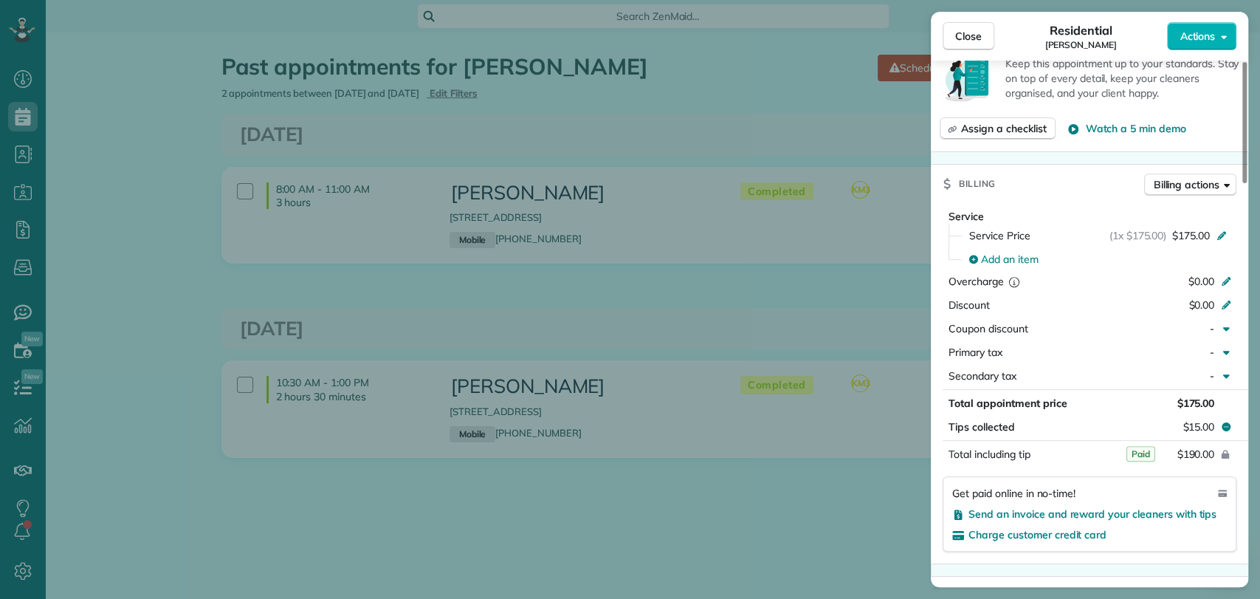
click at [994, 561] on div "Billing Billing actions Service Service Price (1x $175.00) $175.00 Add an item …" at bounding box center [1090, 364] width 318 height 400
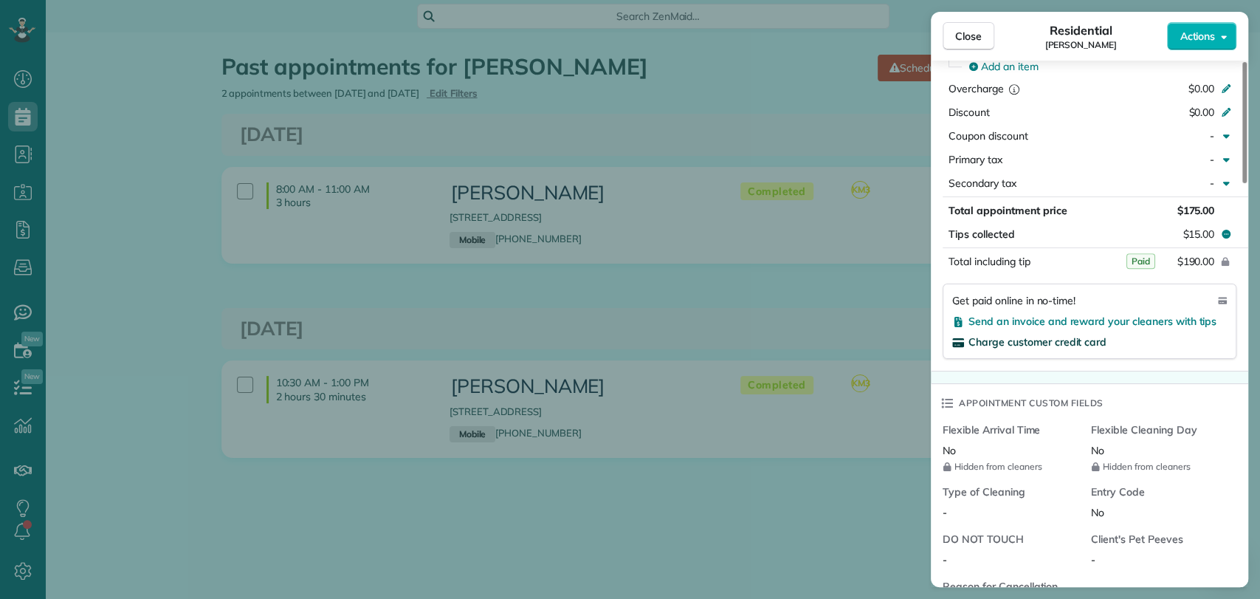
scroll to position [765, 0]
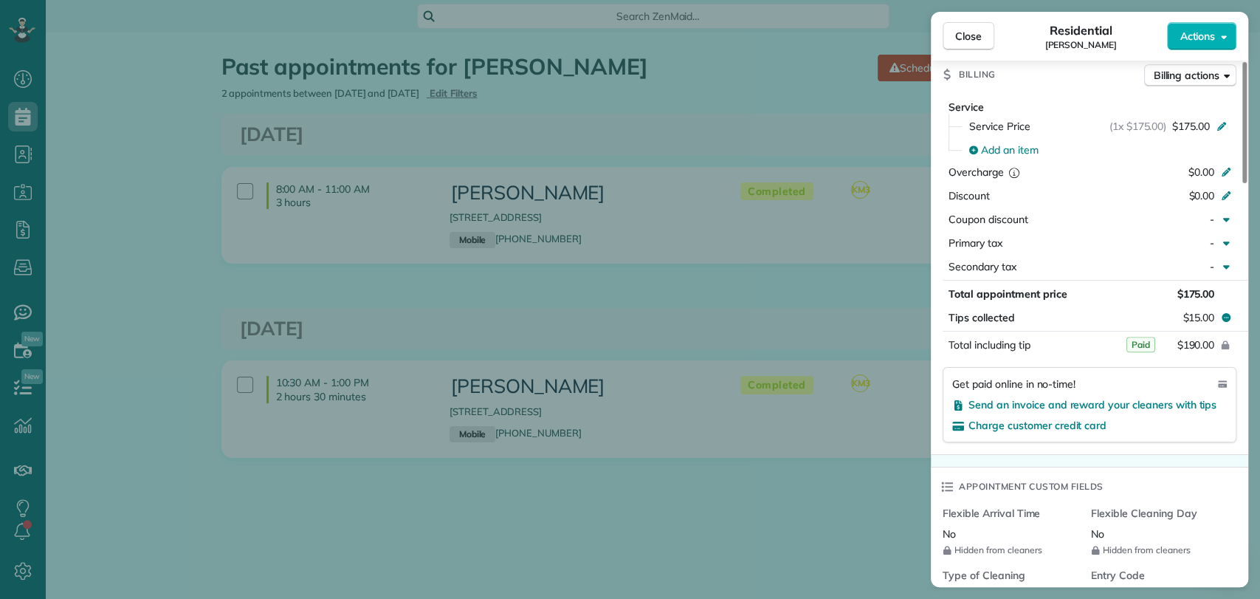
click at [863, 334] on div "Close Residential [PERSON_NAME] Actions This appointment is linked to Payroll I…" at bounding box center [630, 299] width 1260 height 599
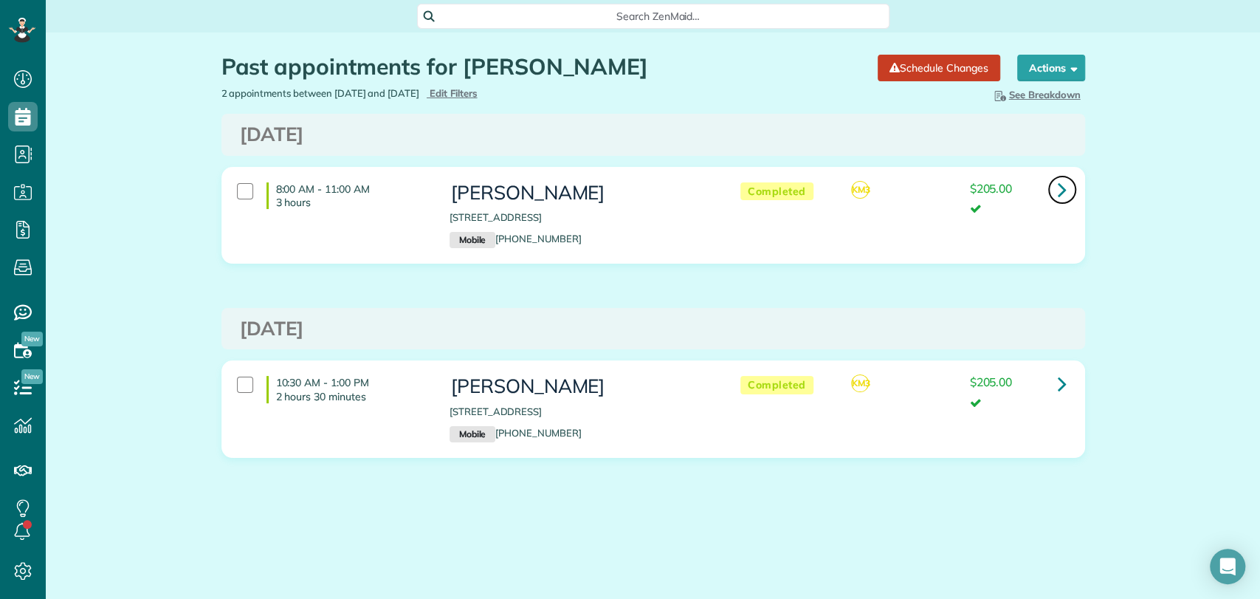
click at [1063, 191] on icon at bounding box center [1062, 189] width 9 height 26
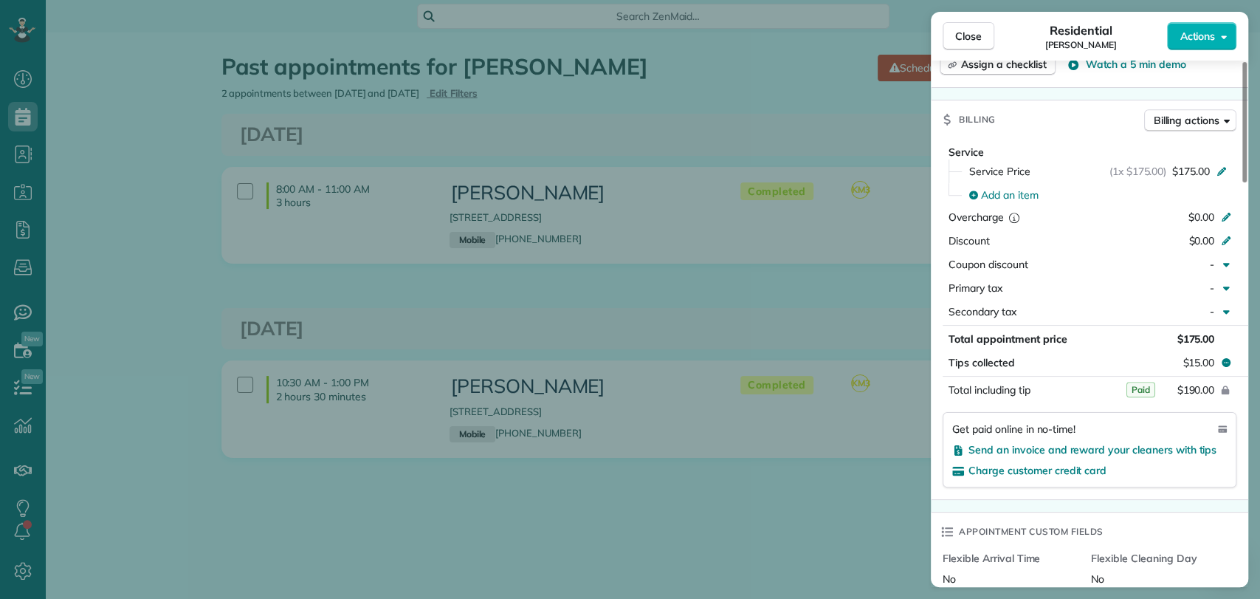
scroll to position [739, 0]
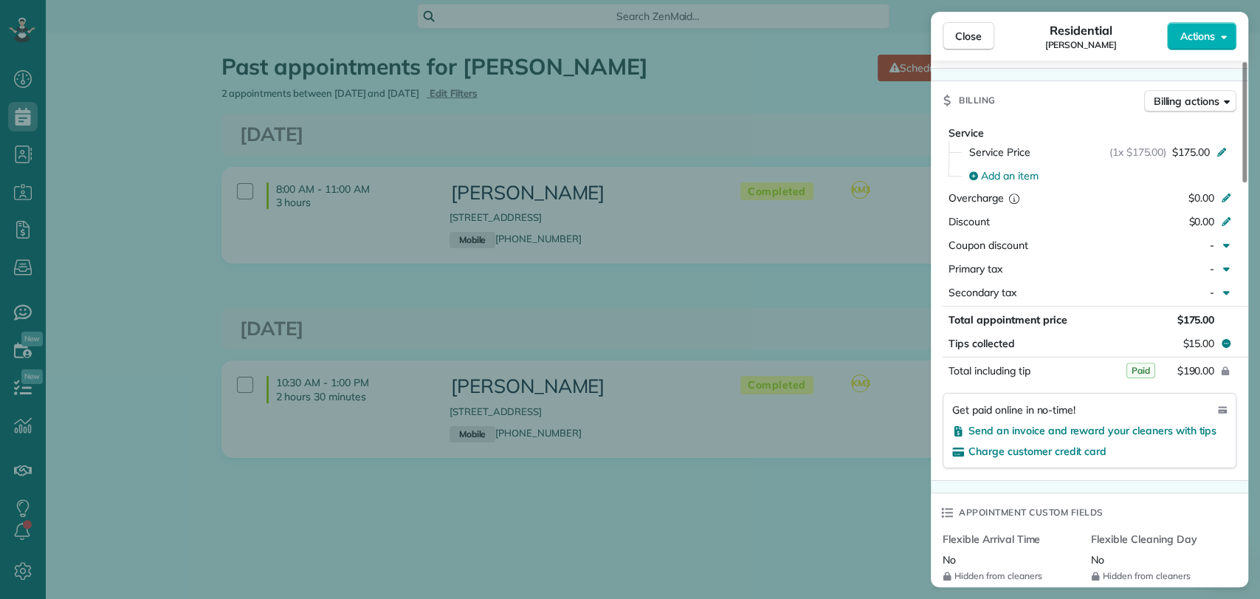
click at [535, 262] on div "Close Residential Lindsey Schoeneck Actions This appointment is linked to Payro…" at bounding box center [630, 299] width 1260 height 599
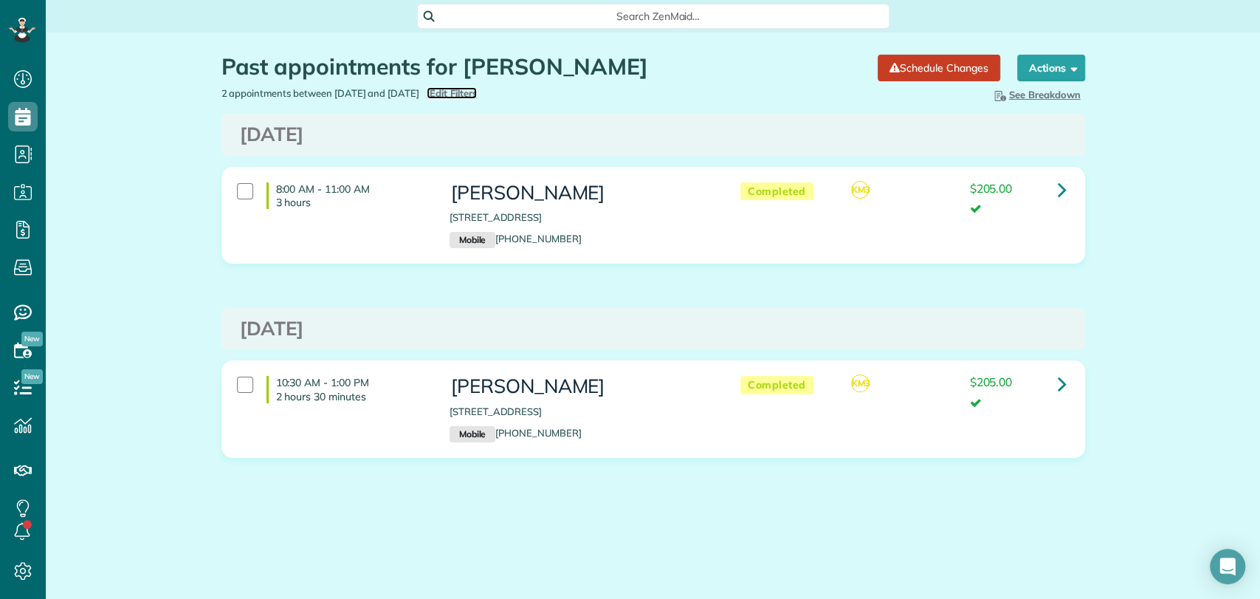
click at [478, 96] on span "Edit Filters" at bounding box center [454, 93] width 48 height 12
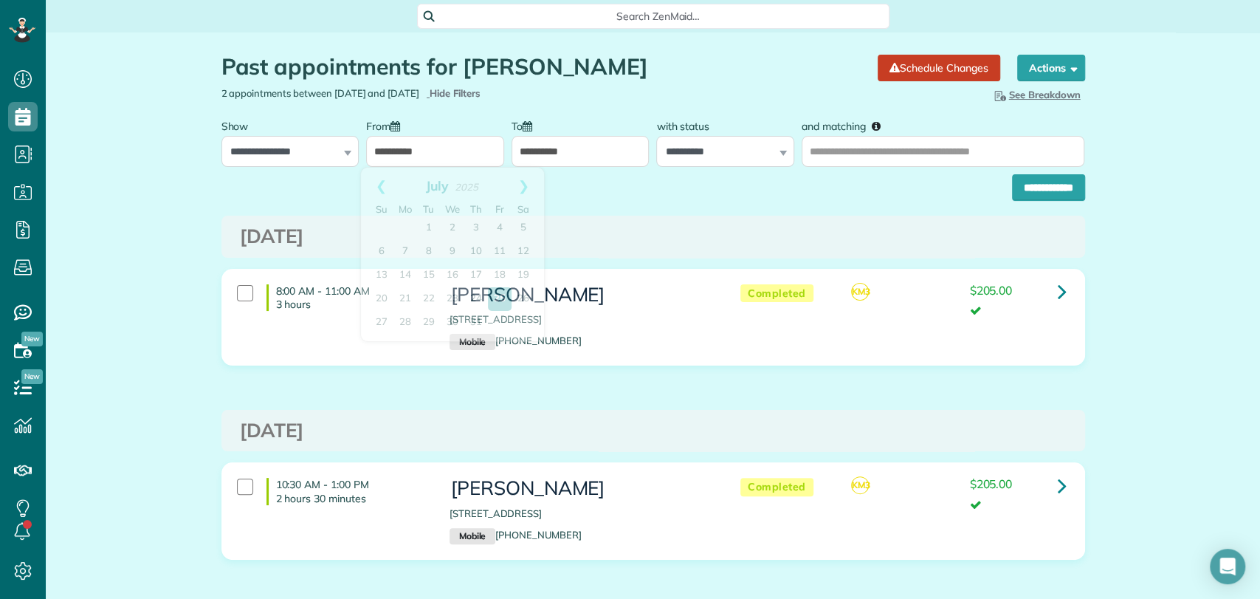
click at [385, 155] on input "**********" at bounding box center [435, 151] width 138 height 31
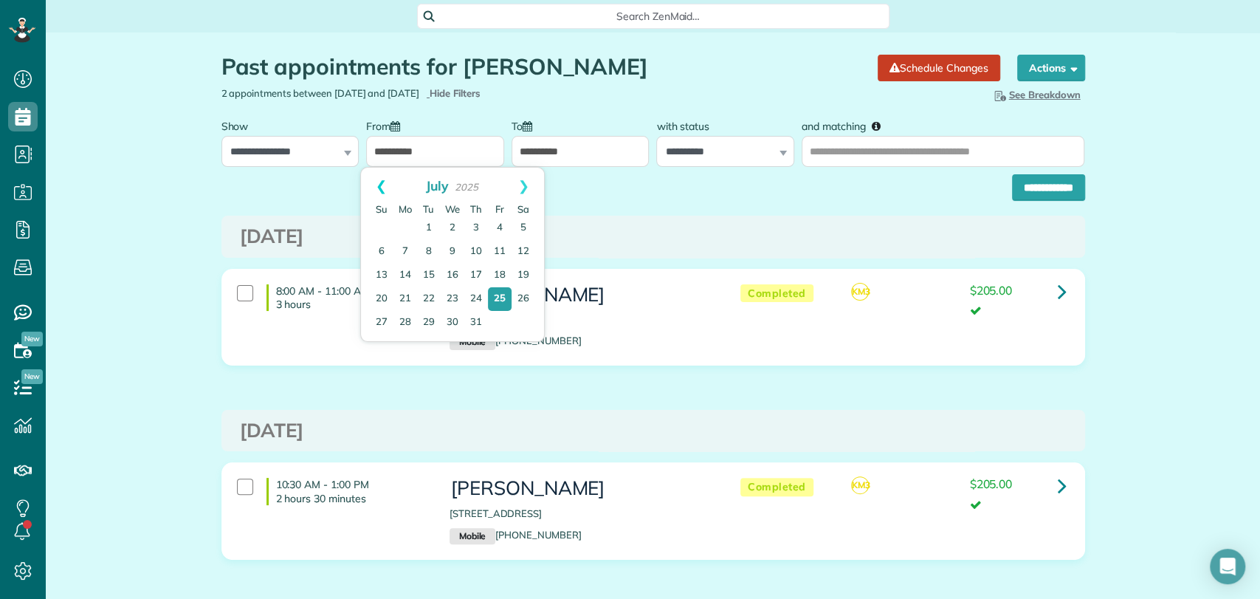
click at [382, 184] on link "Prev" at bounding box center [381, 186] width 41 height 37
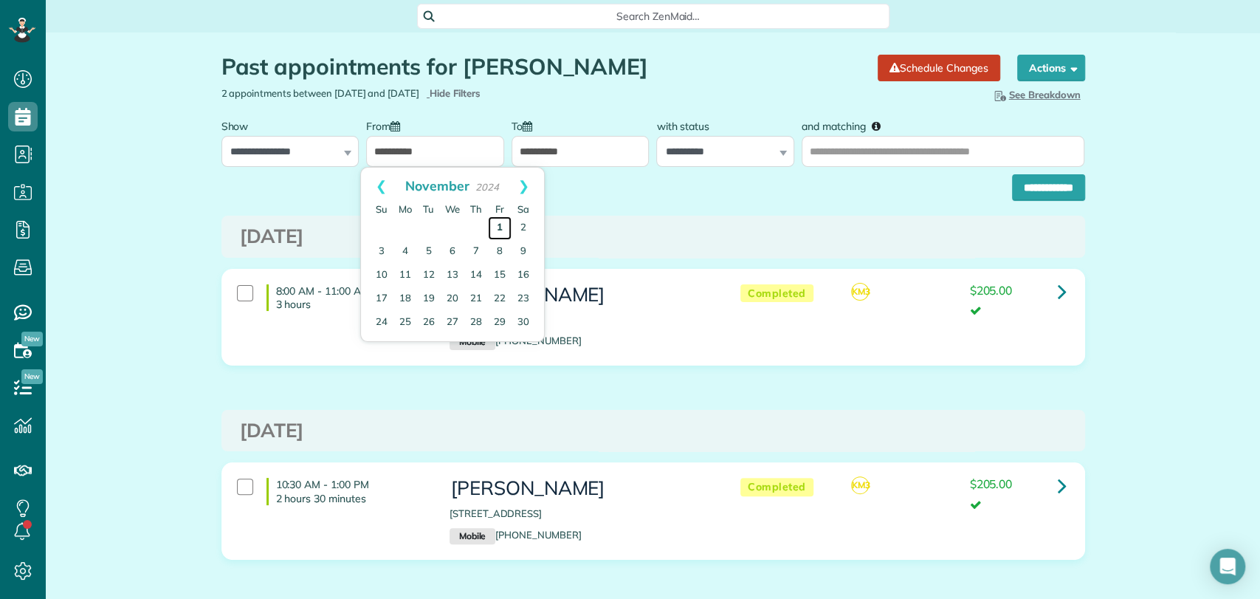
click at [501, 219] on link "1" at bounding box center [500, 228] width 24 height 24
type input "**********"
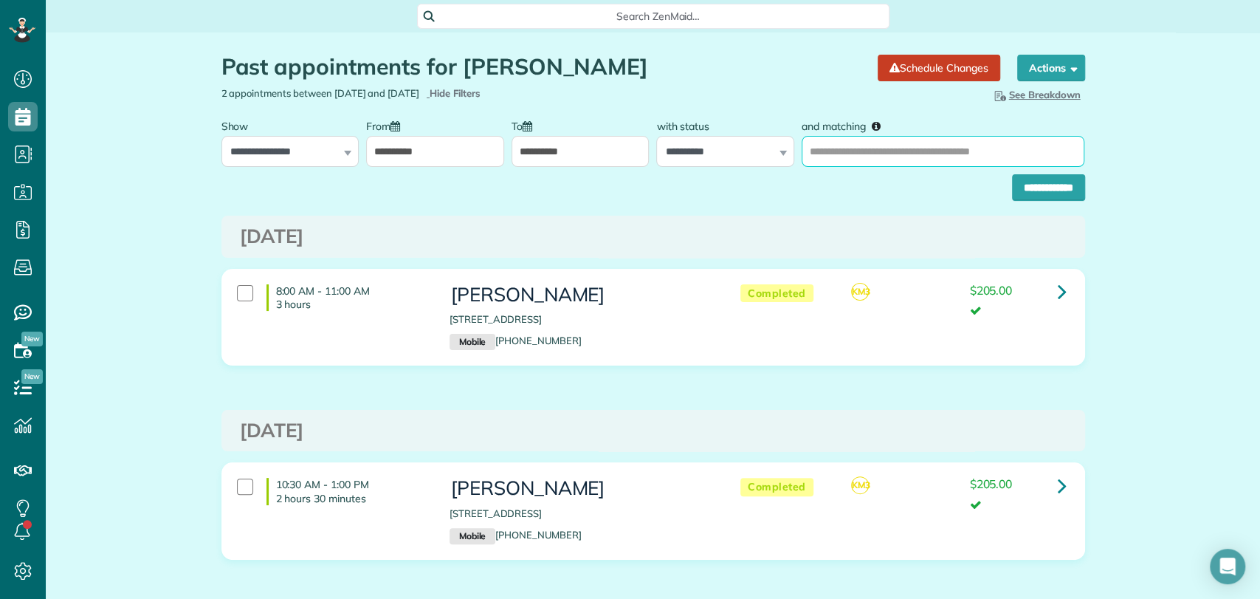
click at [854, 154] on input "and matching" at bounding box center [943, 151] width 283 height 31
type input "**********"
click at [1012, 174] on input "**********" at bounding box center [1048, 187] width 73 height 27
click at [845, 154] on input "**********" at bounding box center [943, 151] width 283 height 31
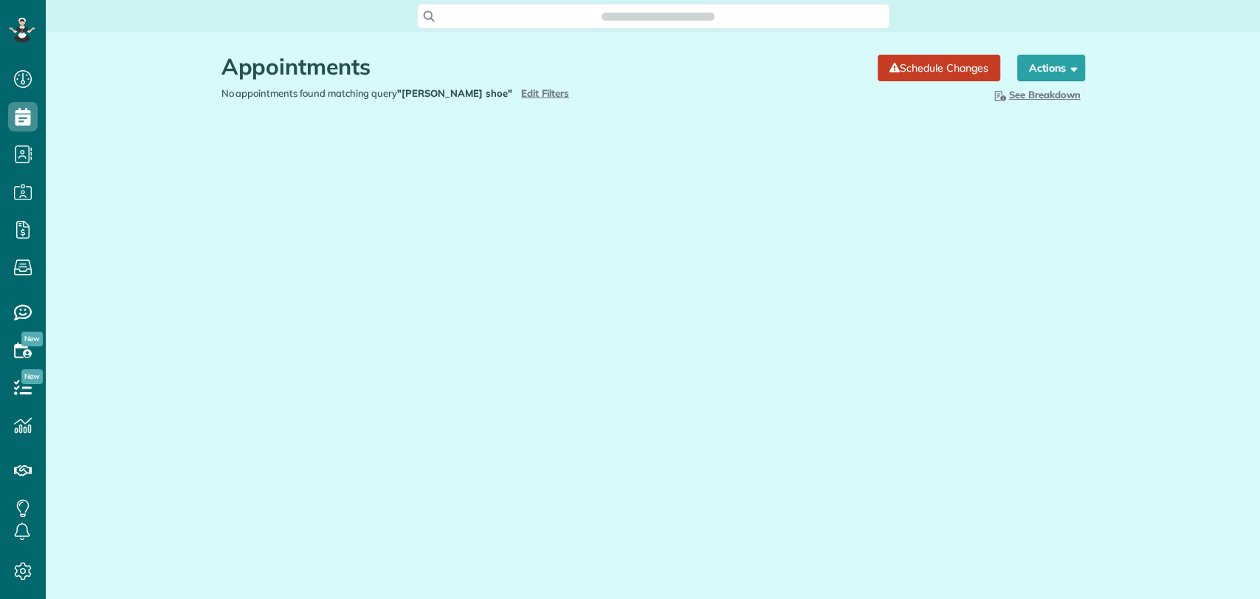
scroll to position [6, 6]
type input "**********"
click at [521, 96] on span "Edit Filters" at bounding box center [545, 93] width 48 height 12
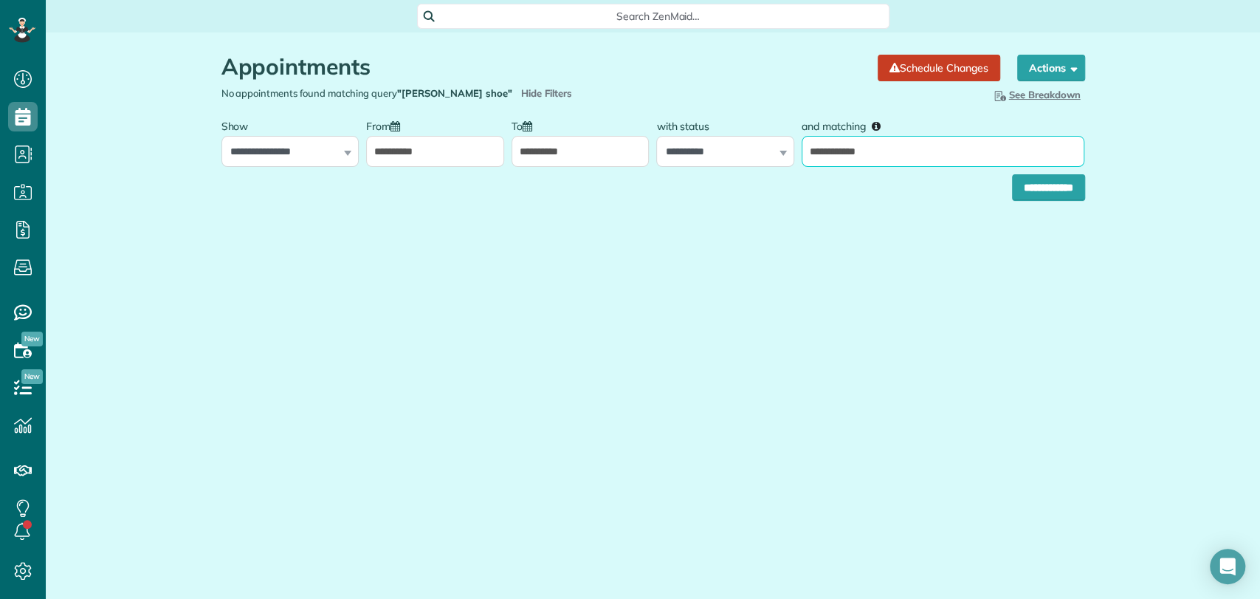
click at [851, 154] on input "**********" at bounding box center [943, 151] width 283 height 31
type input "**********"
click at [1051, 196] on input "**********" at bounding box center [1048, 187] width 73 height 27
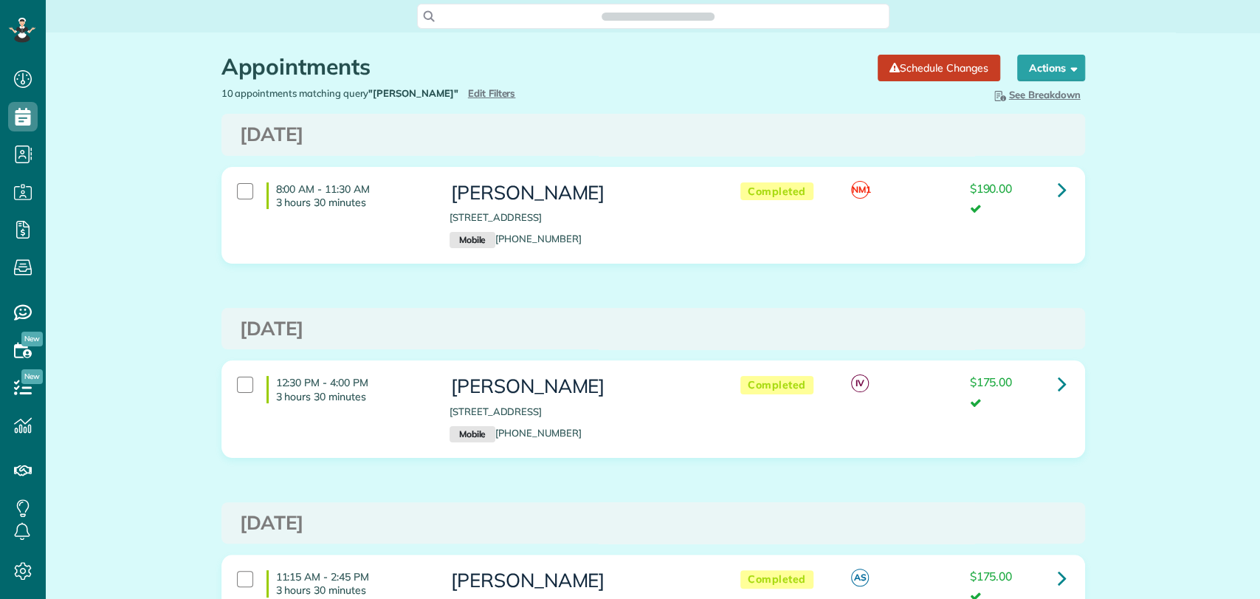
scroll to position [6, 6]
click at [1049, 191] on link at bounding box center [1063, 190] width 30 height 30
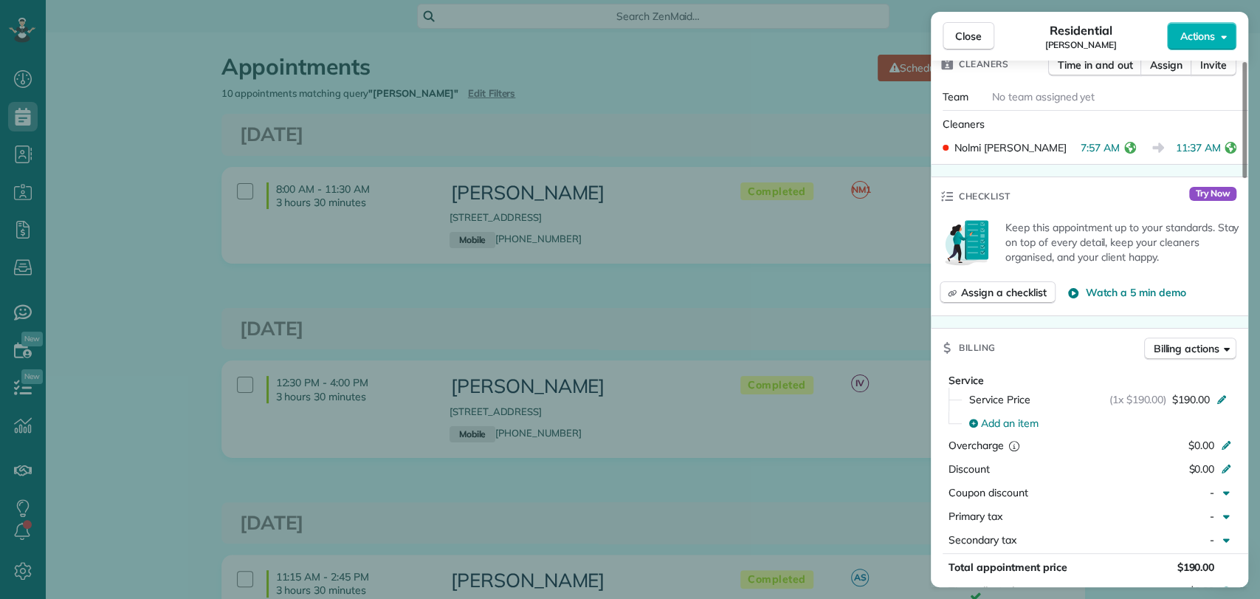
scroll to position [575, 0]
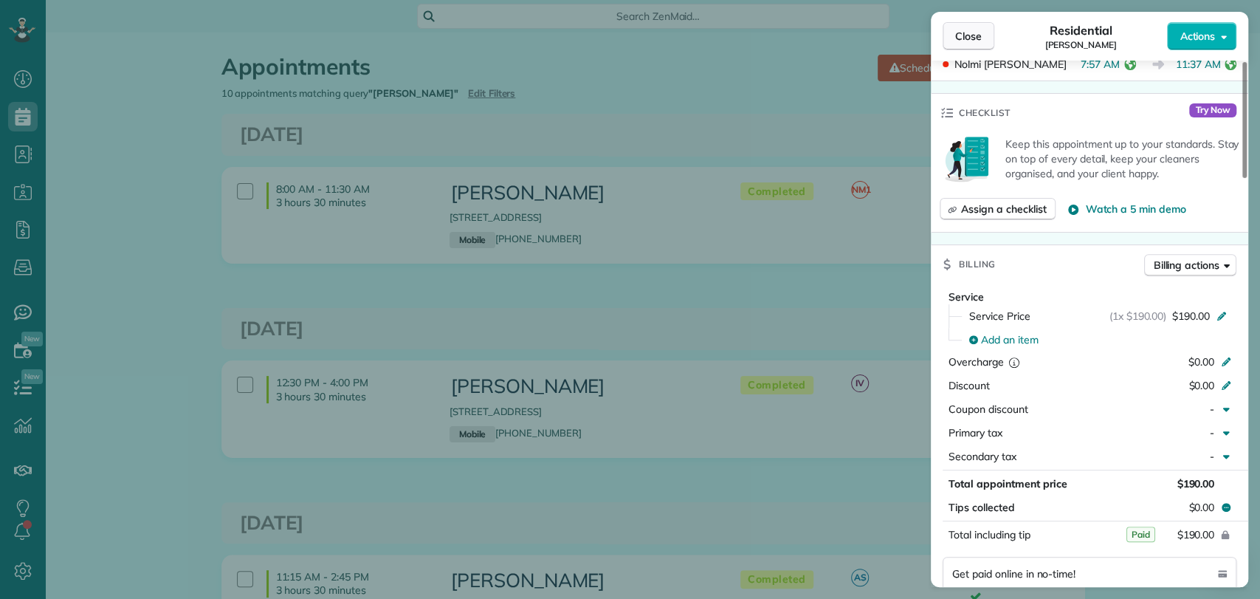
click at [965, 43] on span "Close" at bounding box center [968, 36] width 27 height 15
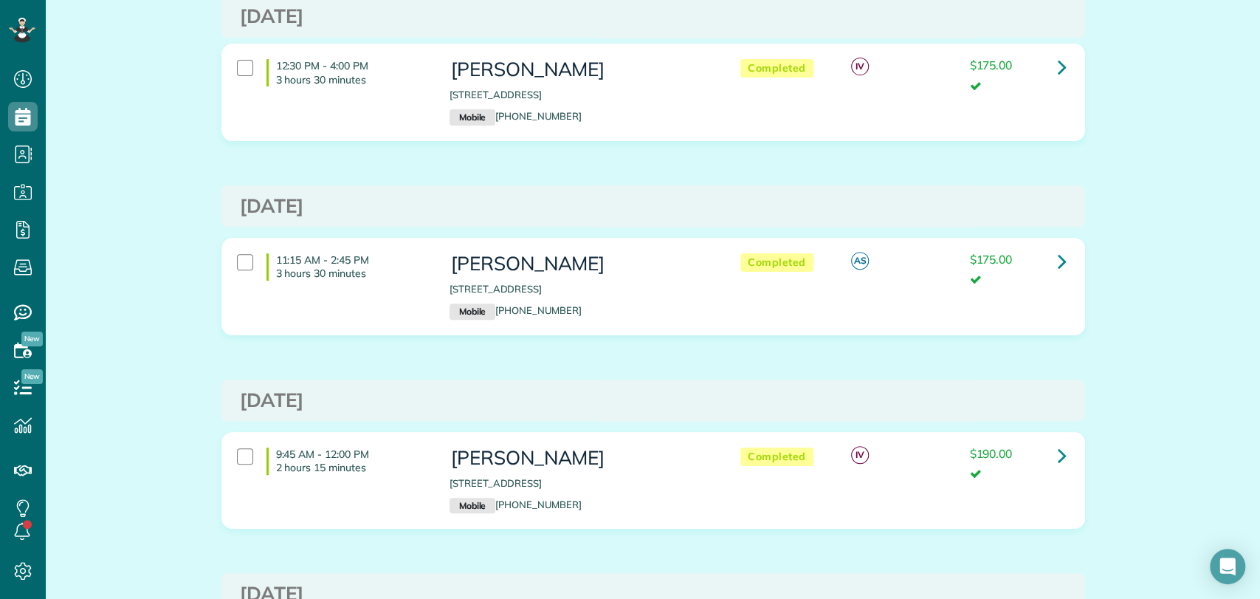
scroll to position [410, 0]
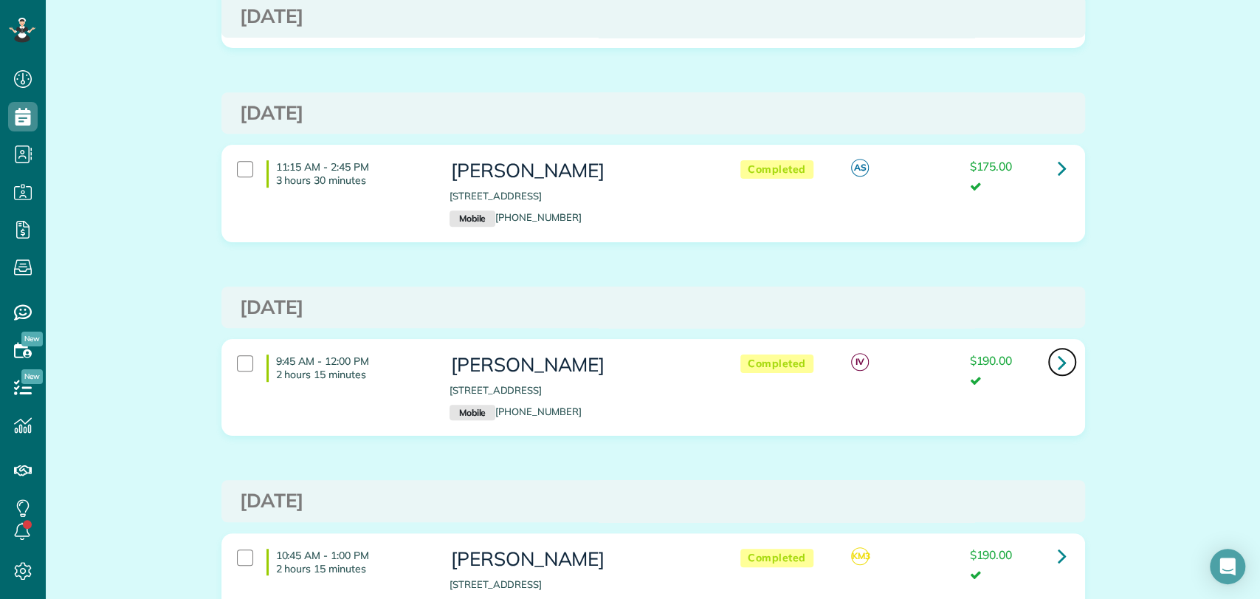
click at [1058, 357] on icon at bounding box center [1062, 362] width 9 height 26
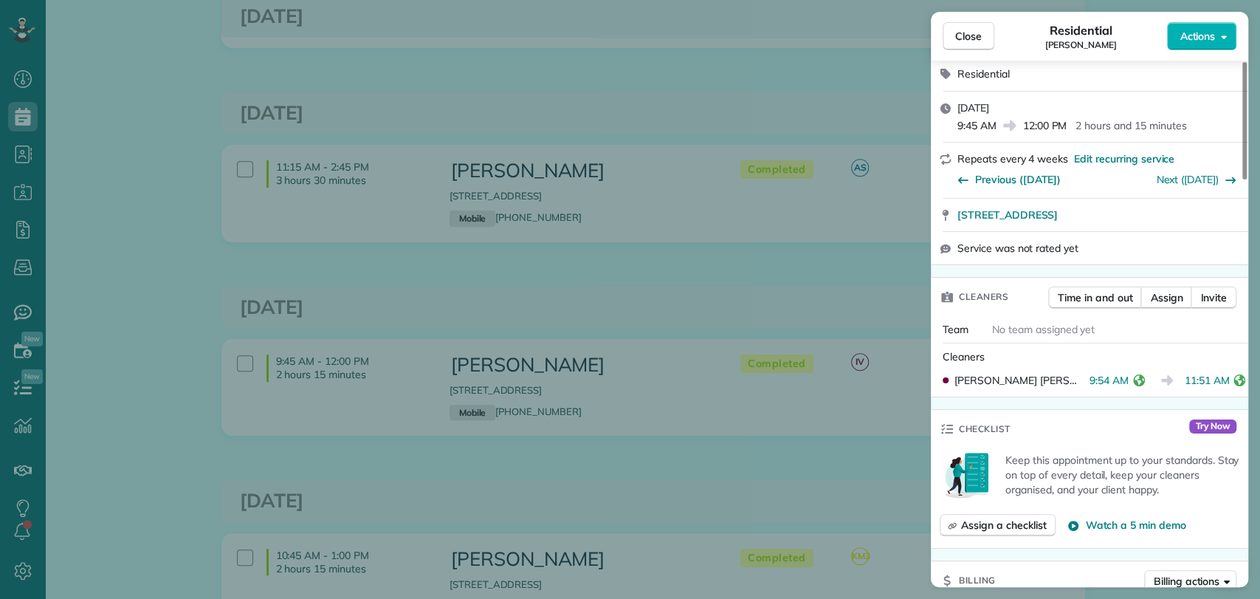
scroll to position [575, 0]
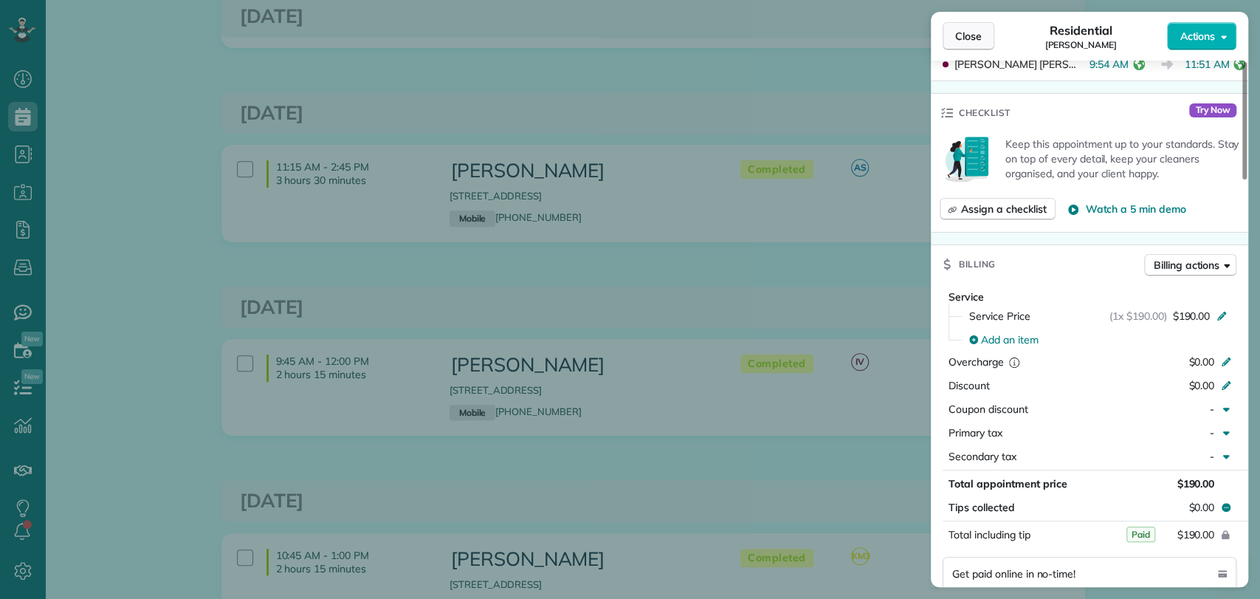
click at [977, 30] on span "Close" at bounding box center [968, 36] width 27 height 15
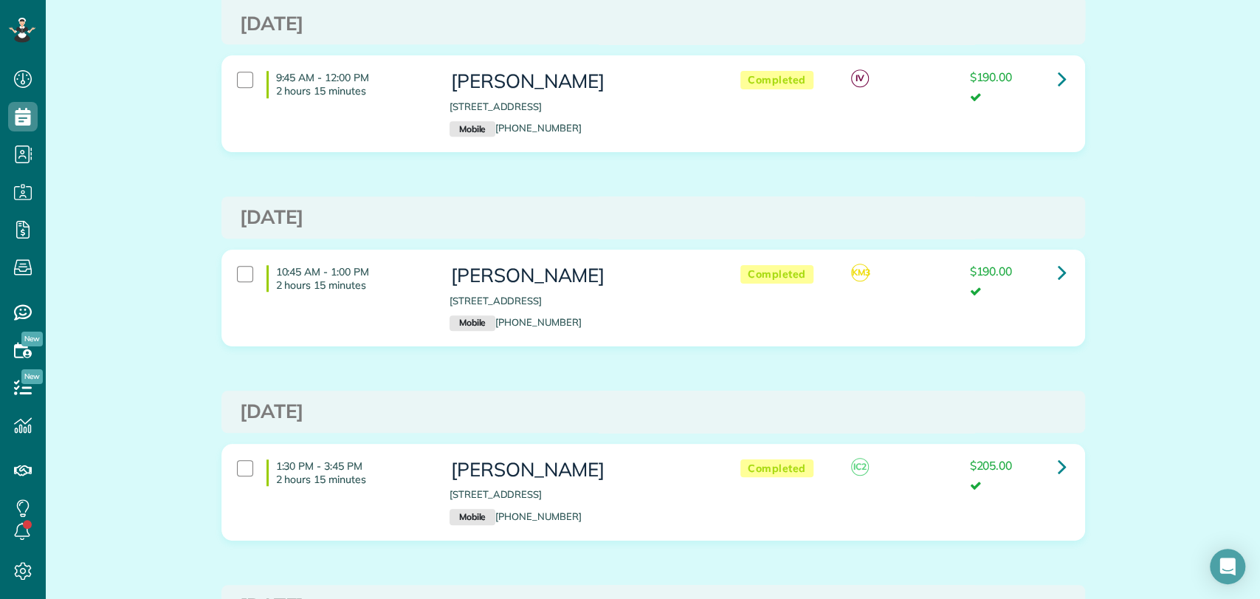
scroll to position [656, 0]
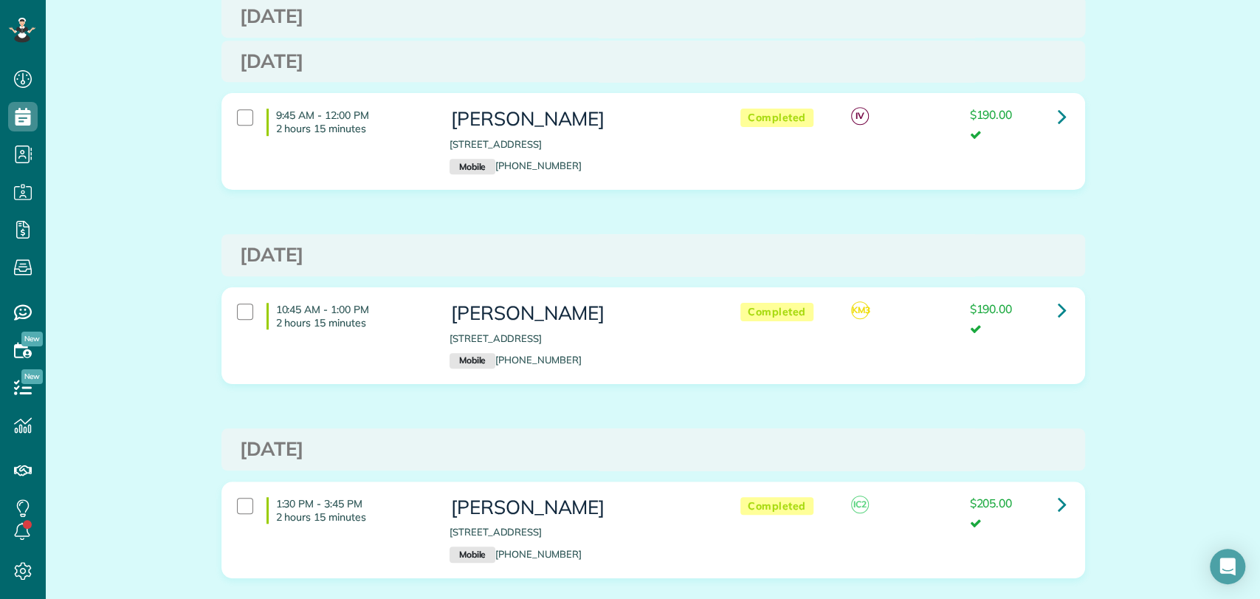
click at [1040, 309] on div "$190.00" at bounding box center [1018, 319] width 96 height 32
click at [1050, 307] on link at bounding box center [1063, 310] width 30 height 30
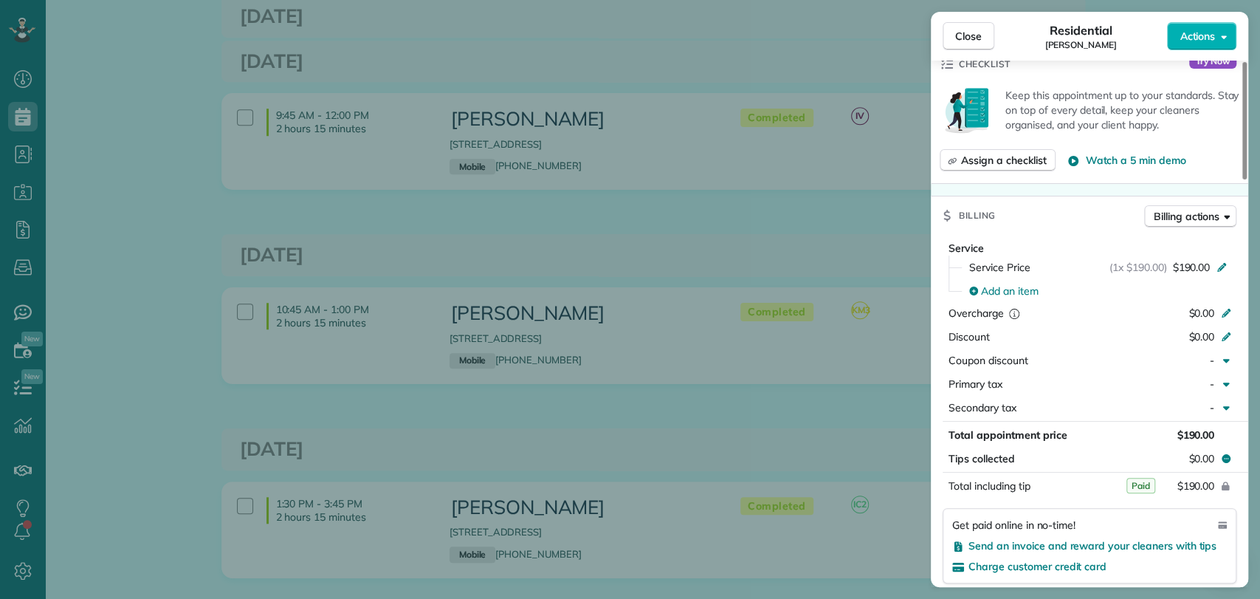
scroll to position [656, 0]
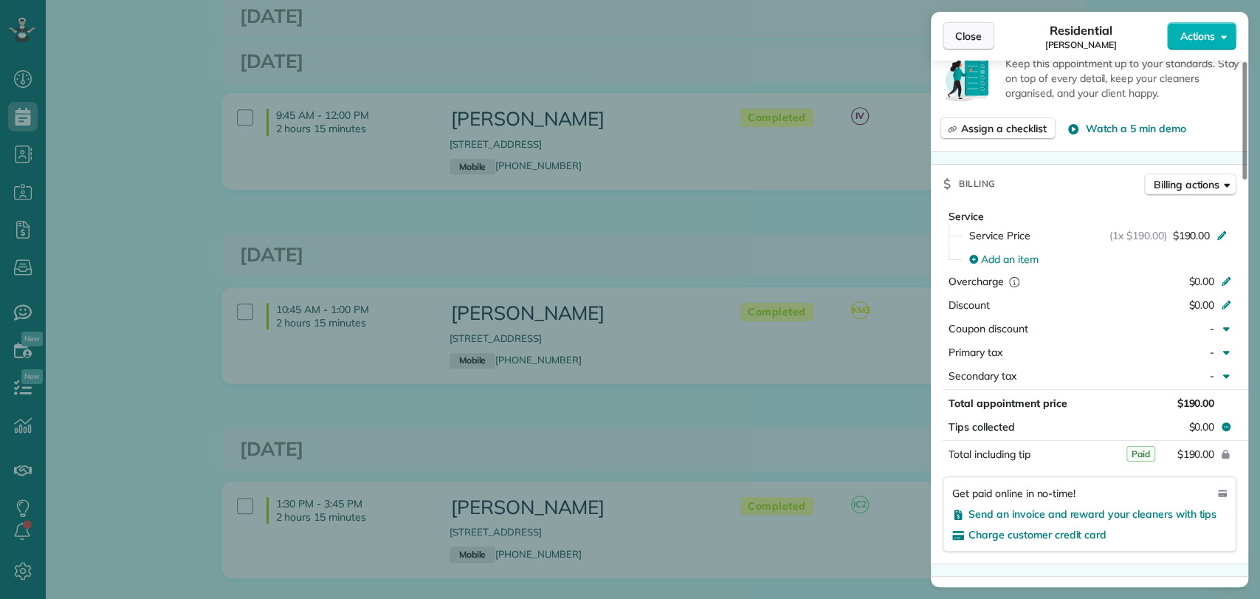
click at [973, 36] on span "Close" at bounding box center [968, 36] width 27 height 15
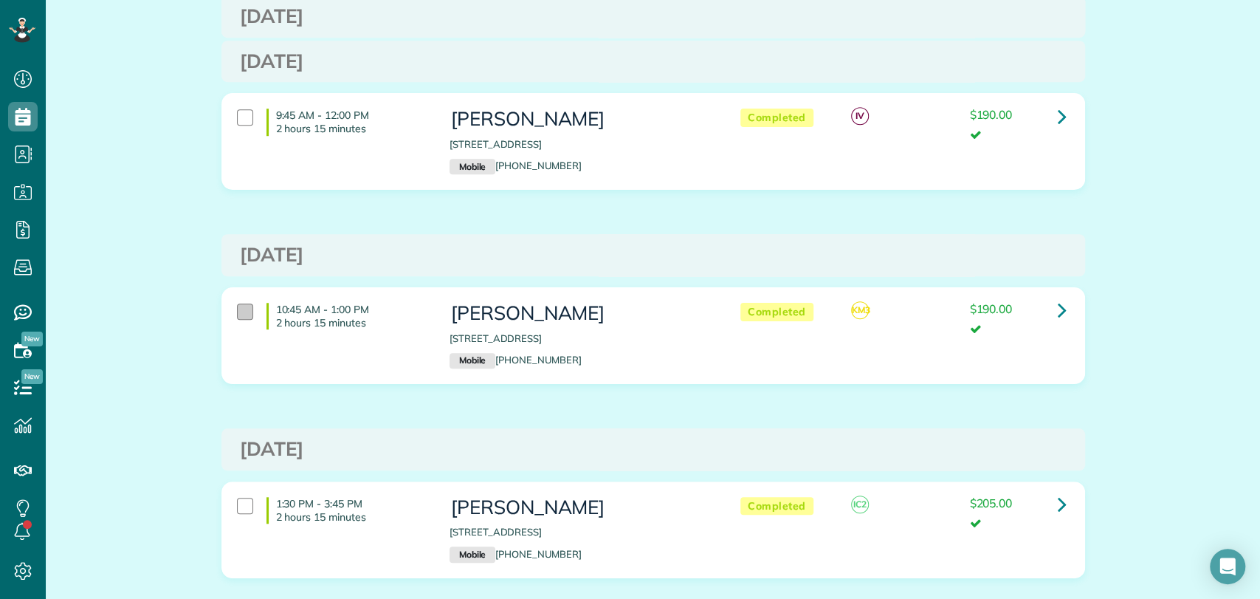
click at [237, 308] on div at bounding box center [245, 311] width 16 height 16
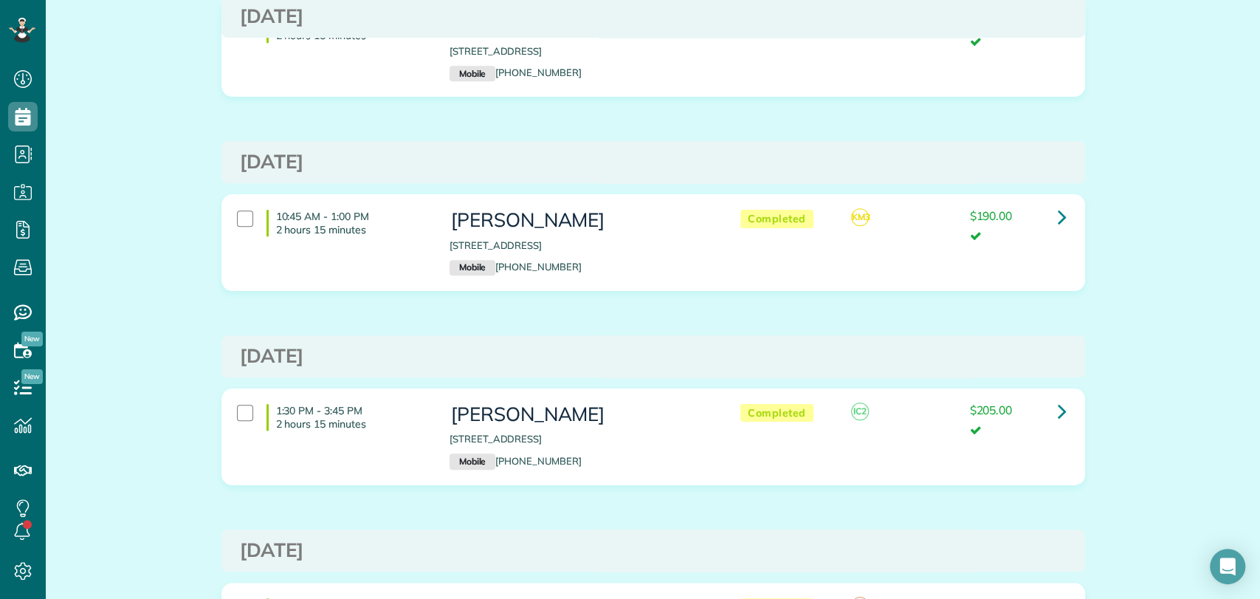
scroll to position [902, 0]
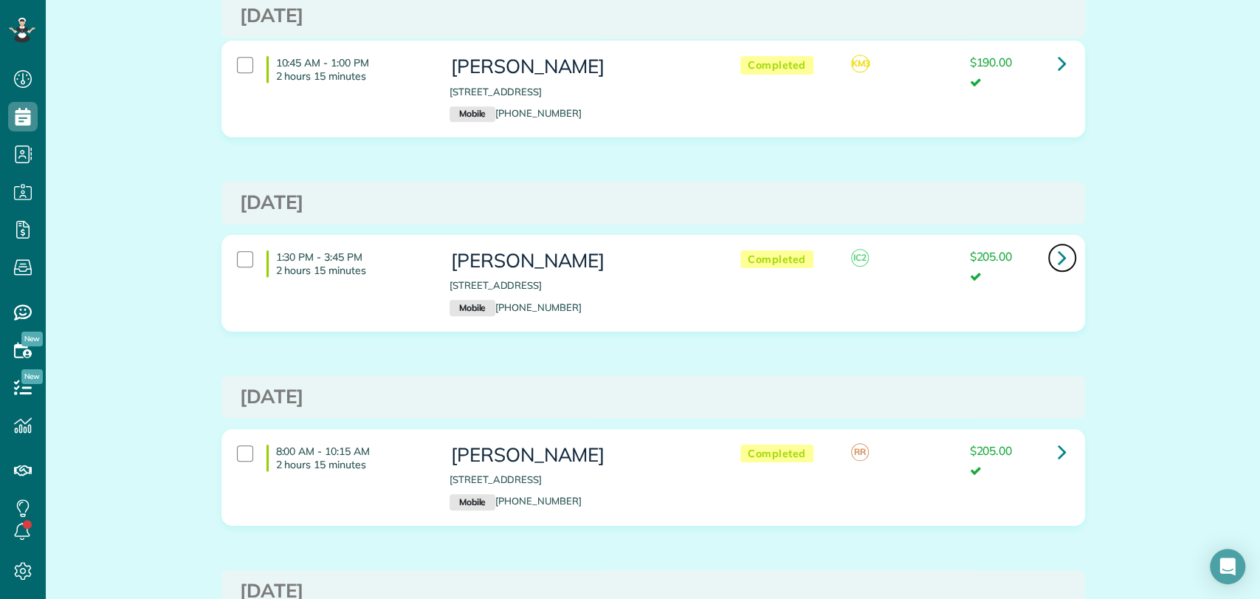
click at [1058, 255] on icon at bounding box center [1062, 257] width 9 height 26
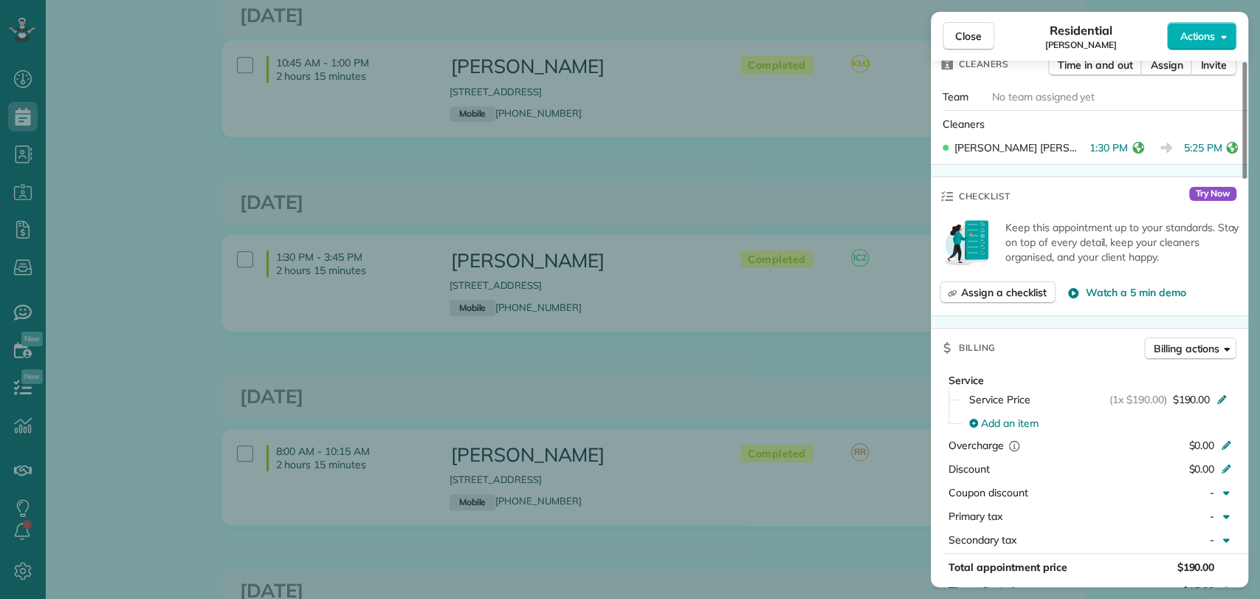
scroll to position [575, 0]
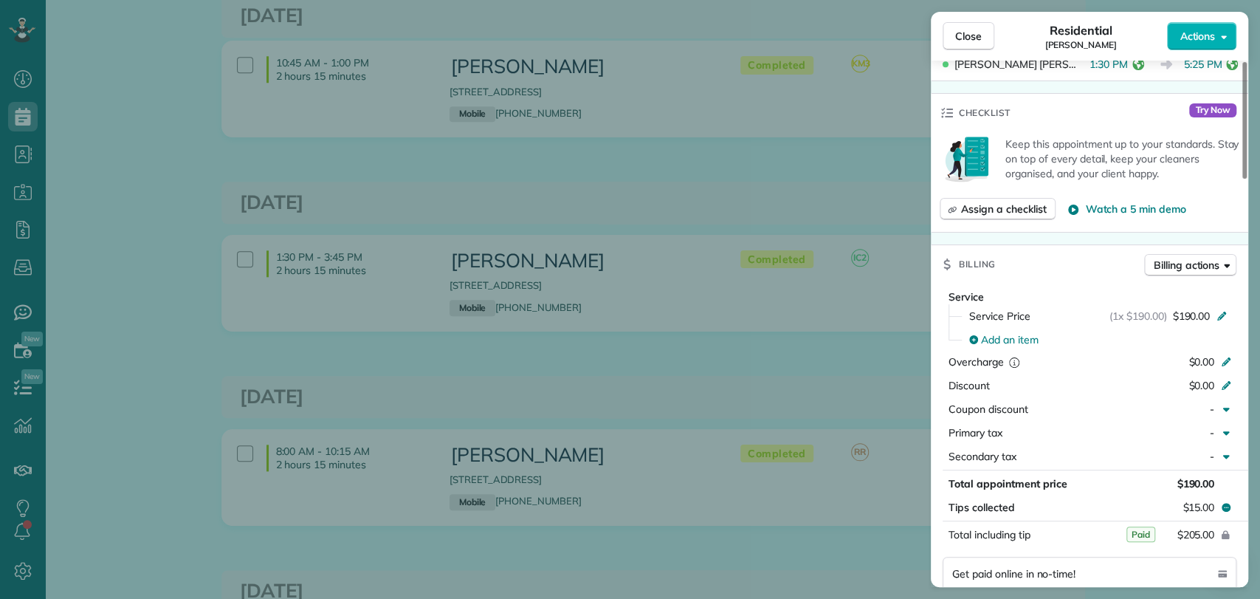
click at [895, 353] on div "Close Residential [PERSON_NAME] Actions This appointment is linked to Payroll I…" at bounding box center [630, 299] width 1260 height 599
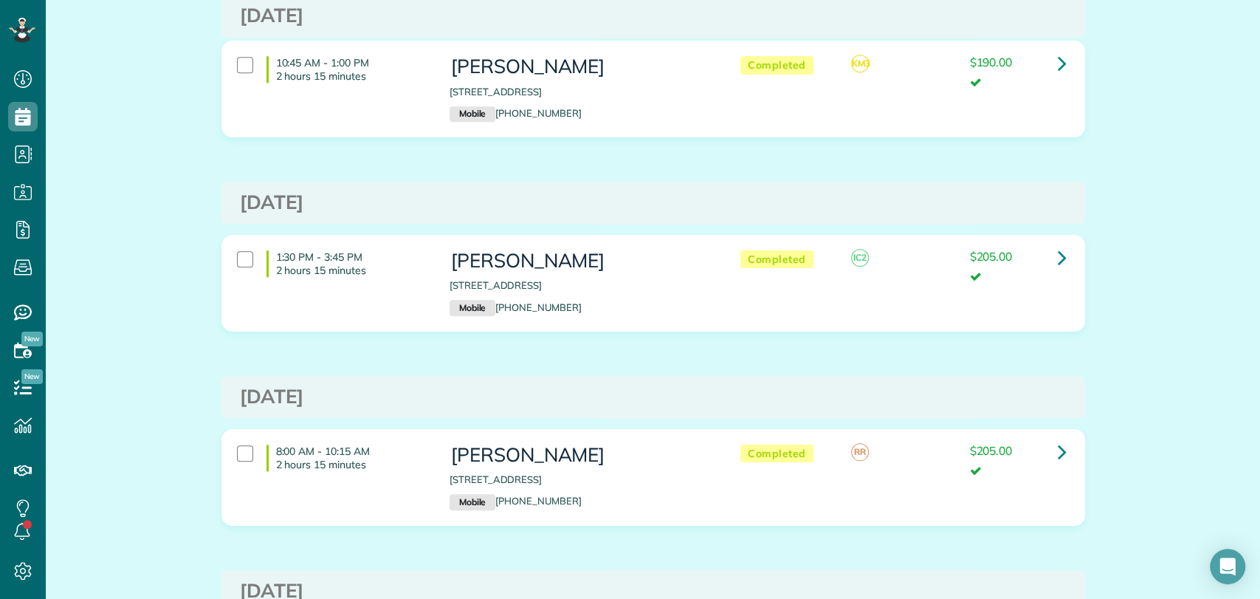
drag, startPoint x: 1111, startPoint y: 206, endPoint x: 1109, endPoint y: 226, distance: 20.1
click at [1111, 207] on div "Appointments the List View [2 min] Schedule Changes Actions Create Appointment …" at bounding box center [653, 174] width 1215 height 2088
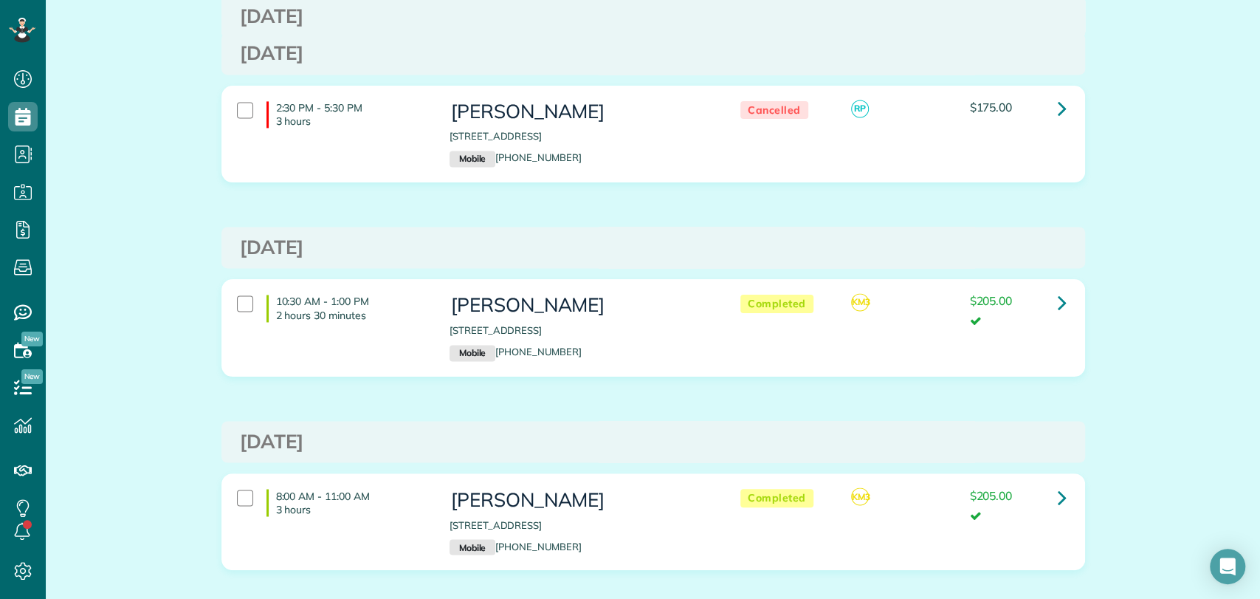
scroll to position [1522, 0]
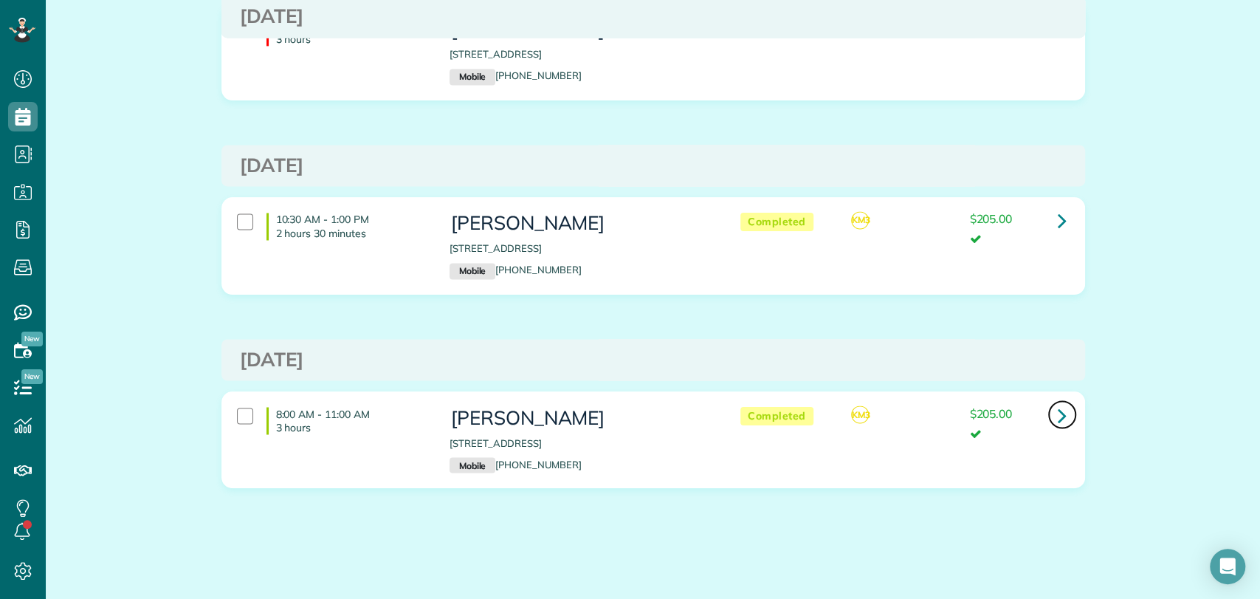
click at [1058, 411] on icon at bounding box center [1062, 415] width 9 height 26
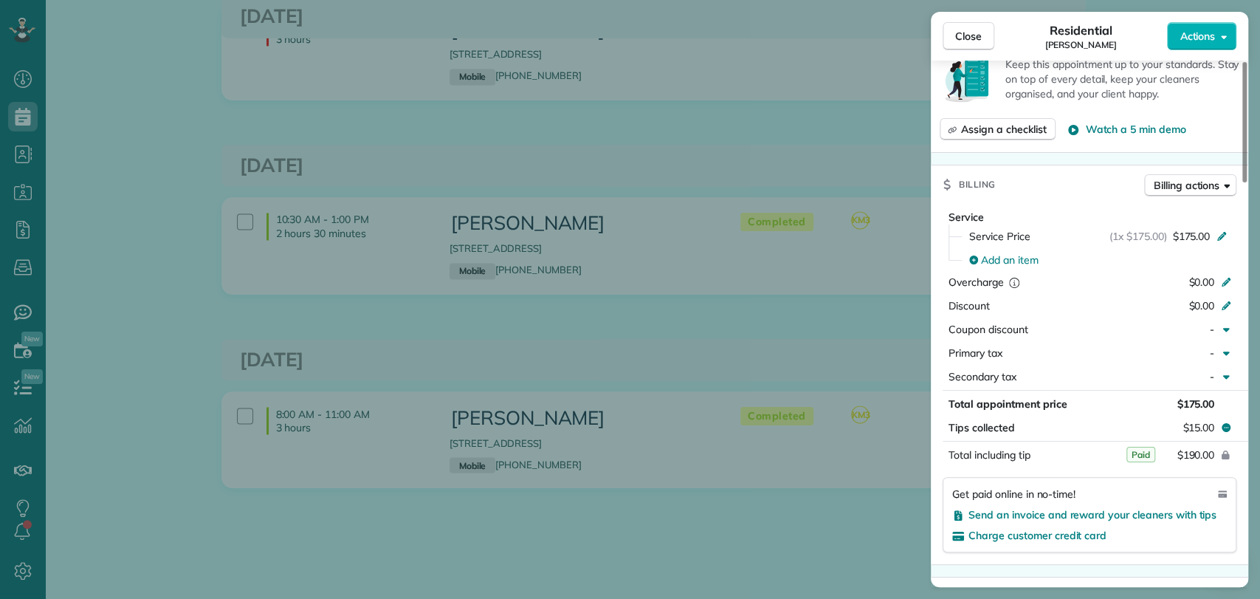
scroll to position [656, 0]
click at [993, 35] on button "Close" at bounding box center [969, 36] width 52 height 28
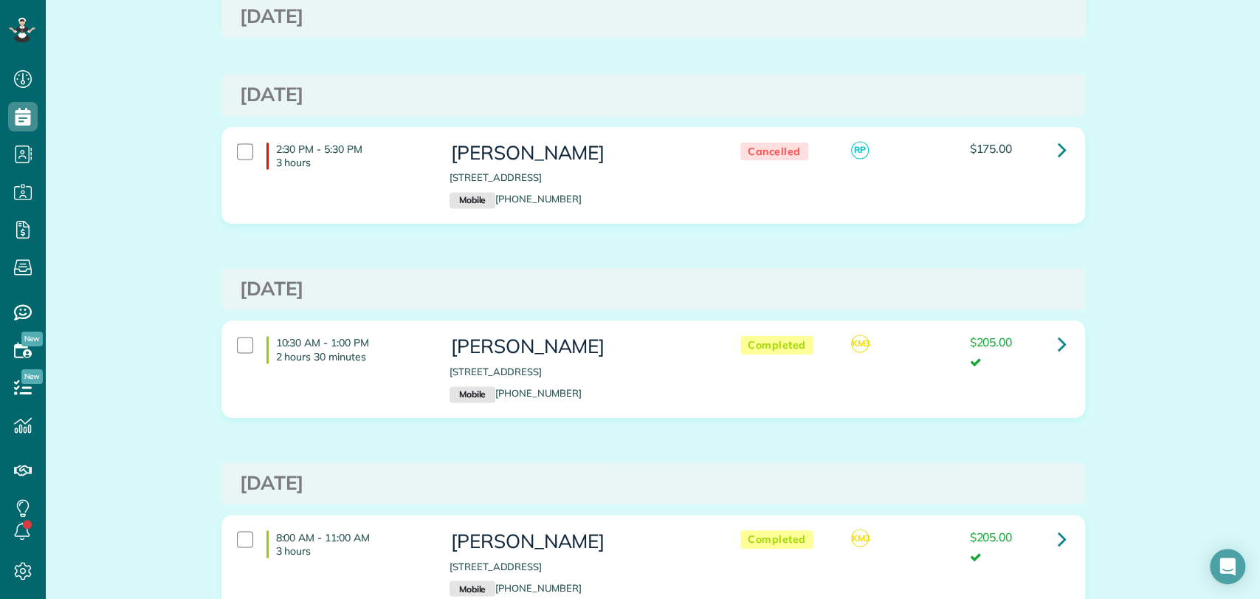
scroll to position [1358, 0]
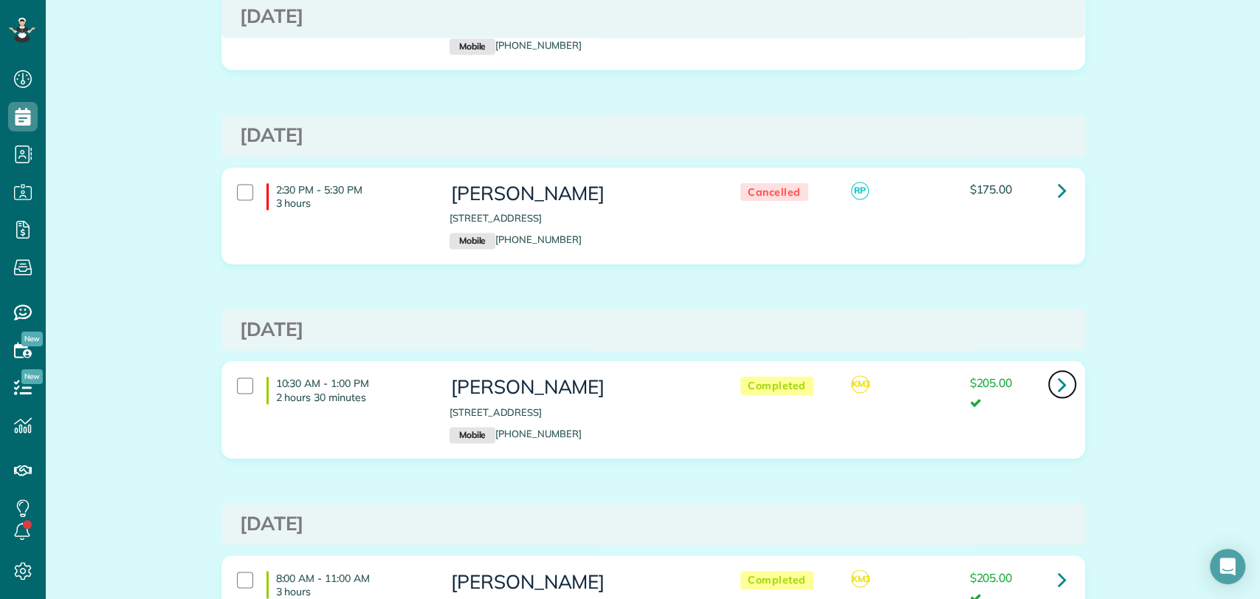
click at [1058, 384] on icon at bounding box center [1062, 384] width 9 height 26
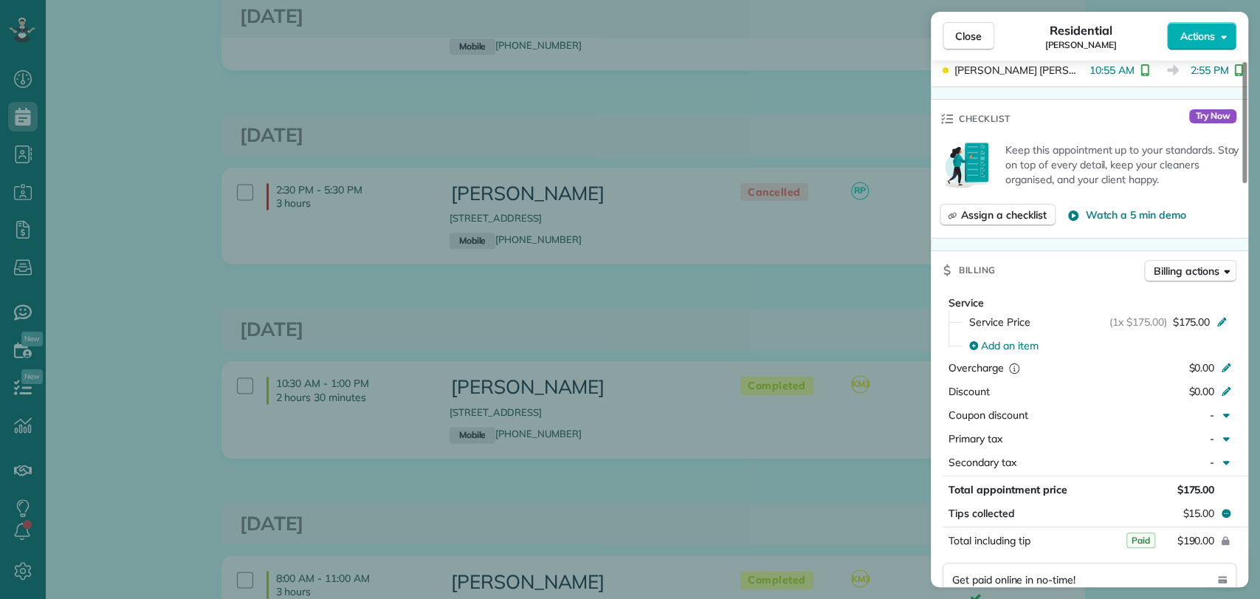
scroll to position [575, 0]
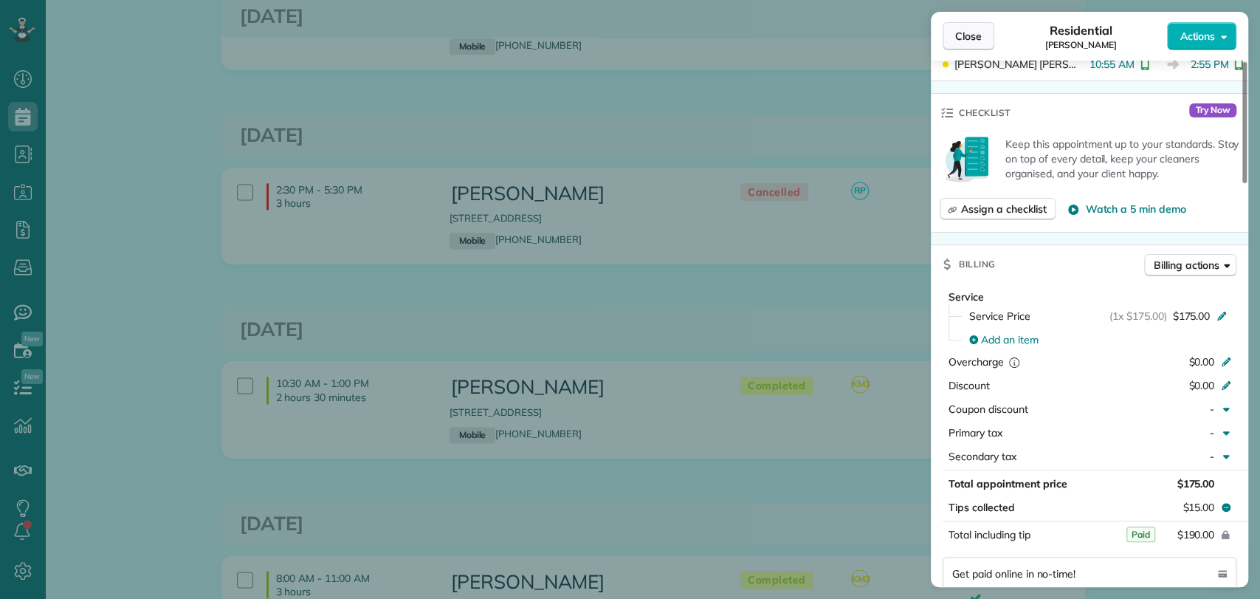
click at [972, 48] on button "Close" at bounding box center [969, 36] width 52 height 28
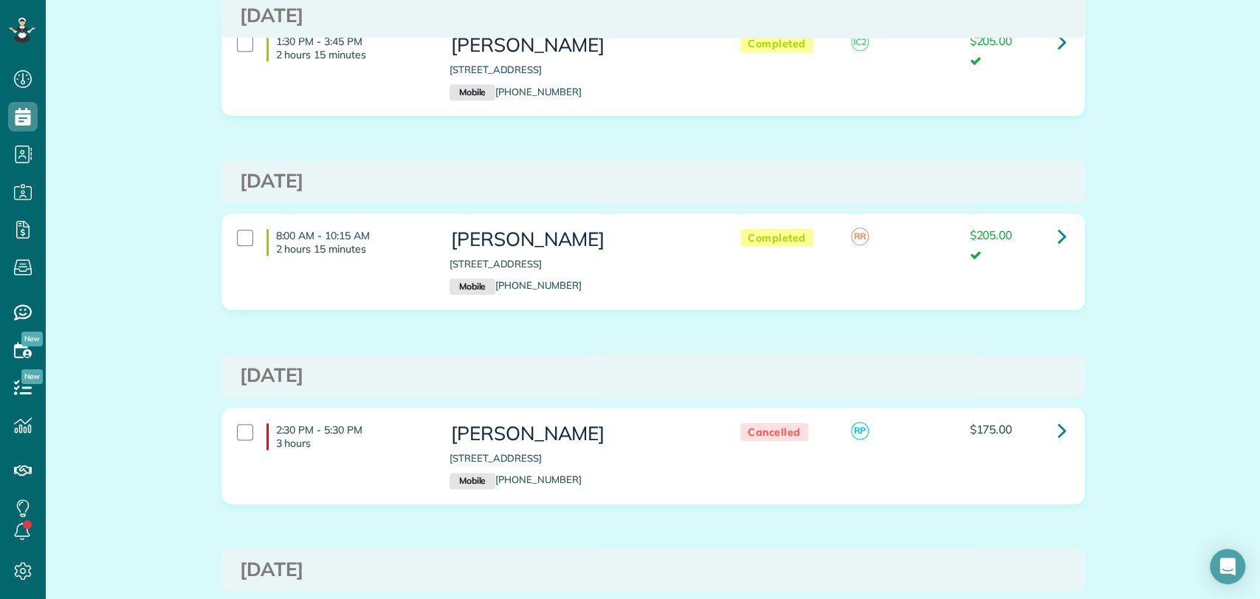
scroll to position [1111, 0]
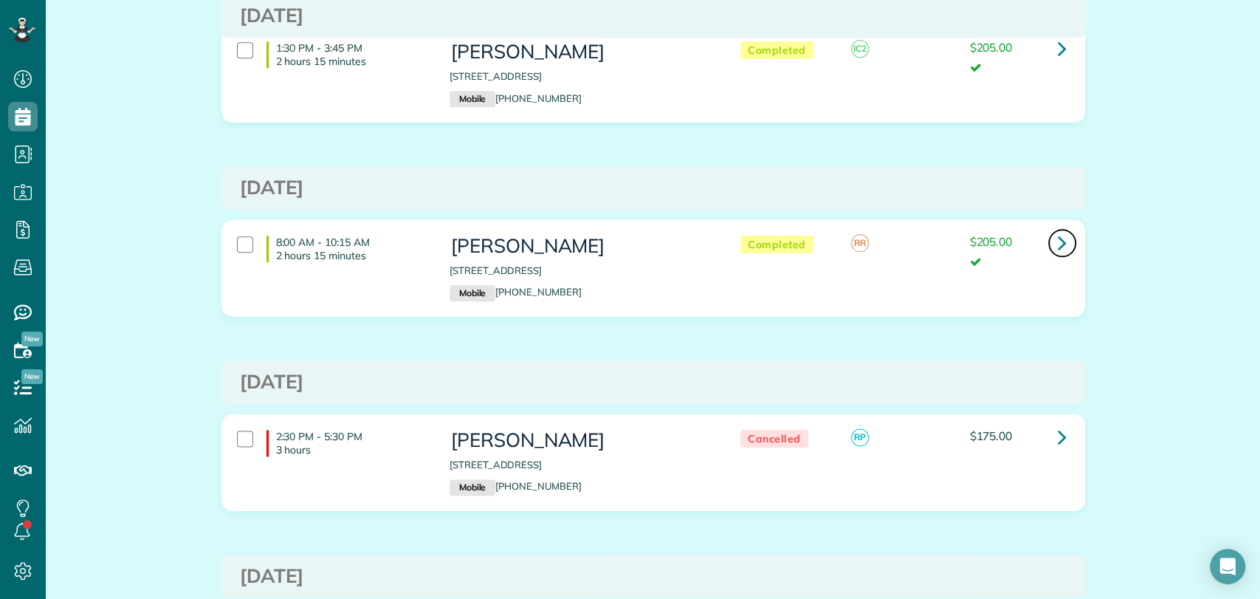
click at [1063, 239] on link at bounding box center [1063, 243] width 30 height 30
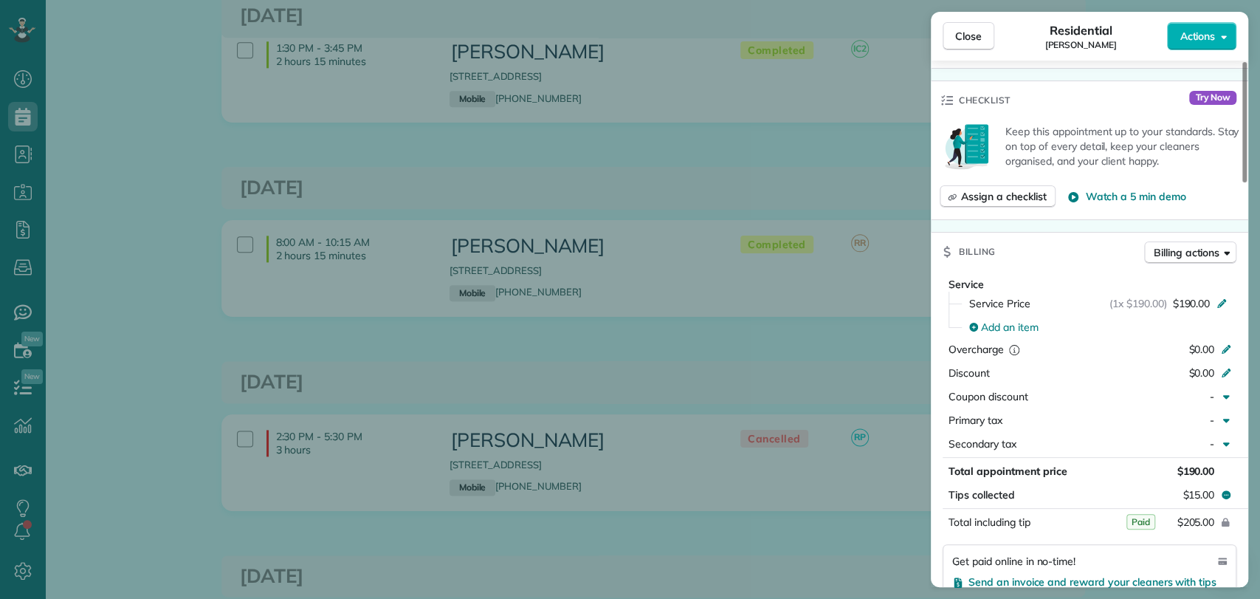
scroll to position [659, 0]
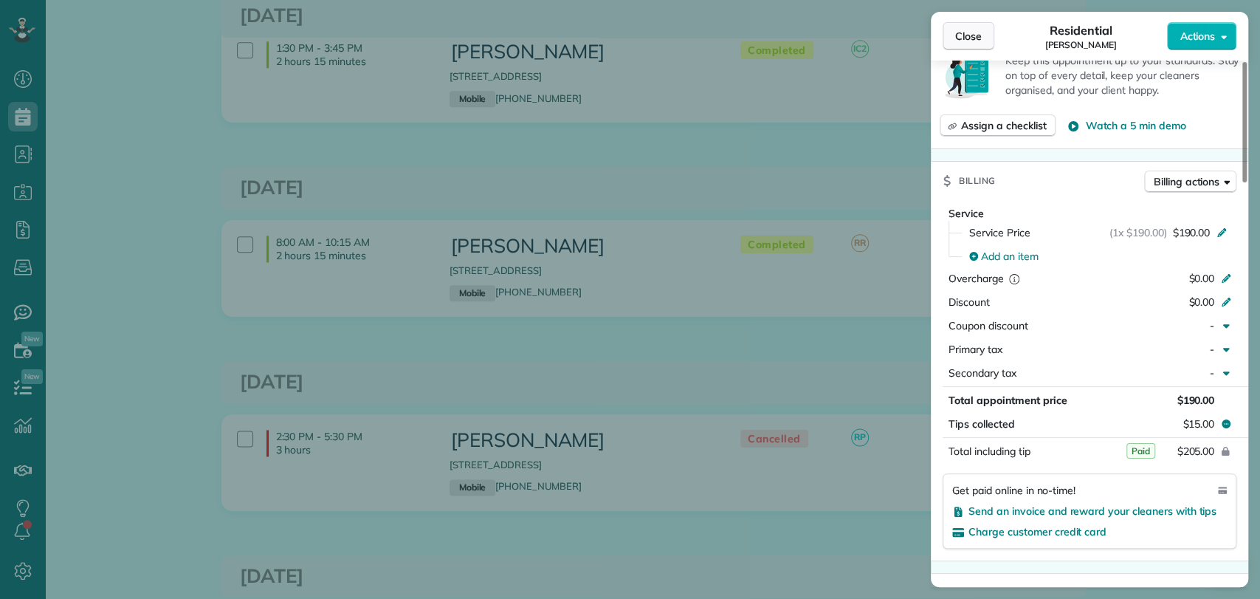
click at [957, 43] on span "Close" at bounding box center [968, 36] width 27 height 15
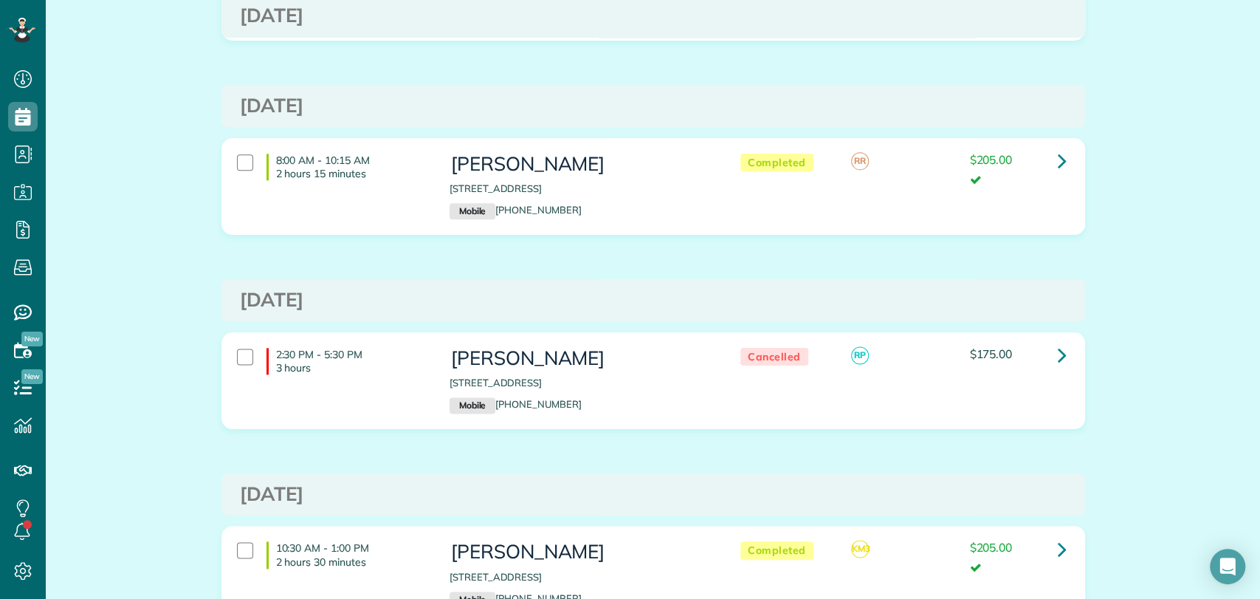
scroll to position [1522, 0]
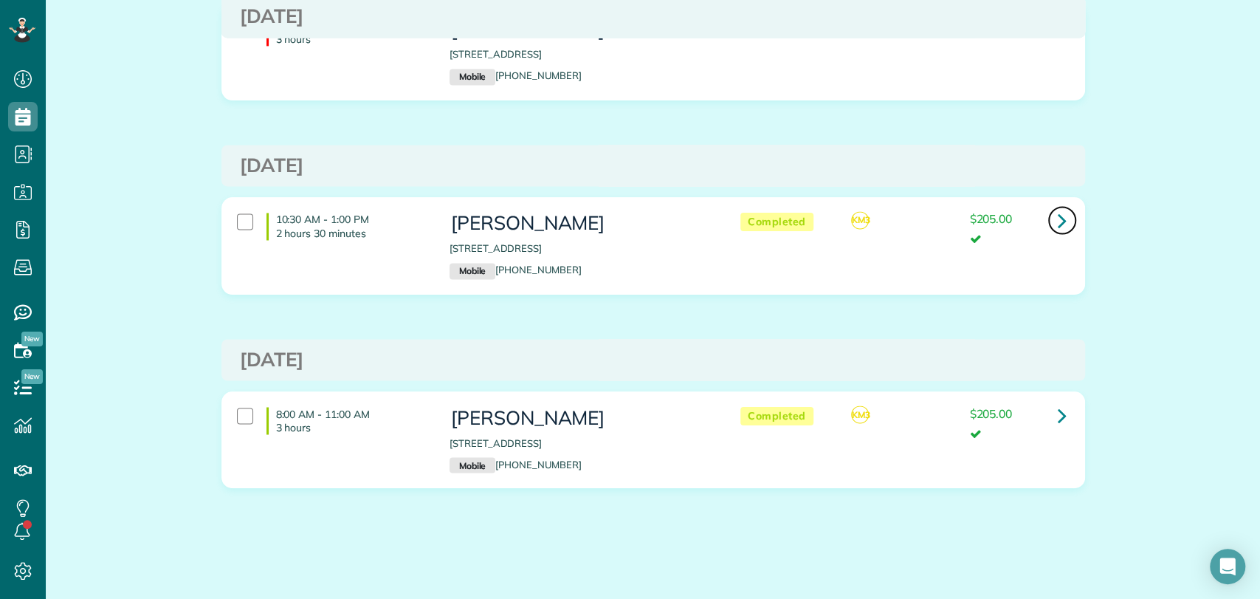
click at [1058, 222] on icon at bounding box center [1062, 220] width 9 height 26
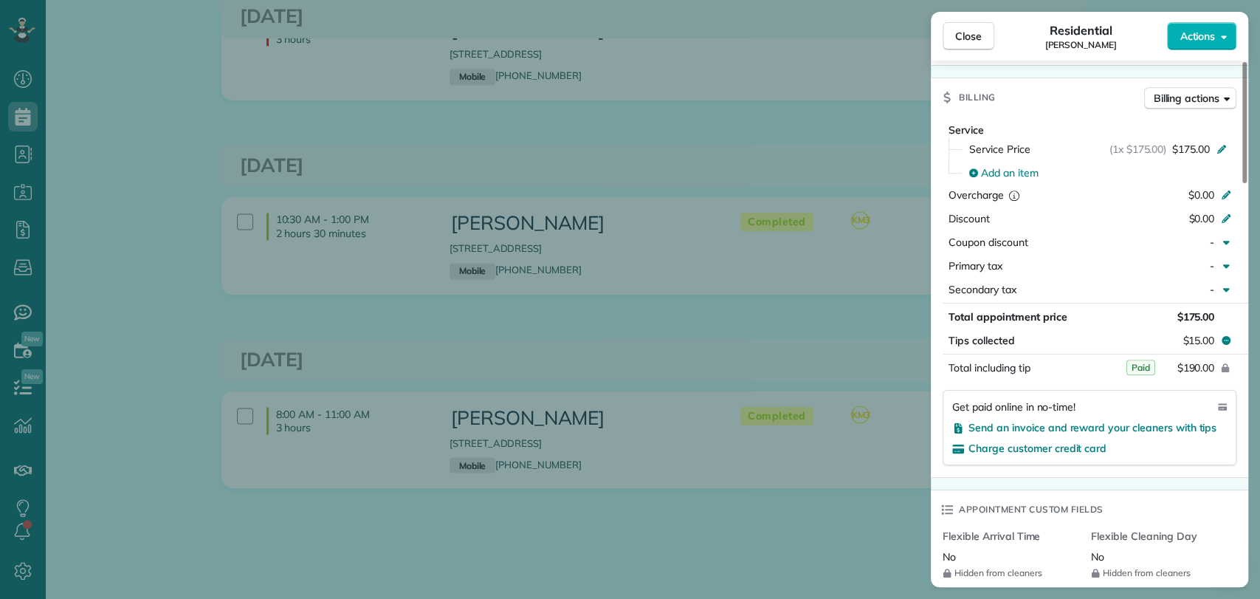
scroll to position [659, 0]
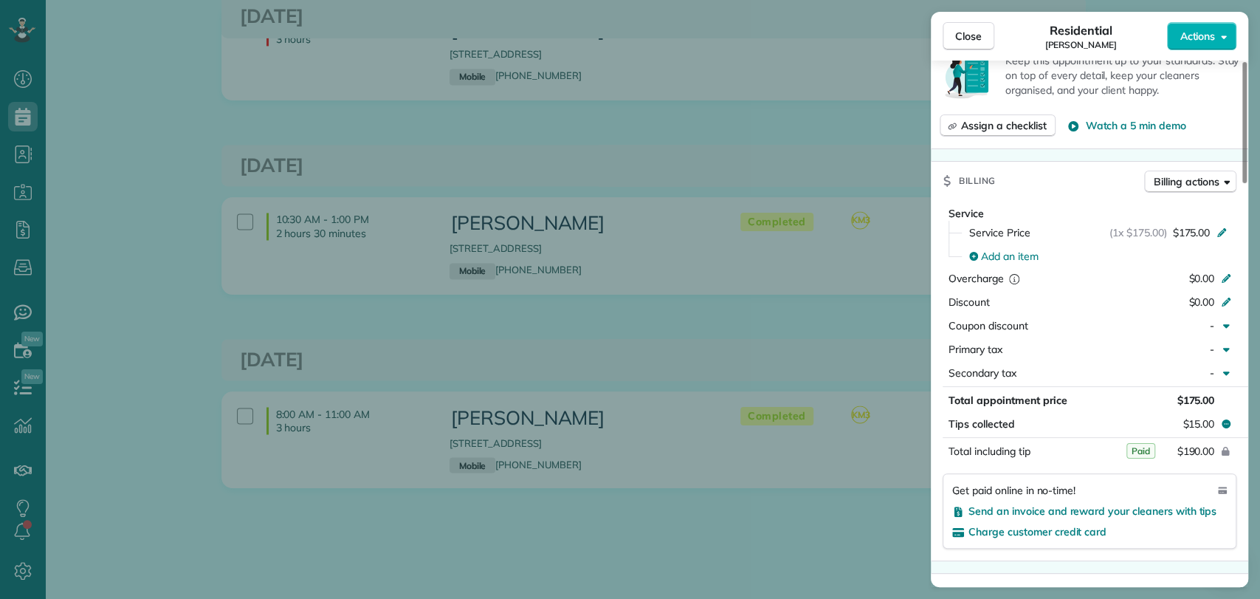
click at [528, 150] on div "Close Residential [PERSON_NAME] Actions This appointment is linked to Payroll I…" at bounding box center [630, 299] width 1260 height 599
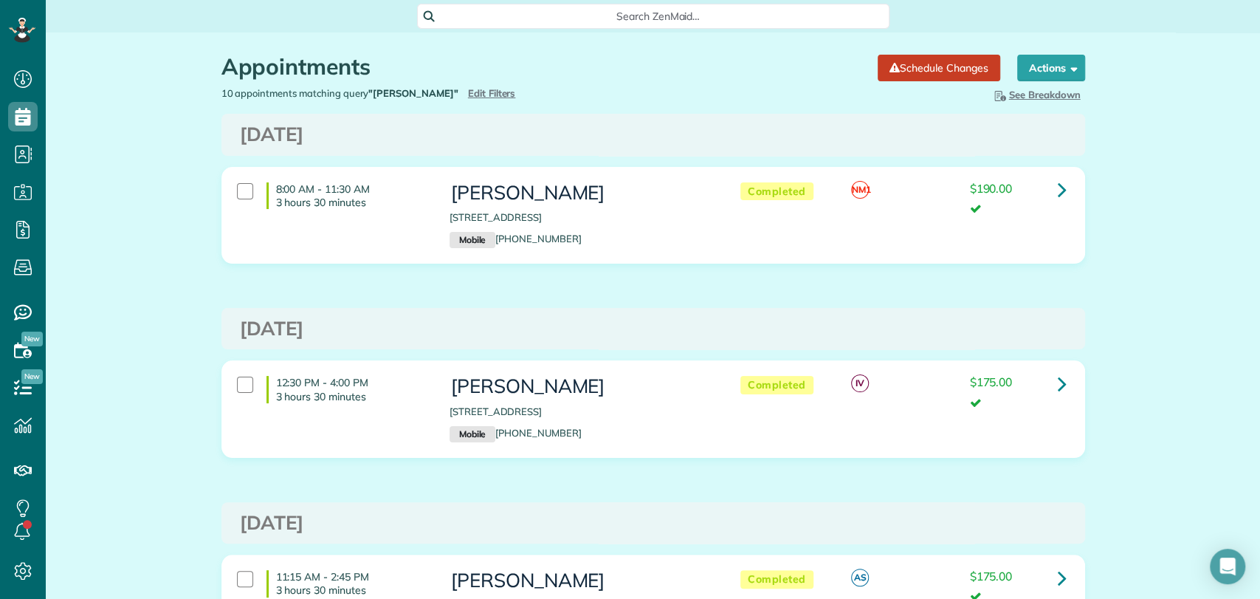
scroll to position [82, 0]
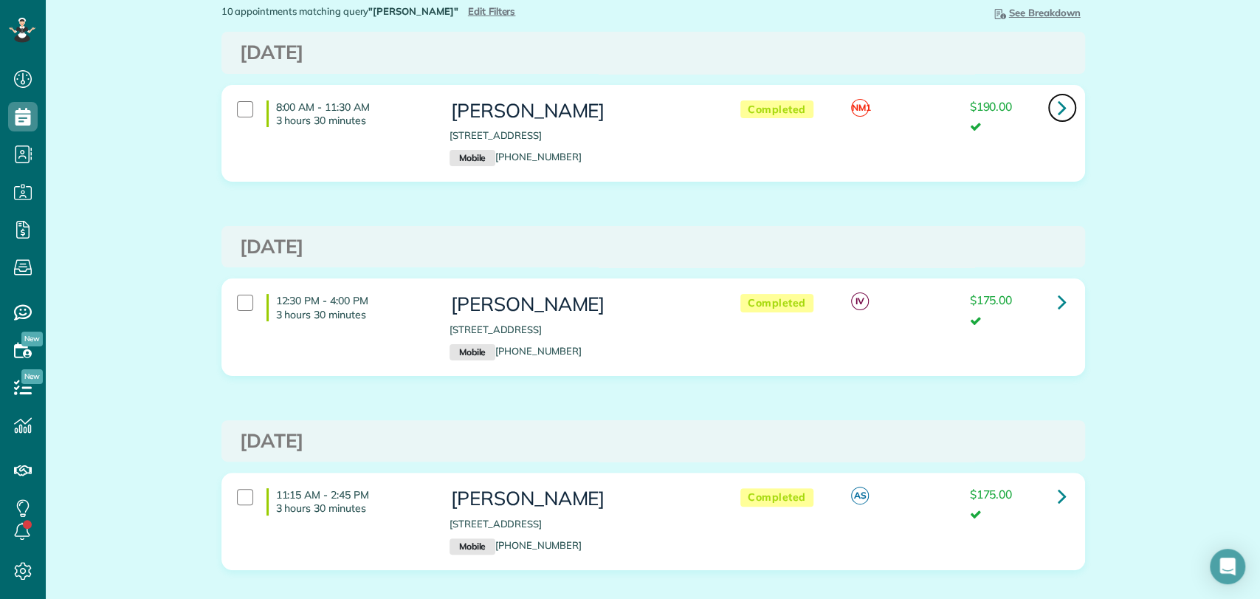
click at [1060, 108] on icon at bounding box center [1062, 108] width 9 height 26
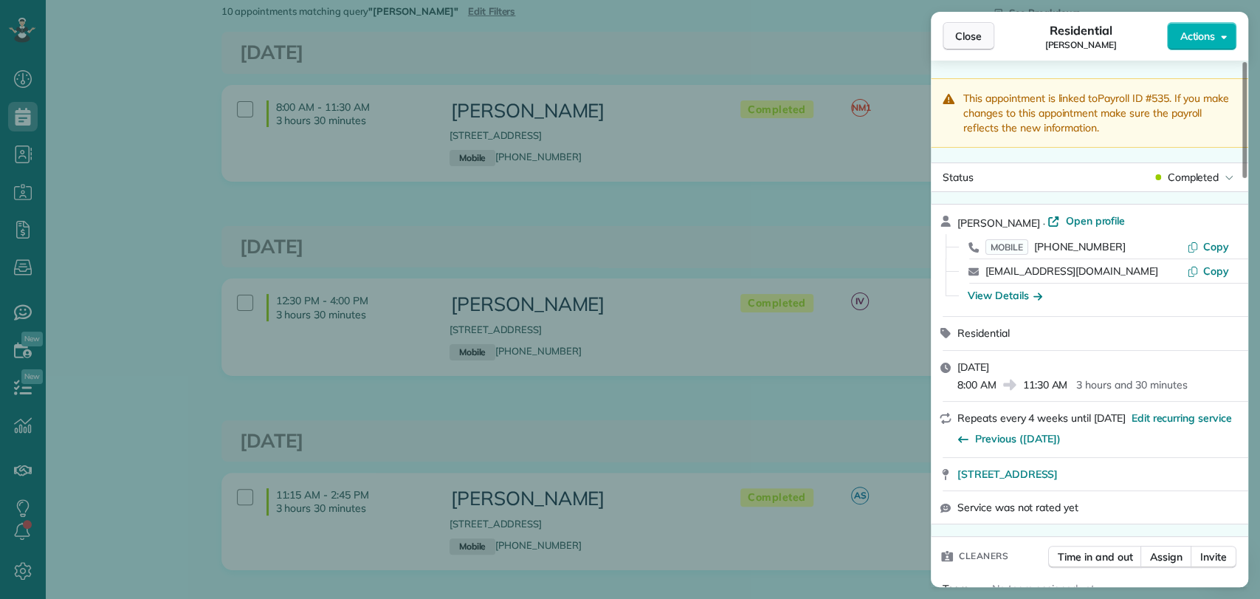
click at [961, 32] on span "Close" at bounding box center [968, 36] width 27 height 15
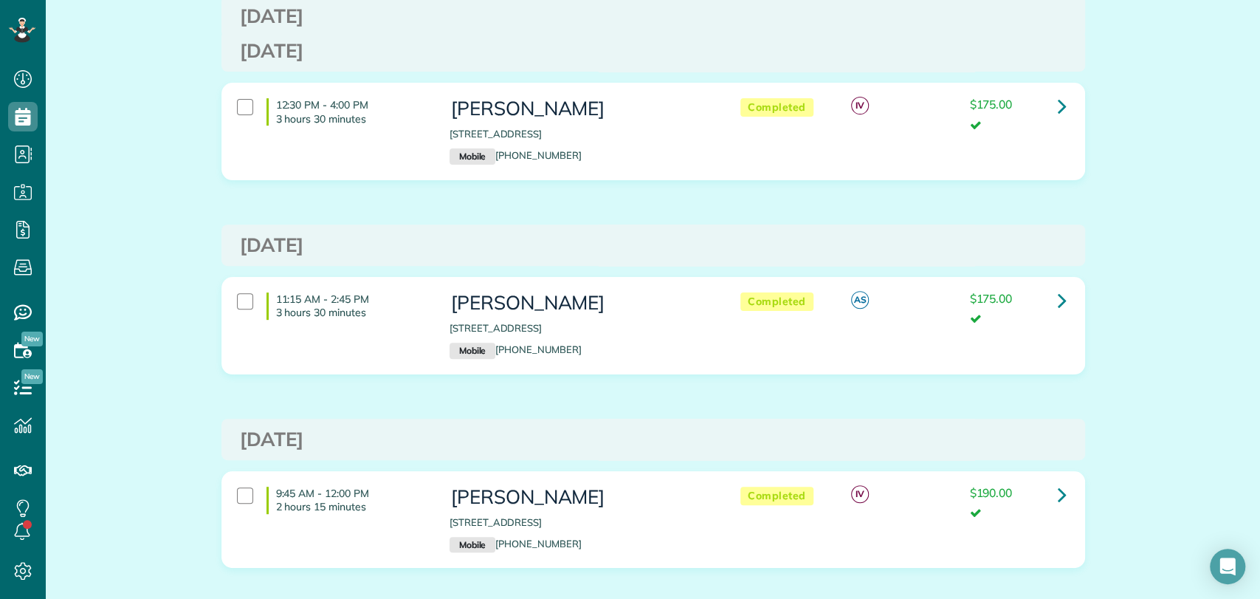
scroll to position [492, 0]
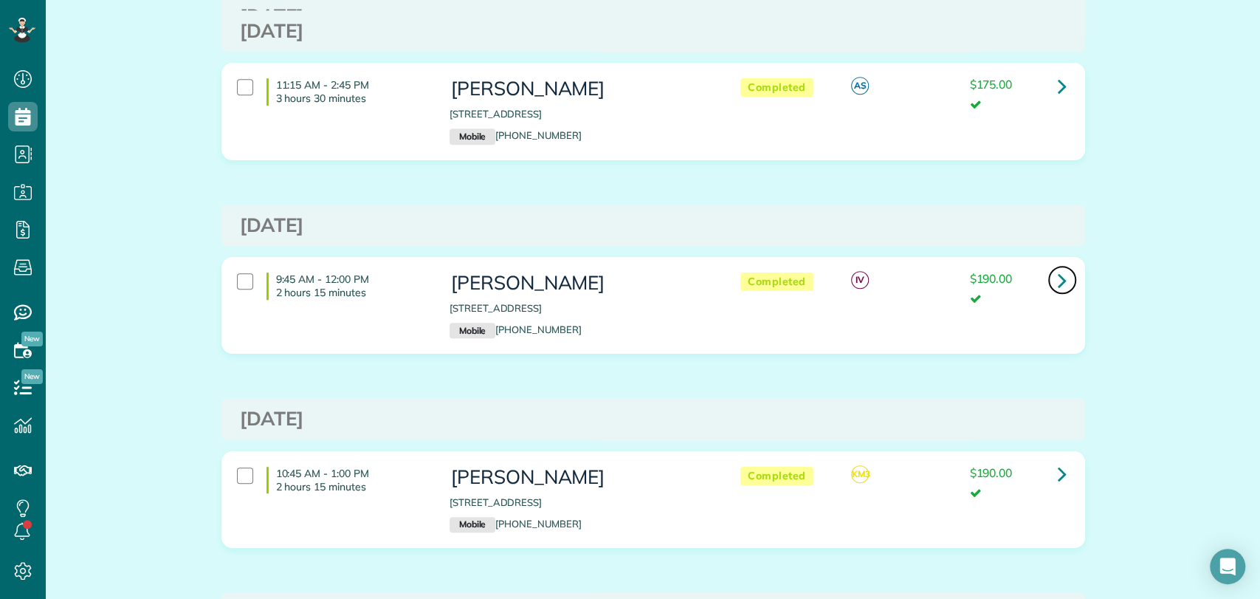
click at [1058, 271] on icon at bounding box center [1062, 280] width 9 height 26
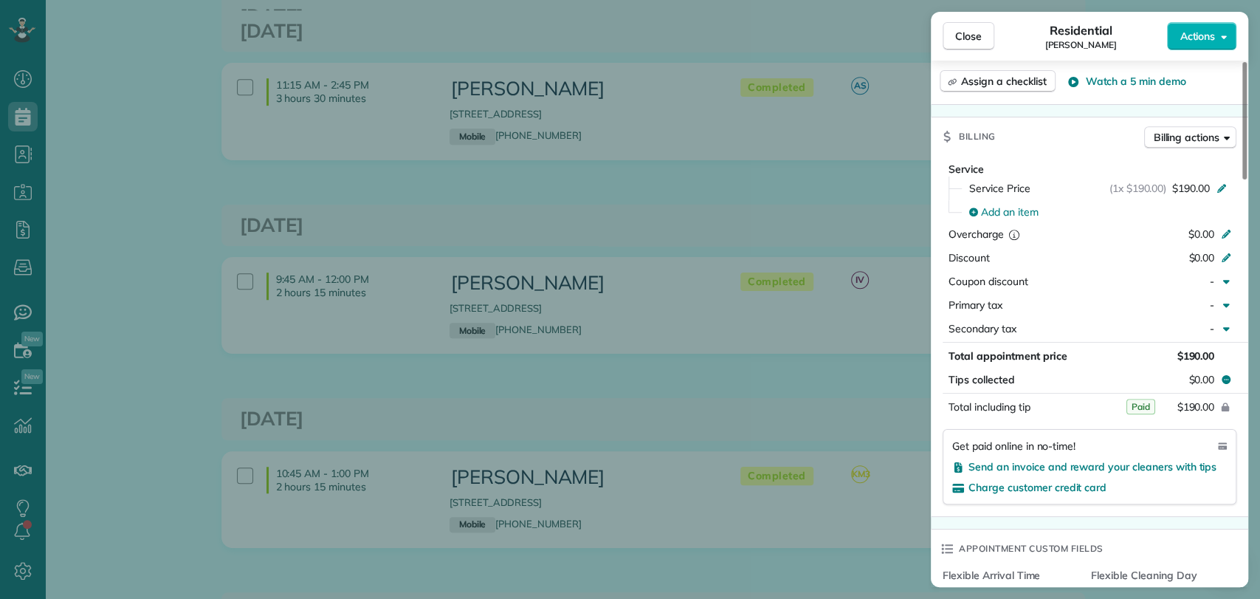
scroll to position [742, 0]
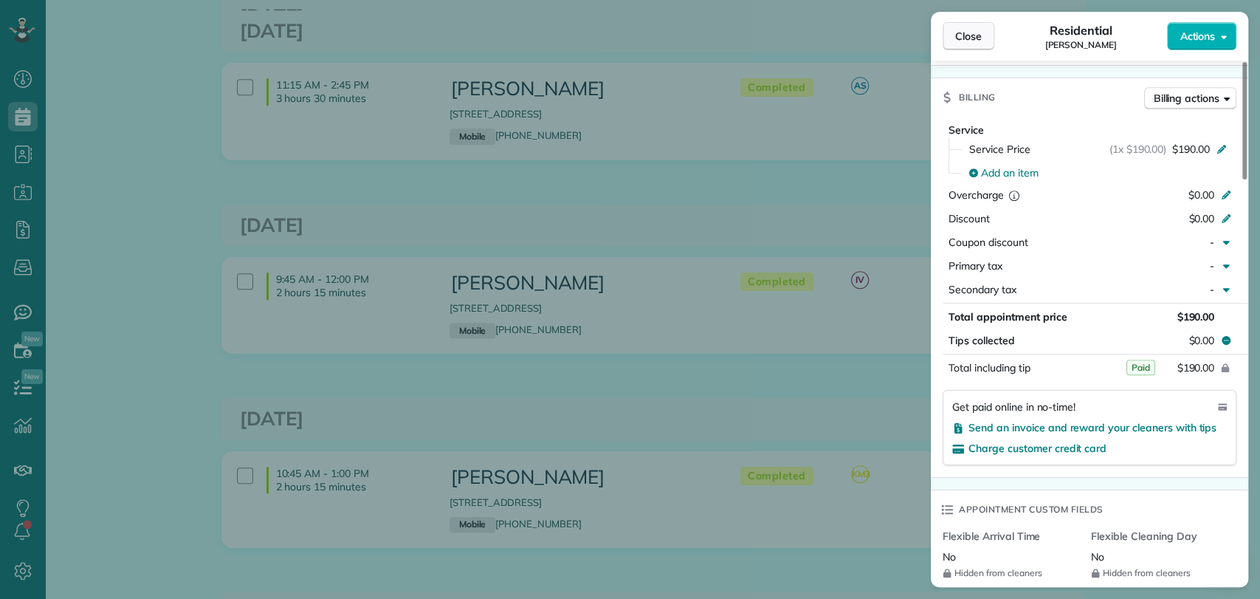
click at [973, 34] on span "Close" at bounding box center [968, 36] width 27 height 15
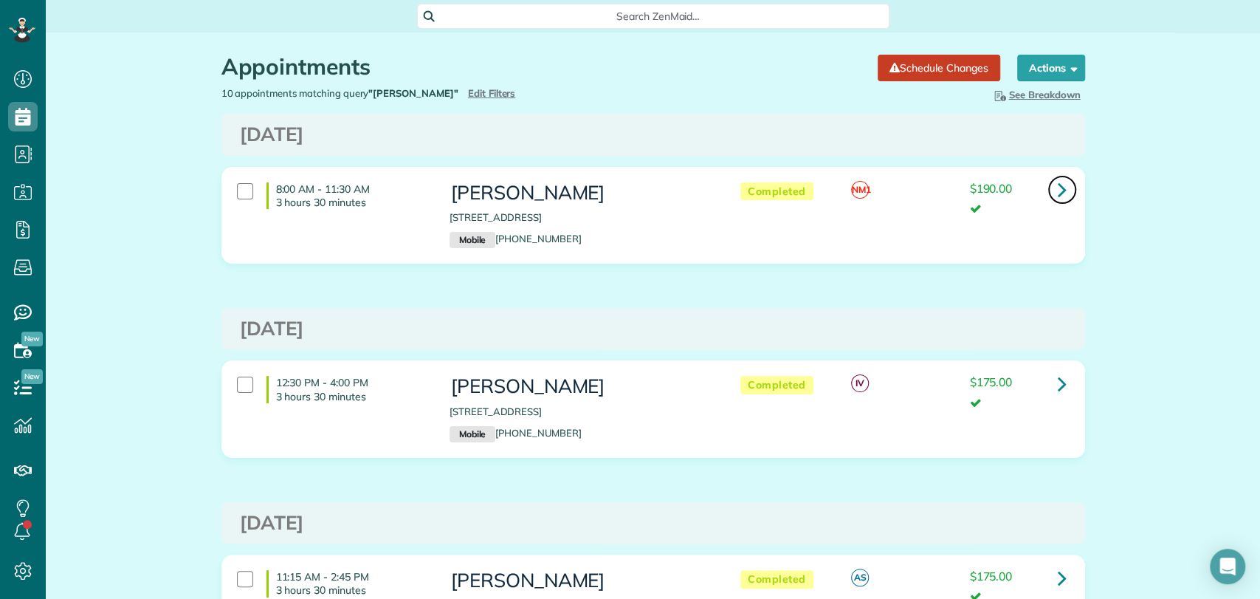
click at [1058, 188] on icon at bounding box center [1062, 189] width 9 height 26
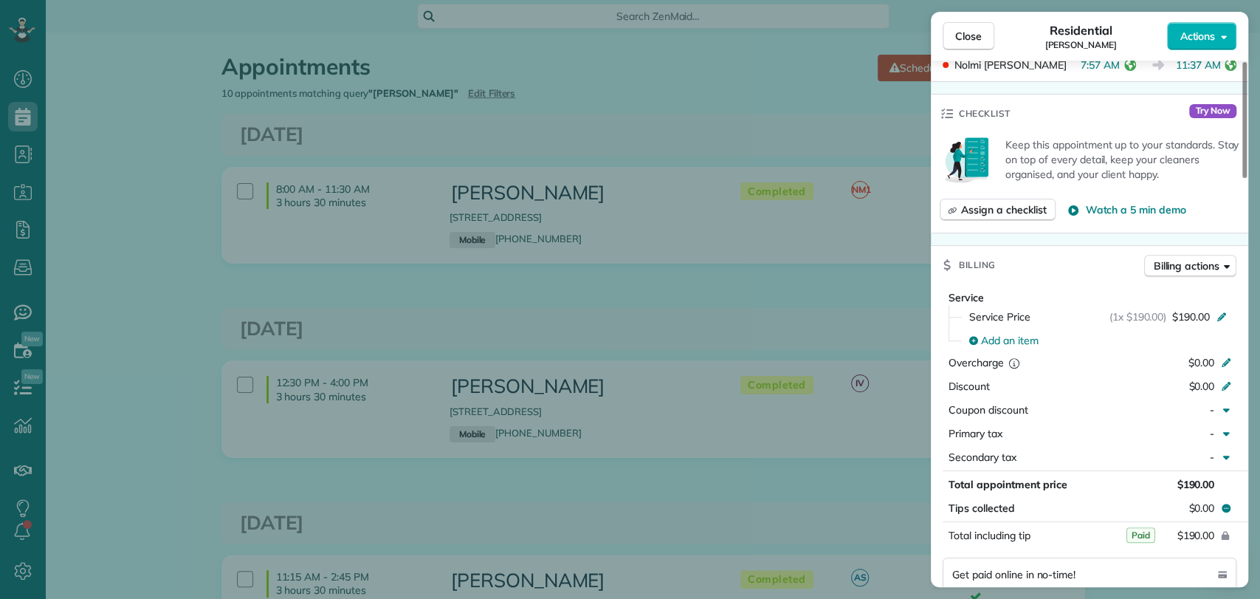
scroll to position [574, 0]
click at [958, 35] on span "Close" at bounding box center [968, 36] width 27 height 15
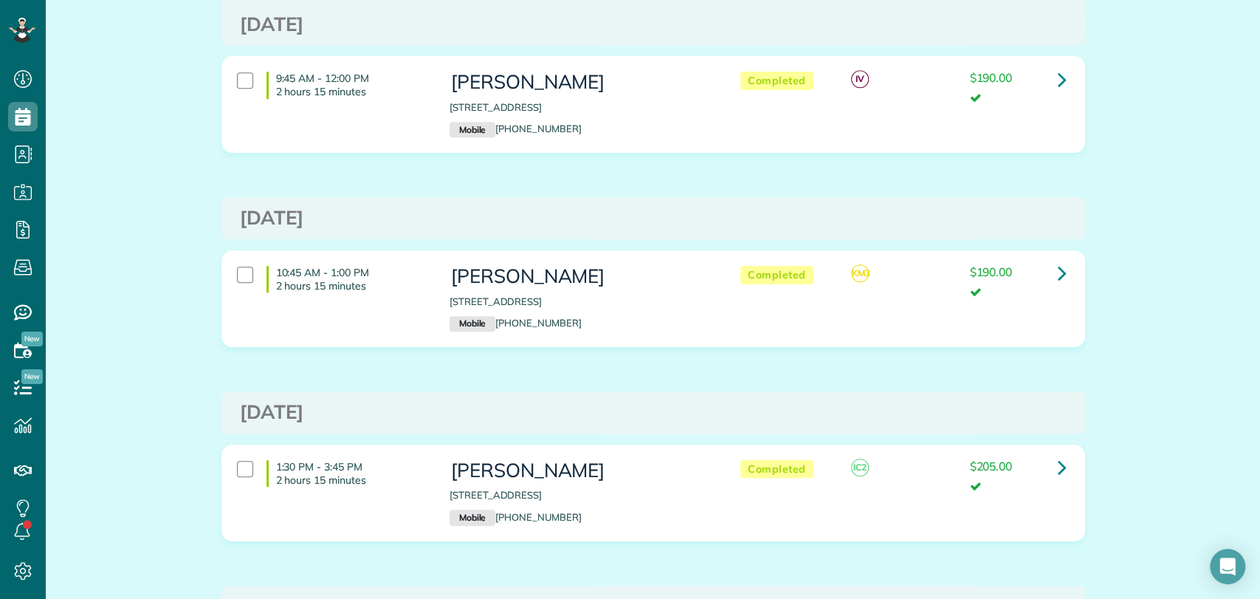
scroll to position [984, 0]
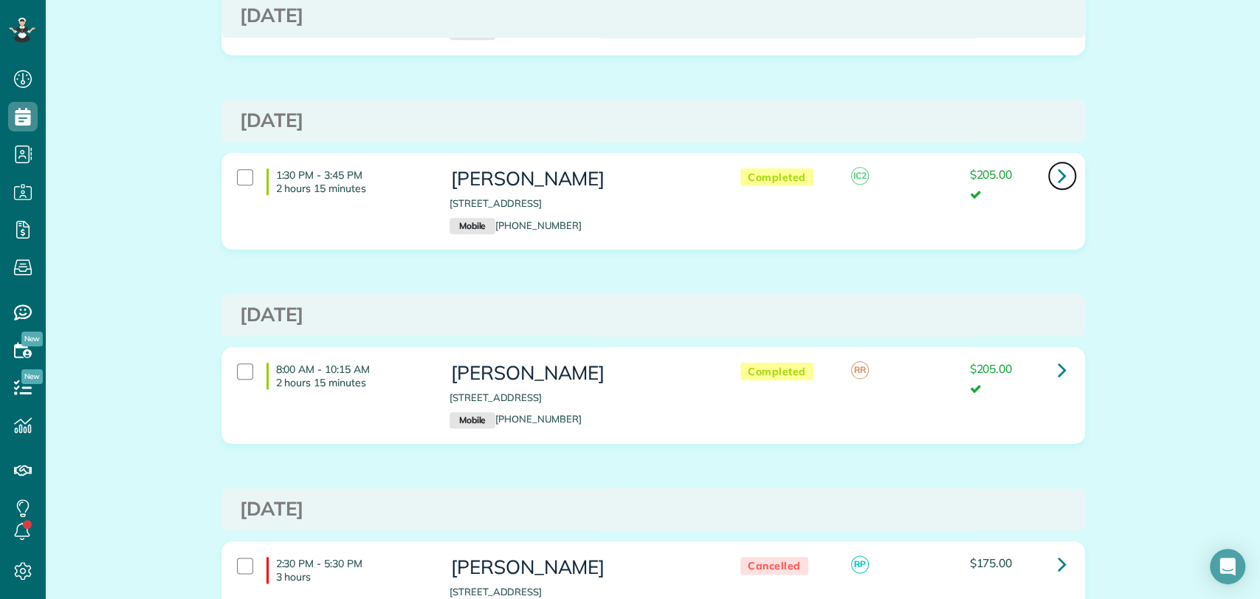
click at [1058, 173] on icon at bounding box center [1062, 175] width 9 height 26
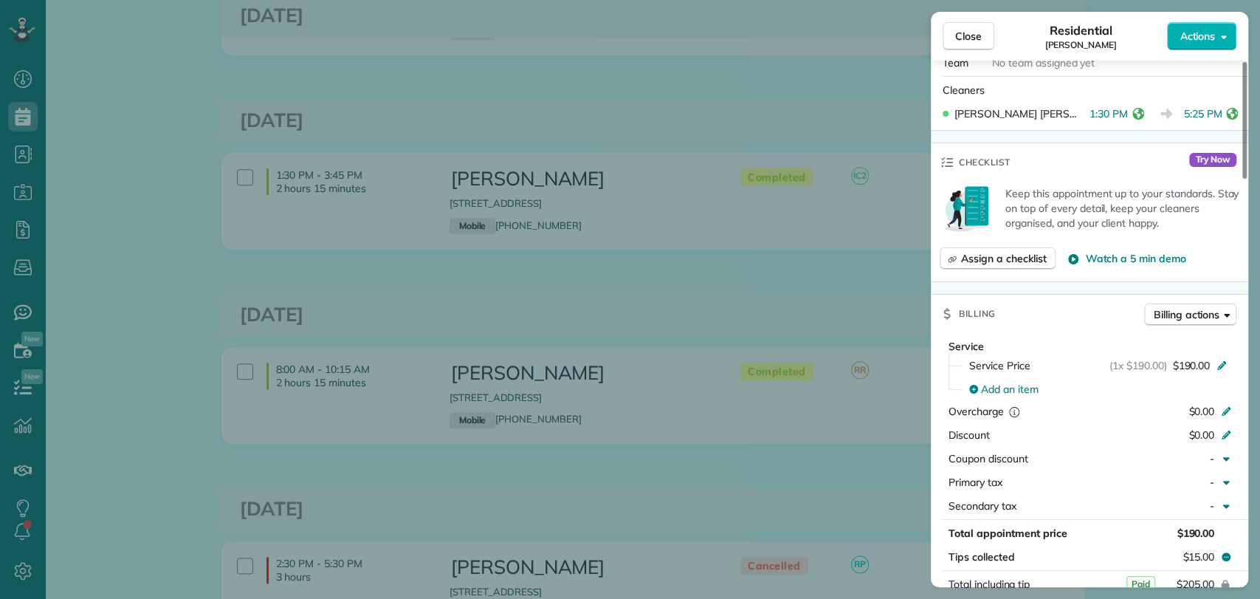
scroll to position [493, 0]
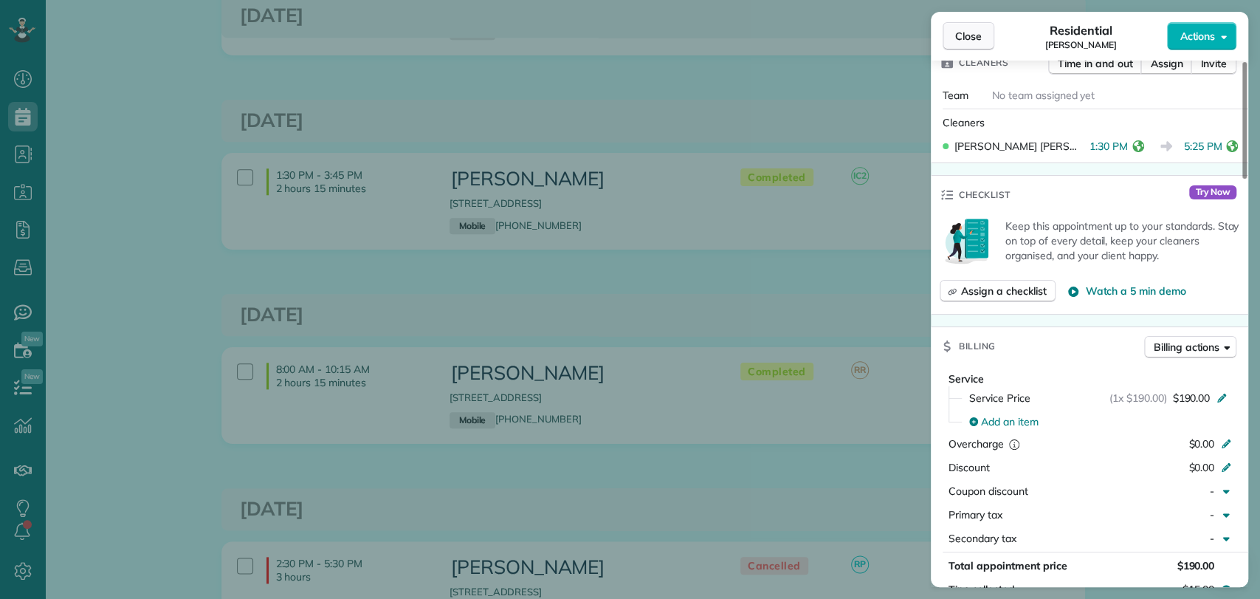
click at [957, 37] on span "Close" at bounding box center [968, 36] width 27 height 15
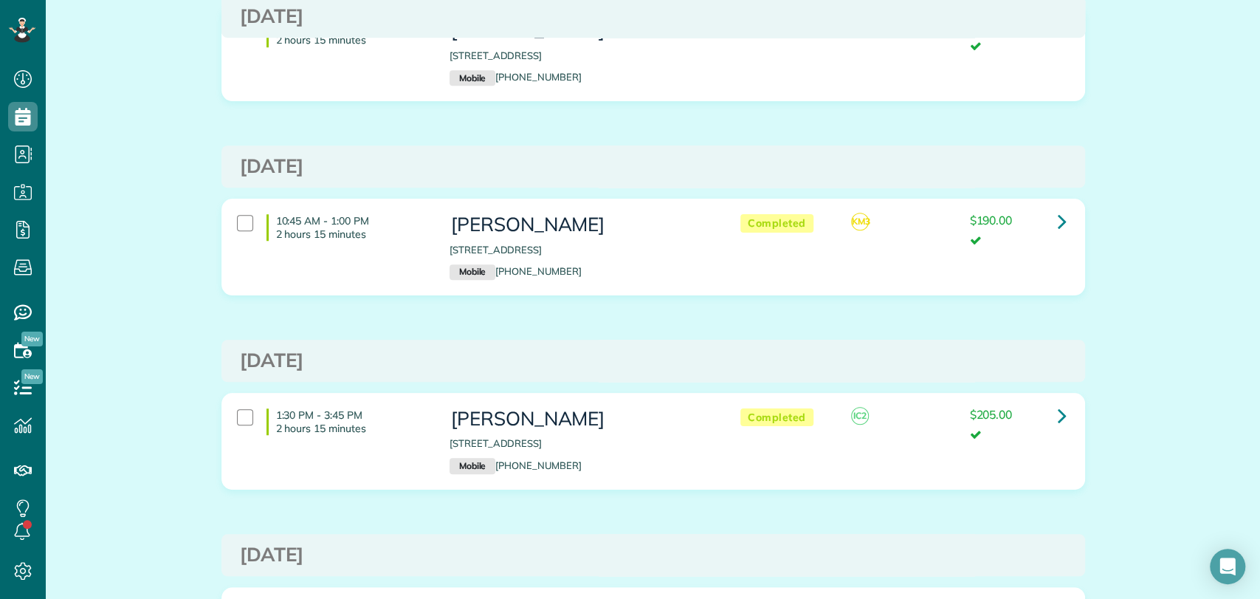
scroll to position [738, 0]
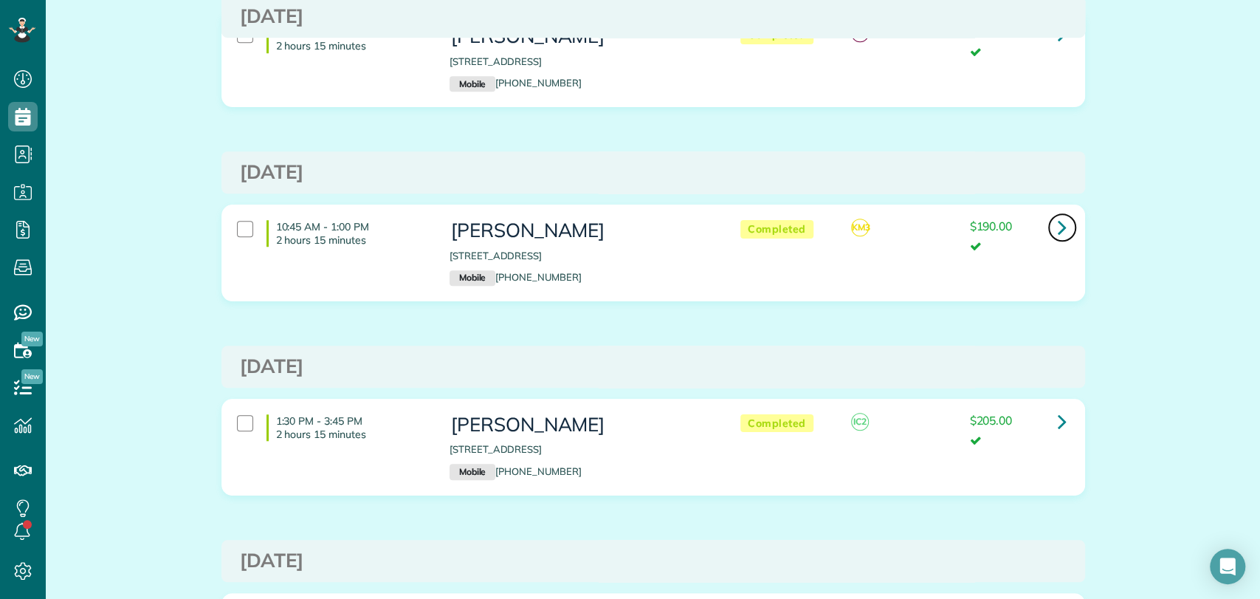
click at [1060, 224] on link at bounding box center [1063, 228] width 30 height 30
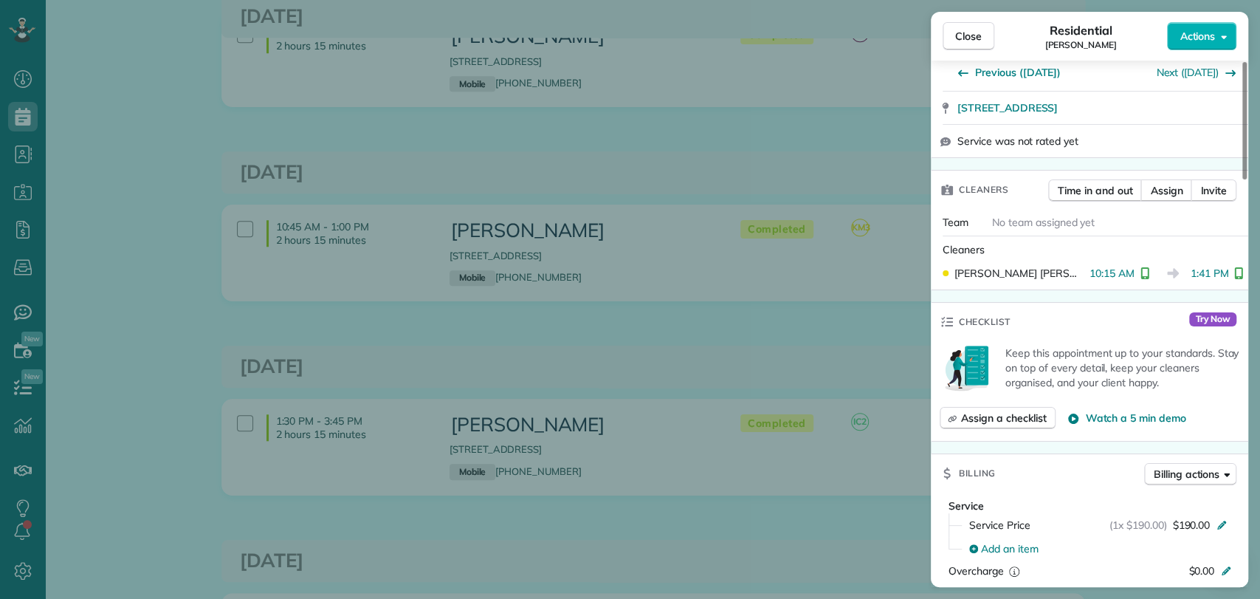
scroll to position [326, 0]
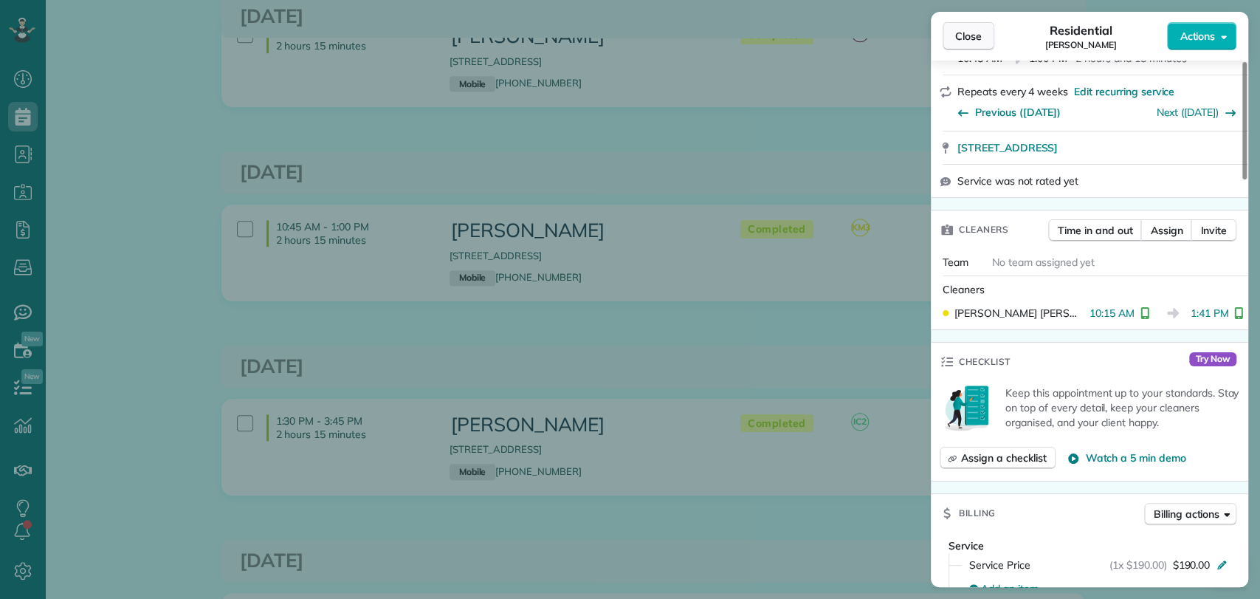
click at [978, 27] on button "Close" at bounding box center [969, 36] width 52 height 28
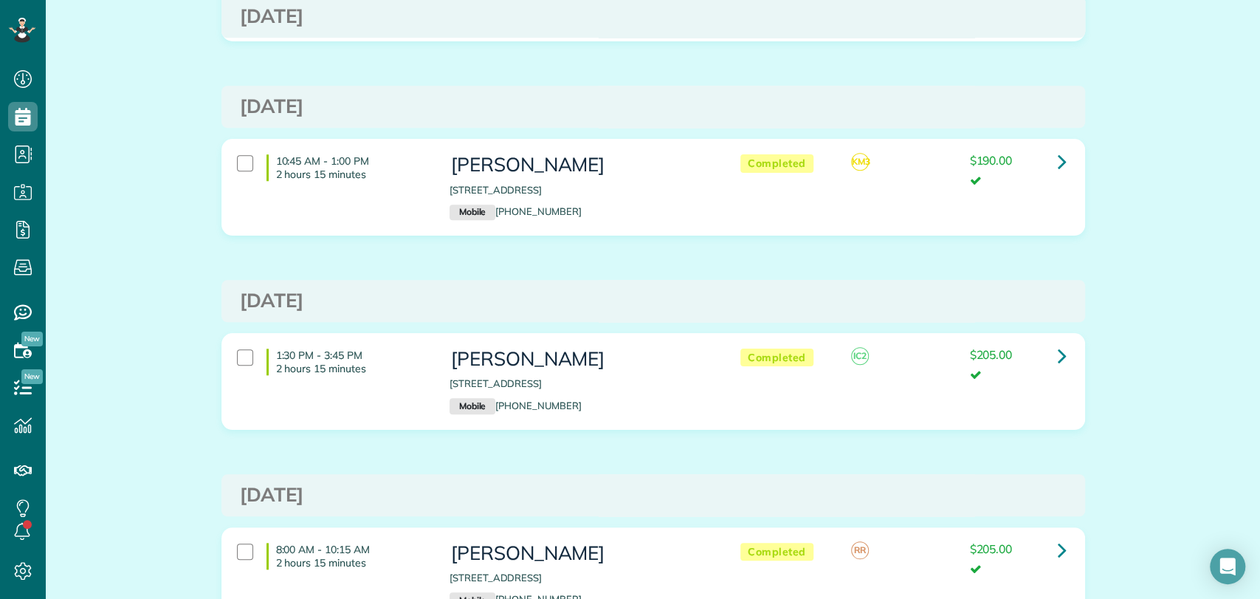
scroll to position [902, 0]
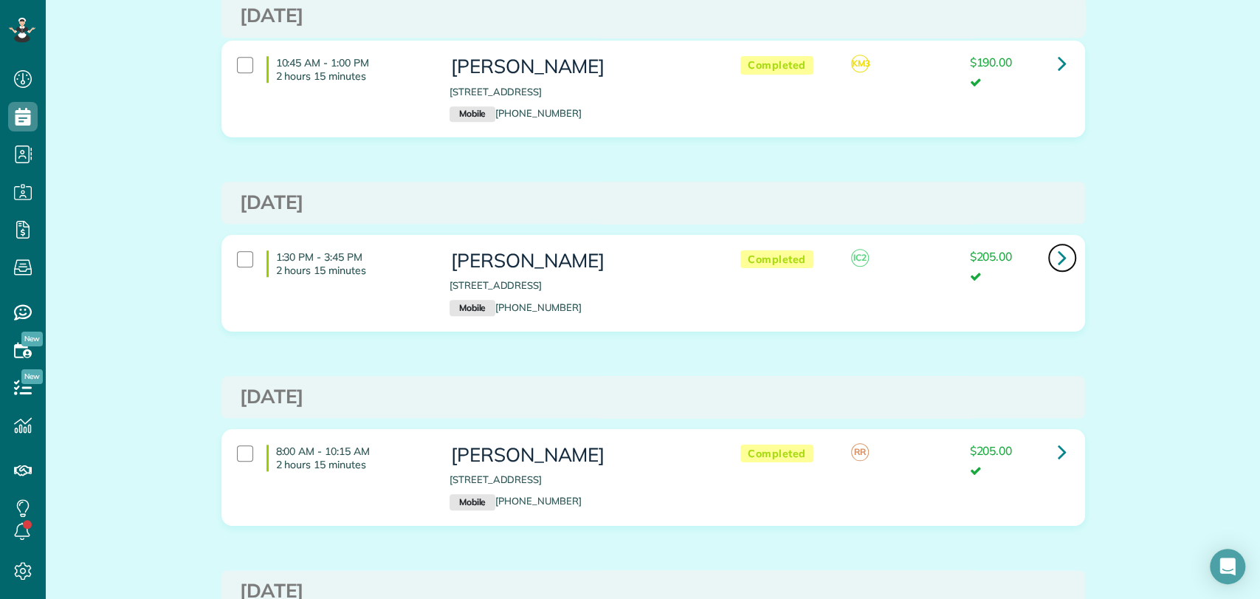
click at [1058, 255] on icon at bounding box center [1062, 257] width 9 height 26
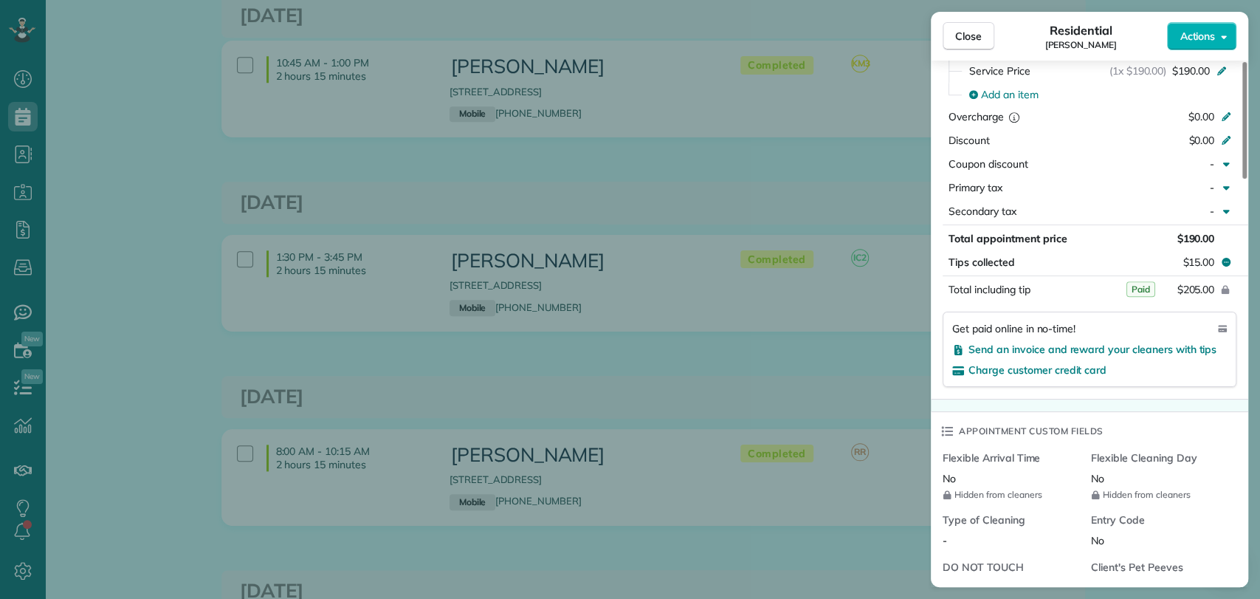
scroll to position [656, 0]
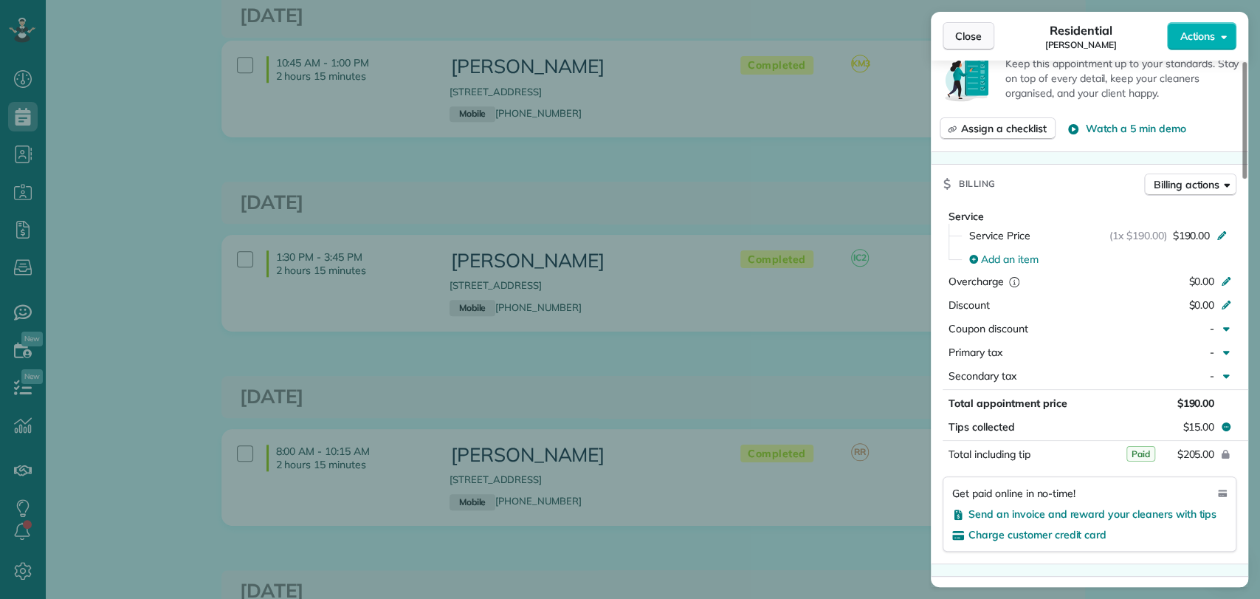
click at [979, 30] on span "Close" at bounding box center [968, 36] width 27 height 15
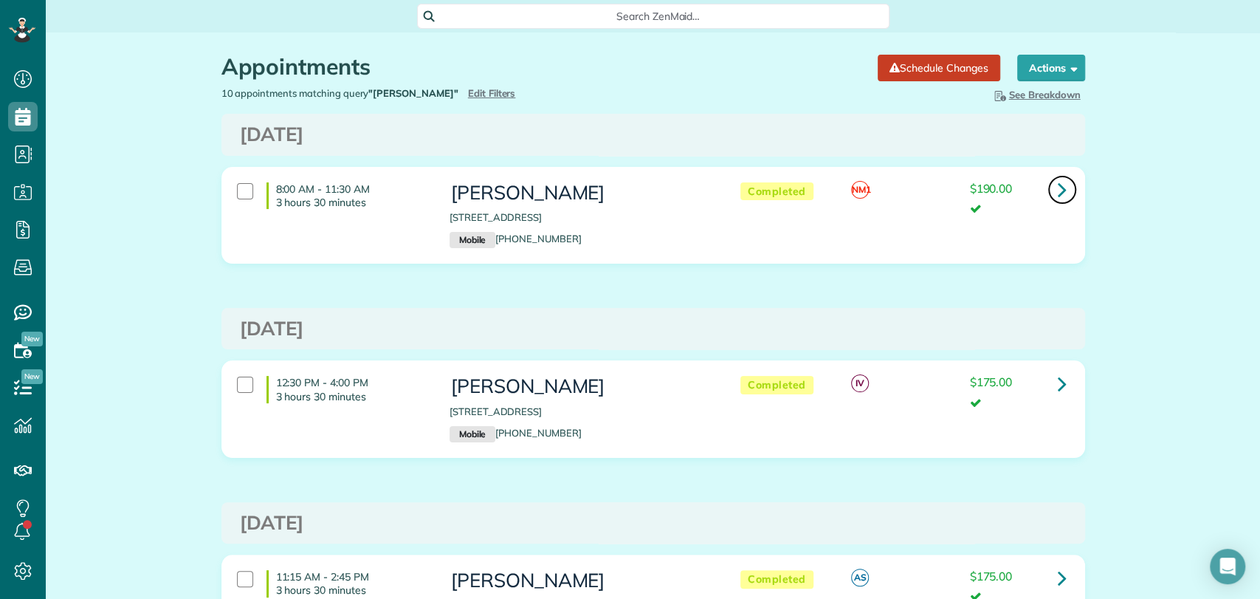
click at [1060, 189] on icon at bounding box center [1062, 189] width 9 height 26
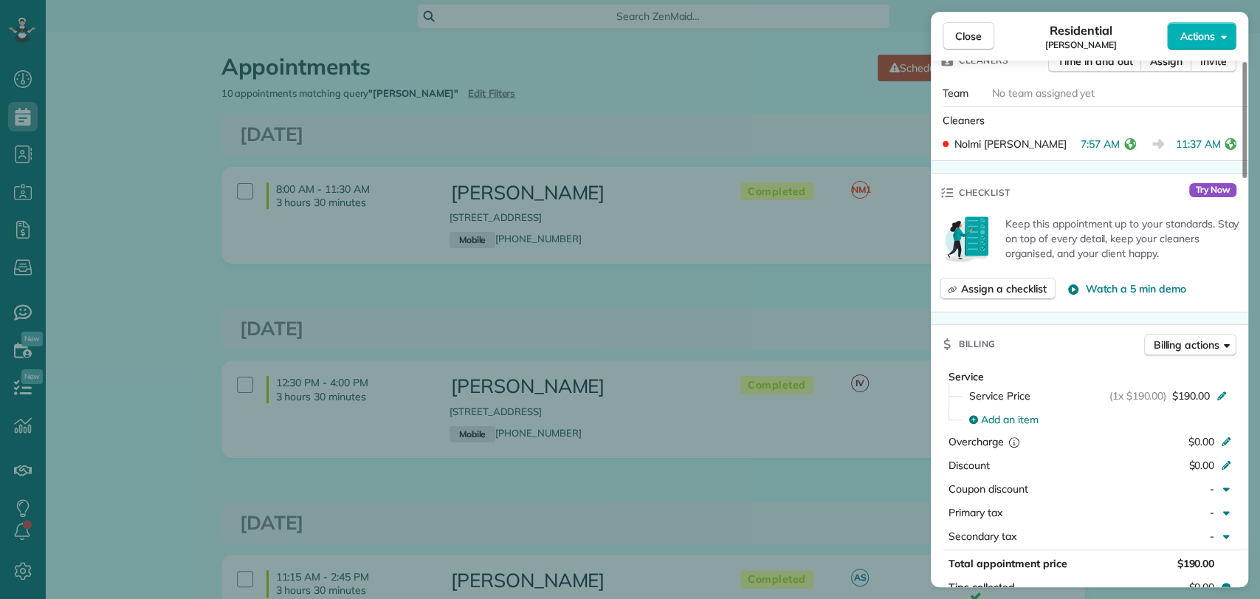
scroll to position [579, 0]
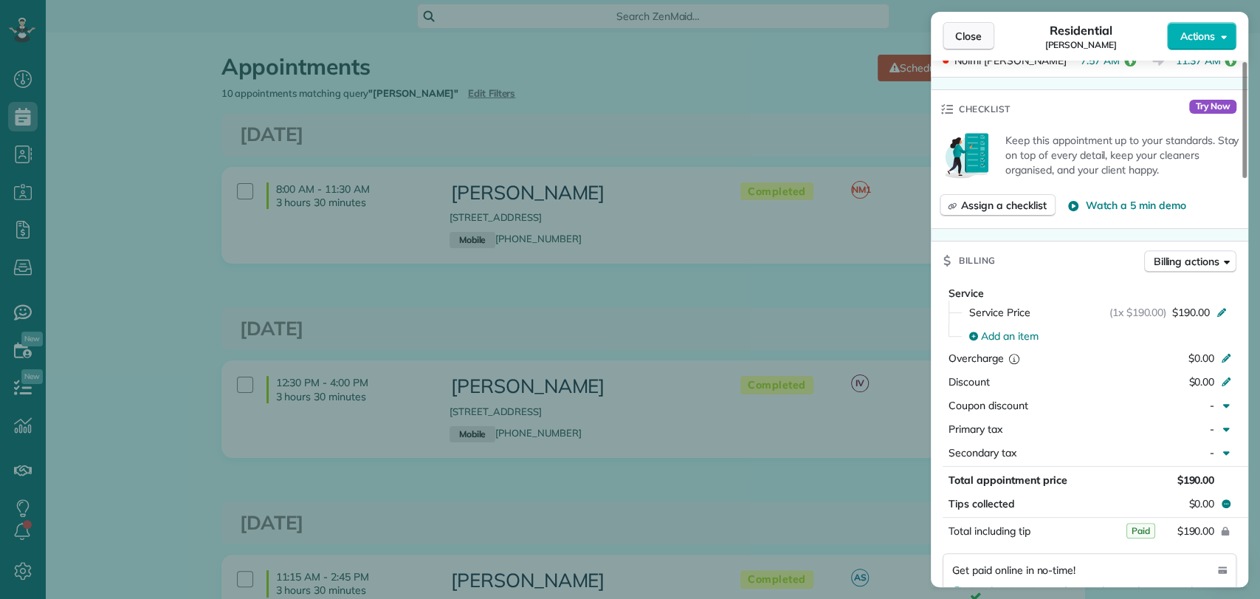
click at [969, 37] on span "Close" at bounding box center [968, 36] width 27 height 15
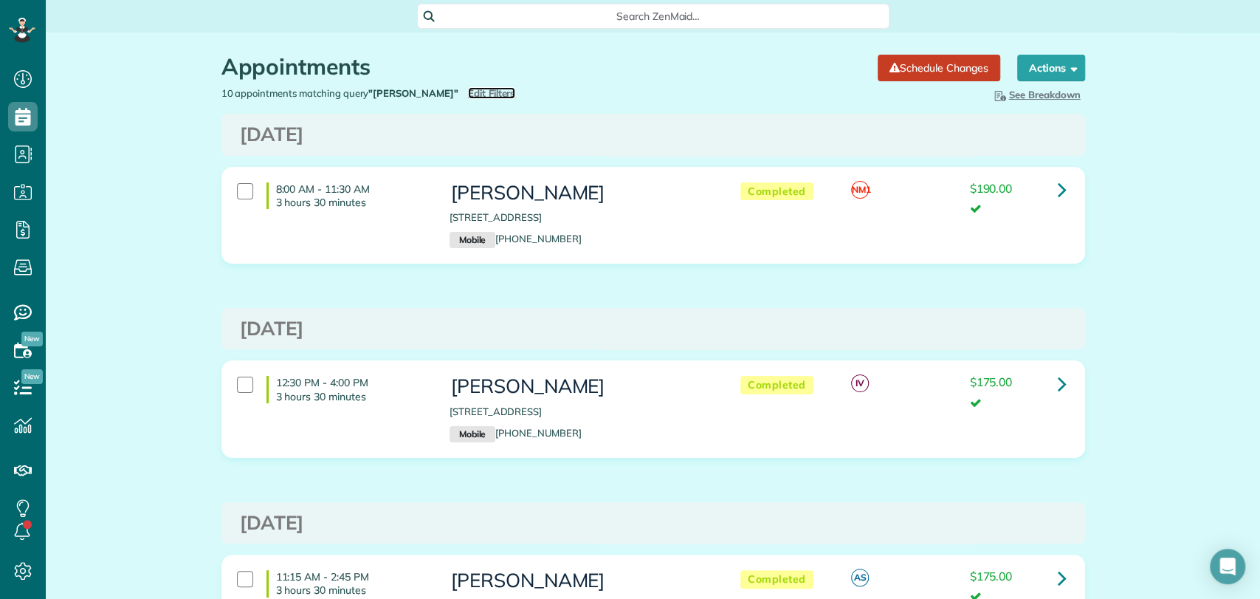
click at [468, 90] on span "Edit Filters" at bounding box center [492, 93] width 48 height 12
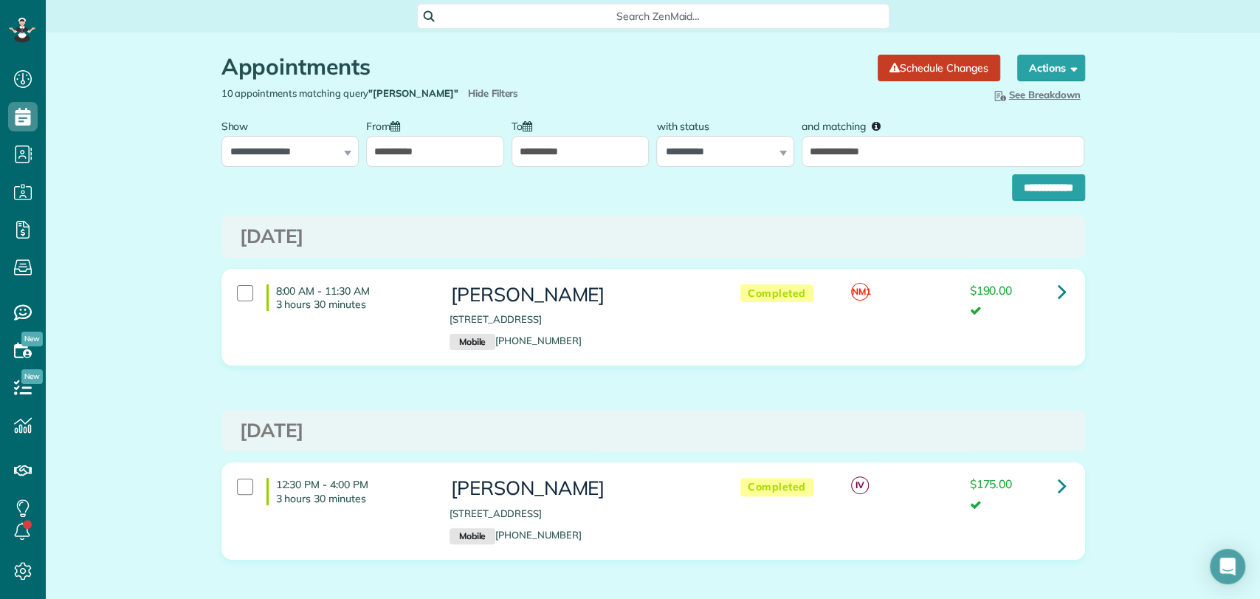
click at [416, 140] on input "**********" at bounding box center [435, 151] width 138 height 31
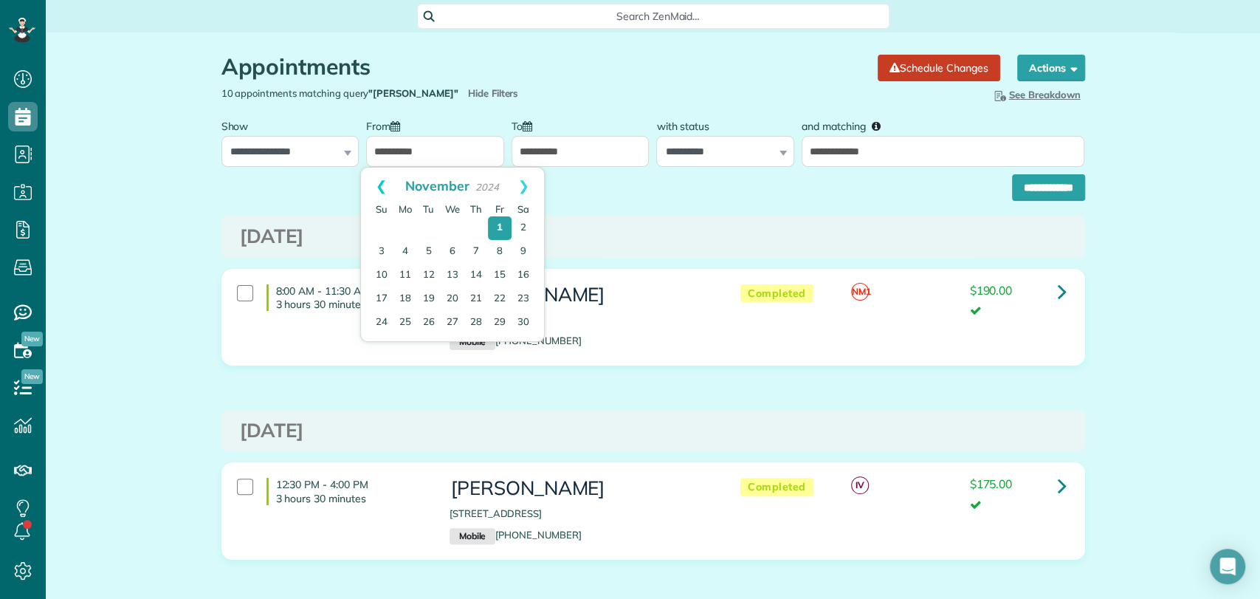
click at [378, 187] on link "Prev" at bounding box center [381, 186] width 41 height 37
click at [377, 186] on link "Prev" at bounding box center [381, 186] width 41 height 37
click at [475, 228] on link "1" at bounding box center [476, 228] width 24 height 24
type input "**********"
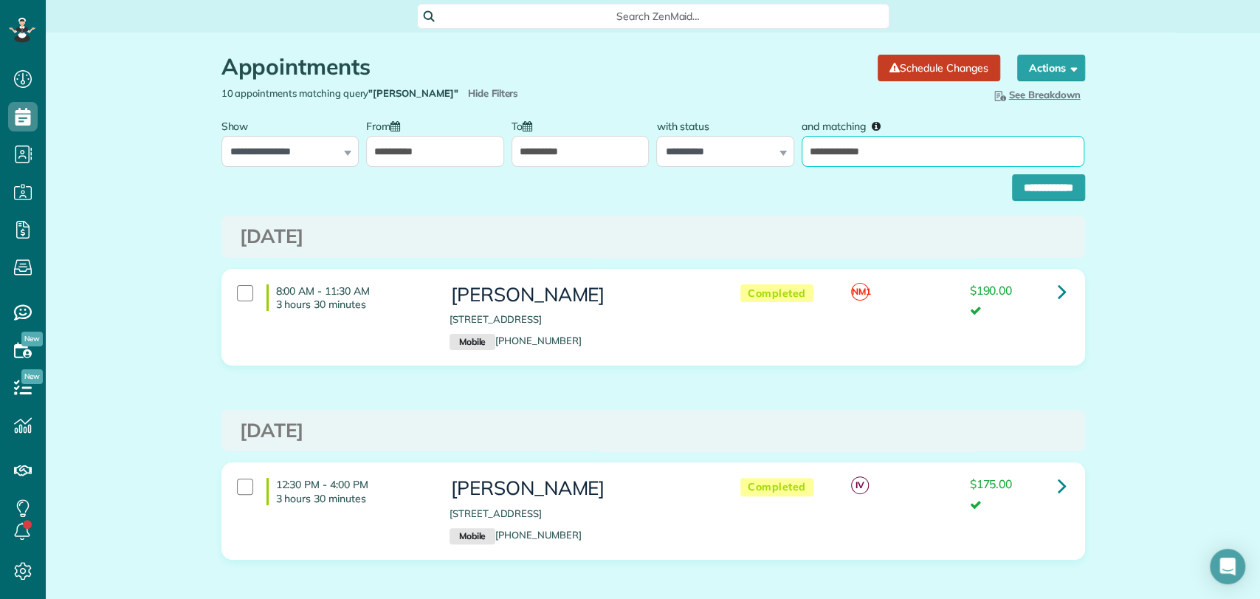
drag, startPoint x: 845, startPoint y: 155, endPoint x: 920, endPoint y: 151, distance: 74.7
click at [847, 155] on input "**********" at bounding box center [943, 151] width 283 height 31
click at [1040, 182] on input "**********" at bounding box center [1048, 187] width 73 height 27
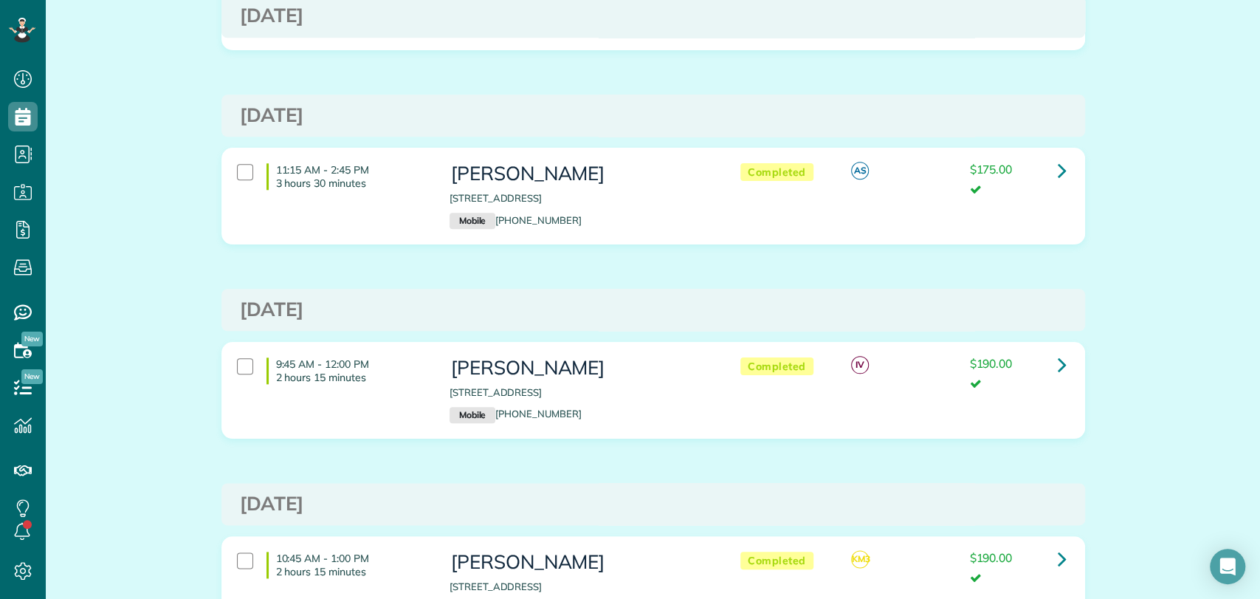
scroll to position [902, 0]
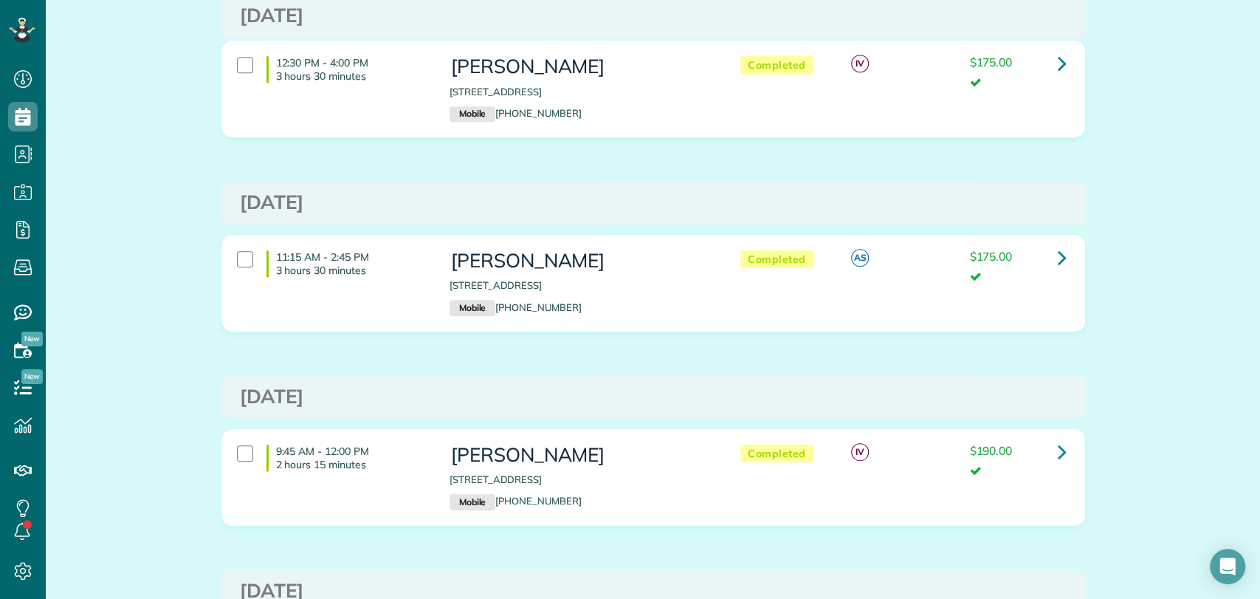
drag, startPoint x: 1220, startPoint y: 283, endPoint x: 1187, endPoint y: 274, distance: 33.7
click at [1220, 283] on div "Appointments the List View [2 min] Schedule Changes Actions Create Appointment …" at bounding box center [653, 465] width 1215 height 2671
click at [1064, 251] on link at bounding box center [1063, 258] width 30 height 30
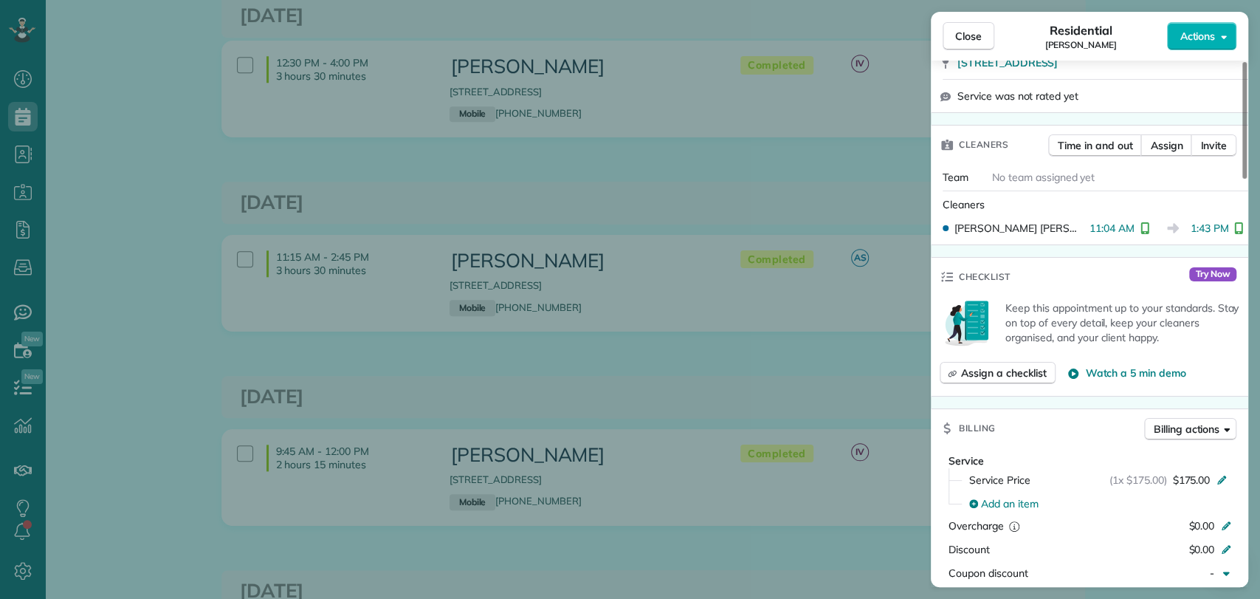
scroll to position [575, 0]
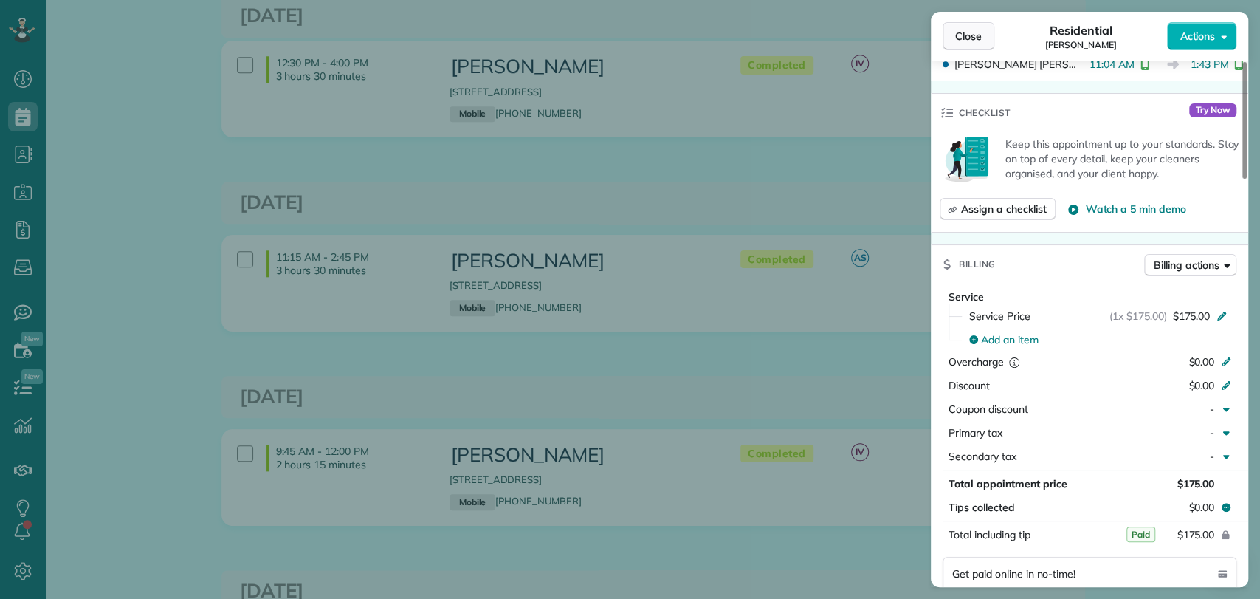
click at [969, 25] on button "Close" at bounding box center [969, 36] width 52 height 28
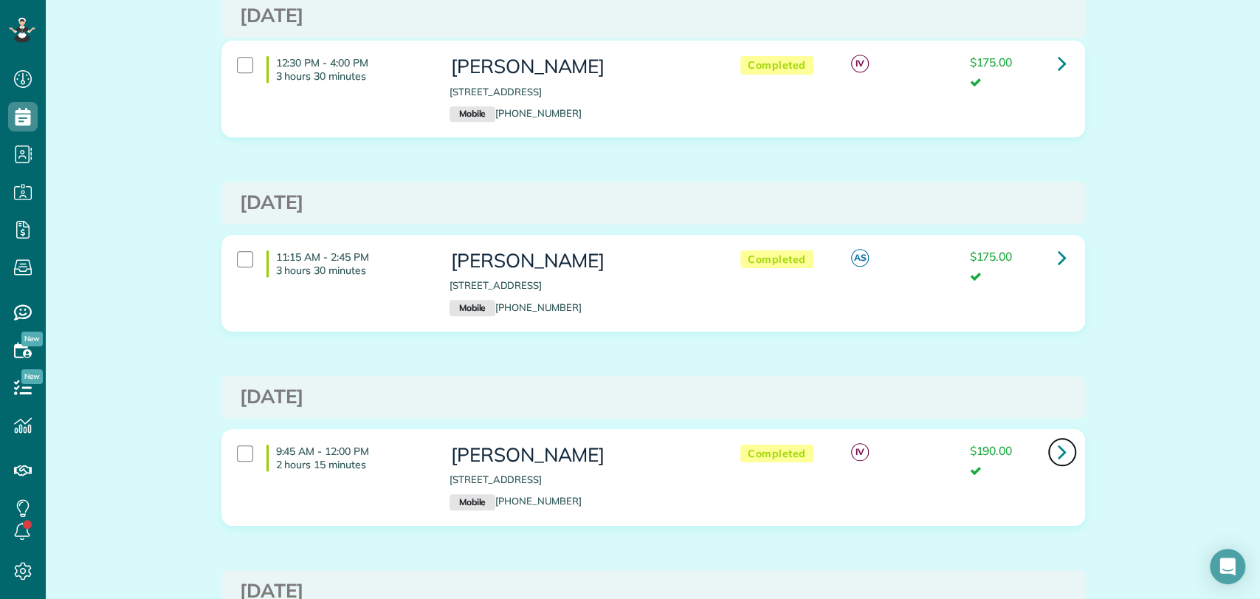
click at [1059, 447] on icon at bounding box center [1062, 452] width 9 height 26
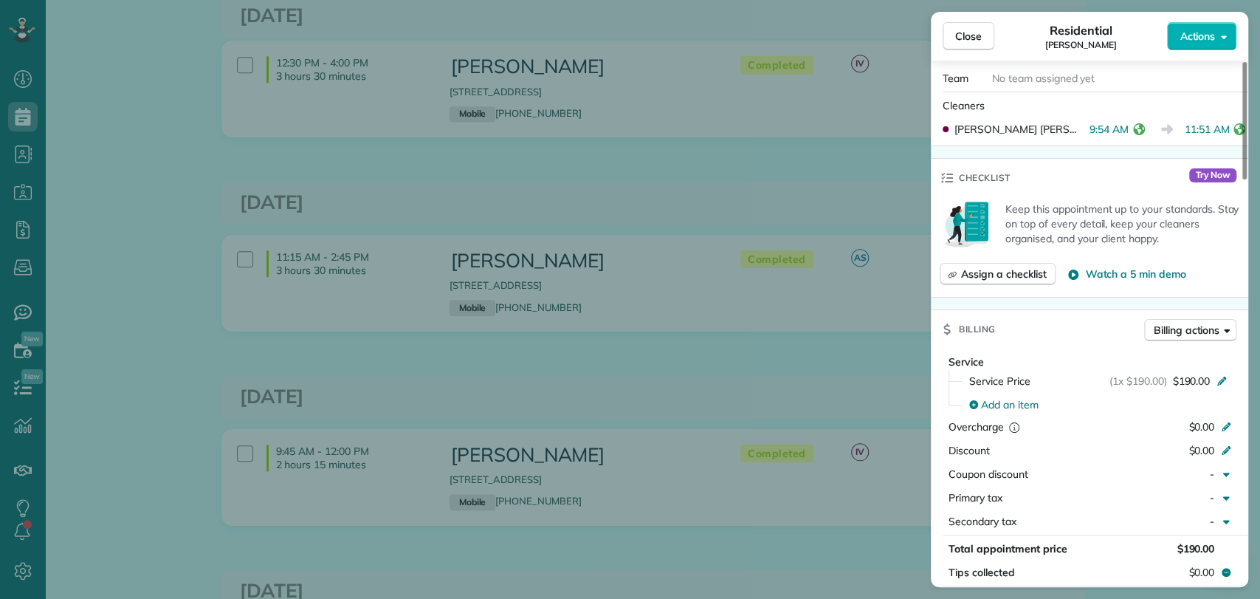
scroll to position [495, 0]
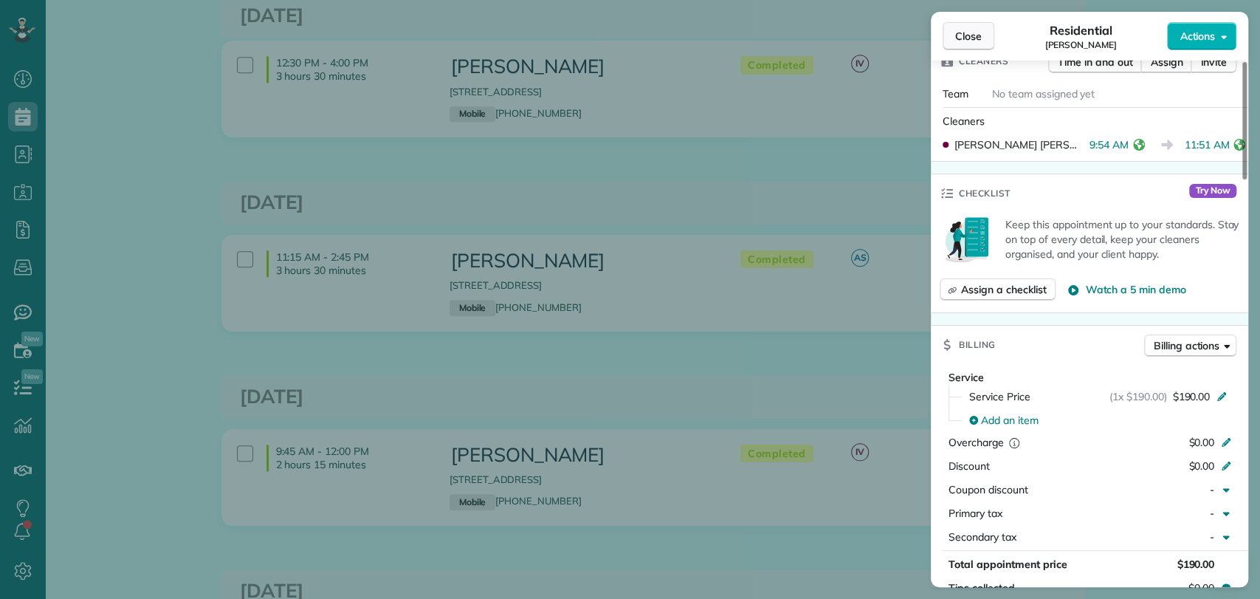
click at [962, 43] on span "Close" at bounding box center [968, 36] width 27 height 15
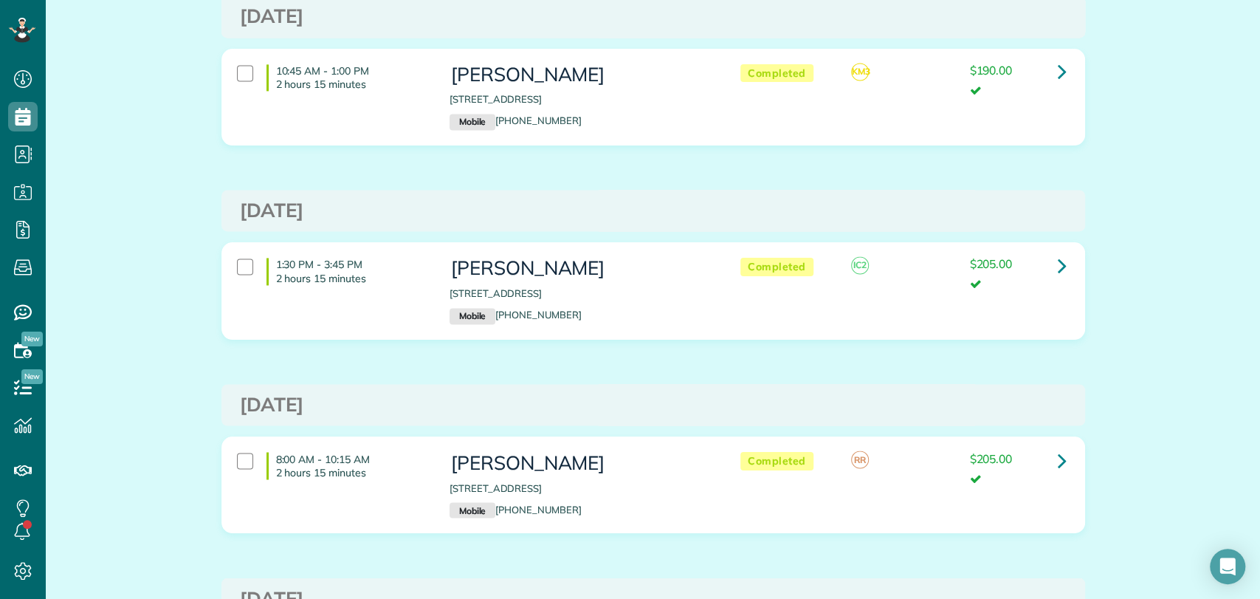
scroll to position [1394, 0]
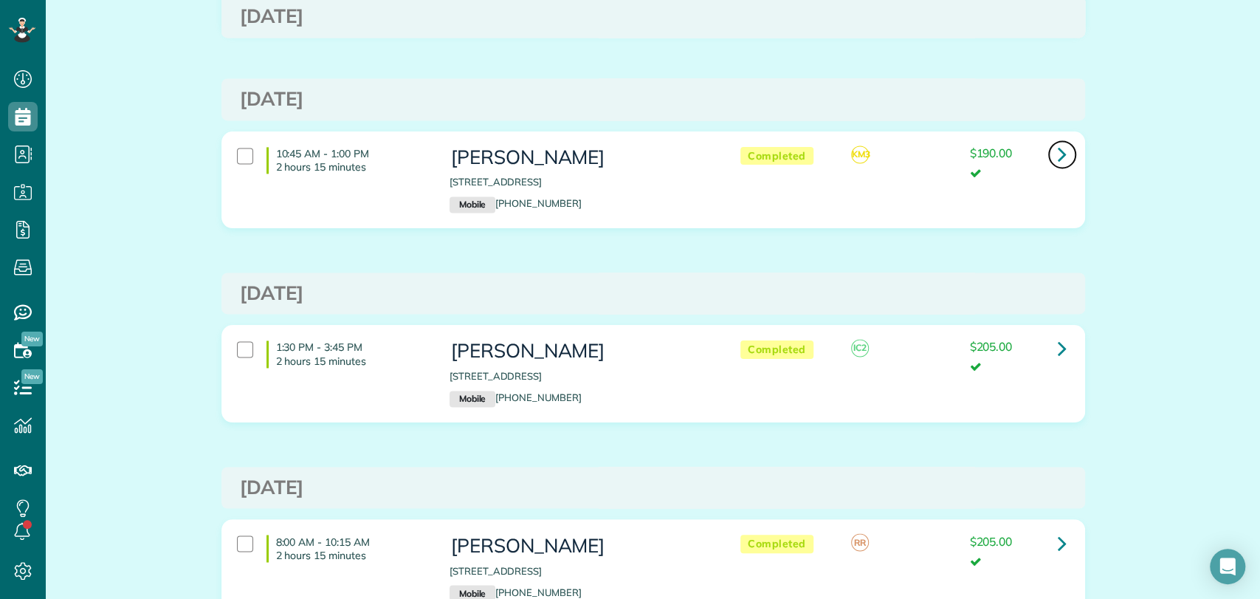
click at [1065, 150] on link at bounding box center [1063, 155] width 30 height 30
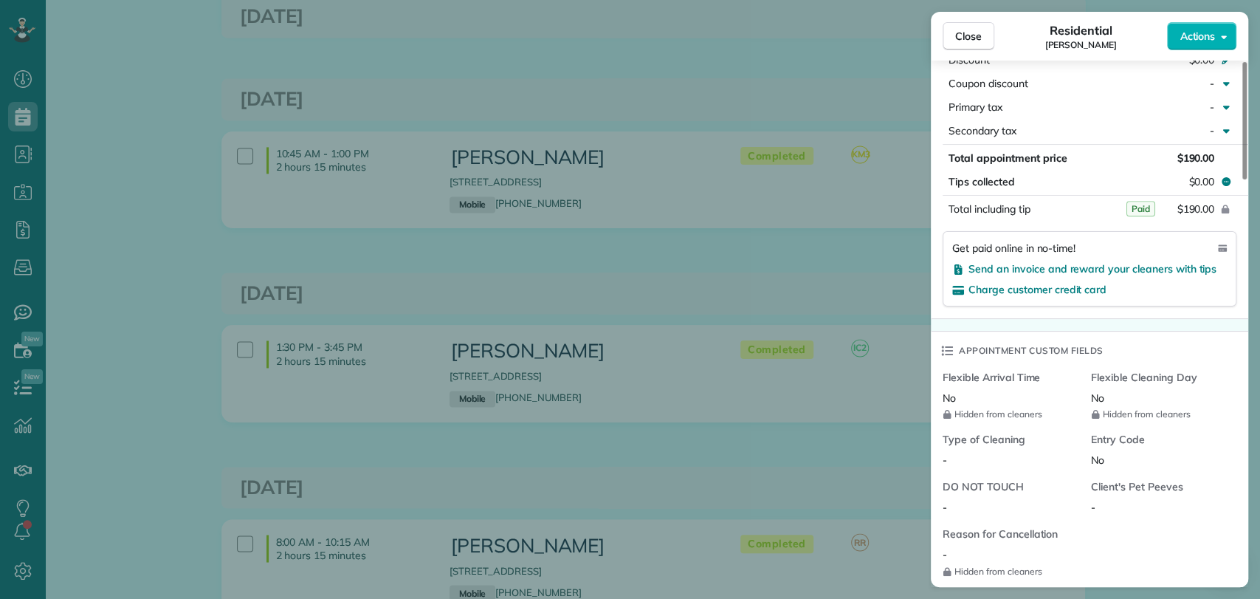
scroll to position [902, 0]
click at [989, 44] on button "Close" at bounding box center [969, 36] width 52 height 28
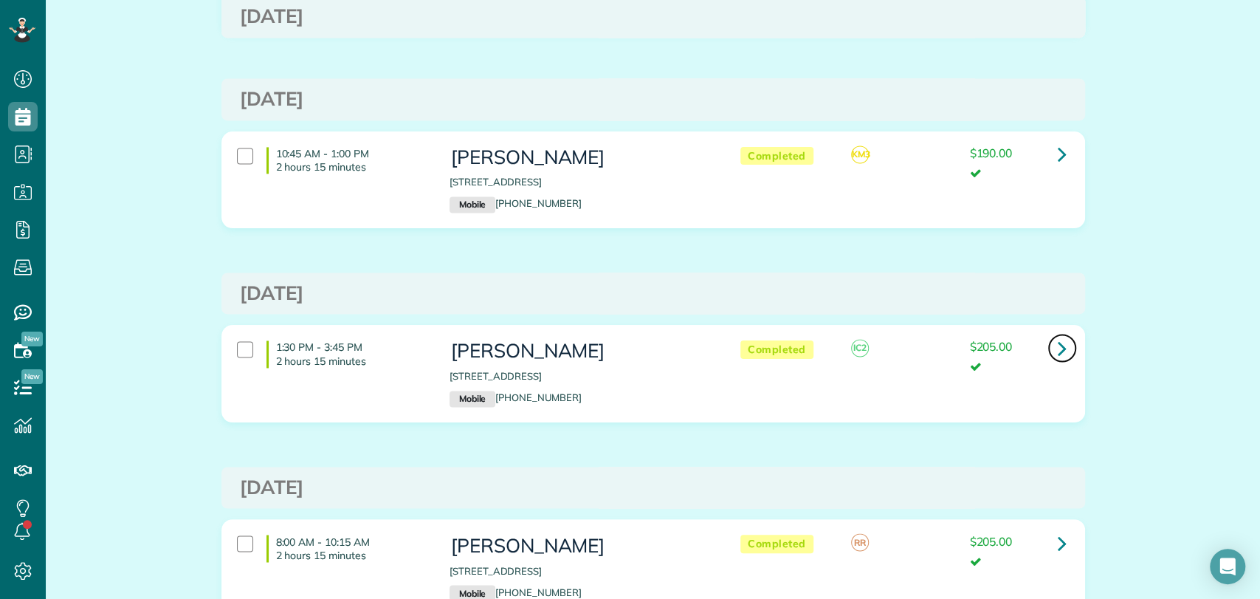
click at [1065, 344] on link at bounding box center [1063, 348] width 30 height 30
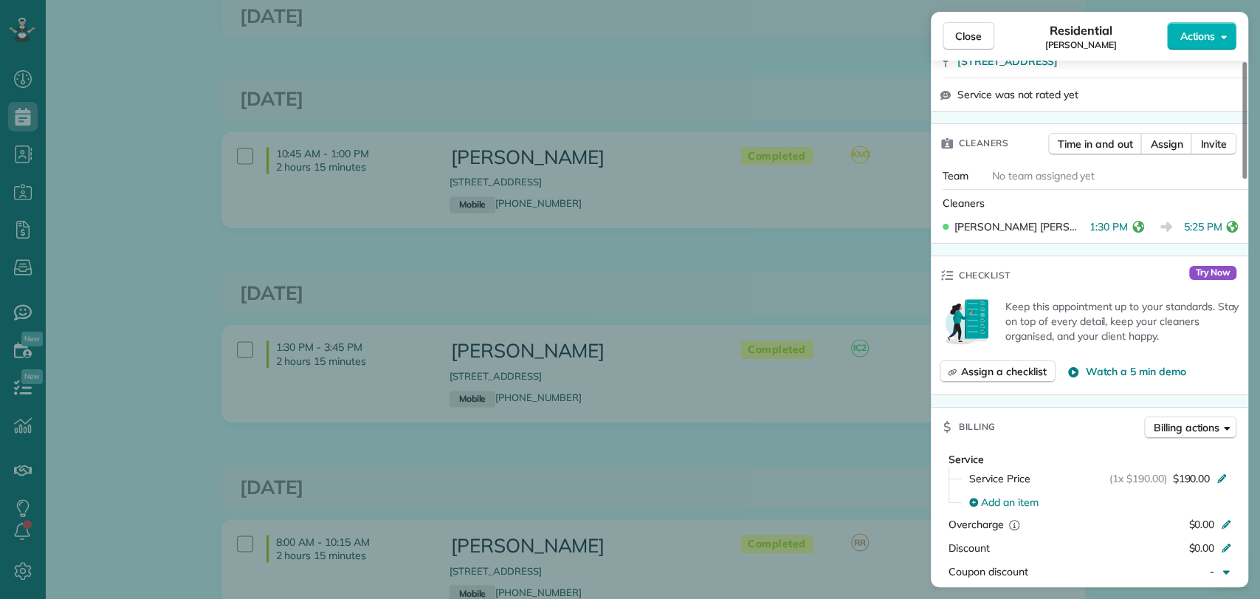
scroll to position [579, 0]
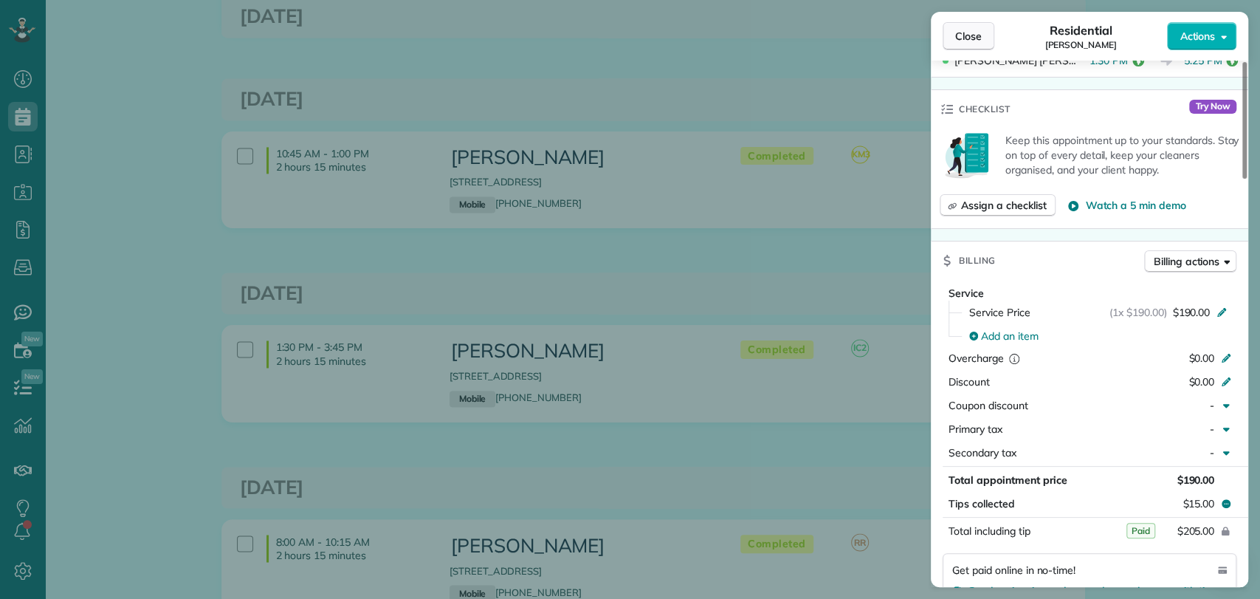
click at [975, 43] on span "Close" at bounding box center [968, 36] width 27 height 15
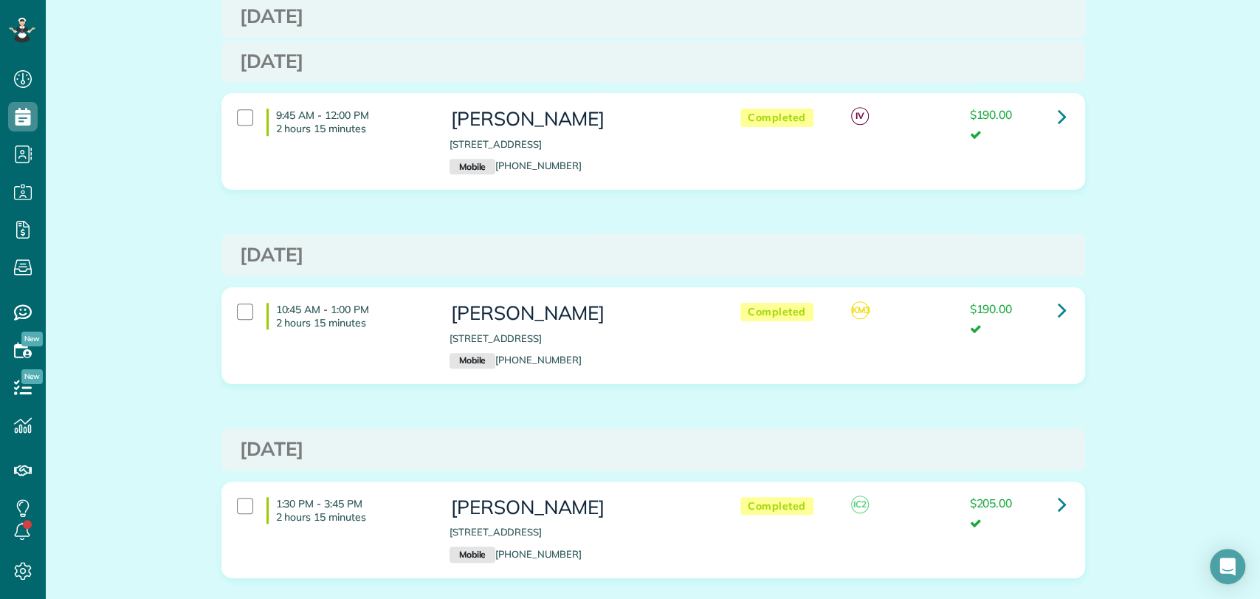
scroll to position [902, 0]
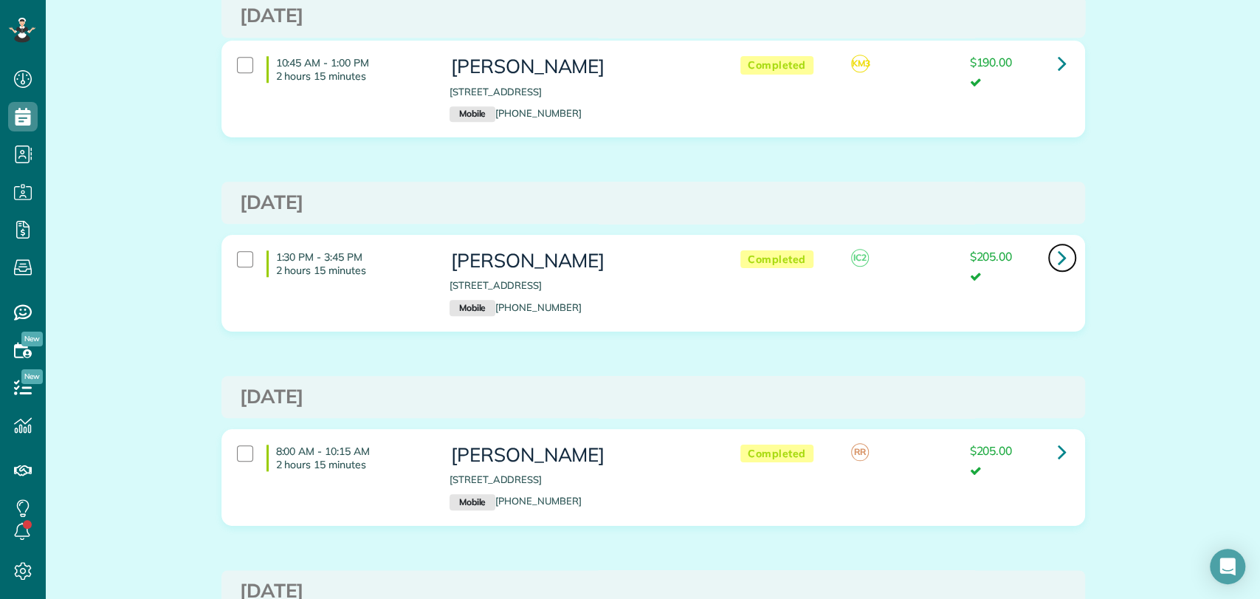
click at [1058, 257] on icon at bounding box center [1062, 257] width 9 height 26
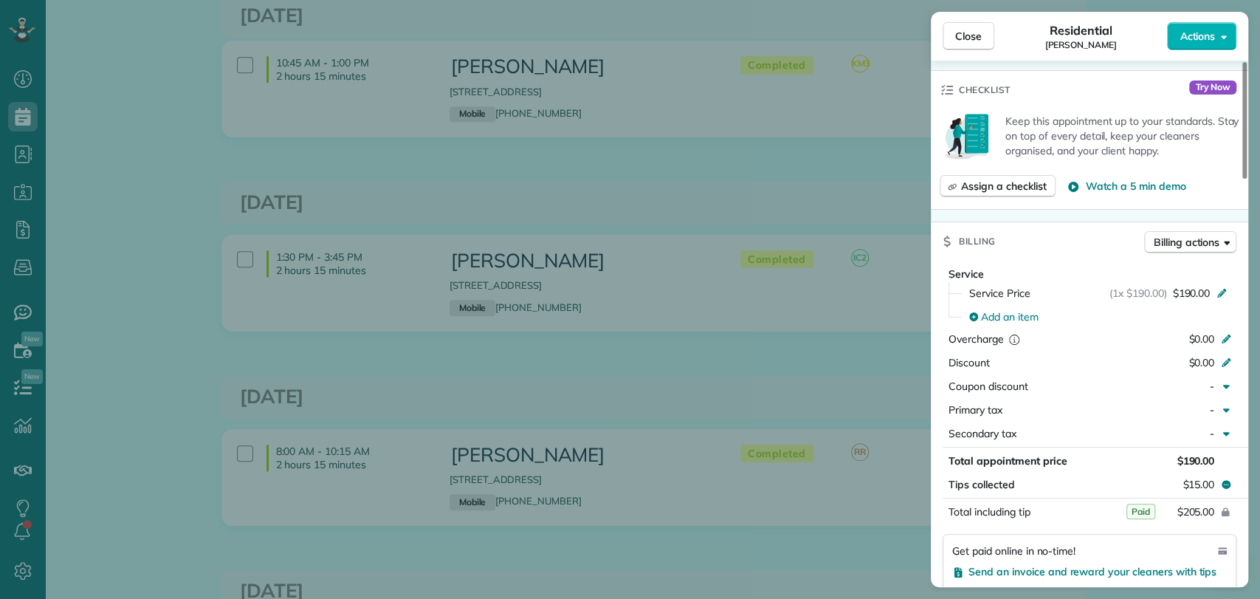
scroll to position [656, 0]
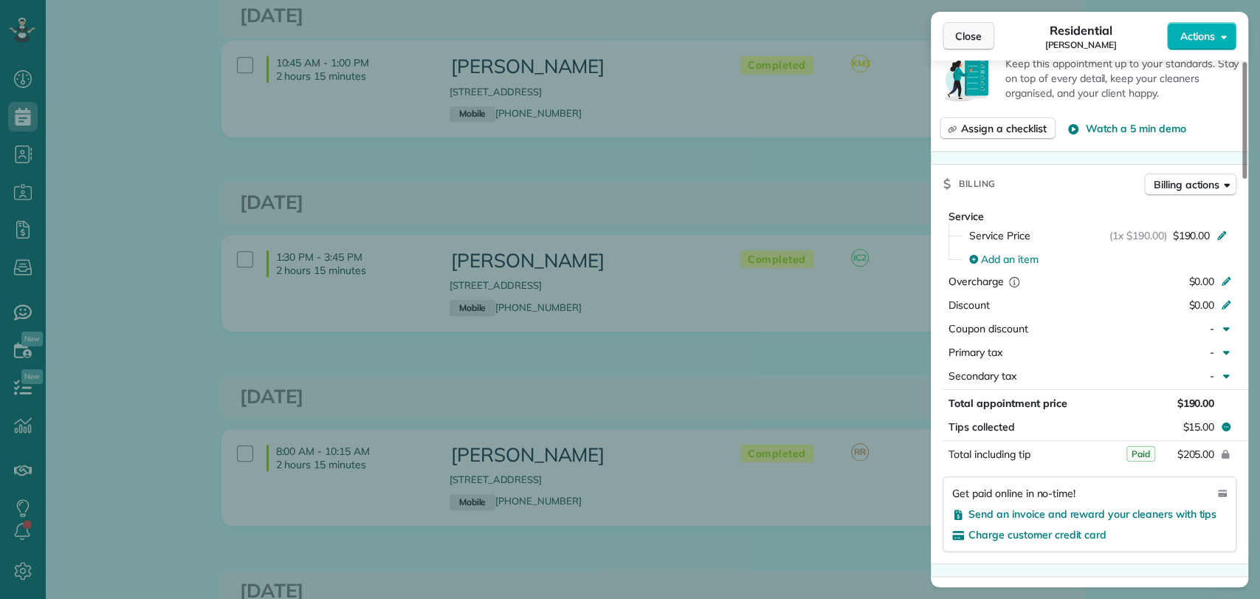
click at [970, 32] on span "Close" at bounding box center [968, 36] width 27 height 15
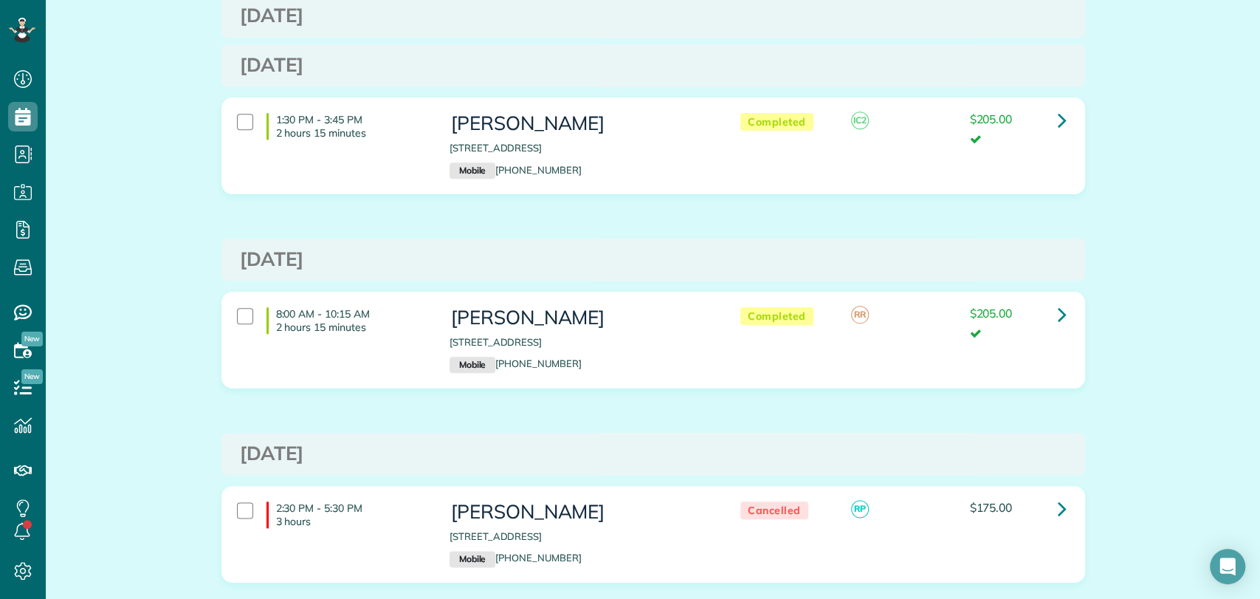
scroll to position [1066, 0]
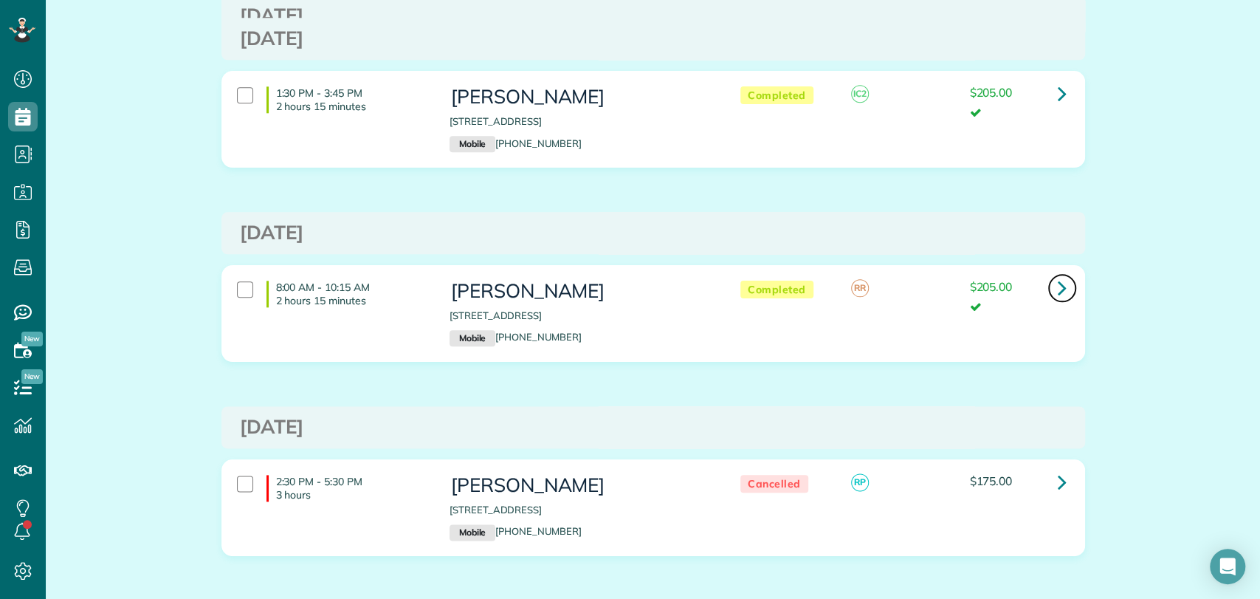
click at [1058, 281] on icon at bounding box center [1062, 288] width 9 height 26
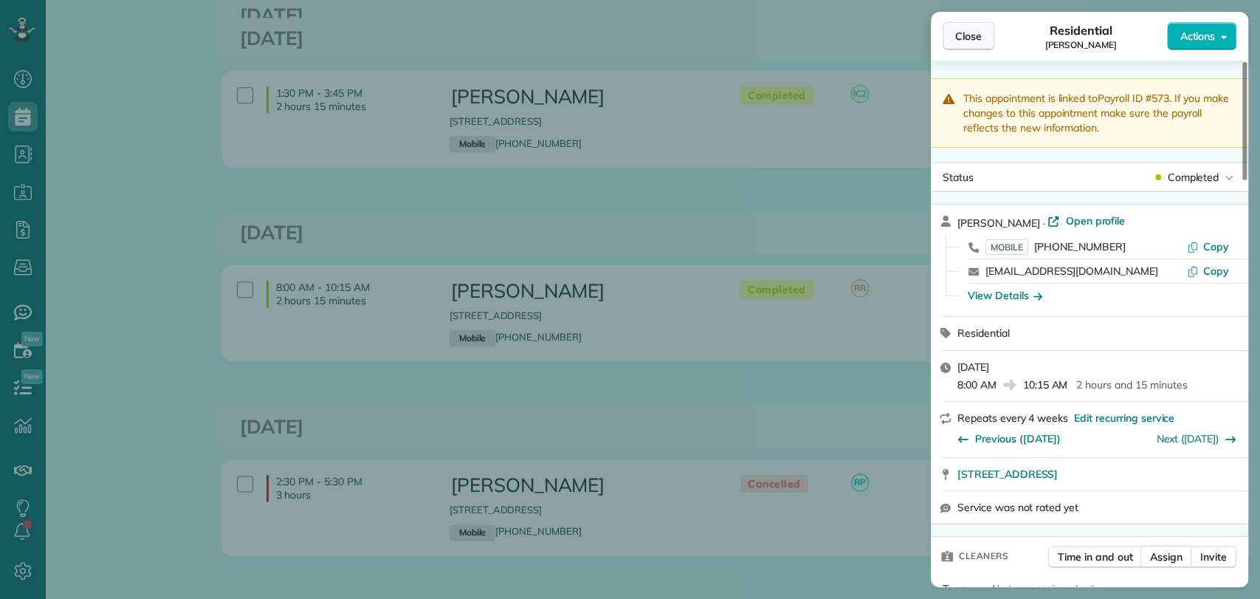
click at [981, 24] on button "Close" at bounding box center [969, 36] width 52 height 28
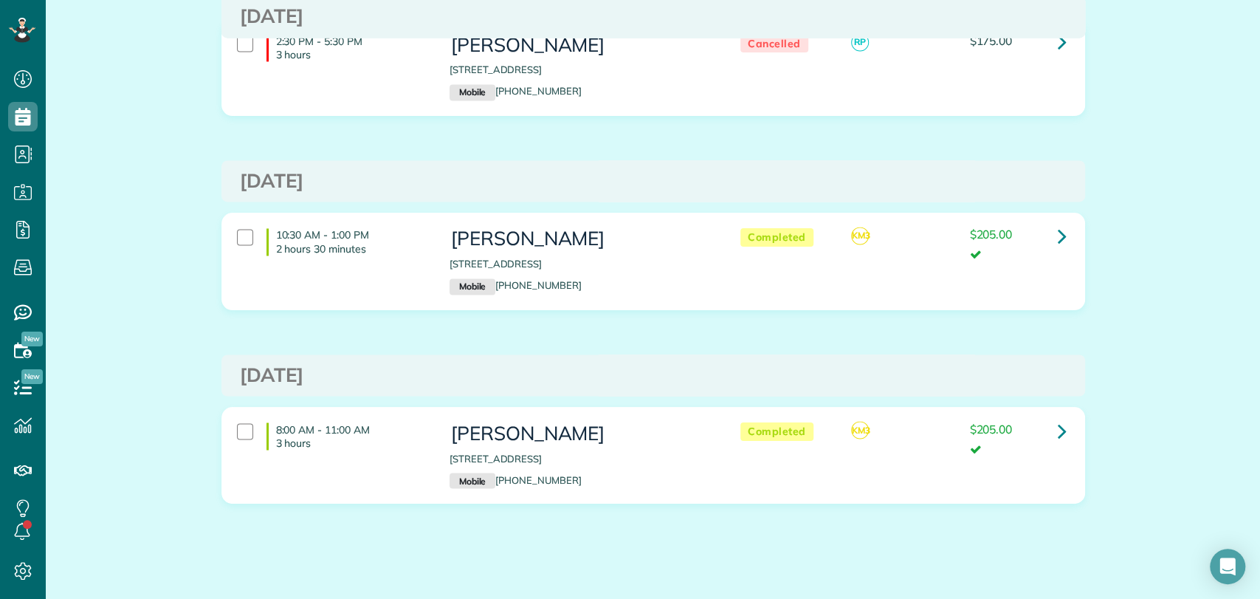
scroll to position [1522, 0]
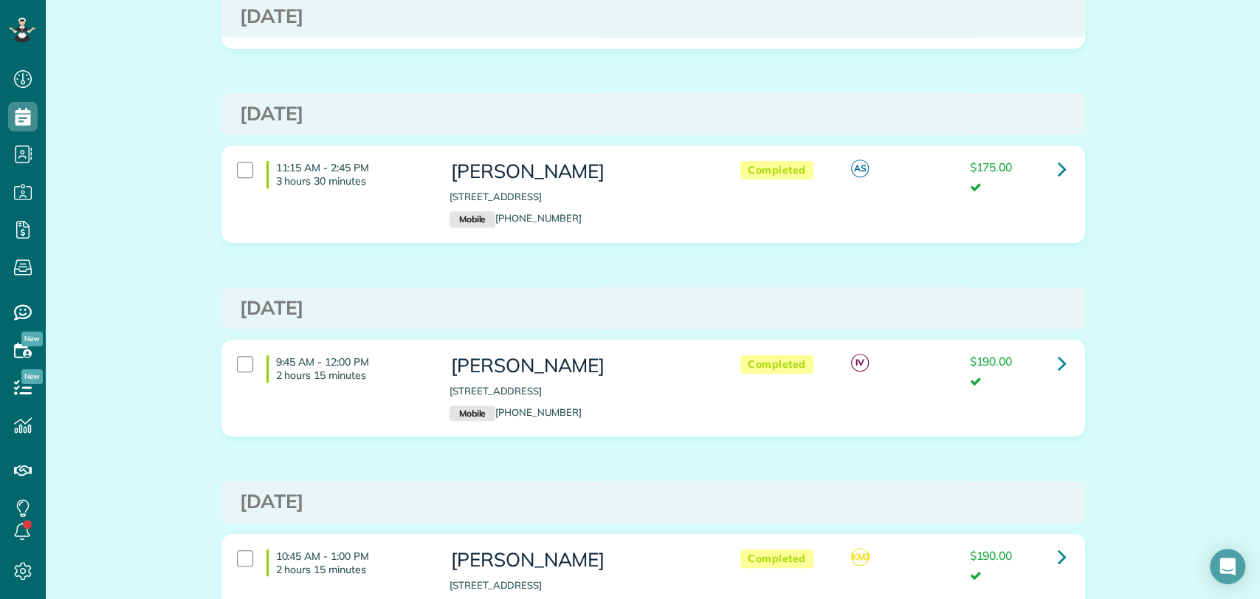
scroll to position [701, 0]
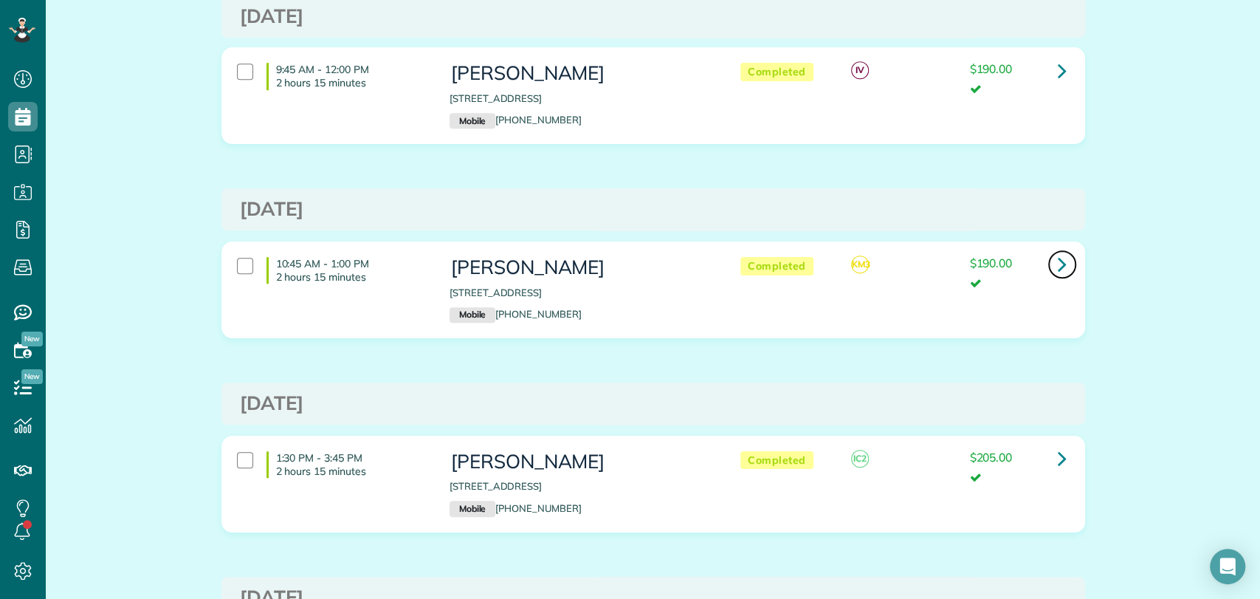
click at [1062, 258] on link at bounding box center [1063, 265] width 30 height 30
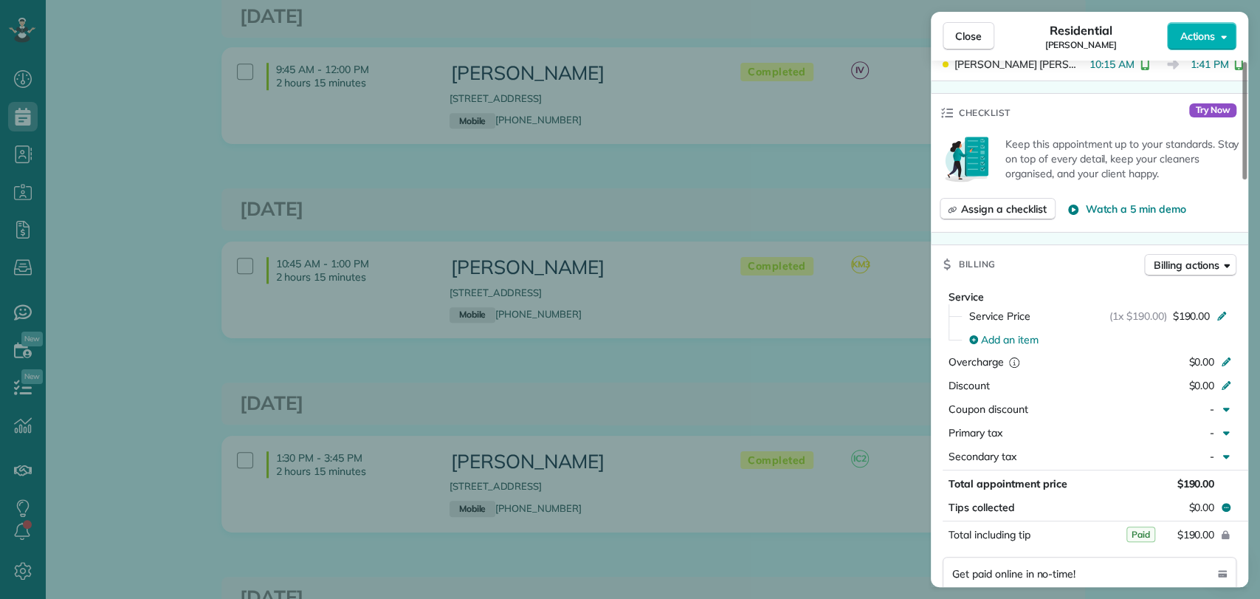
scroll to position [739, 0]
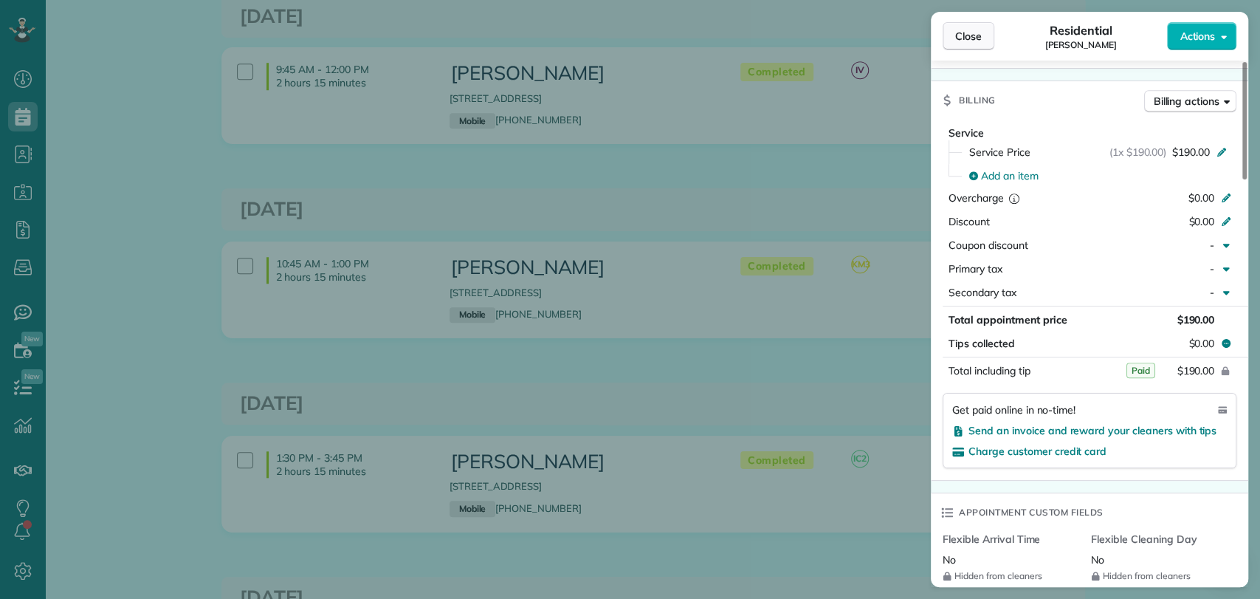
click at [961, 37] on span "Close" at bounding box center [968, 36] width 27 height 15
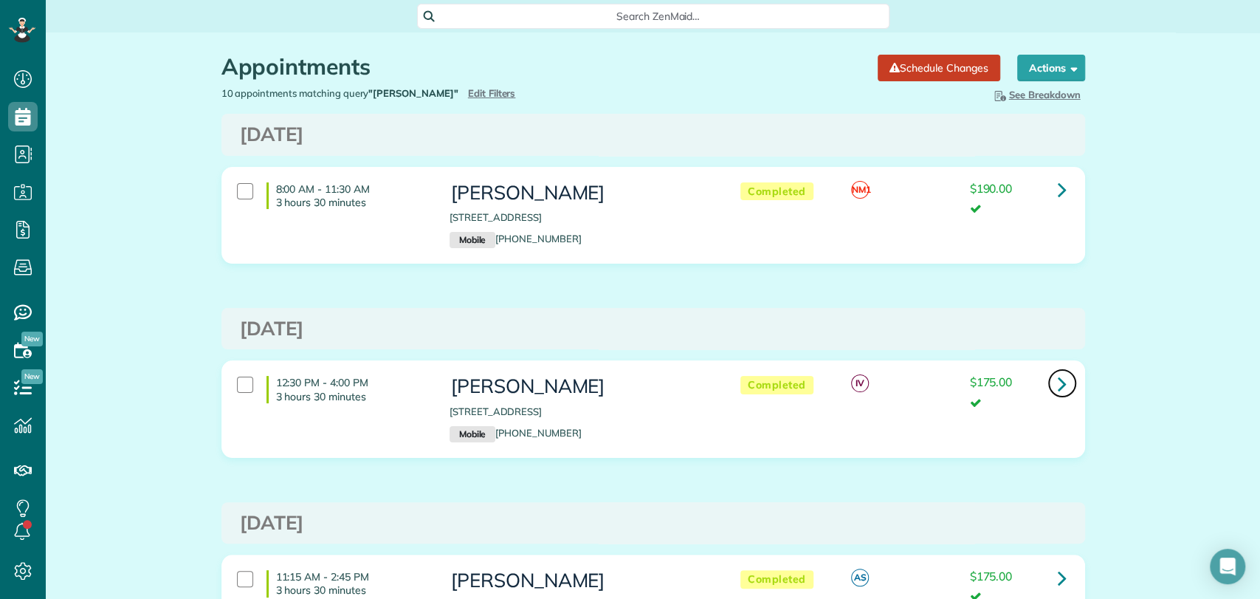
click at [1058, 373] on icon at bounding box center [1062, 384] width 9 height 26
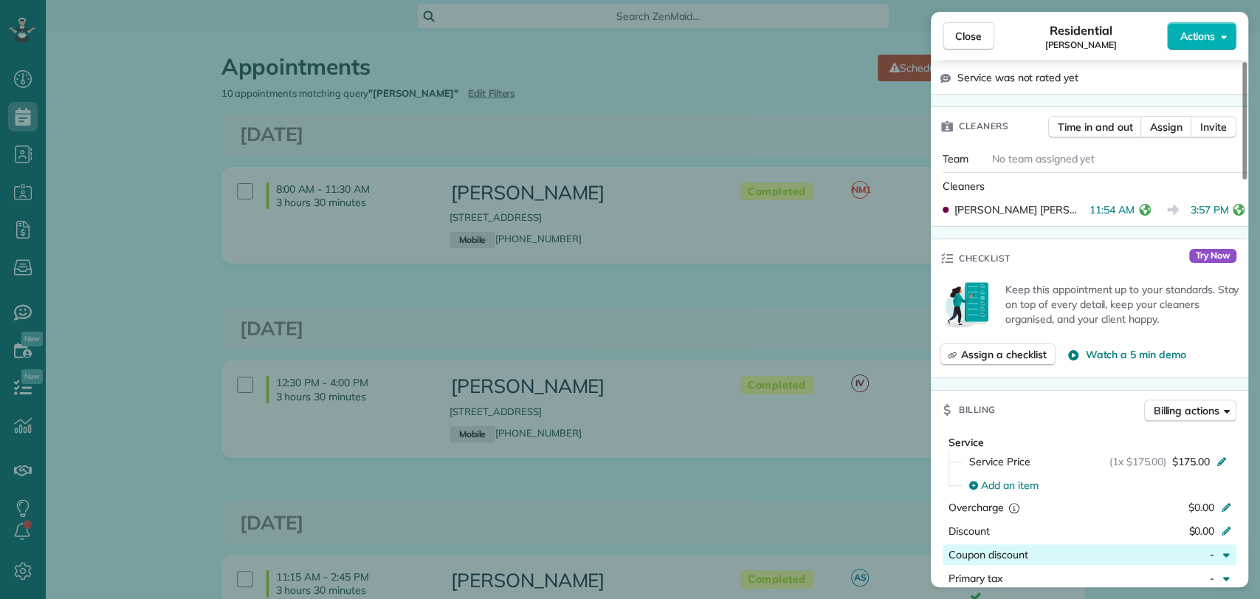
scroll to position [820, 0]
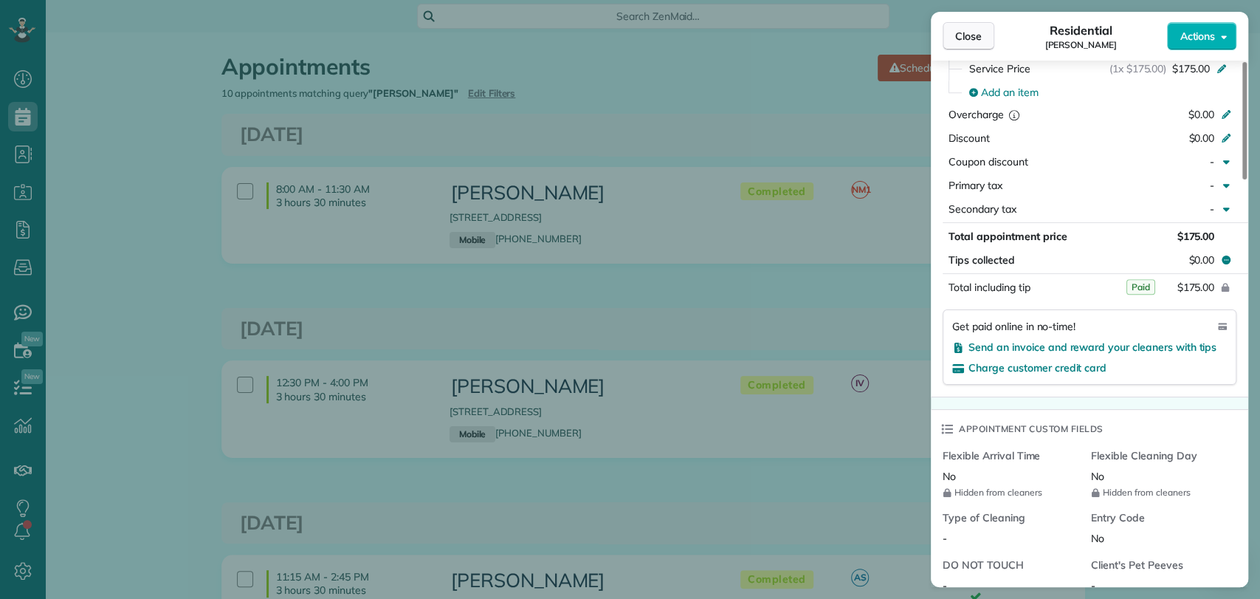
click at [972, 40] on span "Close" at bounding box center [968, 36] width 27 height 15
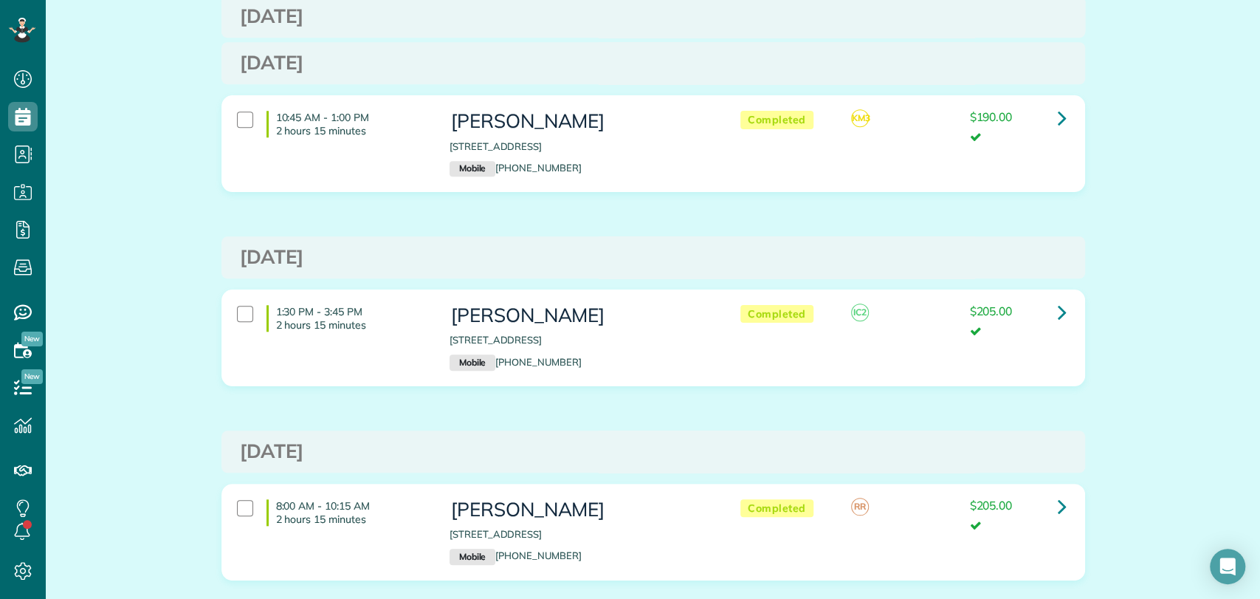
scroll to position [865, 0]
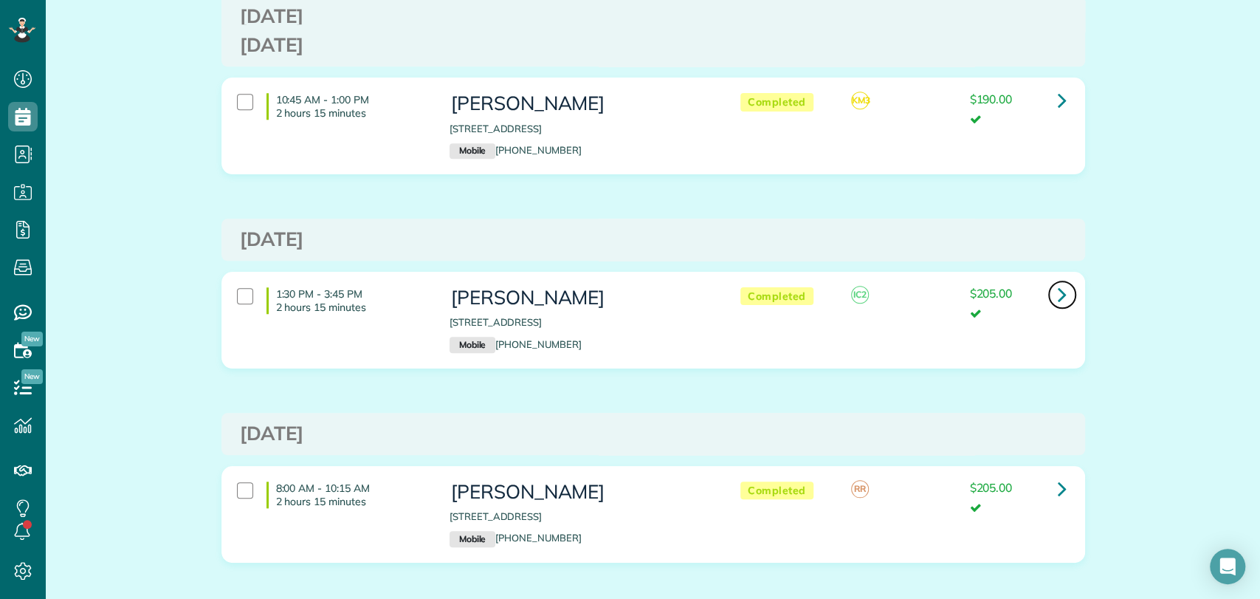
click at [1058, 294] on icon at bounding box center [1062, 294] width 9 height 26
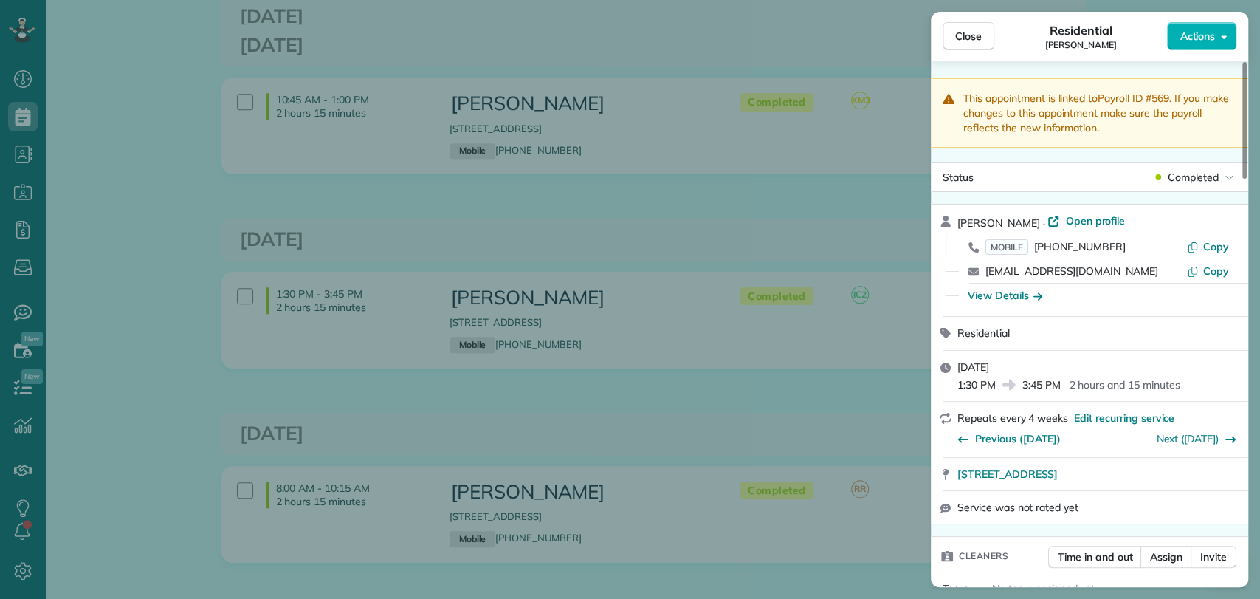
drag, startPoint x: 969, startPoint y: 44, endPoint x: 468, endPoint y: 236, distance: 536.2
click at [969, 44] on button "Close" at bounding box center [969, 36] width 52 height 28
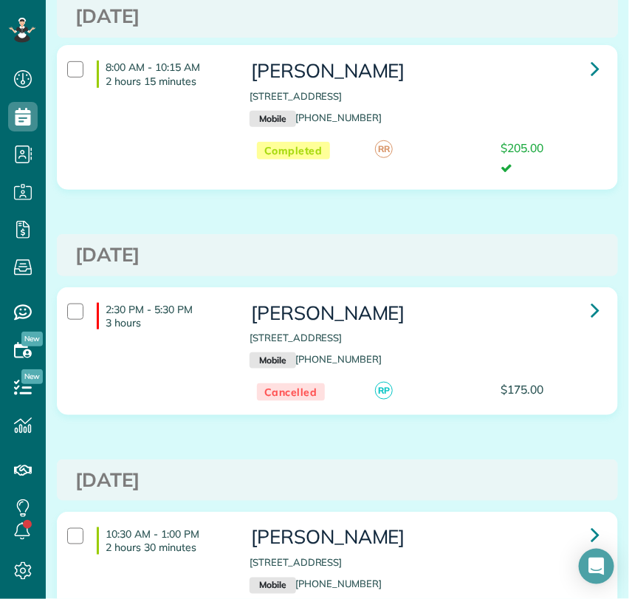
scroll to position [1254, 0]
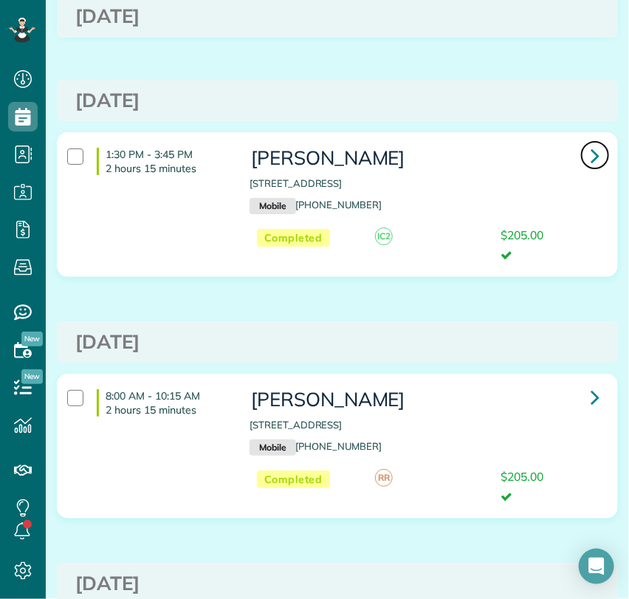
click at [591, 159] on link at bounding box center [595, 155] width 30 height 30
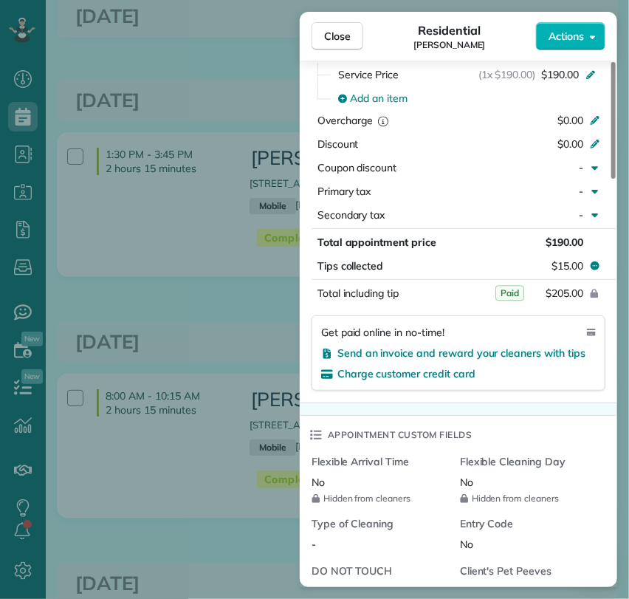
scroll to position [820, 0]
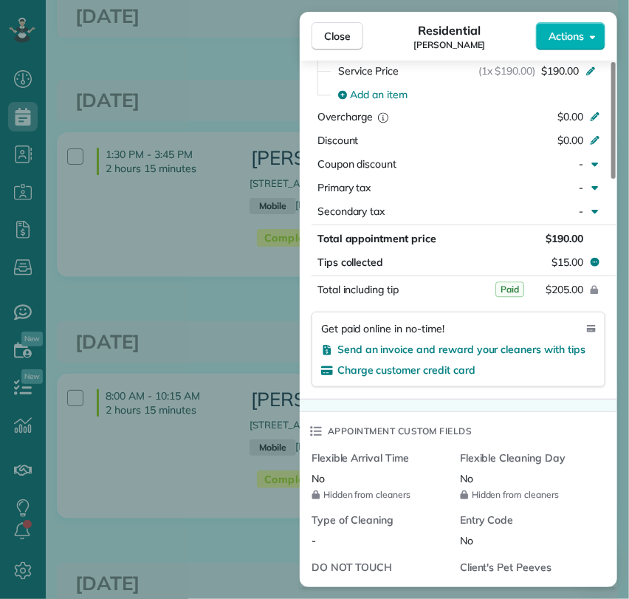
click at [206, 278] on div "Close Residential Lindsey Schoeneck Actions This appointment is linked to Payro…" at bounding box center [314, 299] width 629 height 599
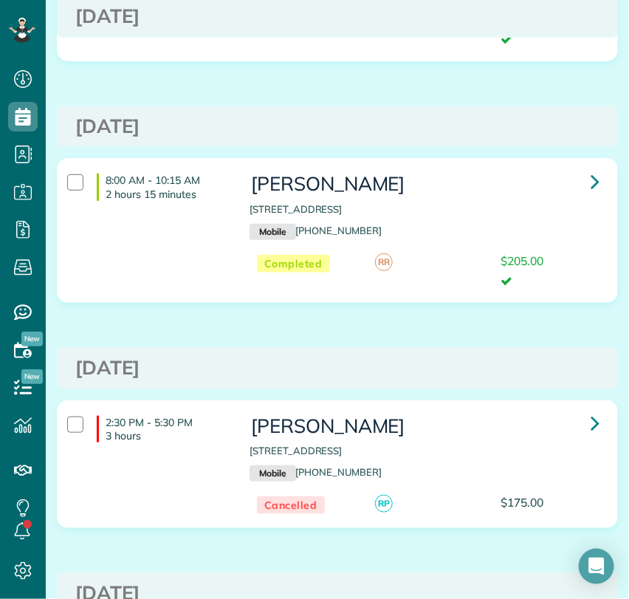
scroll to position [1500, 0]
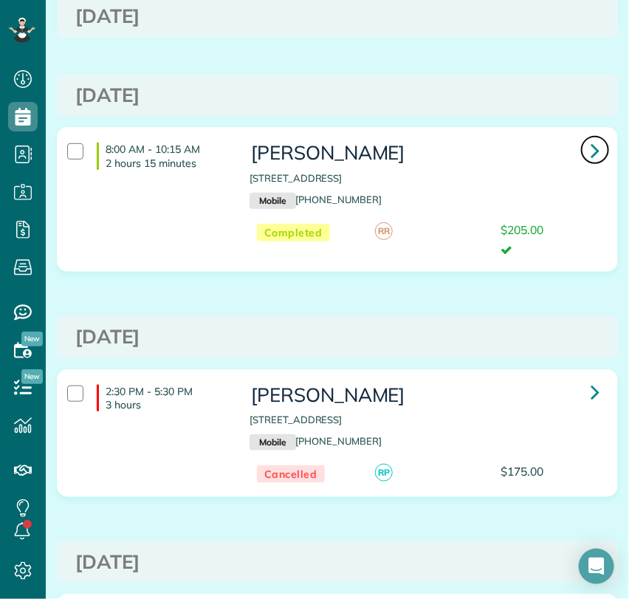
click at [591, 151] on icon at bounding box center [595, 150] width 9 height 26
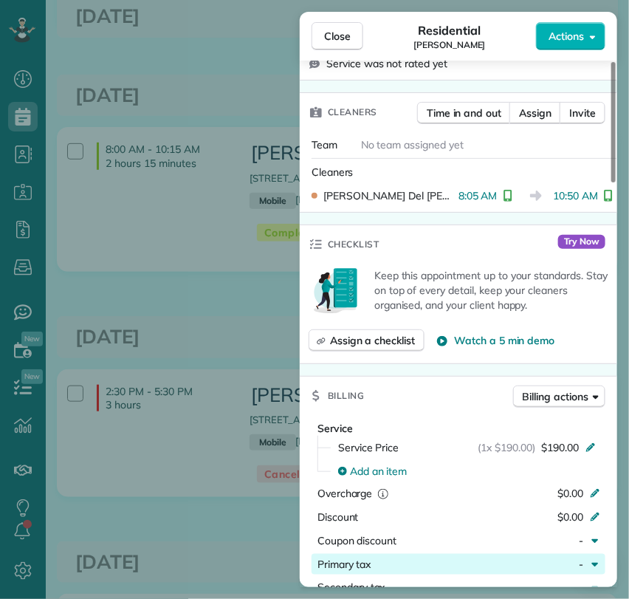
scroll to position [656, 0]
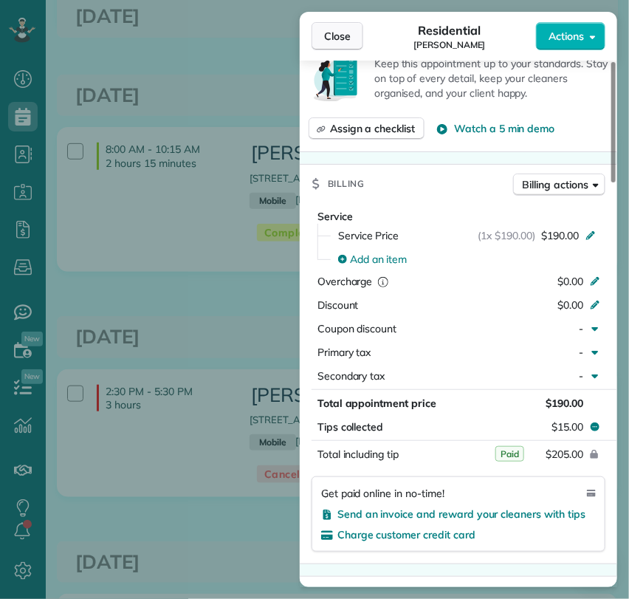
click at [334, 41] on span "Close" at bounding box center [337, 36] width 27 height 15
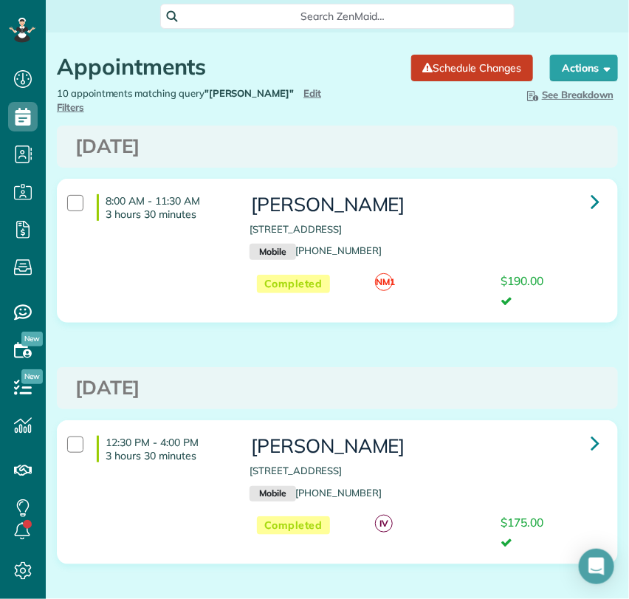
click at [302, 100] on div "10 appointments matching query "lindsey schoe" Hide Filters Edit Filters" at bounding box center [192, 100] width 292 height 28
click at [291, 88] on span "Edit Filters" at bounding box center [189, 100] width 264 height 26
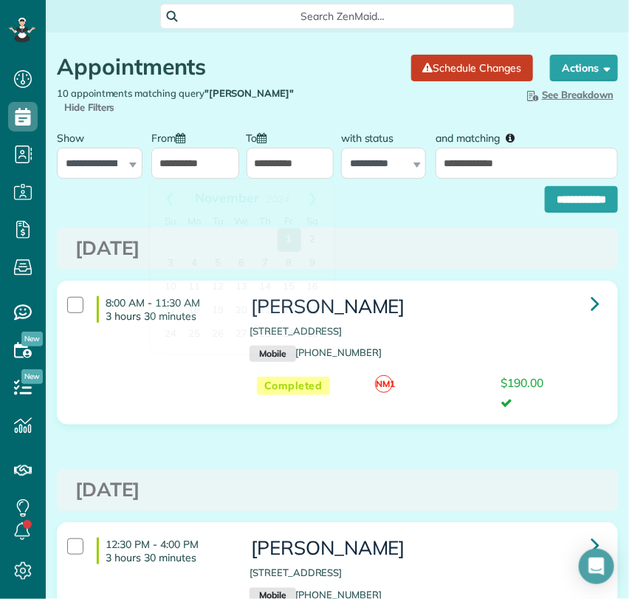
click at [204, 153] on input "**********" at bounding box center [194, 163] width 87 height 31
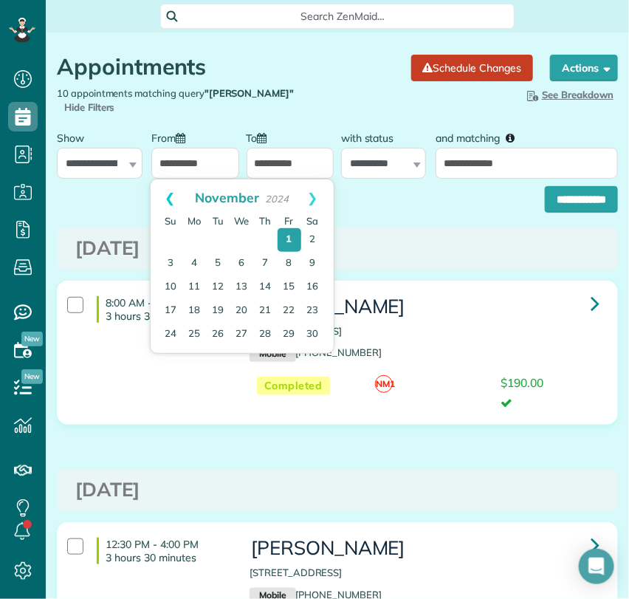
click at [168, 191] on link "Prev" at bounding box center [171, 197] width 41 height 37
drag, startPoint x: 219, startPoint y: 240, endPoint x: 399, endPoint y: 226, distance: 181.4
click at [219, 240] on link "3" at bounding box center [219, 240] width 24 height 24
type input "**********"
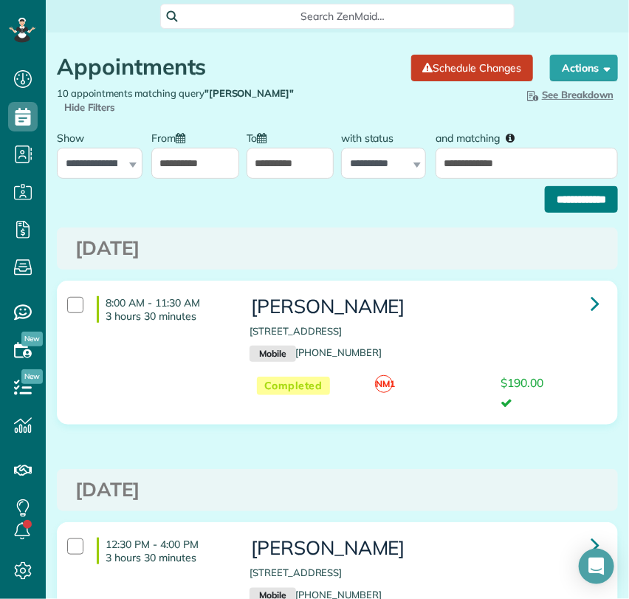
click at [552, 202] on input "**********" at bounding box center [581, 199] width 73 height 27
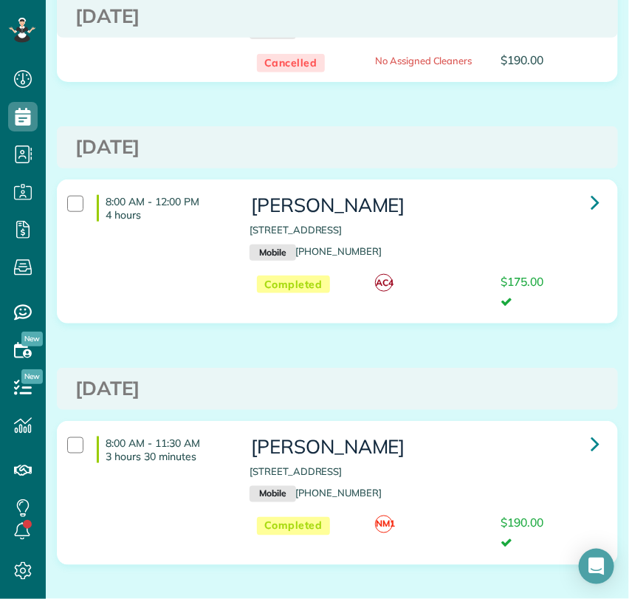
scroll to position [246, 0]
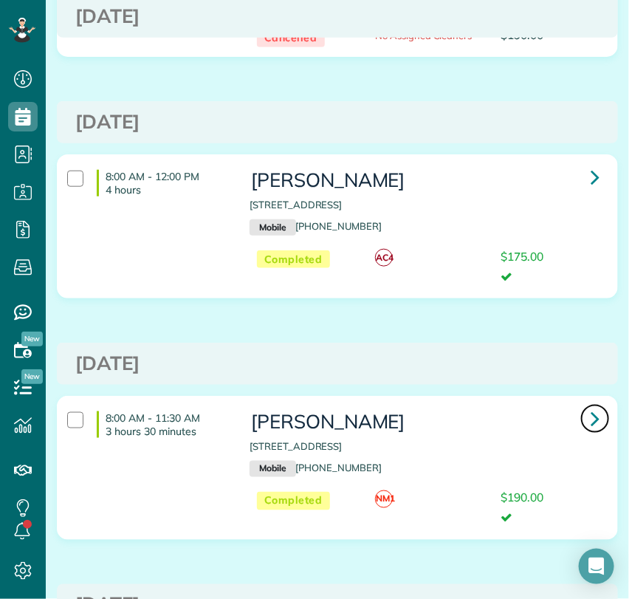
click at [591, 424] on icon at bounding box center [595, 418] width 9 height 26
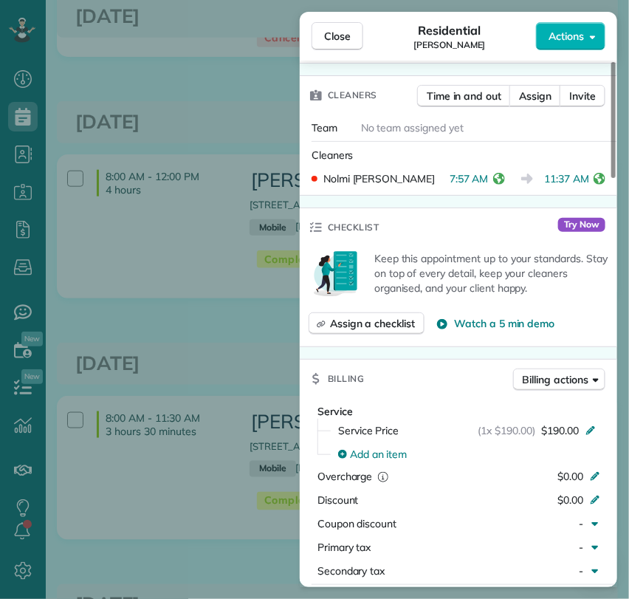
scroll to position [656, 0]
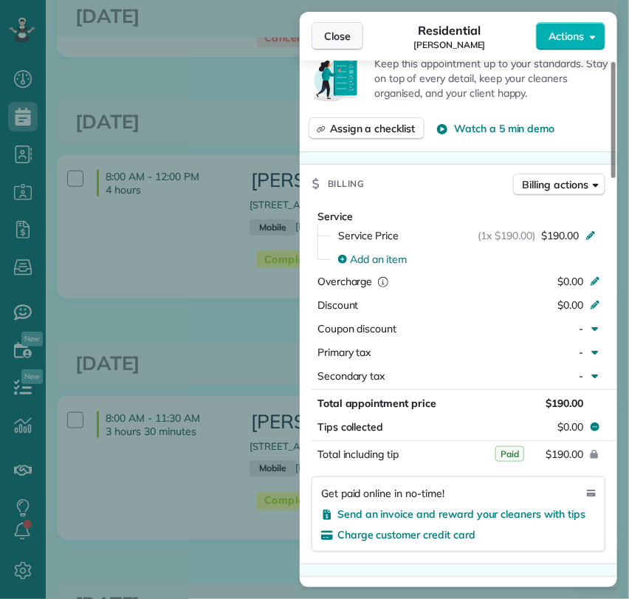
click at [335, 25] on button "Close" at bounding box center [338, 36] width 52 height 28
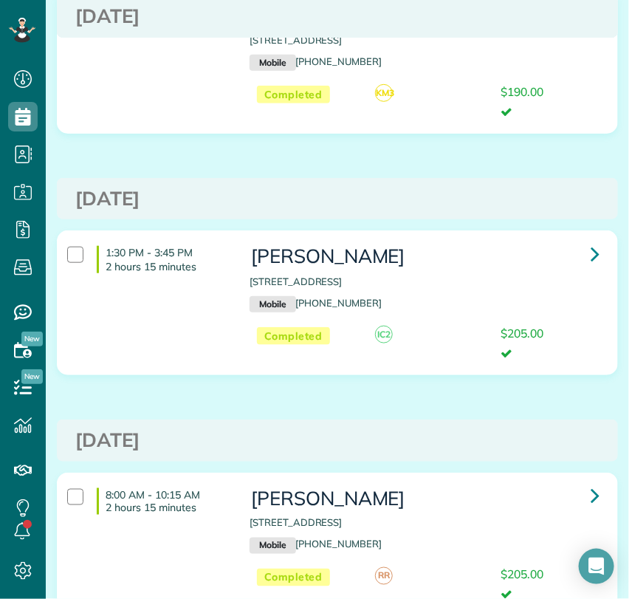
scroll to position [1635, 0]
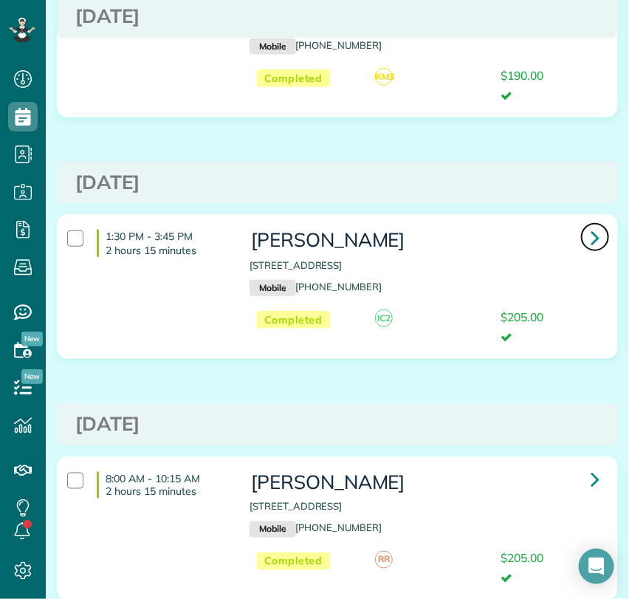
click at [580, 235] on link at bounding box center [595, 237] width 30 height 30
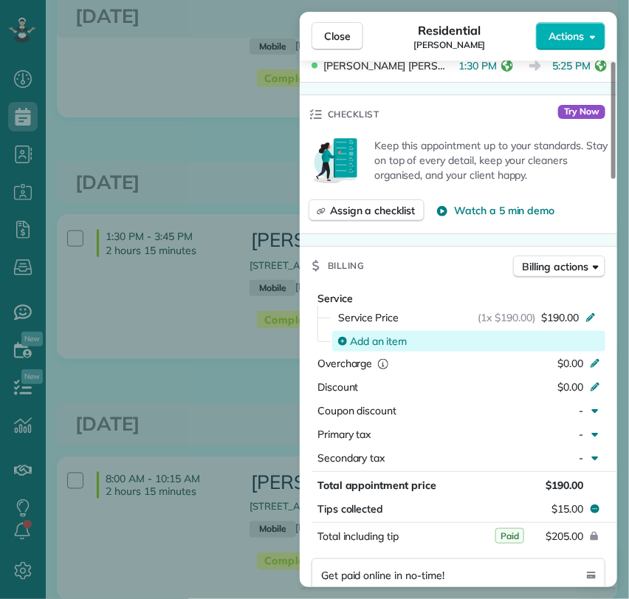
scroll to position [657, 0]
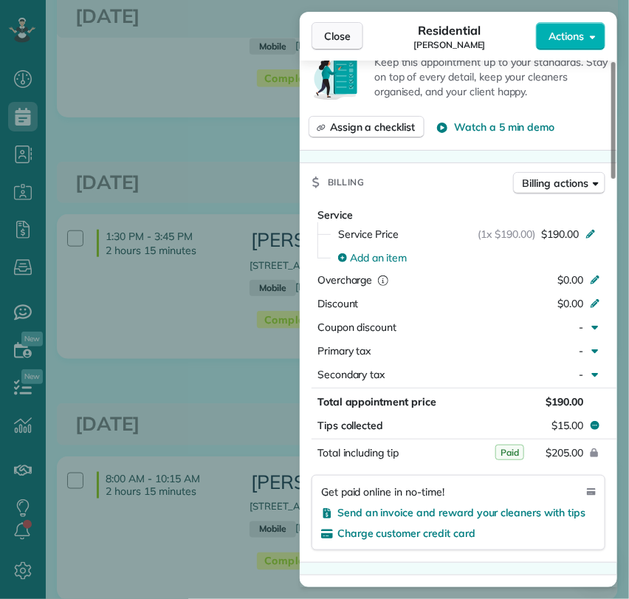
click at [332, 44] on button "Close" at bounding box center [338, 36] width 52 height 28
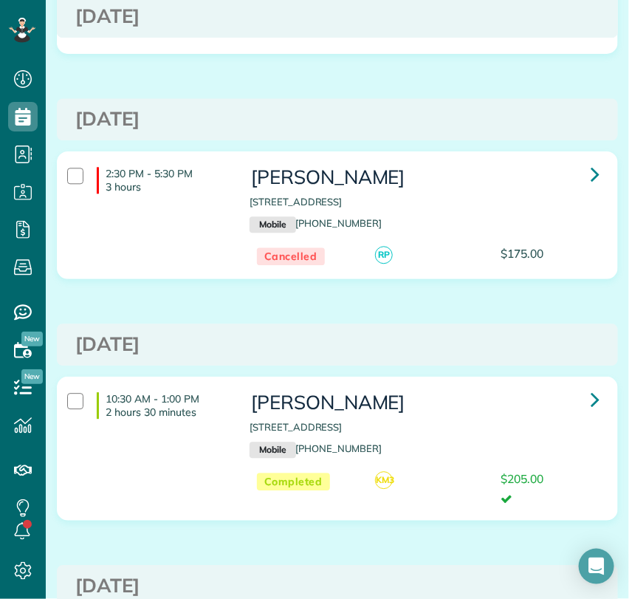
scroll to position [1963, 0]
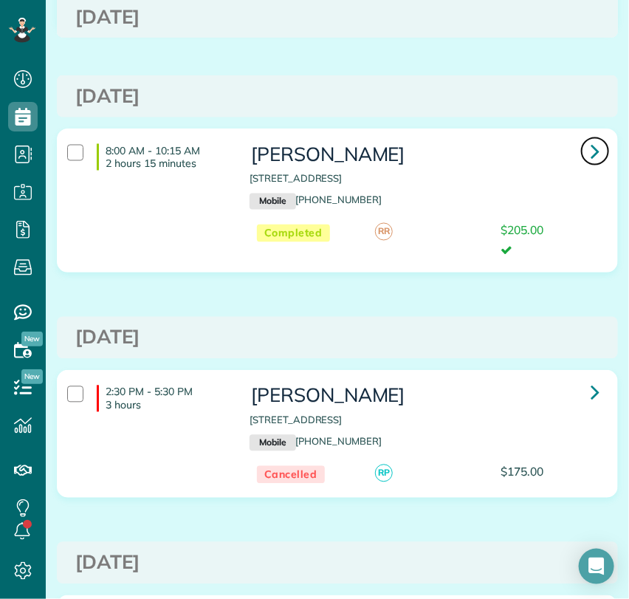
click at [591, 153] on icon at bounding box center [595, 151] width 9 height 26
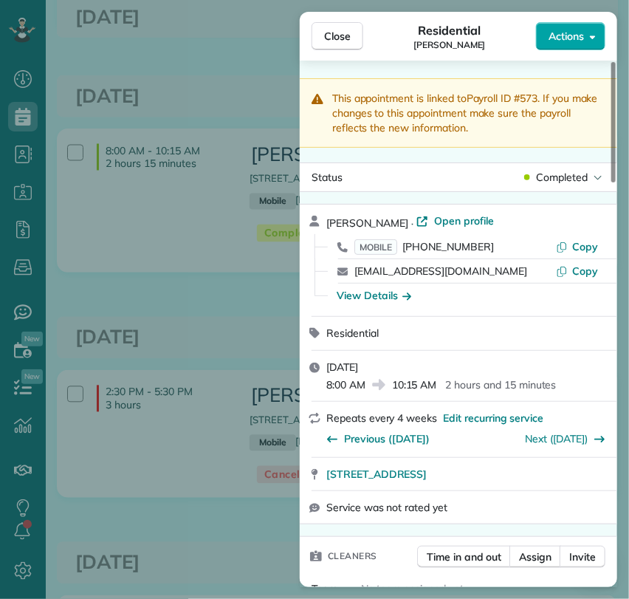
click at [563, 36] on span "Actions" at bounding box center [566, 36] width 35 height 15
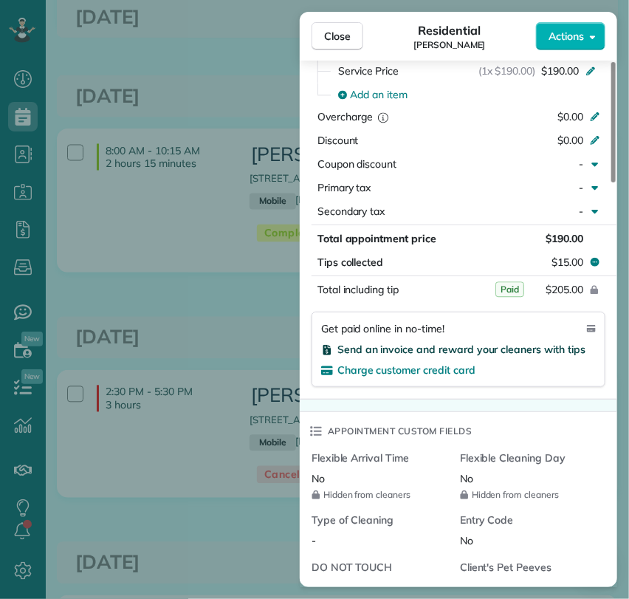
scroll to position [737, 0]
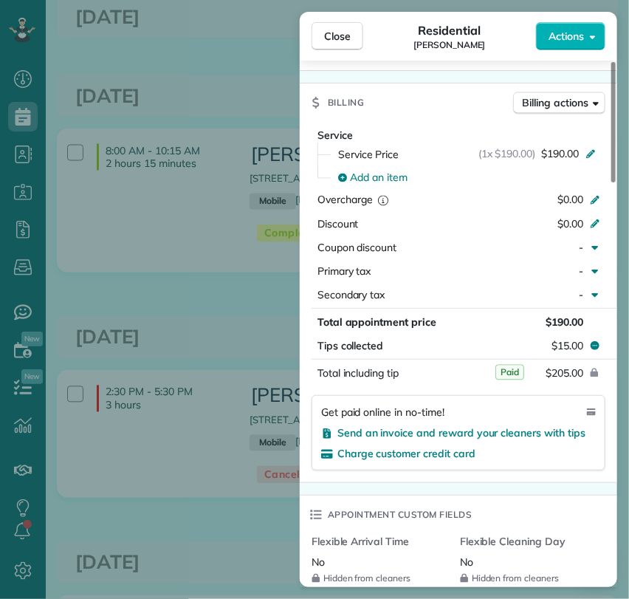
drag, startPoint x: 323, startPoint y: 41, endPoint x: 222, endPoint y: 129, distance: 134.0
click at [323, 41] on button "Close" at bounding box center [338, 36] width 52 height 28
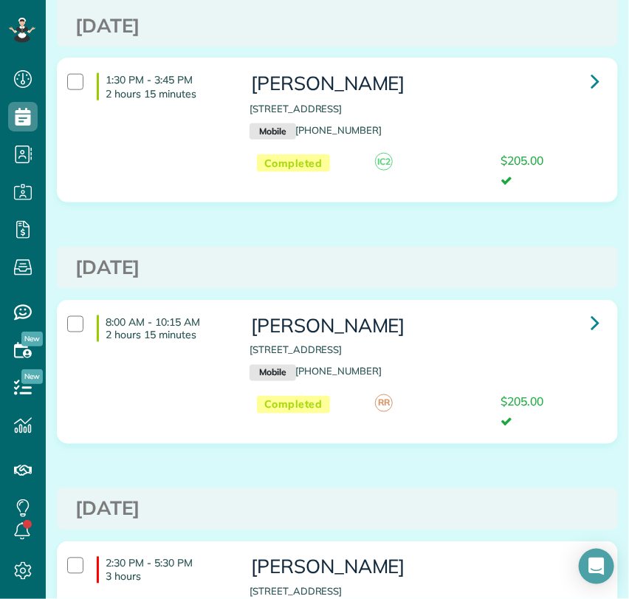
scroll to position [1471, 0]
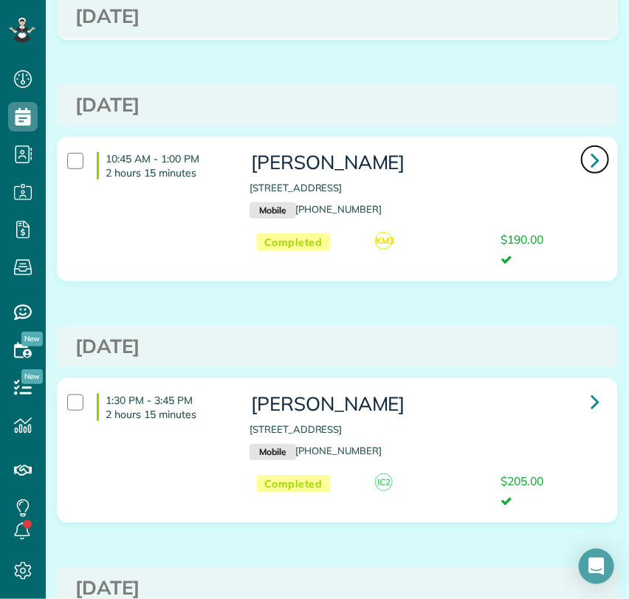
click at [591, 165] on icon at bounding box center [595, 160] width 9 height 26
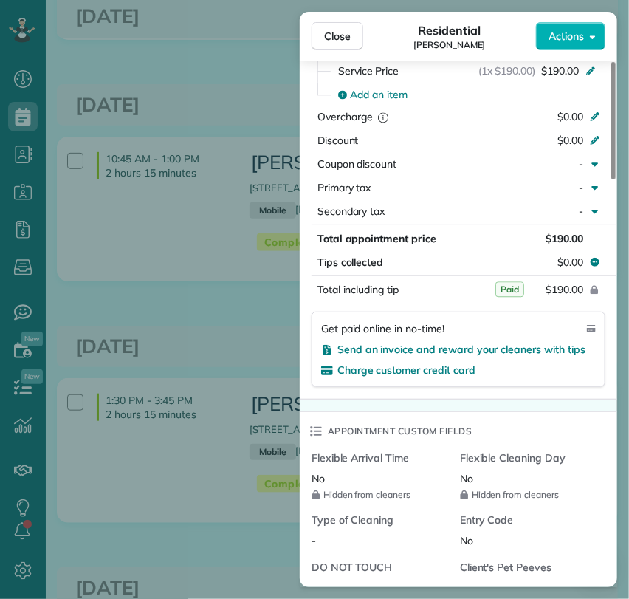
scroll to position [653, 0]
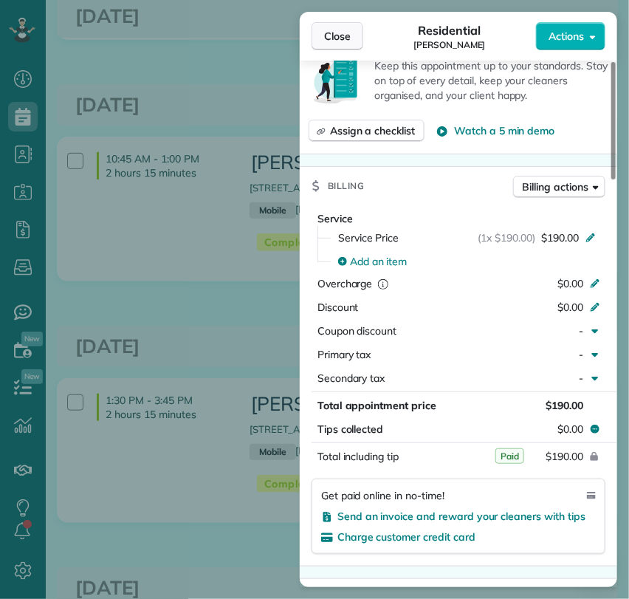
click at [332, 25] on button "Close" at bounding box center [338, 36] width 52 height 28
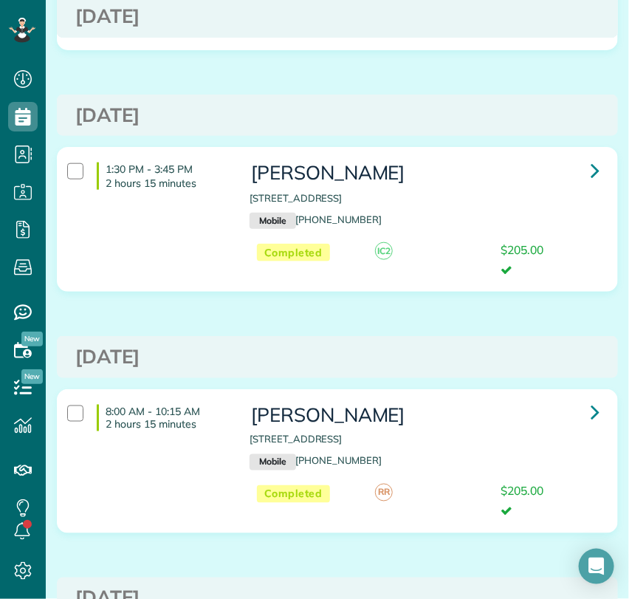
scroll to position [1717, 0]
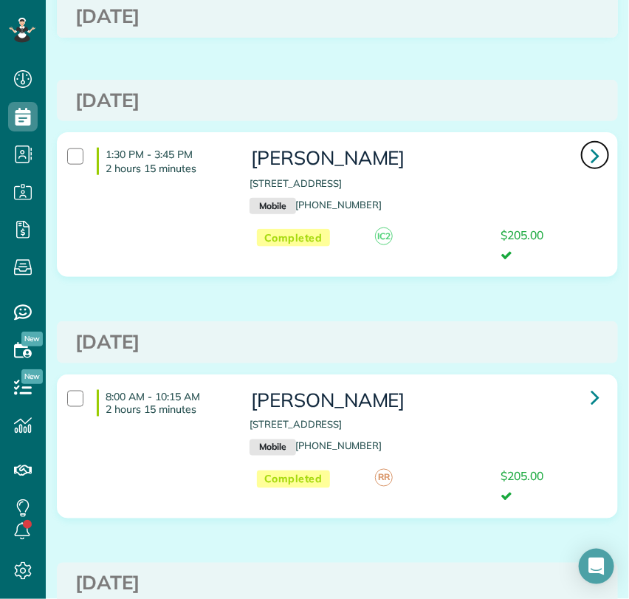
click at [591, 155] on icon at bounding box center [595, 156] width 9 height 26
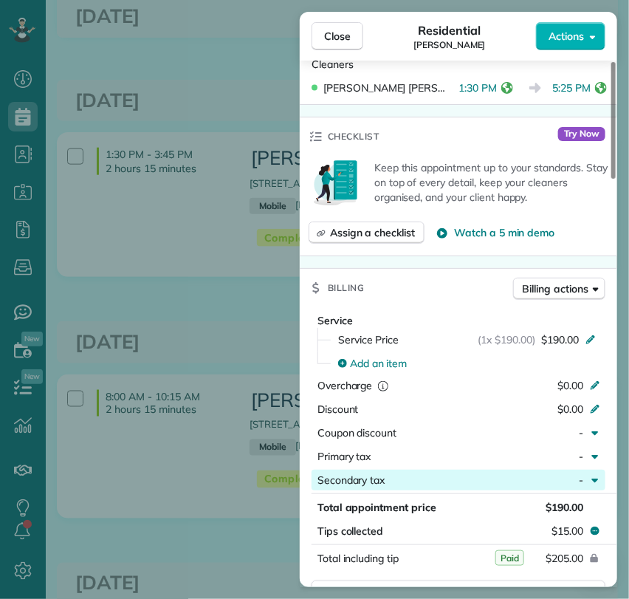
scroll to position [656, 0]
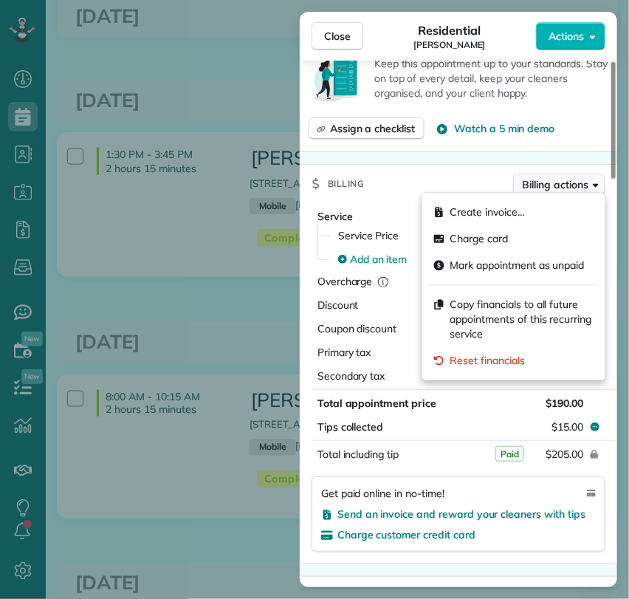
click at [562, 177] on span "Billing actions" at bounding box center [556, 184] width 66 height 15
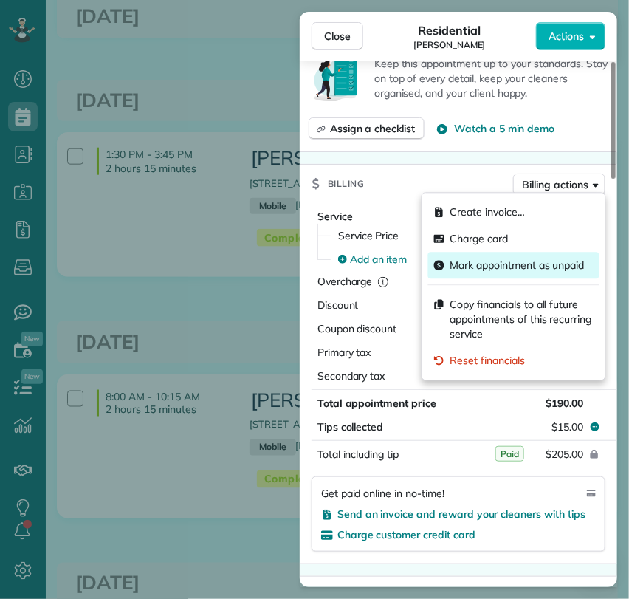
click at [495, 269] on span "Mark appointment as unpaid" at bounding box center [517, 265] width 134 height 15
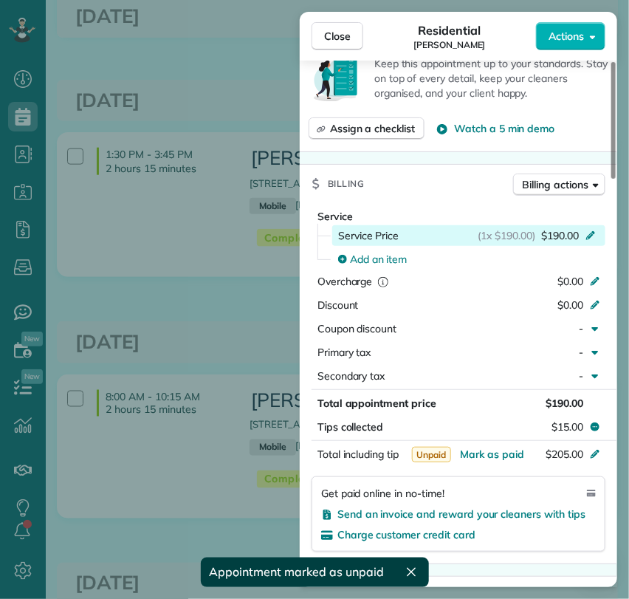
click at [554, 228] on span "$190.00" at bounding box center [560, 235] width 38 height 15
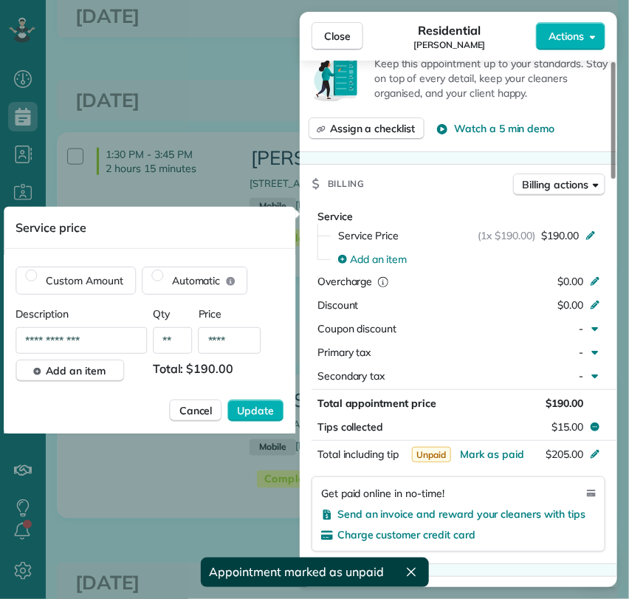
click at [230, 337] on input "****" at bounding box center [230, 340] width 63 height 27
click at [237, 337] on input "****" at bounding box center [230, 340] width 63 height 27
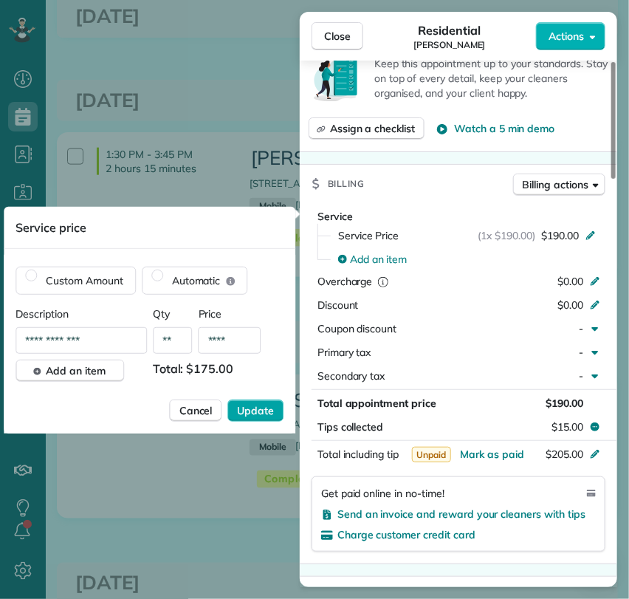
type input "****"
click at [260, 412] on span "Update" at bounding box center [256, 410] width 37 height 15
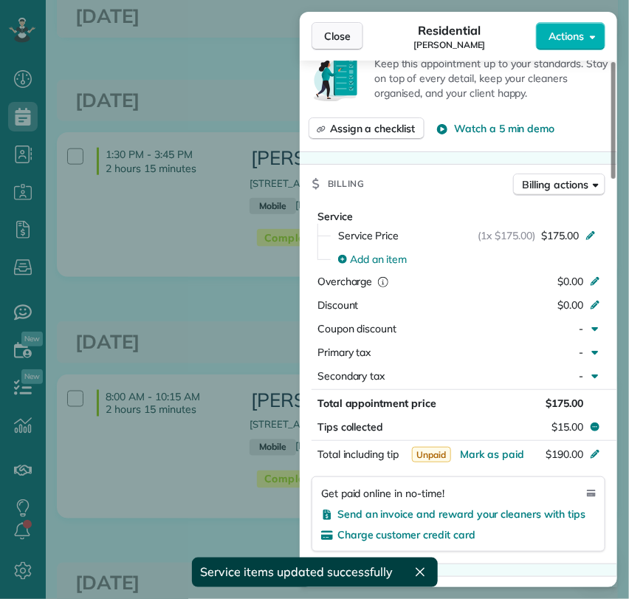
click at [348, 38] on span "Close" at bounding box center [337, 36] width 27 height 15
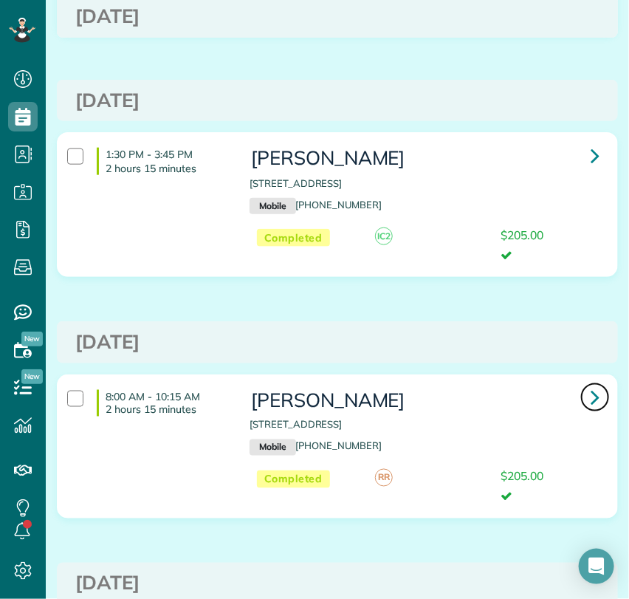
click at [591, 392] on icon at bounding box center [595, 397] width 9 height 26
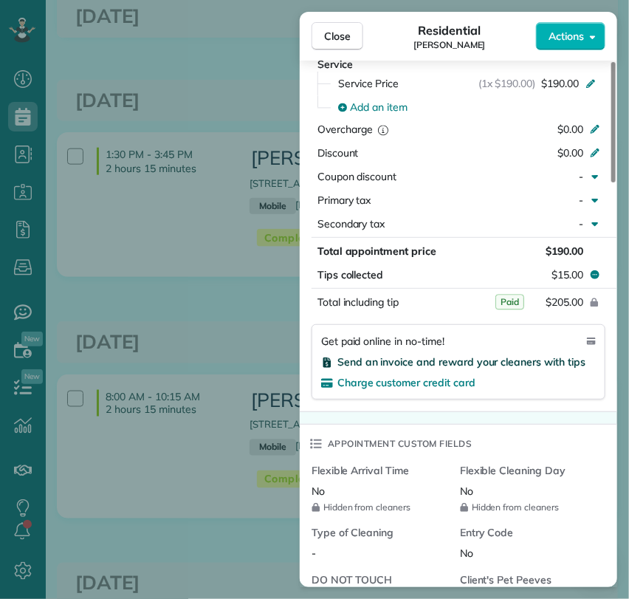
scroll to position [820, 0]
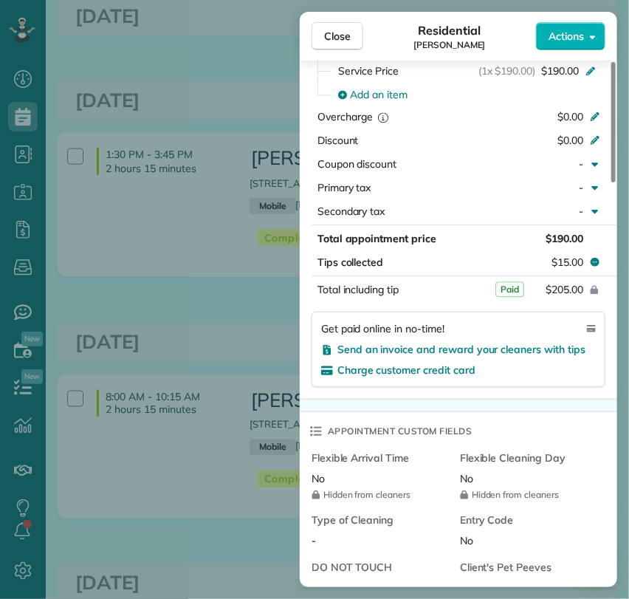
drag, startPoint x: 254, startPoint y: 283, endPoint x: 161, endPoint y: 168, distance: 147.5
click at [254, 282] on div "Close Residential Lindsey Schoeneck Actions This appointment is linked to Payro…" at bounding box center [314, 299] width 629 height 599
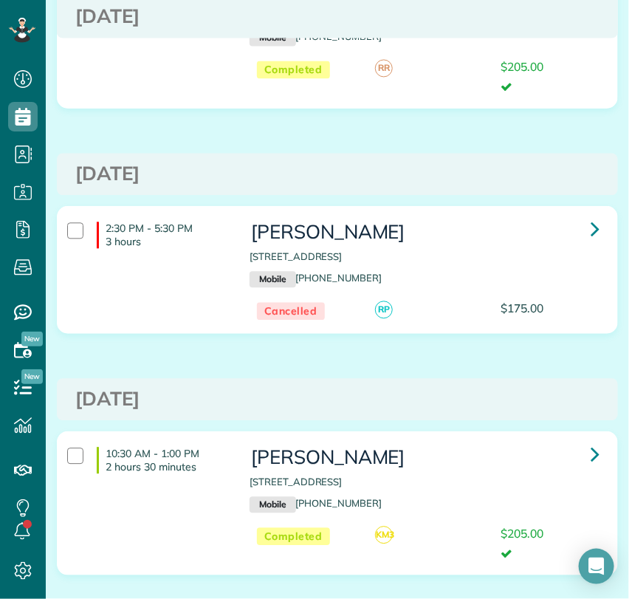
scroll to position [2455, 0]
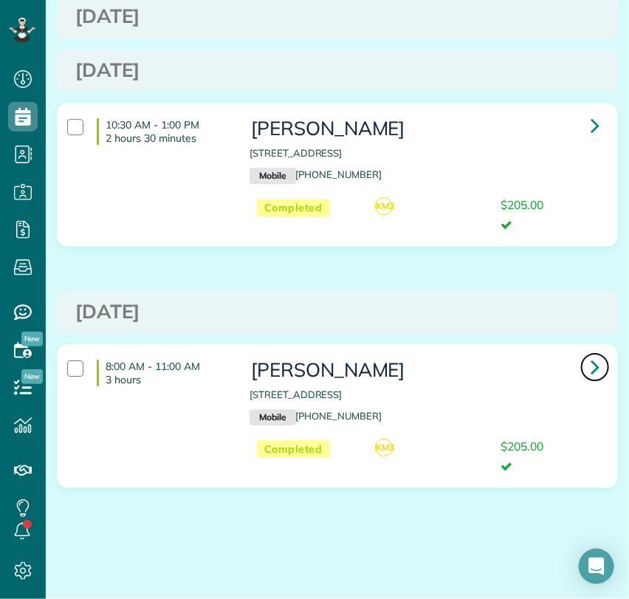
click at [580, 368] on link at bounding box center [595, 367] width 30 height 30
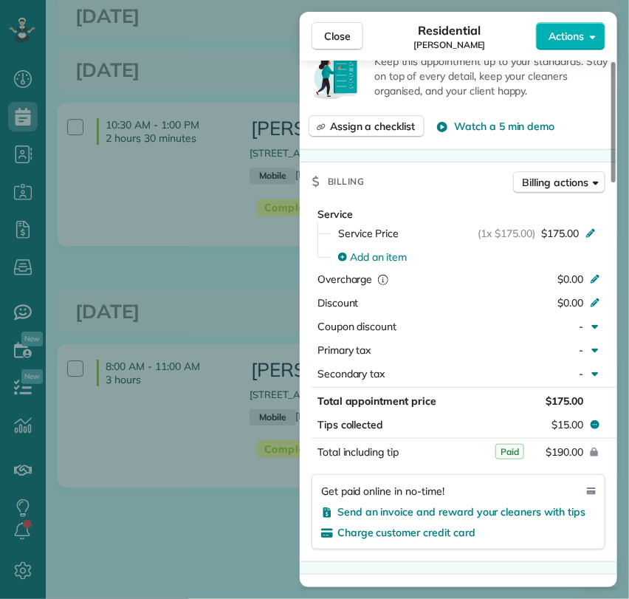
scroll to position [661, 0]
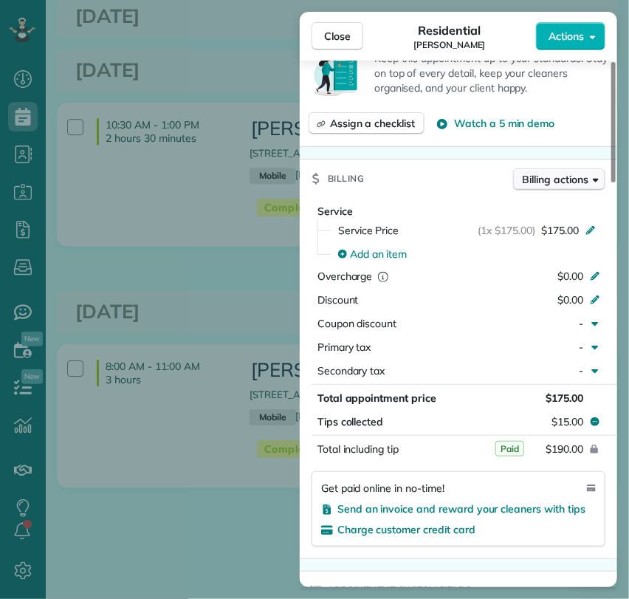
click at [550, 184] on span "Billing actions" at bounding box center [556, 179] width 66 height 15
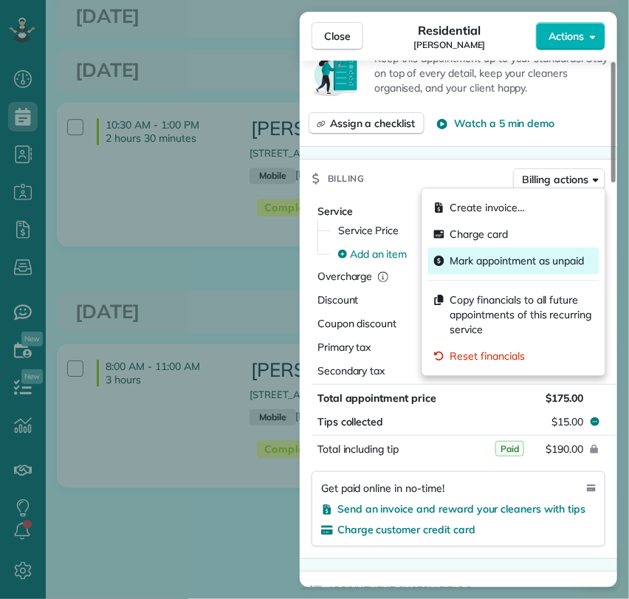
click at [502, 255] on span "Mark appointment as unpaid" at bounding box center [517, 260] width 134 height 15
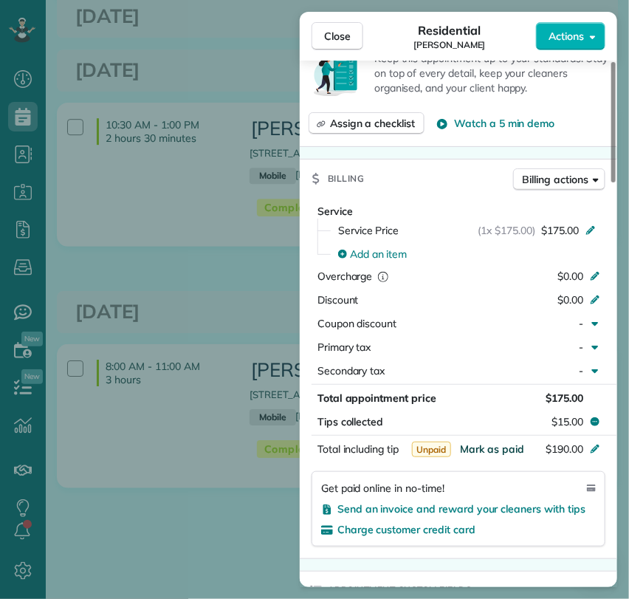
click at [503, 445] on span "Mark as paid" at bounding box center [492, 448] width 64 height 13
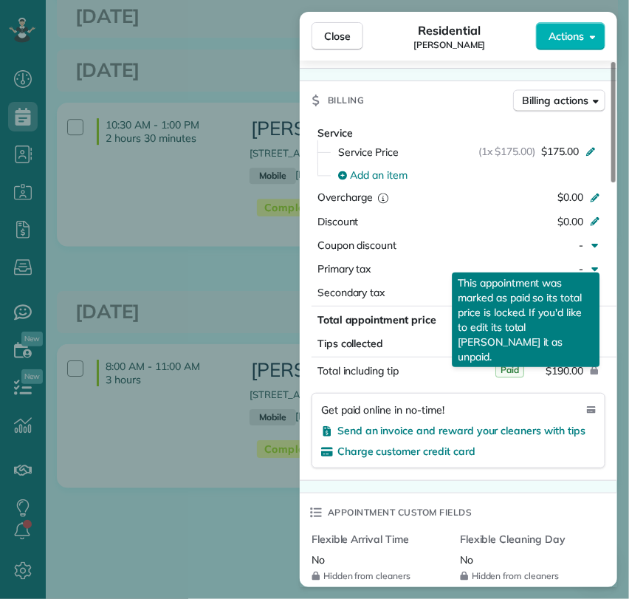
scroll to position [657, 0]
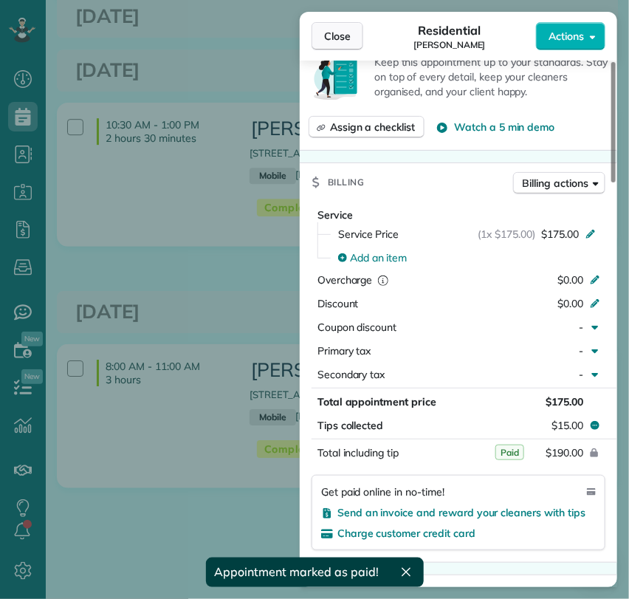
click at [323, 37] on button "Close" at bounding box center [338, 36] width 52 height 28
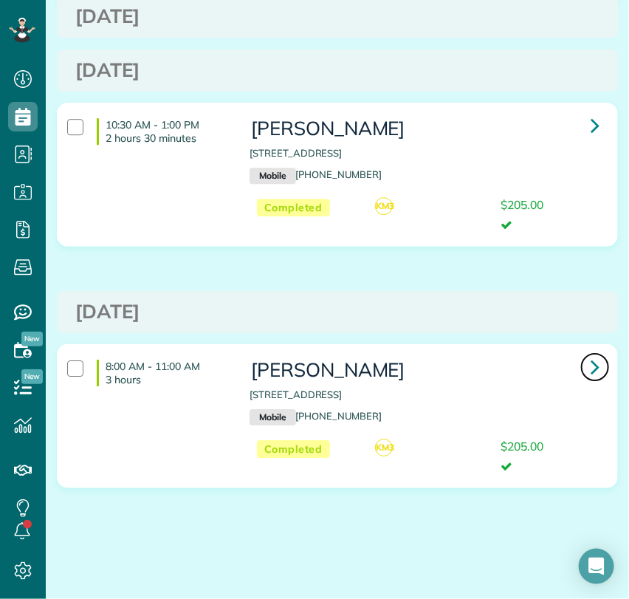
click at [591, 362] on icon at bounding box center [595, 367] width 9 height 26
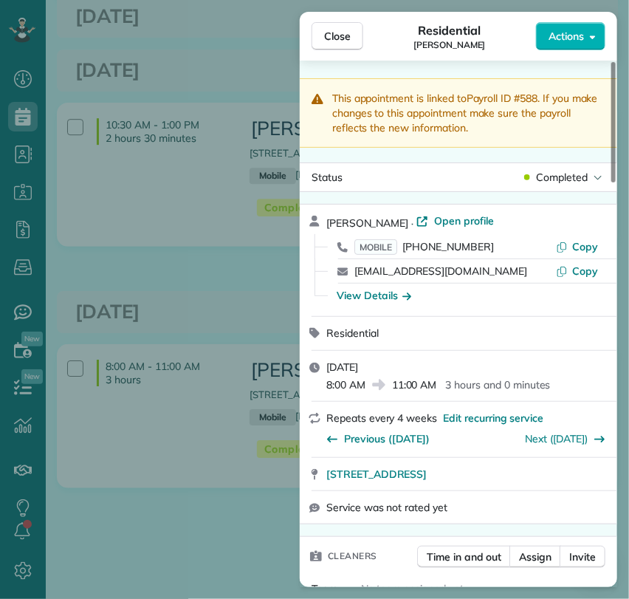
scroll to position [575, 0]
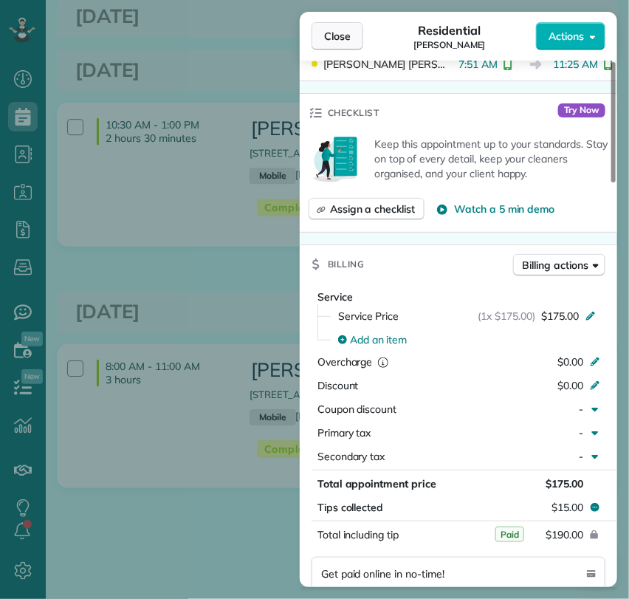
click at [346, 29] on span "Close" at bounding box center [337, 36] width 27 height 15
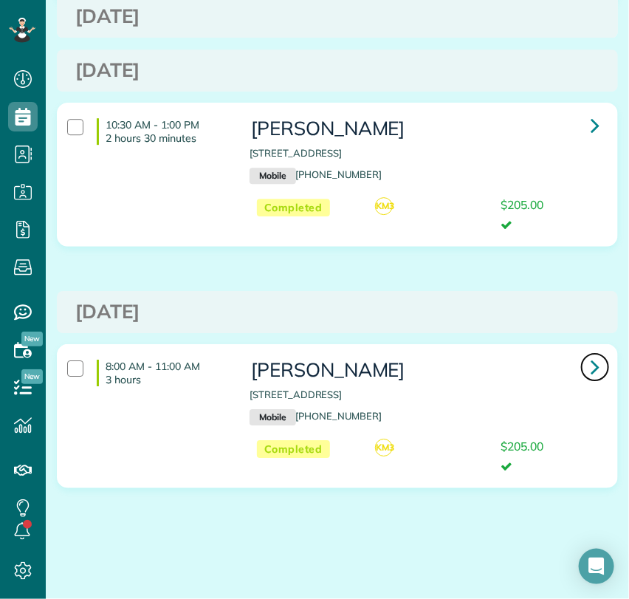
click at [580, 368] on link at bounding box center [595, 367] width 30 height 30
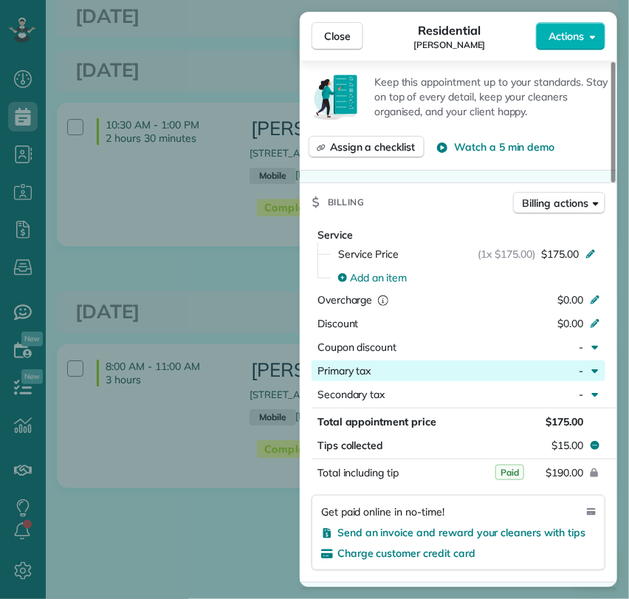
scroll to position [577, 0]
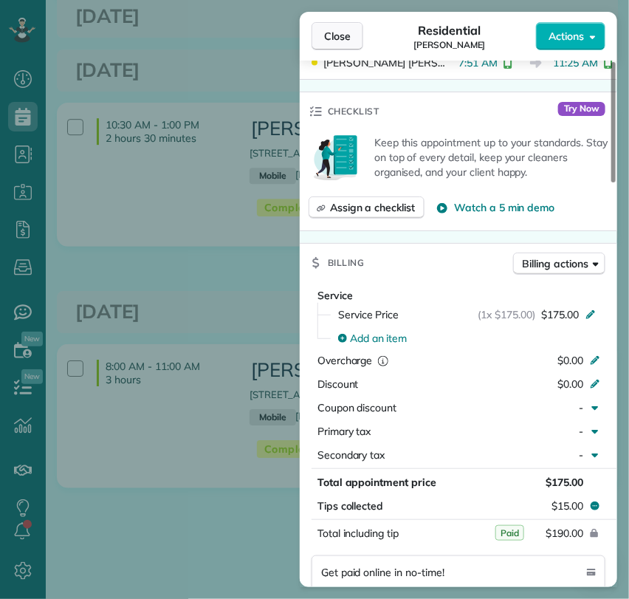
click at [320, 44] on button "Close" at bounding box center [338, 36] width 52 height 28
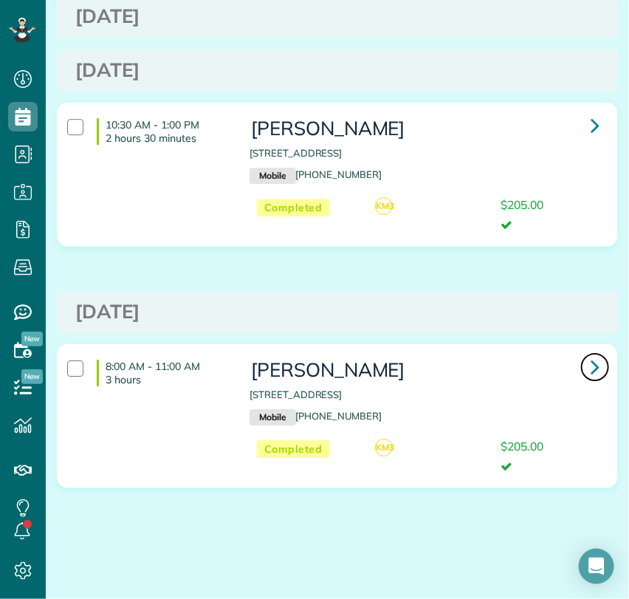
click at [591, 368] on icon at bounding box center [595, 367] width 9 height 26
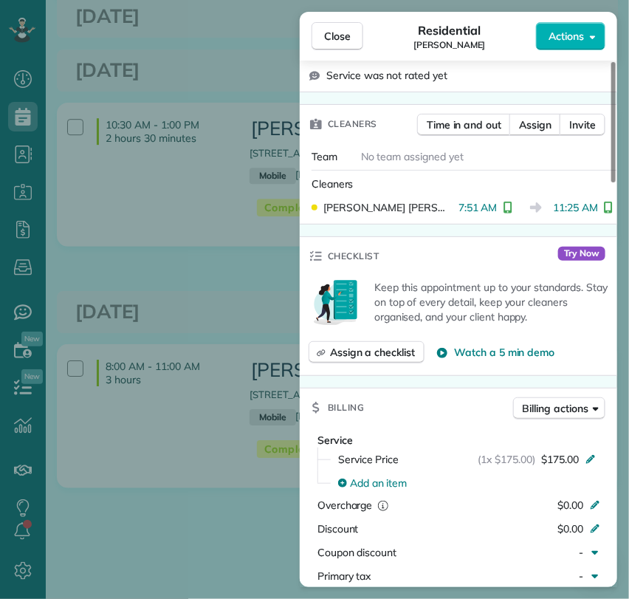
scroll to position [656, 0]
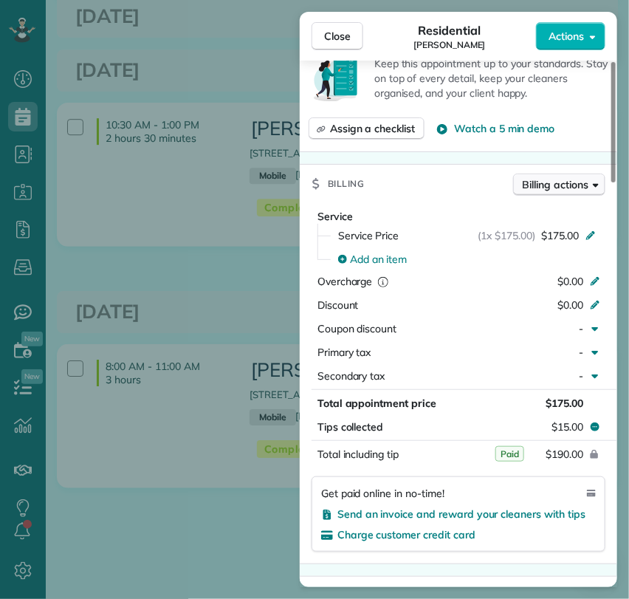
click at [550, 178] on span "Billing actions" at bounding box center [556, 184] width 66 height 15
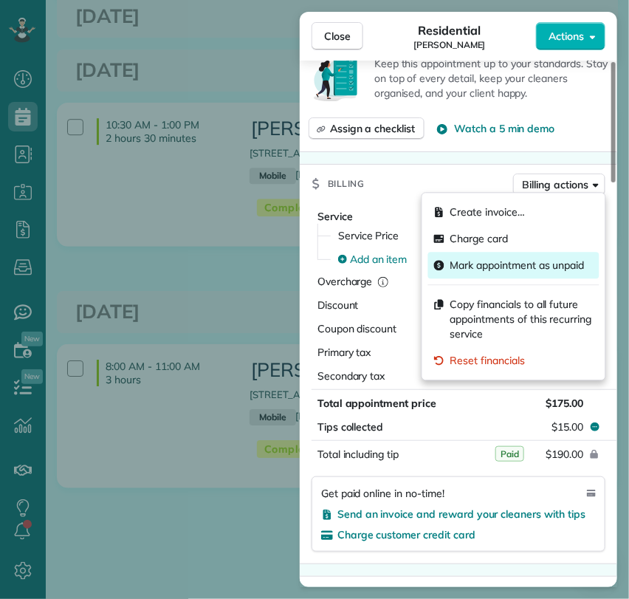
click at [498, 262] on span "Mark appointment as unpaid" at bounding box center [517, 265] width 134 height 15
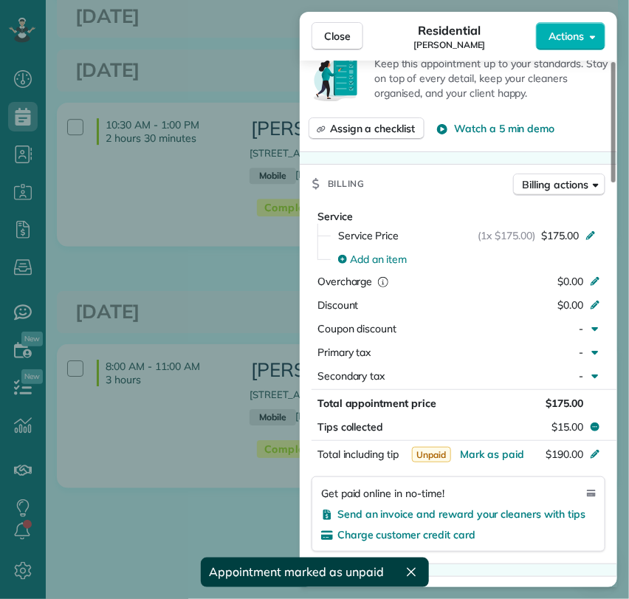
drag, startPoint x: 341, startPoint y: 41, endPoint x: 117, endPoint y: 2, distance: 227.0
click at [341, 40] on span "Close" at bounding box center [337, 36] width 27 height 15
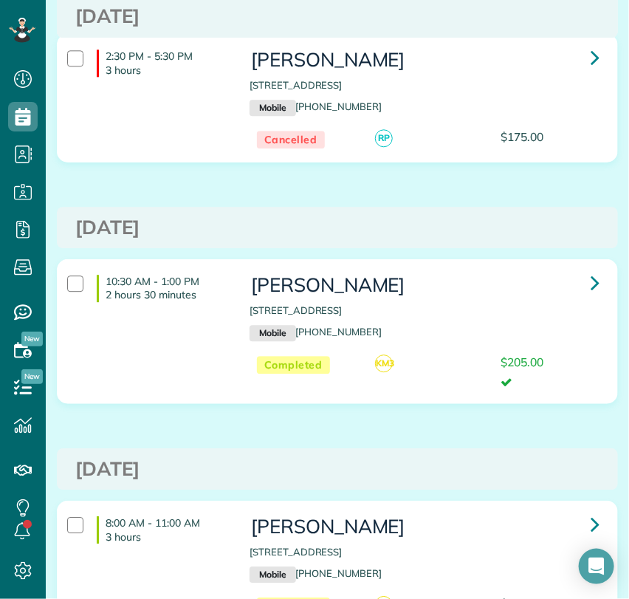
scroll to position [2422, 0]
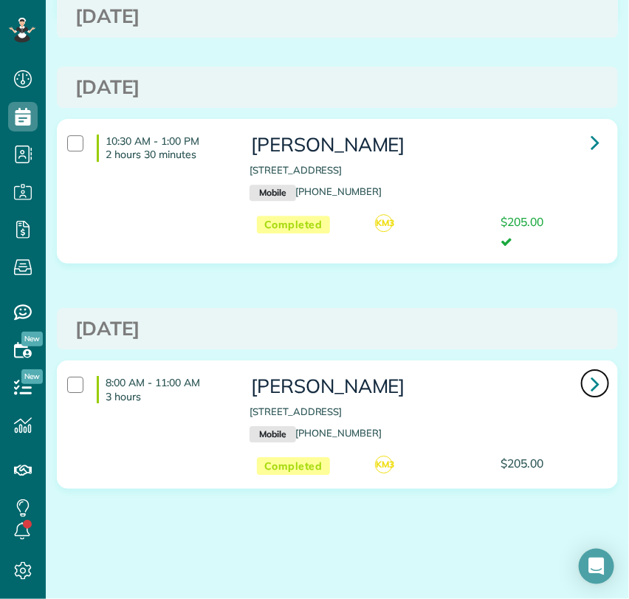
click at [591, 380] on icon at bounding box center [595, 384] width 9 height 26
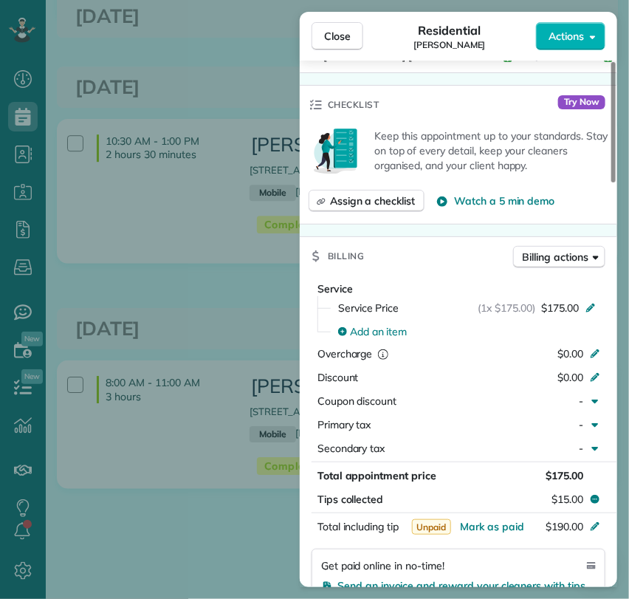
scroll to position [656, 0]
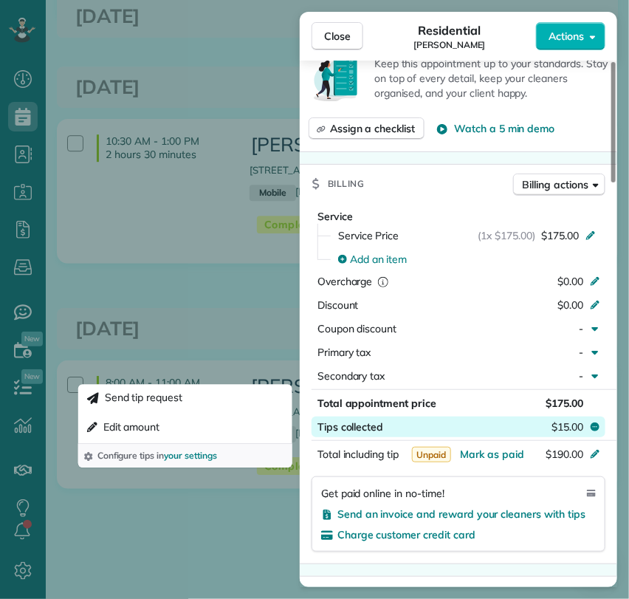
click at [565, 427] on span "$15.00" at bounding box center [568, 426] width 32 height 15
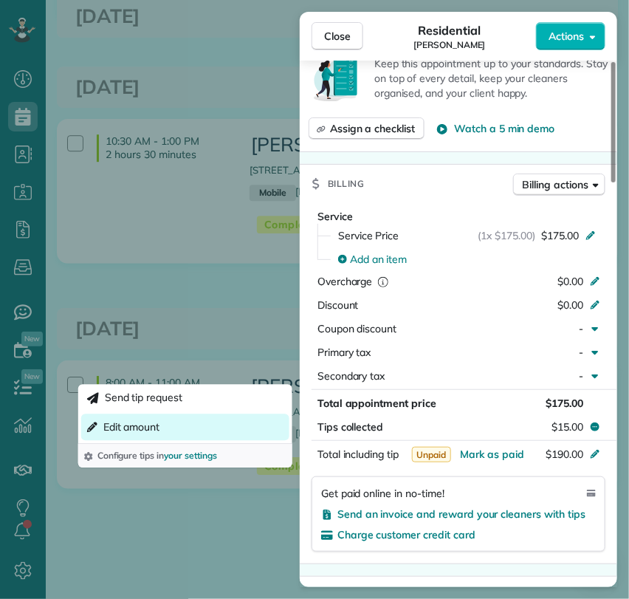
click at [125, 421] on span "Edit amount" at bounding box center [131, 427] width 57 height 15
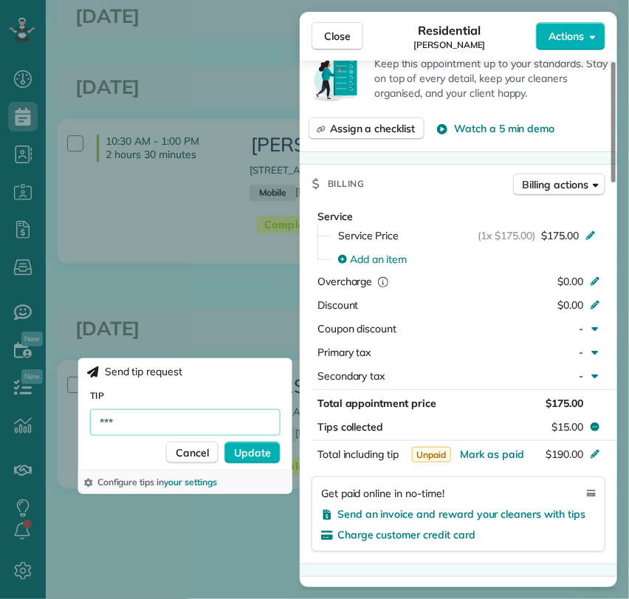
click at [128, 425] on input "***" at bounding box center [185, 422] width 191 height 27
type input "***"
click at [238, 448] on span "Update" at bounding box center [252, 452] width 37 height 15
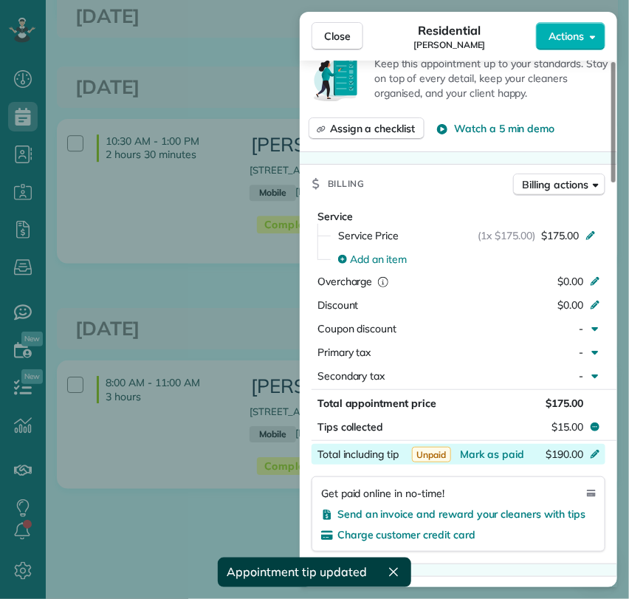
click at [565, 453] on span "$190.00" at bounding box center [565, 453] width 38 height 13
click at [572, 457] on input "*******" at bounding box center [559, 454] width 62 height 21
drag, startPoint x: 584, startPoint y: 447, endPoint x: 529, endPoint y: 436, distance: 56.5
click at [531, 436] on div "Service Service Price (1x $175.00) $175.00 Add an item Overcharge $0.00 Discoun…" at bounding box center [459, 383] width 318 height 360
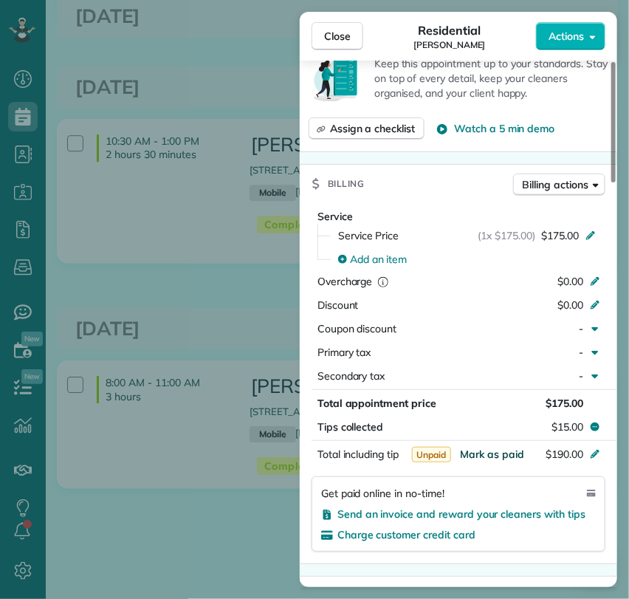
click at [498, 447] on span "Mark as paid" at bounding box center [492, 453] width 64 height 13
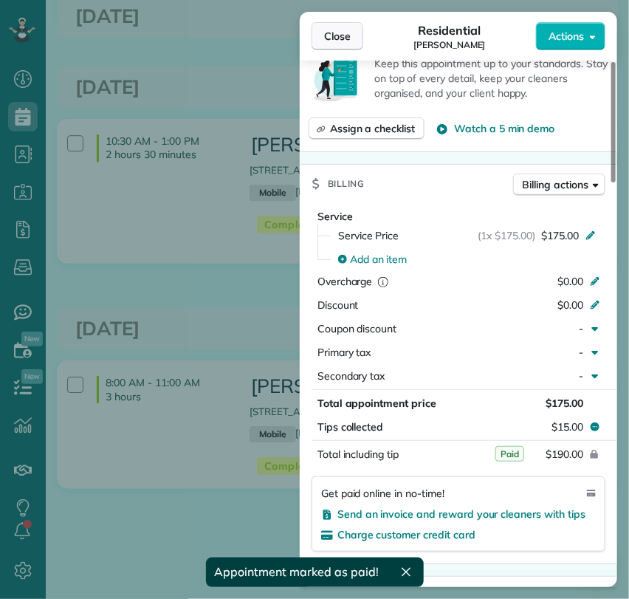
click at [331, 37] on span "Close" at bounding box center [337, 36] width 27 height 15
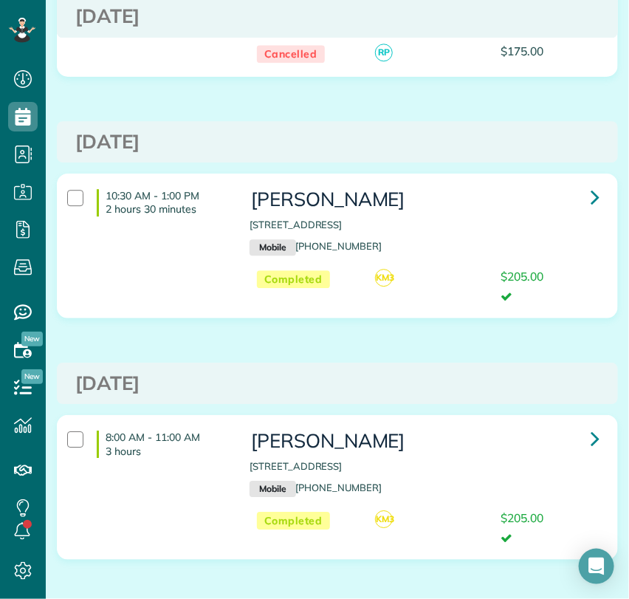
scroll to position [2439, 0]
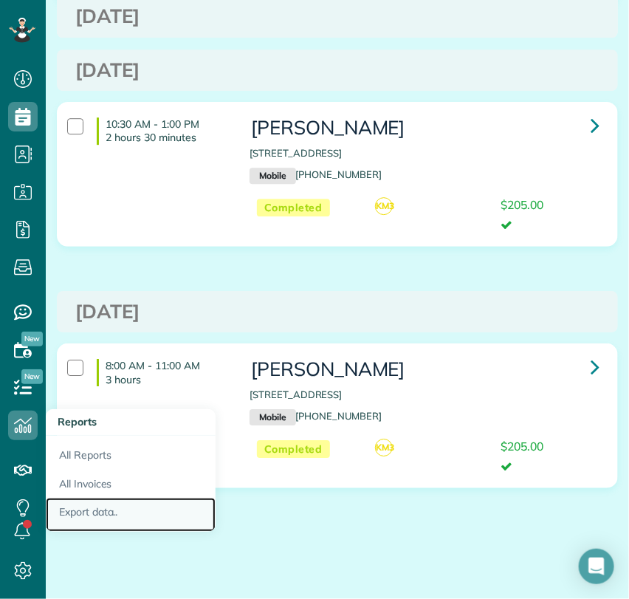
click at [202, 507] on link "Export data.." at bounding box center [131, 515] width 170 height 34
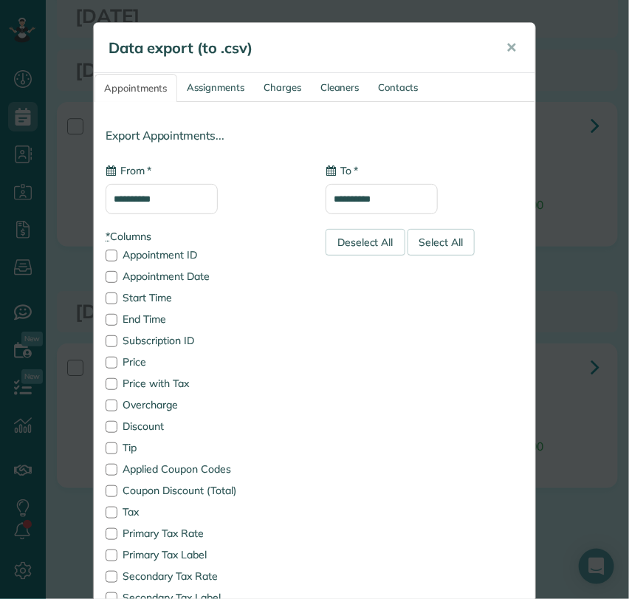
type input "**********"
click at [507, 53] on span "✕" at bounding box center [511, 47] width 11 height 17
